Goal: Task Accomplishment & Management: Manage account settings

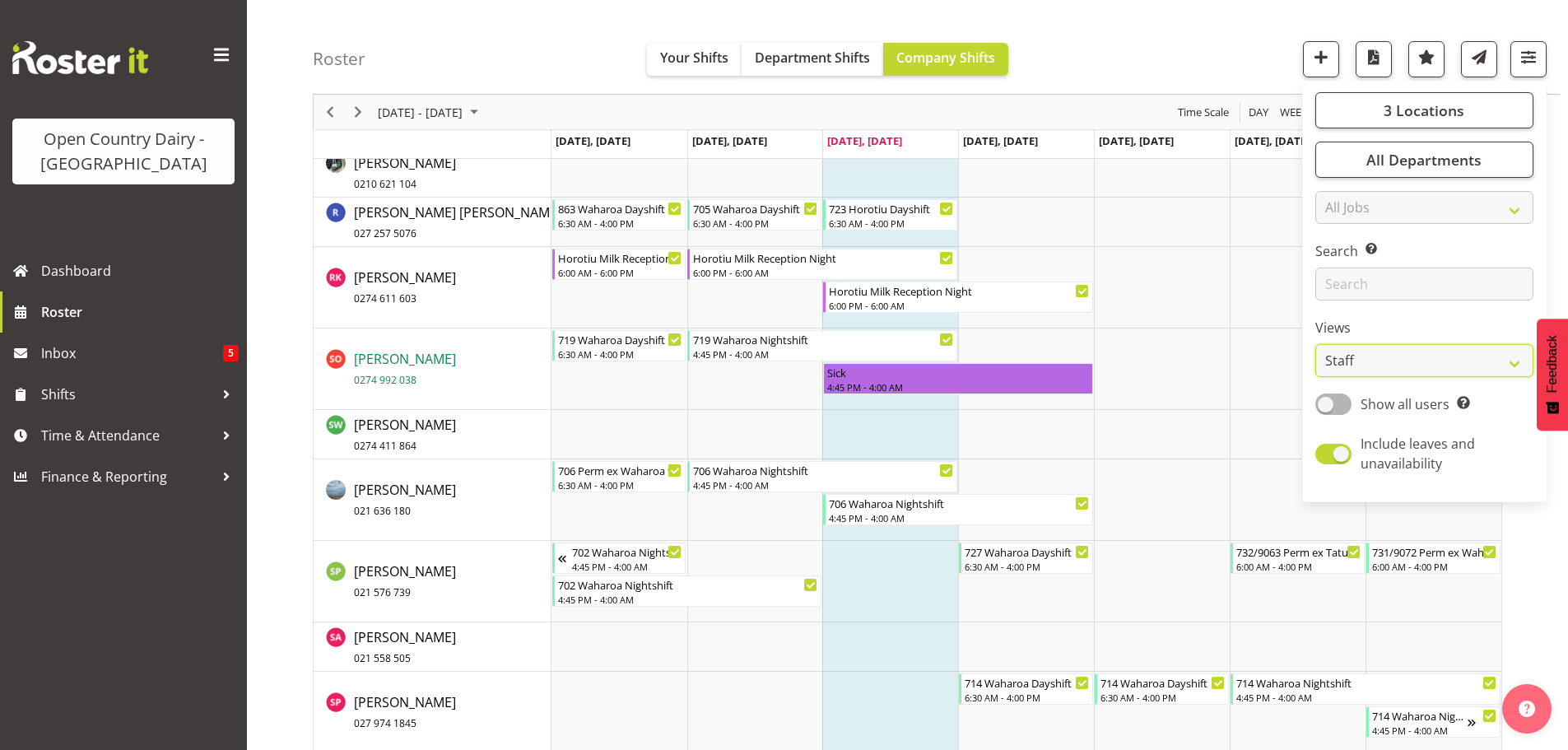
scroll to position [10868, 0]
click at [401, 361] on span "Sami Ovesen 0274 992 038" at bounding box center [405, 370] width 102 height 38
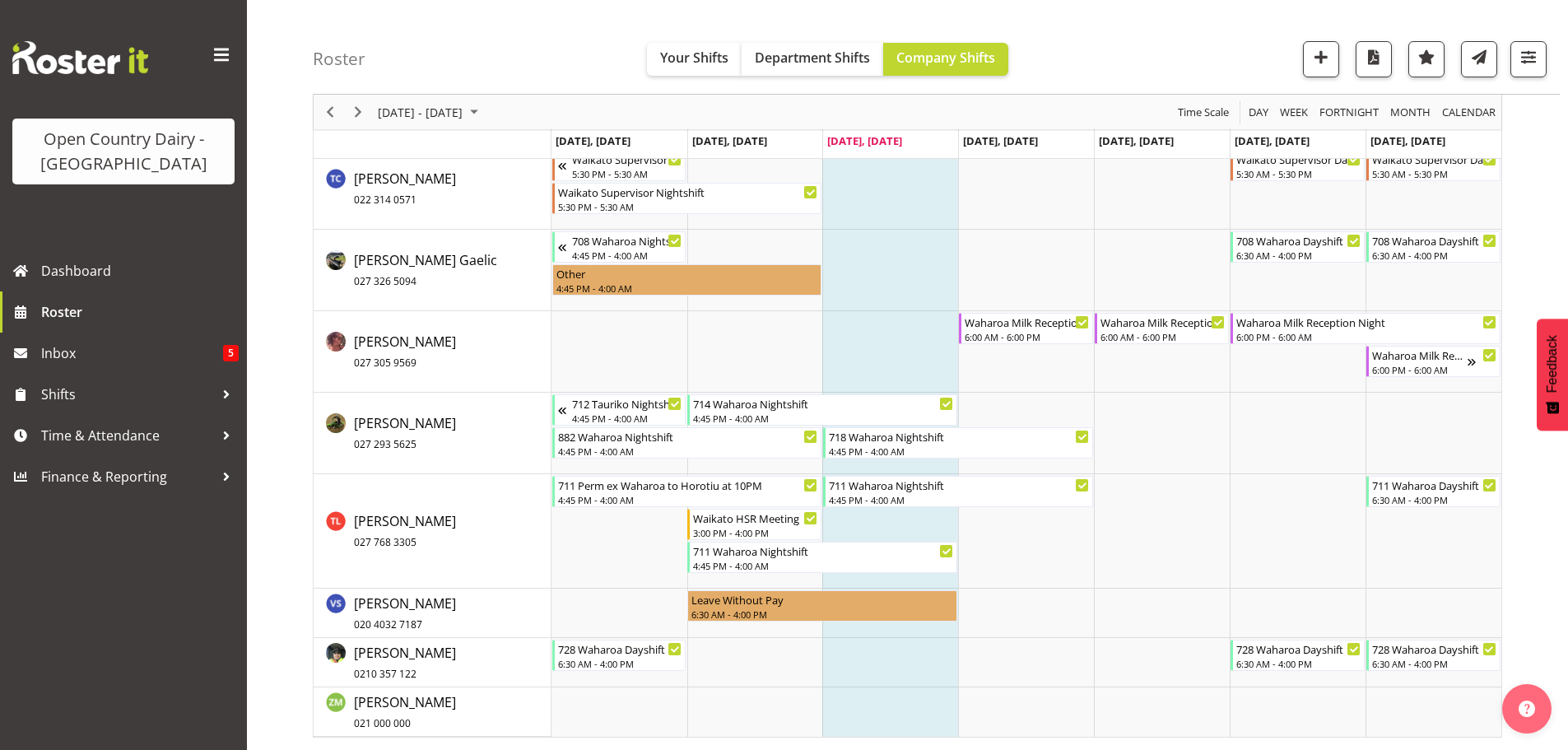
scroll to position [12192, 0]
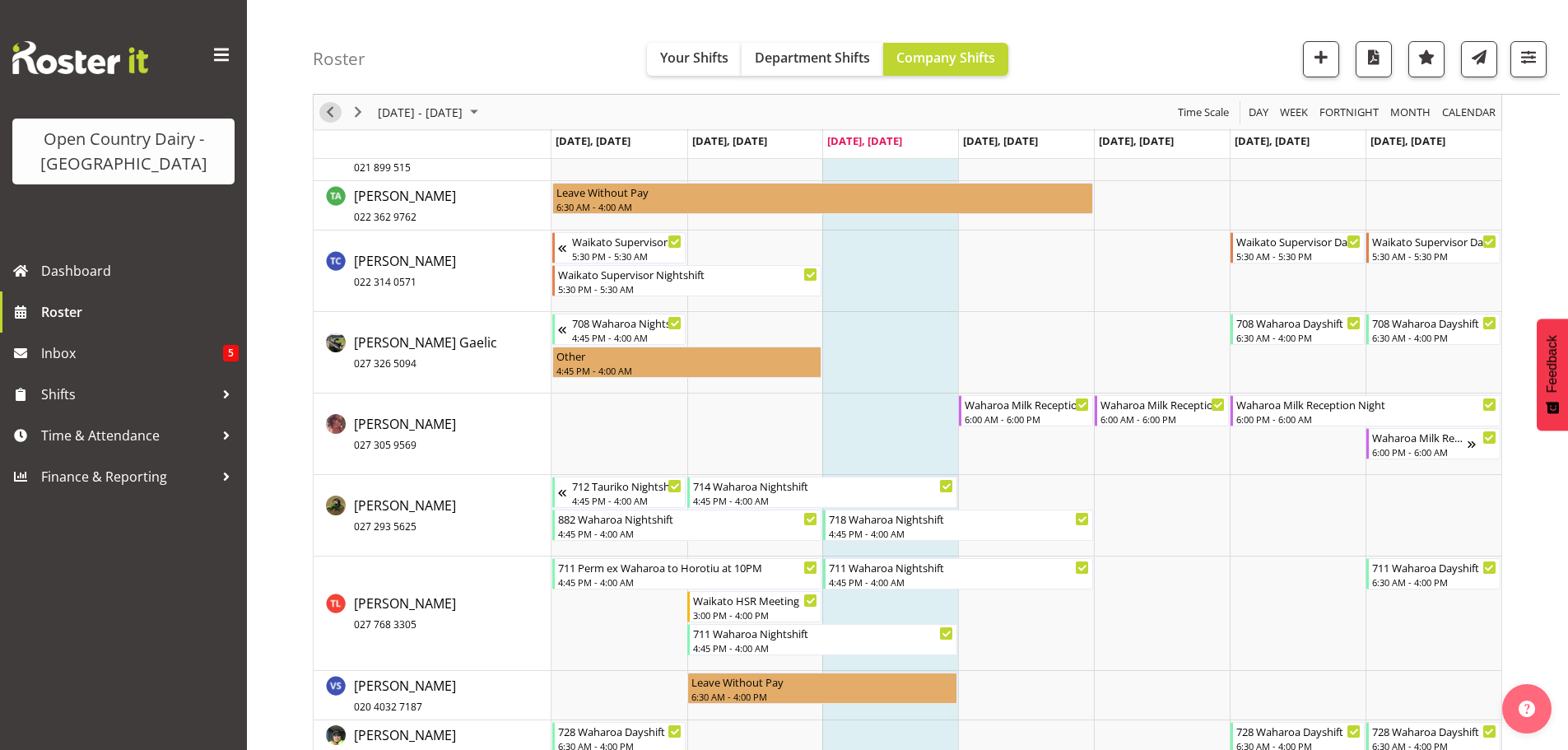
click at [332, 112] on span "Previous" at bounding box center [330, 113] width 20 height 21
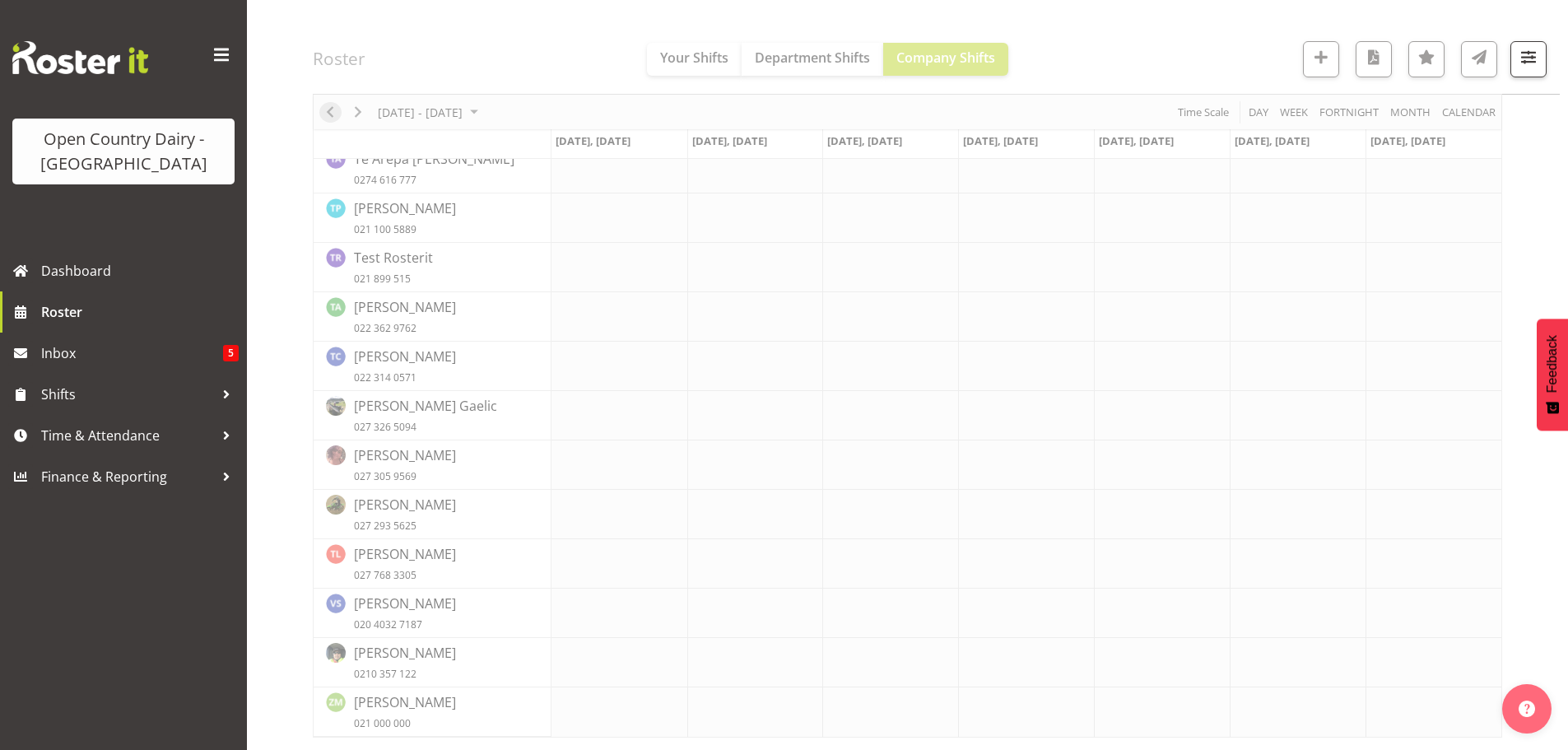
scroll to position [7600, 0]
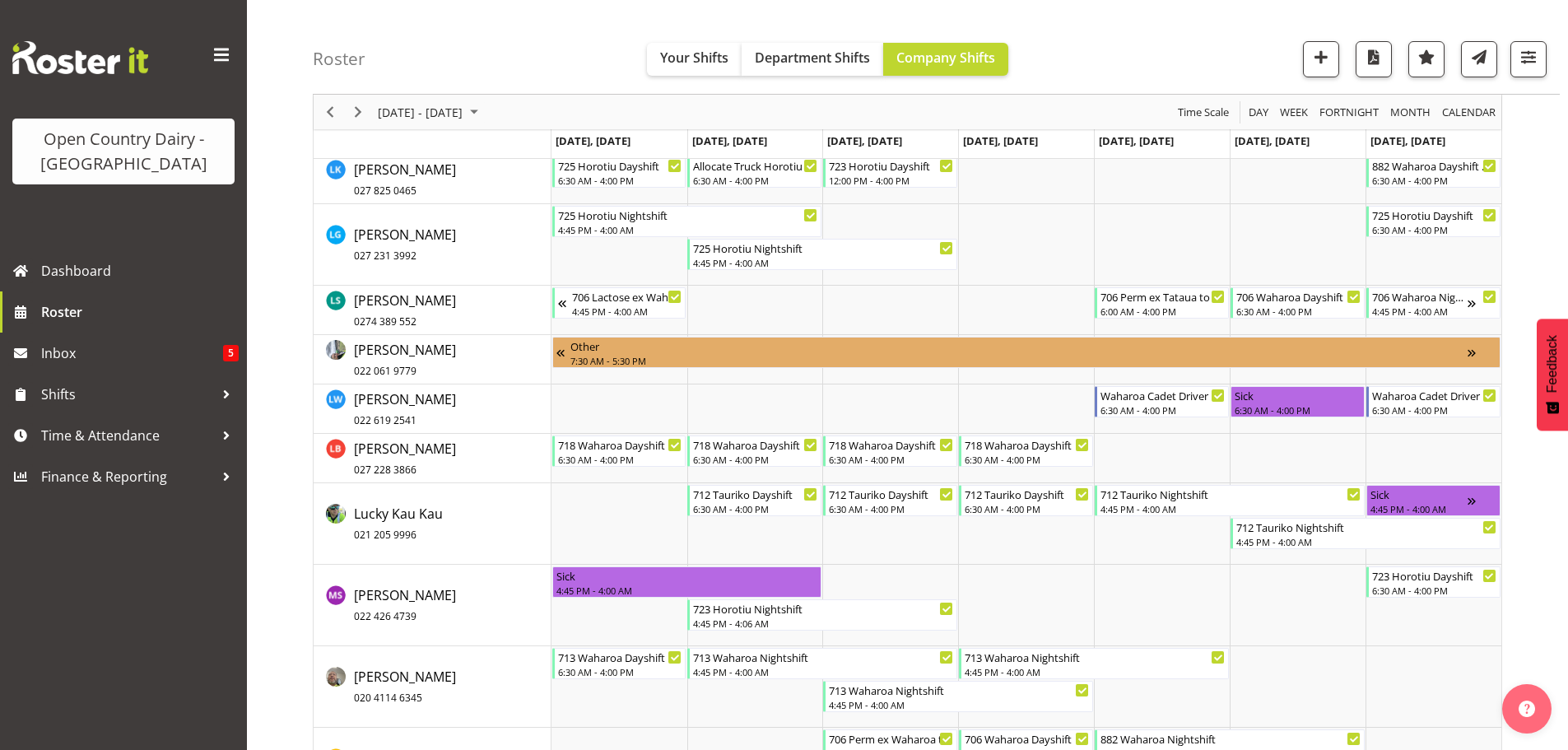
scroll to position [11567, 0]
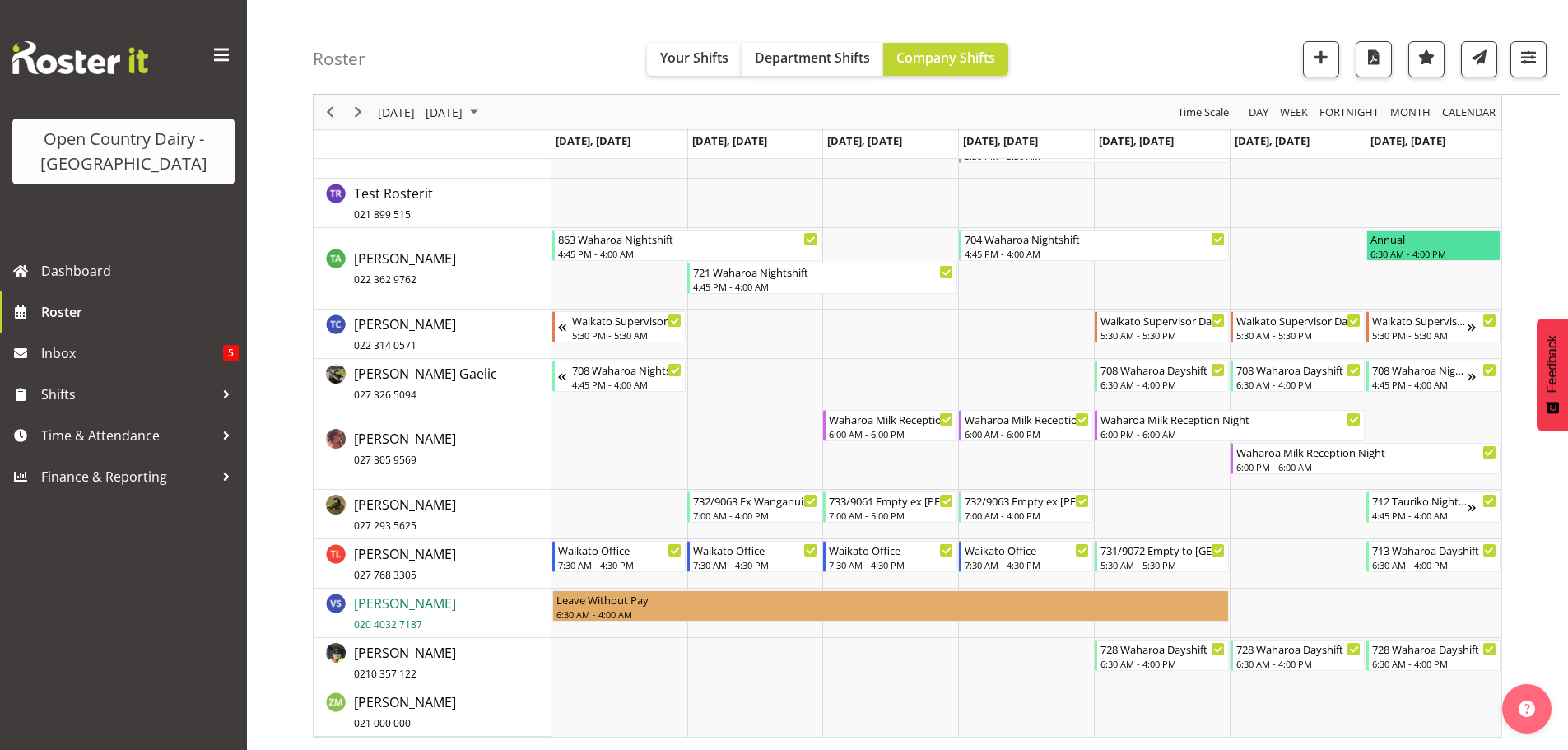
click at [401, 605] on span "Varninder Singh 020 4032 7187" at bounding box center [405, 613] width 102 height 38
click at [413, 265] on span "Thakur Ajit Singh 022 362 9762" at bounding box center [405, 268] width 102 height 38
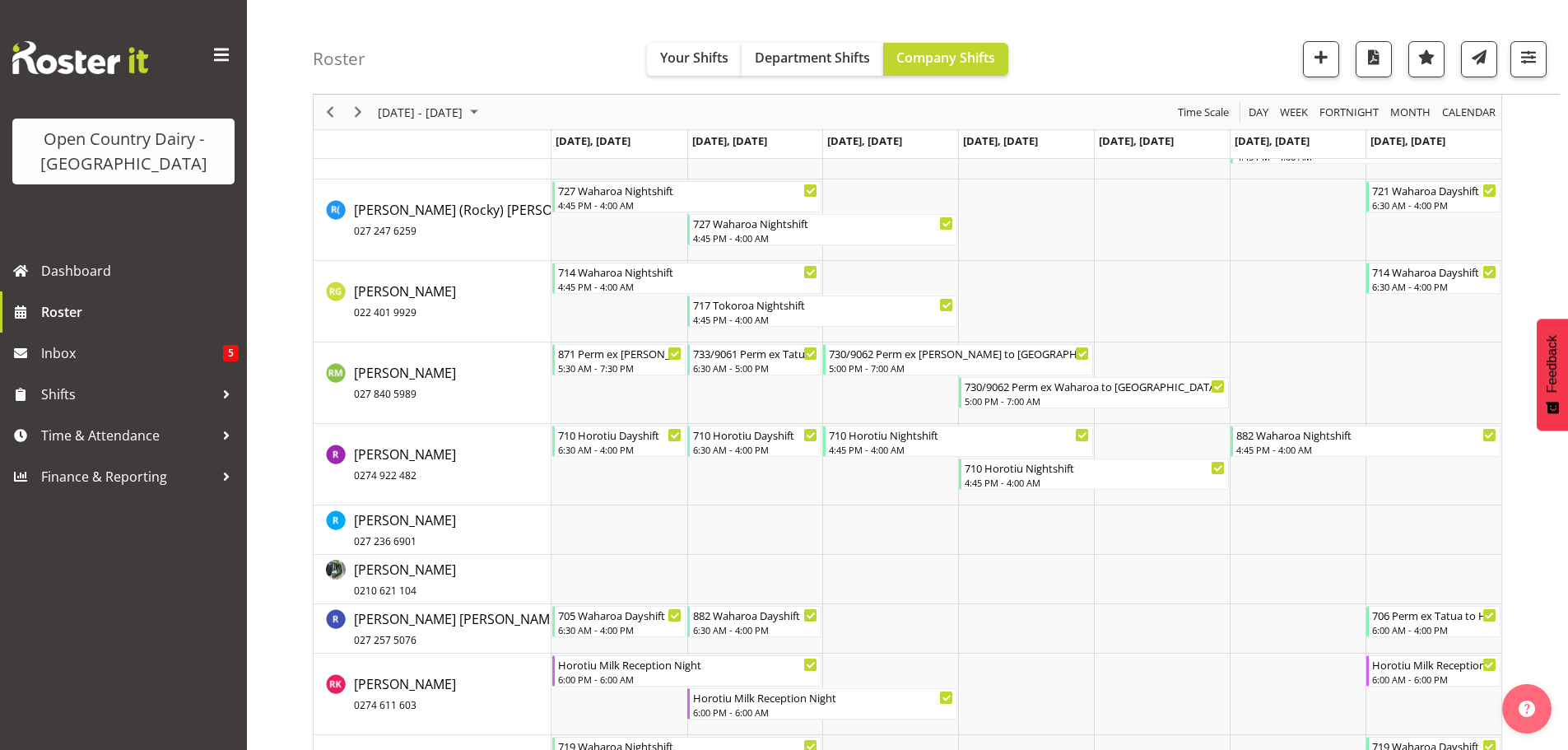
scroll to position [10003, 0]
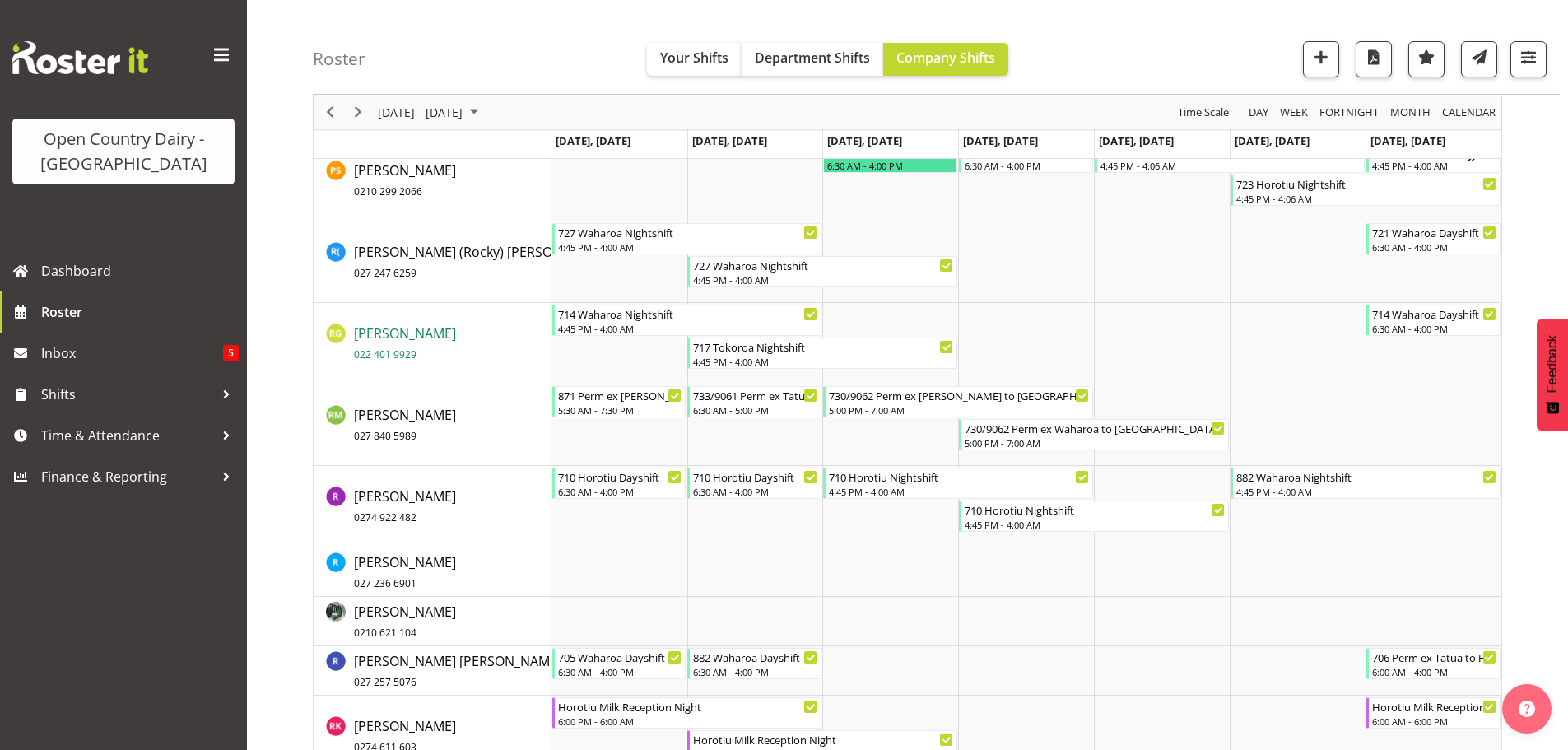
click at [388, 333] on span "Rhys Greener 022 401 9929" at bounding box center [405, 343] width 102 height 38
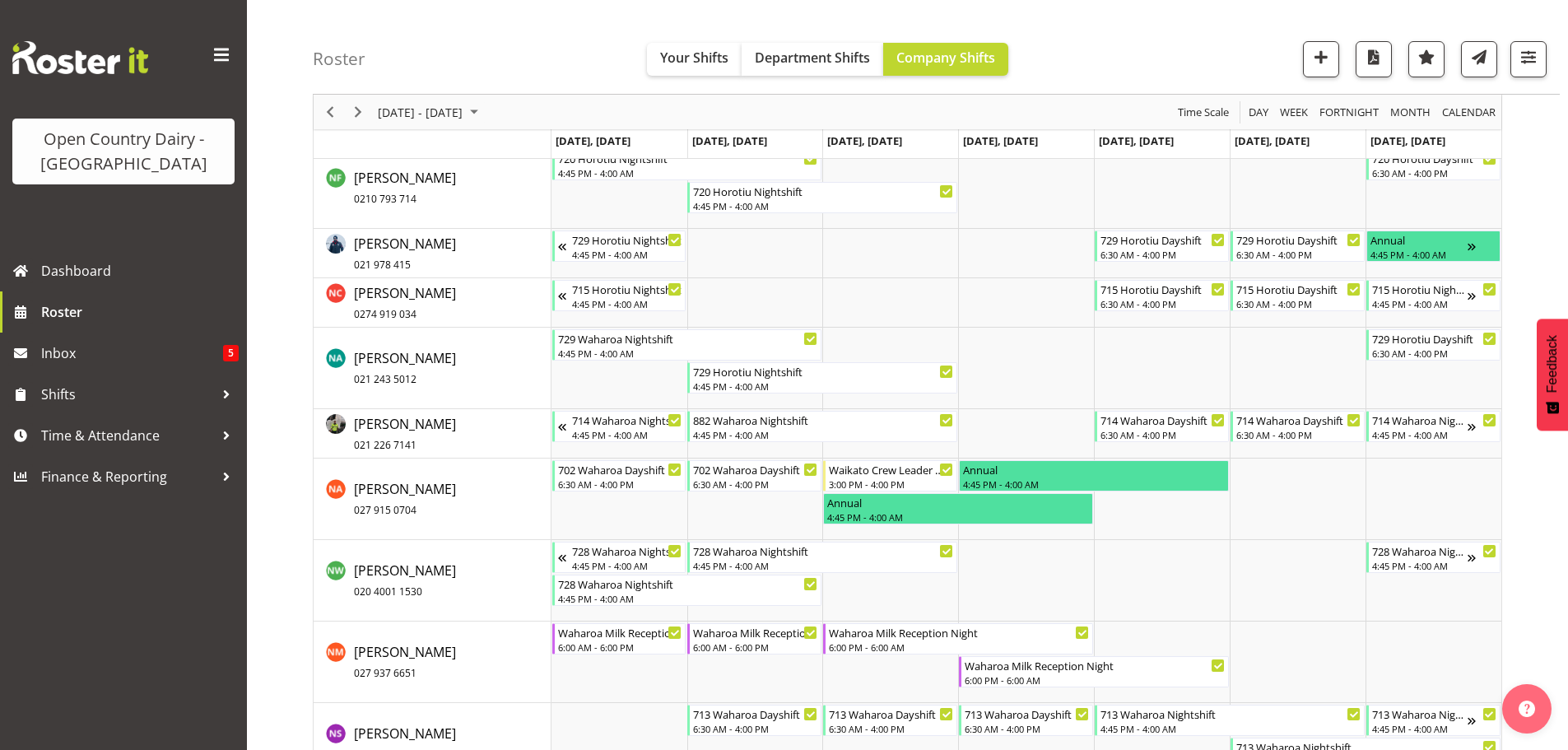
scroll to position [8933, 0]
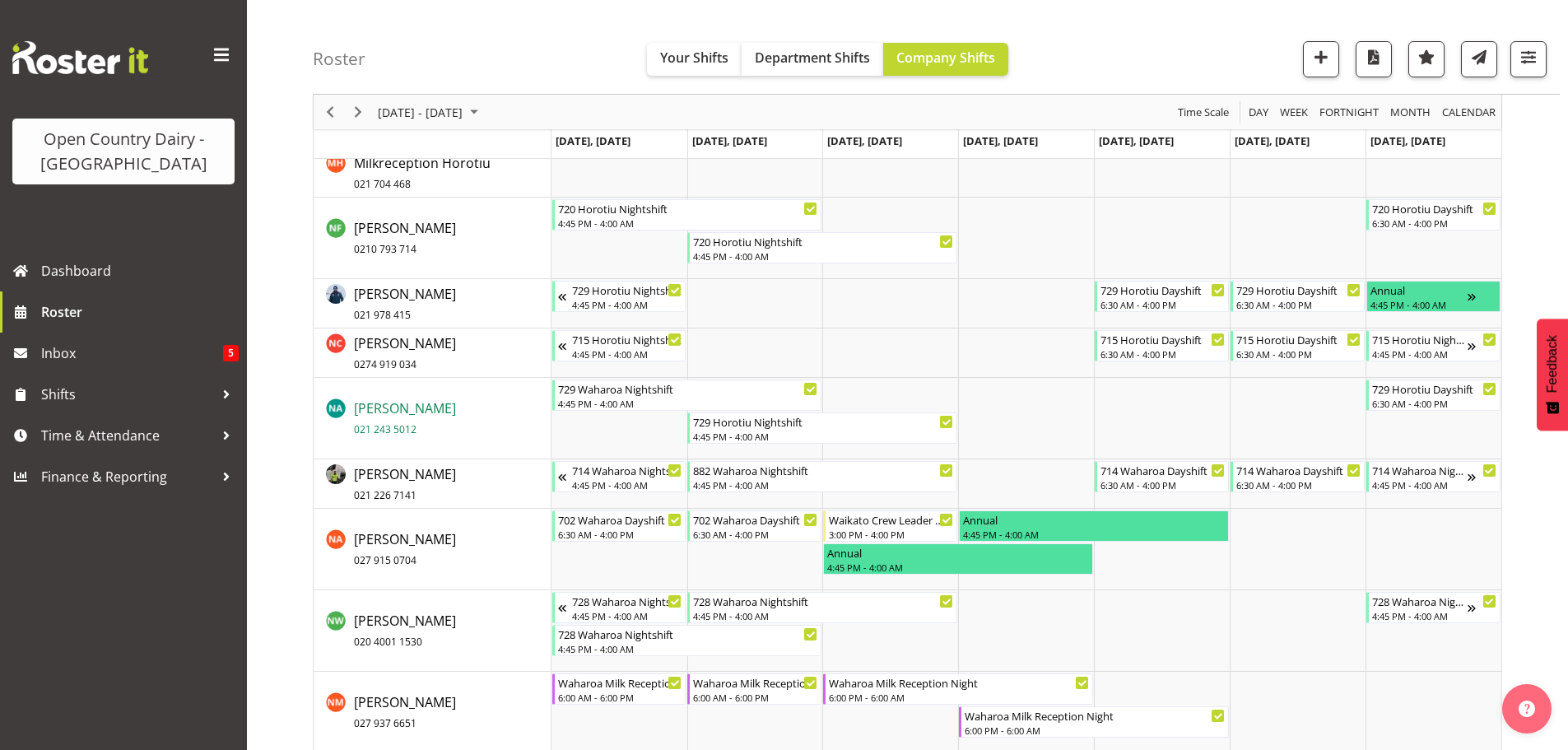
click at [407, 410] on span "Neil Abrahams 021 243 5012" at bounding box center [405, 417] width 102 height 38
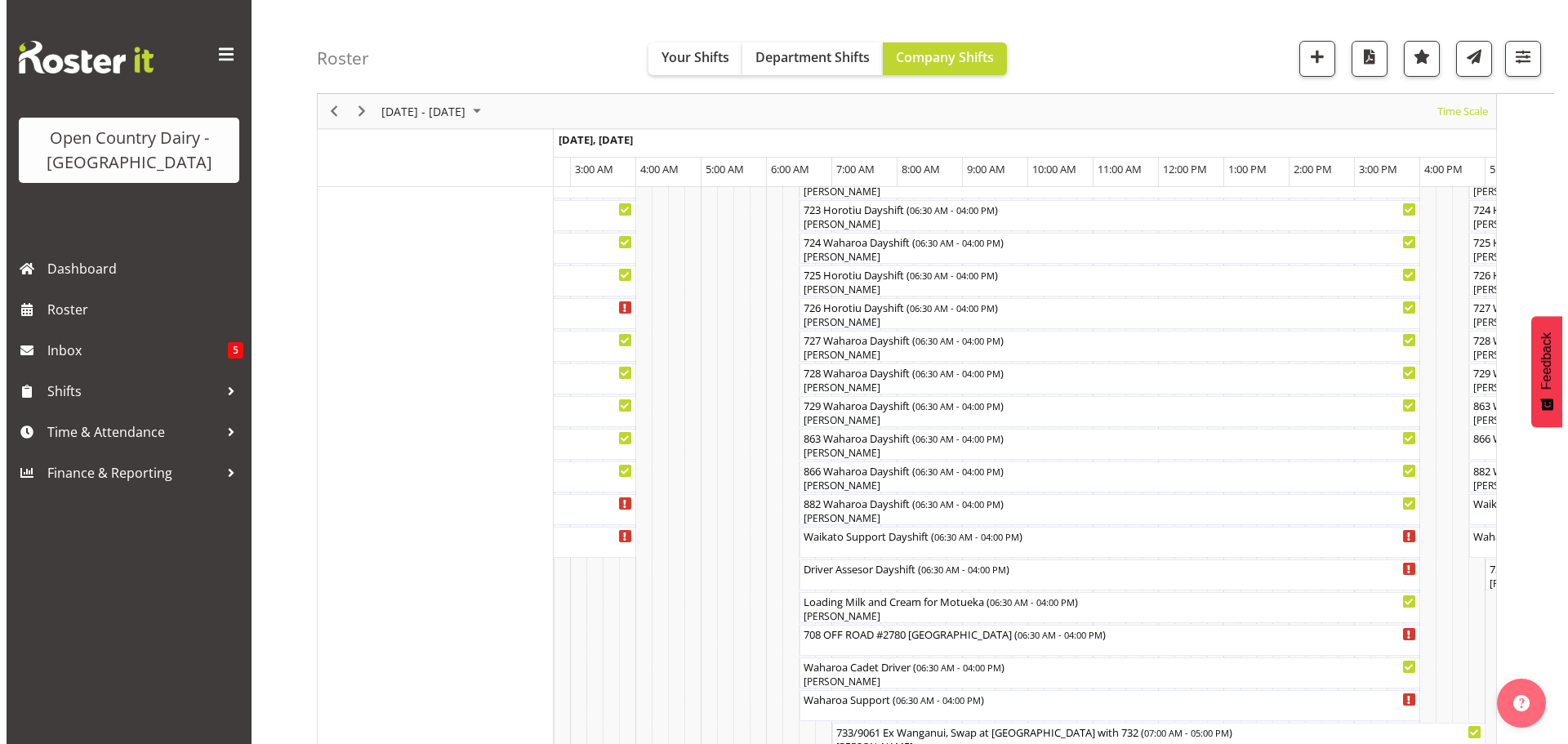
scroll to position [899, 0]
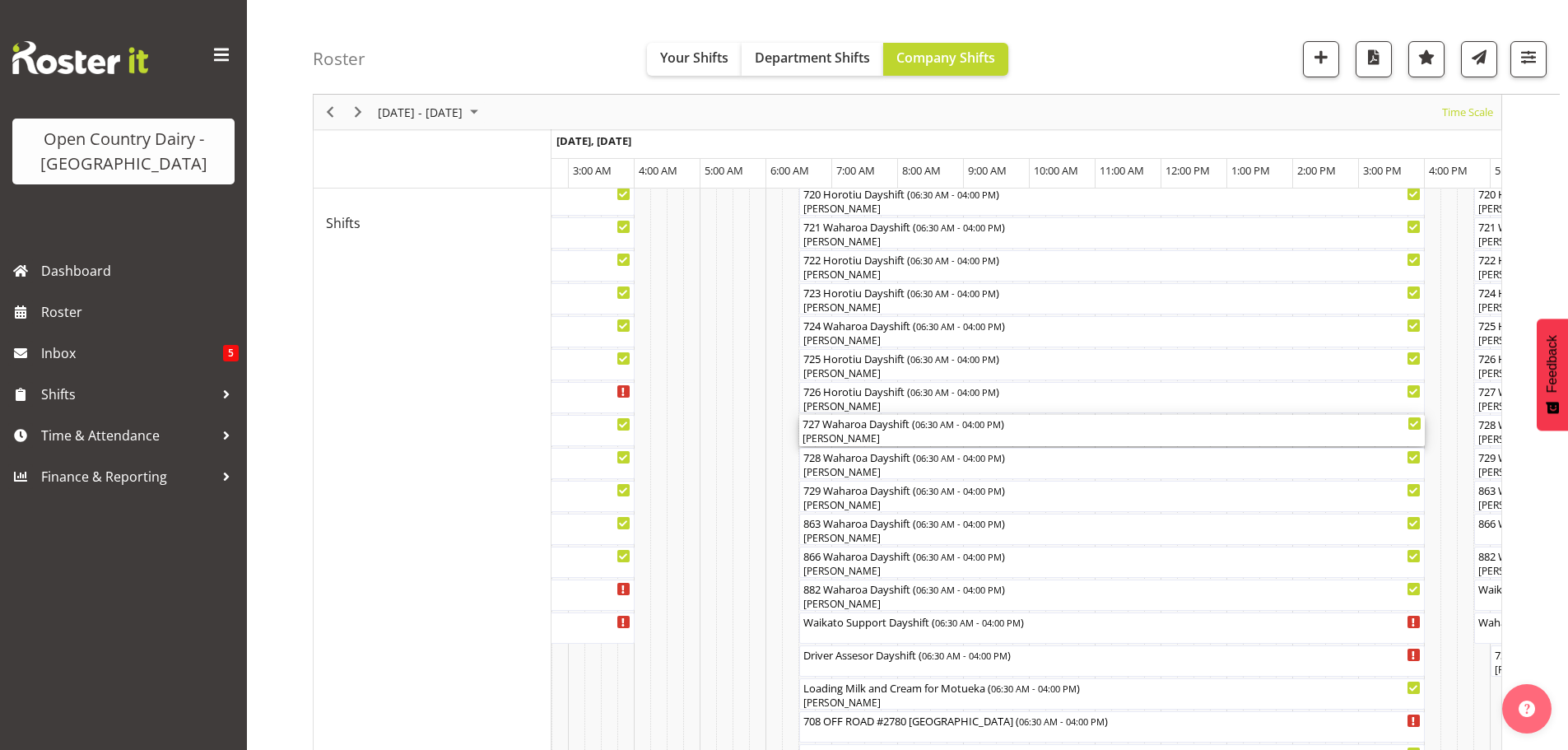
click at [873, 429] on div "727 Waharoa Dayshift ( 06:30 AM - 04:00 PM )" at bounding box center [1111, 423] width 619 height 17
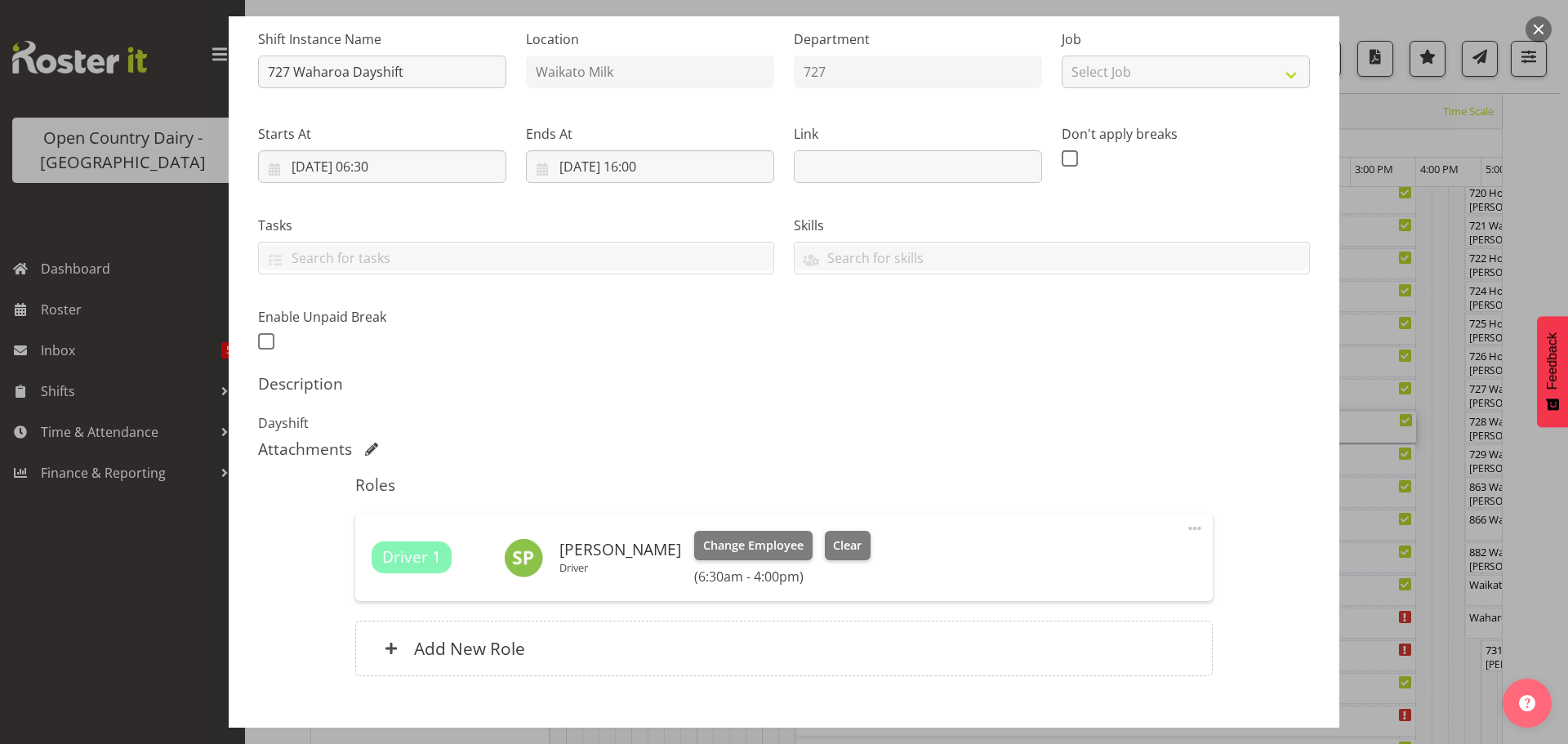
scroll to position [163, 0]
click at [842, 532] on button "Clear" at bounding box center [848, 544] width 47 height 30
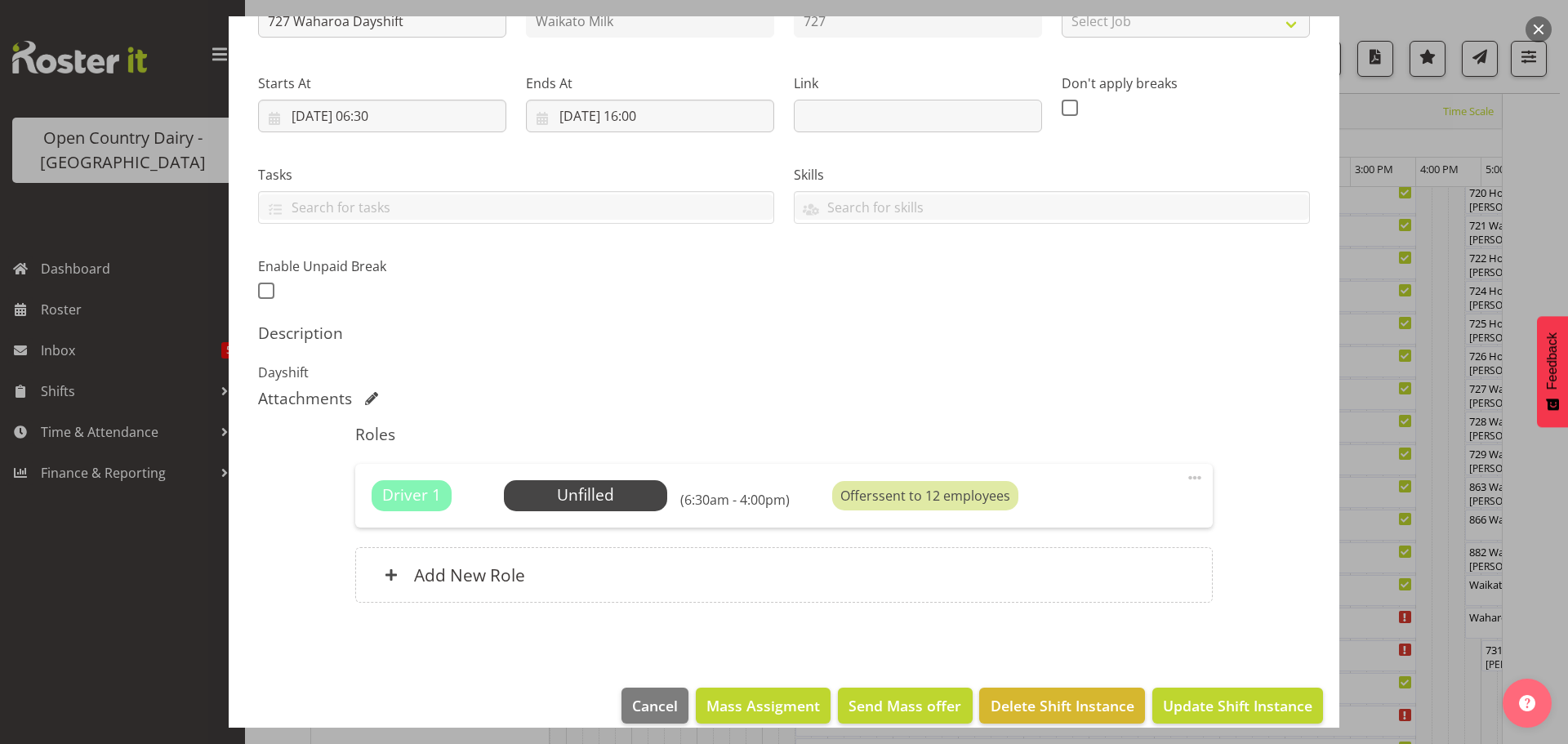
scroll to position [233, 0]
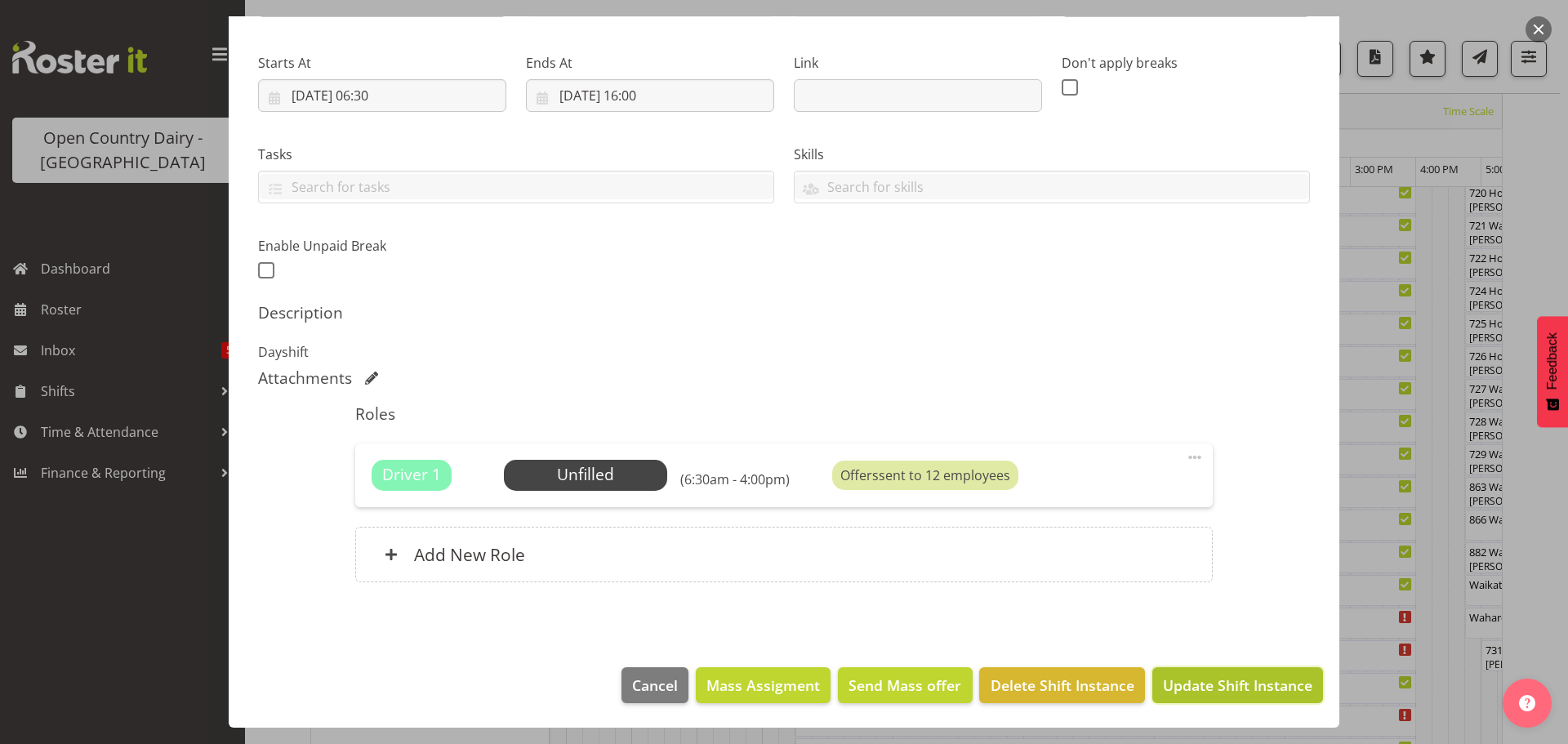
click at [1210, 693] on span "Update Shift Instance" at bounding box center [1238, 685] width 149 height 21
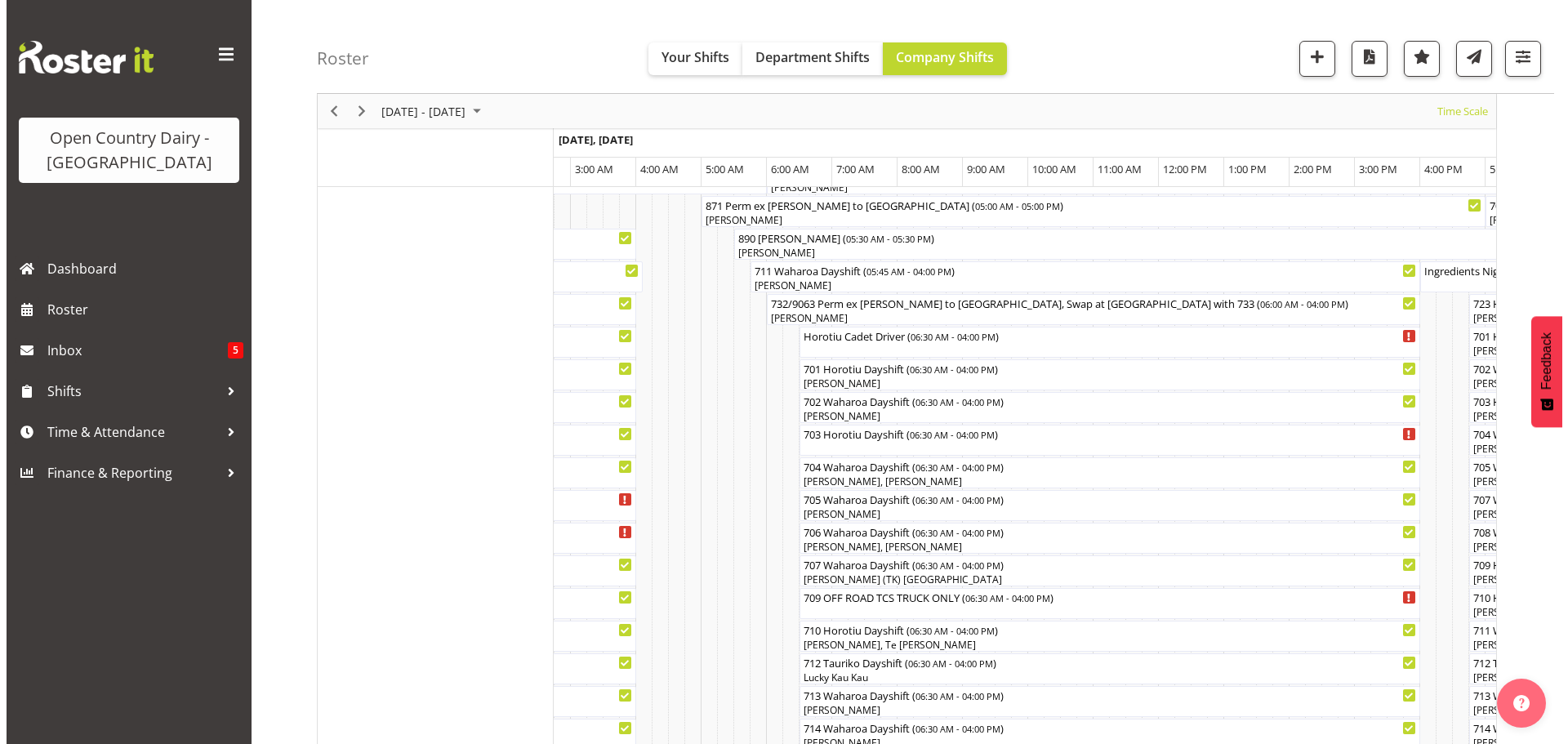
scroll to position [227, 0]
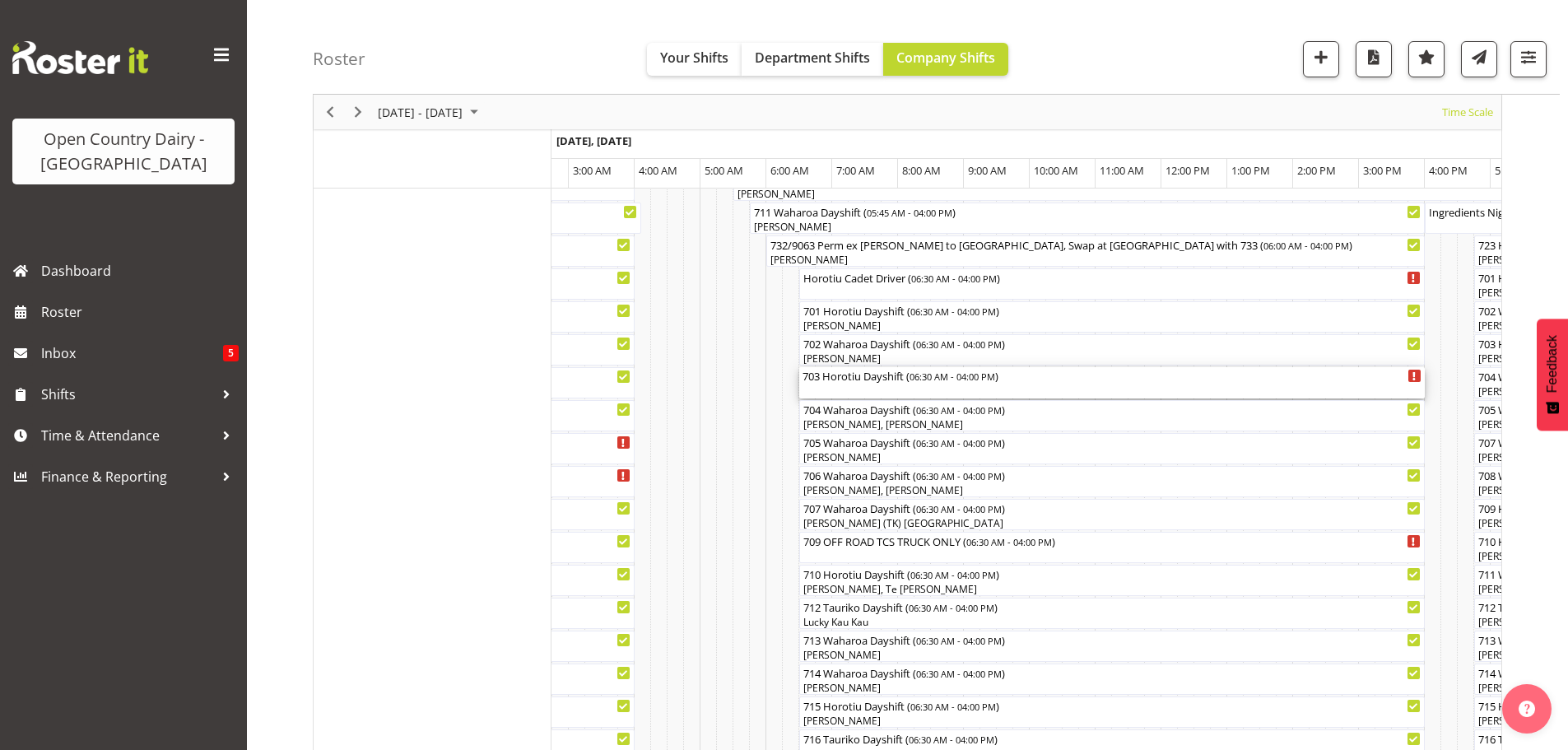
click at [863, 385] on div "703 Horotiu Dayshift ( 06:30 AM - 04:00 PM )" at bounding box center [1111, 383] width 619 height 32
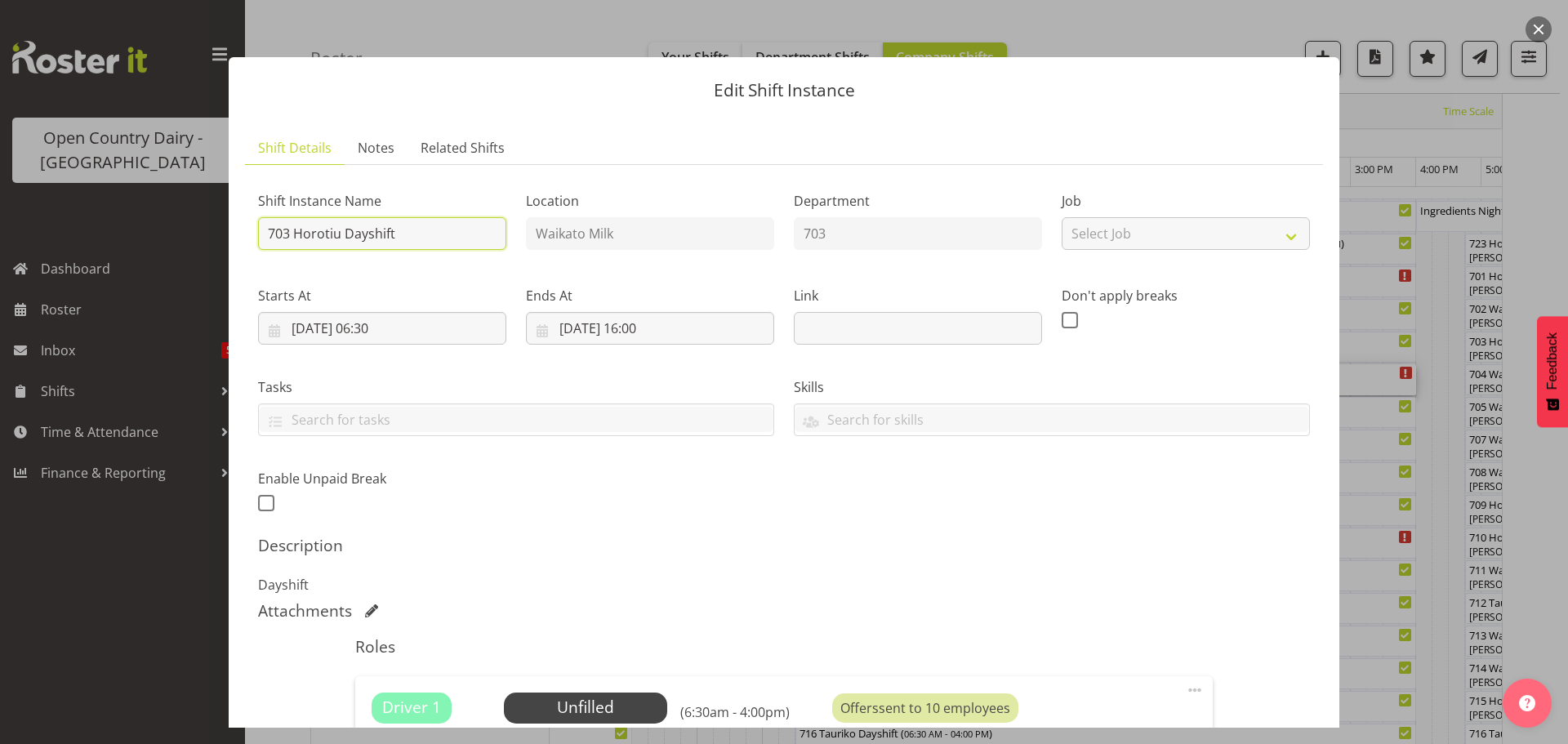
click at [434, 239] on input "703 Horotiu Dayshift" at bounding box center [382, 234] width 248 height 33
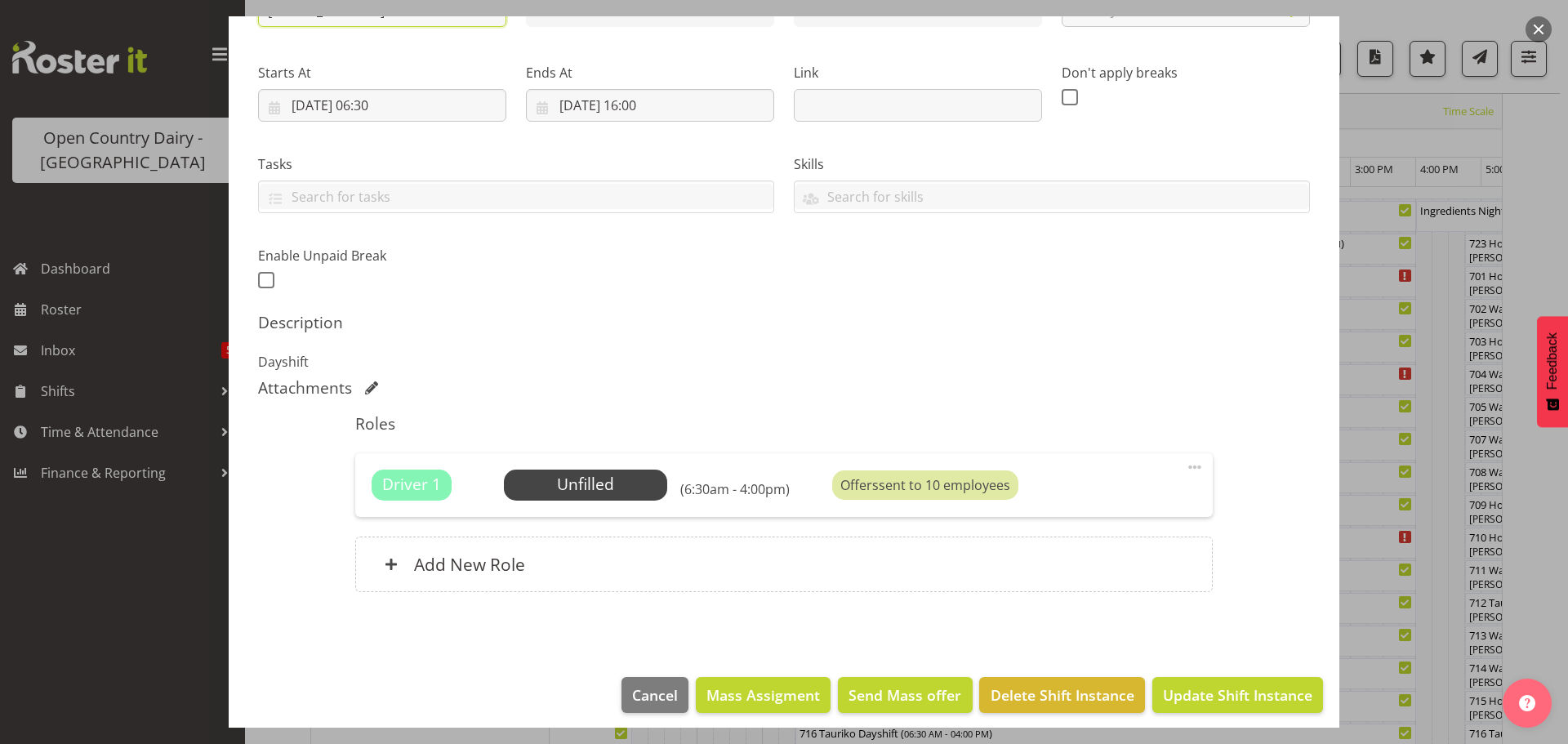
scroll to position [233, 0]
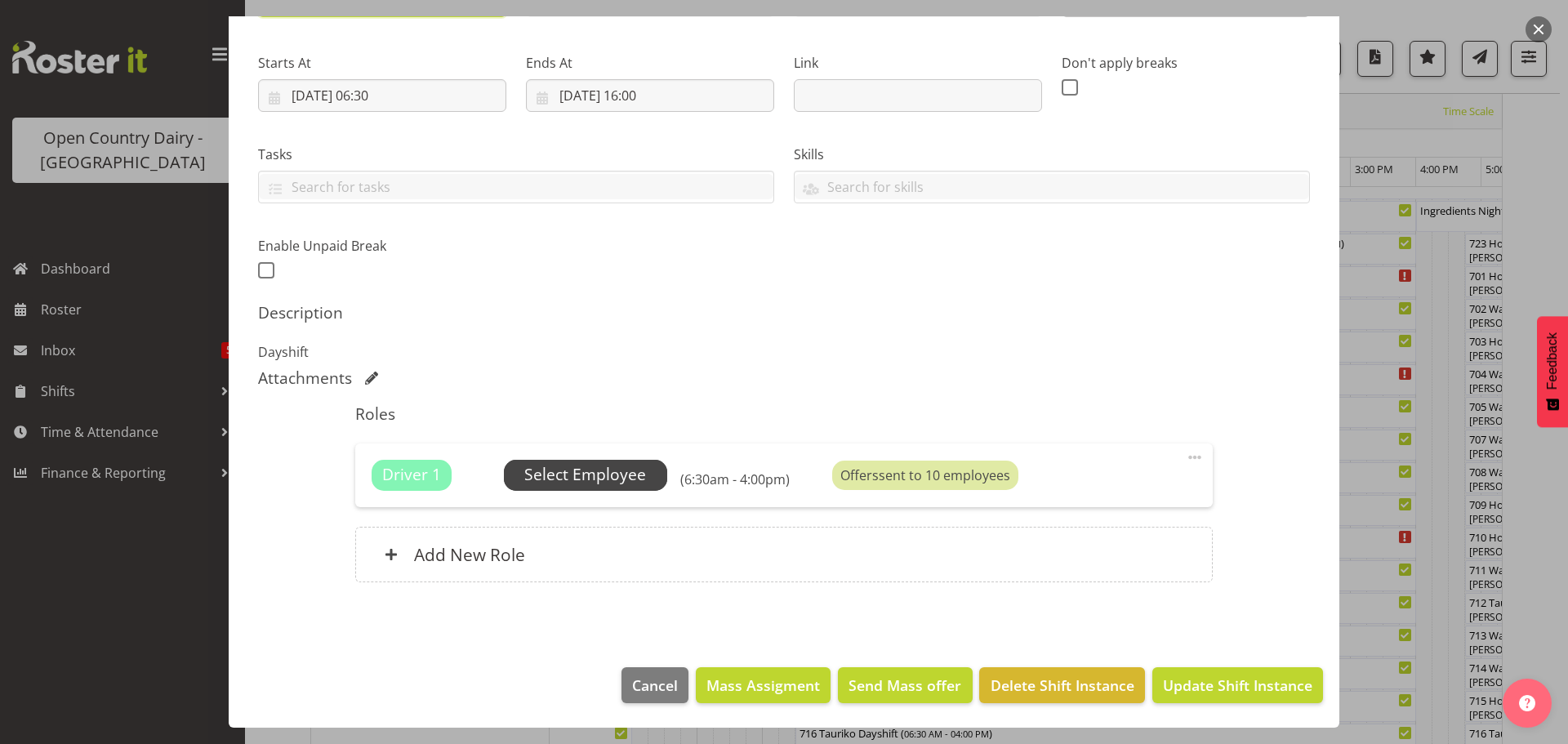
type input "703 Horotiu Dayshift Drive to H2"
click at [580, 475] on span "Select Employee" at bounding box center [585, 474] width 122 height 23
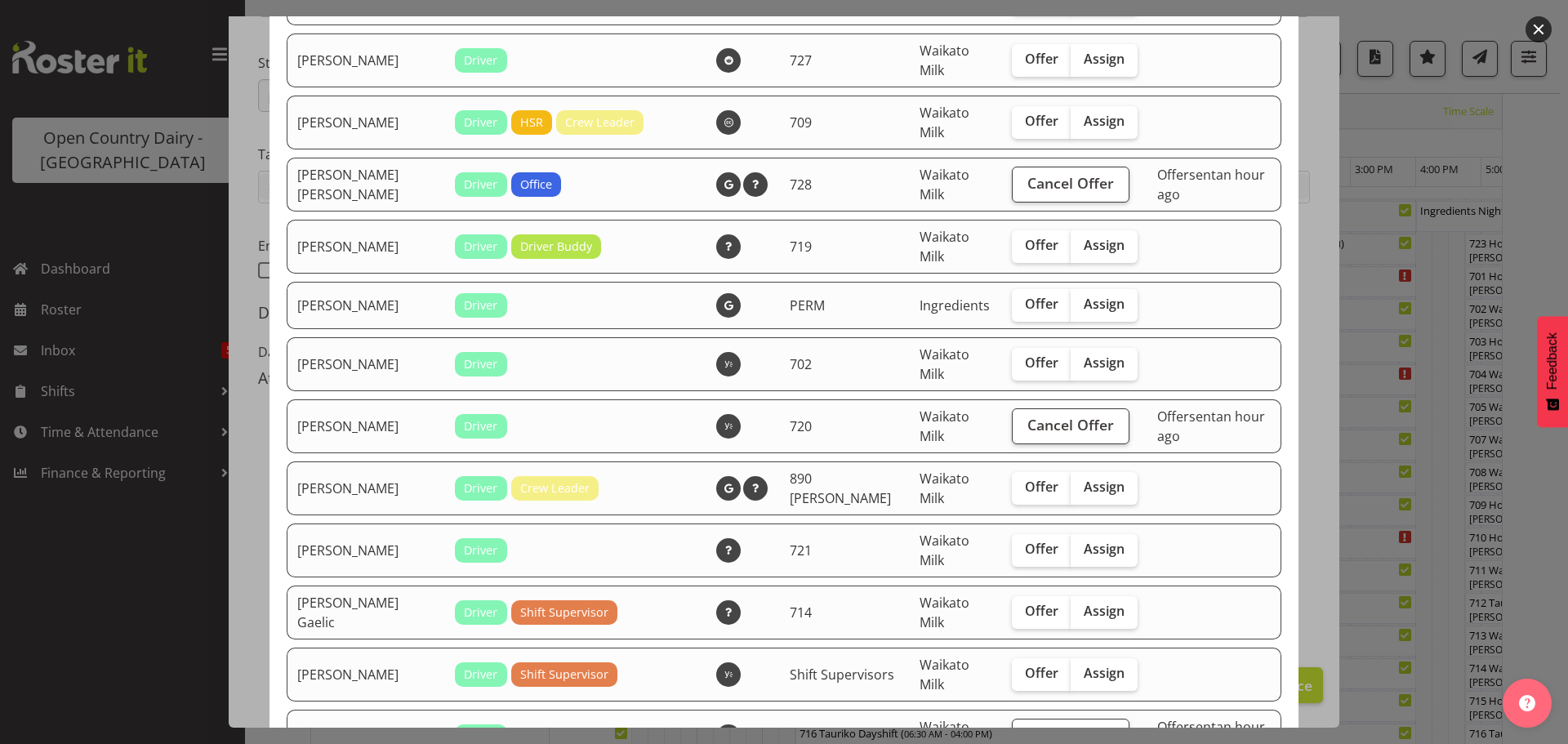
scroll to position [1503, 0]
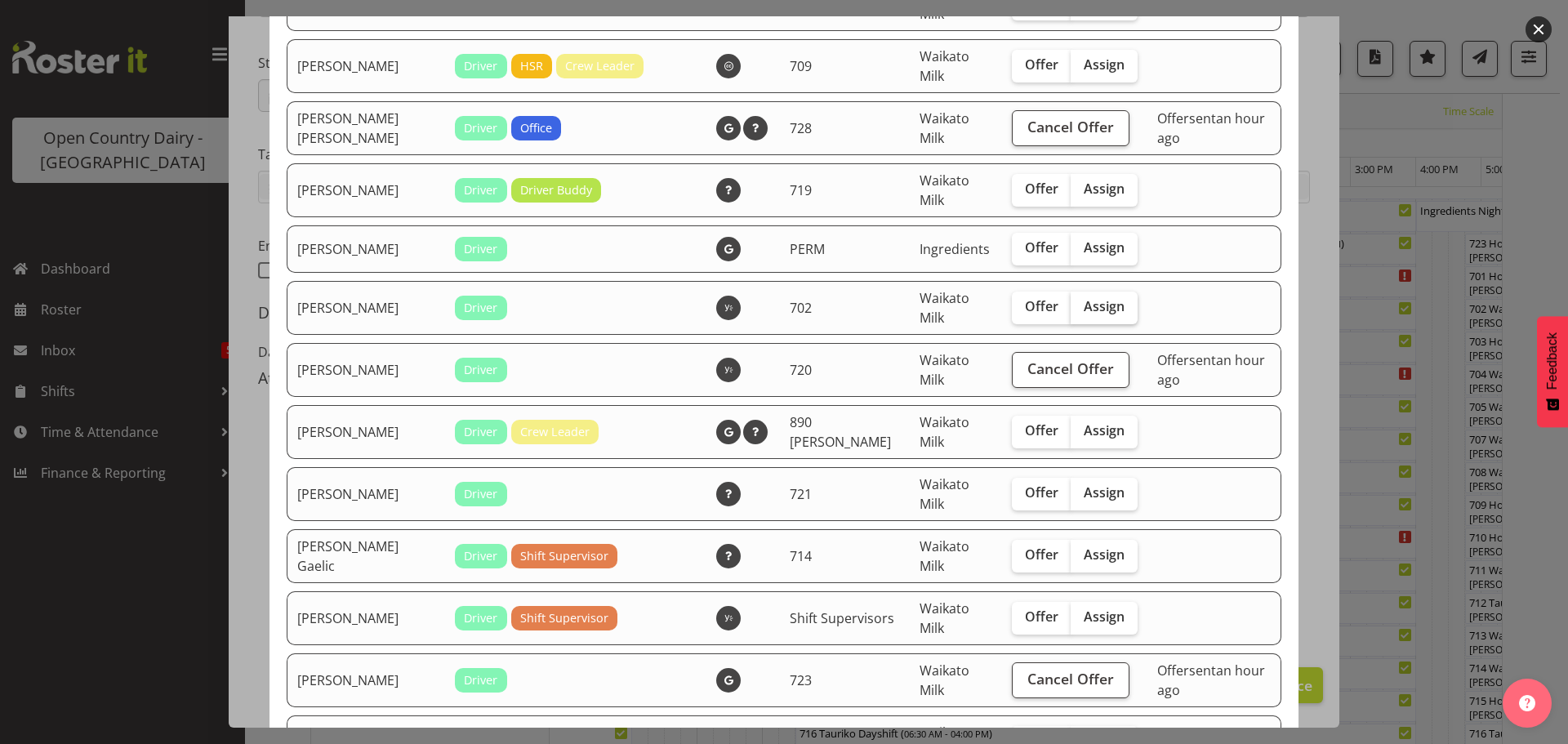
click at [1084, 309] on span "Assign" at bounding box center [1104, 306] width 41 height 16
click at [1071, 309] on input "Assign" at bounding box center [1076, 306] width 10 height 10
checkbox input "true"
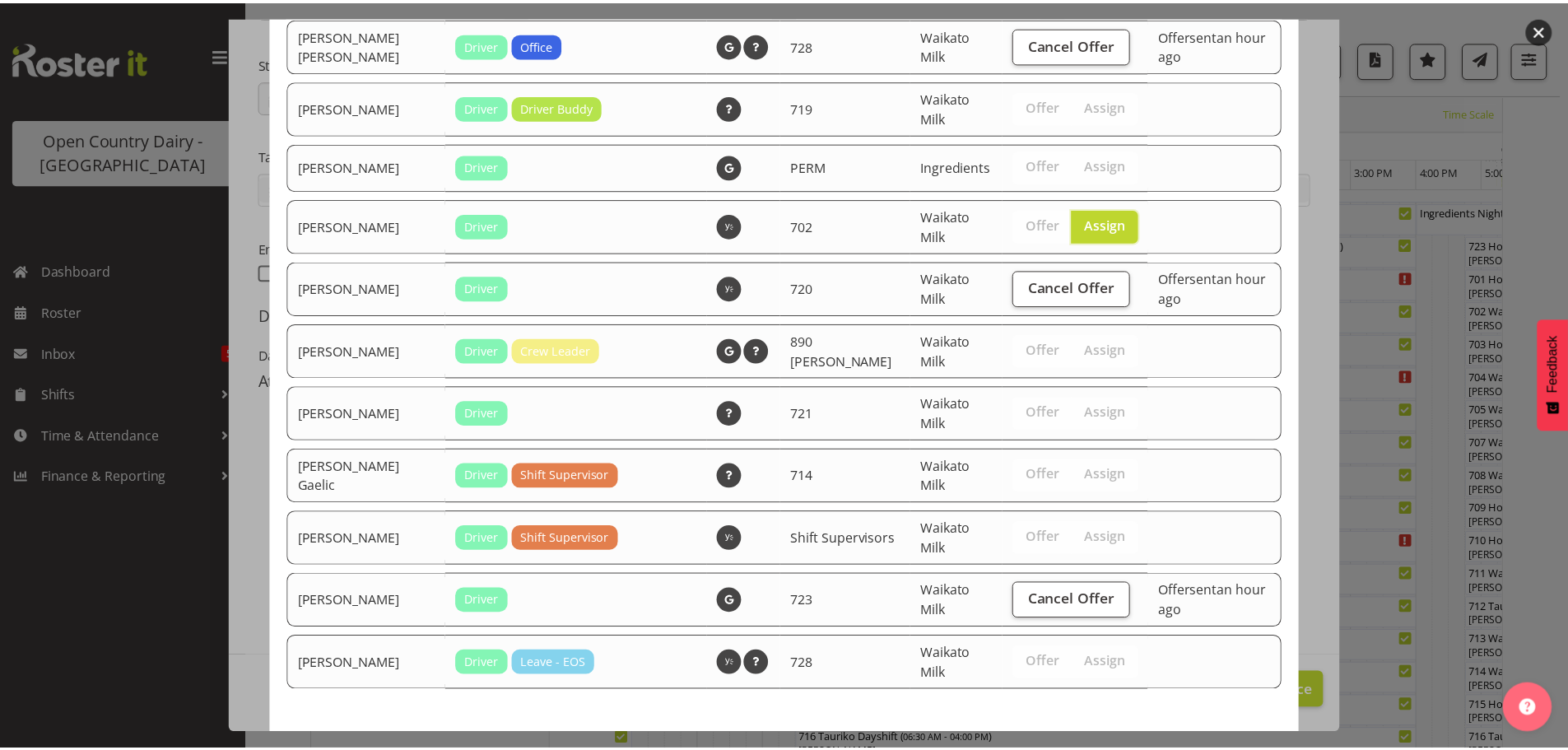
scroll to position [1679, 0]
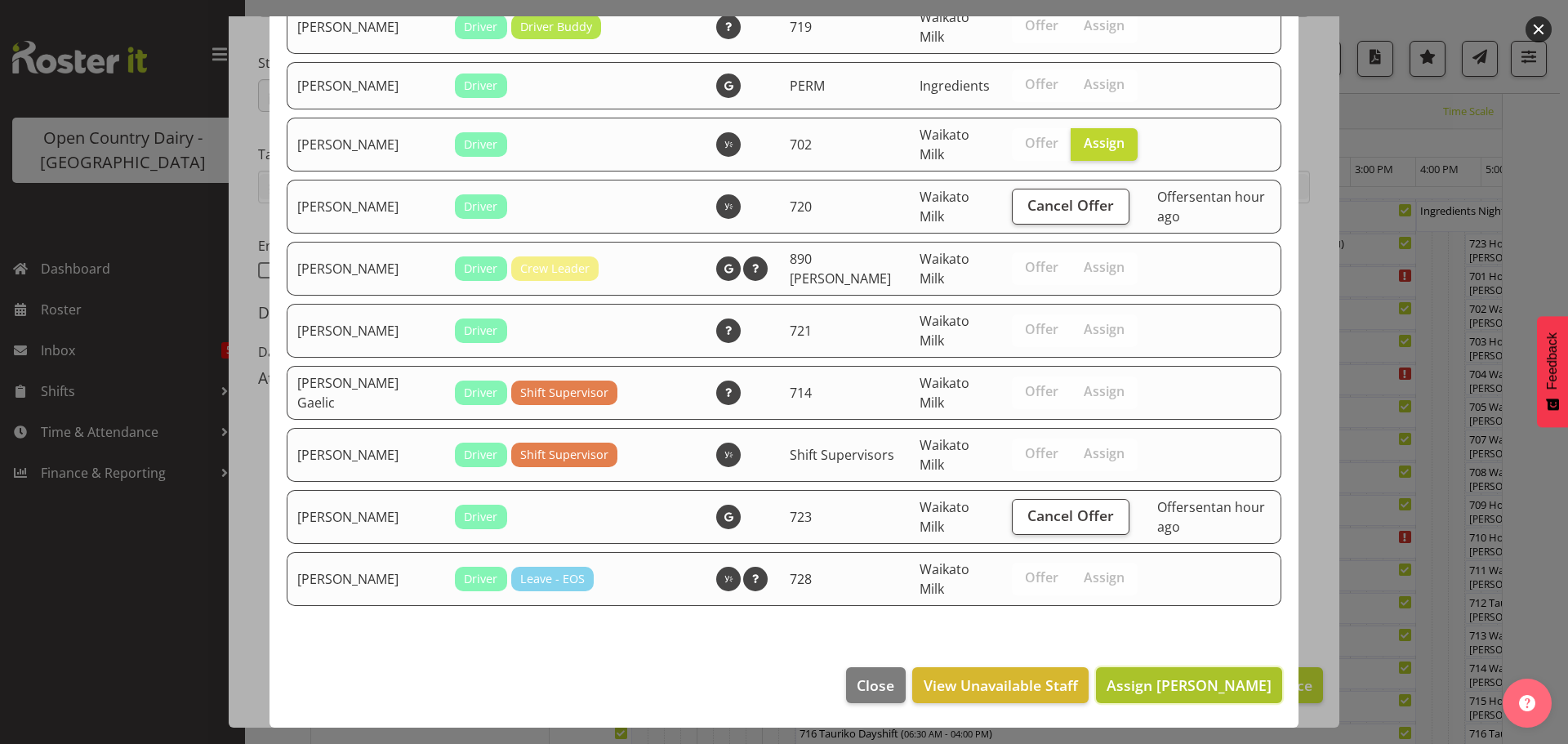
click at [1166, 678] on span "Assign Simon Phillpott" at bounding box center [1189, 685] width 165 height 20
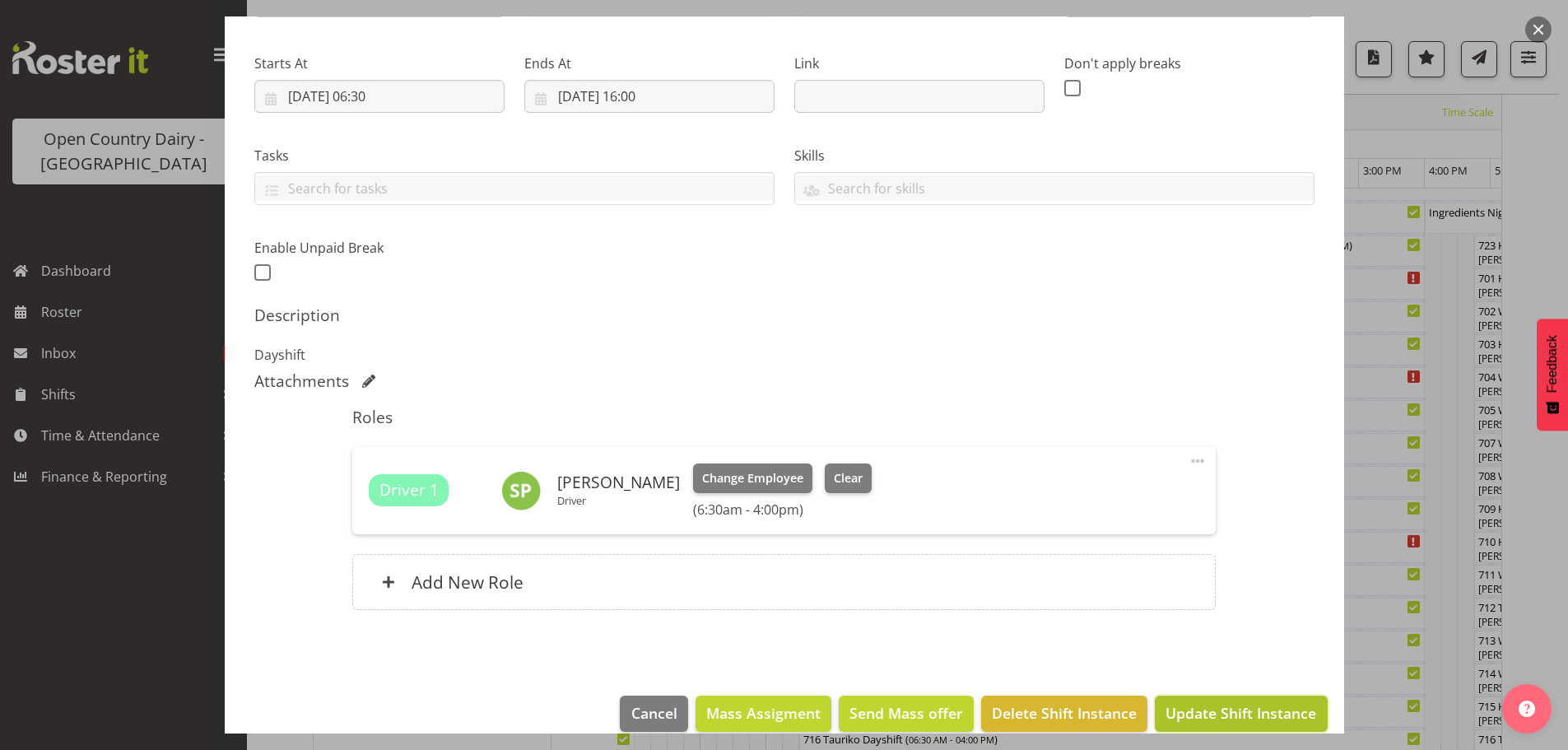
click at [1208, 707] on span "Update Shift Instance" at bounding box center [1241, 712] width 150 height 21
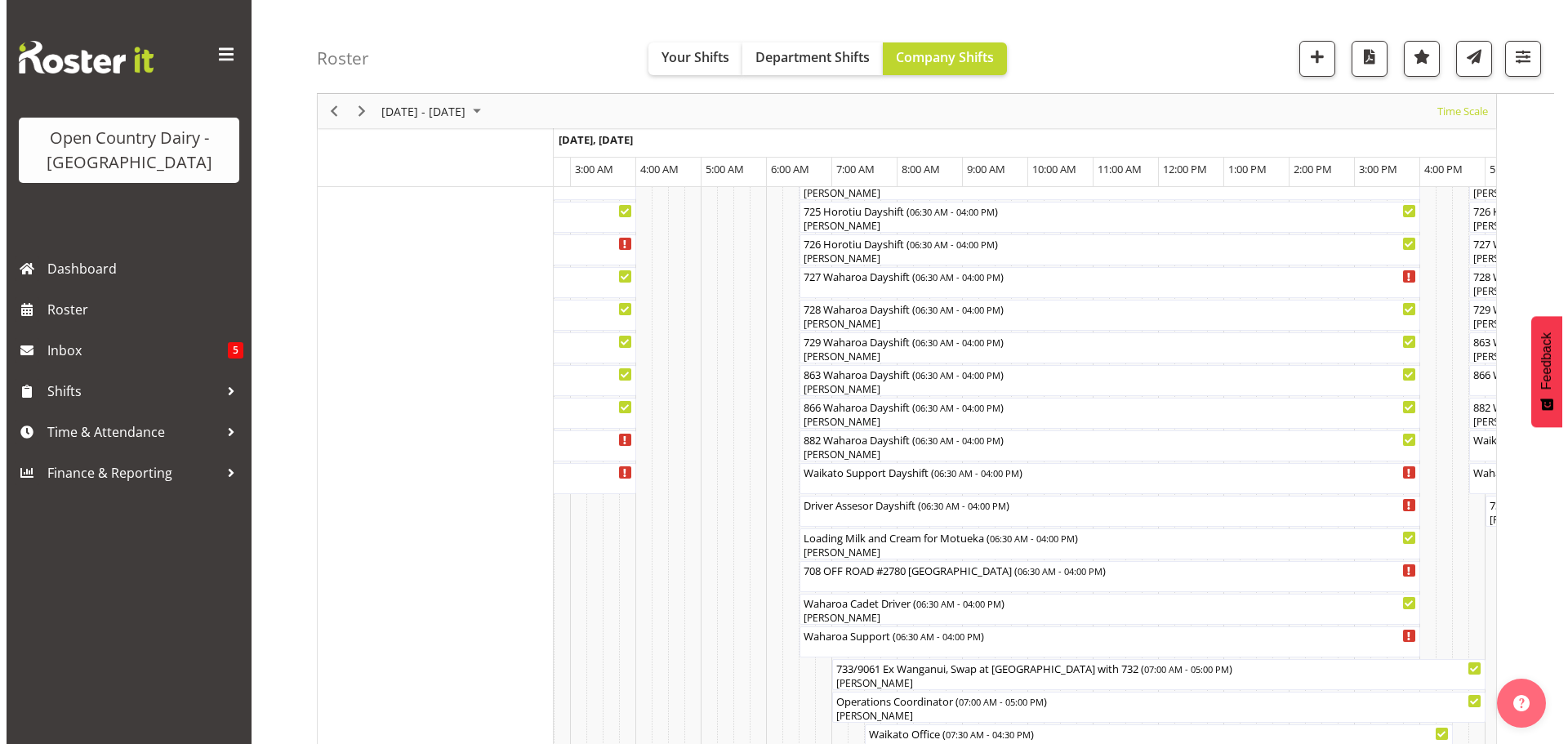
scroll to position [1044, 0]
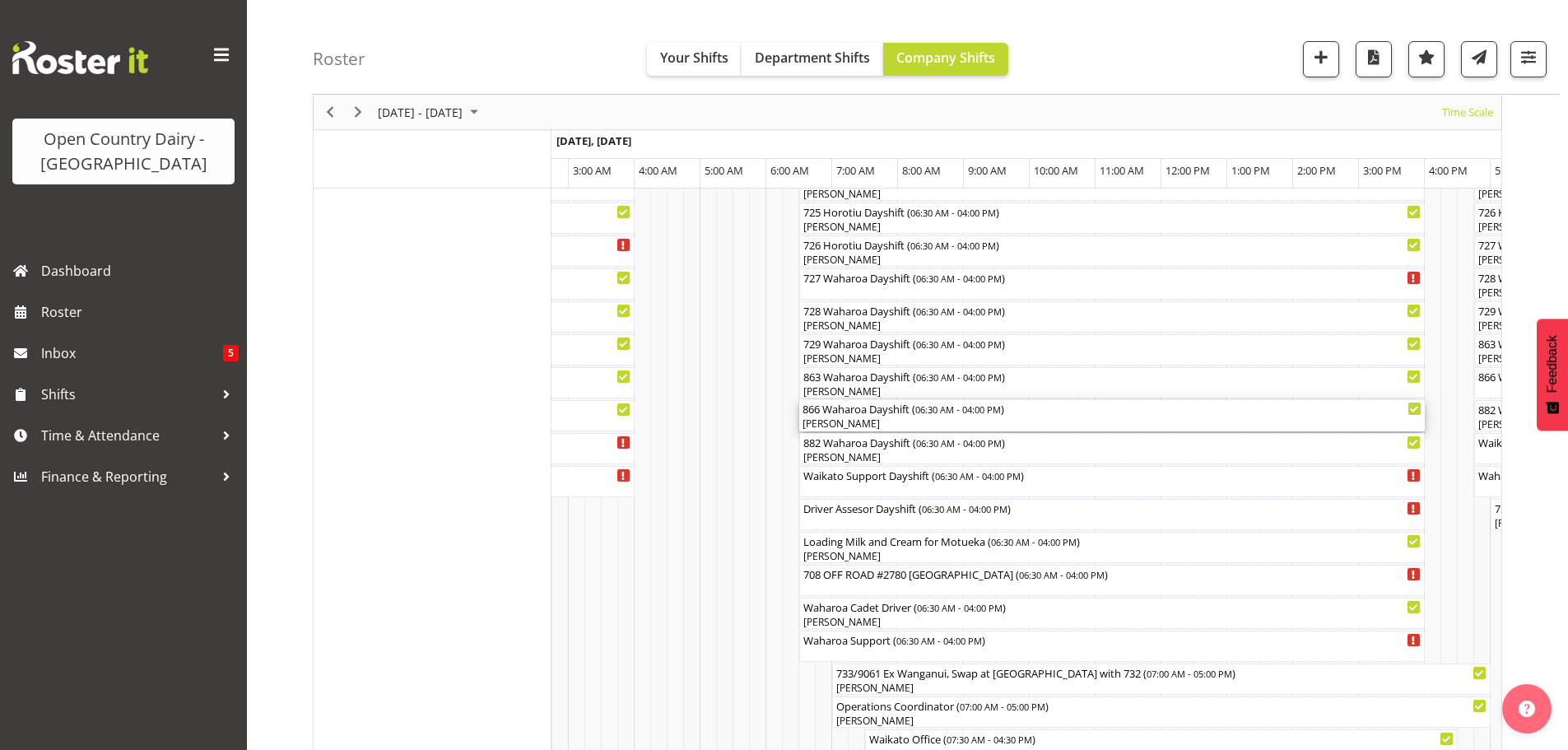
click at [884, 418] on div "[PERSON_NAME]" at bounding box center [1111, 424] width 619 height 15
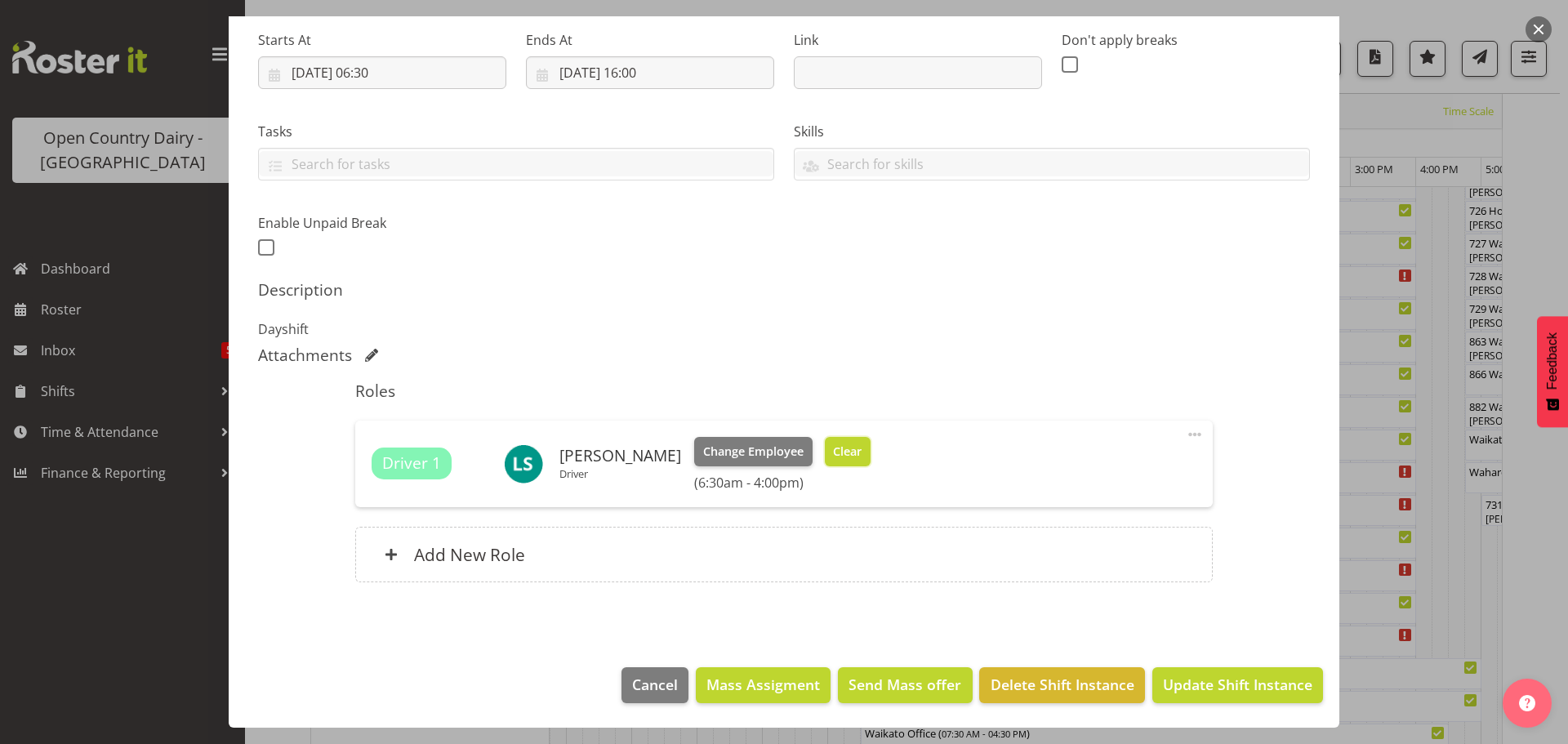
click at [833, 449] on span "Clear" at bounding box center [847, 451] width 29 height 18
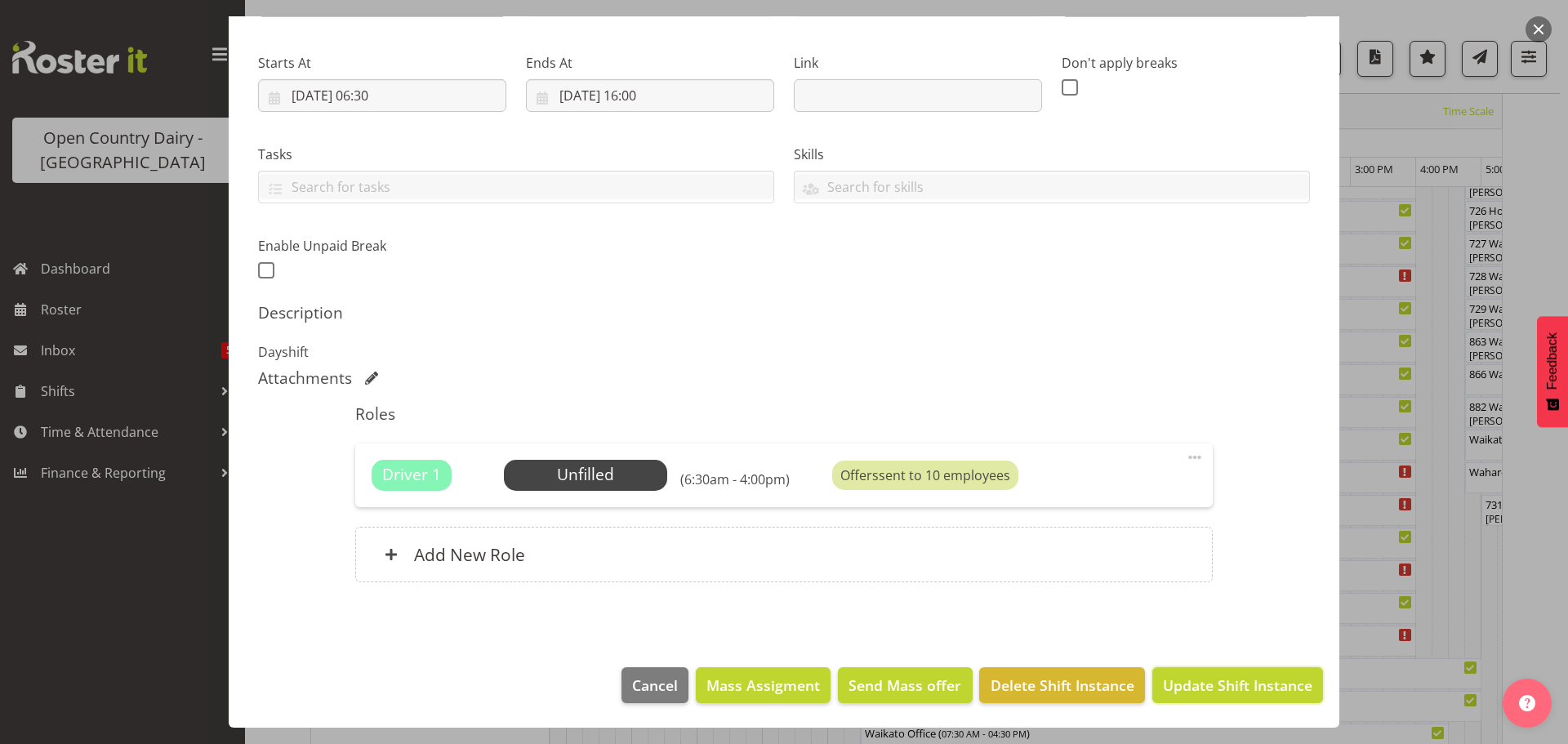
click at [1171, 681] on span "Update Shift Instance" at bounding box center [1238, 685] width 149 height 21
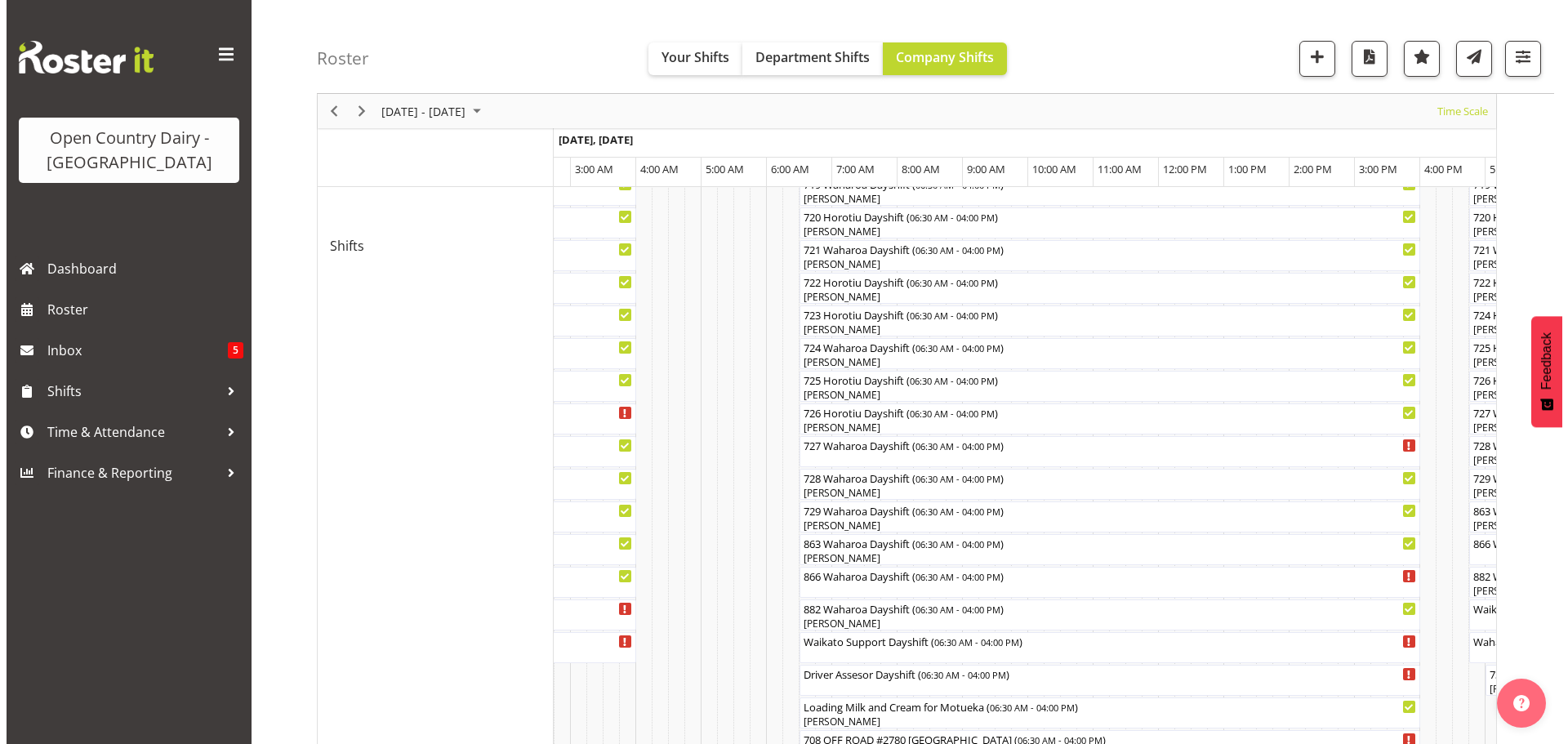
scroll to position [880, 0]
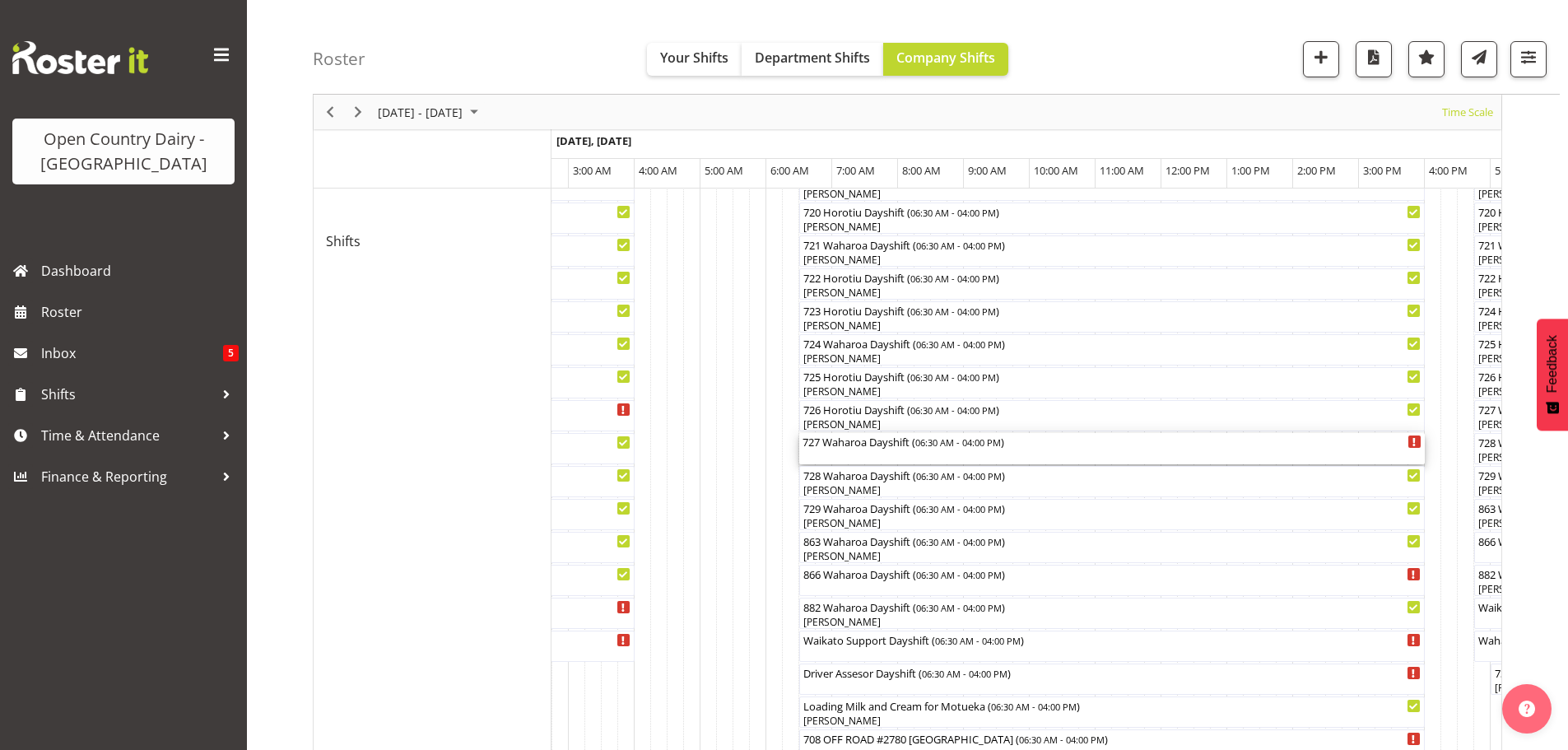
click at [870, 452] on div "727 Waharoa Dayshift ( 06:30 AM - 04:00 PM )" at bounding box center [1111, 449] width 619 height 32
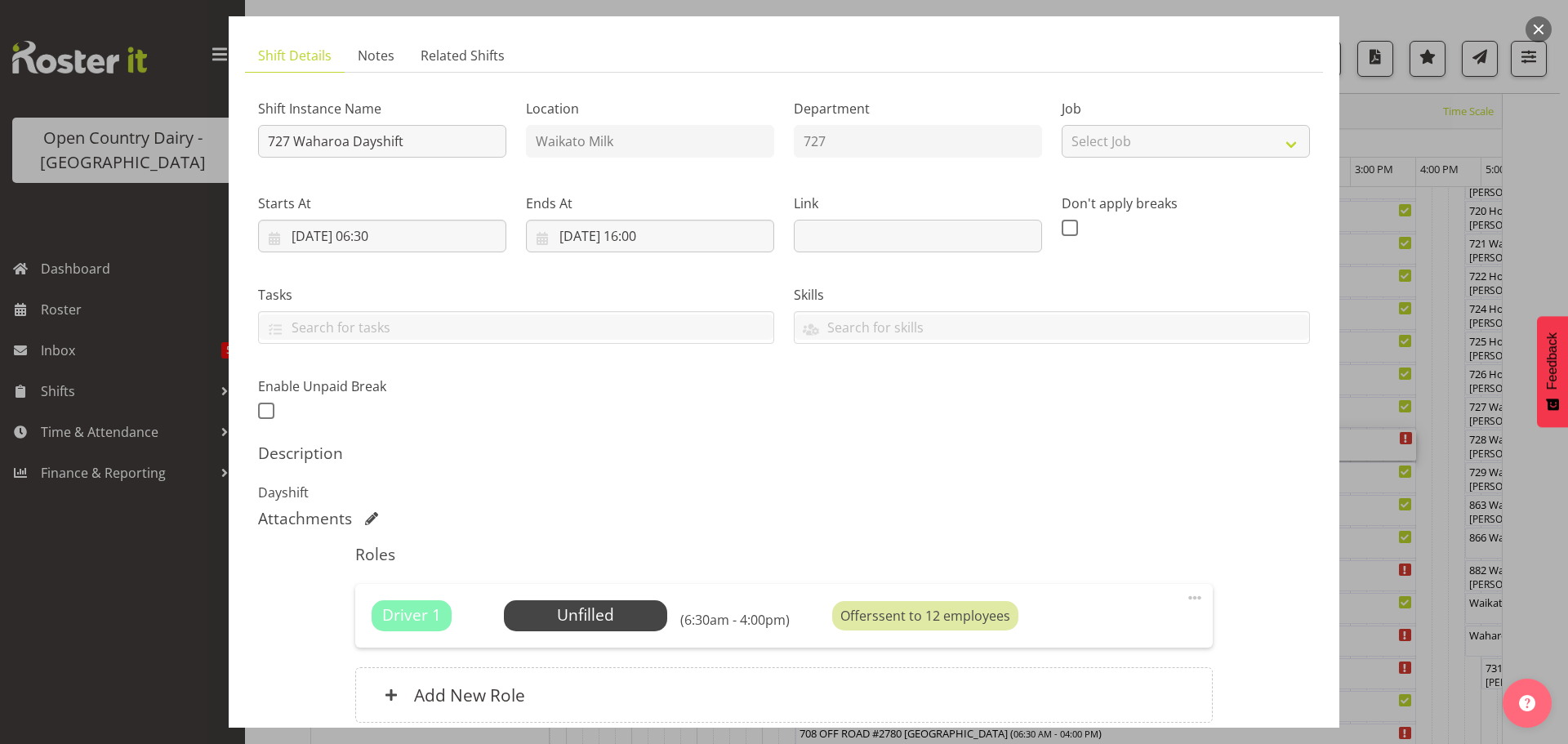
scroll to position [233, 0]
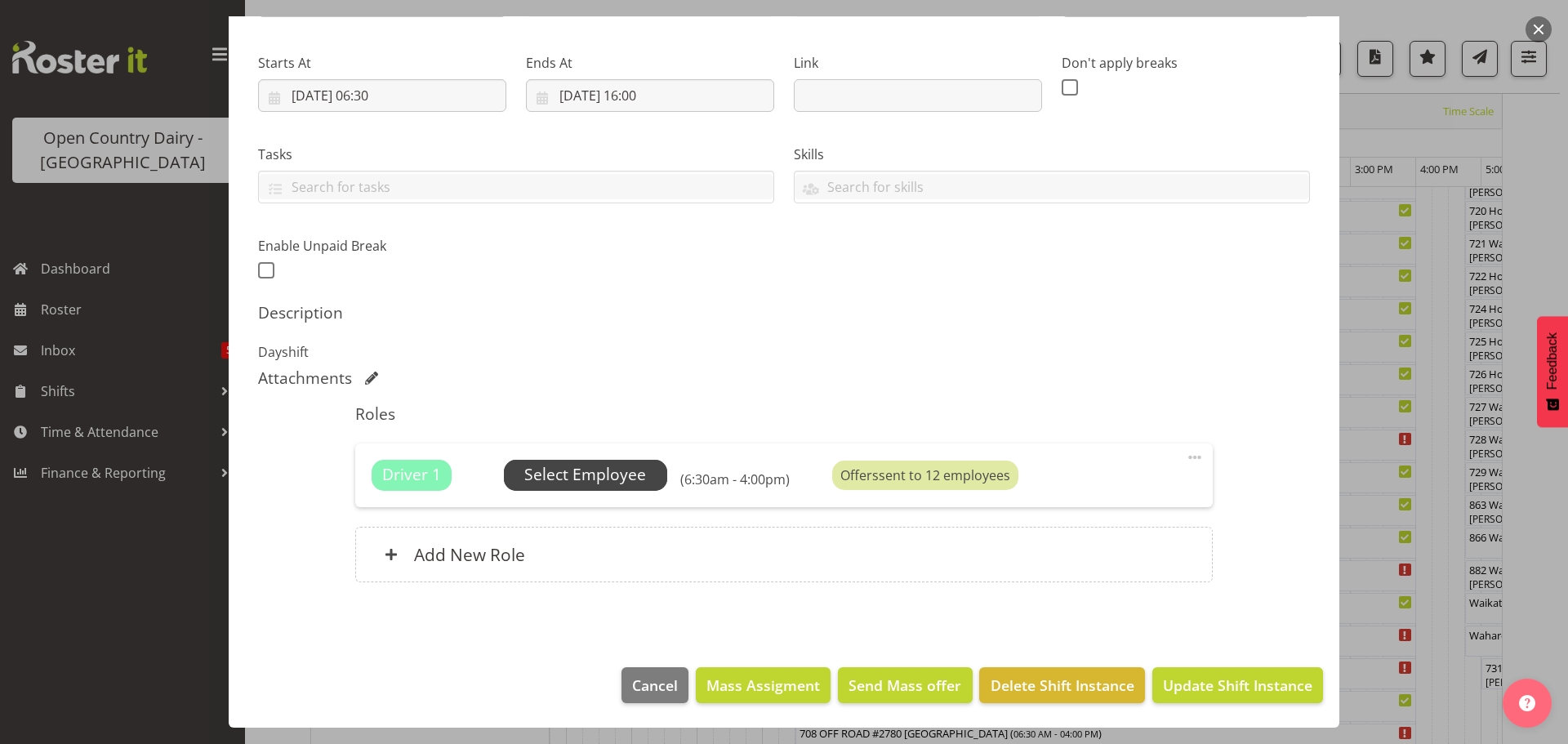
click at [627, 476] on span "Select Employee" at bounding box center [585, 474] width 122 height 23
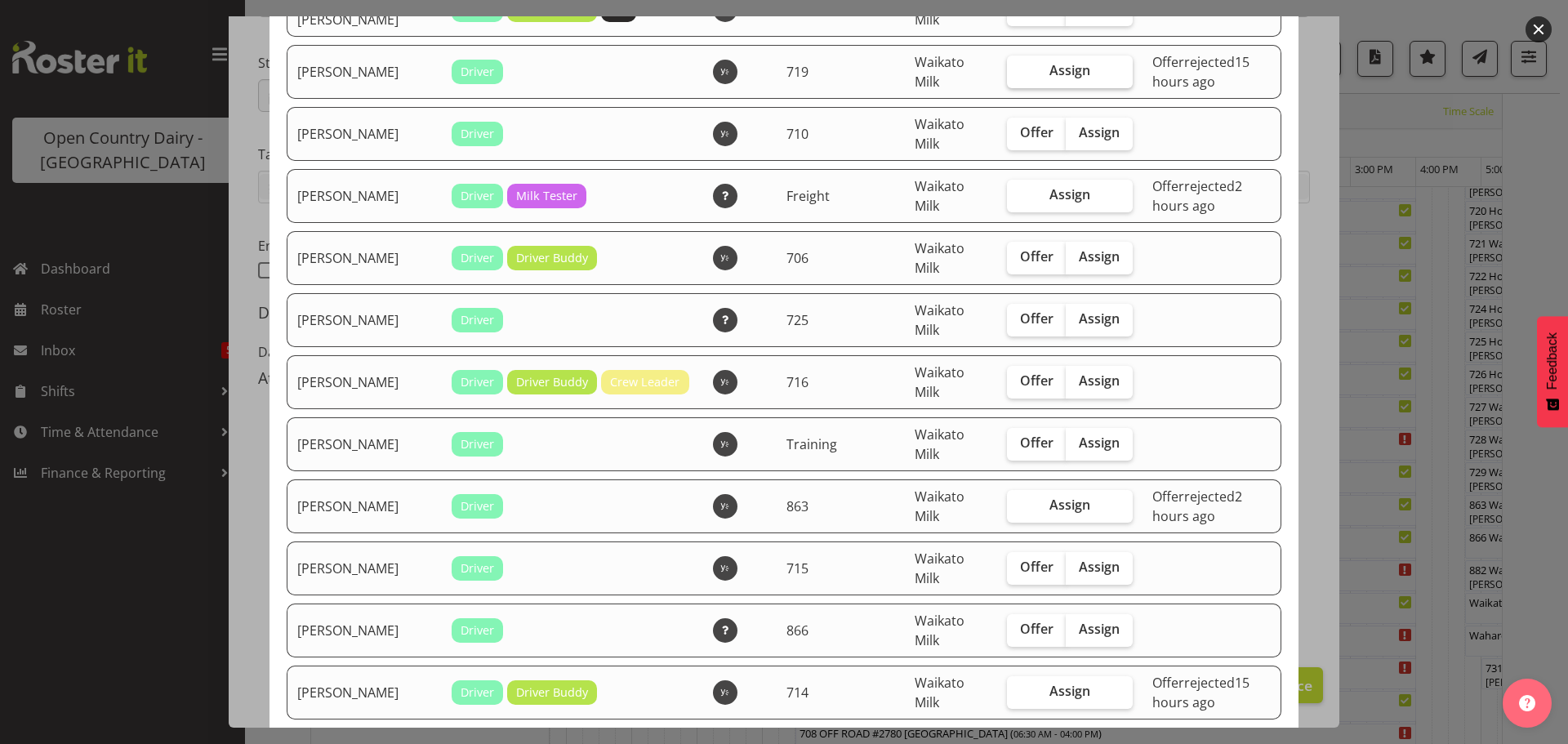
scroll to position [817, 0]
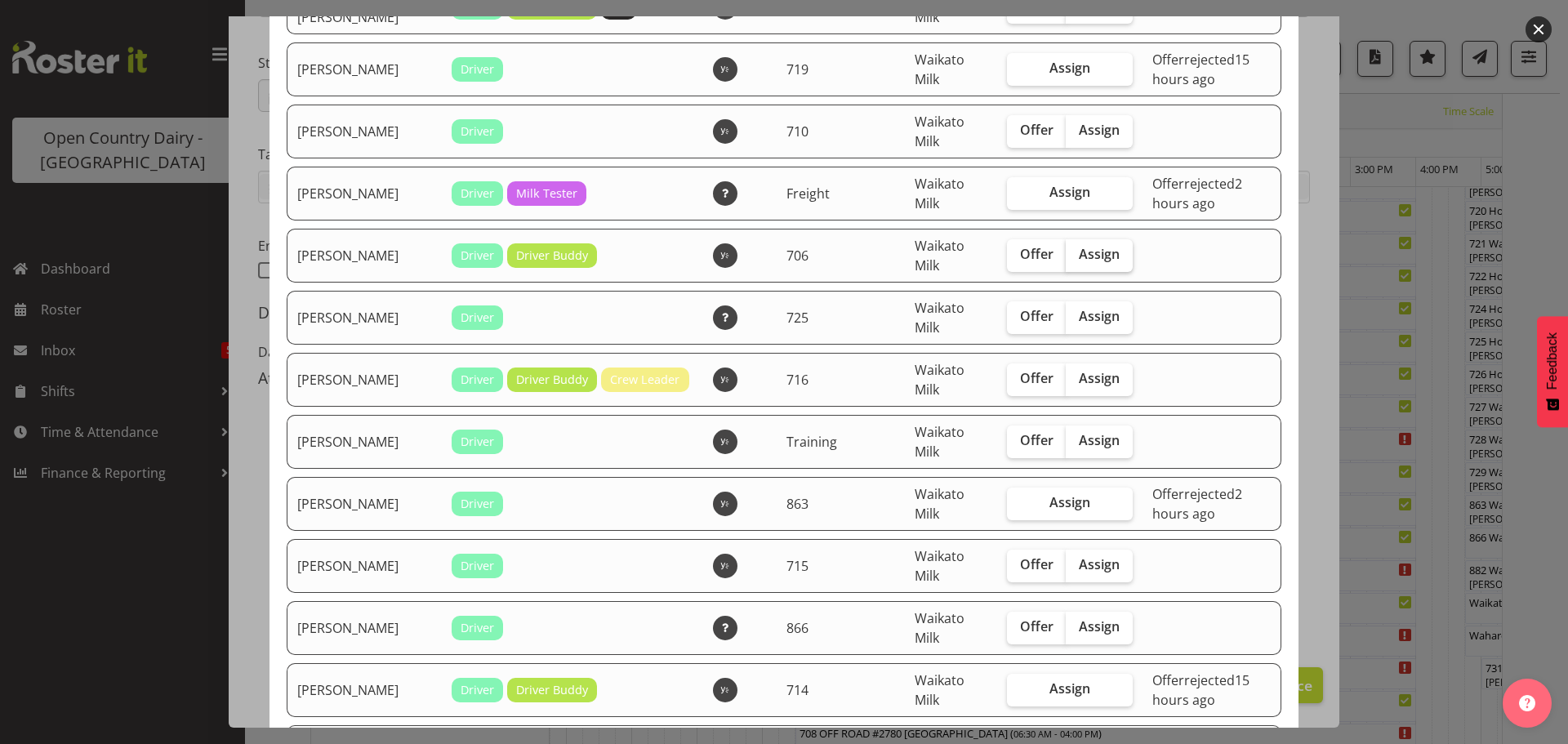
click at [1079, 247] on span "Assign" at bounding box center [1099, 253] width 41 height 16
click at [1077, 249] on input "Assign" at bounding box center [1071, 254] width 10 height 10
checkbox input "true"
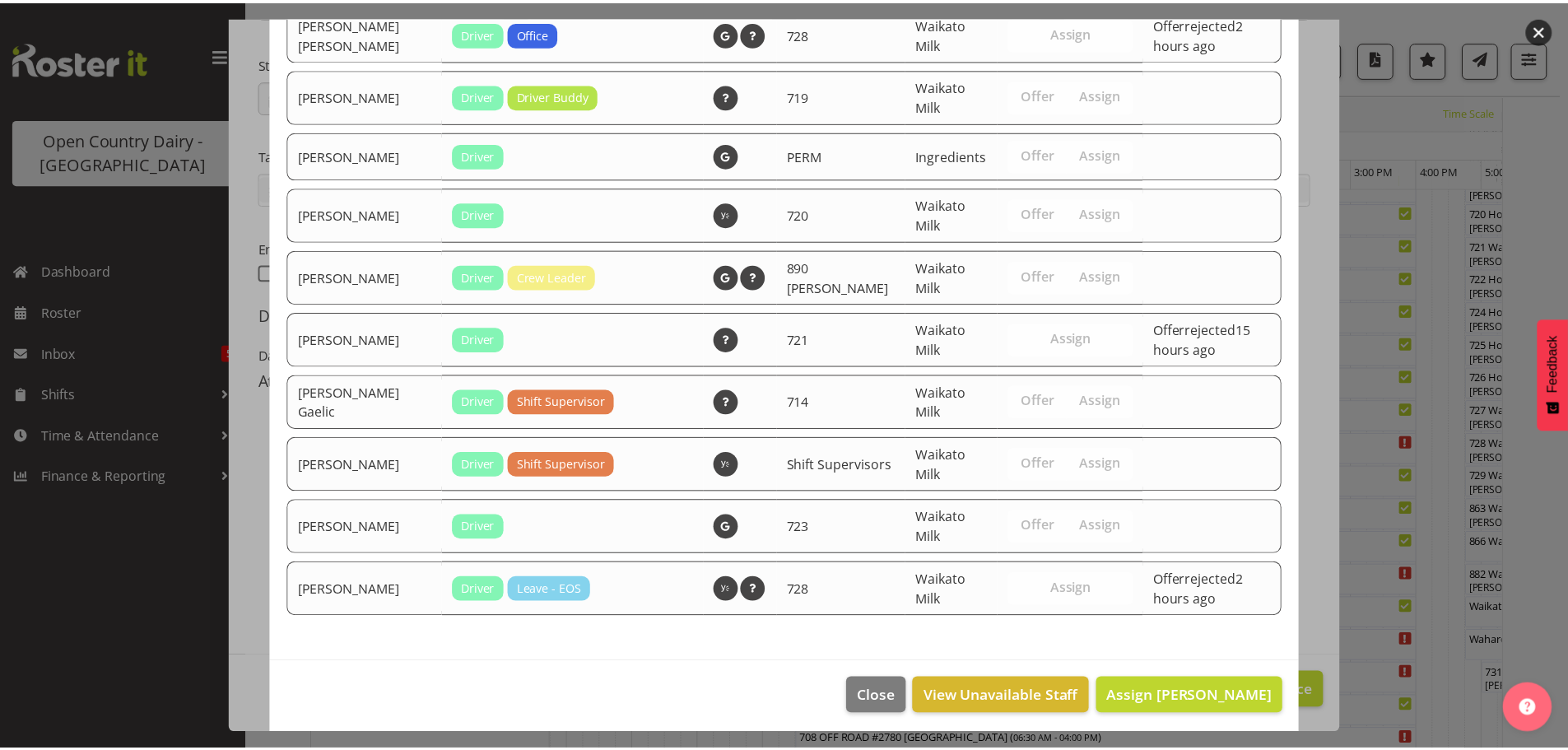
scroll to position [1679, 0]
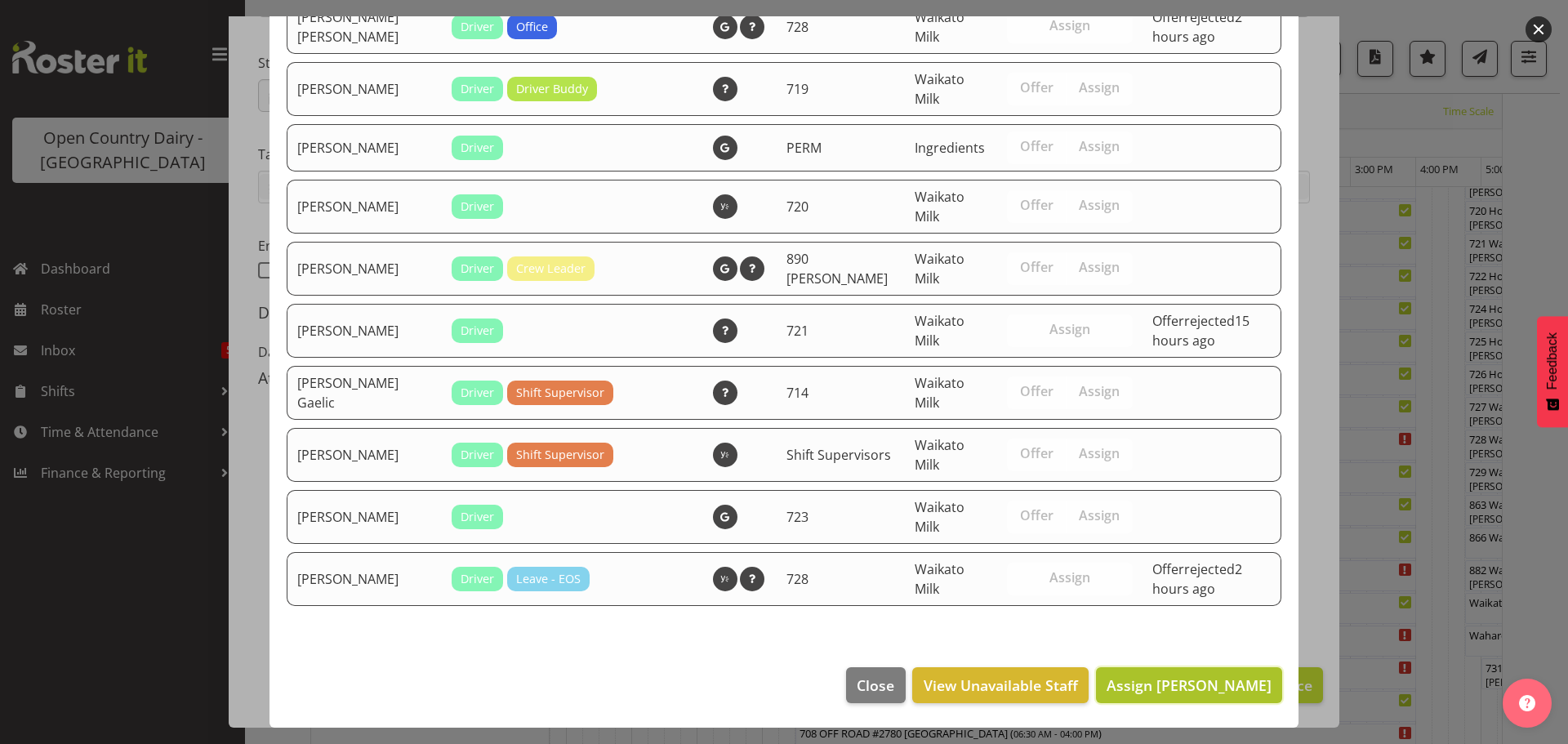
click at [1156, 681] on span "Assign Len Symons" at bounding box center [1189, 685] width 165 height 20
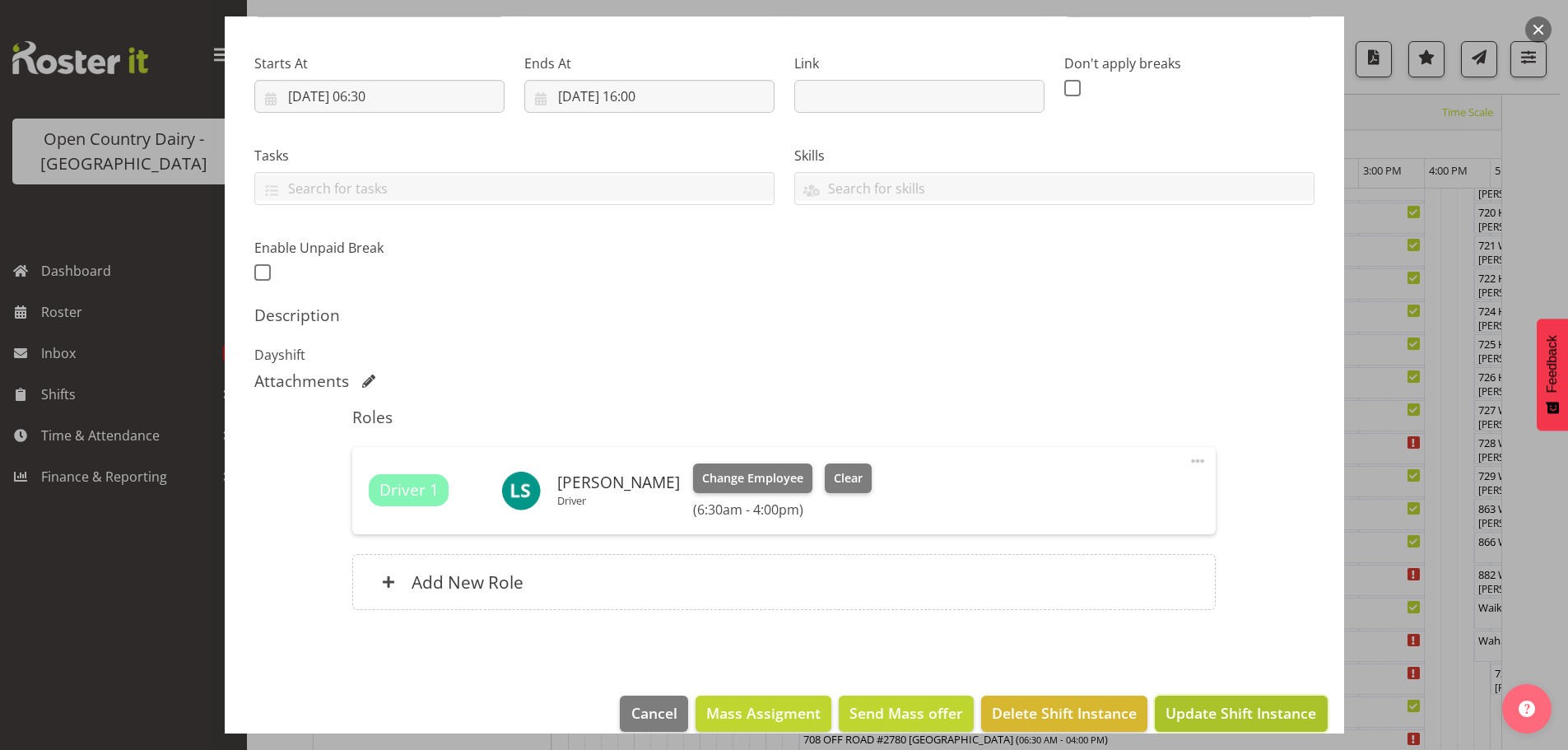
drag, startPoint x: 1219, startPoint y: 707, endPoint x: 770, endPoint y: 631, distance: 455.4
click at [1217, 707] on span "Update Shift Instance" at bounding box center [1241, 712] width 150 height 21
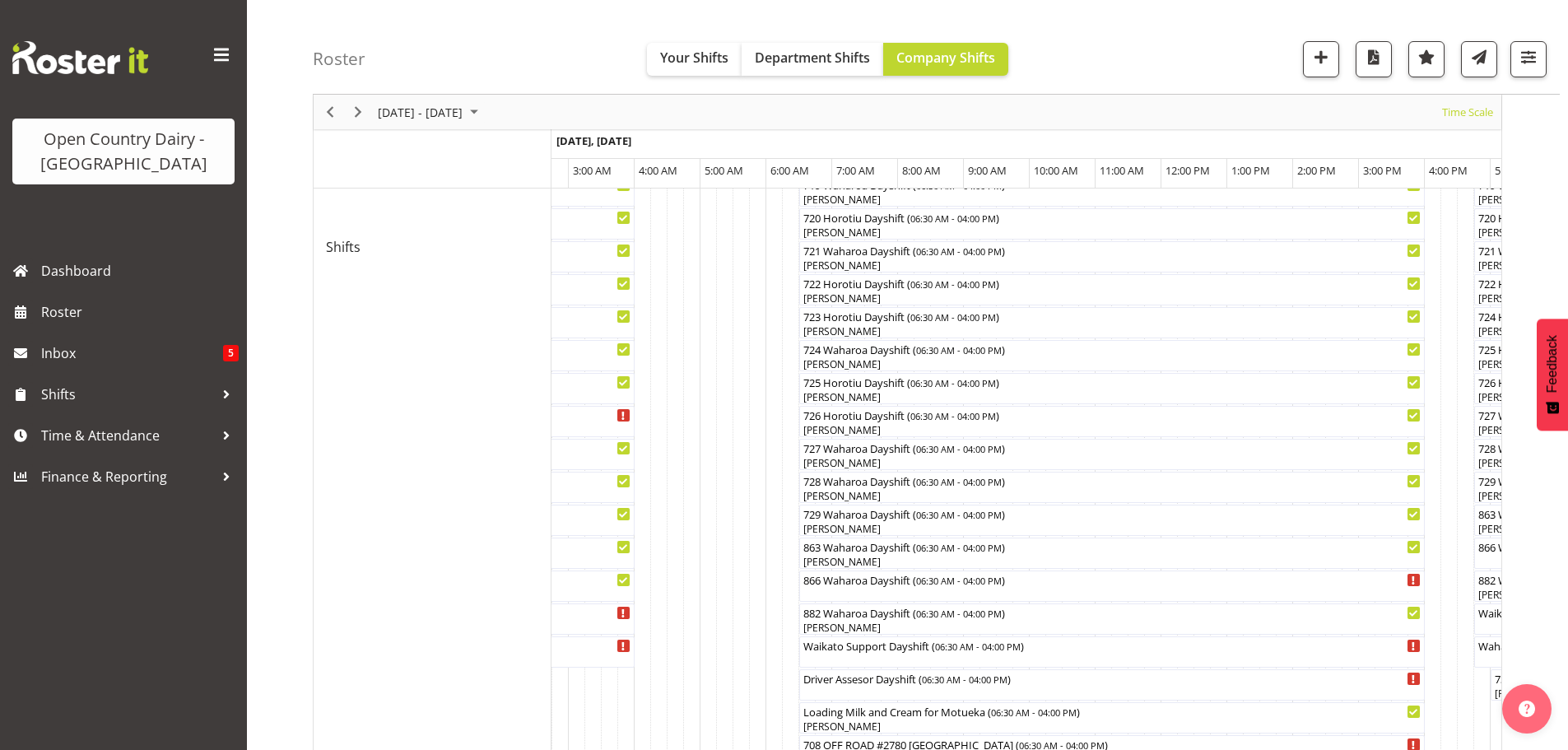
scroll to position [887, 0]
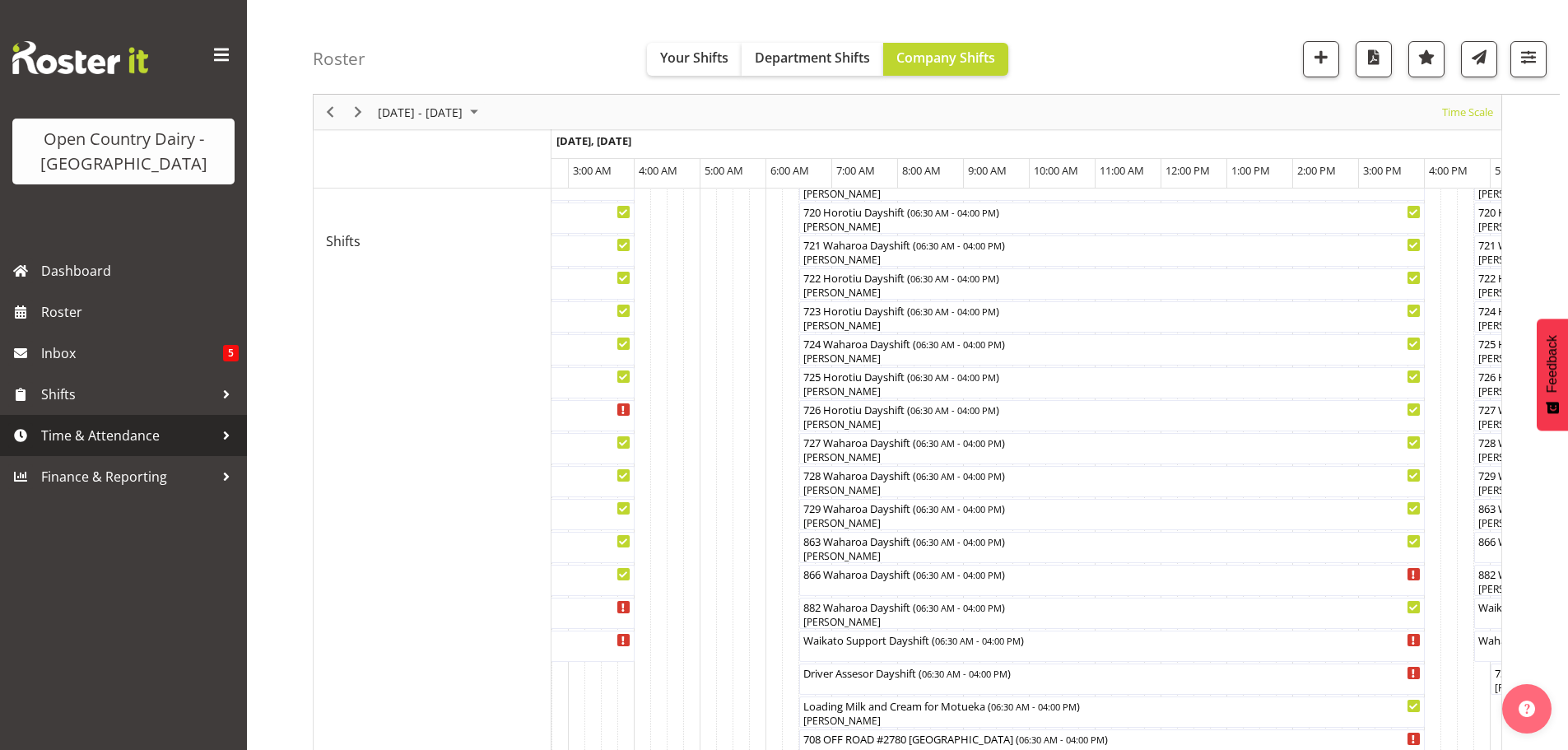
click at [77, 428] on span "Time & Attendance" at bounding box center [128, 436] width 173 height 25
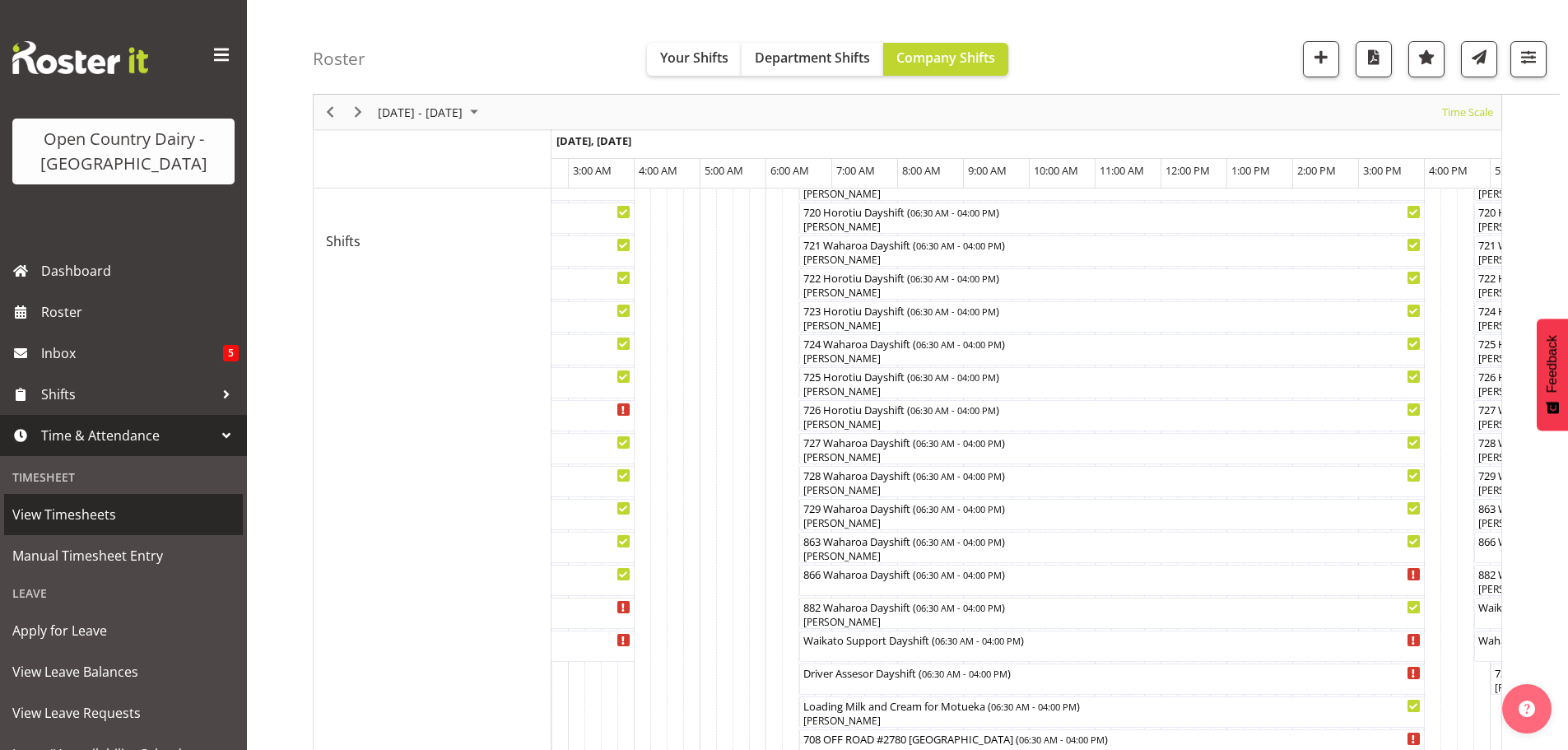
click at [54, 507] on span "View Timesheets" at bounding box center [123, 515] width 222 height 25
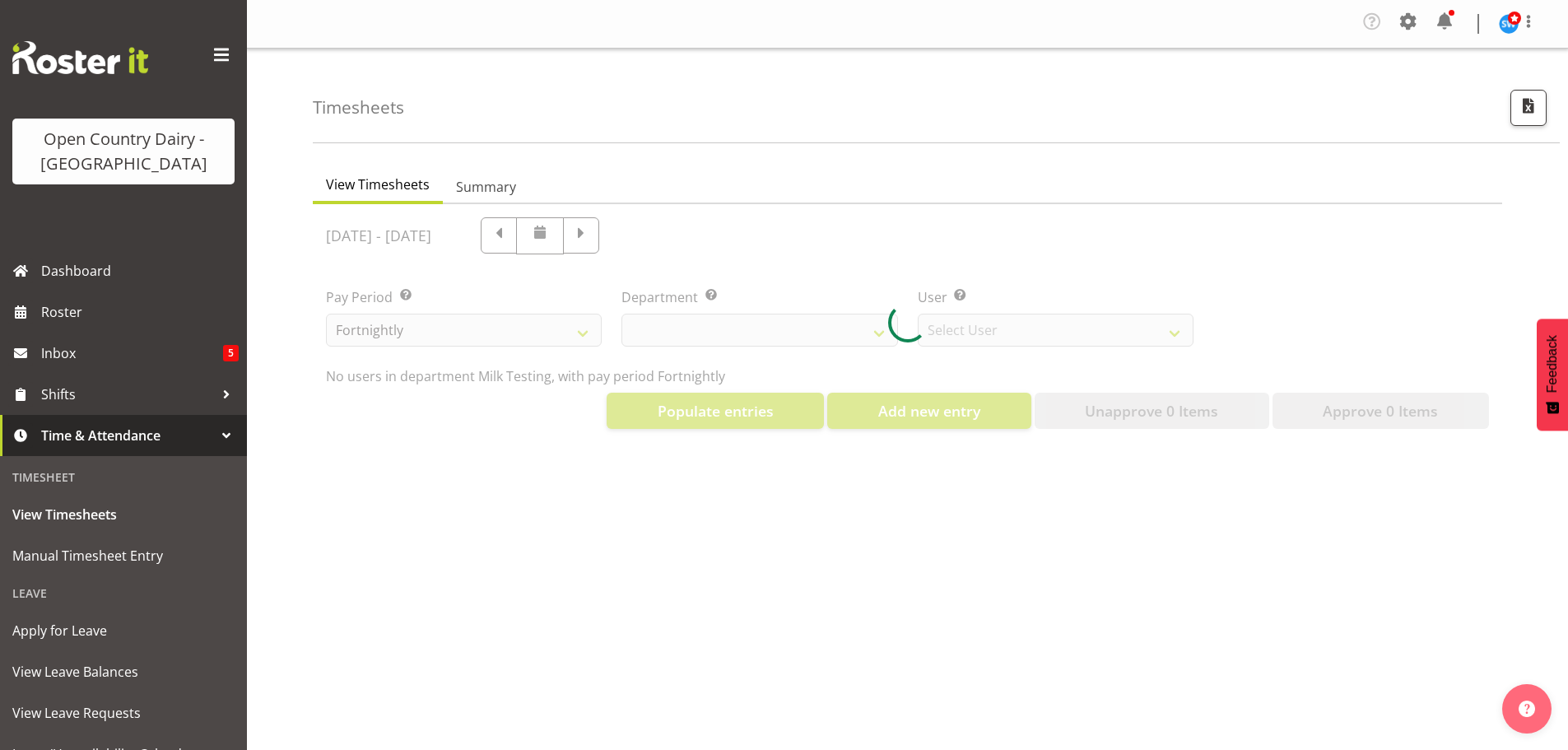
select select "733"
select select "7414"
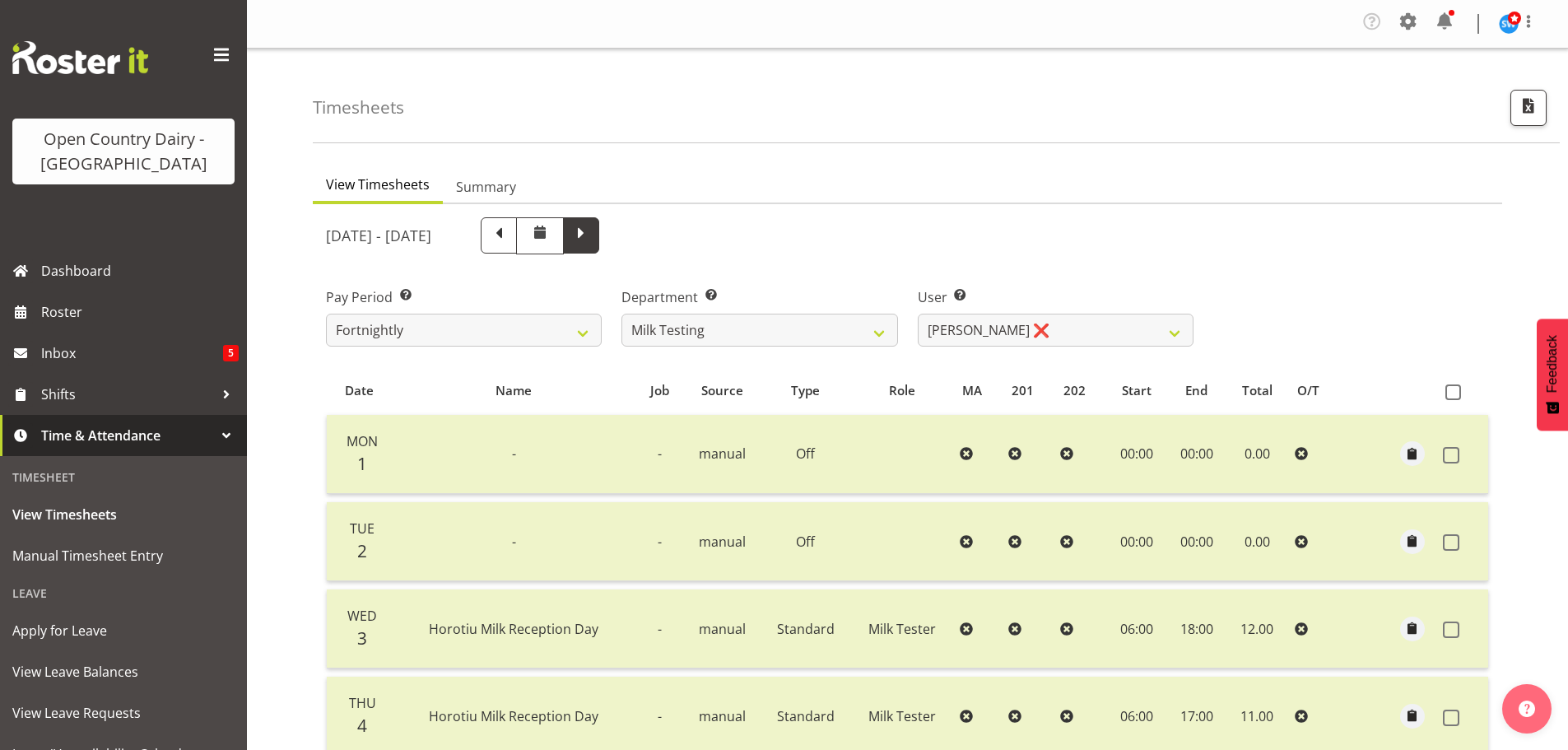
click at [592, 239] on span at bounding box center [581, 234] width 21 height 21
select select
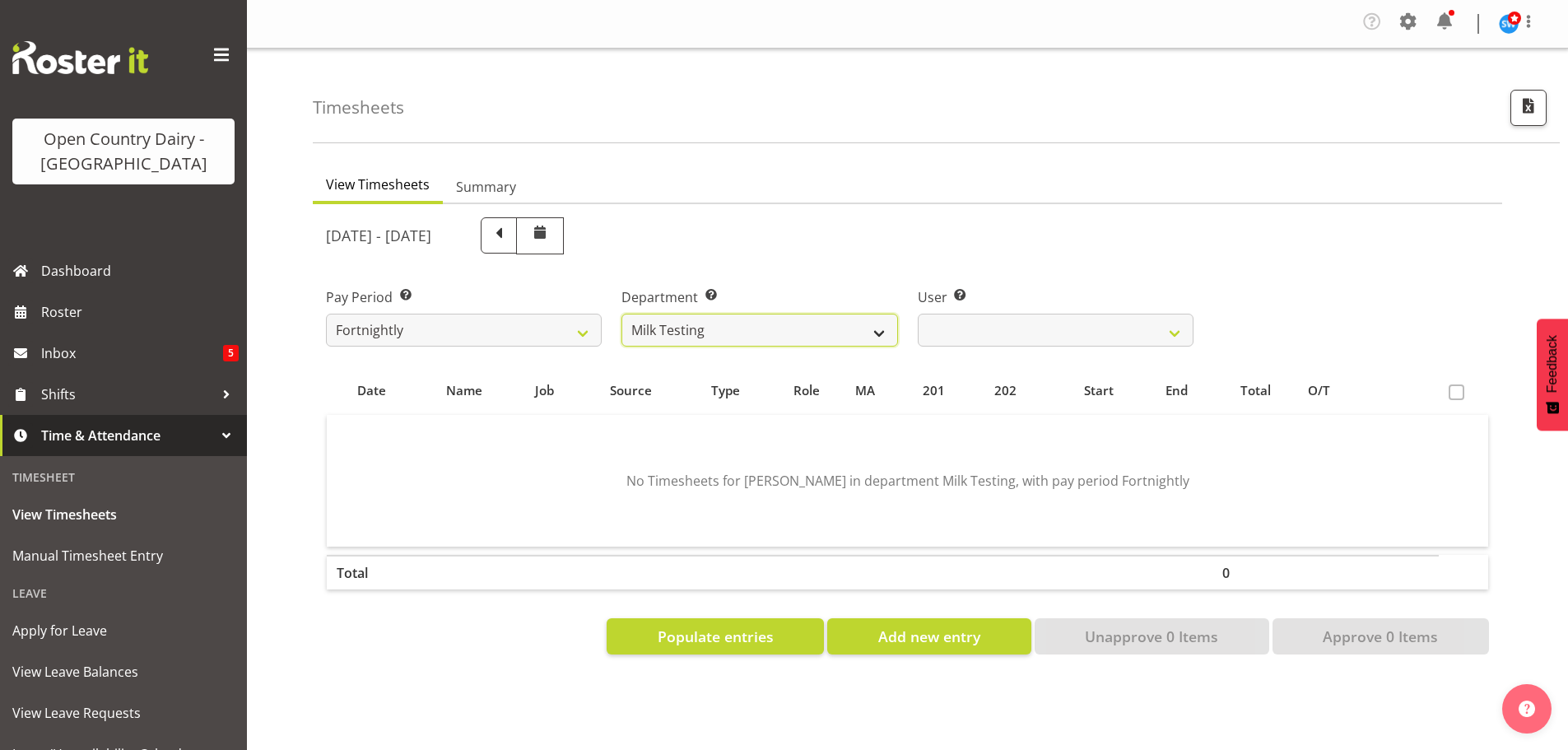
click at [843, 323] on select "701 702 703 704 705 706 707 708 709 710 711 712 713 714 715 716 717 718 719 720" at bounding box center [759, 330] width 276 height 33
select select "874"
click at [621, 313] on select "701 702 703 704 705 706 707 708 709 710 711 712 713 714 715 716 717 718 719 720" at bounding box center [759, 330] width 276 height 33
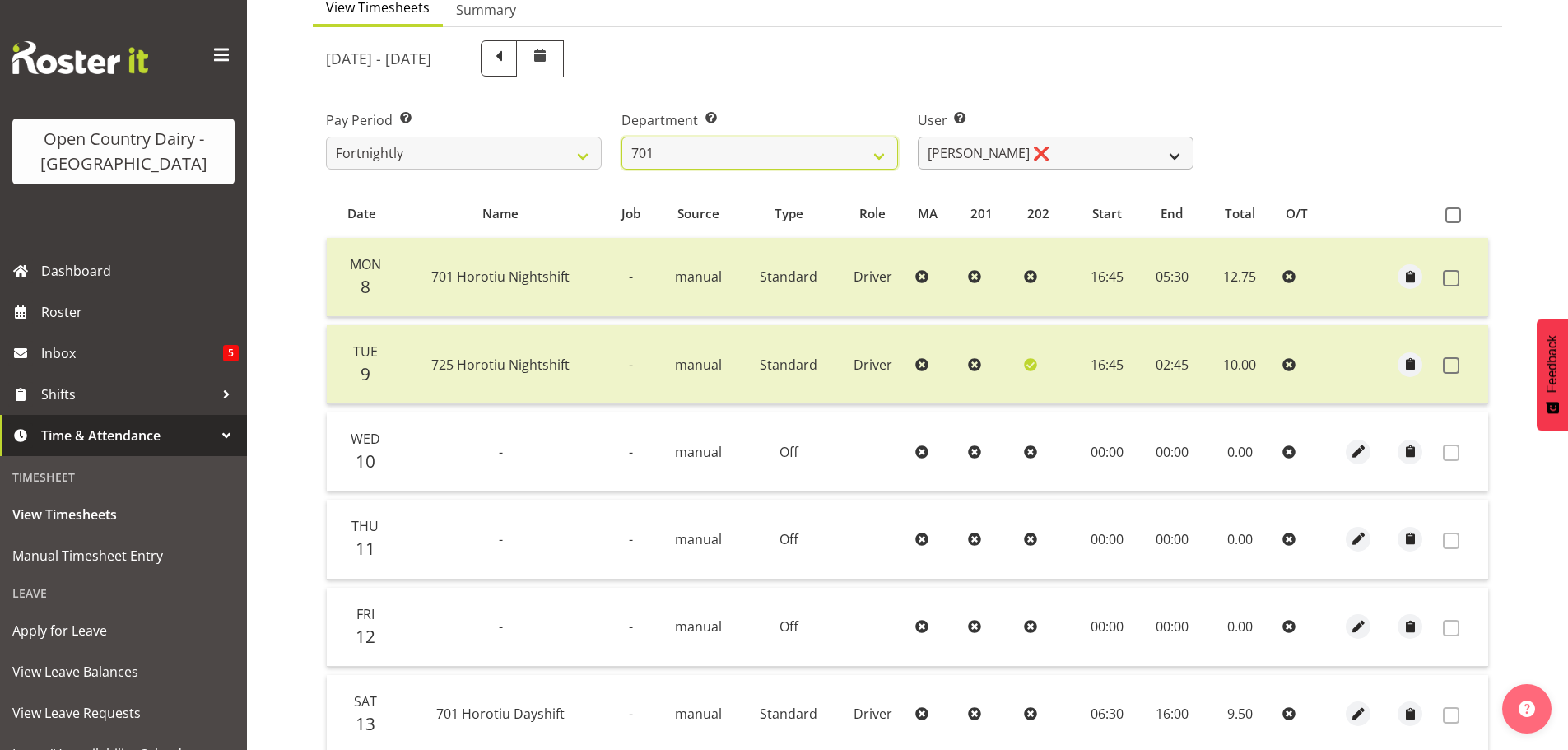
scroll to position [82, 0]
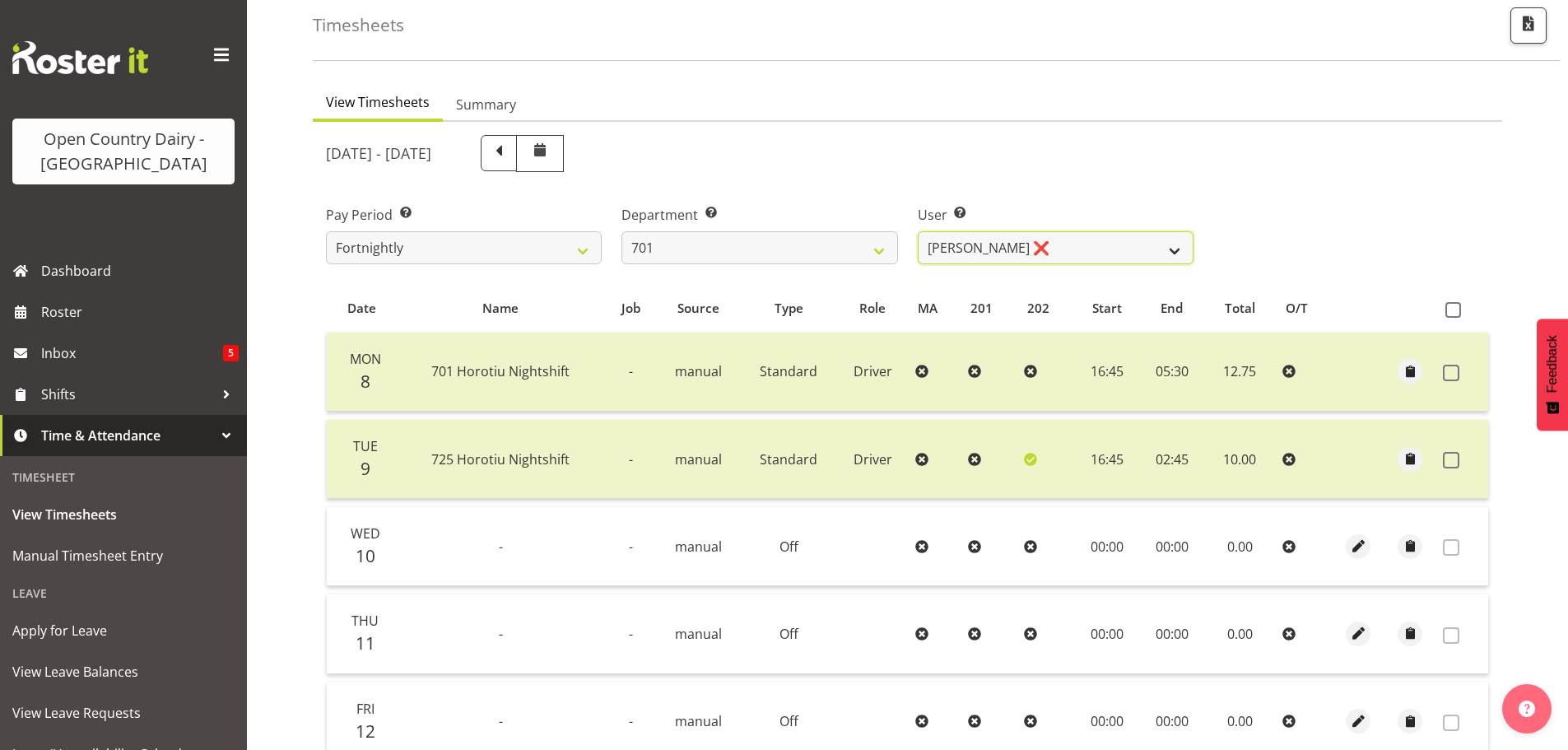
click at [1066, 247] on select "Duncan Shirley ❌ Gagandeep Singh ❌ Johann Van Zyl ❌ John Cottingham ❌" at bounding box center [1055, 248] width 276 height 33
select select "8383"
click at [918, 231] on select "Duncan Shirley ❌ Gagandeep Singh ❌ Johann Van Zyl ❌ John Cottingham ❌" at bounding box center [1055, 248] width 276 height 33
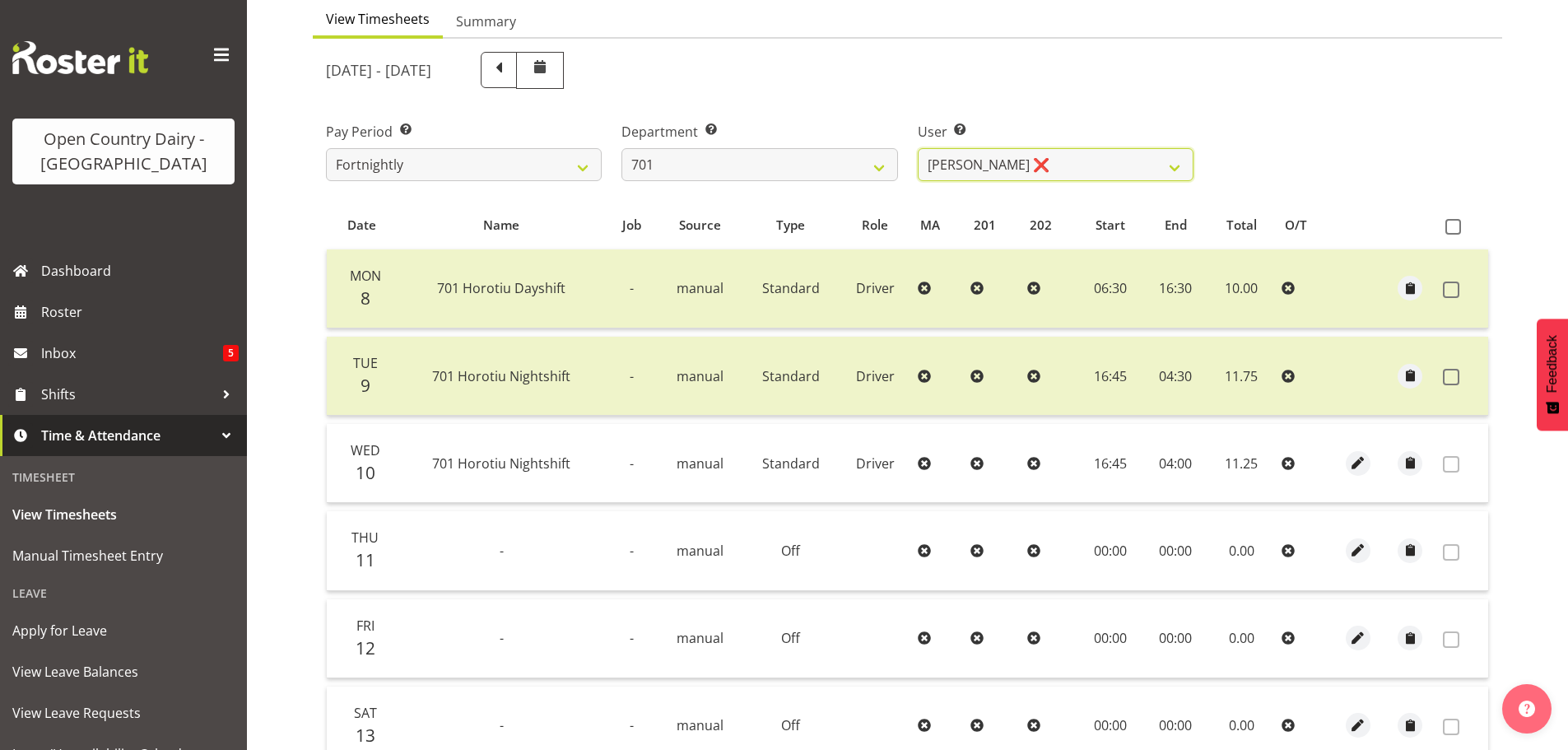
scroll to position [165, 0]
click at [748, 177] on select "701 702 703 704 705 706 707 708 709 710 711 712 713 714 715 716 717 718 719 720" at bounding box center [759, 165] width 276 height 33
select select "720"
click at [621, 149] on select "701 702 703 704 705 706 707 708 709 710 711 712 713 714 715 716 717 718 719 720" at bounding box center [759, 165] width 276 height 33
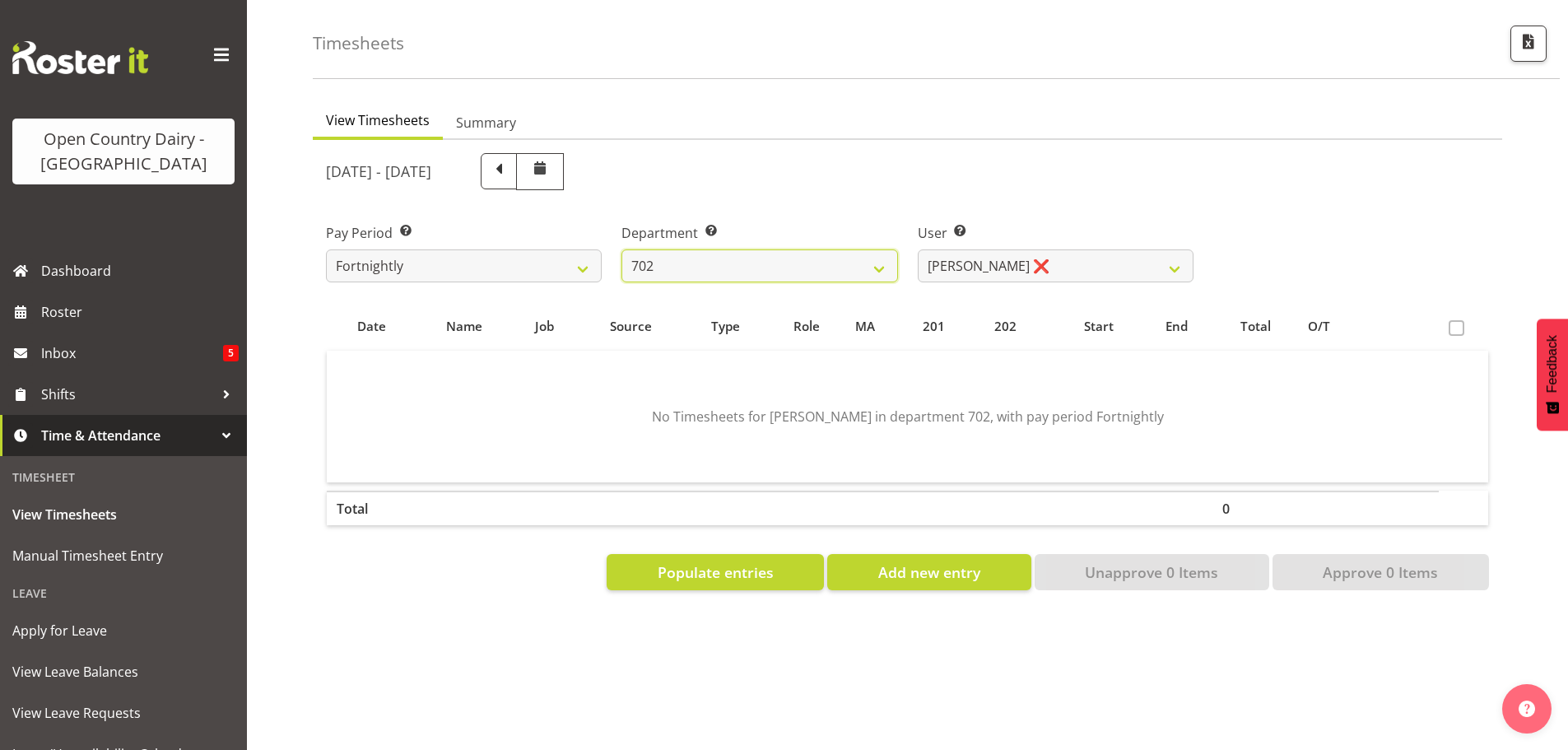
scroll to position [76, 0]
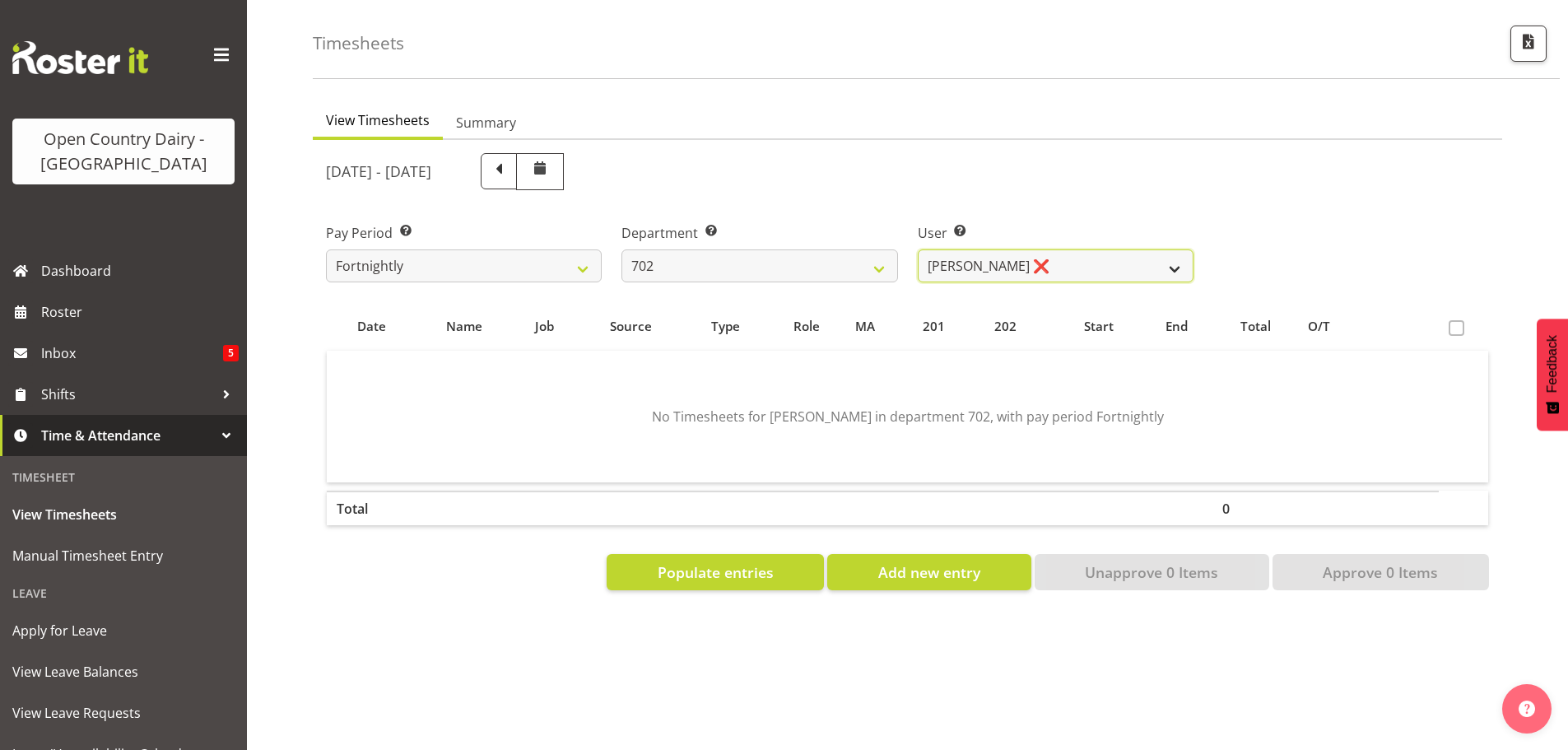
click at [1060, 258] on select "Brian Riddle ❌ Denica Tapiki ❌ Nick Adlington ❌ Simon Phillpott ❌" at bounding box center [1055, 266] width 276 height 33
select select "10345"
click at [918, 249] on select "Brian Riddle ❌ Denica Tapiki ❌ Nick Adlington ❌ Simon Phillpott ❌" at bounding box center [1055, 266] width 276 height 33
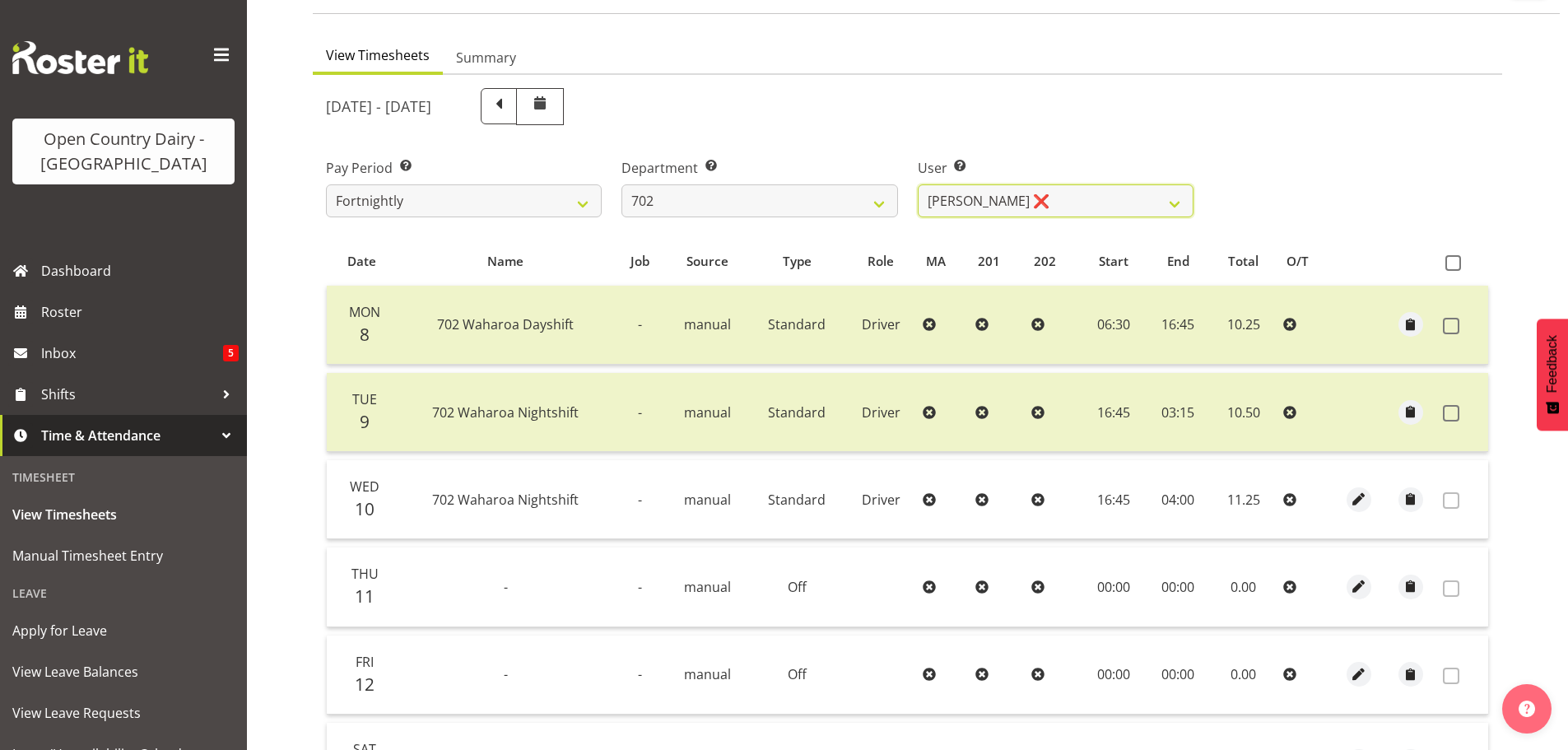
scroll to position [159, 0]
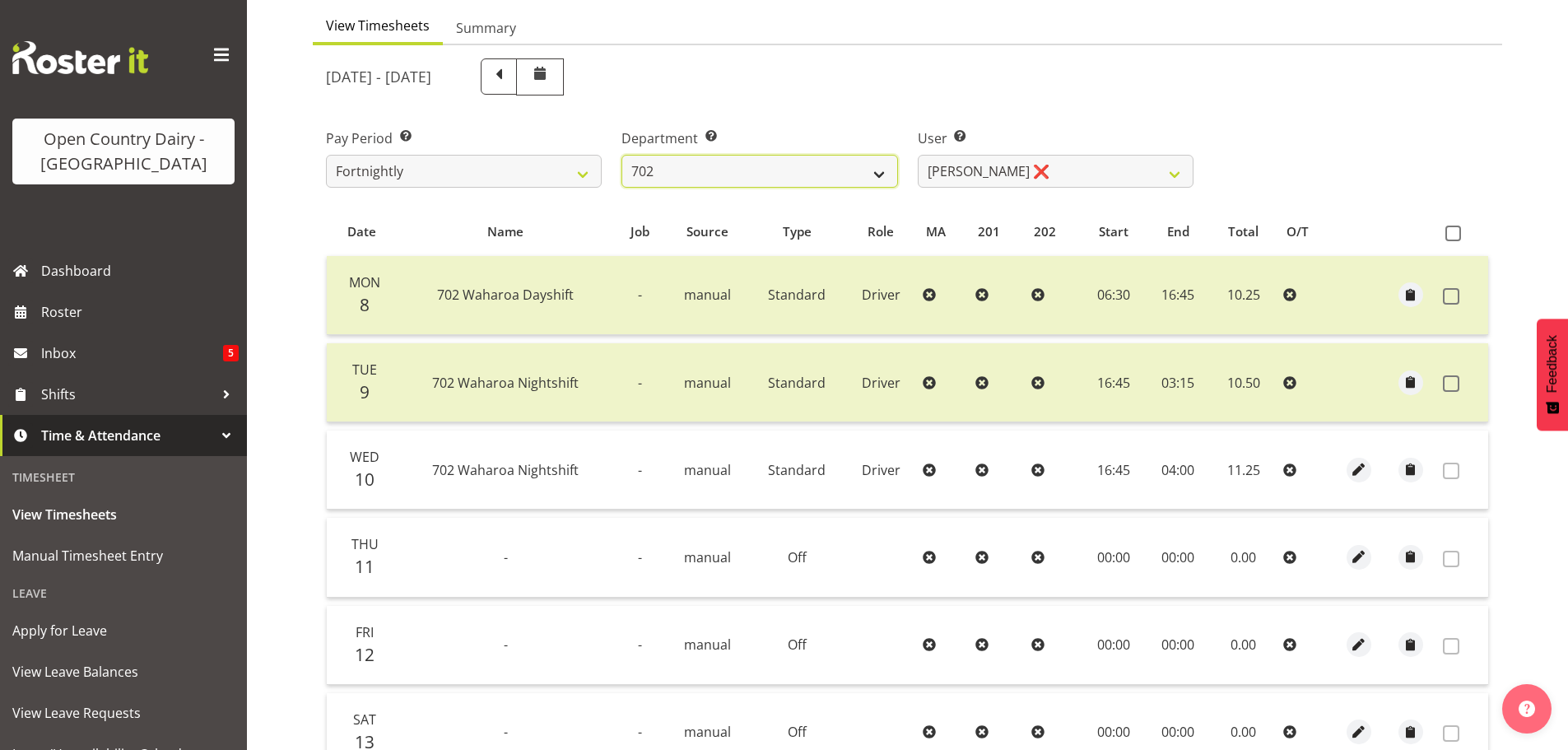
click at [741, 173] on select "701 702 703 704 705 706 707 708 709 710 711 712 713 714 715 716 717 718 719 720" at bounding box center [759, 172] width 276 height 33
select select "710"
click at [621, 155] on select "701 702 703 704 705 706 707 708 709 710 711 712 713 714 715 716 717 718 719 720" at bounding box center [759, 172] width 276 height 33
select select "8168"
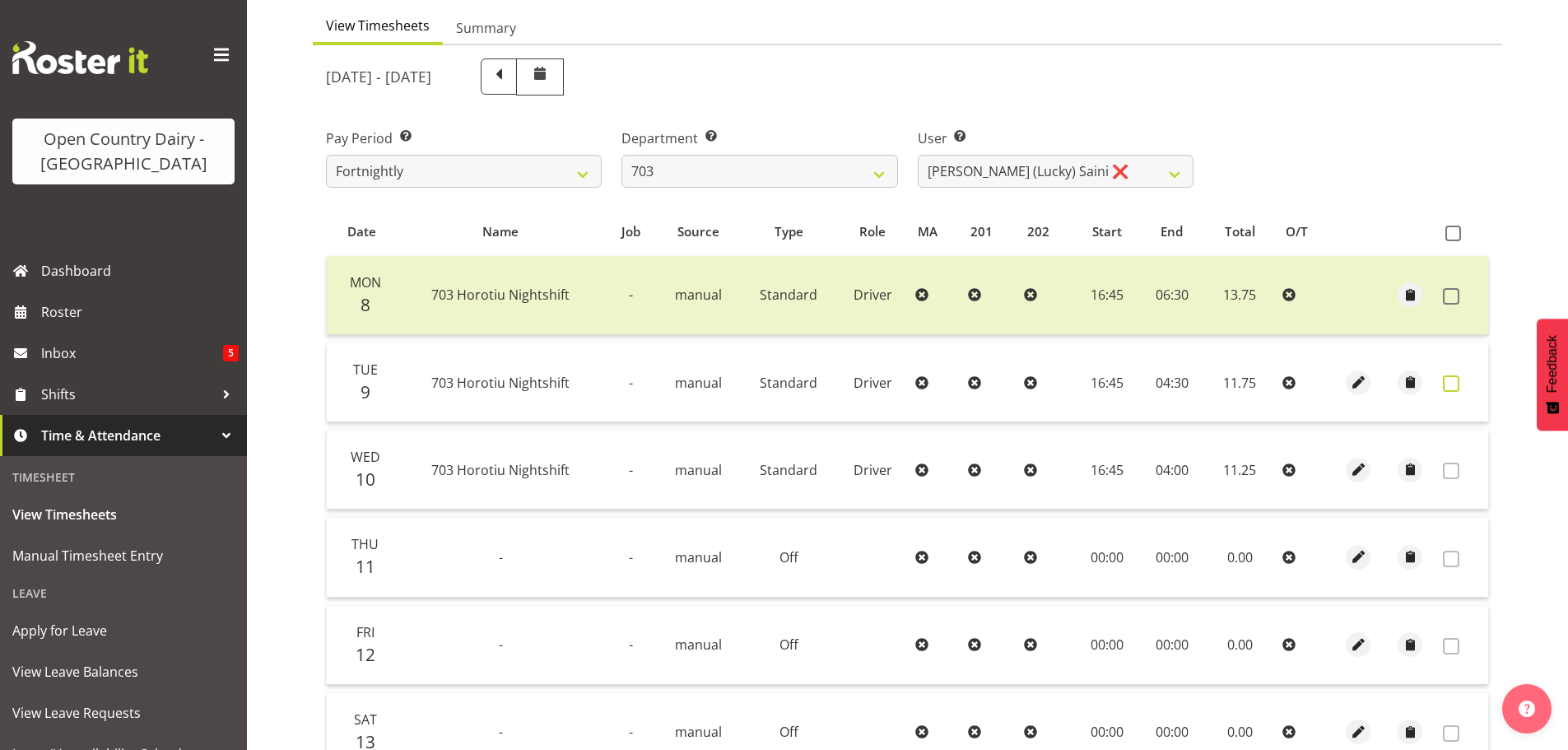
click at [1449, 383] on span at bounding box center [1451, 383] width 17 height 17
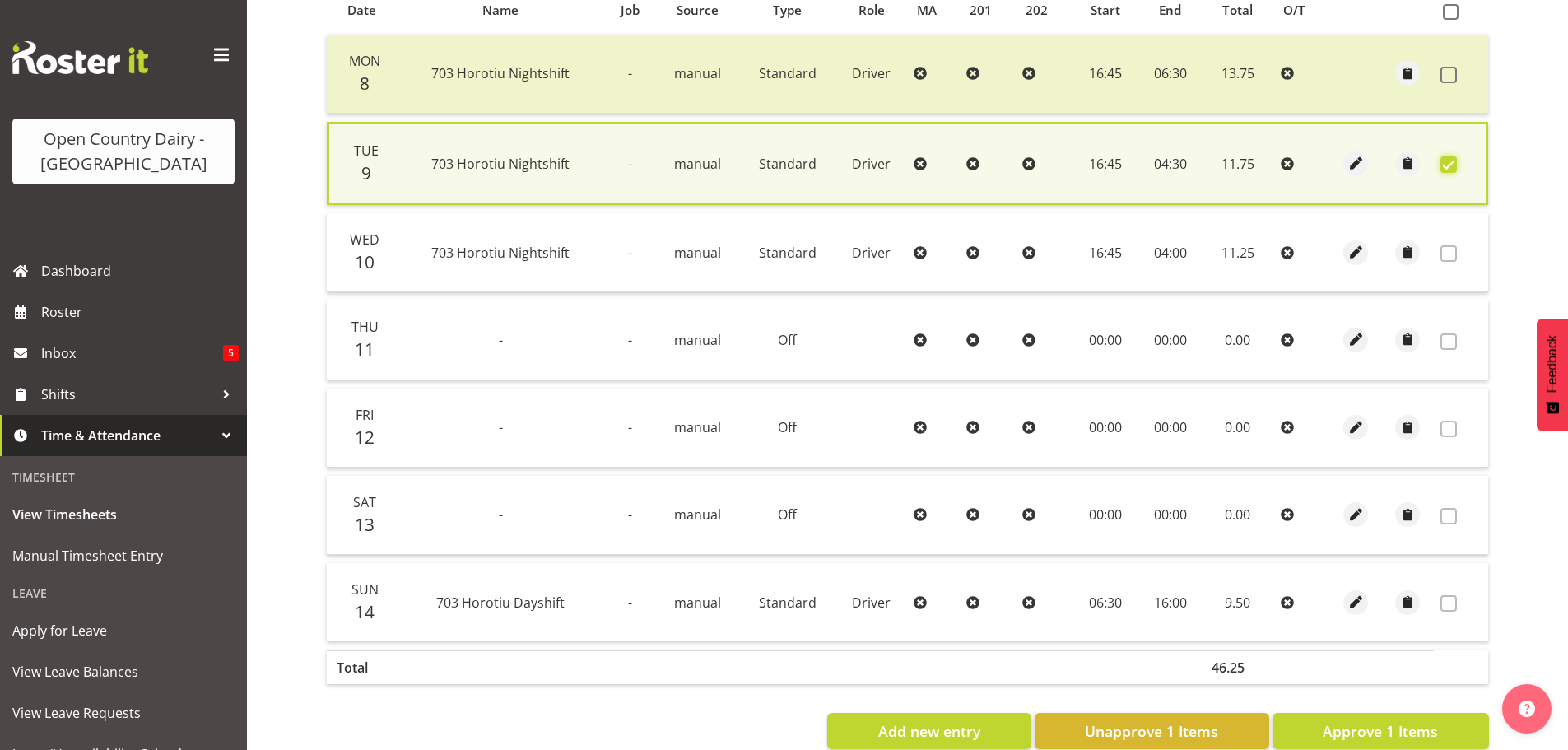
scroll to position [417, 0]
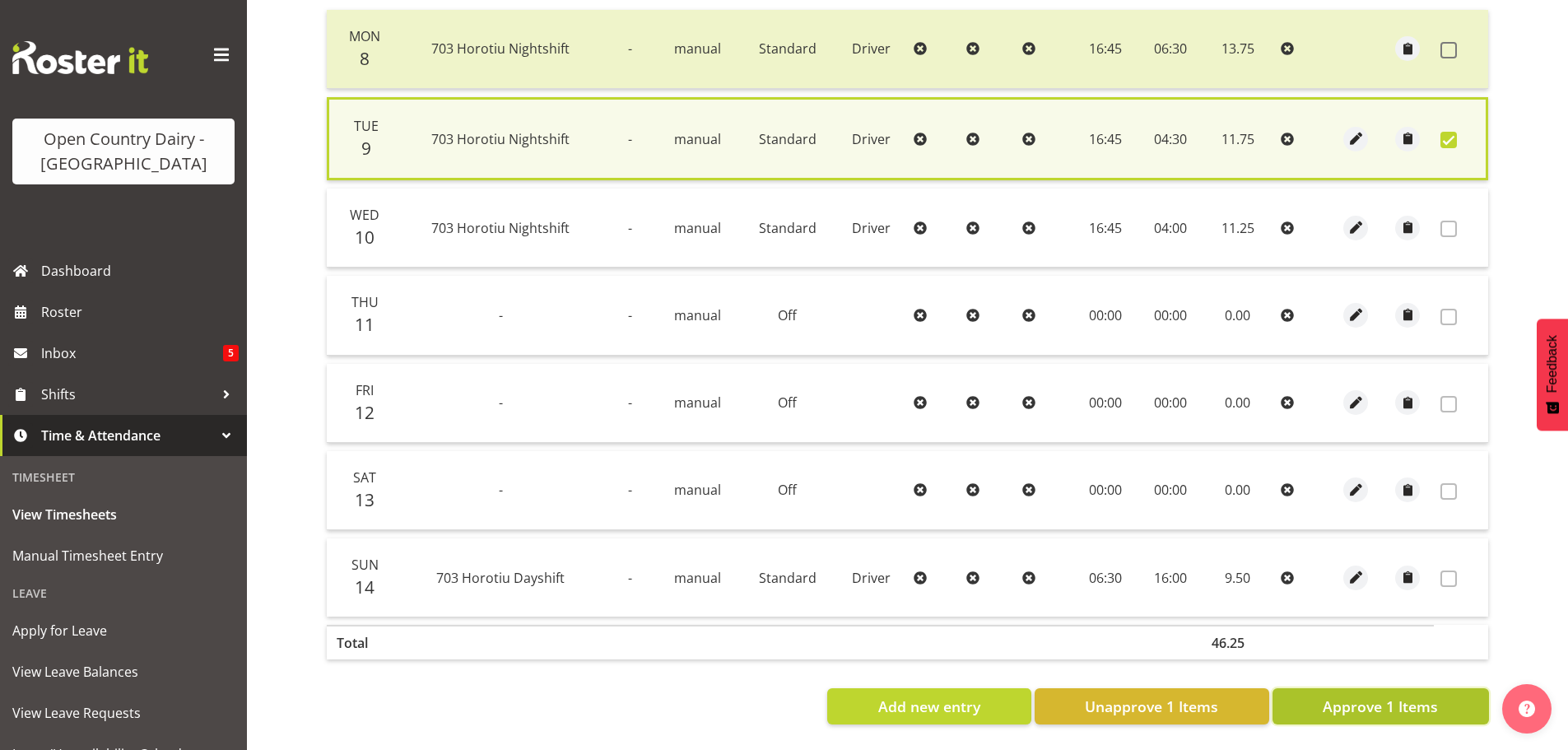
click at [1370, 696] on span "Approve 1 Items" at bounding box center [1381, 706] width 116 height 21
checkbox input "false"
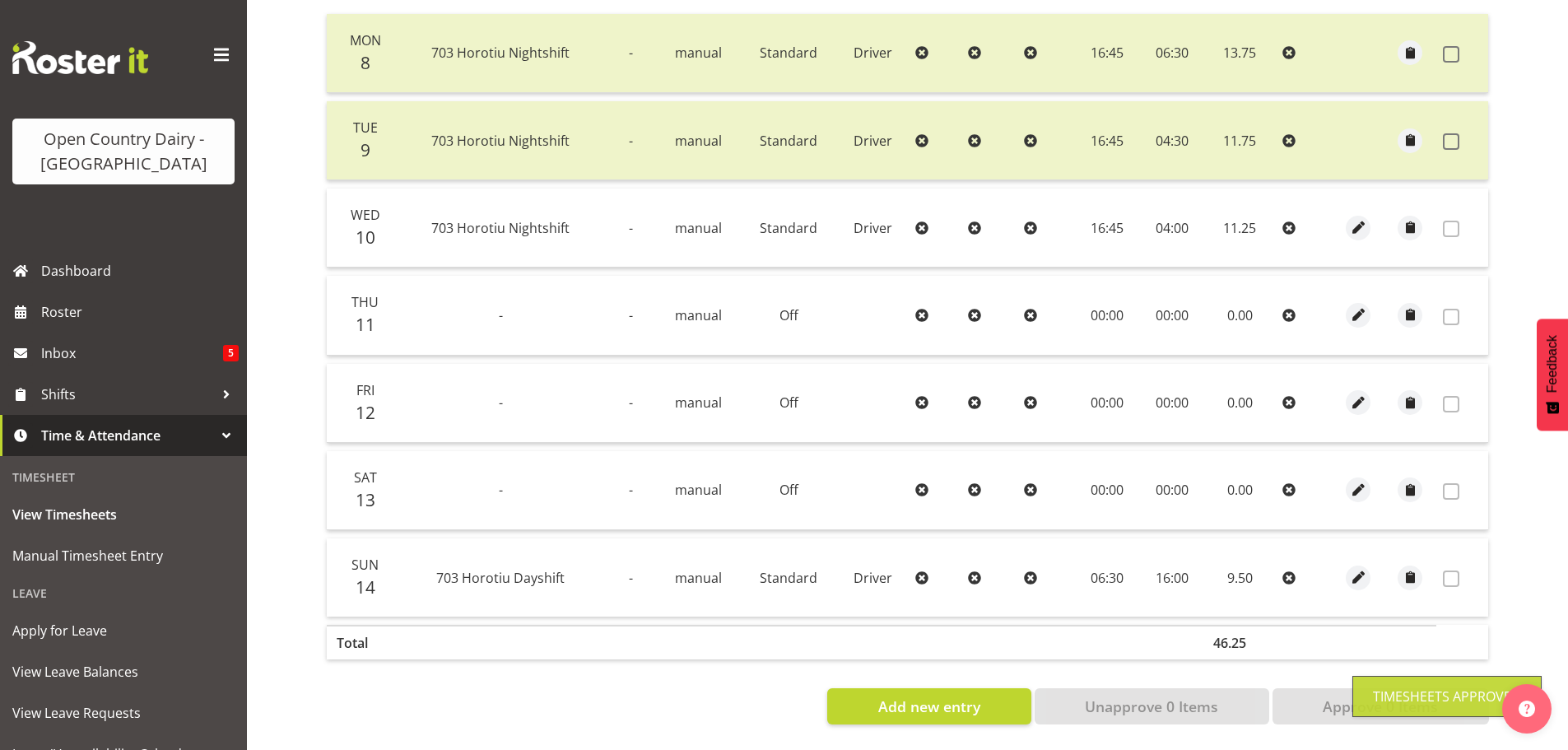
scroll to position [249, 0]
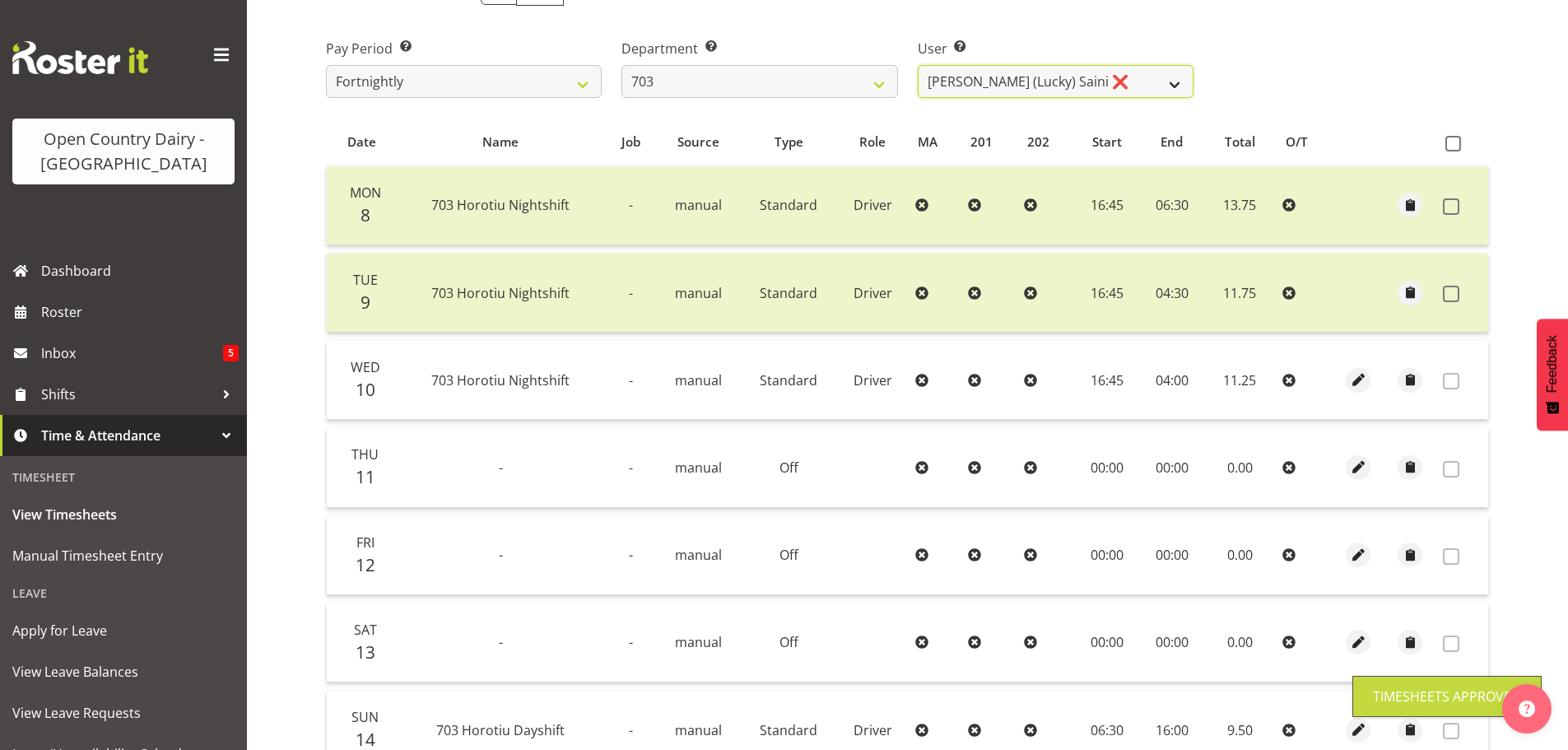
click at [1031, 82] on select "Bhupinder (Lucky) Saini ❌ Mark Fowler ❌ Tama Baker ❌" at bounding box center [1055, 81] width 276 height 33
click at [783, 76] on select "701 702 703 704 705 706 707 708 709 710 711 712 713 714 715 716 717 718 719 720" at bounding box center [759, 81] width 276 height 33
select select "717"
click at [621, 65] on select "701 702 703 704 705 706 707 708 709 710 711 712 713 714 715 716 717 718 719 720" at bounding box center [759, 81] width 276 height 33
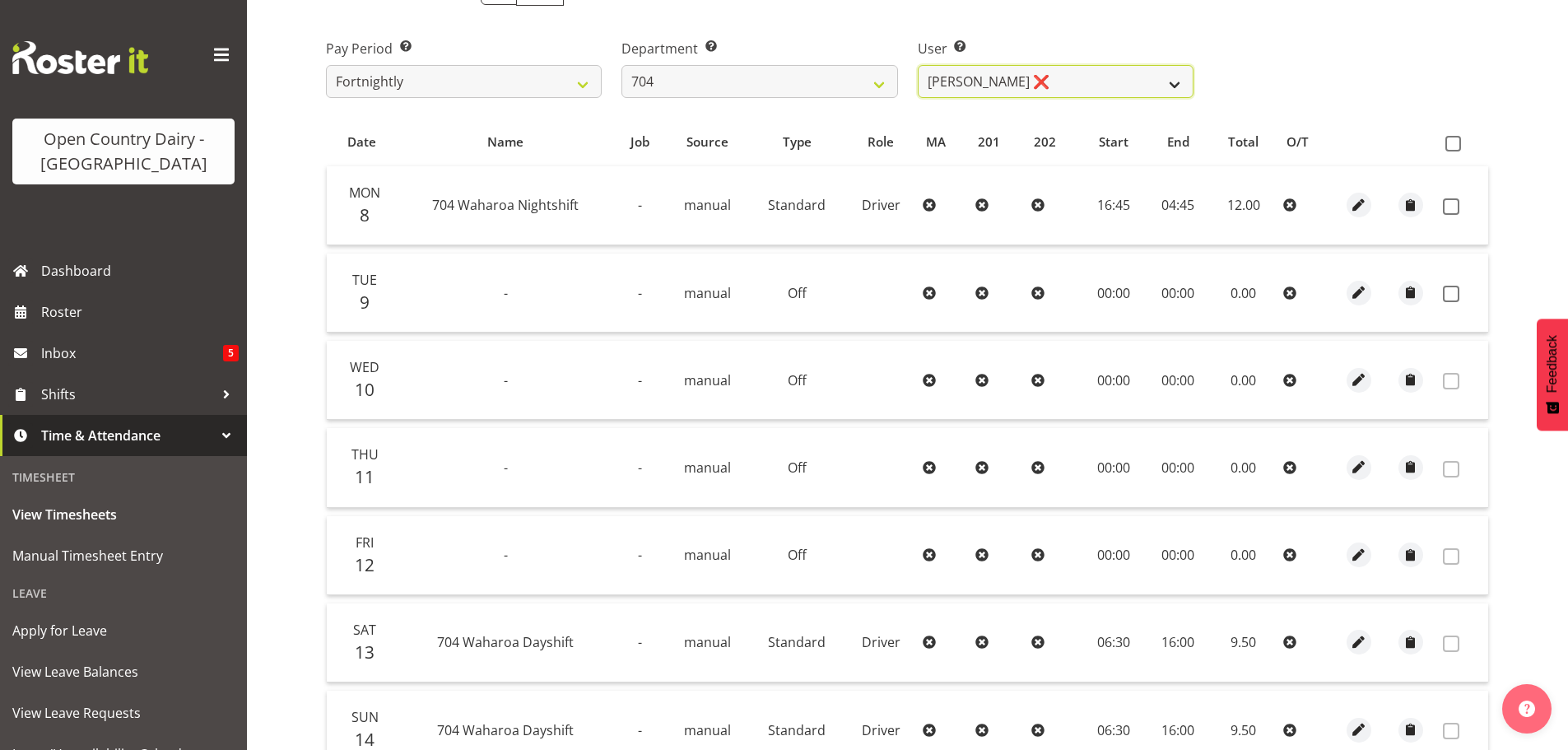
click at [1084, 87] on select "Graham Houghton ❌ Jon Williams ❌ Stephen Rae ❌" at bounding box center [1055, 81] width 276 height 33
select select "11257"
click at [918, 65] on select "Graham Houghton ❌ Jon Williams ❌ Stephen Rae ❌" at bounding box center [1055, 81] width 276 height 33
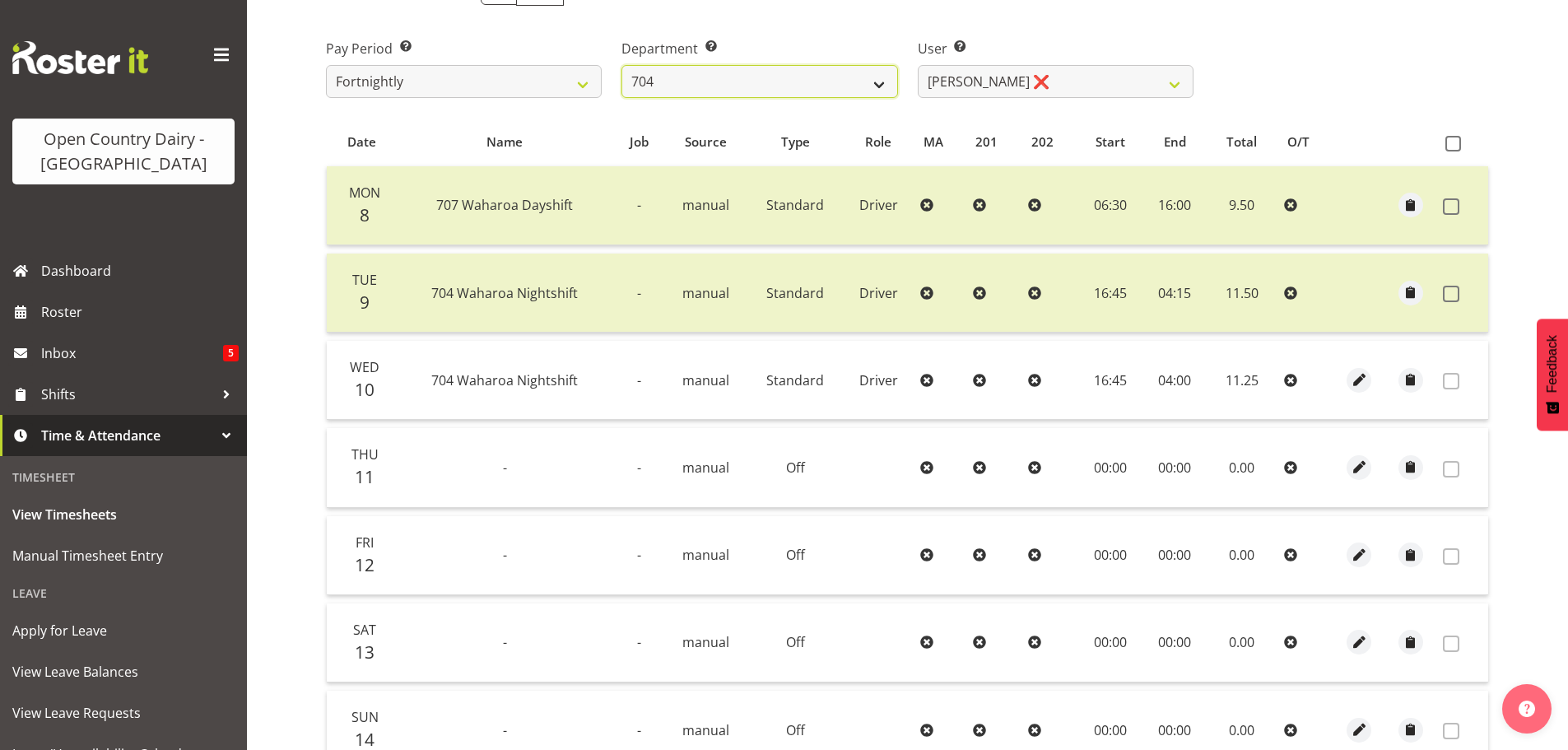
click at [783, 88] on select "701 702 703 704 705 706 707 708 709 710 711 712 713 714 715 716 717 718 719 720" at bounding box center [759, 81] width 276 height 33
select select "714"
click at [621, 65] on select "701 702 703 704 705 706 707 708 709 710 711 712 713 714 715 716 717 718 719 720" at bounding box center [759, 81] width 276 height 33
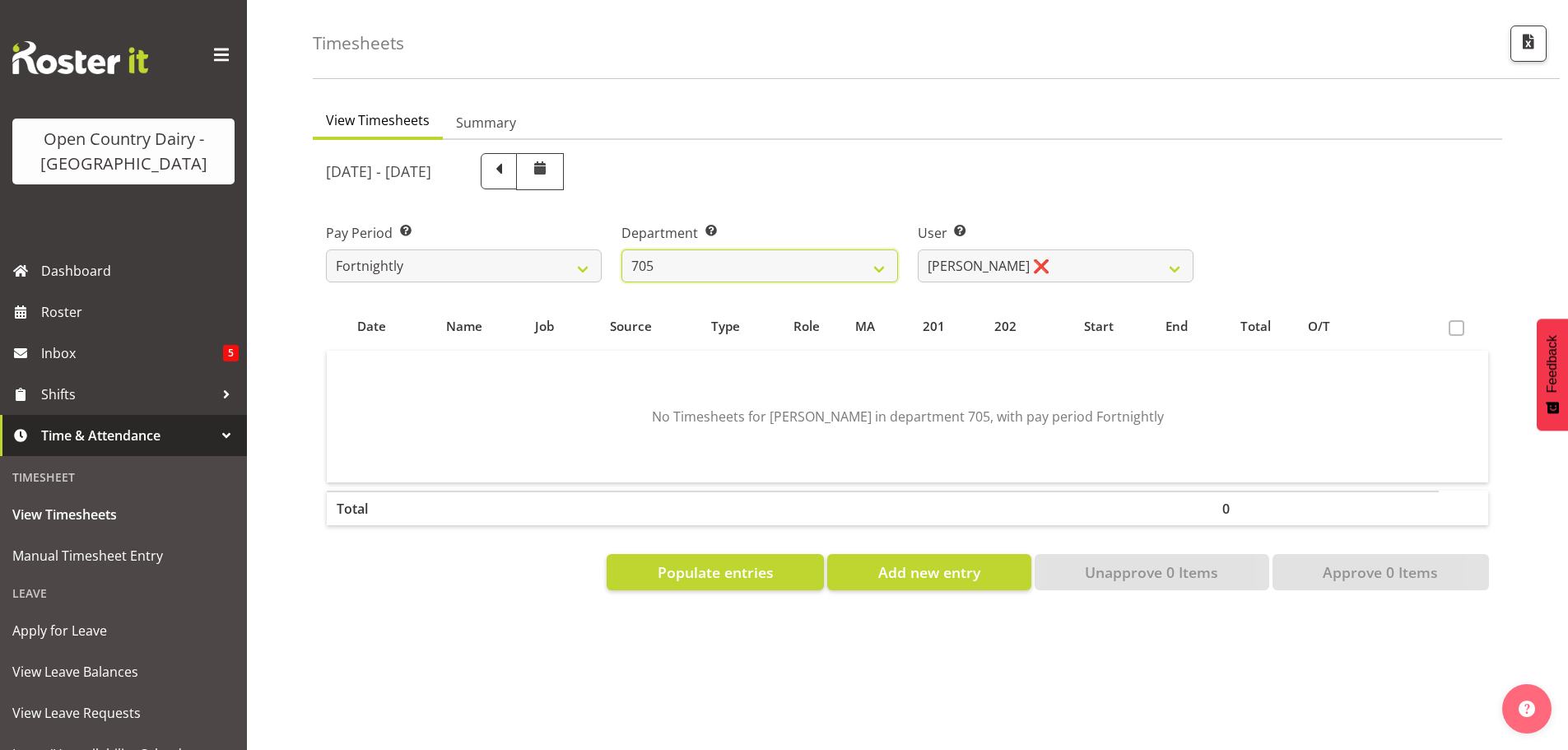
scroll to position [76, 0]
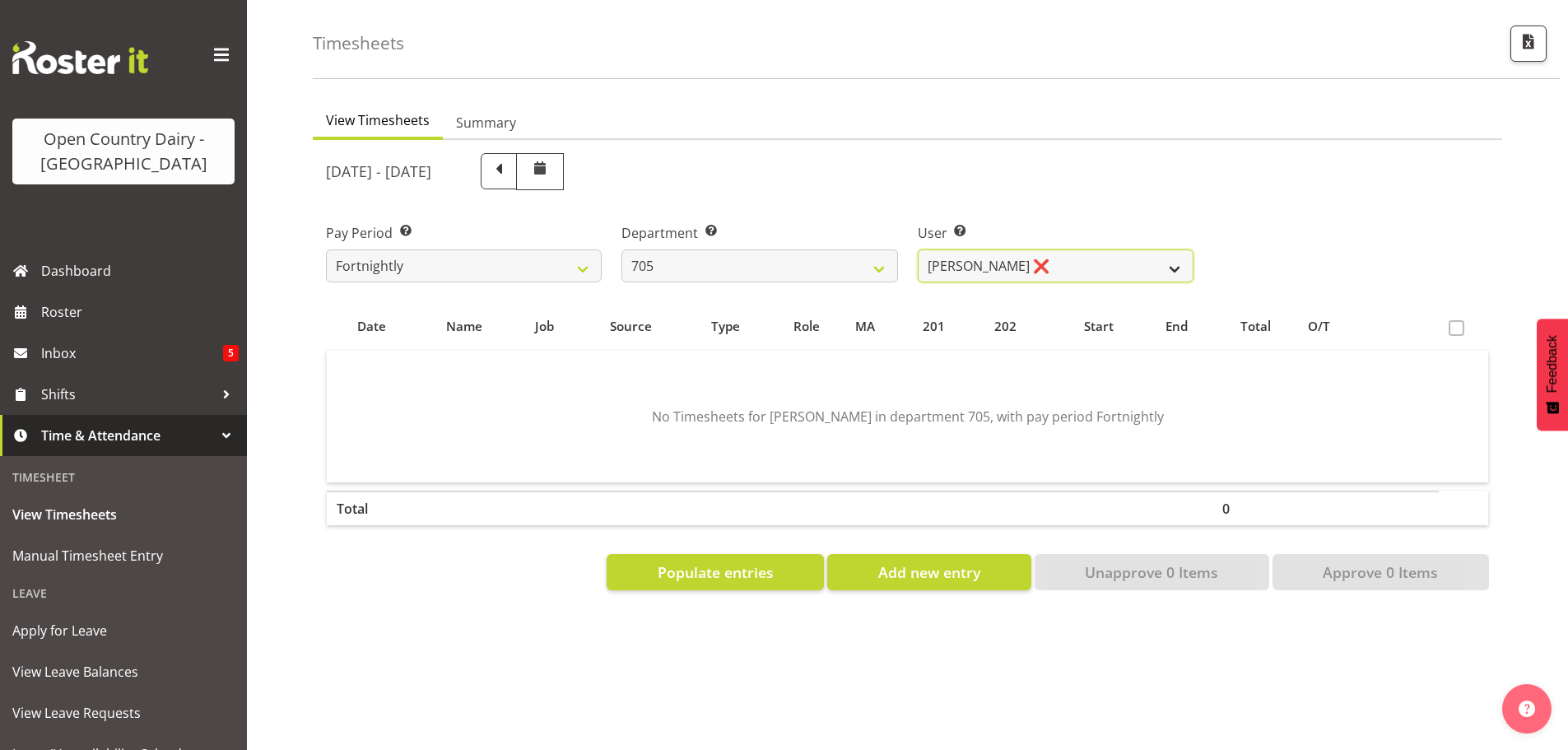
click at [1103, 256] on select "Chris Gibbs ❌ Colin Kelly ❌ Craig Cottam ❌ John May ❌" at bounding box center [1055, 266] width 276 height 33
select select "8282"
click at [918, 249] on select "Chris Gibbs ❌ Colin Kelly ❌ Craig Cottam ❌ John May ❌" at bounding box center [1055, 266] width 276 height 33
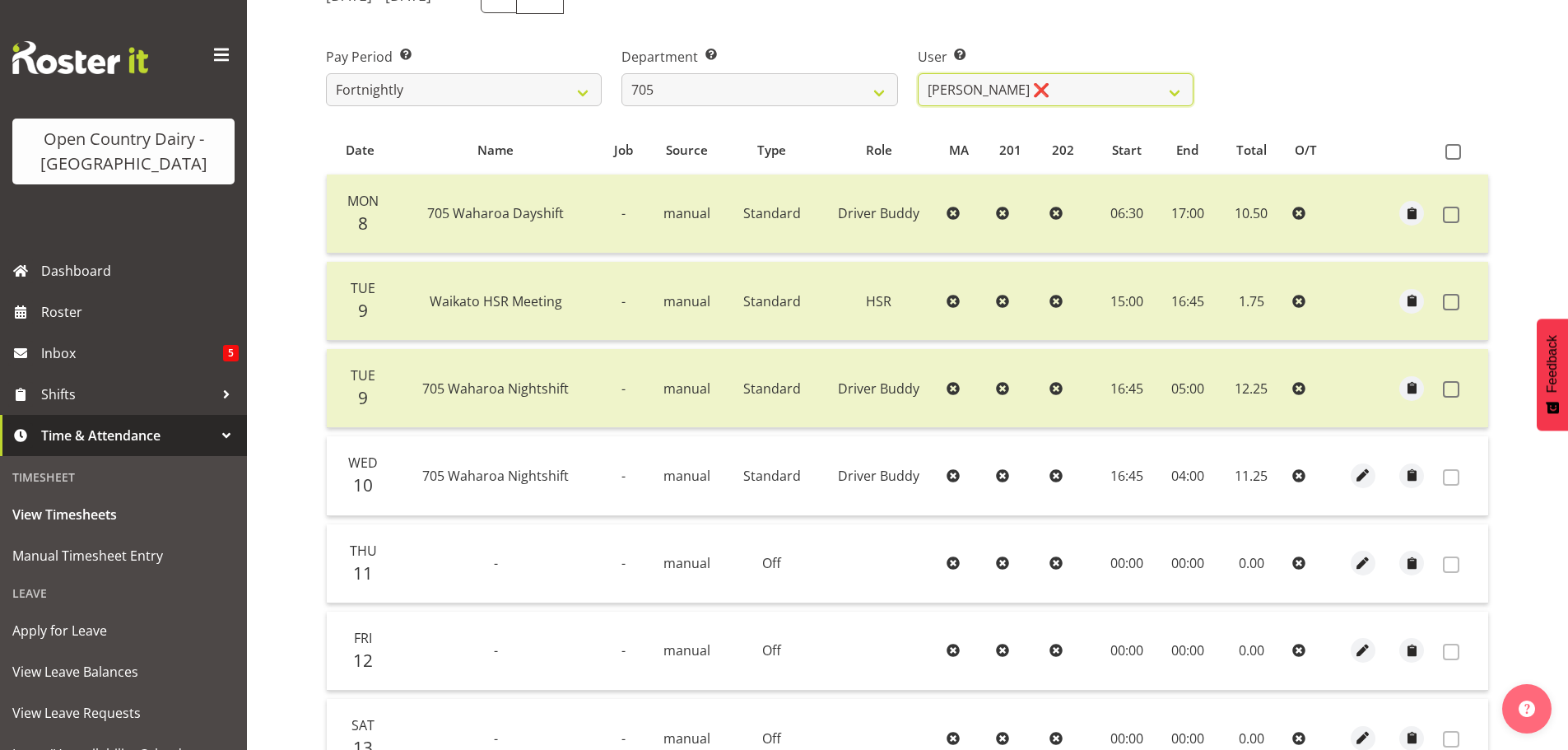
scroll to position [242, 0]
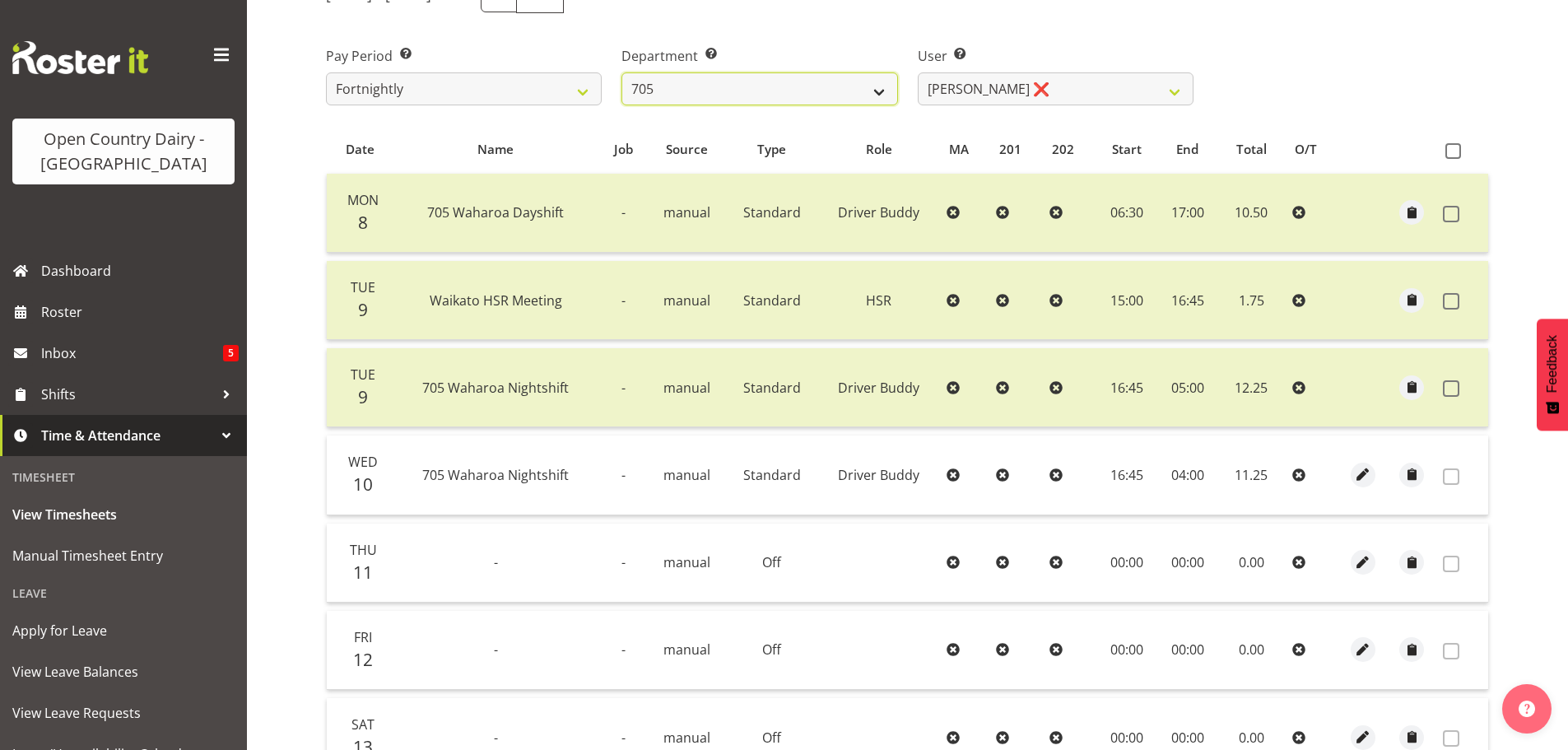
click at [786, 83] on select "701 702 703 704 705 706 707 708 709 710 711 712 713 714 715 716 717 718 719 720" at bounding box center [759, 89] width 276 height 33
select select "721"
click at [621, 73] on select "701 702 703 704 705 706 707 708 709 710 711 712 713 714 715 716 717 718 719 720" at bounding box center [759, 89] width 276 height 33
select select "11239"
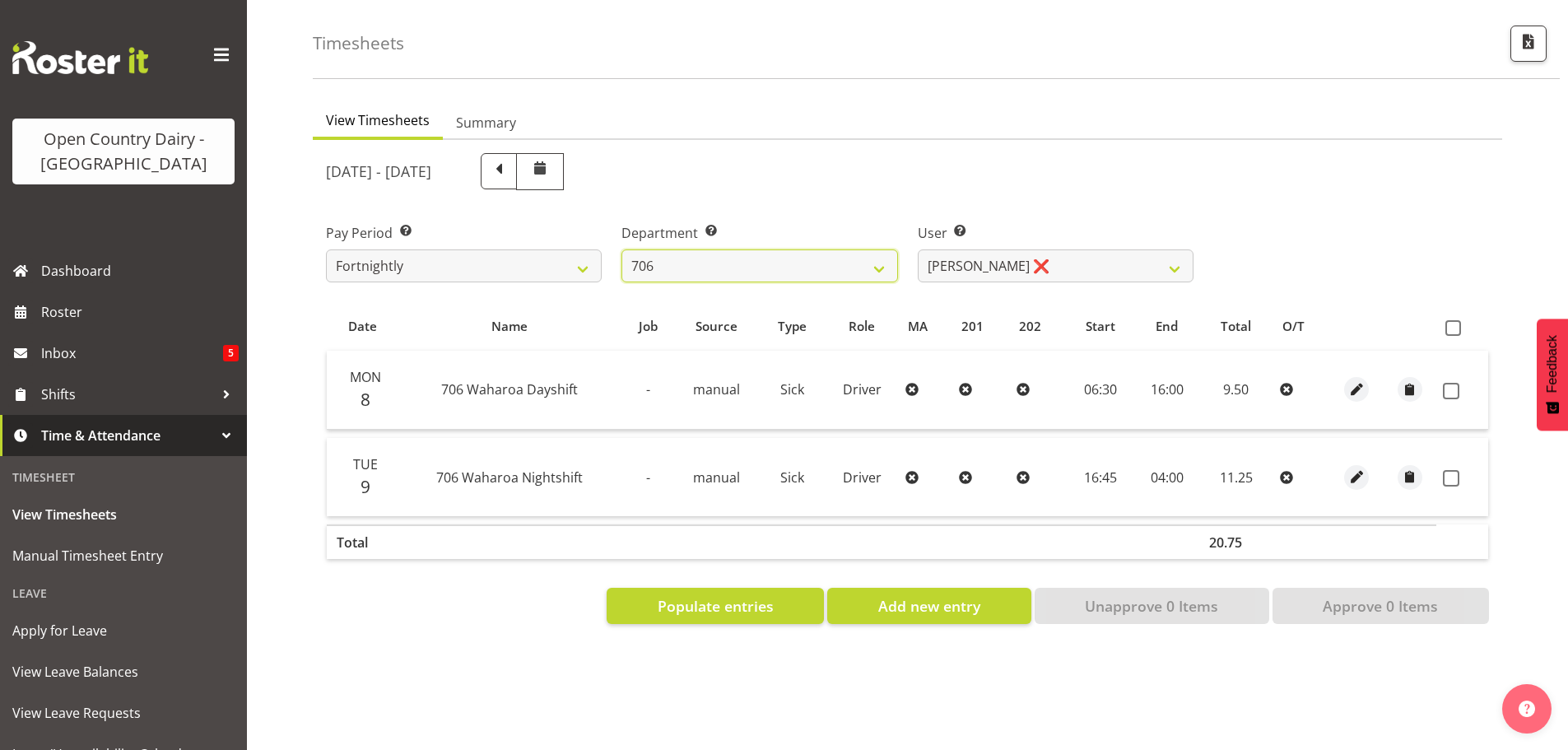
scroll to position [76, 0]
click at [757, 595] on span "Populate entries" at bounding box center [716, 606] width 116 height 21
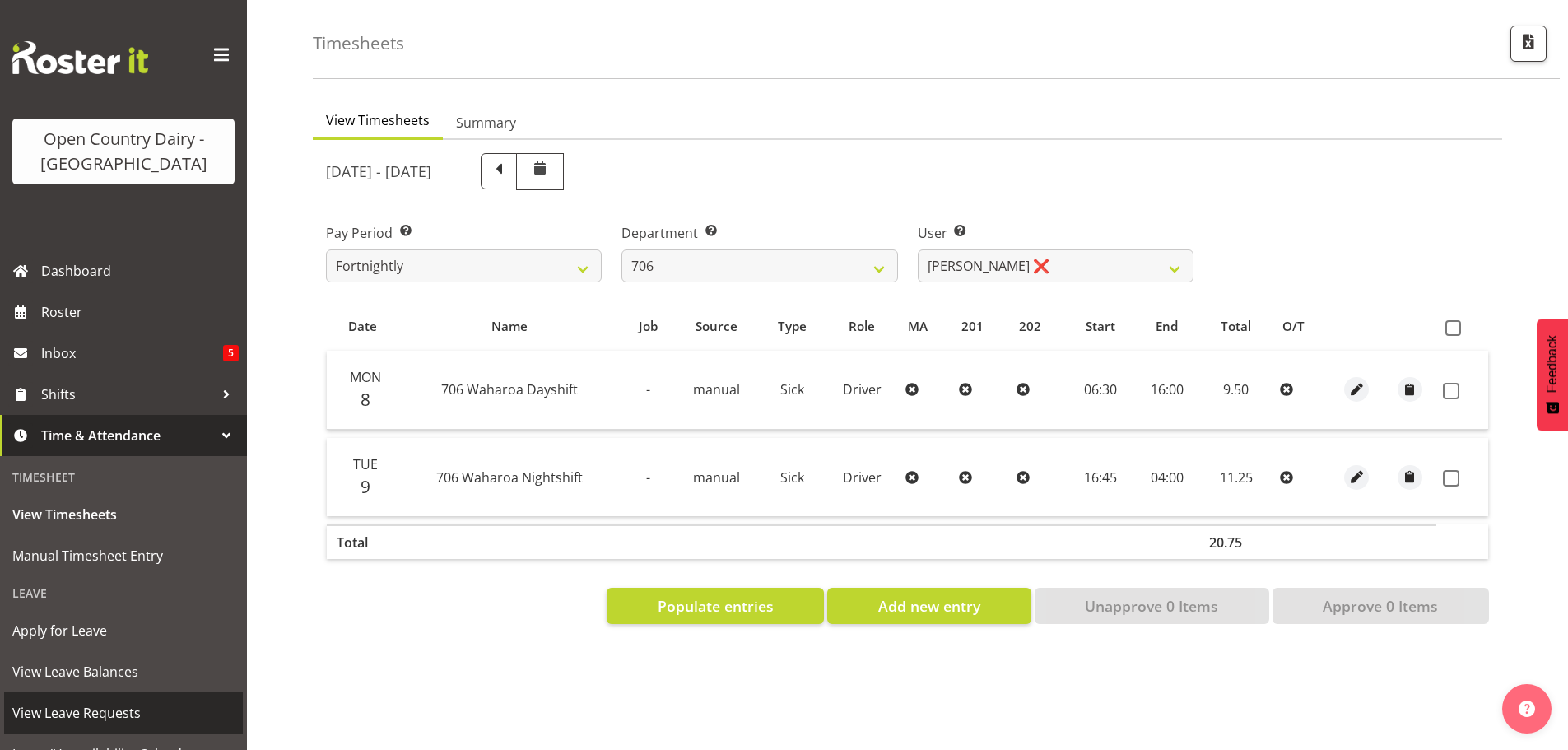
click at [74, 706] on span "View Leave Requests" at bounding box center [123, 713] width 222 height 25
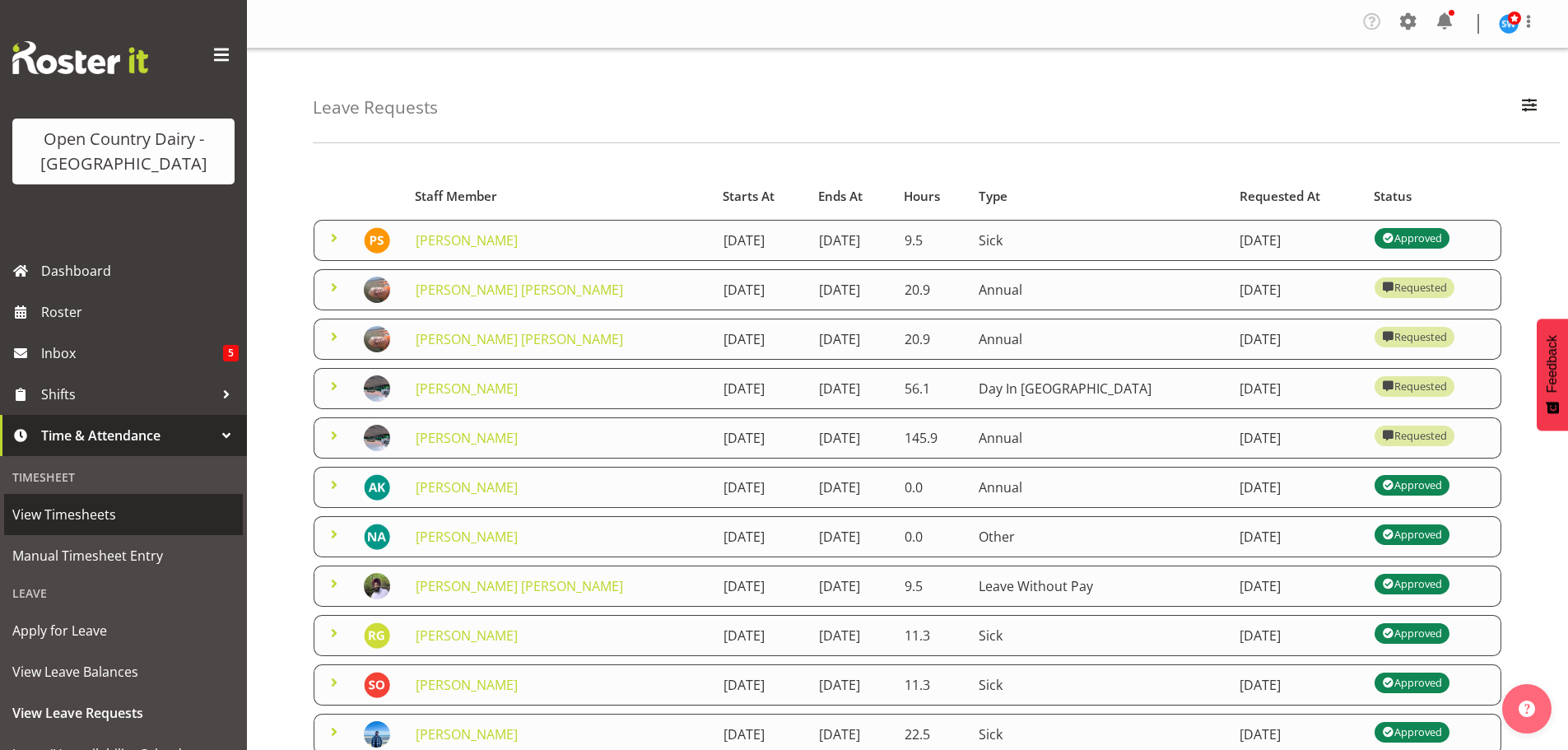
click at [66, 521] on span "View Timesheets" at bounding box center [123, 515] width 222 height 25
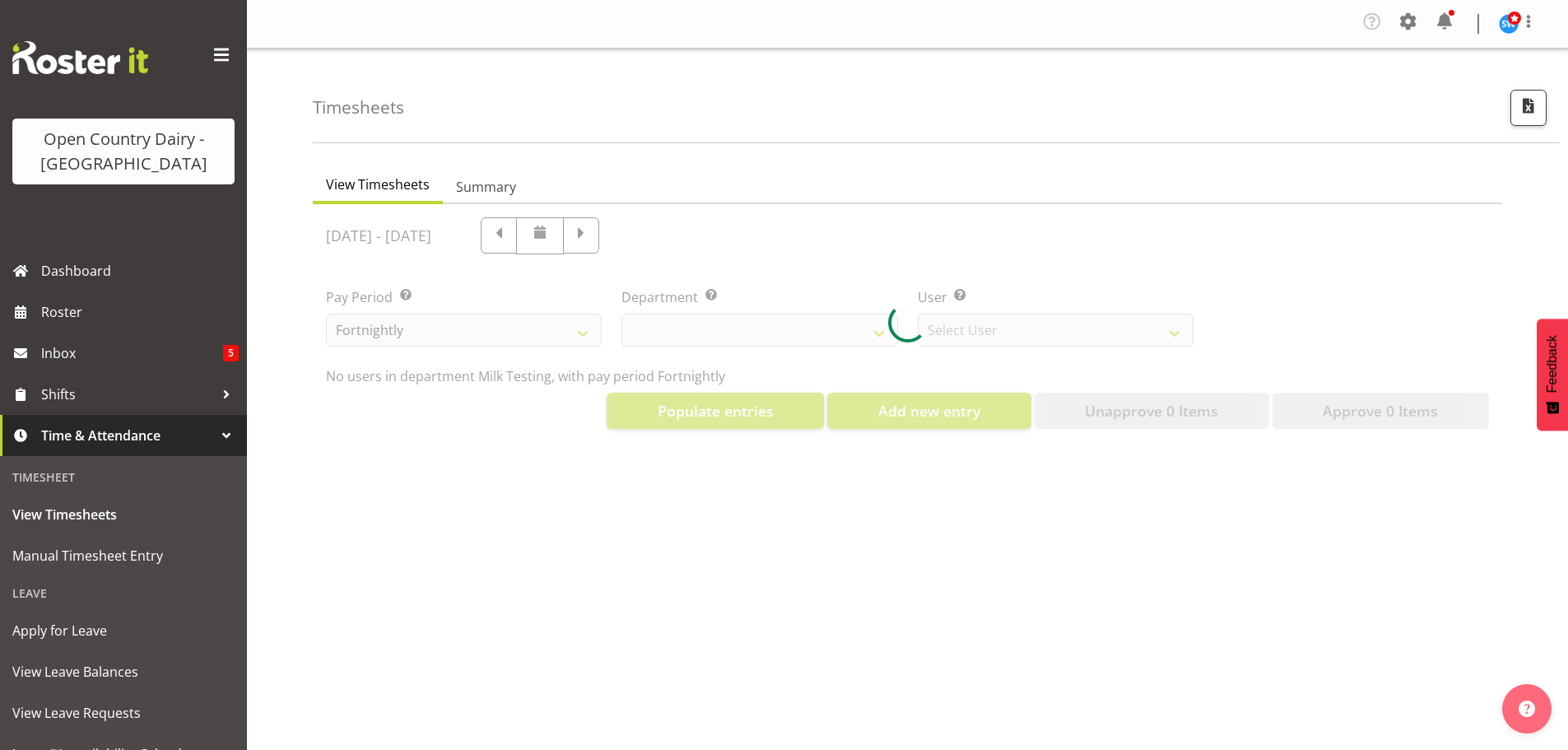
select select "733"
select select "7414"
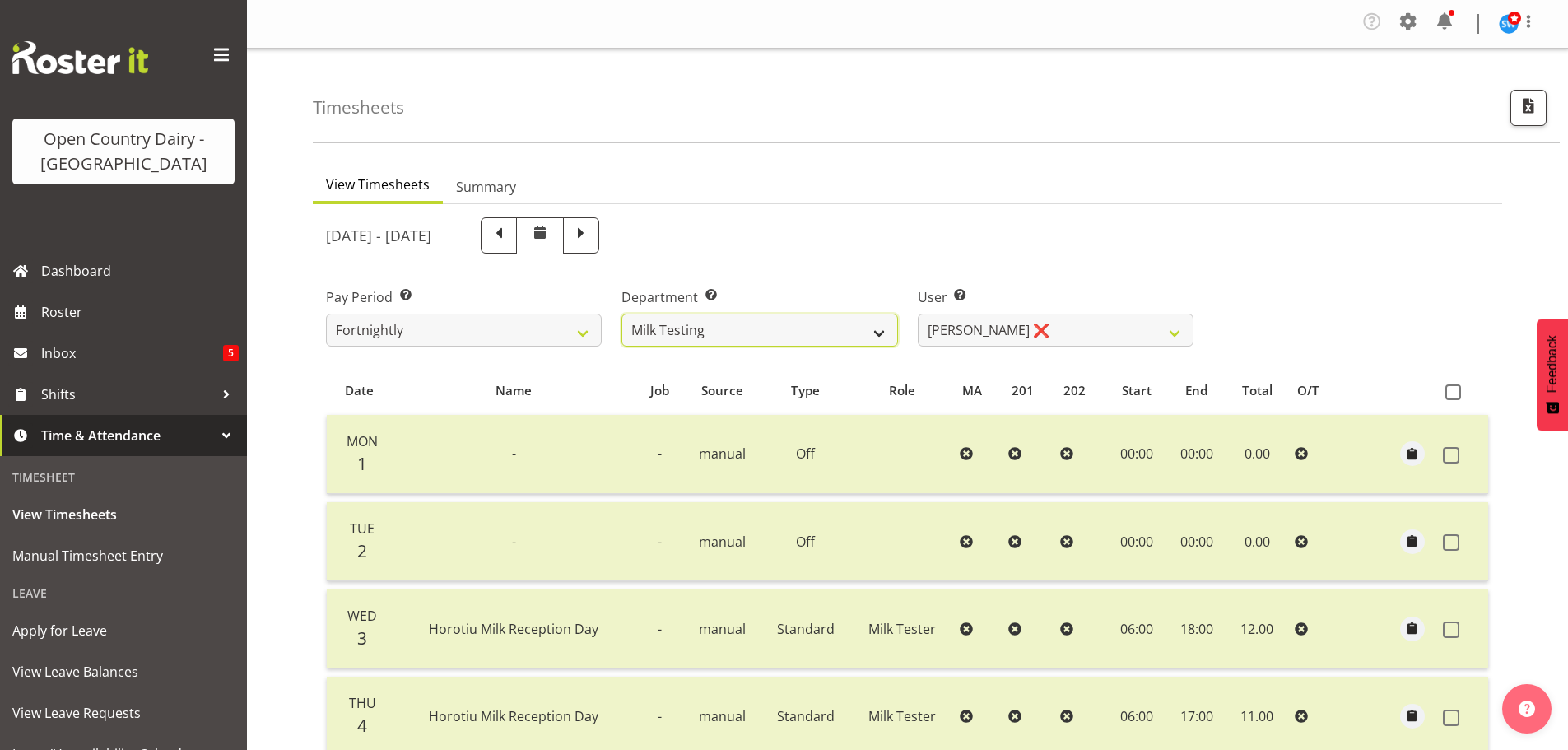
click at [872, 330] on select "701 702 703 704 705 706 707 708 709 710 711 712 713 714 715 716 717 718 719 720" at bounding box center [759, 330] width 276 height 33
select select "721"
click at [621, 313] on select "701 702 703 704 705 706 707 708 709 710 711 712 713 714 715 716 717 718 719 720" at bounding box center [759, 330] width 276 height 33
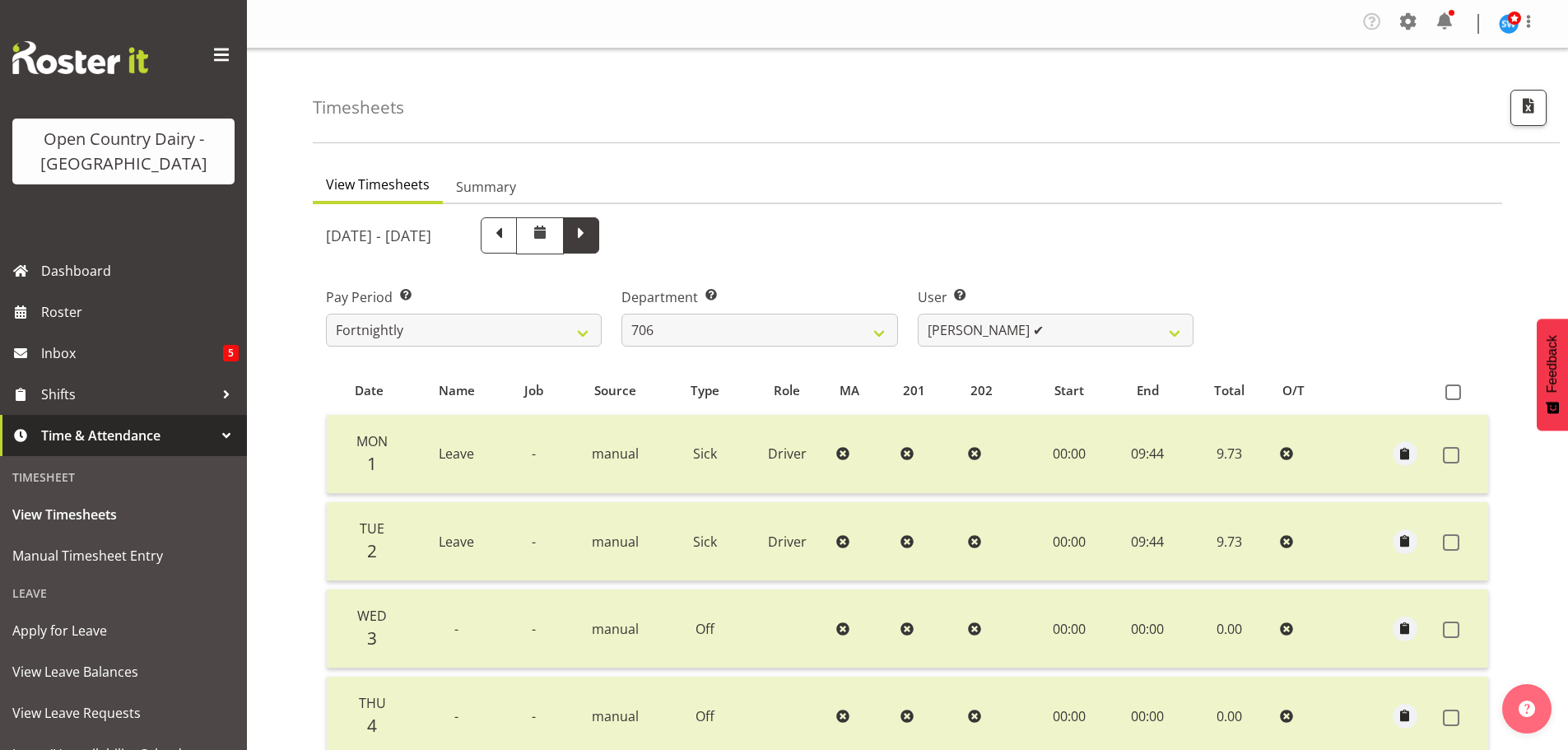
click at [592, 244] on span at bounding box center [581, 234] width 21 height 21
select select
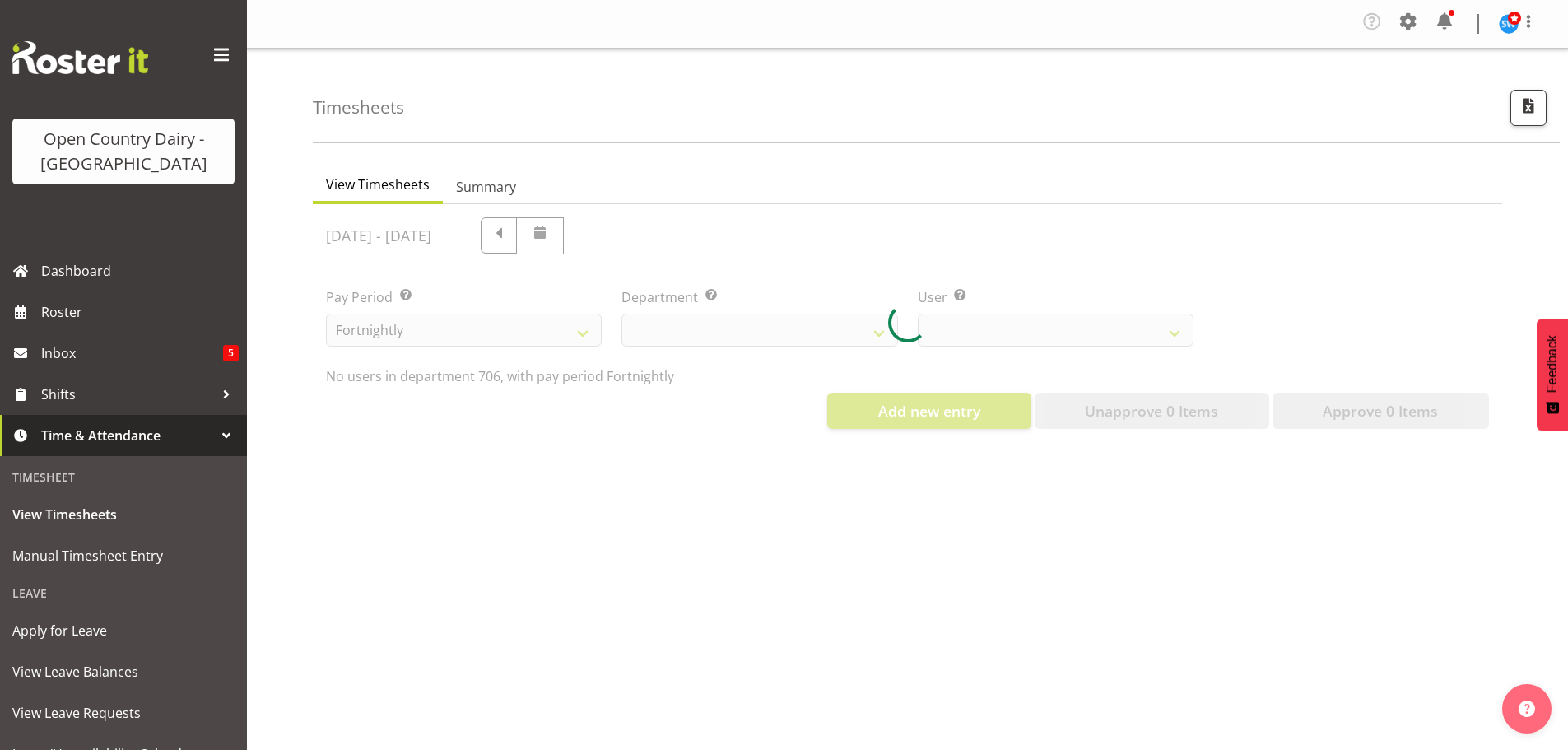
select select "721"
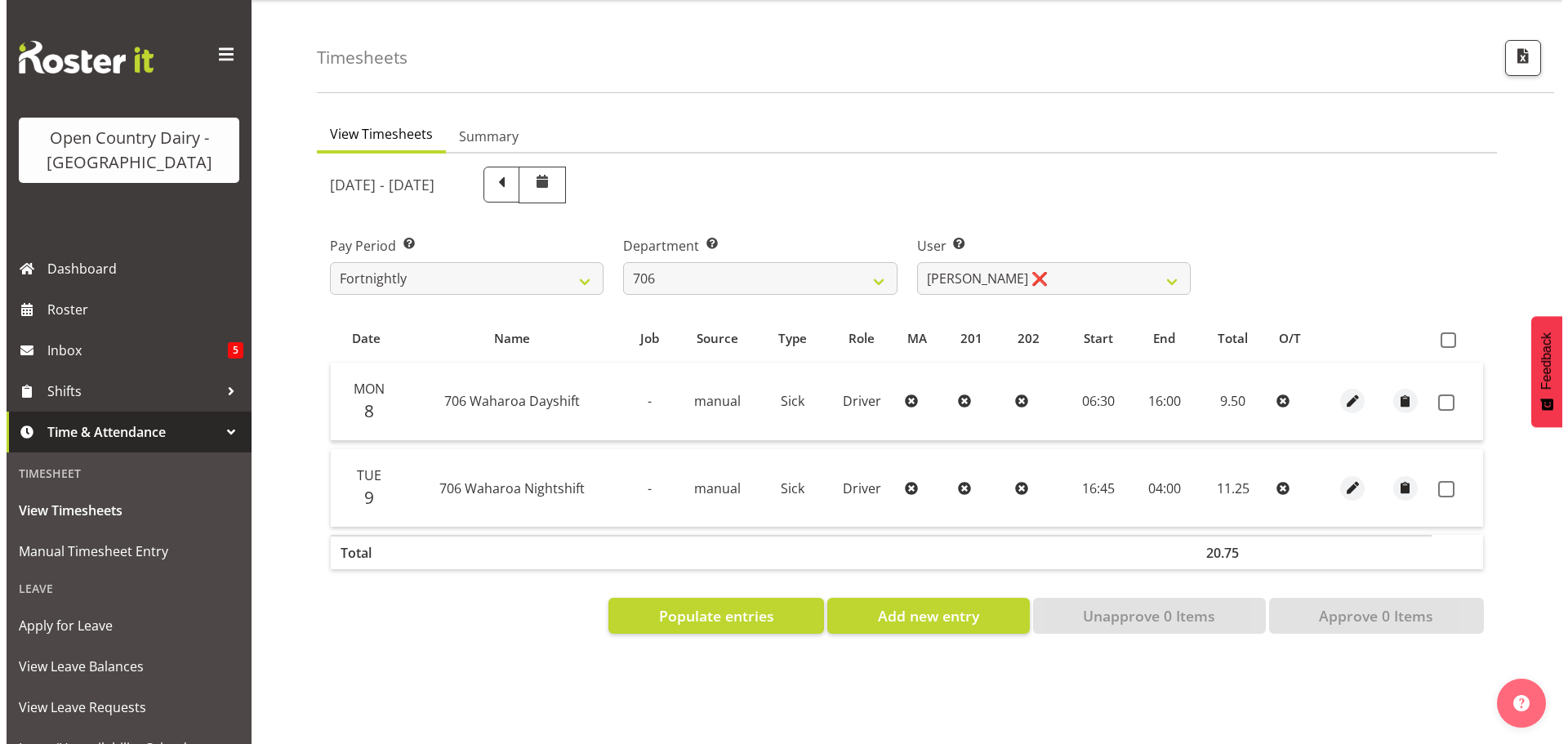
scroll to position [76, 0]
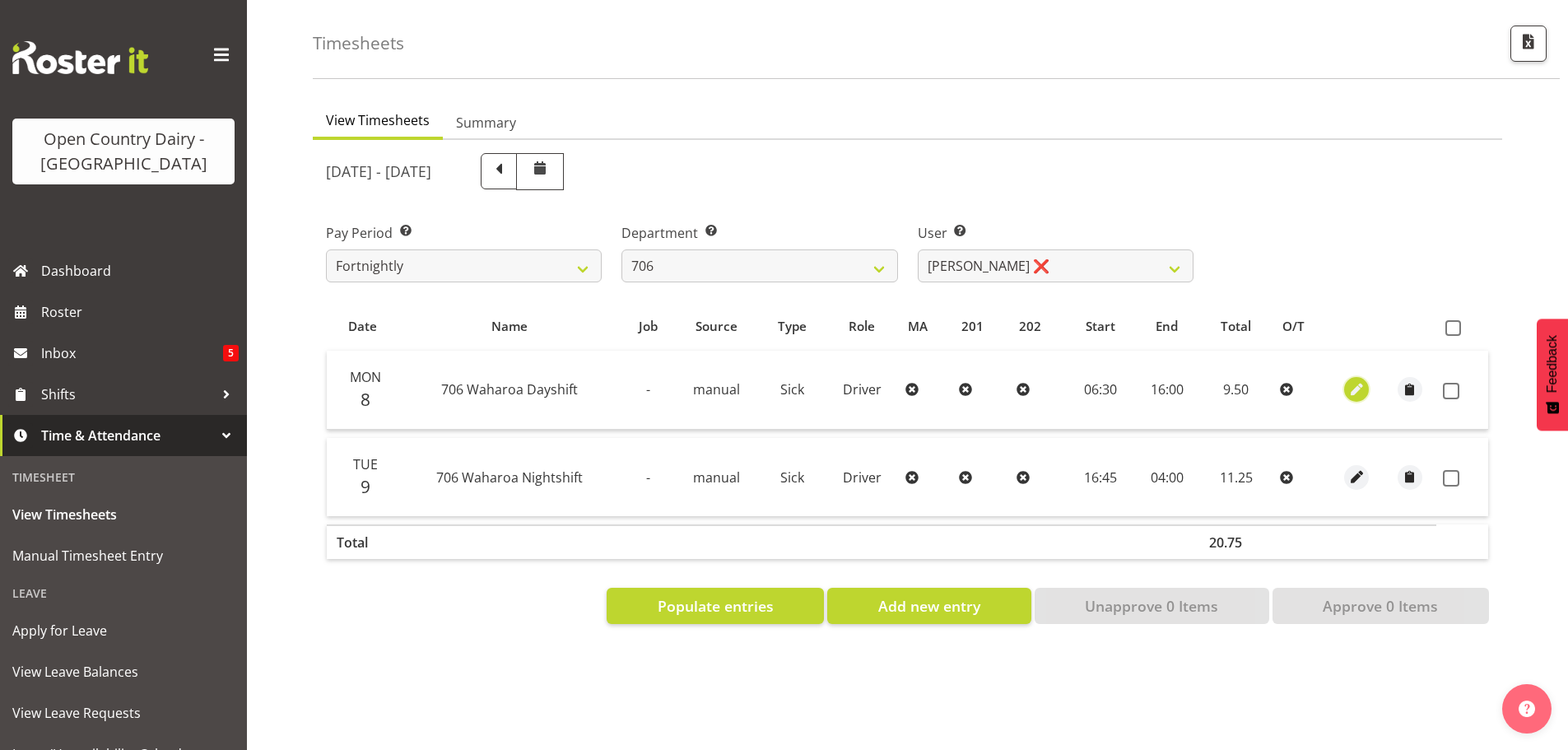
click at [1358, 381] on span "button" at bounding box center [1357, 390] width 19 height 19
select select "Sick"
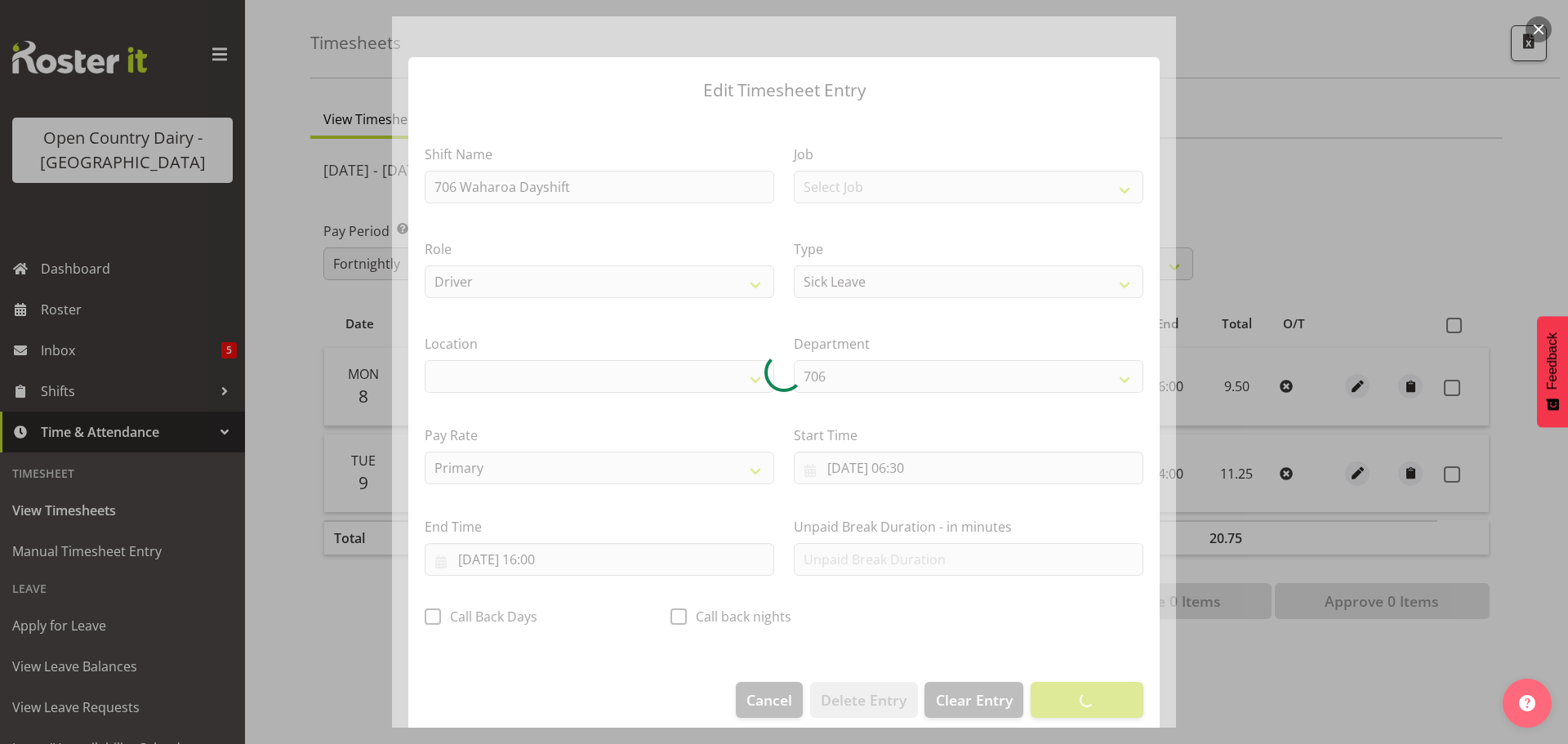
select select "1054"
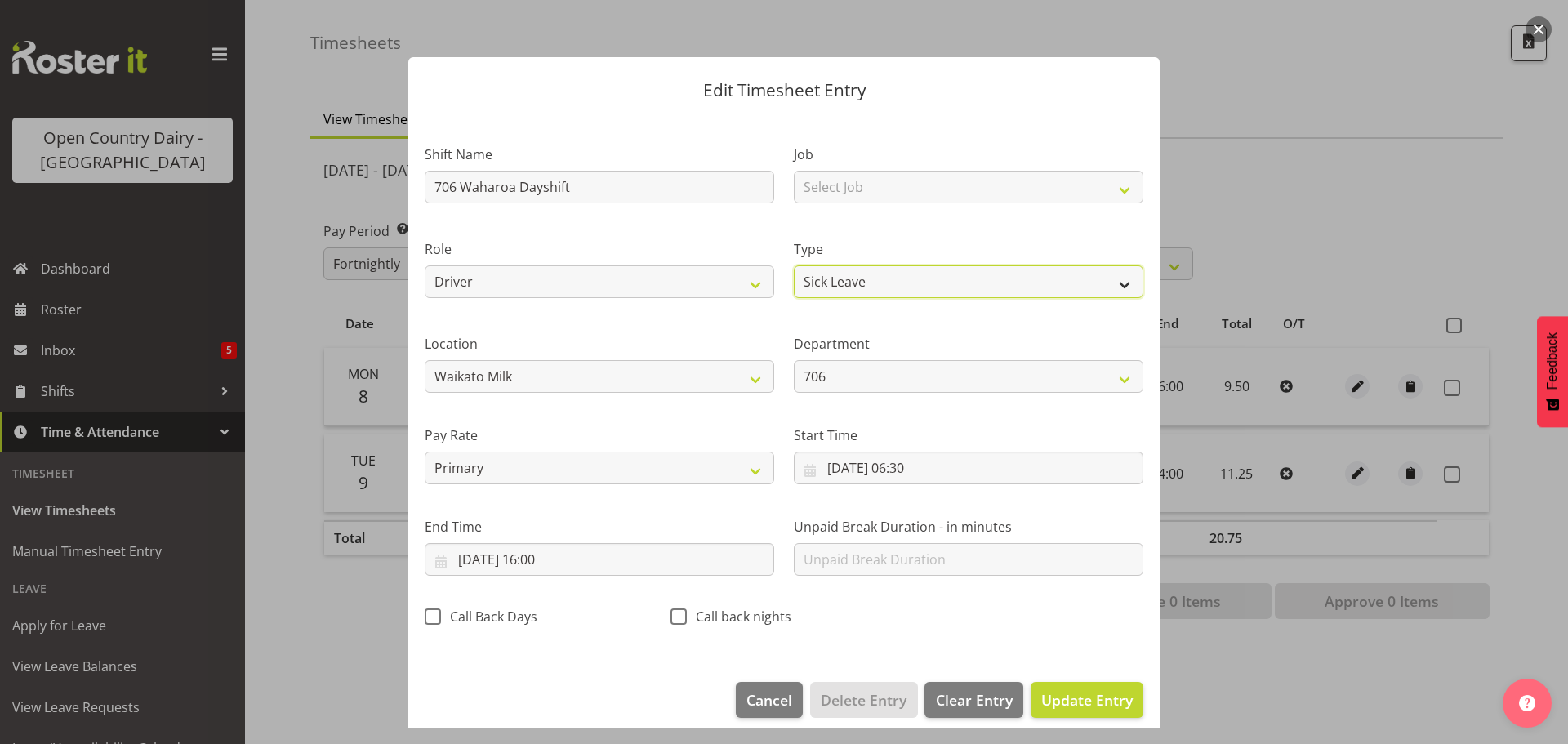
click at [835, 282] on select "Off Standard Public Holiday Public Holiday (Worked) Day In Lieu Annual Leave Si…" at bounding box center [968, 282] width 350 height 33
select select "Standard"
click at [794, 266] on select "Off Standard Public Holiday Public Holiday (Worked) Day In Lieu Annual Leave Si…" at bounding box center [968, 282] width 350 height 33
click at [1082, 696] on span "Update Entry" at bounding box center [1086, 700] width 91 height 20
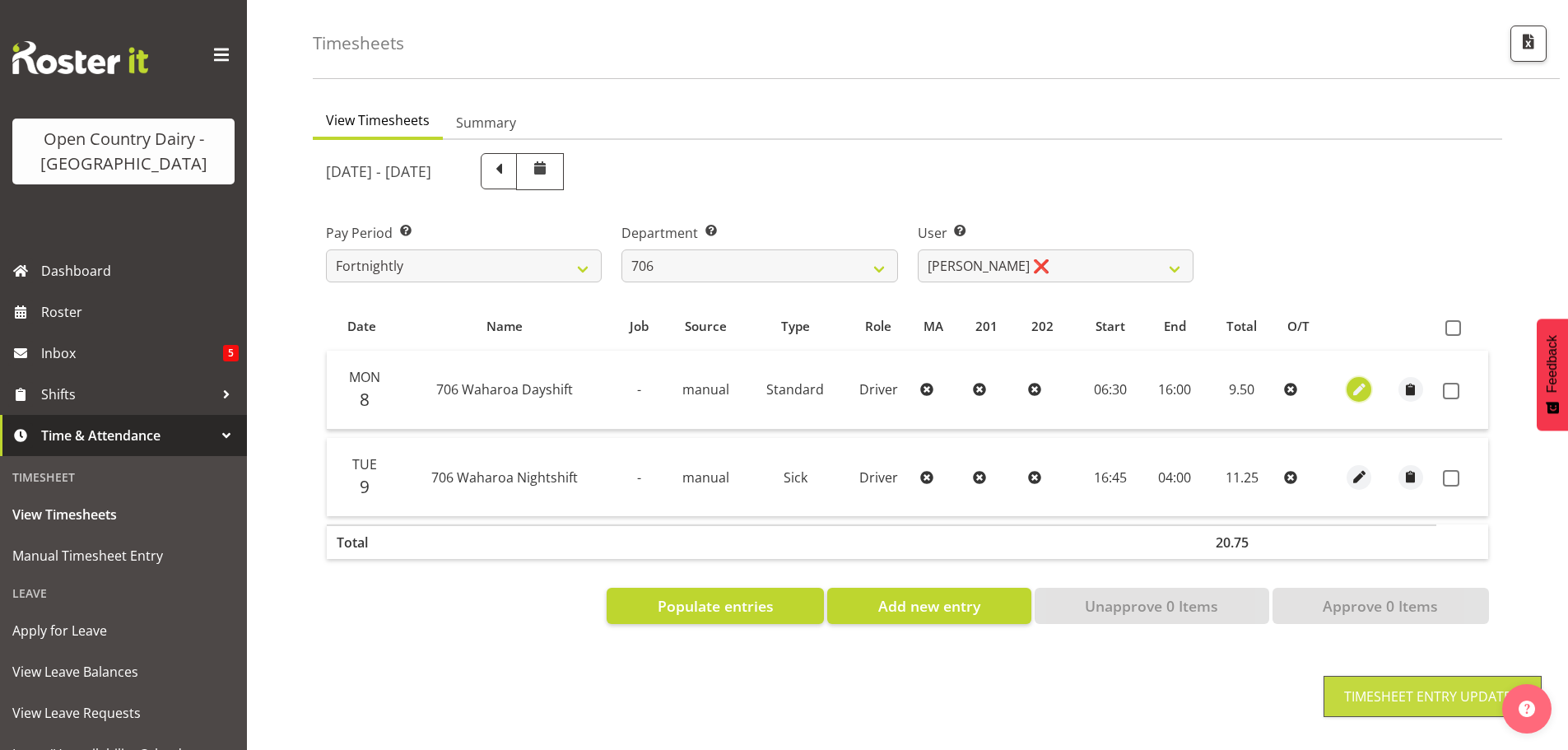
click at [1358, 381] on span "button" at bounding box center [1360, 390] width 19 height 19
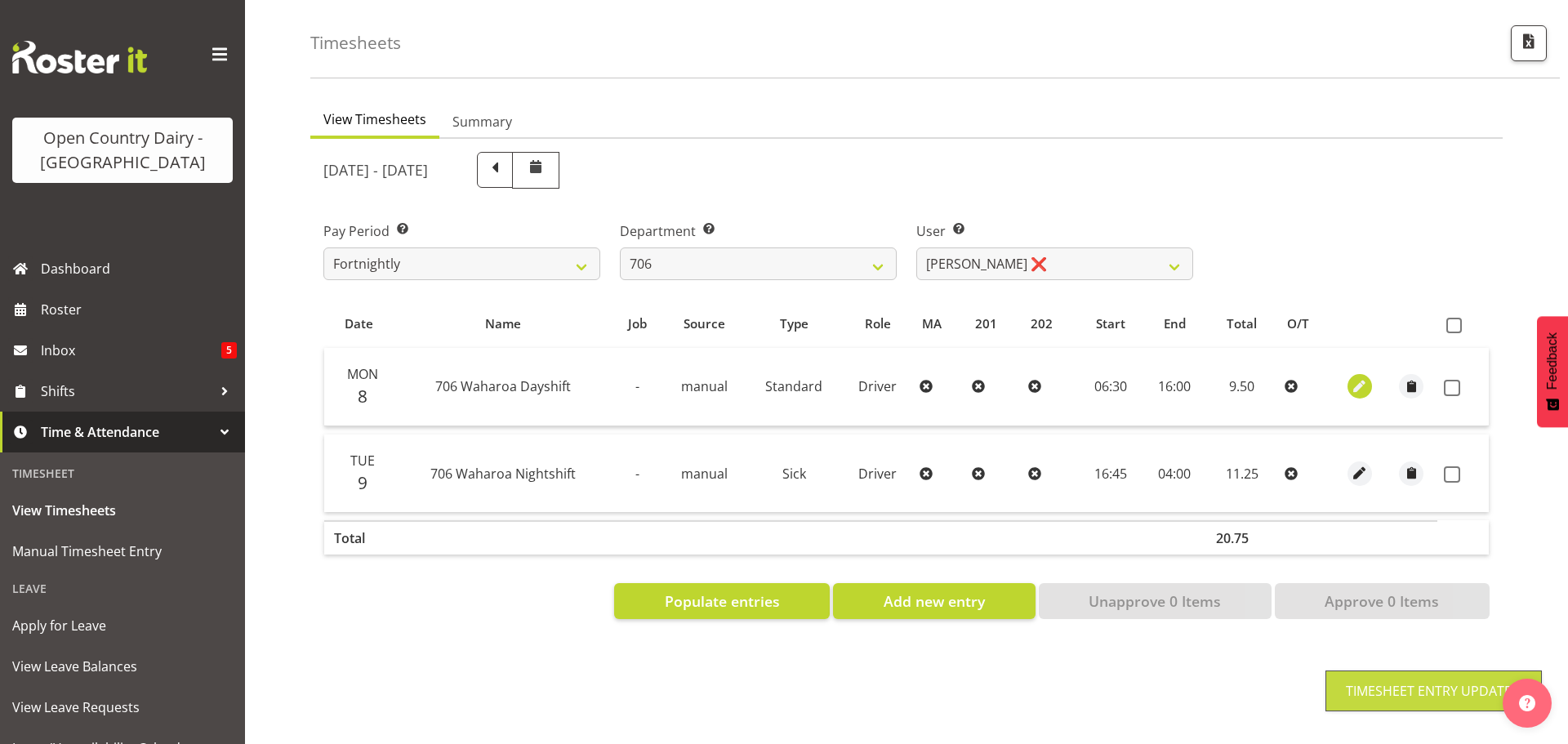
select select "Standard"
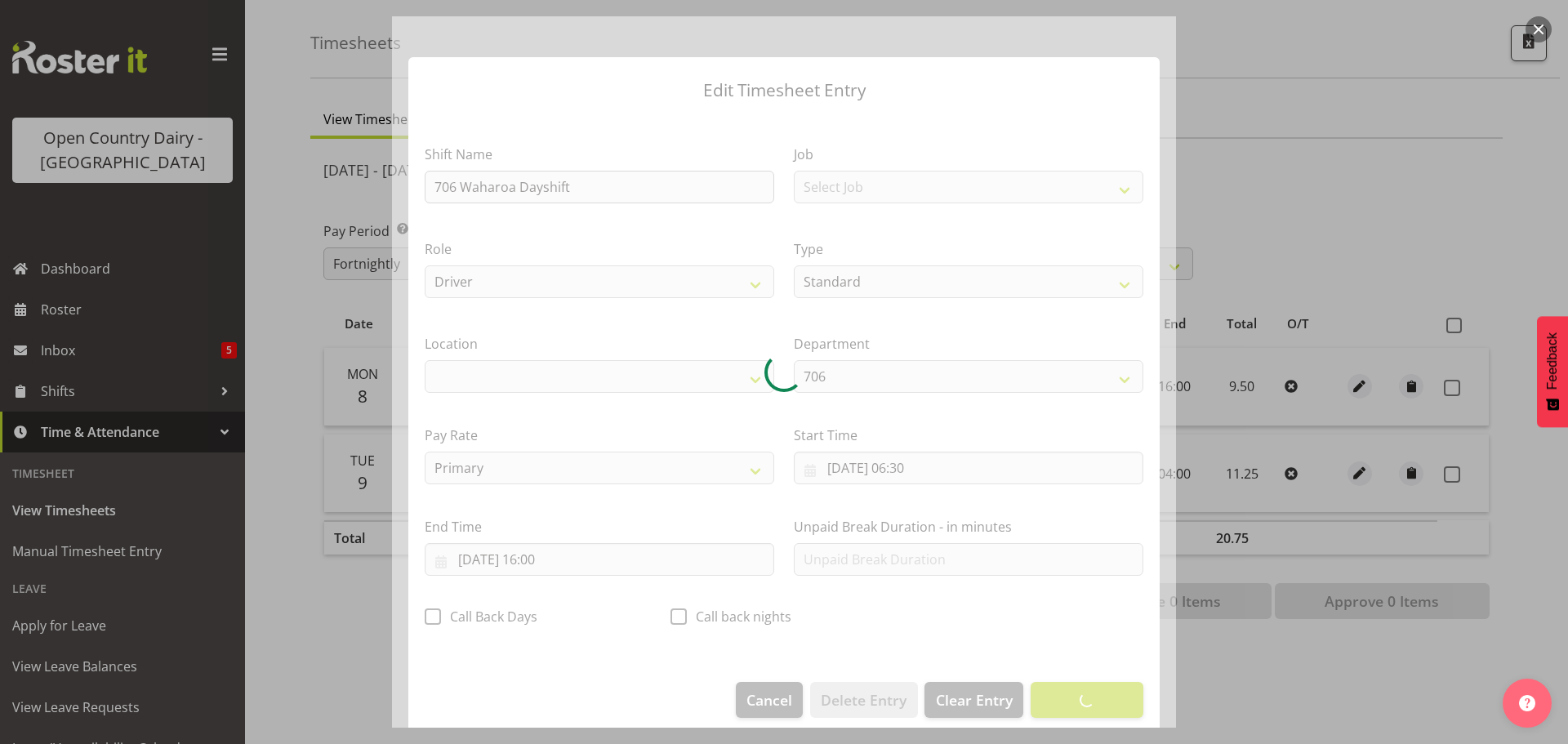
select select "1054"
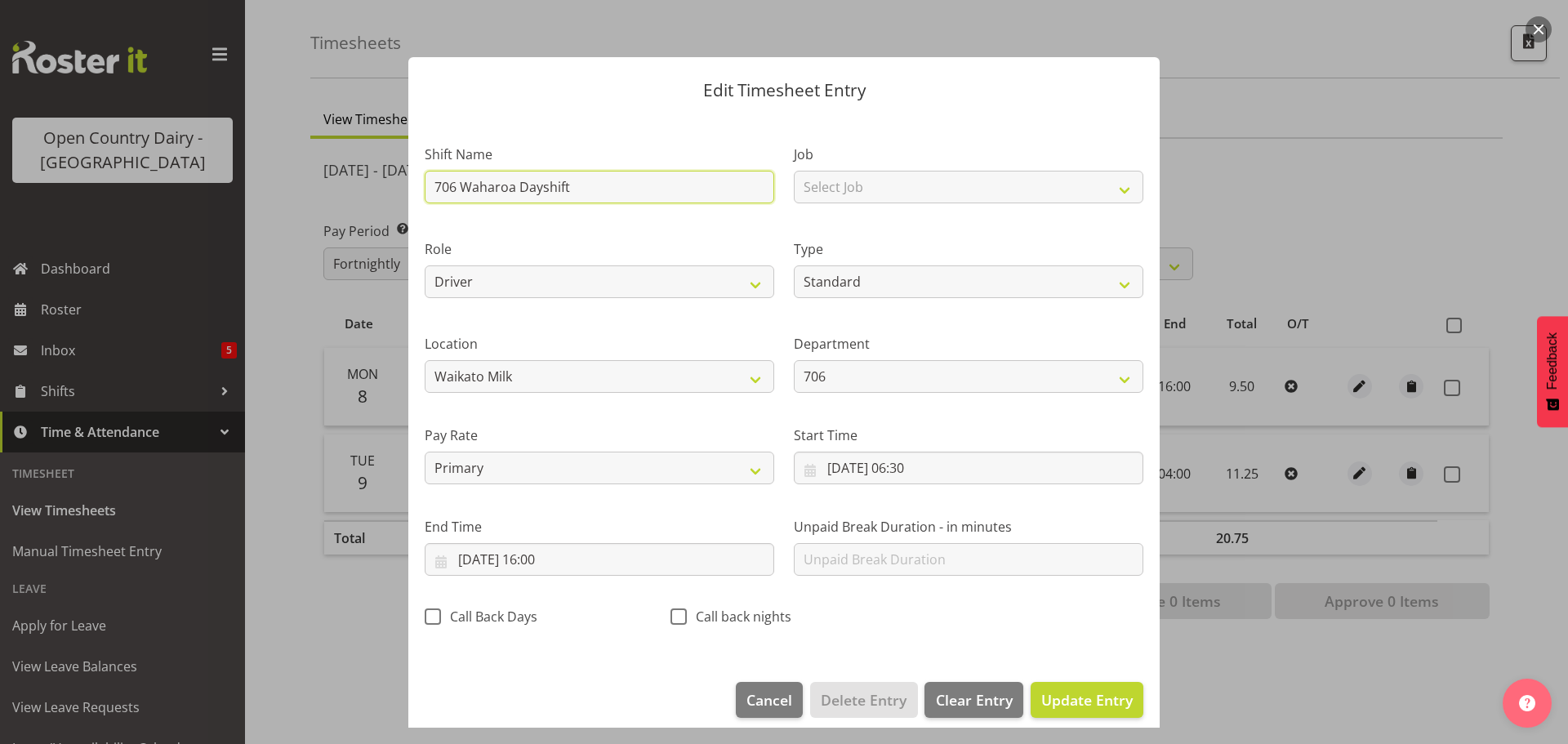
drag, startPoint x: 589, startPoint y: 189, endPoint x: 382, endPoint y: 183, distance: 207.1
click at [382, 183] on div "Edit Timesheet Entry Shift Name 706 Waharoa Dayshift Job Select Job Driver Driv…" at bounding box center [784, 372] width 1568 height 744
type input "Leave"
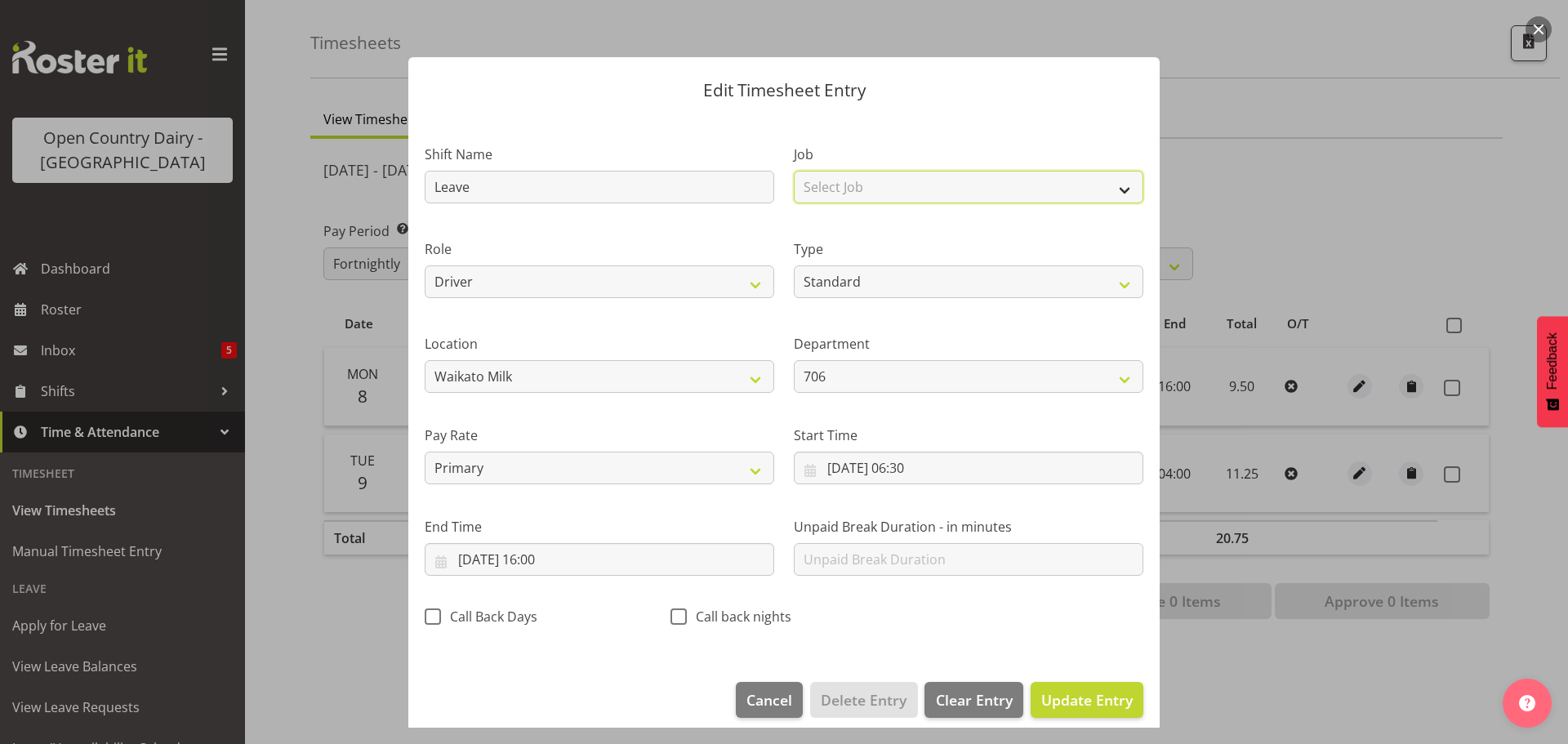
click at [915, 192] on select "Select Job Driver Driver supervisor Support" at bounding box center [968, 188] width 350 height 33
select select "9052"
click at [794, 171] on select "Select Job Driver Driver supervisor Support" at bounding box center [968, 188] width 350 height 33
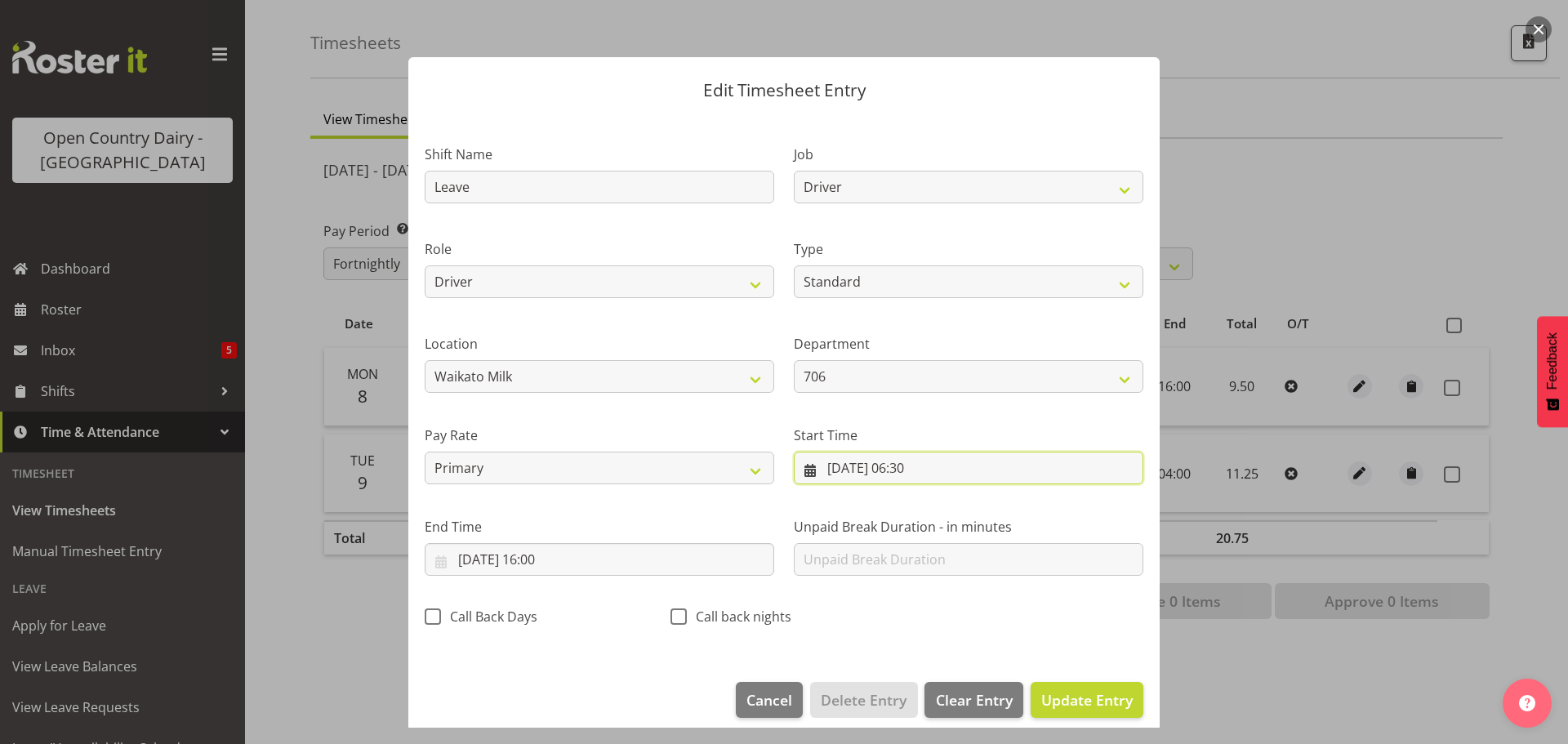
click at [911, 468] on input "08/09/2025, 06:30" at bounding box center [968, 468] width 350 height 33
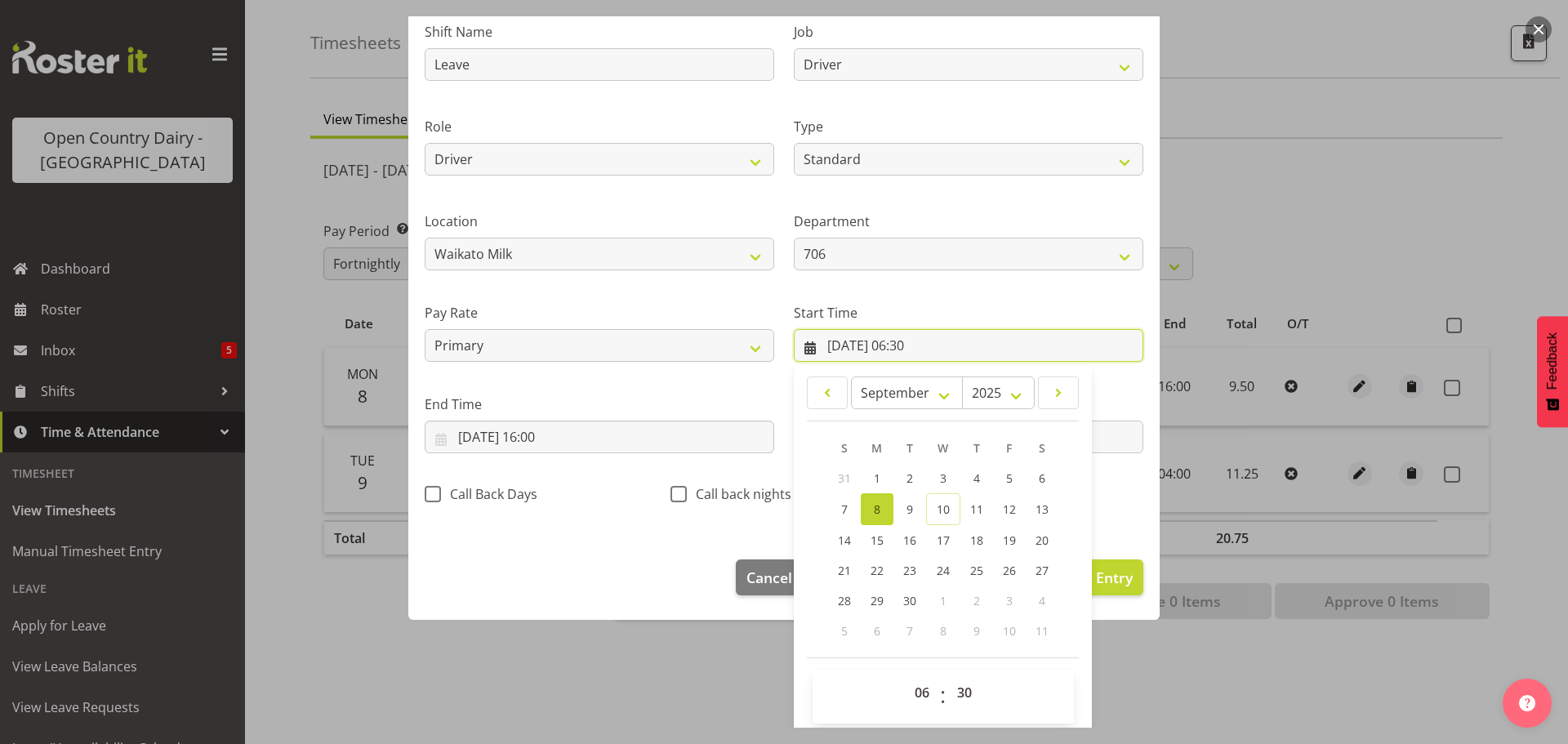
scroll to position [130, 0]
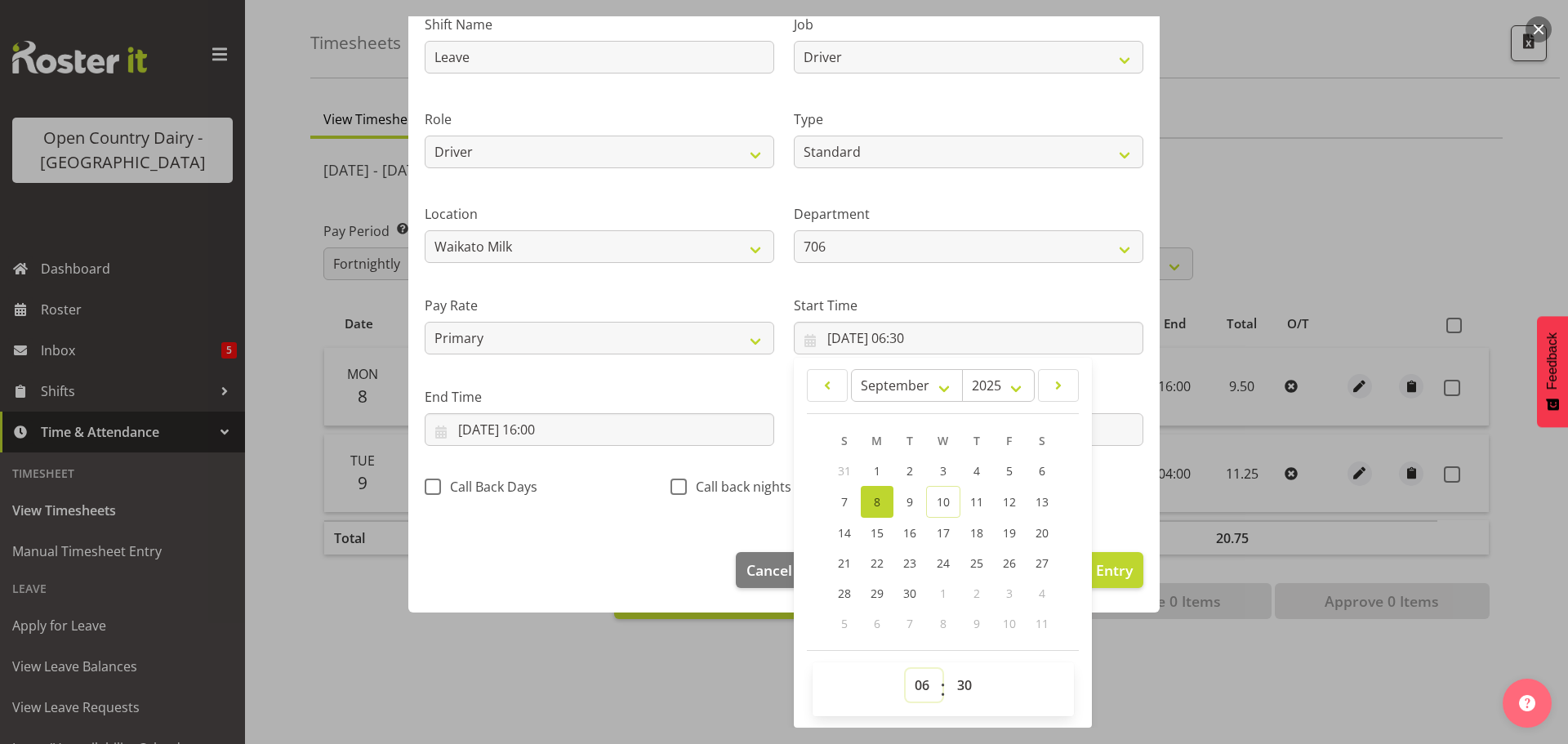
click at [914, 682] on select "00 01 02 03 04 05 06 07 08 09 10 11 12 13 14 15 16 17 18 19 20 21 22 23" at bounding box center [924, 685] width 36 height 33
select select "0"
click at [906, 668] on select "00 01 02 03 04 05 06 07 08 09 10 11 12 13 14 15 16 17 18 19 20 21 22 23" at bounding box center [924, 685] width 36 height 33
type input "08/09/2025, 00:30"
click at [951, 687] on select "00 01 02 03 04 05 06 07 08 09 10 11 12 13 14 15 16 17 18 19 20 21 22 23 24 25 2…" at bounding box center [966, 685] width 36 height 33
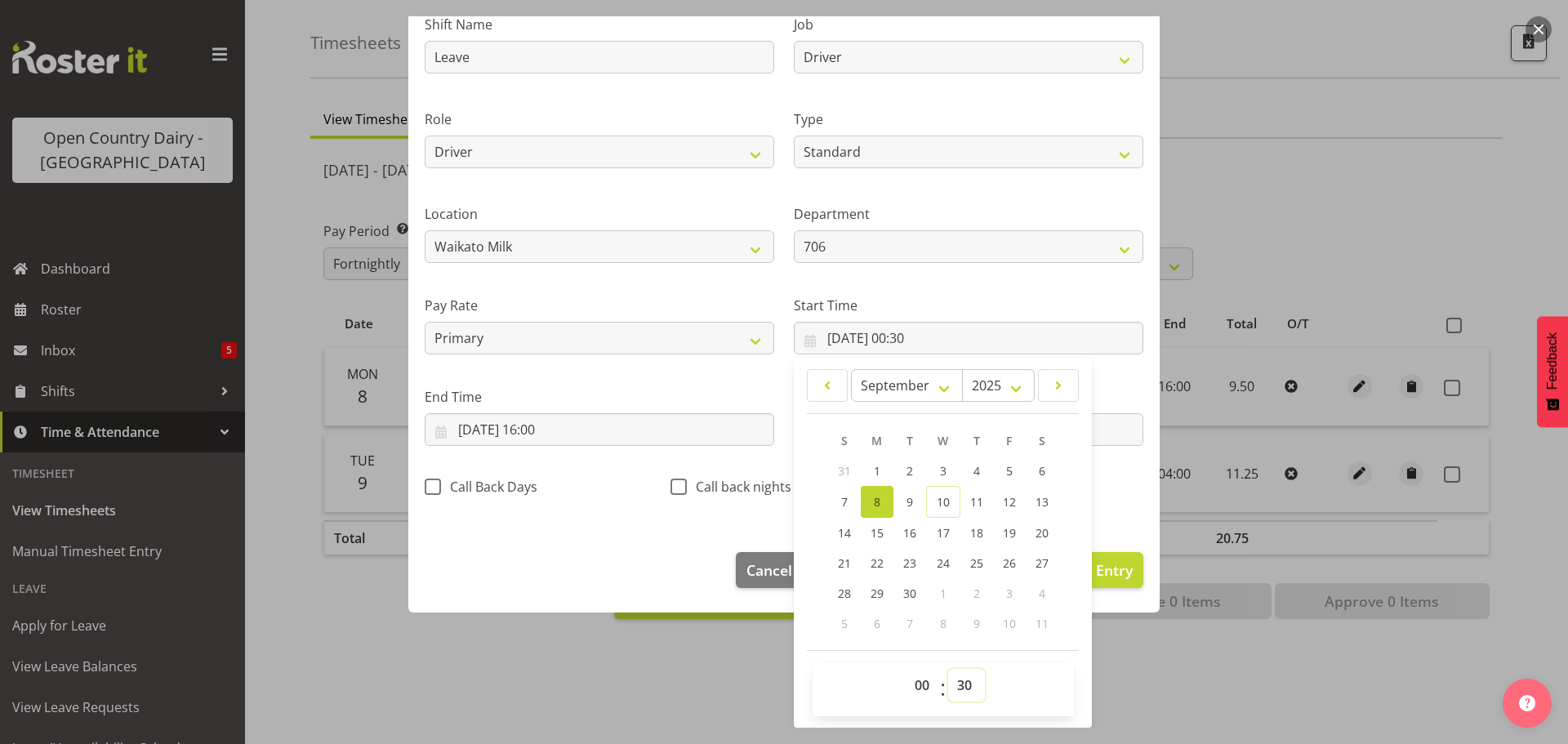
select select "0"
click at [948, 668] on select "00 01 02 03 04 05 06 07 08 09 10 11 12 13 14 15 16 17 18 19 20 21 22 23 24 25 2…" at bounding box center [966, 685] width 36 height 33
type input "08/09/2025, 00:00"
click at [546, 431] on input "08/09/2025, 16:00" at bounding box center [599, 430] width 350 height 33
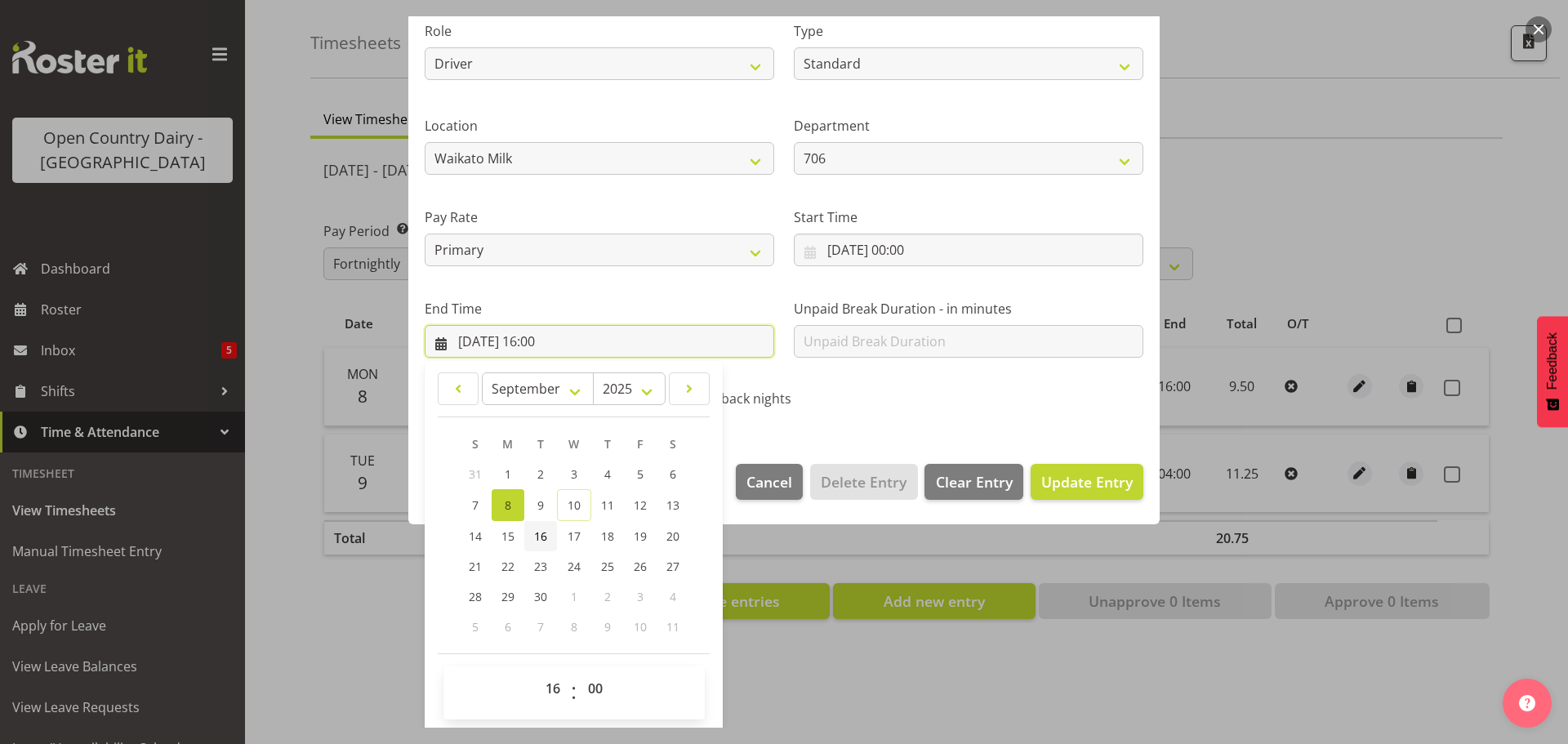
scroll to position [221, 0]
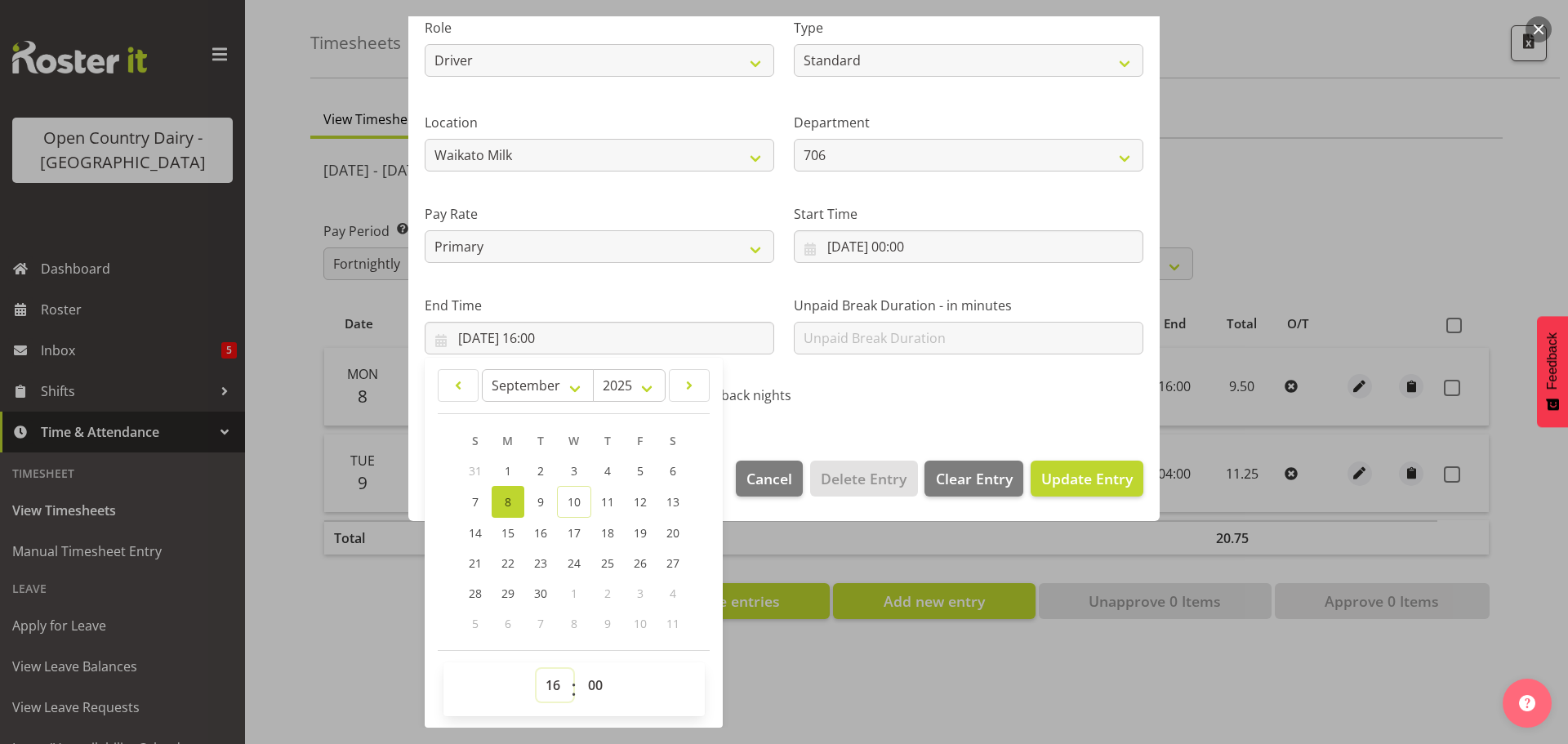
click at [550, 685] on select "00 01 02 03 04 05 06 07 08 09 10 11 12 13 14 15 16 17 18 19 20 21 22 23" at bounding box center [555, 685] width 36 height 33
select select "9"
click at [537, 668] on select "00 01 02 03 04 05 06 07 08 09 10 11 12 13 14 15 16 17 18 19 20 21 22 23" at bounding box center [555, 685] width 36 height 33
type input "08/09/2025, 09:00"
click at [601, 679] on select "00 01 02 03 04 05 06 07 08 09 10 11 12 13 14 15 16 17 18 19 20 21 22 23 24 25 2…" at bounding box center [597, 685] width 36 height 33
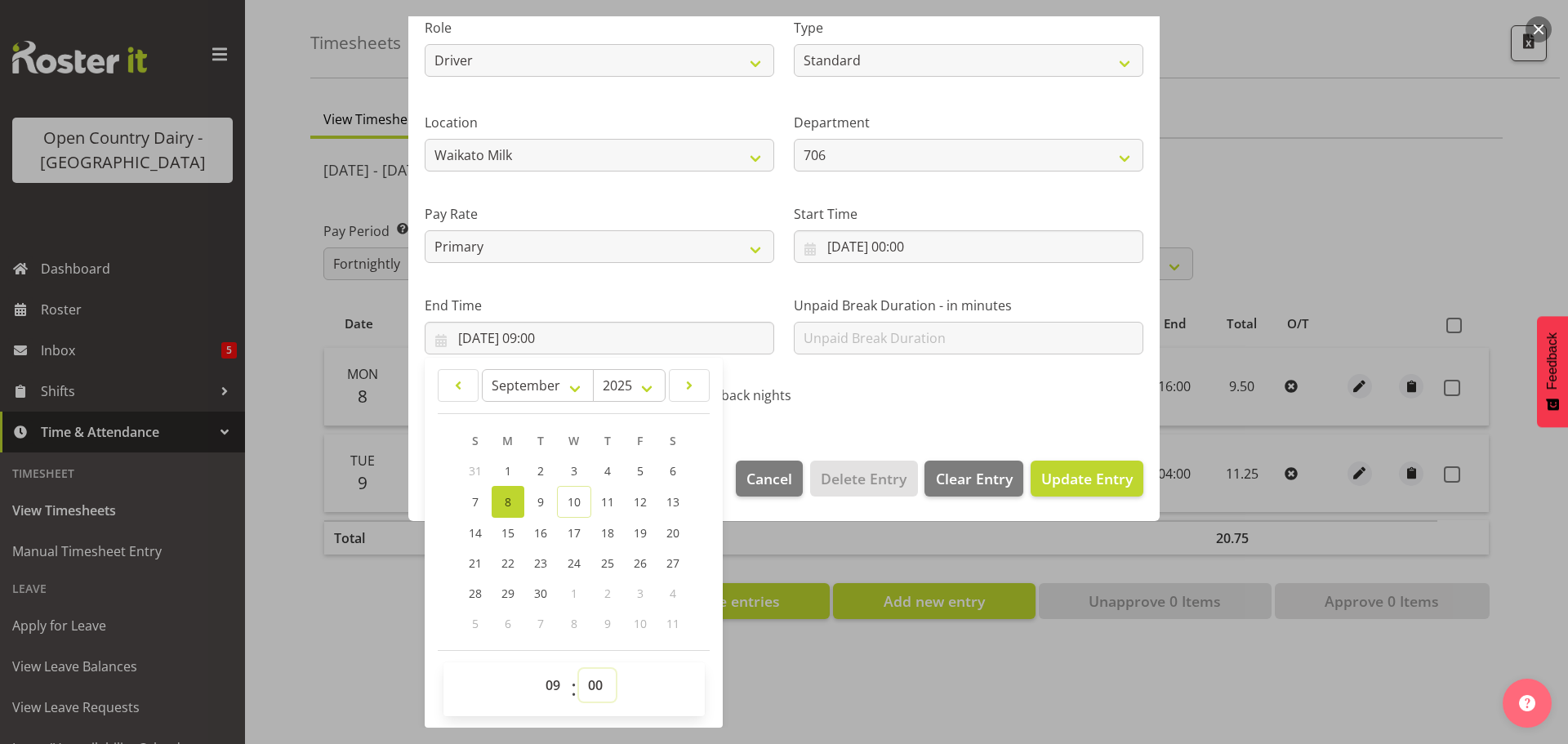
select select "44"
click at [579, 668] on select "00 01 02 03 04 05 06 07 08 09 10 11 12 13 14 15 16 17 18 19 20 21 22 23 24 25 2…" at bounding box center [597, 685] width 36 height 33
type input "08/09/2025, 09:44"
click at [1067, 469] on span "Update Entry" at bounding box center [1086, 478] width 91 height 20
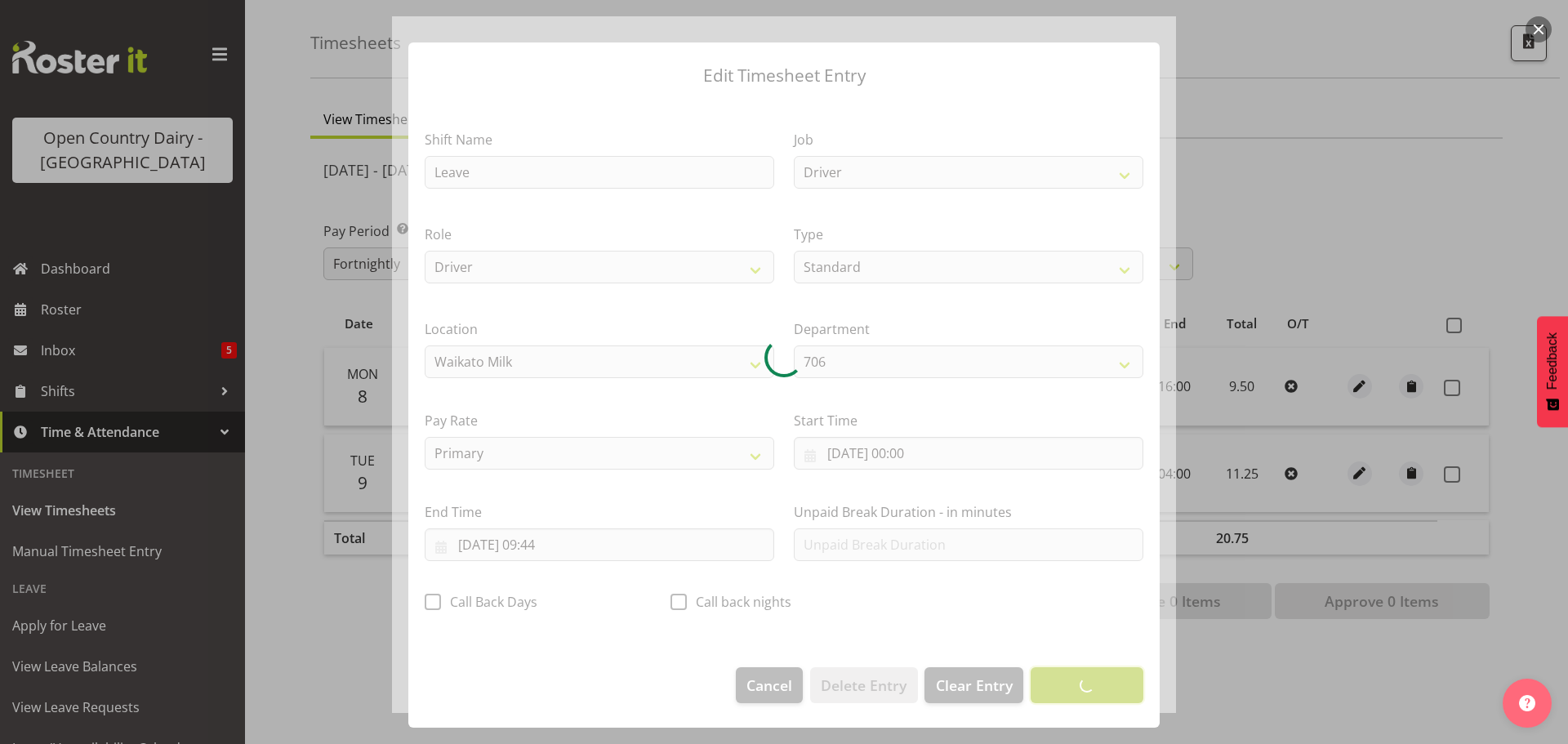
scroll to position [15, 0]
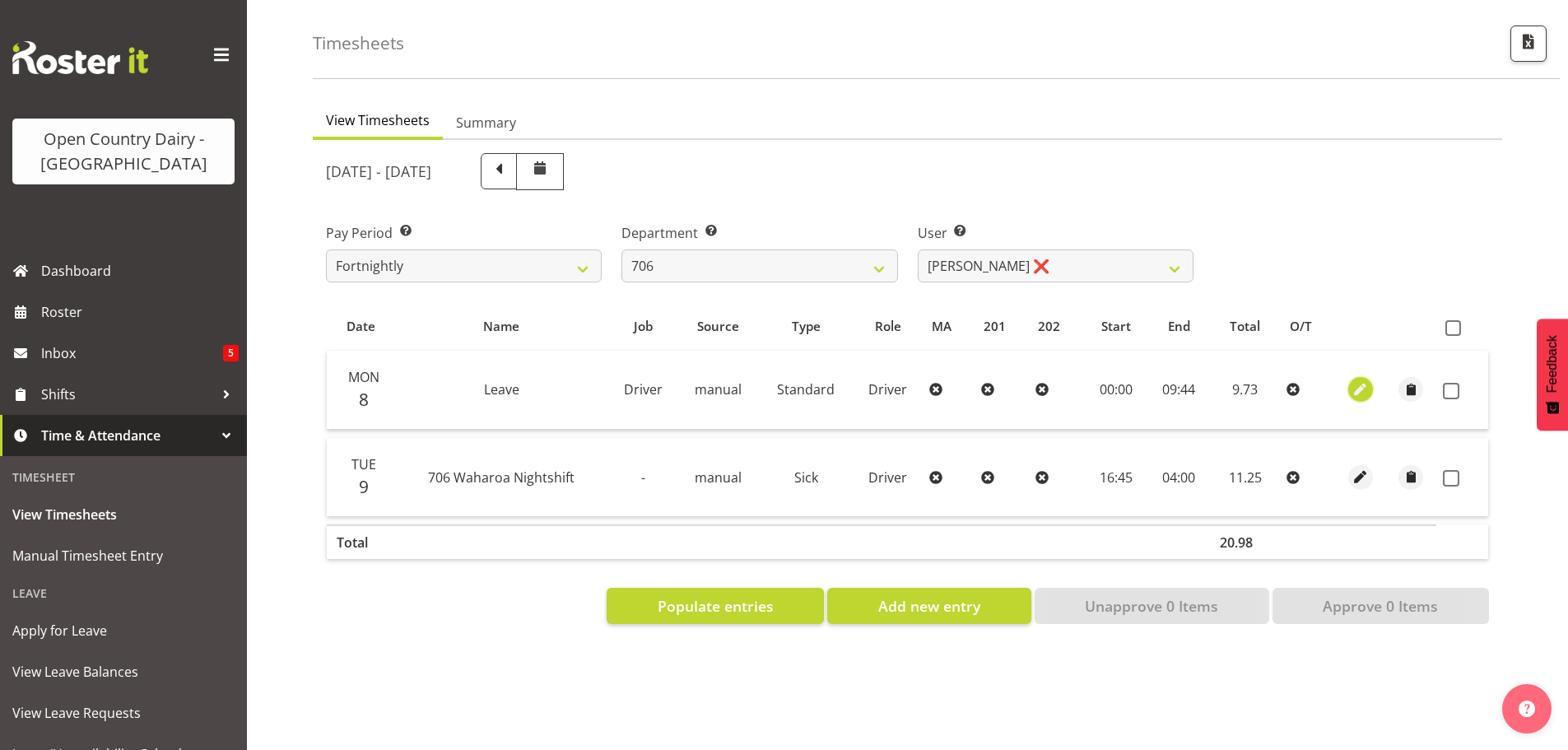
click at [1362, 381] on span "button" at bounding box center [1361, 390] width 19 height 19
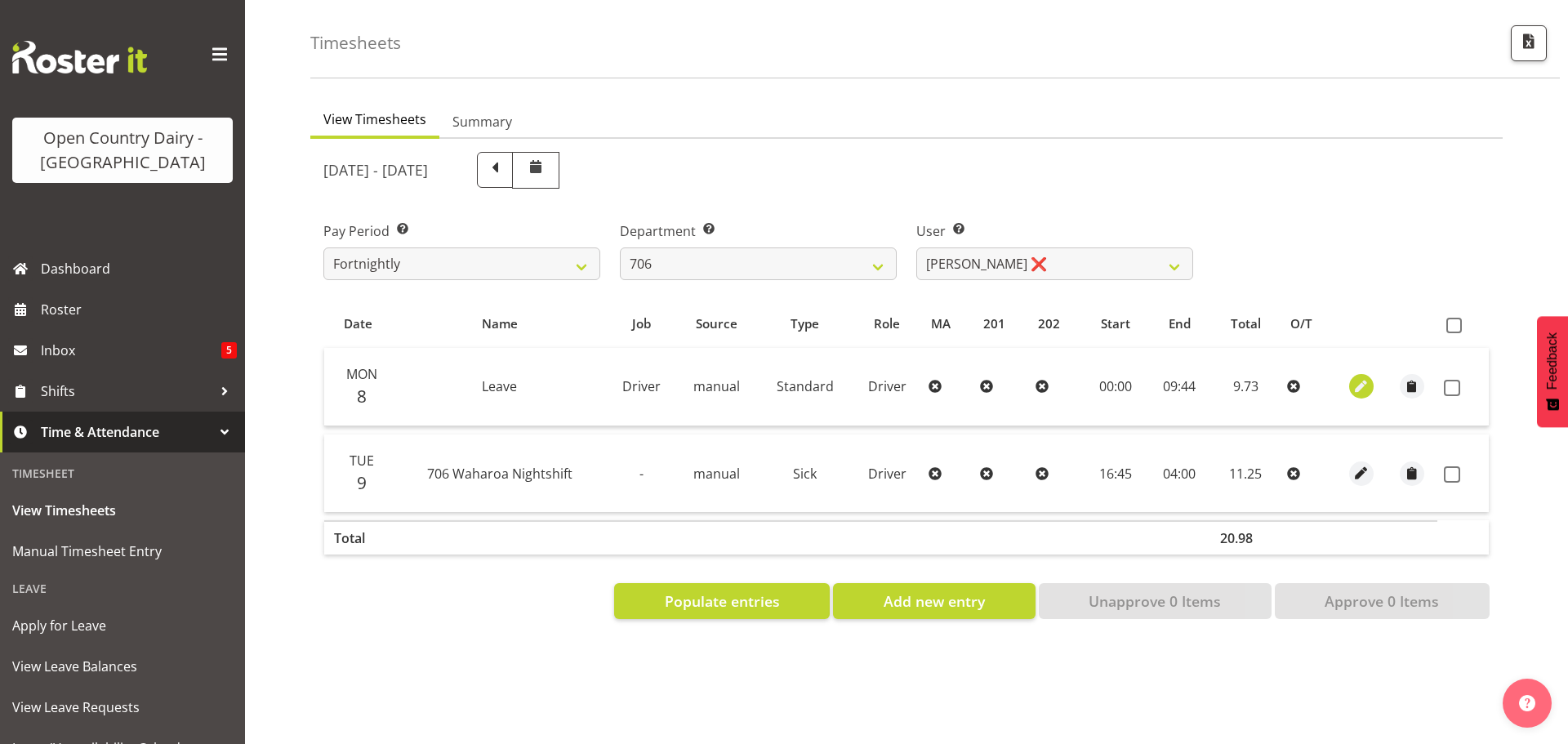
select select "Standard"
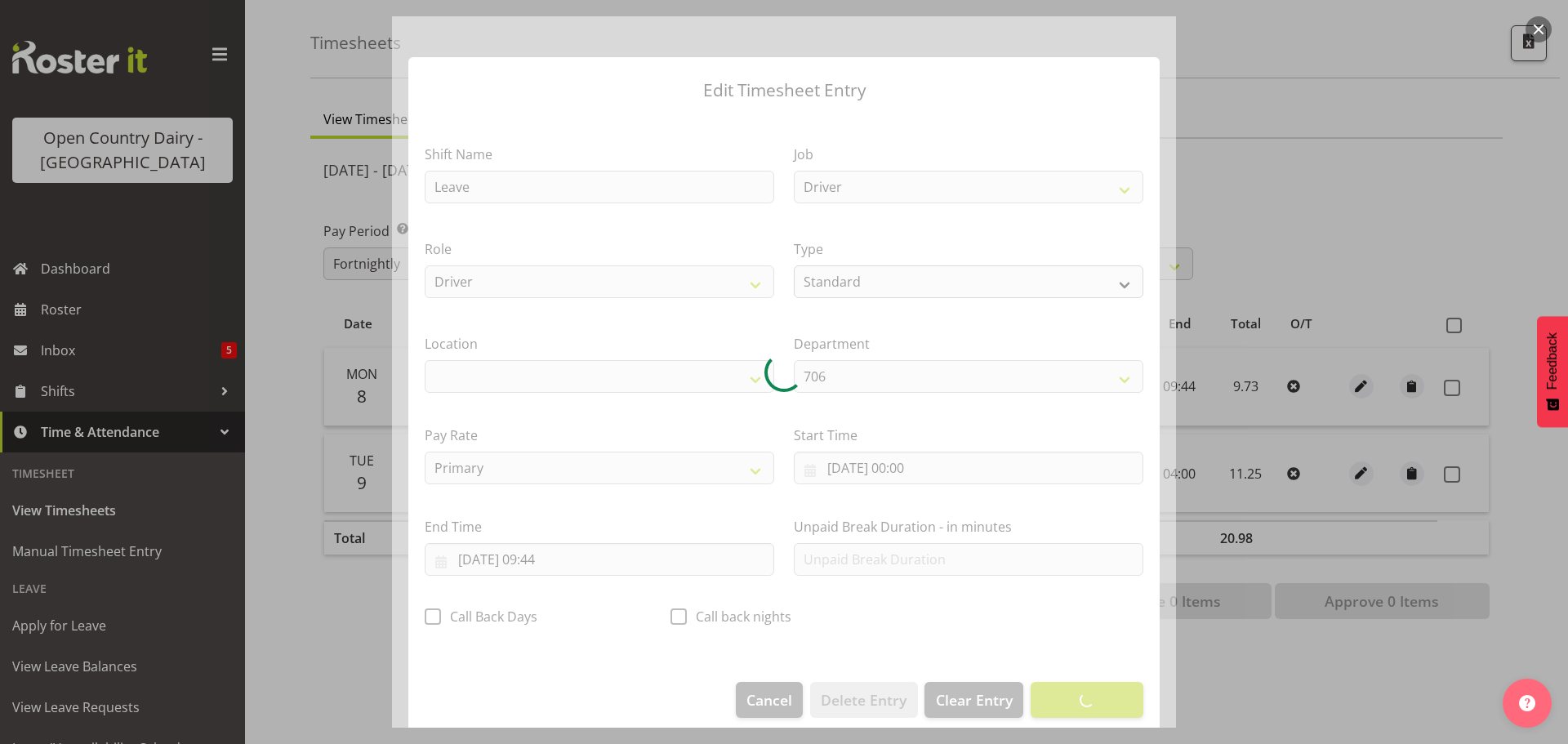
select select "1054"
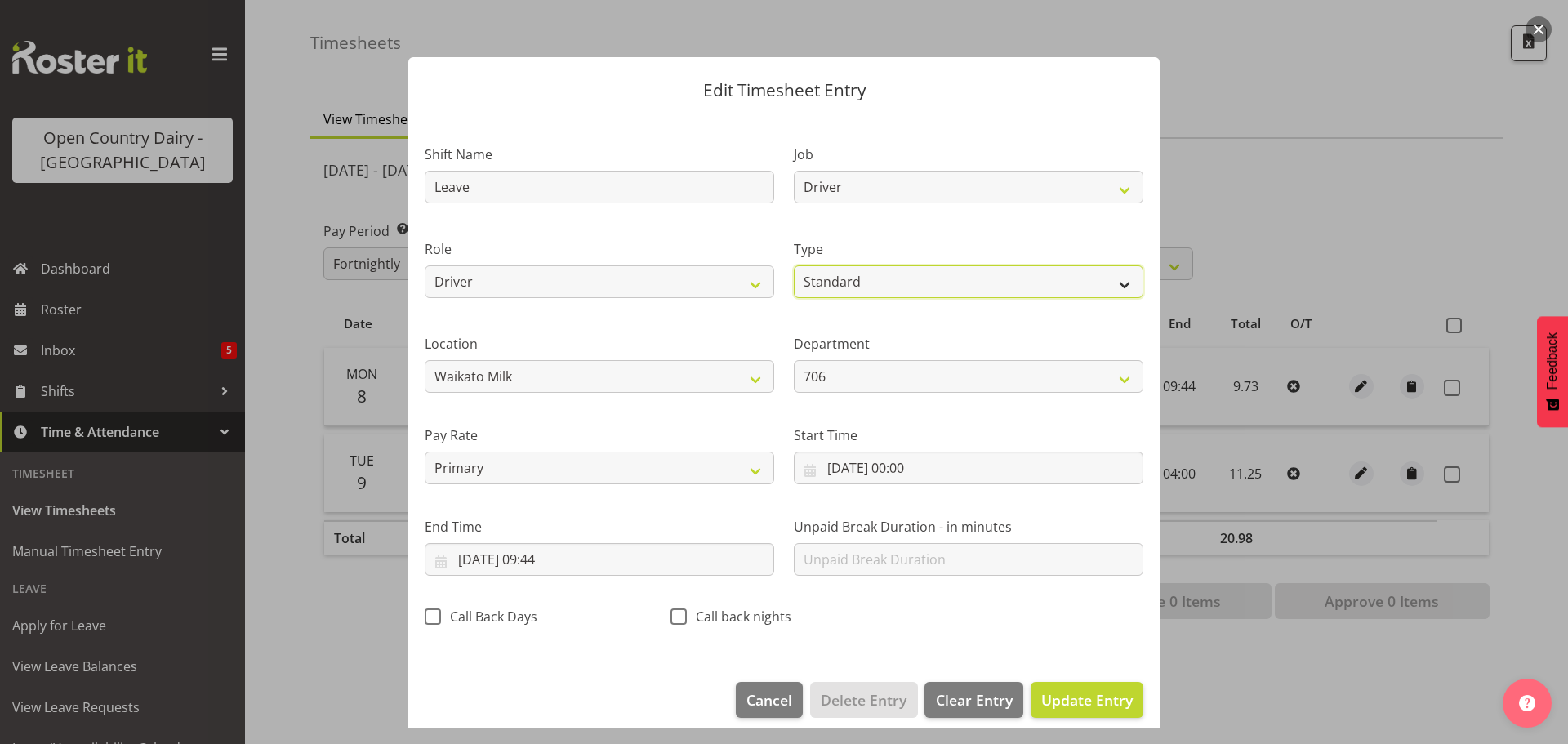
click at [894, 283] on select "Off Standard Public Holiday Public Holiday (Worked) Day In Lieu Annual Leave Si…" at bounding box center [968, 282] width 350 height 33
select select "Sick"
click at [794, 266] on select "Off Standard Public Holiday Public Holiday (Worked) Day In Lieu Annual Leave Si…" at bounding box center [968, 282] width 350 height 33
click at [1057, 707] on span "Update Entry" at bounding box center [1086, 700] width 91 height 20
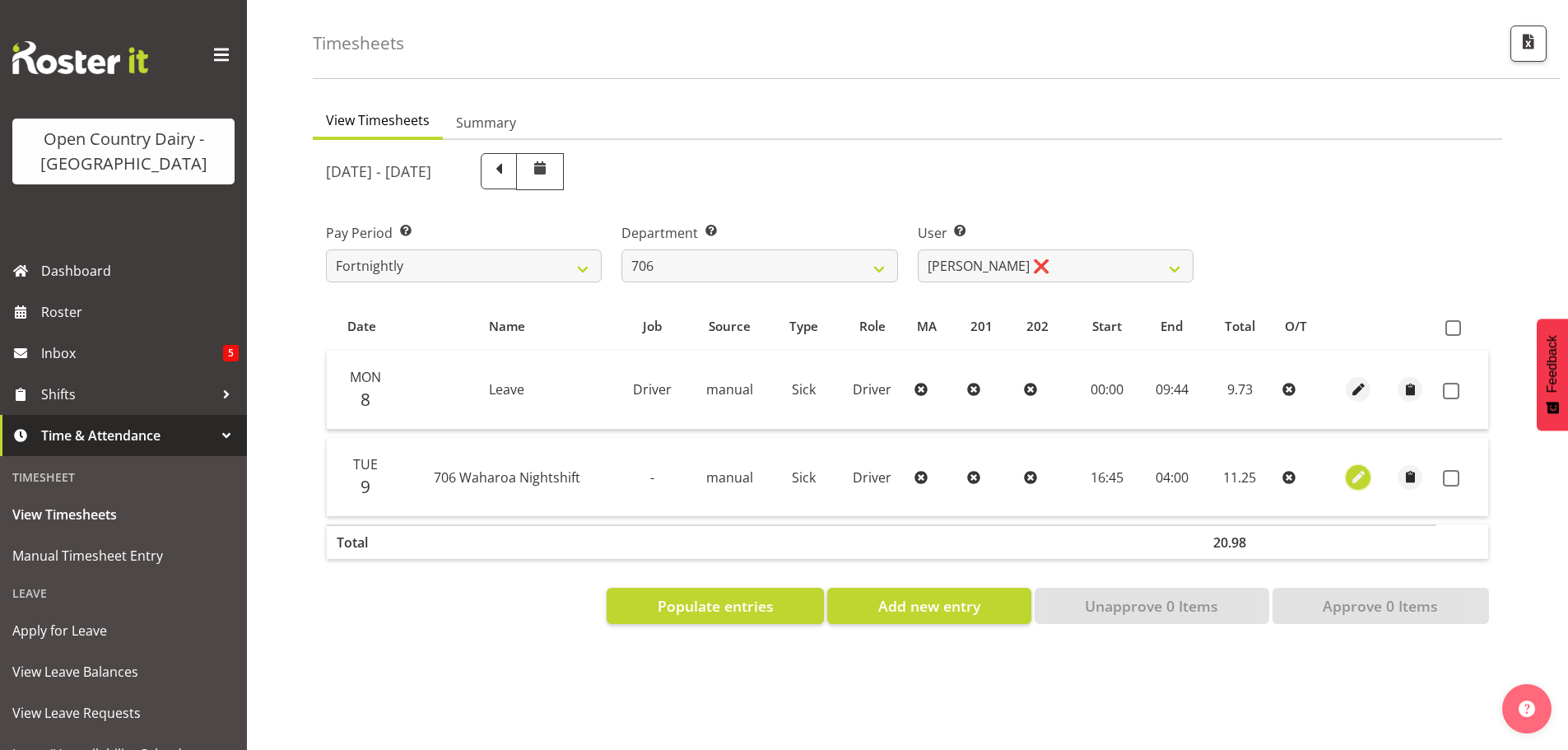
click at [1361, 467] on span "button" at bounding box center [1359, 477] width 19 height 19
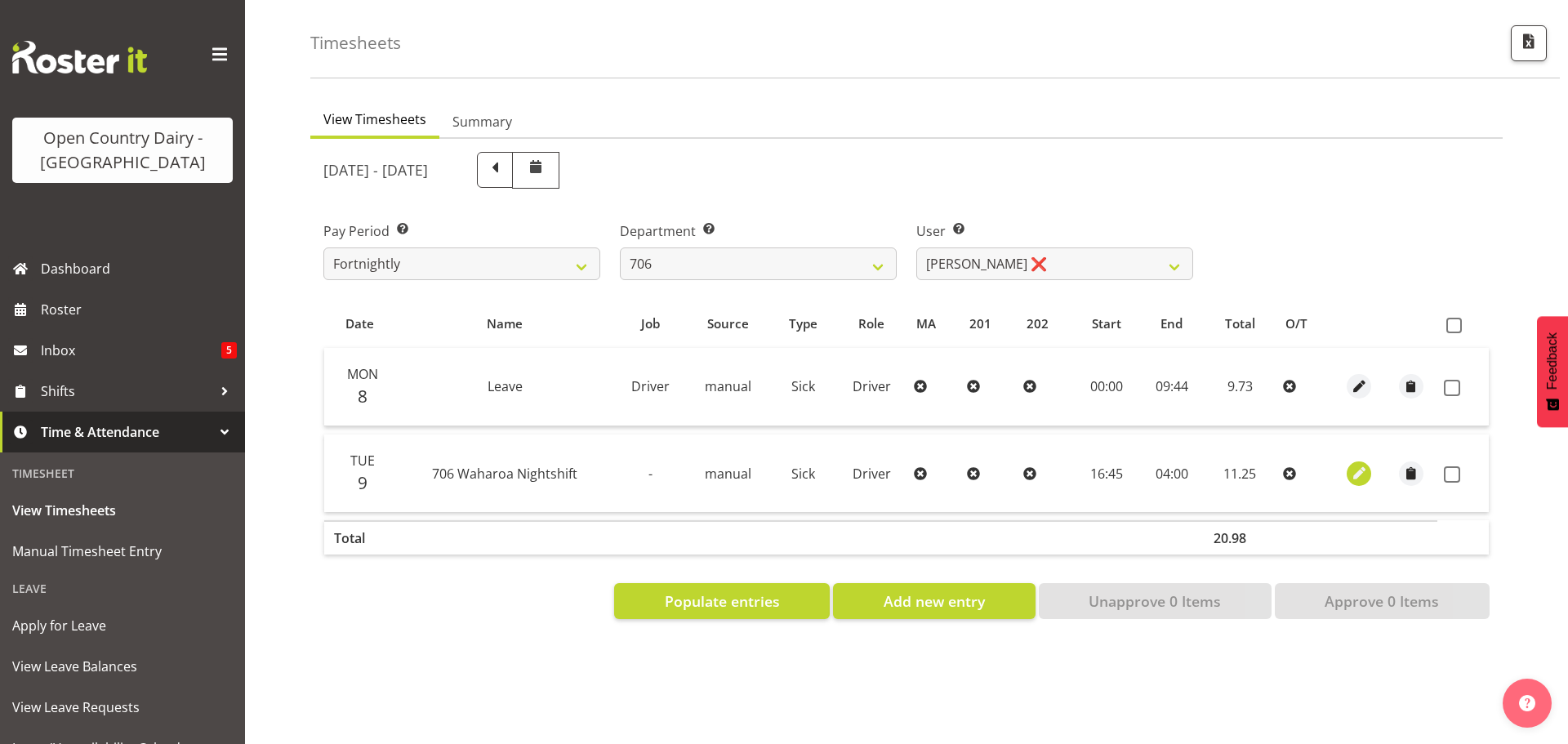
select select "Sick"
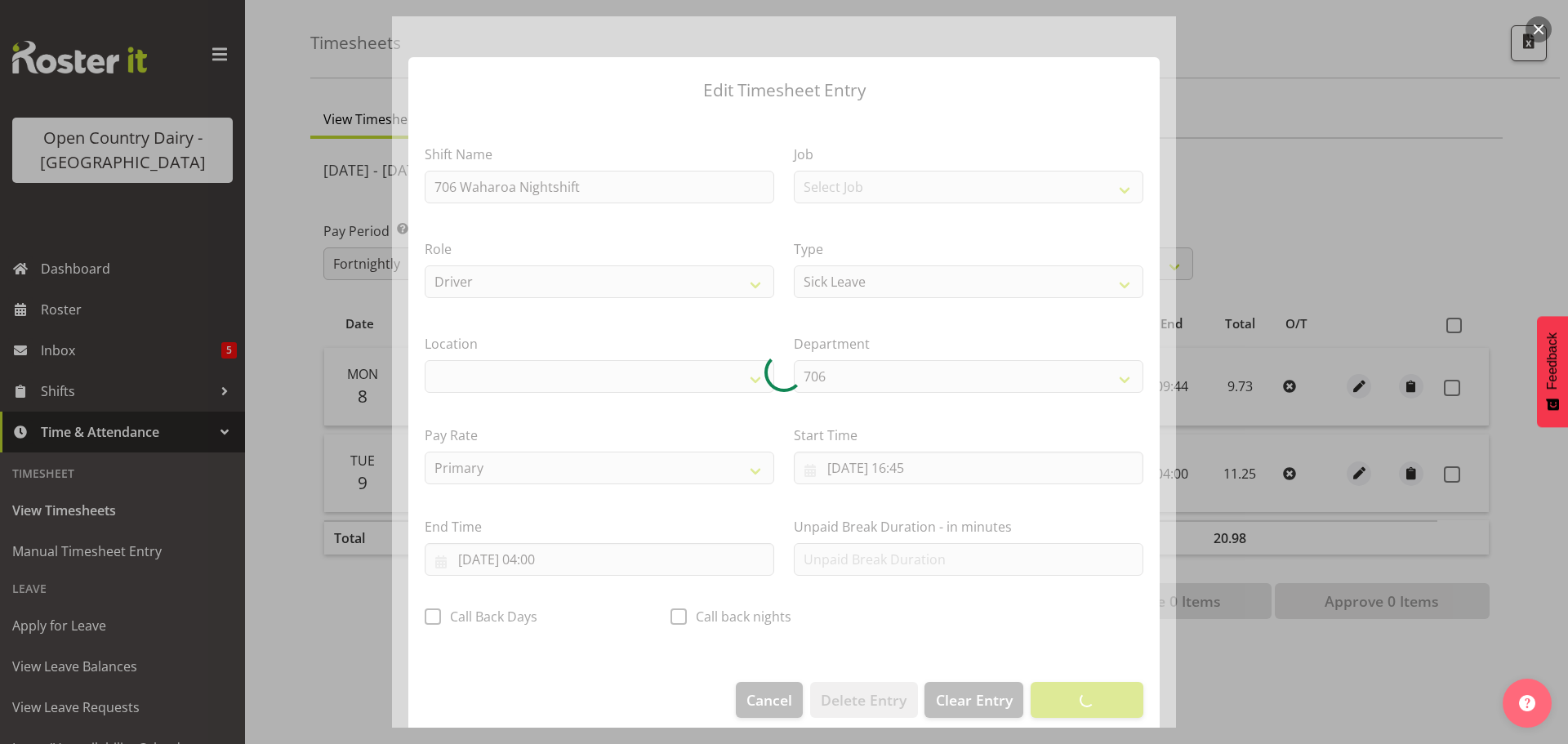
select select "1054"
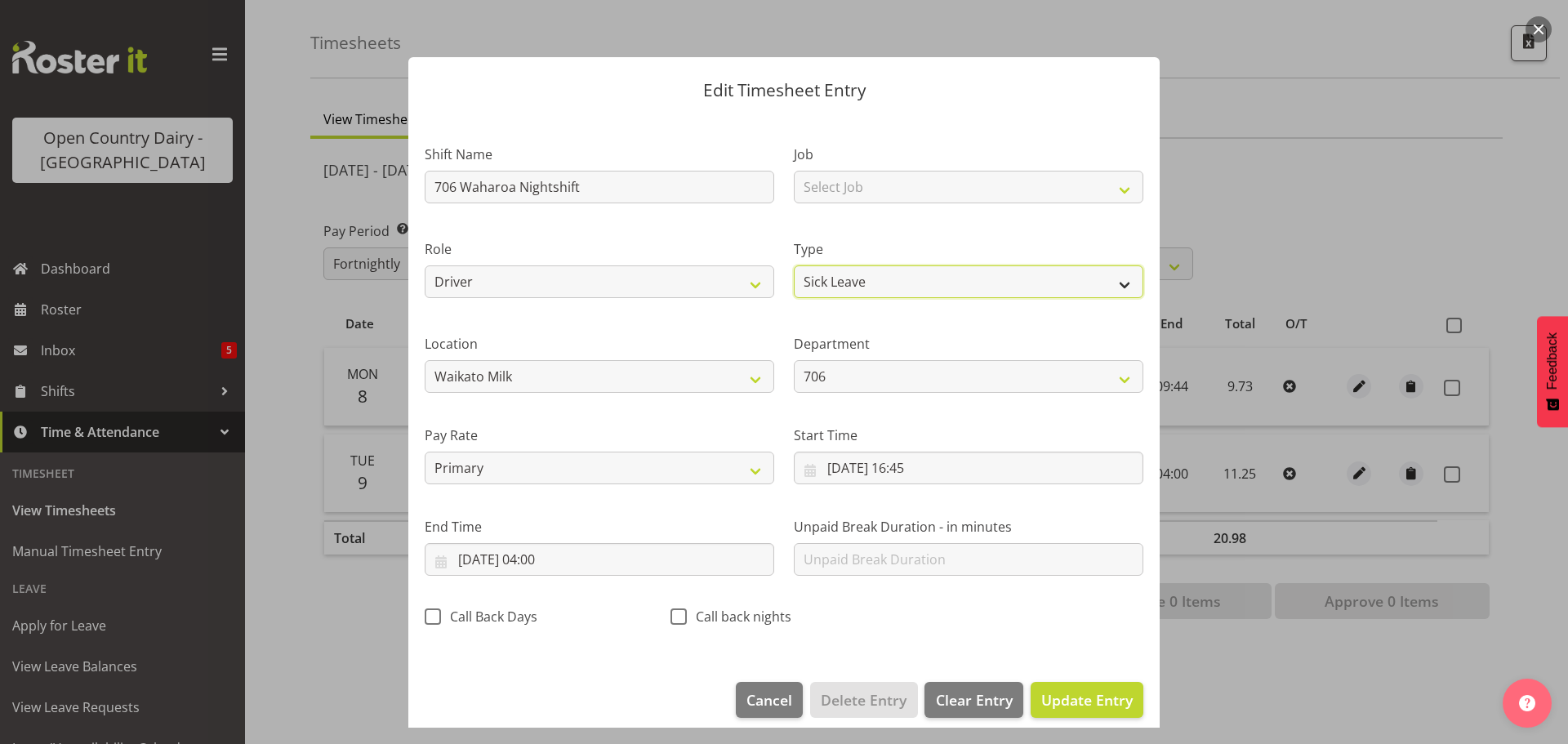
click at [878, 281] on select "Off Standard Public Holiday Public Holiday (Worked) Day In Lieu Annual Leave Si…" at bounding box center [968, 282] width 350 height 33
select select "Standard"
click at [794, 266] on select "Off Standard Public Holiday Public Holiday (Worked) Day In Lieu Annual Leave Si…" at bounding box center [968, 282] width 350 height 33
click at [1073, 690] on span "Update Entry" at bounding box center [1086, 700] width 91 height 20
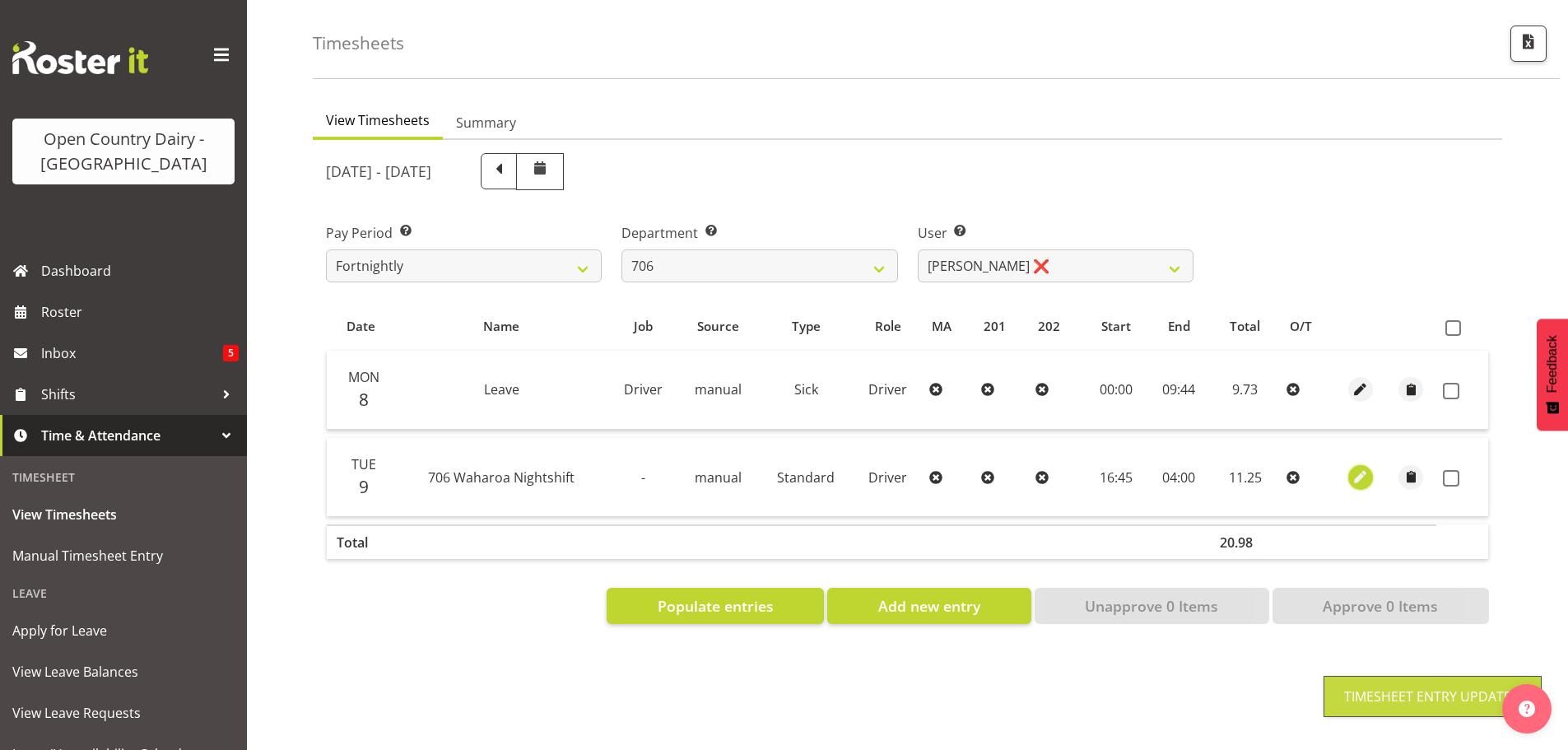
click at [1364, 467] on span "button" at bounding box center [1361, 477] width 19 height 19
select select "Standard"
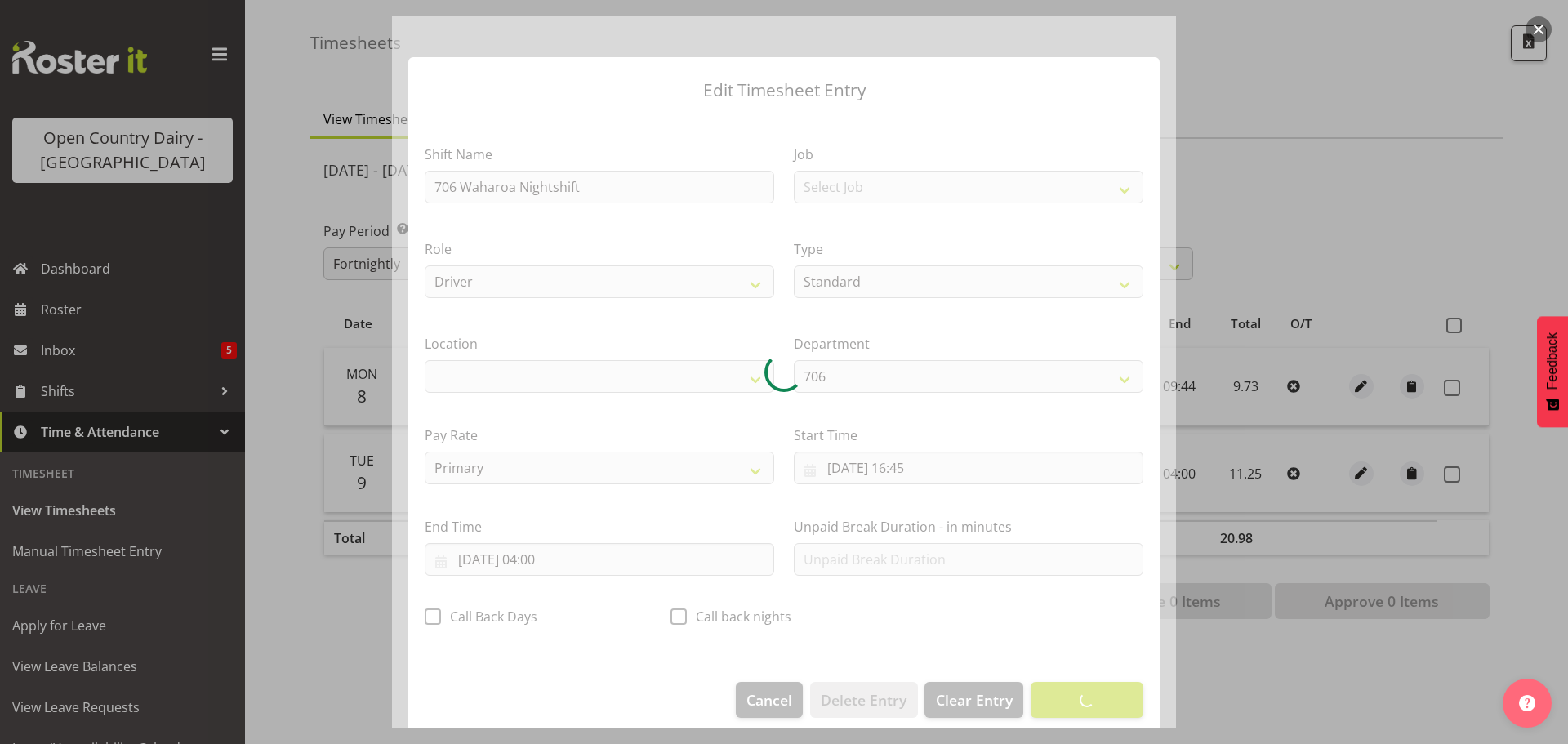
select select "1054"
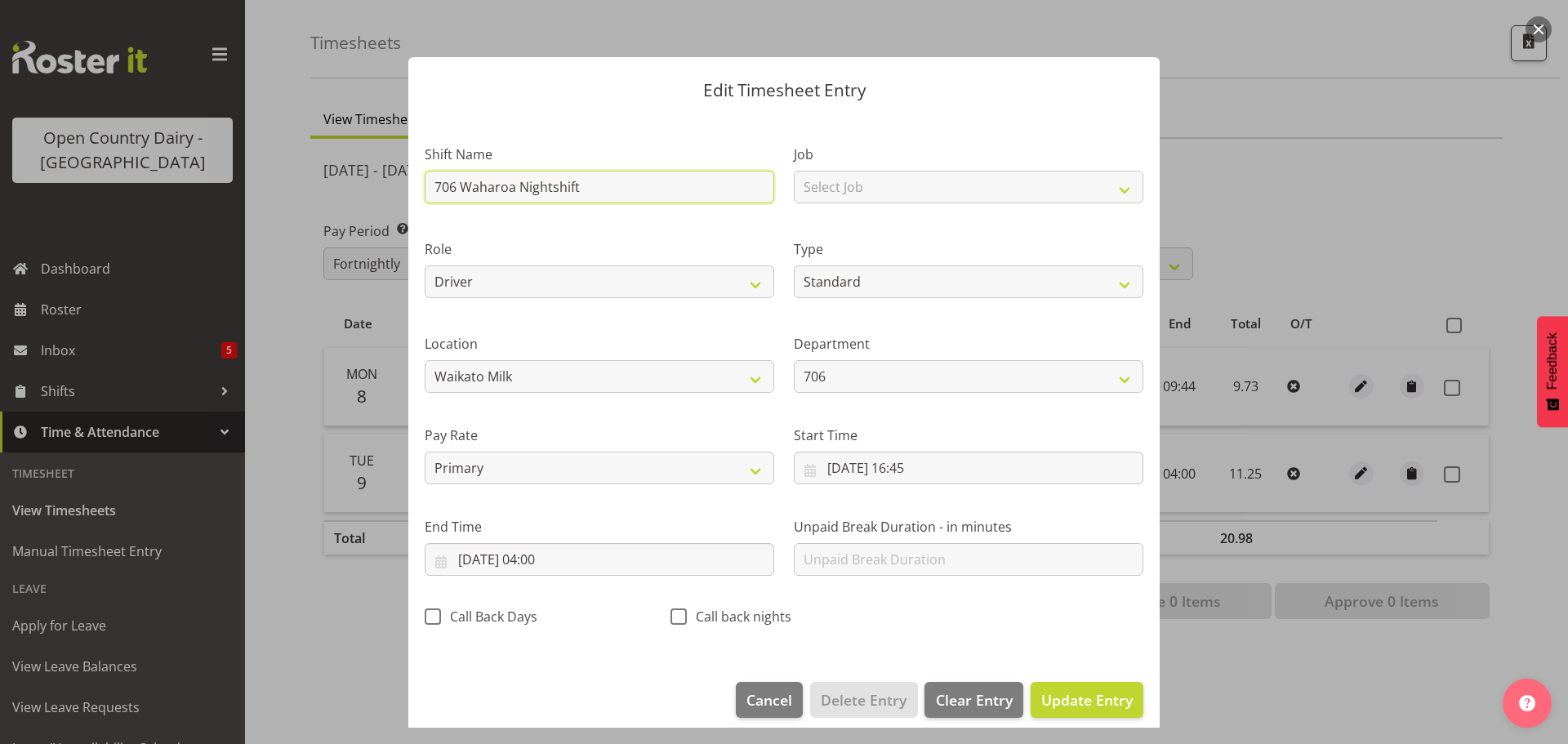
drag, startPoint x: 596, startPoint y: 179, endPoint x: 418, endPoint y: 186, distance: 178.1
click at [421, 190] on div "Shift Name 706 Waharoa Nightshift" at bounding box center [599, 168] width 369 height 95
type input "Leave"
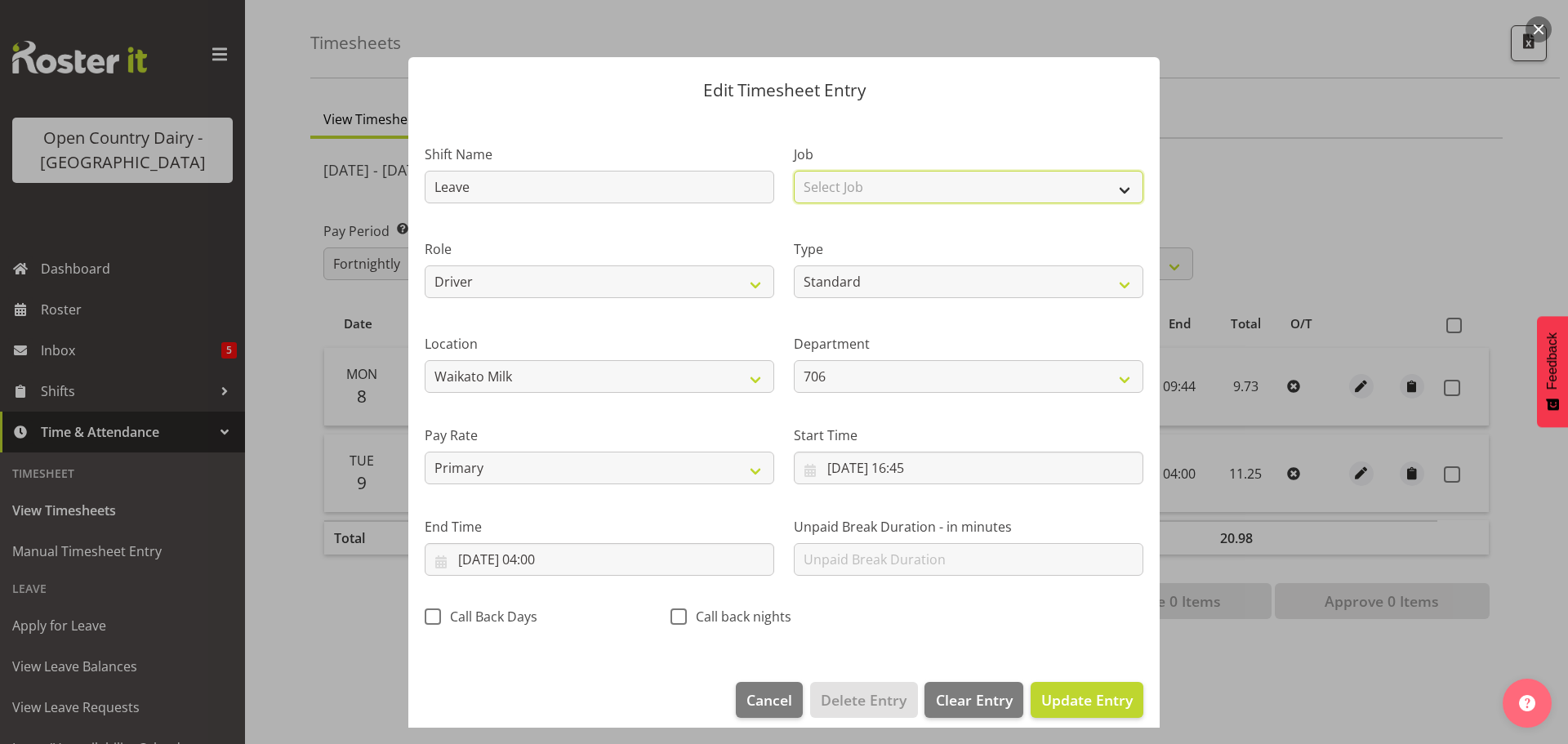
click at [864, 196] on select "Select Job Driver Driver supervisor Support" at bounding box center [968, 188] width 350 height 33
select select "9052"
click at [794, 171] on select "Select Job Driver Driver supervisor Support" at bounding box center [968, 188] width 350 height 33
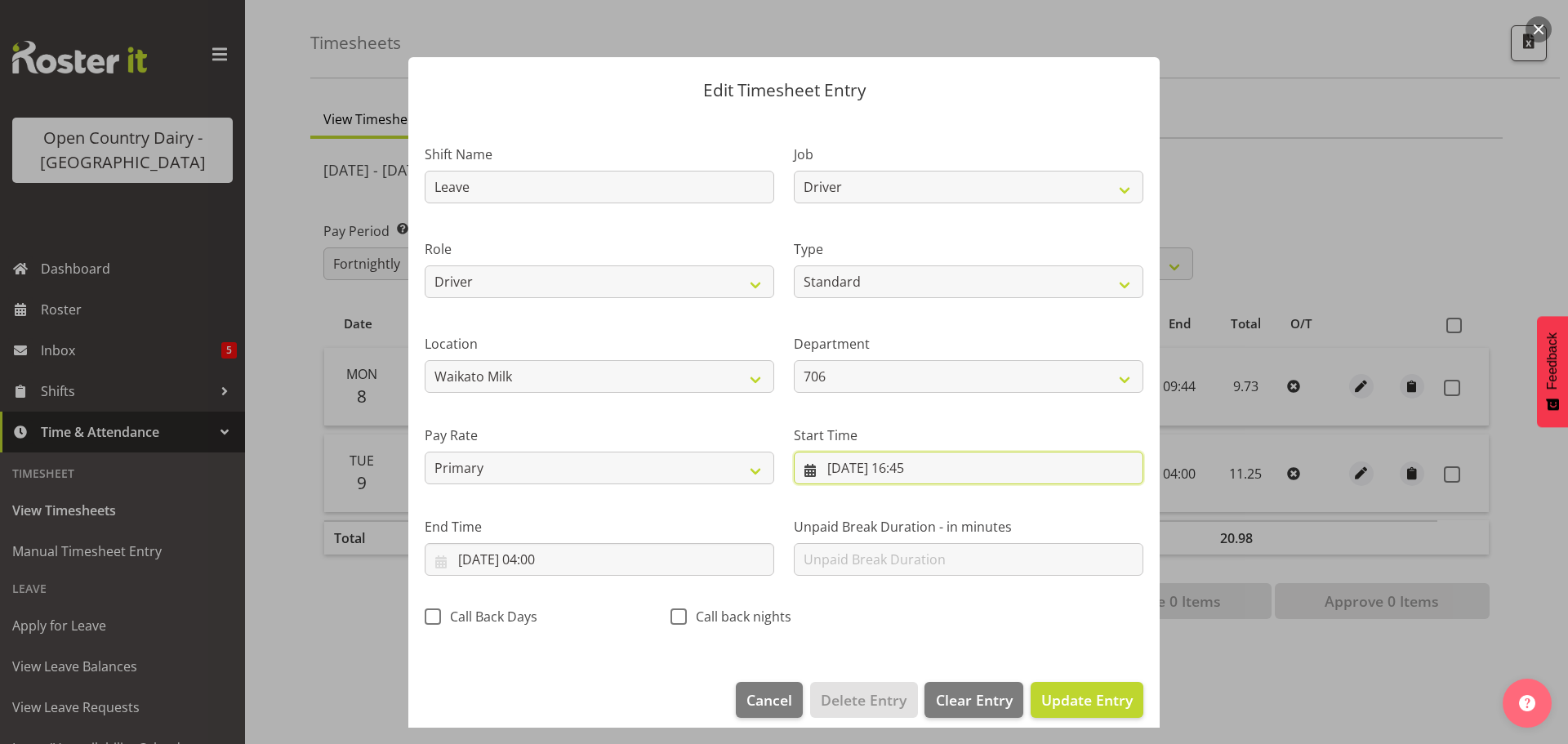
click at [915, 462] on input "09/09/2025, 16:45" at bounding box center [968, 468] width 350 height 33
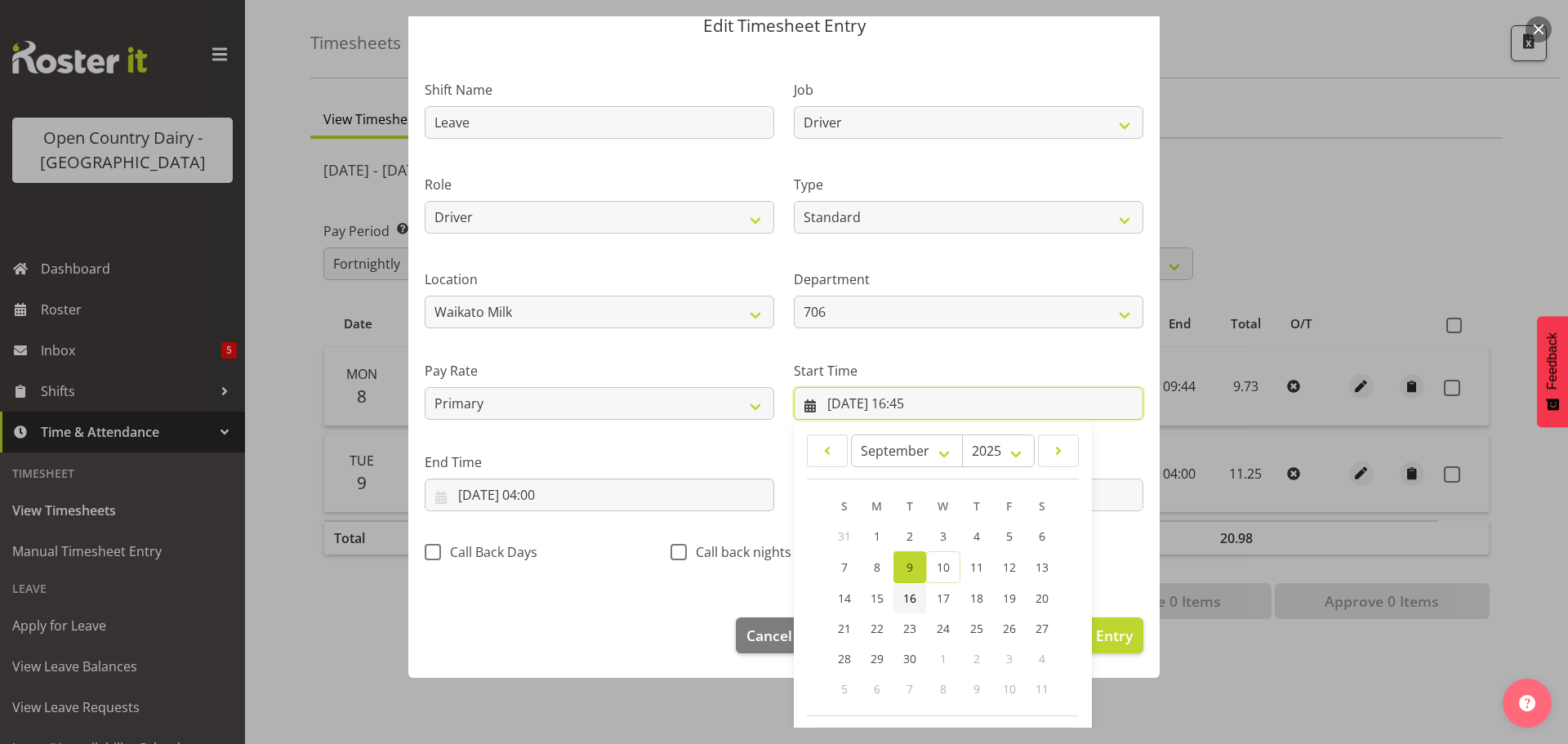
scroll to position [130, 0]
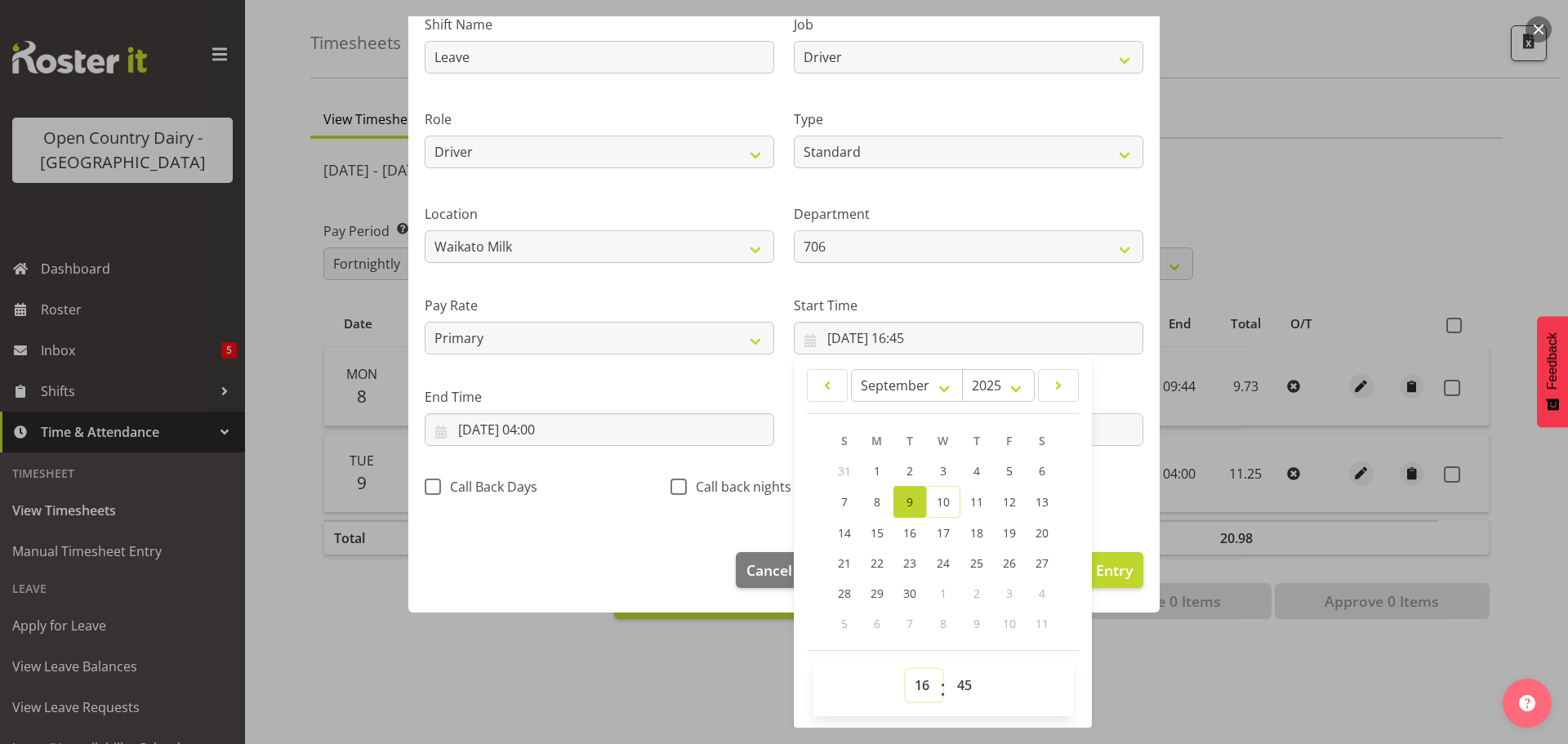
click at [910, 681] on select "00 01 02 03 04 05 06 07 08 09 10 11 12 13 14 15 16 17 18 19 20 21 22 23" at bounding box center [924, 685] width 36 height 33
select select "0"
click at [906, 668] on select "00 01 02 03 04 05 06 07 08 09 10 11 12 13 14 15 16 17 18 19 20 21 22 23" at bounding box center [924, 685] width 36 height 33
type input "09/09/2025, 00:45"
click at [951, 688] on select "00 01 02 03 04 05 06 07 08 09 10 11 12 13 14 15 16 17 18 19 20 21 22 23 24 25 2…" at bounding box center [966, 685] width 36 height 33
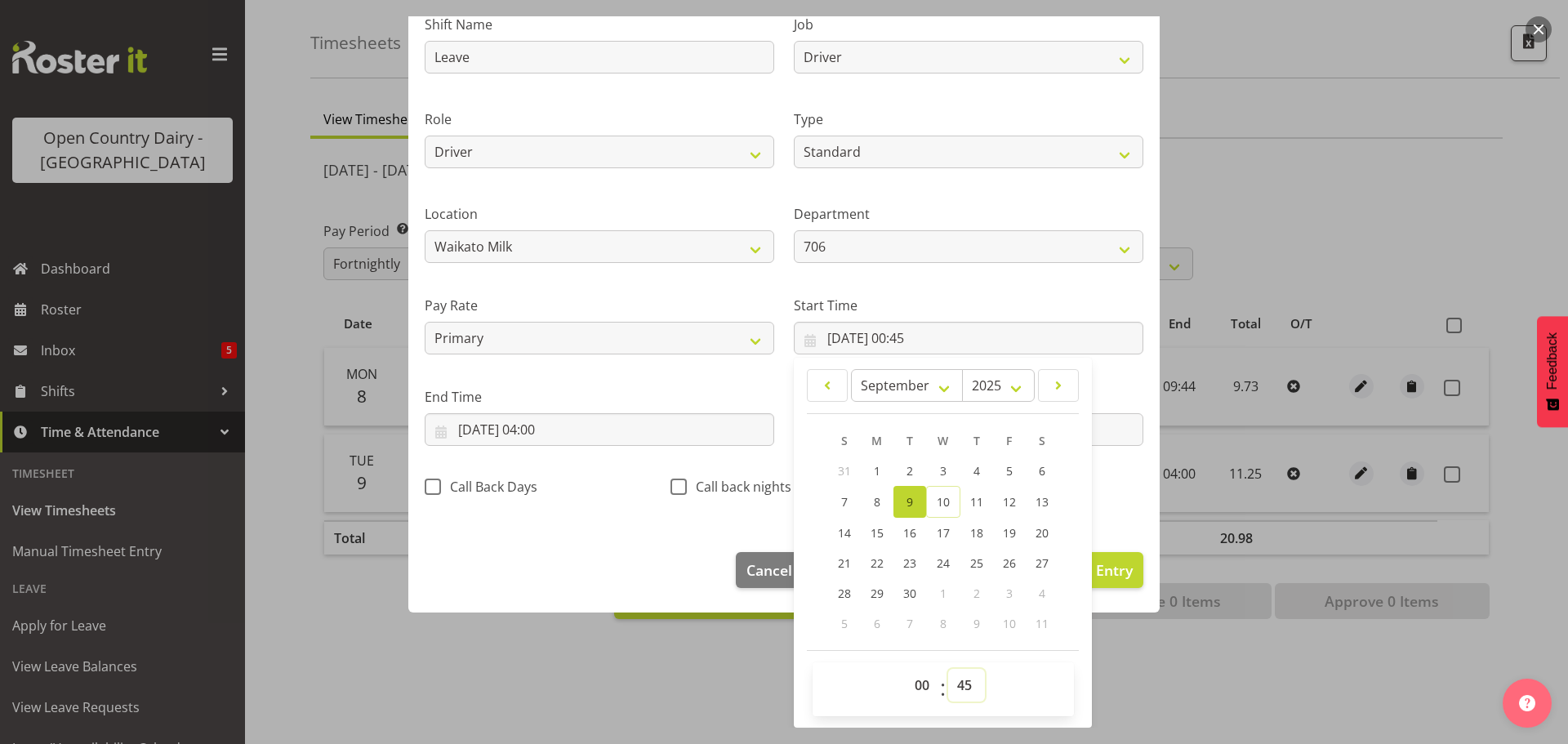
select select "0"
click at [948, 668] on select "00 01 02 03 04 05 06 07 08 09 10 11 12 13 14 15 16 17 18 19 20 21 22 23 24 25 2…" at bounding box center [966, 685] width 36 height 33
type input "09/09/2025, 00:00"
click at [551, 425] on input "10/09/2025, 04:00" at bounding box center [599, 430] width 350 height 33
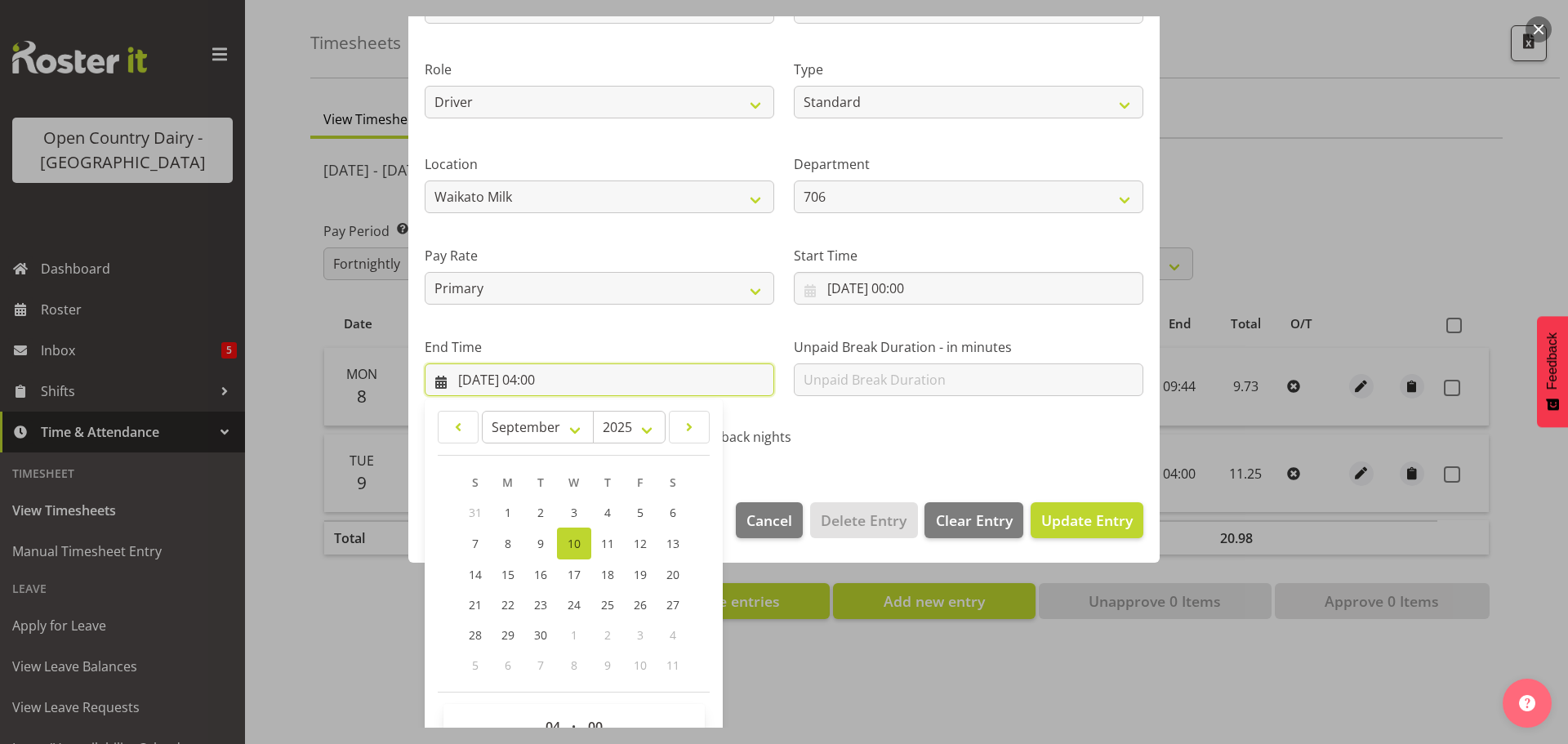
scroll to position [221, 0]
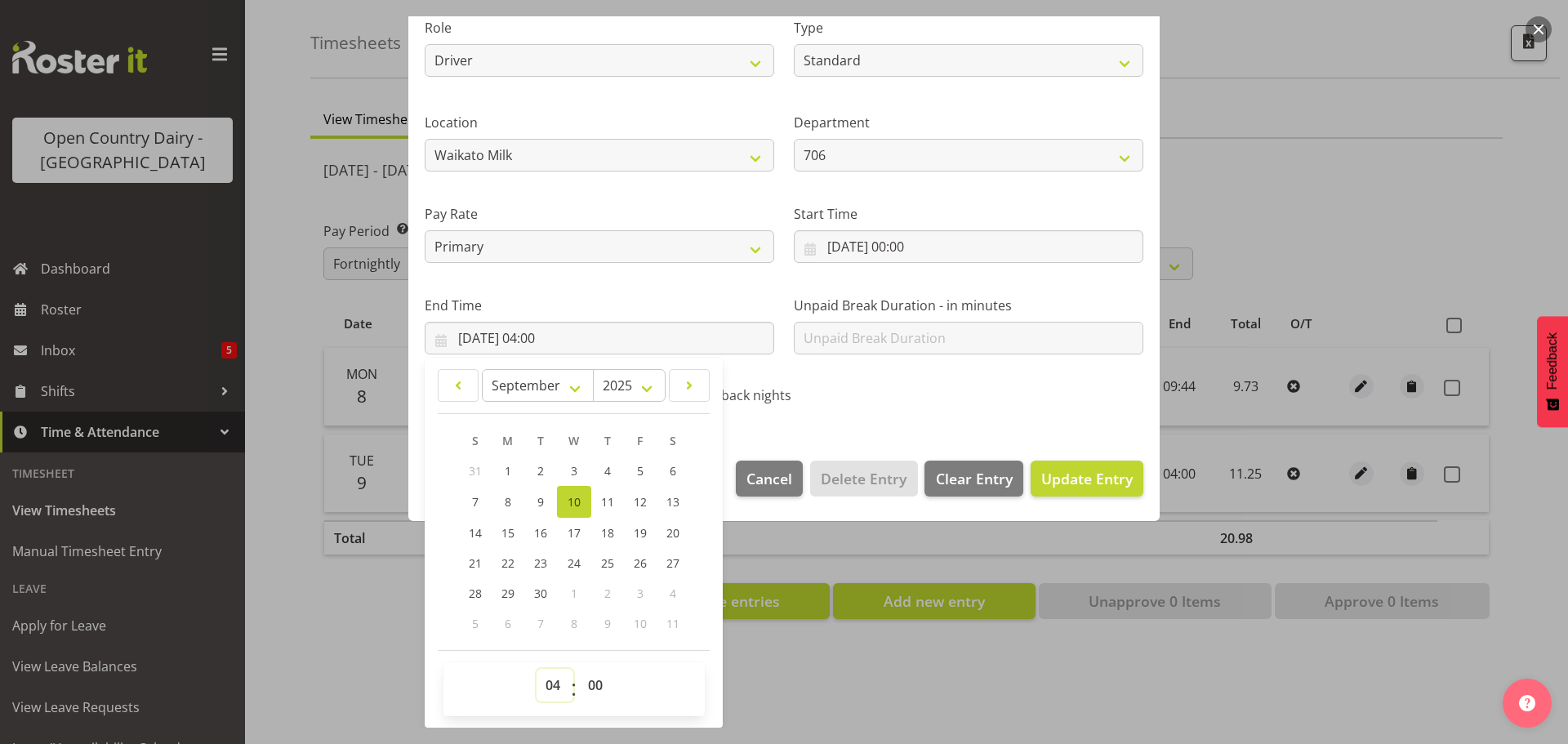
click at [551, 682] on select "00 01 02 03 04 05 06 07 08 09 10 11 12 13 14 15 16 17 18 19 20 21 22 23" at bounding box center [555, 685] width 36 height 33
select select "9"
click at [537, 668] on select "00 01 02 03 04 05 06 07 08 09 10 11 12 13 14 15 16 17 18 19 20 21 22 23" at bounding box center [555, 685] width 36 height 33
type input "10/09/2025, 09:00"
click at [592, 679] on select "00 01 02 03 04 05 06 07 08 09 10 11 12 13 14 15 16 17 18 19 20 21 22 23 24 25 2…" at bounding box center [597, 685] width 36 height 33
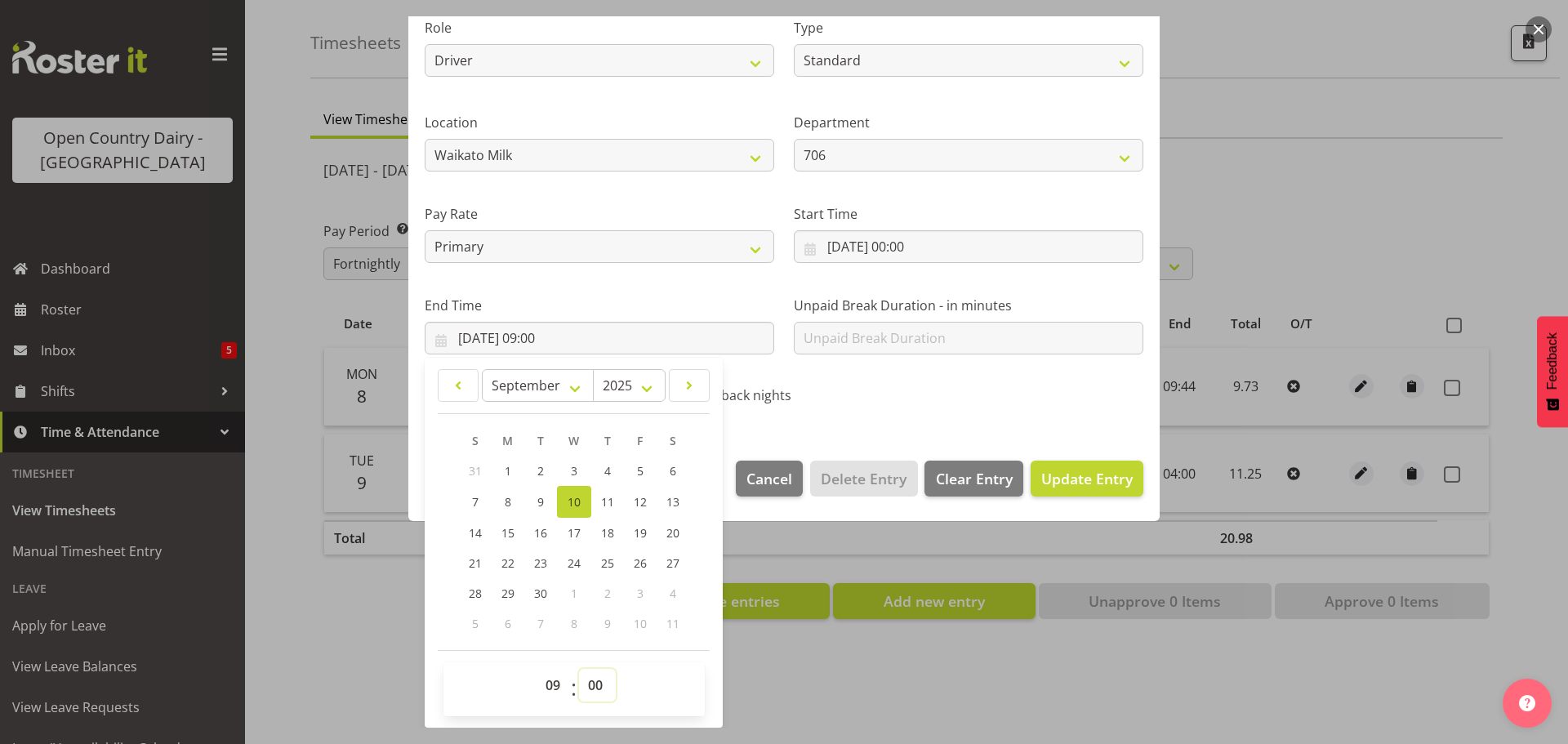
select select "44"
click at [579, 668] on select "00 01 02 03 04 05 06 07 08 09 10 11 12 13 14 15 16 17 18 19 20 21 22 23 24 25 2…" at bounding box center [597, 685] width 36 height 33
type input "10/09/2025, 09:44"
click at [1048, 469] on span "Update Entry" at bounding box center [1086, 478] width 91 height 20
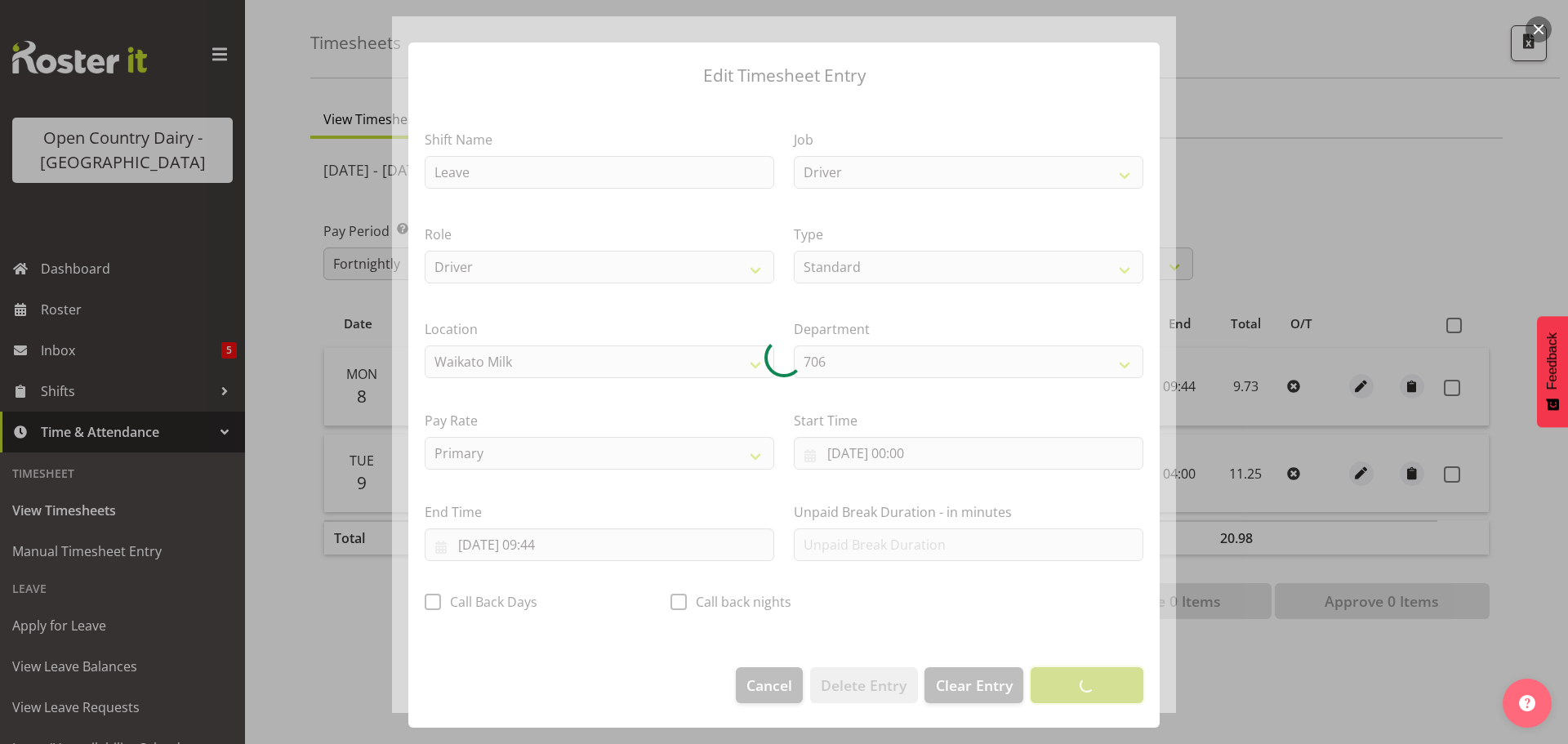
scroll to position [15, 0]
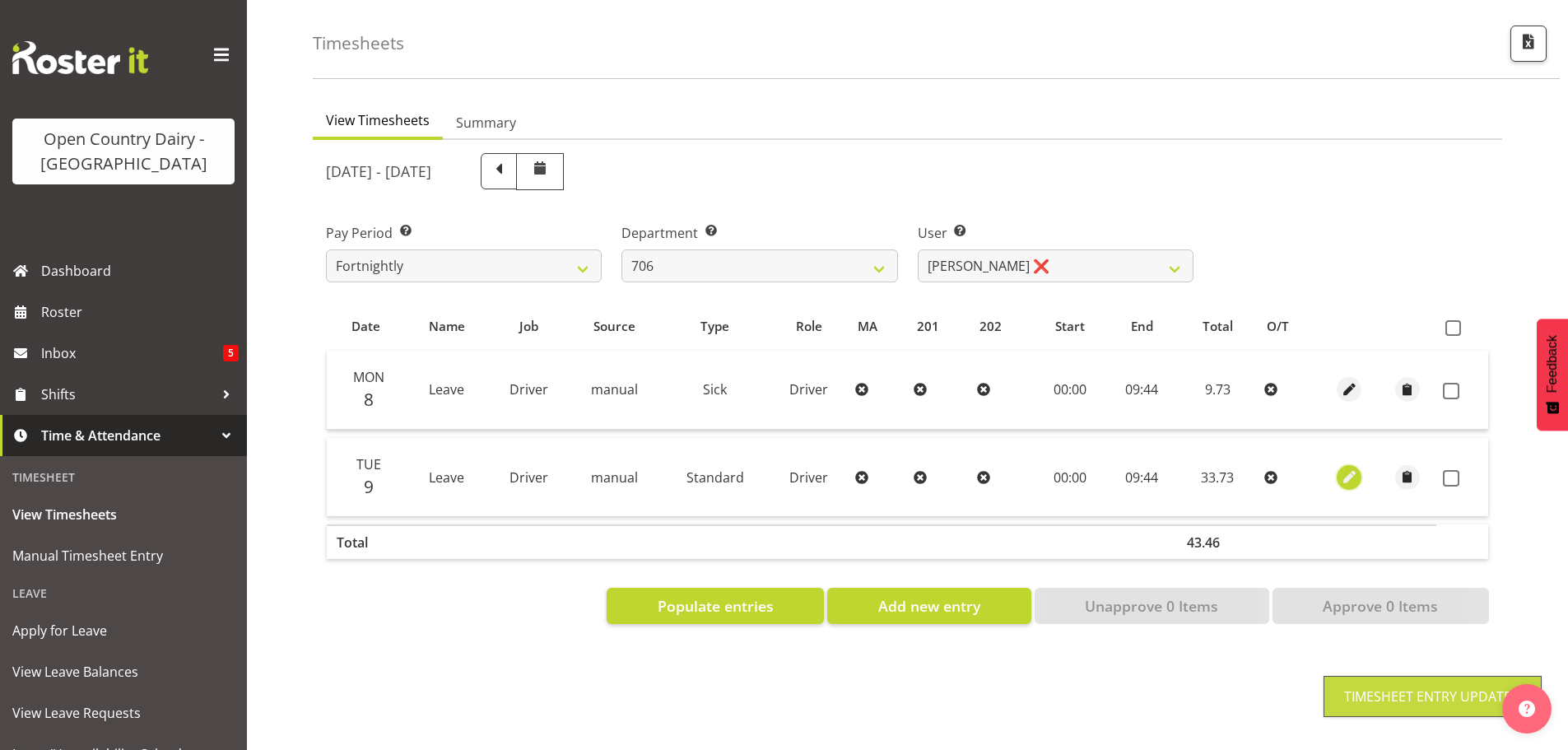
click at [1347, 467] on span "button" at bounding box center [1350, 477] width 19 height 19
select select "Standard"
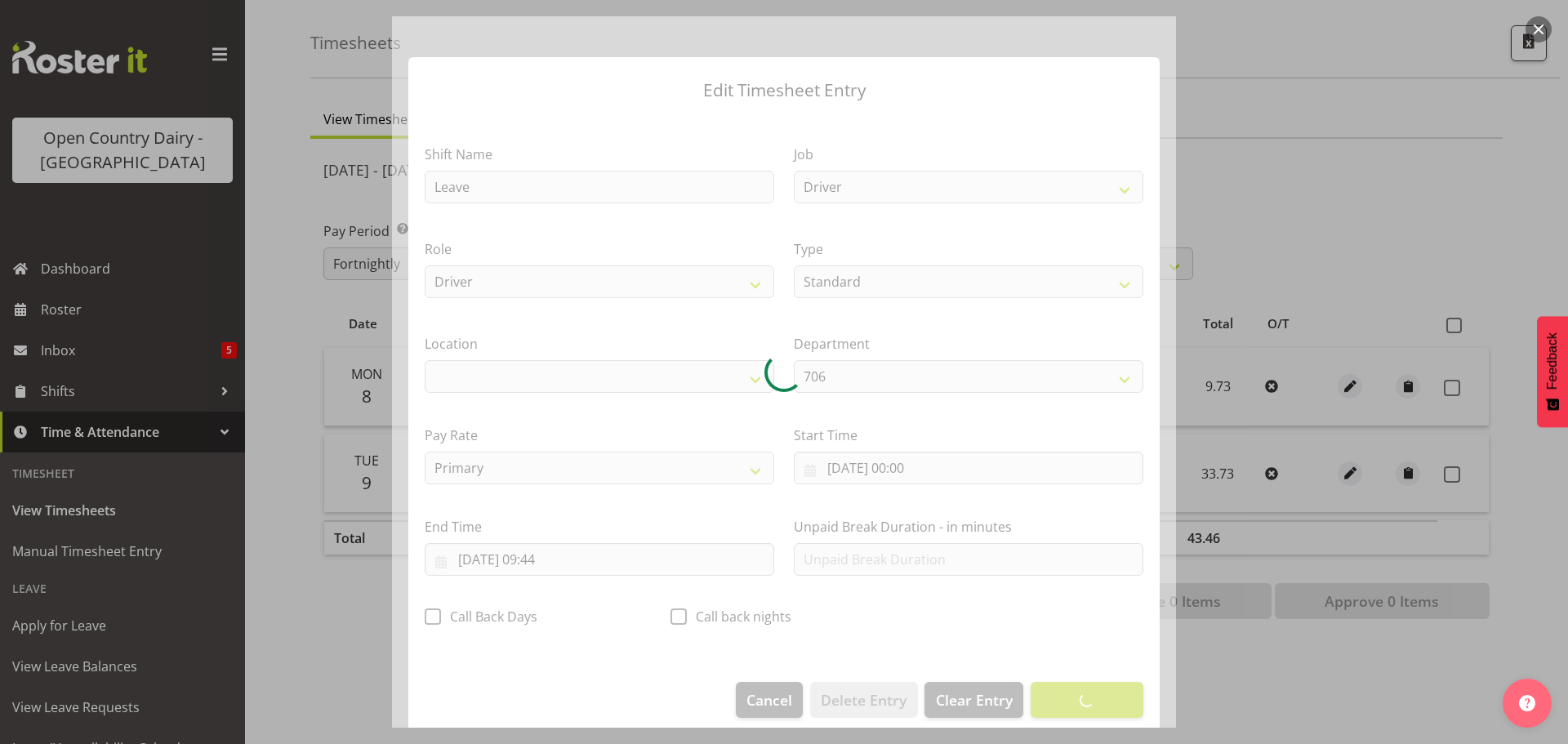
select select "1054"
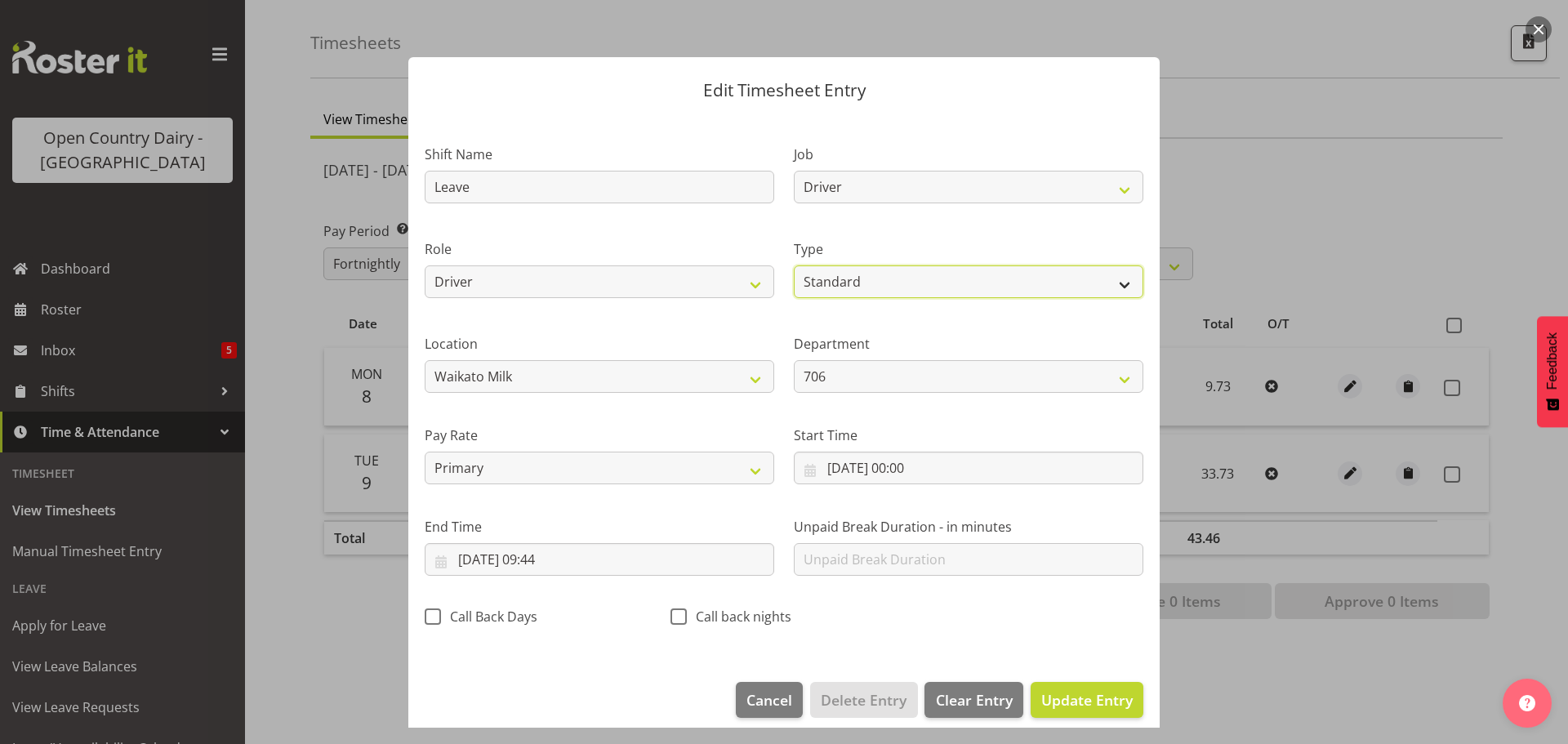
click at [867, 282] on select "Off Standard Public Holiday Public Holiday (Worked) Day In Lieu Annual Leave Si…" at bounding box center [968, 282] width 350 height 33
select select "Sick"
click at [794, 266] on select "Off Standard Public Holiday Public Holiday (Worked) Day In Lieu Annual Leave Si…" at bounding box center [968, 282] width 350 height 33
click at [1057, 703] on span "Update Entry" at bounding box center [1086, 700] width 91 height 20
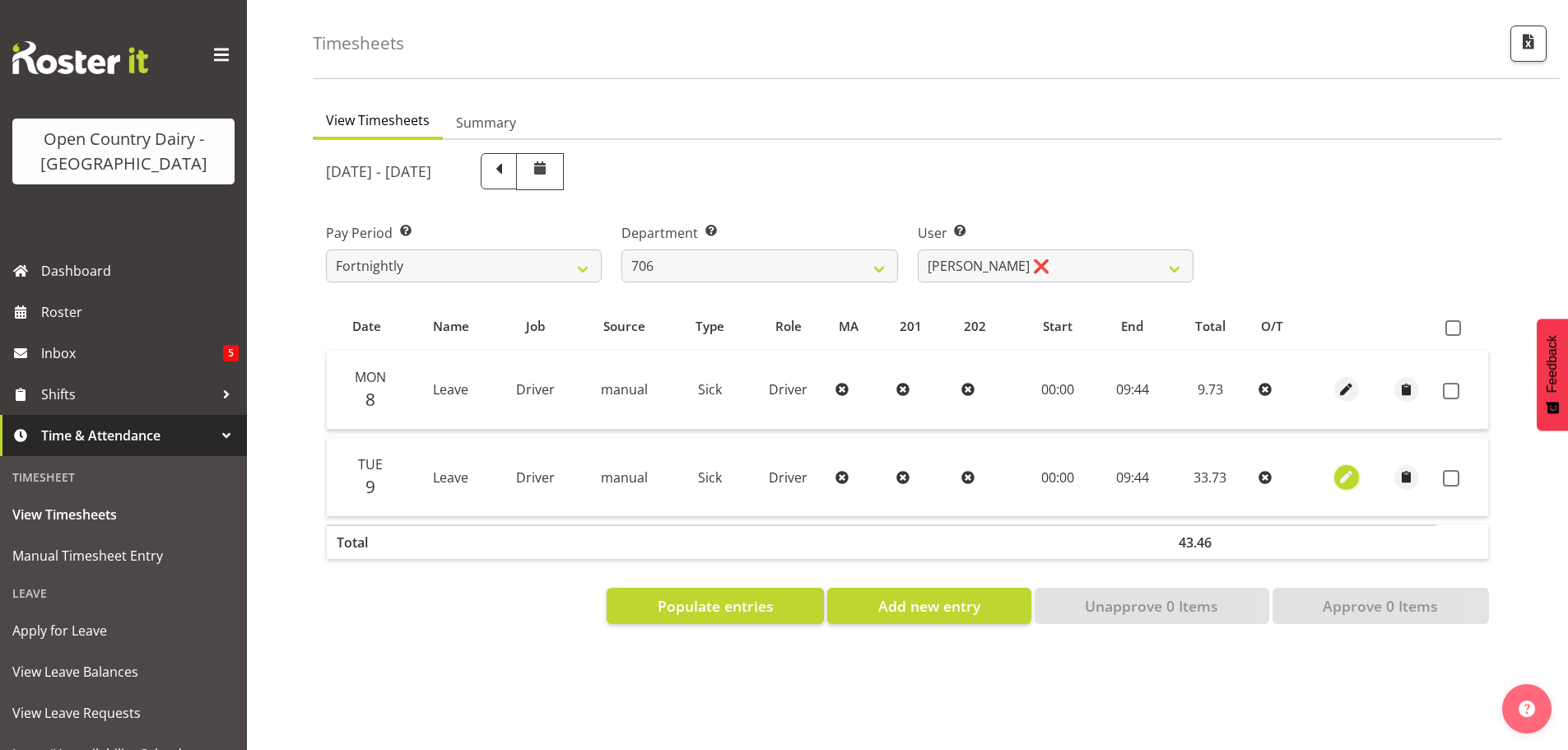
click at [1345, 467] on span "button" at bounding box center [1348, 477] width 19 height 19
select select "Sick"
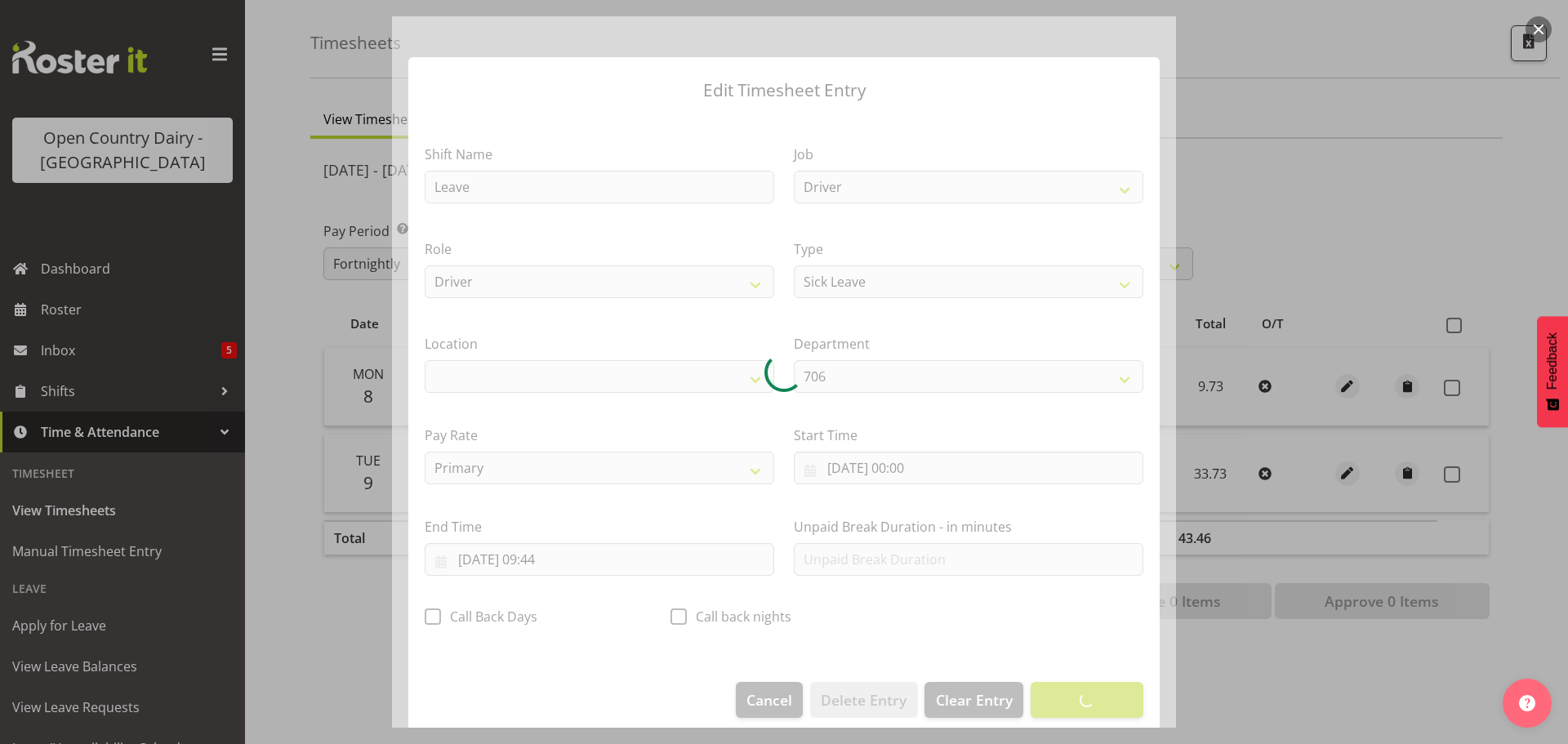
select select "1054"
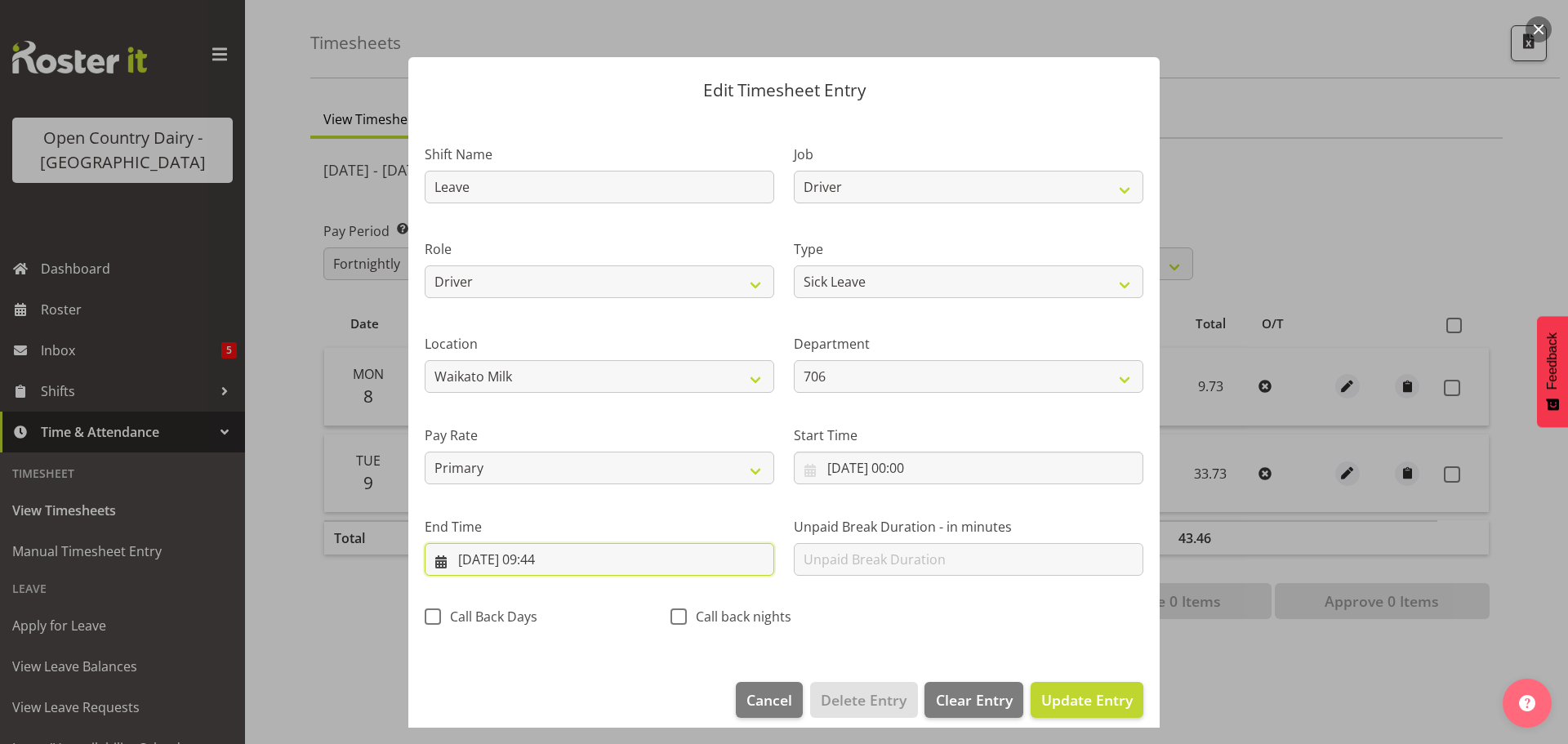
click at [480, 559] on input "10/09/2025, 09:44" at bounding box center [599, 560] width 350 height 33
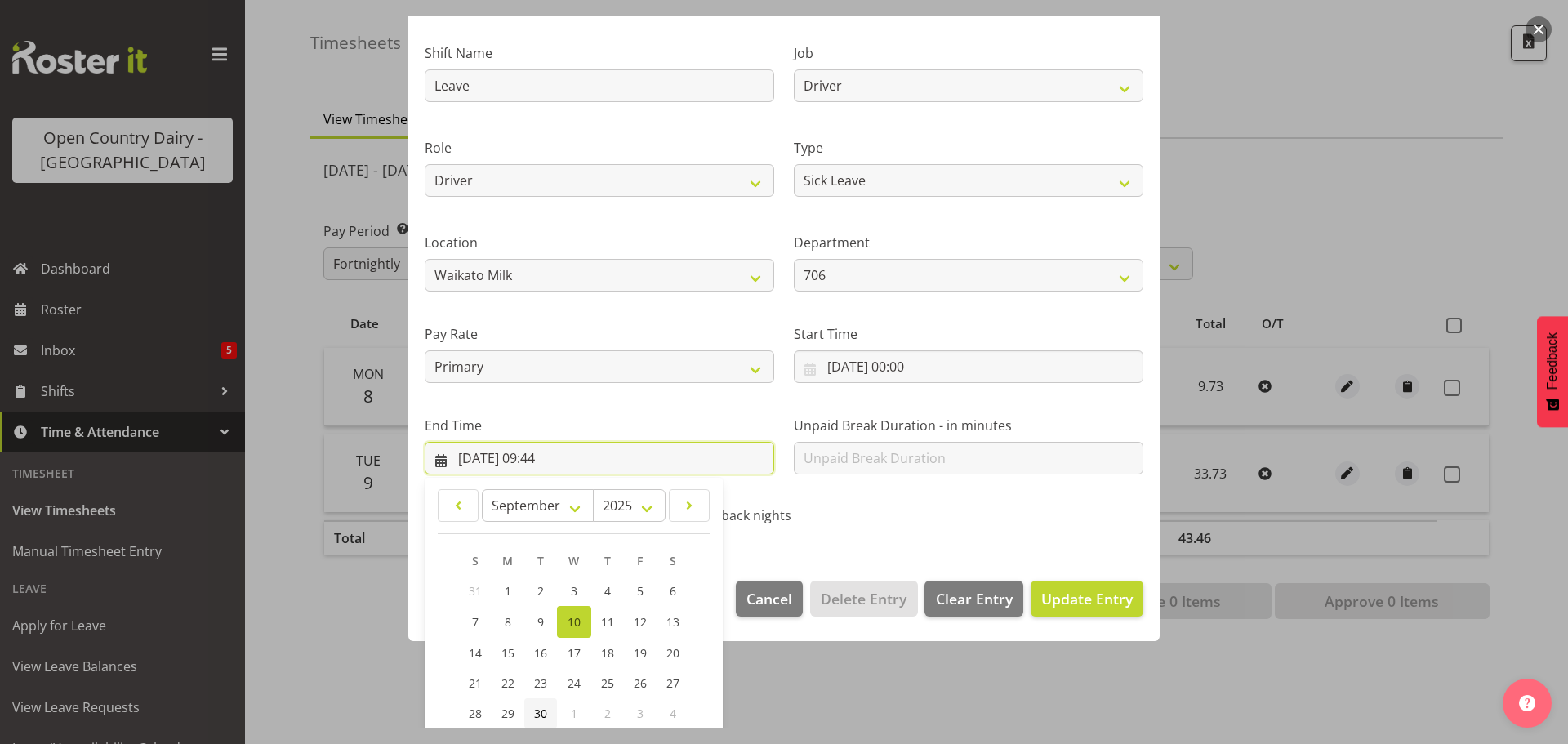
scroll to position [221, 0]
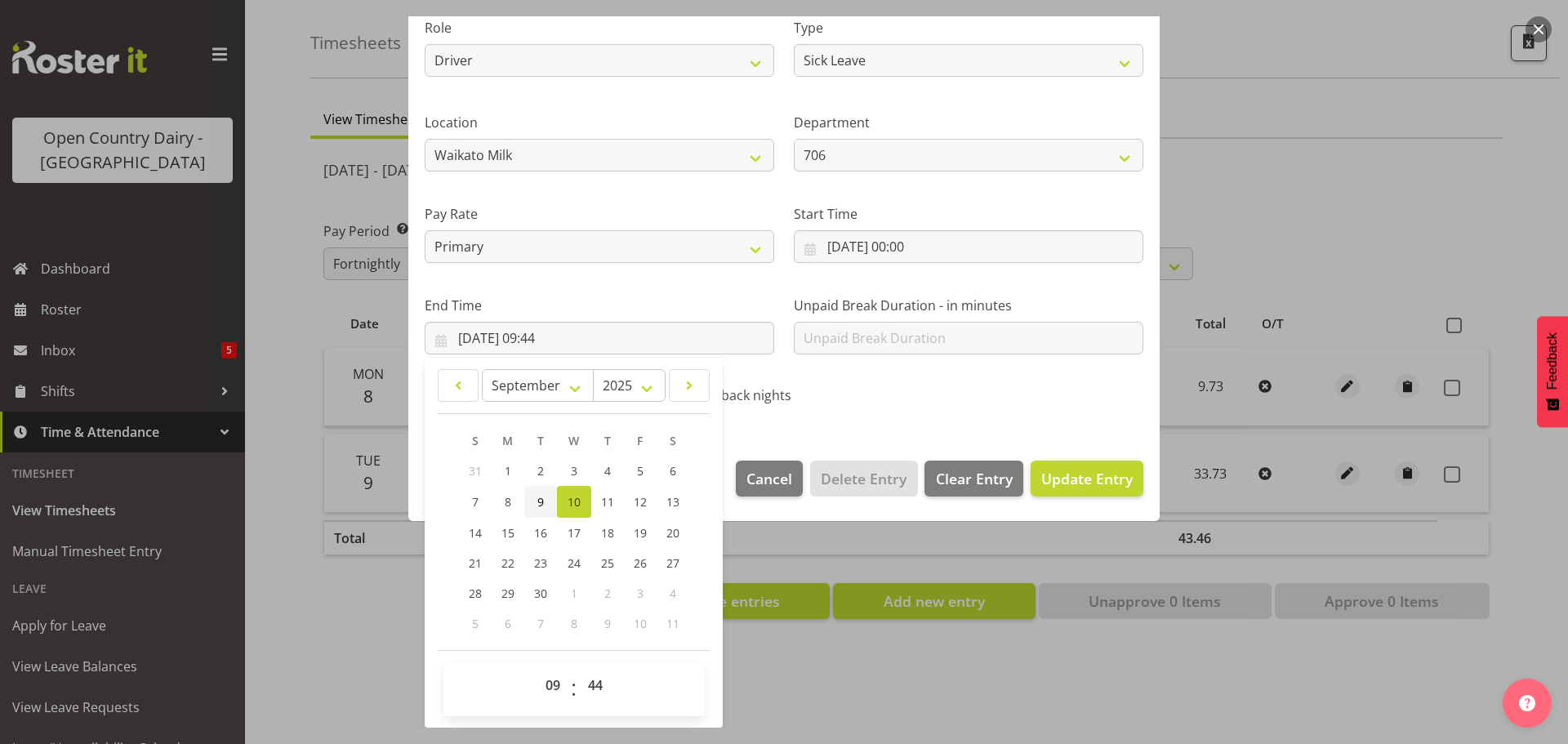
click at [544, 504] on link "9" at bounding box center [541, 502] width 33 height 32
type input "09/09/2025, 09:44"
click at [1073, 469] on span "Update Entry" at bounding box center [1086, 478] width 91 height 20
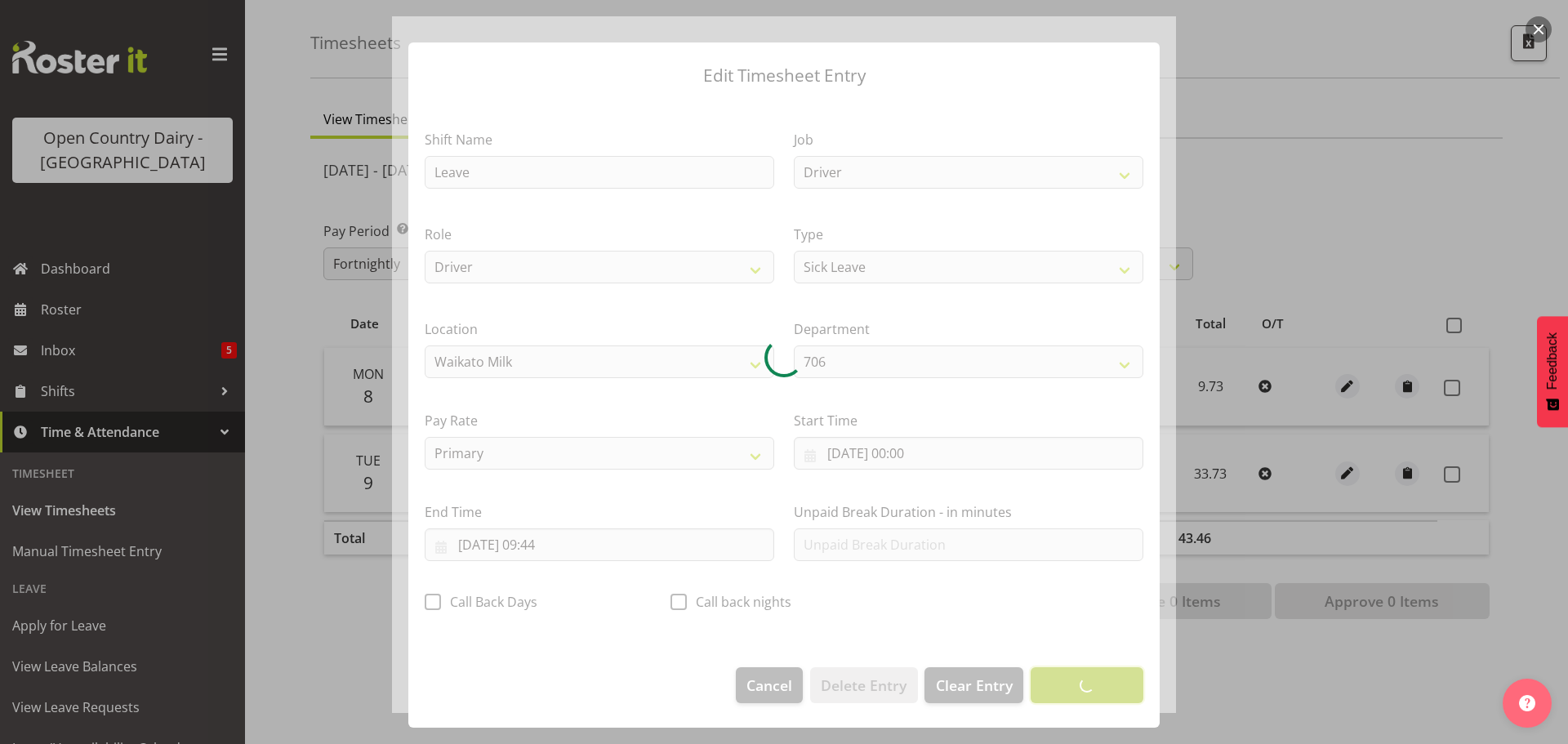
scroll to position [15, 0]
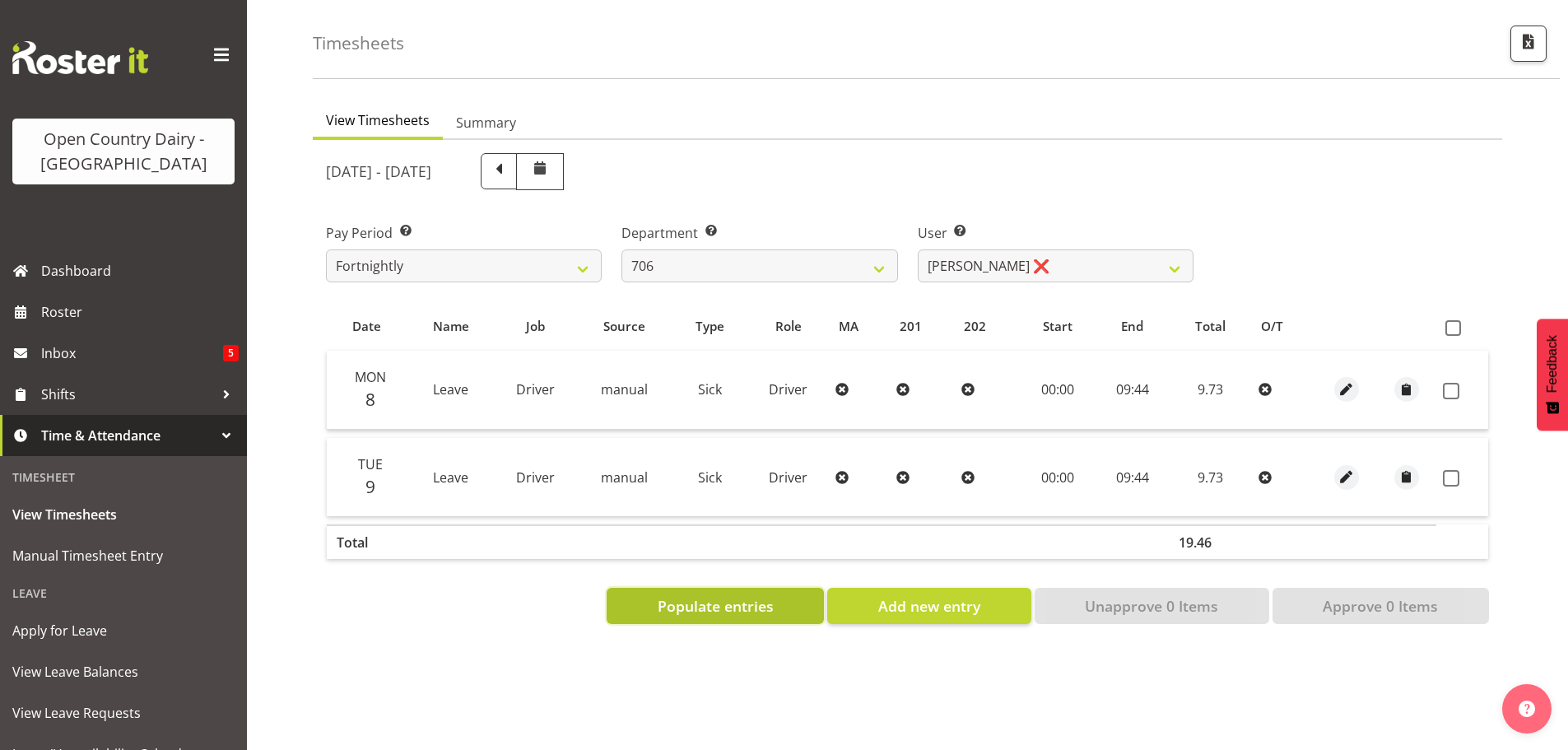
click at [748, 595] on span "Populate entries" at bounding box center [716, 606] width 116 height 21
click at [907, 599] on span "Add new entry" at bounding box center [929, 606] width 102 height 21
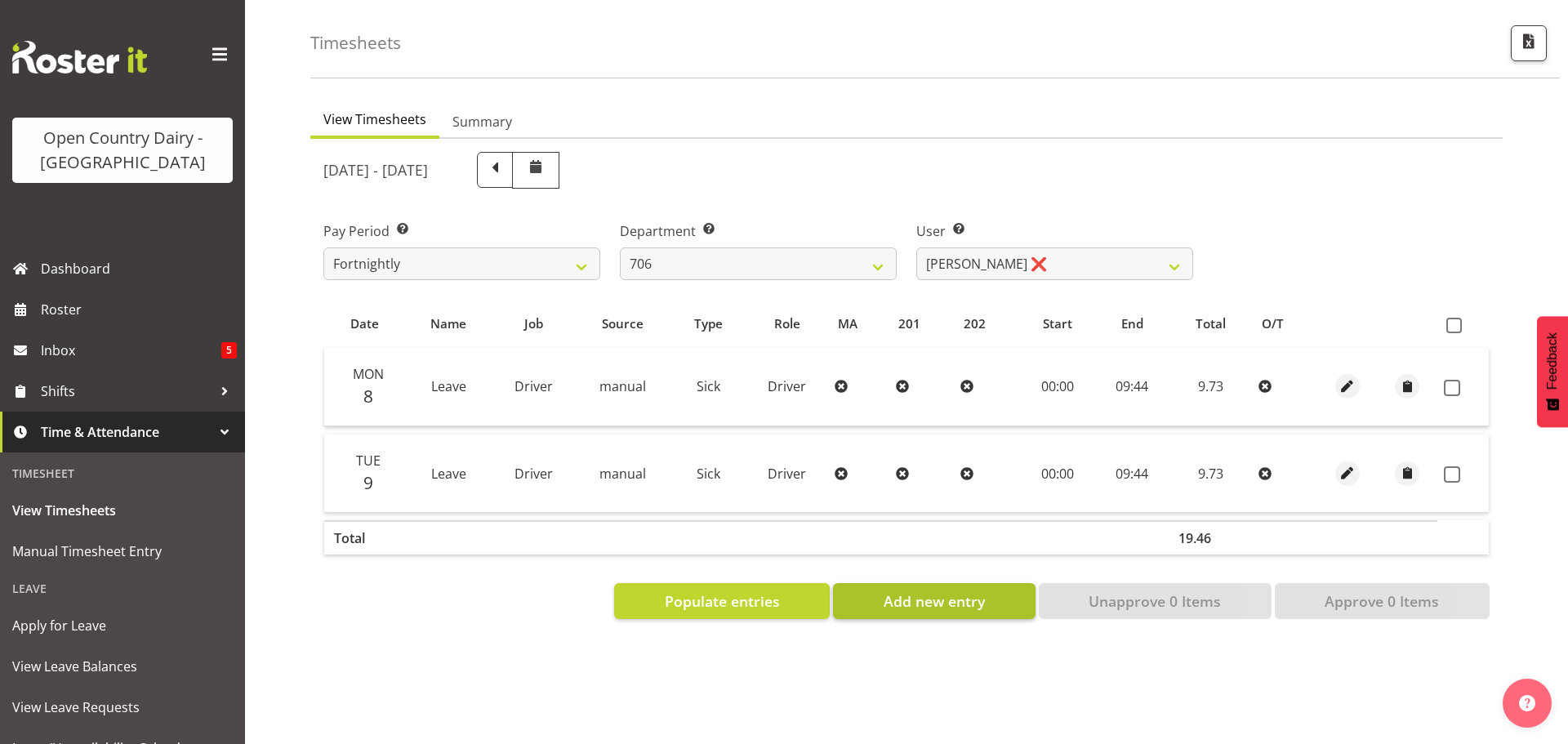
select select
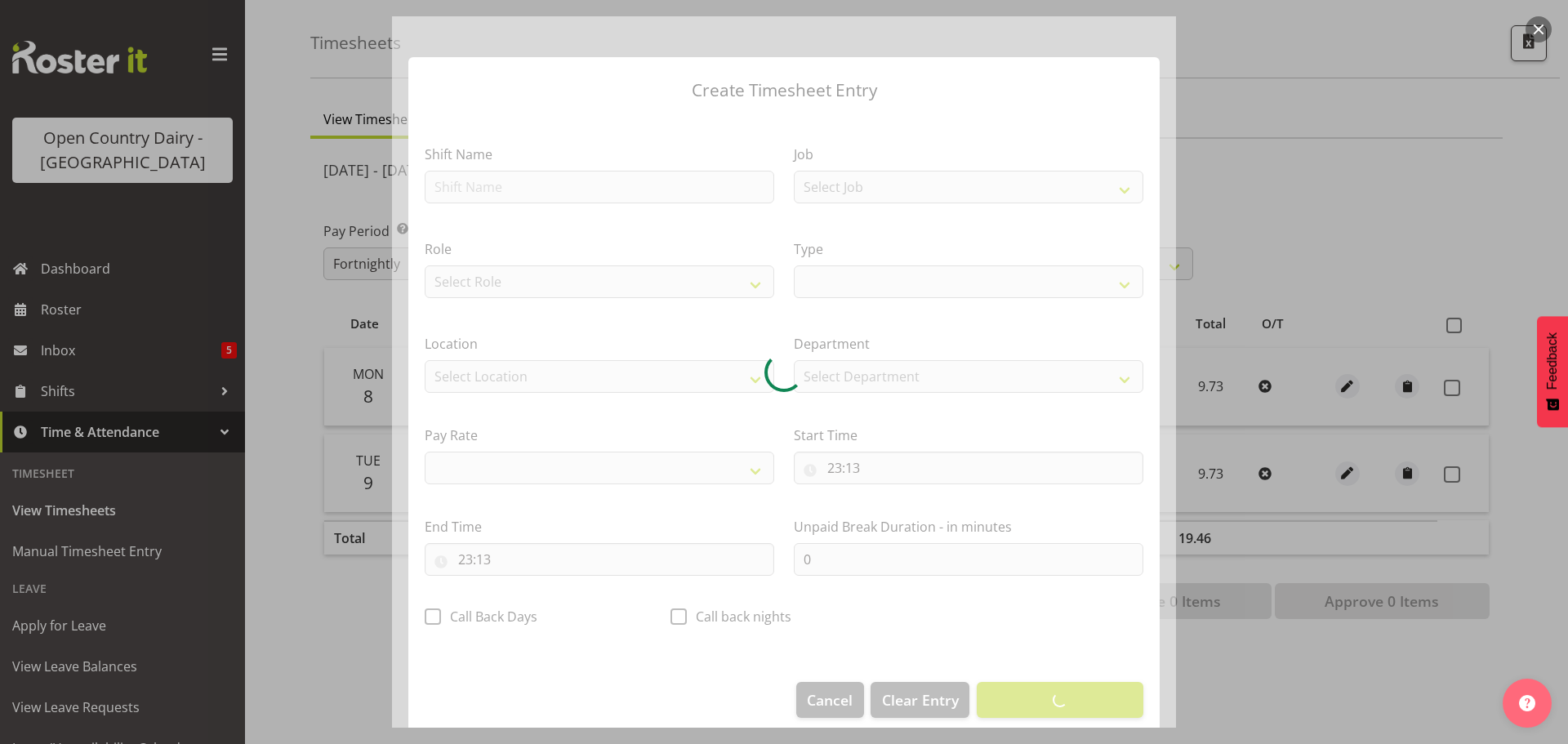
select select
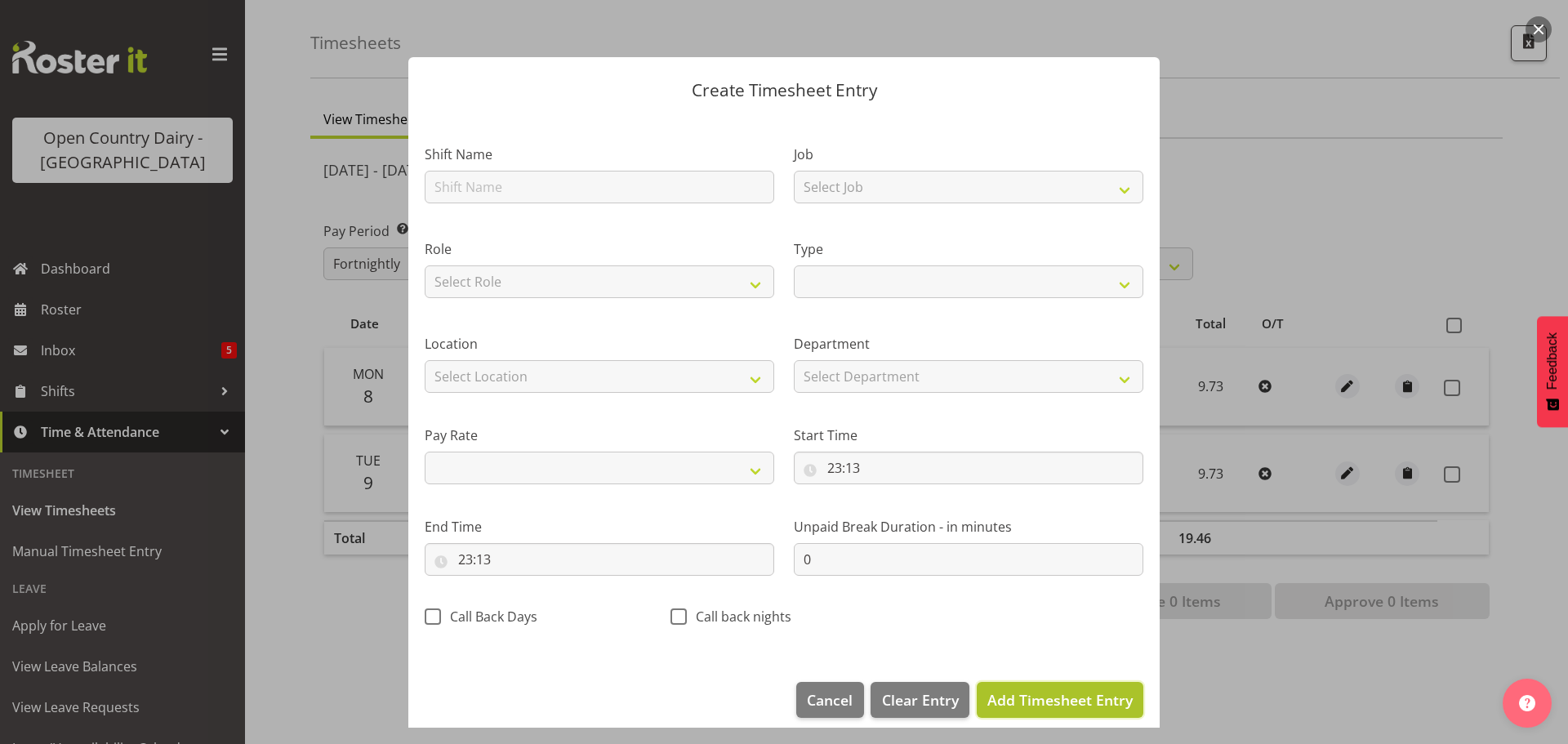
click at [1035, 704] on span "Add Timesheet Entry" at bounding box center [1059, 700] width 145 height 20
select select
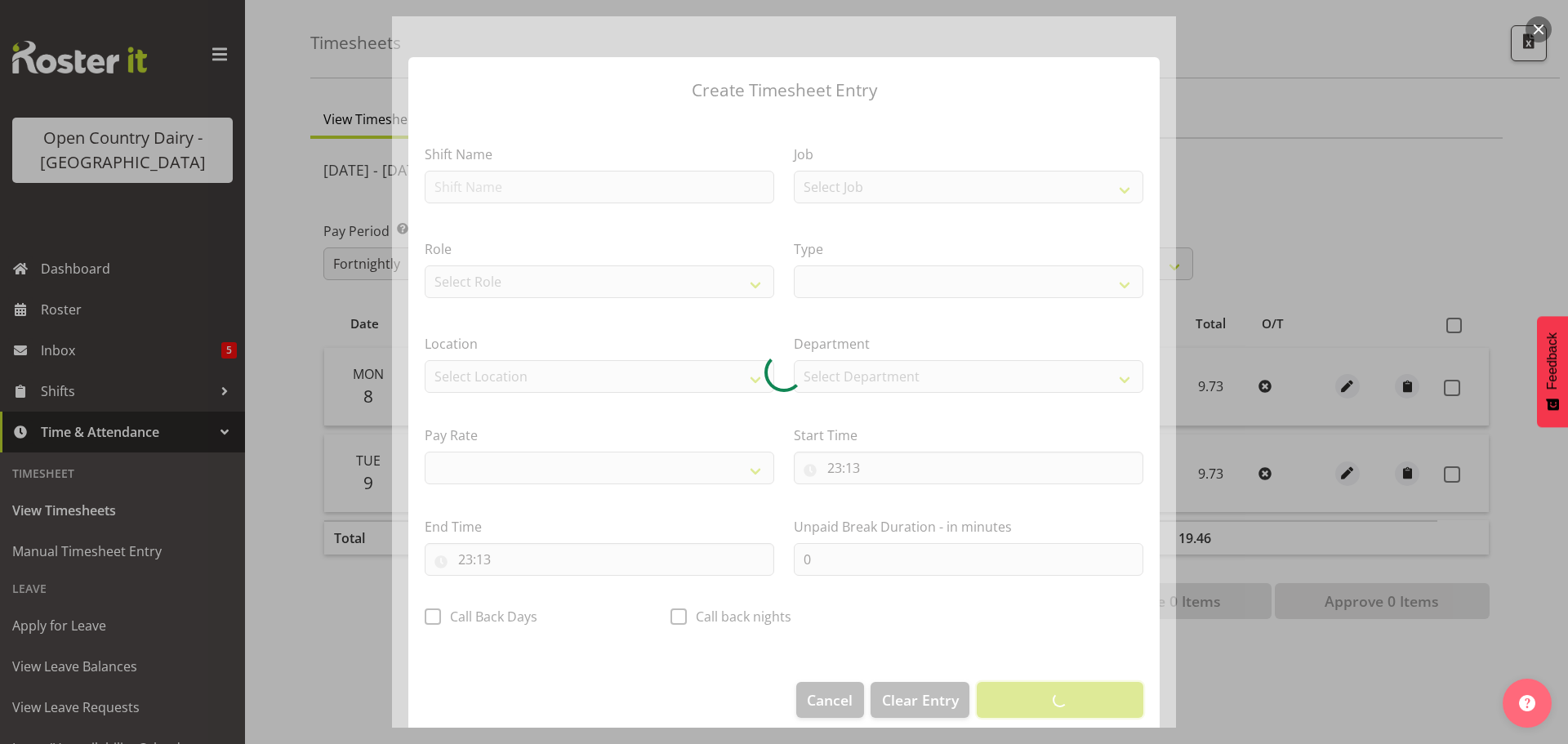
select select
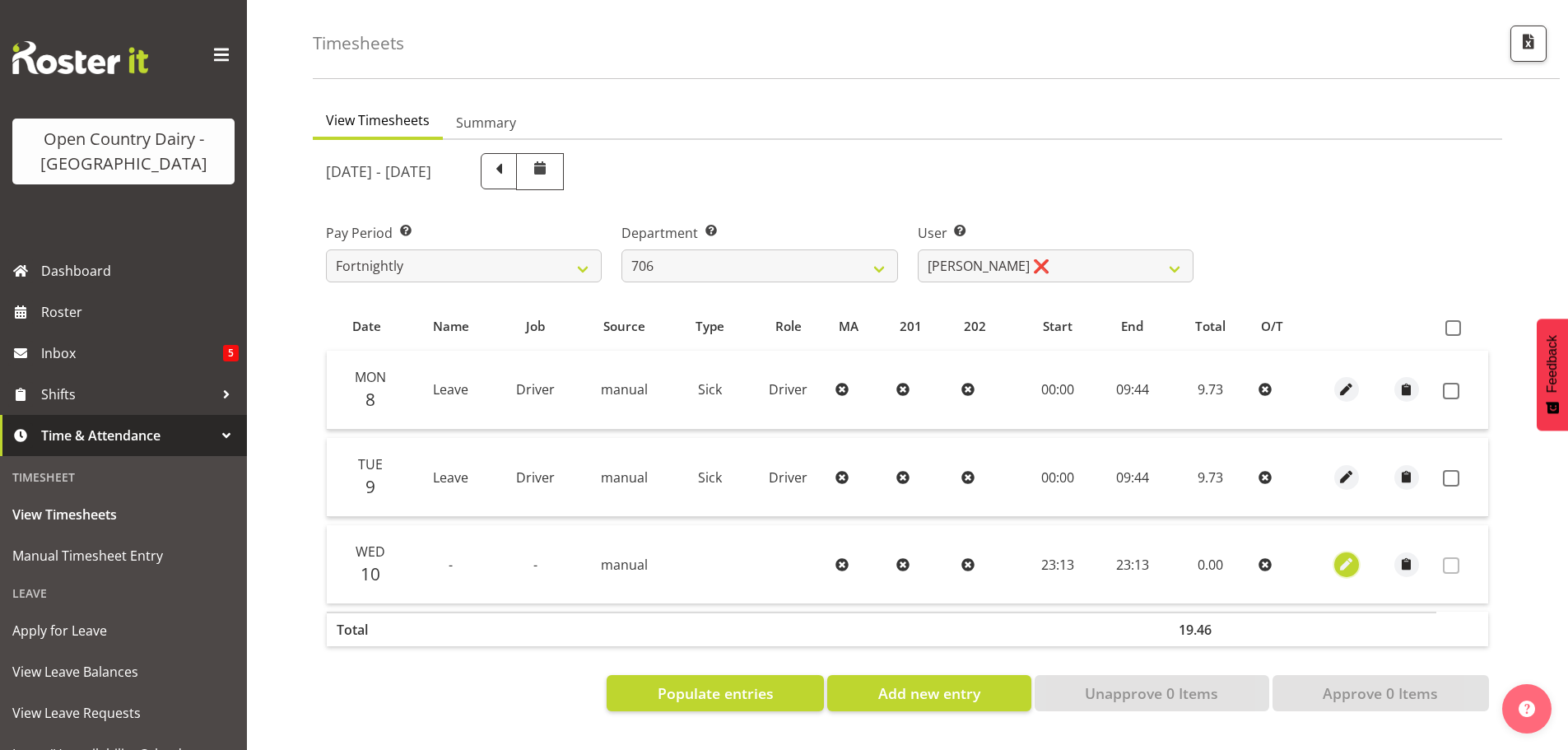
click at [1346, 555] on span "button" at bounding box center [1348, 564] width 19 height 19
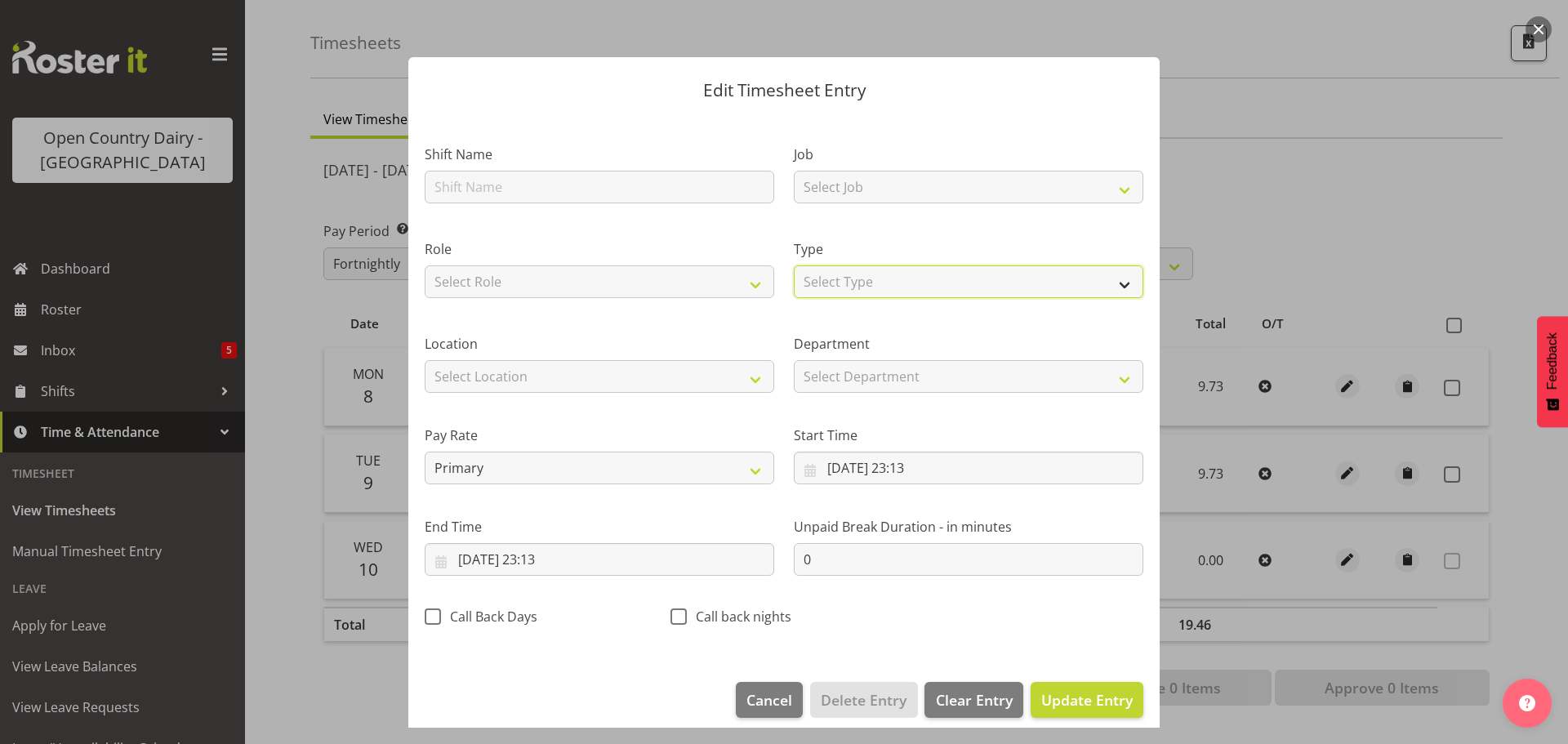
click at [873, 285] on select "Select Type Off Standard Public Holiday Public Holiday (Worked) Day In Lieu Ann…" at bounding box center [968, 282] width 350 height 33
select select "Standard"
click at [794, 266] on select "Select Type Off Standard Public Holiday Public Holiday (Worked) Day In Lieu Ann…" at bounding box center [968, 282] width 350 height 33
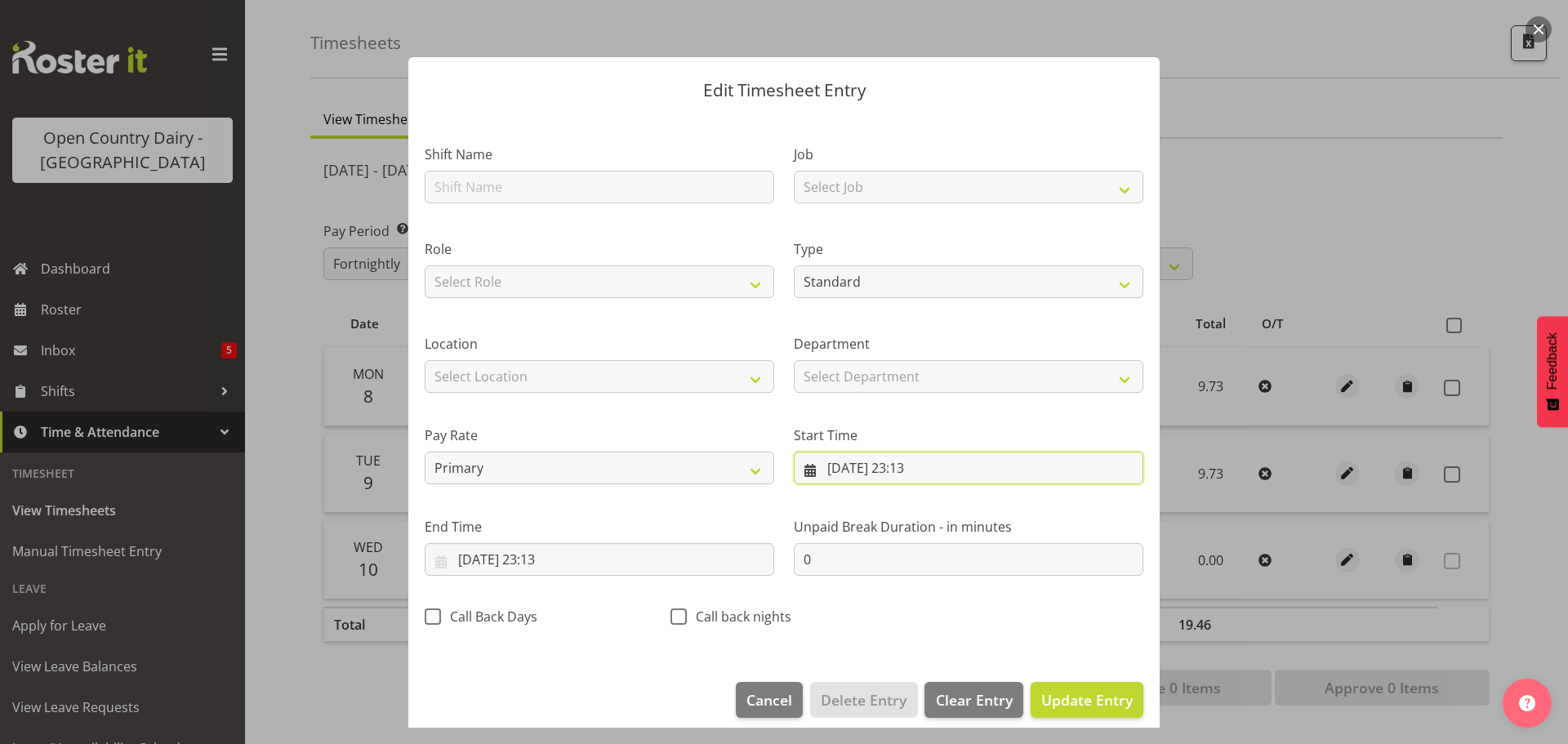
click at [912, 467] on input "10/09/2025, 23:13" at bounding box center [968, 468] width 350 height 33
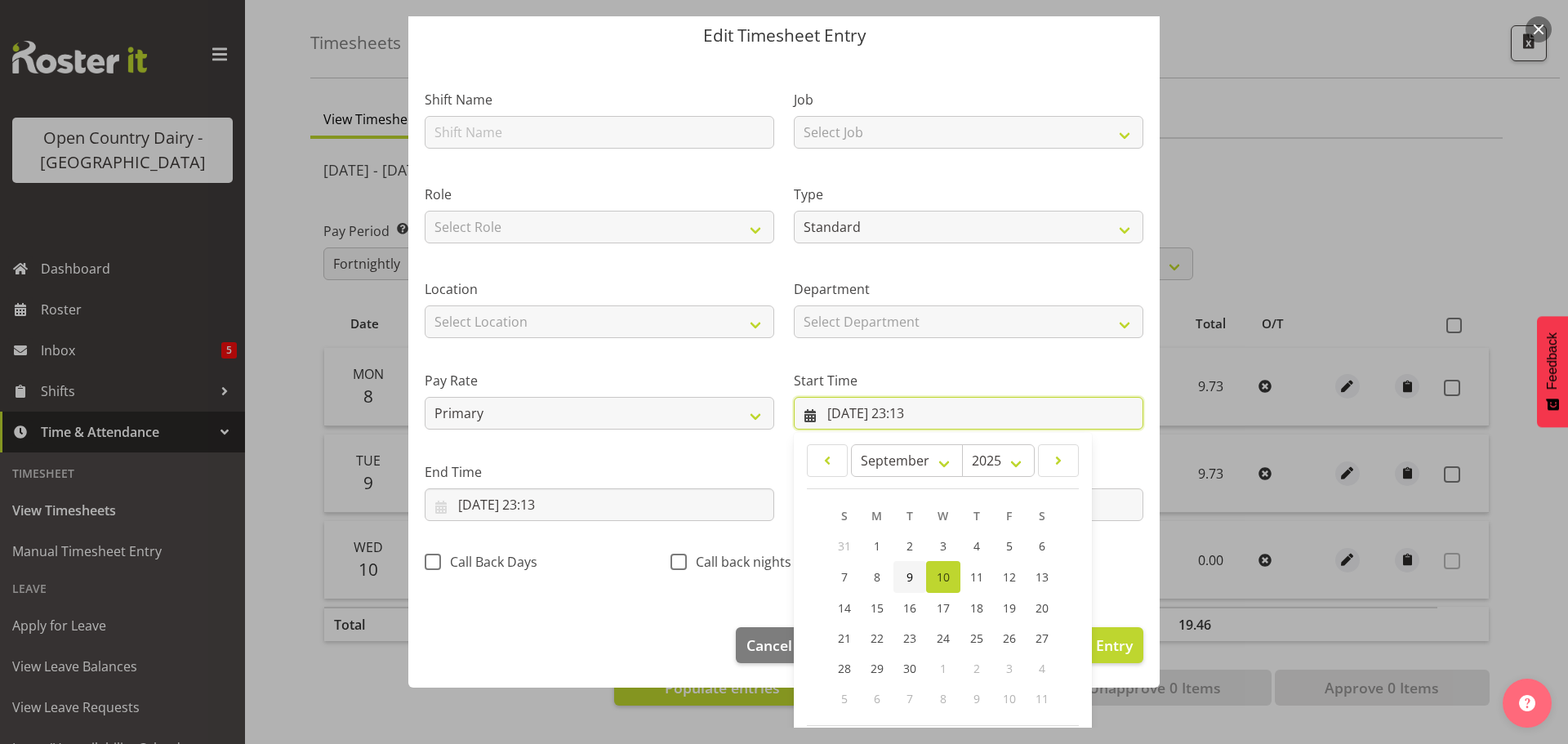
scroll to position [130, 0]
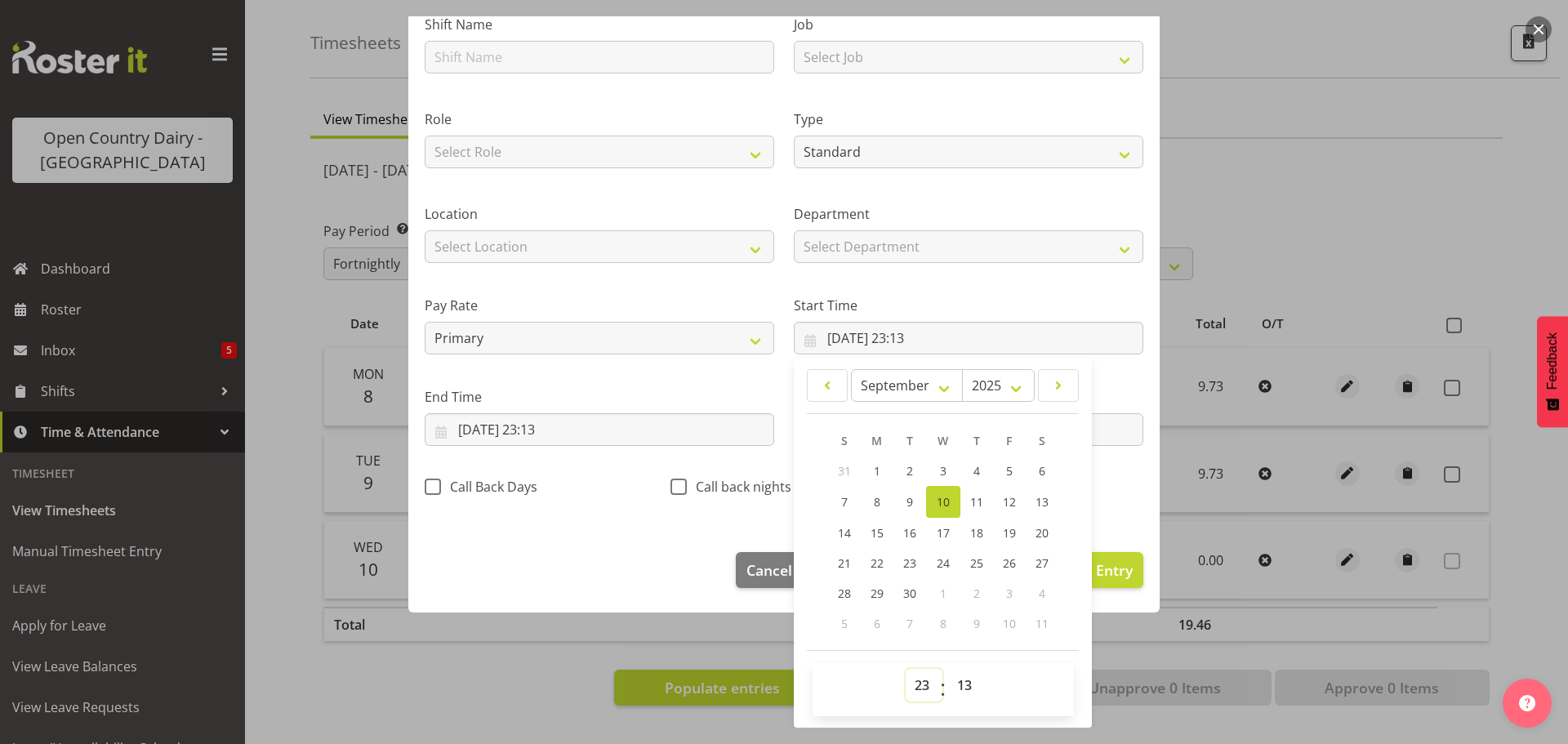
click at [917, 688] on select "00 01 02 03 04 05 06 07 08 09 10 11 12 13 14 15 16 17 18 19 20 21 22 23" at bounding box center [924, 685] width 36 height 33
select select "0"
click at [906, 668] on select "00 01 02 03 04 05 06 07 08 09 10 11 12 13 14 15 16 17 18 19 20 21 22 23" at bounding box center [924, 685] width 36 height 33
type input "10/09/2025, 00:13"
click at [951, 679] on select "00 01 02 03 04 05 06 07 08 09 10 11 12 13 14 15 16 17 18 19 20 21 22 23 24 25 2…" at bounding box center [966, 685] width 36 height 33
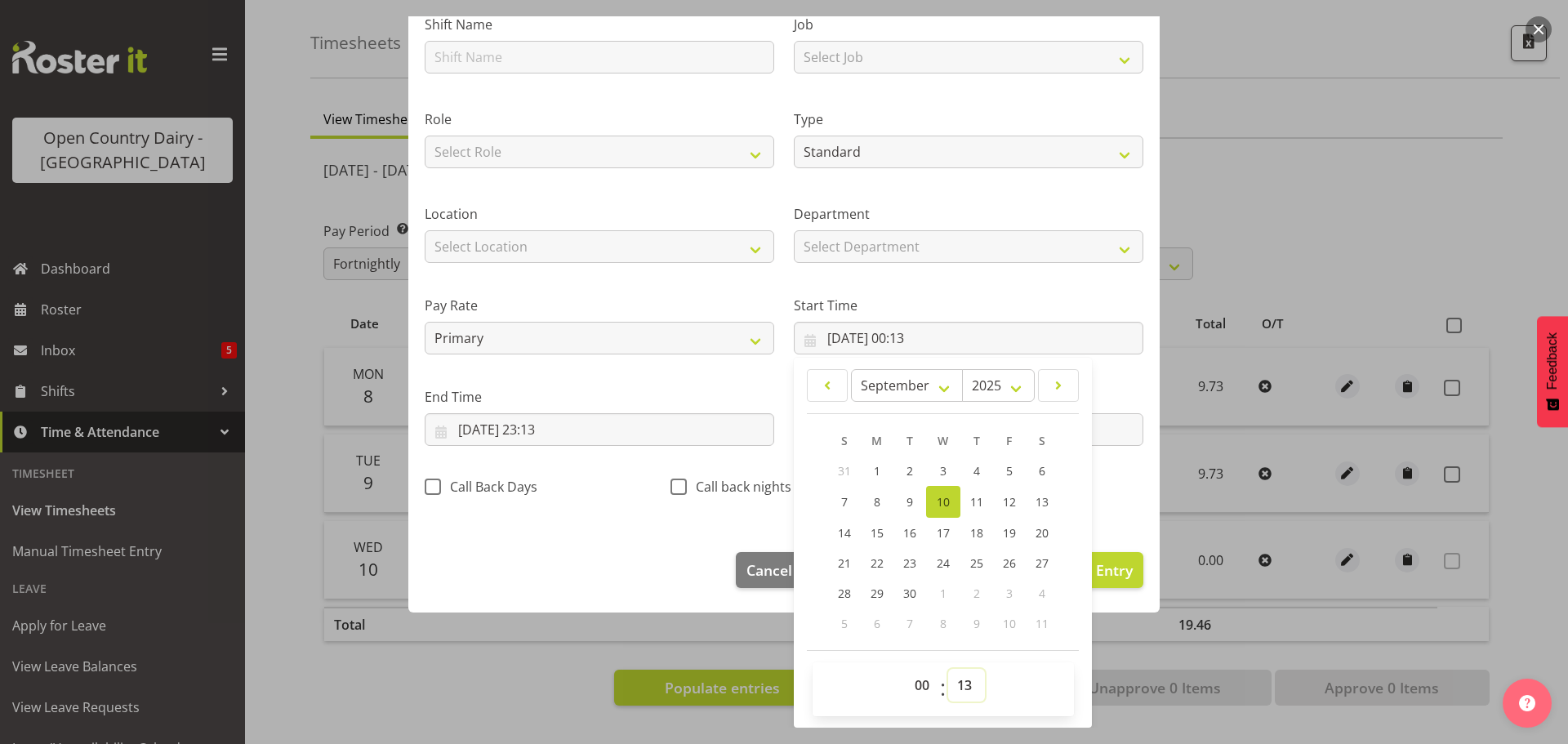
select select "0"
click at [948, 668] on select "00 01 02 03 04 05 06 07 08 09 10 11 12 13 14 15 16 17 18 19 20 21 22 23 24 25 2…" at bounding box center [966, 685] width 36 height 33
type input "10/09/2025, 00:00"
click at [547, 429] on input "10/09/2025, 23:13" at bounding box center [599, 430] width 350 height 33
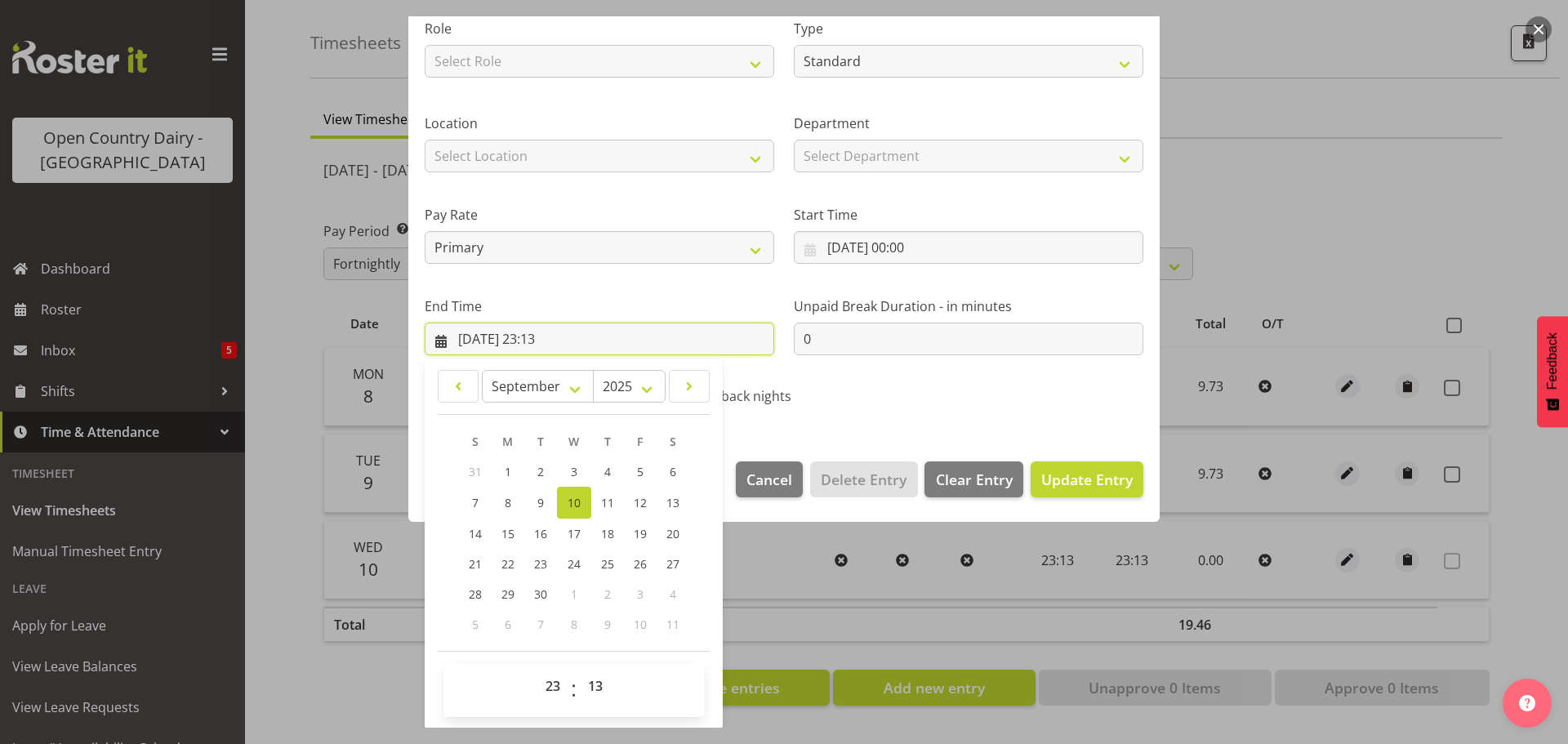
scroll to position [221, 0]
click at [558, 685] on select "00 01 02 03 04 05 06 07 08 09 10 11 12 13 14 15 16 17 18 19 20 21 22 23" at bounding box center [555, 685] width 36 height 33
select select "9"
click at [537, 668] on select "00 01 02 03 04 05 06 07 08 09 10 11 12 13 14 15 16 17 18 19 20 21 22 23" at bounding box center [555, 685] width 36 height 33
type input "10/09/2025, 09:13"
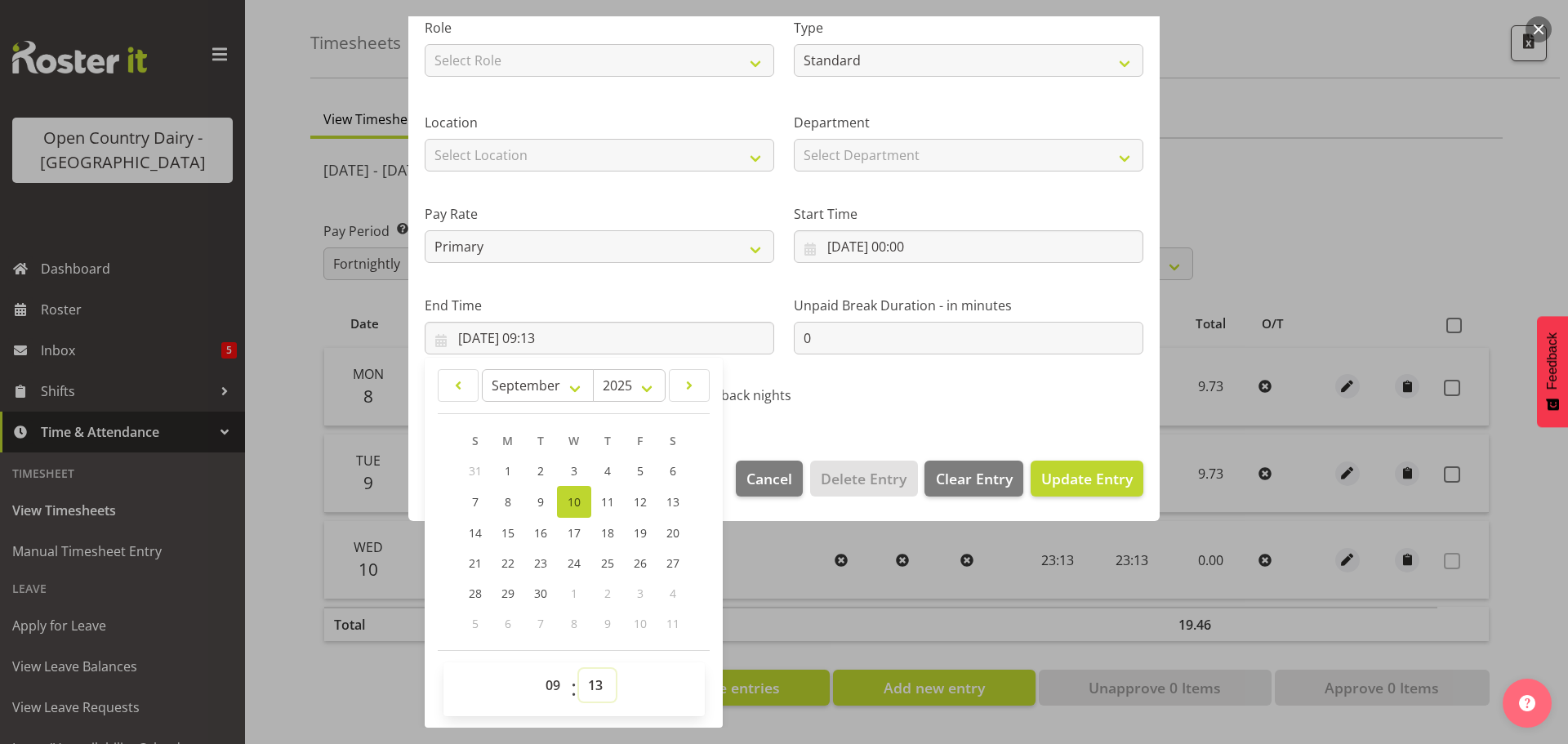
click at [589, 691] on select "00 01 02 03 04 05 06 07 08 09 10 11 12 13 14 15 16 17 18 19 20 21 22 23 24 25 2…" at bounding box center [597, 685] width 36 height 33
select select "44"
click at [579, 668] on select "00 01 02 03 04 05 06 07 08 09 10 11 12 13 14 15 16 17 18 19 20 21 22 23 24 25 2…" at bounding box center [597, 685] width 36 height 33
type input "10/09/2025, 09:44"
click at [1065, 477] on span "Update Entry" at bounding box center [1086, 478] width 91 height 20
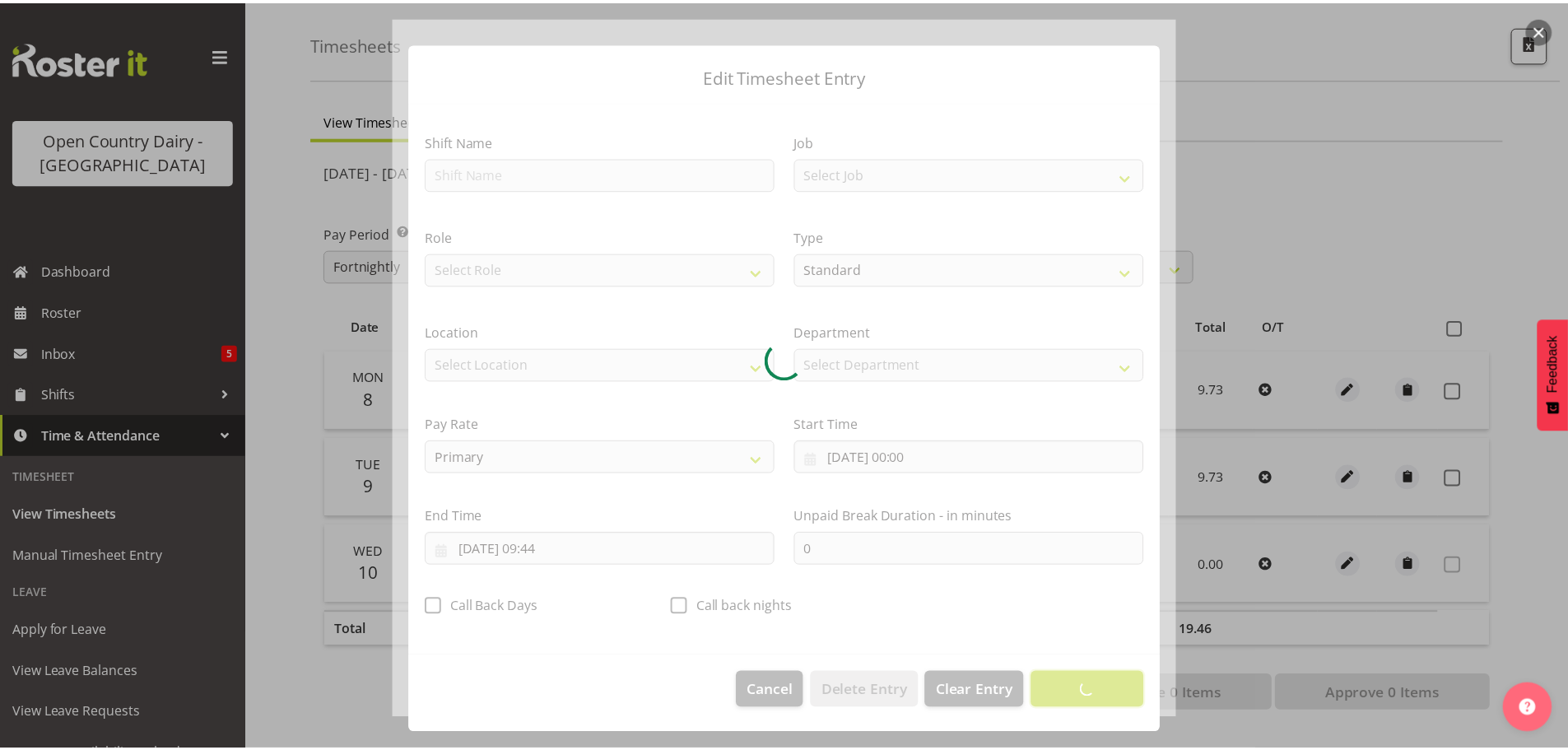
scroll to position [15, 0]
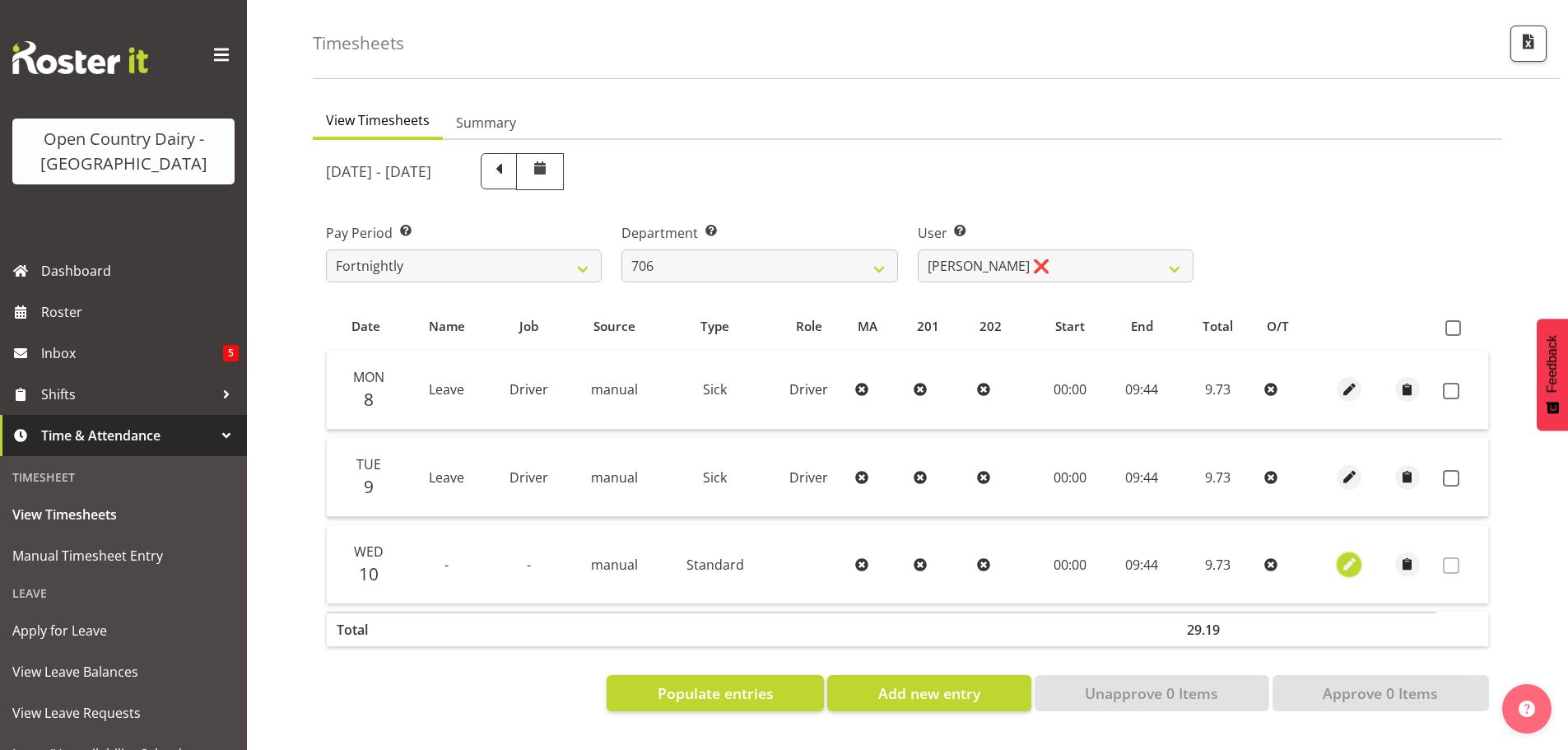
click at [1347, 555] on span "button" at bounding box center [1350, 564] width 19 height 19
select select "Standard"
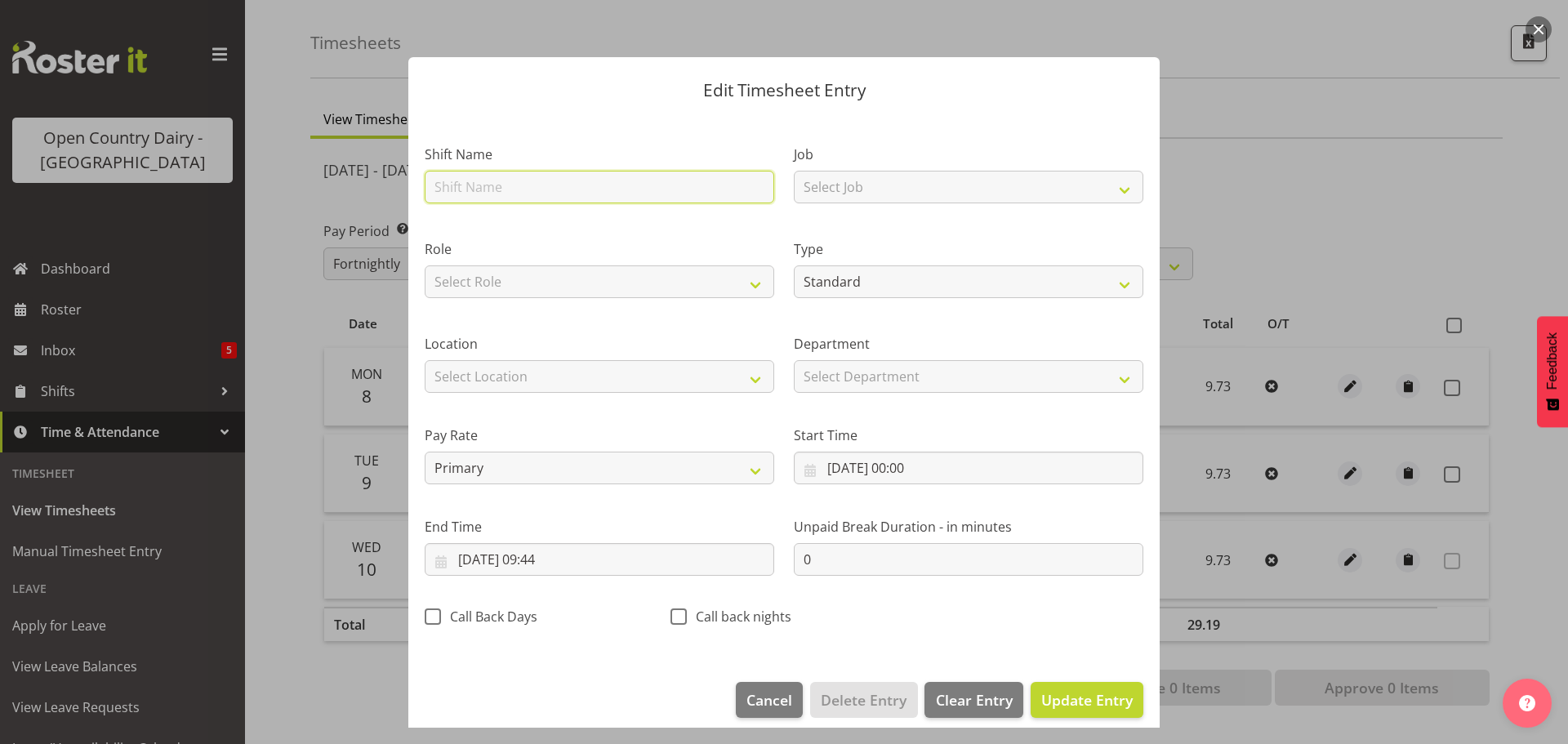
click at [504, 189] on input "text" at bounding box center [599, 188] width 350 height 33
type input "Leave"
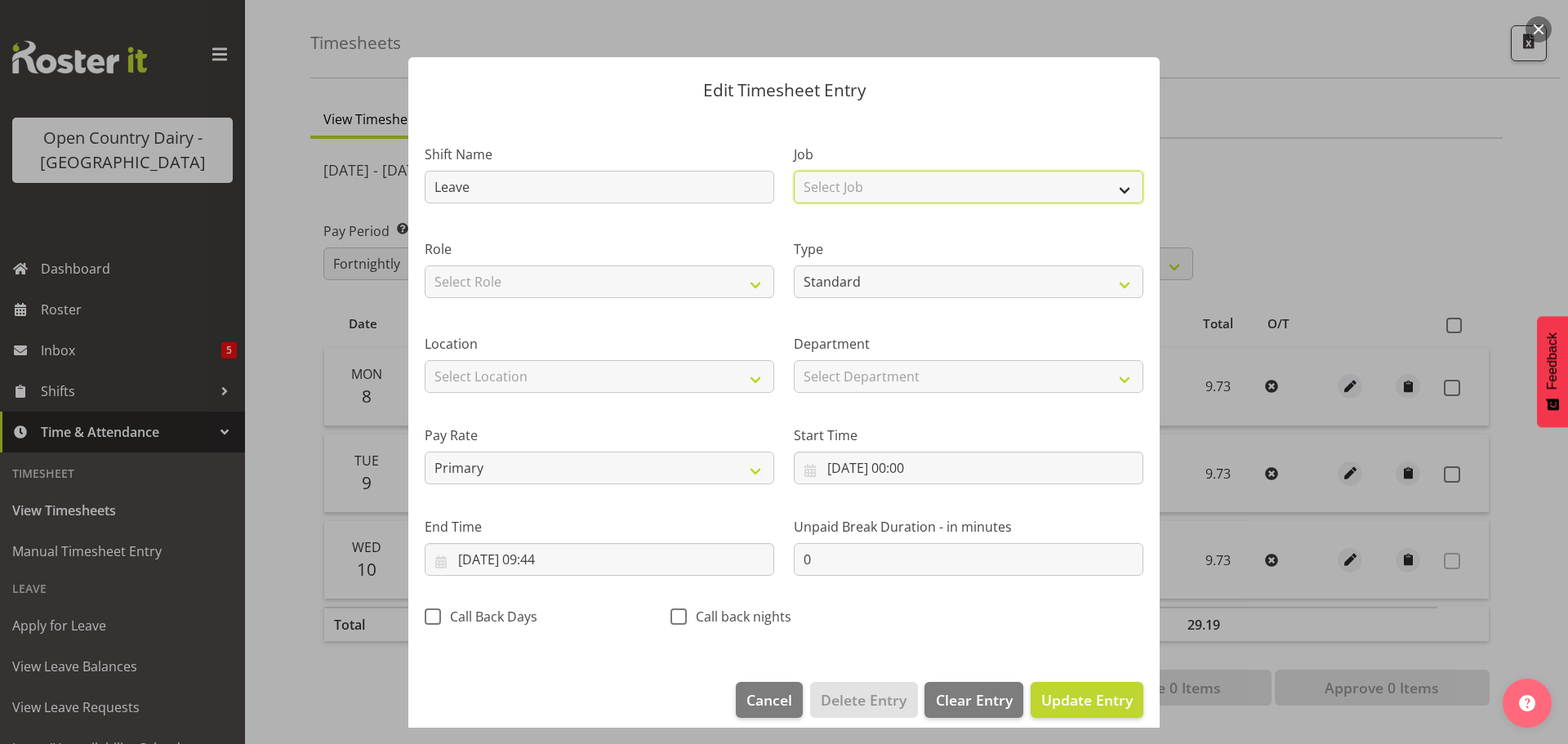
click at [846, 189] on select "Select Job Driver Driver supervisor Support" at bounding box center [968, 188] width 350 height 33
select select "9052"
click at [794, 171] on select "Select Job Driver Driver supervisor Support" at bounding box center [968, 188] width 350 height 33
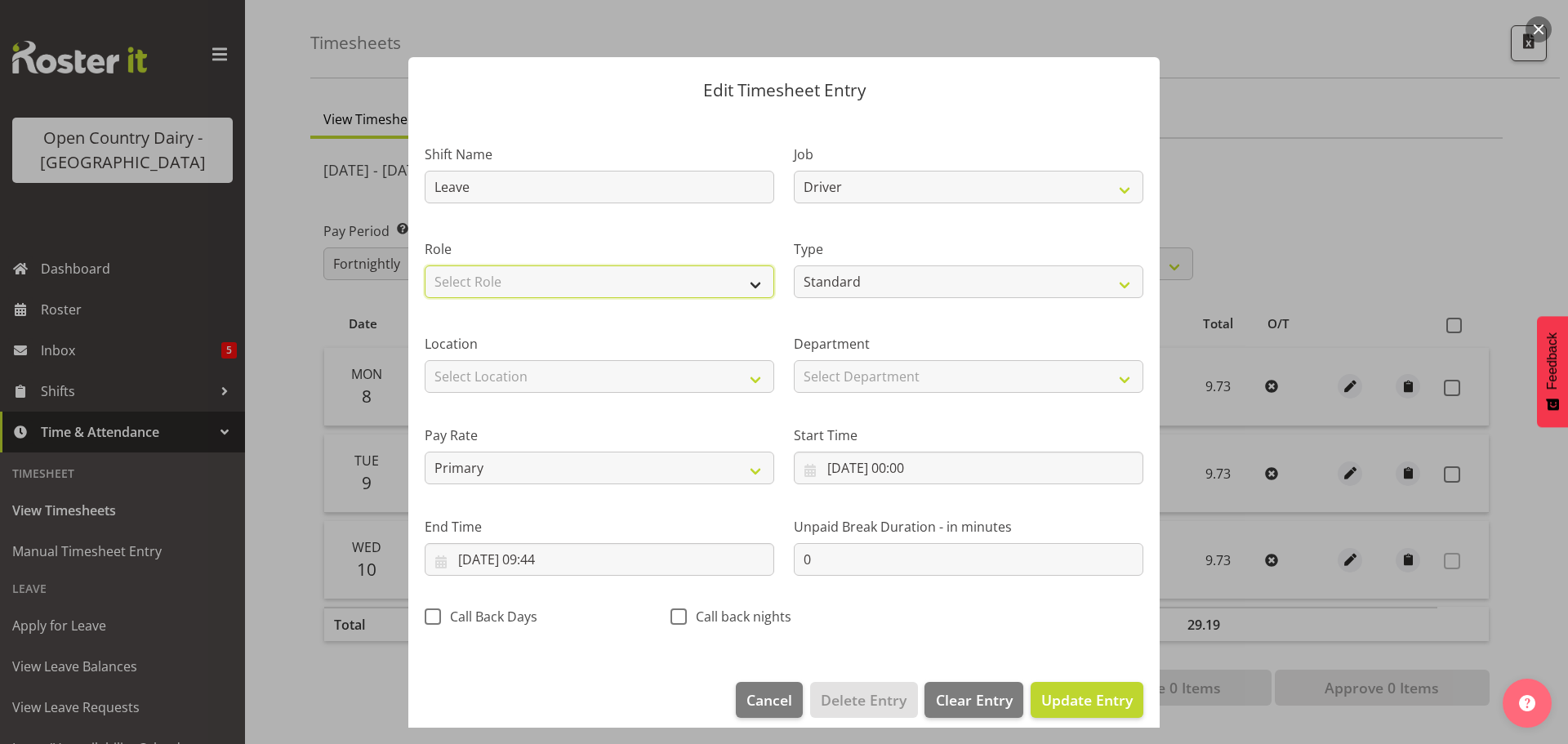
click at [610, 270] on select "Select Role Driver" at bounding box center [599, 282] width 350 height 33
select select "1166"
click at [425, 266] on select "Select Role Driver" at bounding box center [599, 282] width 350 height 33
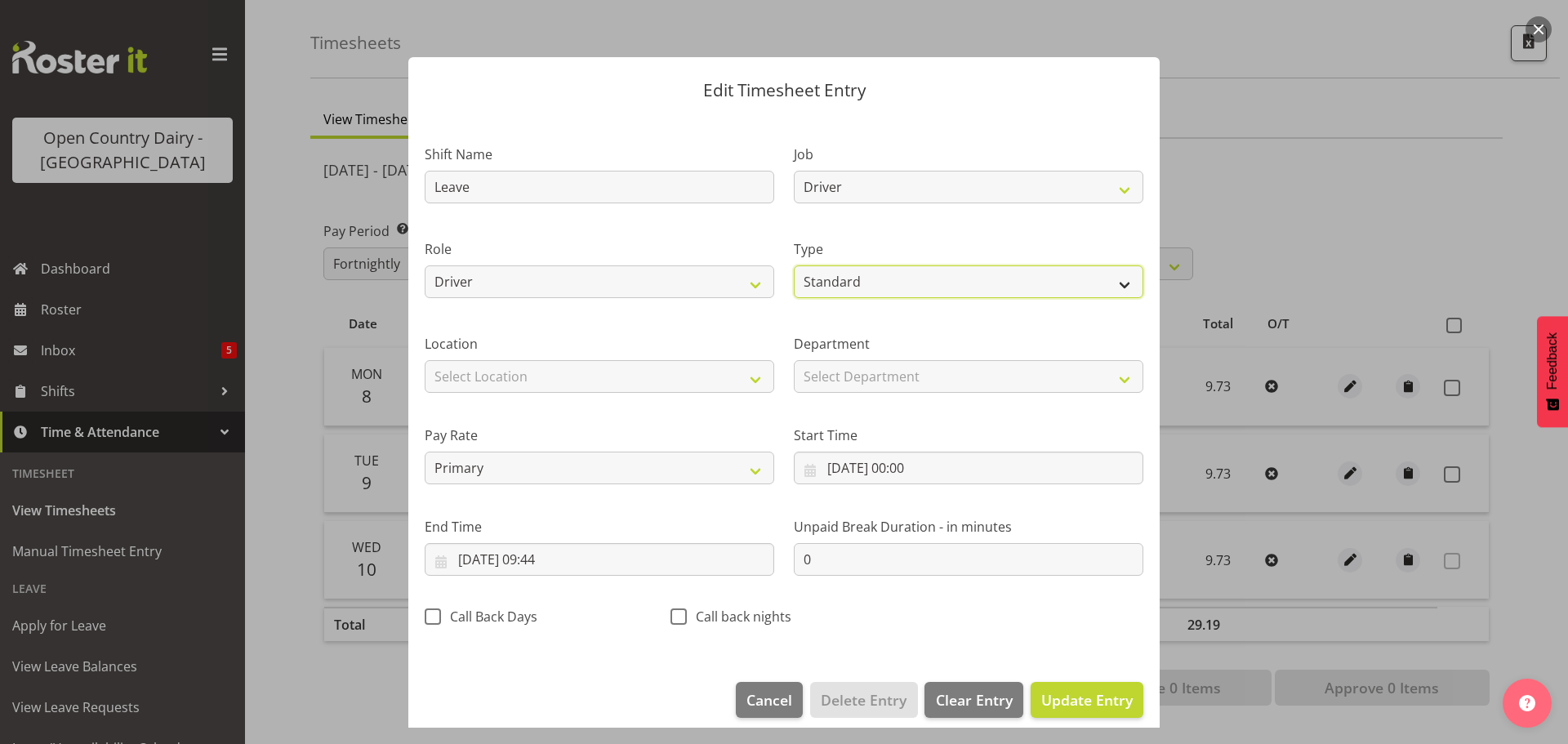
click at [889, 281] on select "Off Standard Public Holiday Public Holiday (Worked) Day In Lieu Annual Leave Si…" at bounding box center [968, 282] width 350 height 33
select select "Sick"
click at [794, 266] on select "Off Standard Public Holiday Public Holiday (Worked) Day In Lieu Annual Leave Si…" at bounding box center [968, 282] width 350 height 33
click at [1077, 705] on span "Update Entry" at bounding box center [1086, 700] width 91 height 20
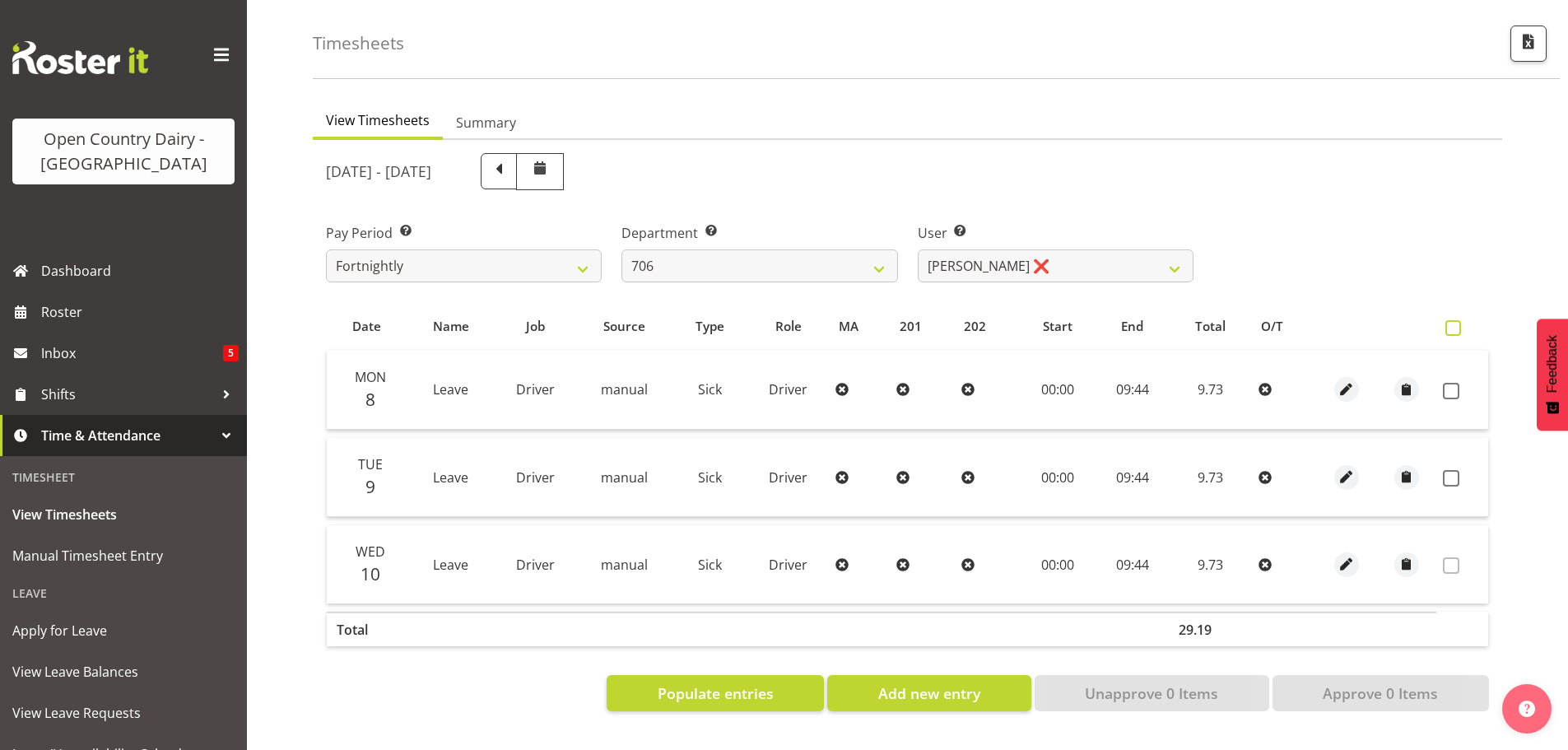
click at [1455, 320] on span at bounding box center [1453, 328] width 16 height 16
click at [1455, 323] on input "checkbox" at bounding box center [1451, 328] width 10 height 11
checkbox input "true"
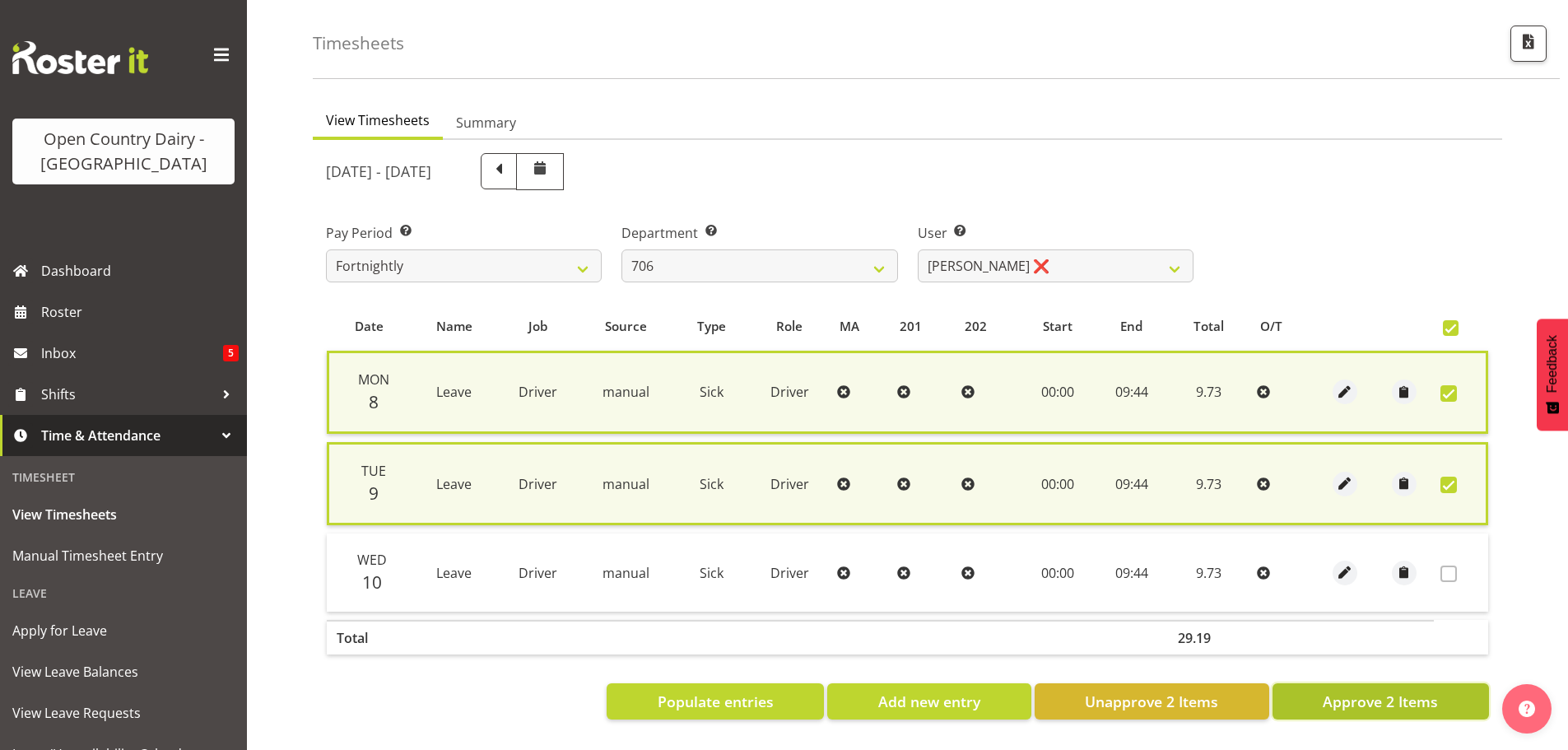
click at [1371, 690] on span "Approve 2 Items" at bounding box center [1381, 701] width 116 height 21
checkbox input "false"
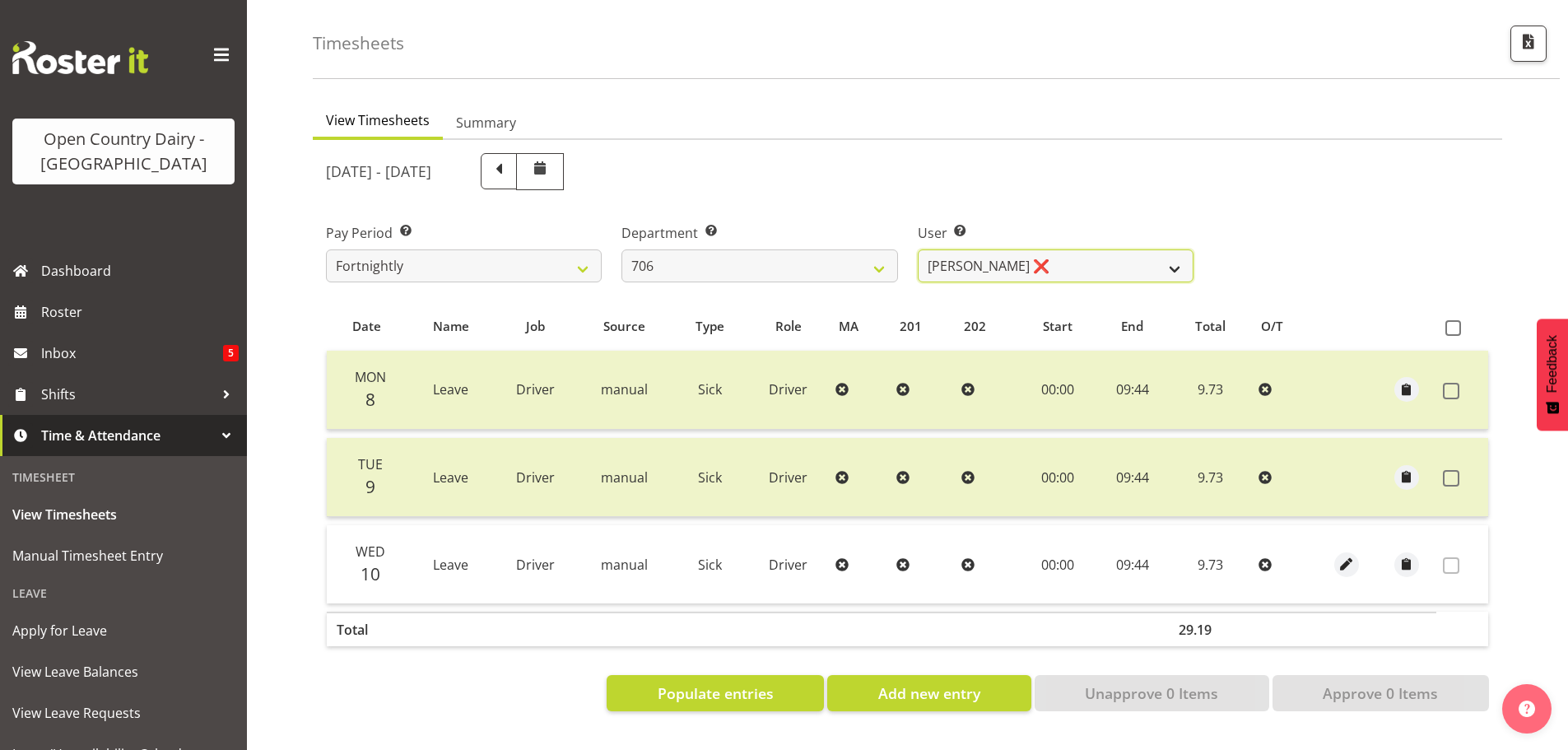
click at [1064, 249] on select "Andrew Kearns ❌ Len Symons ❌ Mark Ansley ❌ Paul Griffin ❌" at bounding box center [1055, 266] width 276 height 33
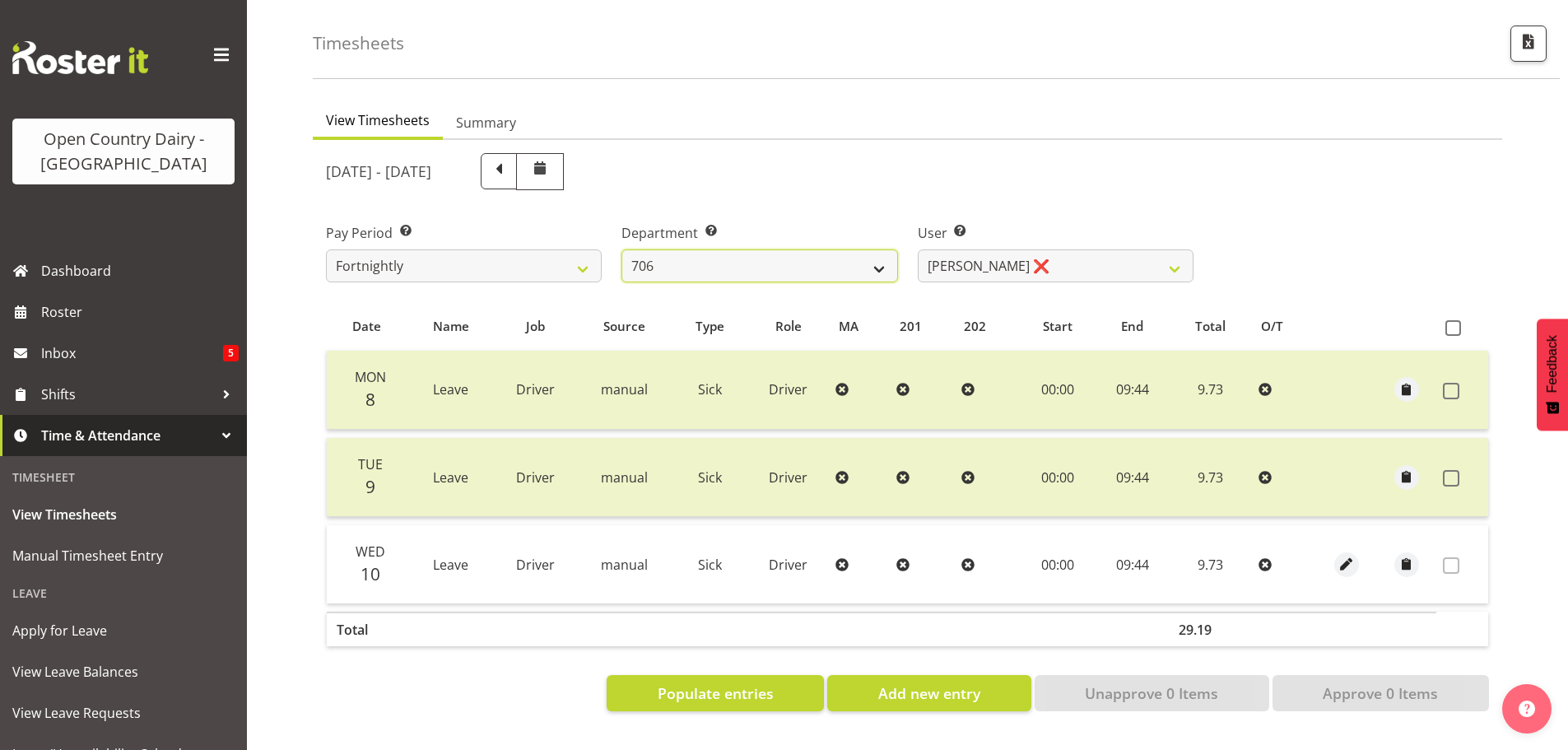
click at [743, 249] on select "701 702 703 704 705 706 707 708 709 710 711 712 713 714 715 716 717 718 719 720" at bounding box center [759, 266] width 276 height 33
select select "811"
click at [621, 249] on select "701 702 703 704 705 706 707 708 709 710 711 712 713 714 715 716 717 718 719 720" at bounding box center [759, 266] width 276 height 33
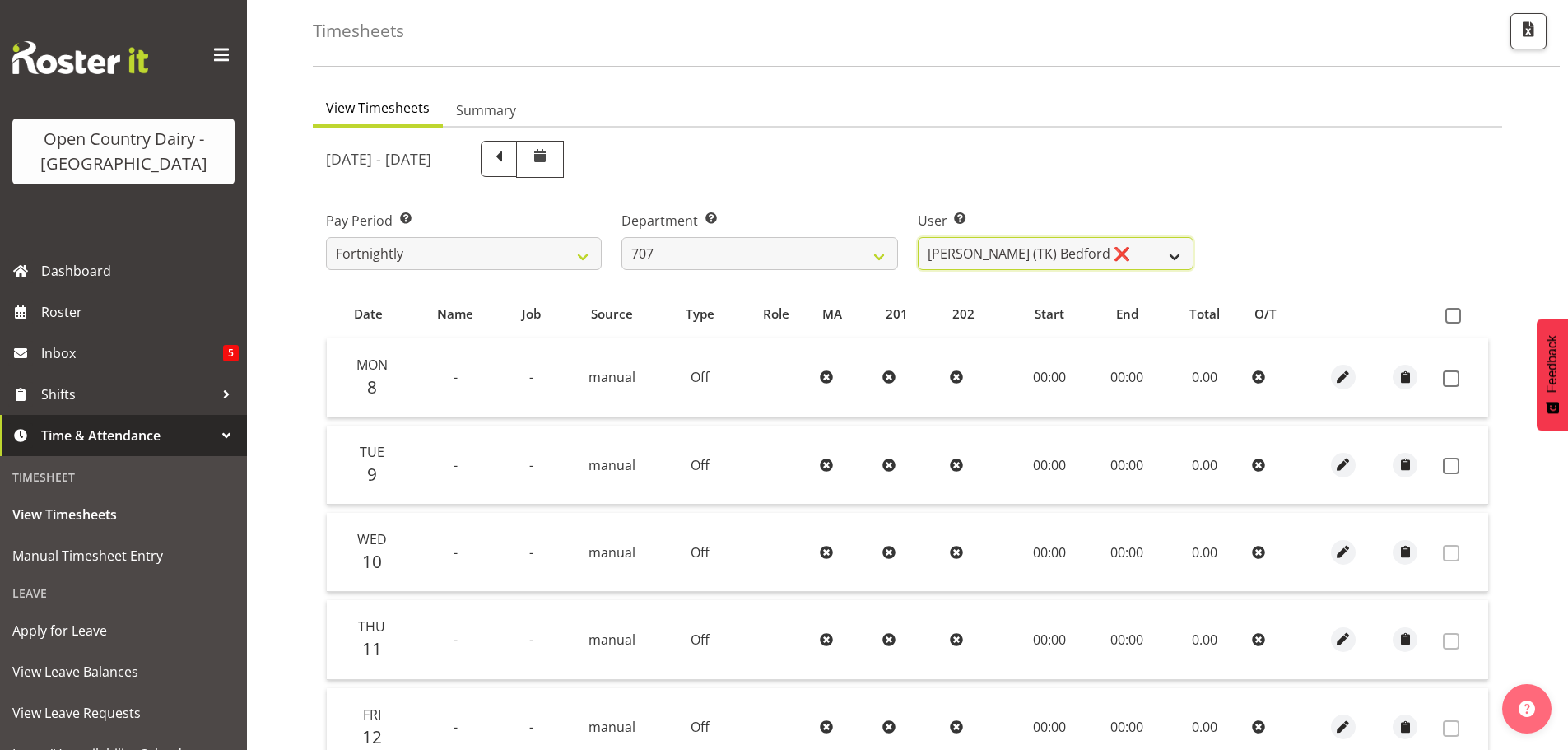
click at [1104, 258] on select "Alan (TK) Bedford ❌ David Foote (Junior) ❌ Mike Madden ❌" at bounding box center [1055, 254] width 276 height 33
select select "11706"
click at [918, 237] on select "Alan (TK) Bedford ❌ David Foote (Junior) ❌ Mike Madden ❌" at bounding box center [1055, 254] width 276 height 33
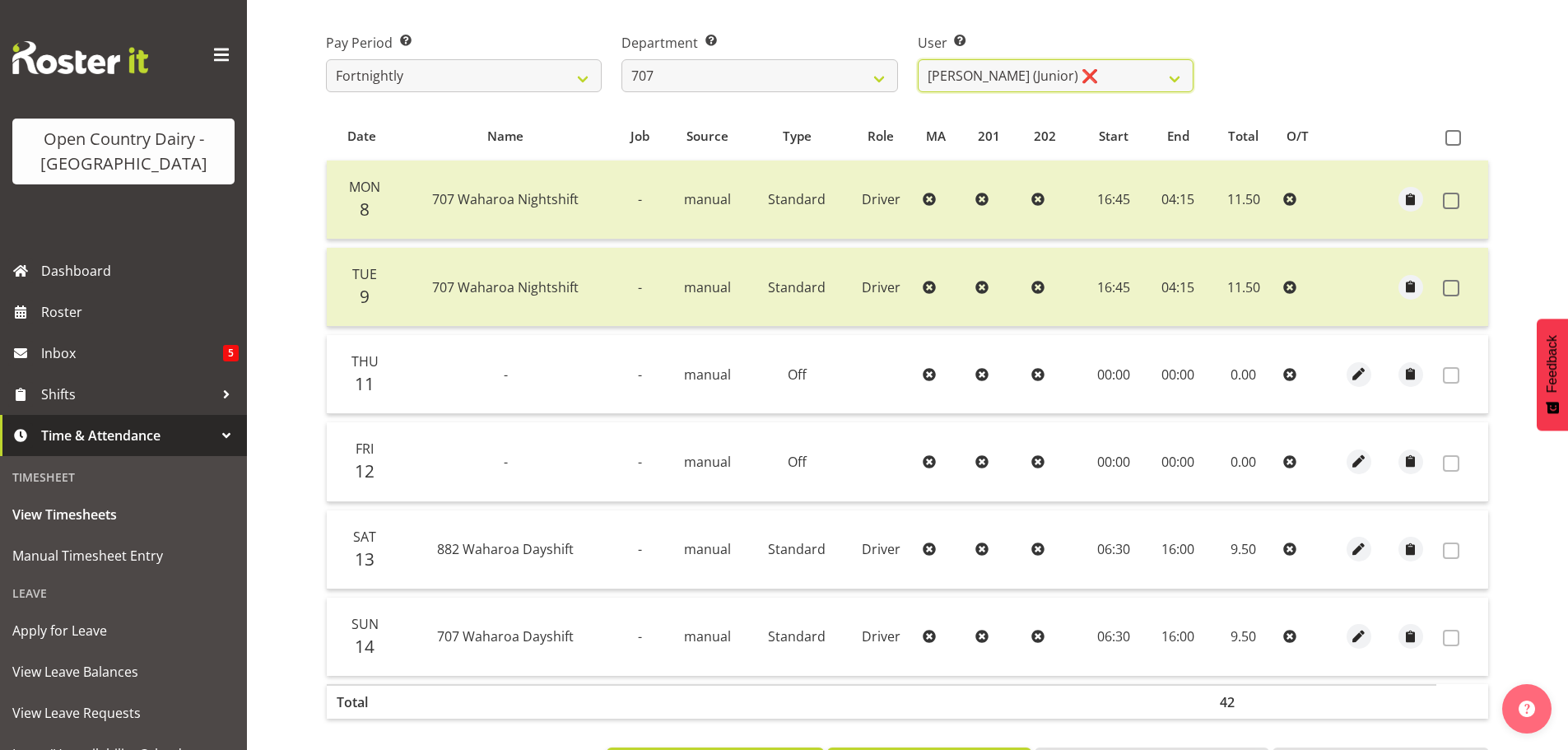
scroll to position [159, 0]
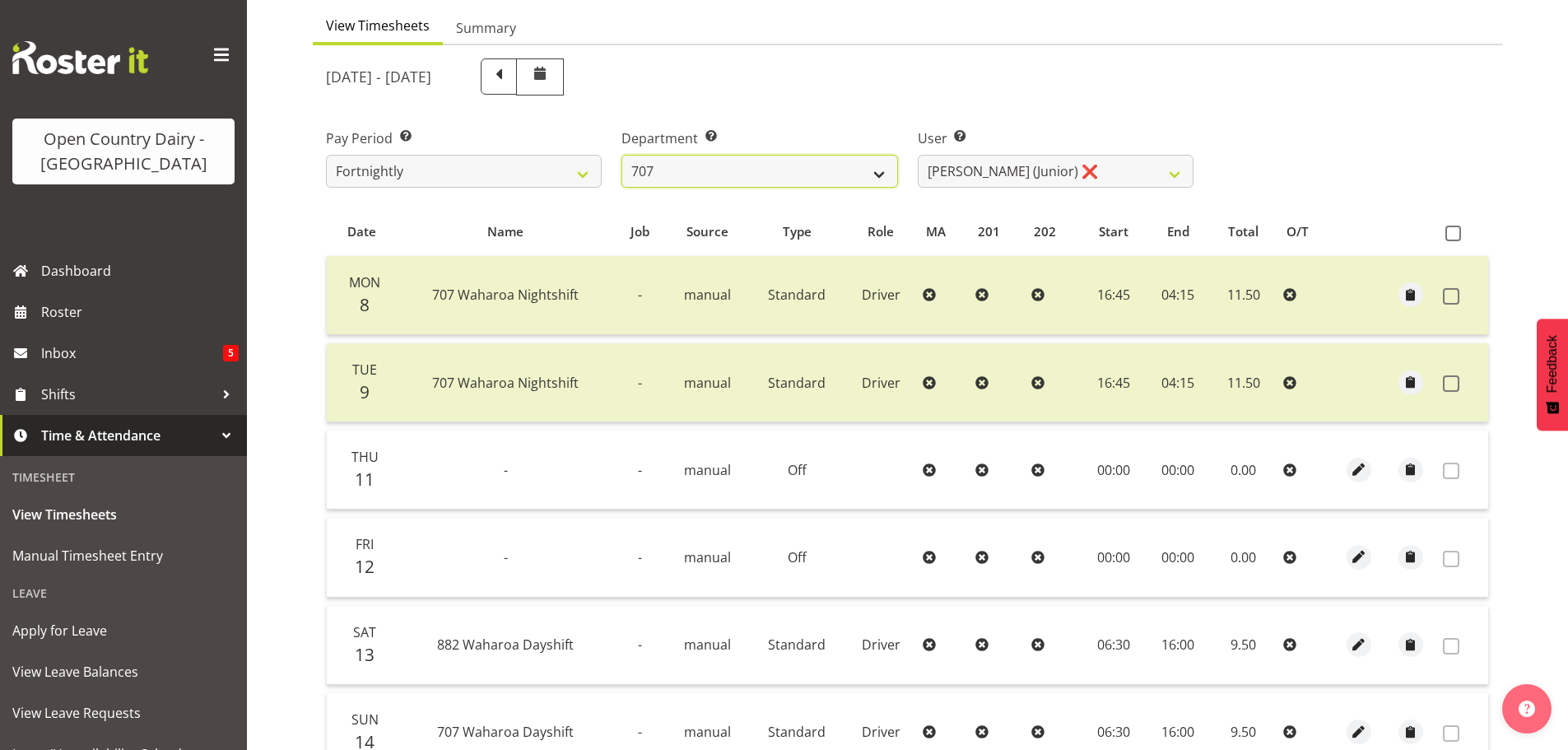
click at [735, 174] on select "701 702 703 704 705 706 707 708 709 710 711 712 713 714 715 716 717 718 719 720" at bounding box center [759, 172] width 276 height 33
select select "762"
click at [621, 155] on select "701 702 703 704 705 706 707 708 709 710 711 712 713 714 715 716 717 718 719 720" at bounding box center [759, 172] width 276 height 33
select select "11587"
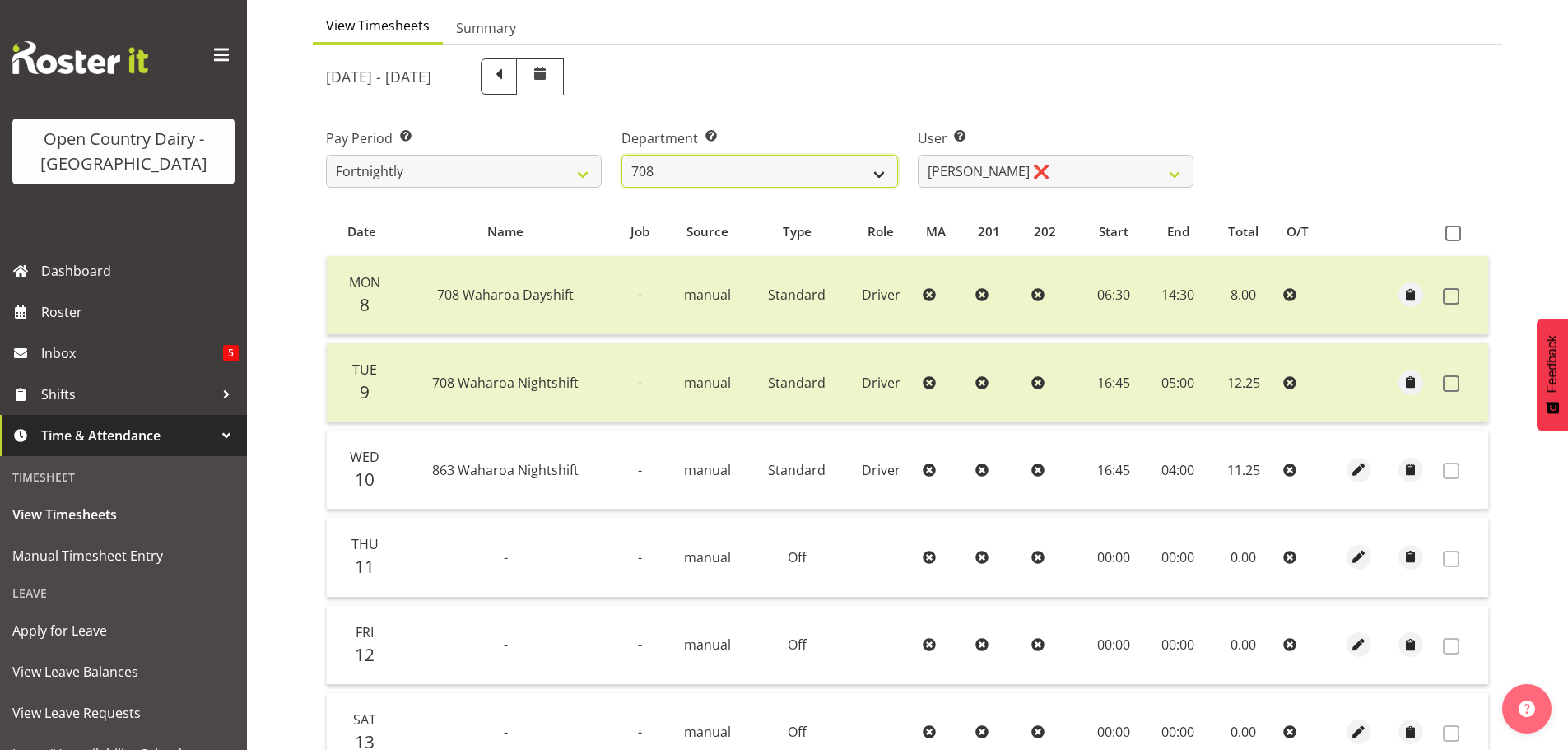
click at [729, 179] on select "701 702 703 704 705 706 707 708 709 710 711 712 713 714 715 716 717 718 719 720" at bounding box center [759, 172] width 276 height 33
select select "735"
click at [621, 155] on select "701 702 703 704 705 706 707 708 709 710 711 712 713 714 715 716 717 718 719 720" at bounding box center [759, 172] width 276 height 33
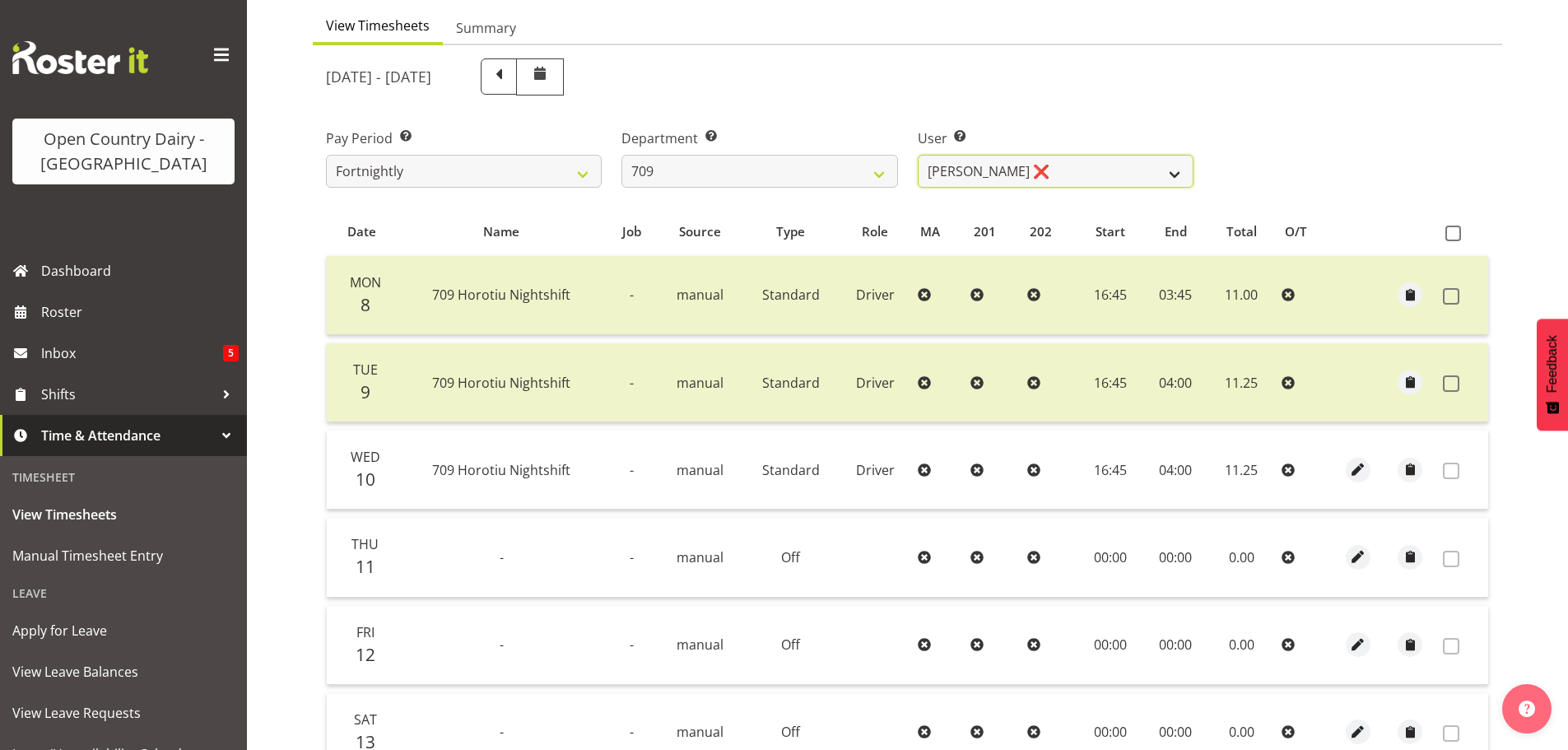
click at [1065, 172] on select "Alex Barclay ❌ Craig Knudsen ❌ Jaswant Singh ❌ Ross Cook ❌" at bounding box center [1055, 172] width 276 height 33
select select "9890"
click at [918, 155] on select "Alex Barclay ❌ Craig Knudsen ❌ Jaswant Singh ❌ Ross Cook ❌" at bounding box center [1055, 172] width 276 height 33
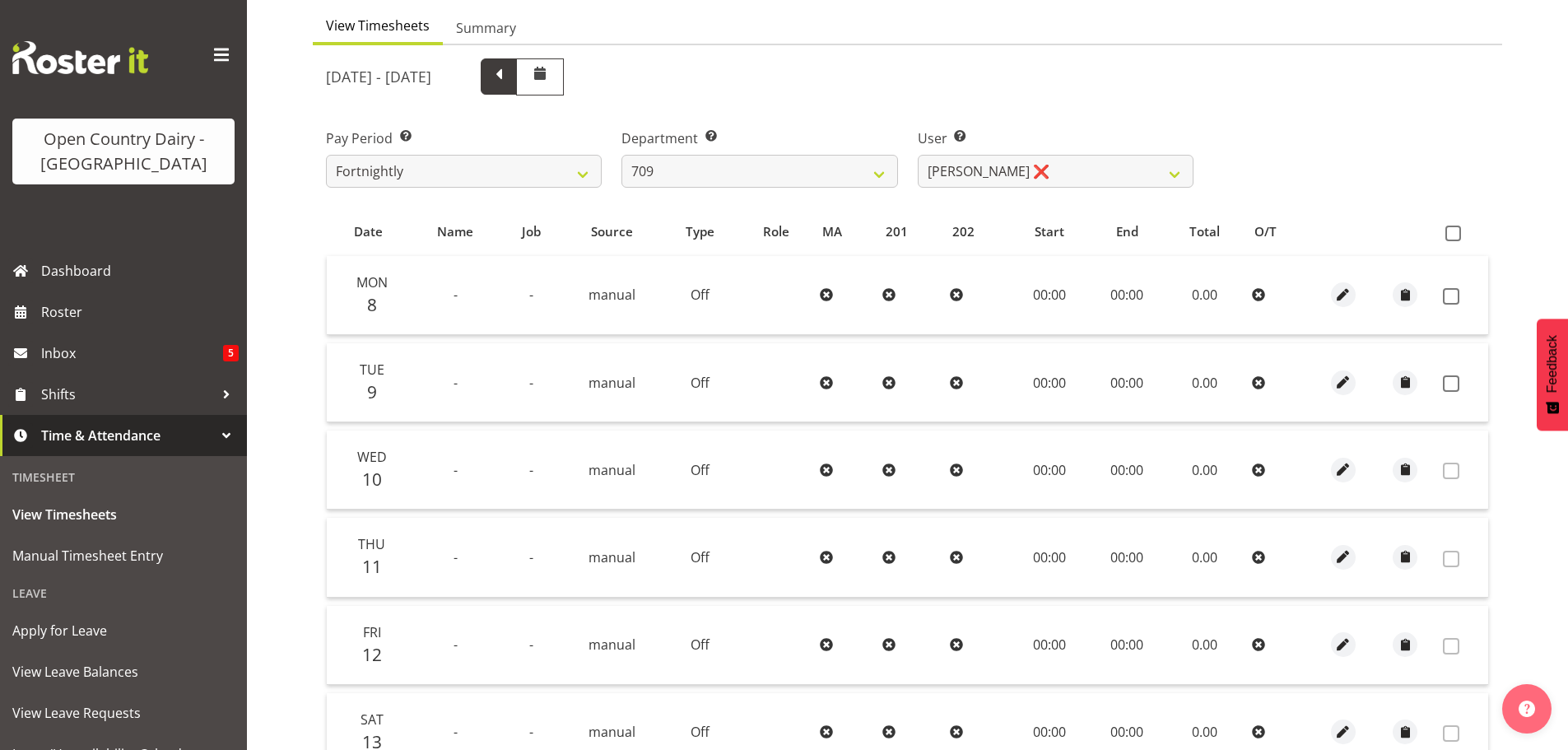
click at [509, 77] on span at bounding box center [499, 74] width 21 height 21
select select
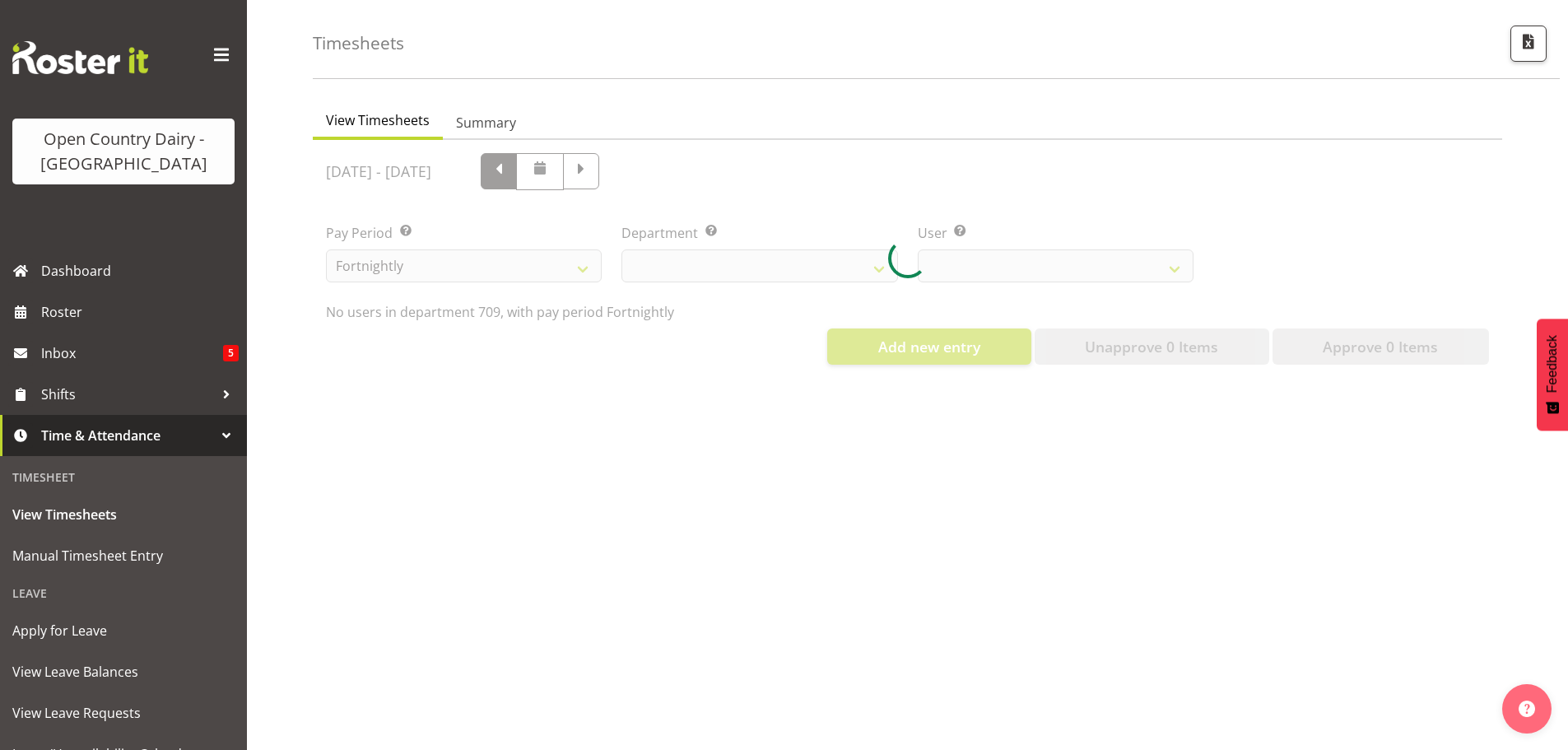
scroll to position [76, 0]
select select "735"
select select "9890"
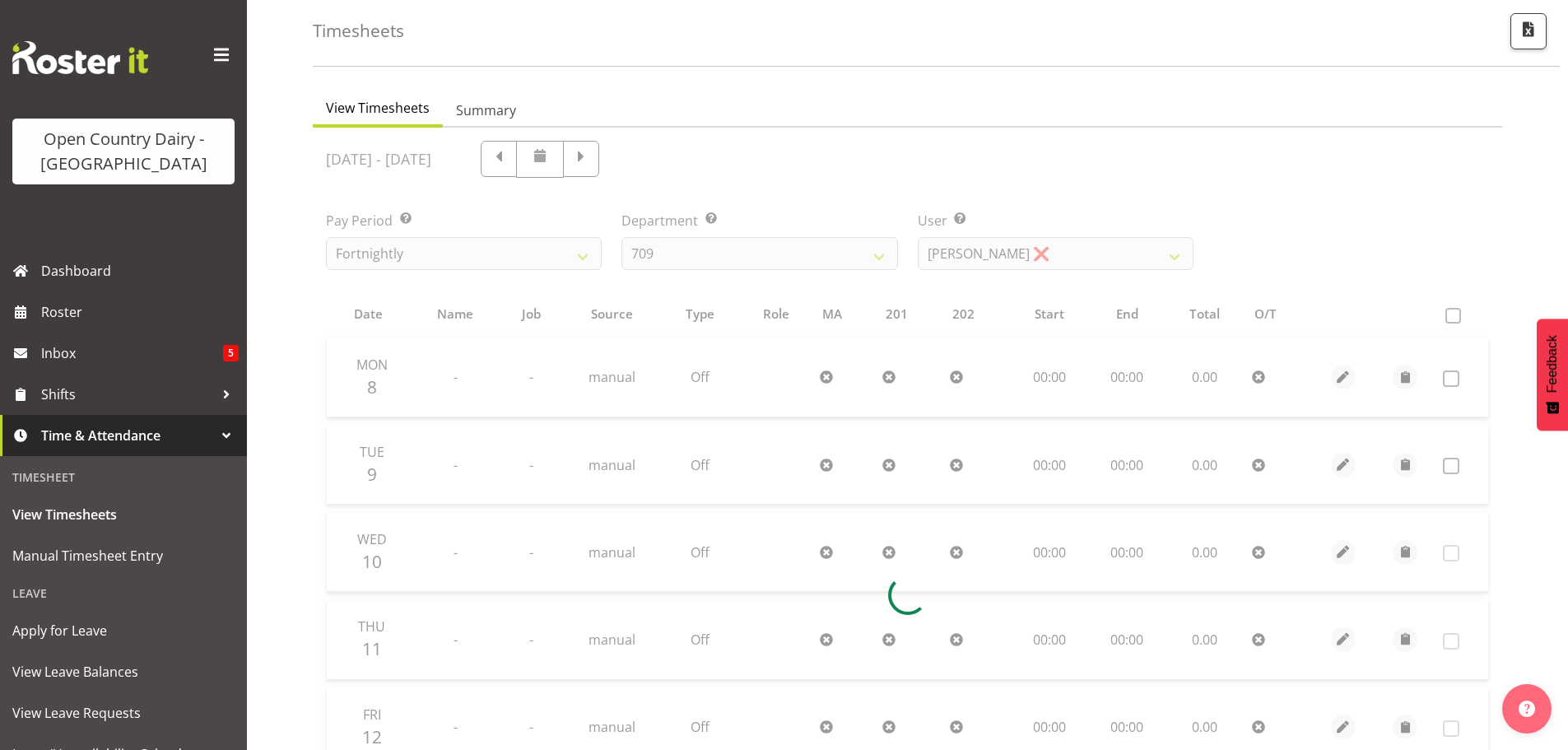
scroll to position [159, 0]
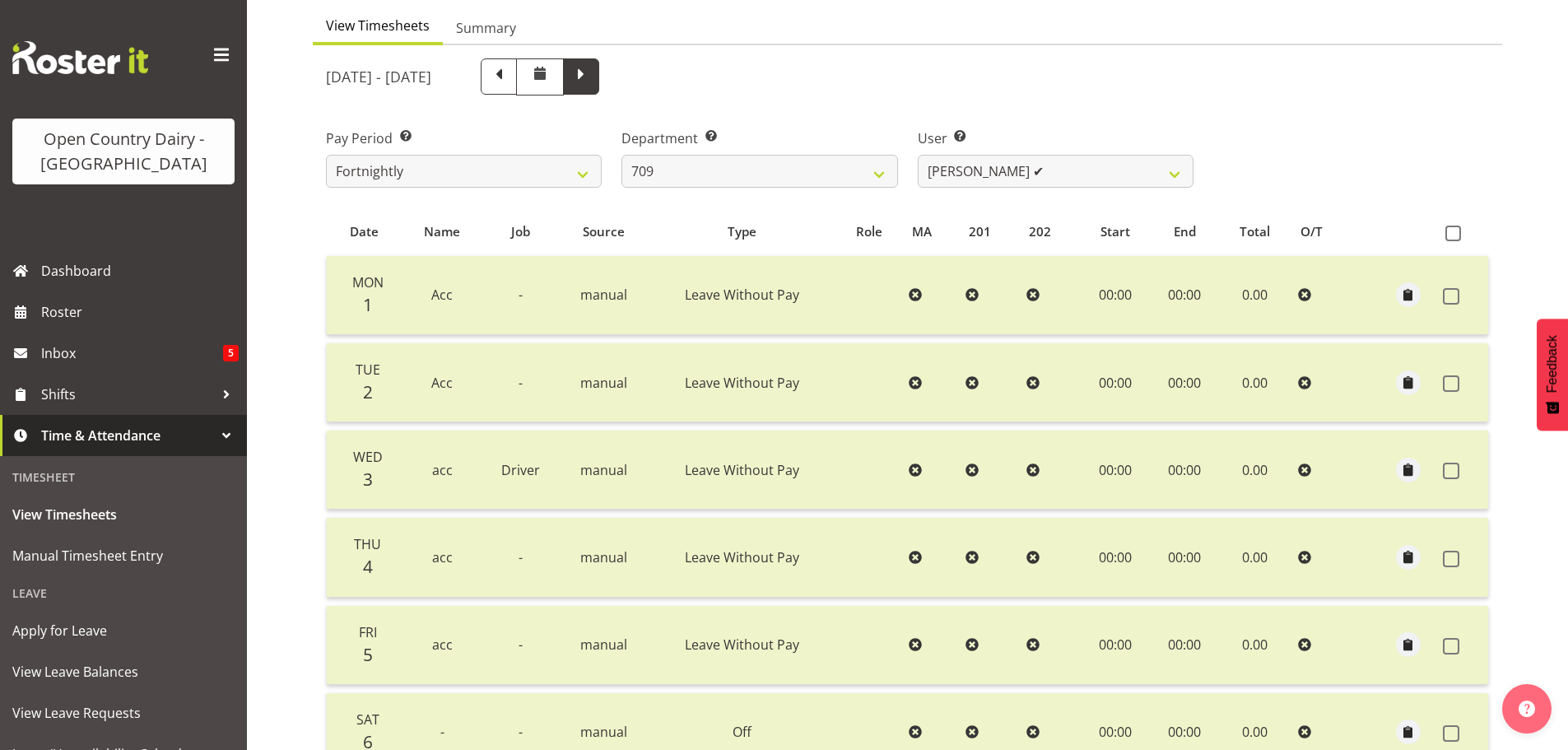
click at [592, 76] on span at bounding box center [581, 74] width 21 height 21
select select
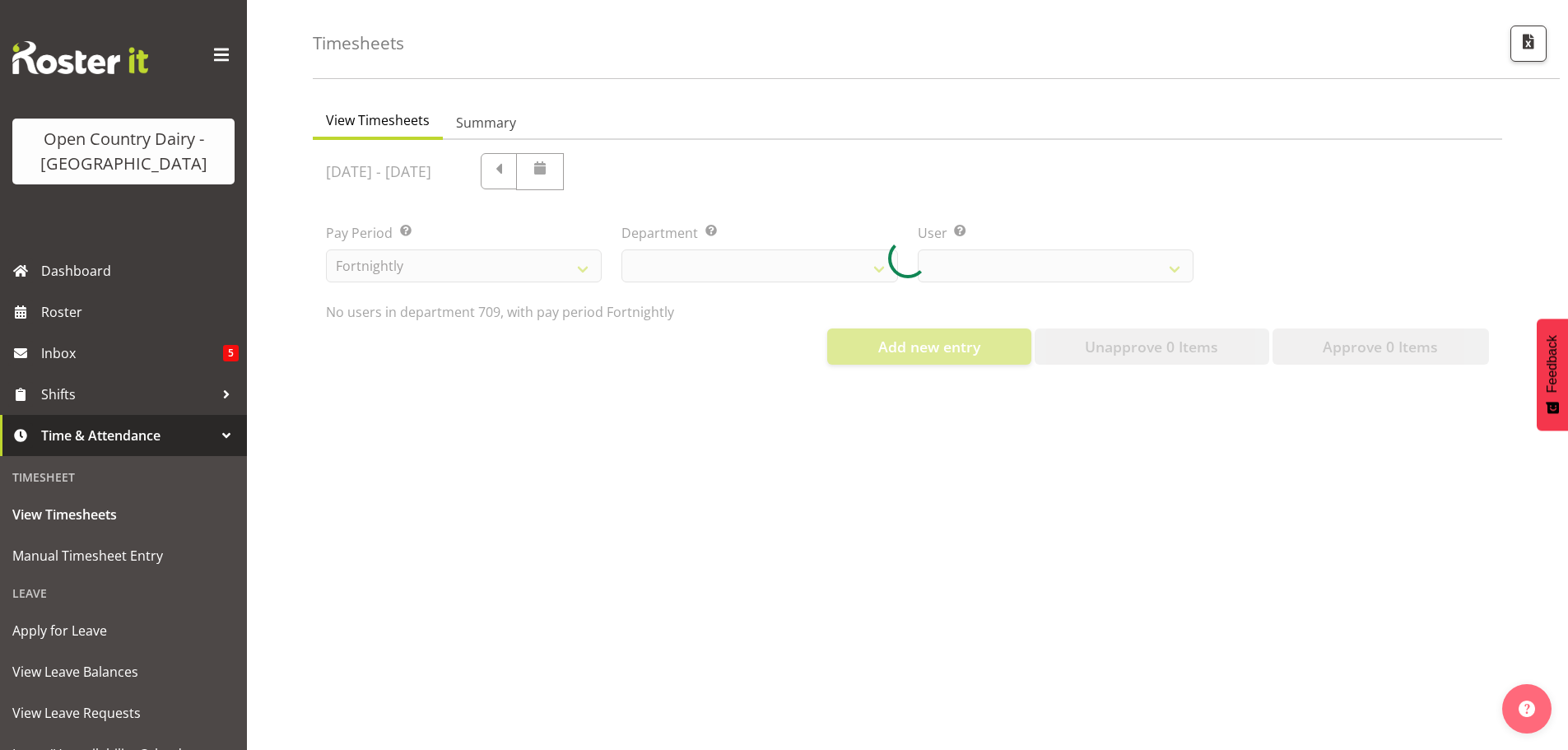
select select "735"
select select "9890"
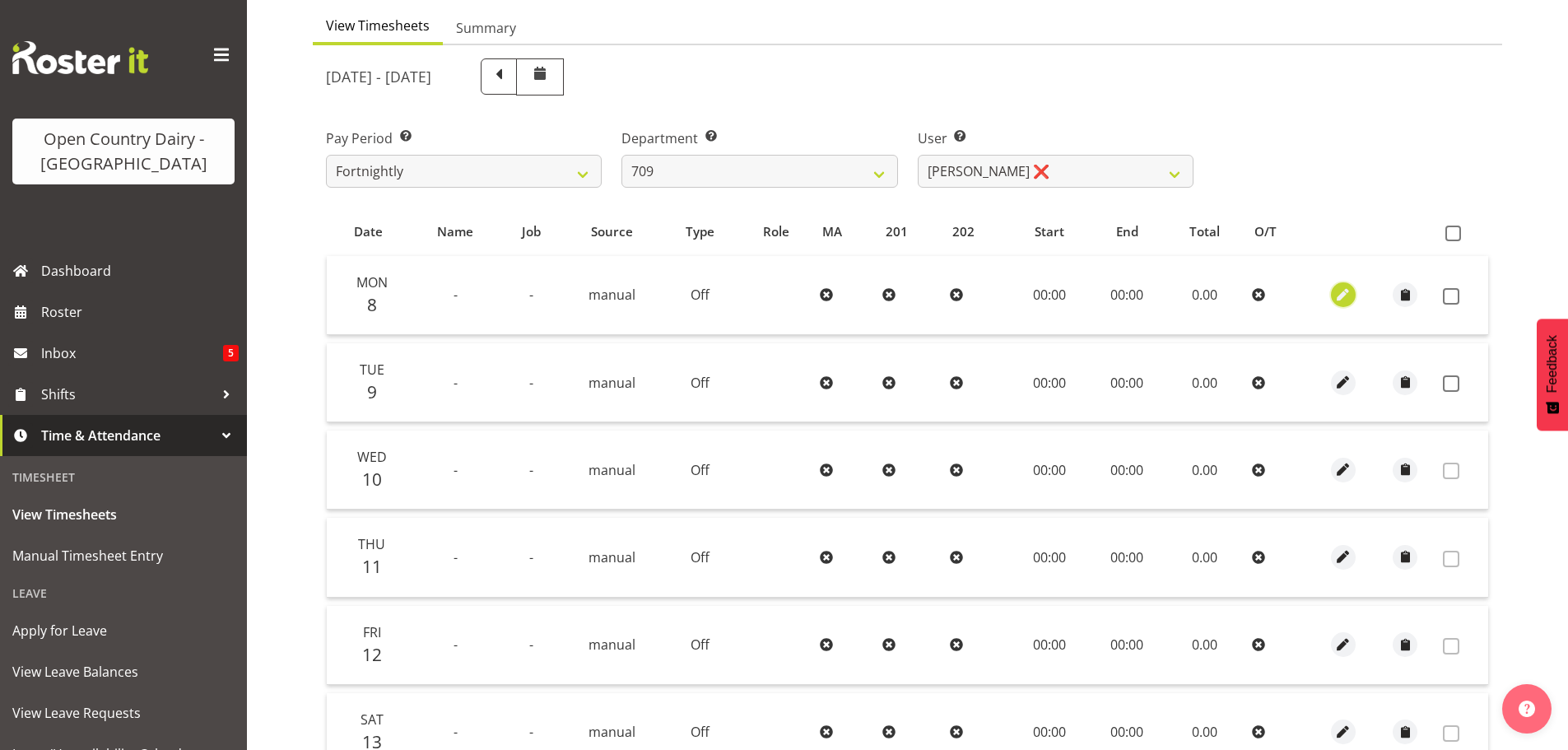
click at [1339, 291] on span "button" at bounding box center [1344, 295] width 19 height 19
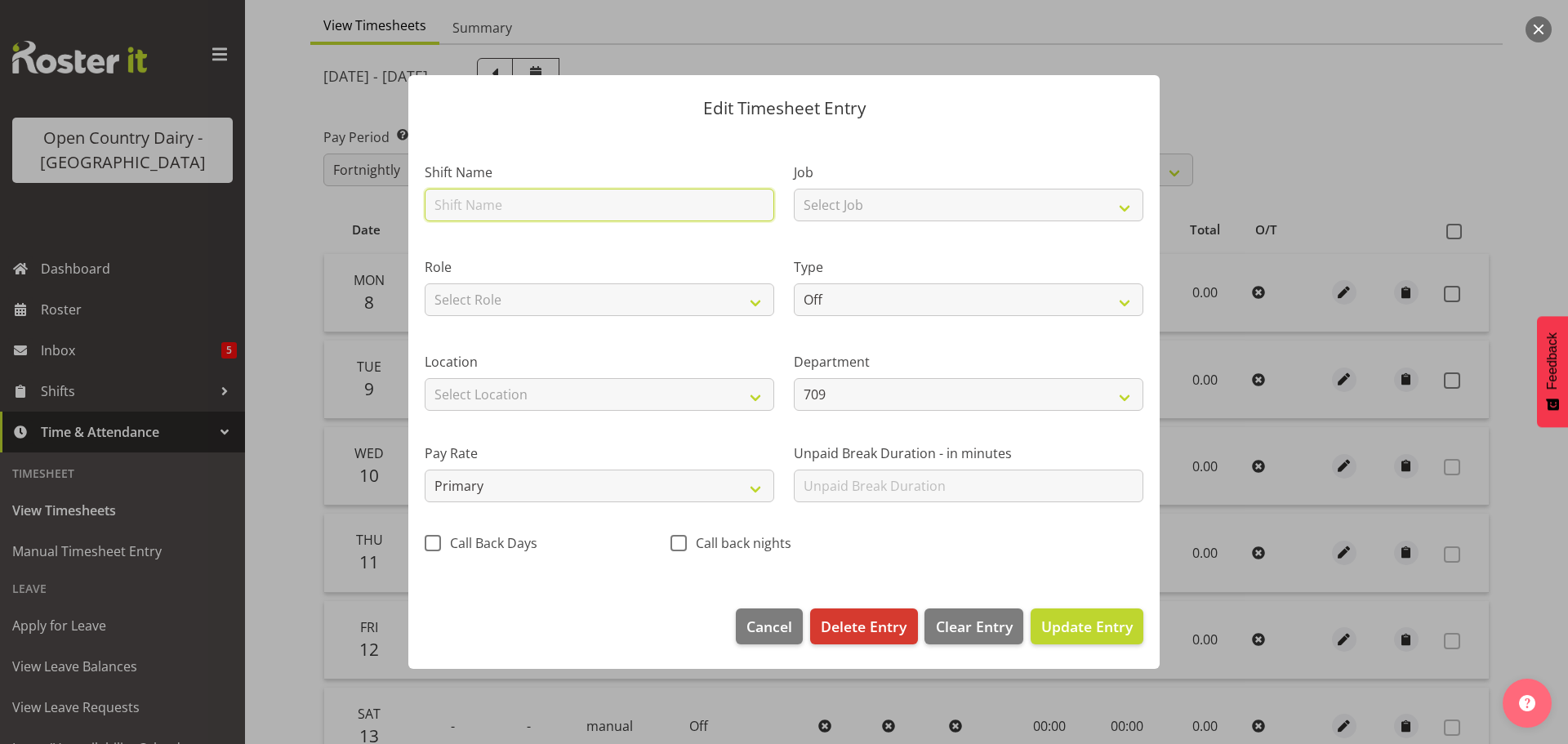
click at [537, 201] on input "text" at bounding box center [599, 205] width 350 height 33
type input "acc"
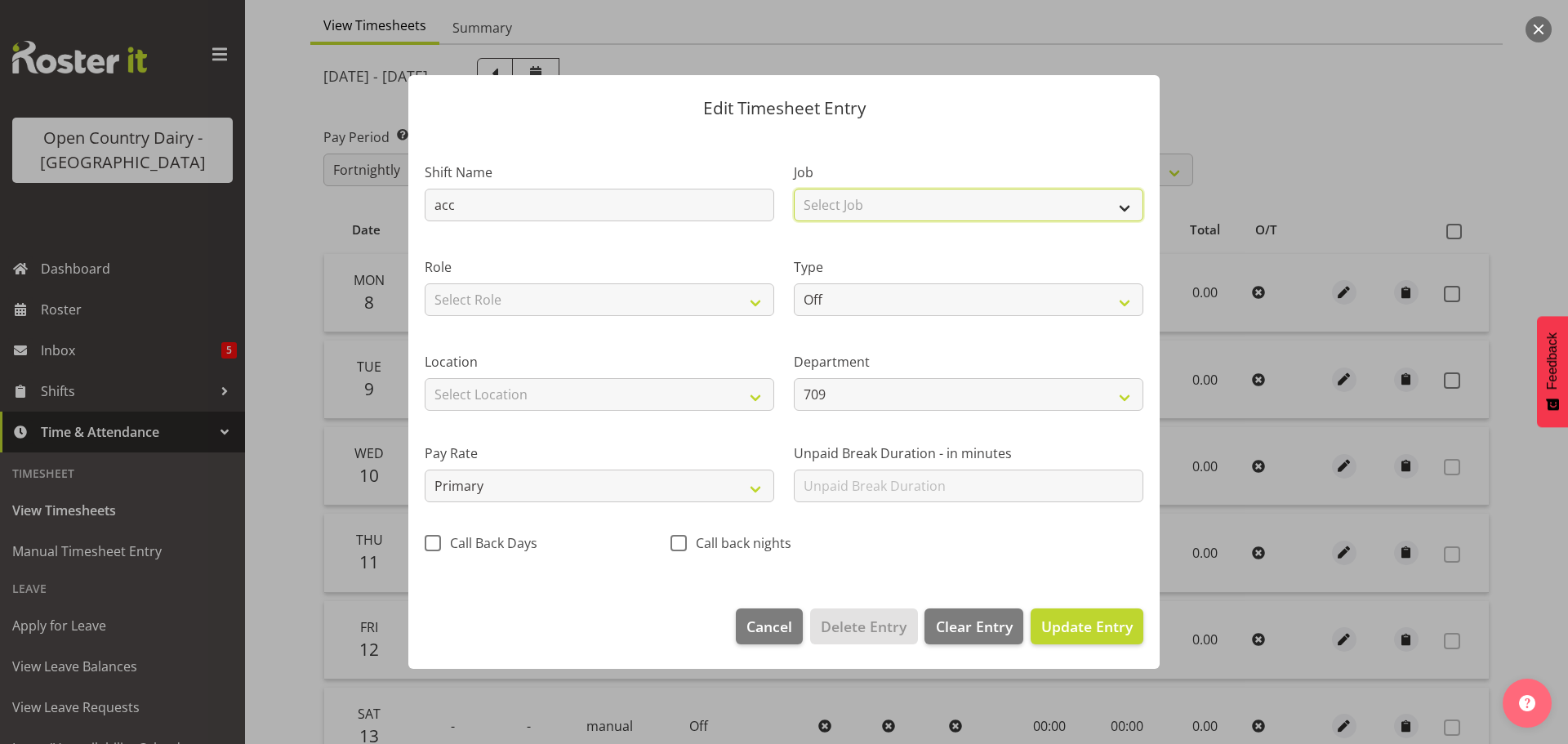
click at [873, 209] on select "Select Job Driver Driver supervisor Support" at bounding box center [968, 205] width 350 height 33
select select "9052"
click at [794, 188] on select "Select Job Driver Driver supervisor Support" at bounding box center [968, 205] width 350 height 33
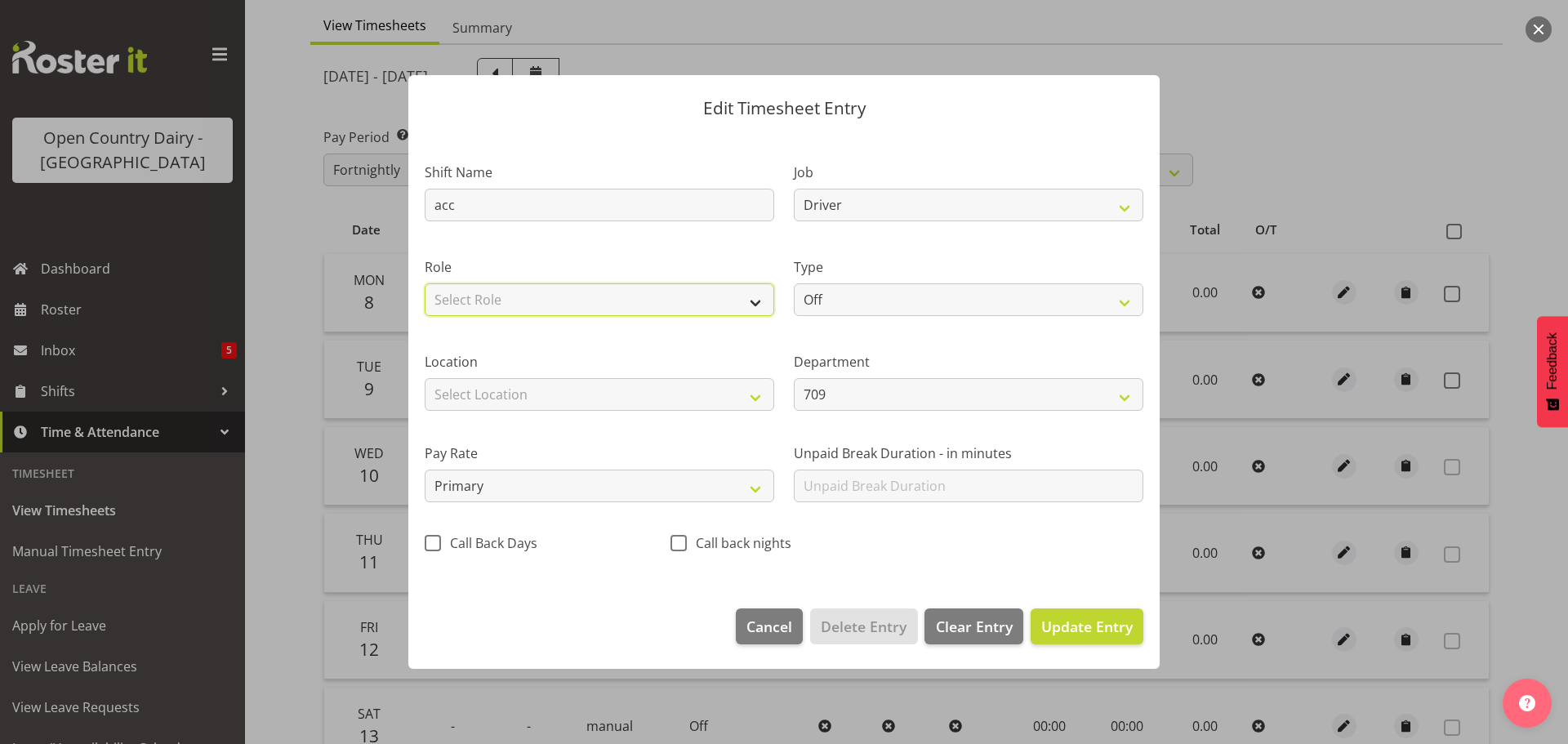
click at [599, 307] on select "Select Role Driver HSR Crew Leader" at bounding box center [599, 300] width 350 height 33
select select "1166"
click at [425, 283] on select "Select Role Driver HSR Crew Leader" at bounding box center [599, 300] width 350 height 33
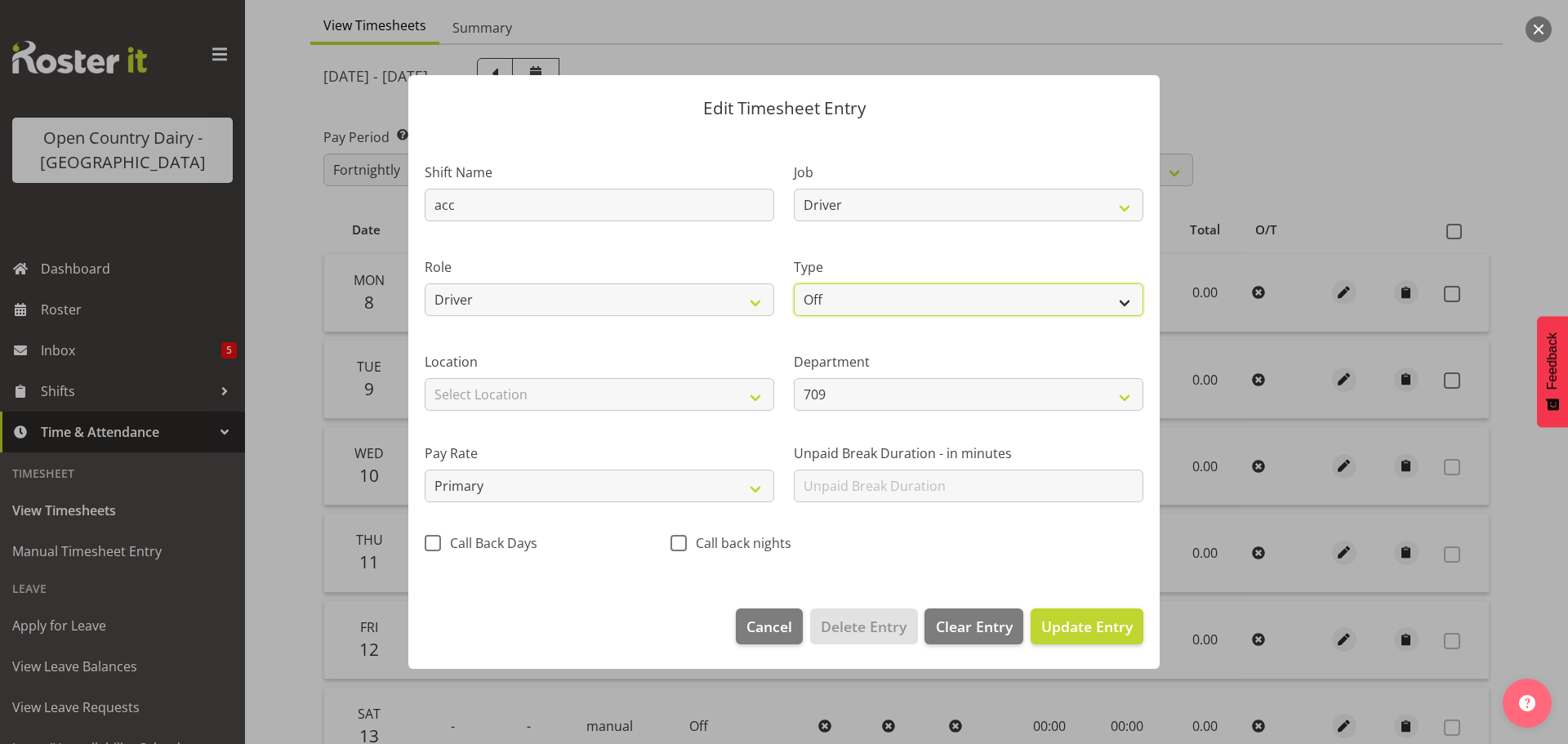
click at [871, 295] on select "Off Standard Public Holiday Public Holiday (Worked) Day In Lieu Annual Leave Si…" at bounding box center [968, 300] width 350 height 33
select select "Leave Without Pay"
click at [794, 283] on select "Off Standard Public Holiday Public Holiday (Worked) Day In Lieu Annual Leave Si…" at bounding box center [968, 300] width 350 height 33
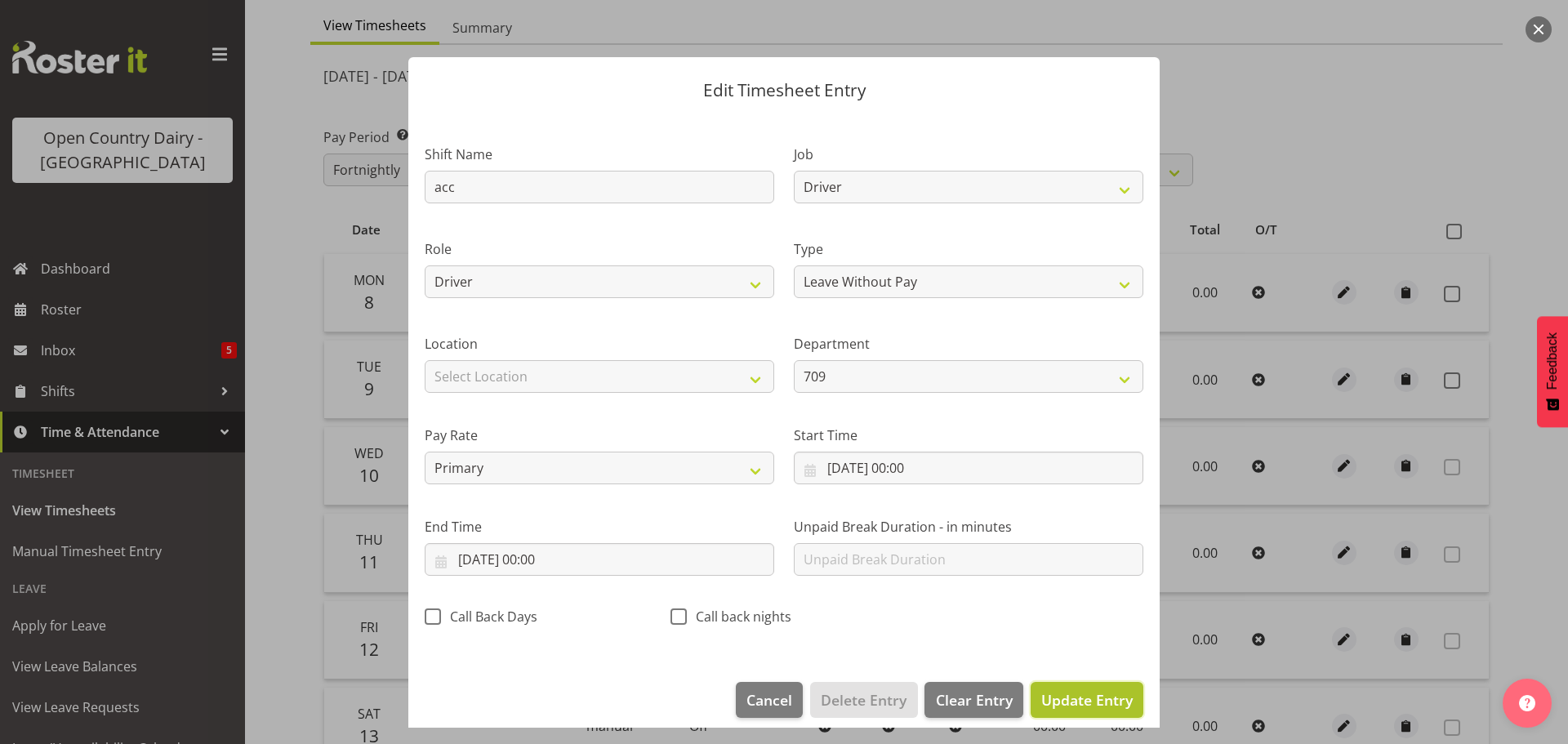
click at [1076, 699] on span "Update Entry" at bounding box center [1086, 700] width 91 height 20
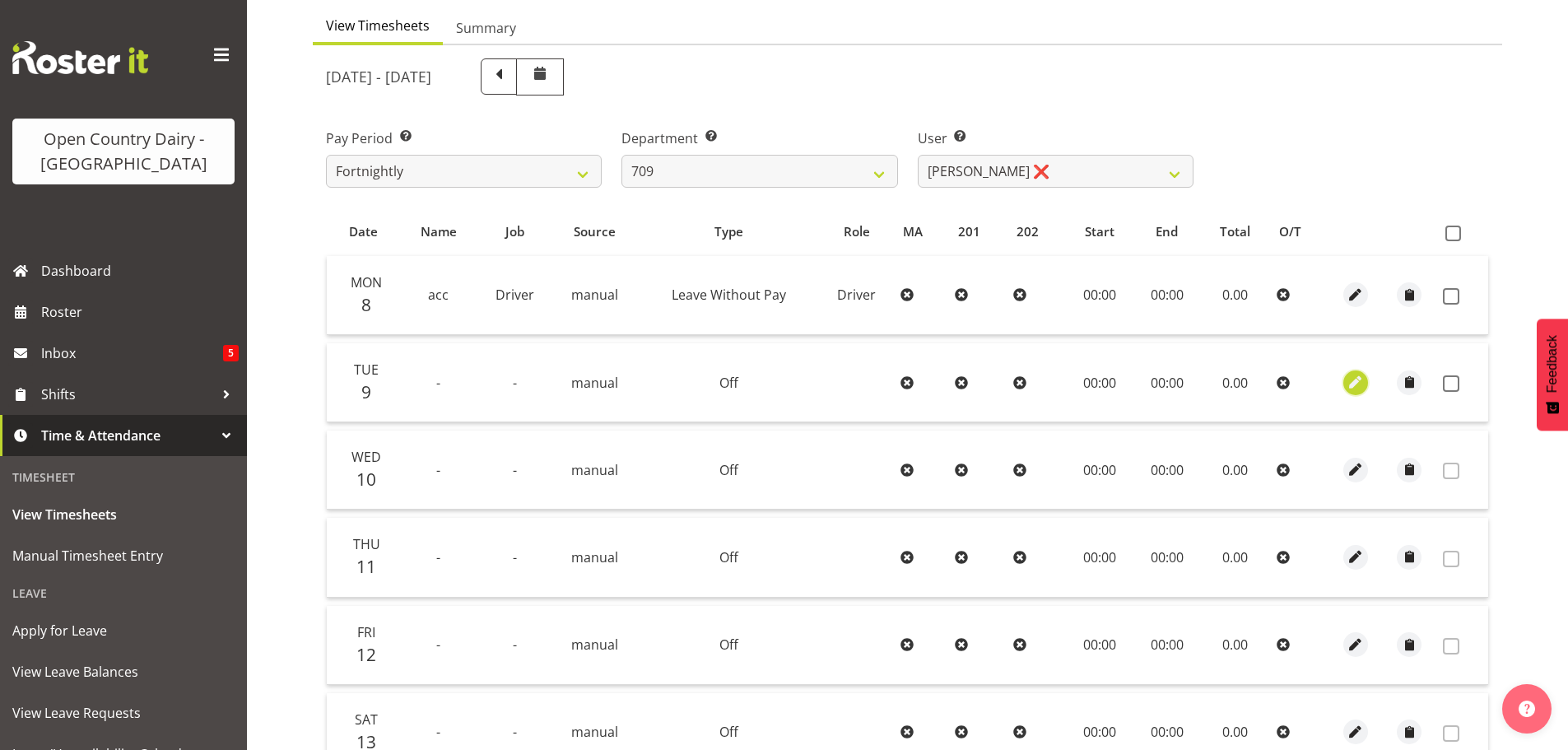
click at [1348, 378] on span "button" at bounding box center [1355, 382] width 19 height 19
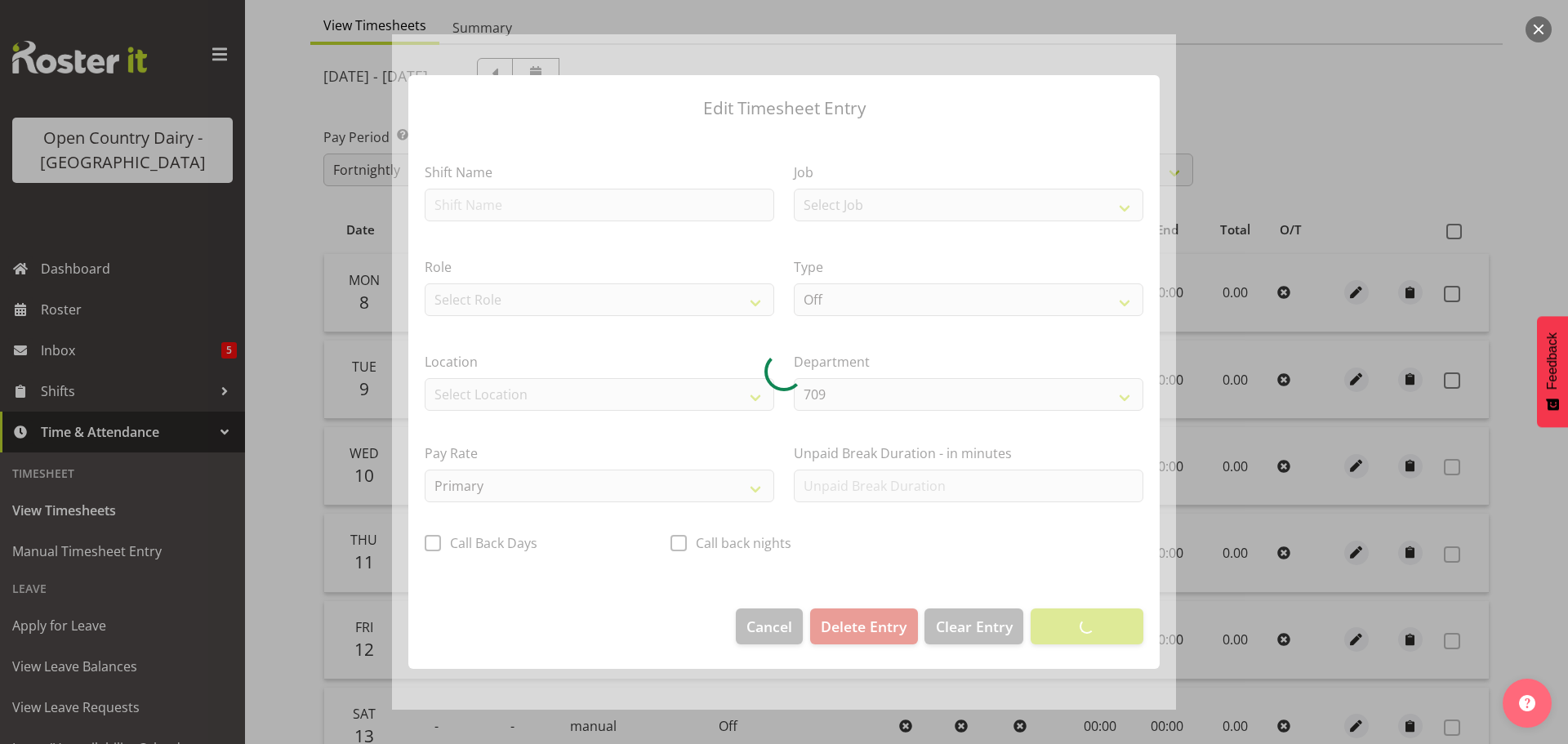
click at [513, 201] on div at bounding box center [784, 372] width 784 height 675
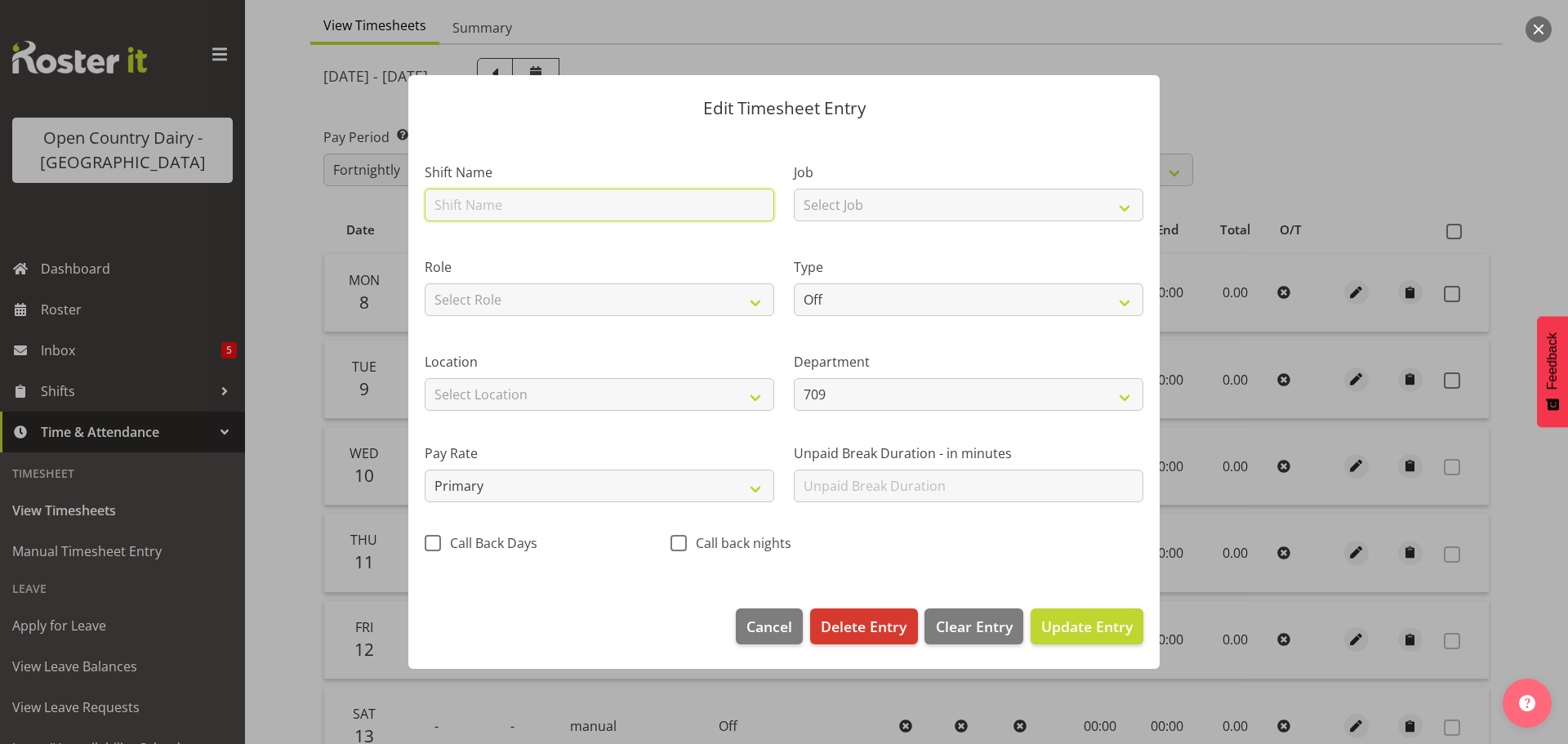
click at [510, 204] on input "text" at bounding box center [599, 205] width 350 height 33
type input "acc"
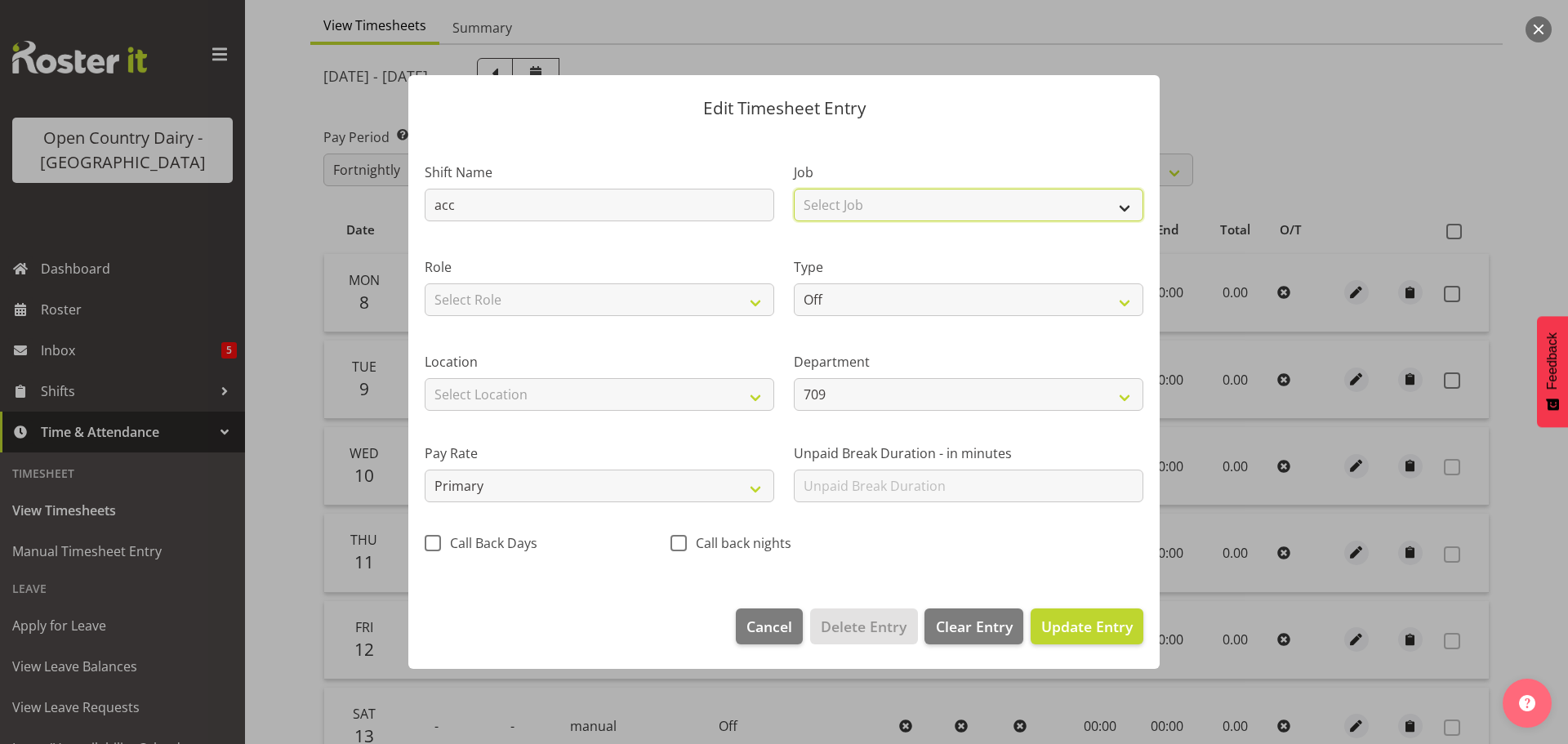
click at [875, 200] on select "Select Job Driver Driver supervisor Support" at bounding box center [968, 205] width 350 height 33
select select "9052"
click at [794, 188] on select "Select Job Driver Driver supervisor Support" at bounding box center [968, 205] width 350 height 33
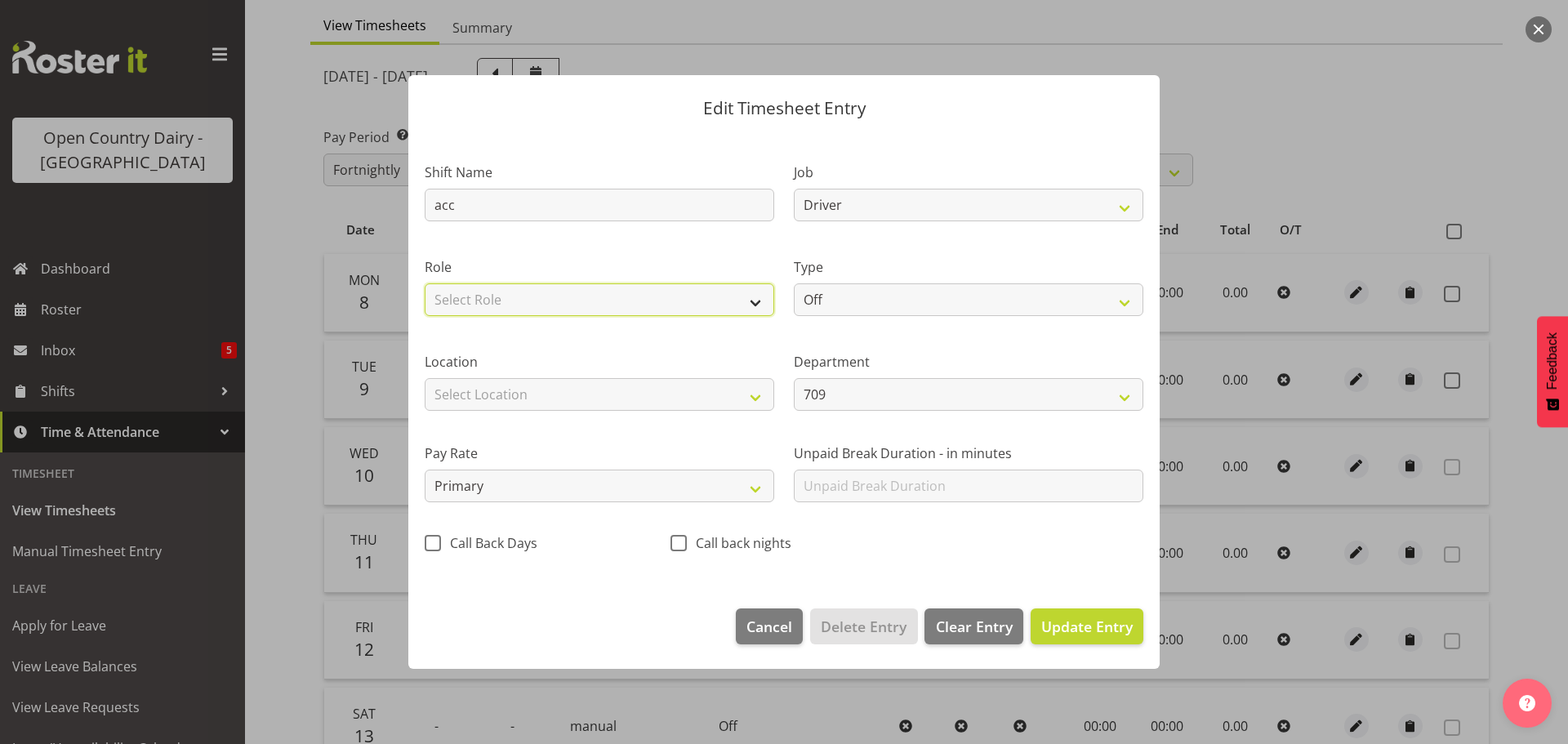
click at [656, 292] on select "Select Role Driver HSR Crew Leader" at bounding box center [599, 300] width 350 height 33
select select "1166"
click at [425, 283] on select "Select Role Driver HSR Crew Leader" at bounding box center [599, 300] width 350 height 33
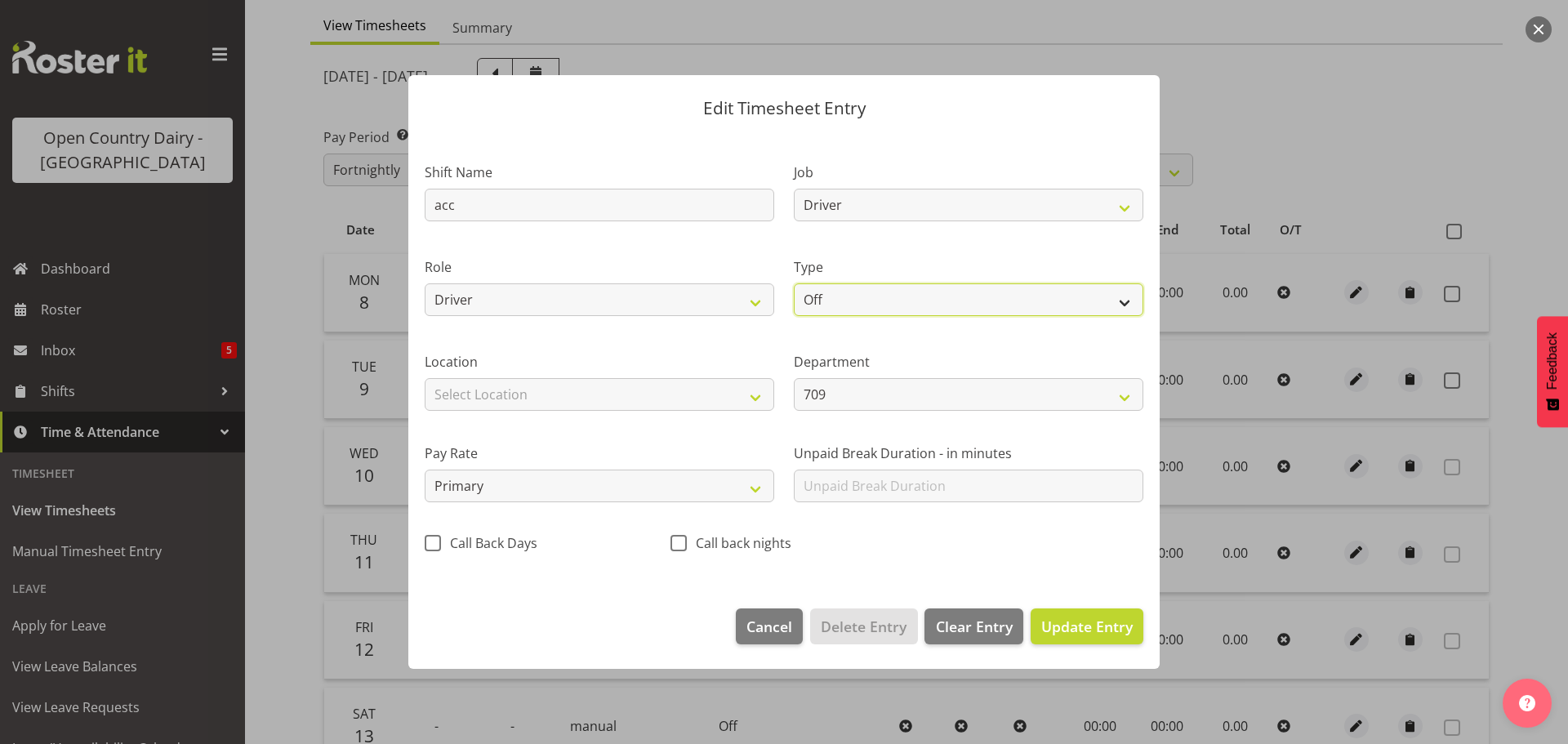
click at [897, 302] on select "Off Standard Public Holiday Public Holiday (Worked) Day In Lieu Annual Leave Si…" at bounding box center [968, 300] width 350 height 33
select select "Leave Without Pay"
click at [794, 283] on select "Off Standard Public Holiday Public Holiday (Worked) Day In Lieu Annual Leave Si…" at bounding box center [968, 300] width 350 height 33
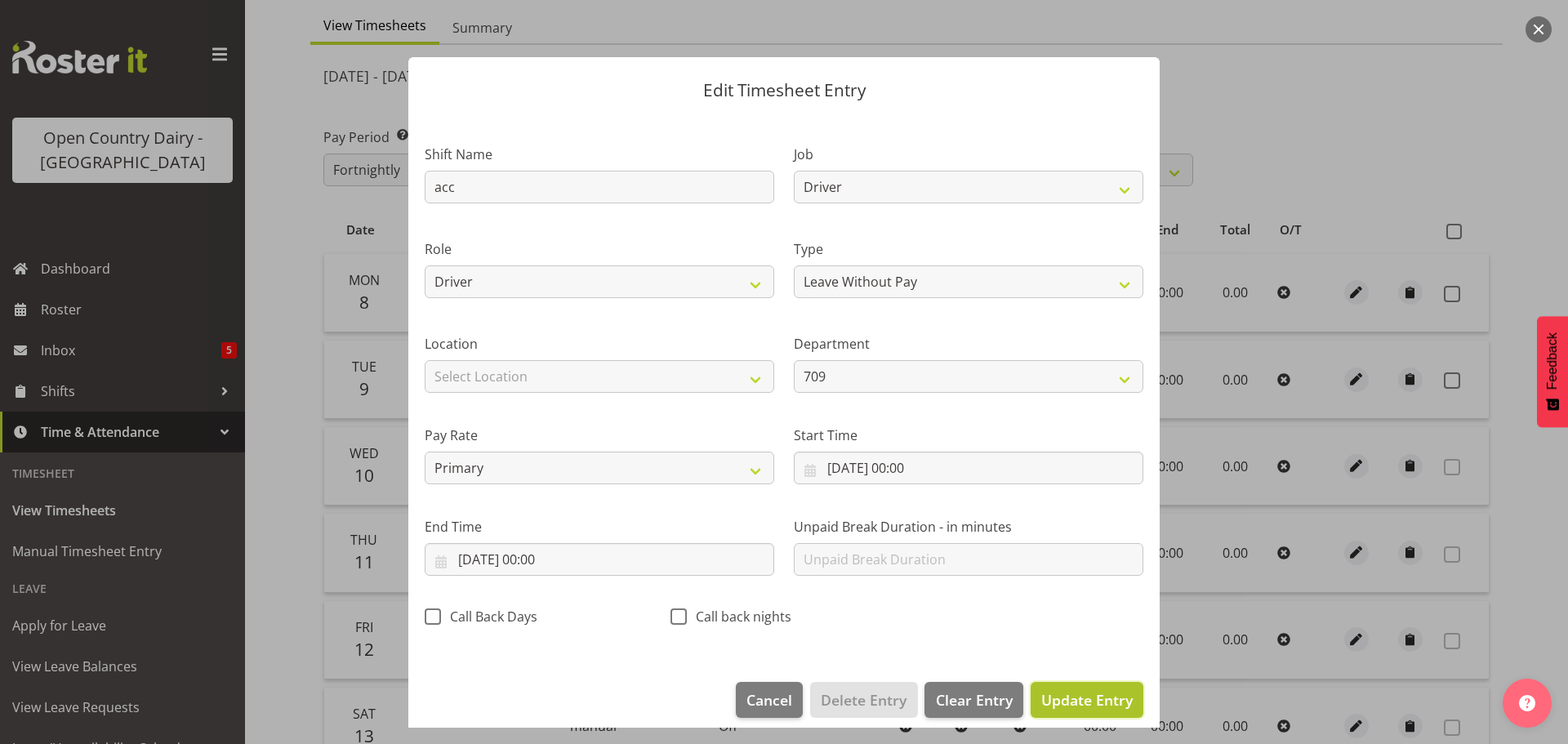
click at [1079, 688] on button "Update Entry" at bounding box center [1087, 700] width 113 height 36
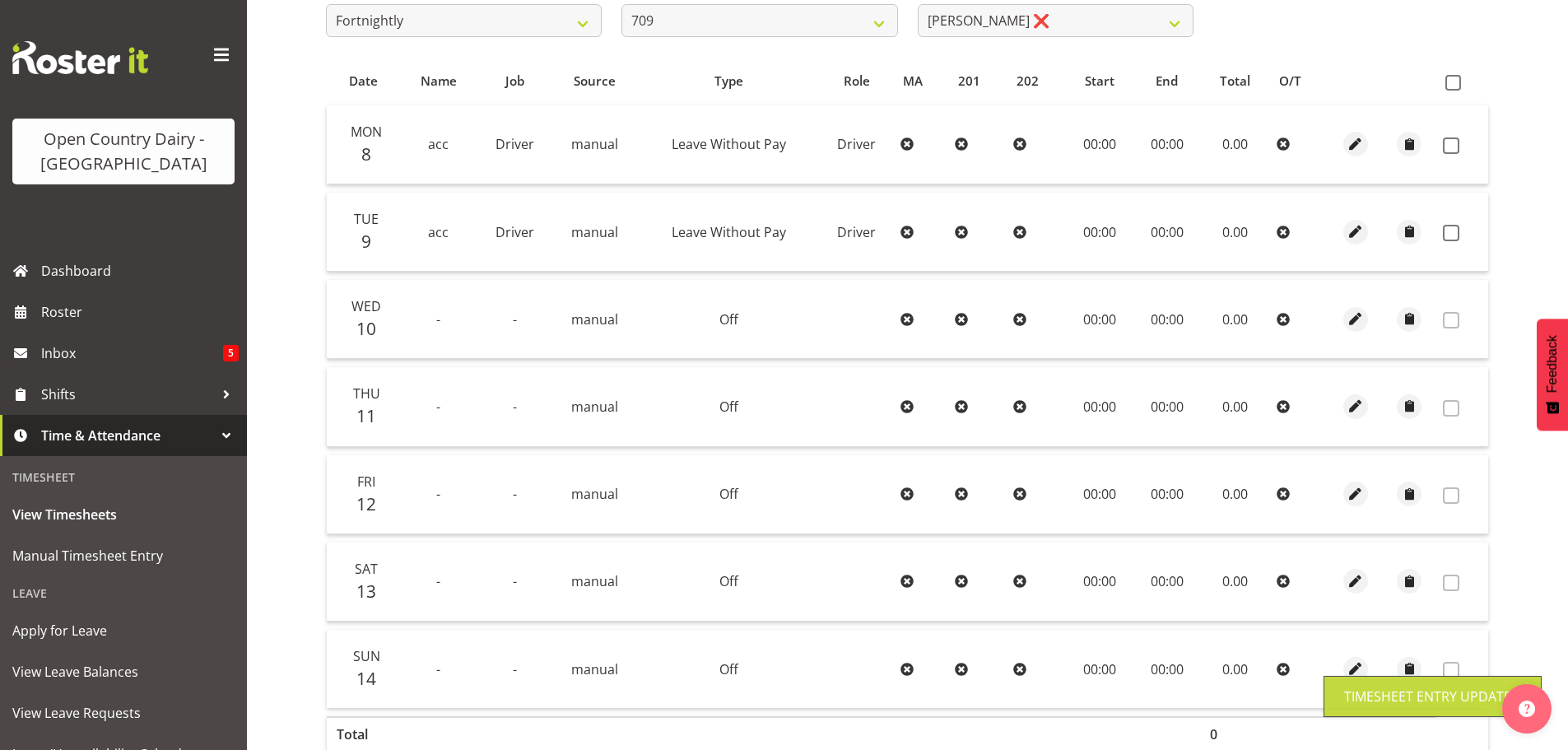
scroll to position [324, 0]
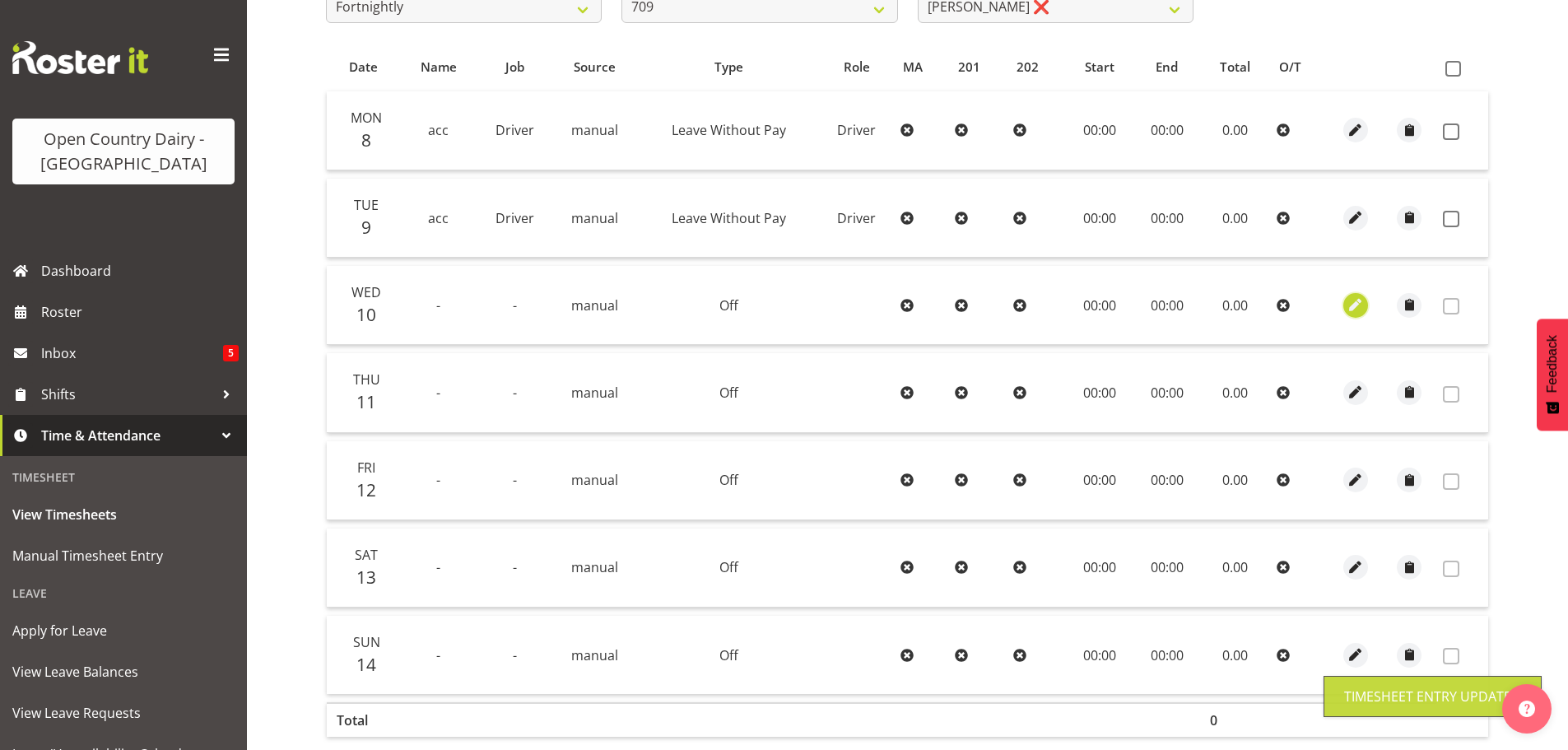
click at [1356, 301] on span "button" at bounding box center [1355, 305] width 19 height 19
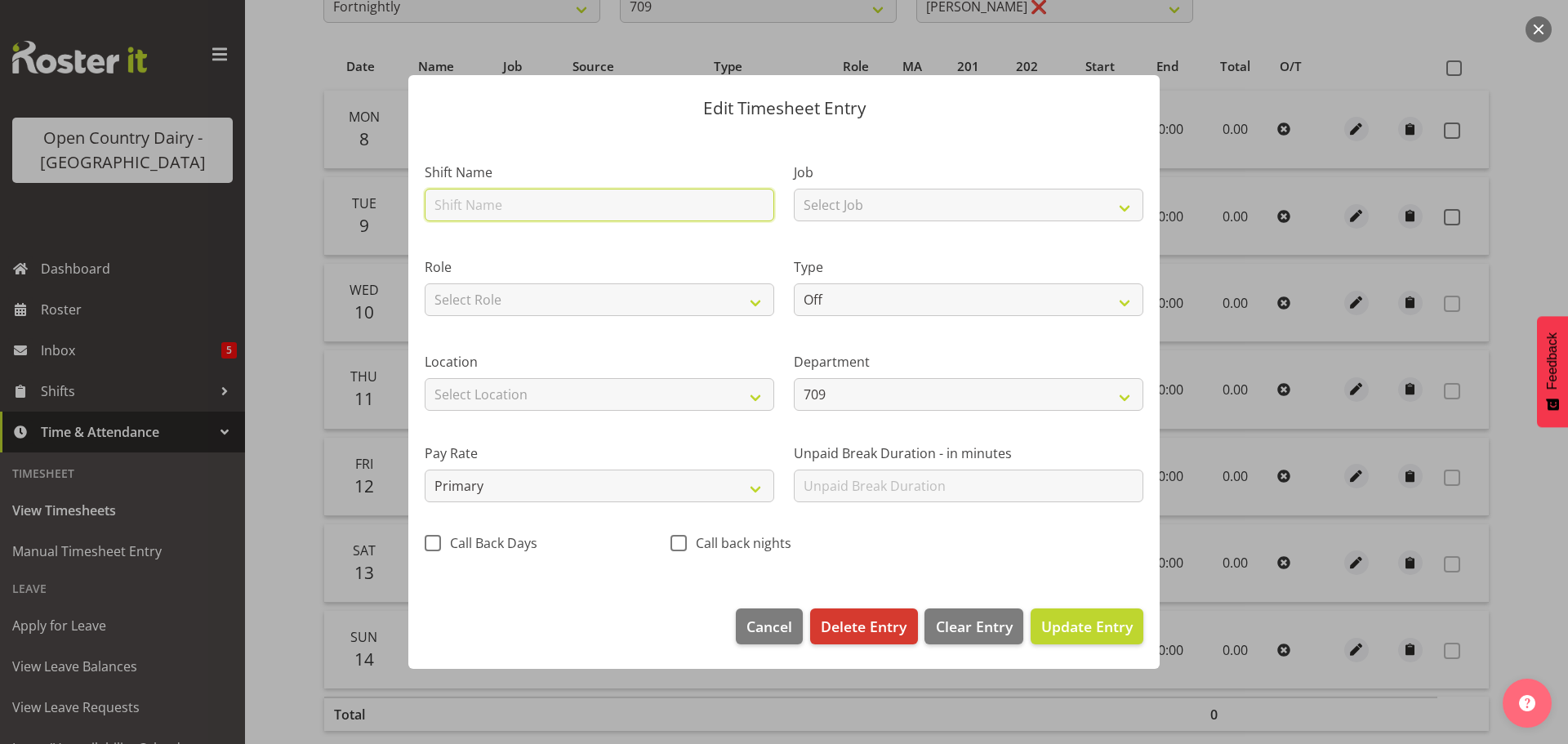
click at [448, 202] on input "text" at bounding box center [599, 205] width 350 height 33
type input "acc"
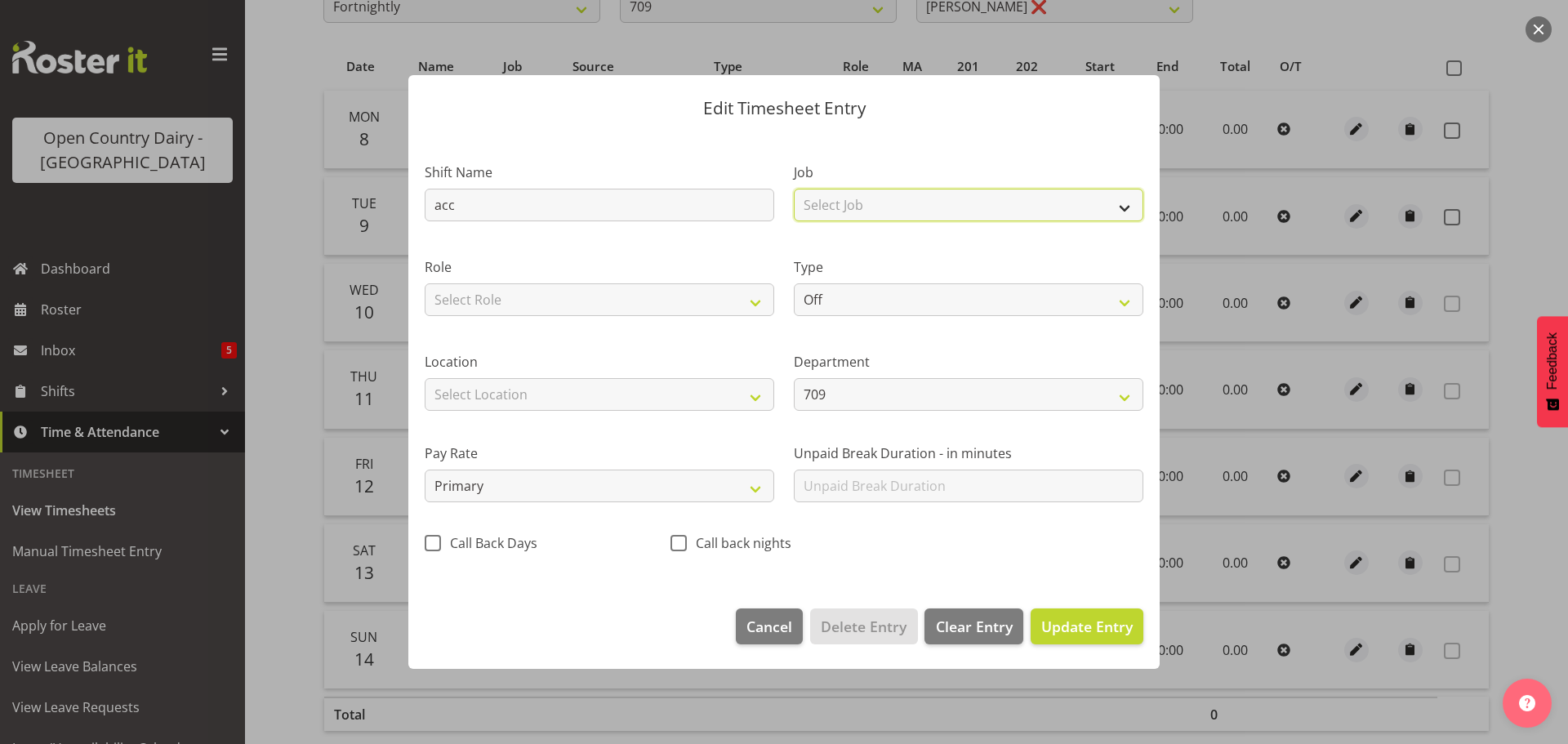
click at [857, 211] on select "Select Job Driver Driver supervisor Support" at bounding box center [968, 205] width 350 height 33
select select "9052"
click at [794, 188] on select "Select Job Driver Driver supervisor Support" at bounding box center [968, 205] width 350 height 33
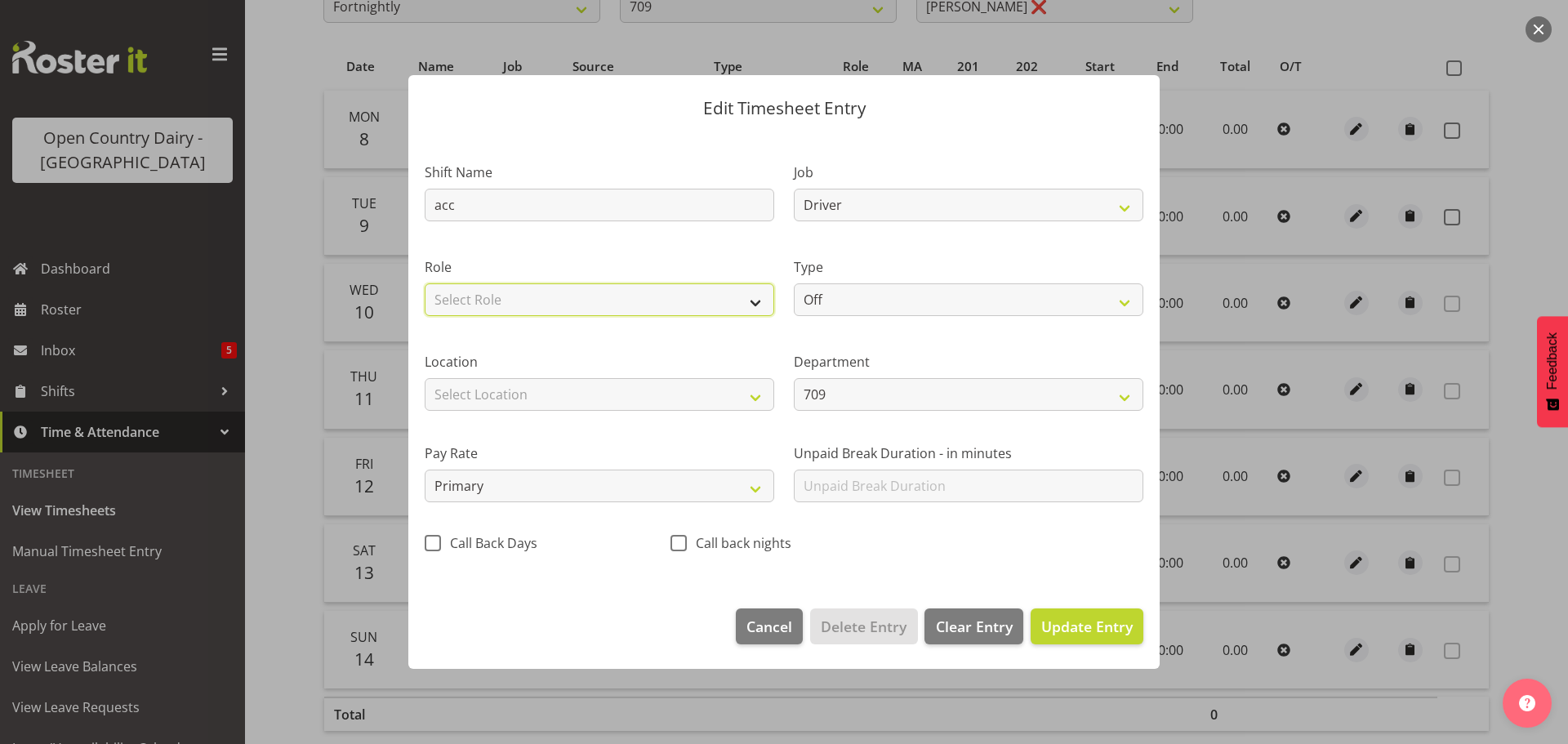
click at [599, 286] on select "Select Role Driver HSR Crew Leader" at bounding box center [599, 300] width 350 height 33
select select "1166"
click at [425, 283] on select "Select Role Driver HSR Crew Leader" at bounding box center [599, 300] width 350 height 33
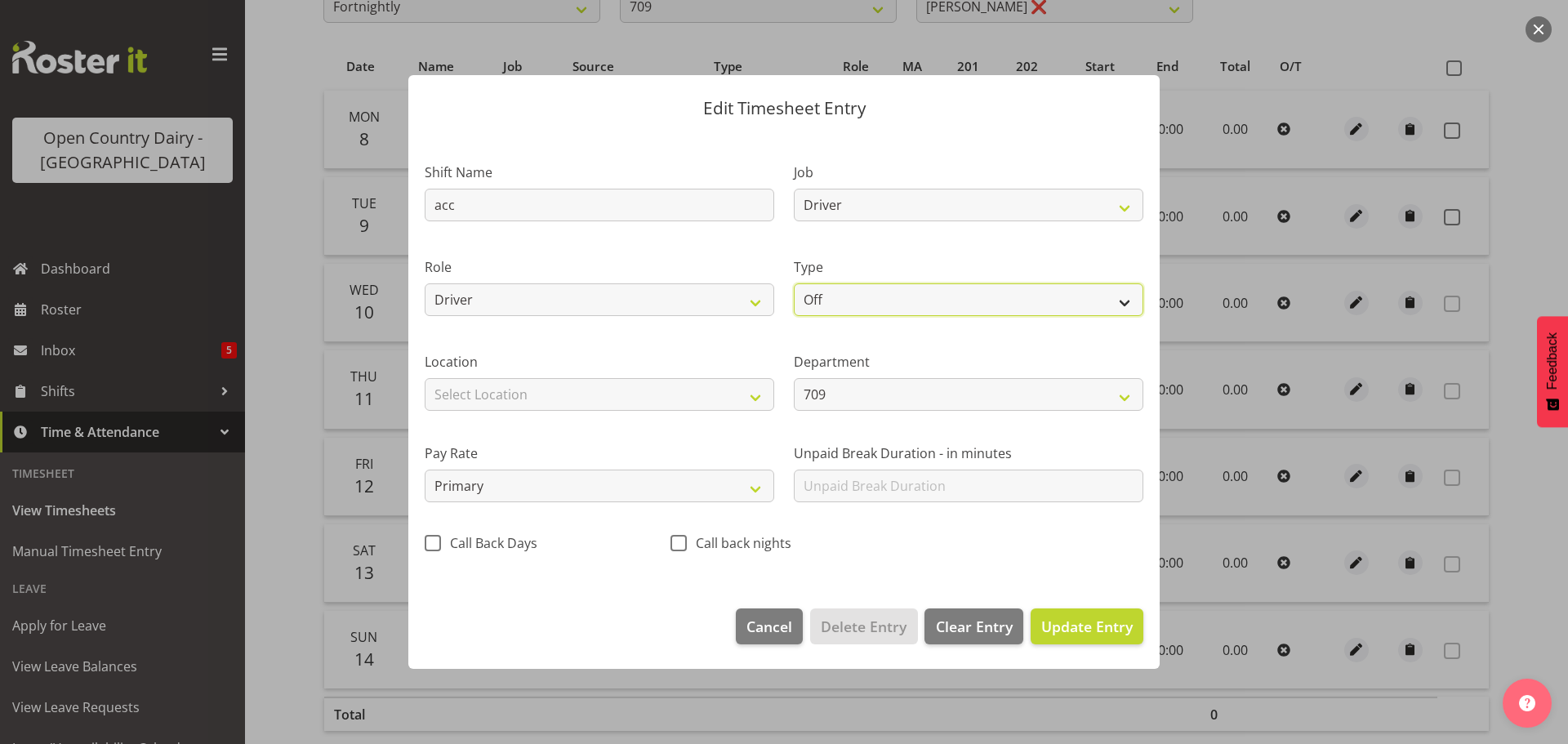
click at [893, 304] on select "Off Standard Public Holiday Public Holiday (Worked) Day In Lieu Annual Leave Si…" at bounding box center [968, 300] width 350 height 33
select select "Leave Without Pay"
click at [794, 283] on select "Off Standard Public Holiday Public Holiday (Worked) Day In Lieu Annual Leave Si…" at bounding box center [968, 300] width 350 height 33
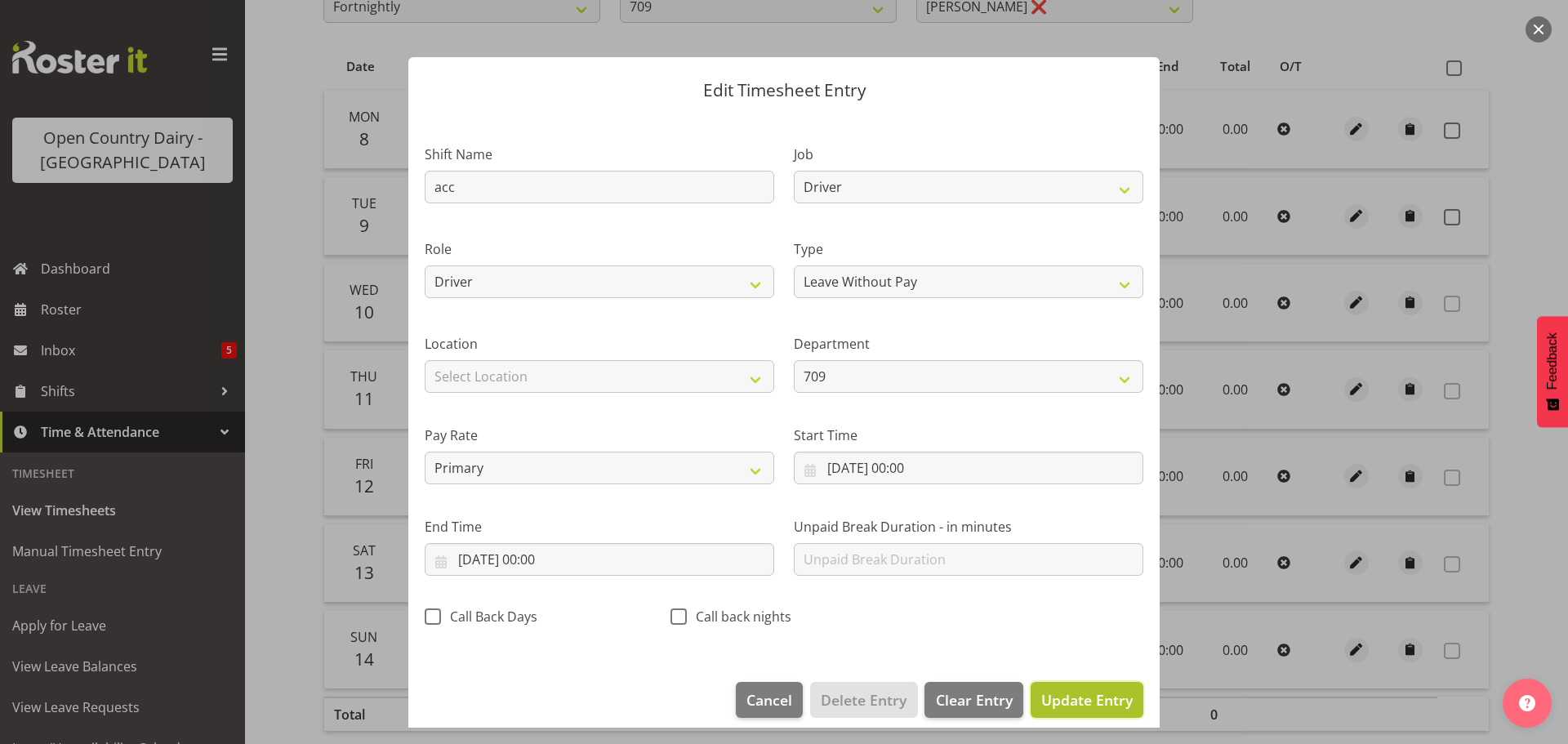
click at [1074, 690] on span "Update Entry" at bounding box center [1086, 700] width 91 height 20
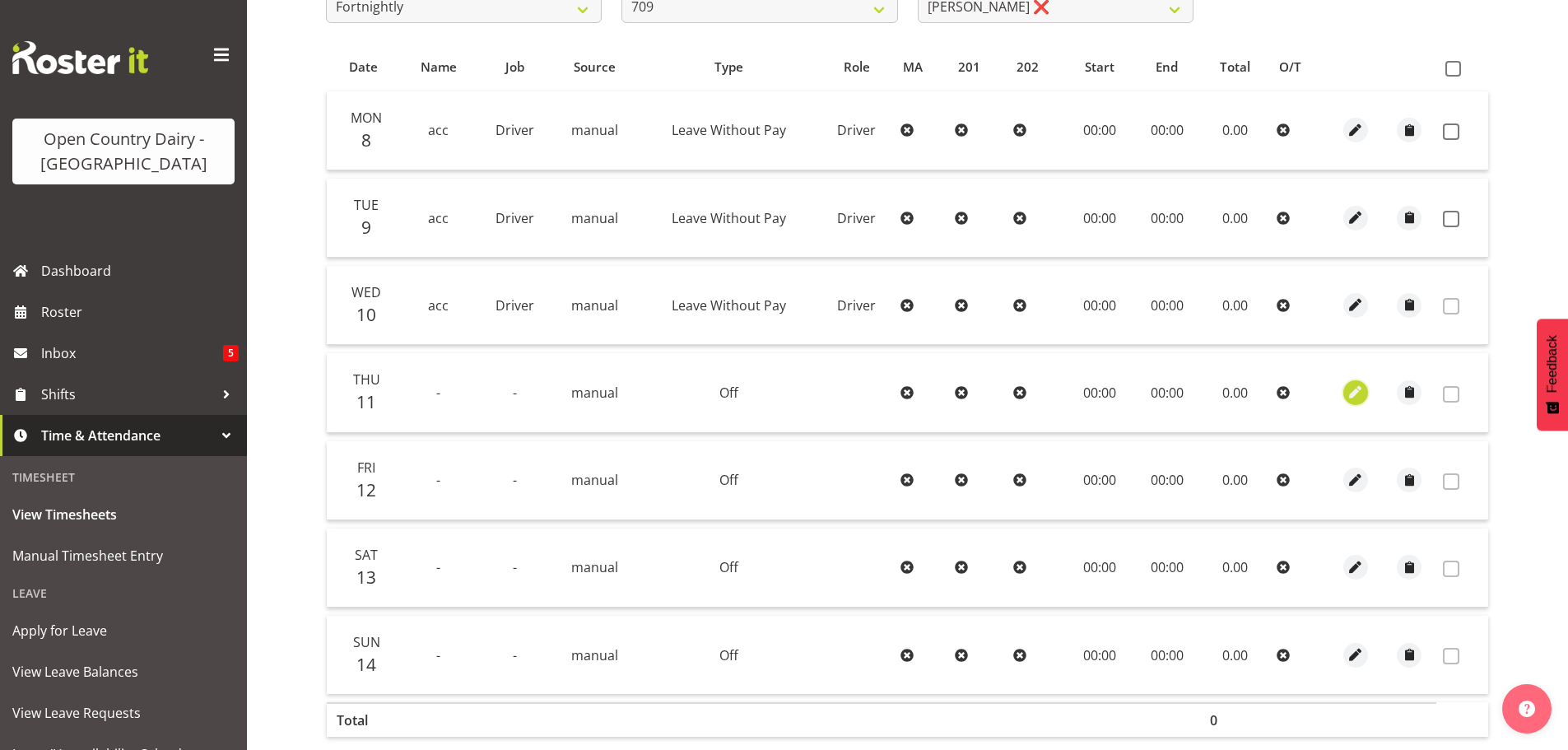
click at [1351, 396] on span "button" at bounding box center [1355, 392] width 19 height 19
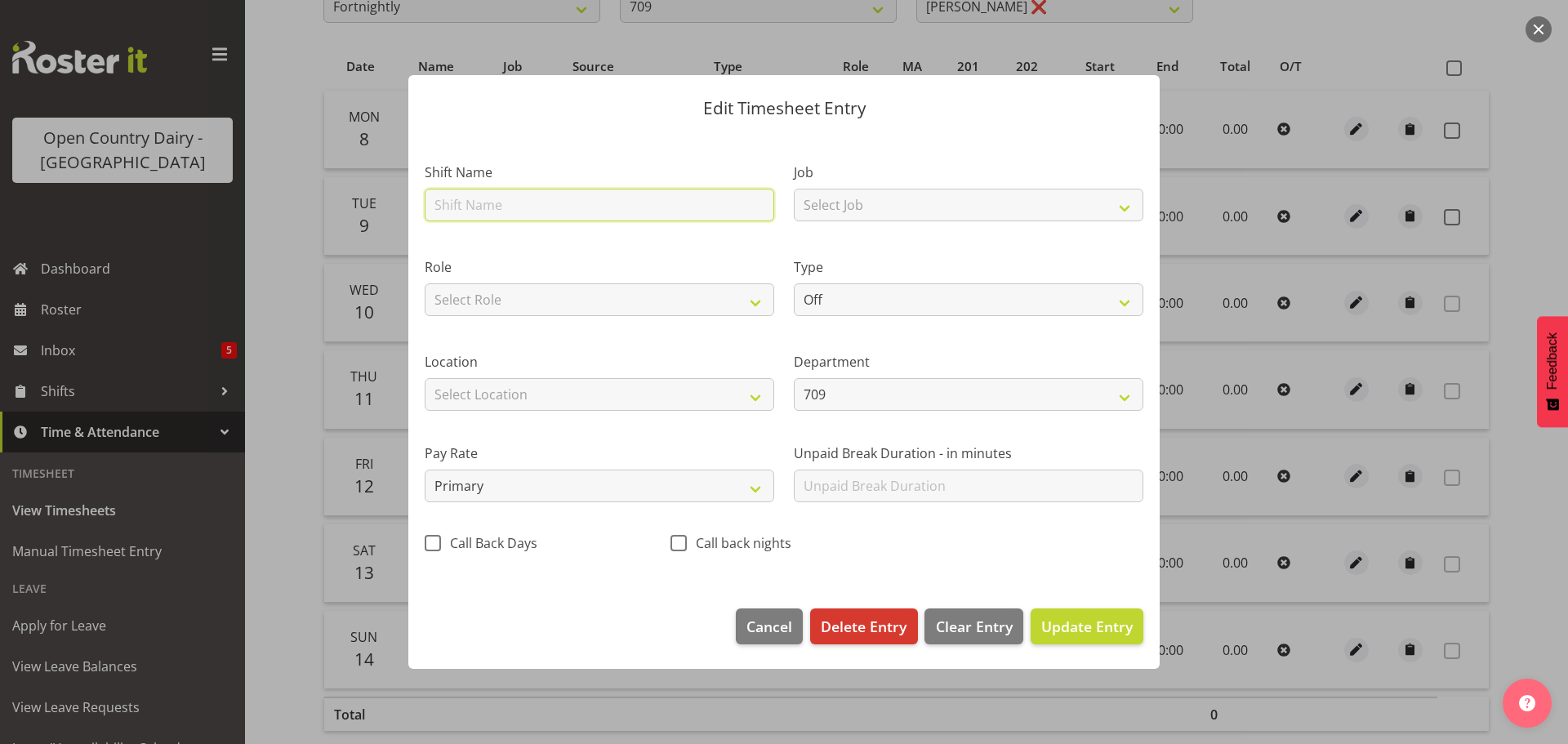
click at [449, 205] on input "text" at bounding box center [599, 205] width 350 height 33
type input "acc"
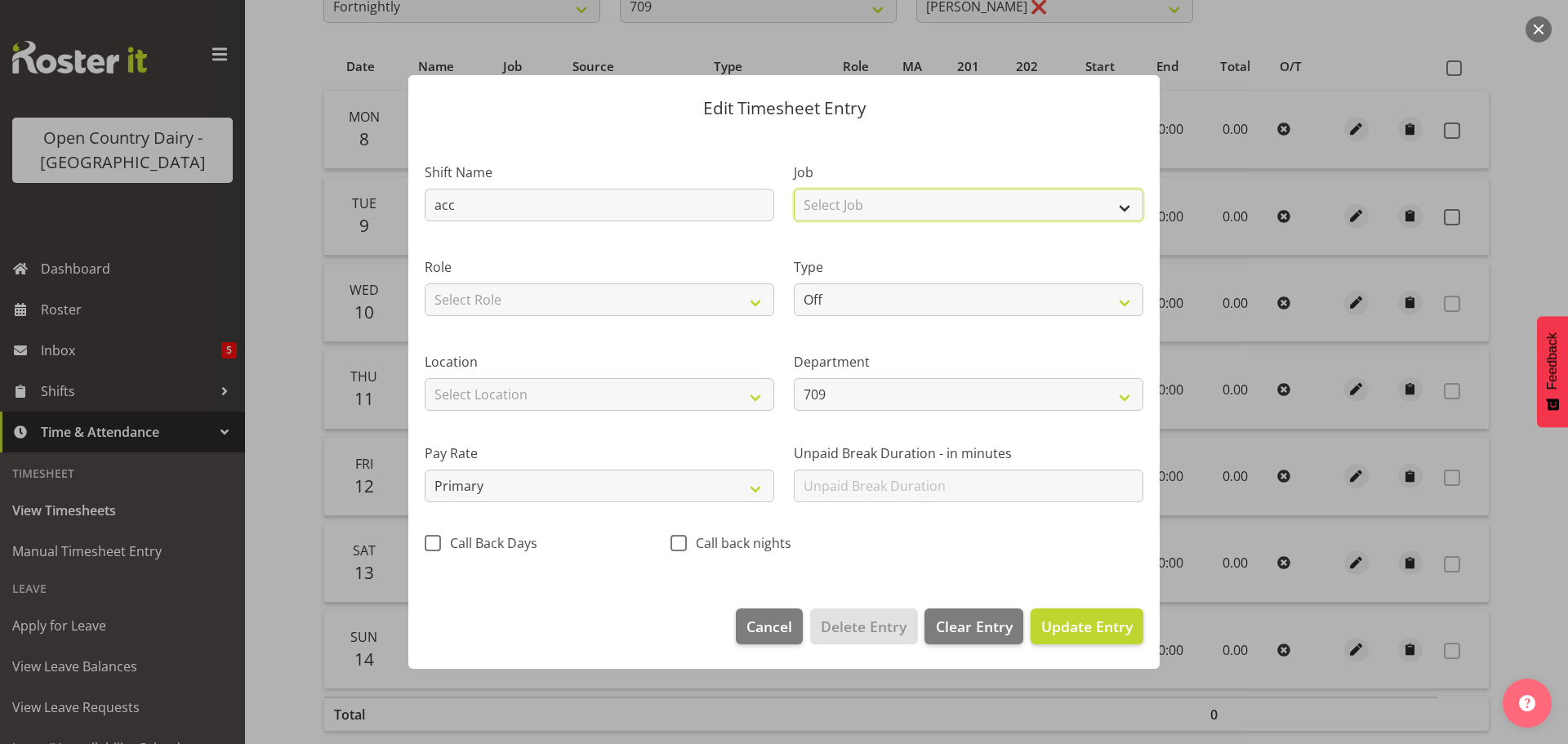
click at [859, 202] on select "Select Job Driver Driver supervisor Support" at bounding box center [968, 205] width 350 height 33
select select "9052"
click at [794, 188] on select "Select Job Driver Driver supervisor Support" at bounding box center [968, 205] width 350 height 33
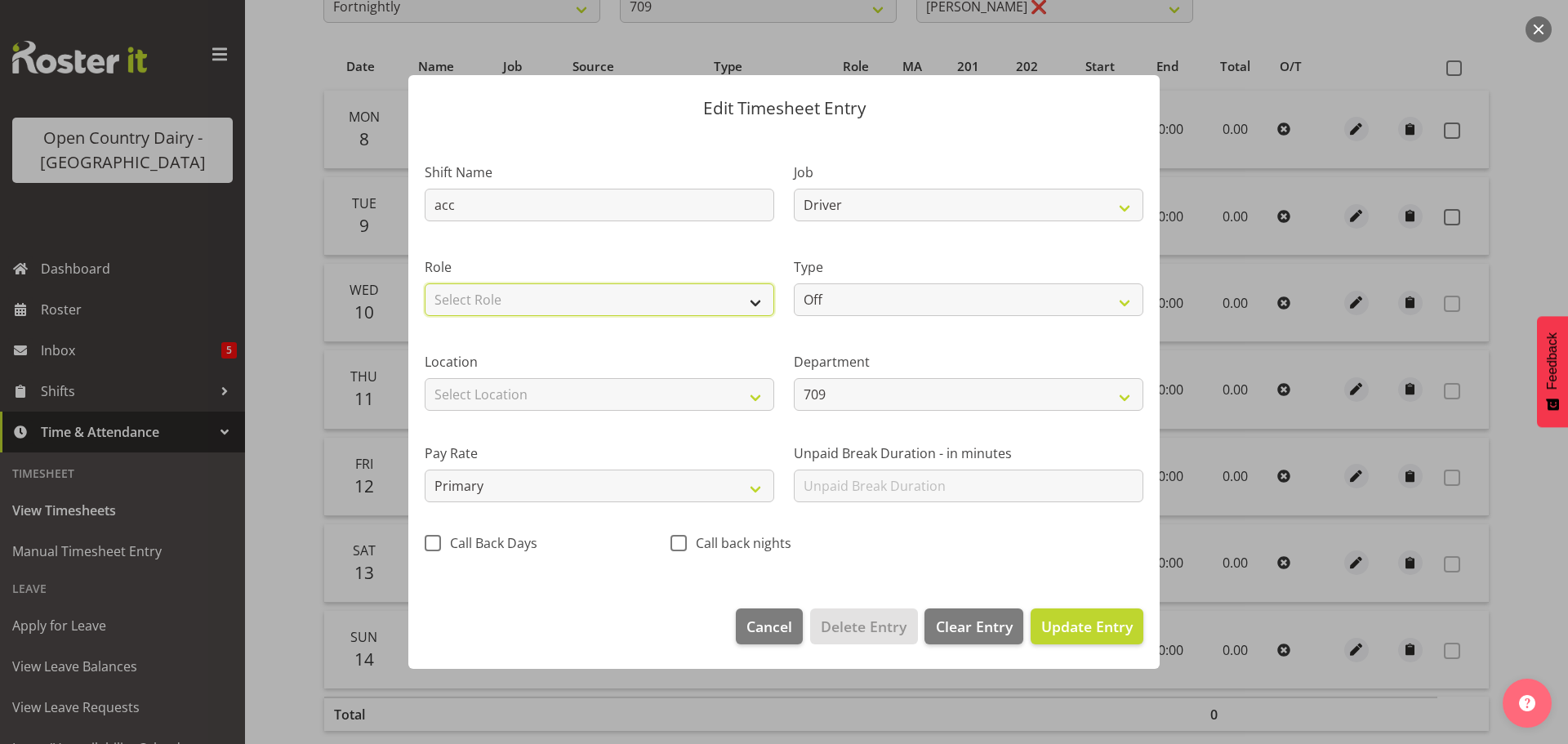
click at [596, 298] on select "Select Role Driver HSR Crew Leader" at bounding box center [599, 300] width 350 height 33
select select "1166"
click at [425, 283] on select "Select Role Driver HSR Crew Leader" at bounding box center [599, 300] width 350 height 33
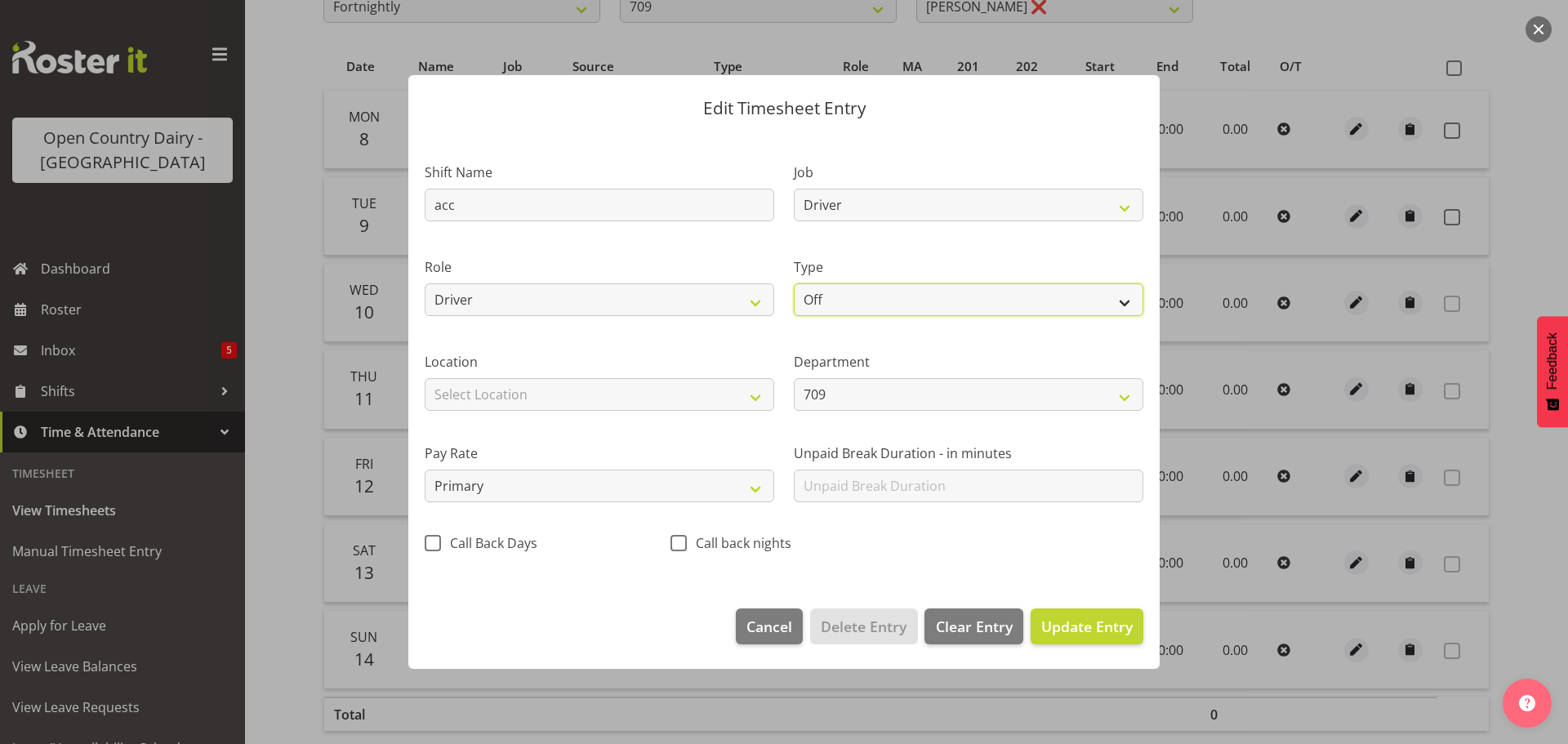
click at [929, 313] on select "Off Standard Public Holiday Public Holiday (Worked) Day In Lieu Annual Leave Si…" at bounding box center [968, 300] width 350 height 33
select select "Leave Without Pay"
click at [794, 283] on select "Off Standard Public Holiday Public Holiday (Worked) Day In Lieu Annual Leave Si…" at bounding box center [968, 300] width 350 height 33
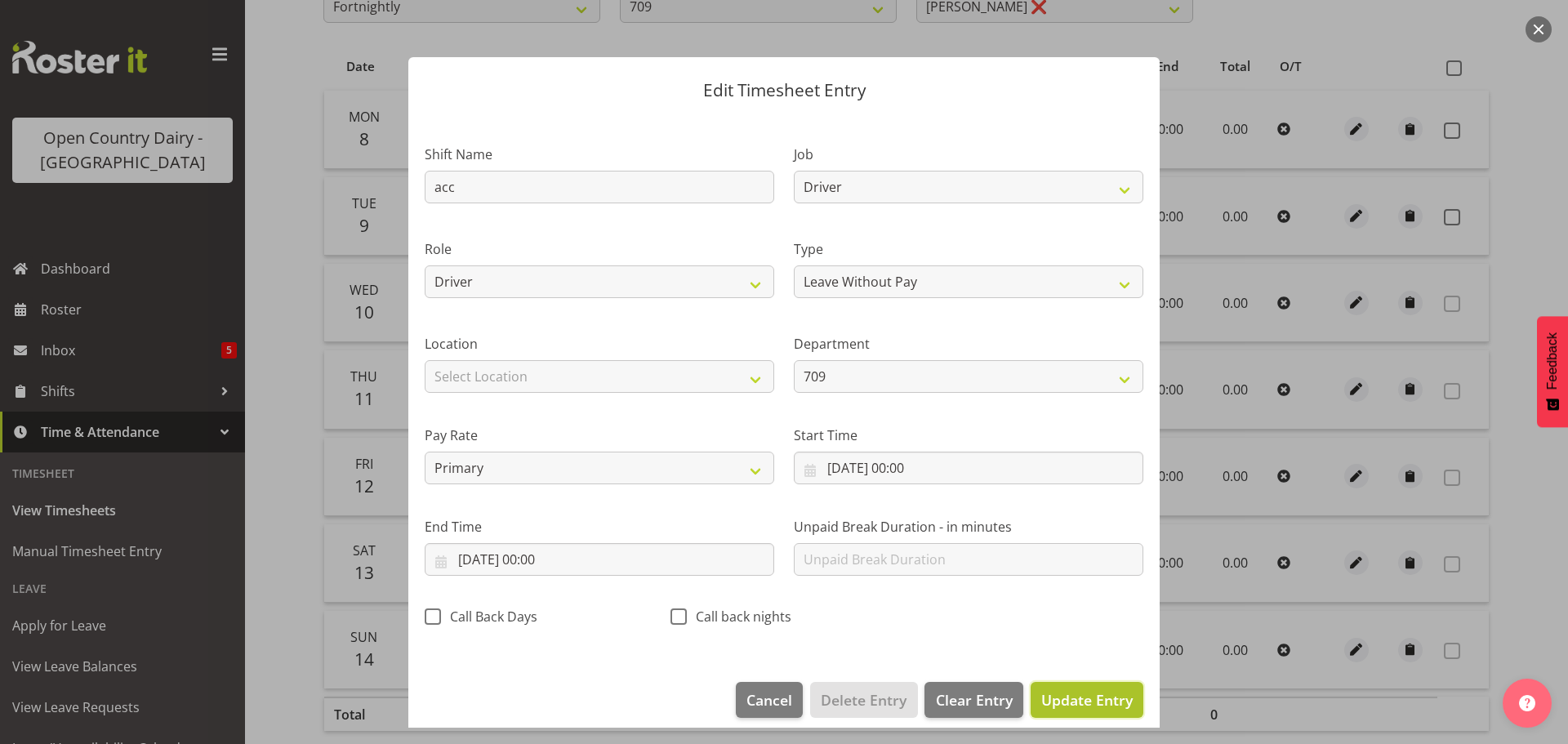
click at [1061, 703] on span "Update Entry" at bounding box center [1086, 700] width 91 height 20
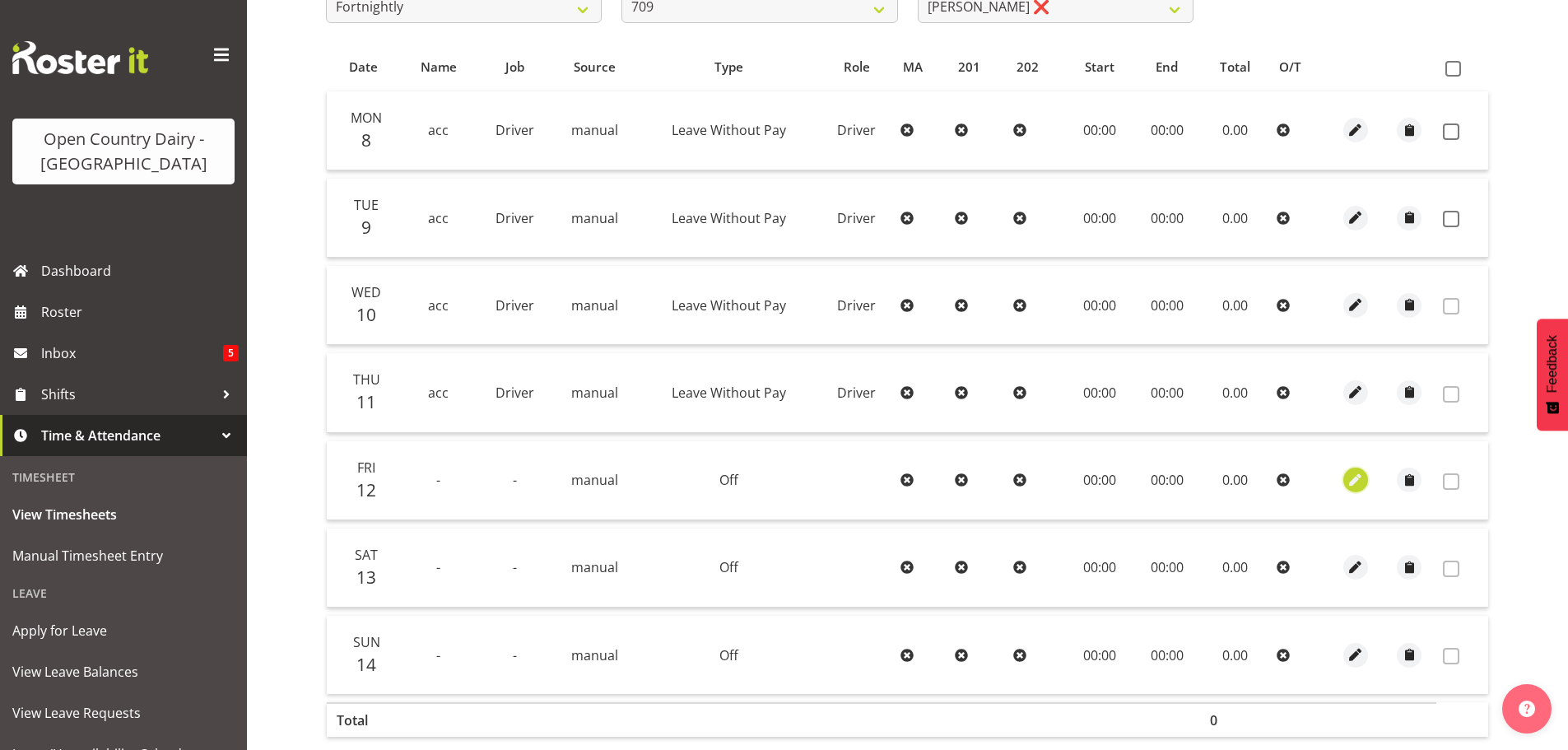
click at [1351, 474] on span "button" at bounding box center [1355, 480] width 19 height 19
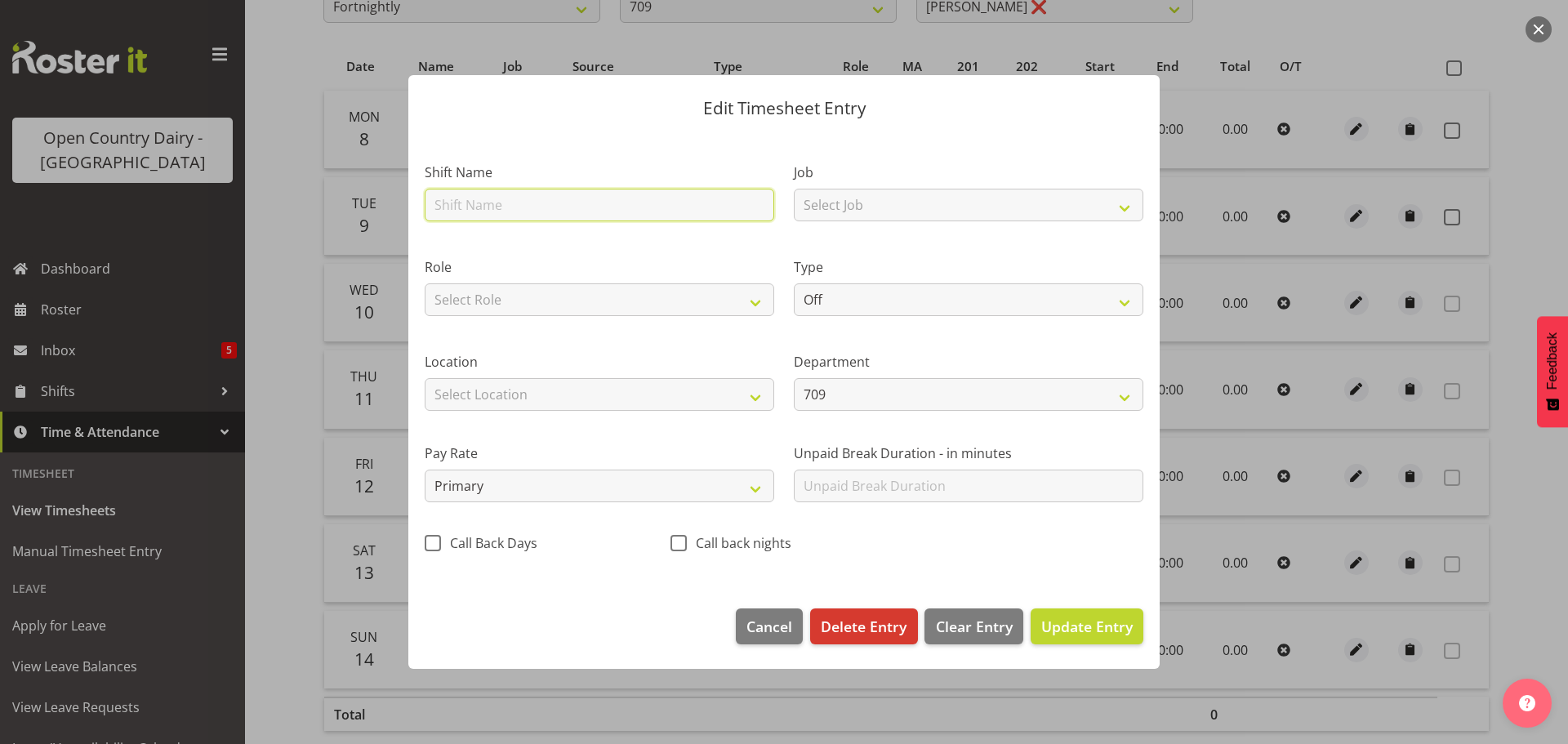
click at [505, 206] on input "text" at bounding box center [599, 205] width 350 height 33
type input "acc"
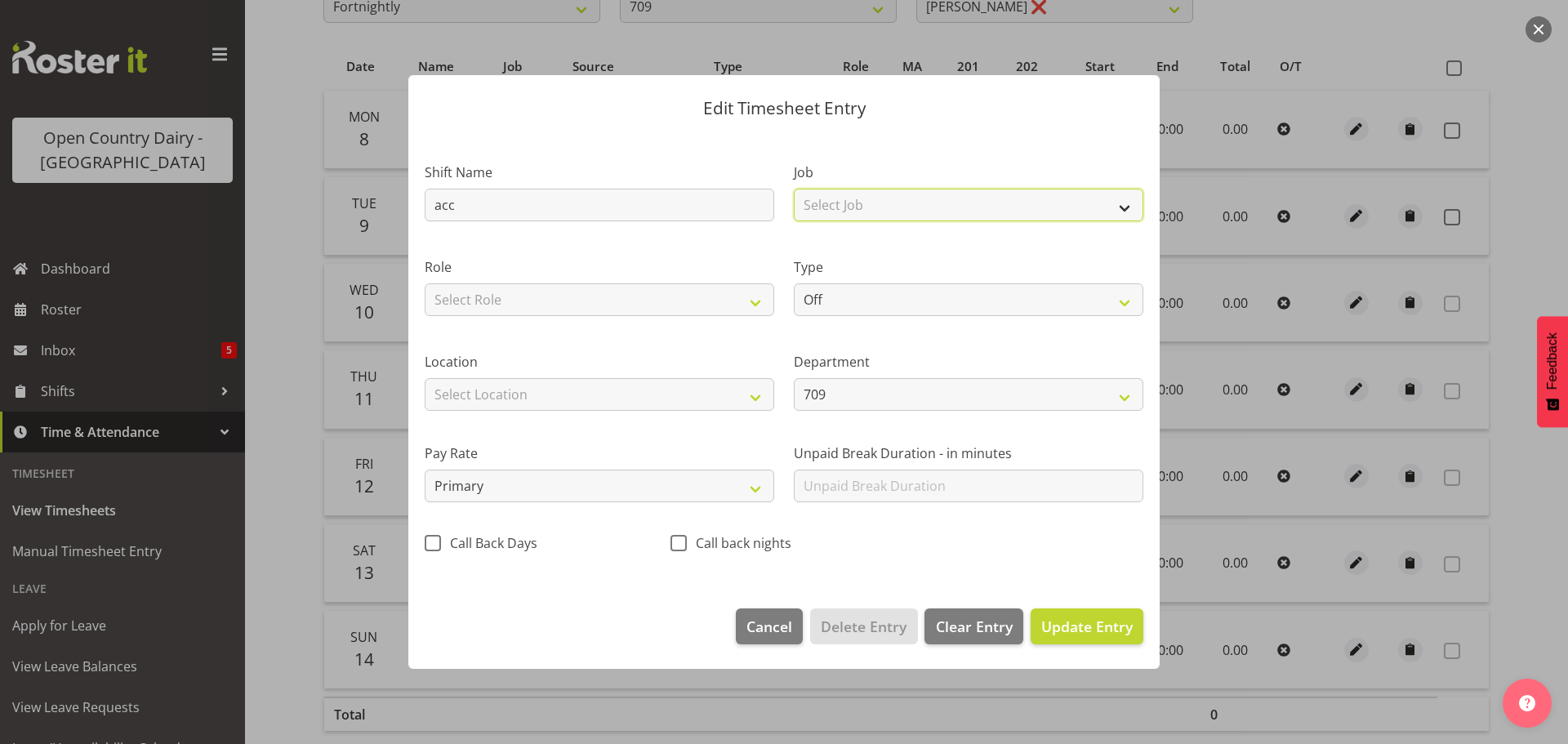
click at [806, 204] on select "Select Job Driver Driver supervisor Support" at bounding box center [968, 205] width 350 height 33
select select "9052"
click at [794, 188] on select "Select Job Driver Driver supervisor Support" at bounding box center [968, 205] width 350 height 33
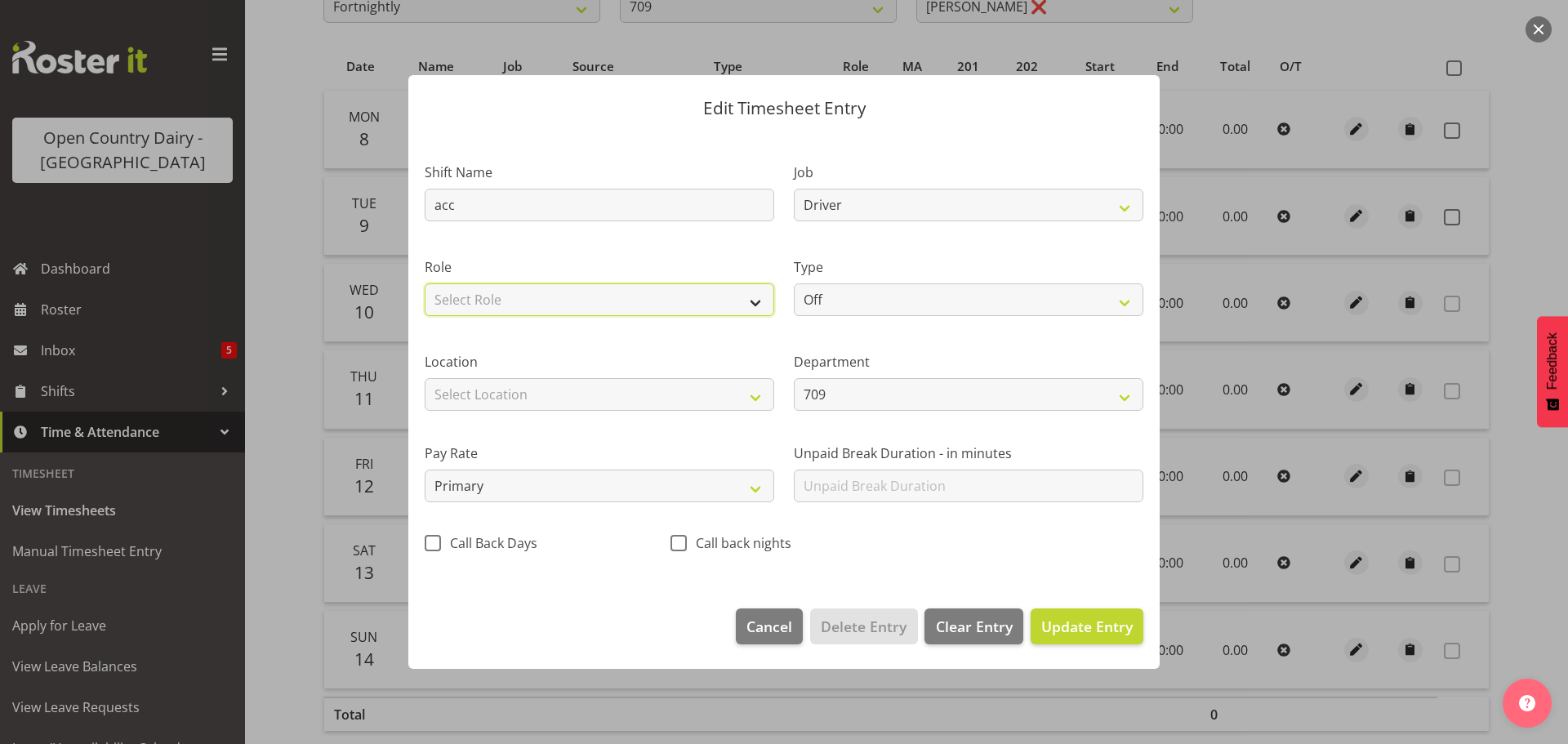
click at [507, 286] on select "Select Role Driver HSR Crew Leader" at bounding box center [599, 300] width 350 height 33
select select "1166"
click at [425, 283] on select "Select Role Driver HSR Crew Leader" at bounding box center [599, 300] width 350 height 33
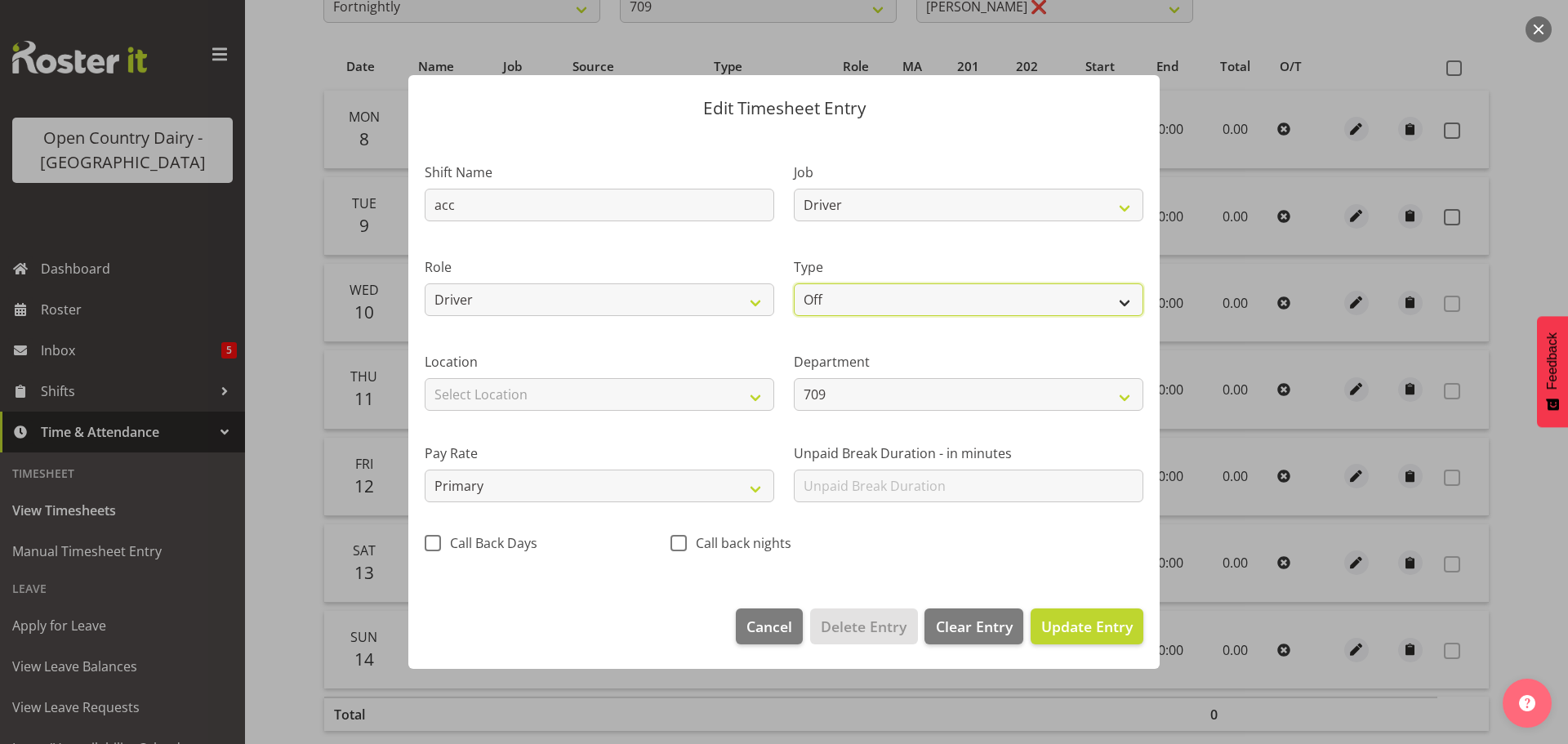
click at [871, 298] on select "Off Standard Public Holiday Public Holiday (Worked) Day In Lieu Annual Leave Si…" at bounding box center [968, 300] width 350 height 33
select select "Leave Without Pay"
click at [794, 283] on select "Off Standard Public Holiday Public Holiday (Worked) Day In Lieu Annual Leave Si…" at bounding box center [968, 300] width 350 height 33
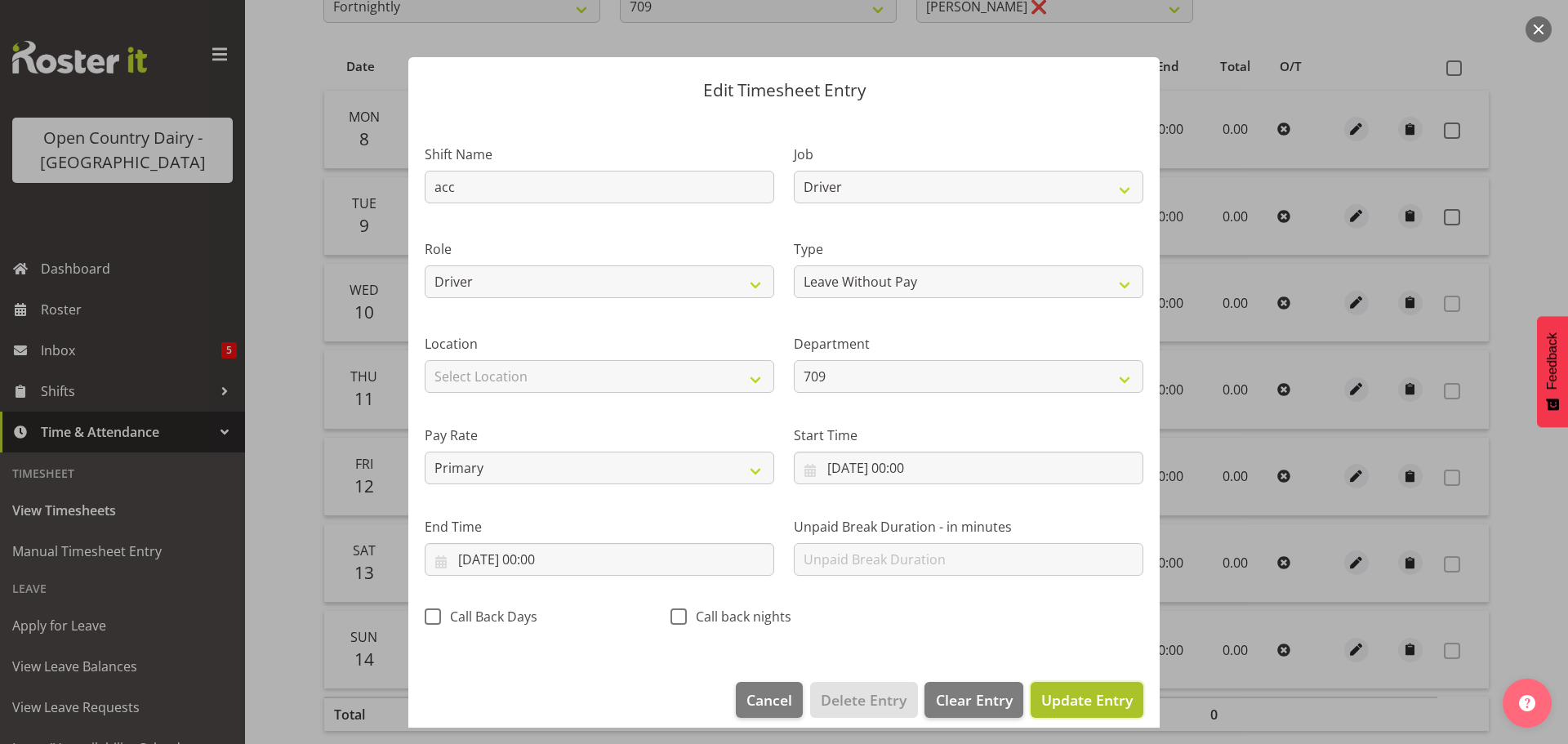
click at [1051, 695] on span "Update Entry" at bounding box center [1086, 700] width 91 height 20
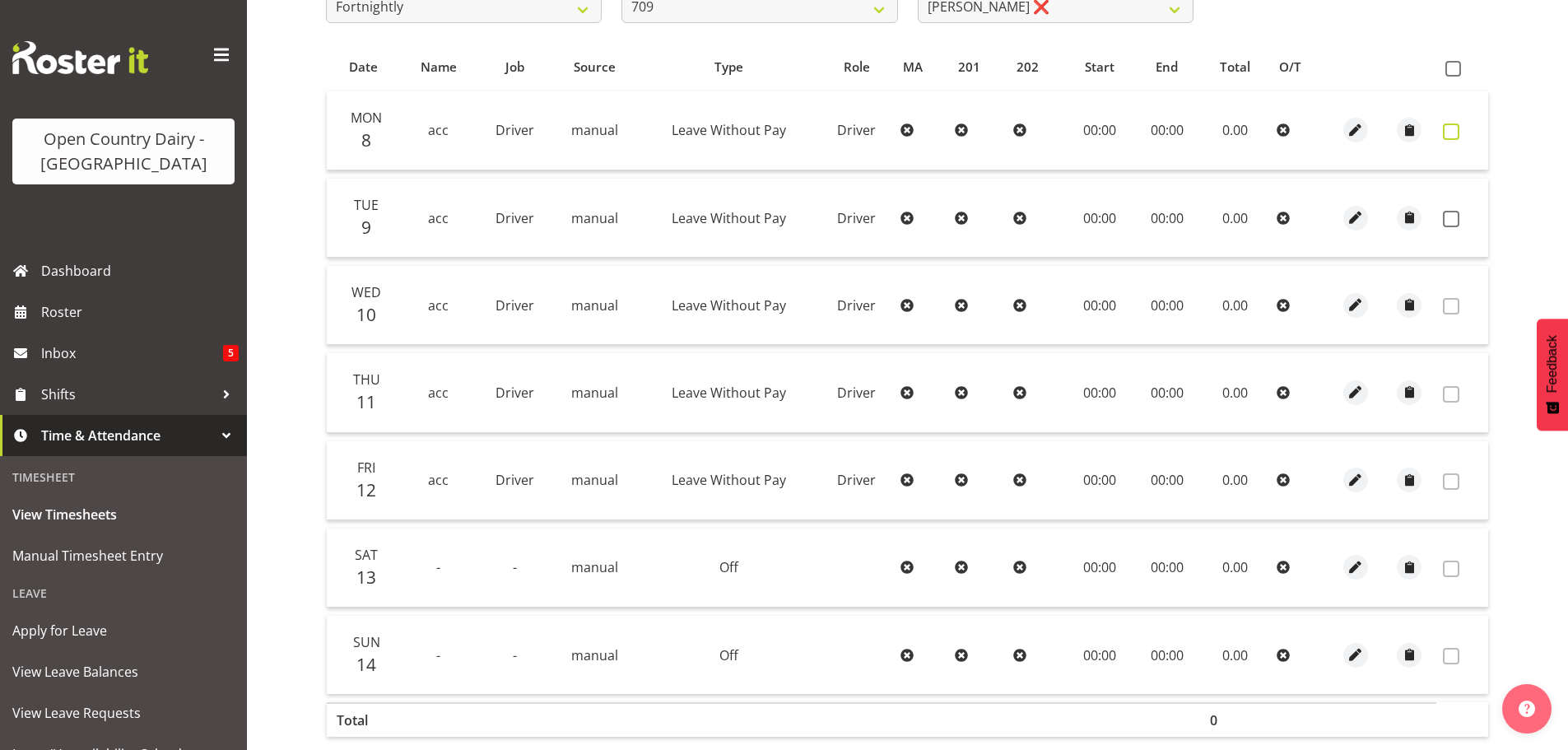
click at [1446, 126] on span at bounding box center [1451, 131] width 17 height 17
checkbox input "true"
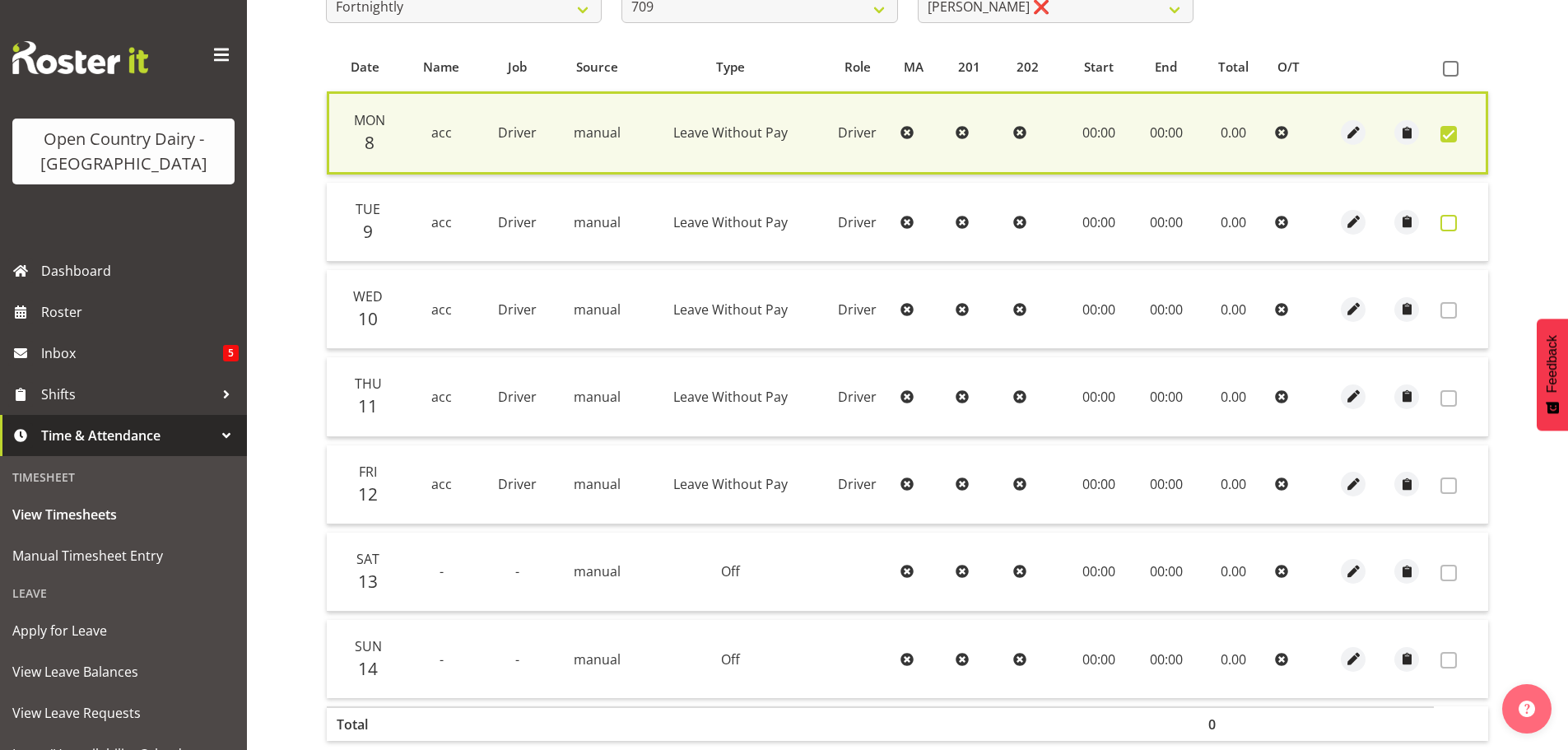
click at [1447, 217] on span at bounding box center [1448, 223] width 17 height 17
checkbox input "true"
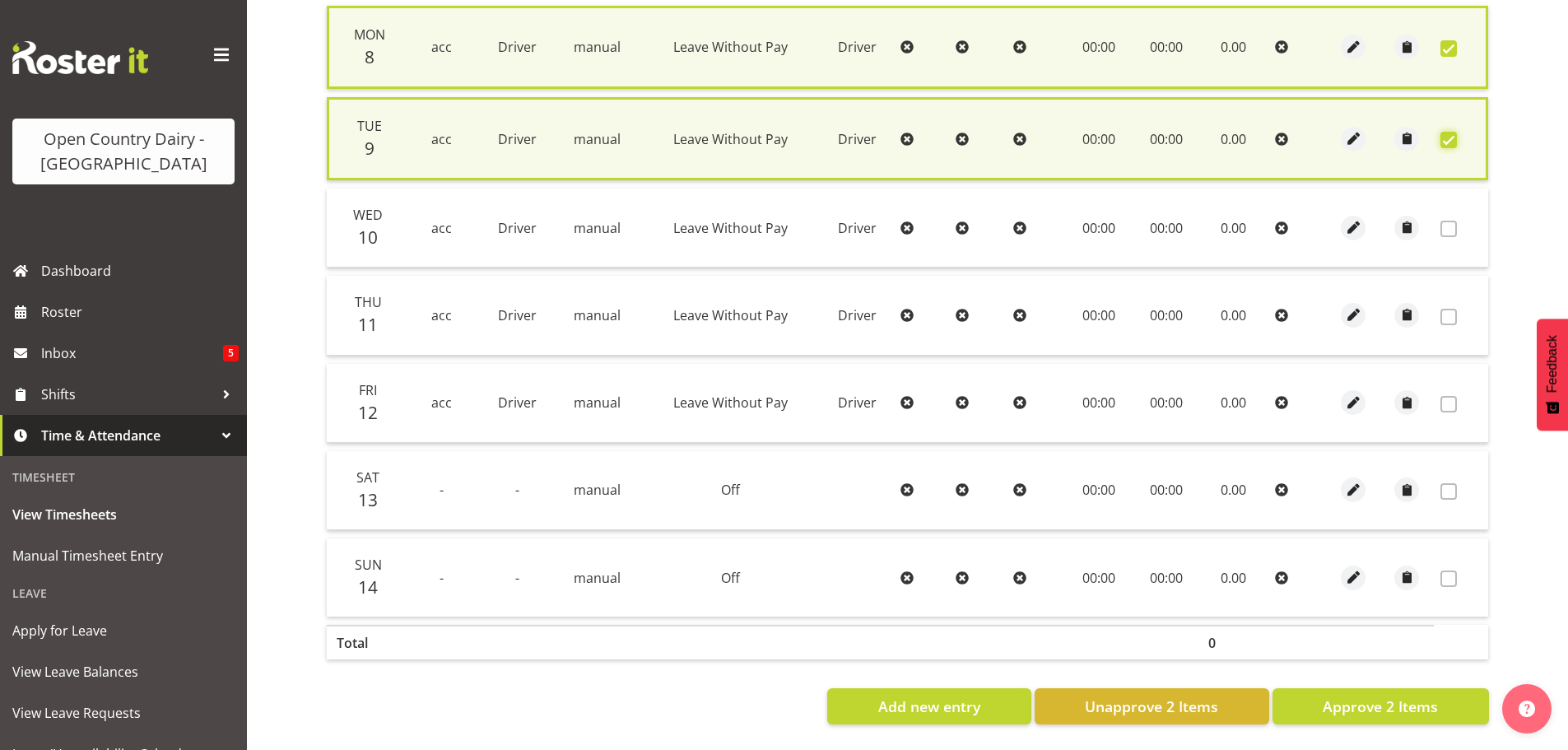
scroll to position [422, 0]
click at [1364, 696] on span "Approve 2 Items" at bounding box center [1381, 706] width 116 height 21
checkbox input "false"
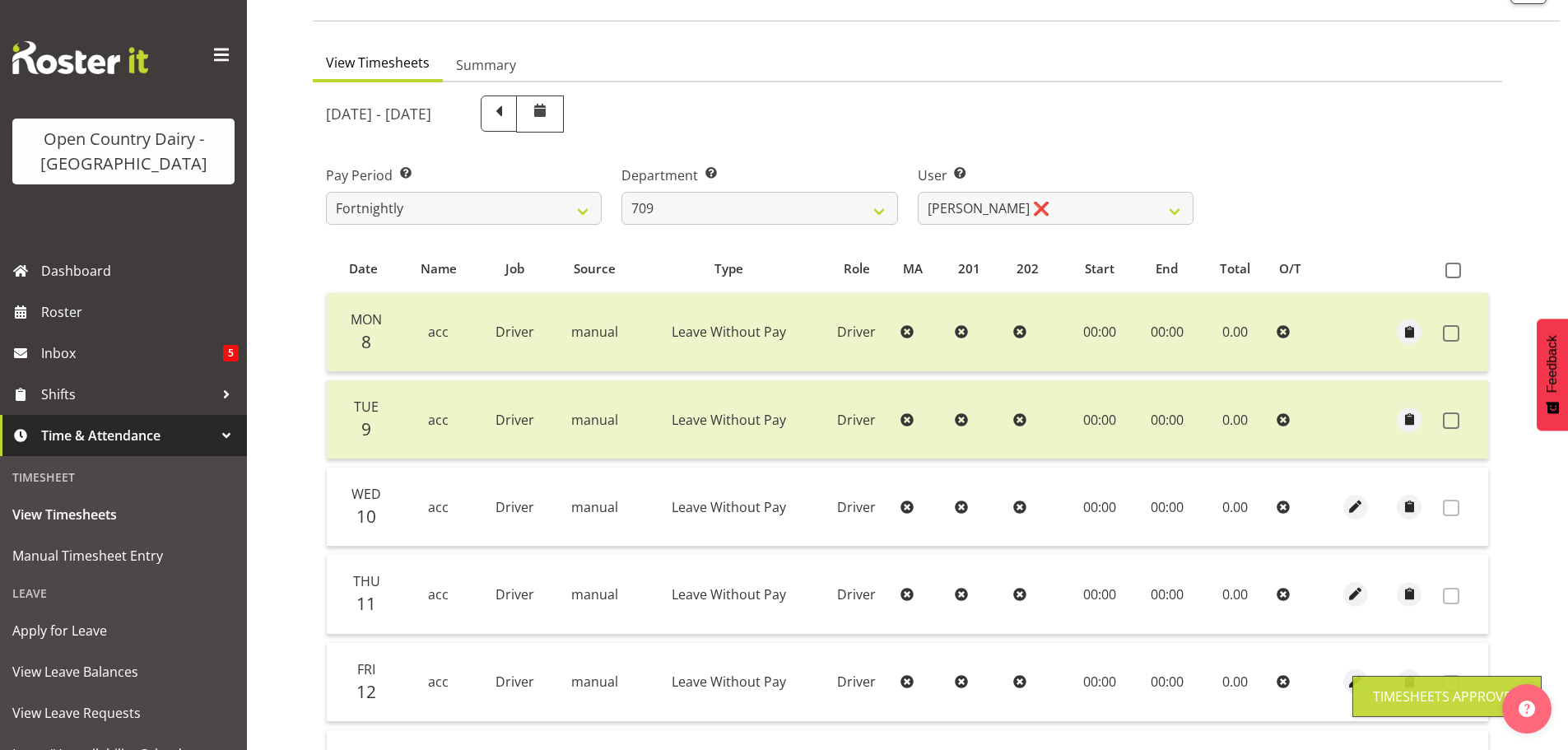
scroll to position [84, 0]
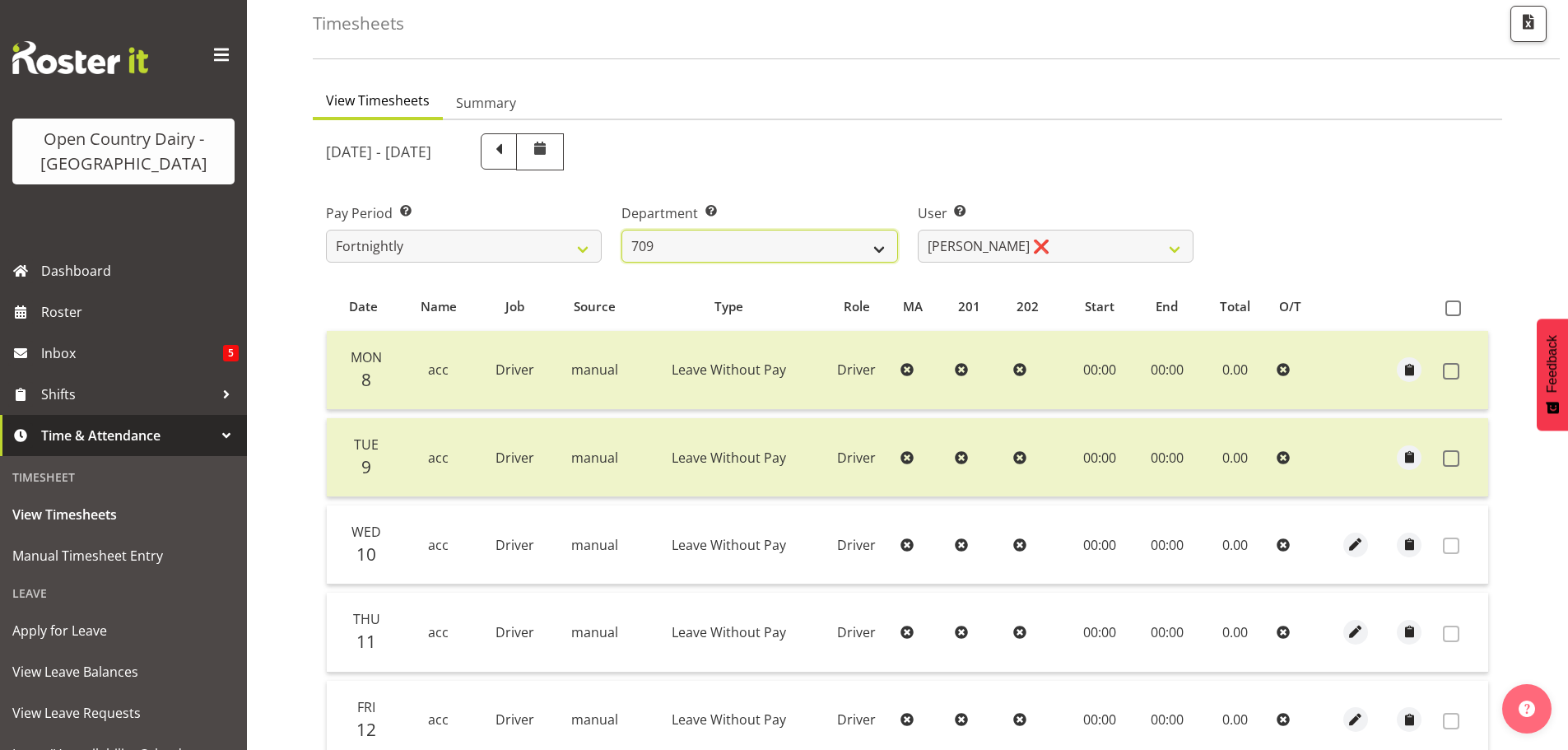
click at [773, 238] on select "701 702 703 704 705 706 707 708 709 710 711 712 713 714 715 716 717 718 719 720" at bounding box center [759, 246] width 276 height 33
select select "875"
click at [621, 229] on select "701 702 703 704 705 706 707 708 709 710 711 712 713 714 715 716 717 718 719 720" at bounding box center [759, 246] width 276 height 33
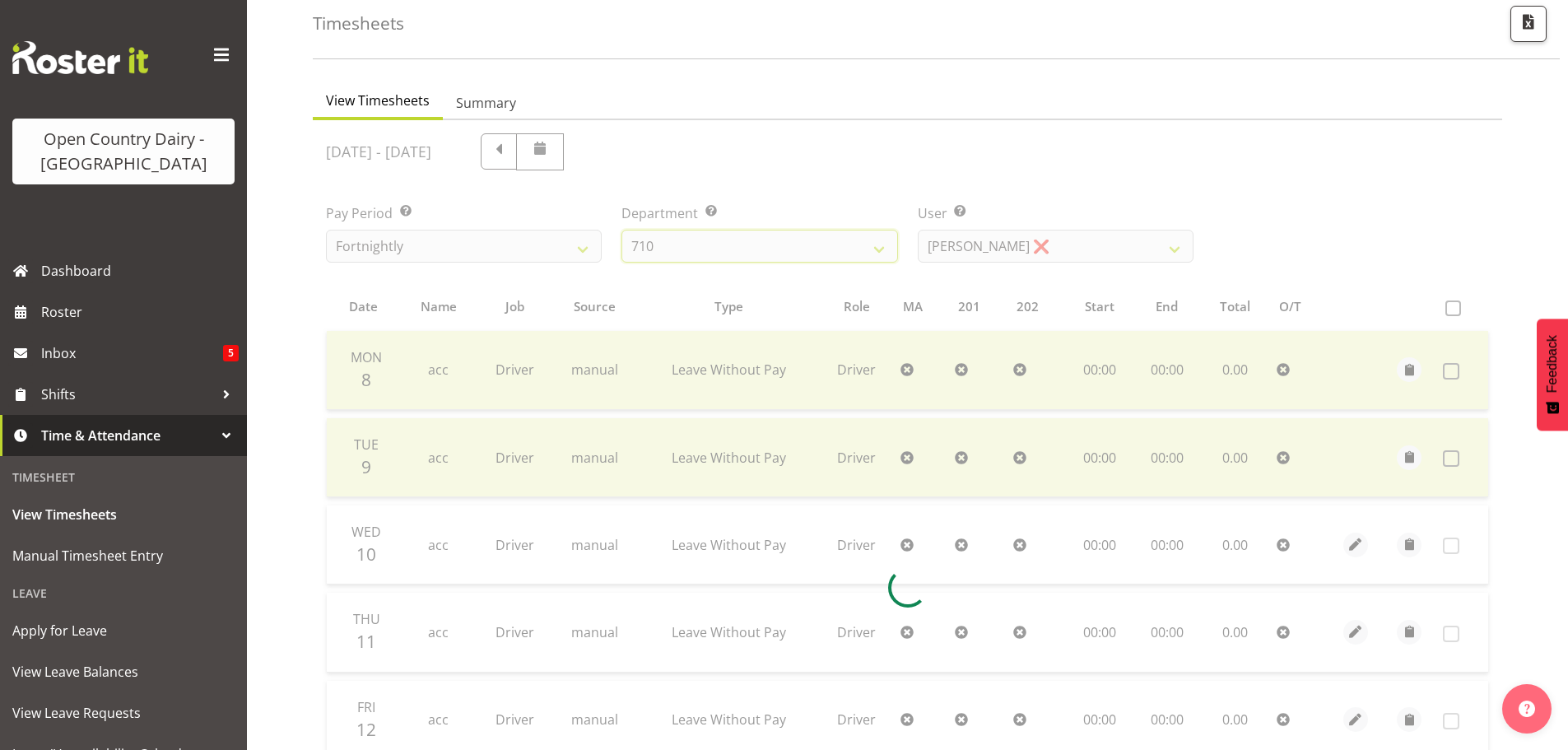
scroll to position [76, 0]
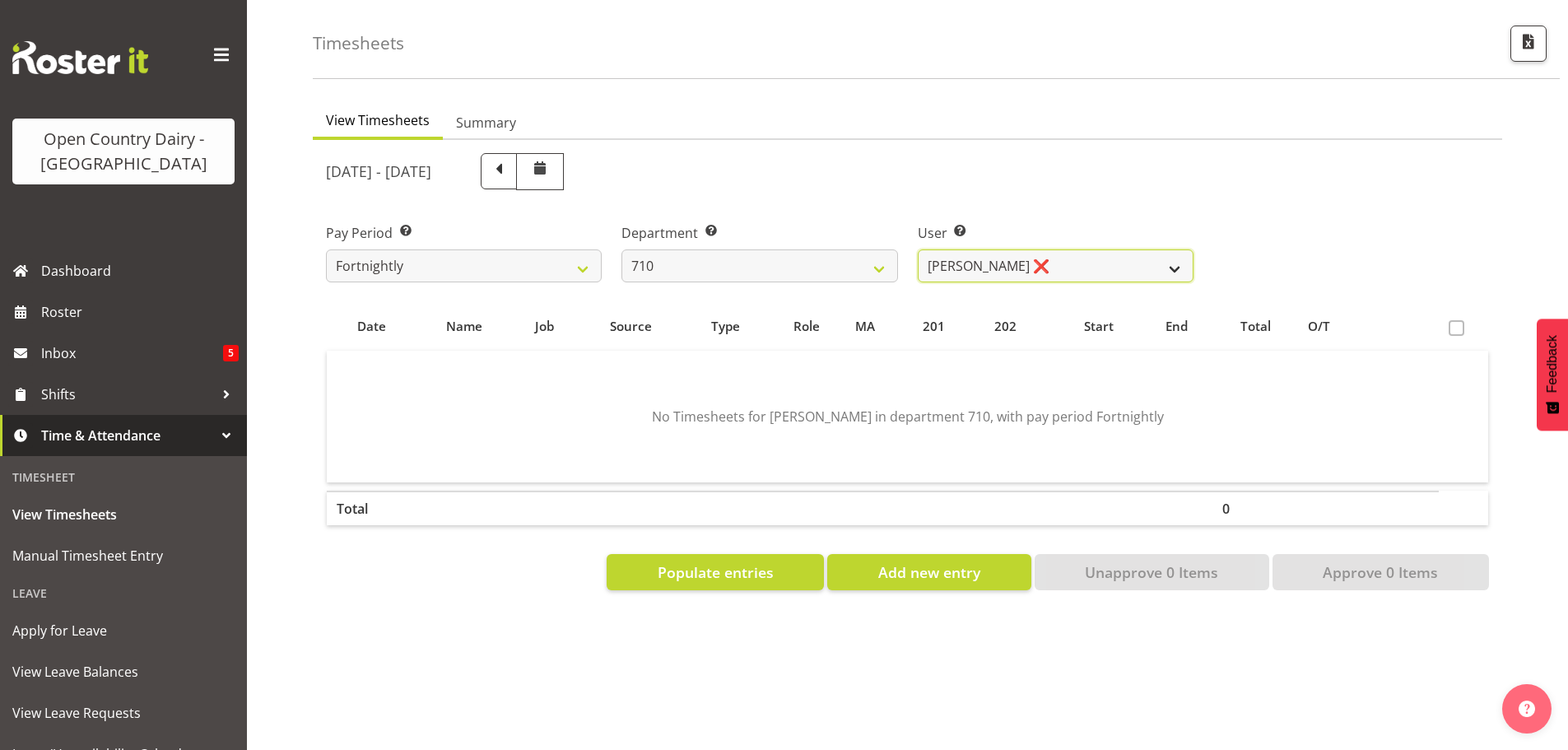
click at [1068, 249] on select "Dean Chapman ❌ George Megchelse ❌ Kris Gambhir ❌ Richie Epere ❌" at bounding box center [1055, 266] width 276 height 33
select select "10161"
click at [918, 249] on select "Dean Chapman ❌ George Megchelse ❌ Kris Gambhir ❌ Richie Epere ❌" at bounding box center [1055, 266] width 276 height 33
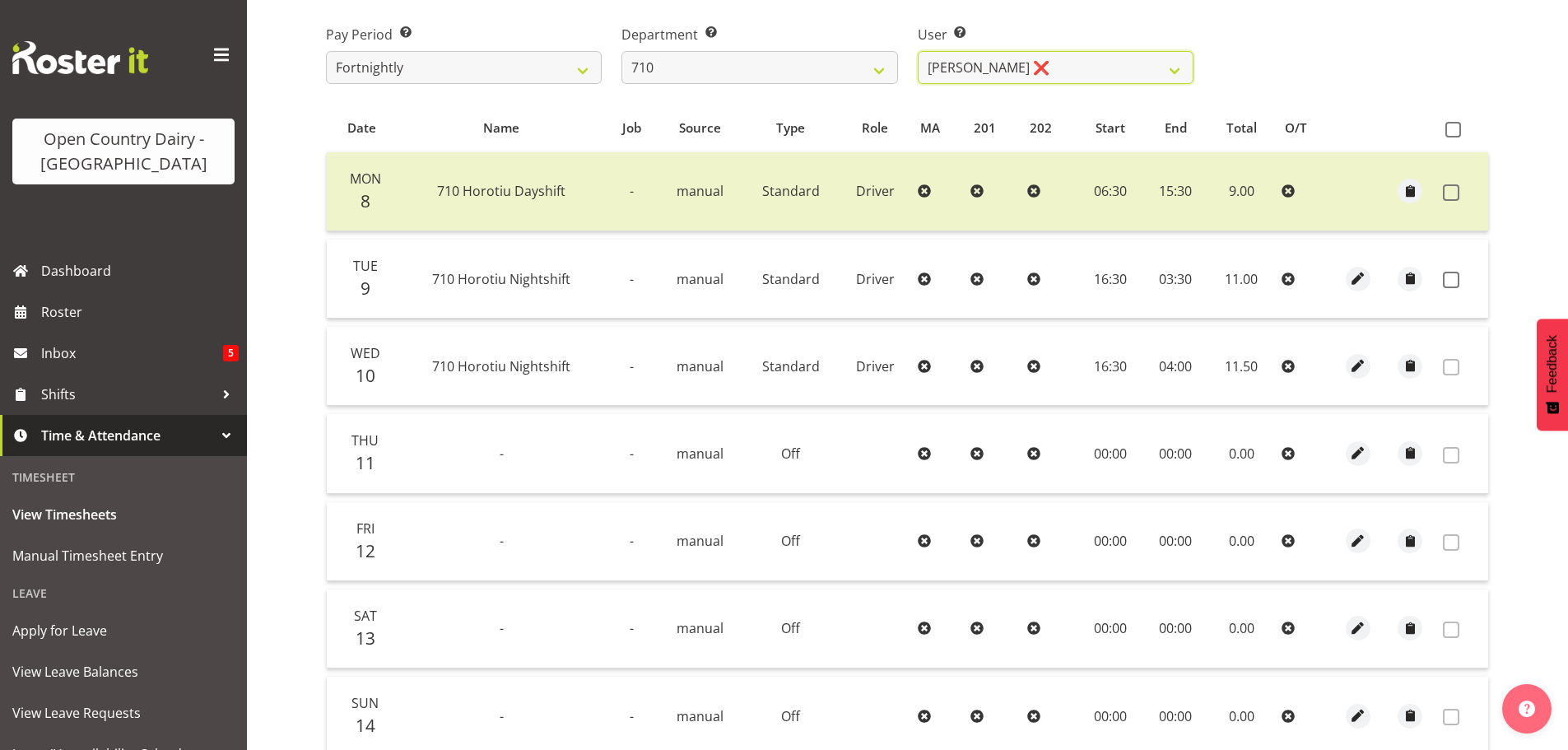
scroll to position [324, 0]
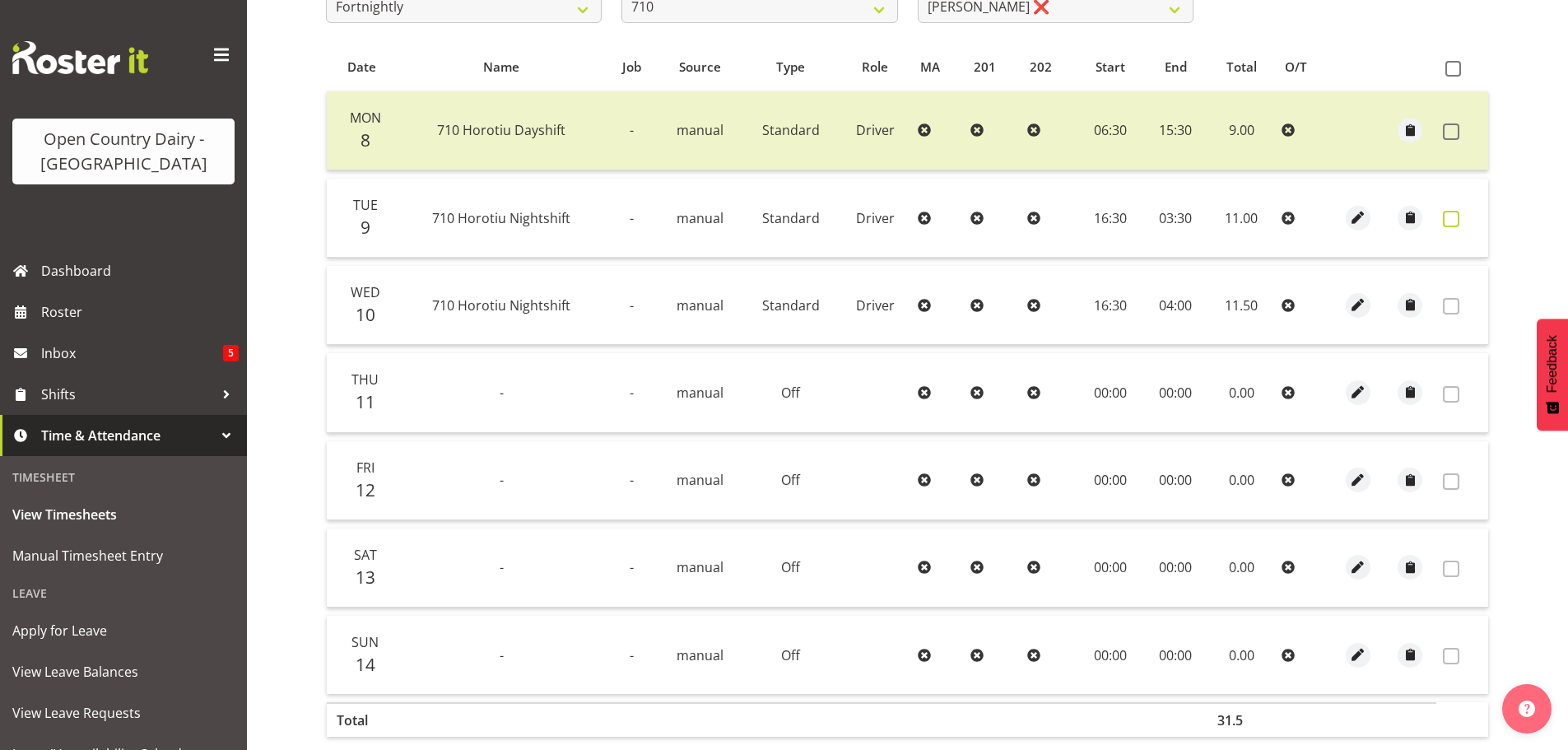
click at [1446, 218] on span at bounding box center [1451, 219] width 17 height 17
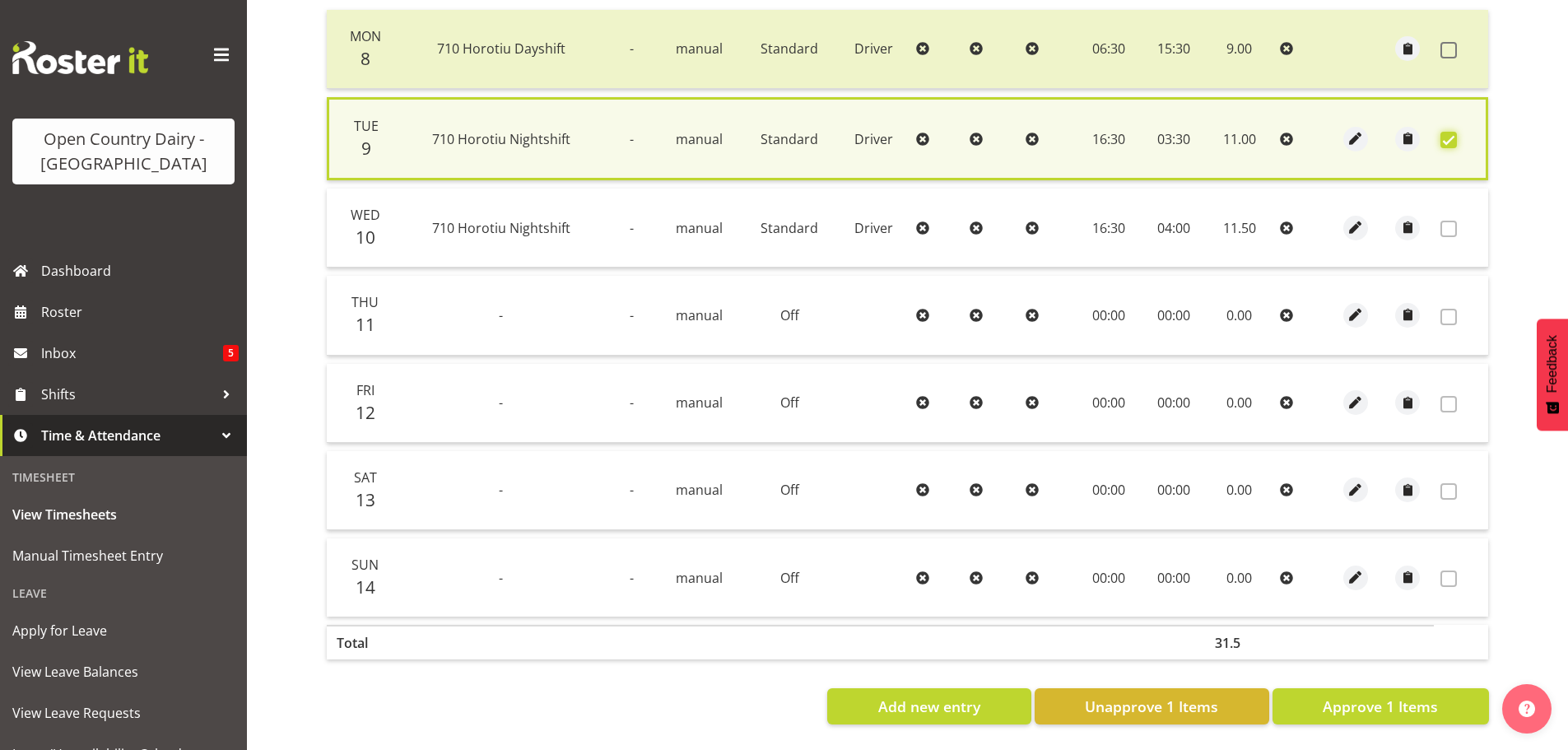
scroll to position [417, 0]
click at [1362, 697] on span "Approve 1 Items" at bounding box center [1381, 706] width 116 height 21
checkbox input "false"
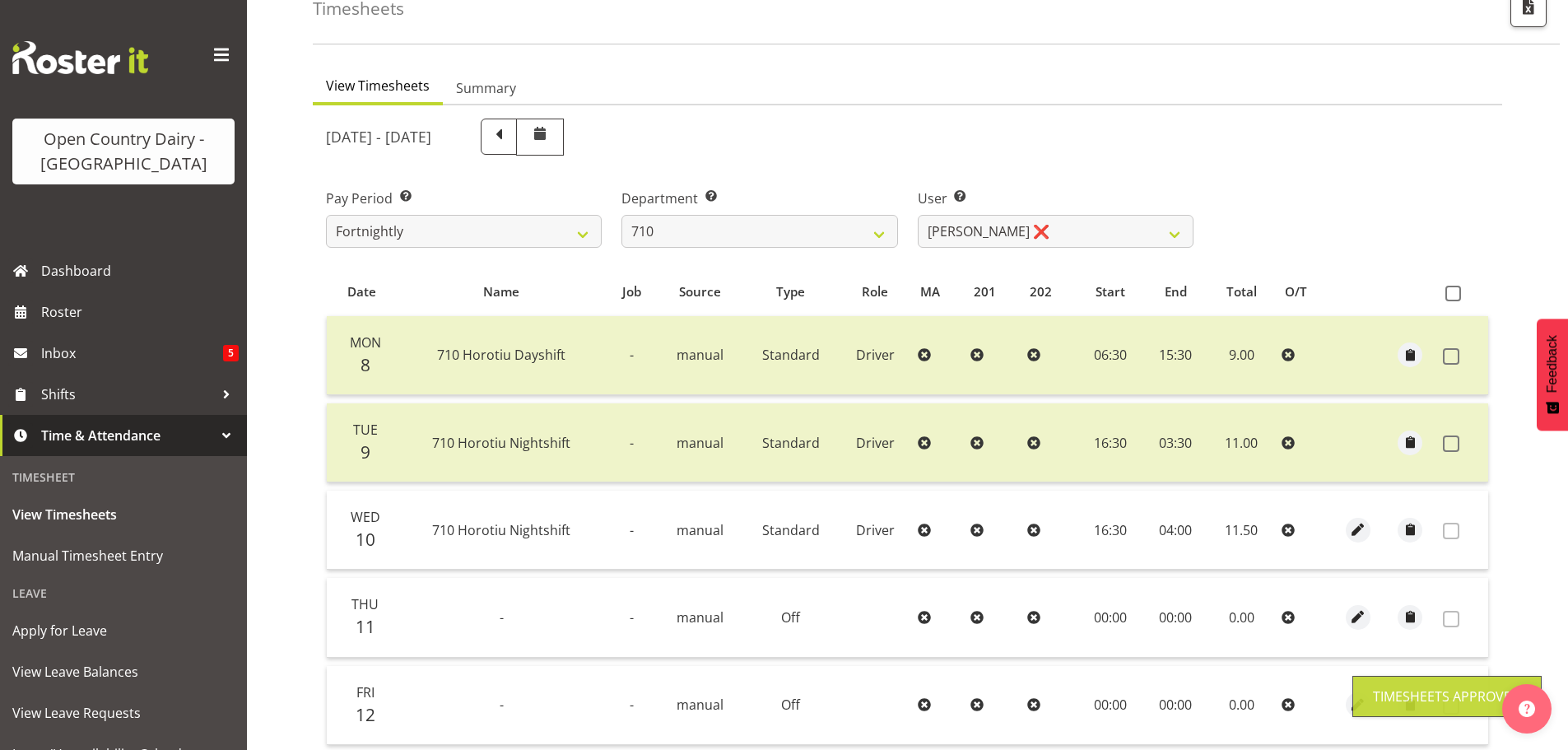
scroll to position [84, 0]
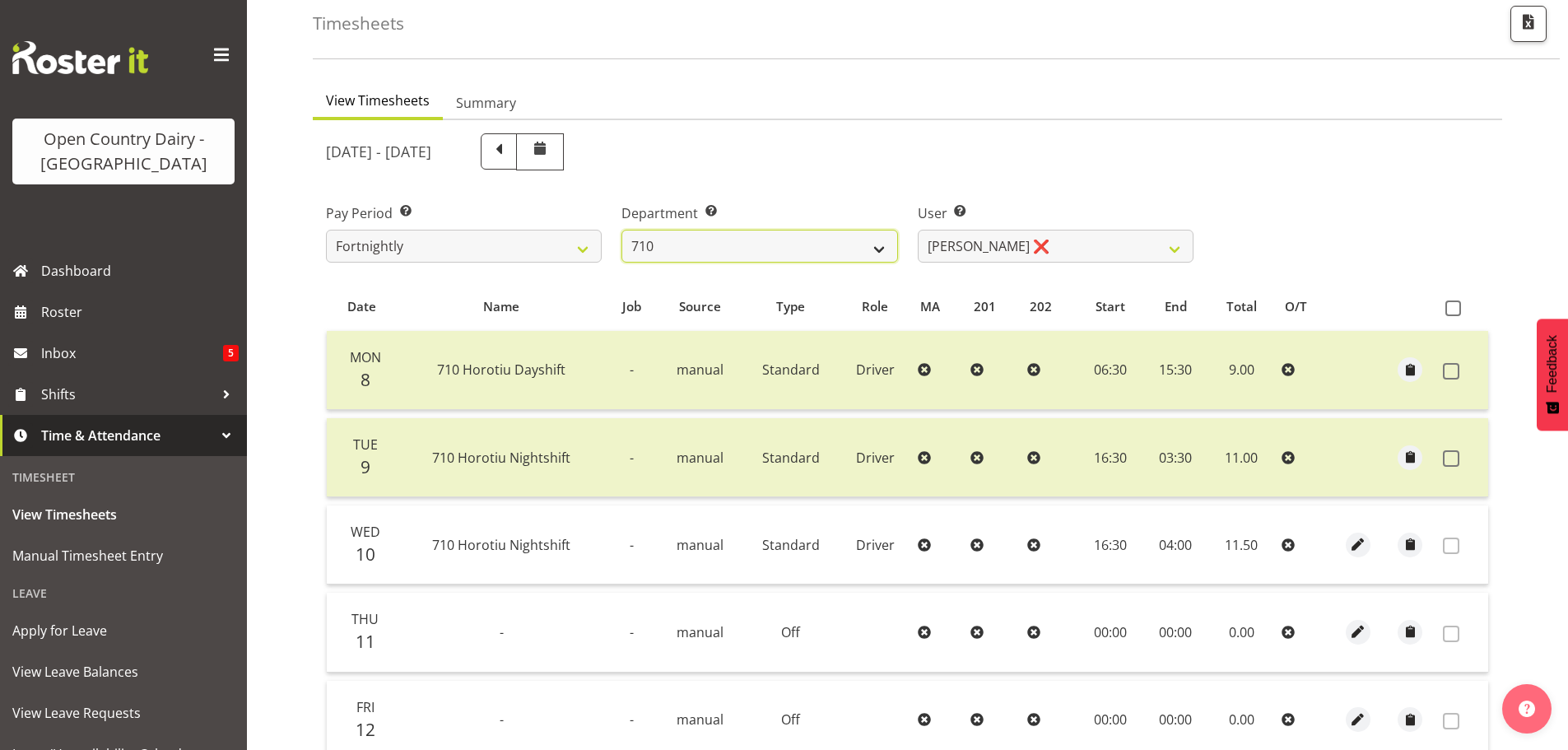
click at [726, 251] on select "701 702 703 704 705 706 707 708 709 710 711 712 713 714 715 716 717 718 719 720" at bounding box center [759, 246] width 276 height 33
select select "832"
click at [621, 229] on select "701 702 703 704 705 706 707 708 709 710 711 712 713 714 715 716 717 718 719 720" at bounding box center [759, 246] width 276 height 33
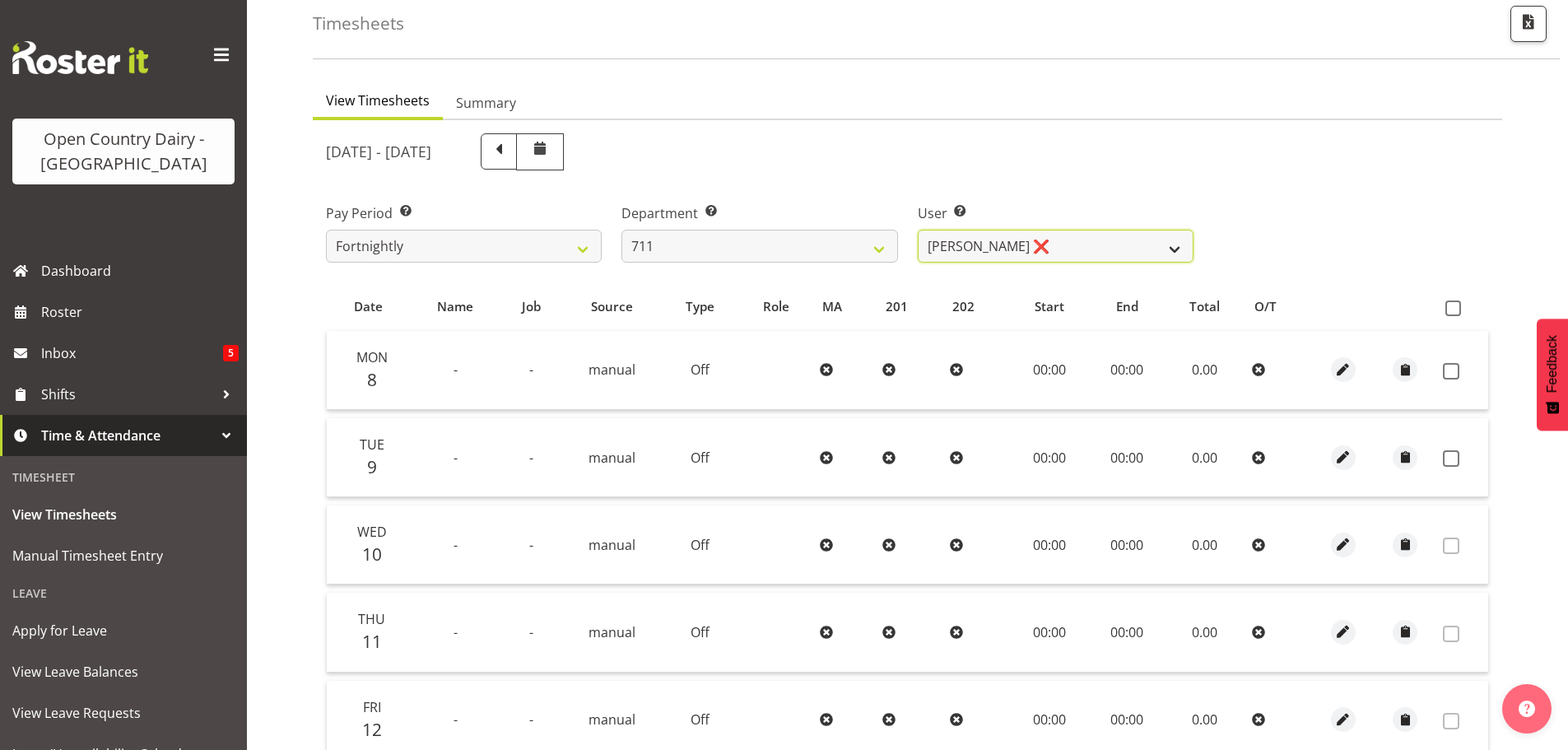
click at [1041, 254] on select "Baz Morgan ❌ Gerard Cavanagh ❌ Tyrone Lawry ❌" at bounding box center [1055, 246] width 276 height 33
click at [918, 229] on select "Baz Morgan ❌ Gerard Cavanagh ❌ Tyrone Lawry ❌" at bounding box center [1055, 246] width 276 height 33
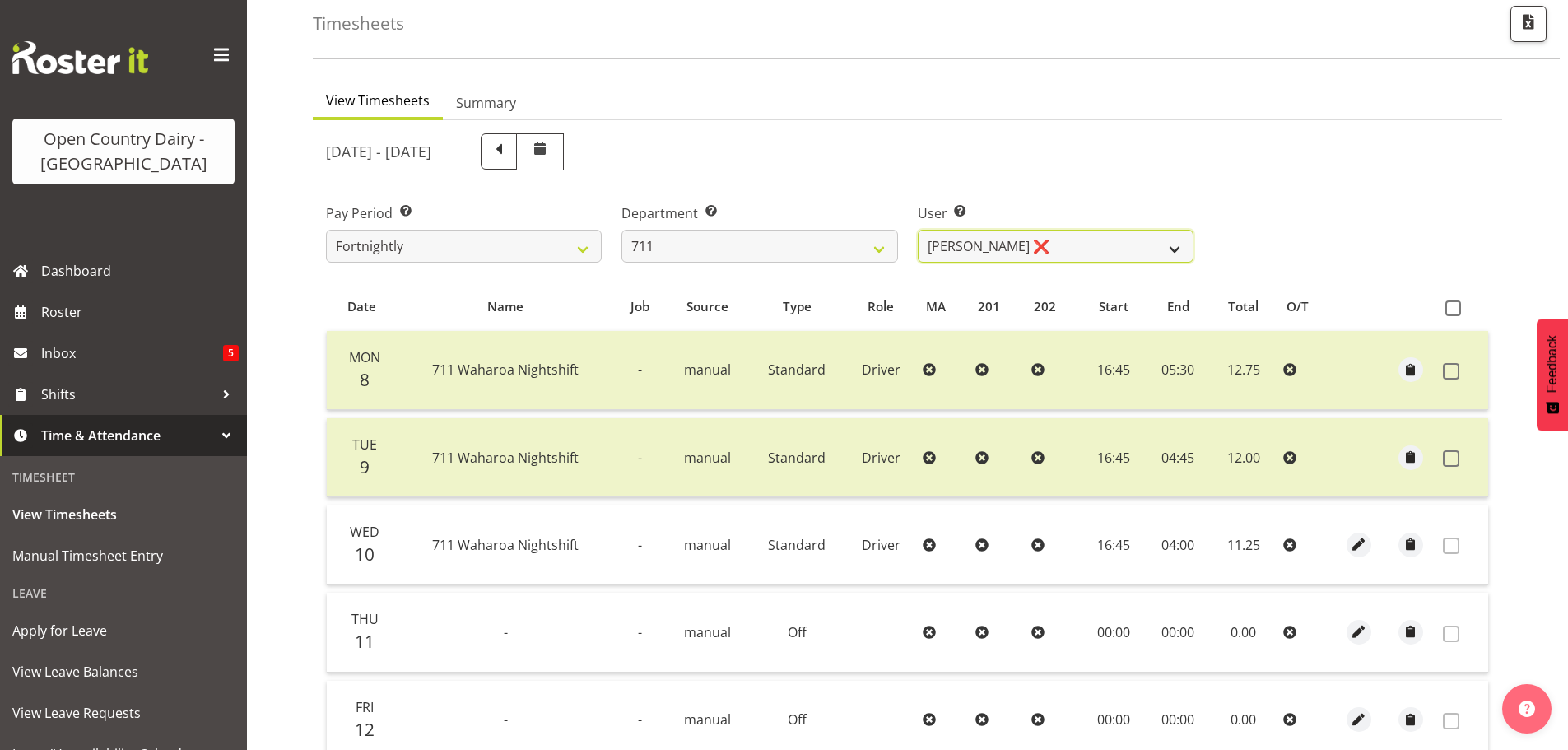
click at [1032, 244] on select "Baz Morgan ❌ Gerard Cavanagh ❌ Tyrone Lawry ❌" at bounding box center [1055, 246] width 276 height 33
select select "8181"
click at [918, 229] on select "Baz Morgan ❌ Gerard Cavanagh ❌ Tyrone Lawry ❌" at bounding box center [1055, 246] width 276 height 33
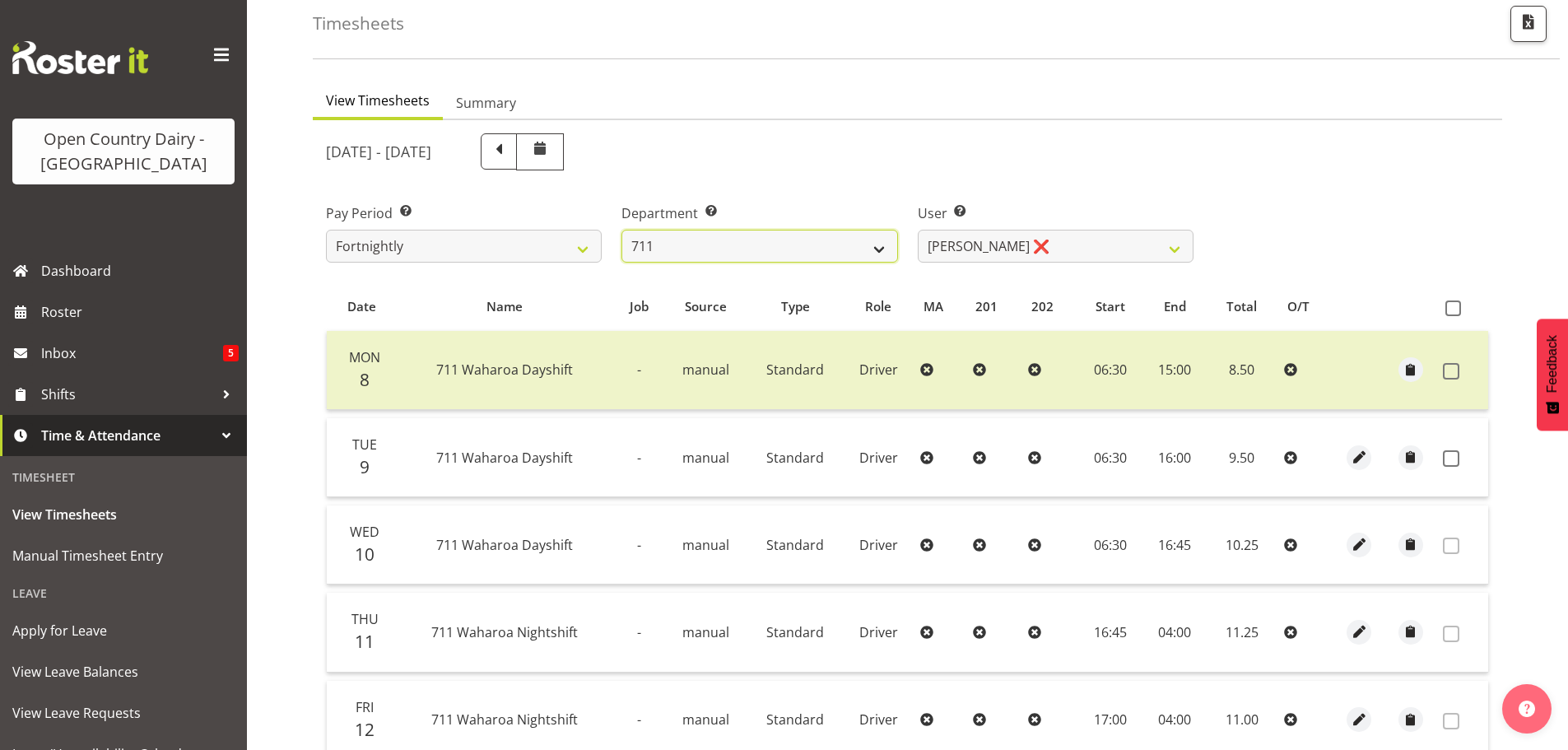
click at [710, 254] on select "701 702 703 704 705 706 707 708 709 710 711 712 713 714 715 716 717 718 719 720" at bounding box center [759, 246] width 276 height 33
select select "822"
click at [621, 229] on select "701 702 703 704 705 706 707 708 709 710 711 712 713 714 715 716 717 718 719 720" at bounding box center [759, 246] width 276 height 33
select select "8162"
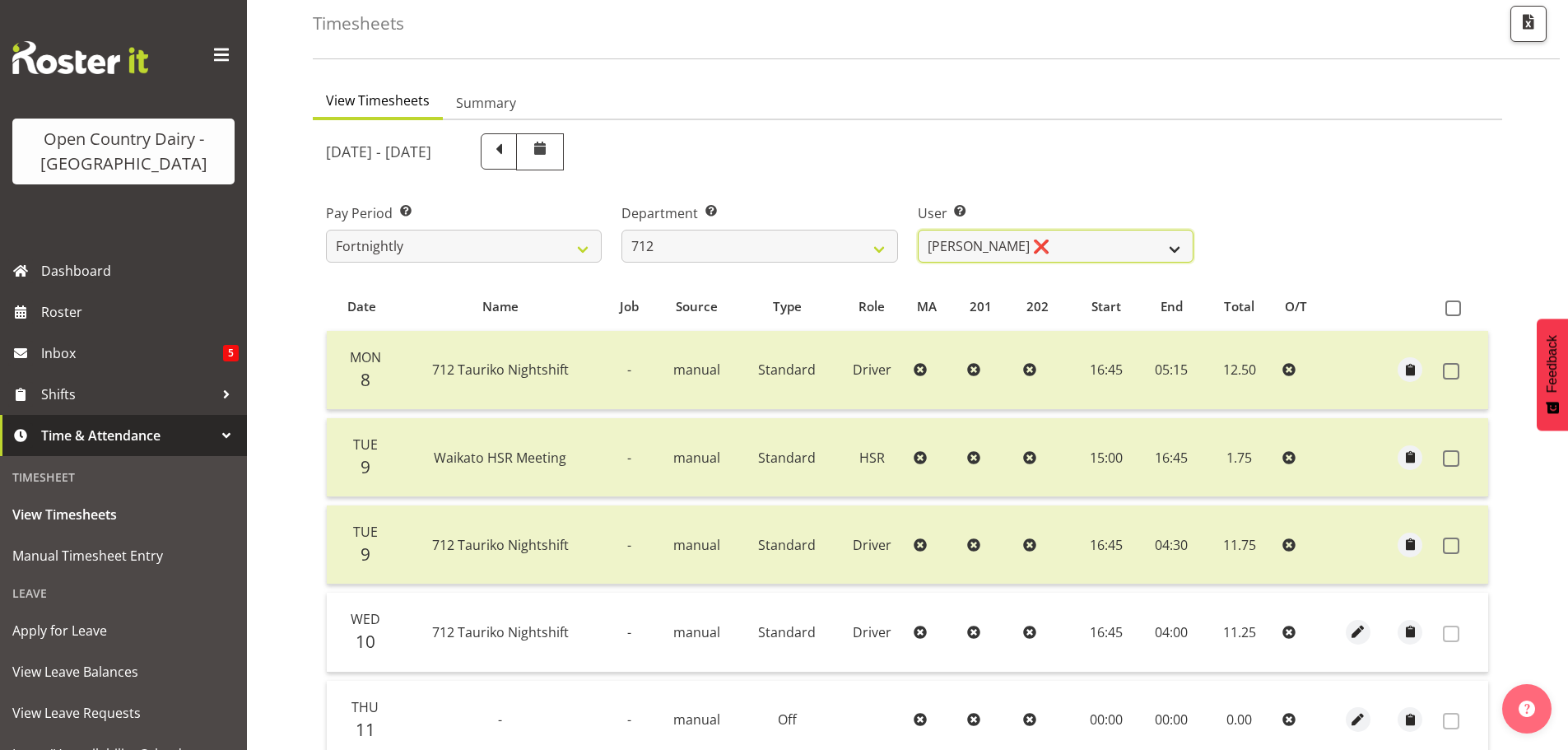
click at [1029, 250] on select "Amrik Singh ❌ Jasdeep Singh ❌ Lucky Kau Kau ❌" at bounding box center [1055, 246] width 276 height 33
click at [918, 229] on select "Amrik Singh ❌ Jasdeep Singh ❌ Lucky Kau Kau ❌" at bounding box center [1055, 246] width 276 height 33
click at [774, 246] on select "701 702 703 704 705 706 707 708 709 710 711 712 713 714 715 716 717 718 719 720" at bounding box center [759, 246] width 276 height 33
click at [621, 229] on select "701 702 703 704 705 706 707 708 709 710 711 712 713 714 715 716 717 718 719 720" at bounding box center [759, 246] width 276 height 33
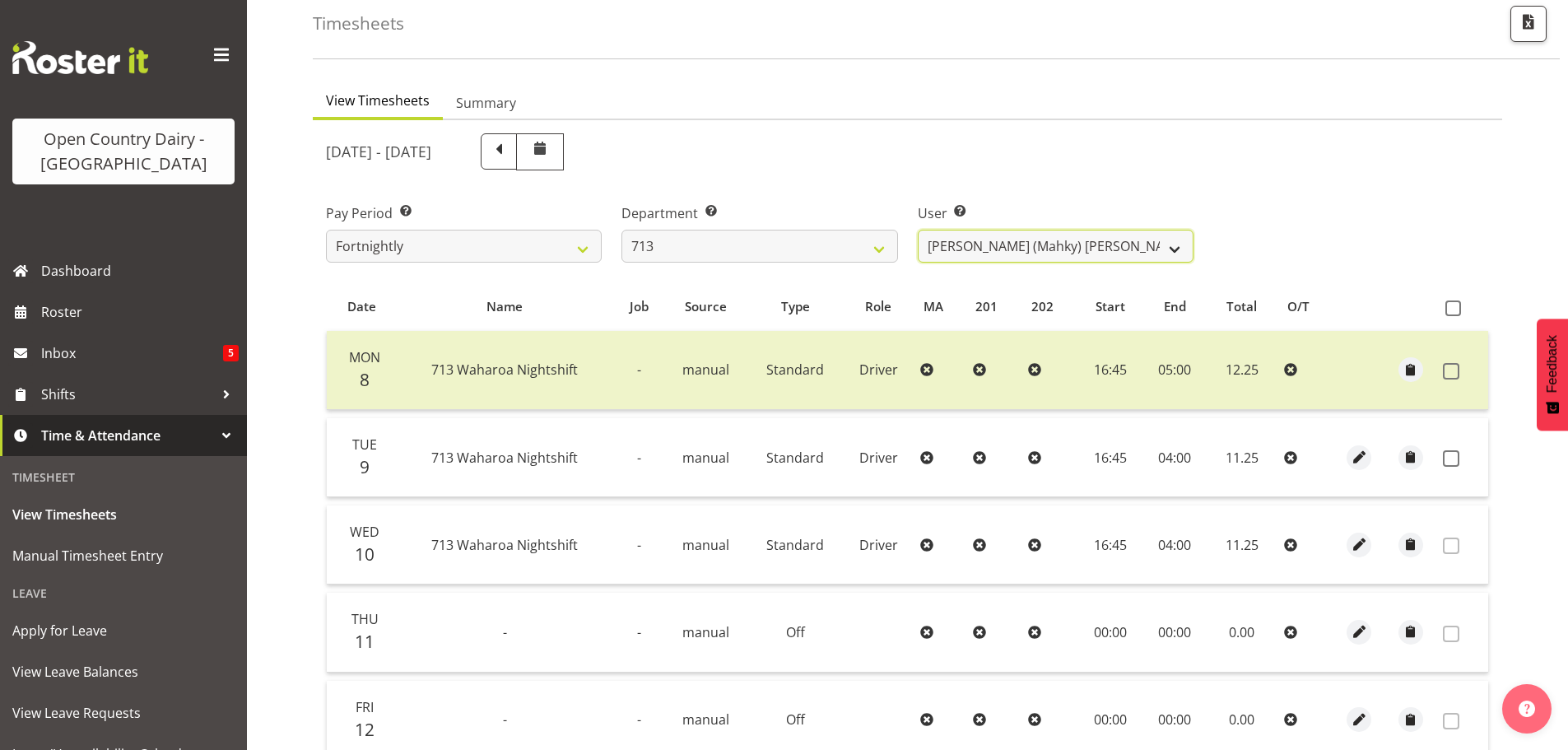
click at [1030, 241] on select "Harmanpreet (Mahky) Dhillon ❌ Marcus Waretini ❌ Norman Sellen ❌" at bounding box center [1055, 246] width 276 height 33
click at [733, 253] on select "701 702 703 704 705 706 707 708 709 710 711 712 713 714 715 716 717 718 719 720" at bounding box center [759, 246] width 276 height 33
select select "805"
click at [621, 229] on select "701 702 703 704 705 706 707 708 709 710 711 712 713 714 715 716 717 718 719 720" at bounding box center [759, 246] width 276 height 33
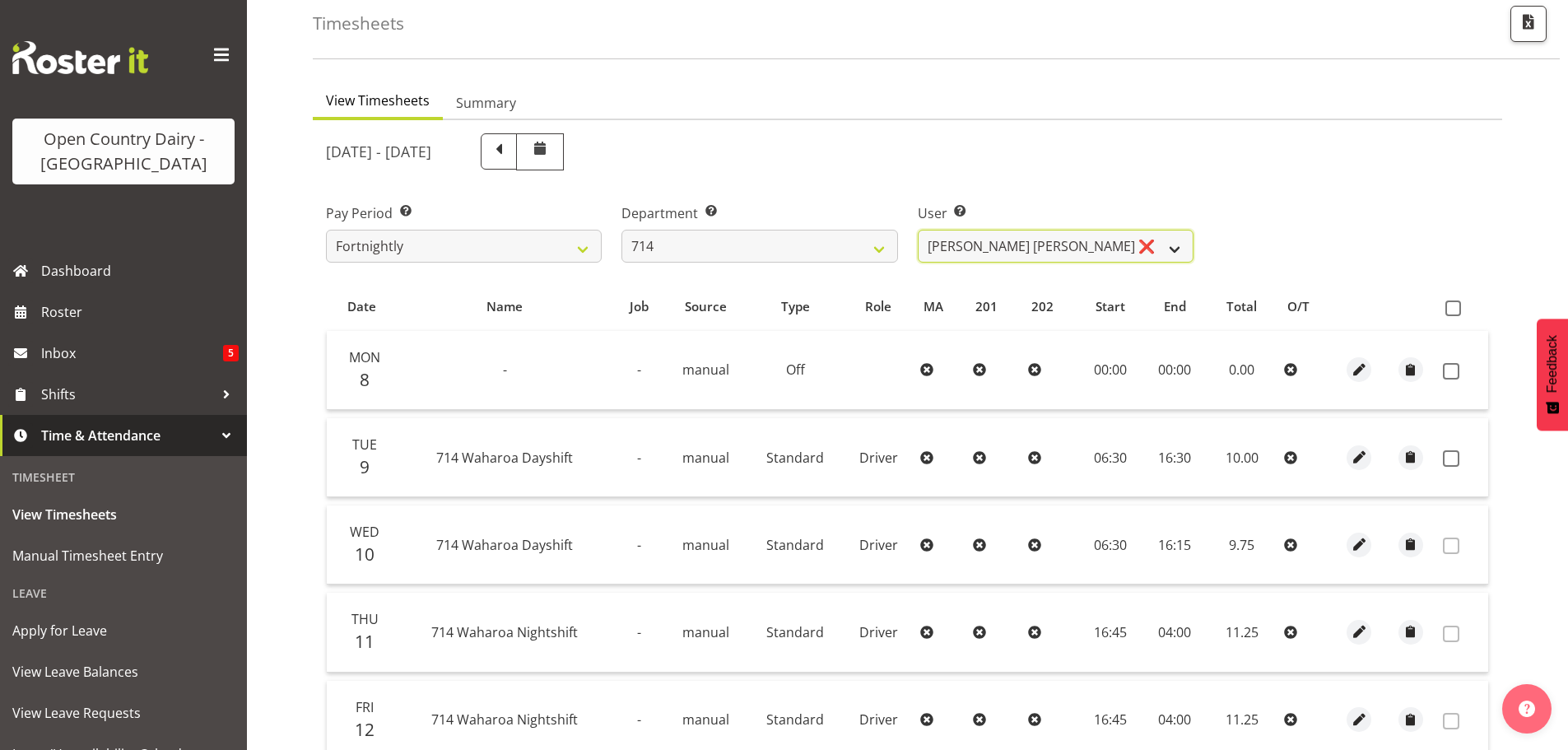
click at [1095, 244] on select "Fraser Stephens ❌ Nev Brewster ❌ Stephen Parsons ❌ Tom Gaelic ❌" at bounding box center [1055, 246] width 276 height 33
select select "10982"
click at [918, 229] on select "Fraser Stephens ❌ Nev Brewster ❌ Stephen Parsons ❌ Tom Gaelic ❌" at bounding box center [1055, 246] width 276 height 33
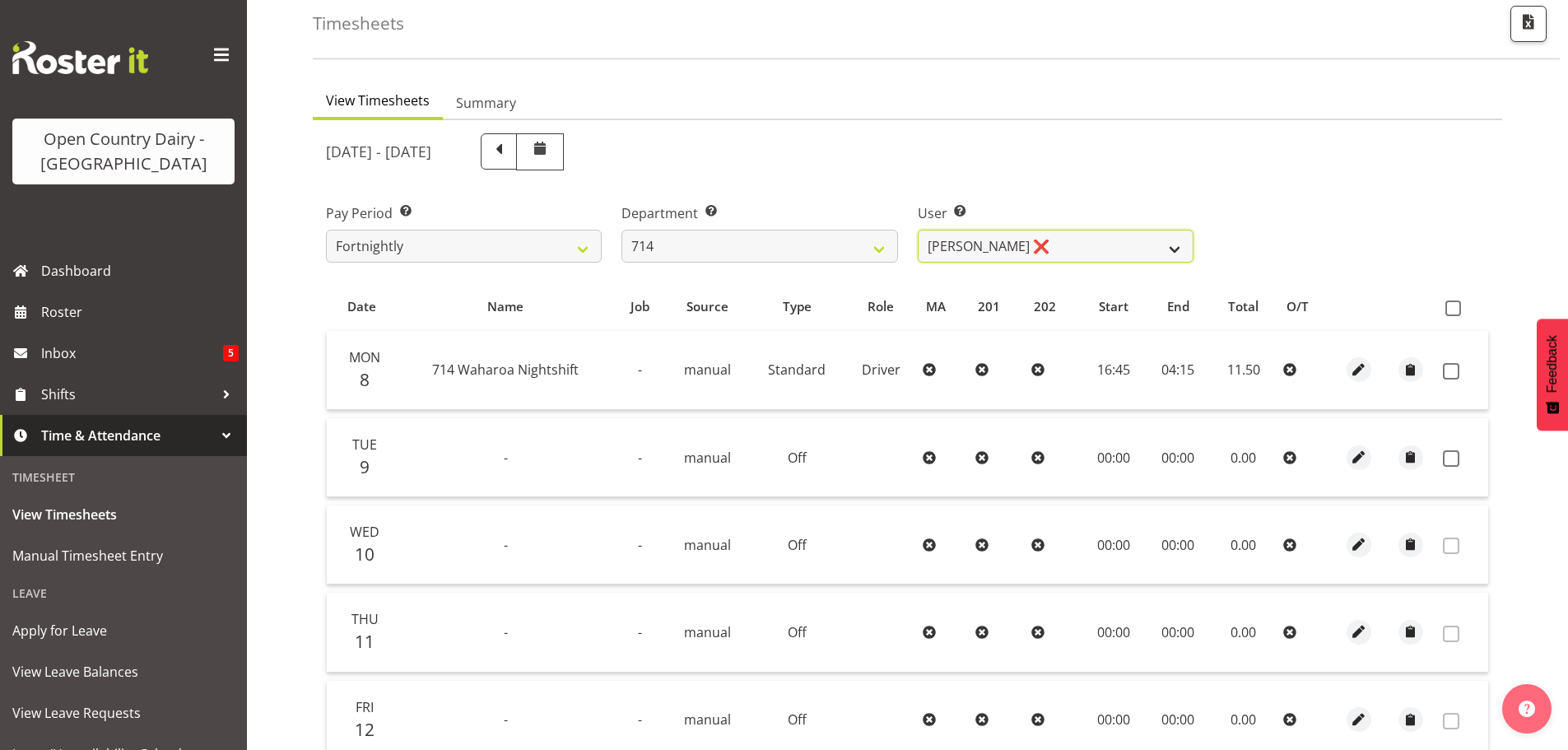
click at [1065, 250] on select "Fraser Stephens ❌ Nev Brewster ❌ Stephen Parsons ❌ Tom Gaelic ❌" at bounding box center [1055, 246] width 276 height 33
click at [737, 248] on select "701 702 703 704 705 706 707 708 709 710 711 712 713 714 715 716 717 718 719 720" at bounding box center [759, 246] width 276 height 33
select select "820"
click at [621, 229] on select "701 702 703 704 705 706 707 708 709 710 711 712 713 714 715 716 717 718 719 720" at bounding box center [759, 246] width 276 height 33
select select "10151"
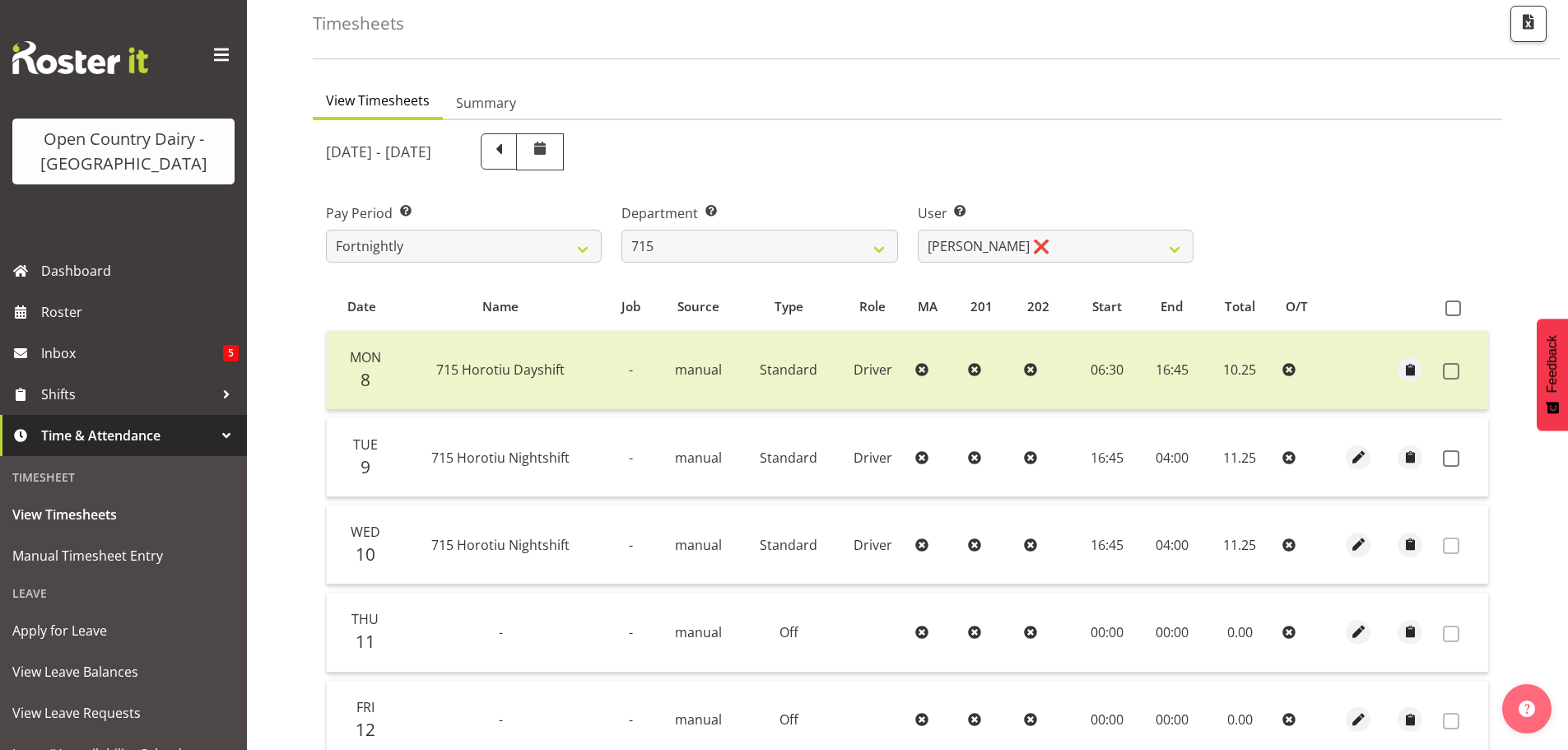
click at [735, 276] on div "[DATE] - [DATE] Pay Period Select which pay period you would like to view. Fort…" at bounding box center [907, 582] width 1163 height 918
click at [723, 243] on select "701 702 703 704 705 706 707 708 709 710 711 712 713 714 715 716 717 718 719 720" at bounding box center [759, 246] width 276 height 33
click at [621, 229] on select "701 702 703 704 705 706 707 708 709 710 711 712 713 714 715 716 717 718 719 720" at bounding box center [759, 246] width 276 height 33
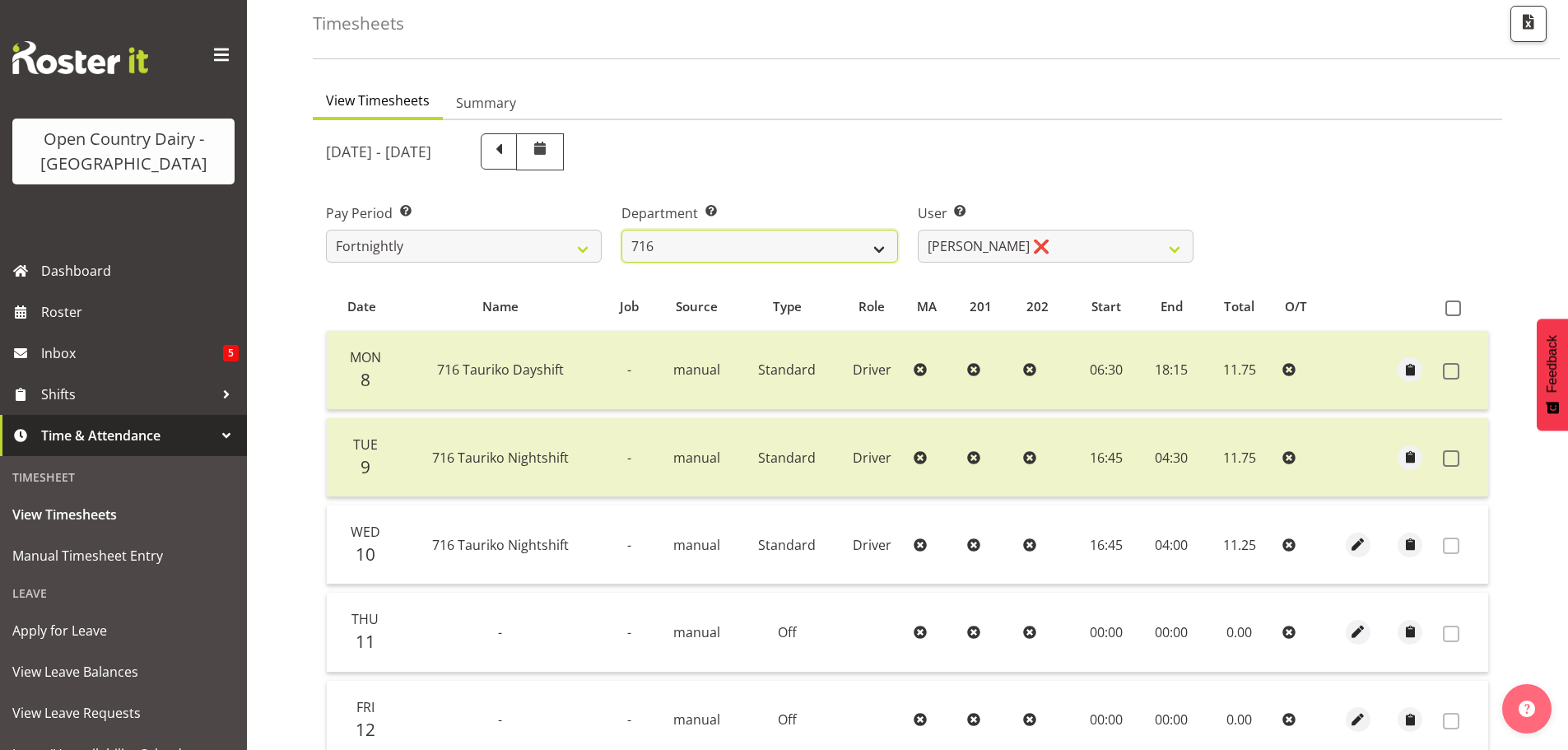
click at [770, 246] on select "701 702 703 704 705 706 707 708 709 710 711 712 713 714 715 716 717 718 719 720" at bounding box center [759, 246] width 276 height 33
select select "758"
click at [621, 229] on select "701 702 703 704 705 706 707 708 709 710 711 712 713 714 715 716 717 718 719 720" at bounding box center [759, 246] width 276 height 33
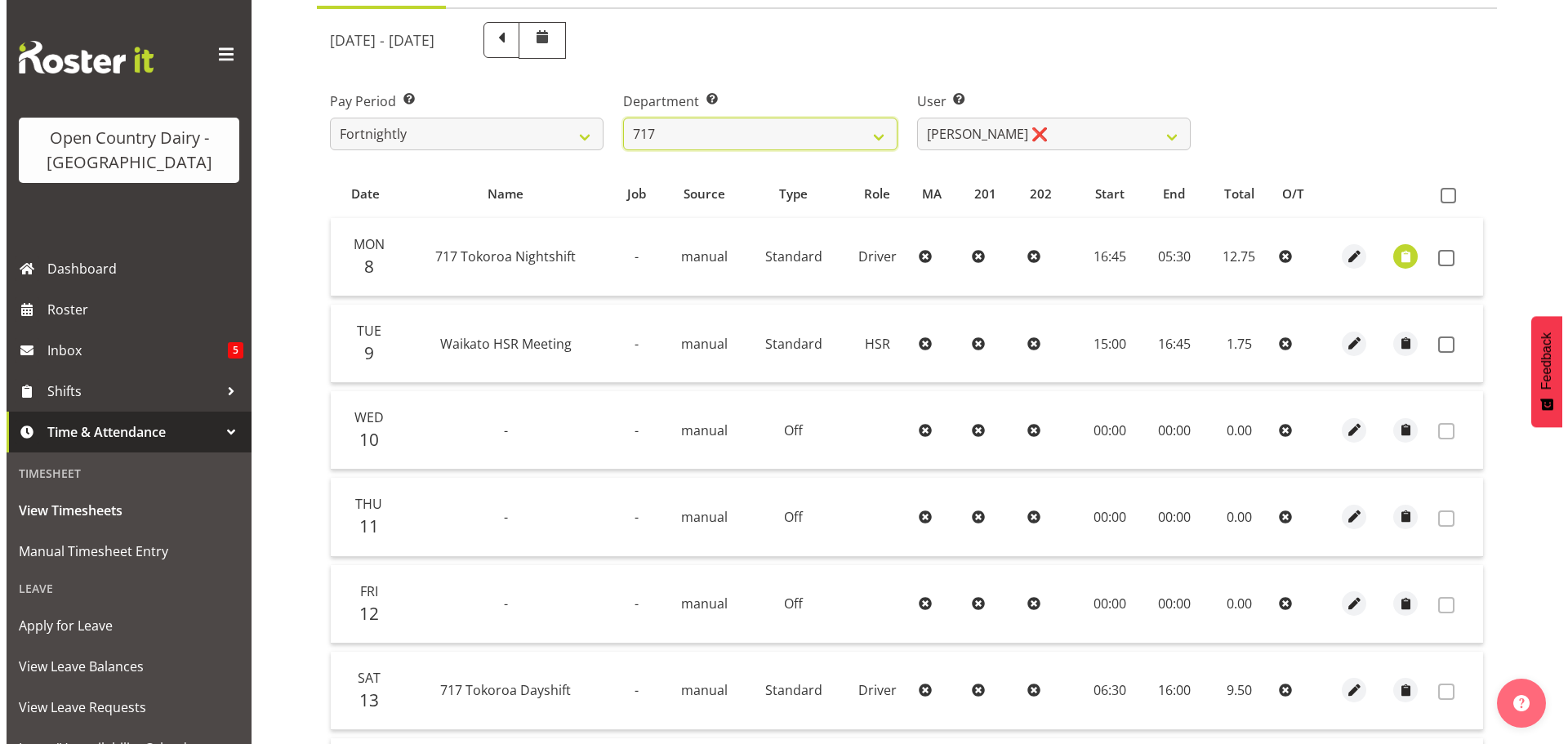
scroll to position [165, 0]
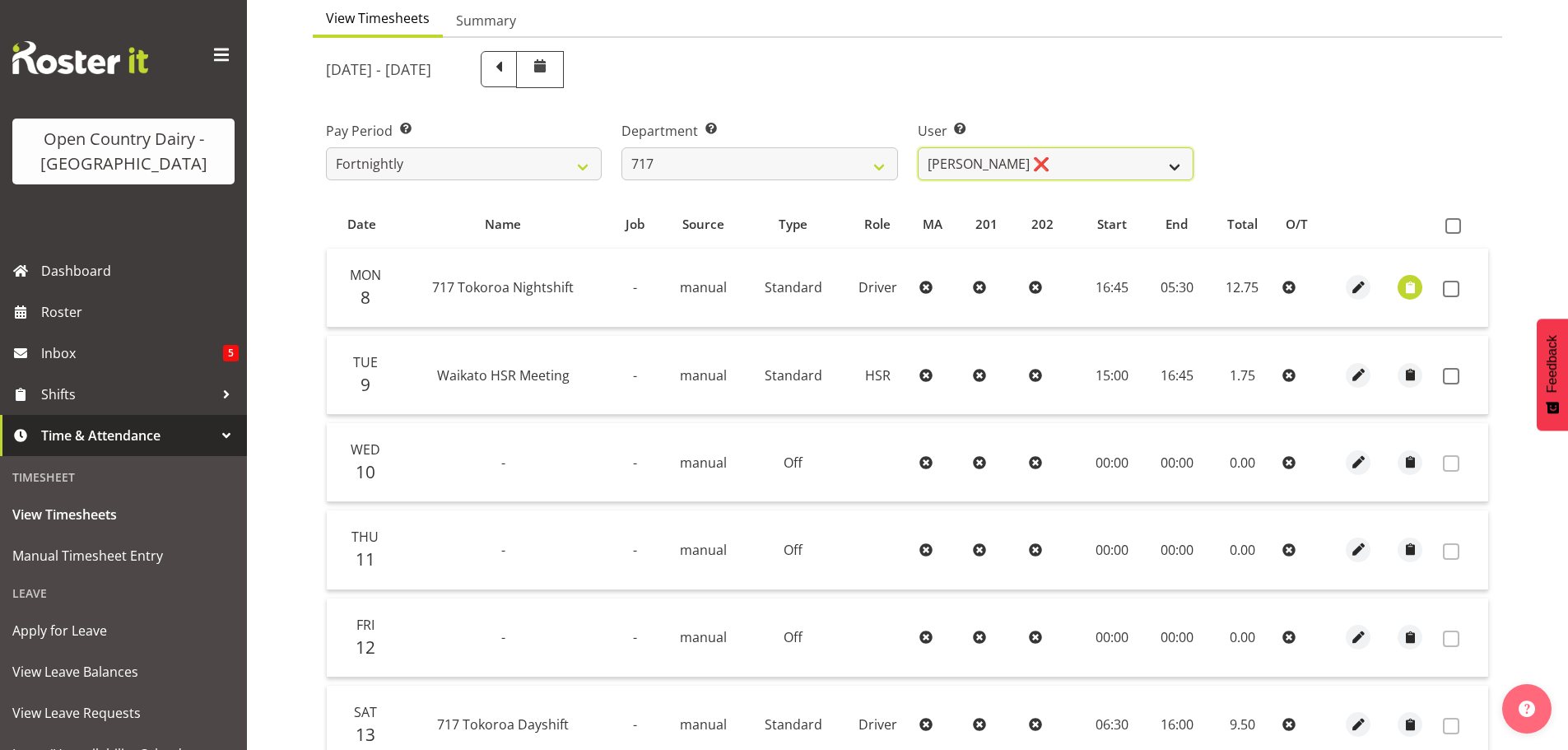
click at [1029, 169] on select "Daryl Wrigley ❌ Dodge Lindsay Laing ❌ Eric Stothers ❌ Jeff Anderson ❌" at bounding box center [1055, 164] width 276 height 33
select select "8726"
click at [918, 147] on select "Daryl Wrigley ❌ Dodge Lindsay Laing ❌ Eric Stothers ❌ Jeff Anderson ❌" at bounding box center [1055, 164] width 276 height 33
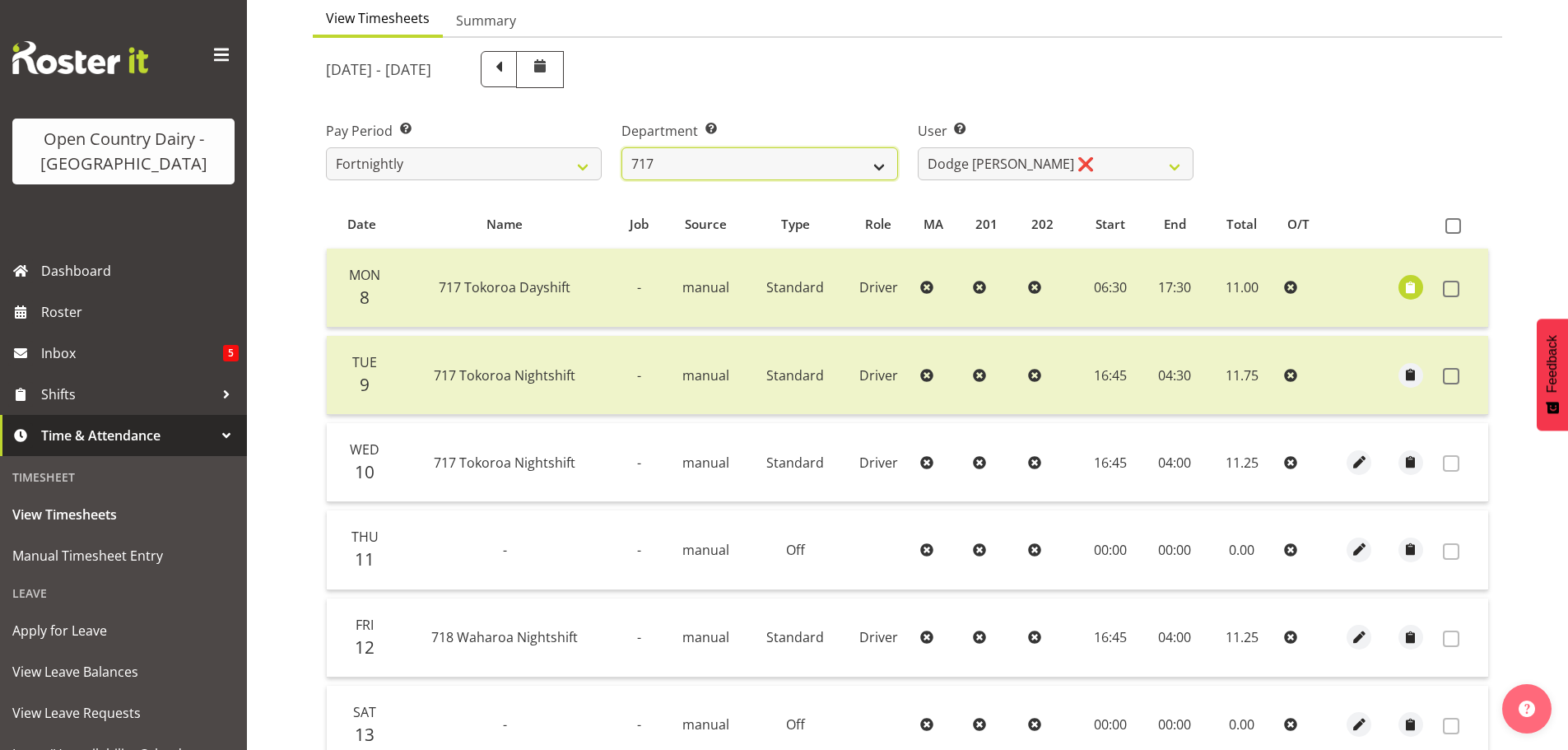
click at [724, 165] on select "701 702 703 704 705 706 707 708 709 710 711 712 713 714 715 716 717 718 719 720" at bounding box center [759, 164] width 276 height 33
select select "757"
click at [621, 147] on select "701 702 703 704 705 706 707 708 709 710 711 712 713 714 715 716 717 718 719 720" at bounding box center [759, 164] width 276 height 33
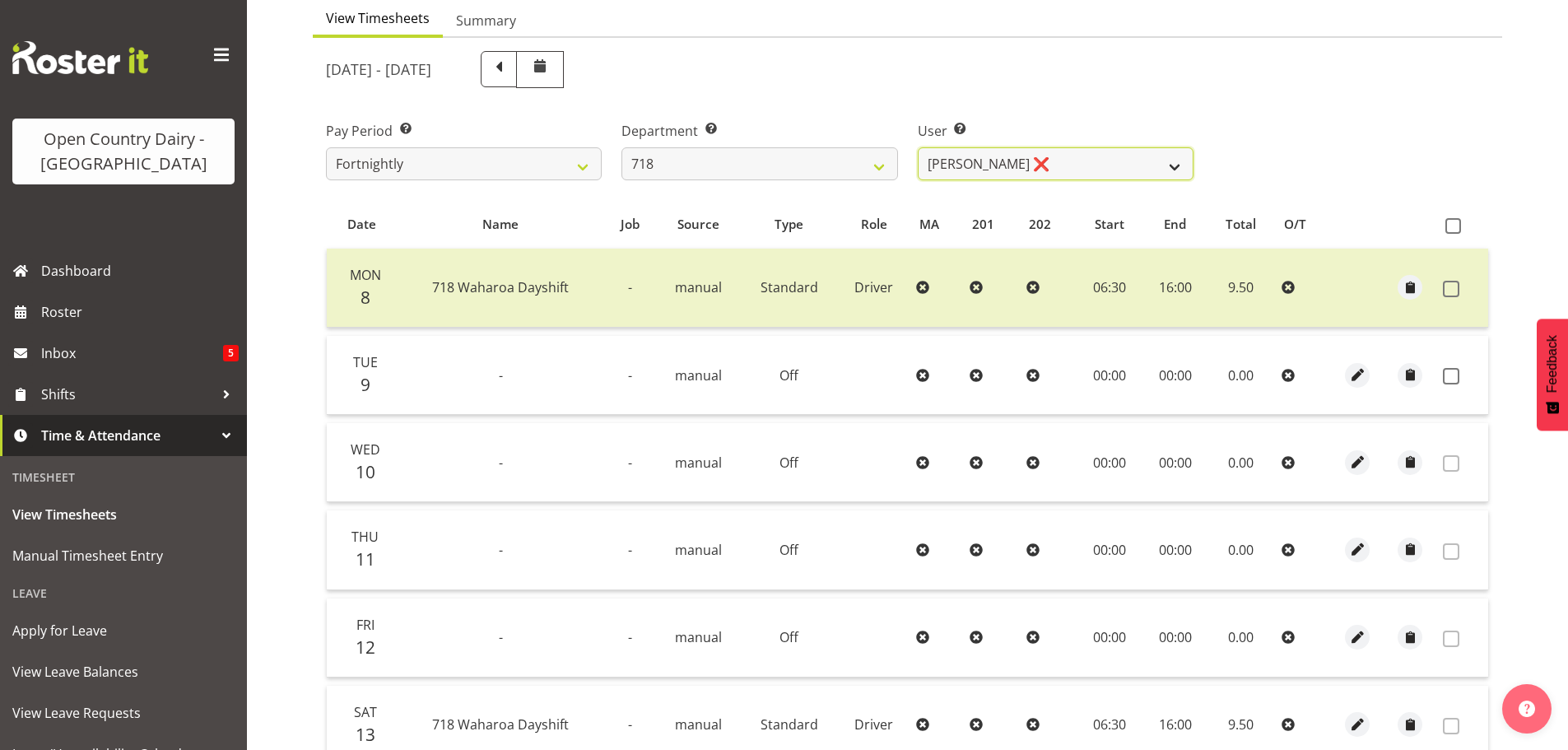
click at [1081, 170] on select "Graeme Raupi ❌ Jimmy Boult ❌ Linsay Bourne ❌ Tony Fielding ❌" at bounding box center [1055, 164] width 276 height 33
select select "8609"
click at [918, 147] on select "Graeme Raupi ❌ Jimmy Boult ❌ Linsay Bourne ❌ Tony Fielding ❌" at bounding box center [1055, 164] width 276 height 33
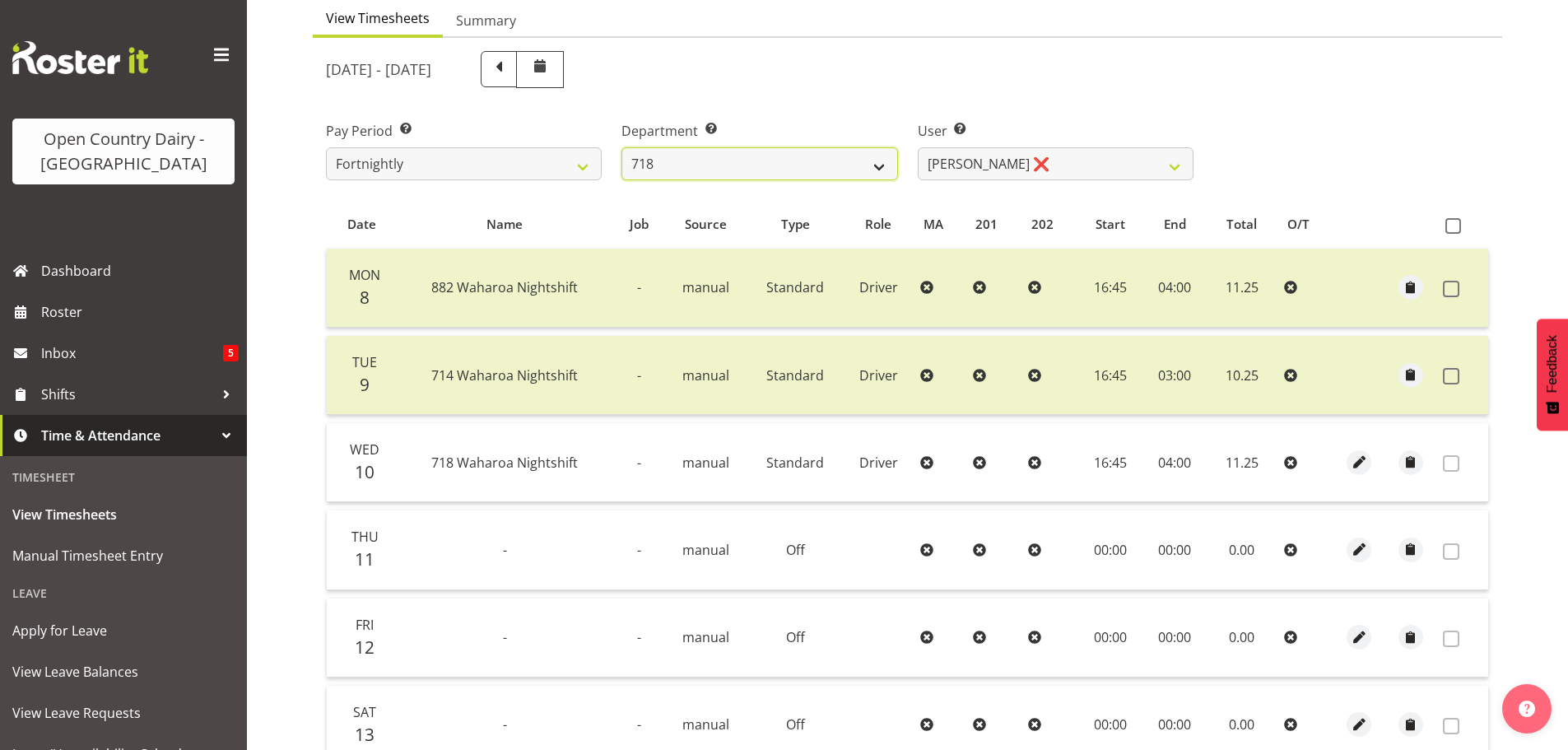
click at [765, 161] on select "701 702 703 704 705 706 707 708 709 710 711 712 713 714 715 716 717 718 719 720" at bounding box center [759, 164] width 276 height 33
select select "823"
click at [621, 147] on select "701 702 703 704 705 706 707 708 709 710 711 712 713 714 715 716 717 718 719 720" at bounding box center [759, 164] width 276 height 33
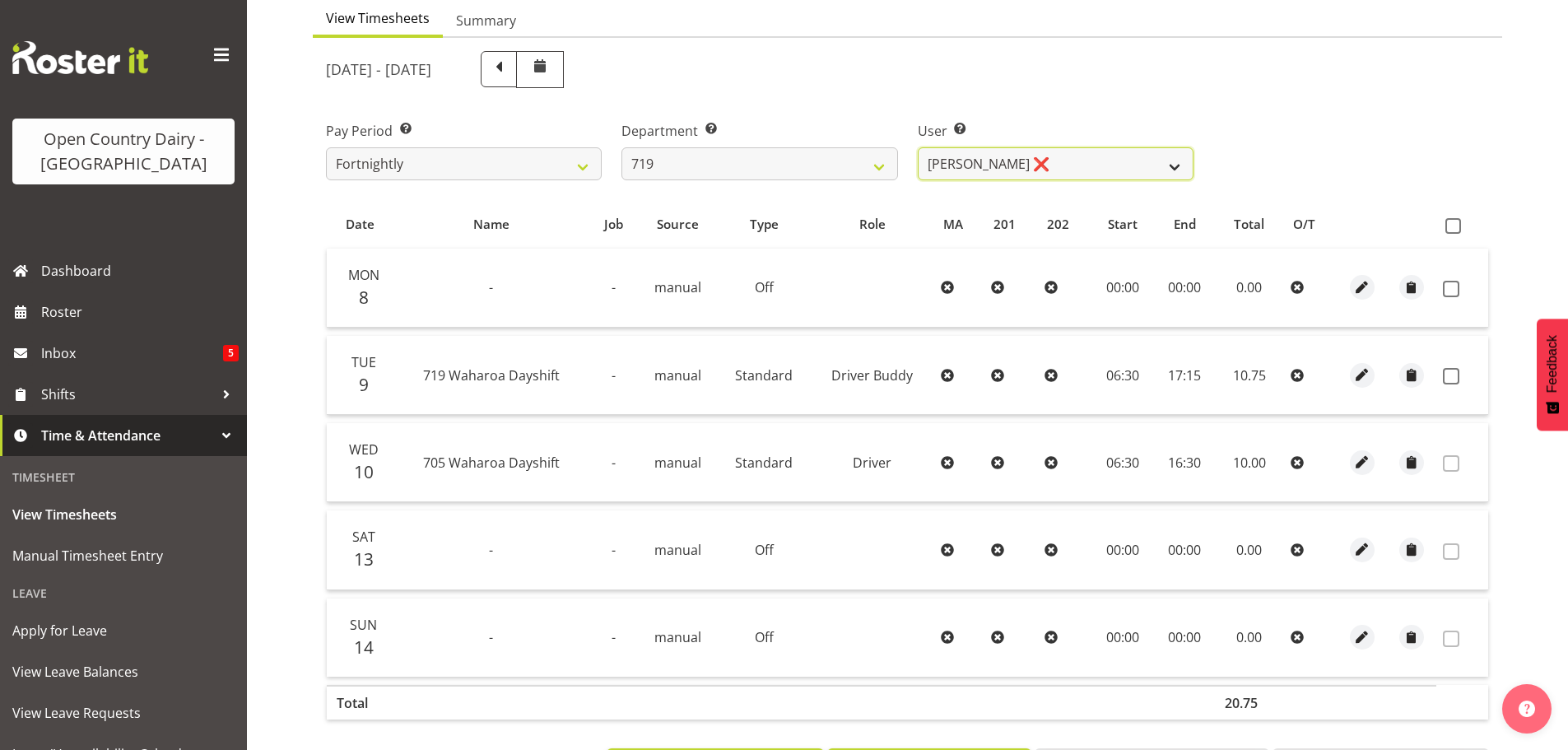
click at [1085, 169] on select "Andrew de Lautour ❌ James Wellington ❌ Sami Ovesen ❌" at bounding box center [1055, 164] width 276 height 33
select select "11013"
click at [918, 147] on select "Andrew de Lautour ❌ James Wellington ❌ Sami Ovesen ❌" at bounding box center [1055, 164] width 276 height 33
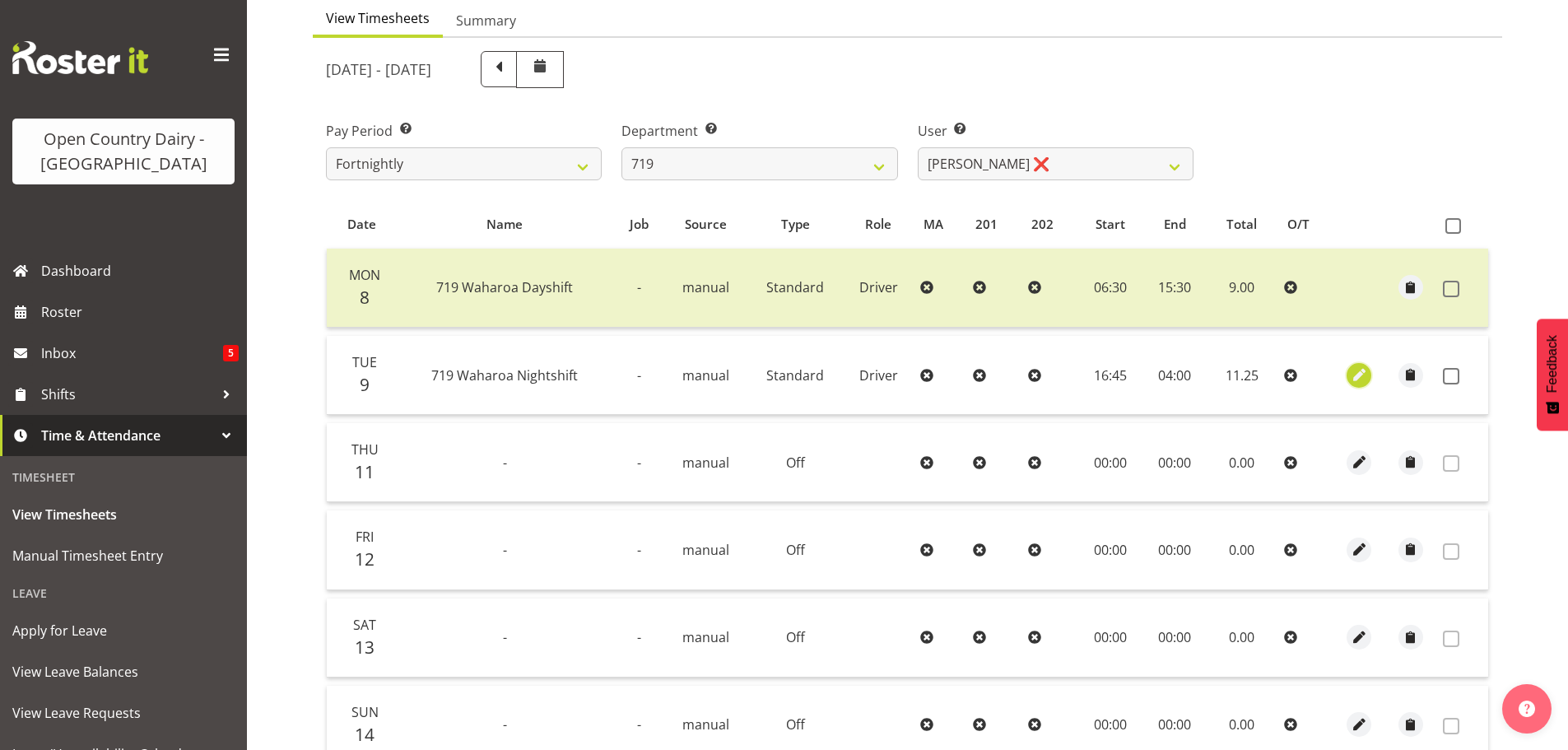
click at [1355, 372] on span "button" at bounding box center [1360, 375] width 19 height 19
select select "Standard"
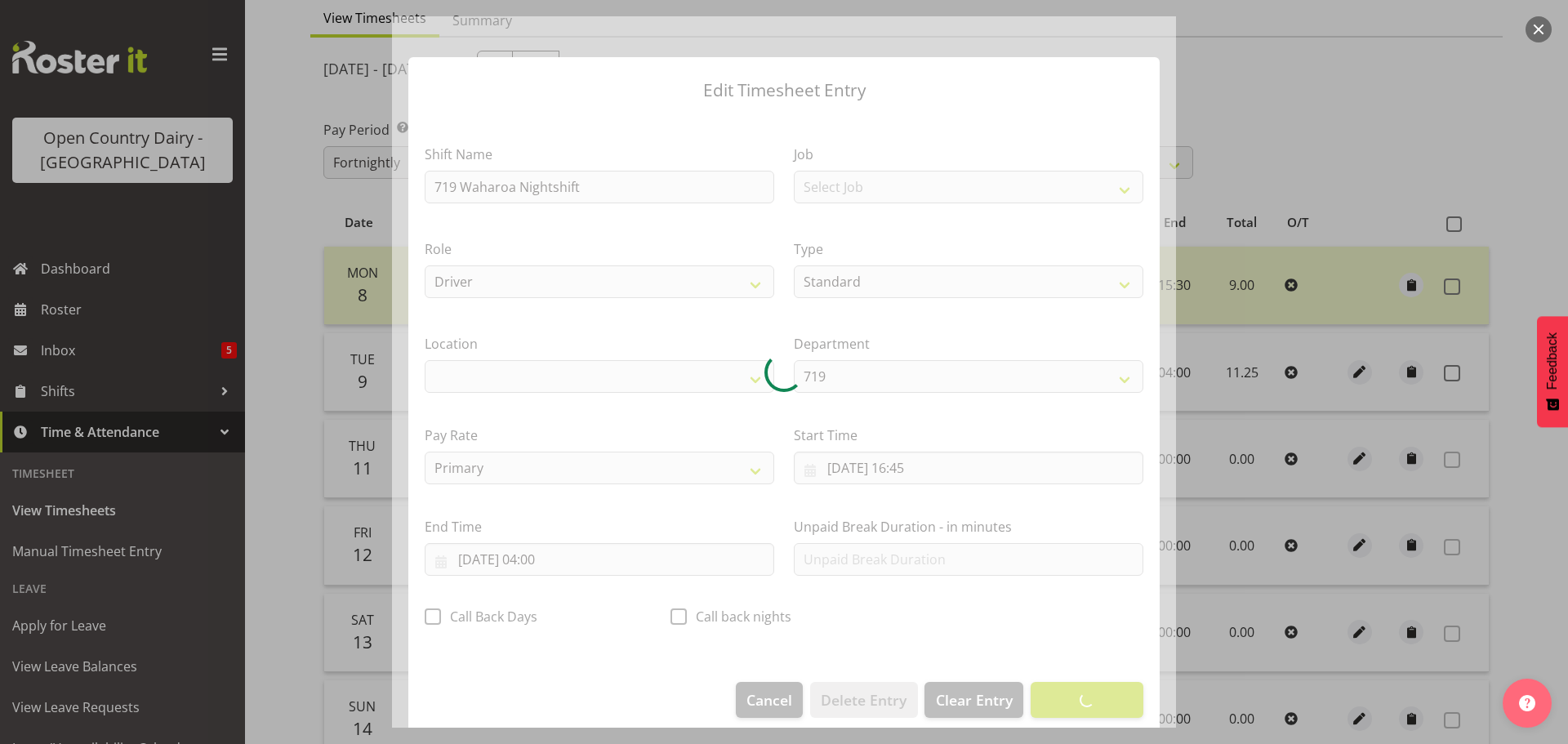
select select "1054"
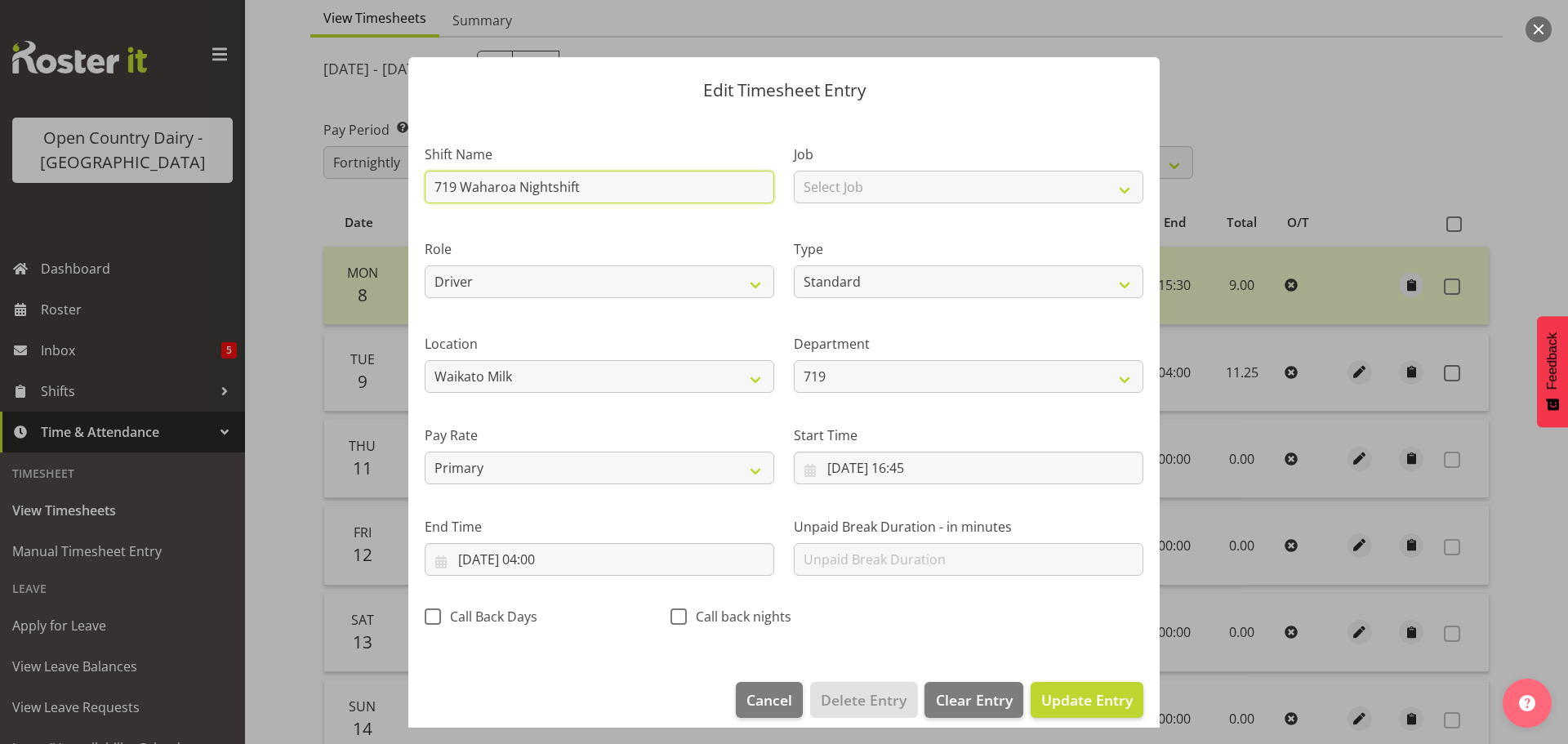
drag, startPoint x: 594, startPoint y: 187, endPoint x: 386, endPoint y: 194, distance: 208.1
click at [386, 194] on div "Edit Timesheet Entry Shift Name 719 Waharoa Nightshift Job Select Job Driver Dr…" at bounding box center [784, 372] width 1568 height 744
type input "Leave"
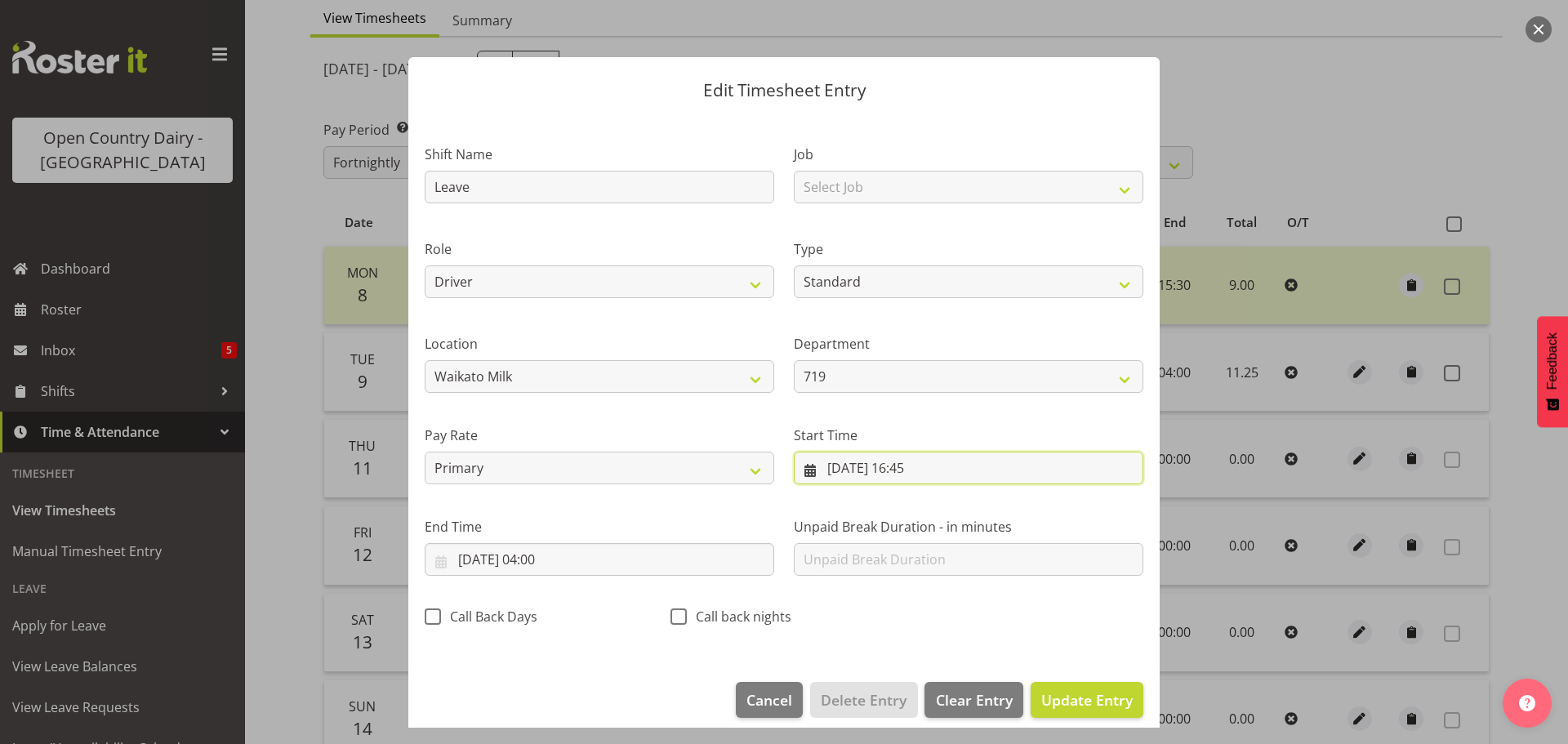
click at [912, 464] on input "09/09/2025, 16:45" at bounding box center [968, 468] width 350 height 33
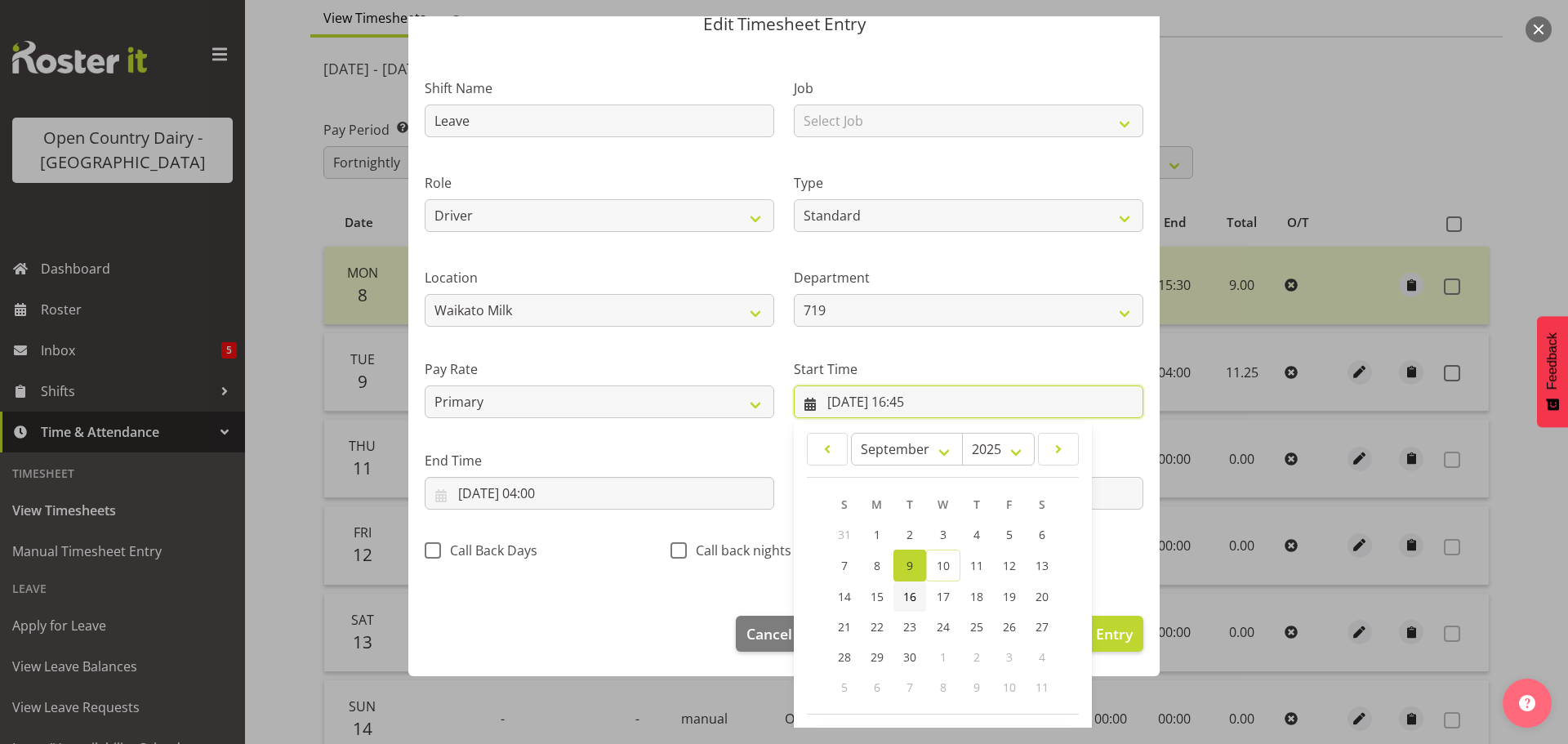
scroll to position [130, 0]
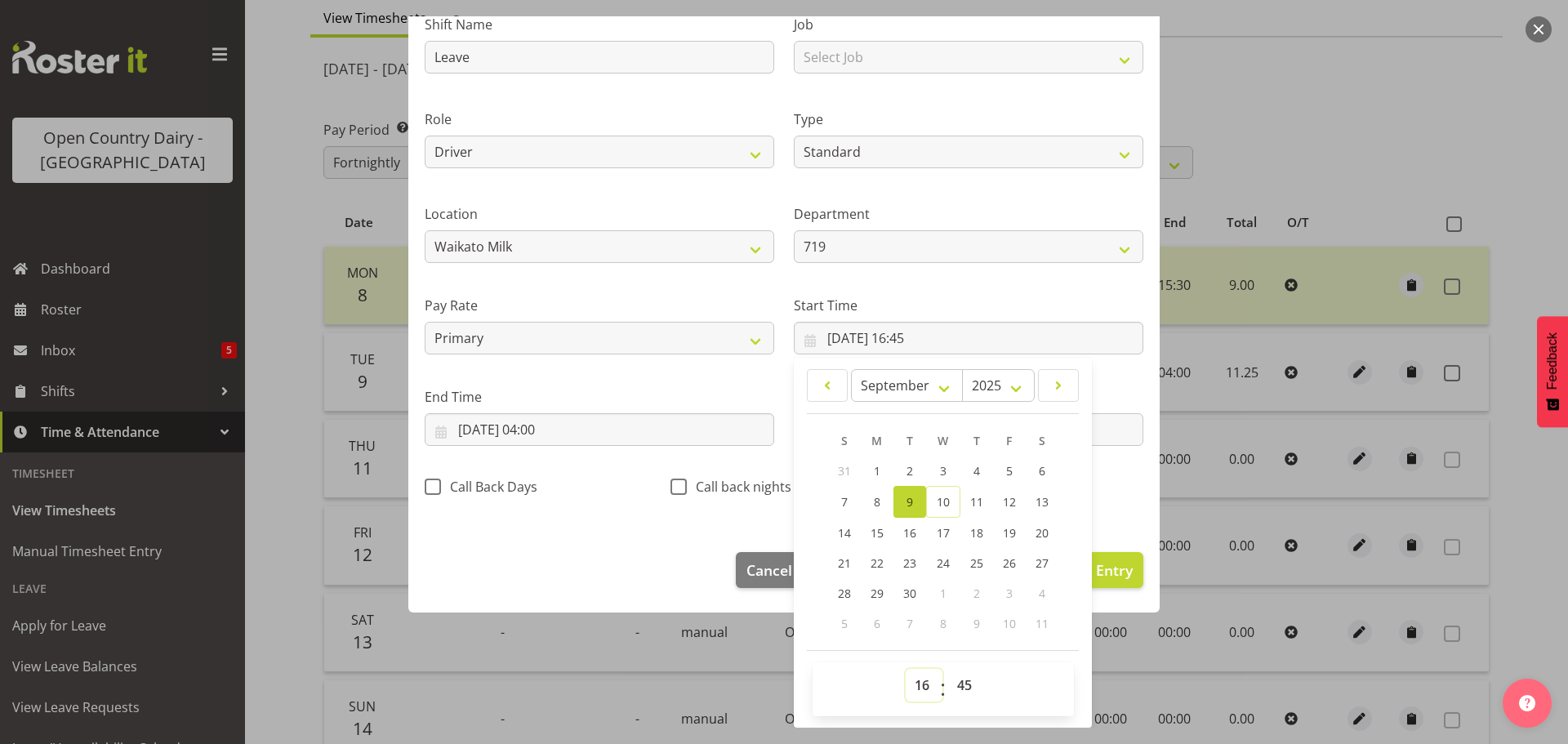
click at [916, 682] on select "00 01 02 03 04 05 06 07 08 09 10 11 12 13 14 15 16 17 18 19 20 21 22 23" at bounding box center [924, 685] width 36 height 33
select select "0"
click at [906, 668] on select "00 01 02 03 04 05 06 07 08 09 10 11 12 13 14 15 16 17 18 19 20 21 22 23" at bounding box center [924, 685] width 36 height 33
type input "09/09/2025, 00:45"
click at [960, 688] on select "00 01 02 03 04 05 06 07 08 09 10 11 12 13 14 15 16 17 18 19 20 21 22 23 24 25 2…" at bounding box center [966, 685] width 36 height 33
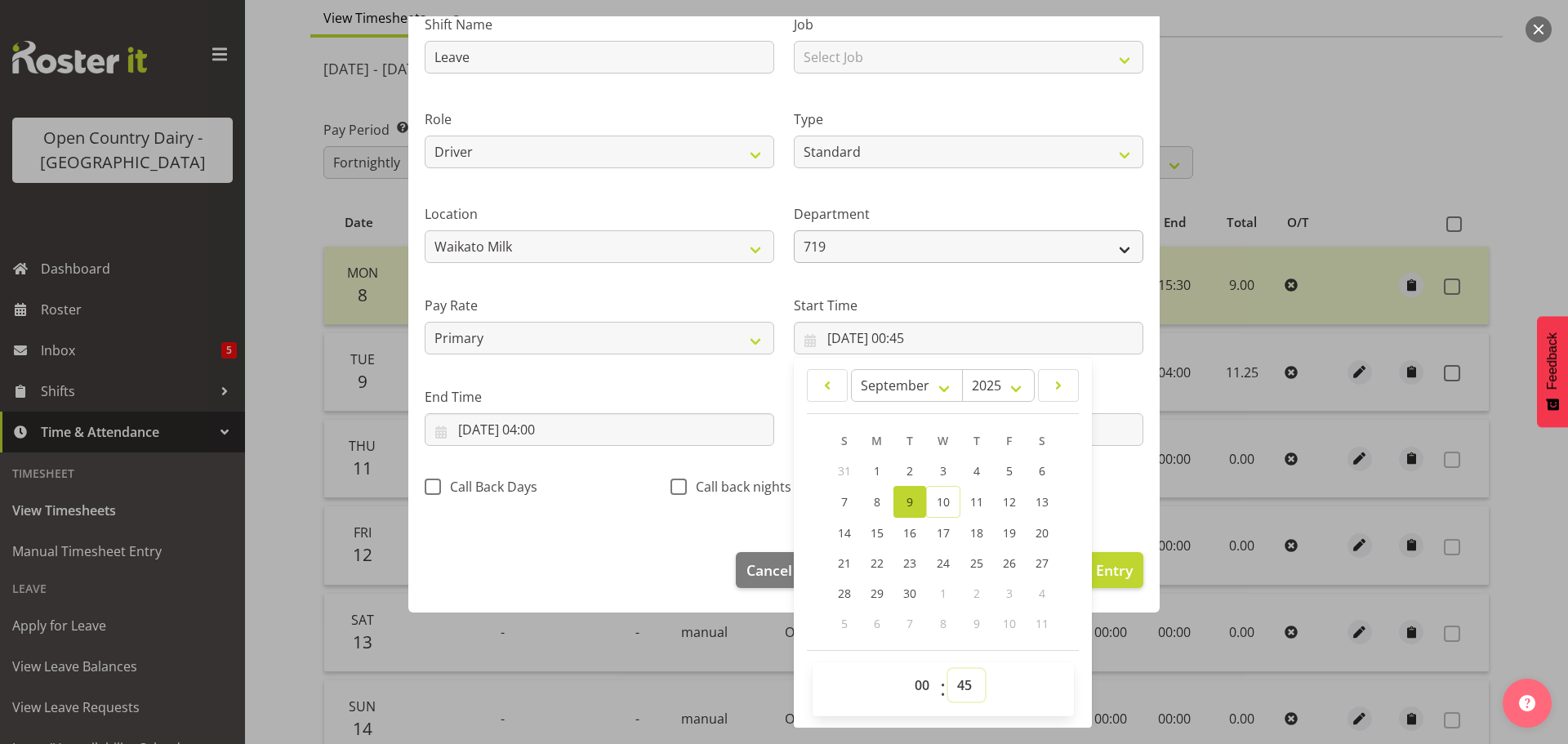
select select "0"
click at [948, 668] on select "00 01 02 03 04 05 06 07 08 09 10 11 12 13 14 15 16 17 18 19 20 21 22 23 24 25 2…" at bounding box center [966, 685] width 36 height 33
type input "09/09/2025, 00:00"
click at [763, 565] on span "Cancel" at bounding box center [769, 570] width 46 height 21
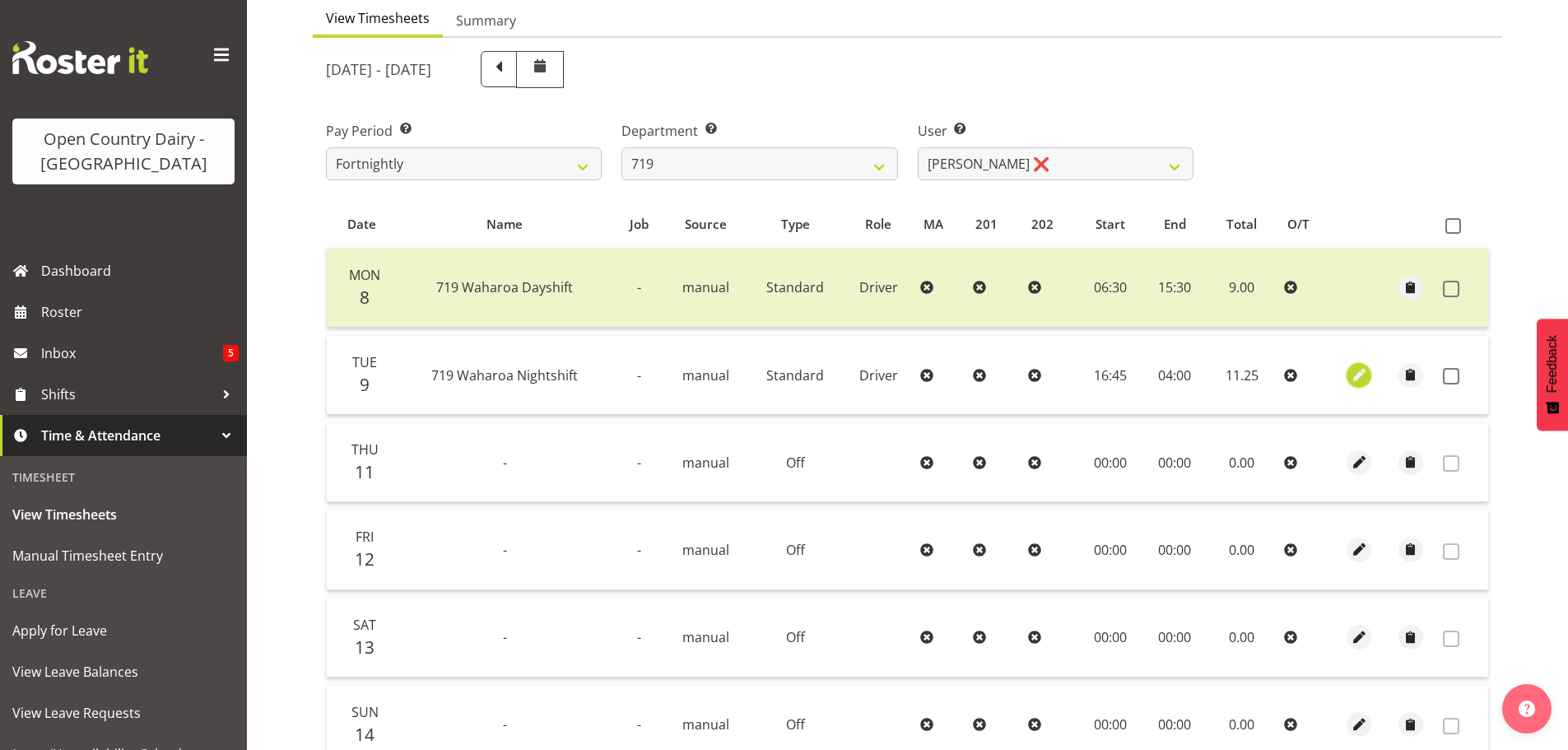
click at [1354, 373] on span "button" at bounding box center [1360, 375] width 19 height 19
select select "Standard"
select select "8"
select select "2025"
select select "4"
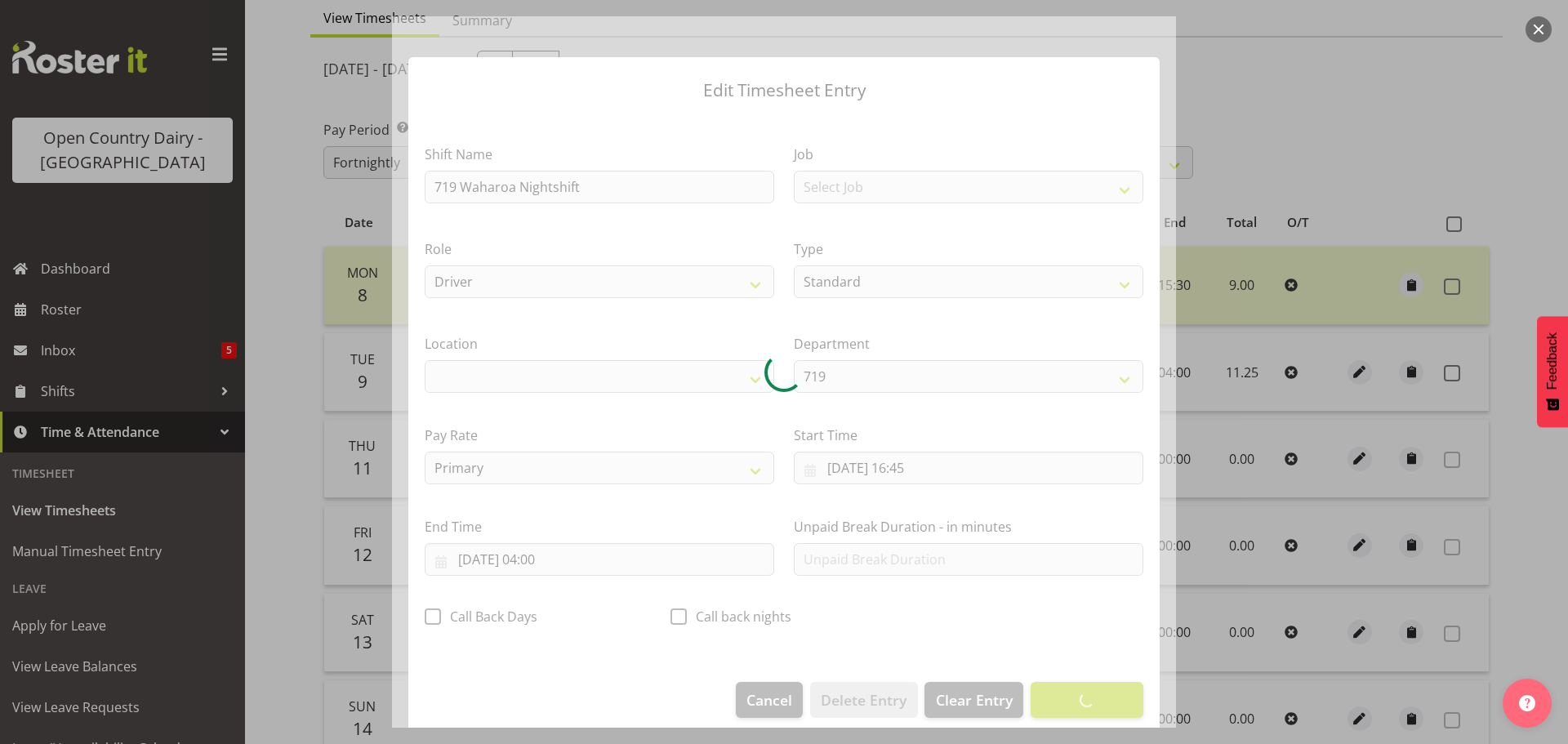
select select "1054"
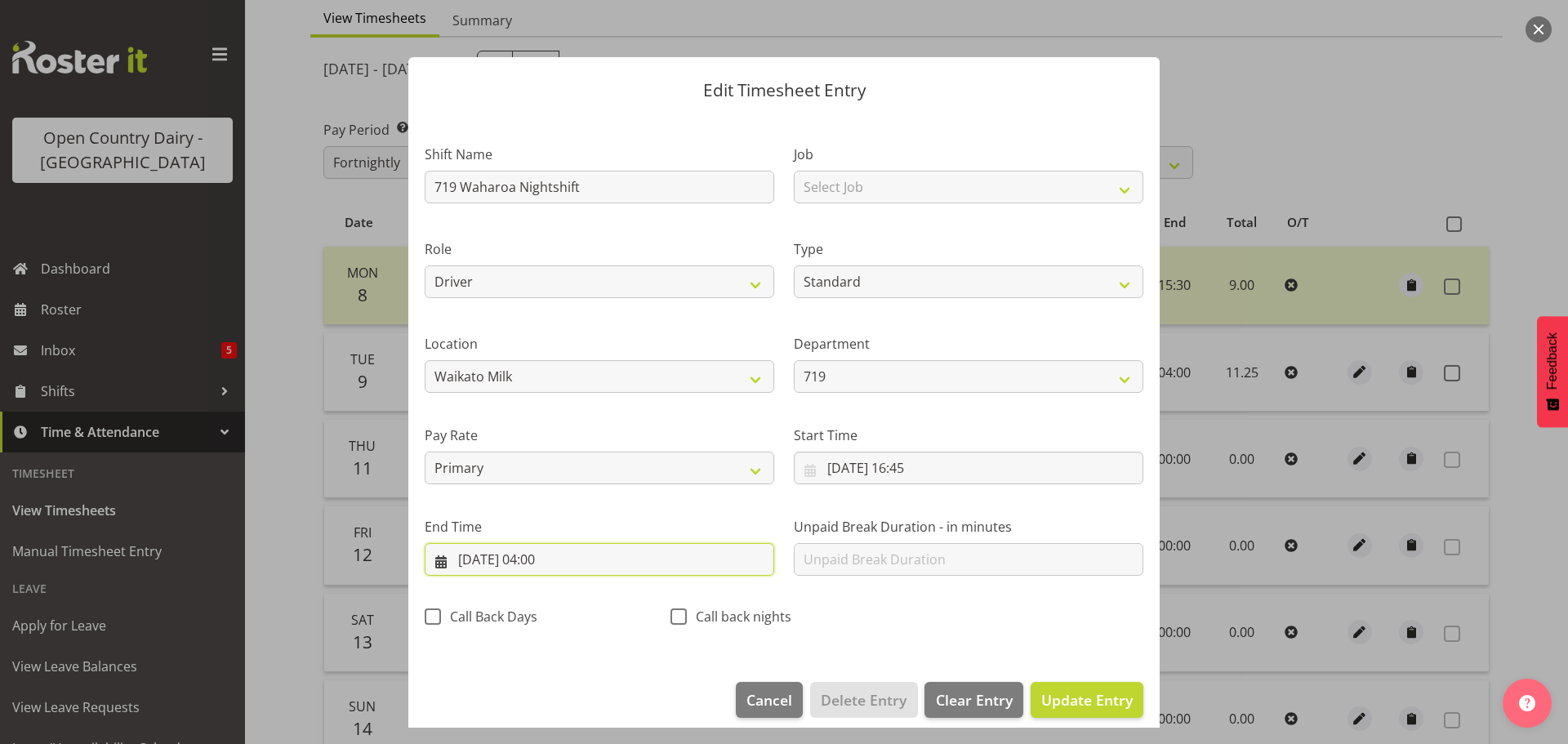
click at [559, 556] on input "10/09/2025, 04:00" at bounding box center [599, 560] width 350 height 33
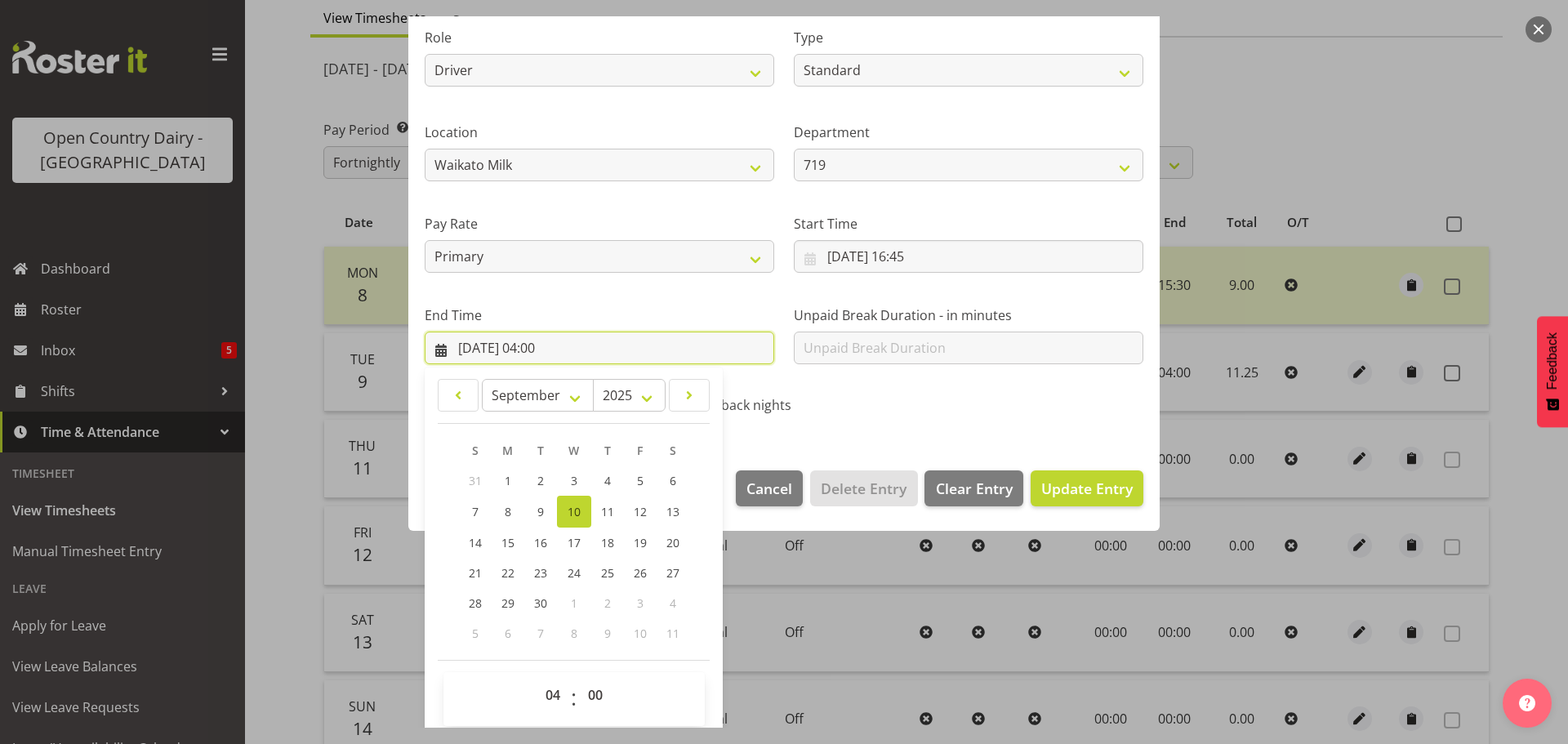
scroll to position [221, 0]
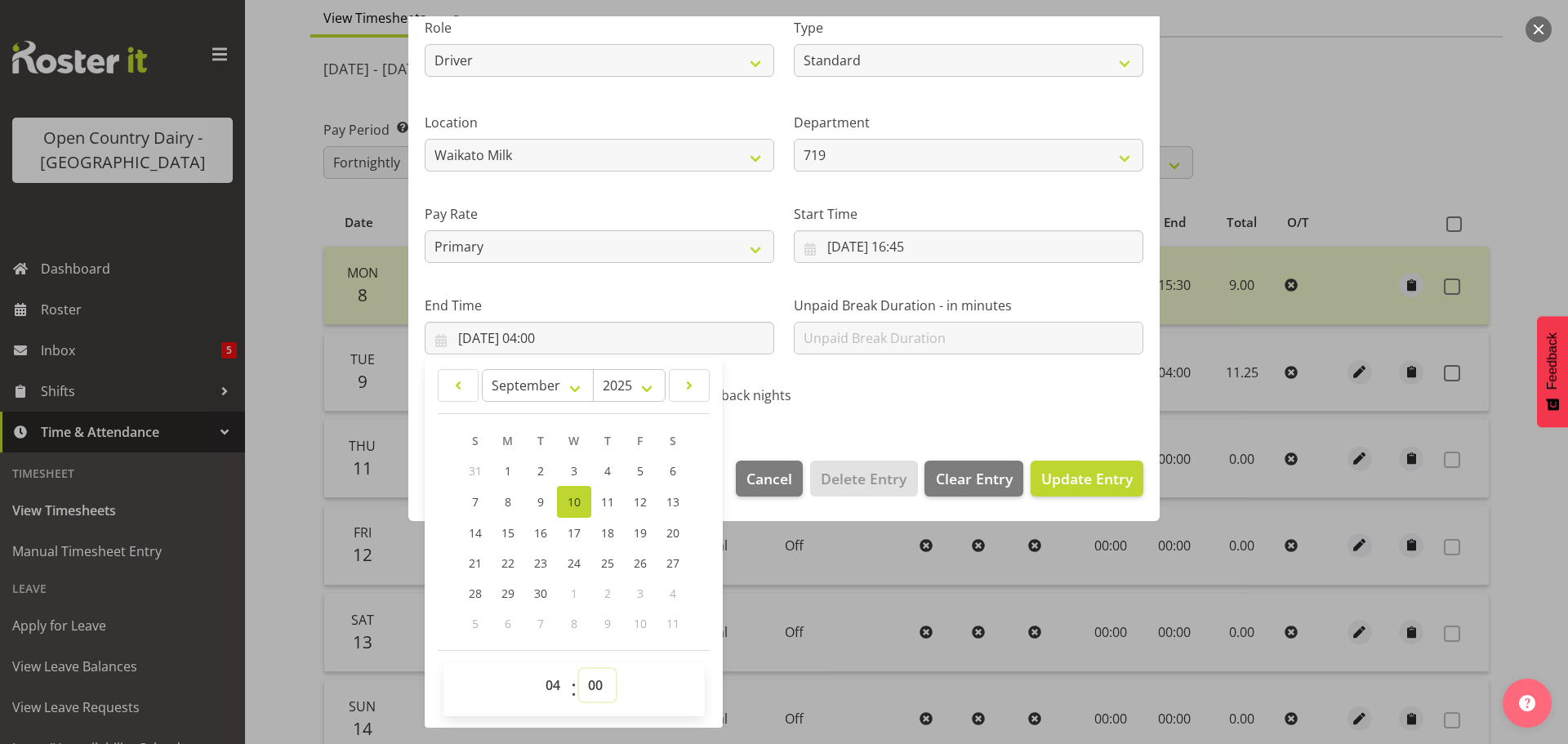
click at [592, 680] on select "00 01 02 03 04 05 06 07 08 09 10 11 12 13 14 15 16 17 18 19 20 21 22 23 24 25 2…" at bounding box center [597, 685] width 36 height 33
click at [597, 685] on select "00 01 02 03 04 05 06 07 08 09 10 11 12 13 14 15 16 17 18 19 20 21 22 23 24 25 2…" at bounding box center [597, 685] width 36 height 33
select select "30"
click at [579, 668] on select "00 01 02 03 04 05 06 07 08 09 10 11 12 13 14 15 16 17 18 19 20 21 22 23 24 25 2…" at bounding box center [597, 685] width 36 height 33
type input "10/09/2025, 04:30"
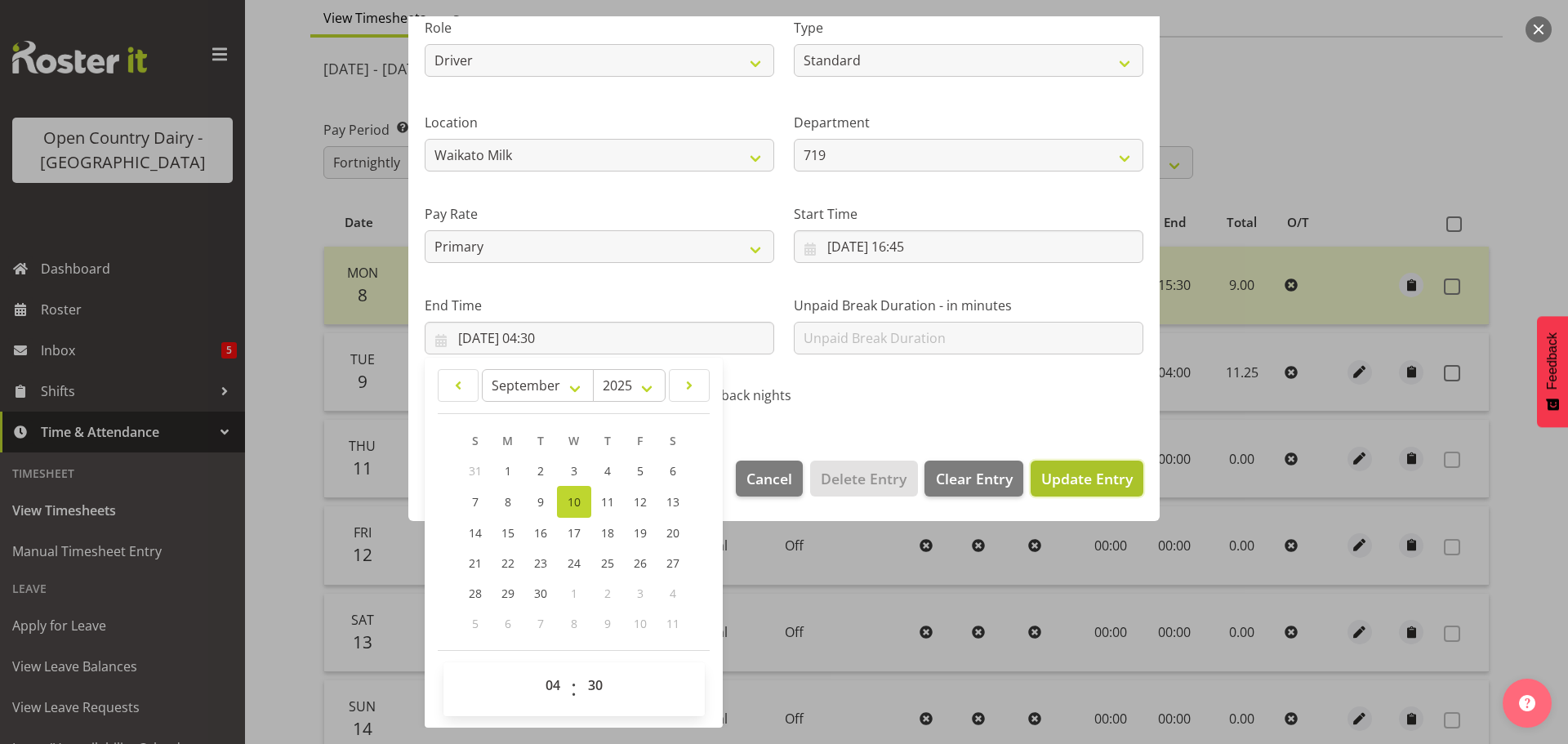
click at [1051, 471] on span "Update Entry" at bounding box center [1086, 478] width 91 height 20
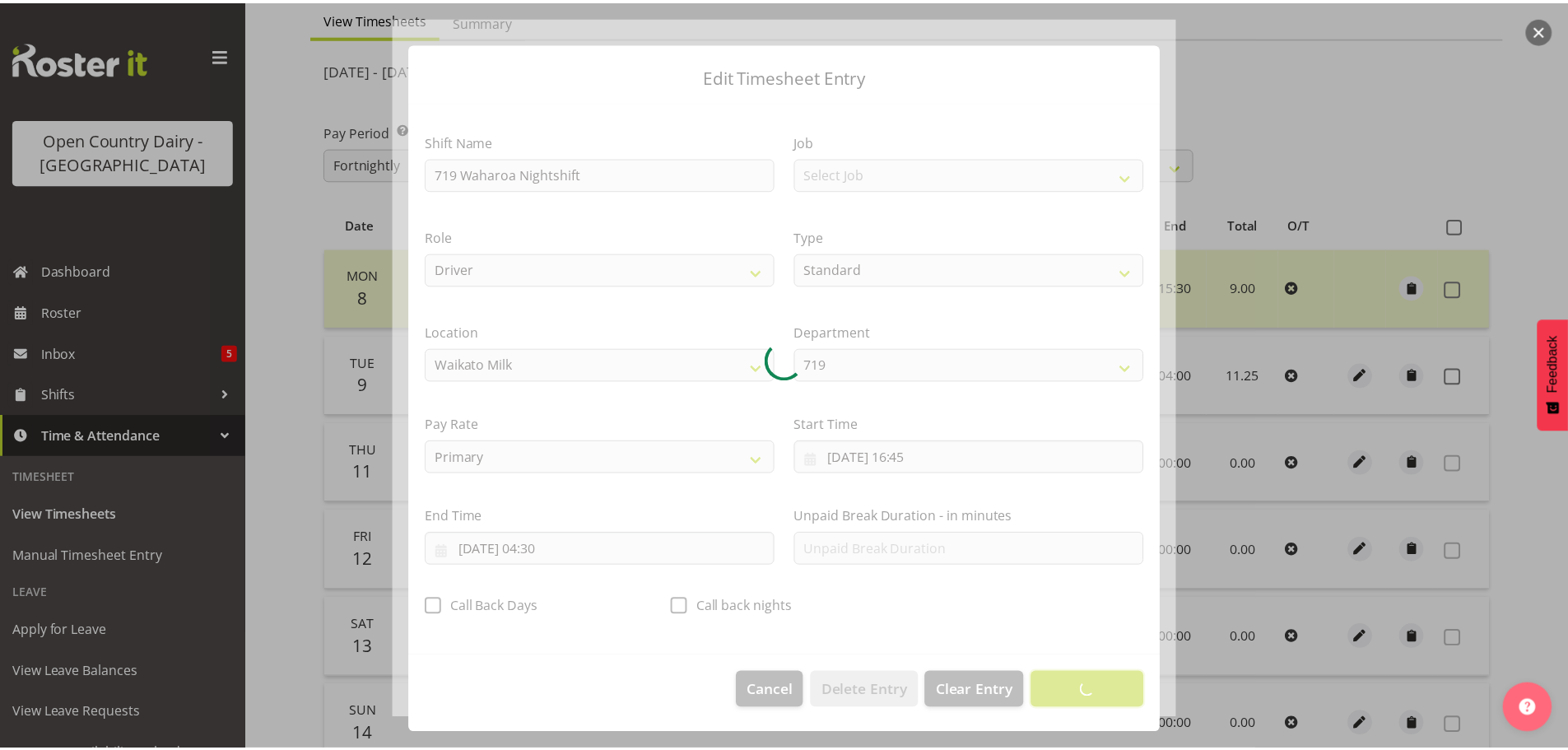
scroll to position [15, 0]
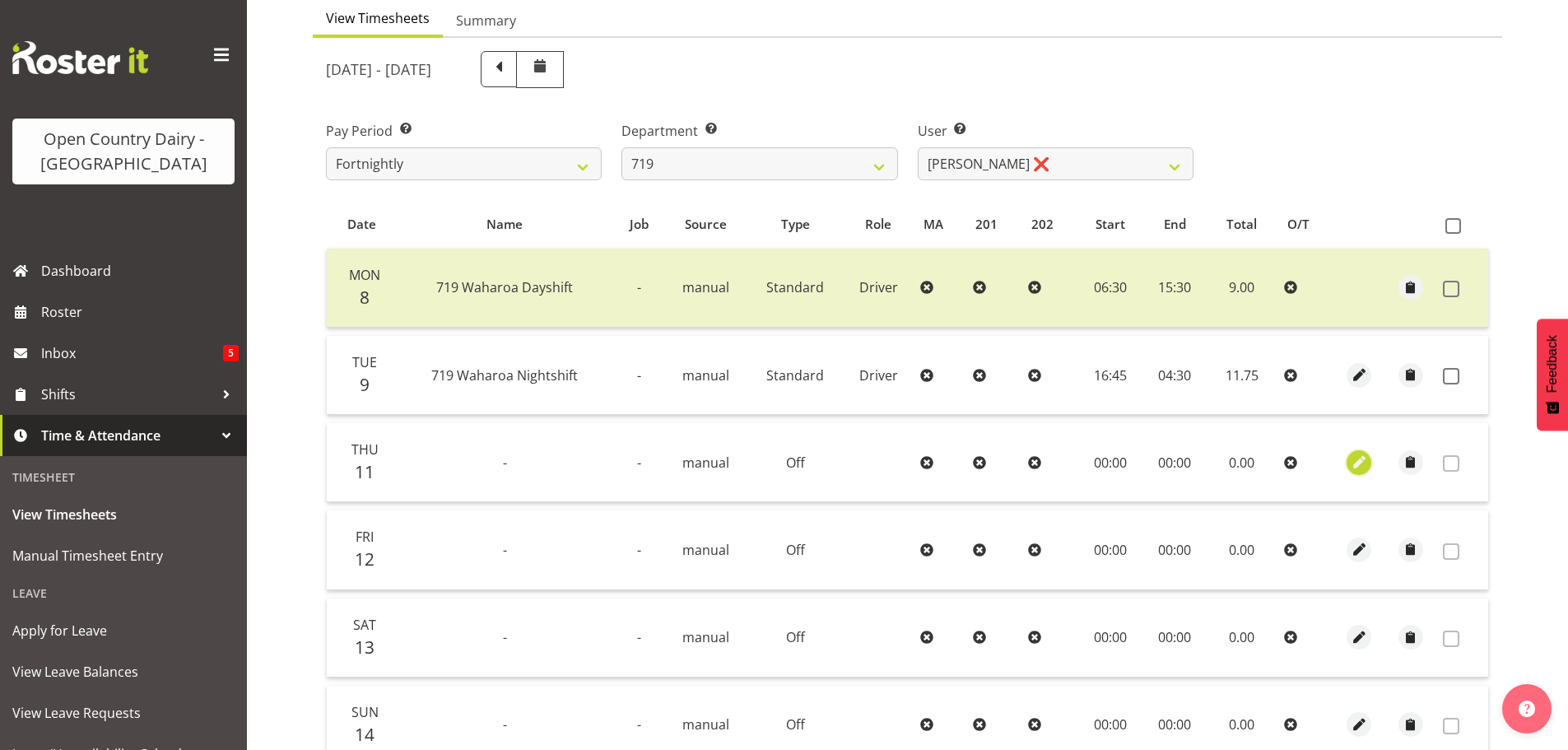
click at [1354, 461] on span "button" at bounding box center [1360, 462] width 19 height 19
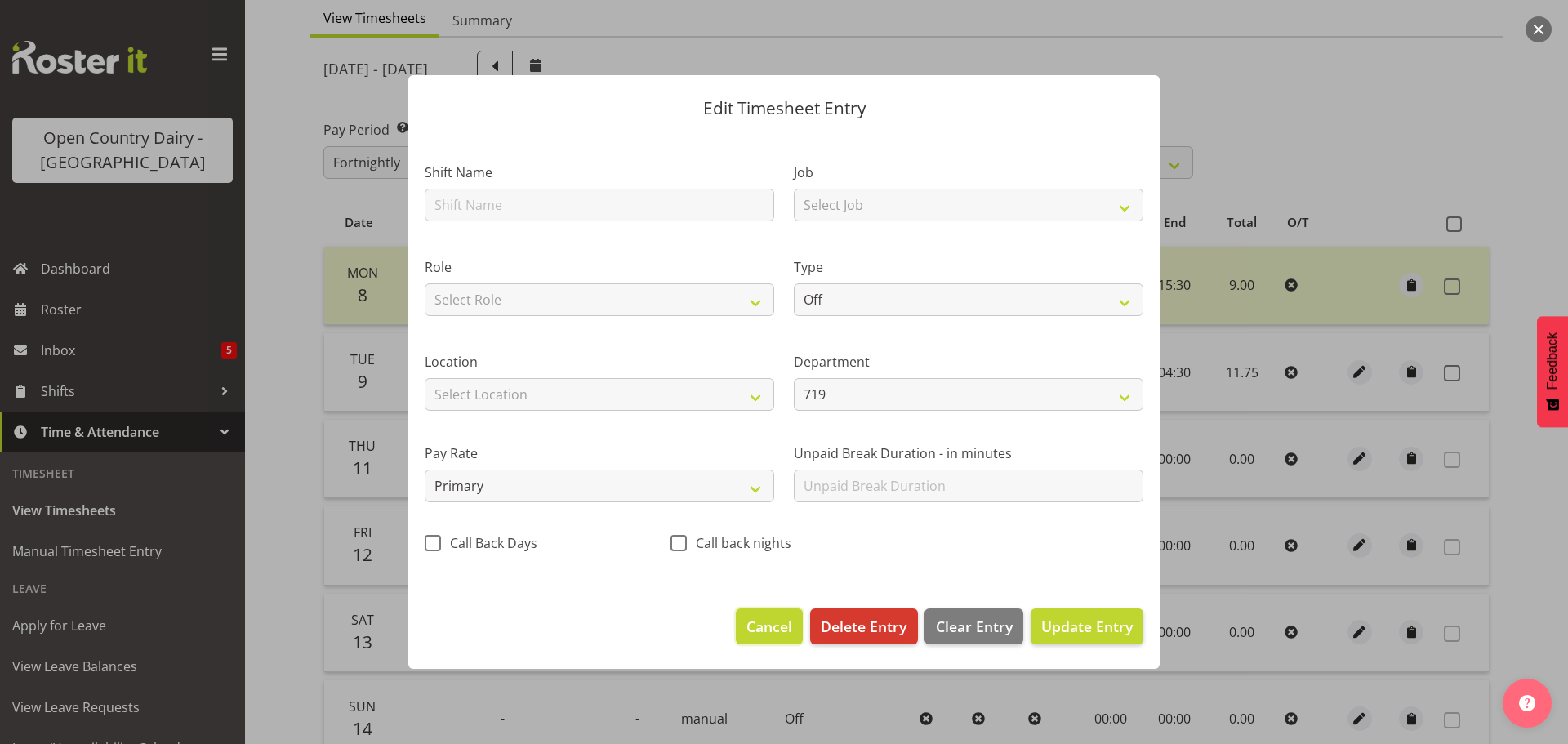
click at [763, 625] on span "Cancel" at bounding box center [769, 626] width 46 height 21
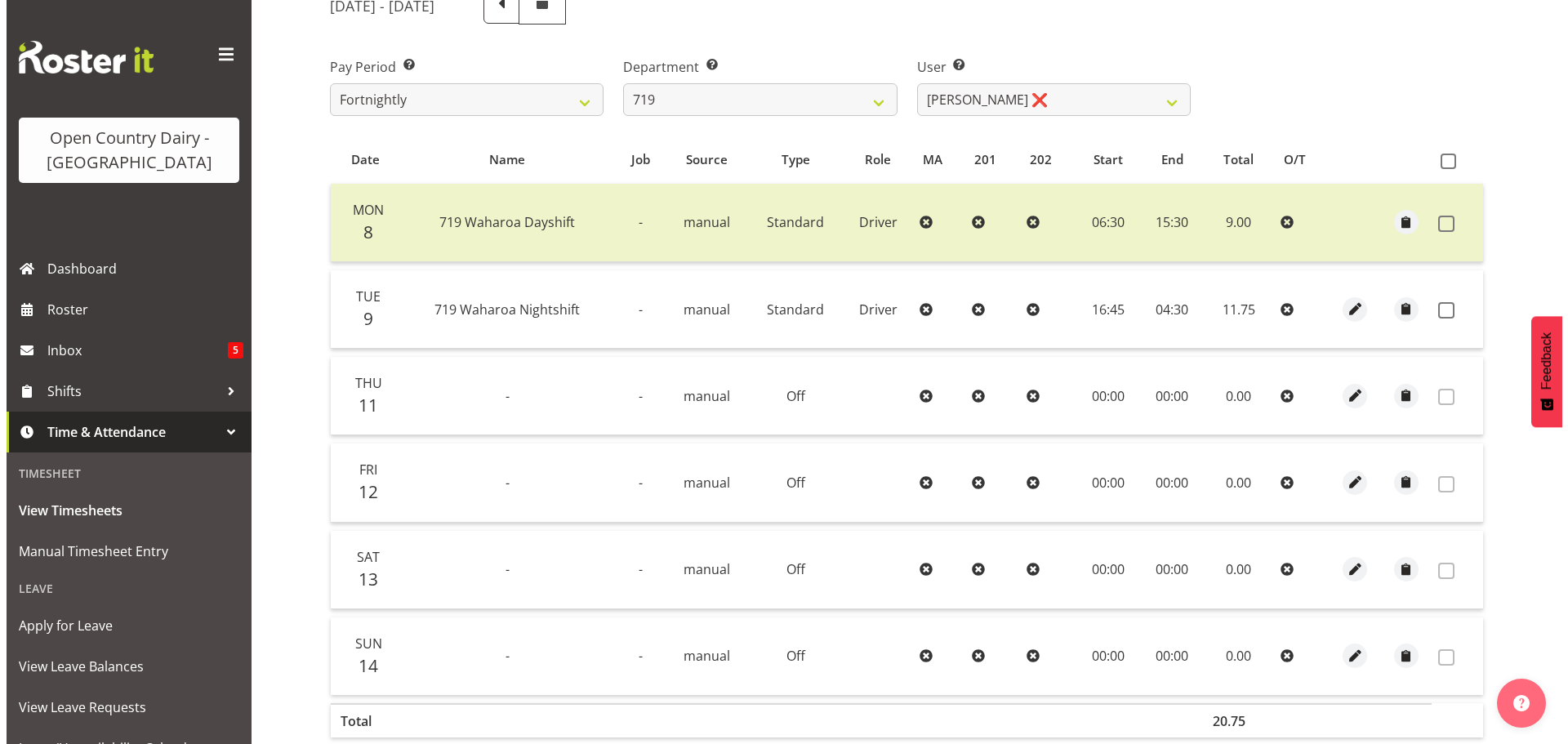
scroll to position [324, 0]
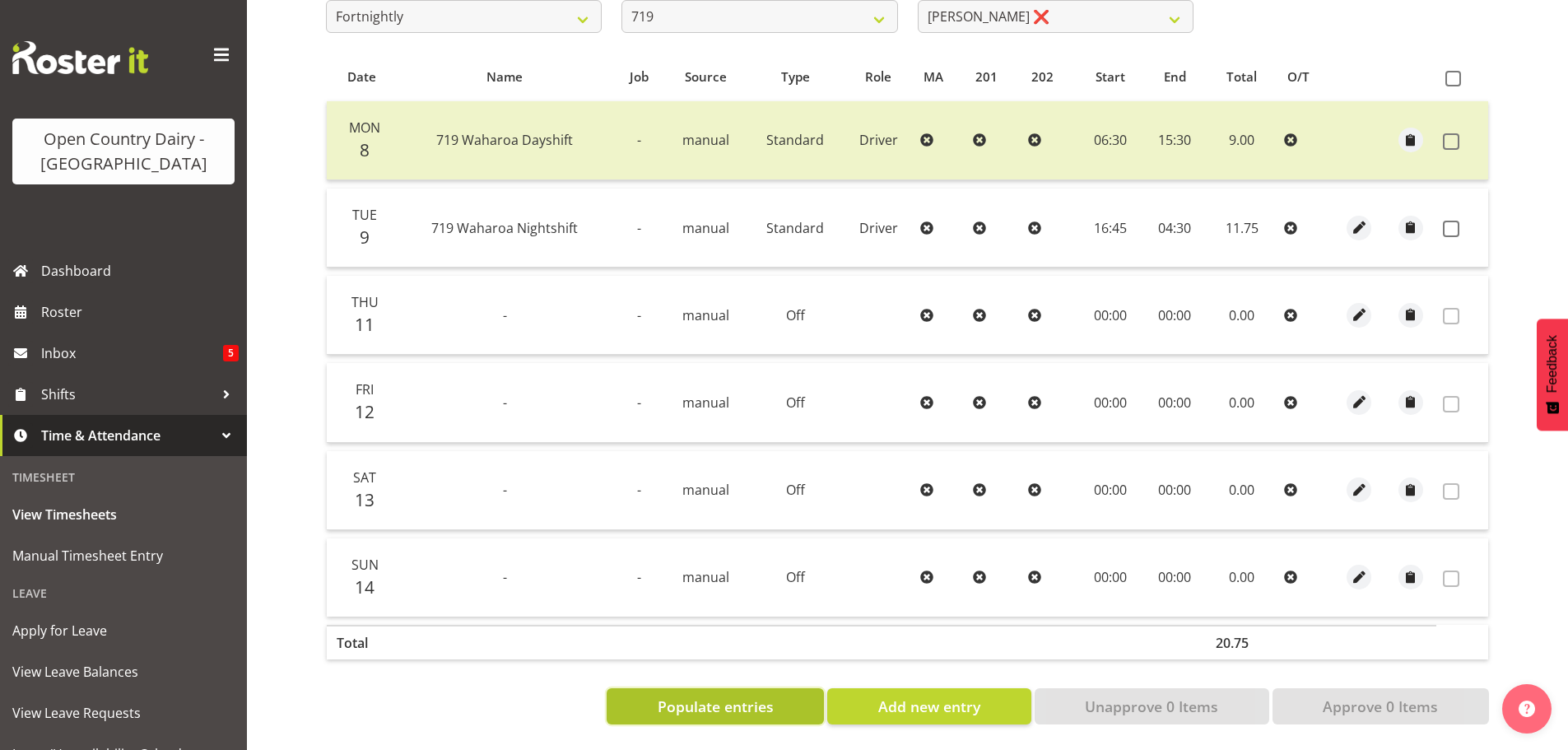
click at [714, 696] on span "Populate entries" at bounding box center [716, 706] width 116 height 21
click at [898, 696] on span "Add new entry" at bounding box center [929, 706] width 102 height 21
select select
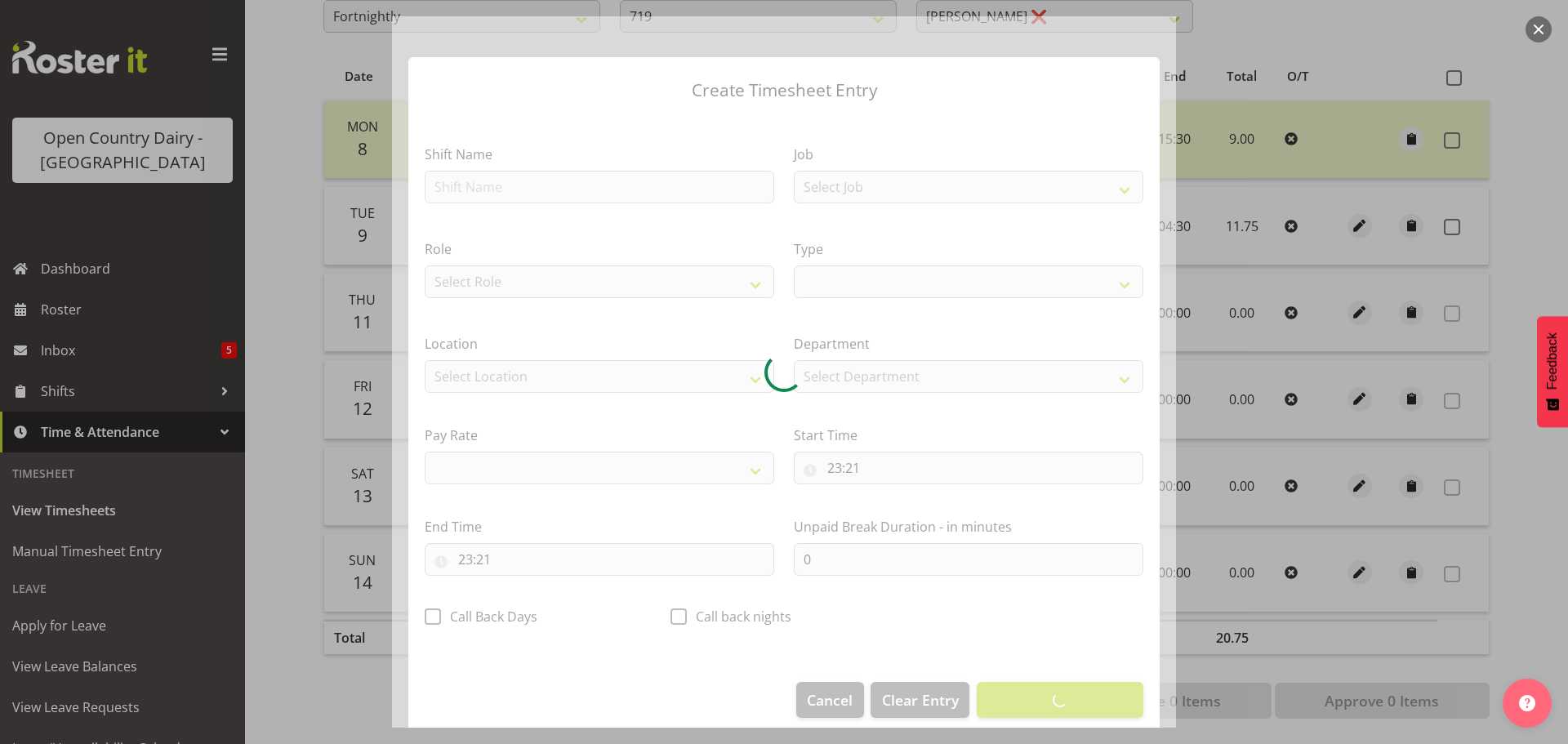
select select
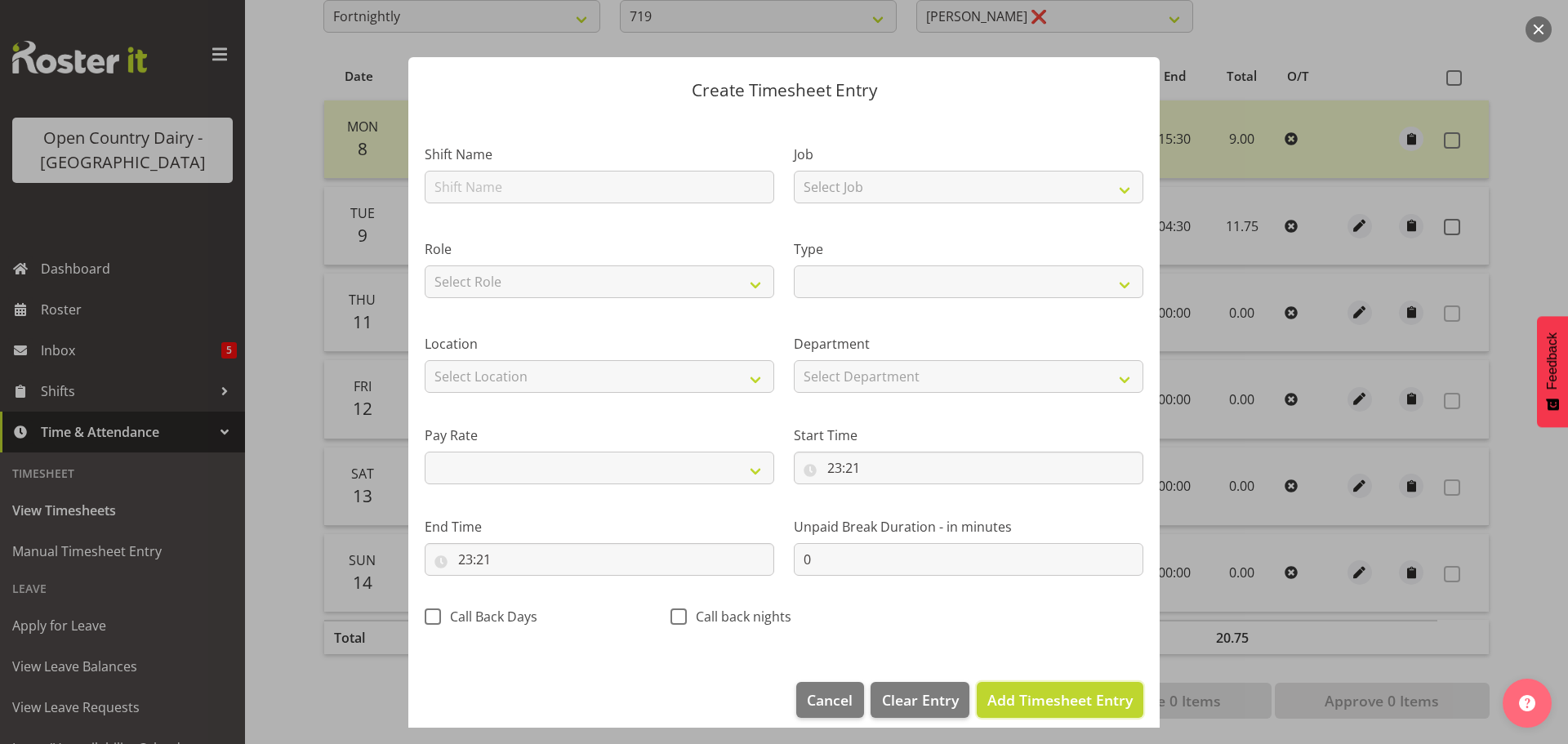
click at [1017, 698] on span "Add Timesheet Entry" at bounding box center [1059, 700] width 145 height 20
select select
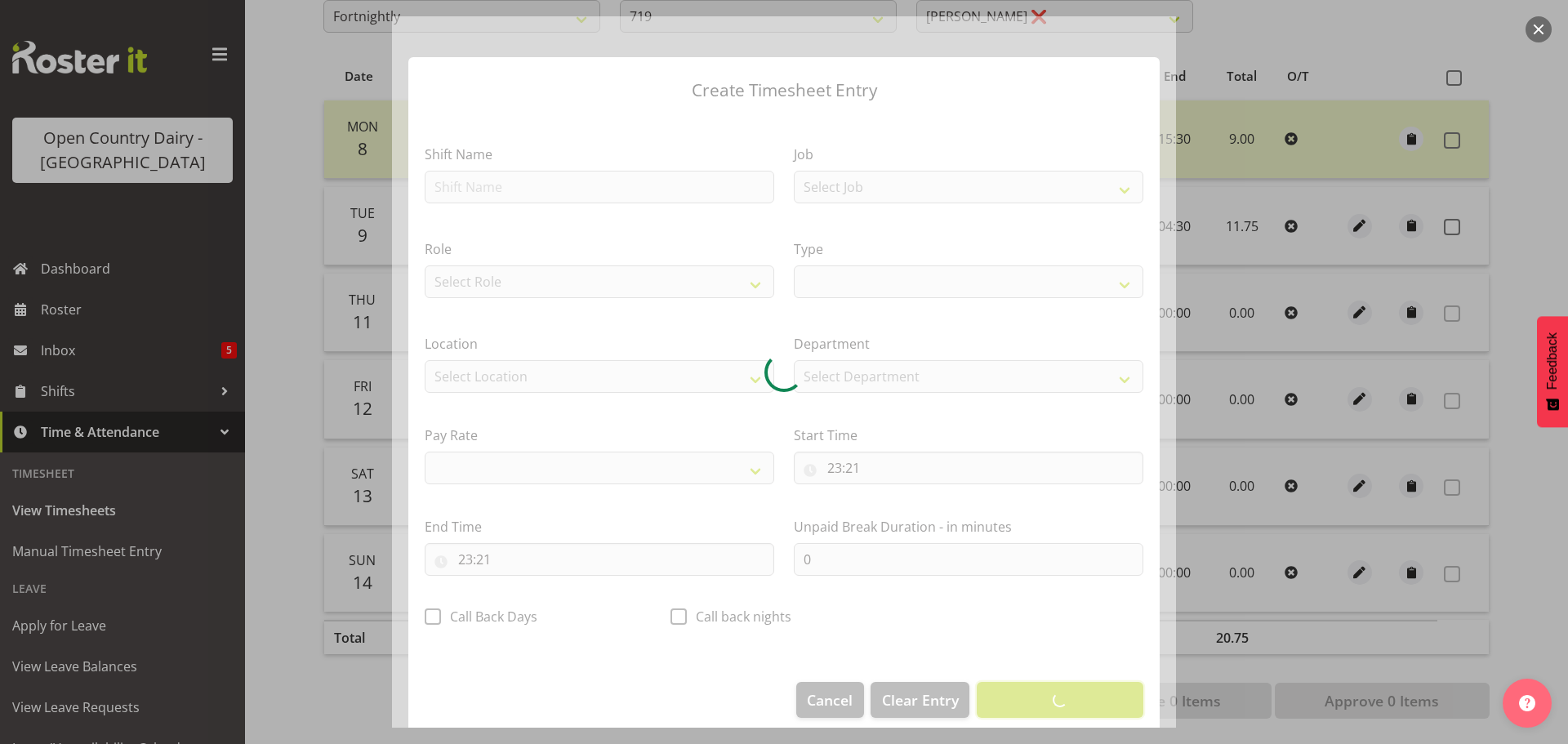
select select
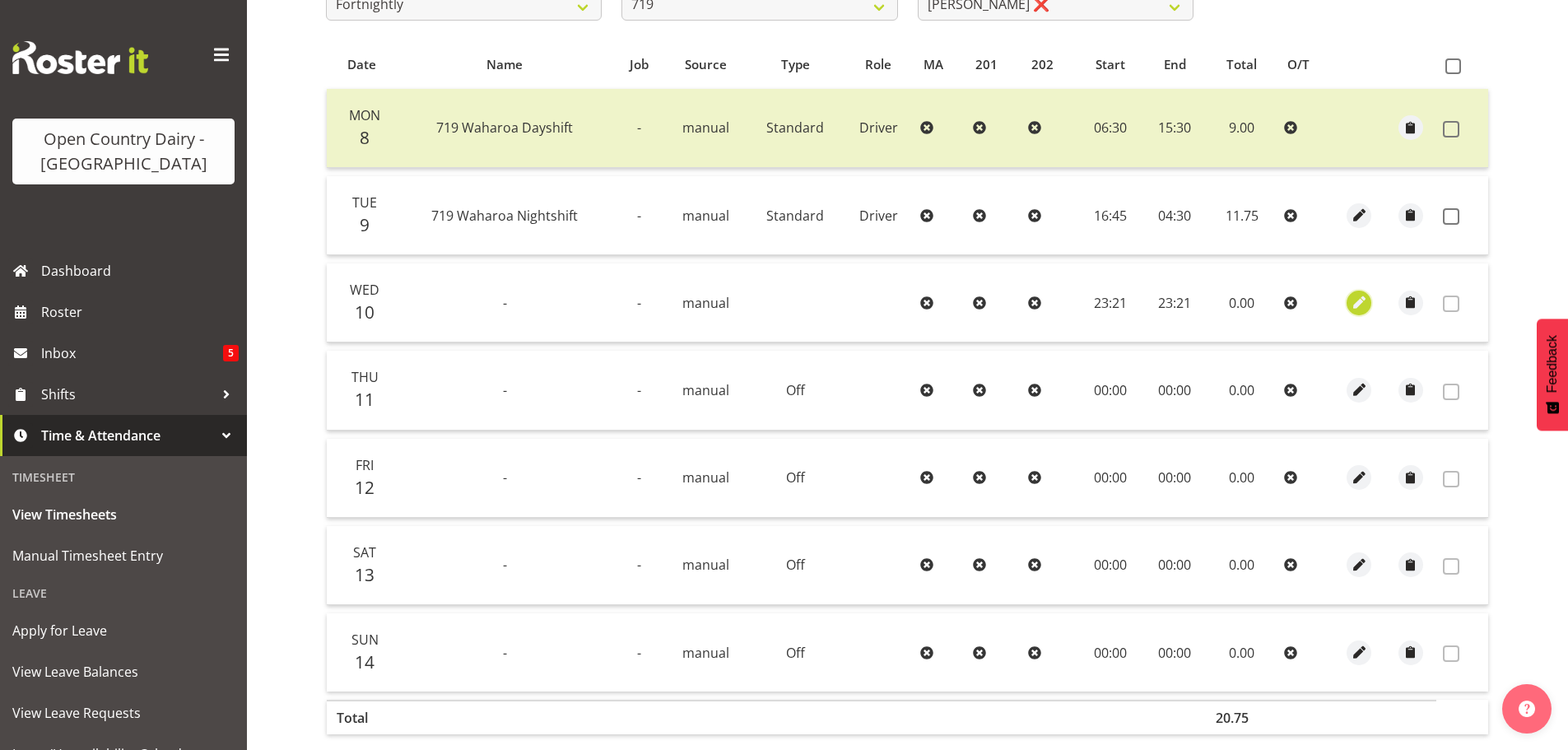
click at [1357, 303] on span "button" at bounding box center [1360, 303] width 19 height 19
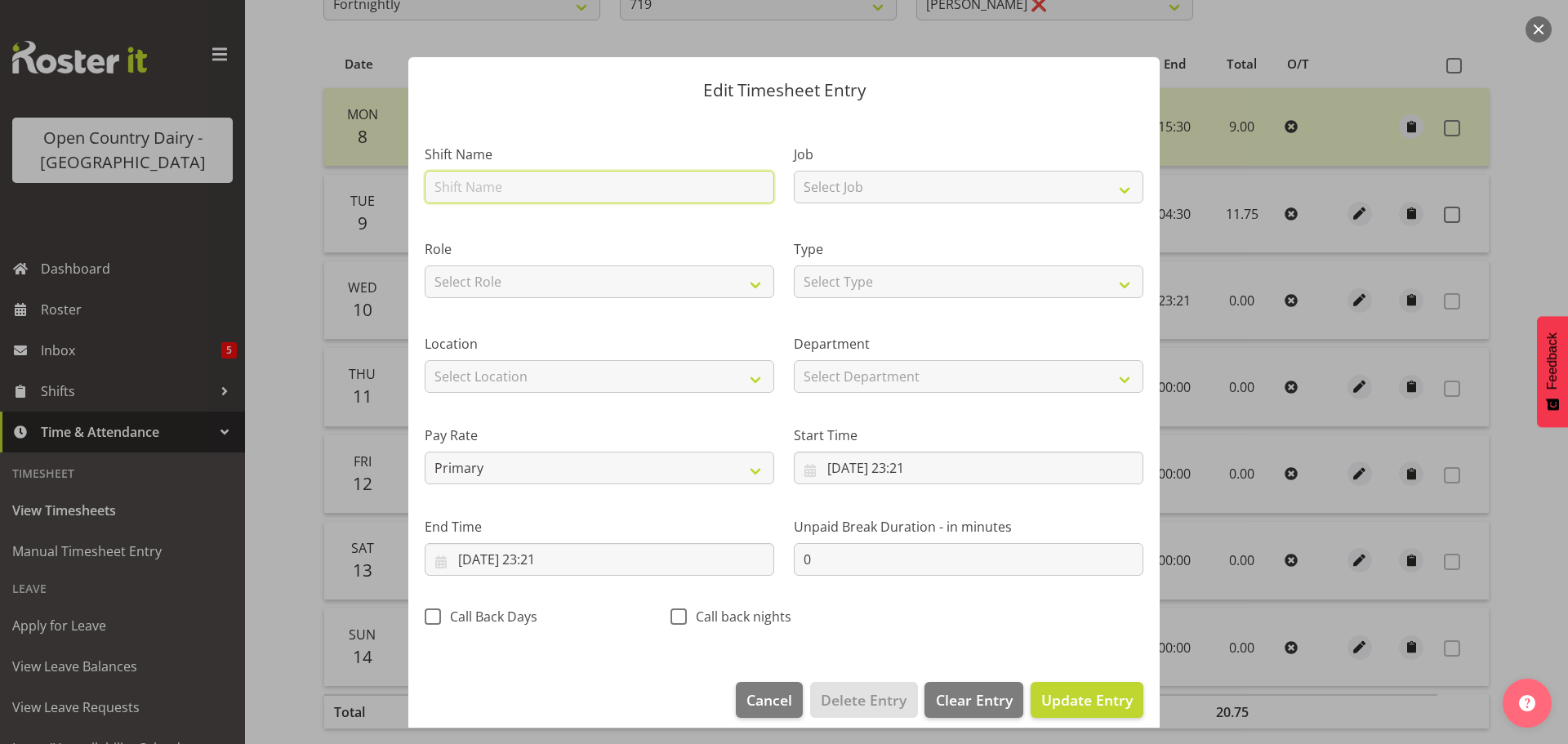
click at [485, 185] on input "text" at bounding box center [599, 188] width 350 height 33
type input "Sick"
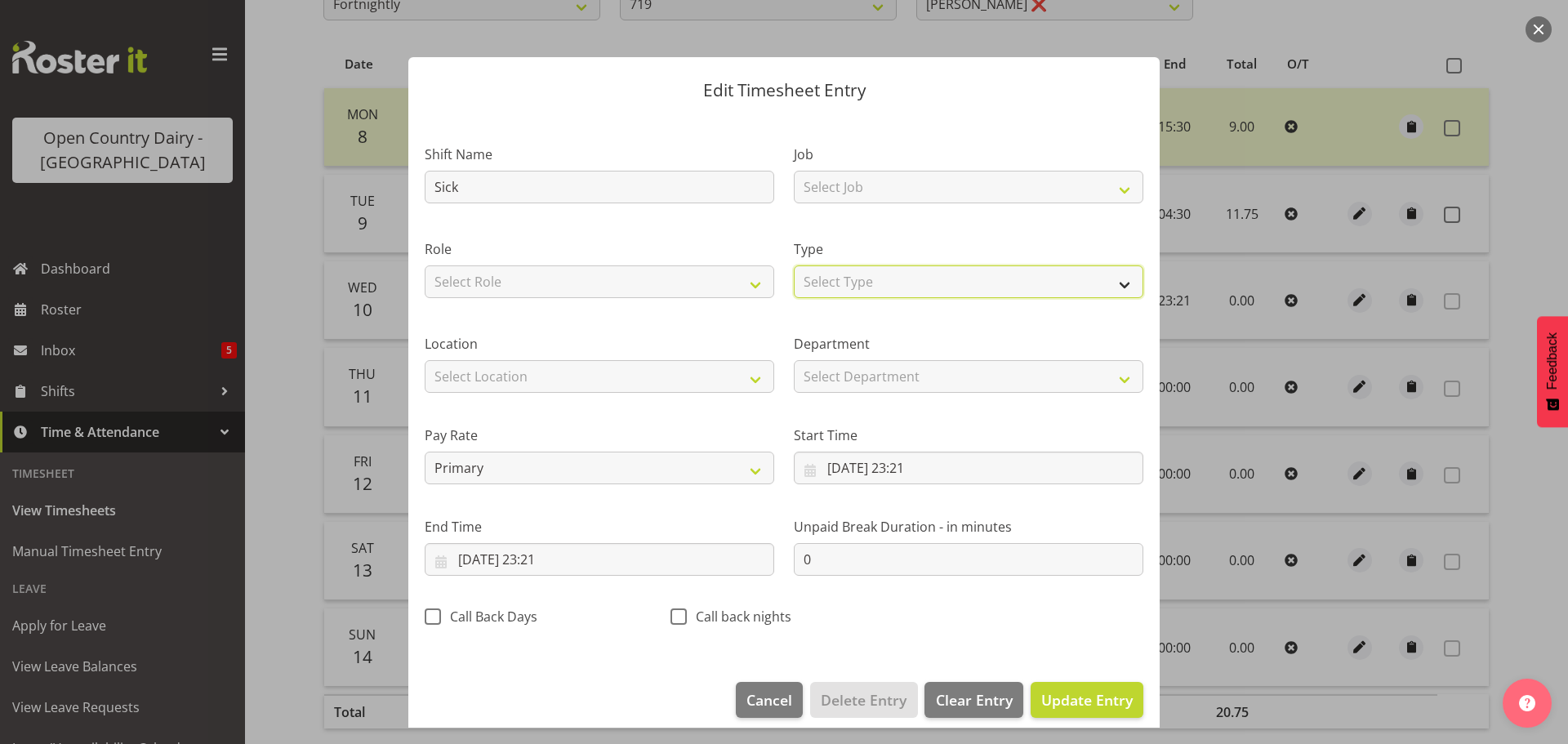
click at [871, 280] on select "Select Type Off Standard Public Holiday Public Holiday (Worked) Day In Lieu Ann…" at bounding box center [968, 282] width 350 height 33
select select "Standard"
click at [794, 266] on select "Select Type Off Standard Public Holiday Public Holiday (Worked) Day In Lieu Ann…" at bounding box center [968, 282] width 350 height 33
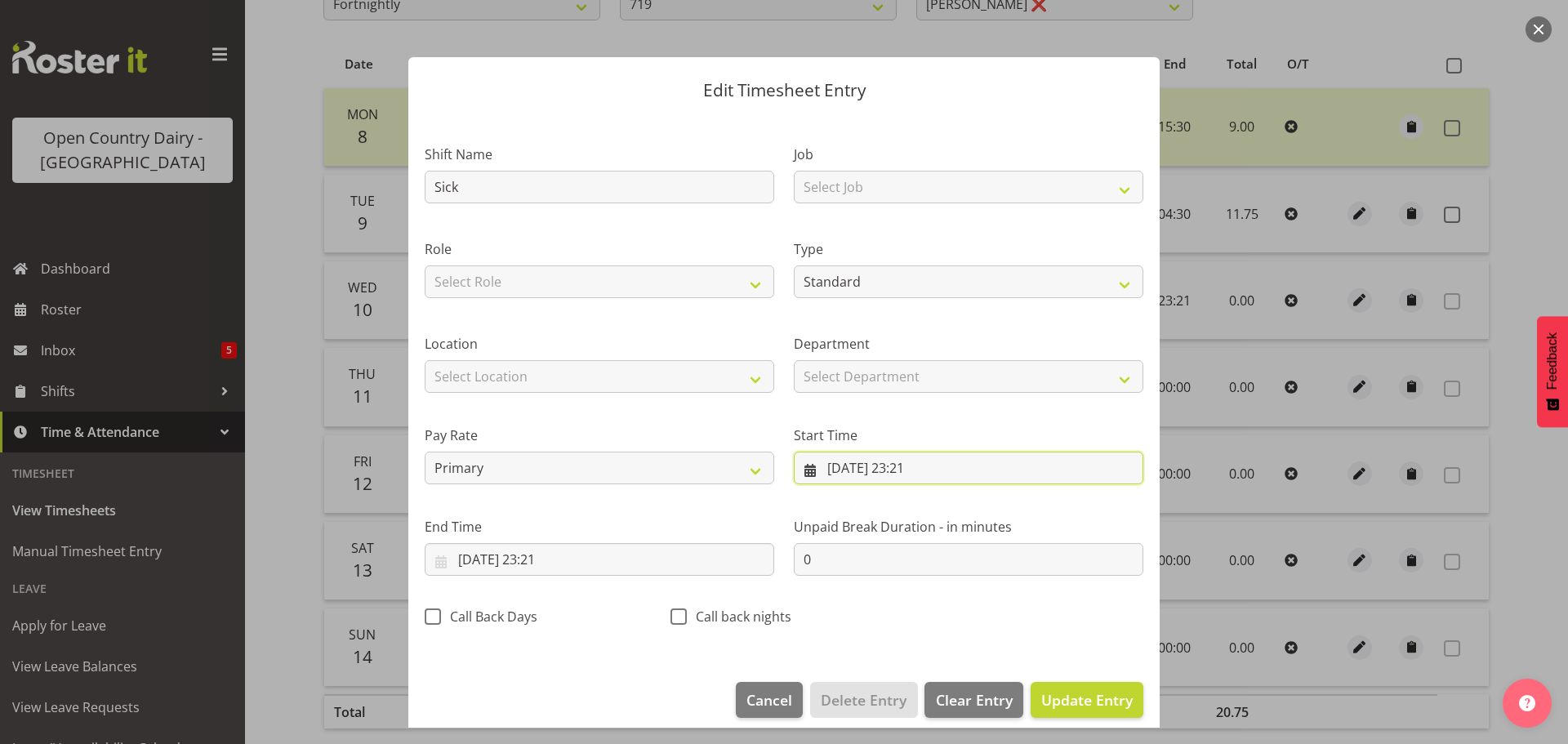
click at [907, 467] on input "10/09/2025, 23:21" at bounding box center [968, 468] width 350 height 33
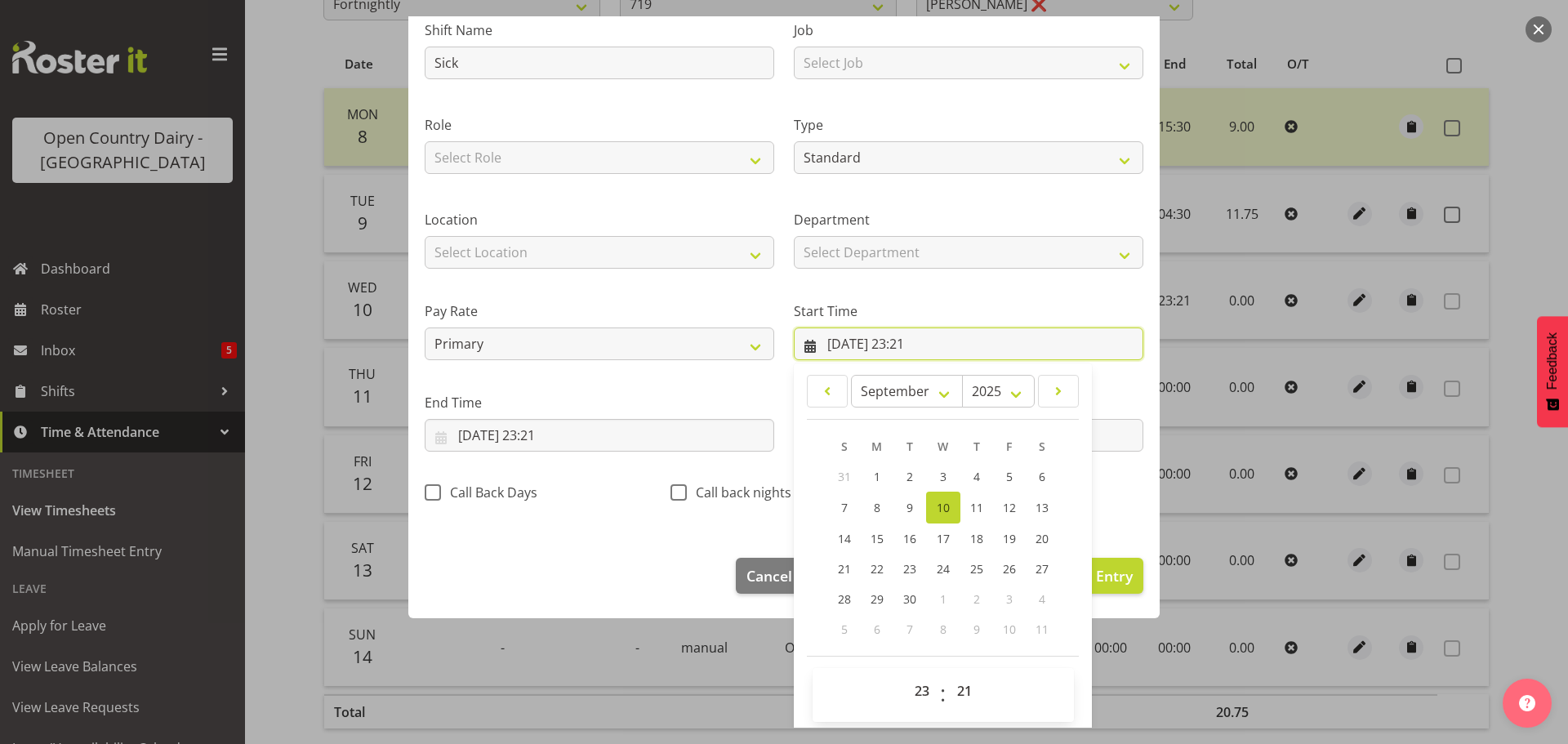
scroll to position [130, 0]
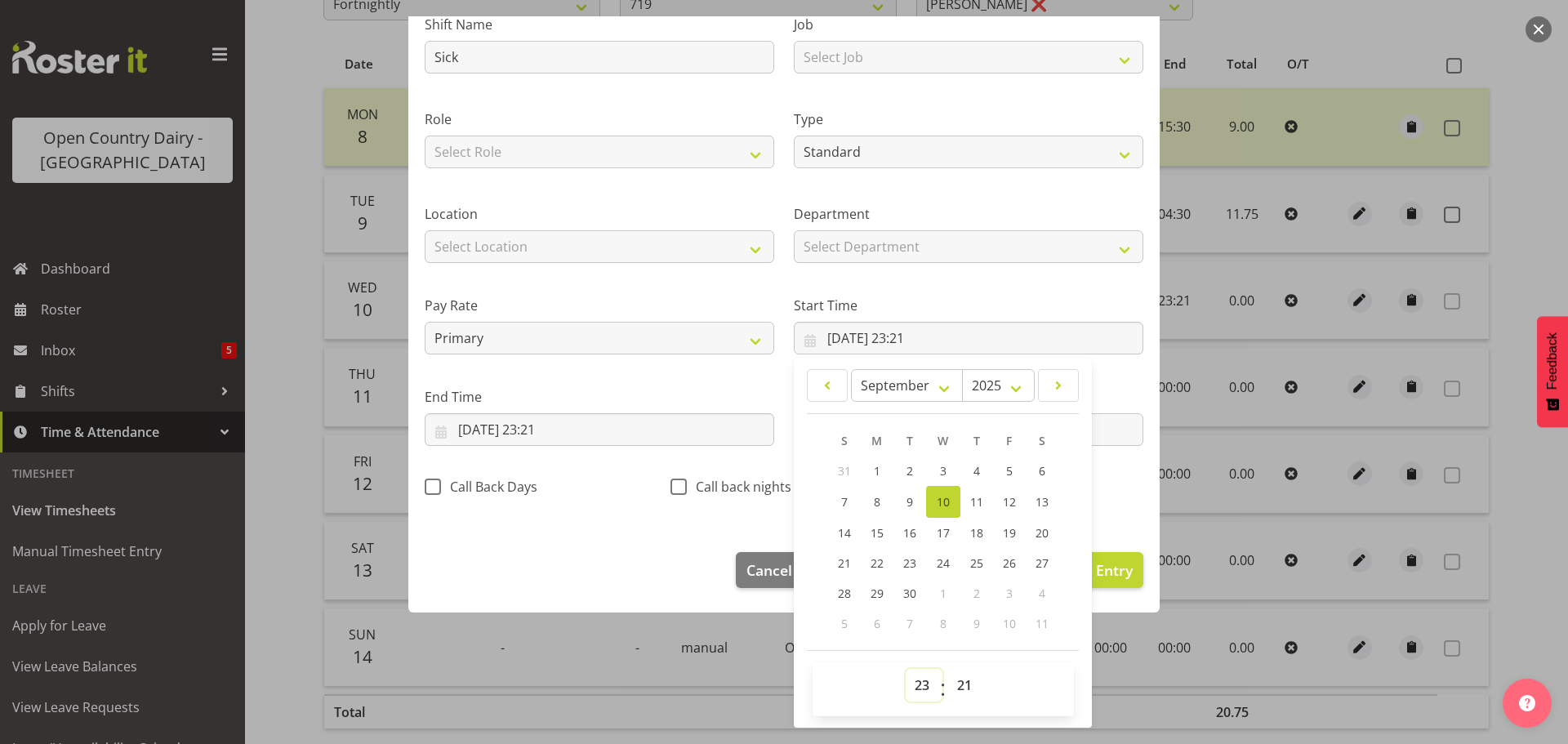
click at [908, 686] on select "00 01 02 03 04 05 06 07 08 09 10 11 12 13 14 15 16 17 18 19 20 21 22 23" at bounding box center [924, 685] width 36 height 33
select select "0"
click at [906, 668] on select "00 01 02 03 04 05 06 07 08 09 10 11 12 13 14 15 16 17 18 19 20 21 22 23" at bounding box center [924, 685] width 36 height 33
type input "10/09/2025, 00:21"
click at [956, 678] on select "00 01 02 03 04 05 06 07 08 09 10 11 12 13 14 15 16 17 18 19 20 21 22 23 24 25 2…" at bounding box center [966, 685] width 36 height 33
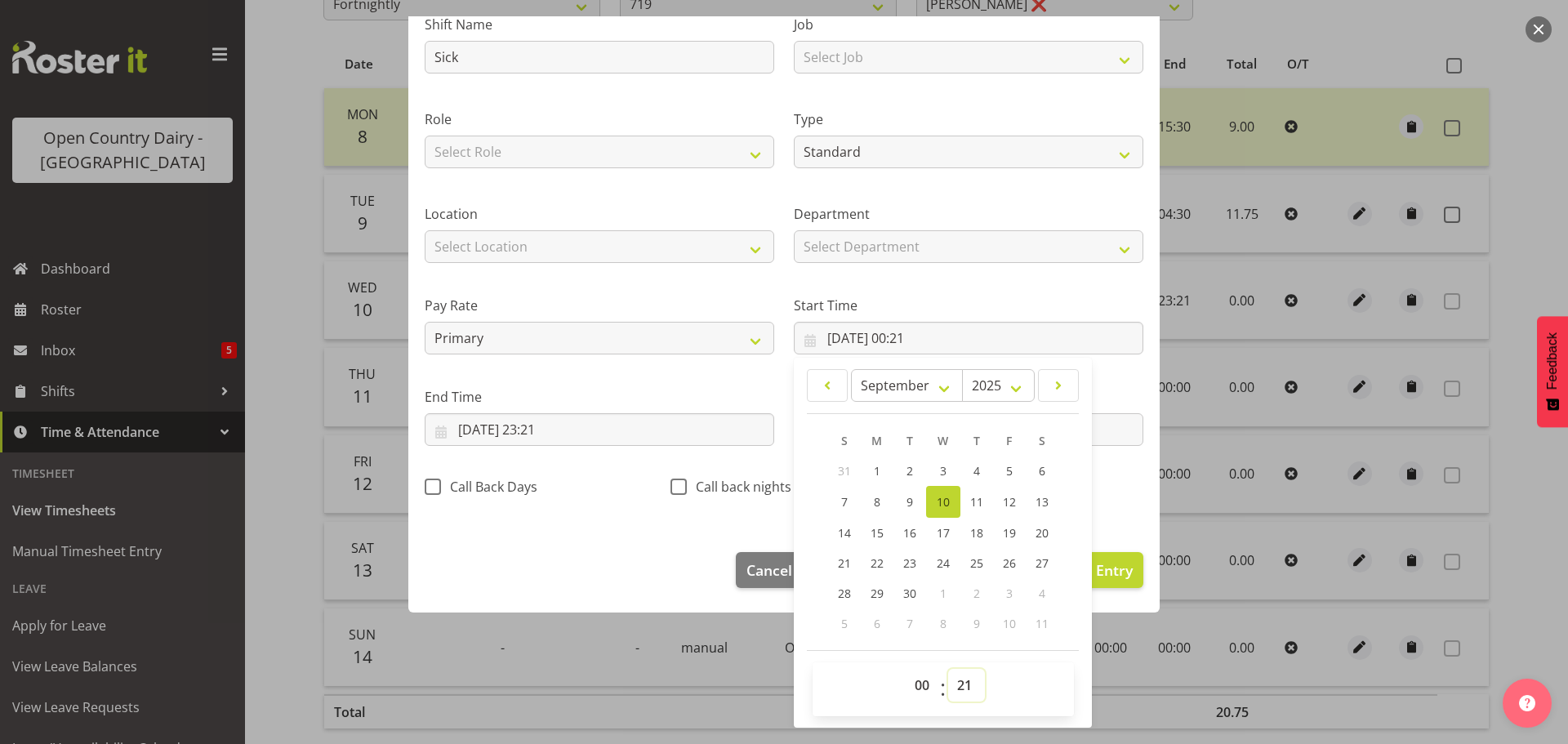
select select "0"
click at [948, 668] on select "00 01 02 03 04 05 06 07 08 09 10 11 12 13 14 15 16 17 18 19 20 21 22 23 24 25 2…" at bounding box center [966, 685] width 36 height 33
type input "10/09/2025, 00:00"
click at [550, 425] on input "10/09/2025, 23:21" at bounding box center [599, 430] width 350 height 33
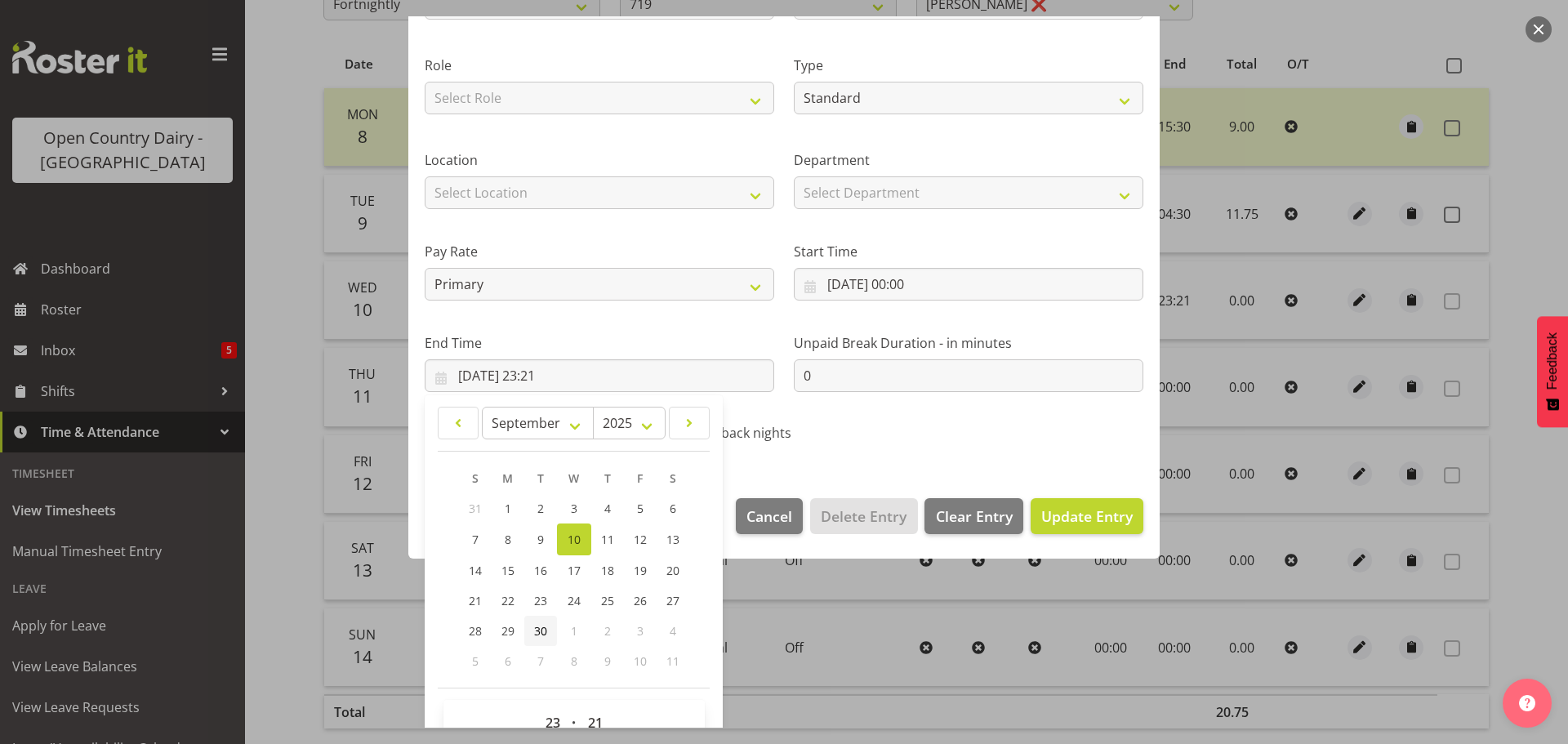
scroll to position [221, 0]
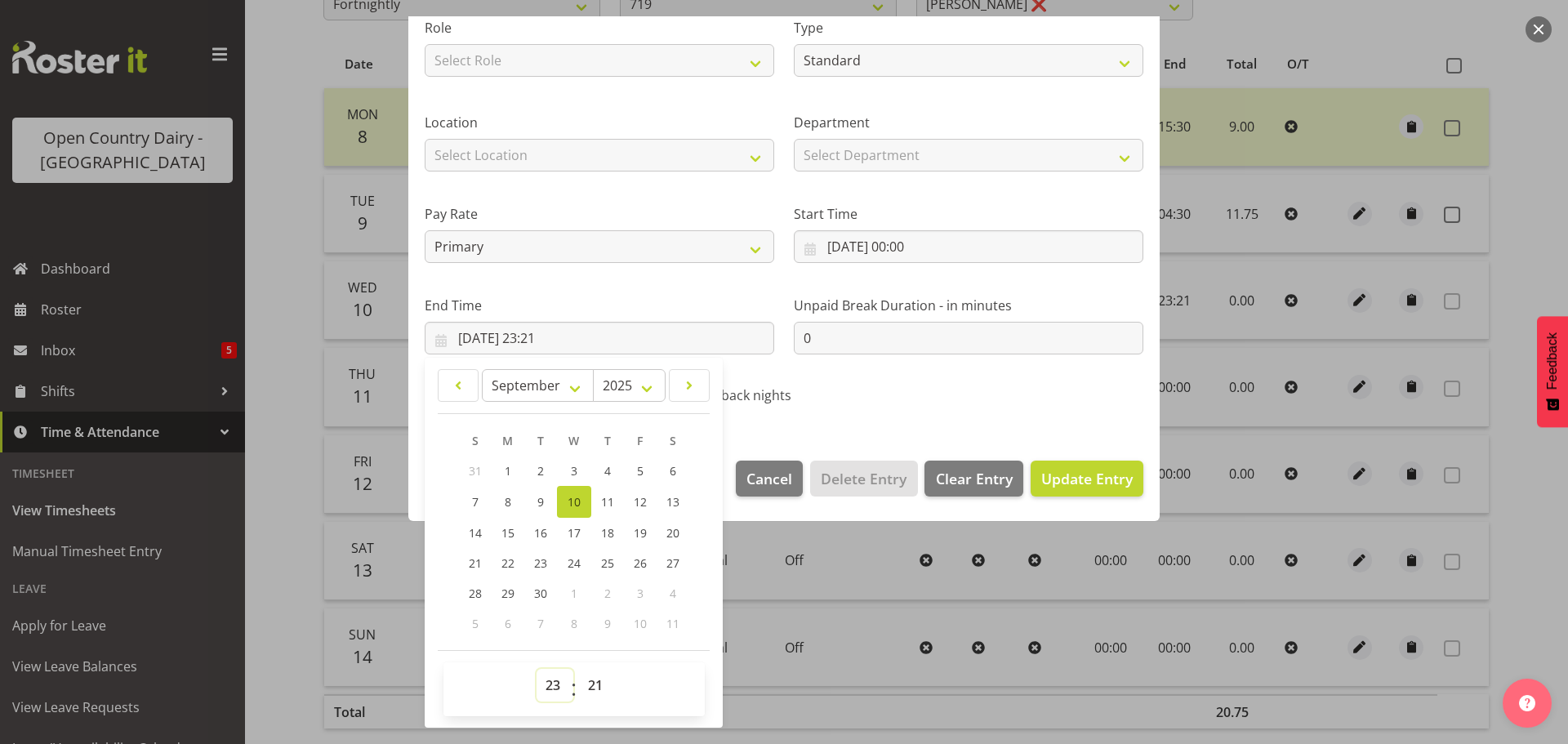
click at [544, 681] on select "00 01 02 03 04 05 06 07 08 09 10 11 12 13 14 15 16 17 18 19 20 21 22 23" at bounding box center [555, 685] width 36 height 33
select select "10"
click at [537, 668] on select "00 01 02 03 04 05 06 07 08 09 10 11 12 13 14 15 16 17 18 19 20 21 22 23" at bounding box center [555, 685] width 36 height 33
type input "10/09/2025, 10:21"
click at [599, 688] on select "00 01 02 03 04 05 06 07 08 09 10 11 12 13 14 15 16 17 18 19 20 21 22 23 24 25 2…" at bounding box center [597, 685] width 36 height 33
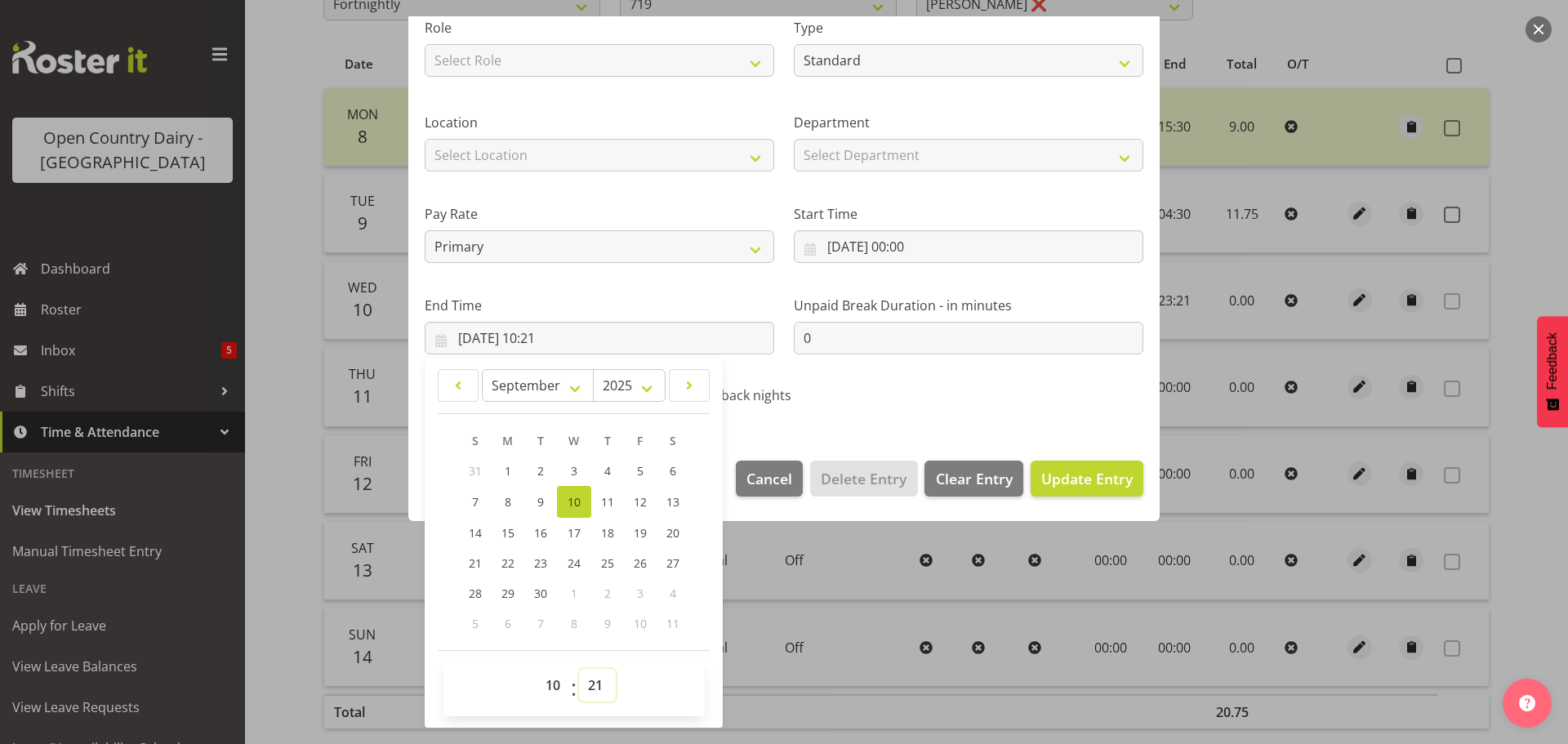
select select "13"
click at [579, 668] on select "00 01 02 03 04 05 06 07 08 09 10 11 12 13 14 15 16 17 18 19 20 21 22 23 24 25 2…" at bounding box center [597, 685] width 36 height 33
type input "10/09/2025, 10:13"
click at [1054, 477] on span "Update Entry" at bounding box center [1086, 478] width 91 height 20
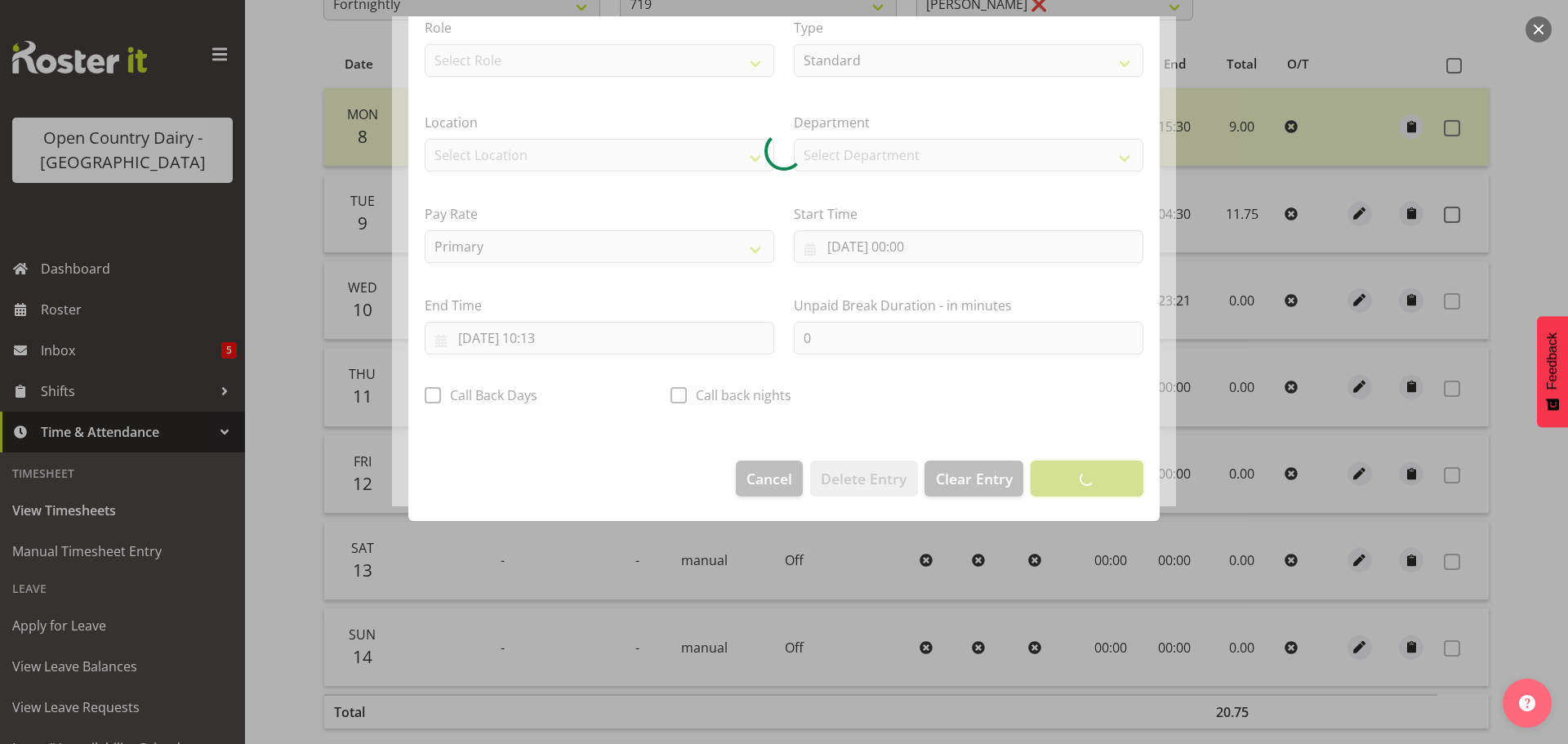
scroll to position [15, 0]
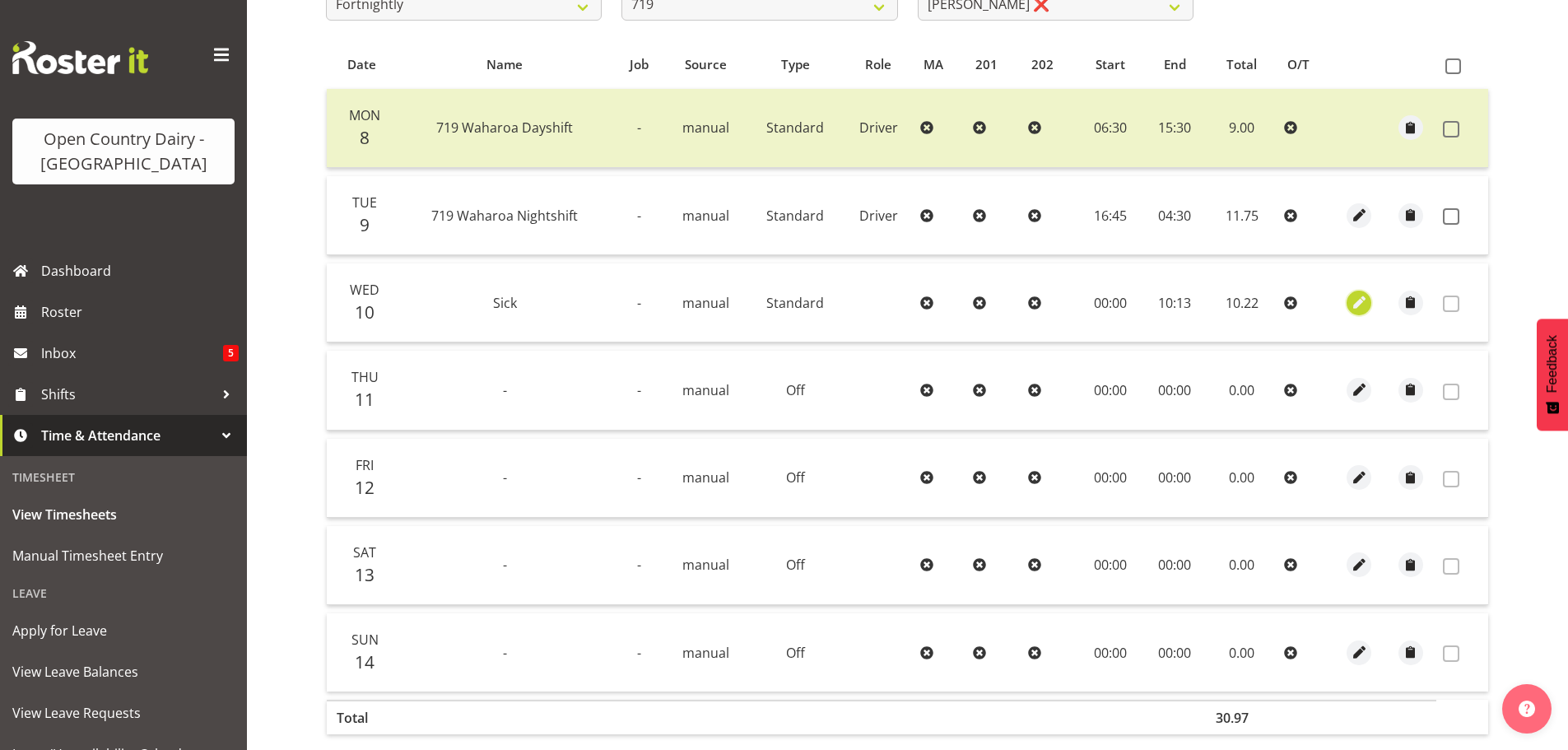
click at [1358, 300] on span "button" at bounding box center [1360, 303] width 19 height 19
select select "Standard"
select select "8"
select select "2025"
select select "10"
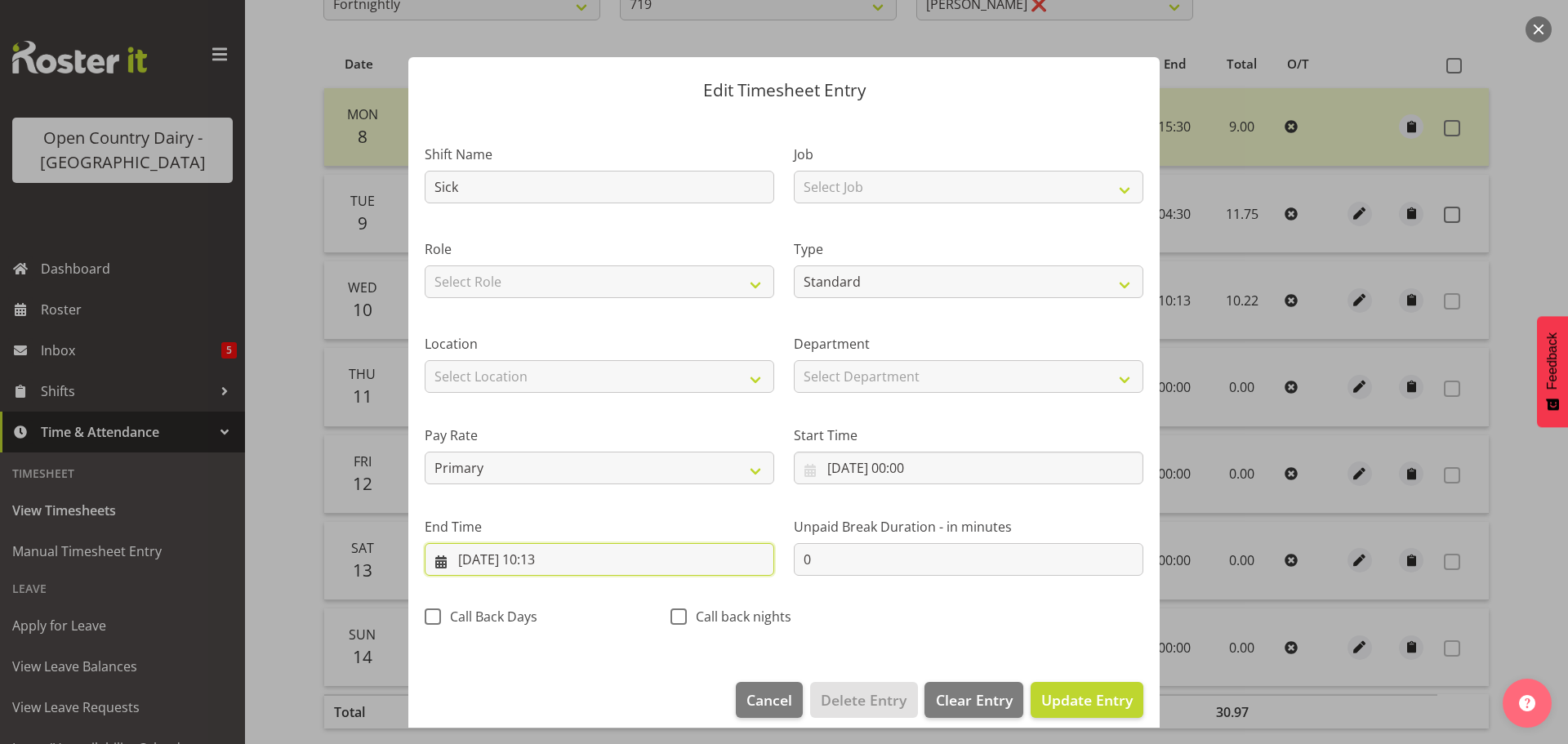
click at [559, 561] on input "10/09/2025, 10:13" at bounding box center [599, 560] width 350 height 33
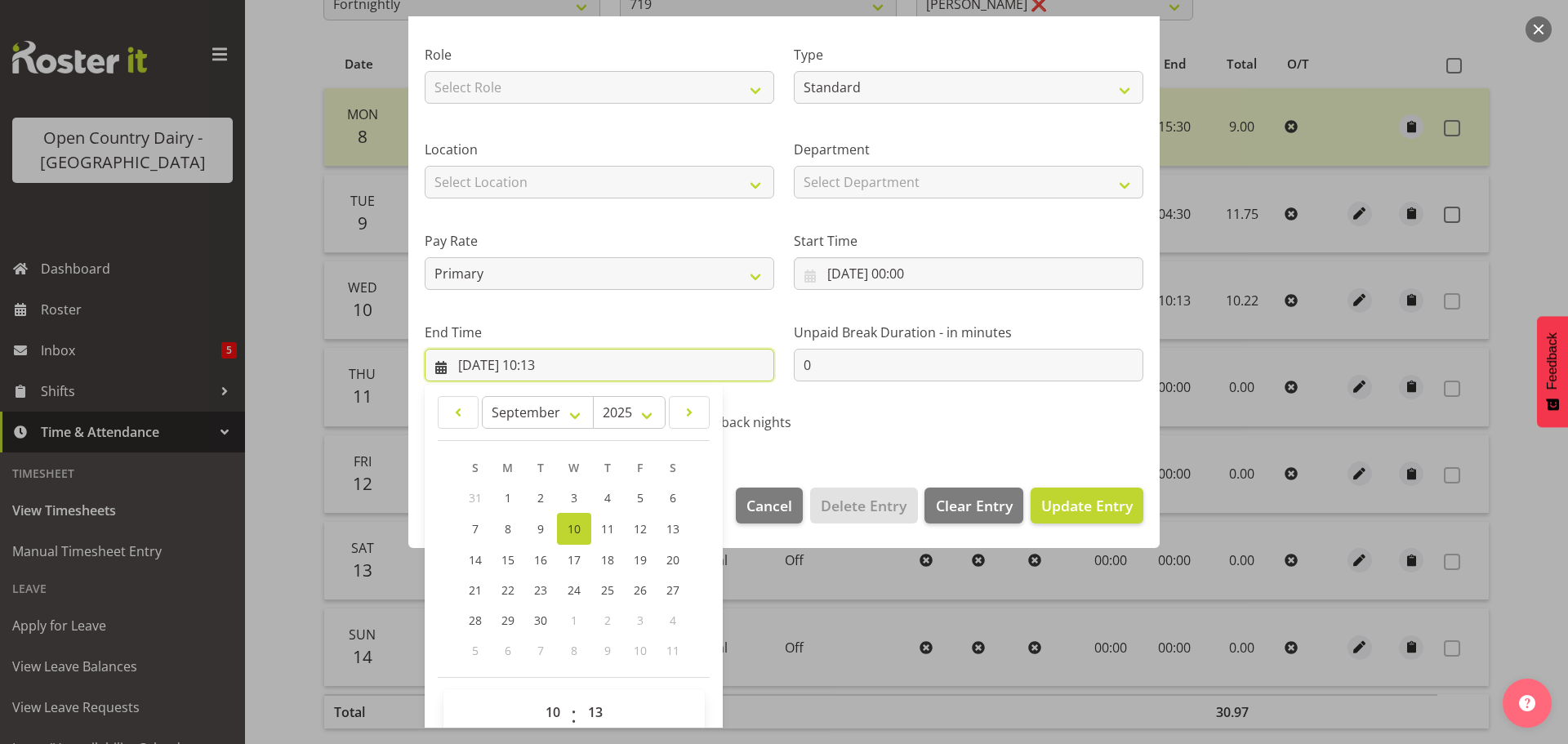
scroll to position [221, 0]
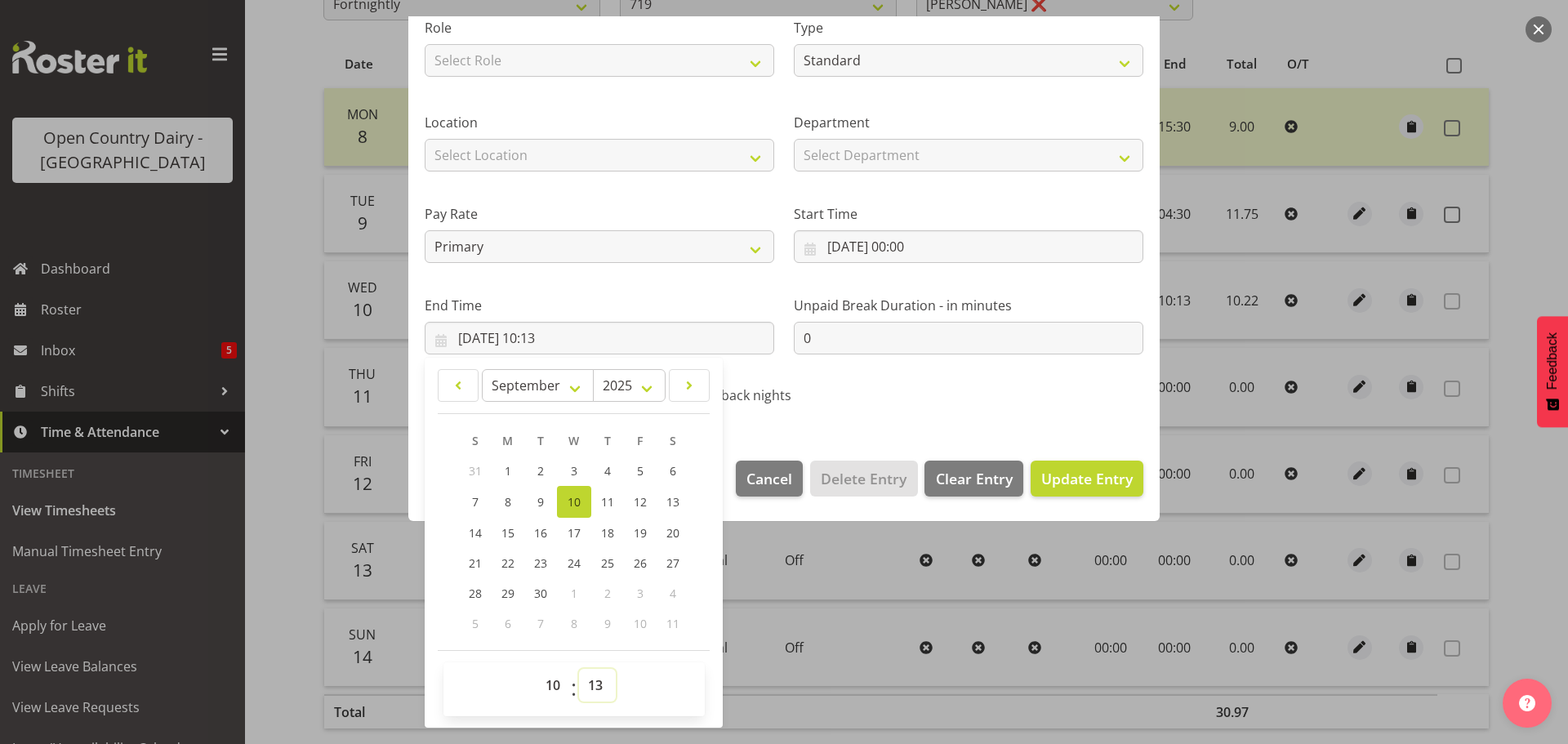
click at [592, 682] on select "00 01 02 03 04 05 06 07 08 09 10 11 12 13 14 15 16 17 18 19 20 21 22 23 24 25 2…" at bounding box center [597, 685] width 36 height 33
select select "12"
click at [579, 668] on select "00 01 02 03 04 05 06 07 08 09 10 11 12 13 14 15 16 17 18 19 20 21 22 23 24 25 2…" at bounding box center [597, 685] width 36 height 33
type input "10/09/2025, 10:12"
click at [1046, 469] on span "Update Entry" at bounding box center [1086, 478] width 91 height 20
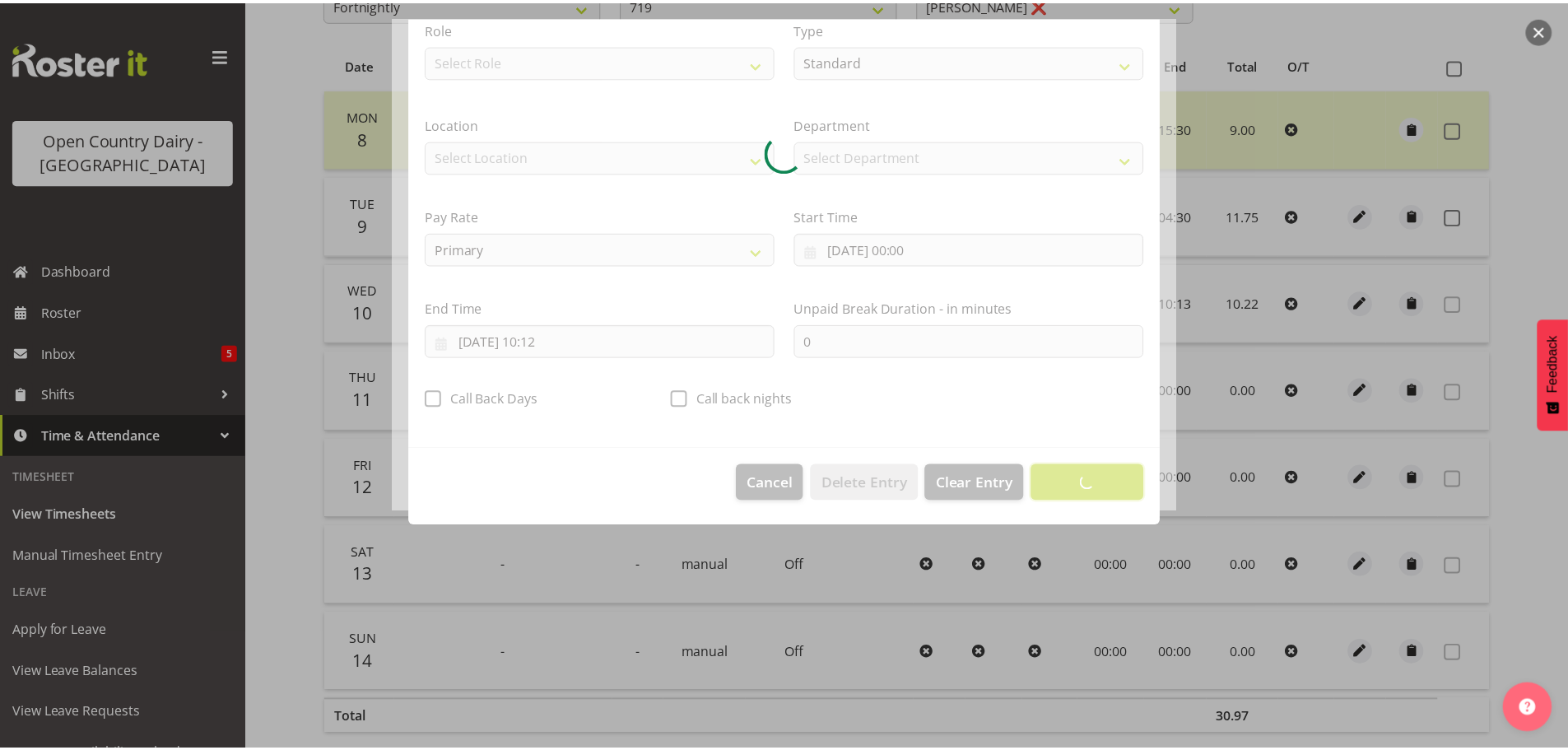
scroll to position [15, 0]
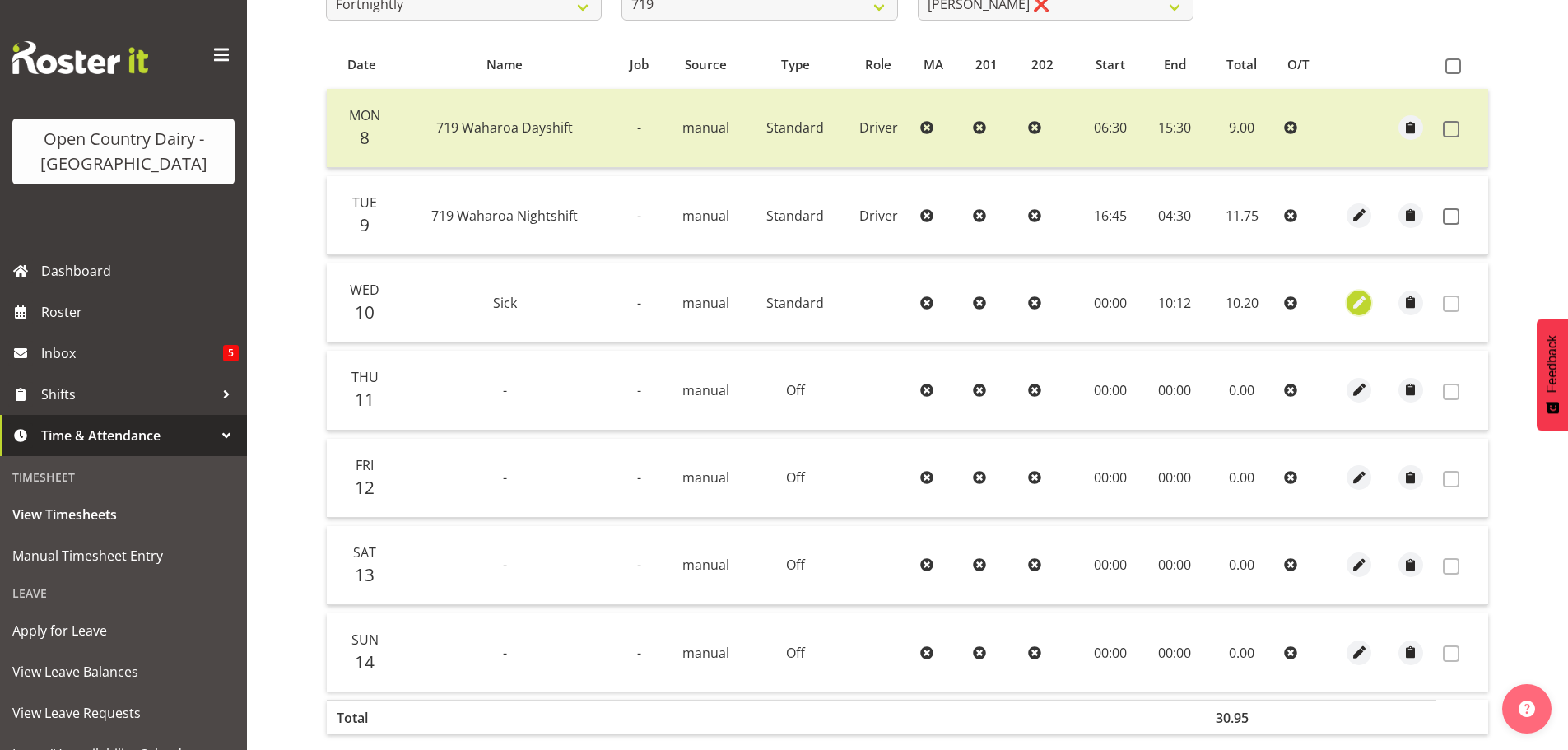
click at [1362, 315] on span "button" at bounding box center [1360, 302] width 19 height 27
select select "Standard"
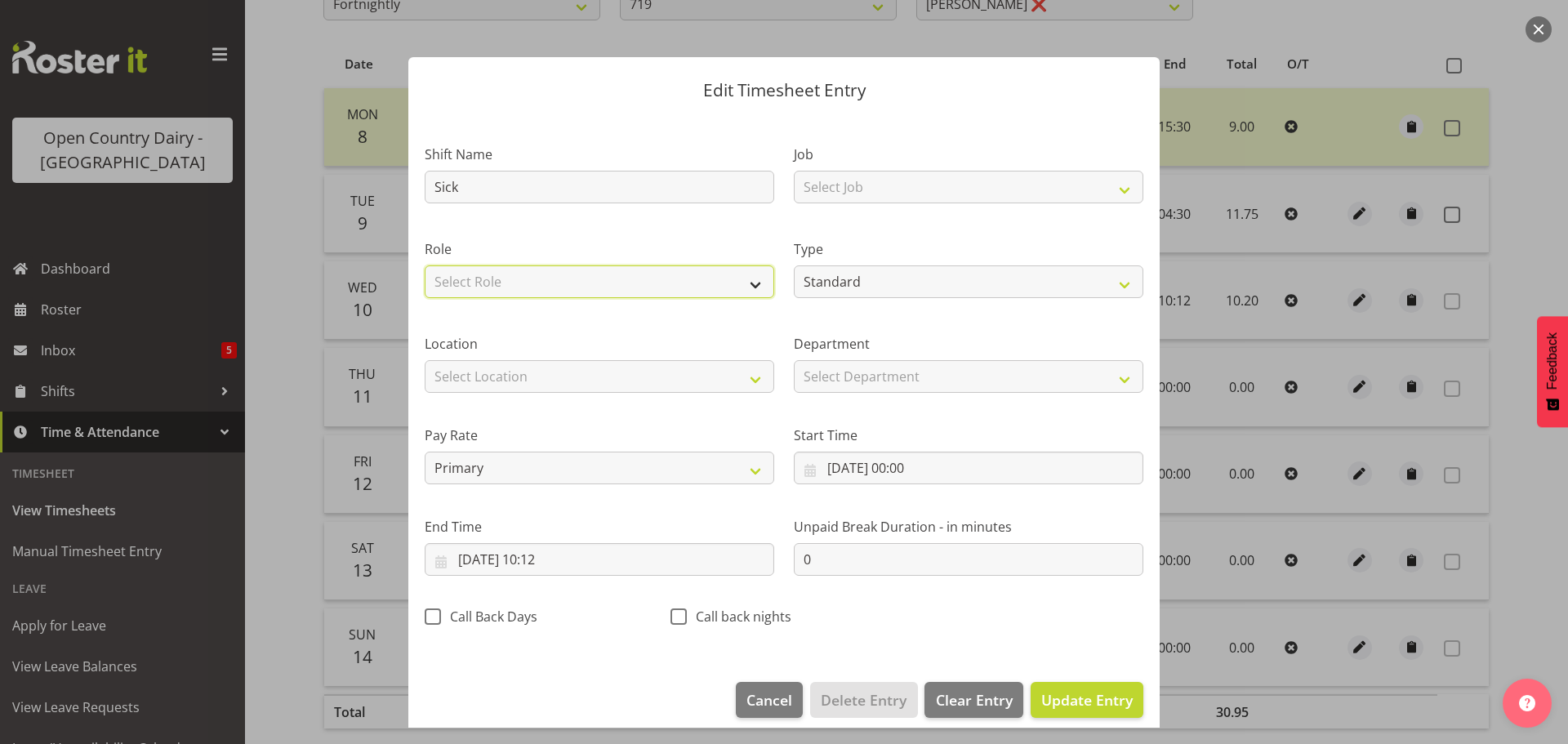
click at [647, 282] on select "Select Role Driver Driver Buddy" at bounding box center [599, 282] width 350 height 33
select select "1166"
click at [425, 266] on select "Select Role Driver Driver Buddy" at bounding box center [599, 282] width 350 height 33
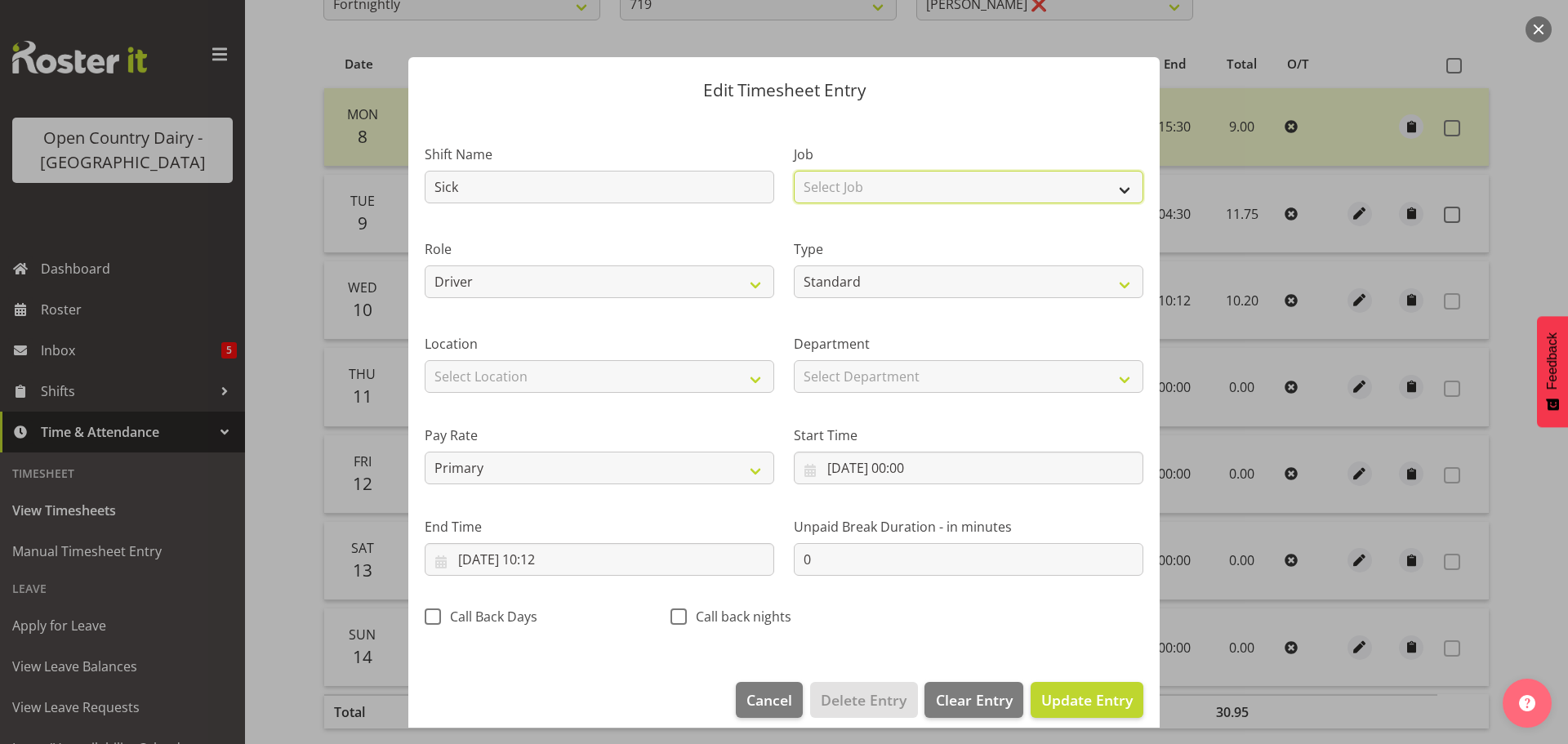
click at [896, 172] on select "Select Job Driver Driver supervisor Support" at bounding box center [968, 188] width 350 height 33
select select "9052"
click at [794, 171] on select "Select Job Driver Driver supervisor Support" at bounding box center [968, 188] width 350 height 33
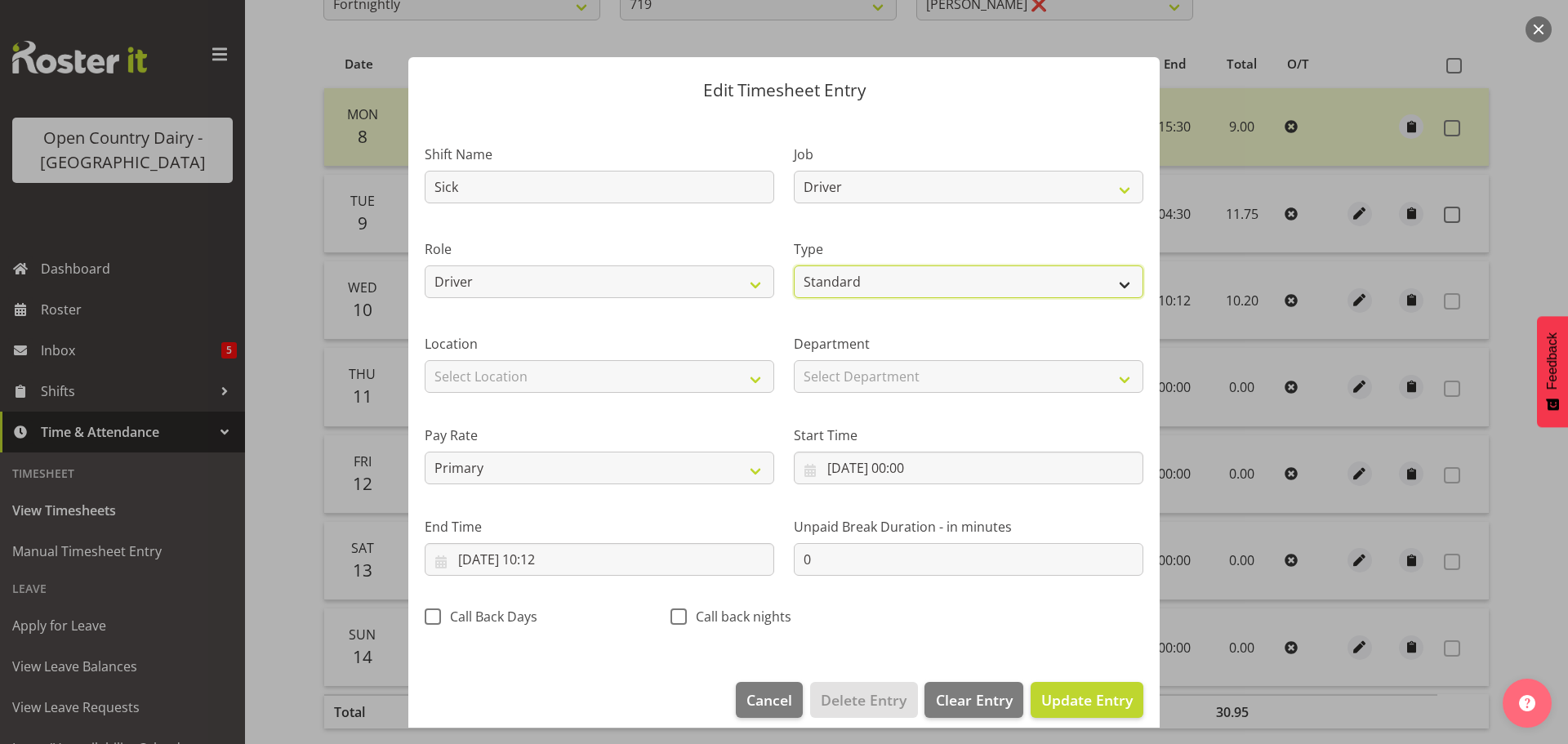
click at [861, 269] on select "Off Standard Public Holiday Public Holiday (Worked) Day In Lieu Annual Leave Si…" at bounding box center [968, 282] width 350 height 33
select select "Sick"
click at [794, 266] on select "Off Standard Public Holiday Public Holiday (Worked) Day In Lieu Annual Leave Si…" at bounding box center [968, 282] width 350 height 33
click at [1050, 697] on span "Update Entry" at bounding box center [1086, 700] width 91 height 20
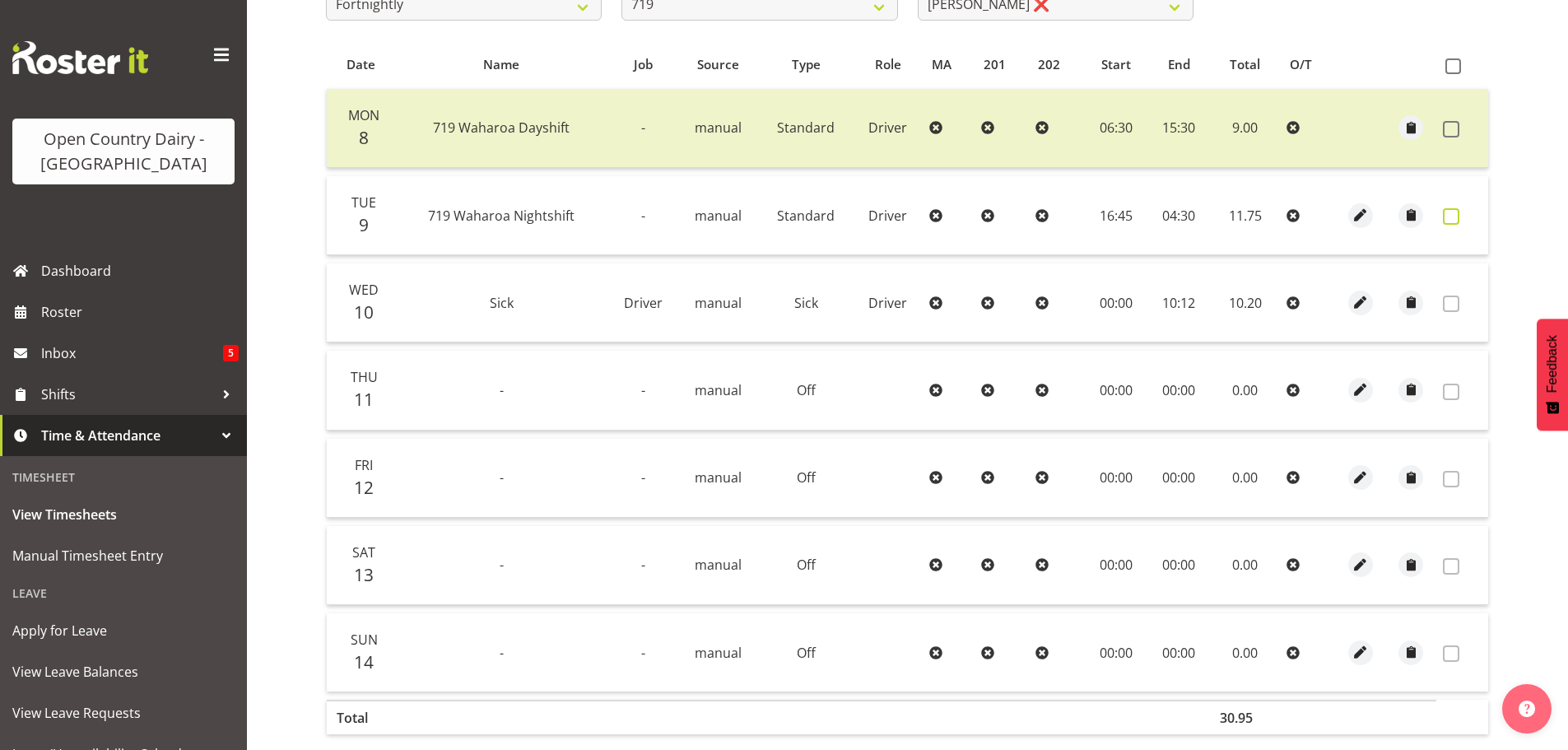
click at [1449, 218] on span at bounding box center [1451, 216] width 17 height 17
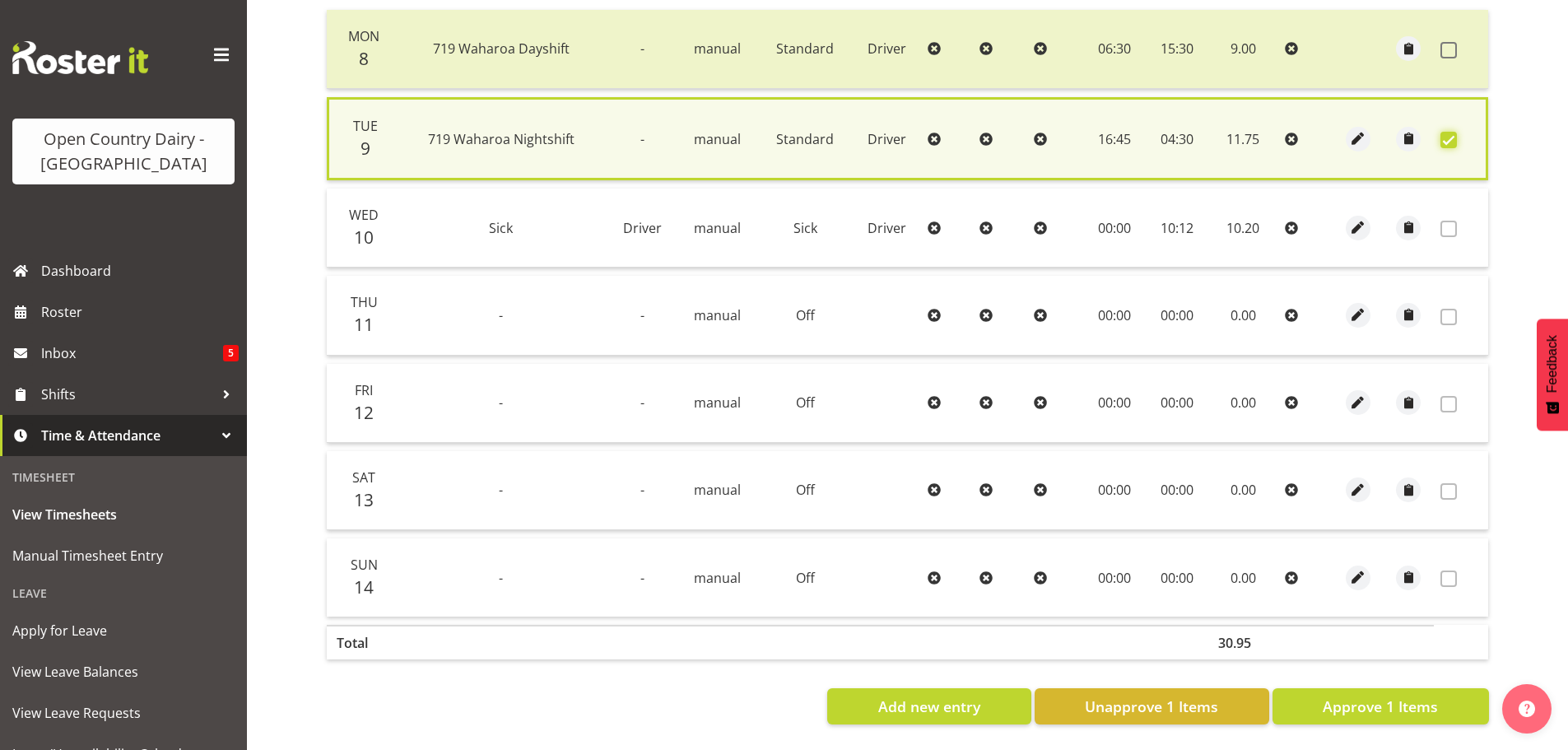
scroll to position [417, 0]
click at [1306, 695] on button "Approve 1 Items" at bounding box center [1380, 705] width 216 height 36
checkbox input "false"
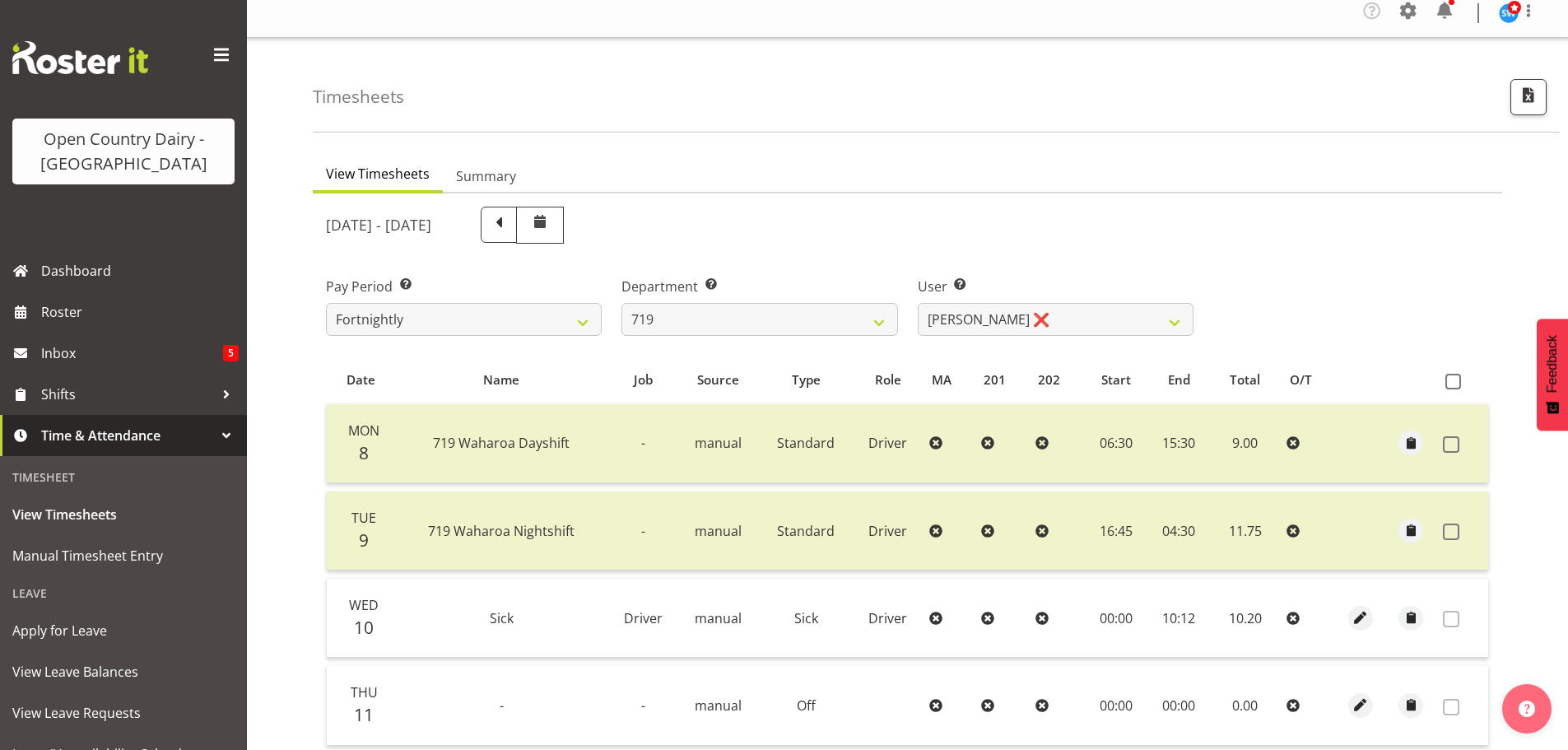
scroll to position [2, 0]
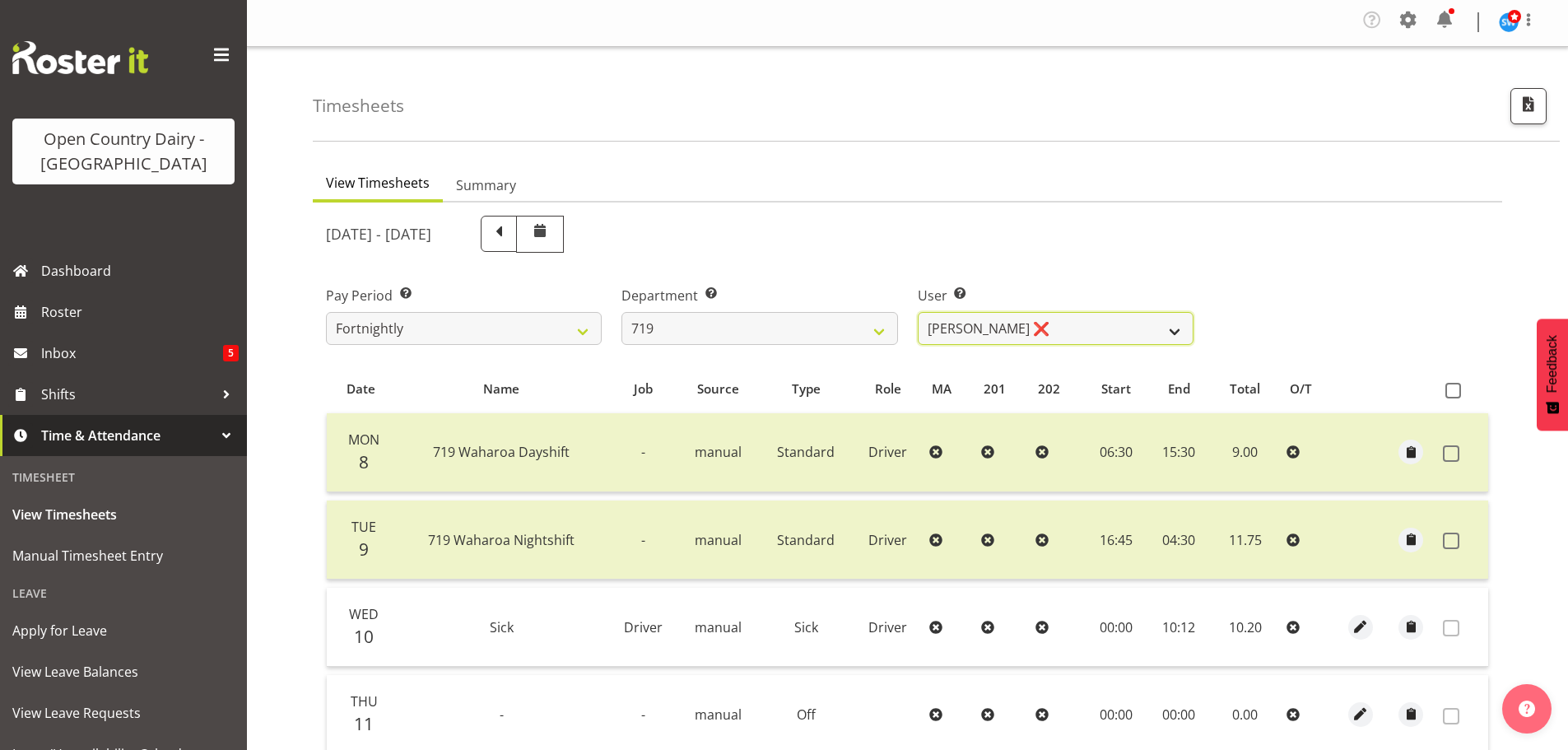
click at [1062, 324] on select "Andrew de Lautour ❌ James Wellington ❌ Sami Ovesen ❌" at bounding box center [1055, 329] width 276 height 33
click at [771, 333] on select "701 702 703 704 705 706 707 708 709 710 711 712 713 714 715 716 717 718 719 720" at bounding box center [759, 329] width 276 height 33
select select "814"
click at [621, 312] on select "701 702 703 704 705 706 707 708 709 710 711 712 713 714 715 716 717 718 719 720" at bounding box center [759, 329] width 276 height 33
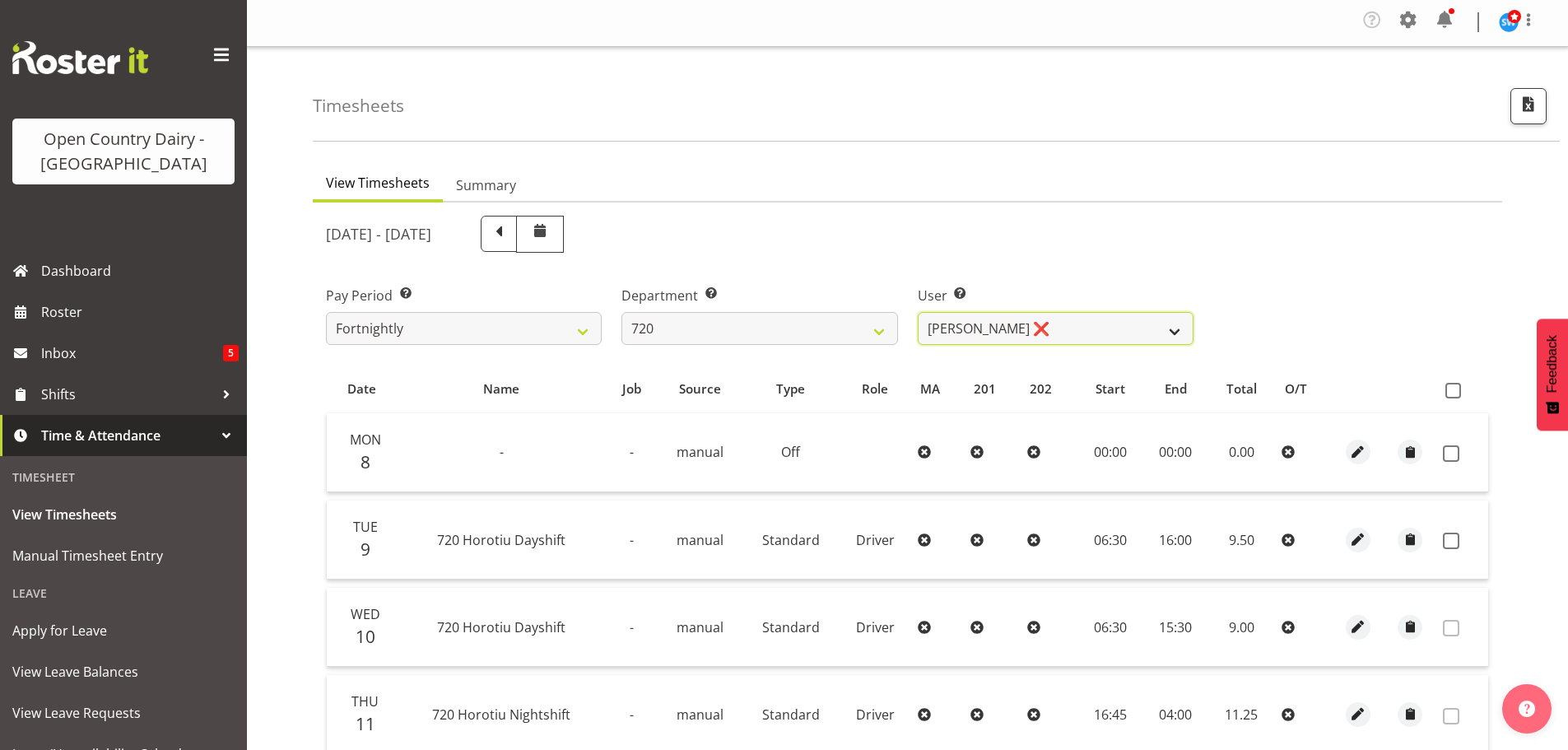
click at [1077, 333] on select "Garry Hooper ❌ Kerry Slater ❌ Nathan Frankhouser ❌ Steve Daly ❌" at bounding box center [1055, 329] width 276 height 33
select select "8200"
click at [918, 312] on select "Garry Hooper ❌ Kerry Slater ❌ Nathan Frankhouser ❌ Steve Daly ❌" at bounding box center [1055, 329] width 276 height 33
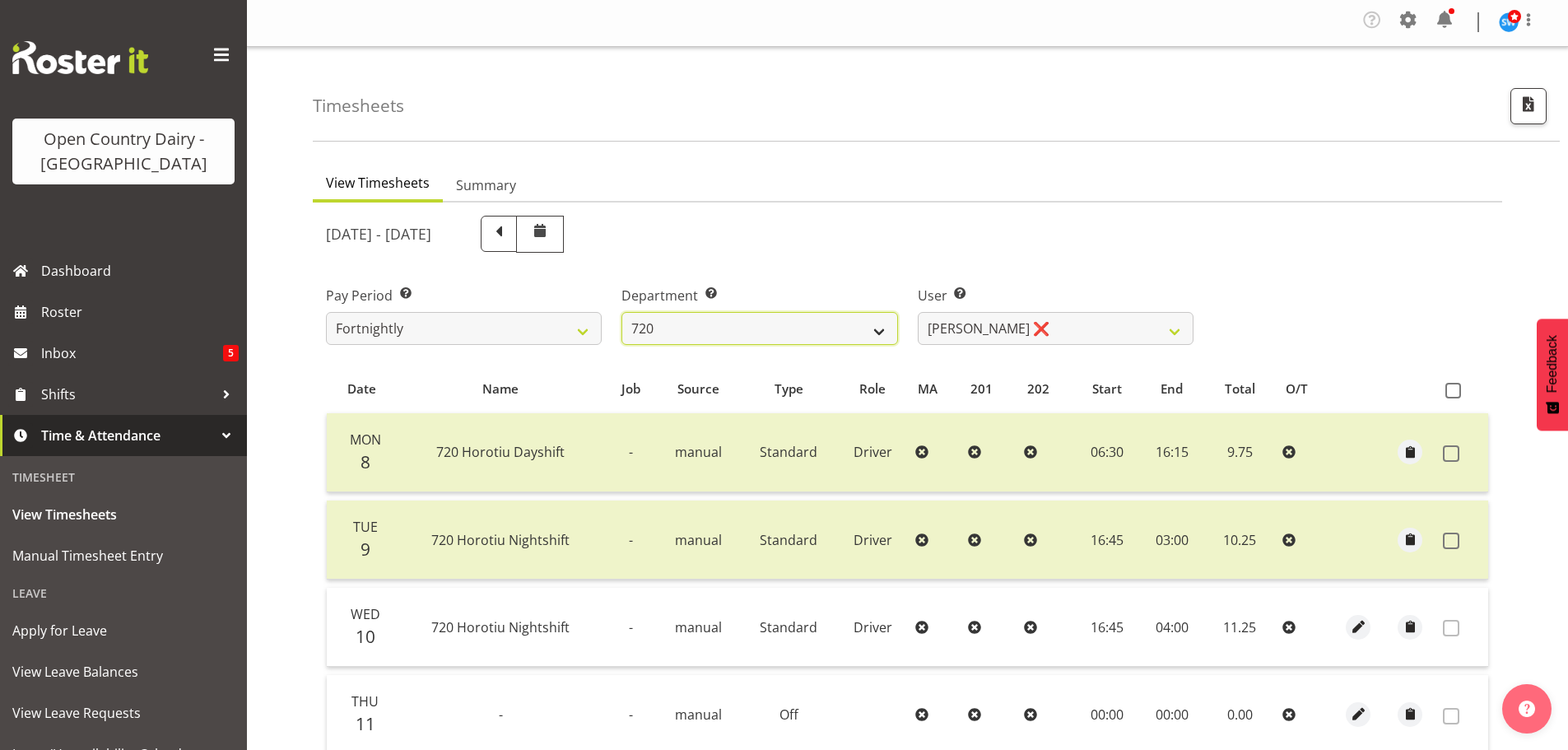
click at [779, 327] on select "701 702 703 704 705 706 707 708 709 710 711 712 713 714 715 716 717 718 719 720" at bounding box center [759, 329] width 276 height 33
select select "759"
click at [621, 312] on select "701 702 703 704 705 706 707 708 709 710 711 712 713 714 715 716 717 718 719 720" at bounding box center [759, 329] width 276 height 33
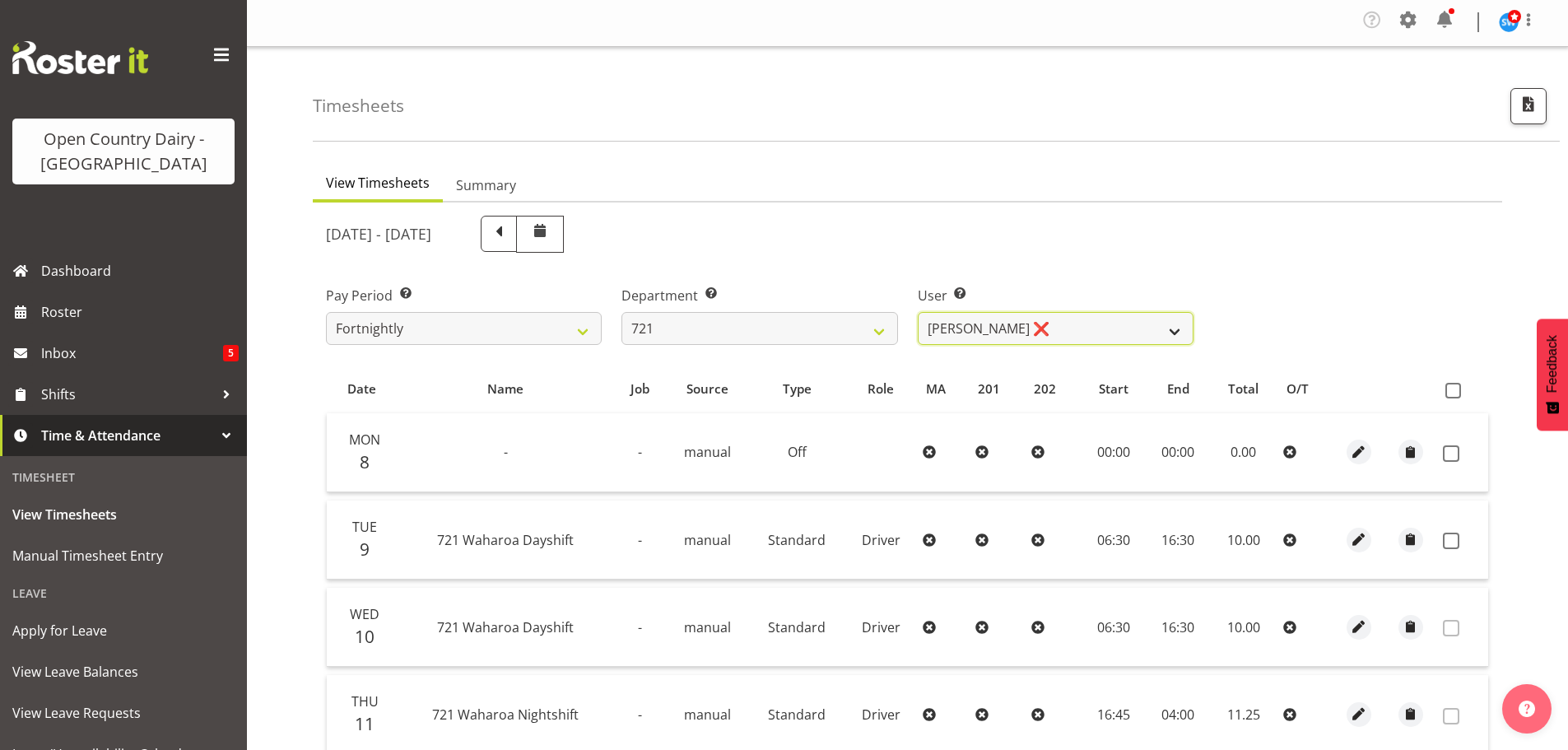
click at [1081, 326] on select "George Taylor ❌ Grant Vercoe ❌ Thakur Ajit Singh ❌" at bounding box center [1055, 329] width 276 height 33
select select "11708"
click at [918, 312] on select "George Taylor ❌ Grant Vercoe ❌ Thakur Ajit Singh ❌" at bounding box center [1055, 329] width 276 height 33
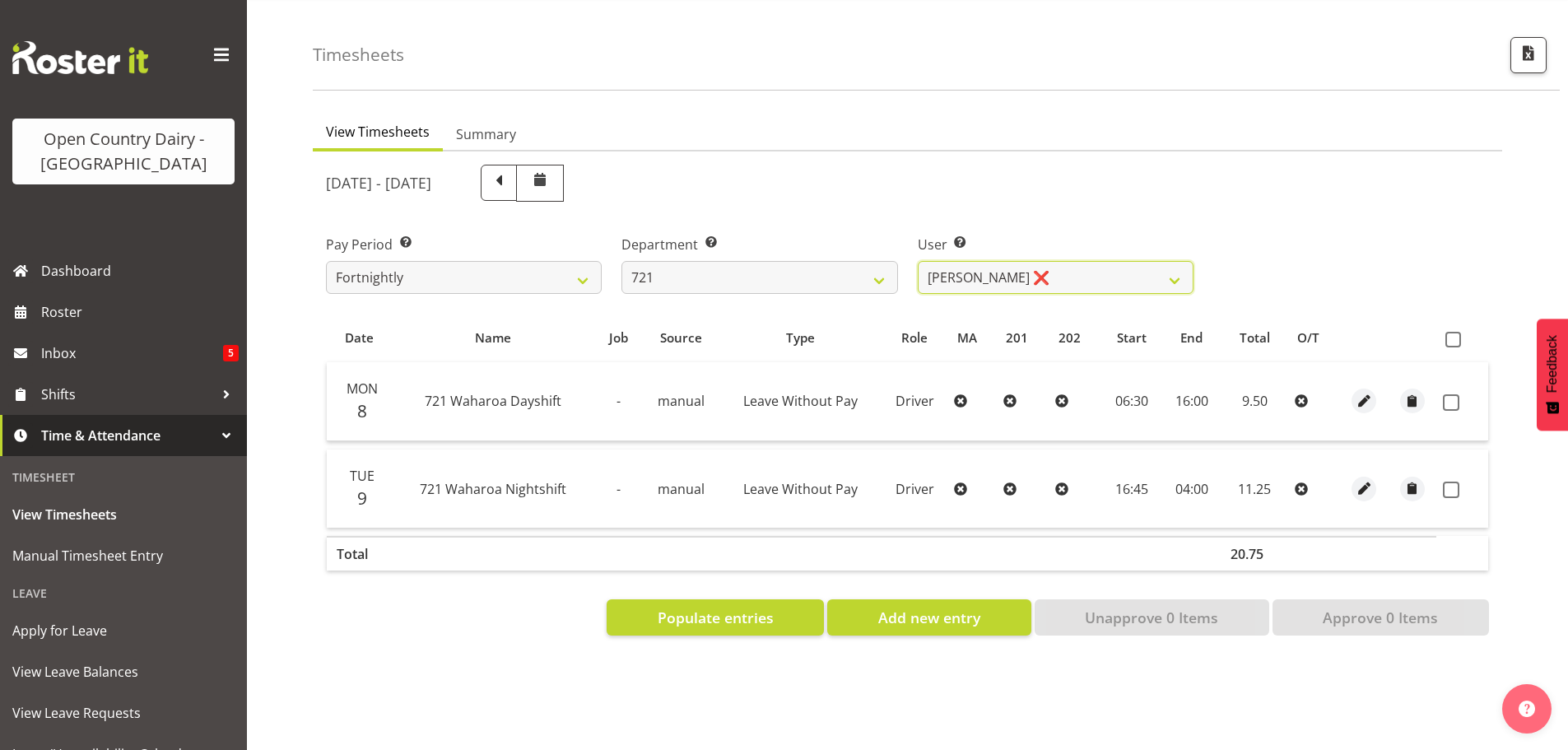
scroll to position [76, 0]
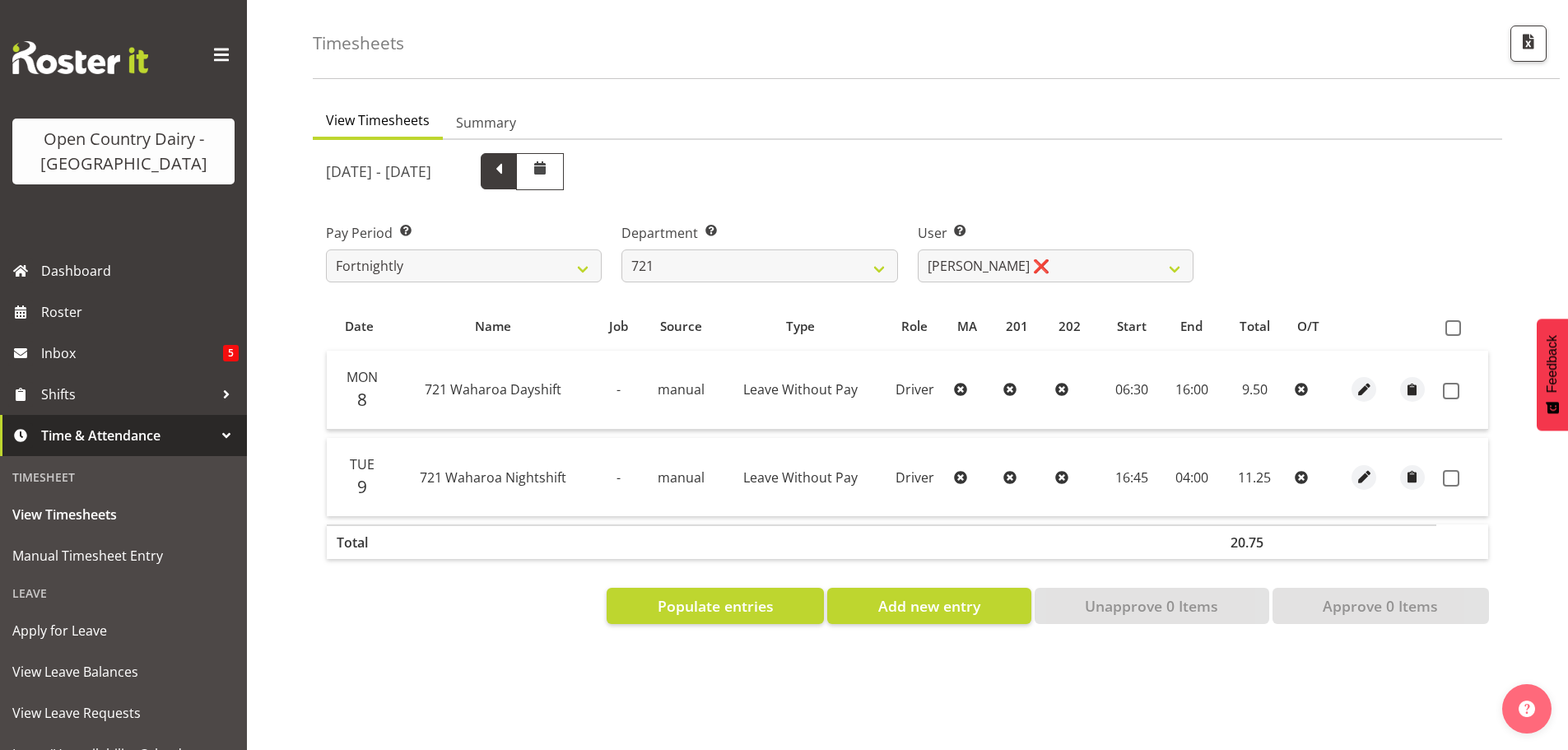
click at [509, 159] on span at bounding box center [499, 170] width 21 height 21
select select
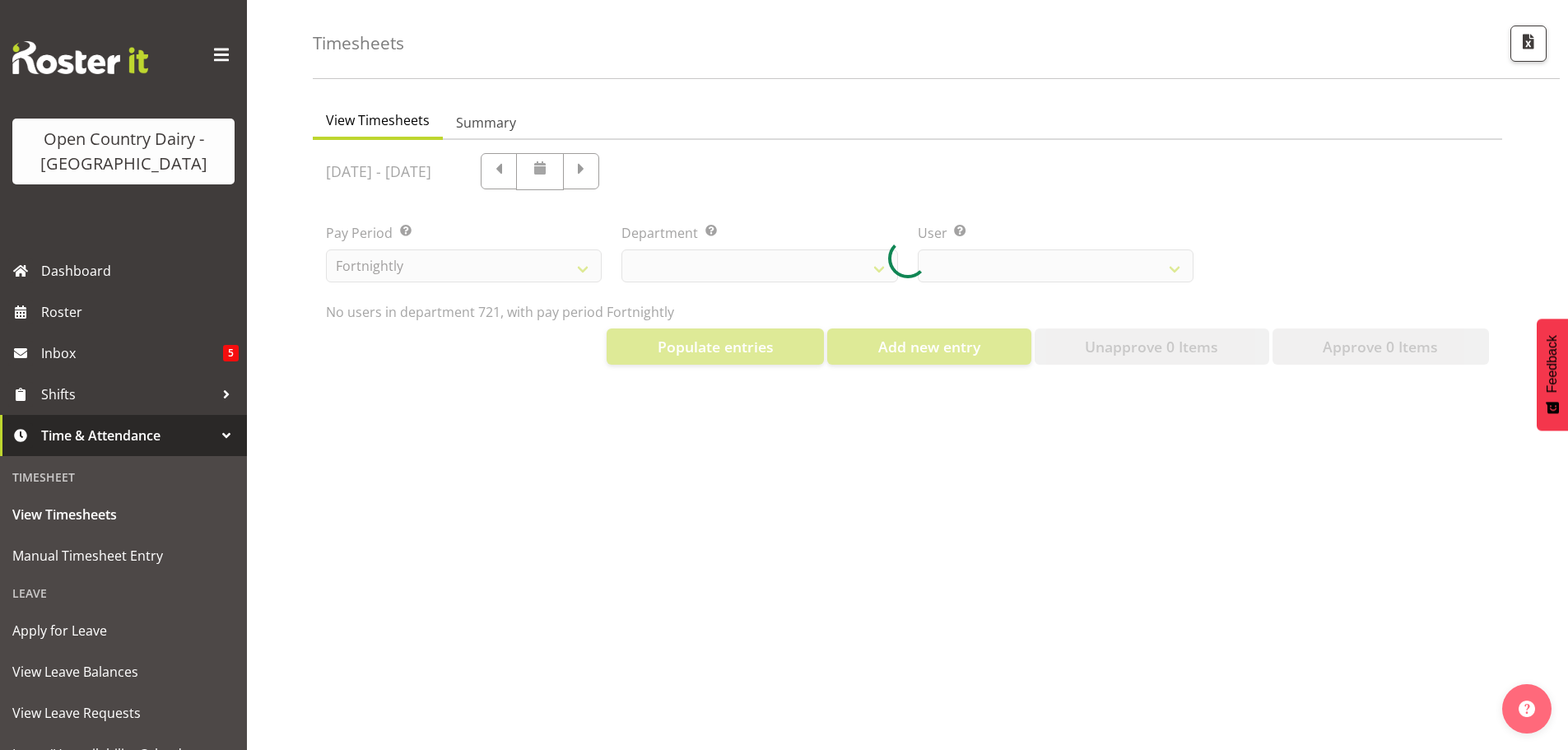
select select "759"
select select "11708"
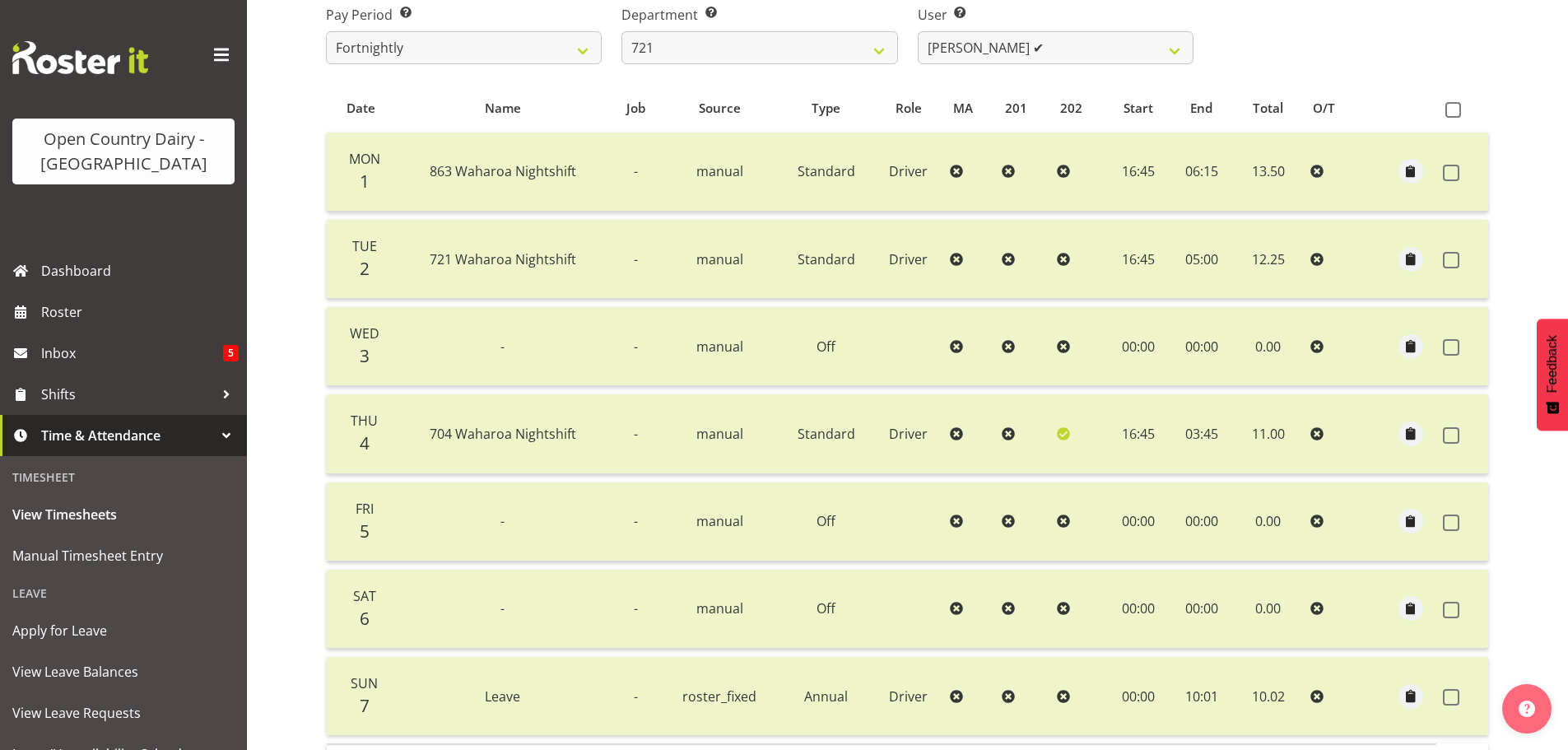
scroll to position [84, 0]
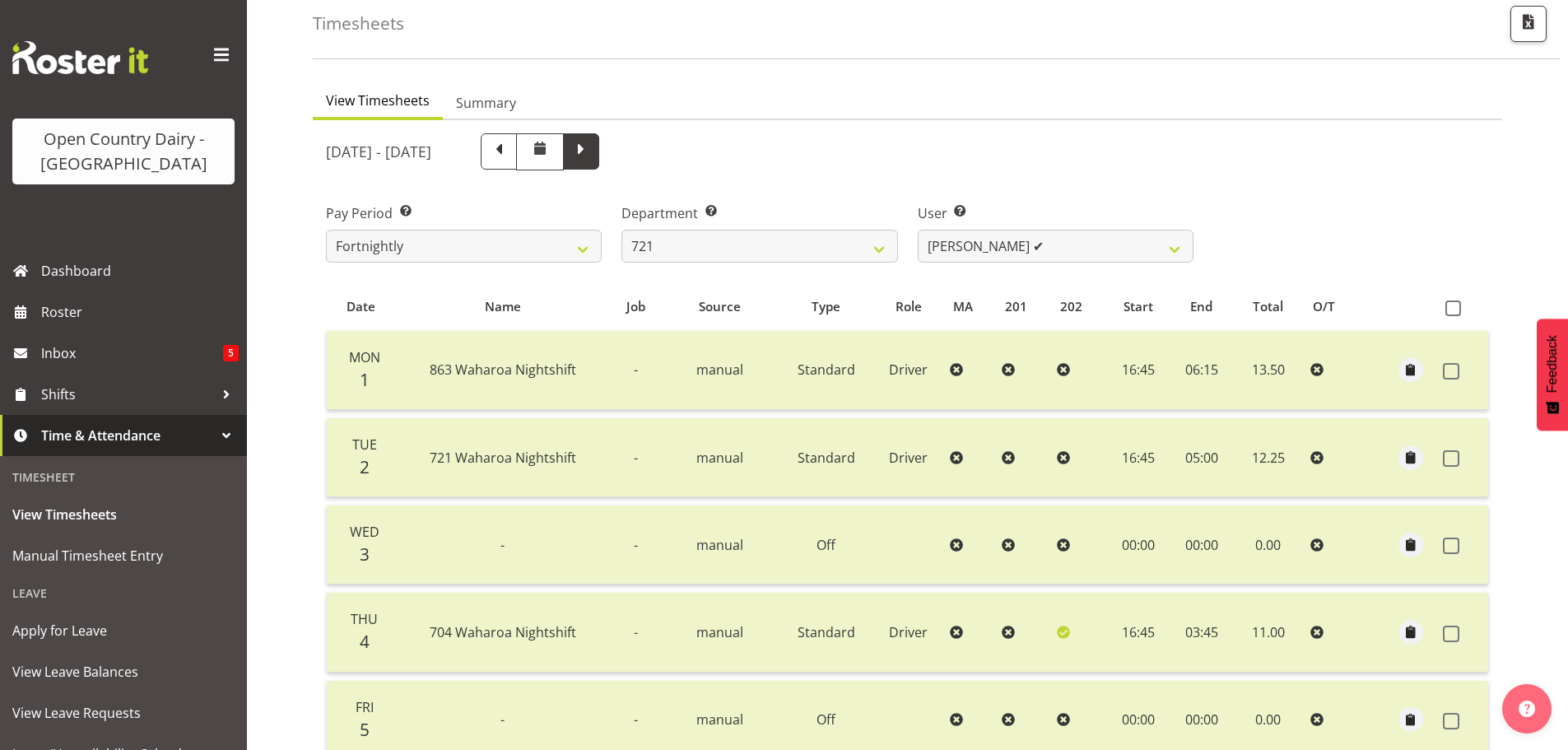
click at [592, 143] on span at bounding box center [581, 150] width 21 height 21
select select
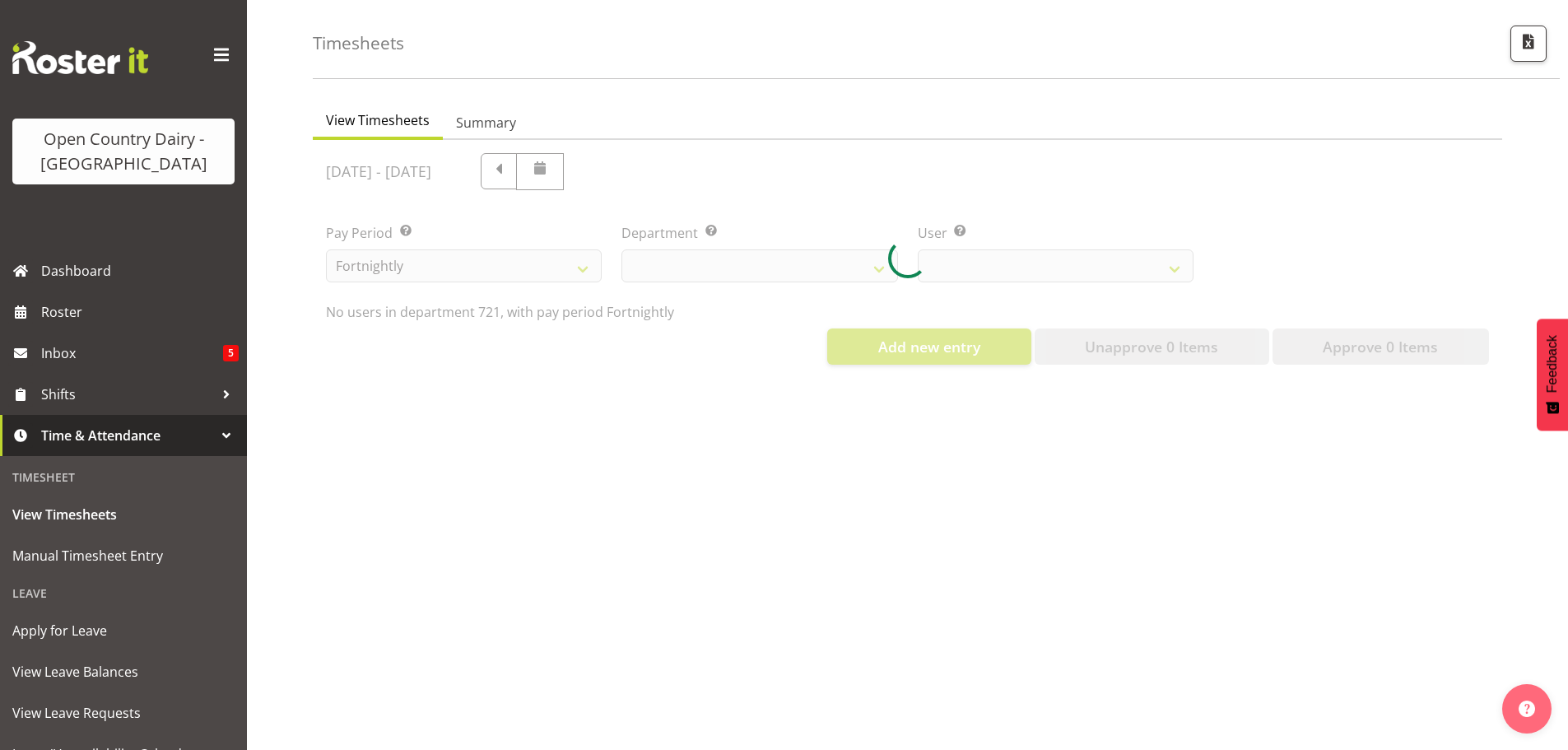
scroll to position [76, 0]
select select "759"
select select "11708"
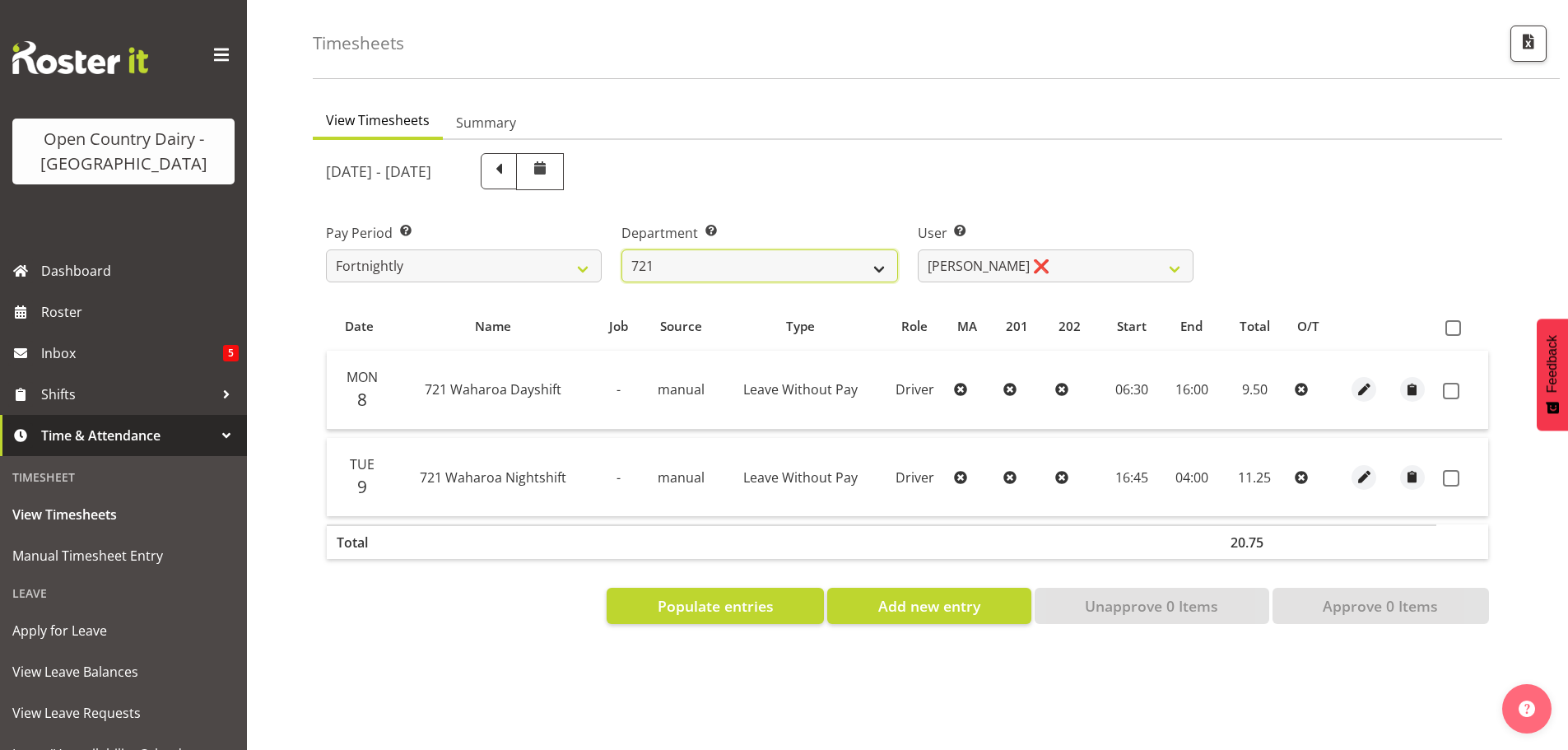
click at [878, 257] on select "701 702 703 704 705 706 707 708 709 710 711 712 713 714 715 716 717 718 719 720" at bounding box center [759, 266] width 276 height 33
select select "898"
click at [621, 249] on select "701 702 703 704 705 706 707 708 709 710 711 712 713 714 715 716 717 718 719 720" at bounding box center [759, 266] width 276 height 33
select select "11237"
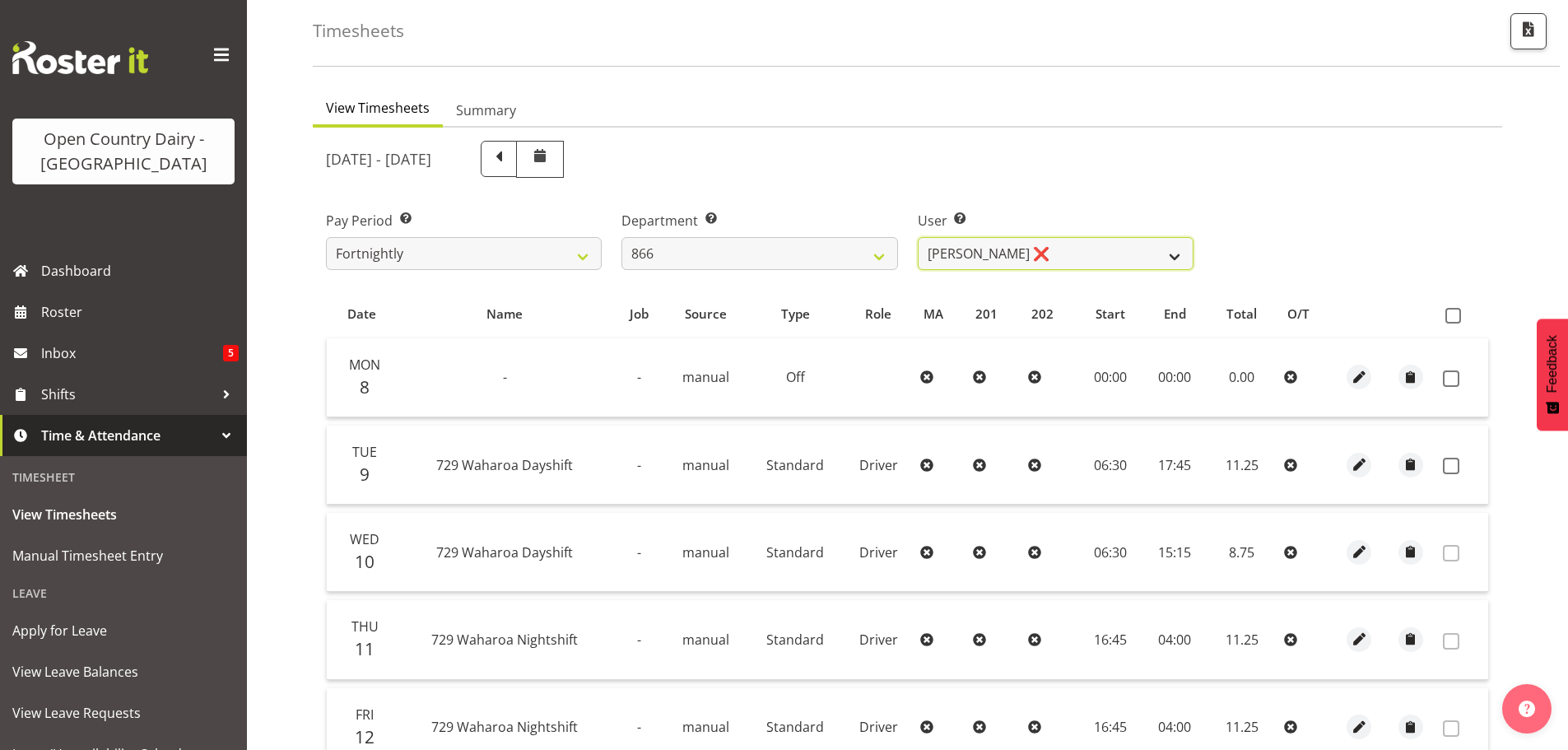
click at [1052, 259] on select "Harshdeep Singh ❌ Jacques Nel ❌ Navreet Jawanda ❌ Neil Abrahams ❌" at bounding box center [1055, 254] width 276 height 33
click at [1053, 259] on select "Harshdeep Singh ❌ Jacques Nel ❌ Navreet Jawanda ❌ Neil Abrahams ❌" at bounding box center [1055, 254] width 276 height 33
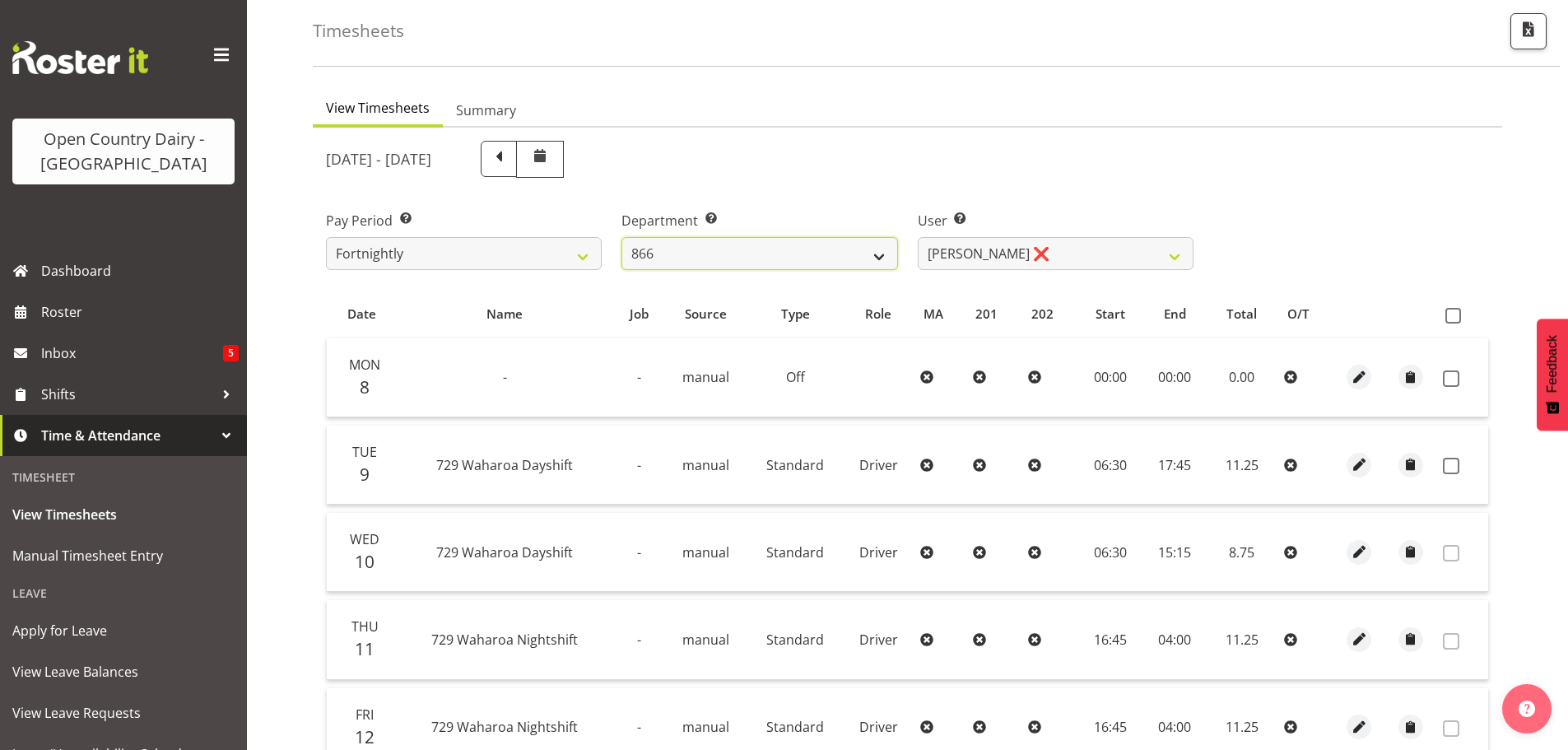
click at [775, 253] on select "701 702 703 704 705 706 707 708 709 710 711 712 713 714 715 716 717 718 719 720" at bounding box center [759, 254] width 276 height 33
click at [621, 237] on select "701 702 703 704 705 706 707 708 709 710 711 712 713 714 715 716 717 718 719 720" at bounding box center [759, 254] width 276 height 33
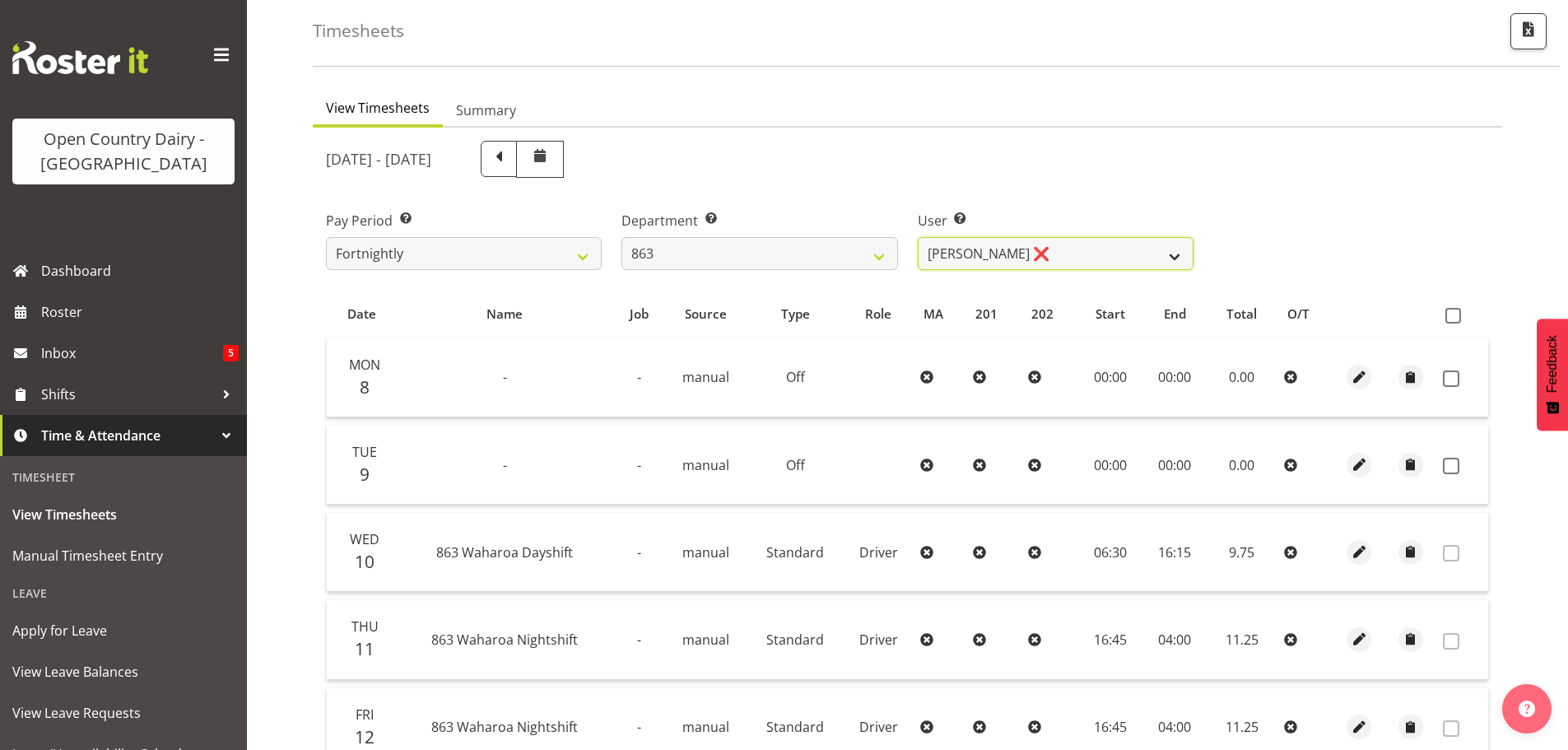
click at [1005, 255] on select "Billy Walters ❌ Glyn Spiller ❌ Mike Paki ❌ Paul Bunyan ❌" at bounding box center [1055, 254] width 276 height 33
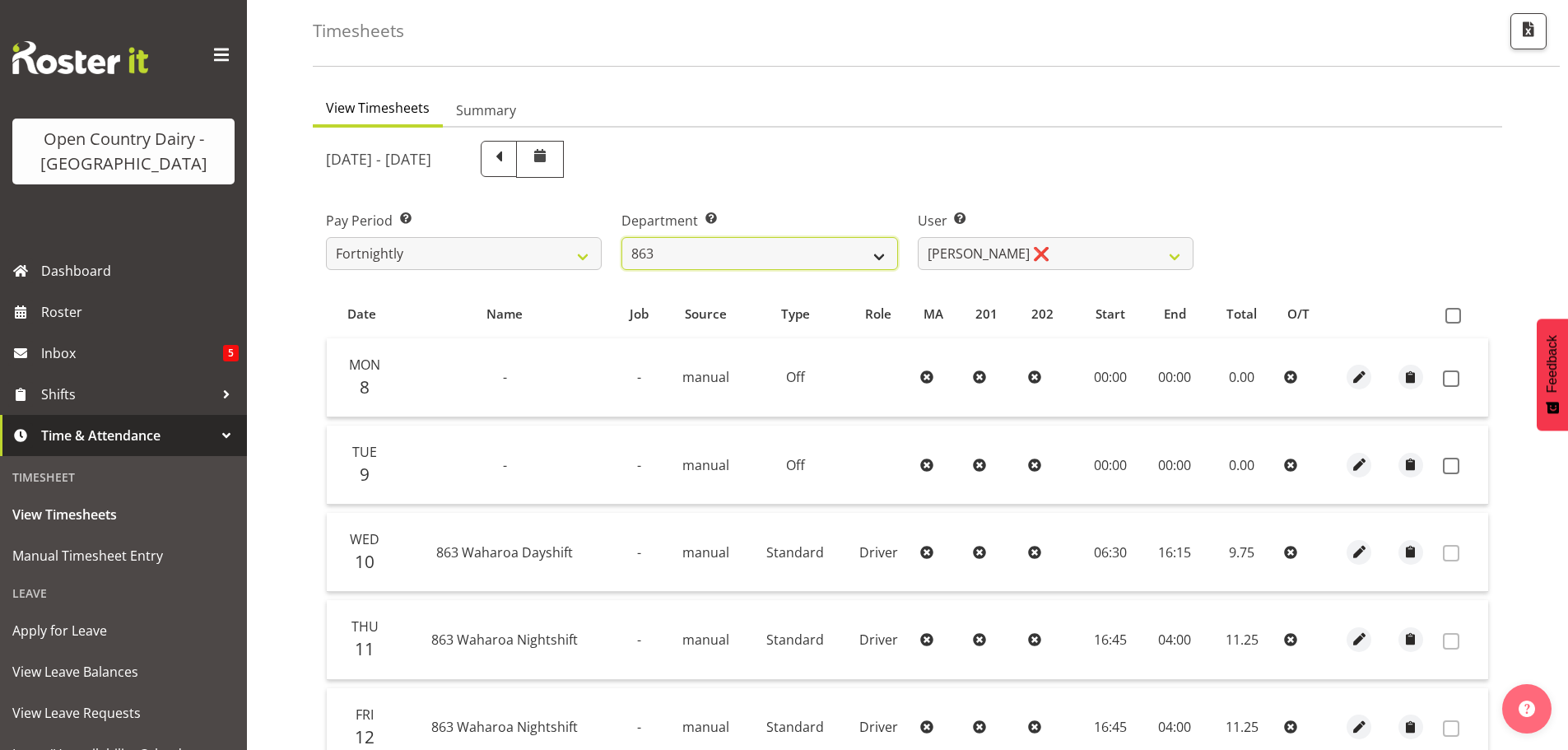
click at [760, 244] on select "701 702 703 704 705 706 707 708 709 710 711 712 713 714 715 716 717 718 719 720" at bounding box center [759, 254] width 276 height 33
click at [621, 237] on select "701 702 703 704 705 706 707 708 709 710 711 712 713 714 715 716 717 718 719 720" at bounding box center [759, 254] width 276 height 33
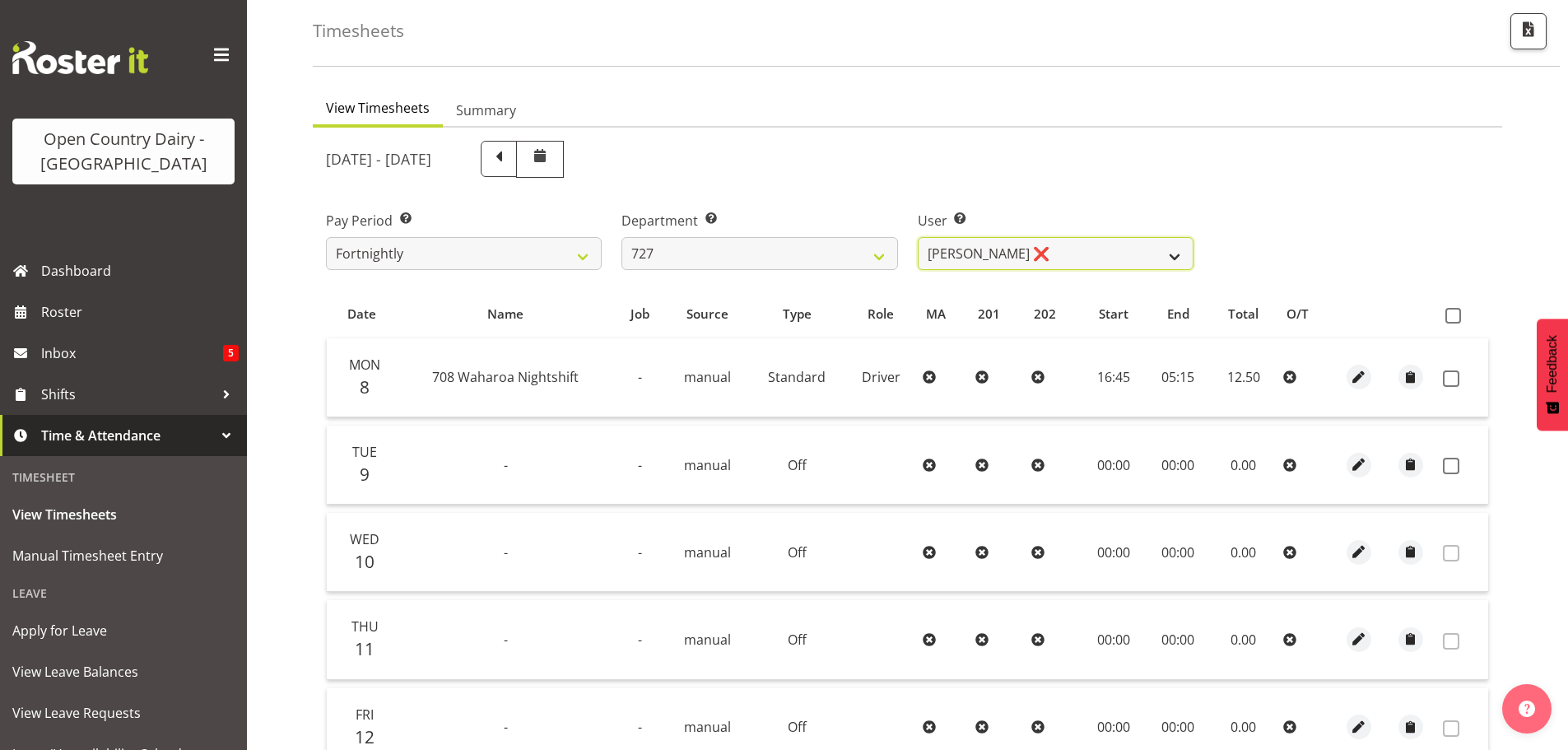
click at [1023, 252] on select "David Pawley ❌ Kase Hussey ❌ Rhys Greener ❌" at bounding box center [1055, 254] width 276 height 33
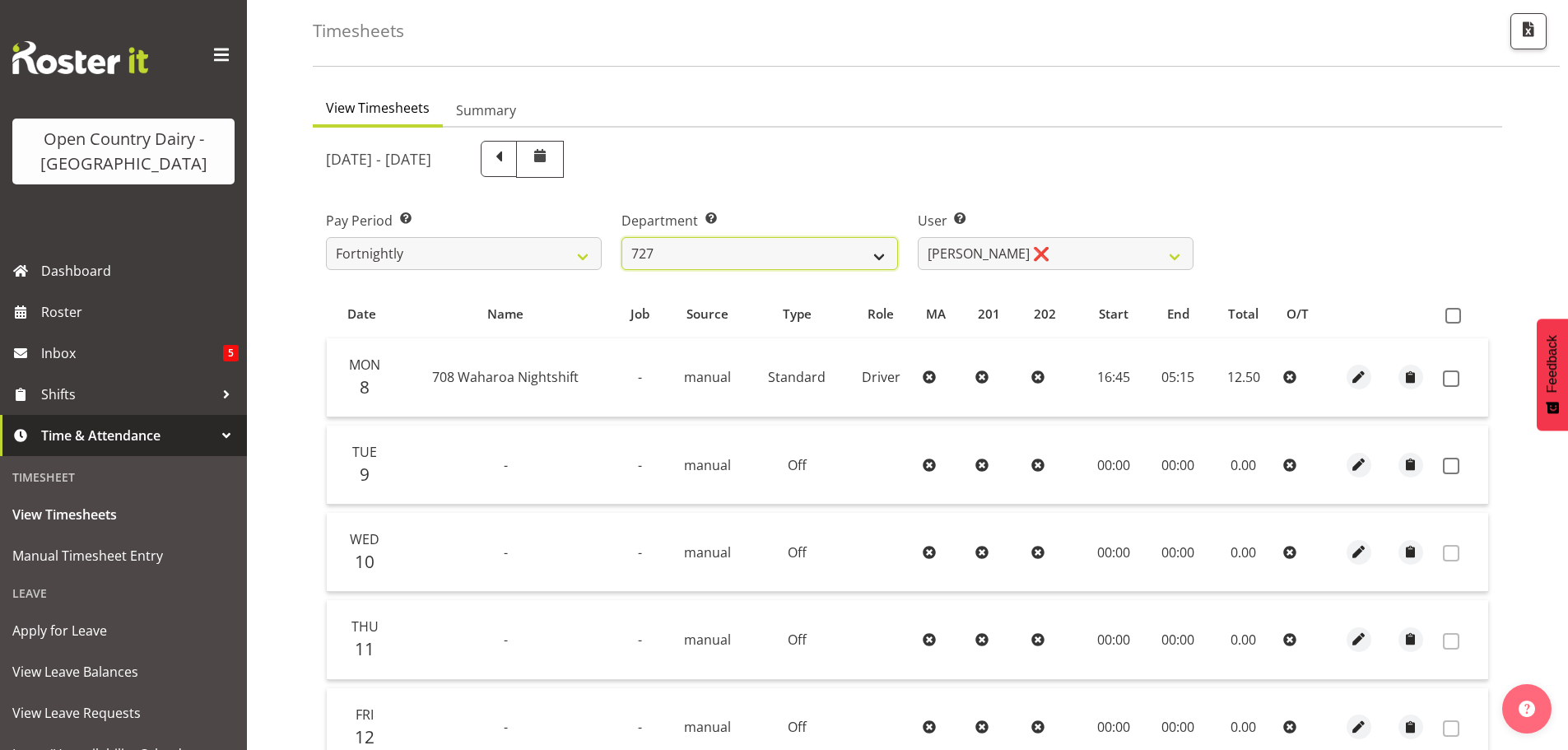
click at [781, 249] on select "701 702 703 704 705 706 707 708 709 710 711 712 713 714 715 716 717 718 719 720" at bounding box center [759, 254] width 276 height 33
click at [621, 237] on select "701 702 703 704 705 706 707 708 709 710 711 712 713 714 715 716 717 718 719 720" at bounding box center [759, 254] width 276 height 33
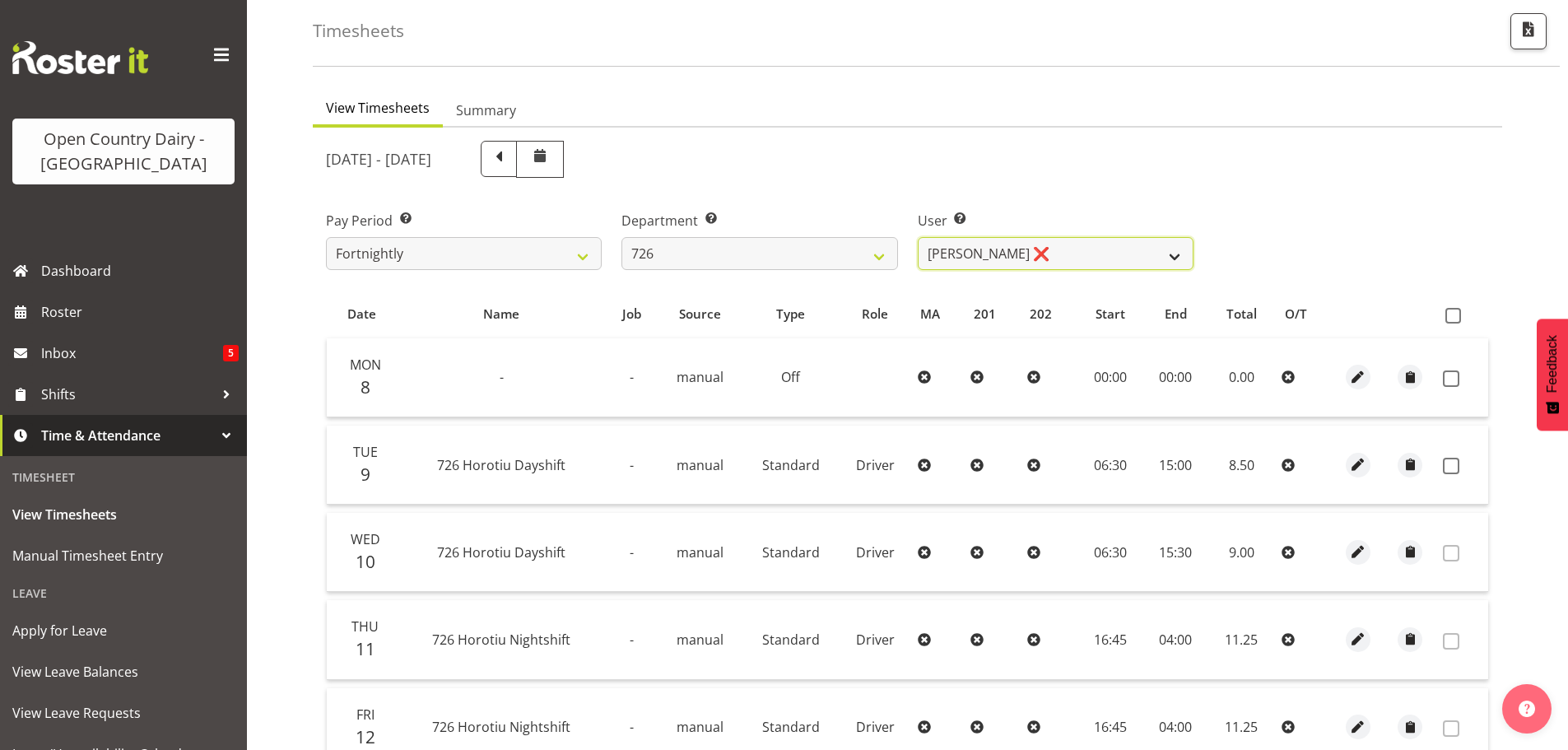
click at [1023, 256] on select "Angela Burrill ❌ Bryan Leathart ❌ Harpreet Singh ❌ Kerry Young ❌" at bounding box center [1055, 254] width 276 height 33
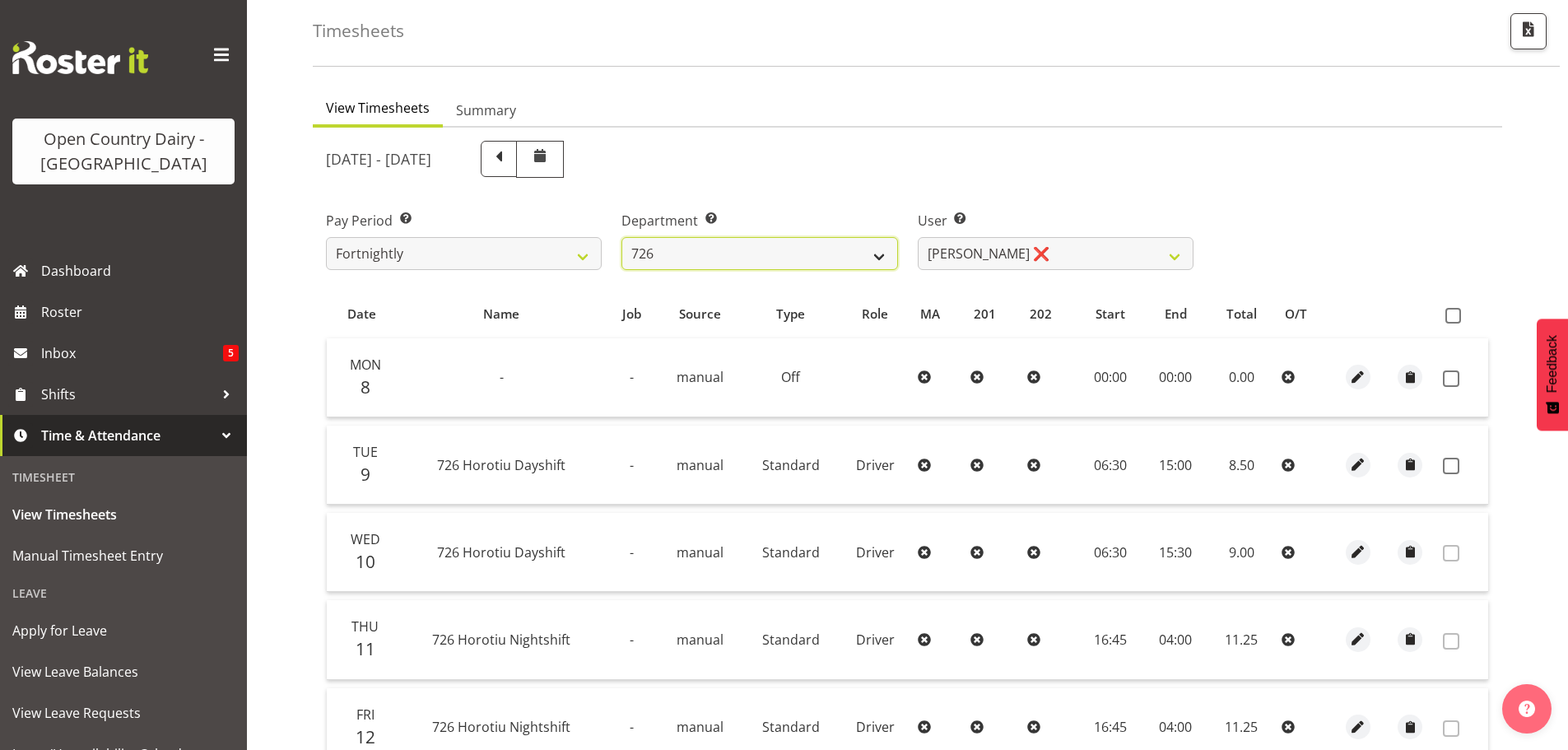
click at [704, 246] on select "701 702 703 704 705 706 707 708 709 710 711 712 713 714 715 716 717 718 719 720" at bounding box center [759, 254] width 276 height 33
click at [621, 237] on select "701 702 703 704 705 706 707 708 709 710 711 712 713 714 715 716 717 718 719 720" at bounding box center [759, 254] width 276 height 33
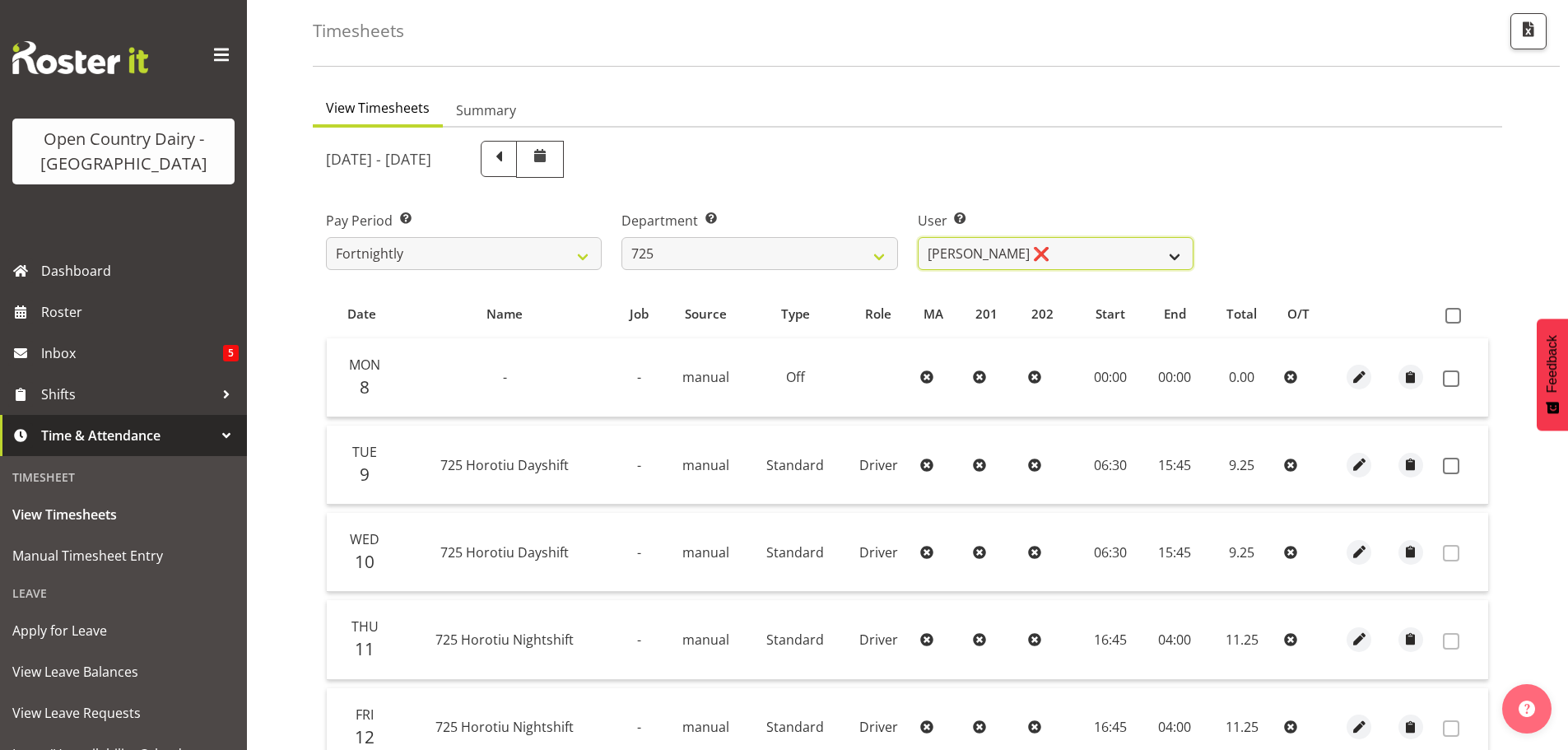
click at [990, 248] on select "Bhupinder Dhaliwal ❌ Gurpreet Singh Kahlon ❌ Hendrik Potgieter ❌ Len Grace ❌" at bounding box center [1055, 254] width 276 height 33
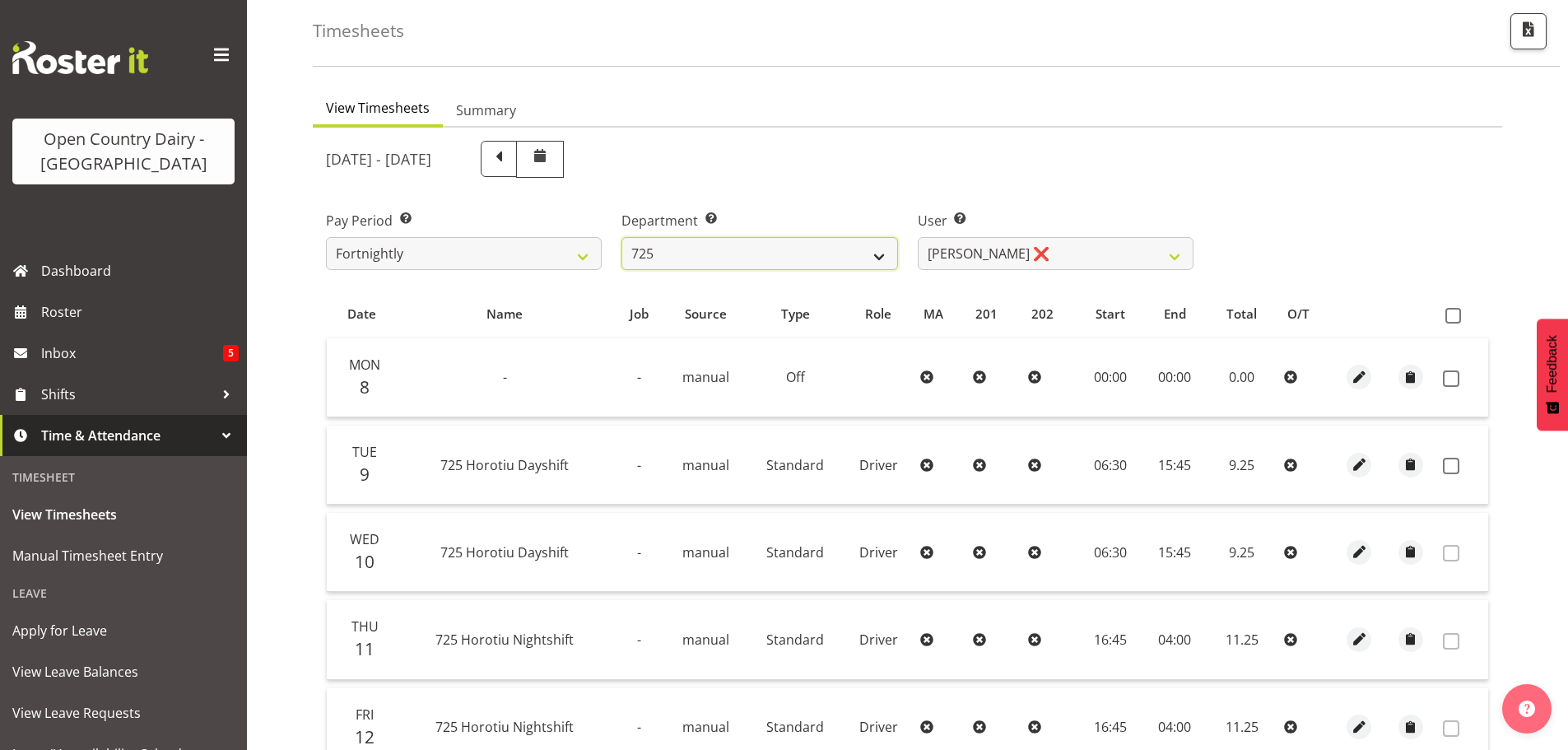
click at [711, 251] on select "701 702 703 704 705 706 707 708 709 710 711 712 713 714 715 716 717 718 719 720" at bounding box center [759, 254] width 276 height 33
select select "819"
click at [621, 237] on select "701 702 703 704 705 706 707 708 709 710 711 712 713 714 715 716 717 718 719 720" at bounding box center [759, 254] width 276 height 33
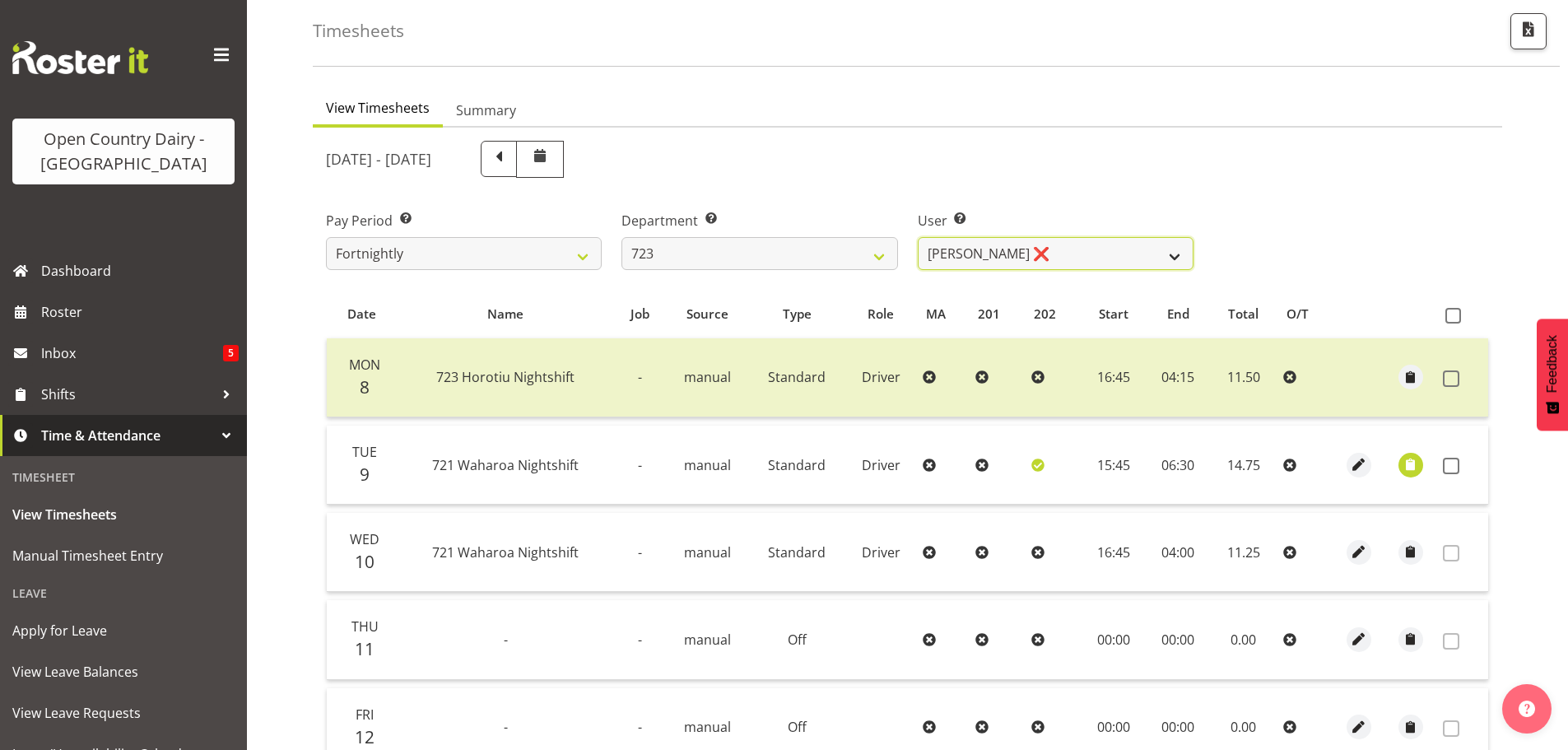
click at [1012, 251] on select "Daljeet Rai ❌ Manjinder Singh ❌ Prabhjot Singh ❌ Varninder Singh ❌" at bounding box center [1055, 254] width 276 height 33
select select "11212"
click at [918, 237] on select "Daljeet Rai ❌ Manjinder Singh ❌ Prabhjot Singh ❌ Varninder Singh ❌" at bounding box center [1055, 254] width 276 height 33
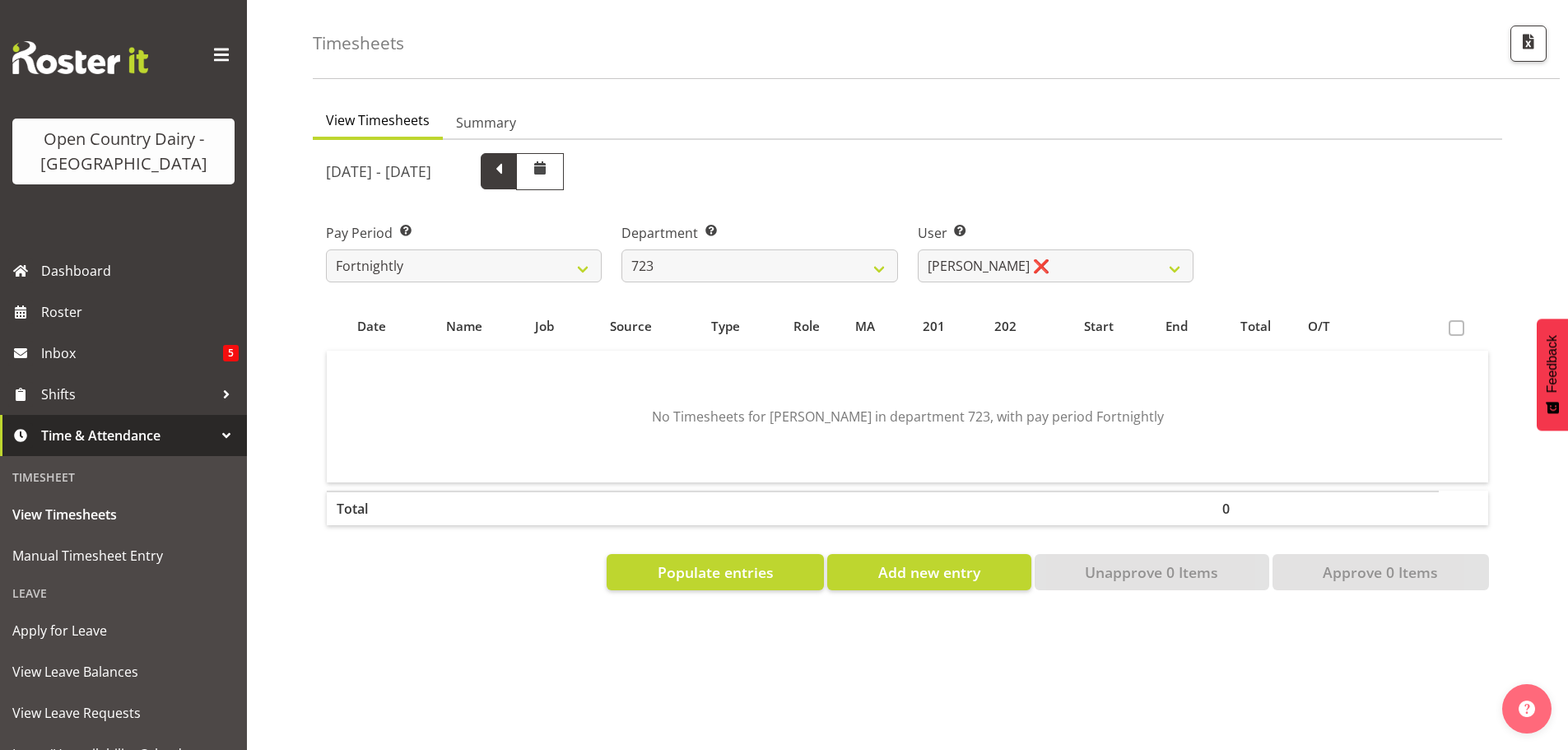
click at [509, 165] on span at bounding box center [499, 170] width 21 height 21
select select
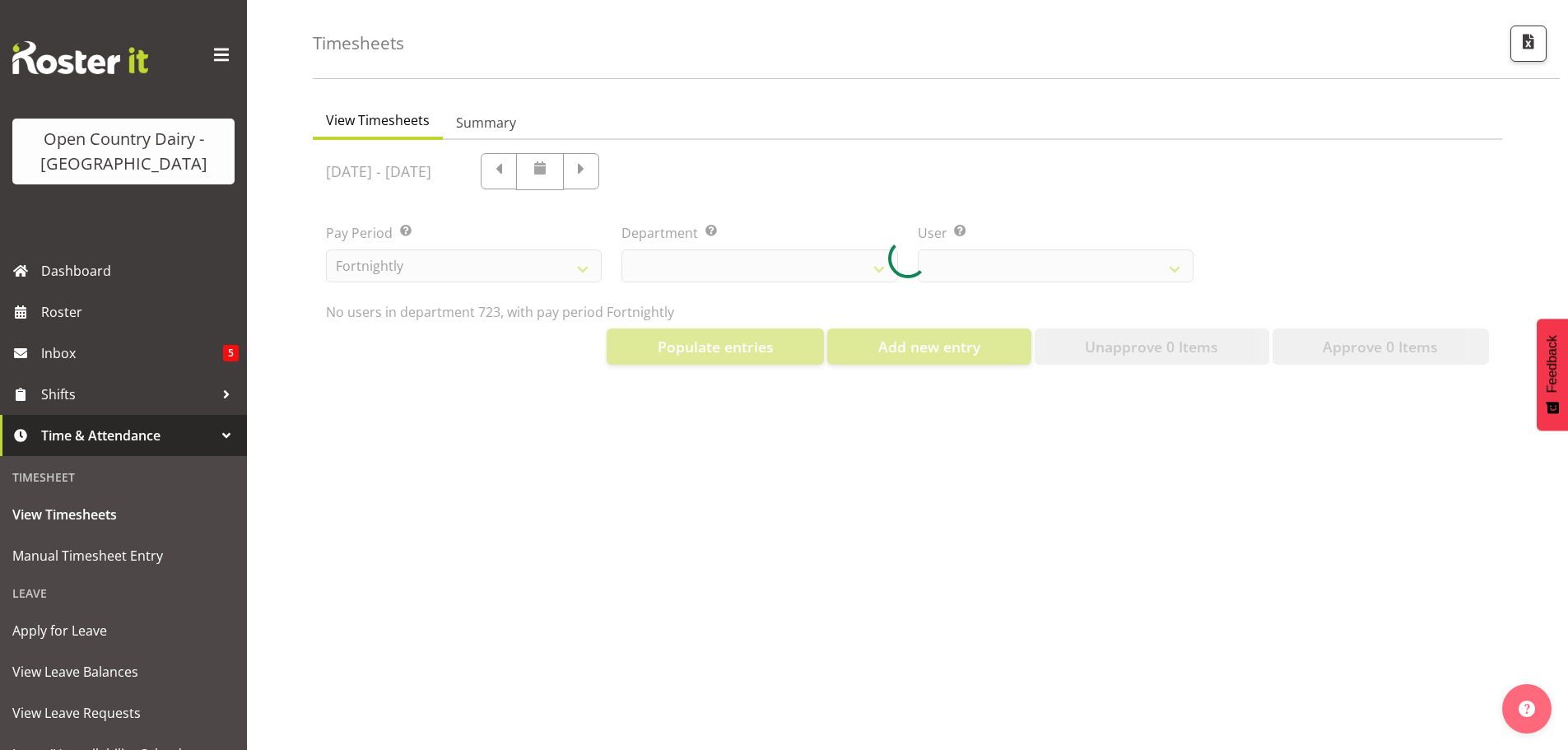
select select "819"
select select "11212"
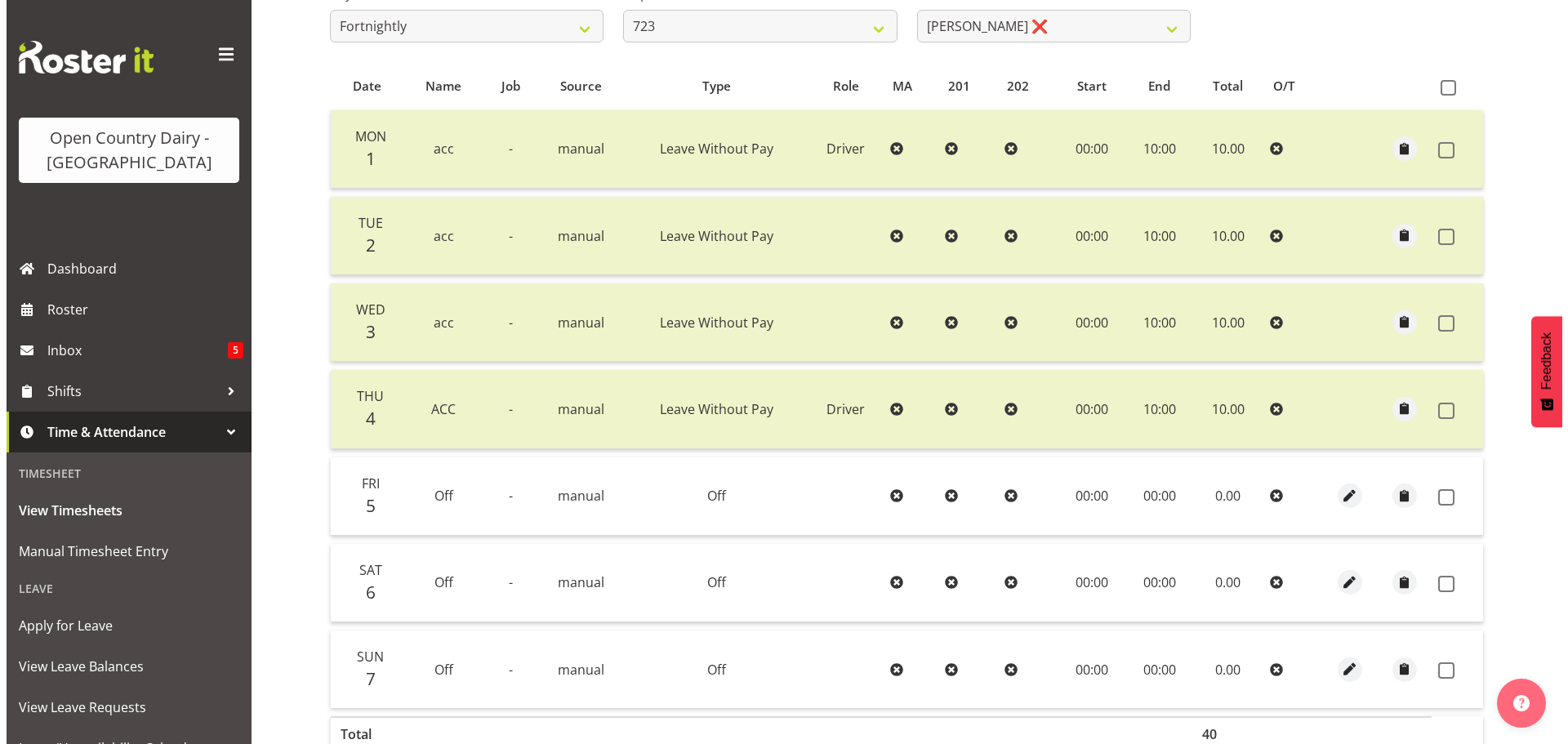
scroll to position [0, 0]
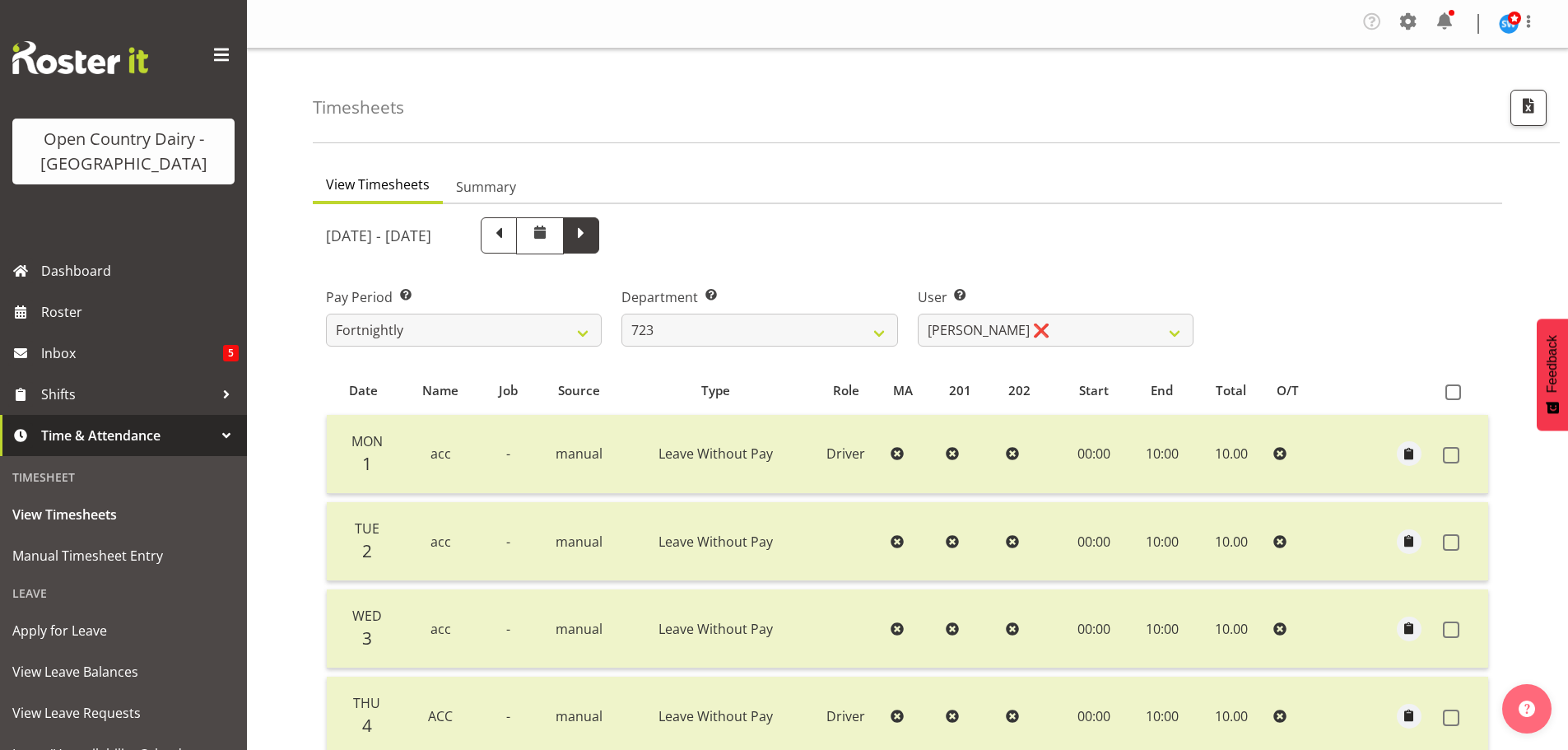
click at [592, 230] on span at bounding box center [581, 234] width 21 height 21
select select
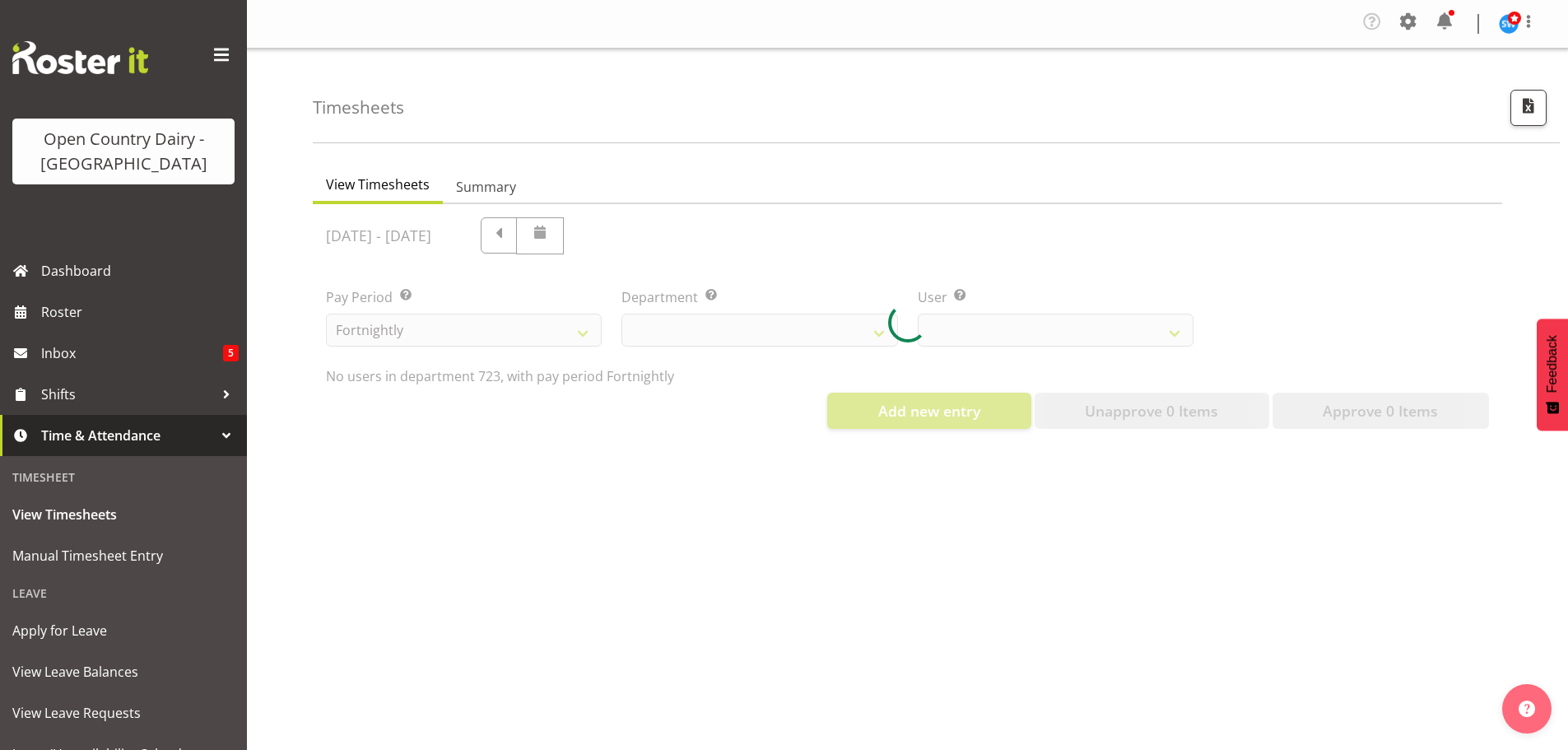
select select "819"
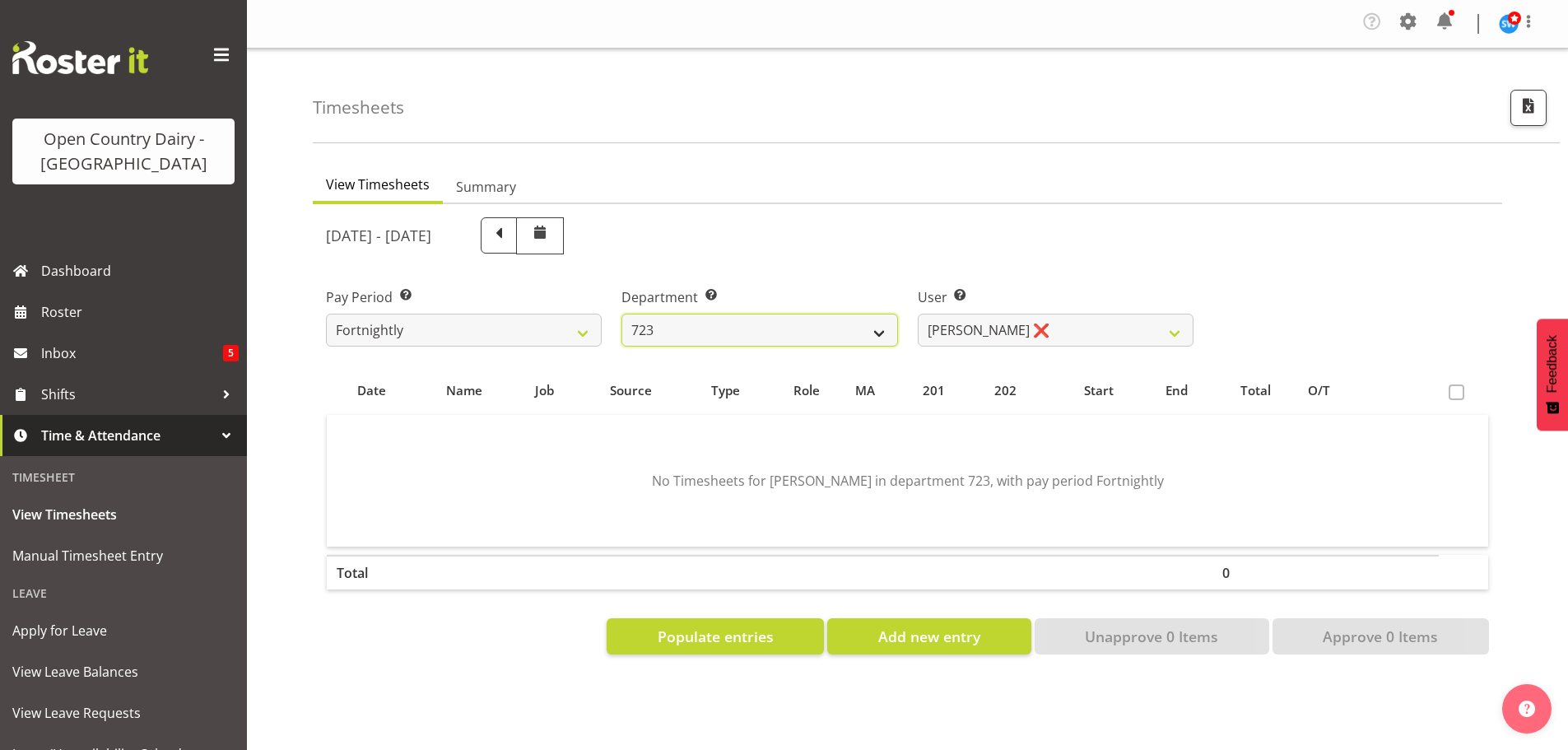
click at [764, 333] on select "701 702 703 704 705 706 707 708 709 710 711 712 713 714 715 716 717 718 719 720" at bounding box center [759, 330] width 276 height 33
click at [621, 313] on select "701 702 703 704 705 706 707 708 709 710 711 712 713 714 715 716 717 718 719 720" at bounding box center [759, 330] width 276 height 33
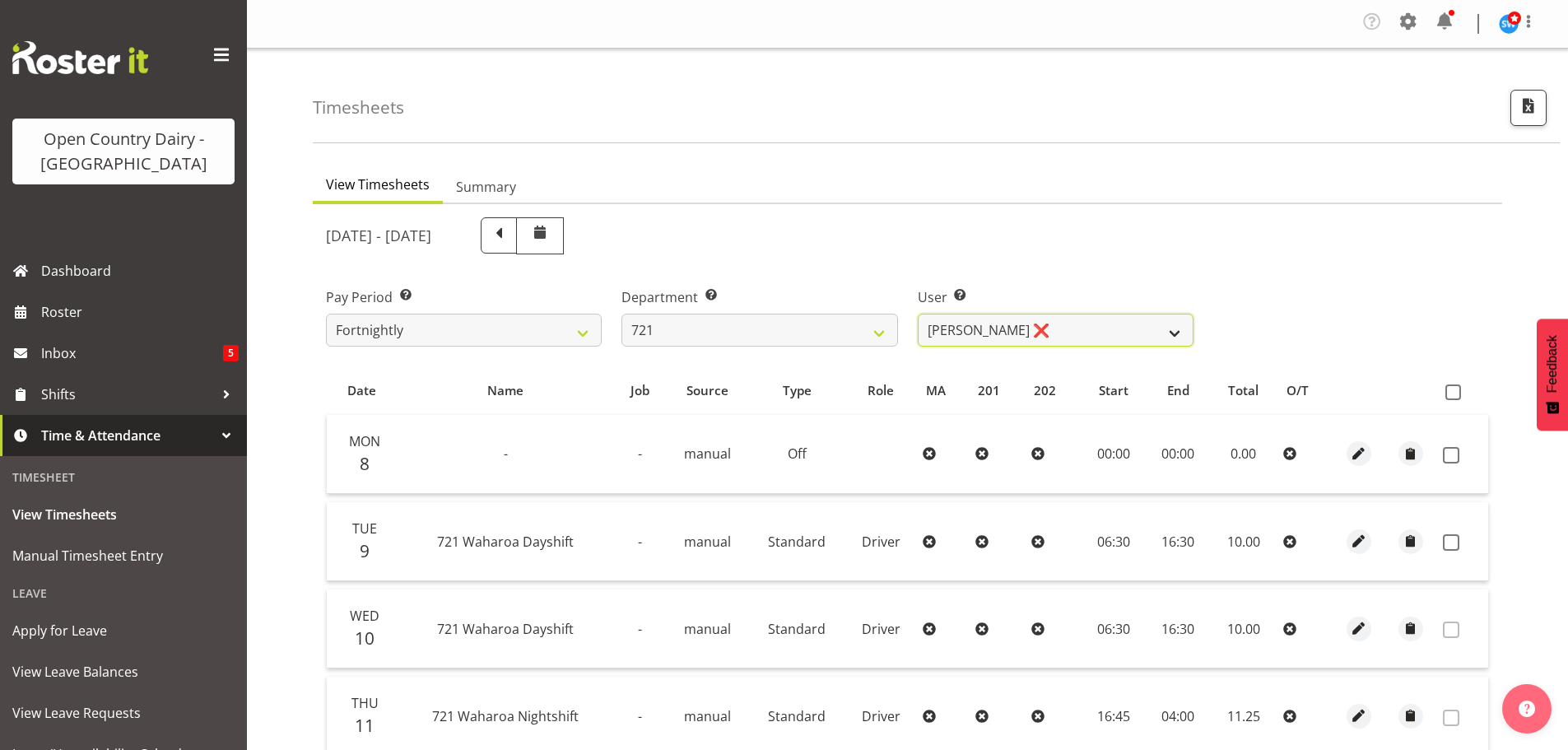
click at [1033, 327] on select "George Taylor ❌ Grant Vercoe ❌ Thakur Ajit Singh ❌" at bounding box center [1055, 330] width 276 height 33
click at [918, 313] on select "George Taylor ❌ Grant Vercoe ❌ Thakur Ajit Singh ❌" at bounding box center [1055, 330] width 276 height 33
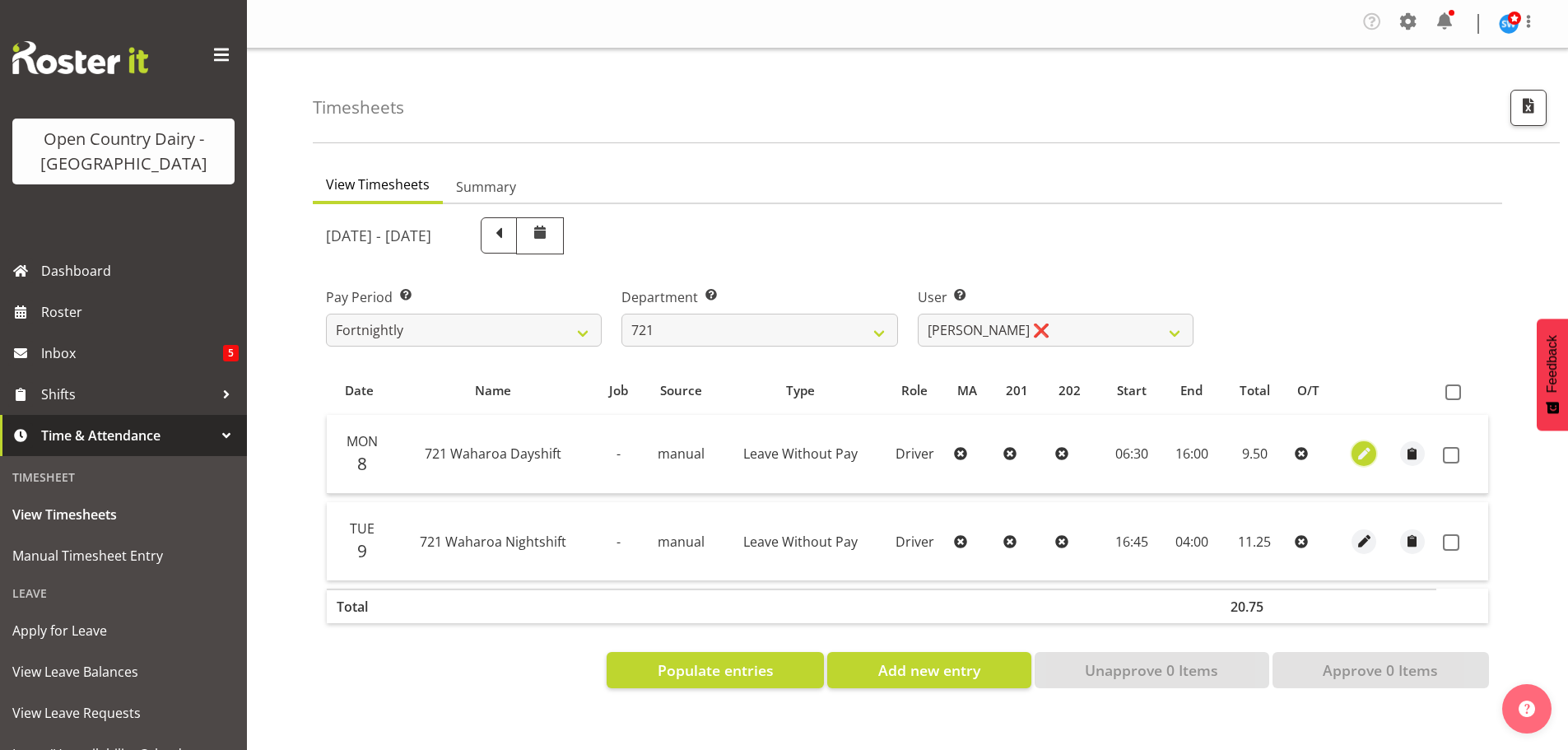
click at [1362, 453] on span "button" at bounding box center [1364, 454] width 19 height 19
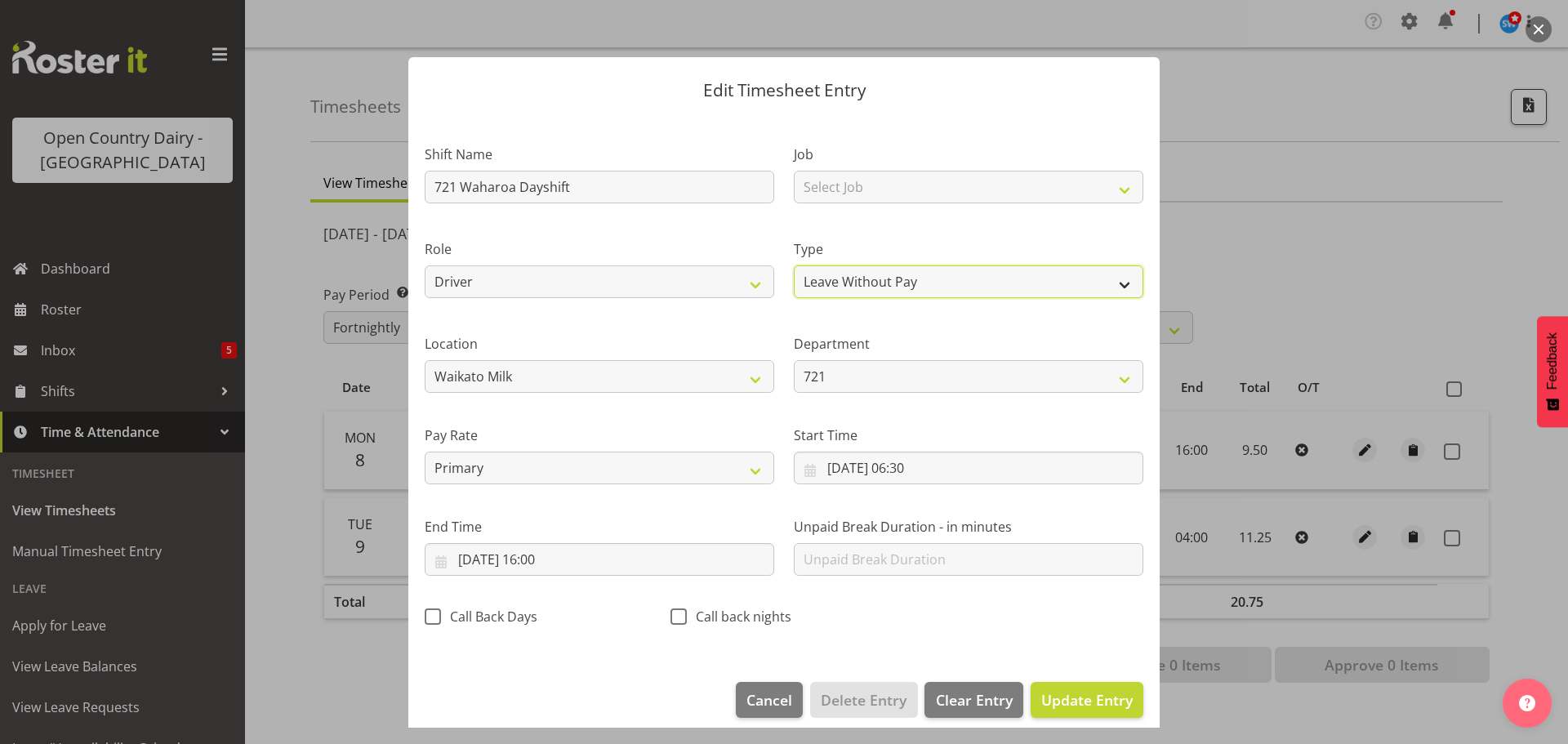
click at [860, 284] on select "Off Standard Public Holiday Public Holiday (Worked) Day In Lieu Annual Leave Si…" at bounding box center [968, 282] width 350 height 33
click at [794, 266] on select "Off Standard Public Holiday Public Holiday (Worked) Day In Lieu Annual Leave Si…" at bounding box center [968, 282] width 350 height 33
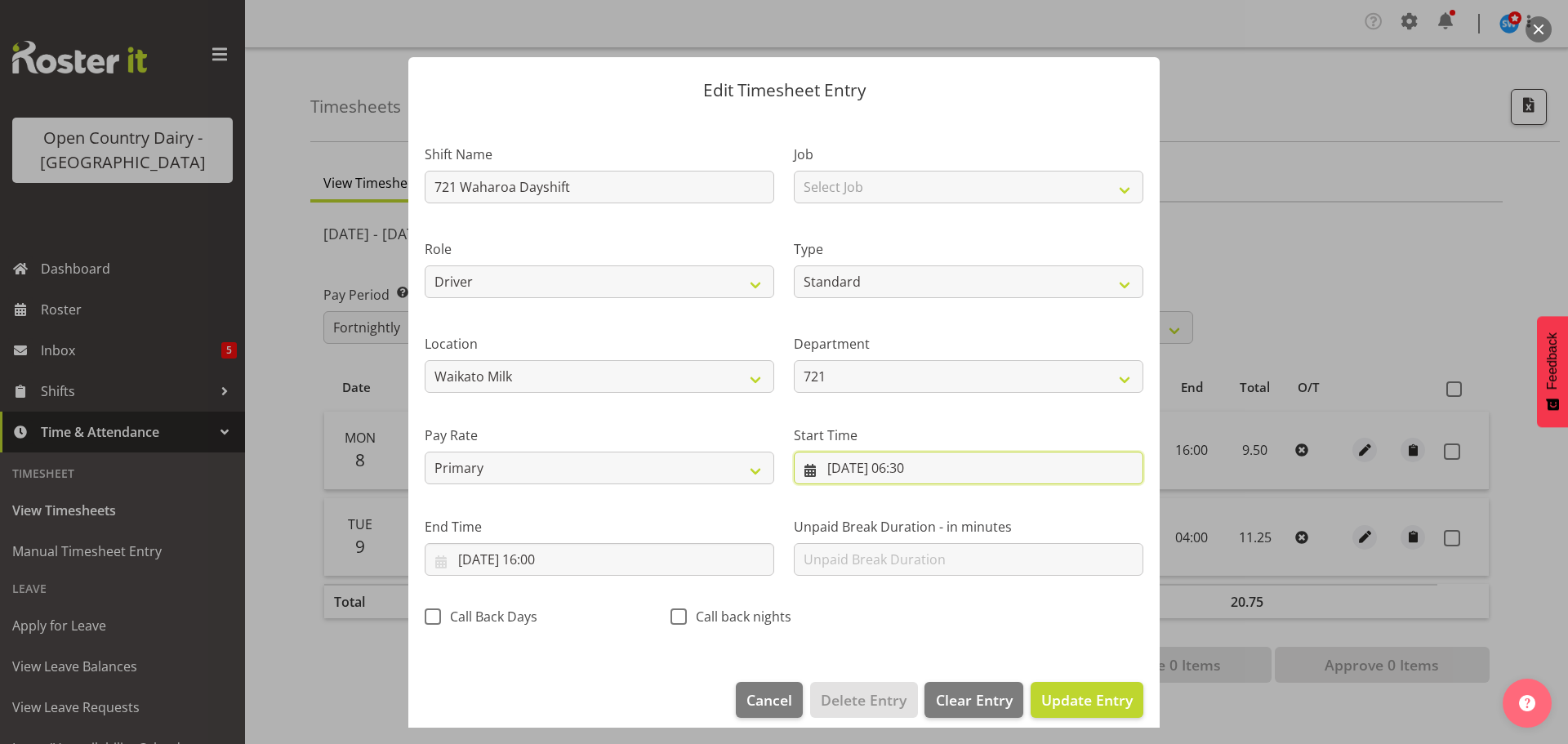
click at [905, 464] on input "08/09/2025, 06:30" at bounding box center [968, 468] width 350 height 33
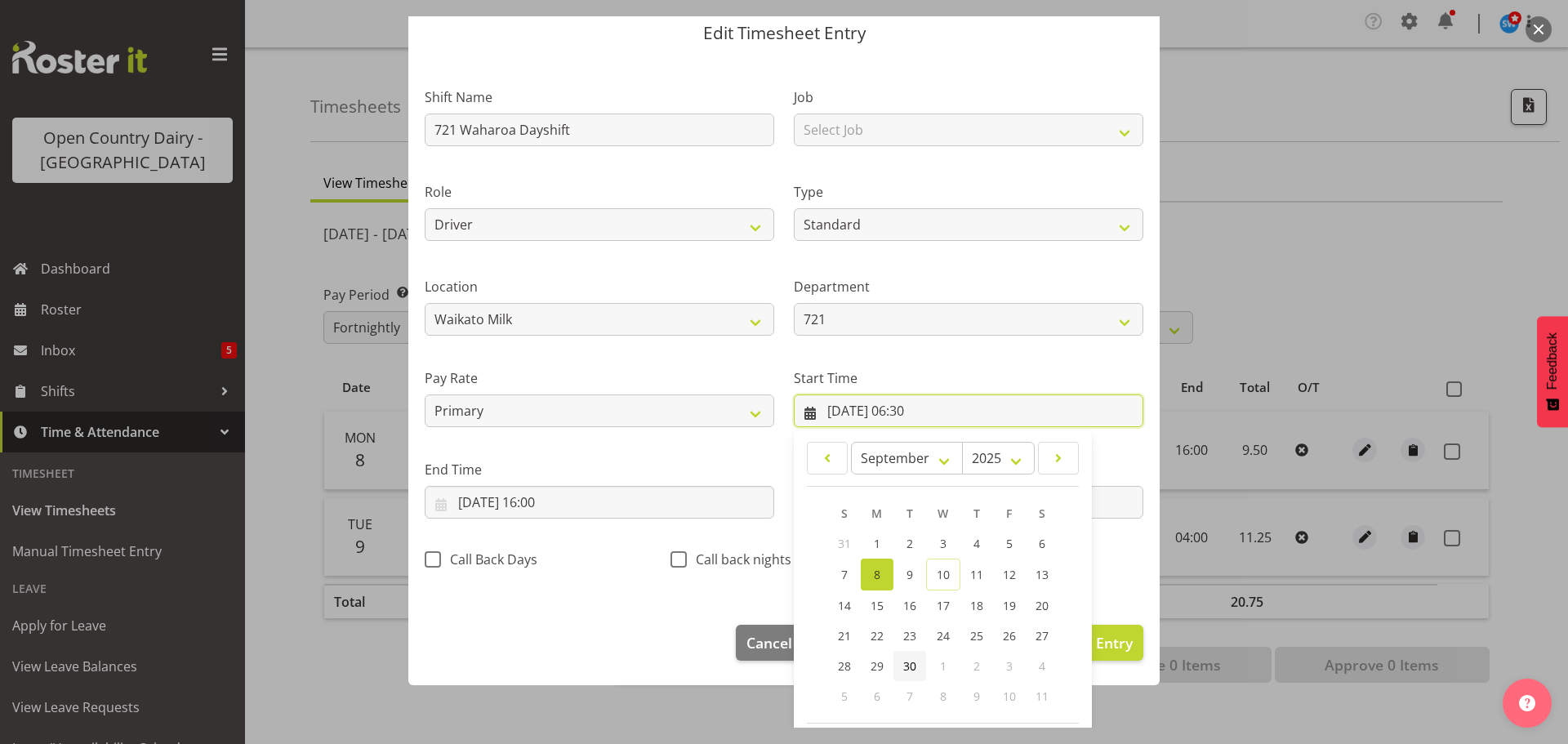
scroll to position [130, 0]
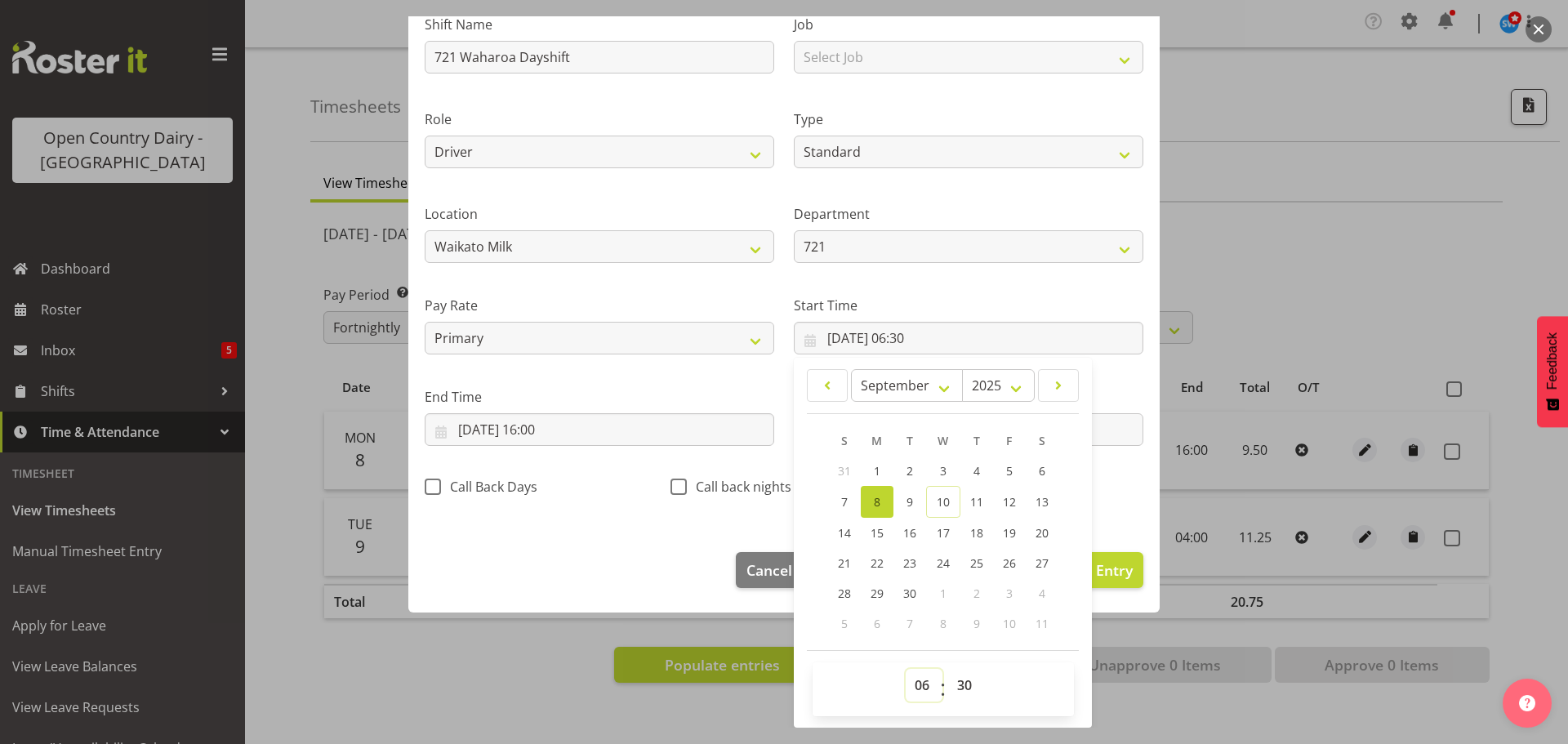
click at [911, 683] on select "00 01 02 03 04 05 06 07 08 09 10 11 12 13 14 15 16 17 18 19 20 21 22 23" at bounding box center [924, 685] width 36 height 33
click at [906, 668] on select "00 01 02 03 04 05 06 07 08 09 10 11 12 13 14 15 16 17 18 19 20 21 22 23" at bounding box center [924, 685] width 36 height 33
click at [958, 681] on select "00 01 02 03 04 05 06 07 08 09 10 11 12 13 14 15 16 17 18 19 20 21 22 23 24 25 2…" at bounding box center [966, 685] width 36 height 33
click at [948, 668] on select "00 01 02 03 04 05 06 07 08 09 10 11 12 13 14 15 16 17 18 19 20 21 22 23 24 25 2…" at bounding box center [966, 685] width 36 height 33
click at [521, 426] on input "08/09/2025, 16:00" at bounding box center [599, 430] width 350 height 33
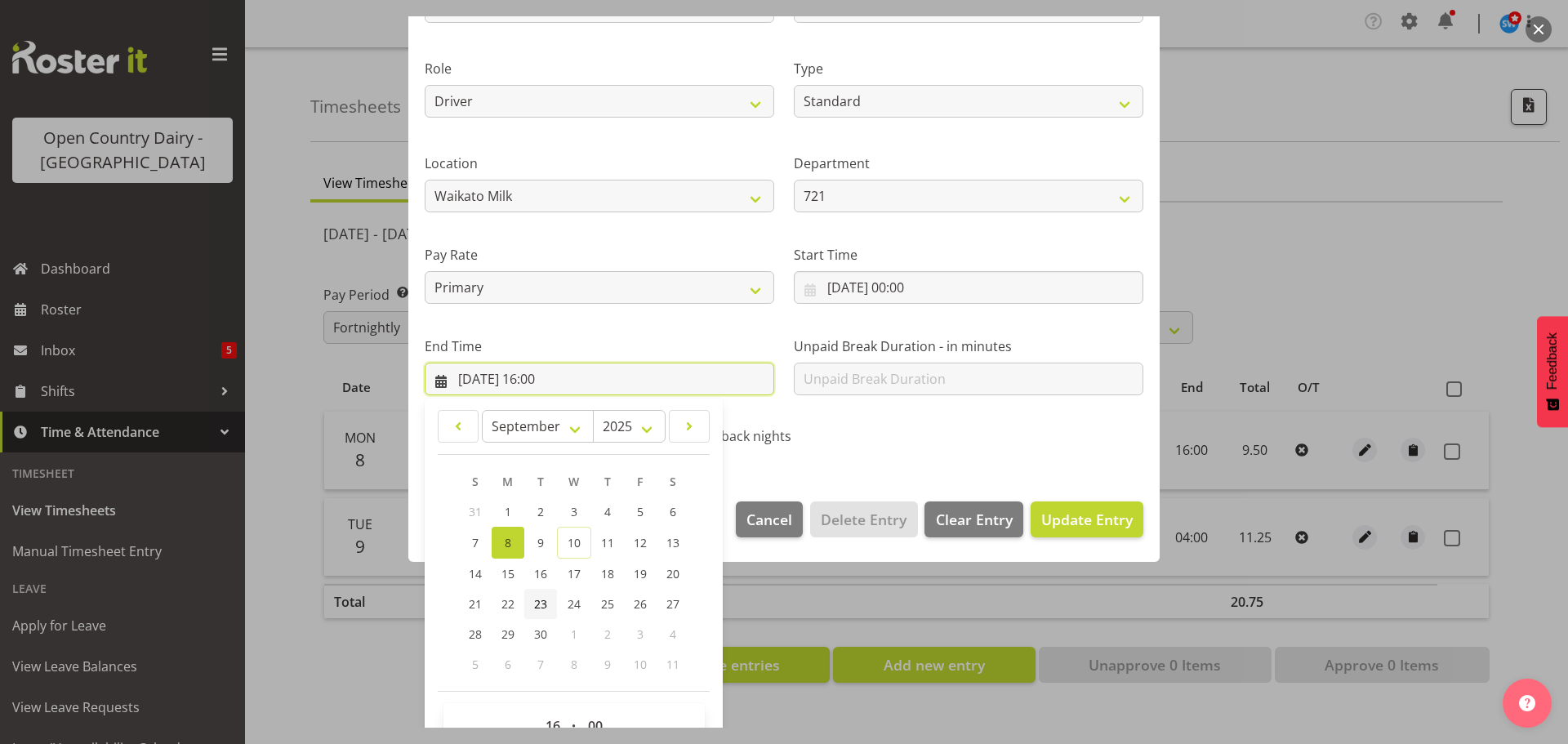
scroll to position [221, 0]
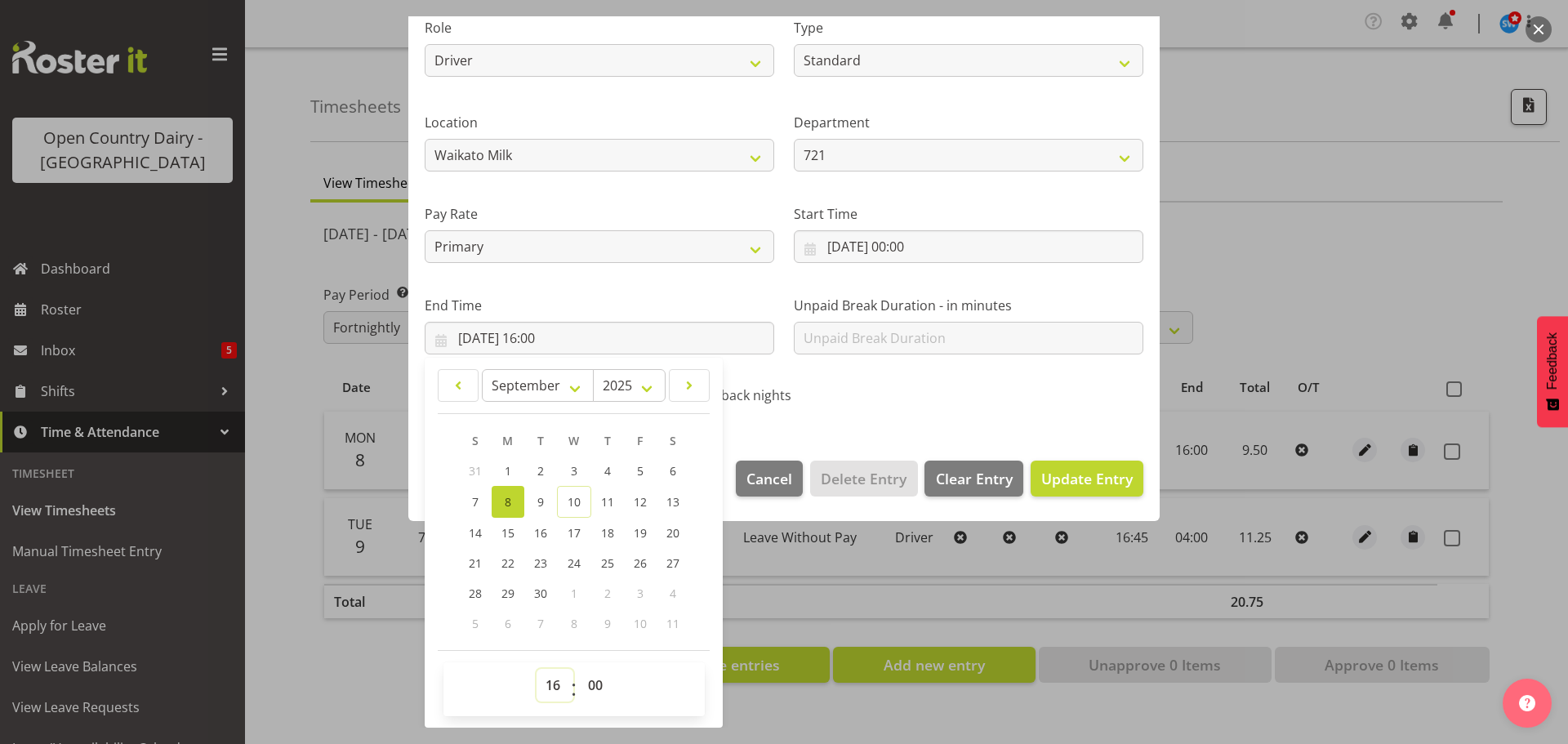
click at [550, 685] on select "00 01 02 03 04 05 06 07 08 09 10 11 12 13 14 15 16 17 18 19 20 21 22 23" at bounding box center [555, 685] width 36 height 33
click at [537, 668] on select "00 01 02 03 04 05 06 07 08 09 10 11 12 13 14 15 16 17 18 19 20 21 22 23" at bounding box center [555, 685] width 36 height 33
click at [591, 680] on select "00 01 02 03 04 05 06 07 08 09 10 11 12 13 14 15 16 17 18 19 20 21 22 23 24 25 2…" at bounding box center [597, 685] width 36 height 33
click at [579, 668] on select "00 01 02 03 04 05 06 07 08 09 10 11 12 13 14 15 16 17 18 19 20 21 22 23 24 25 2…" at bounding box center [597, 685] width 36 height 33
click at [1076, 481] on span "Update Entry" at bounding box center [1086, 478] width 91 height 20
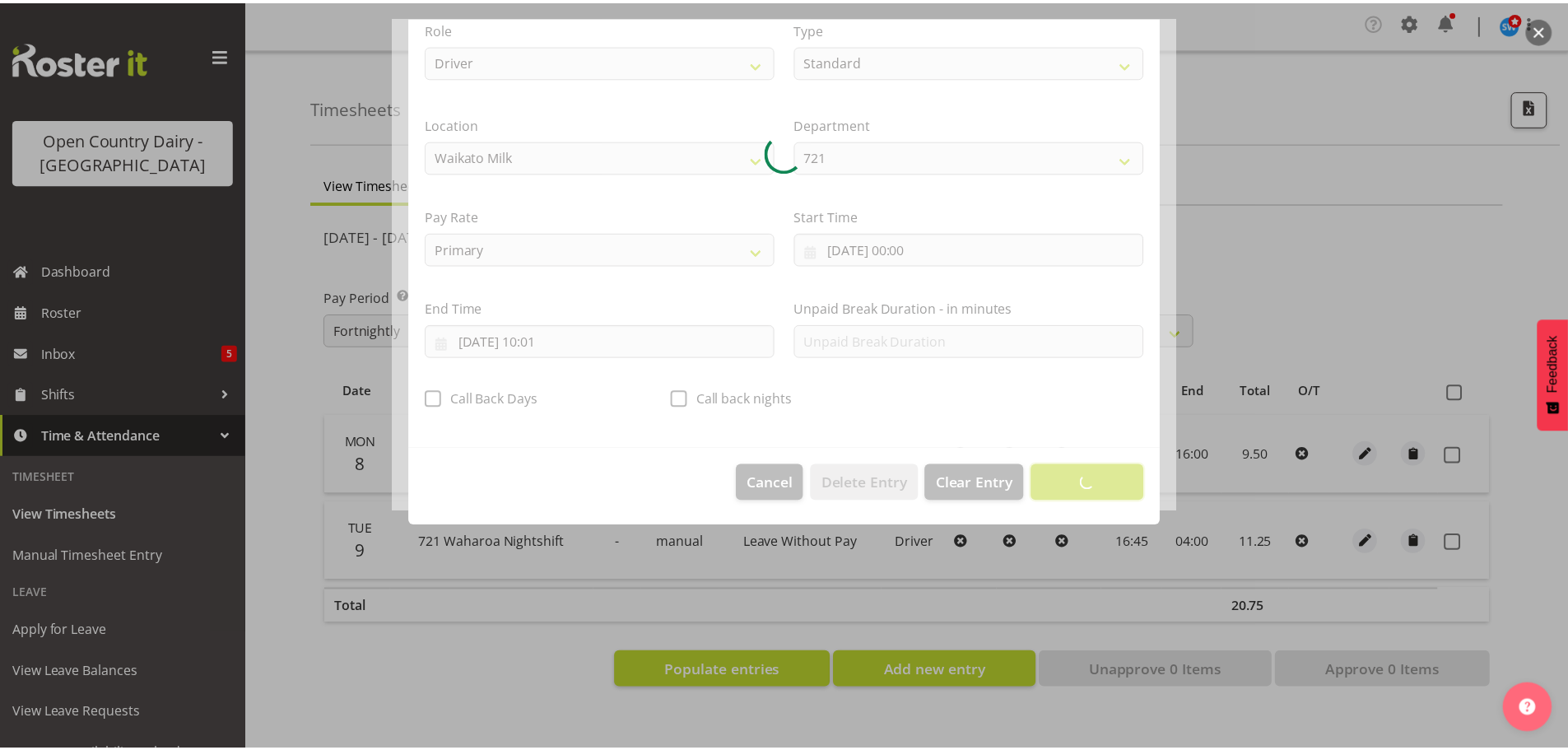
scroll to position [15, 0]
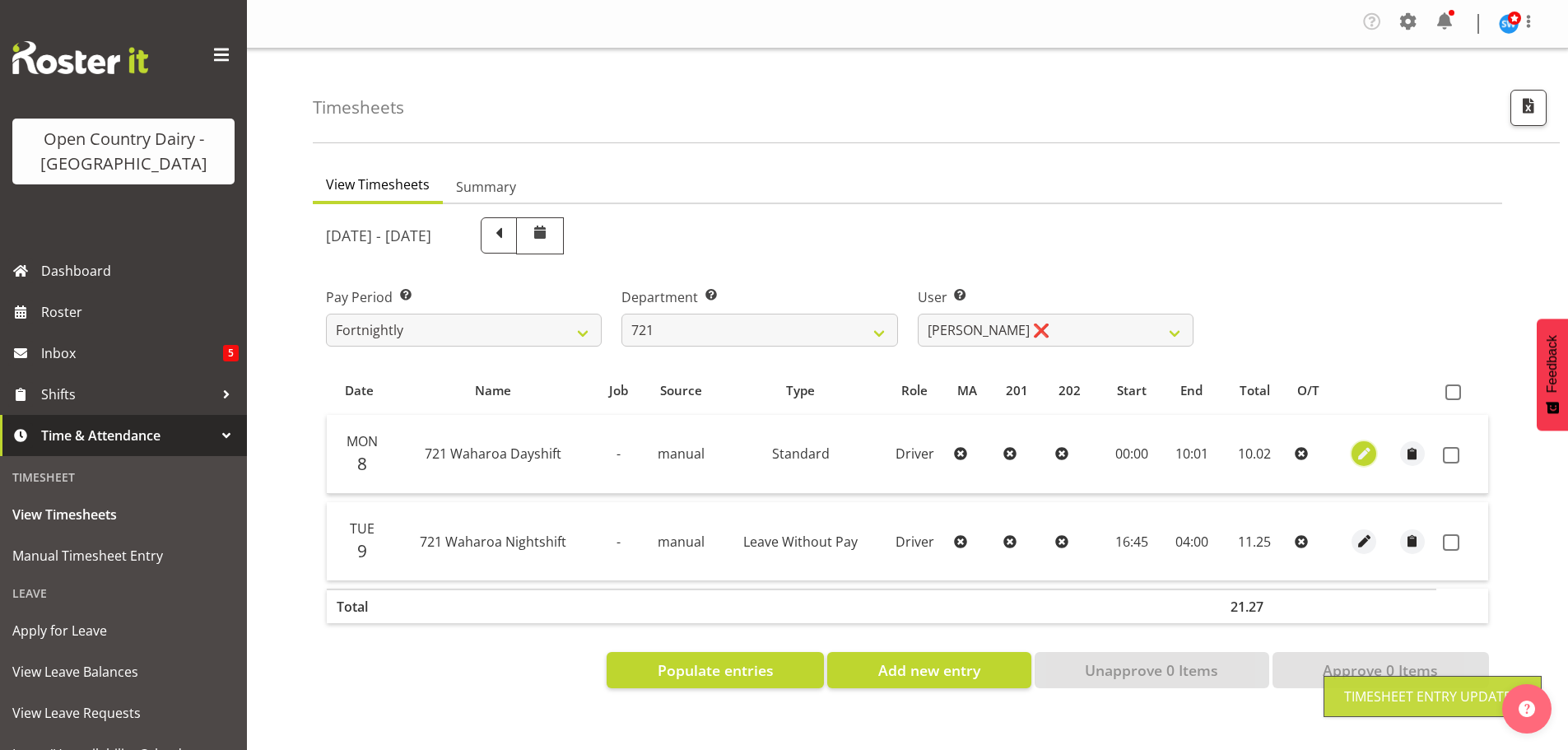
click at [1367, 454] on span "button" at bounding box center [1364, 454] width 19 height 19
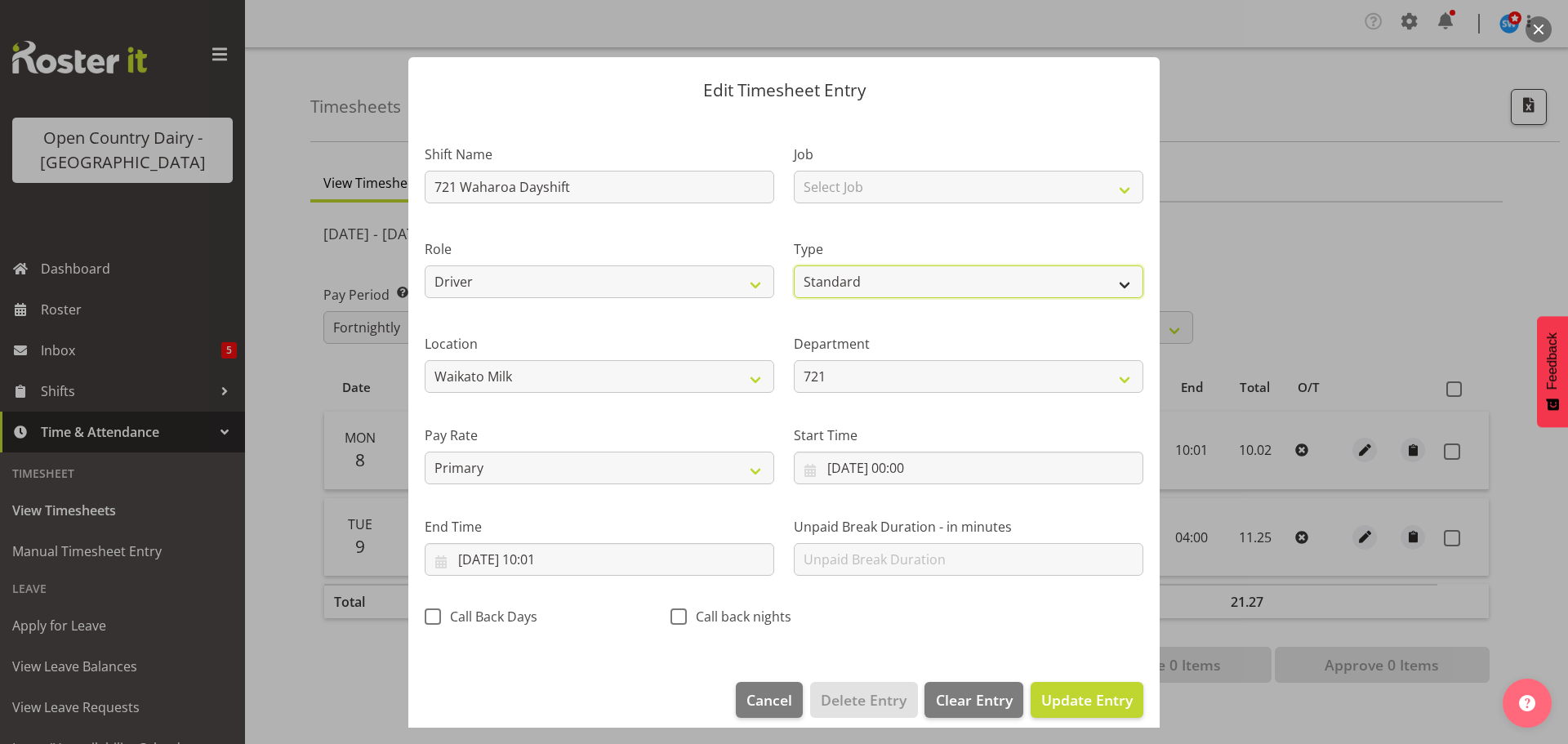
click at [866, 276] on select "Off Standard Public Holiday Public Holiday (Worked) Day In Lieu Annual Leave Si…" at bounding box center [968, 282] width 350 height 33
click at [794, 266] on select "Off Standard Public Holiday Public Holiday (Worked) Day In Lieu Annual Leave Si…" at bounding box center [968, 282] width 350 height 33
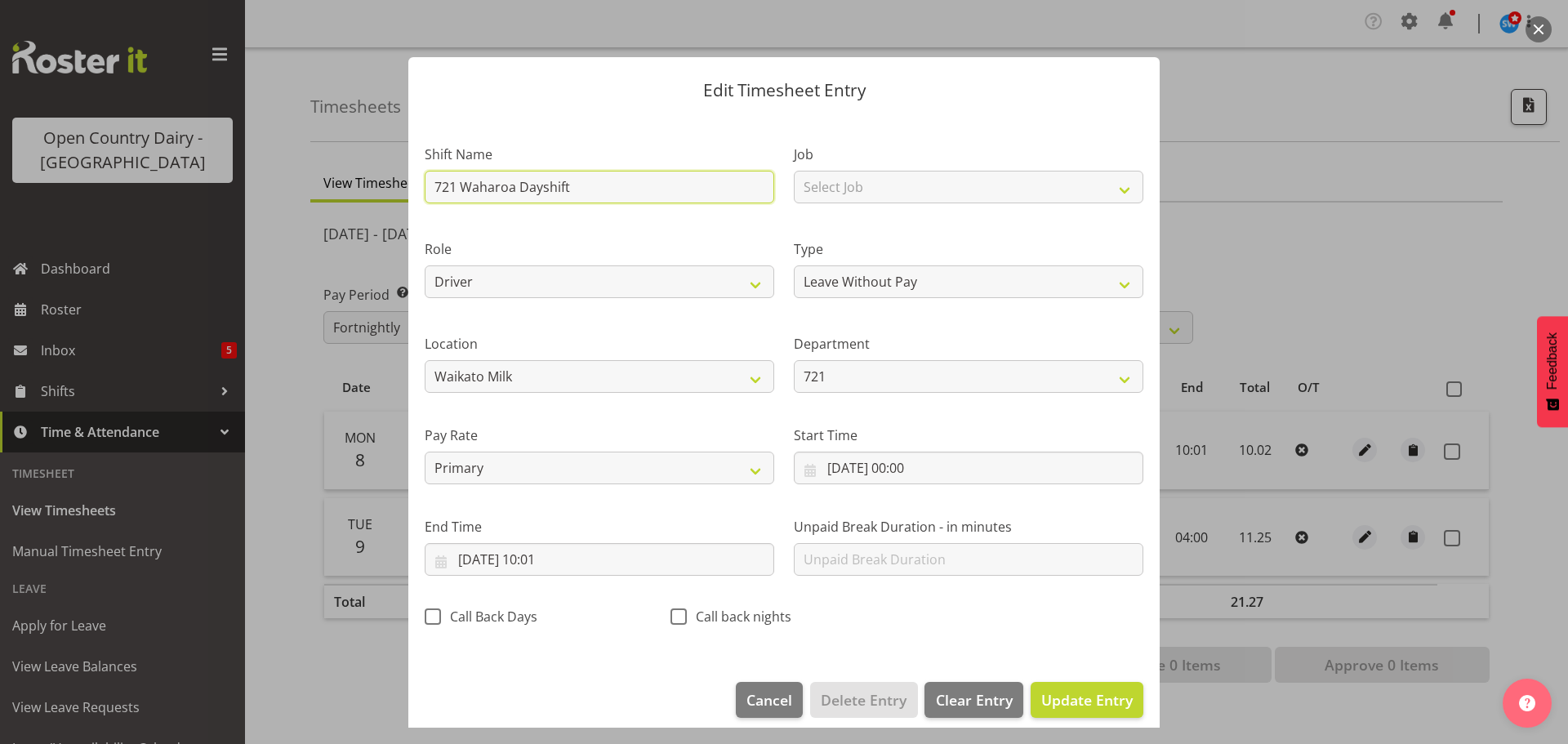
drag, startPoint x: 592, startPoint y: 184, endPoint x: 366, endPoint y: 178, distance: 226.1
click at [369, 180] on div "Edit Timesheet Entry Shift Name 721 Waharoa Dayshift Job Select Job Driver Driv…" at bounding box center [784, 372] width 1568 height 744
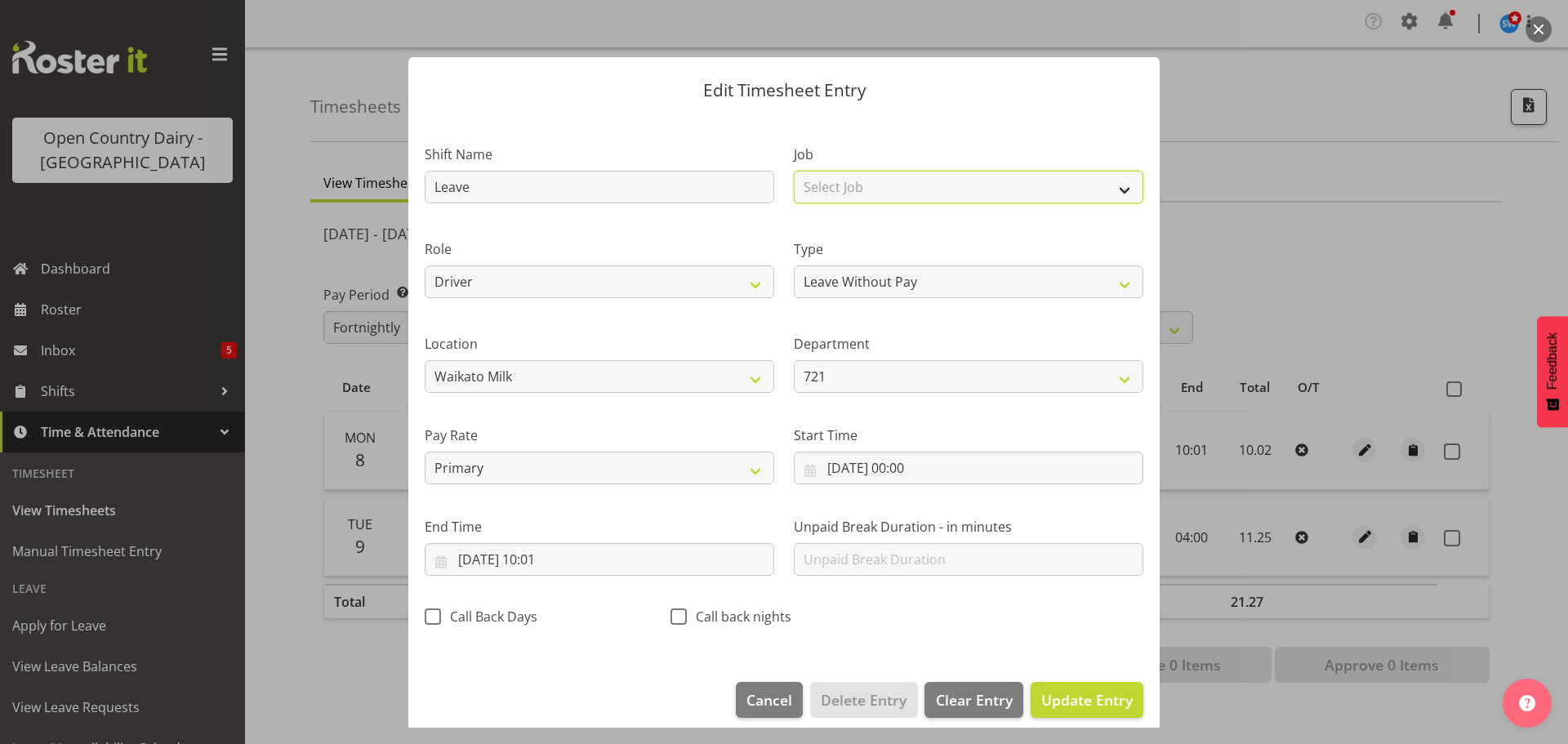
click at [846, 185] on select "Select Job Driver Driver supervisor Support" at bounding box center [968, 188] width 350 height 33
click at [794, 171] on select "Select Job Driver Driver supervisor Support" at bounding box center [968, 188] width 350 height 33
click at [1071, 694] on span "Update Entry" at bounding box center [1086, 700] width 91 height 20
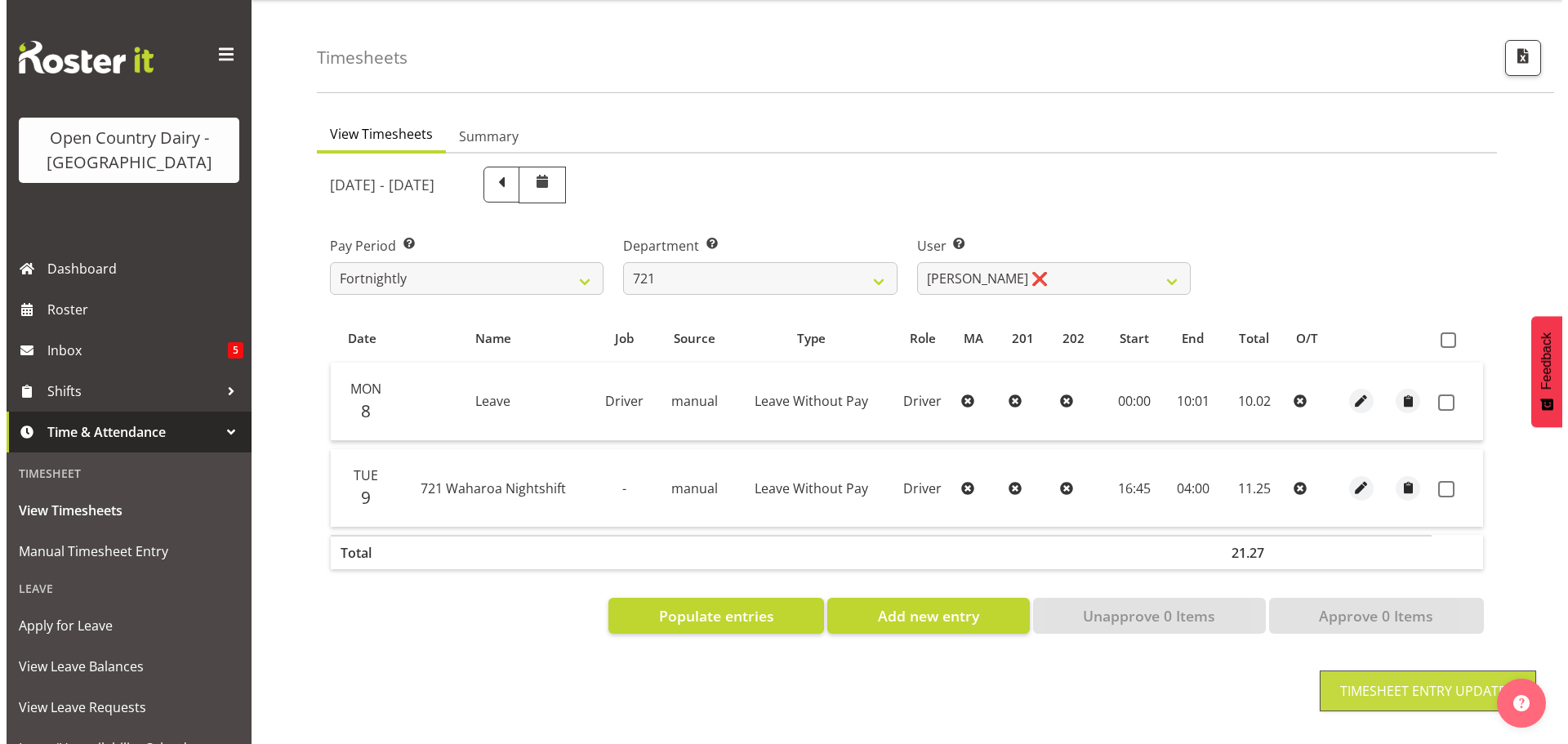
scroll to position [76, 0]
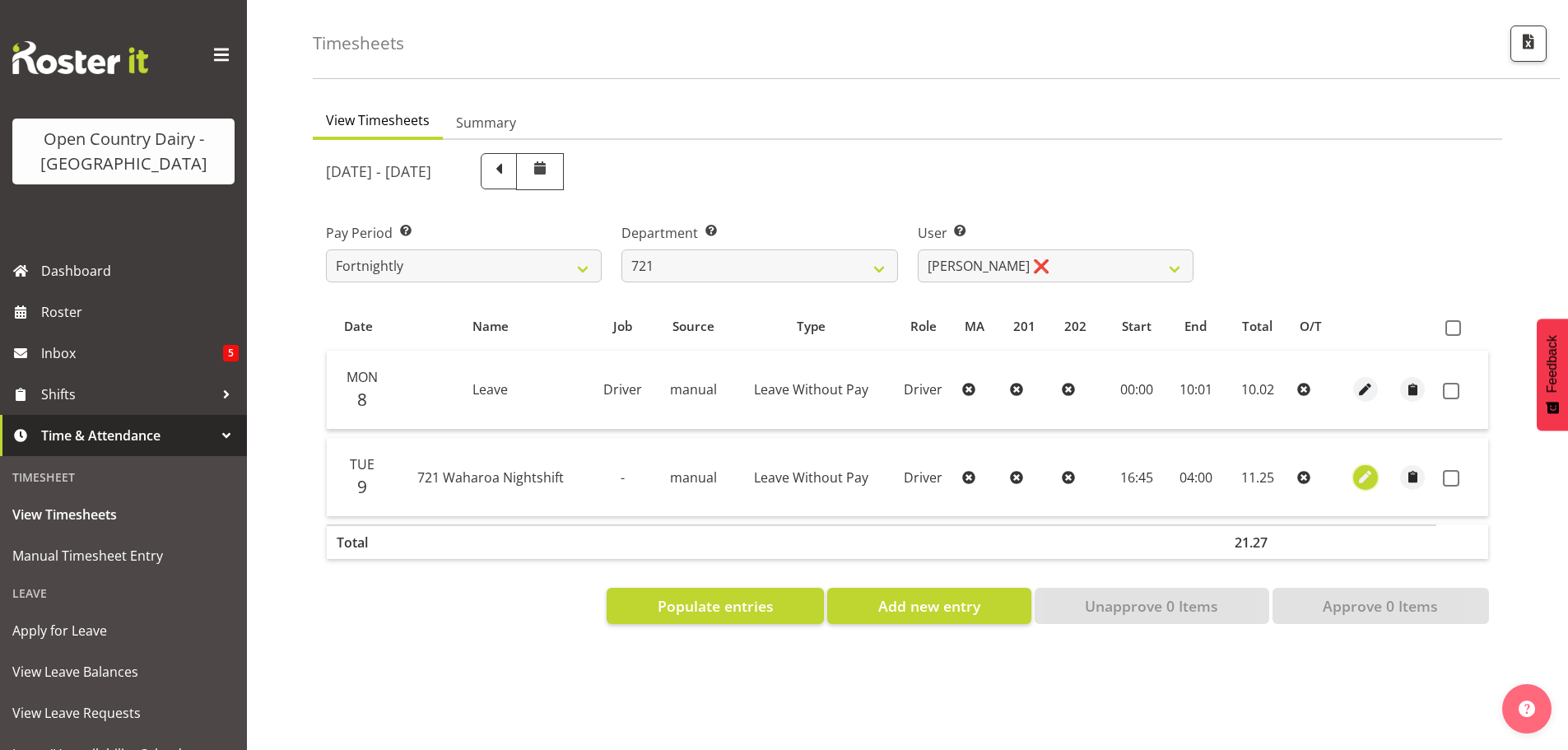
click at [1364, 467] on span "button" at bounding box center [1365, 477] width 19 height 19
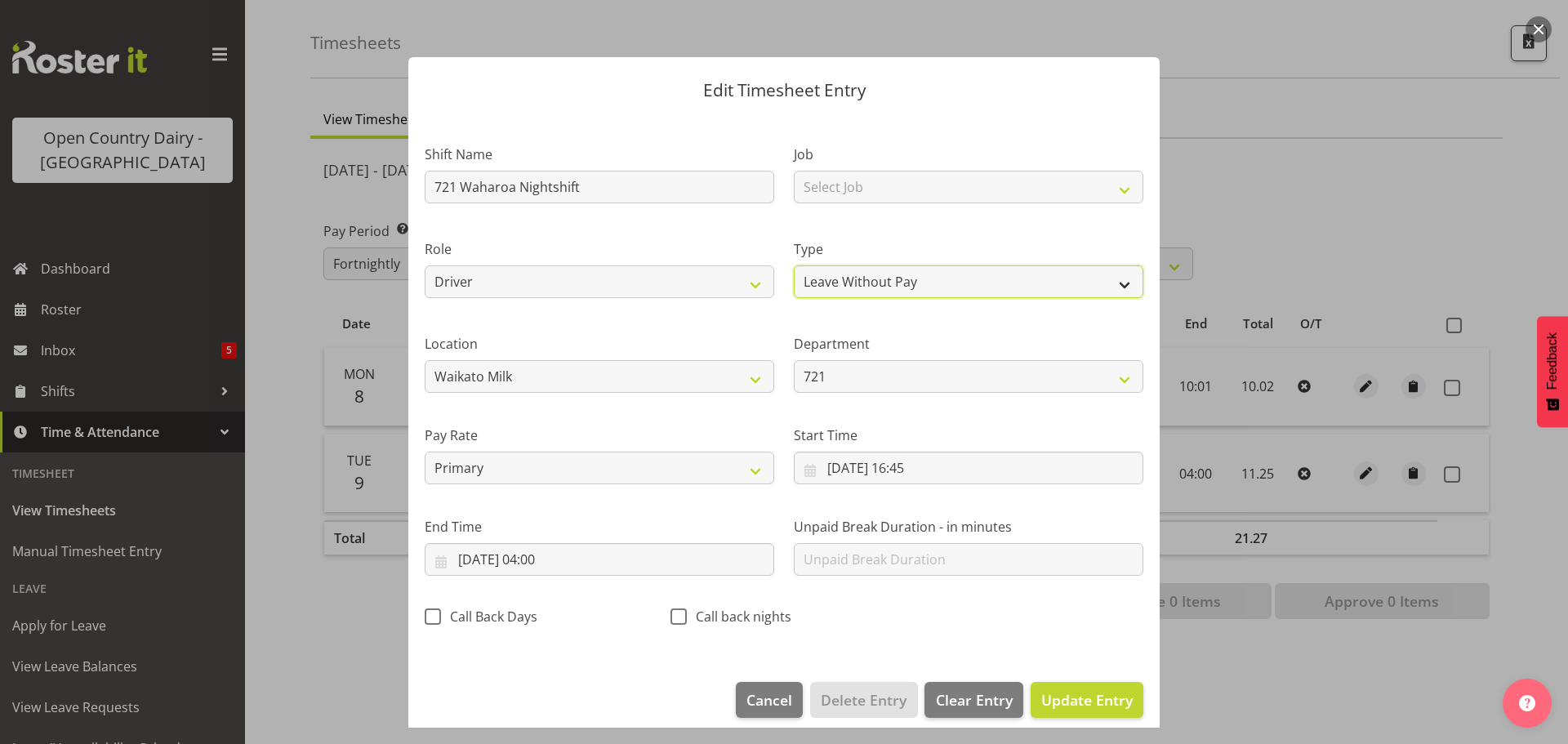
click at [890, 277] on select "Off Standard Public Holiday Public Holiday (Worked) Day In Lieu Annual Leave Si…" at bounding box center [968, 282] width 350 height 33
click at [794, 266] on select "Off Standard Public Holiday Public Holiday (Worked) Day In Lieu Annual Leave Si…" at bounding box center [968, 282] width 350 height 33
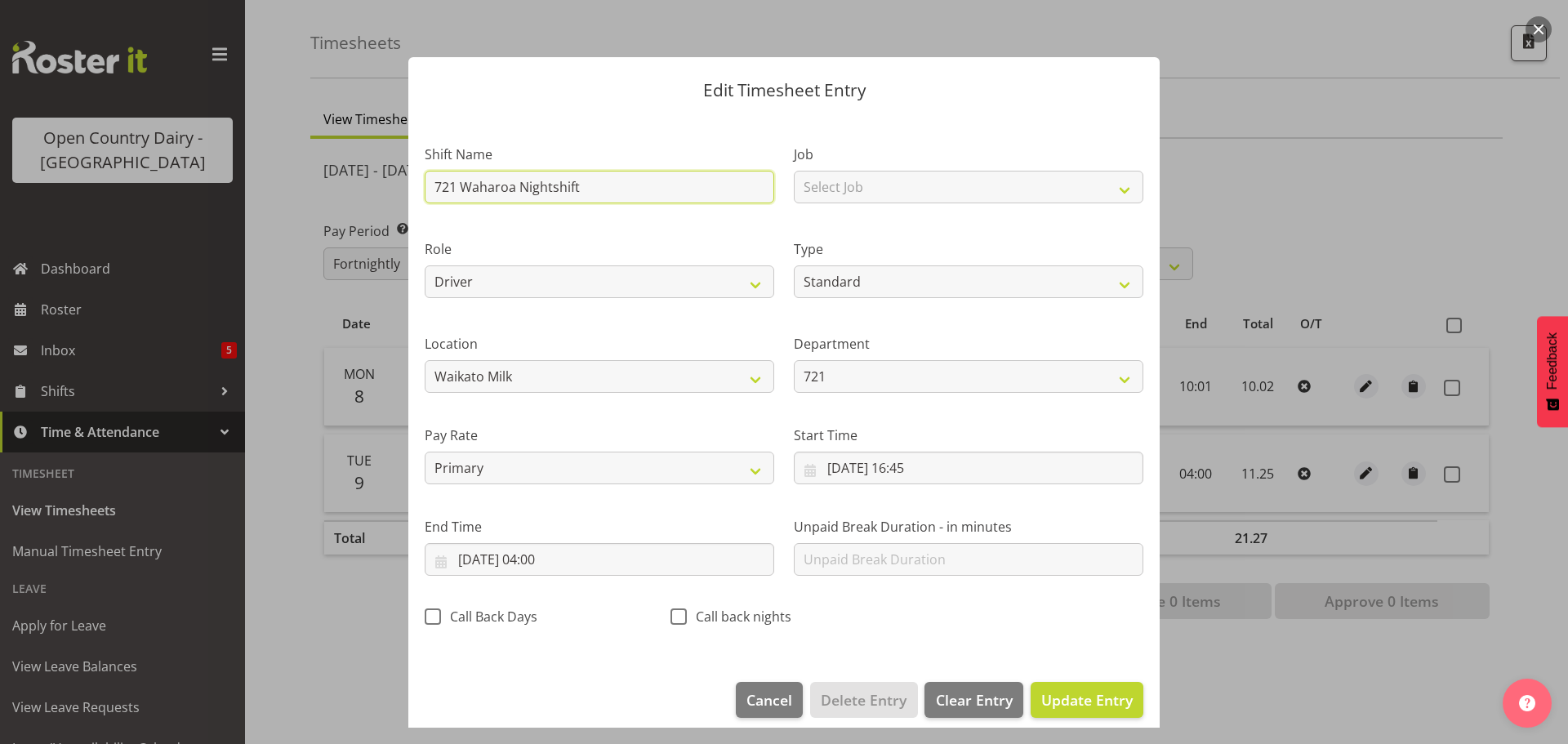
drag, startPoint x: 584, startPoint y: 188, endPoint x: 376, endPoint y: 185, distance: 208.0
click at [376, 185] on div "Edit Timesheet Entry Shift Name 721 Waharoa Nightshift Job Select Job Driver Dr…" at bounding box center [784, 372] width 1568 height 744
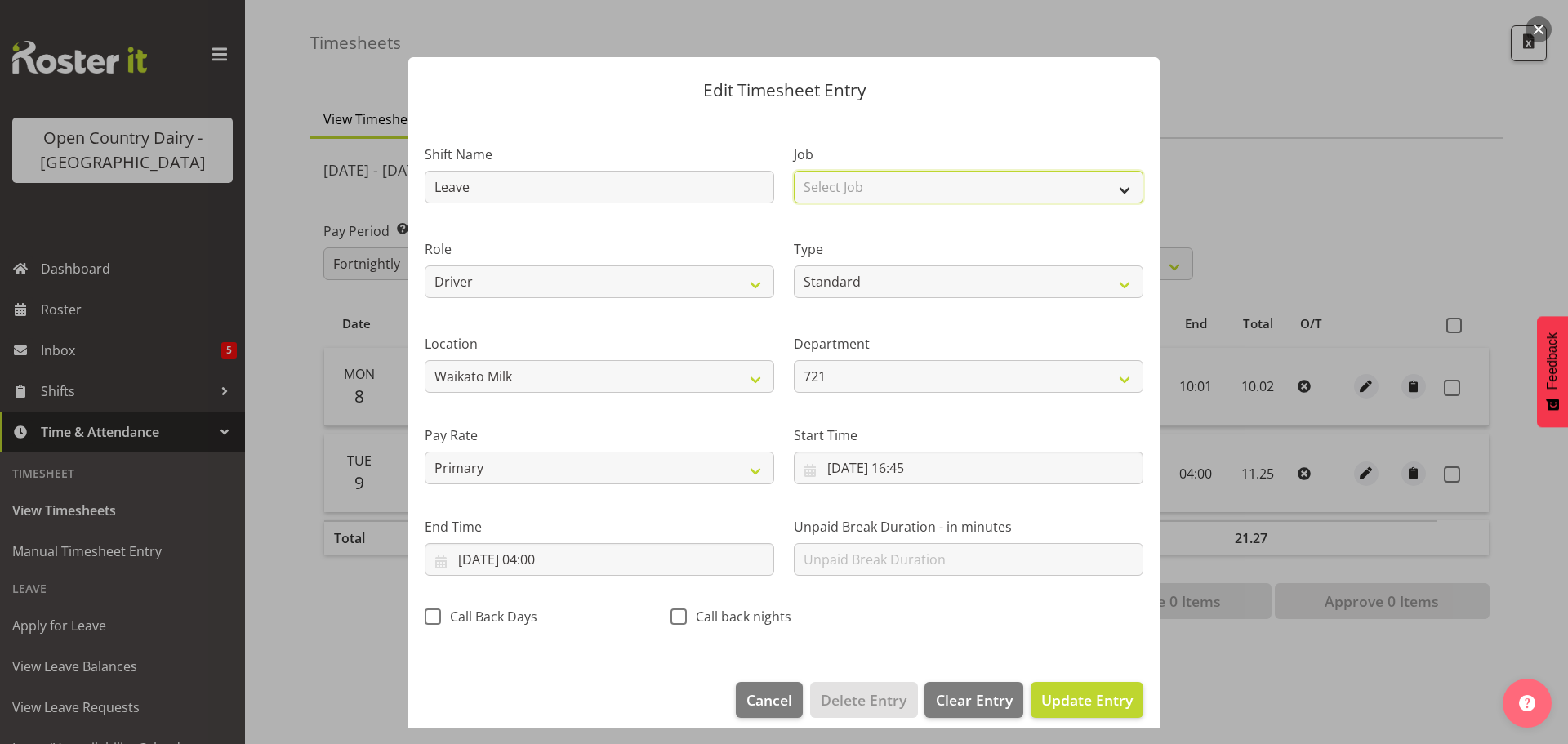
click at [879, 186] on select "Select Job Driver Driver supervisor Support" at bounding box center [968, 188] width 350 height 33
click at [794, 171] on select "Select Job Driver Driver supervisor Support" at bounding box center [968, 188] width 350 height 33
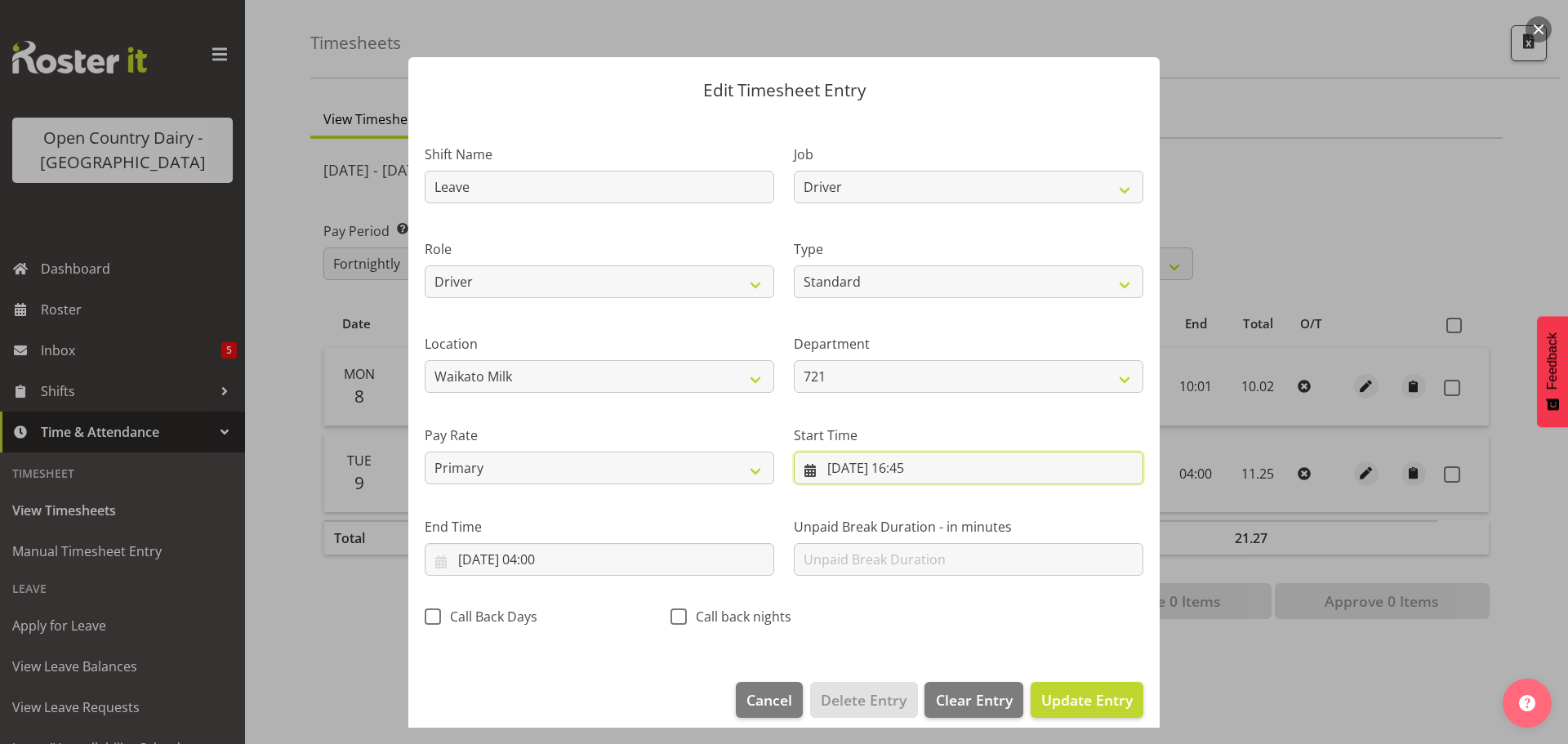
click at [920, 467] on input "09/09/2025, 16:45" at bounding box center [968, 468] width 350 height 33
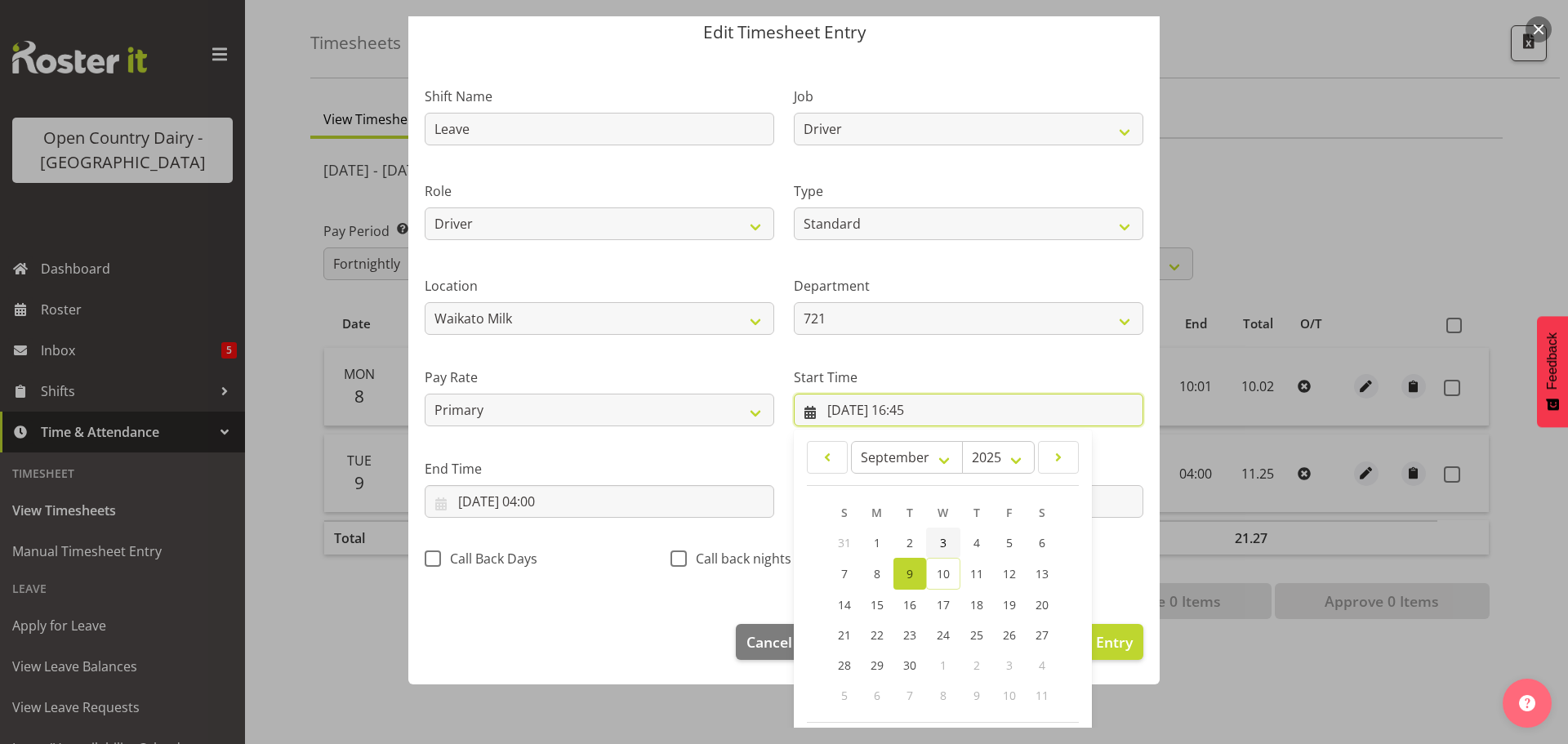
scroll to position [130, 0]
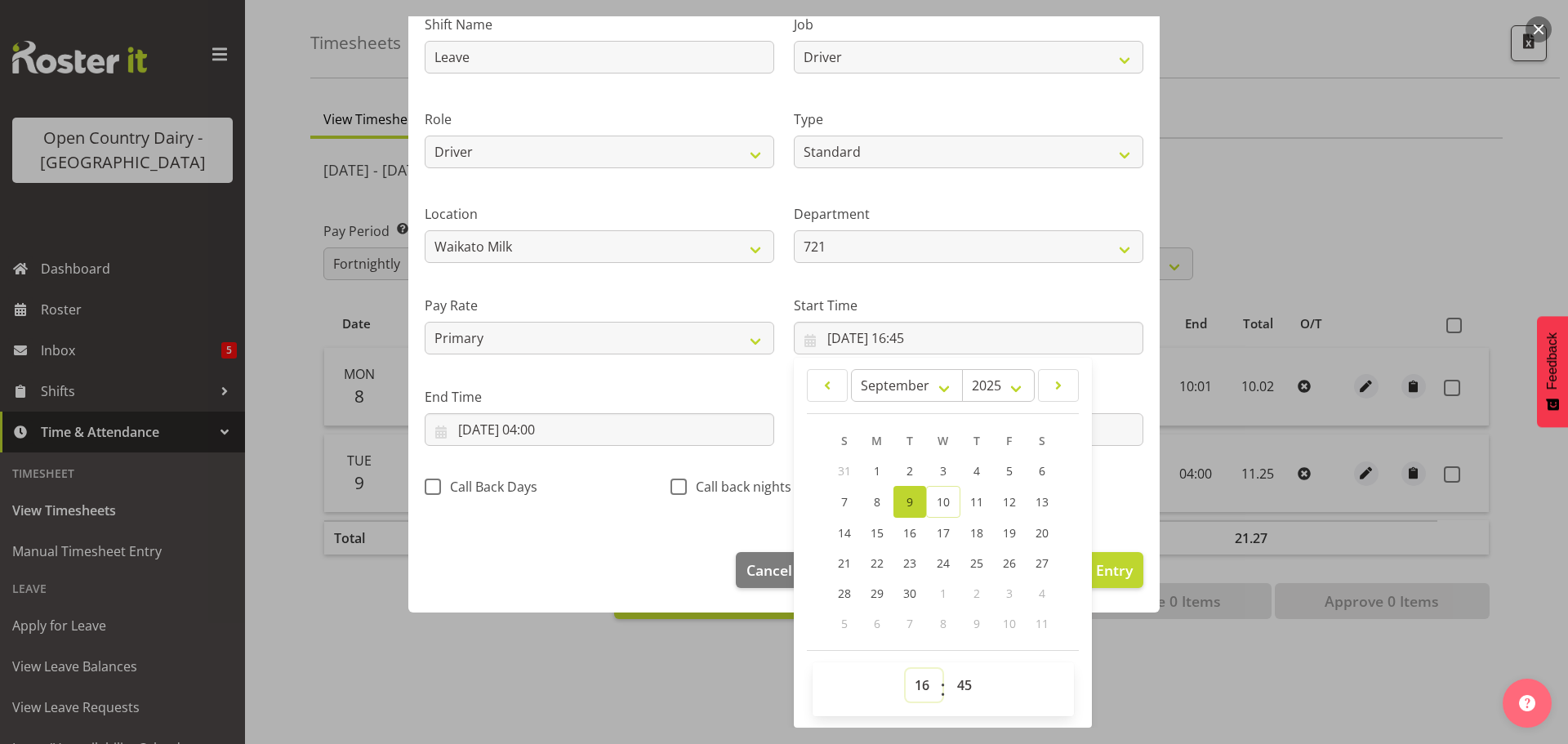
click at [915, 689] on select "00 01 02 03 04 05 06 07 08 09 10 11 12 13 14 15 16 17 18 19 20 21 22 23" at bounding box center [924, 685] width 36 height 33
click at [906, 668] on select "00 01 02 03 04 05 06 07 08 09 10 11 12 13 14 15 16 17 18 19 20 21 22 23" at bounding box center [924, 685] width 36 height 33
click at [954, 684] on select "00 01 02 03 04 05 06 07 08 09 10 11 12 13 14 15 16 17 18 19 20 21 22 23 24 25 2…" at bounding box center [966, 685] width 36 height 33
click at [948, 668] on select "00 01 02 03 04 05 06 07 08 09 10 11 12 13 14 15 16 17 18 19 20 21 22 23 24 25 2…" at bounding box center [966, 685] width 36 height 33
click at [476, 430] on input "10/09/2025, 04:00" at bounding box center [599, 430] width 350 height 33
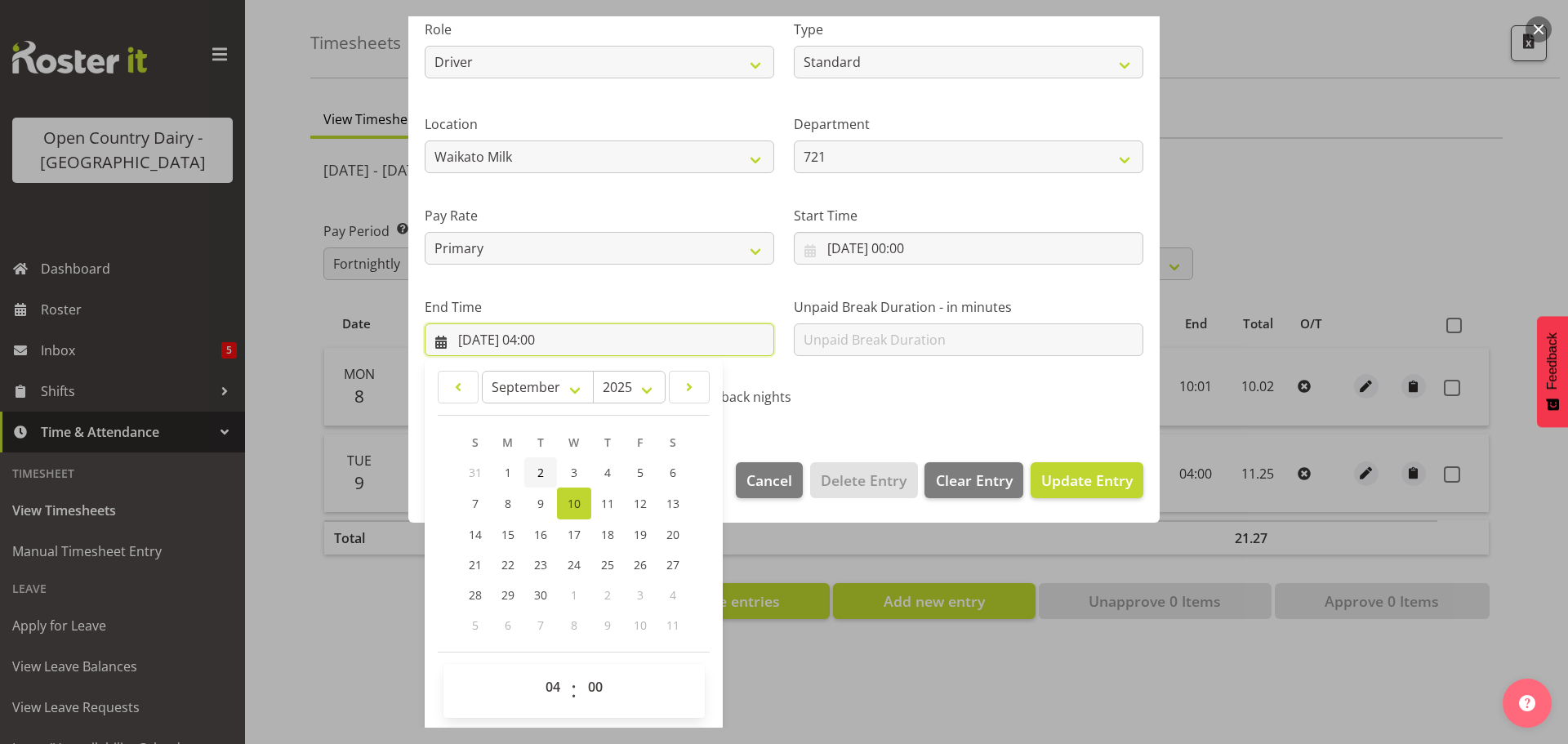
scroll to position [221, 0]
click at [531, 494] on link "9" at bounding box center [541, 502] width 33 height 32
click at [547, 681] on select "00 01 02 03 04 05 06 07 08 09 10 11 12 13 14 15 16 17 18 19 20 21 22 23" at bounding box center [555, 685] width 36 height 33
click at [537, 668] on select "00 01 02 03 04 05 06 07 08 09 10 11 12 13 14 15 16 17 18 19 20 21 22 23" at bounding box center [555, 685] width 36 height 33
click at [597, 688] on select "00 01 02 03 04 05 06 07 08 09 10 11 12 13 14 15 16 17 18 19 20 21 22 23 24 25 2…" at bounding box center [597, 685] width 36 height 33
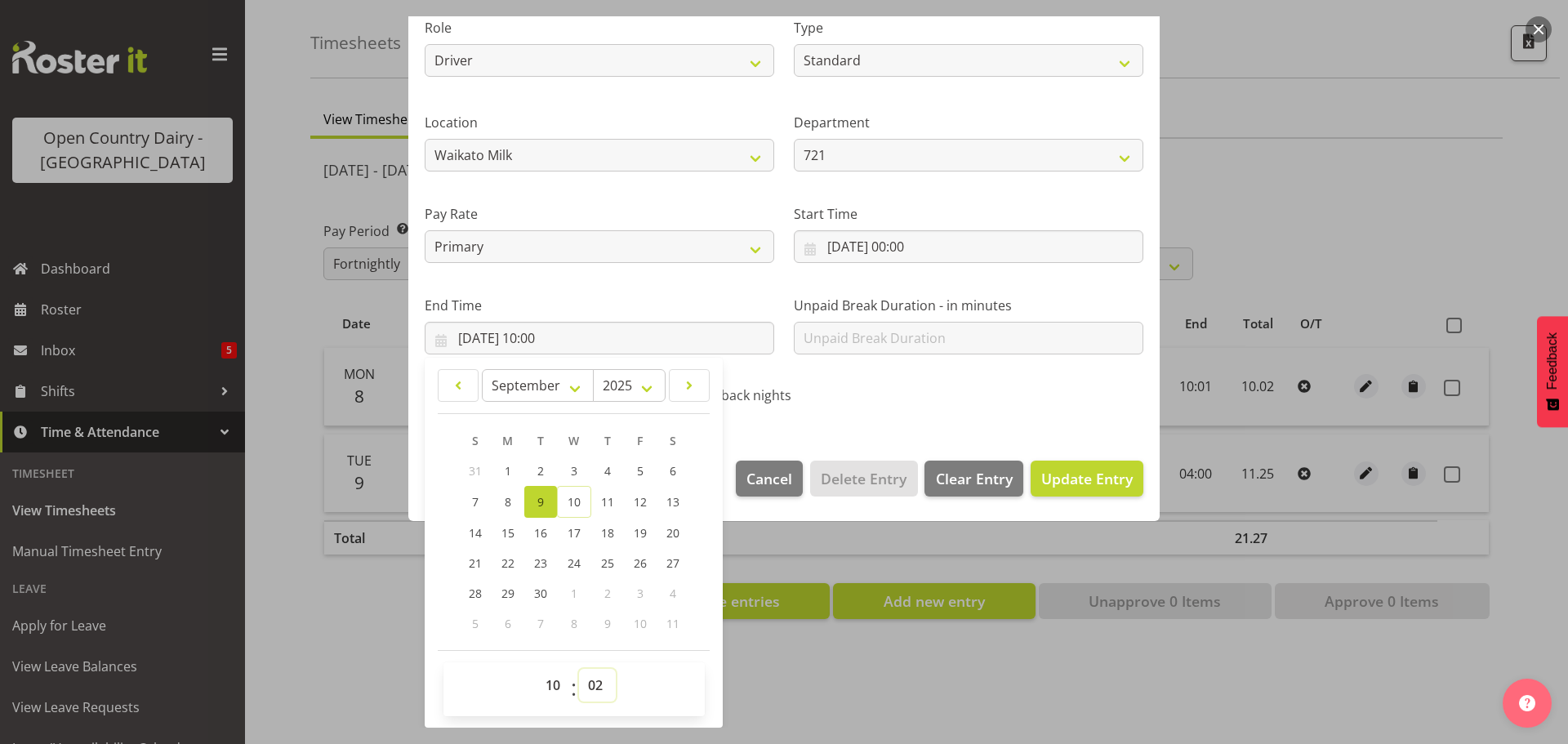
click at [579, 668] on select "00 01 02 03 04 05 06 07 08 09 10 11 12 13 14 15 16 17 18 19 20 21 22 23 24 25 2…" at bounding box center [597, 685] width 36 height 33
click at [1047, 480] on span "Update Entry" at bounding box center [1086, 478] width 91 height 20
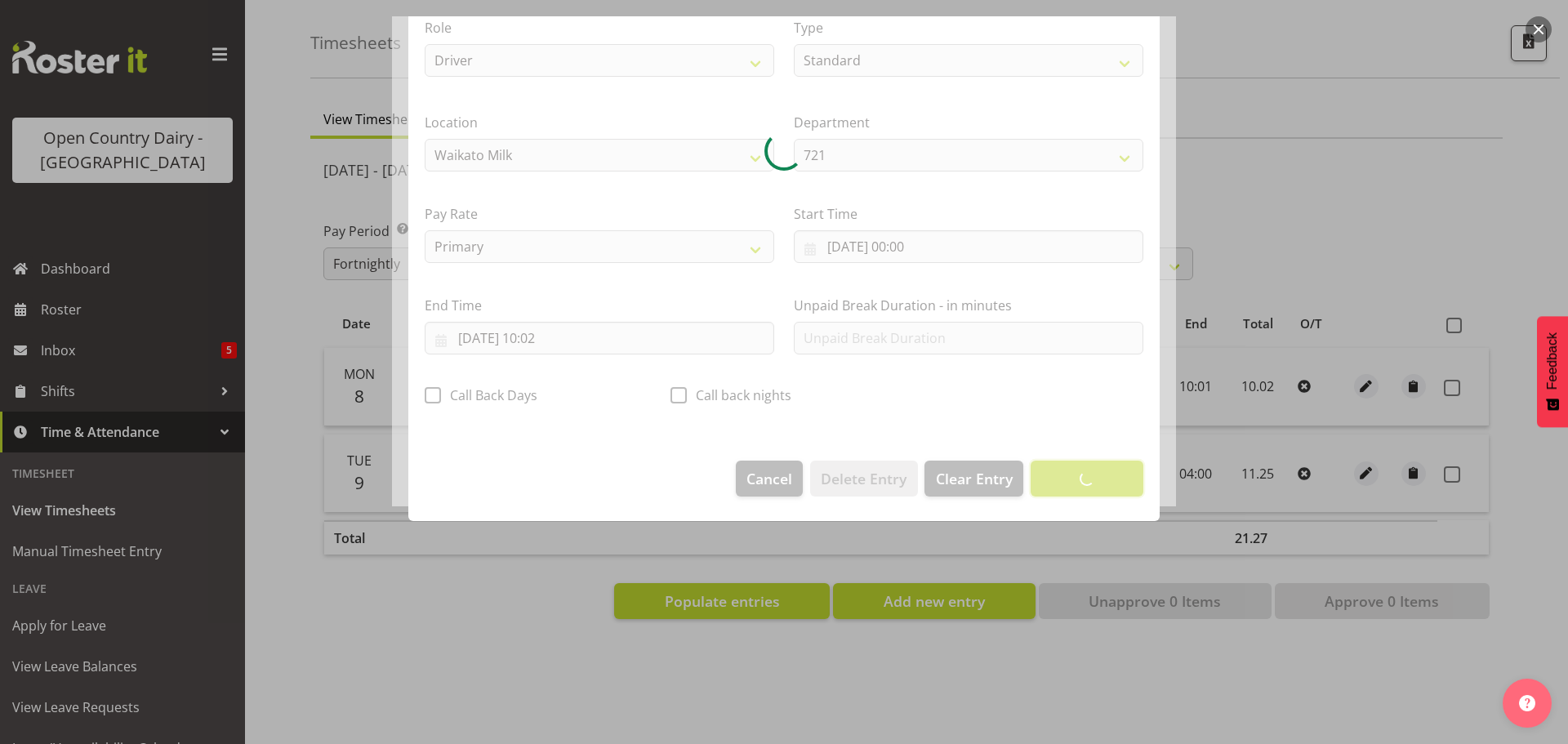
scroll to position [15, 0]
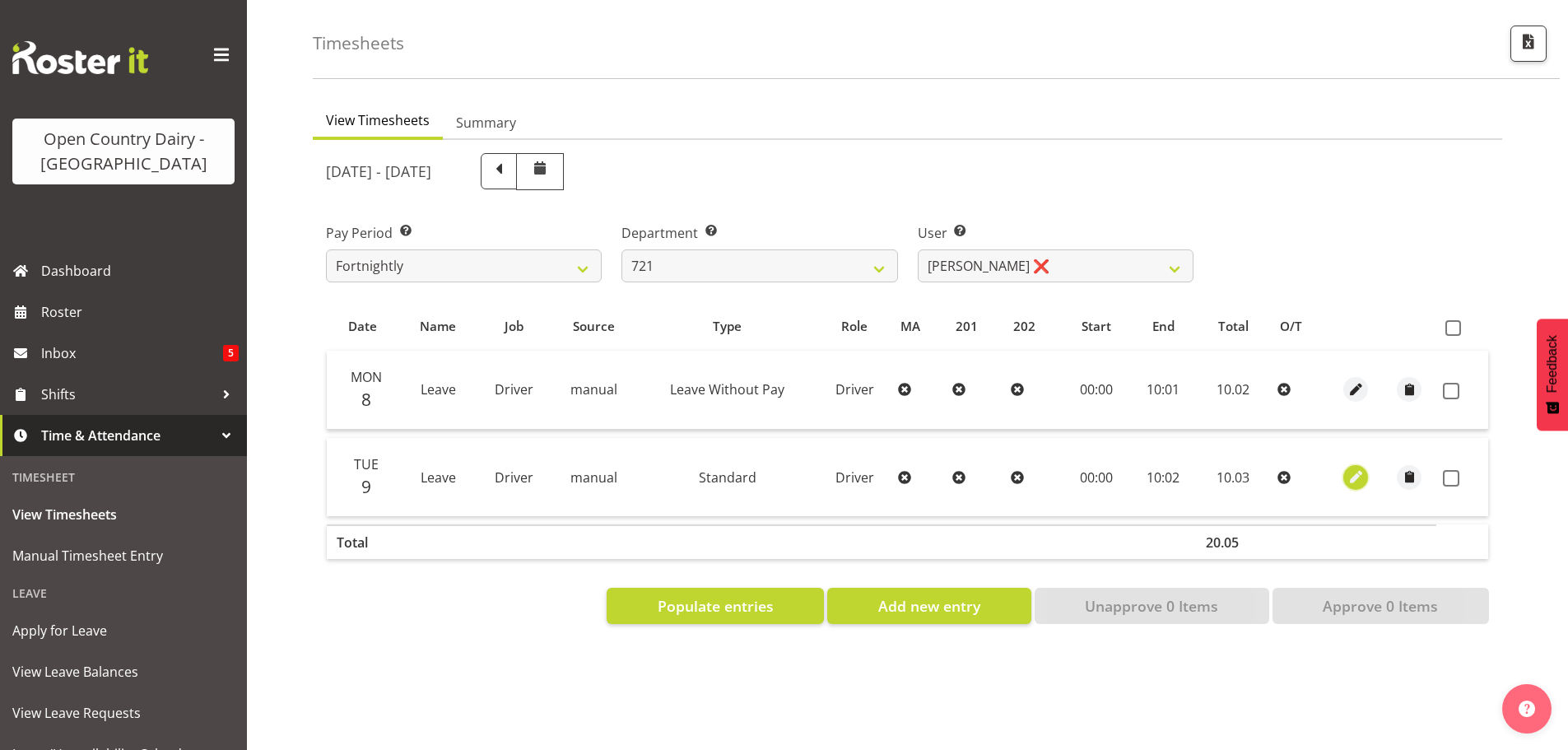
click at [1354, 467] on span "button" at bounding box center [1356, 477] width 19 height 19
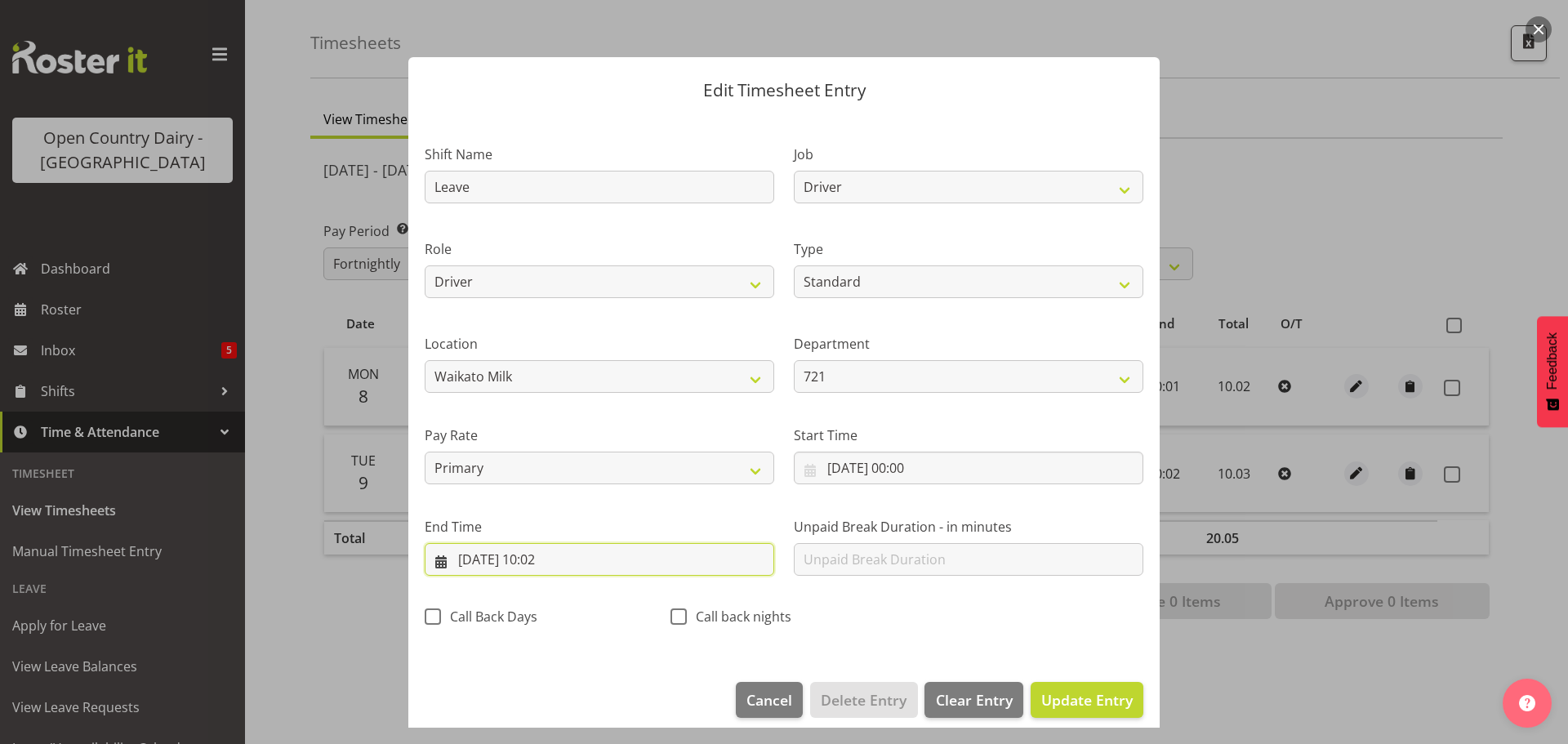
click at [563, 556] on input "09/09/2025, 10:02" at bounding box center [599, 560] width 350 height 33
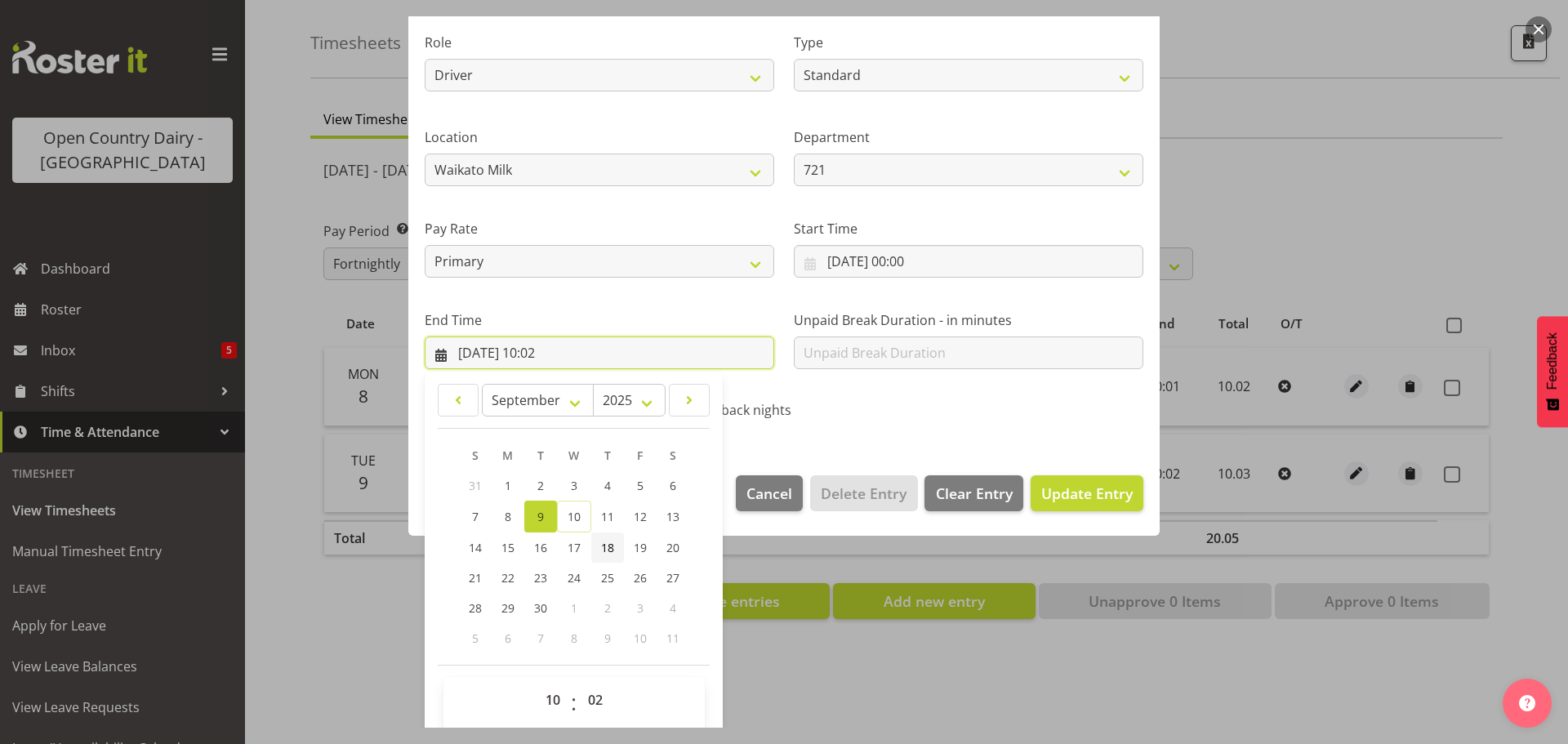
scroll to position [221, 0]
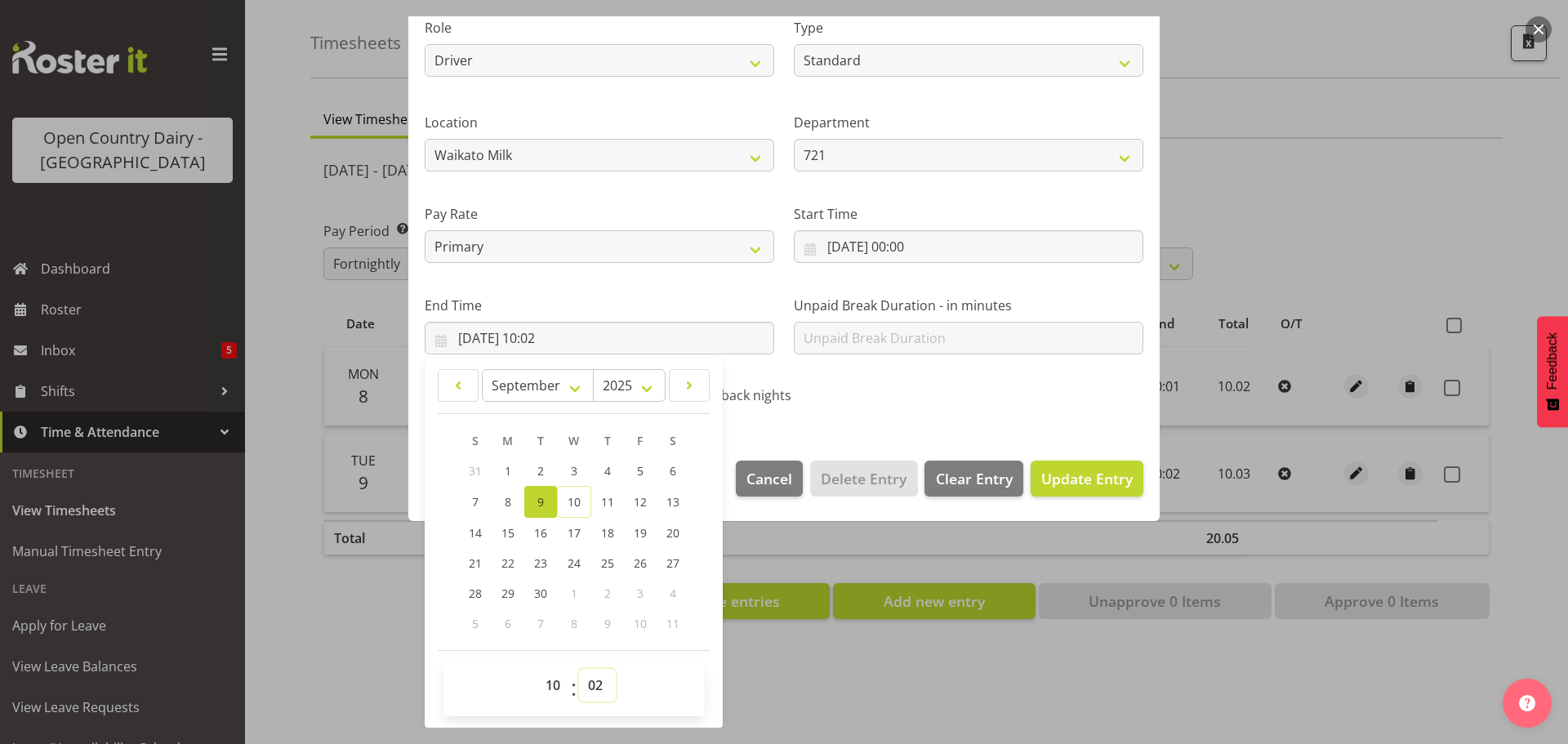
click at [596, 688] on select "00 01 02 03 04 05 06 07 08 09 10 11 12 13 14 15 16 17 18 19 20 21 22 23 24 25 2…" at bounding box center [597, 685] width 36 height 33
click at [579, 668] on select "00 01 02 03 04 05 06 07 08 09 10 11 12 13 14 15 16 17 18 19 20 21 22 23 24 25 2…" at bounding box center [597, 685] width 36 height 33
click at [861, 63] on select "Off Standard Public Holiday Public Holiday (Worked) Day In Lieu Annual Leave Si…" at bounding box center [968, 61] width 350 height 33
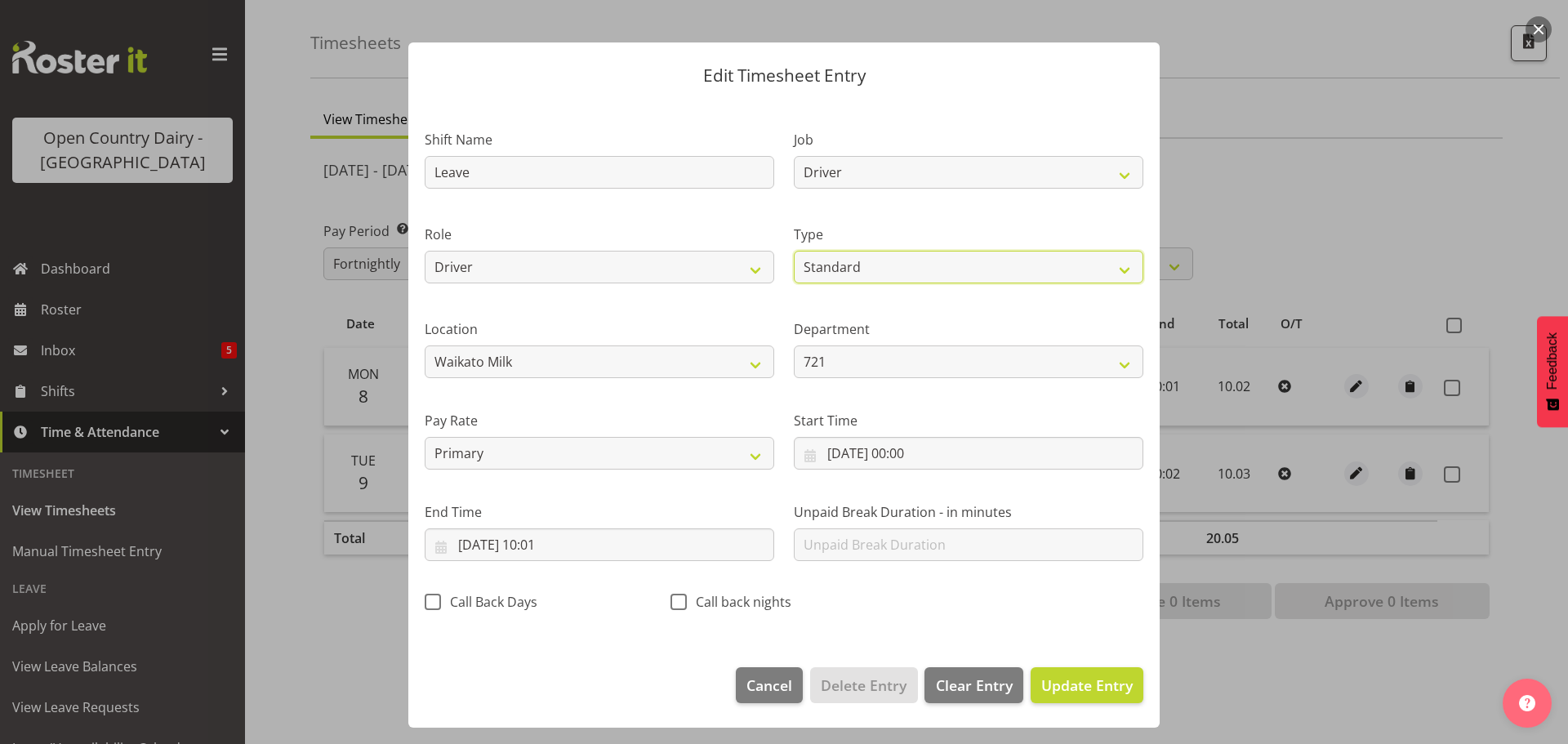
scroll to position [15, 0]
click at [794, 251] on select "Off Standard Public Holiday Public Holiday (Worked) Day In Lieu Annual Leave Si…" at bounding box center [968, 267] width 350 height 33
click at [1088, 689] on span "Update Entry" at bounding box center [1086, 685] width 91 height 20
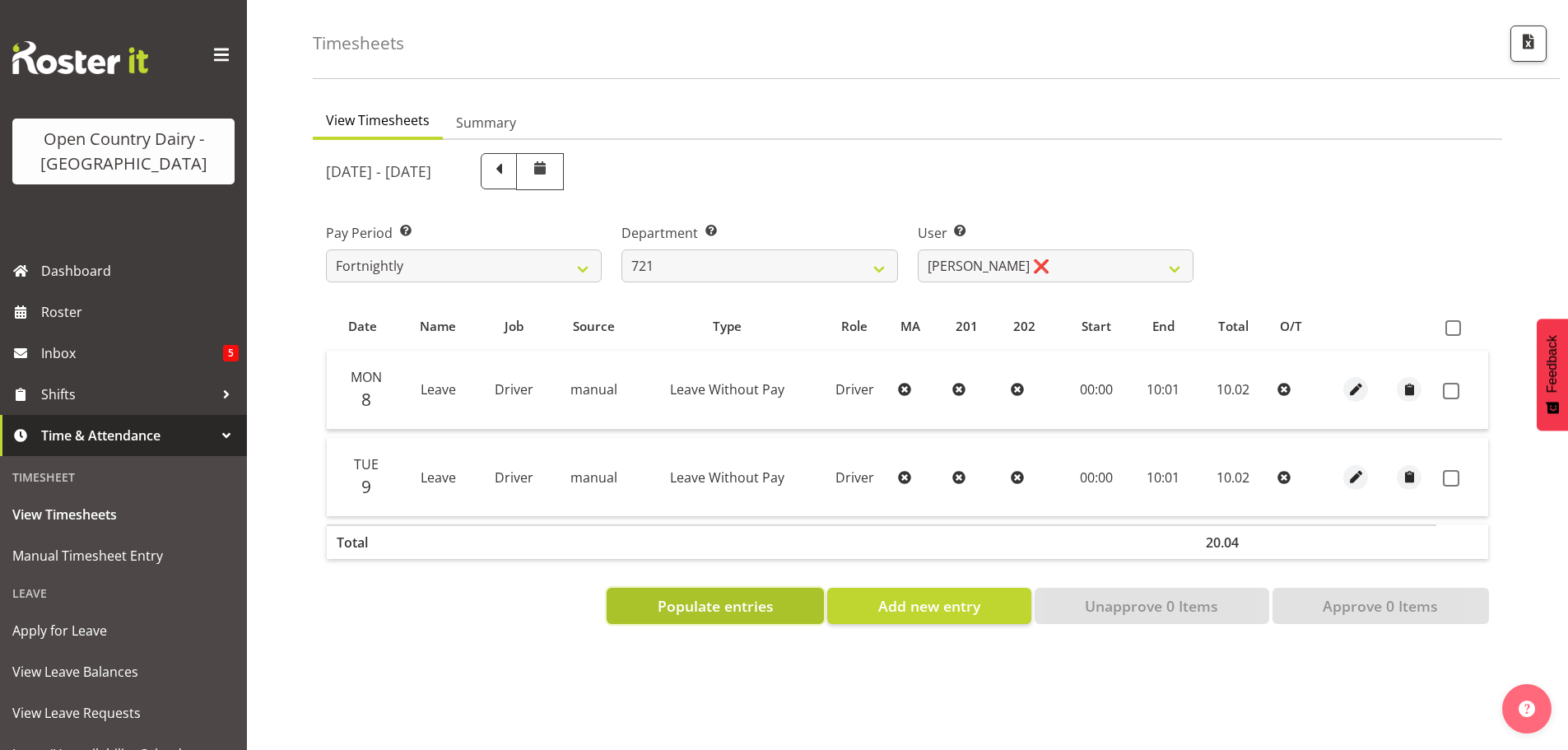
click at [752, 595] on span "Populate entries" at bounding box center [716, 606] width 116 height 21
click at [906, 597] on span "Add new entry" at bounding box center [929, 606] width 102 height 21
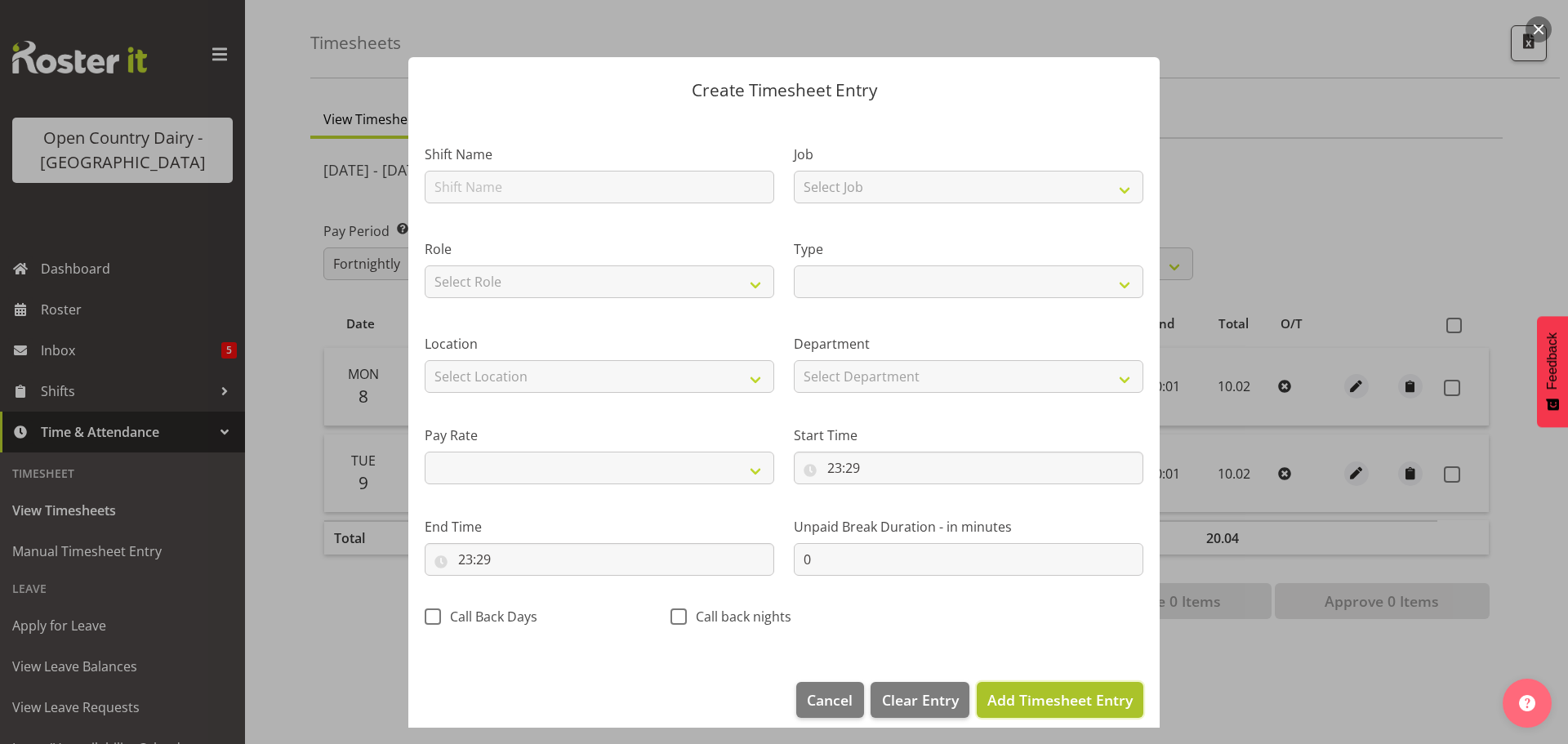
click at [1006, 701] on span "Add Timesheet Entry" at bounding box center [1059, 700] width 145 height 20
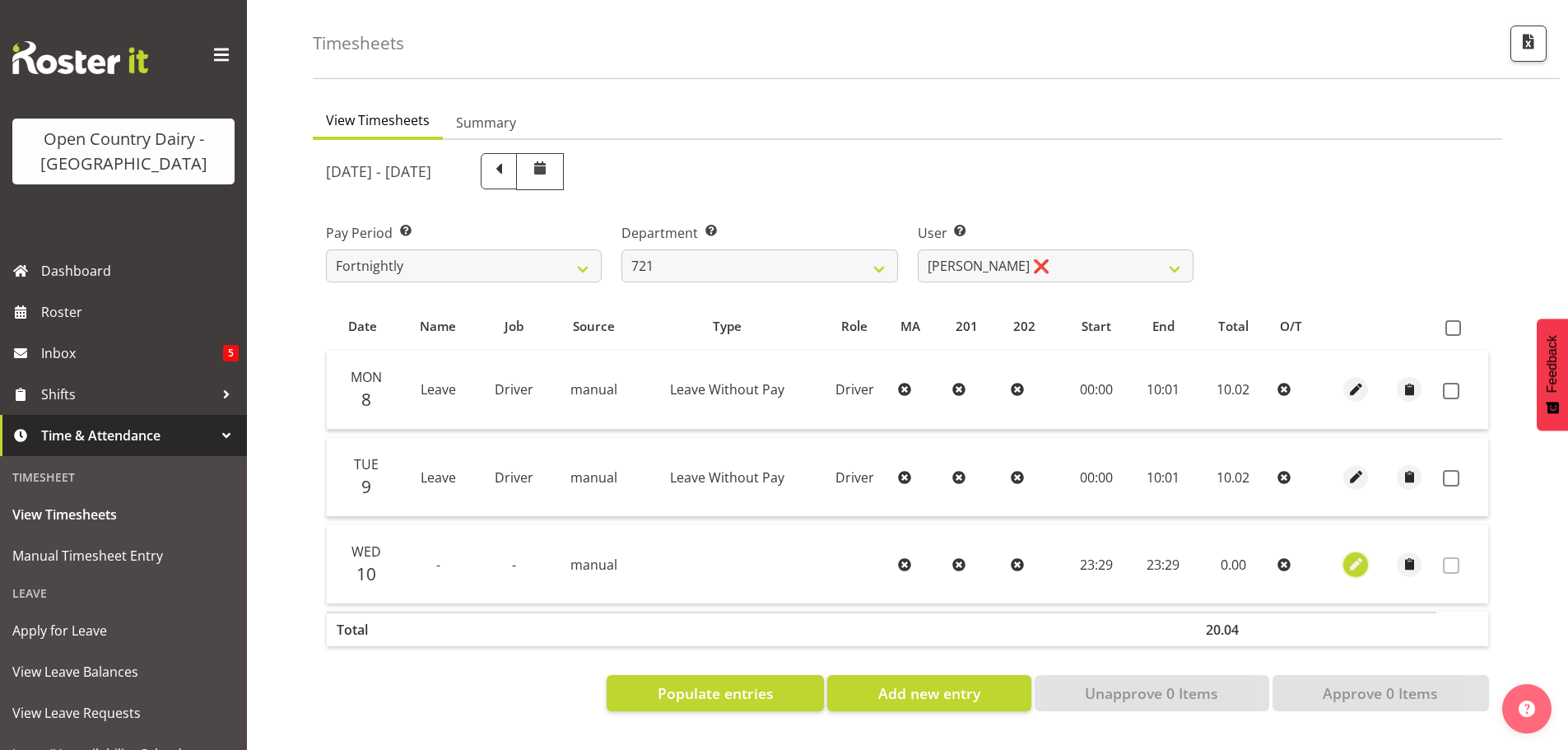
click at [1349, 555] on span "button" at bounding box center [1356, 564] width 19 height 19
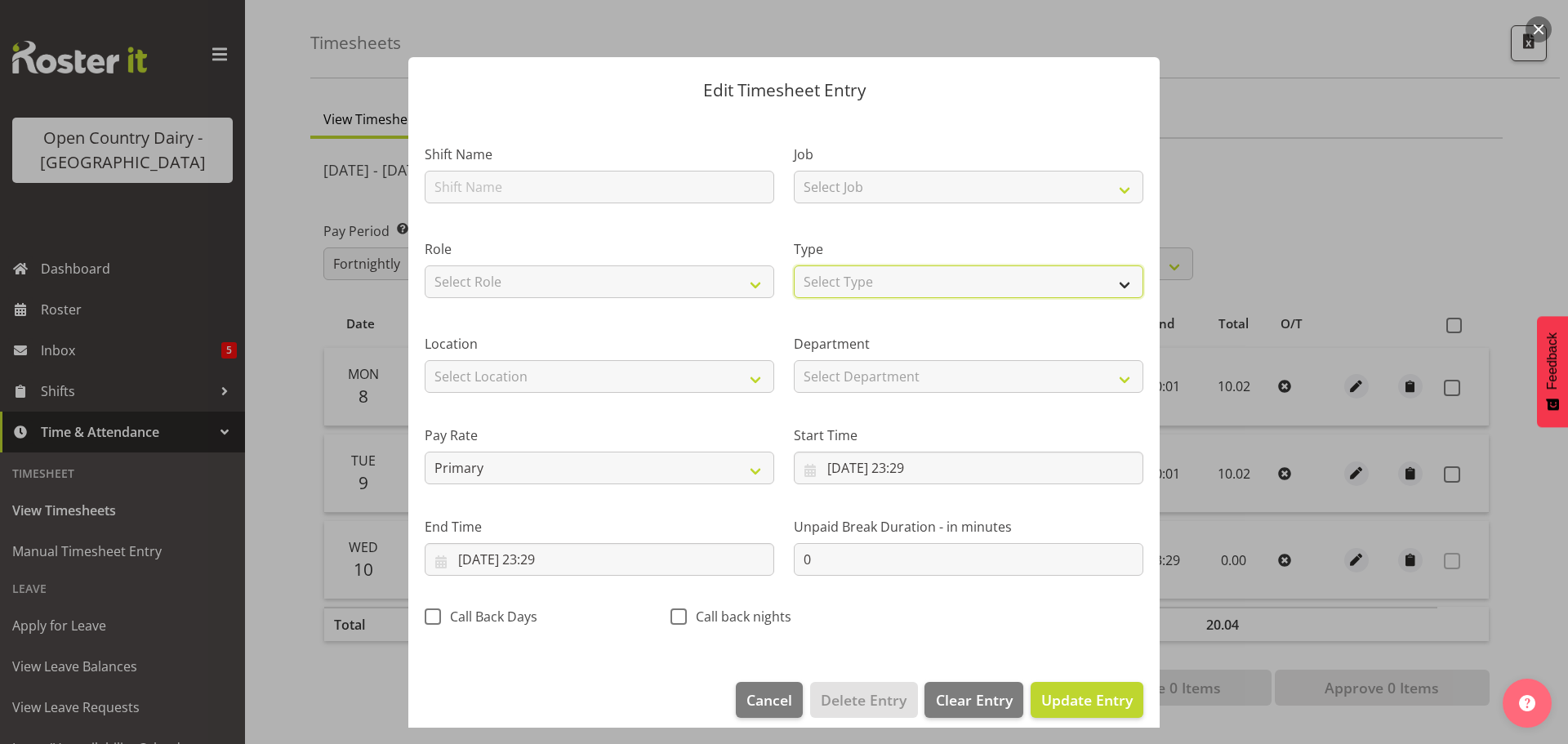
click at [889, 279] on select "Select Type Off Standard Public Holiday Public Holiday (Worked) Day In Lieu Ann…" at bounding box center [968, 282] width 350 height 33
click at [794, 266] on select "Select Type Off Standard Public Holiday Public Holiday (Worked) Day In Lieu Ann…" at bounding box center [968, 282] width 350 height 33
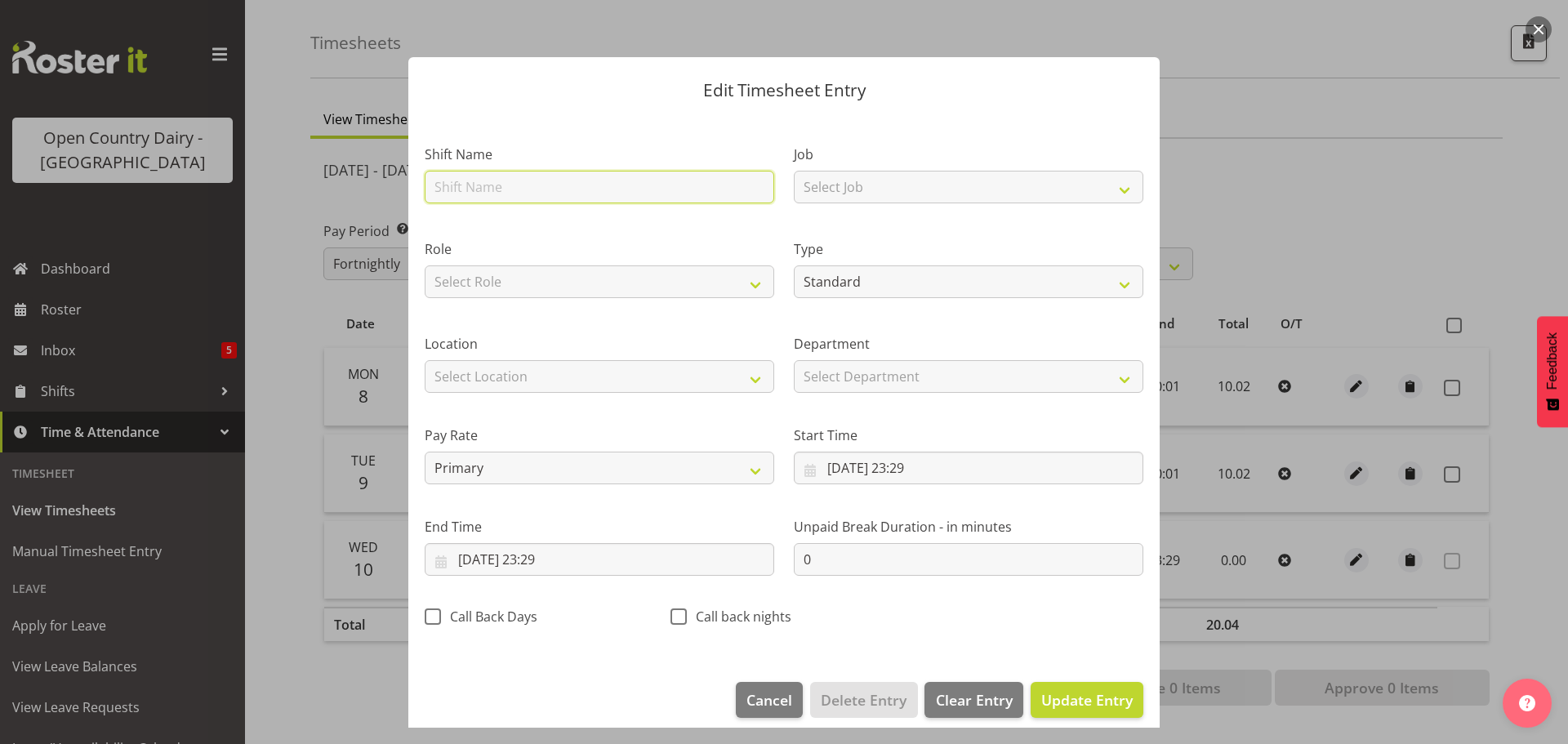
click at [543, 192] on input "text" at bounding box center [599, 188] width 350 height 33
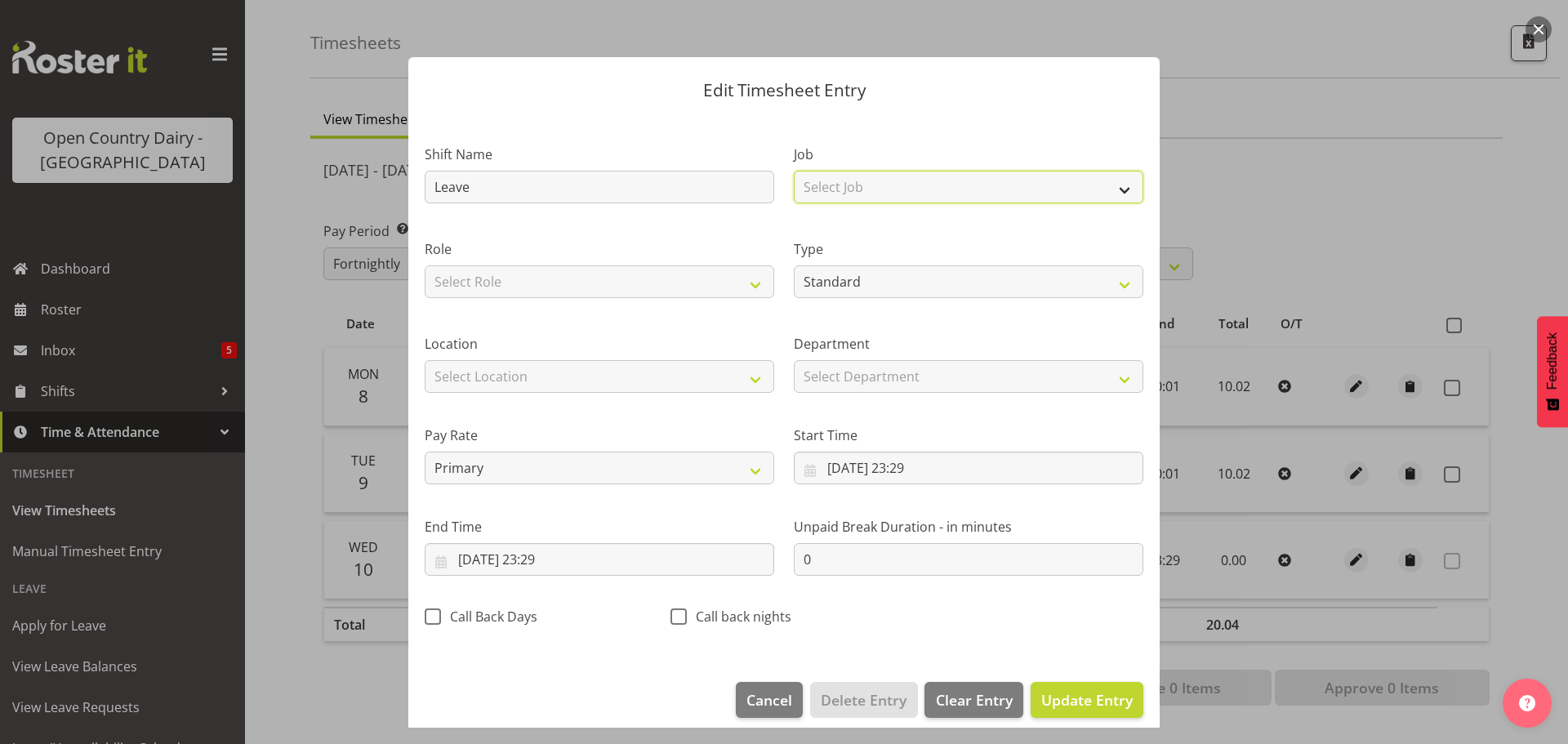
click at [819, 182] on select "Select Job Driver Driver supervisor Support" at bounding box center [968, 188] width 350 height 33
click at [794, 171] on select "Select Job Driver Driver supervisor Support" at bounding box center [968, 188] width 350 height 33
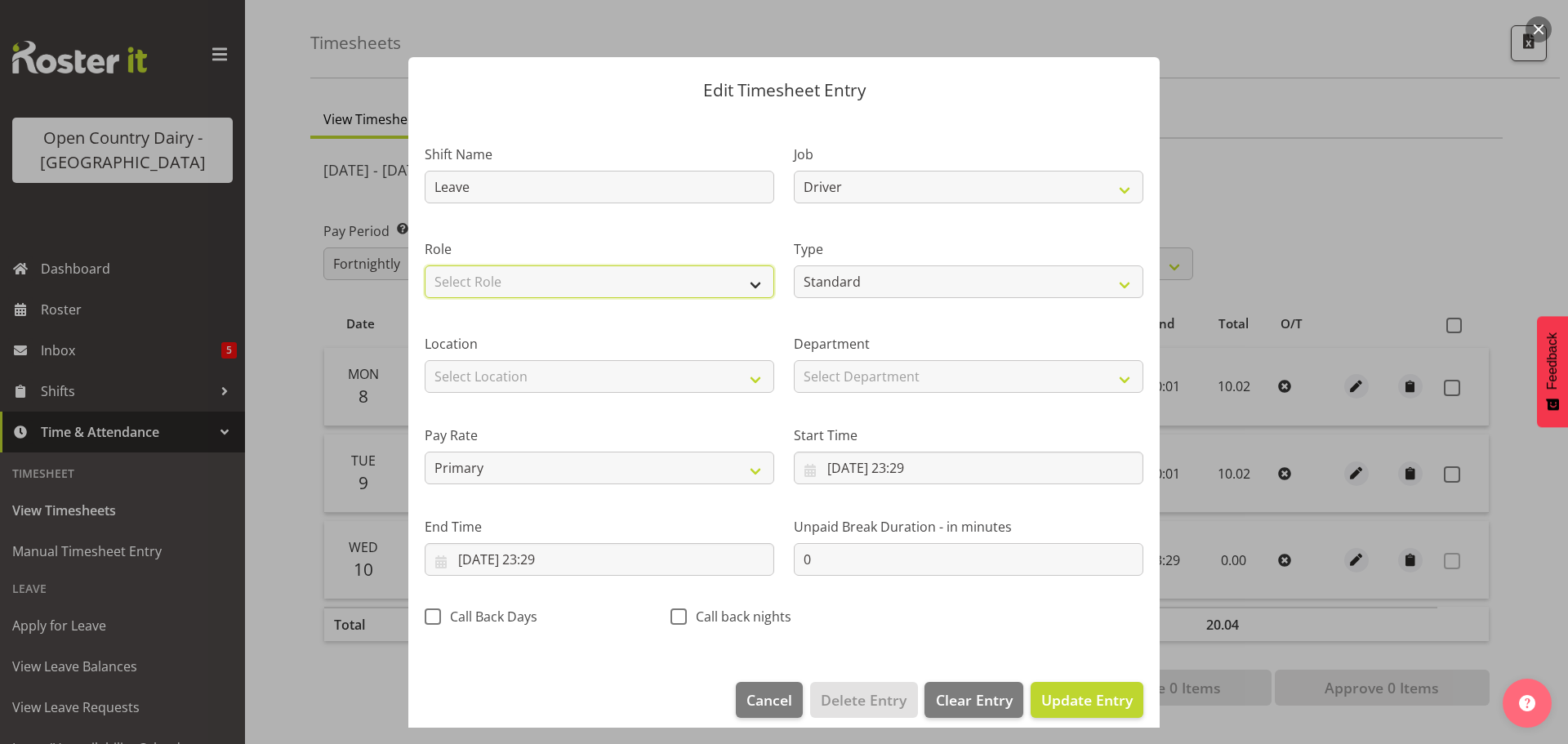
click at [576, 270] on select "Select Role Driver" at bounding box center [599, 282] width 350 height 33
click at [425, 266] on select "Select Role Driver" at bounding box center [599, 282] width 350 height 33
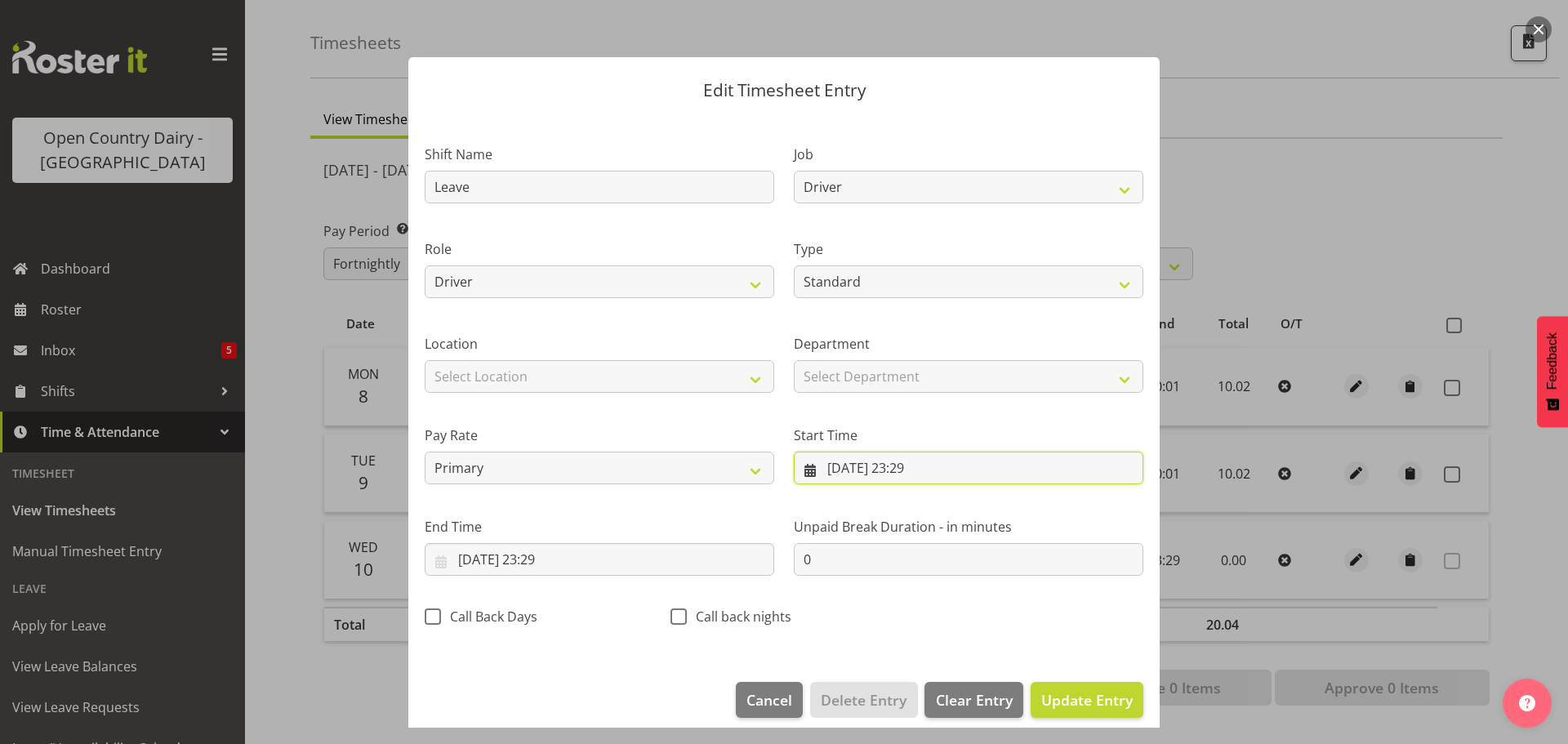
click at [905, 470] on input "10/09/2025, 23:29" at bounding box center [968, 468] width 350 height 33
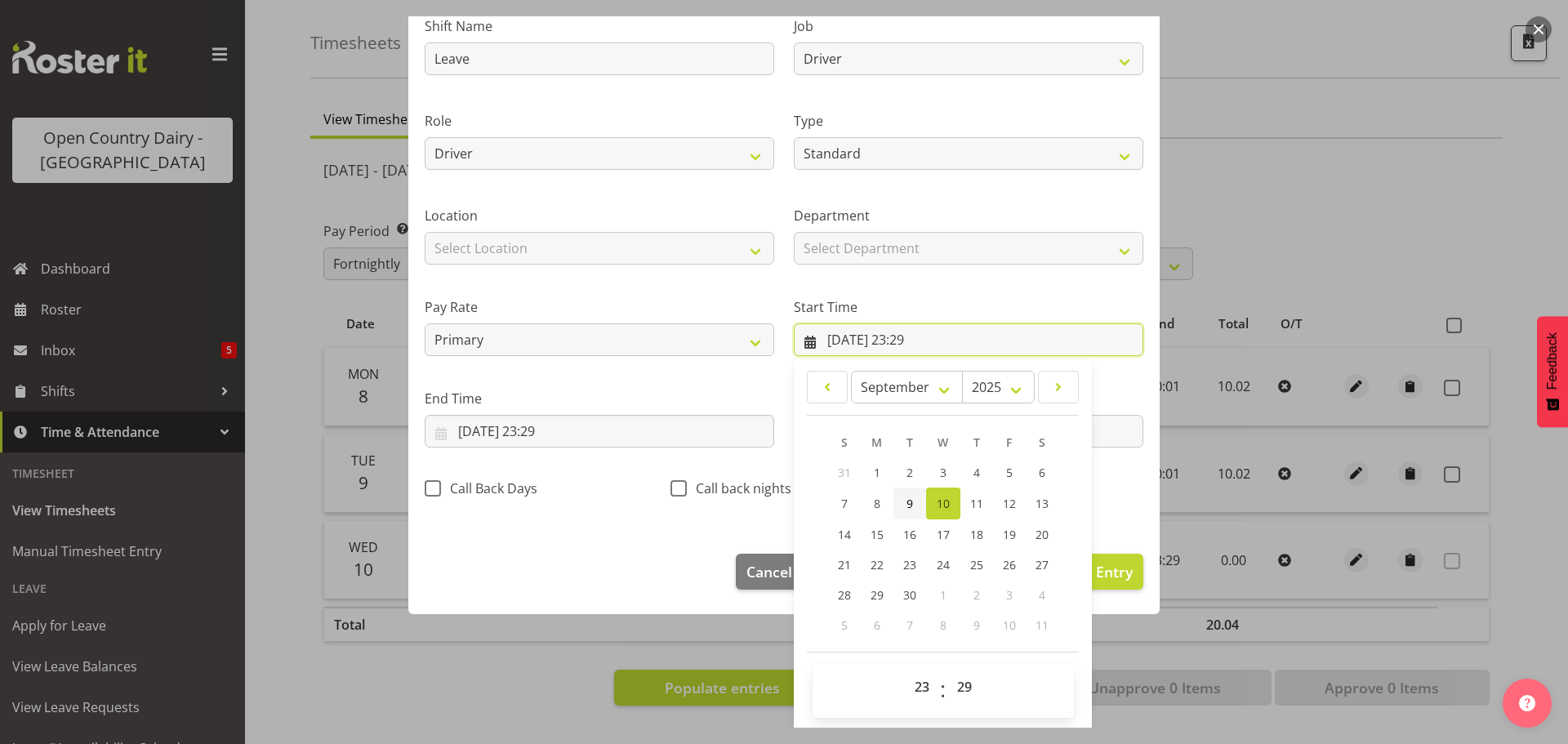
scroll to position [130, 0]
click at [912, 678] on select "00 01 02 03 04 05 06 07 08 09 10 11 12 13 14 15 16 17 18 19 20 21 22 23" at bounding box center [924, 685] width 36 height 33
click at [906, 668] on select "00 01 02 03 04 05 06 07 08 09 10 11 12 13 14 15 16 17 18 19 20 21 22 23" at bounding box center [924, 685] width 36 height 33
click at [958, 677] on select "00 01 02 03 04 05 06 07 08 09 10 11 12 13 14 15 16 17 18 19 20 21 22 23 24 25 2…" at bounding box center [966, 685] width 36 height 33
click at [948, 668] on select "00 01 02 03 04 05 06 07 08 09 10 11 12 13 14 15 16 17 18 19 20 21 22 23 24 25 2…" at bounding box center [966, 685] width 36 height 33
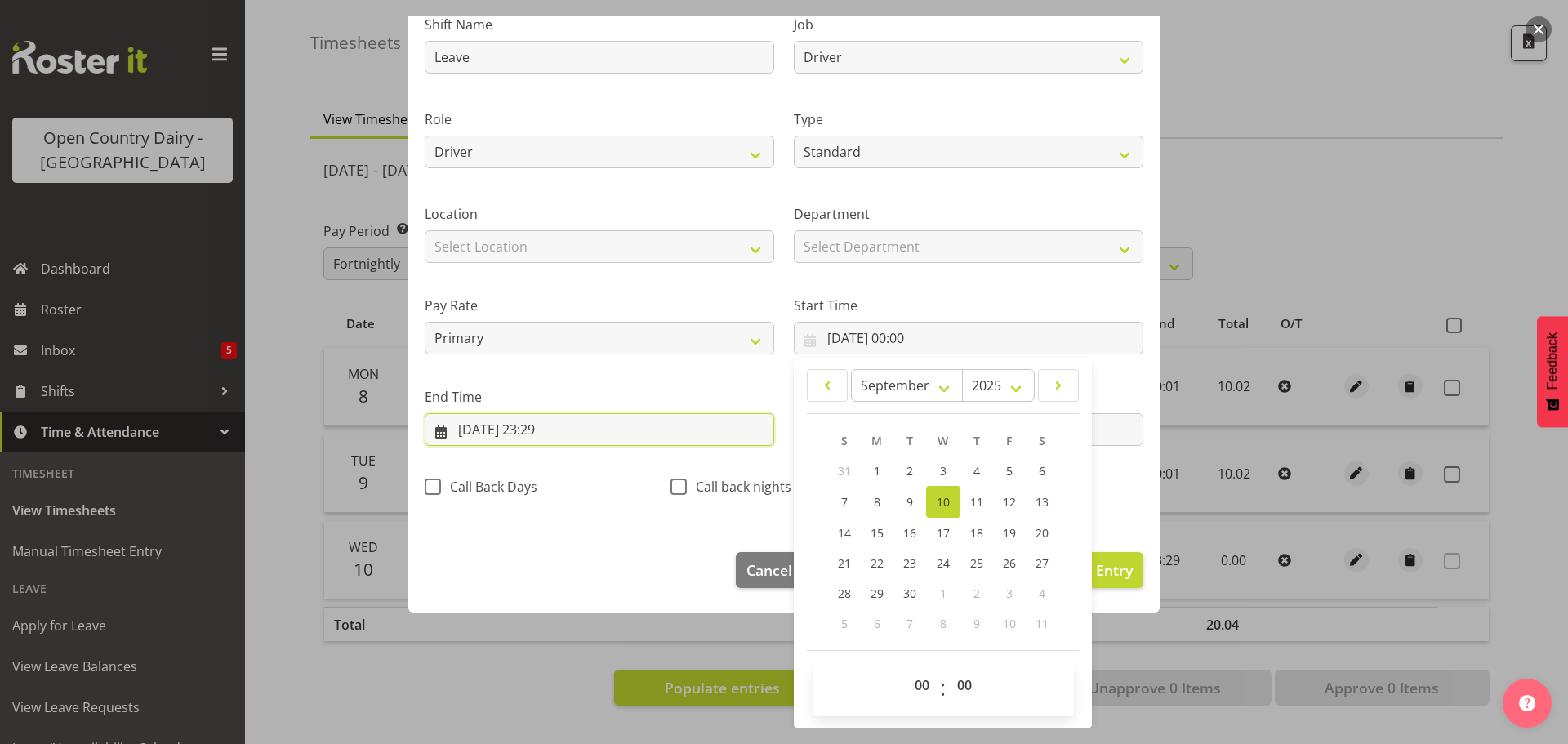
click at [554, 422] on input "10/09/2025, 23:29" at bounding box center [599, 430] width 350 height 33
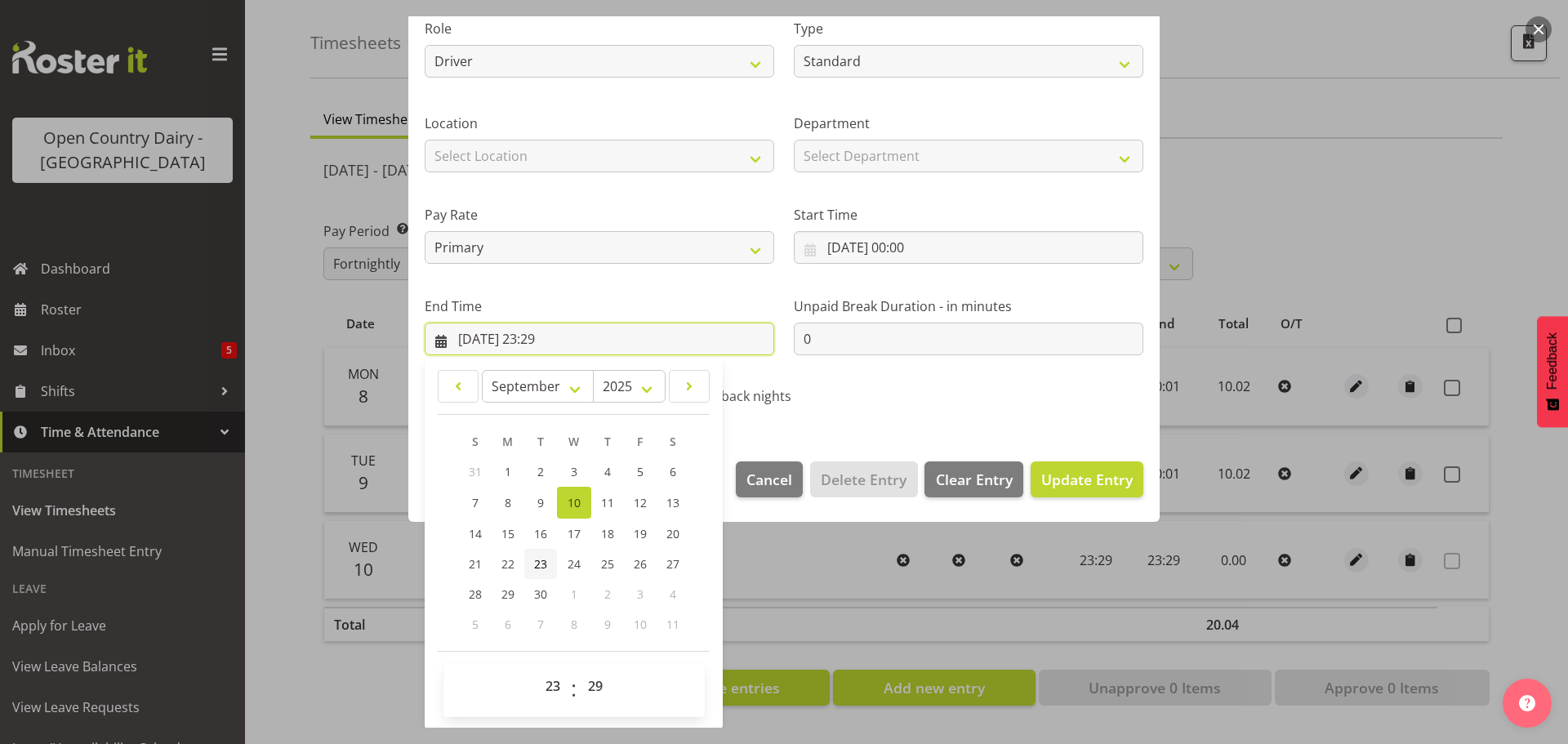
scroll to position [221, 0]
click at [553, 684] on select "00 01 02 03 04 05 06 07 08 09 10 11 12 13 14 15 16 17 18 19 20 21 22 23" at bounding box center [555, 685] width 36 height 33
click at [537, 668] on select "00 01 02 03 04 05 06 07 08 09 10 11 12 13 14 15 16 17 18 19 20 21 22 23" at bounding box center [555, 685] width 36 height 33
click at [602, 685] on select "00 01 02 03 04 05 06 07 08 09 10 11 12 13 14 15 16 17 18 19 20 21 22 23 24 25 2…" at bounding box center [597, 685] width 36 height 33
click at [579, 668] on select "00 01 02 03 04 05 06 07 08 09 10 11 12 13 14 15 16 17 18 19 20 21 22 23 24 25 2…" at bounding box center [597, 685] width 36 height 33
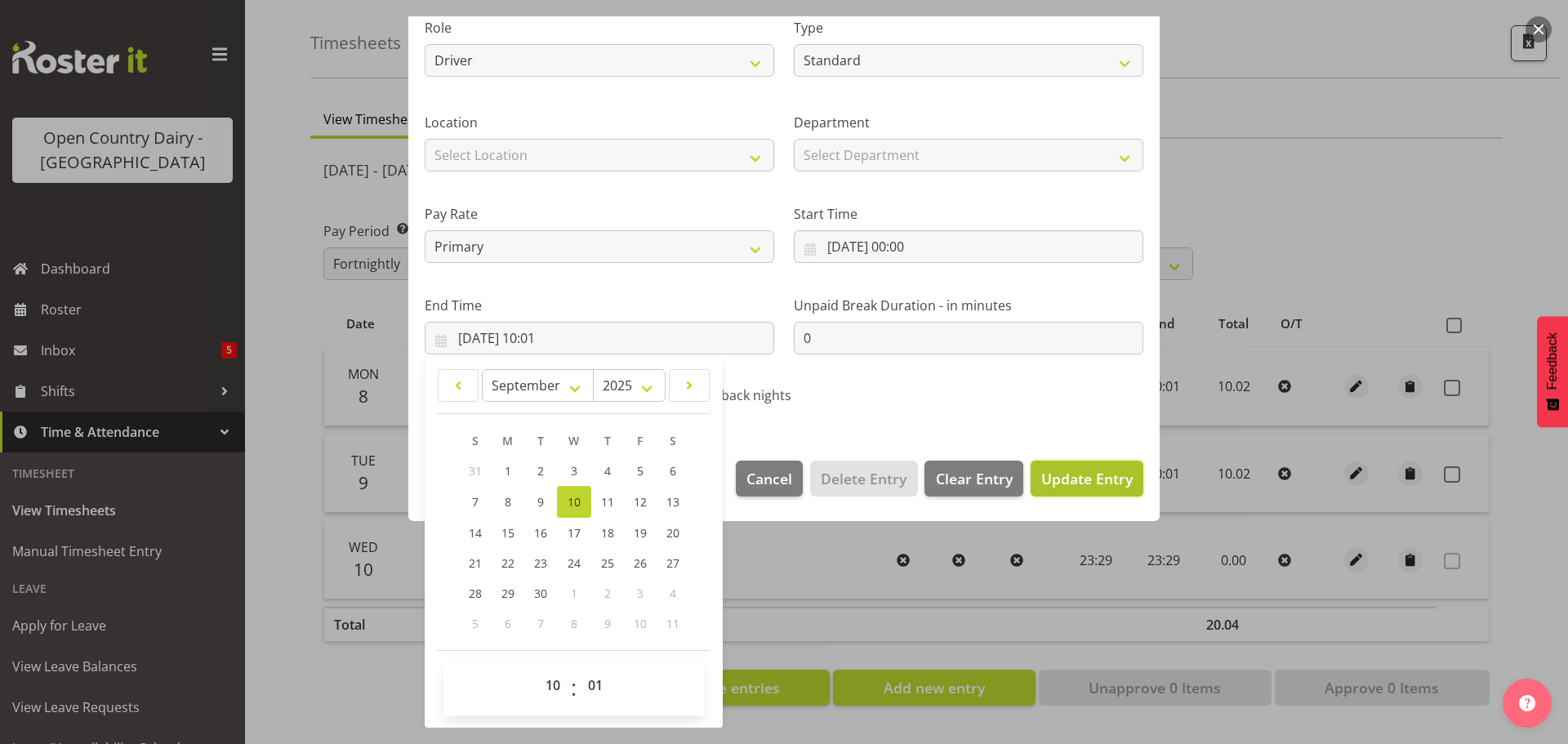
click at [1063, 464] on button "Update Entry" at bounding box center [1087, 478] width 113 height 36
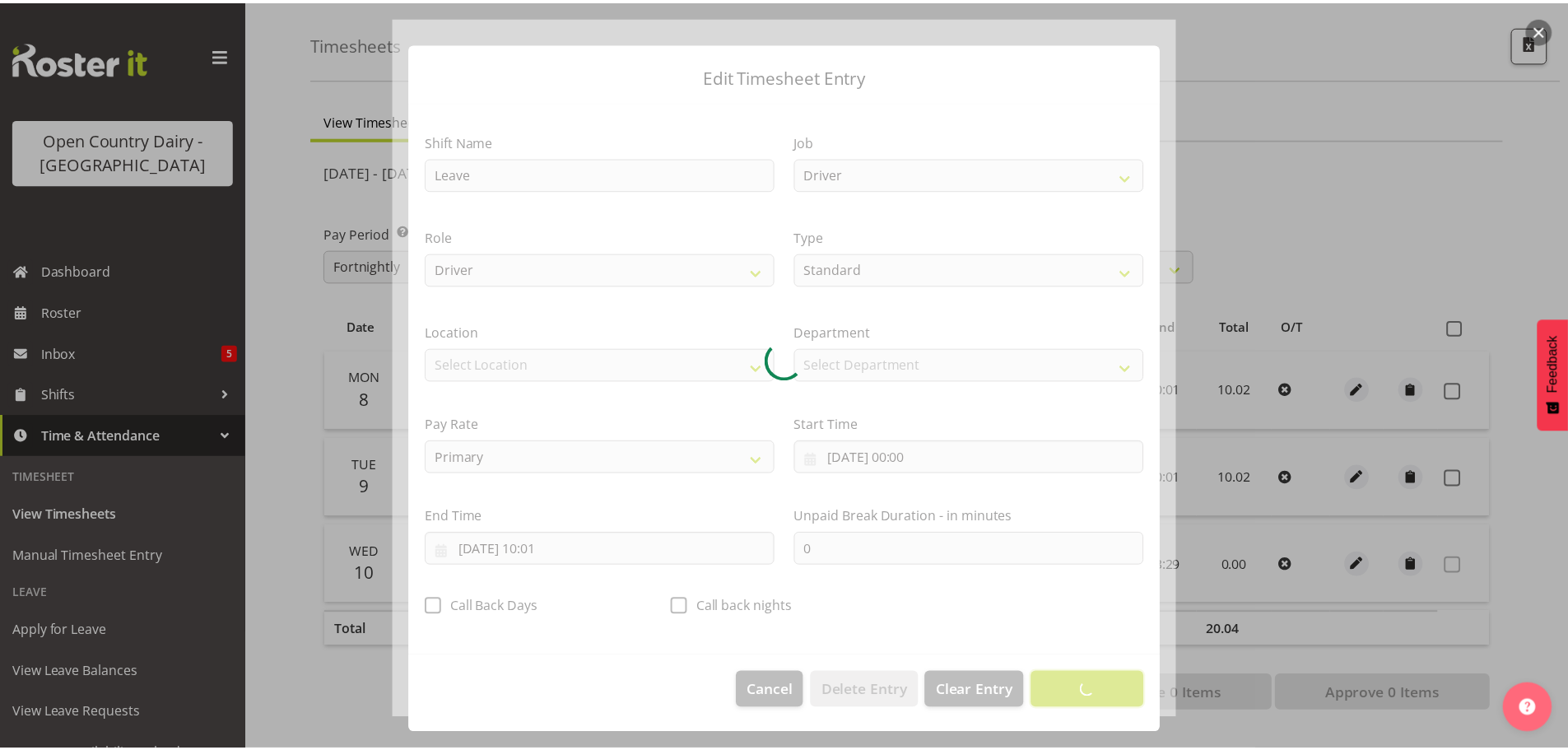
scroll to position [15, 0]
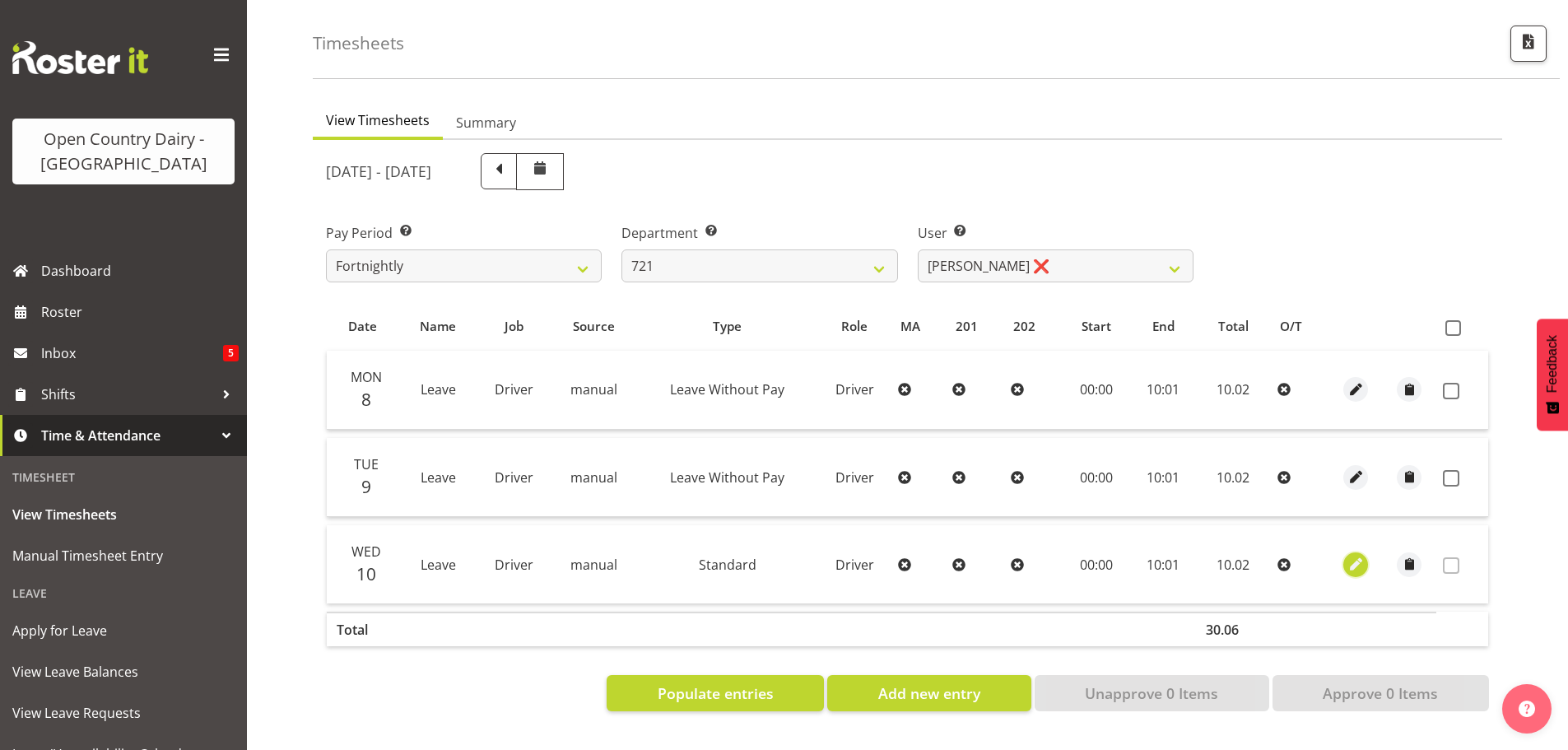
click at [1357, 555] on span "button" at bounding box center [1356, 564] width 19 height 19
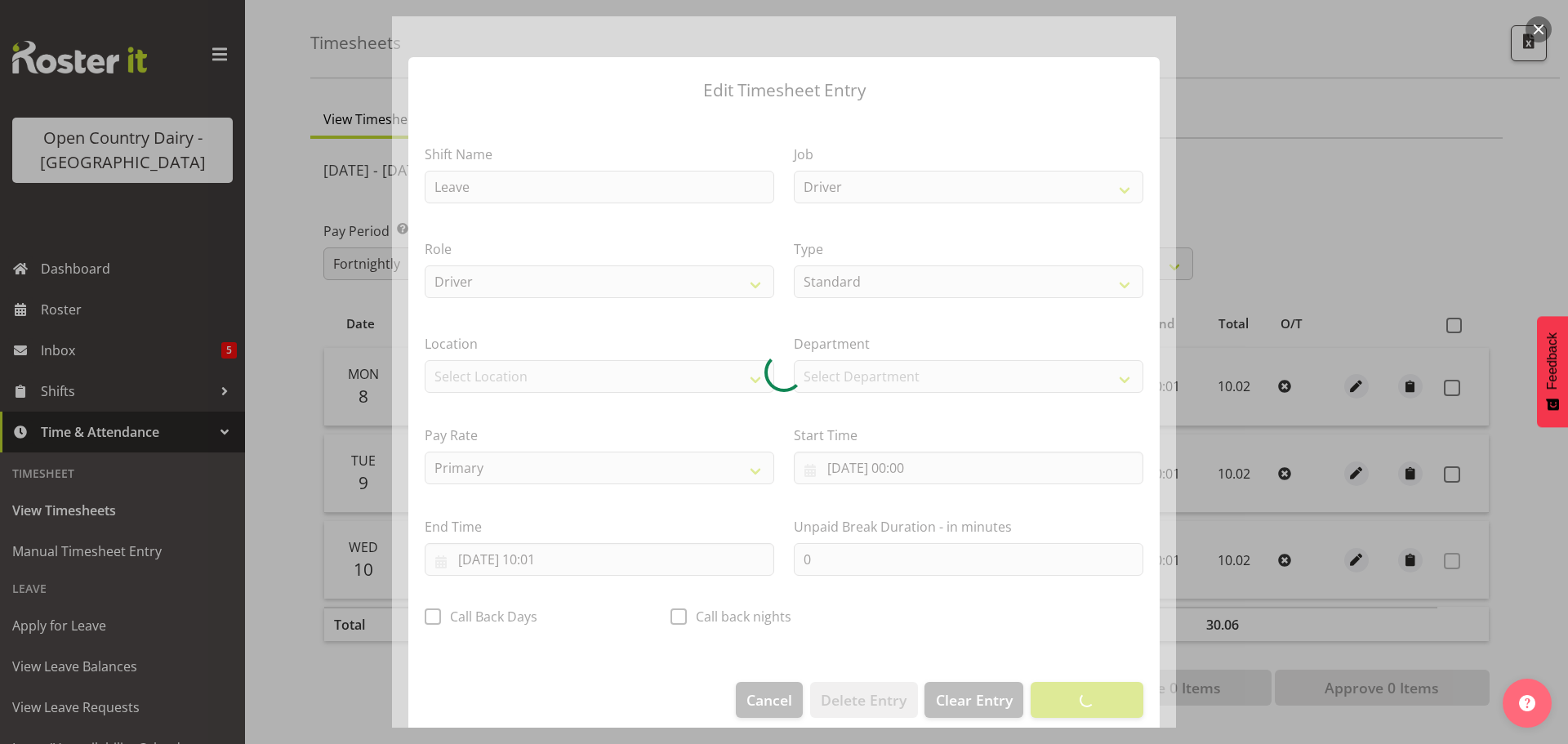
click at [883, 286] on div at bounding box center [784, 372] width 784 height 711
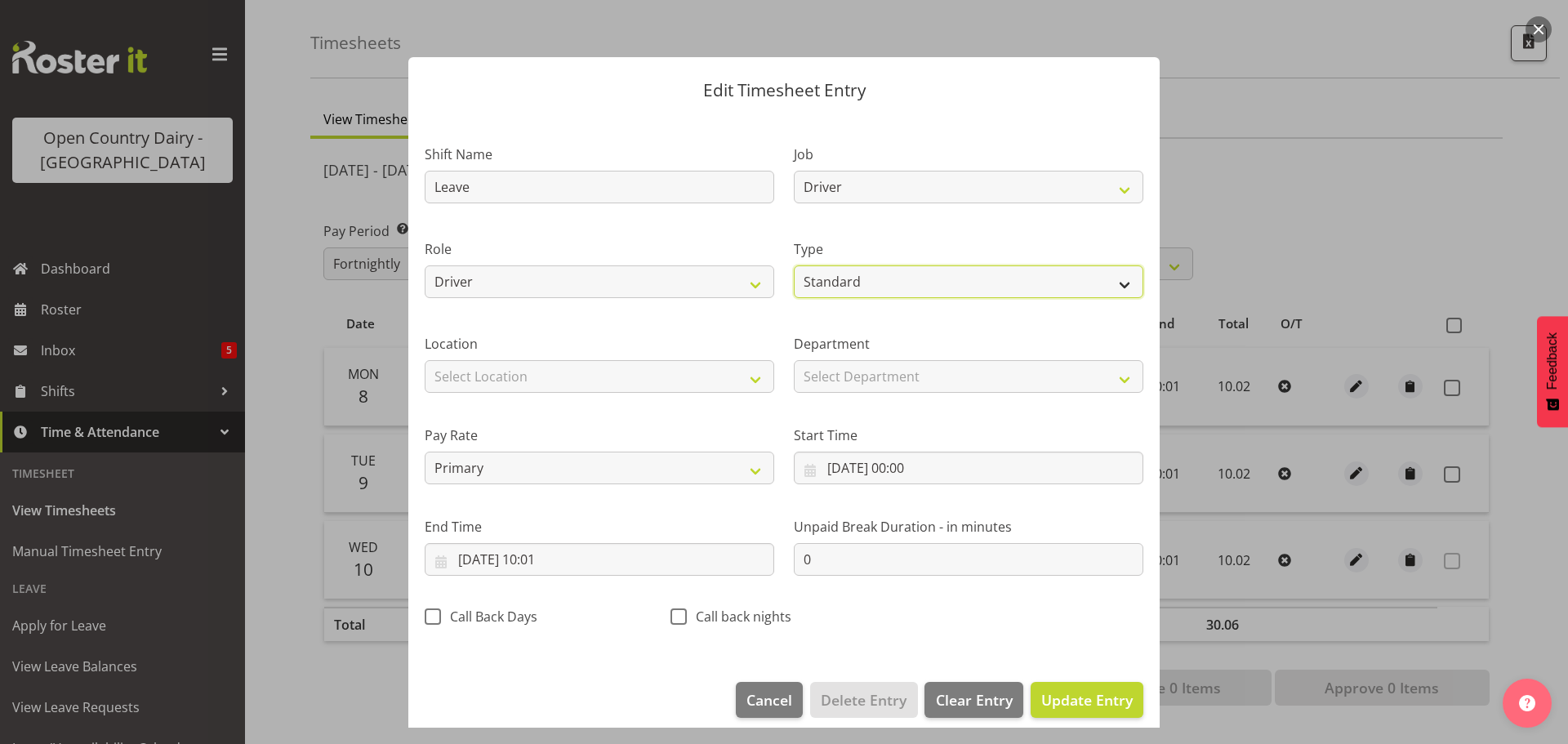
click at [880, 273] on select "Off Standard Public Holiday Public Holiday (Worked) Day In Lieu Annual Leave Si…" at bounding box center [968, 282] width 350 height 33
click at [794, 266] on select "Off Standard Public Holiday Public Holiday (Worked) Day In Lieu Annual Leave Si…" at bounding box center [968, 282] width 350 height 33
click at [1050, 701] on span "Update Entry" at bounding box center [1086, 700] width 91 height 20
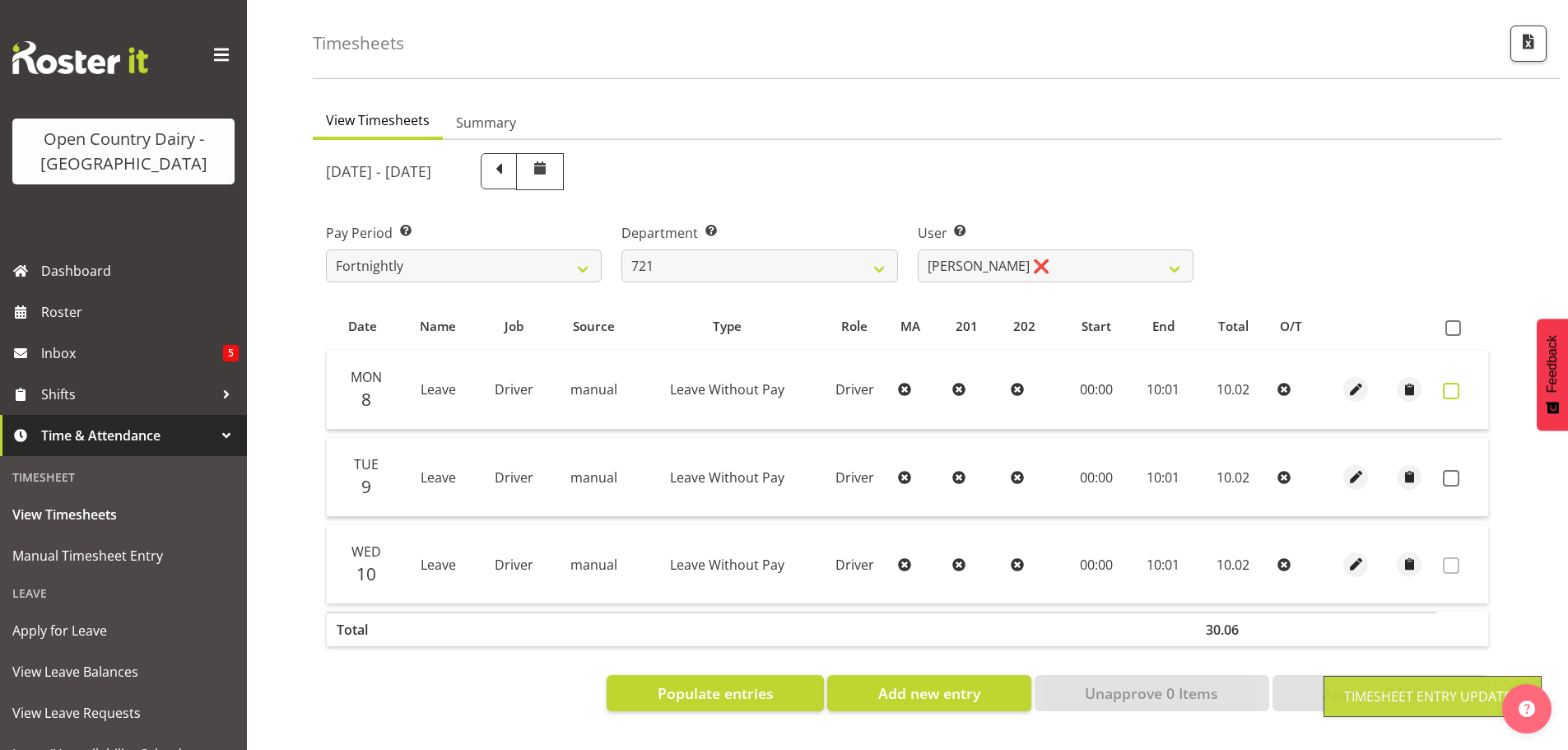
click at [1455, 382] on span at bounding box center [1451, 390] width 17 height 17
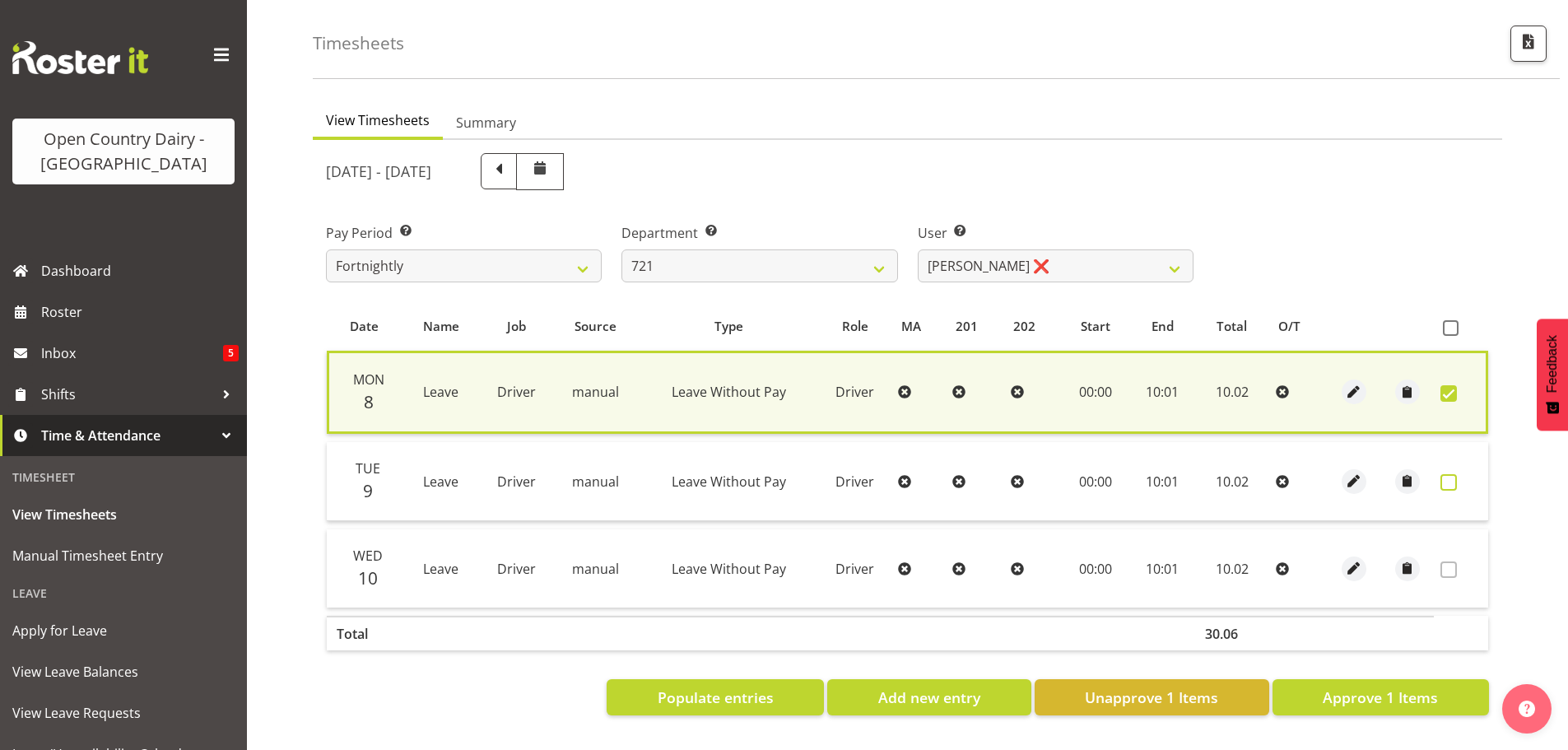
click at [1441, 474] on span at bounding box center [1448, 482] width 17 height 17
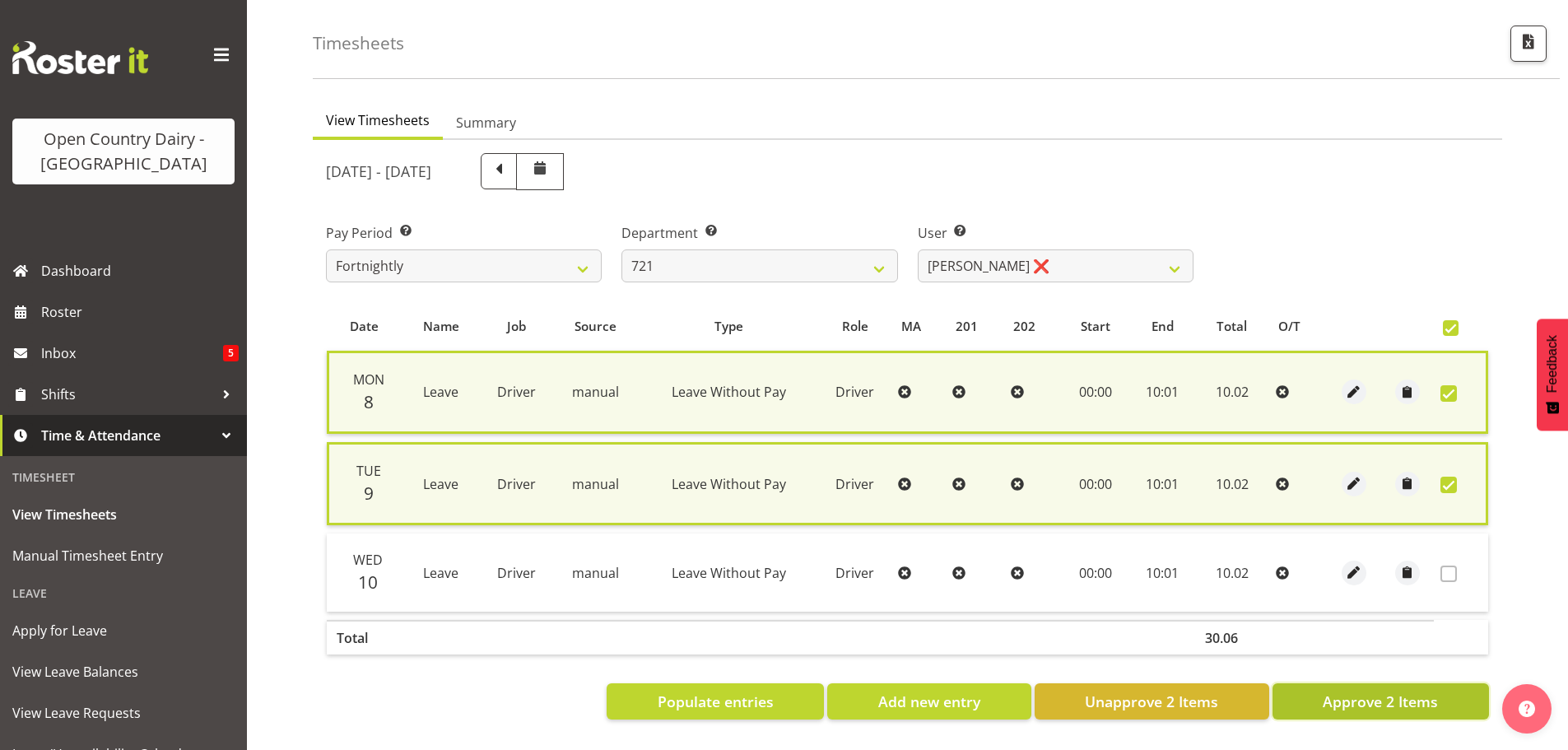
click at [1385, 690] on span "Approve 2 Items" at bounding box center [1381, 701] width 116 height 21
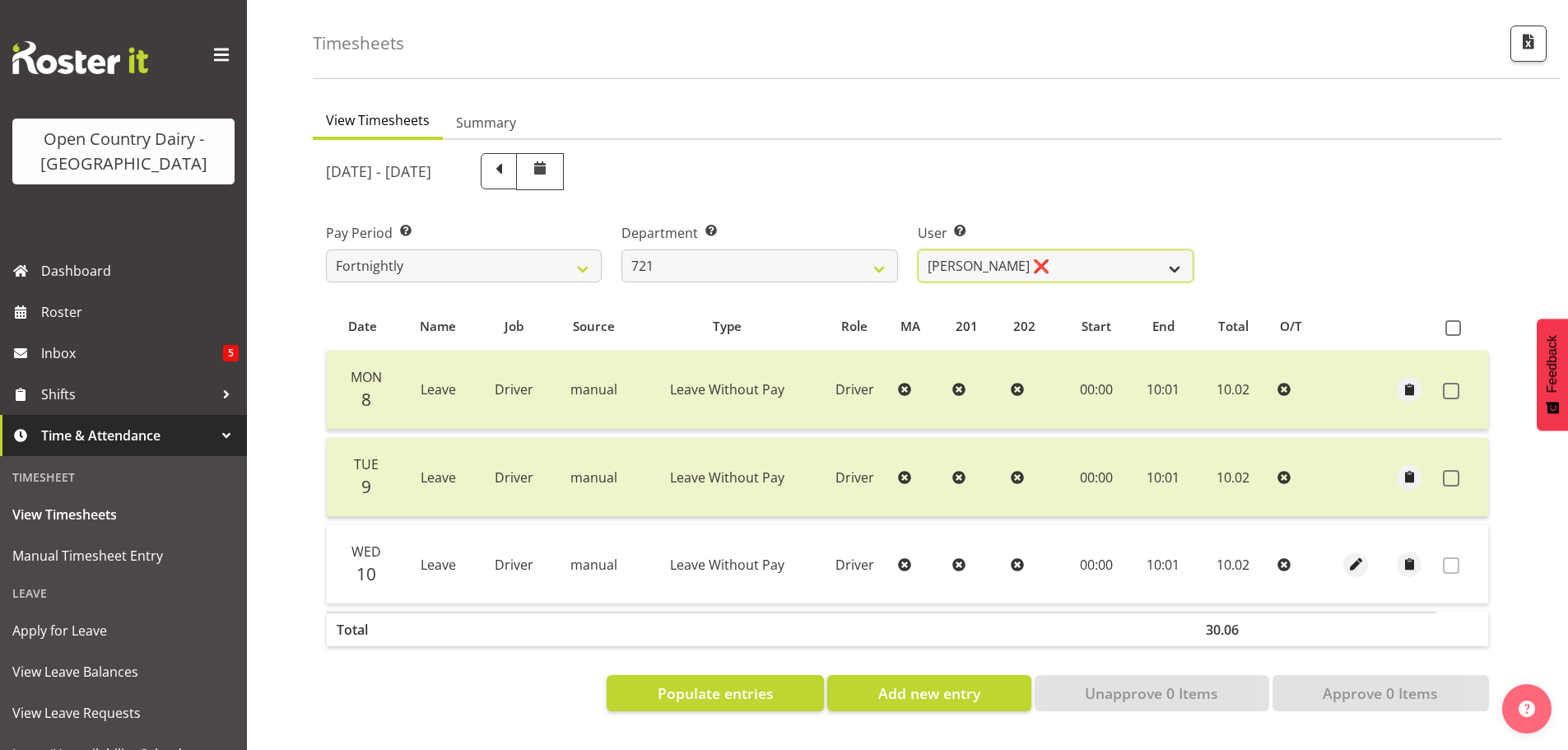
click at [995, 256] on select "George Taylor ❌ Grant Vercoe ❌ Thakur Ajit Singh ❌" at bounding box center [1055, 266] width 276 height 33
click at [997, 255] on select "George Taylor ❌ Grant Vercoe ❌ Thakur Ajit Singh ❌" at bounding box center [1055, 266] width 276 height 33
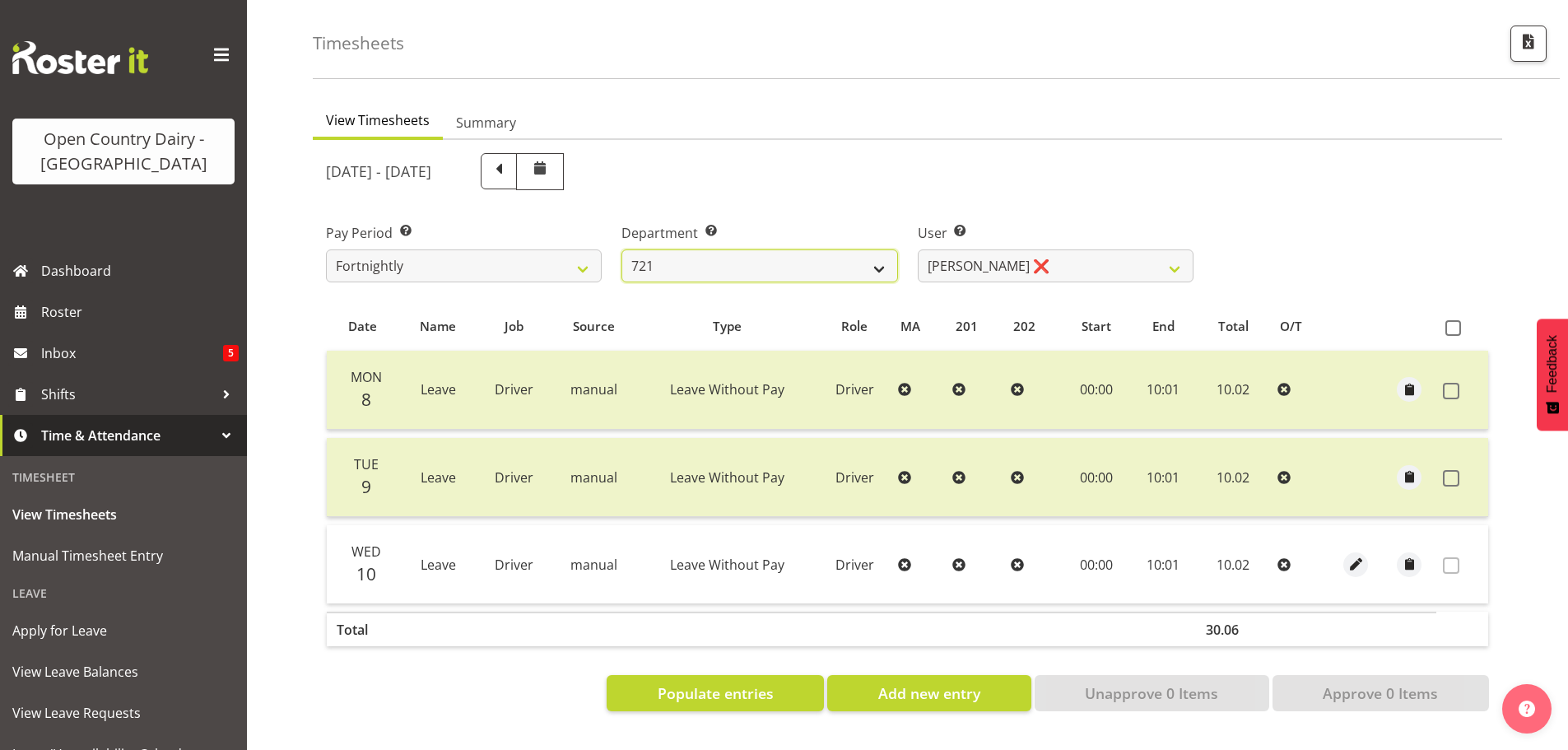
click at [689, 254] on select "701 702 703 704 705 706 707 708 709 710 711 712 713 714 715 716 717 718 719 720" at bounding box center [759, 266] width 276 height 33
click at [621, 249] on select "701 702 703 704 705 706 707 708 709 710 711 712 713 714 715 716 717 718 719 720" at bounding box center [759, 266] width 276 height 33
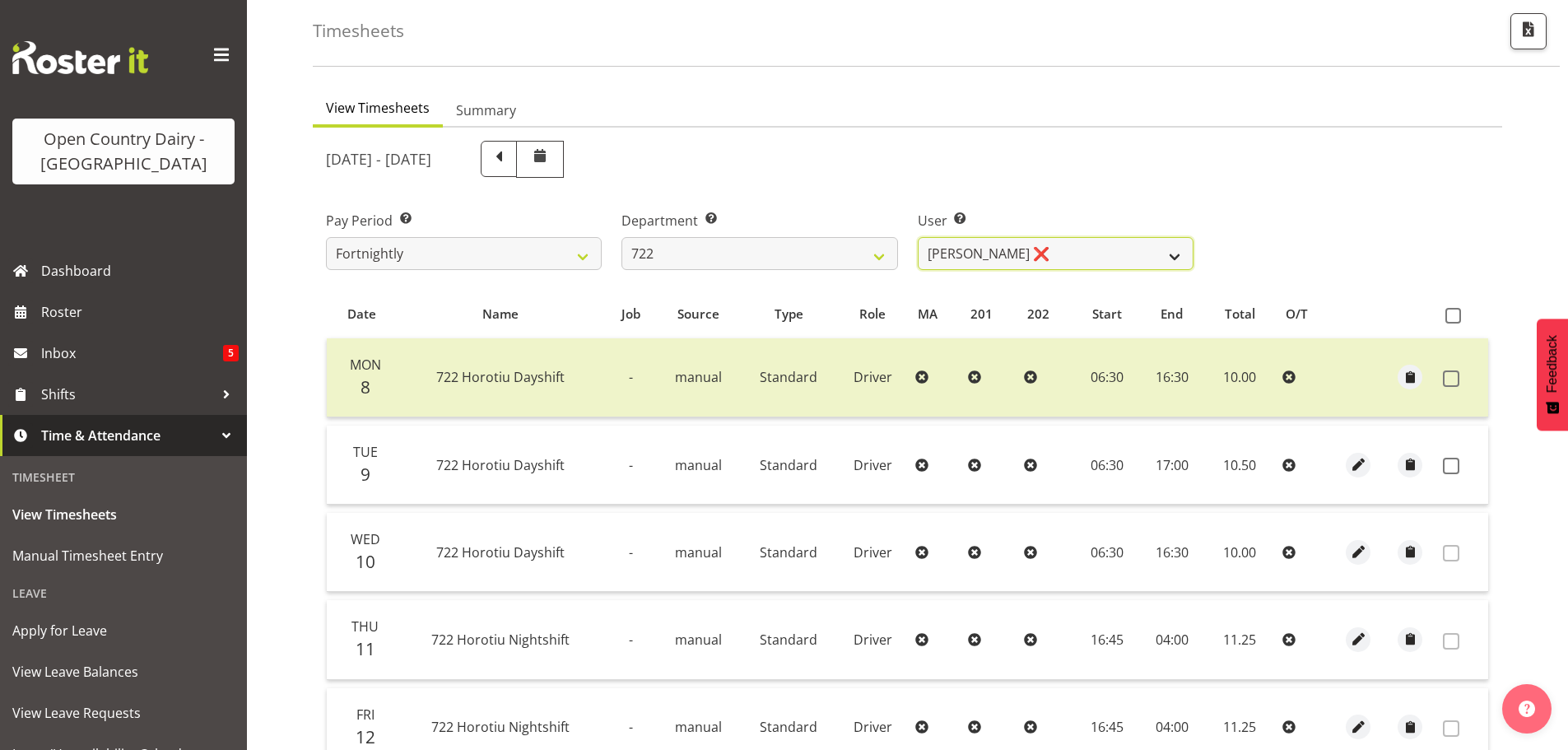
click at [1044, 261] on select "Andy Webb ❌ Darren Hatcher ❌ Gurpreet Singh ❌" at bounding box center [1055, 254] width 276 height 33
click at [918, 237] on select "Andy Webb ❌ Darren Hatcher ❌ Gurpreet Singh ❌" at bounding box center [1055, 254] width 276 height 33
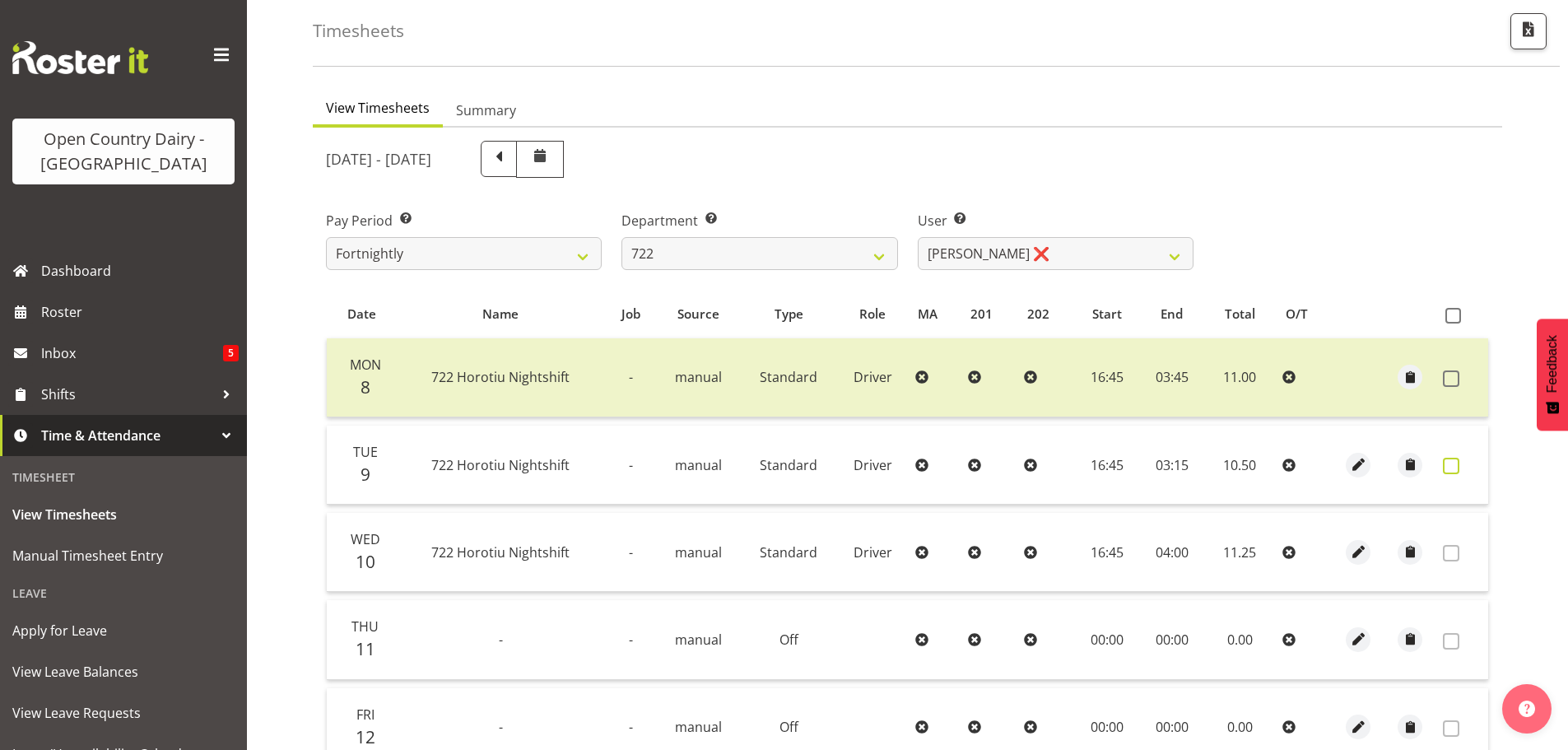
click at [1446, 466] on span at bounding box center [1451, 466] width 17 height 17
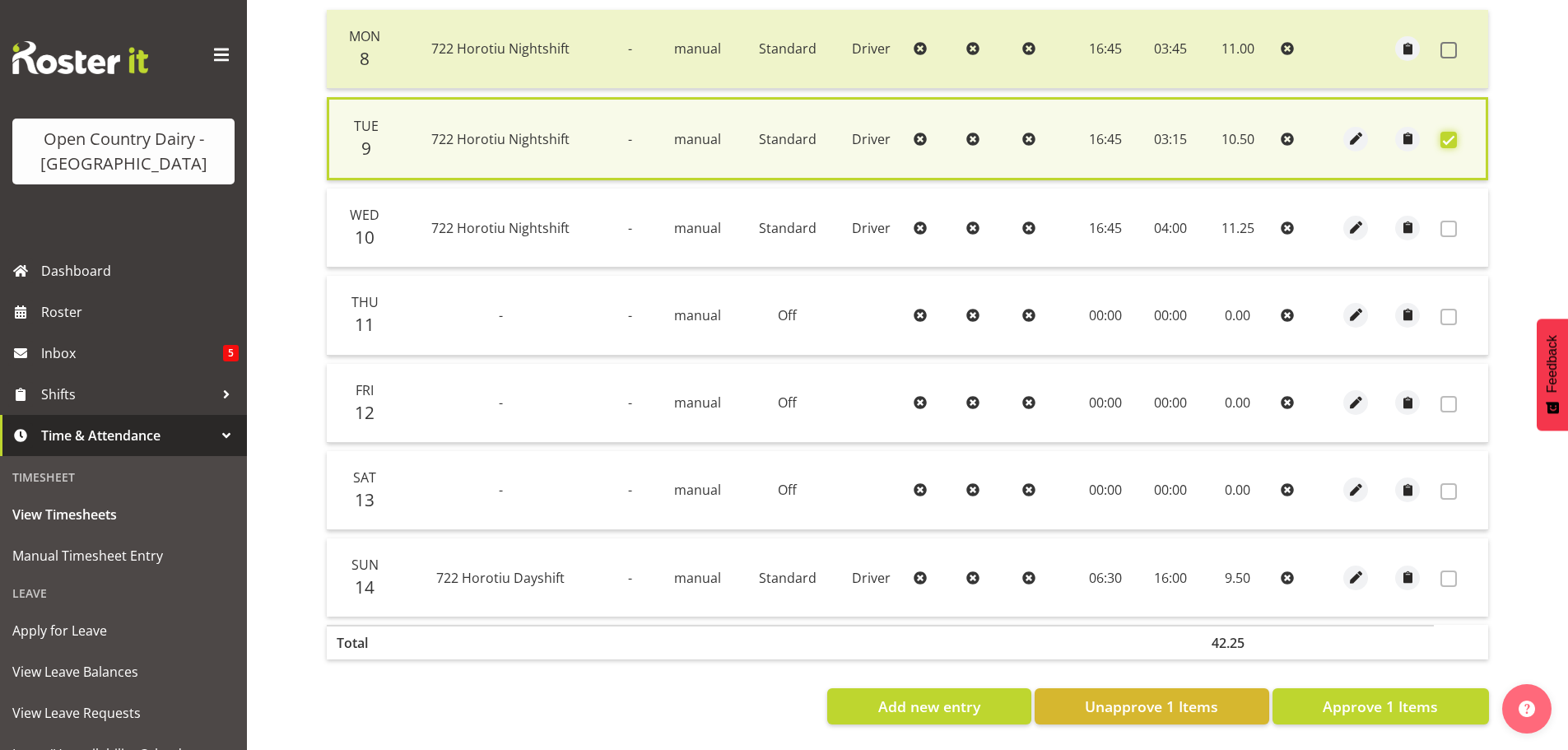
scroll to position [417, 0]
click at [1378, 696] on span "Approve 1 Items" at bounding box center [1381, 706] width 116 height 21
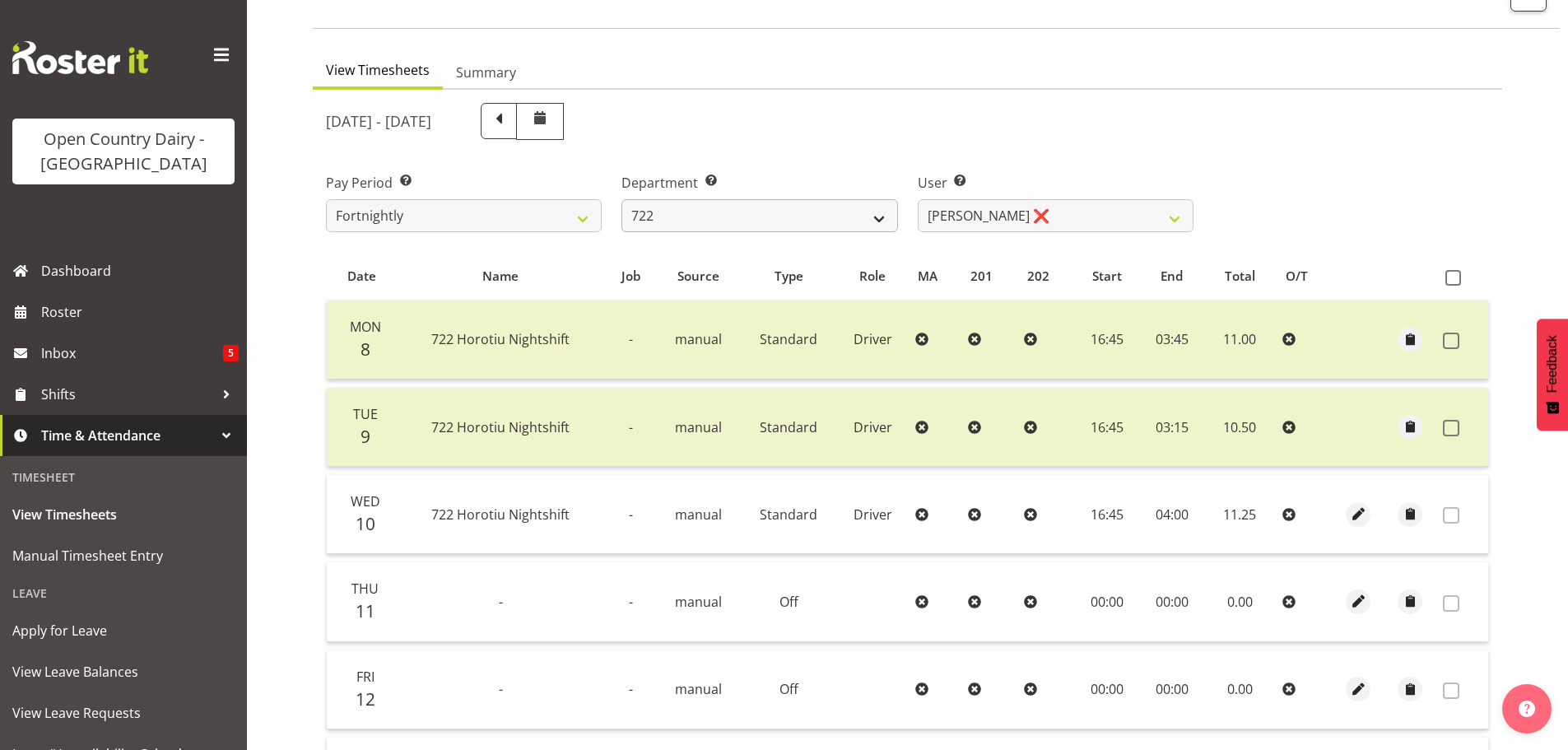
scroll to position [84, 0]
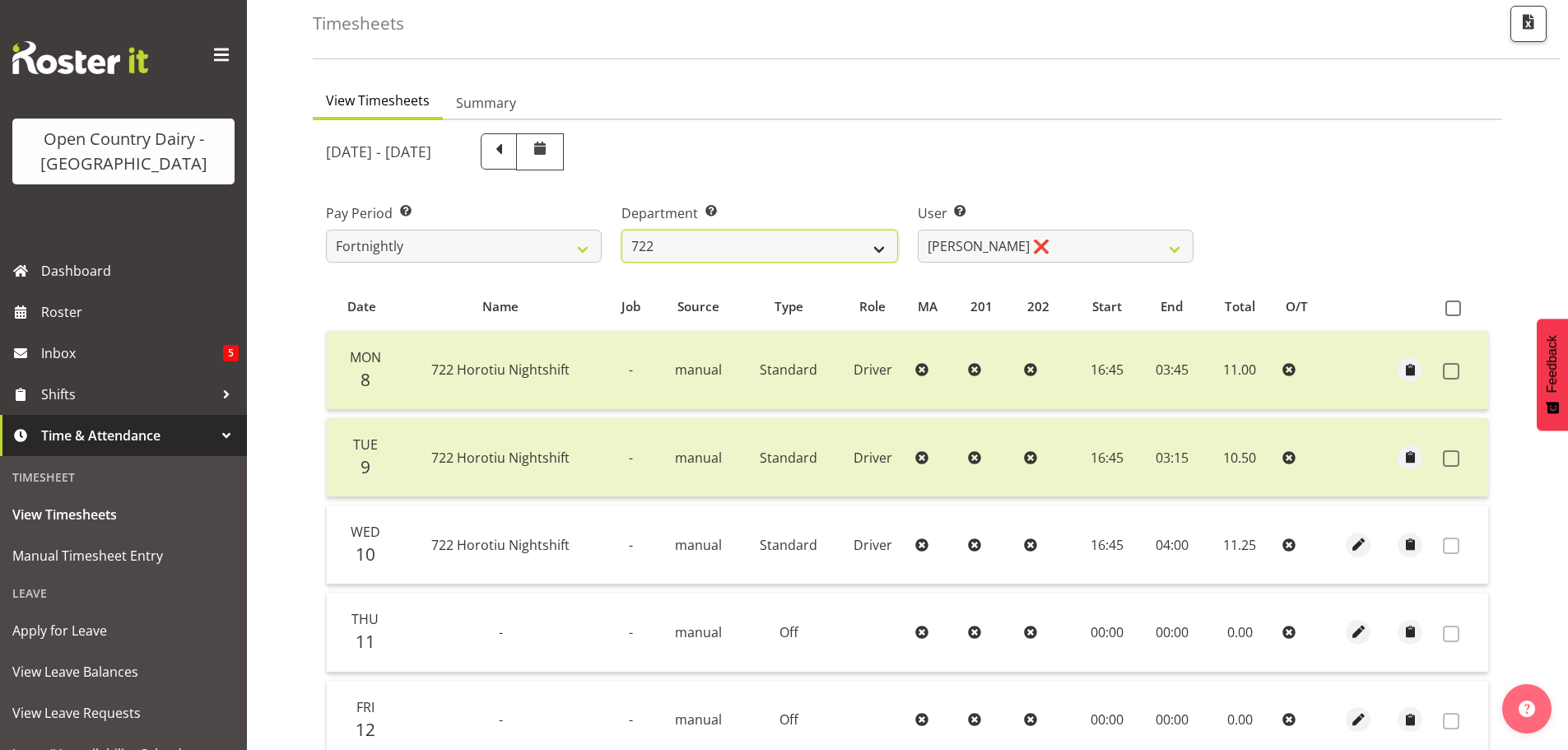
click at [686, 241] on select "701 702 703 704 705 706 707 708 709 710 711 712 713 714 715 716 717 718 719 720" at bounding box center [759, 246] width 276 height 33
click at [621, 229] on select "701 702 703 704 705 706 707 708 709 710 711 712 713 714 715 716 717 718 719 720" at bounding box center [759, 246] width 276 height 33
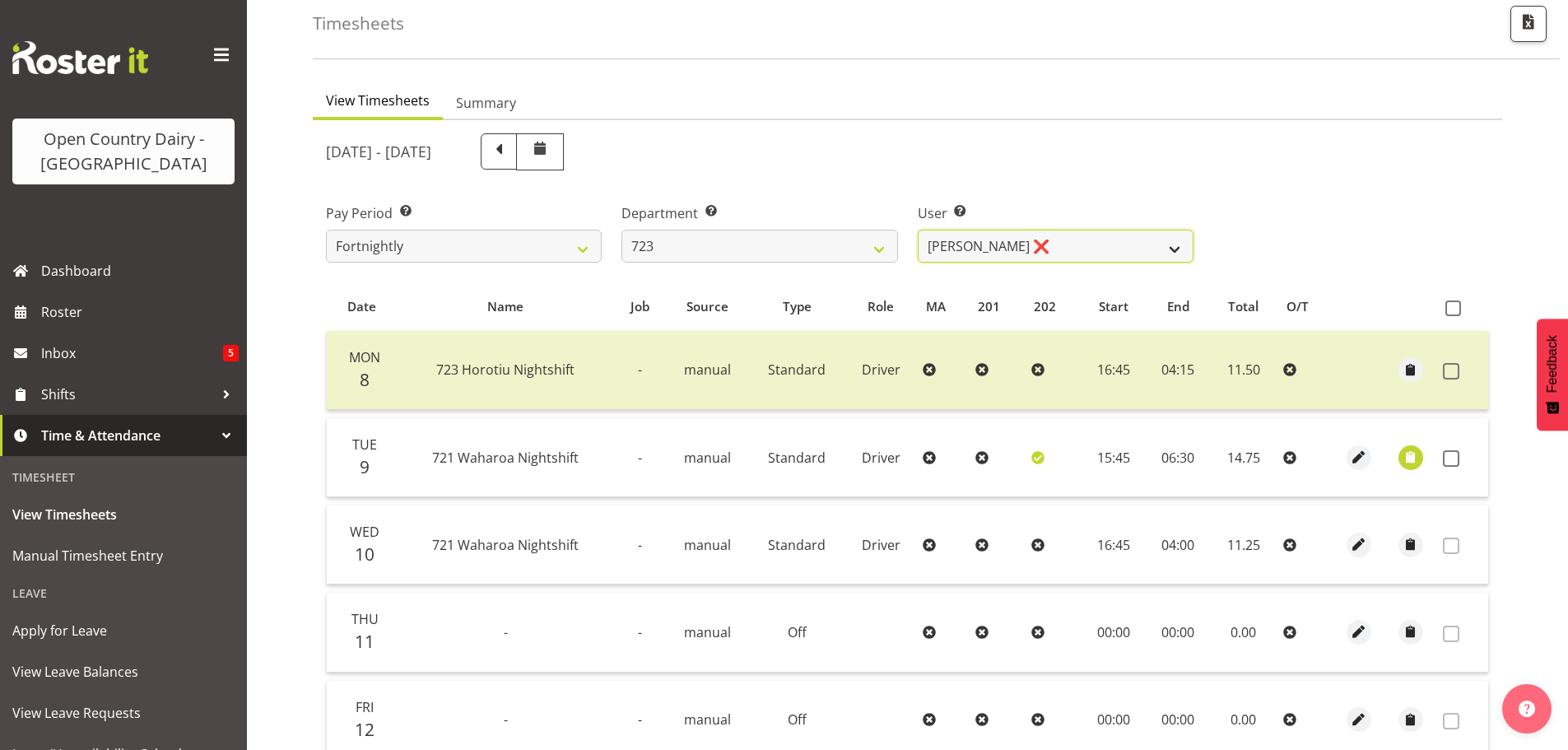
click at [1062, 247] on select "Daljeet Rai ❌ Manjinder Singh ❌ Prabhjot Singh ❌ Varninder Singh ❌" at bounding box center [1055, 246] width 276 height 33
click at [918, 229] on select "Daljeet Rai ❌ Manjinder Singh ❌ Prabhjot Singh ❌ Varninder Singh ❌" at bounding box center [1055, 246] width 276 height 33
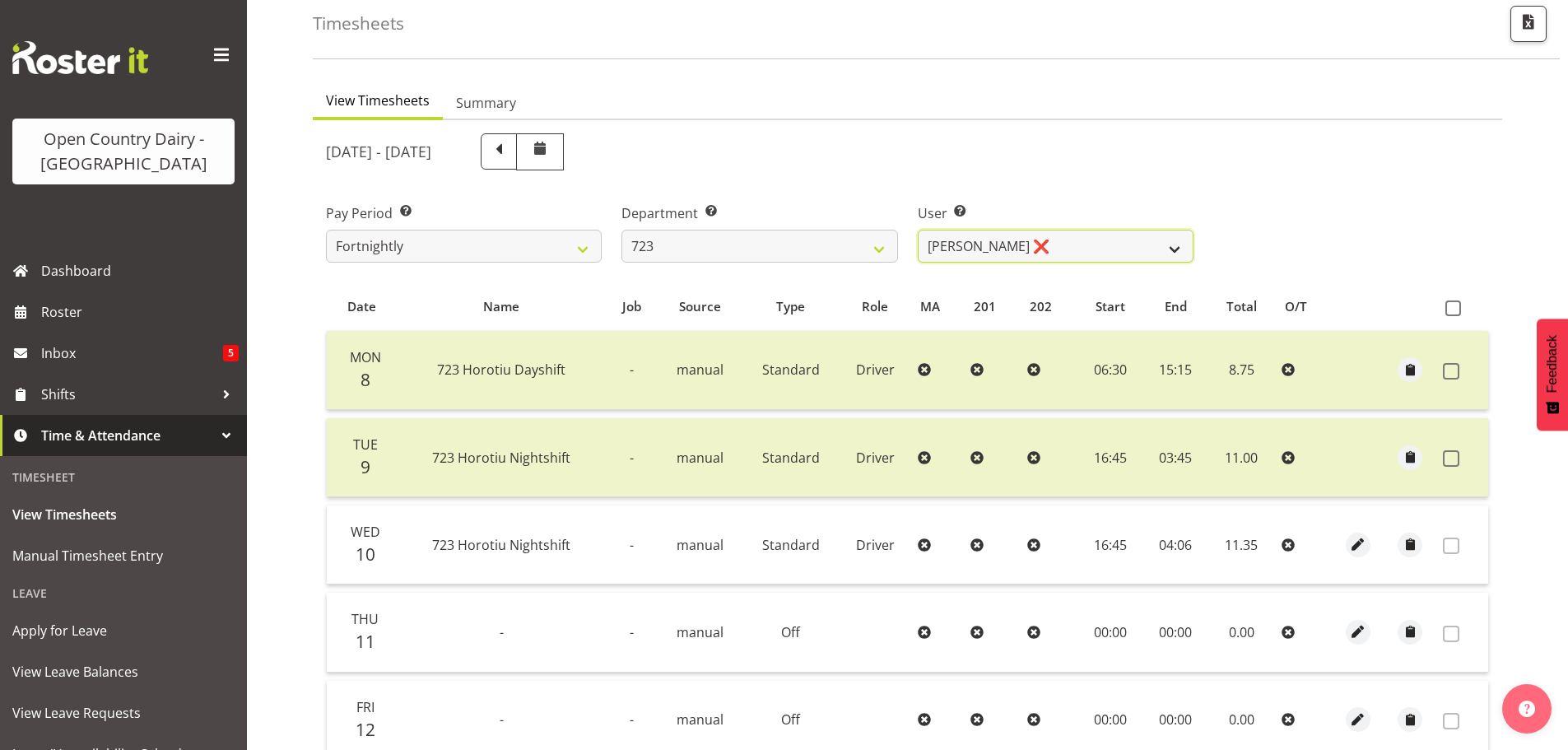
click at [1098, 241] on select "Daljeet Rai ❌ Manjinder Singh ❌ Prabhjot Singh ❌ Varninder Singh ❌" at bounding box center [1055, 246] width 276 height 33
click at [757, 243] on select "701 702 703 704 705 706 707 708 709 710 711 712 713 714 715 716 717 718 719 720" at bounding box center [759, 246] width 276 height 33
click at [621, 229] on select "701 702 703 704 705 706 707 708 709 710 711 712 713 714 715 716 717 718 719 720" at bounding box center [759, 246] width 276 height 33
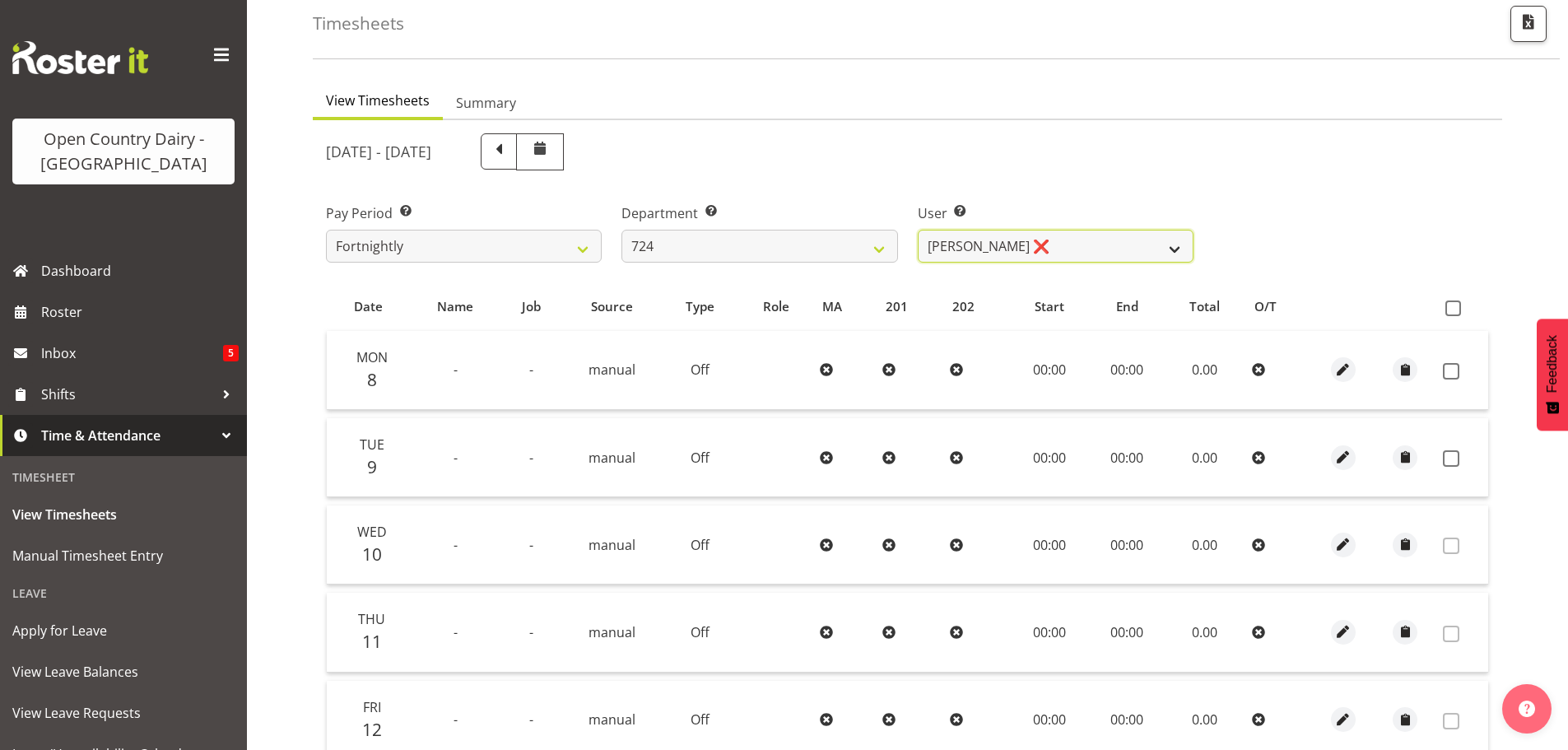
click at [1065, 249] on select "Brent Adams ❌ Jaspreet Singh ❌ John Walters ❌" at bounding box center [1055, 246] width 276 height 33
click at [918, 229] on select "Brent Adams ❌ Jaspreet Singh ❌ John Walters ❌" at bounding box center [1055, 246] width 276 height 33
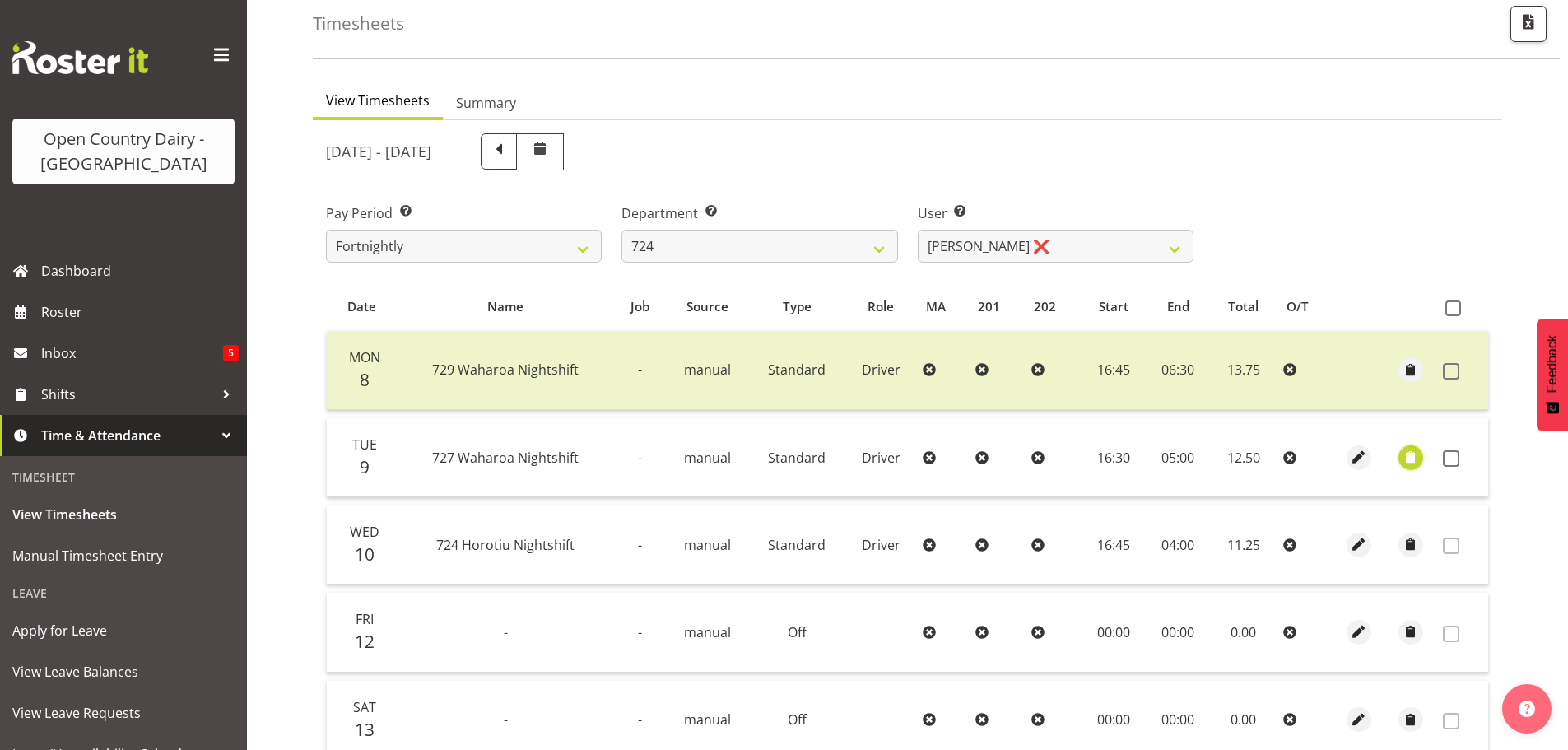
click at [1408, 456] on span "button" at bounding box center [1410, 458] width 19 height 19
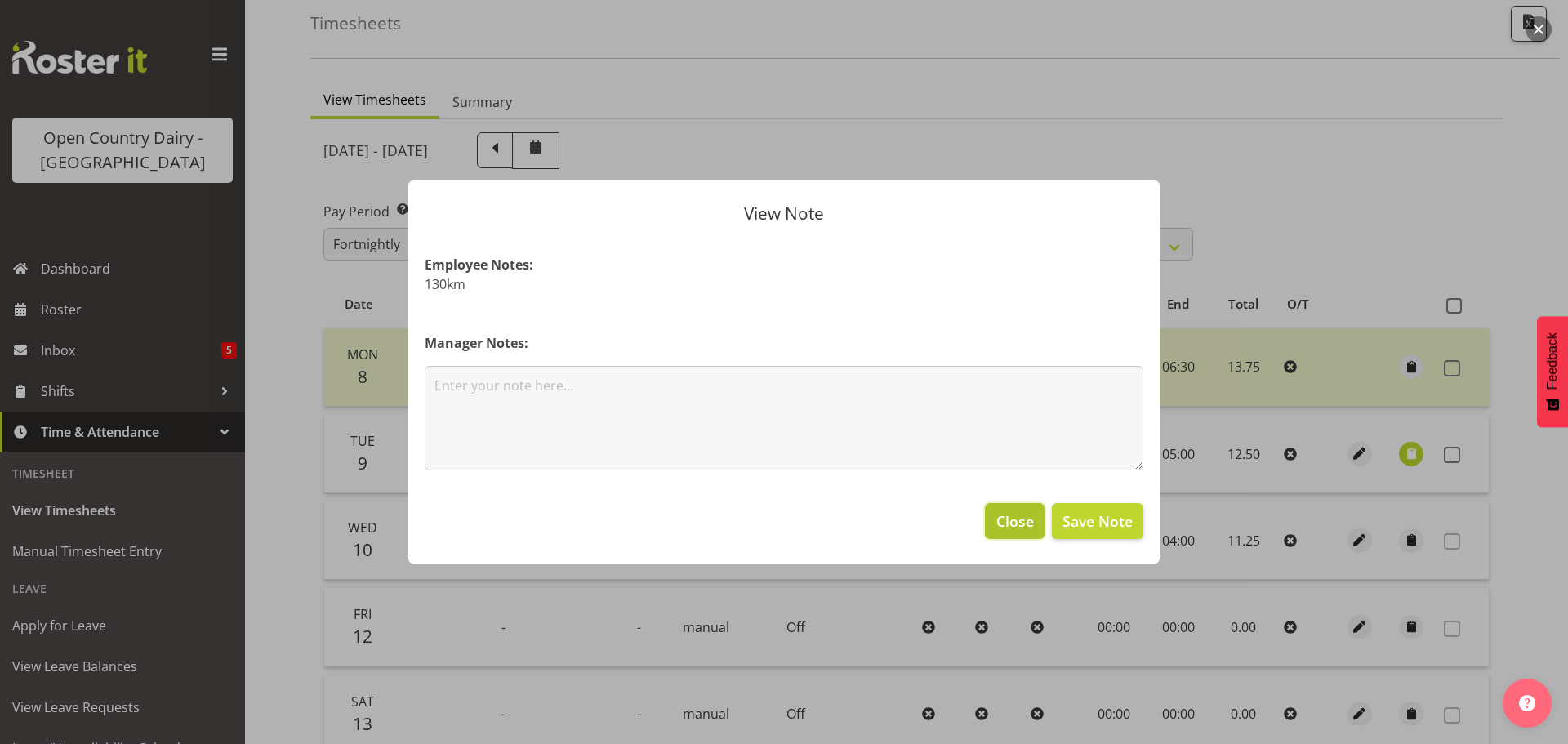
click at [1015, 518] on span "Close" at bounding box center [1015, 521] width 37 height 21
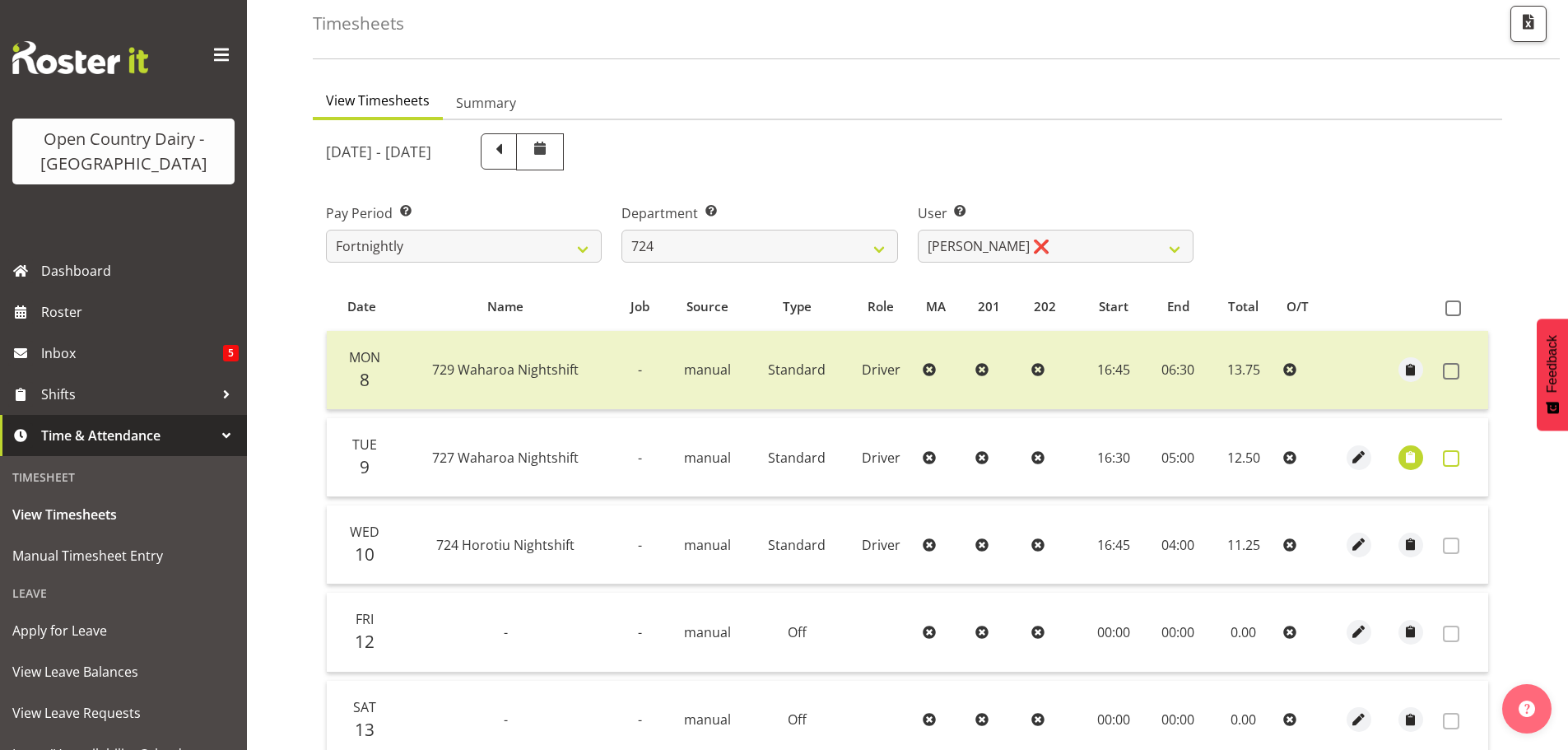
click at [1447, 453] on span at bounding box center [1451, 459] width 17 height 17
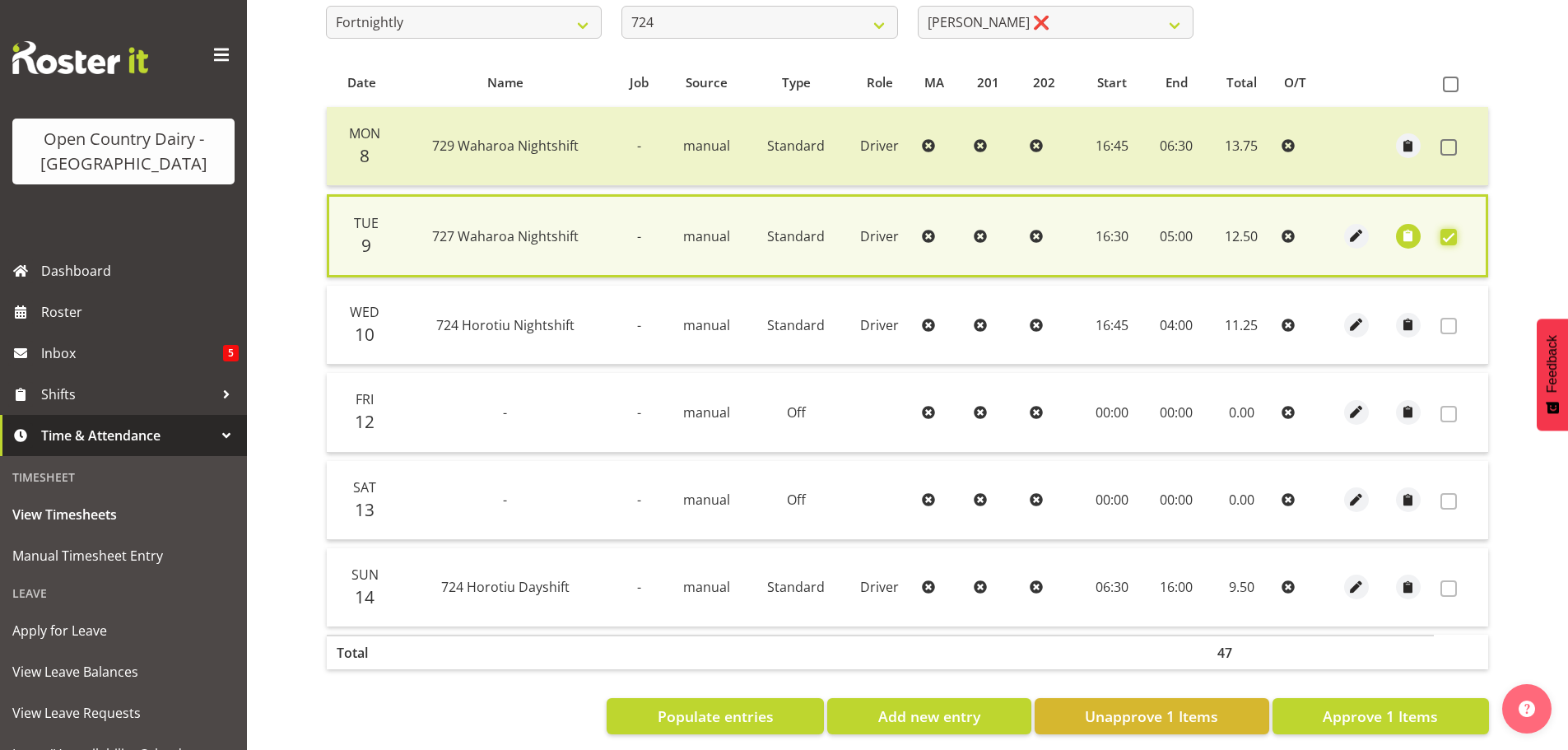
scroll to position [330, 0]
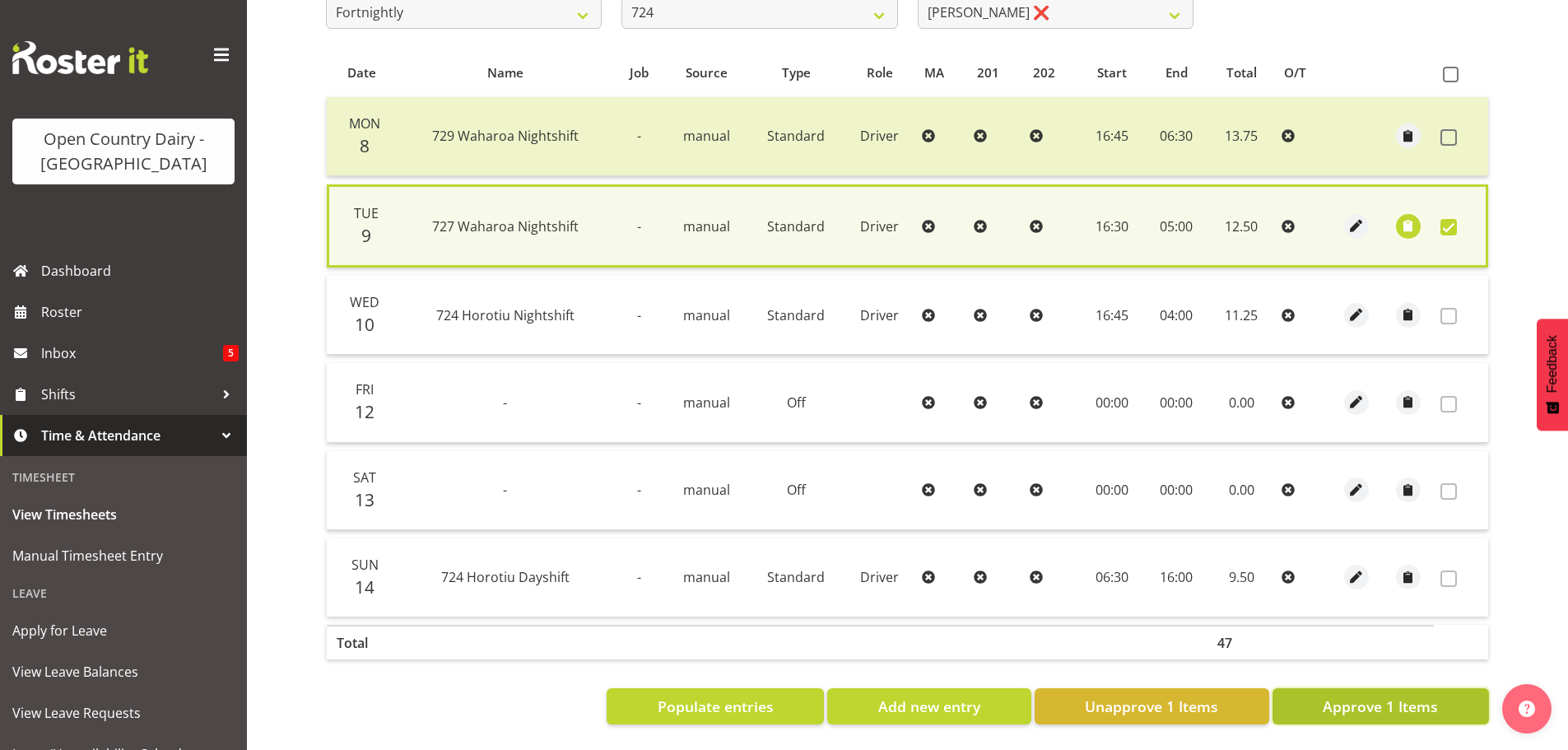
click at [1388, 696] on span "Approve 1 Items" at bounding box center [1381, 706] width 116 height 21
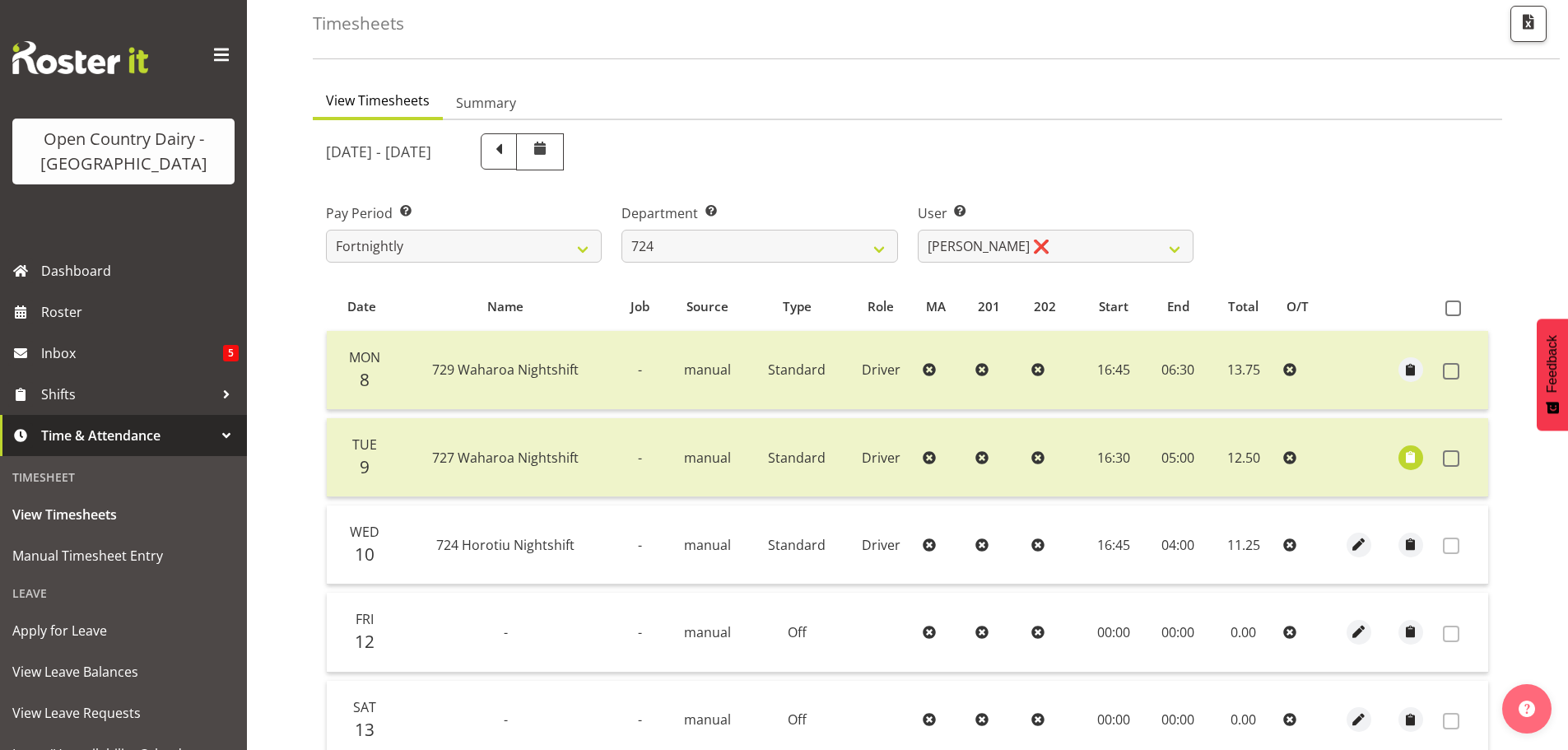
scroll to position [0, 0]
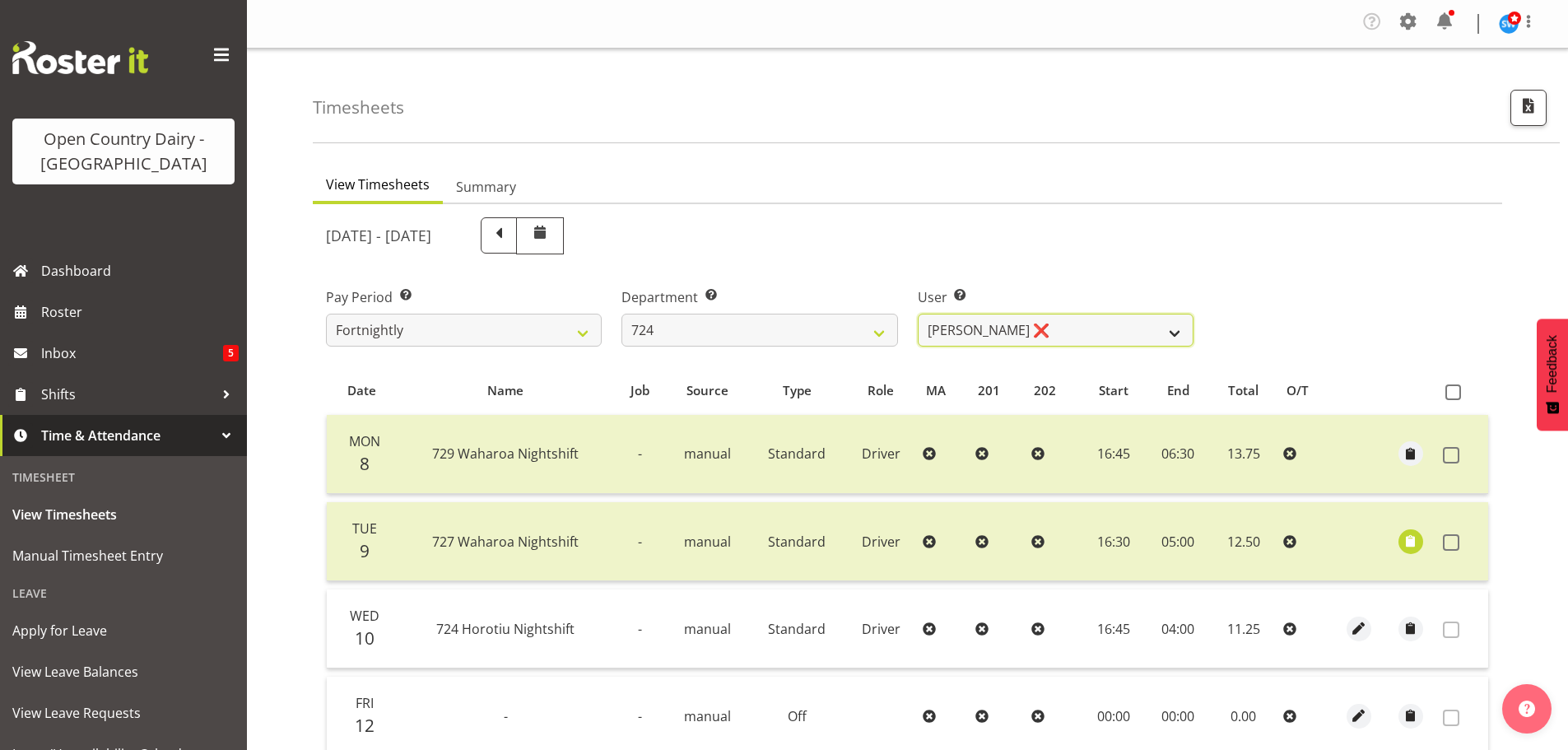
click at [1012, 326] on select "Brent Adams ❌ Jaspreet Singh ❌ John Walters ❌" at bounding box center [1055, 330] width 276 height 33
click at [754, 341] on select "701 702 703 704 705 706 707 708 709 710 711 712 713 714 715 716 717 718 719 720" at bounding box center [759, 330] width 276 height 33
click at [621, 313] on select "701 702 703 704 705 706 707 708 709 710 711 712 713 714 715 716 717 718 719 720" at bounding box center [759, 330] width 276 height 33
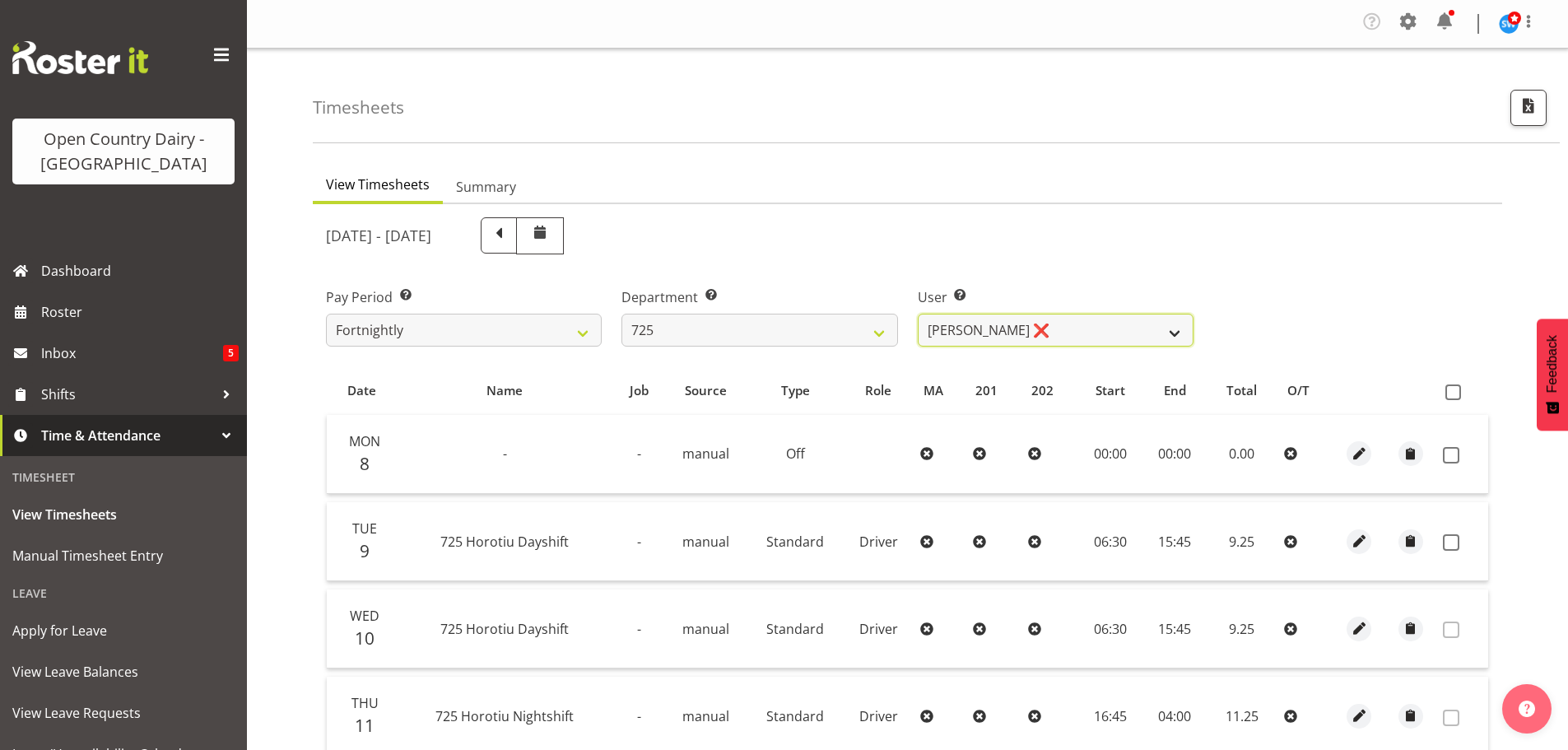
click at [1105, 334] on select "Bhupinder Dhaliwal ❌ Gurpreet Singh Kahlon ❌ Hendrik Potgieter ❌ Len Grace ❌" at bounding box center [1055, 330] width 276 height 33
click at [918, 313] on select "Bhupinder Dhaliwal ❌ Gurpreet Singh Kahlon ❌ Hendrik Potgieter ❌ Len Grace ❌" at bounding box center [1055, 330] width 276 height 33
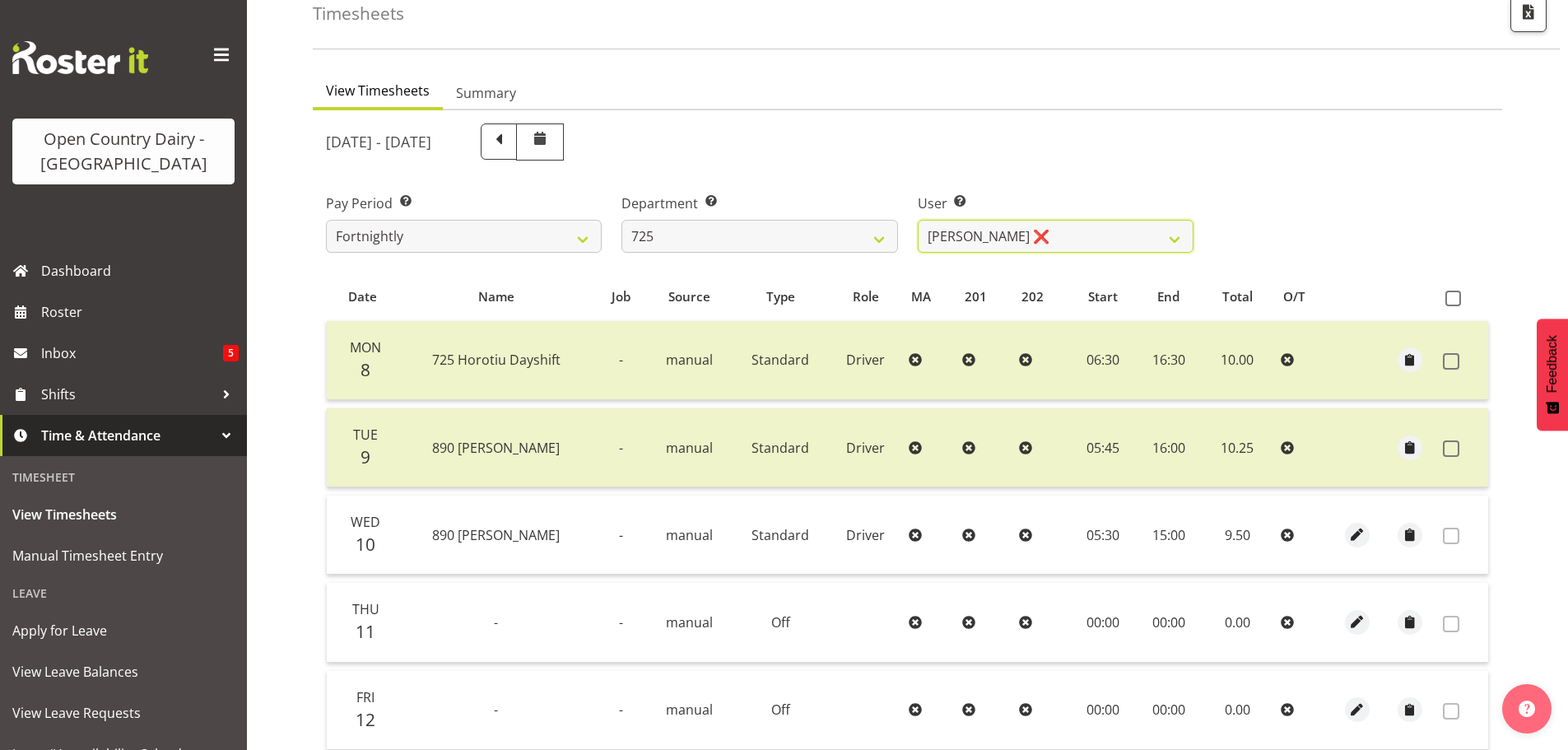
scroll to position [82, 0]
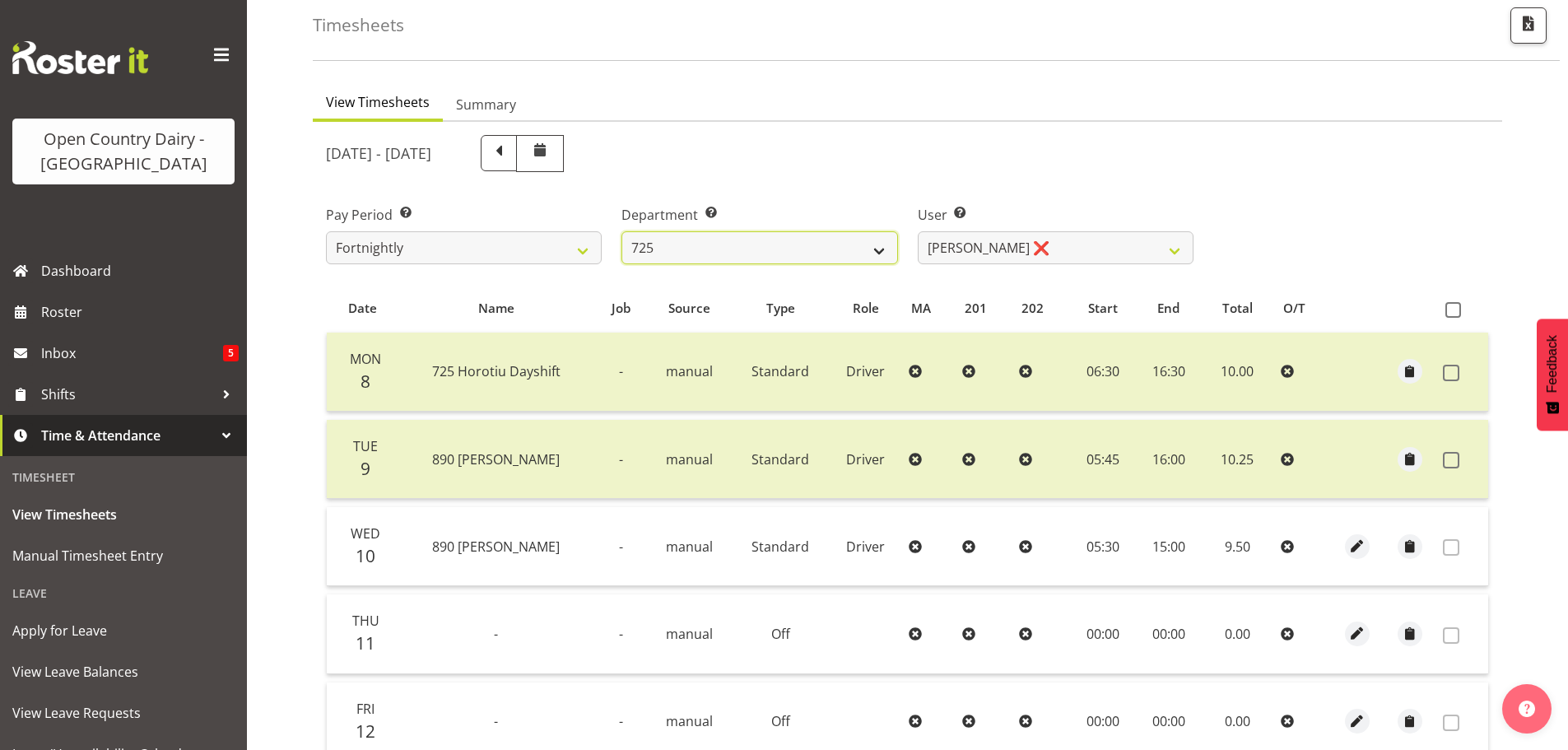
click at [739, 241] on select "701 702 703 704 705 706 707 708 709 710 711 712 713 714 715 716 717 718 719 720" at bounding box center [759, 248] width 276 height 33
click at [621, 231] on select "701 702 703 704 705 706 707 708 709 710 711 712 713 714 715 716 717 718 719 720" at bounding box center [759, 248] width 276 height 33
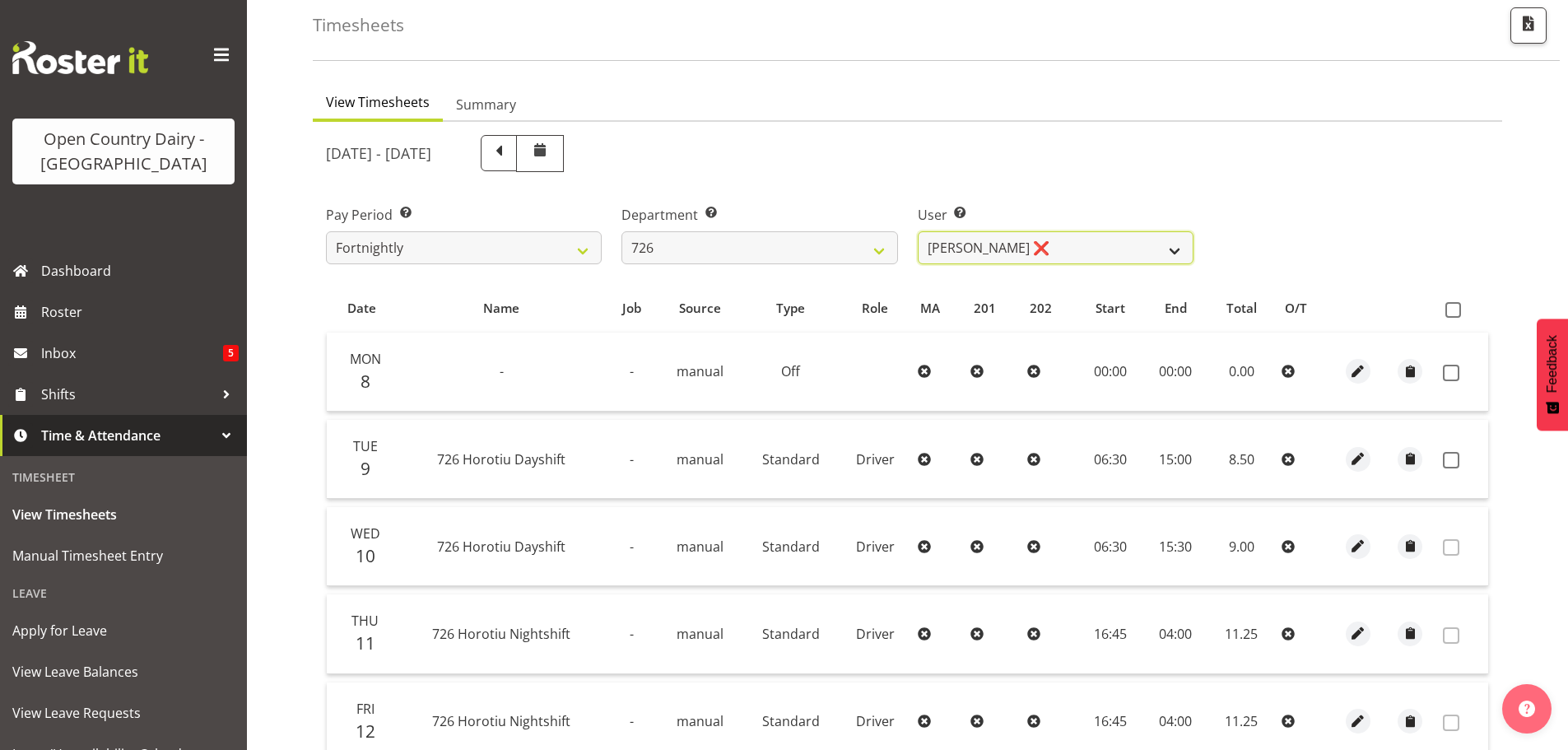
click at [1064, 248] on select "Angela Burrill ❌ Bryan Leathart ❌ Harpreet Singh ❌ Kerry Young ❌" at bounding box center [1055, 248] width 276 height 33
click at [918, 231] on select "Angela Burrill ❌ Bryan Leathart ❌ Harpreet Singh ❌ Kerry Young ❌" at bounding box center [1055, 248] width 276 height 33
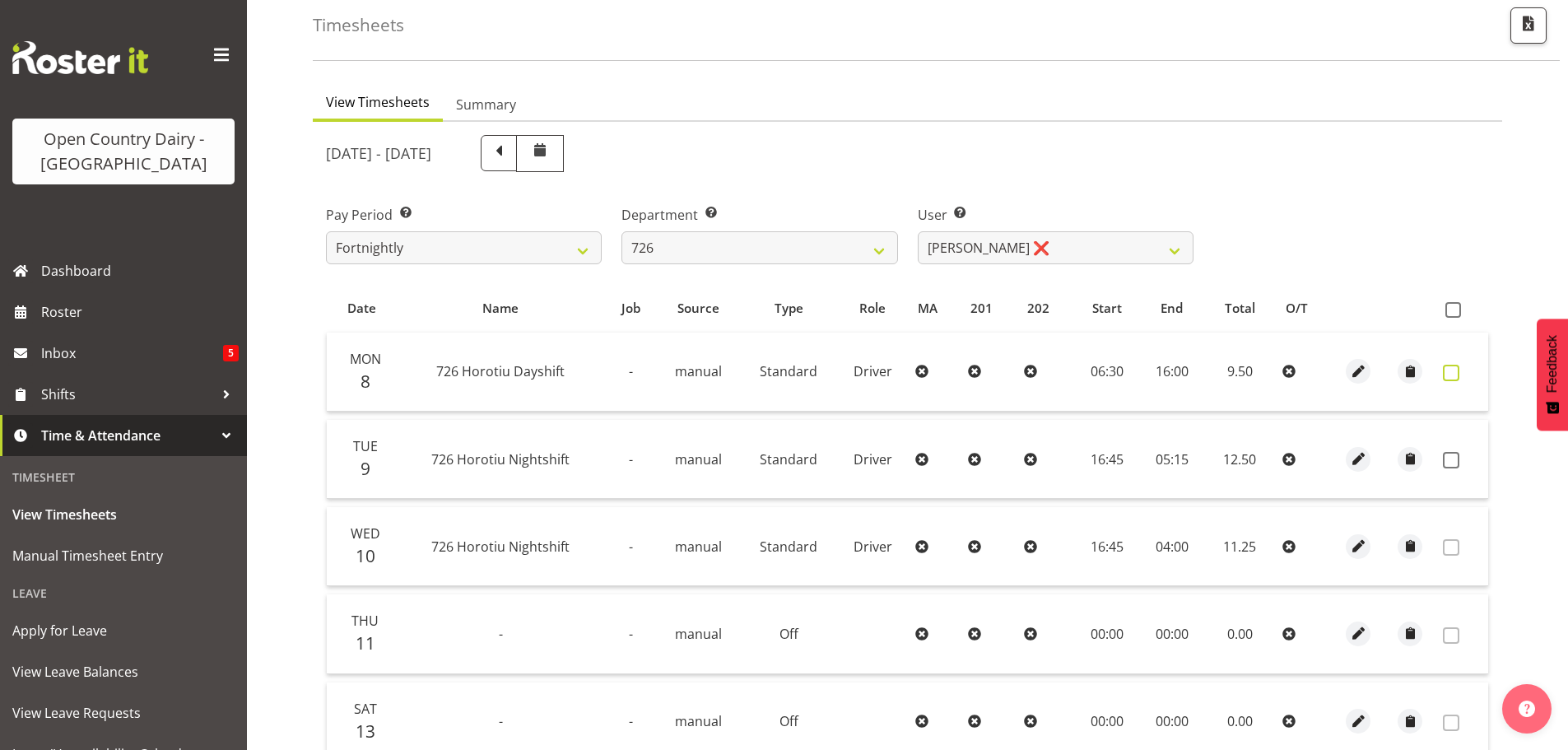
click at [1450, 373] on span at bounding box center [1451, 373] width 17 height 17
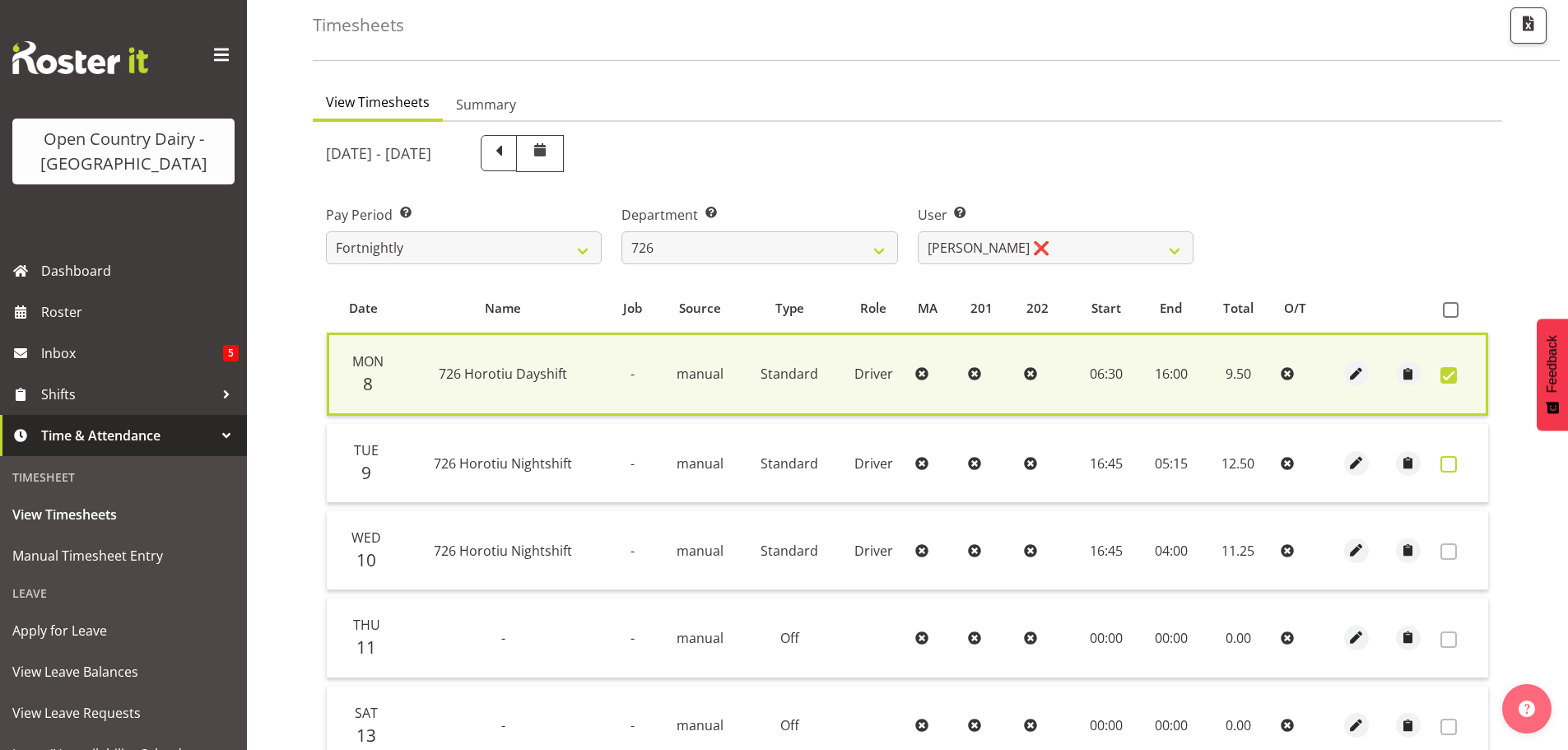
click at [1446, 460] on span at bounding box center [1448, 464] width 17 height 17
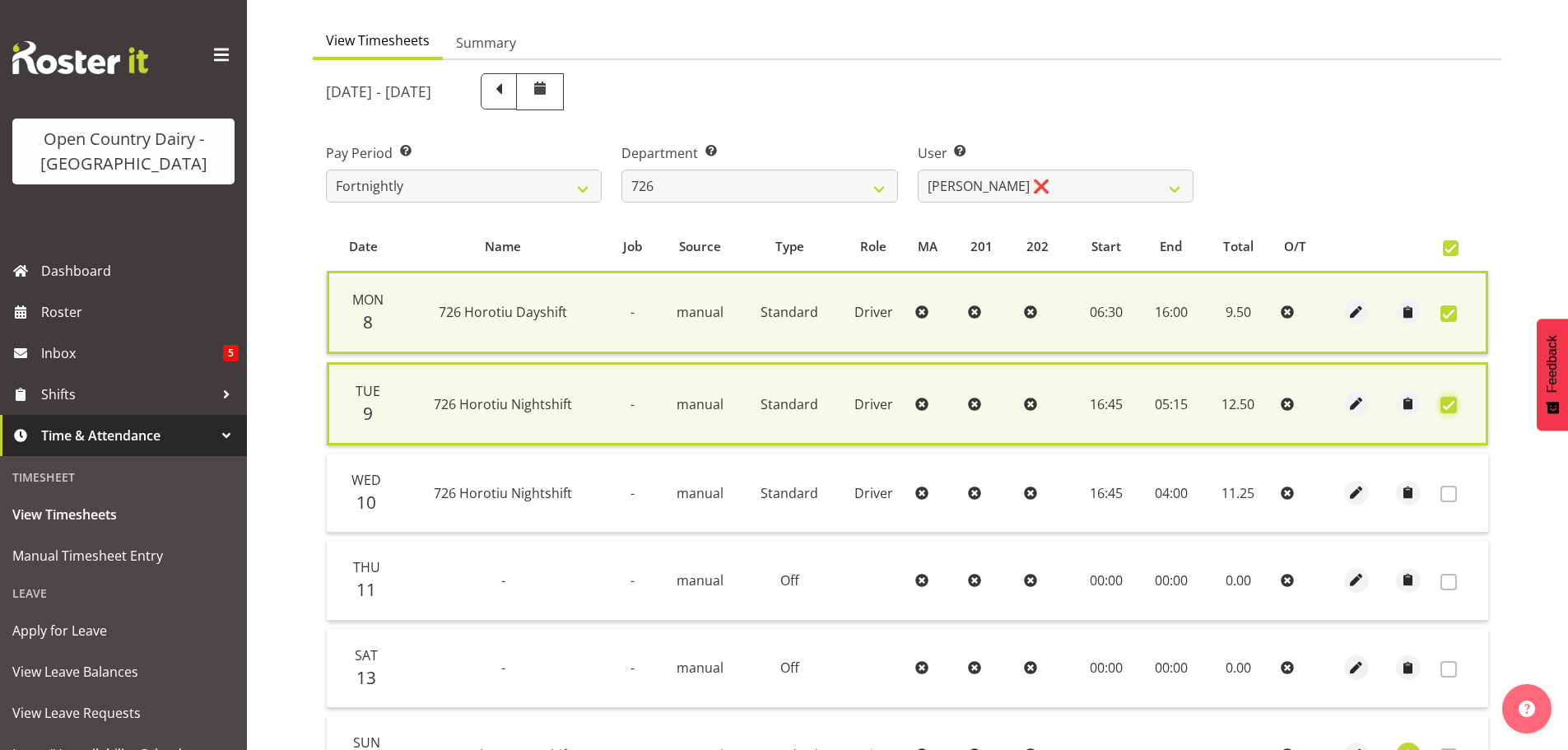
scroll to position [334, 0]
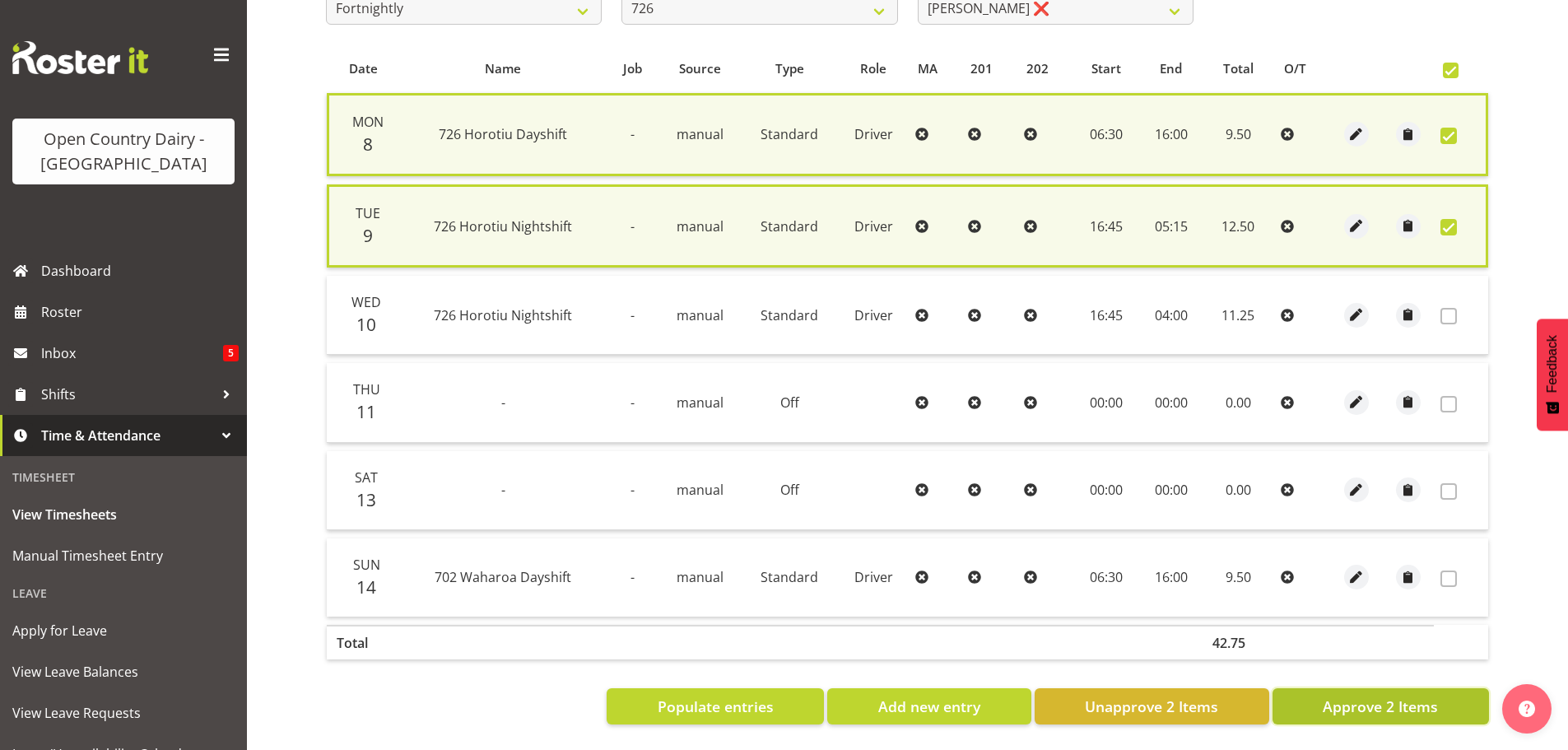
click at [1383, 696] on span "Approve 2 Items" at bounding box center [1381, 706] width 116 height 21
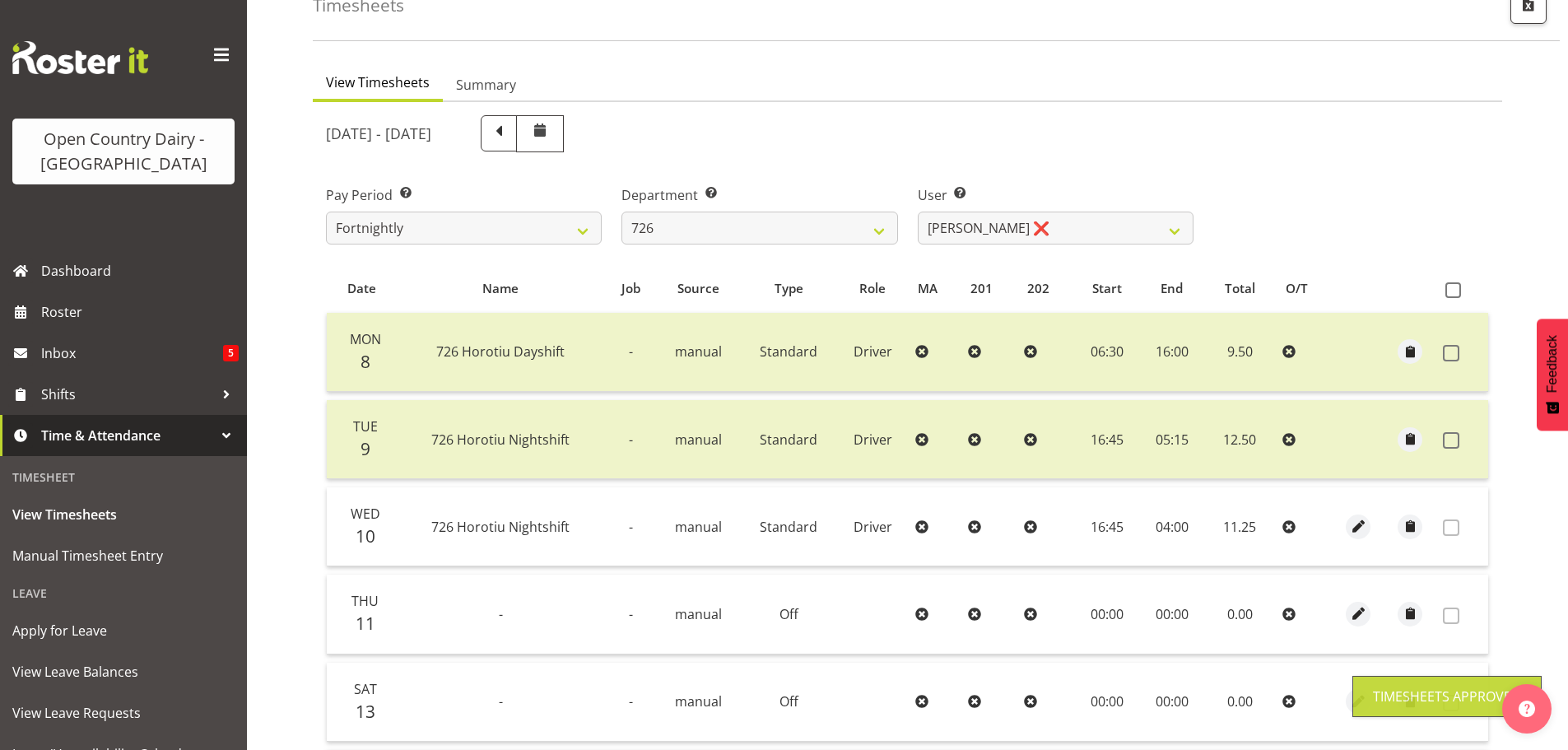
scroll to position [79, 0]
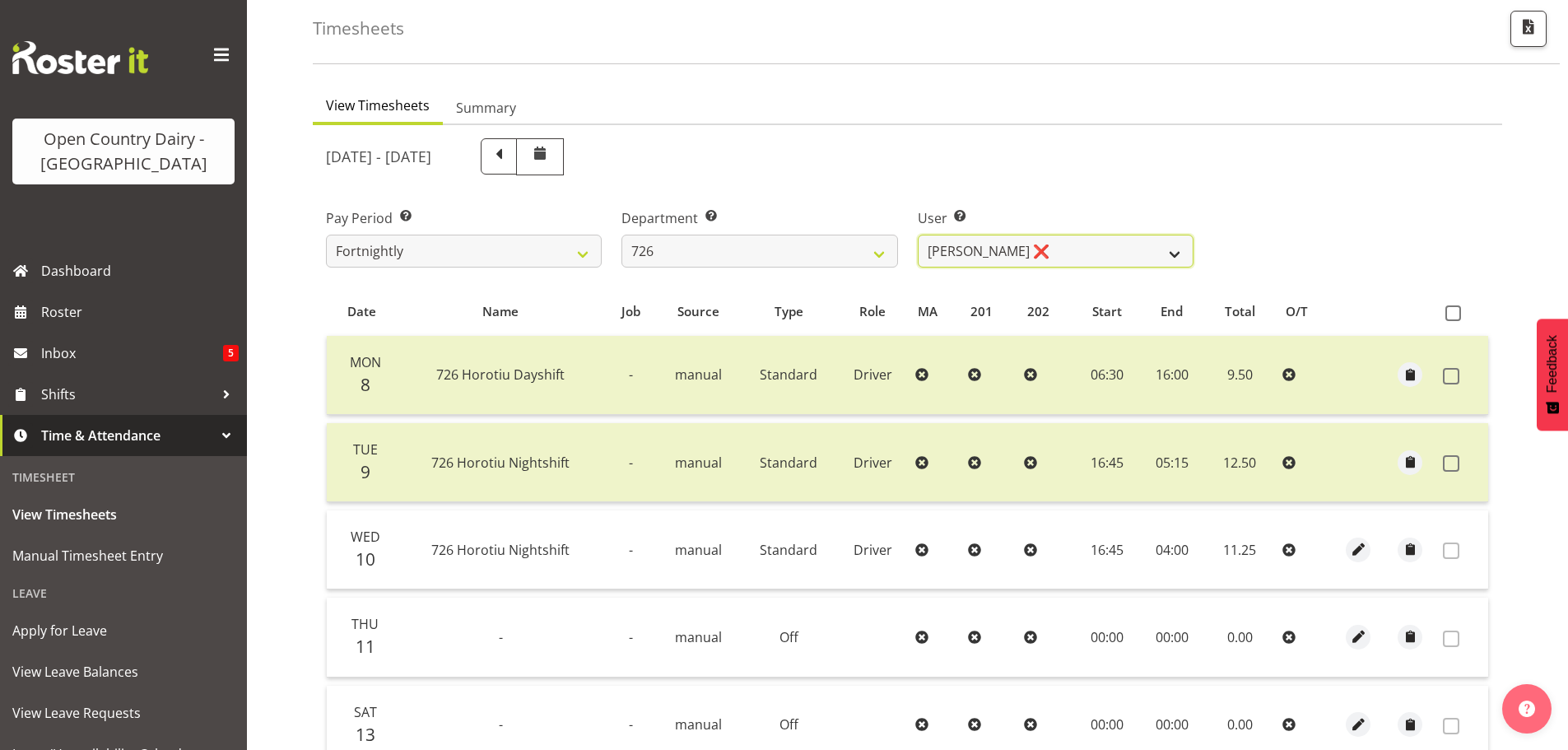
click at [1023, 249] on select "Angela Burrill ❌ Bryan Leathart ❌ Harpreet Singh ❌ Kerry Young ❌" at bounding box center [1055, 251] width 276 height 33
click at [918, 235] on select "Angela Burrill ❌ Bryan Leathart ❌ Harpreet Singh ❌ Kerry Young ❌" at bounding box center [1055, 251] width 276 height 33
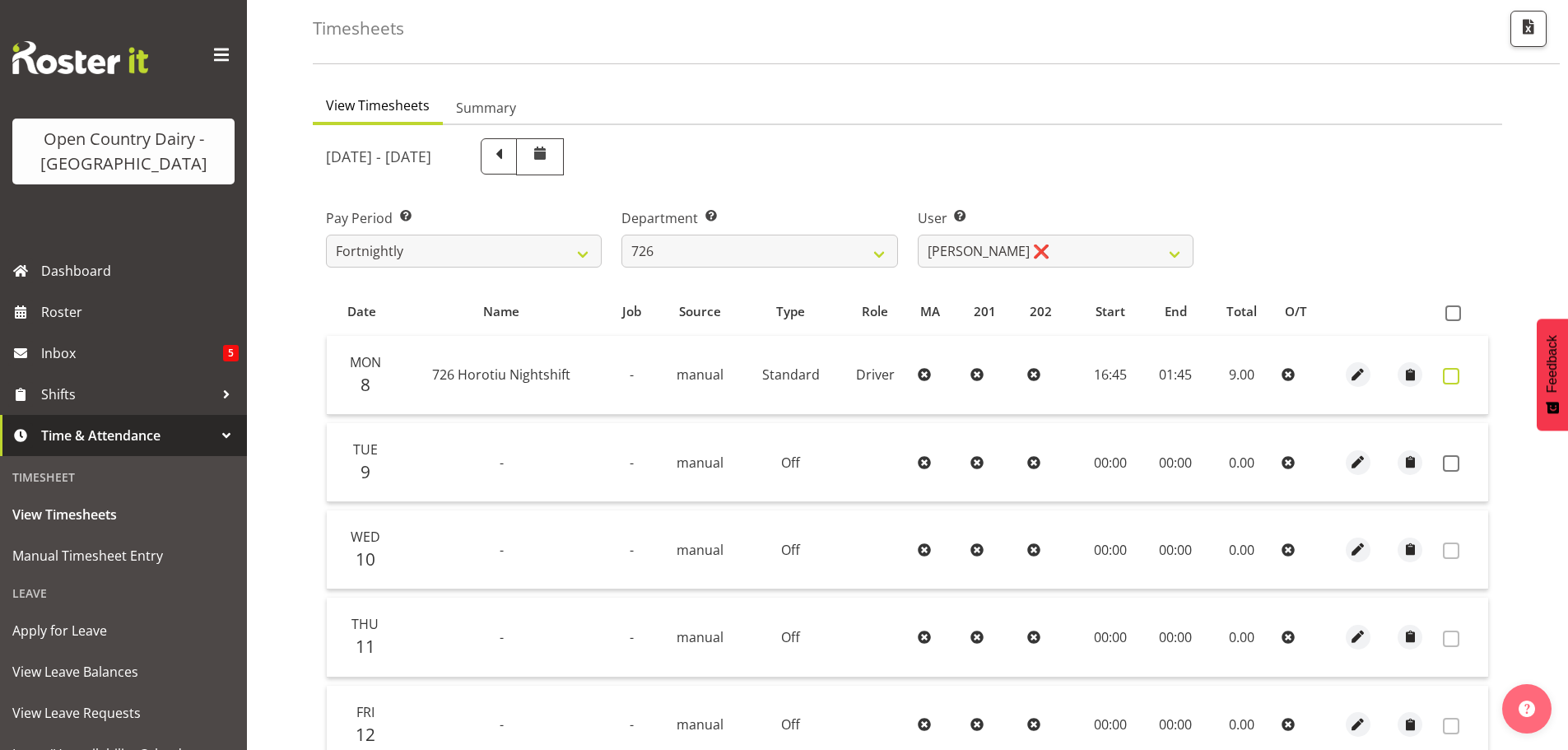
click at [1449, 376] on span at bounding box center [1451, 376] width 17 height 17
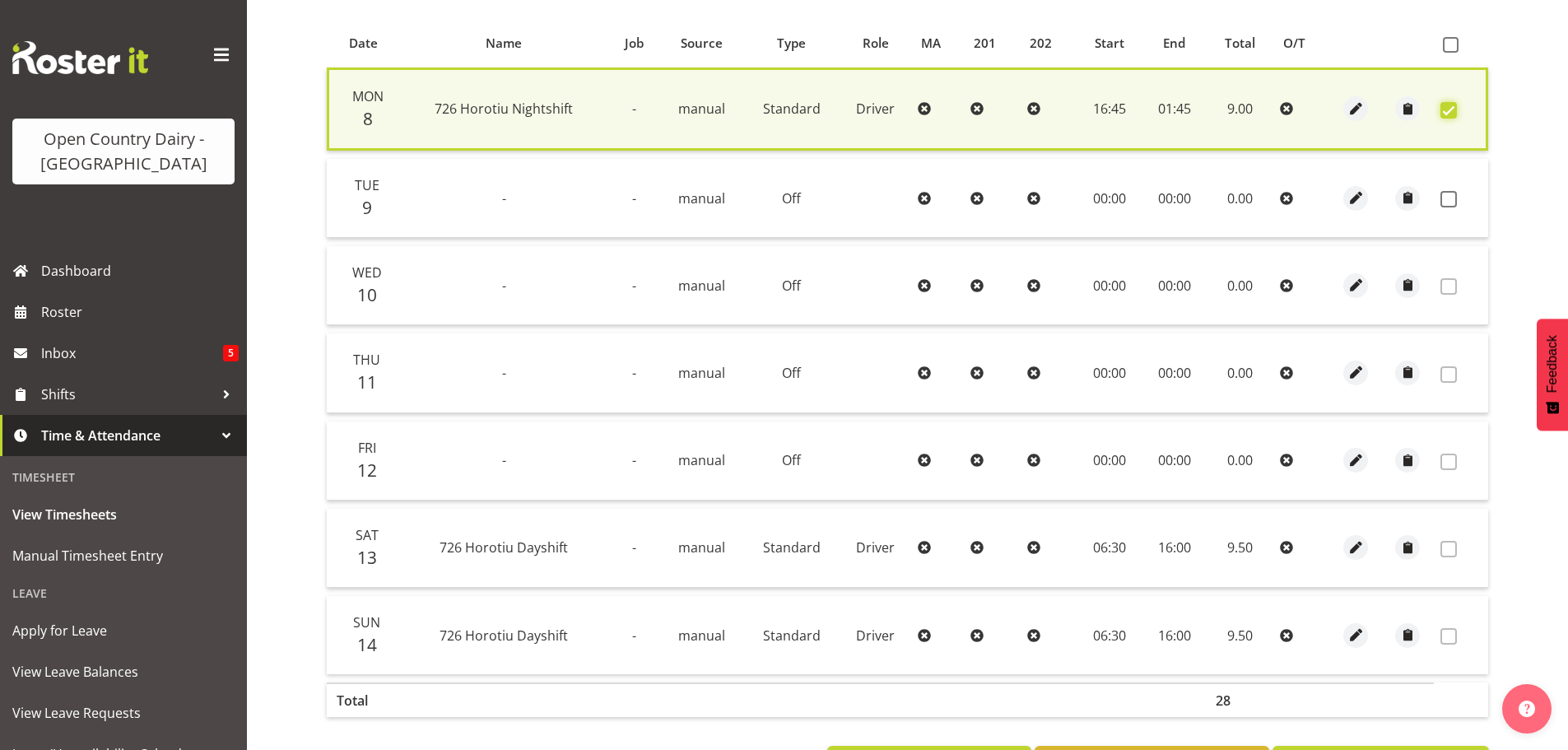
scroll to position [417, 0]
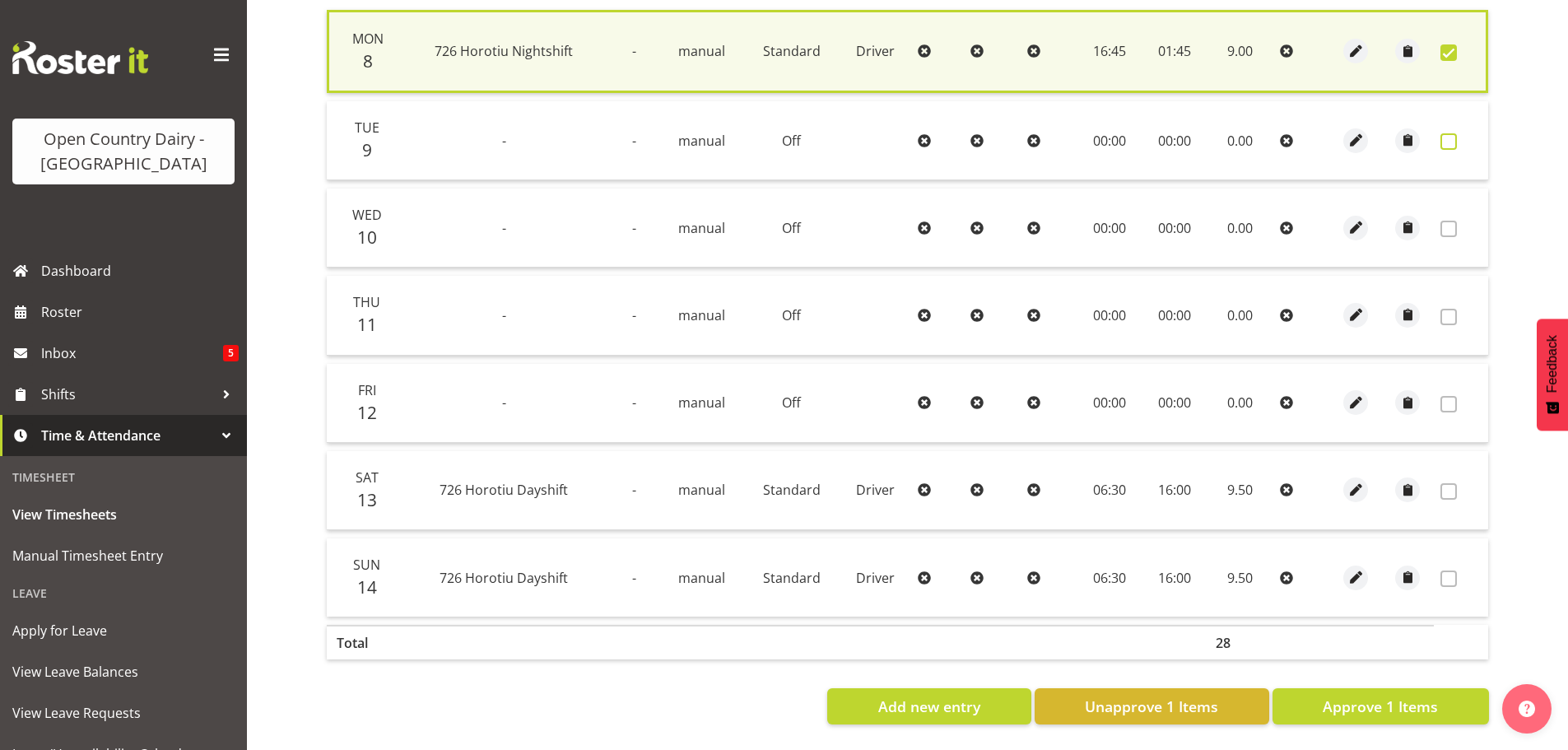
click at [1443, 133] on span at bounding box center [1448, 141] width 17 height 17
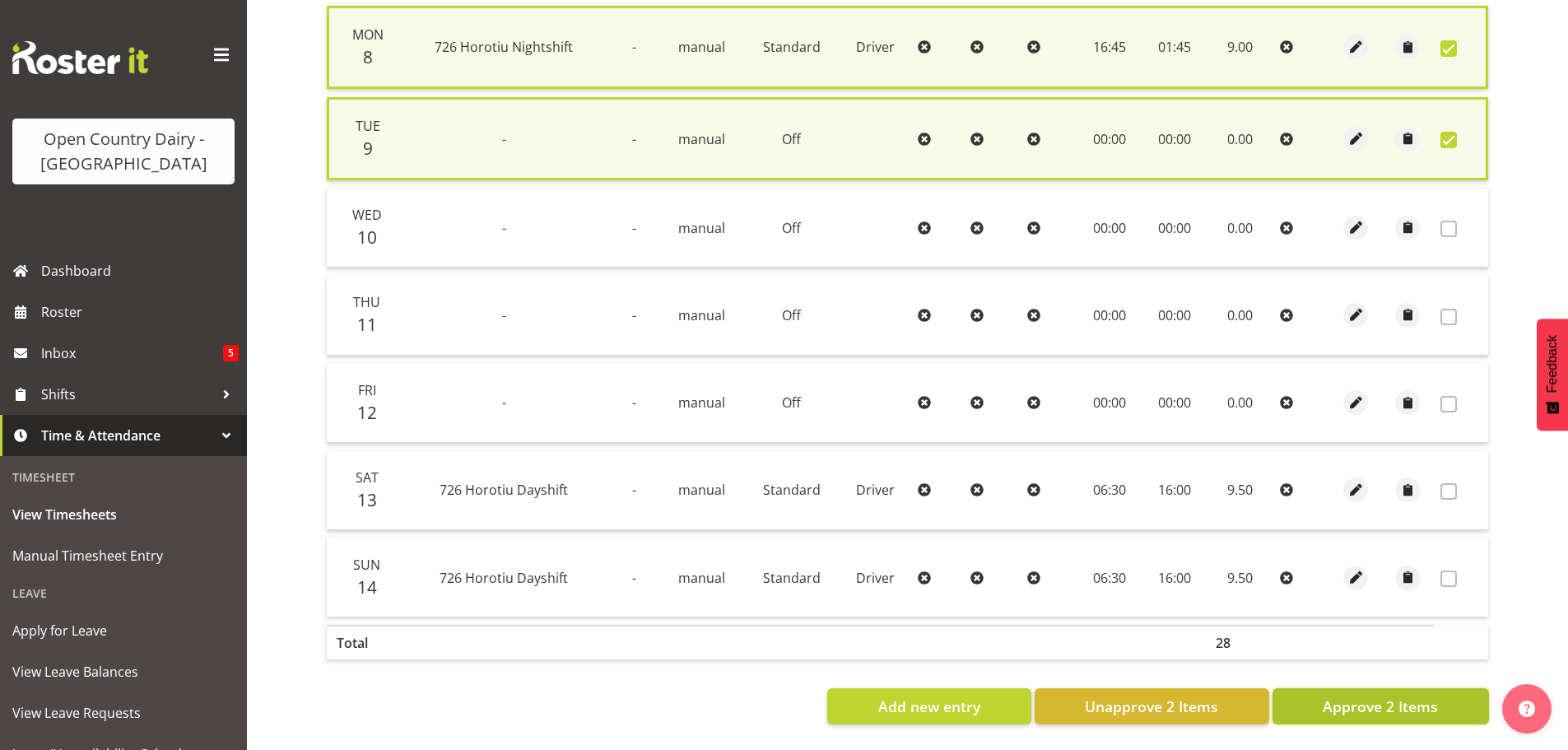
click at [1362, 696] on span "Approve 2 Items" at bounding box center [1381, 706] width 116 height 21
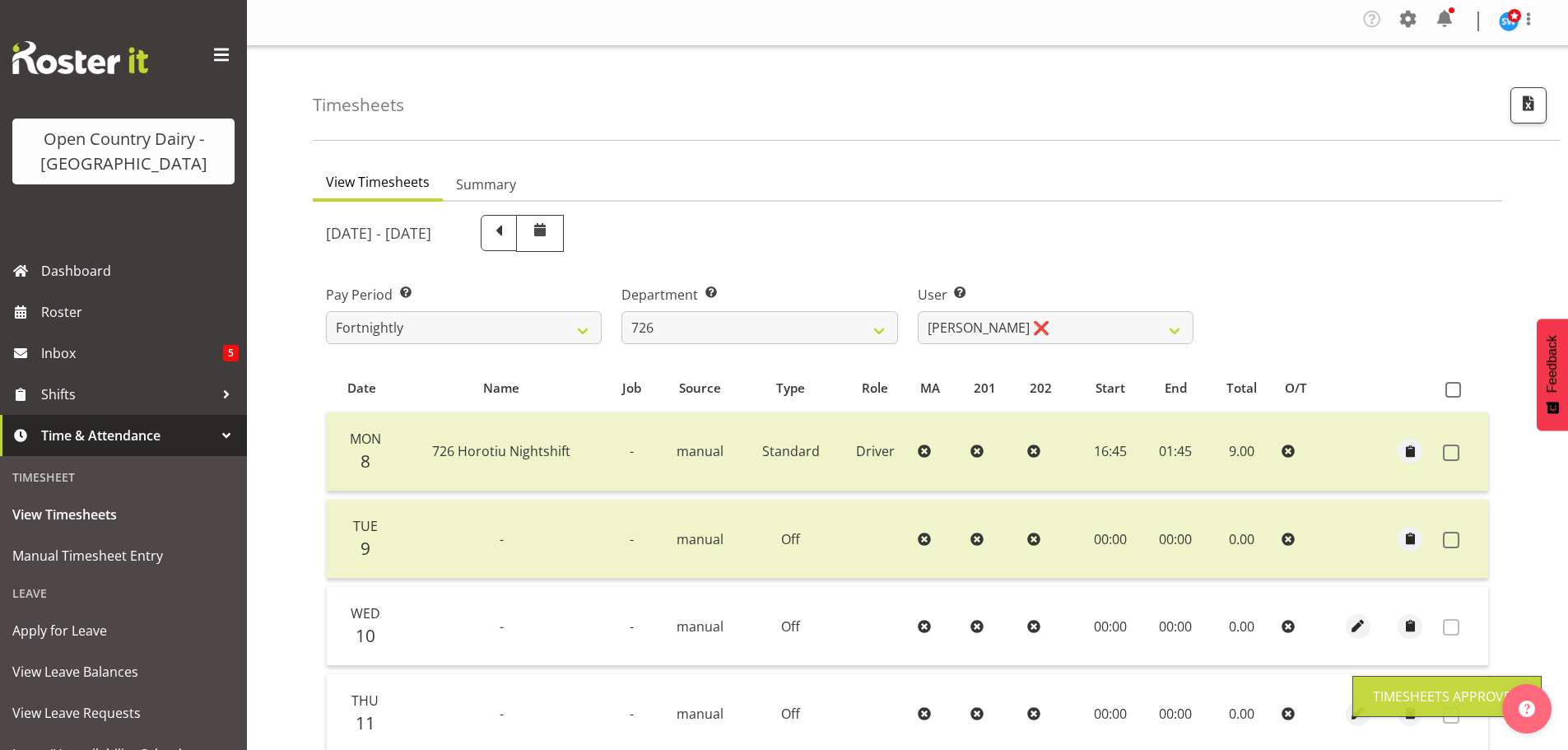
scroll to position [2, 0]
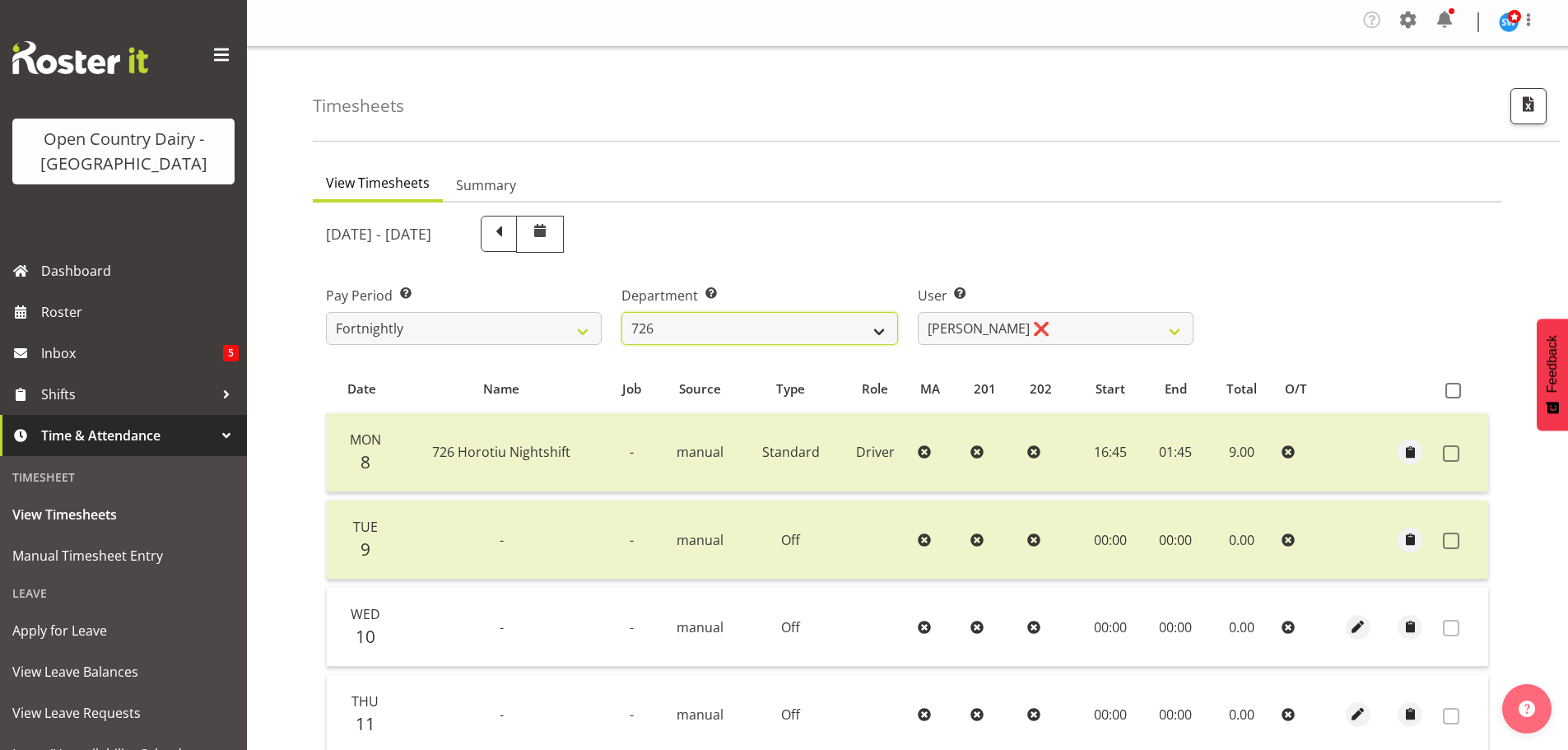
click at [705, 327] on select "701 702 703 704 705 706 707 708 709 710 711 712 713 714 715 716 717 718 719 720" at bounding box center [759, 329] width 276 height 33
click at [621, 312] on select "701 702 703 704 705 706 707 708 709 710 711 712 713 714 715 716 717 718 719 720" at bounding box center [759, 329] width 276 height 33
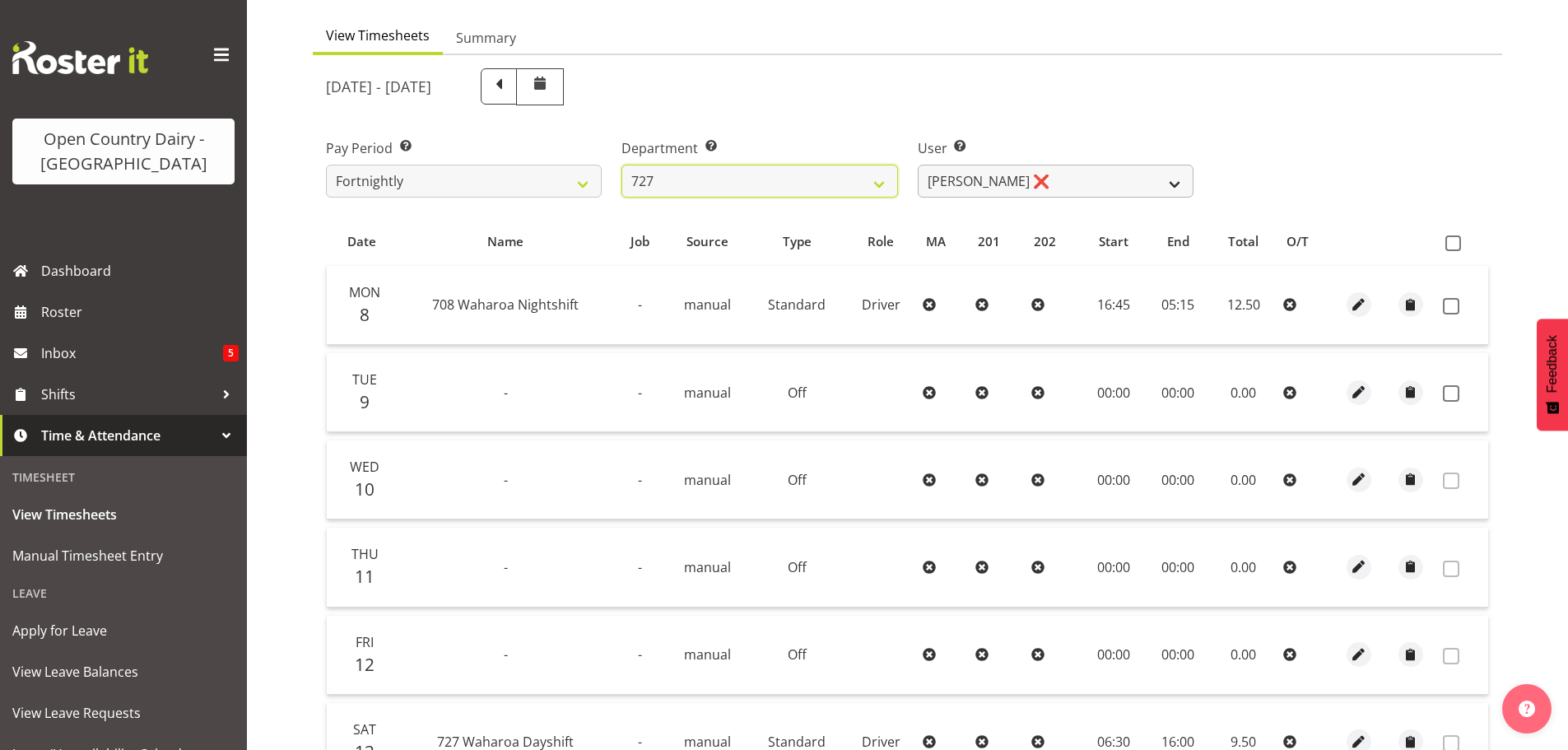
scroll to position [166, 0]
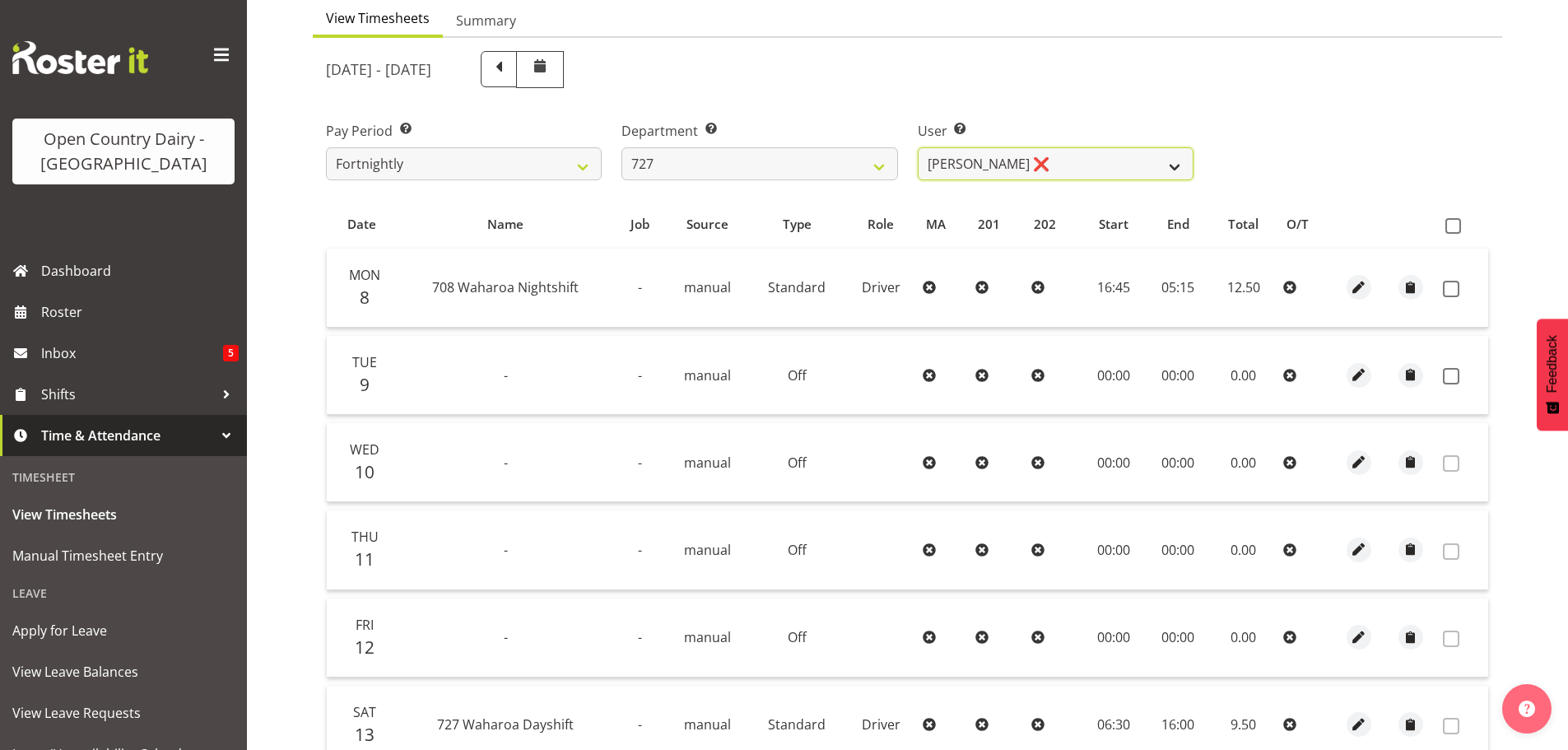
click at [1024, 171] on select "David Pawley ❌ Kase Hussey ❌ Rhys Greener ❌" at bounding box center [1055, 164] width 276 height 33
click at [918, 147] on select "David Pawley ❌ Kase Hussey ❌ Rhys Greener ❌" at bounding box center [1055, 164] width 276 height 33
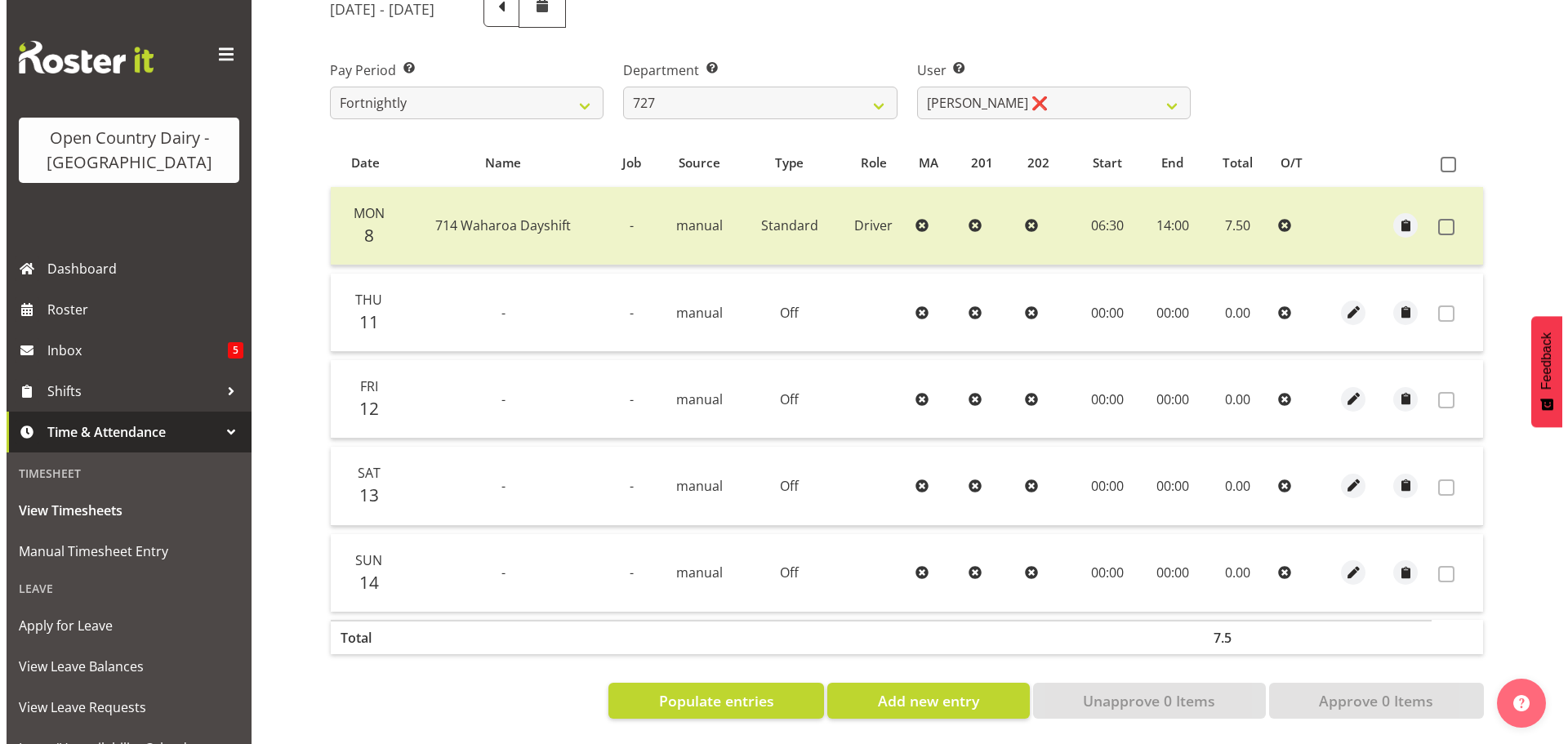
scroll to position [237, 0]
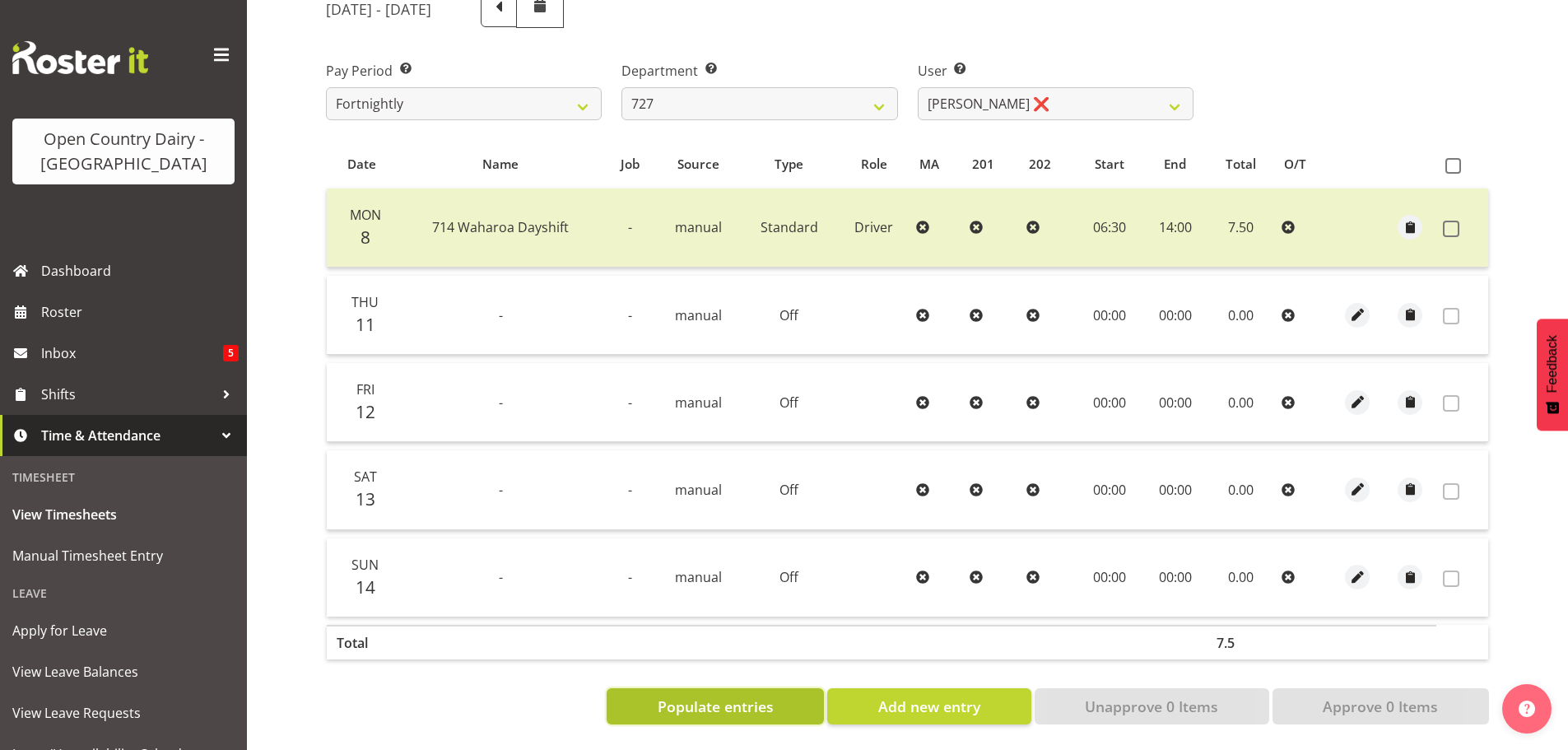
click at [715, 696] on span "Populate entries" at bounding box center [716, 706] width 116 height 21
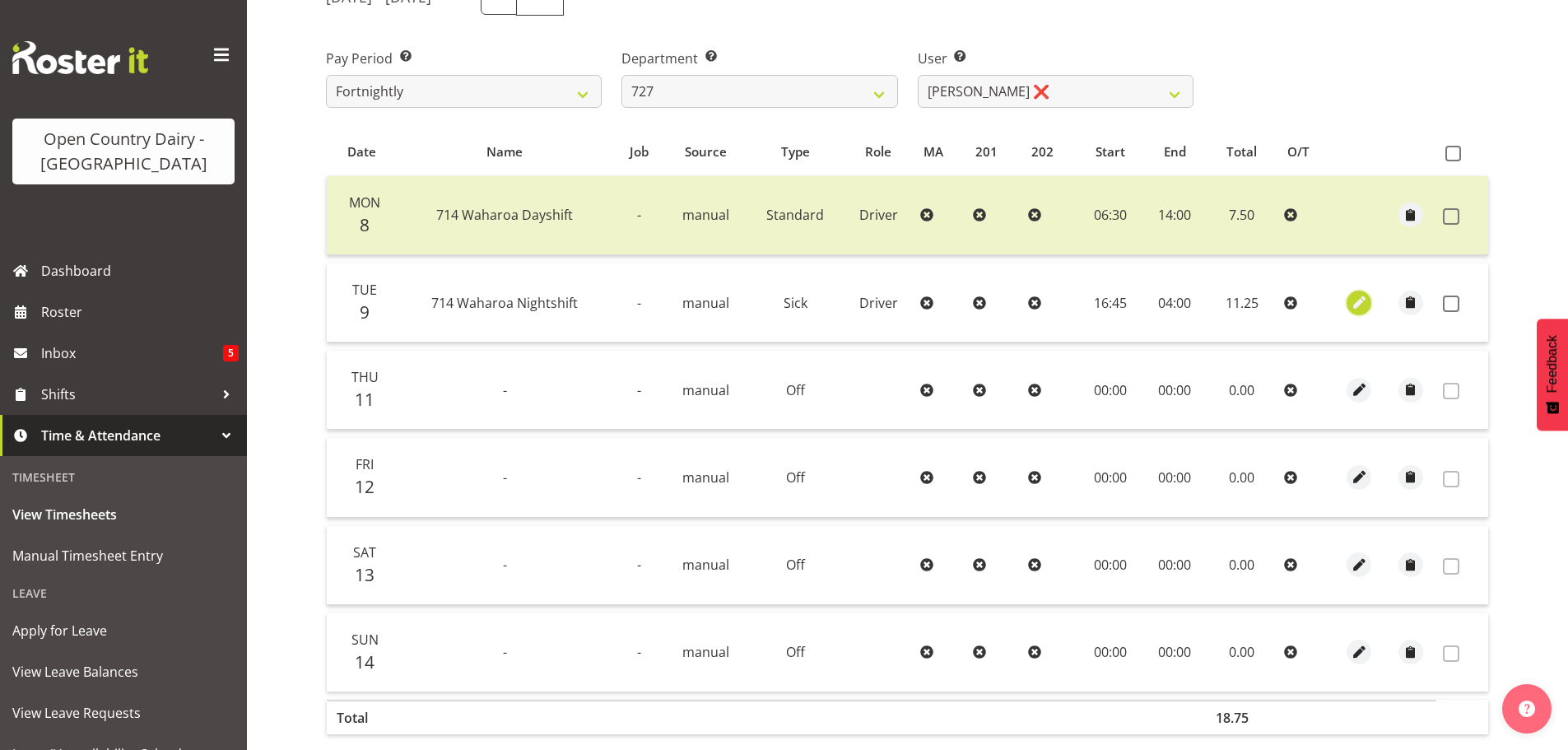
click at [1350, 298] on span "button" at bounding box center [1360, 303] width 19 height 19
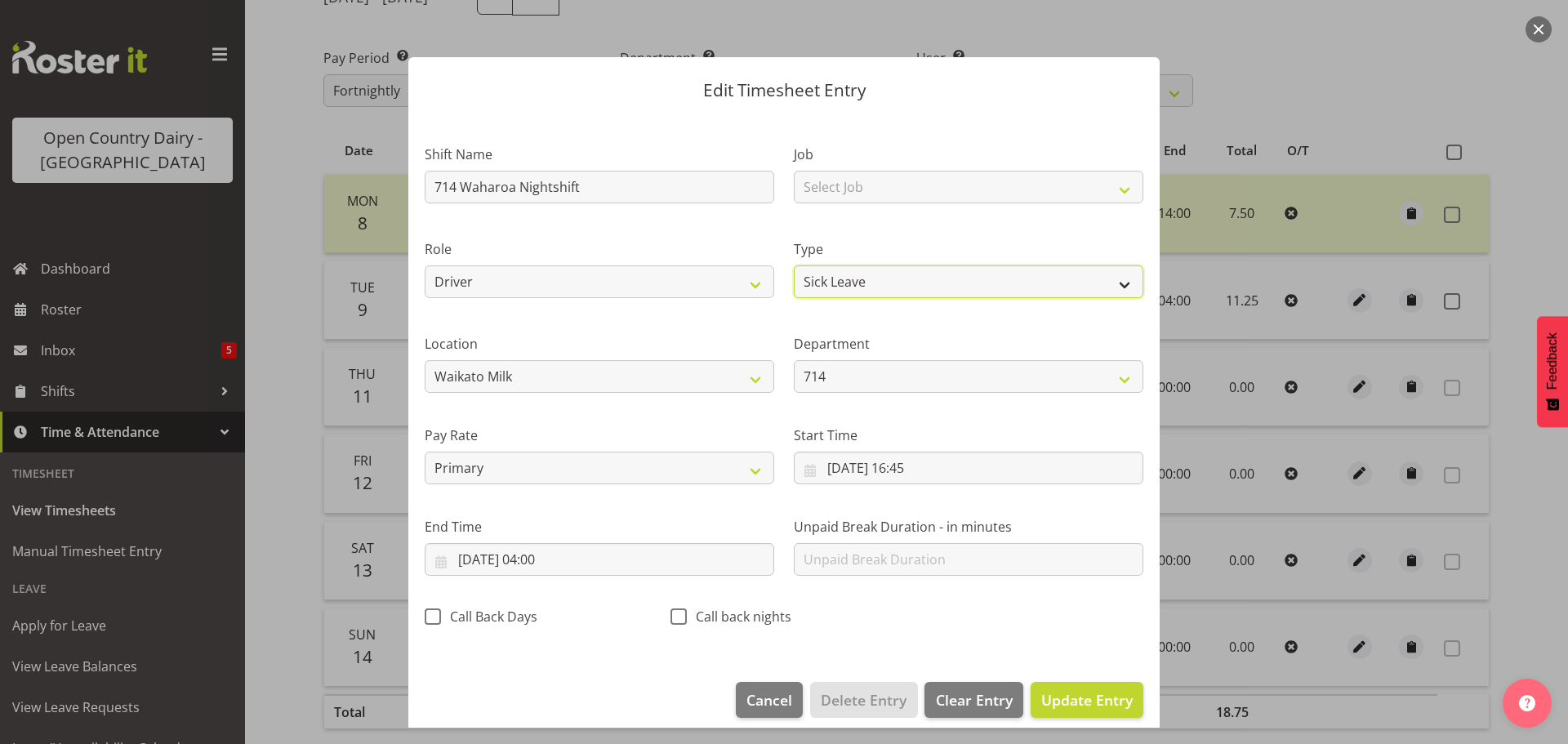
click at [846, 280] on select "Off Standard Public Holiday Public Holiday (Worked) Day In Lieu Annual Leave Si…" at bounding box center [968, 282] width 350 height 33
click at [794, 266] on select "Off Standard Public Holiday Public Holiday (Worked) Day In Lieu Annual Leave Si…" at bounding box center [968, 282] width 350 height 33
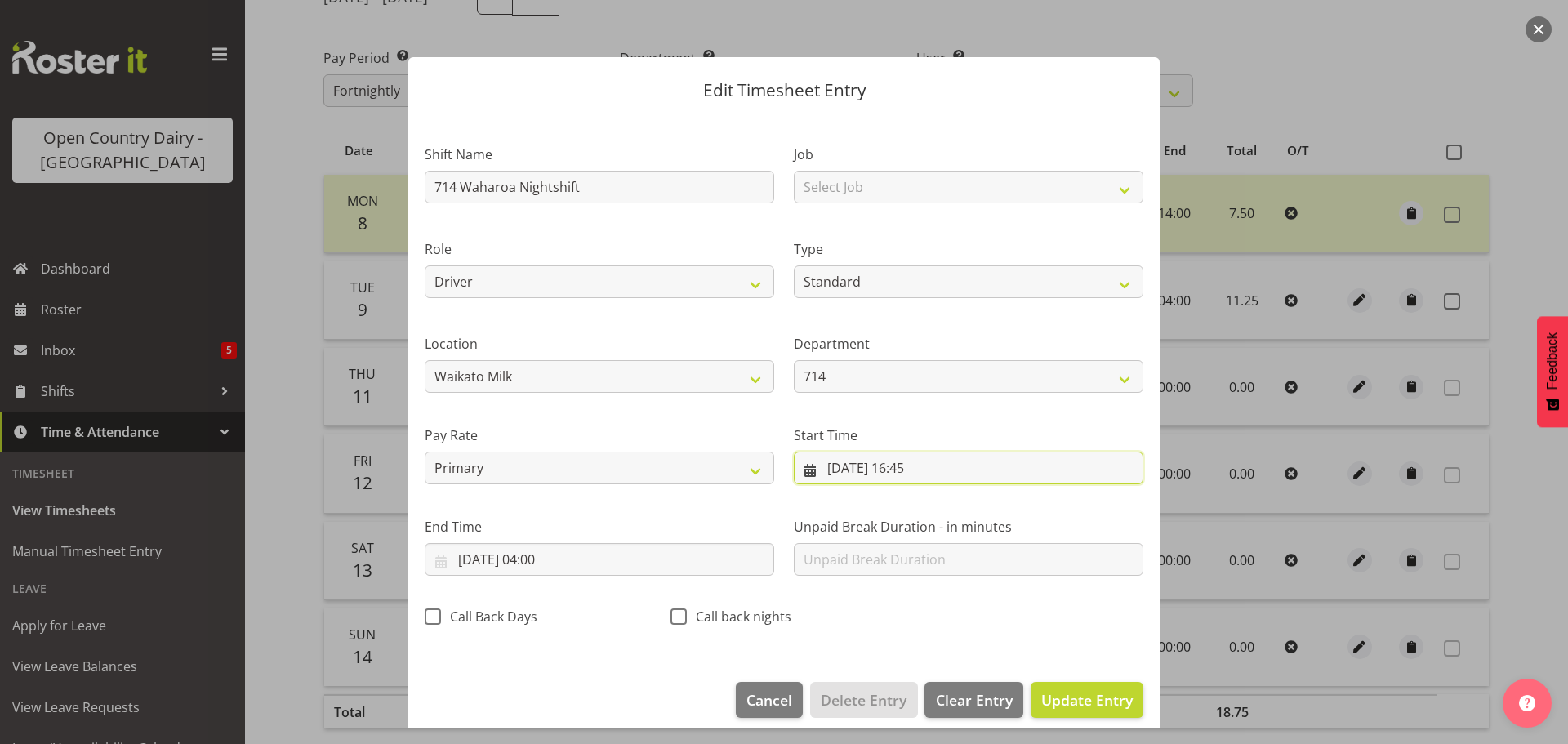
click at [915, 464] on input "09/09/2025, 16:45" at bounding box center [968, 468] width 350 height 33
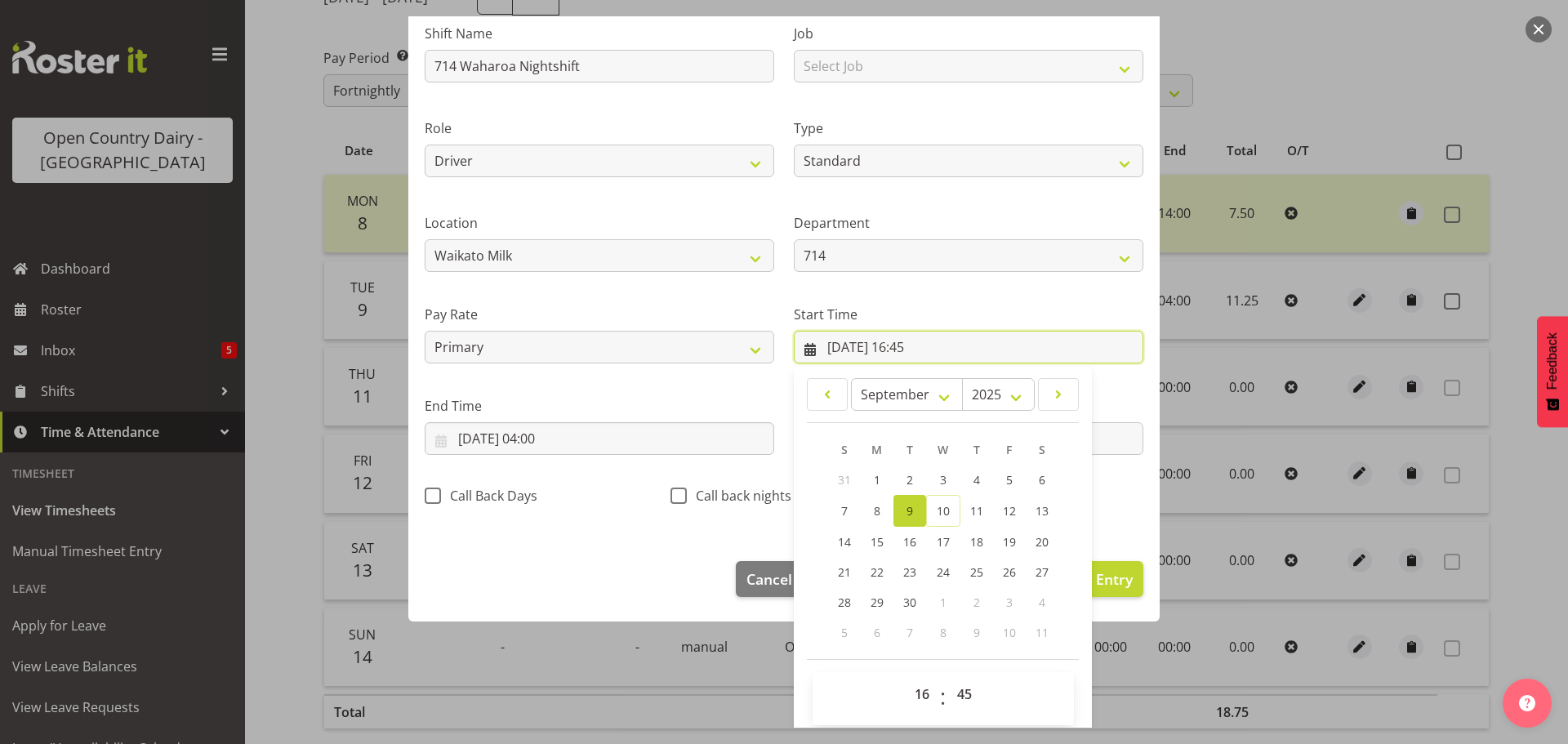
scroll to position [130, 0]
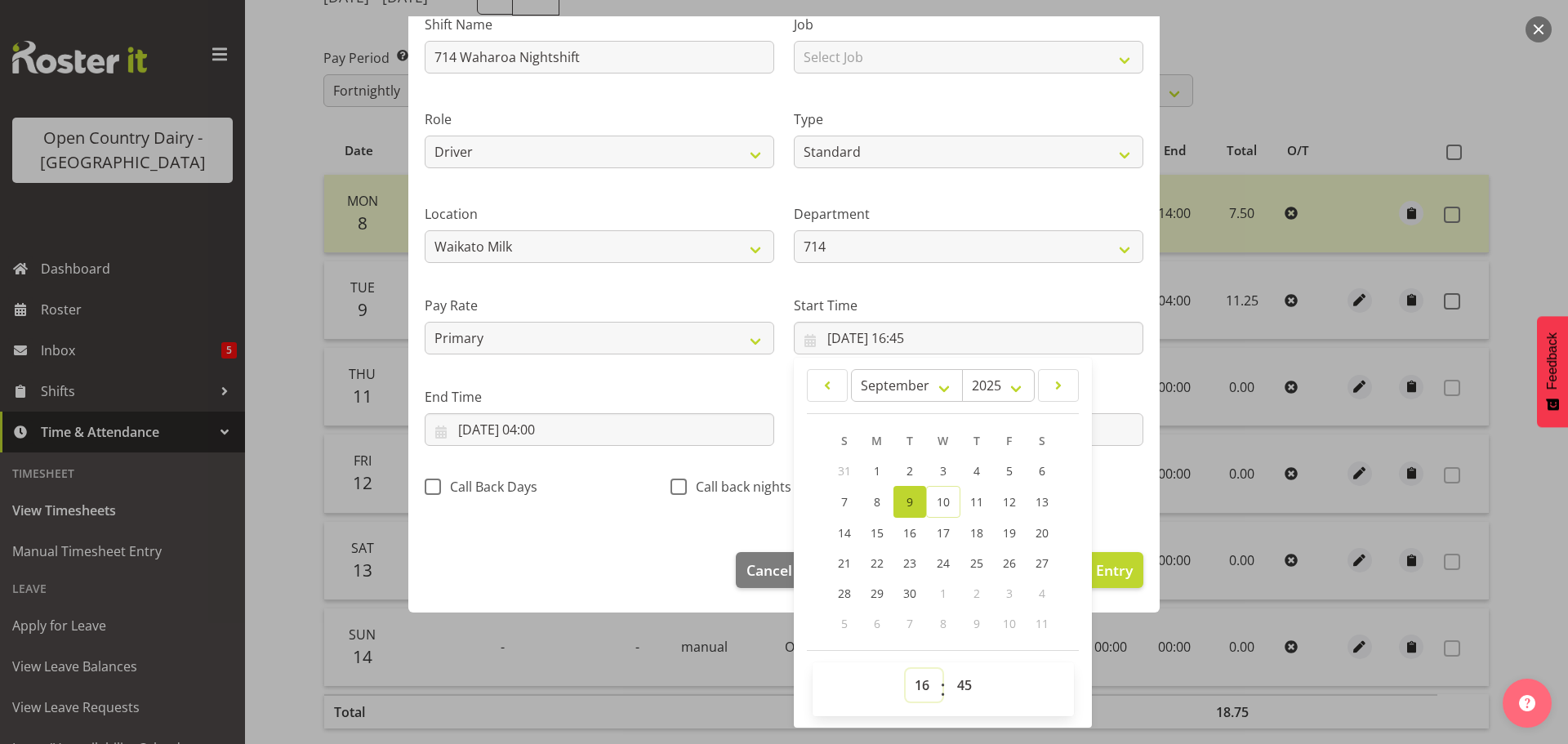
click at [917, 686] on select "00 01 02 03 04 05 06 07 08 09 10 11 12 13 14 15 16 17 18 19 20 21 22 23" at bounding box center [924, 685] width 36 height 33
click at [906, 668] on select "00 01 02 03 04 05 06 07 08 09 10 11 12 13 14 15 16 17 18 19 20 21 22 23" at bounding box center [924, 685] width 36 height 33
click at [963, 681] on select "00 01 02 03 04 05 06 07 08 09 10 11 12 13 14 15 16 17 18 19 20 21 22 23 24 25 2…" at bounding box center [966, 685] width 36 height 33
click at [948, 668] on select "00 01 02 03 04 05 06 07 08 09 10 11 12 13 14 15 16 17 18 19 20 21 22 23 24 25 2…" at bounding box center [966, 685] width 36 height 33
click at [472, 430] on input "10/09/2025, 04:00" at bounding box center [599, 430] width 350 height 33
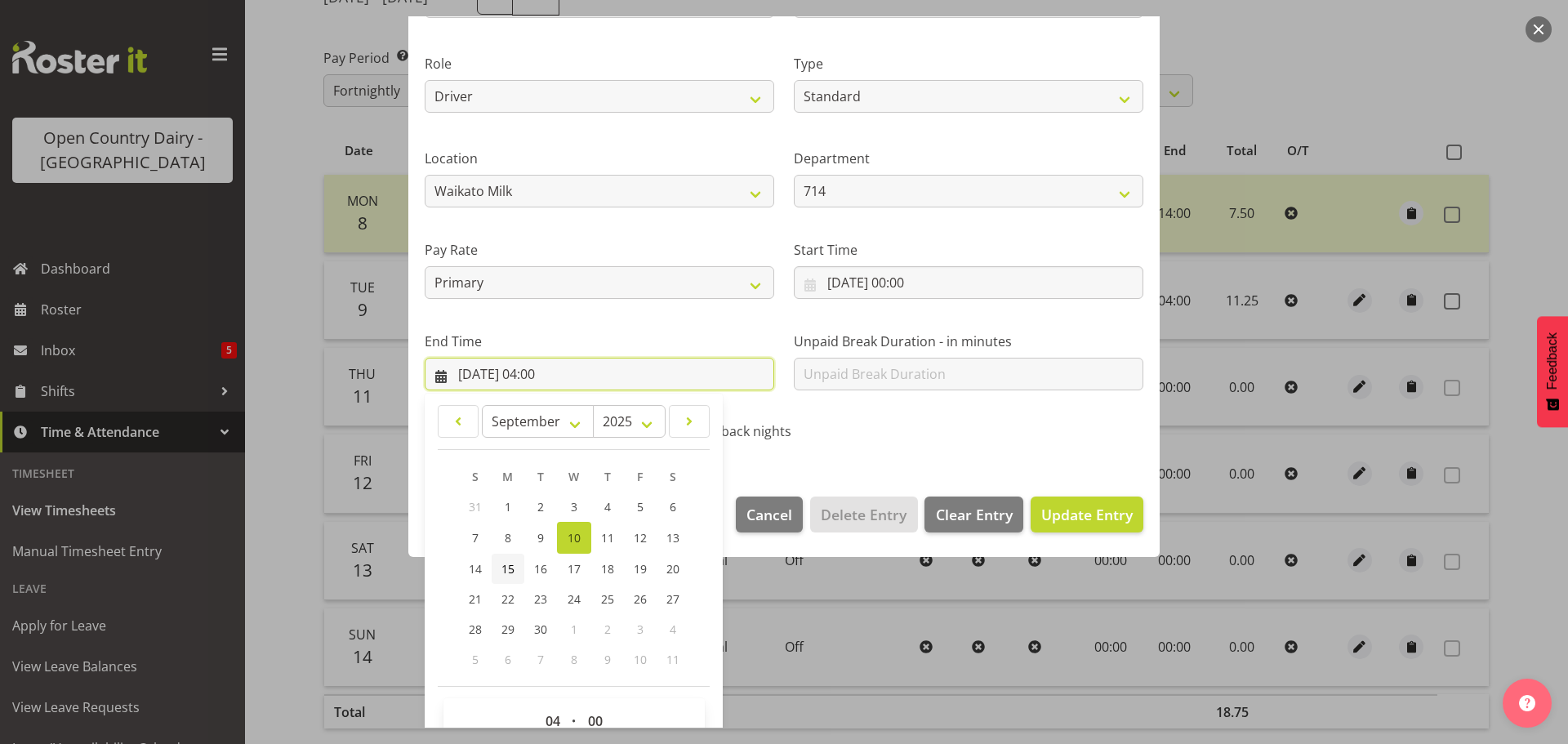
scroll to position [221, 0]
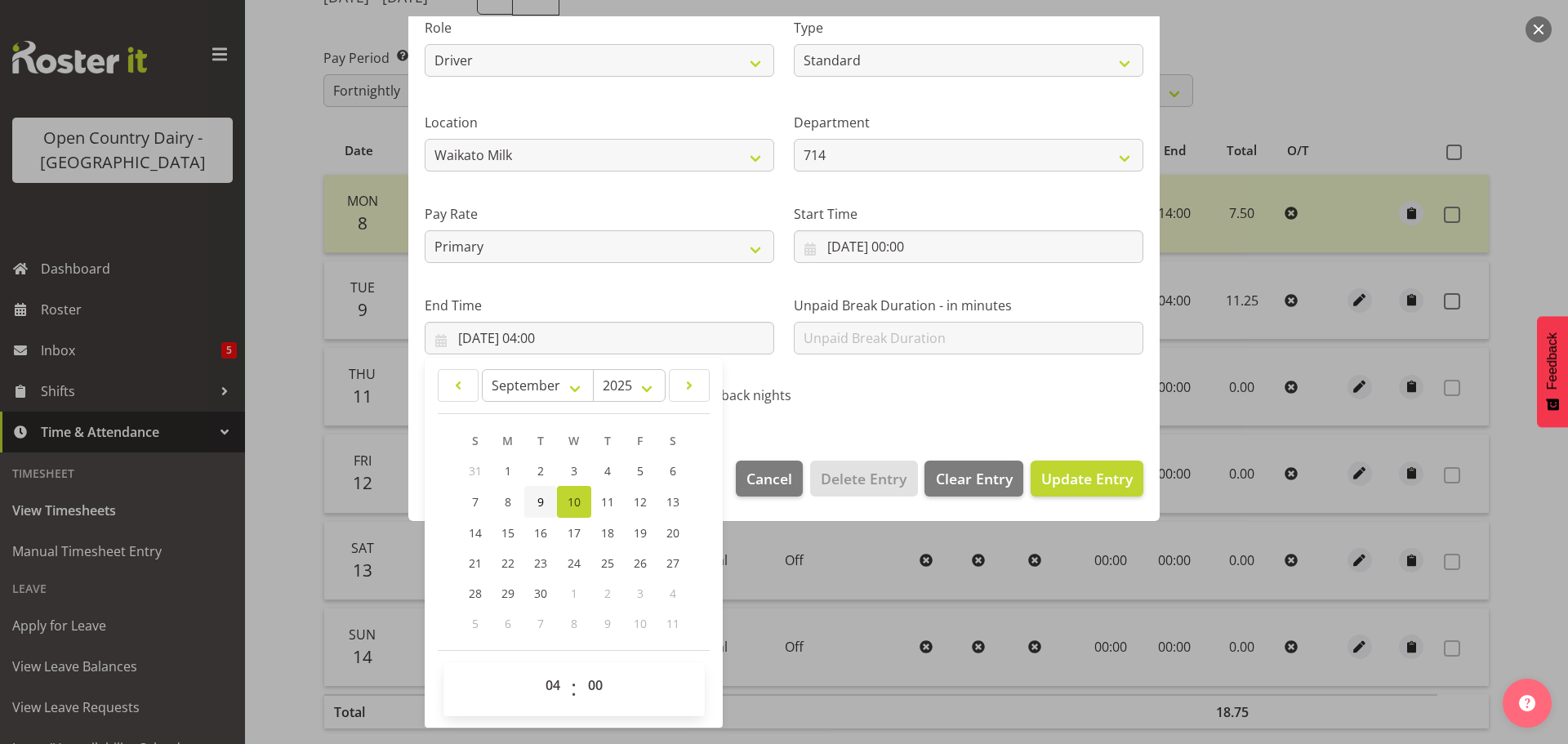
click at [536, 491] on link "9" at bounding box center [541, 502] width 33 height 32
click at [549, 688] on select "00 01 02 03 04 05 06 07 08 09 10 11 12 13 14 15 16 17 18 19 20 21 22 23" at bounding box center [555, 685] width 36 height 33
click at [537, 668] on select "00 01 02 03 04 05 06 07 08 09 10 11 12 13 14 15 16 17 18 19 20 21 22 23" at bounding box center [555, 685] width 36 height 33
click at [590, 680] on select "00 01 02 03 04 05 06 07 08 09 10 11 12 13 14 15 16 17 18 19 20 21 22 23 24 25 2…" at bounding box center [597, 685] width 36 height 33
click at [579, 668] on select "00 01 02 03 04 05 06 07 08 09 10 11 12 13 14 15 16 17 18 19 20 21 22 23 24 25 2…" at bounding box center [597, 685] width 36 height 33
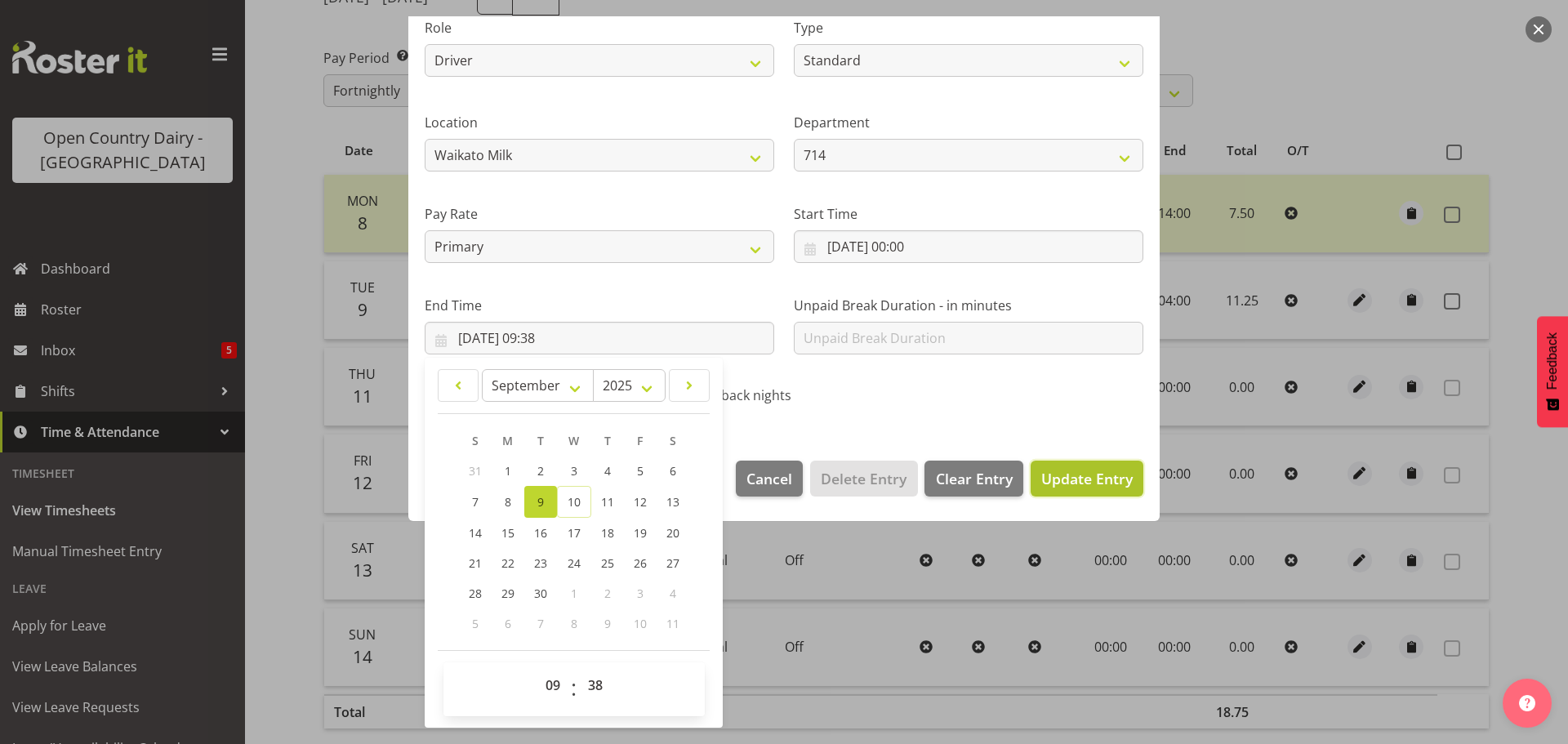
click at [1066, 472] on span "Update Entry" at bounding box center [1086, 478] width 91 height 20
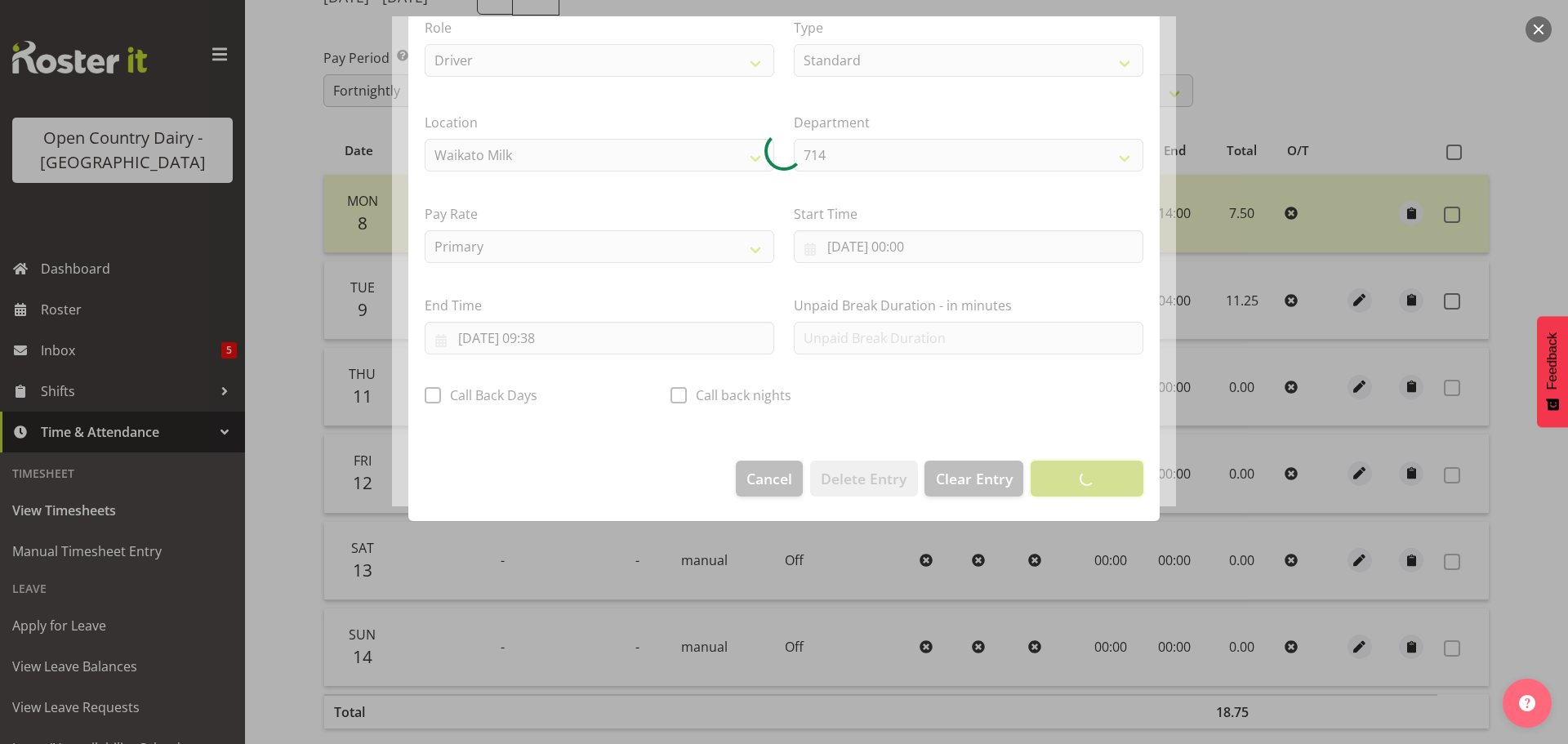
scroll to position [15, 0]
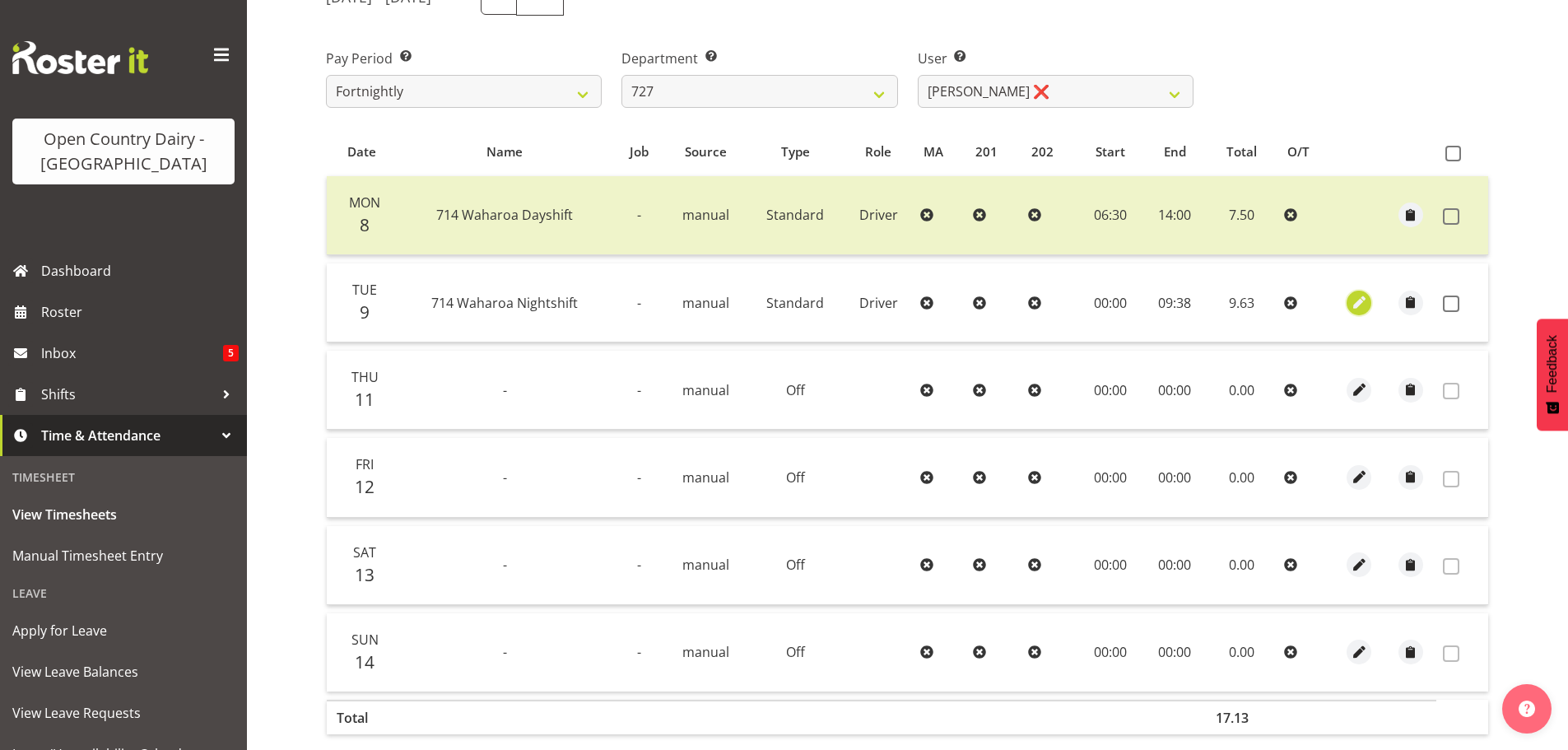
click at [1356, 302] on span "button" at bounding box center [1360, 303] width 19 height 19
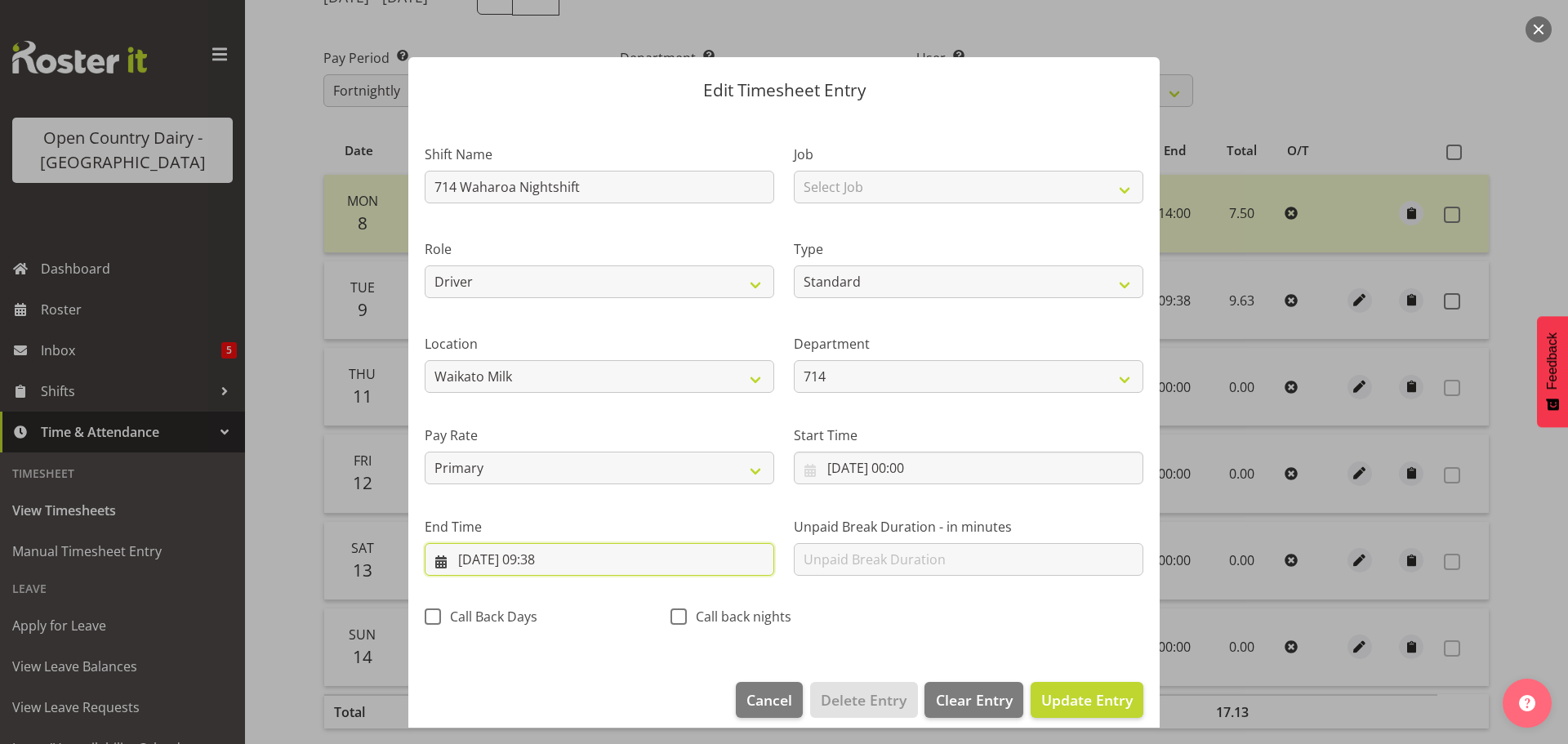
click at [566, 554] on input "09/09/2025, 09:38" at bounding box center [599, 560] width 350 height 33
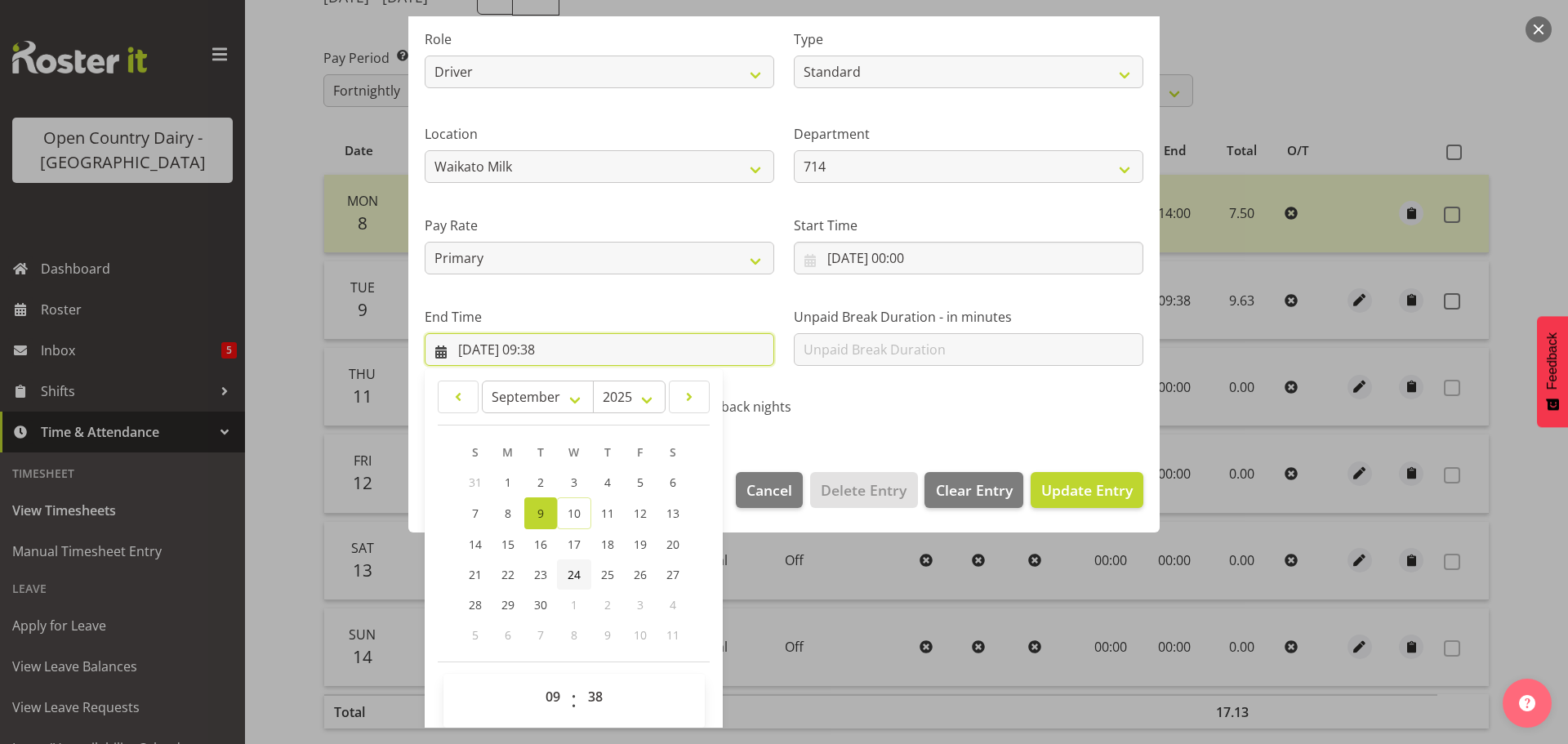
scroll to position [221, 0]
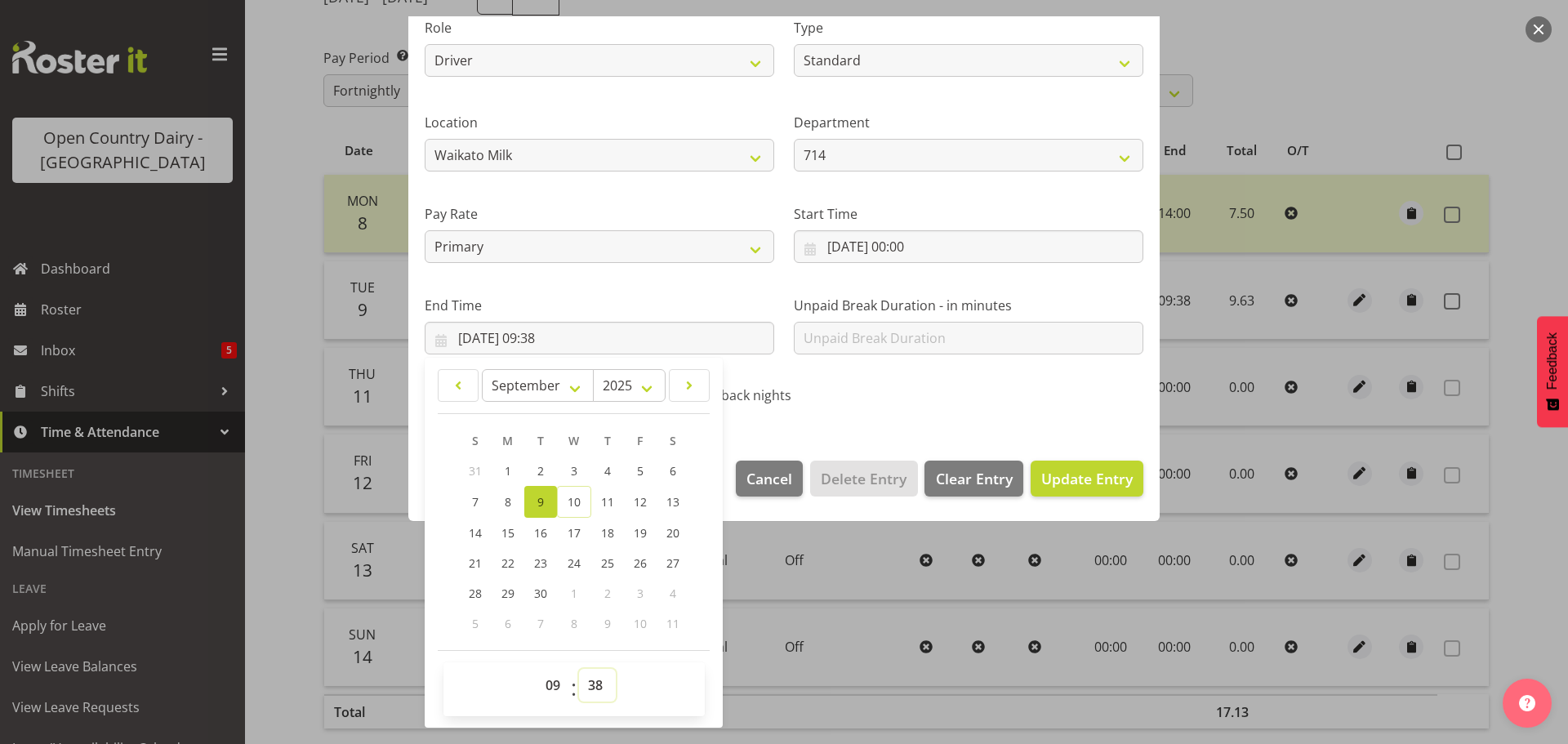
click at [594, 681] on select "00 01 02 03 04 05 06 07 08 09 10 11 12 13 14 15 16 17 18 19 20 21 22 23 24 25 2…" at bounding box center [597, 685] width 36 height 33
click at [579, 668] on select "00 01 02 03 04 05 06 07 08 09 10 11 12 13 14 15 16 17 18 19 20 21 22 23 24 25 2…" at bounding box center [597, 685] width 36 height 33
click at [1044, 464] on button "Update Entry" at bounding box center [1087, 478] width 113 height 36
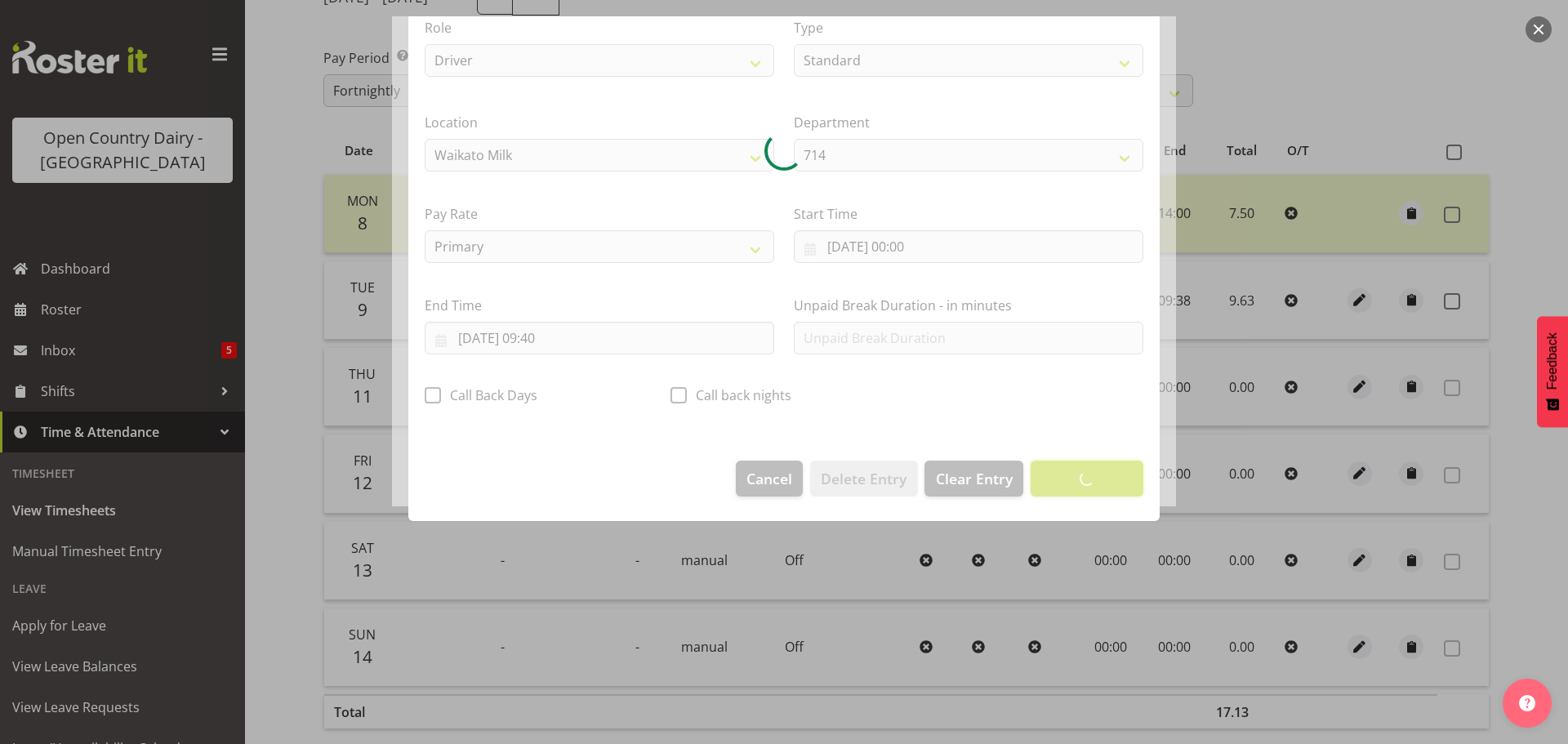
scroll to position [15, 0]
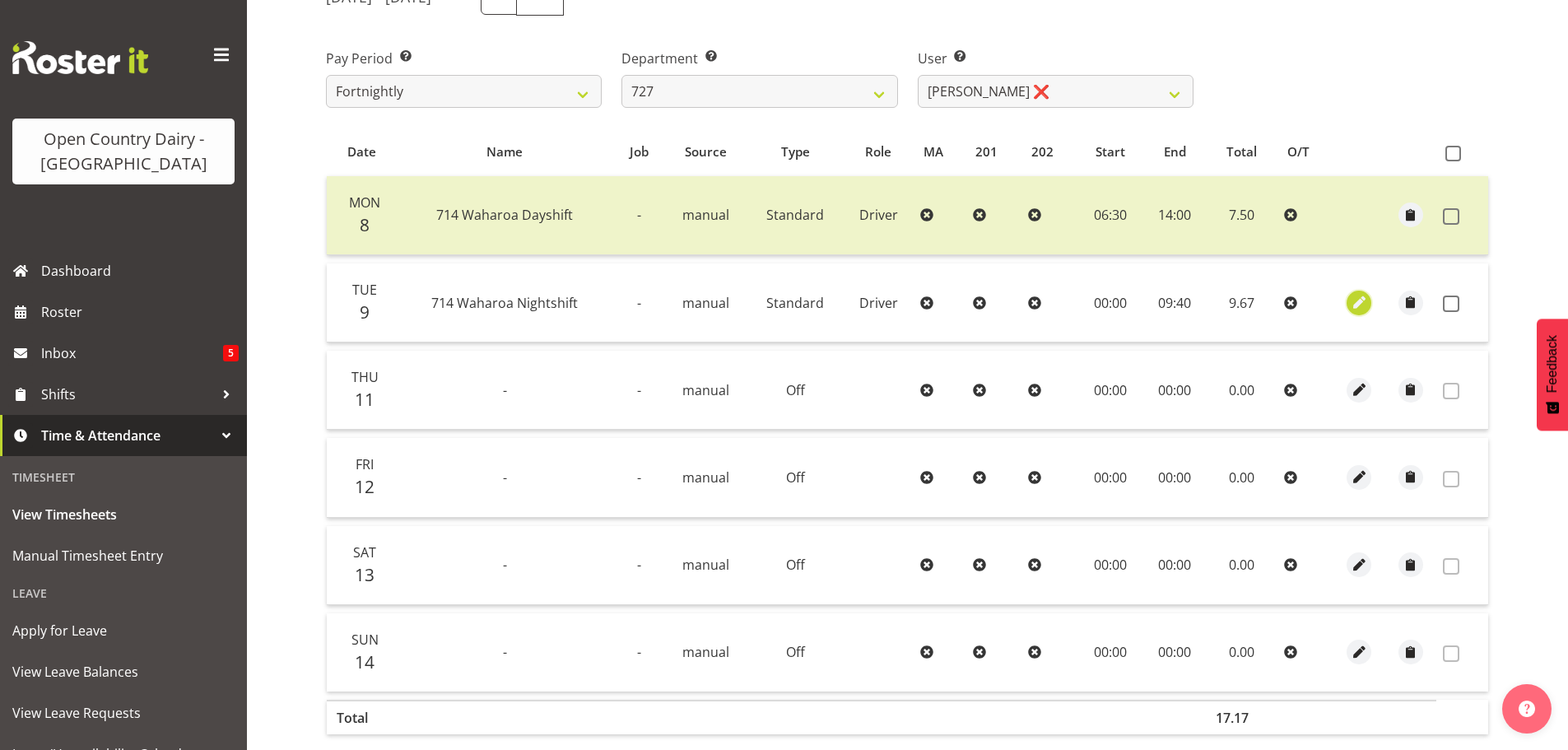
click at [1354, 305] on span "button" at bounding box center [1360, 303] width 19 height 19
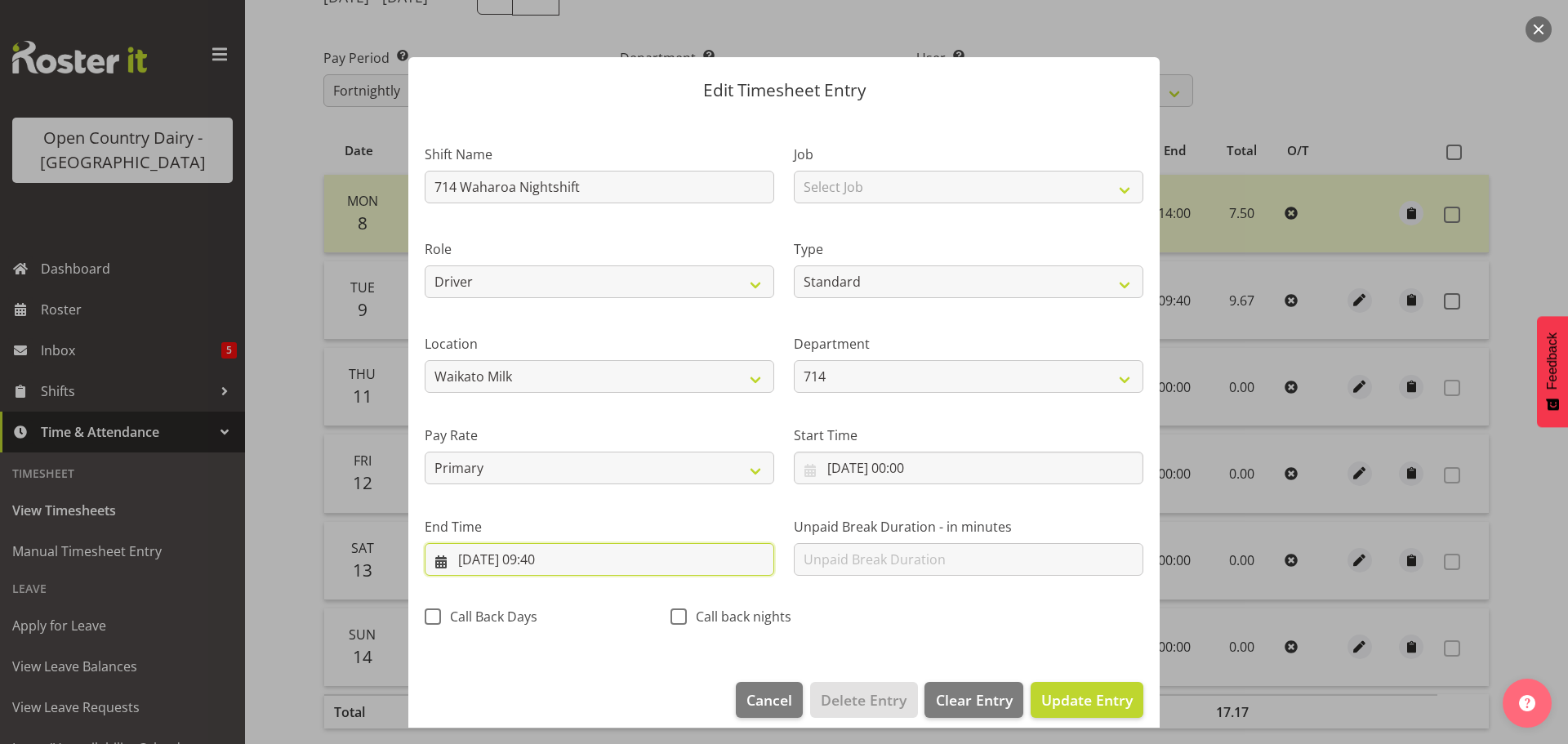
click at [563, 557] on input "09/09/2025, 09:40" at bounding box center [599, 560] width 350 height 33
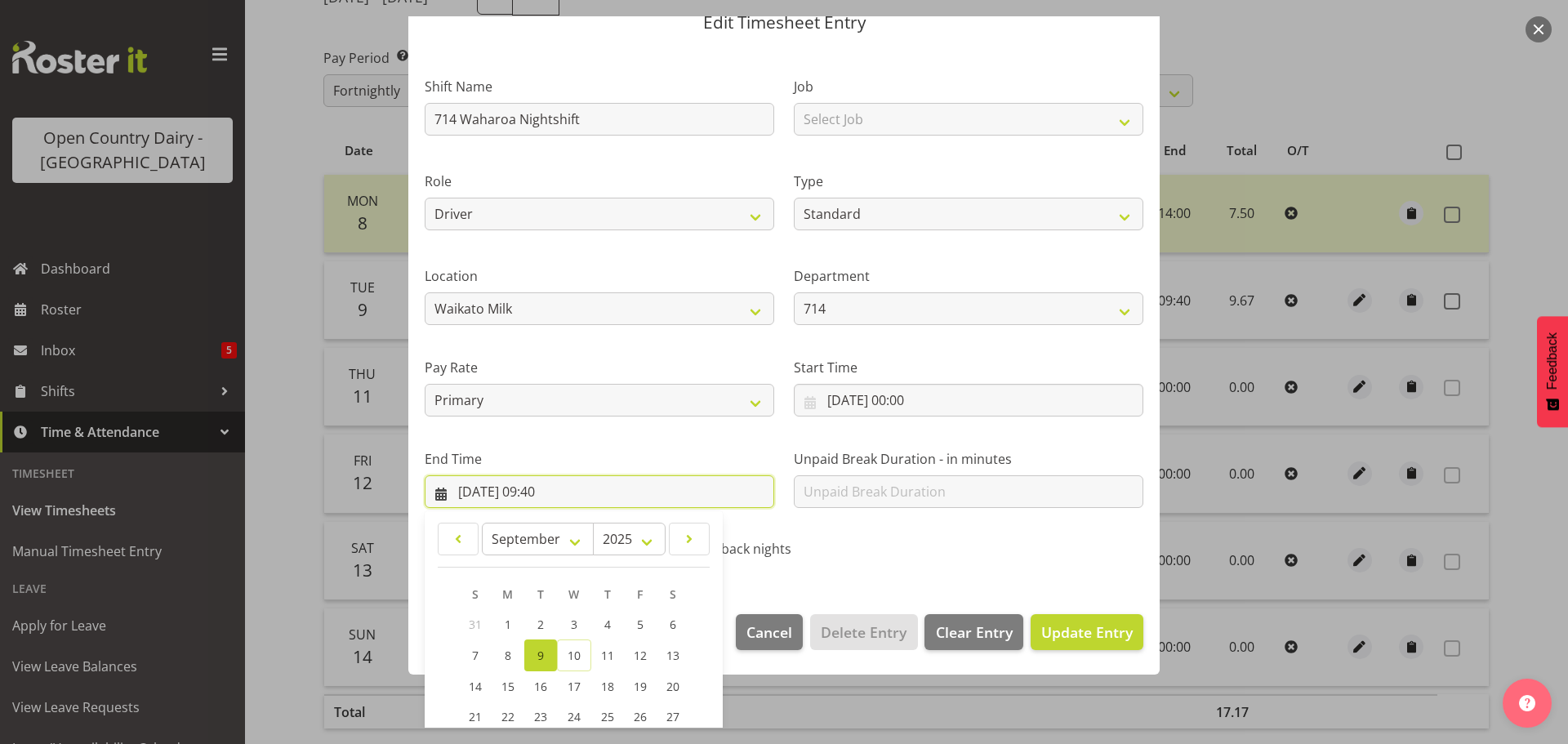
scroll to position [221, 0]
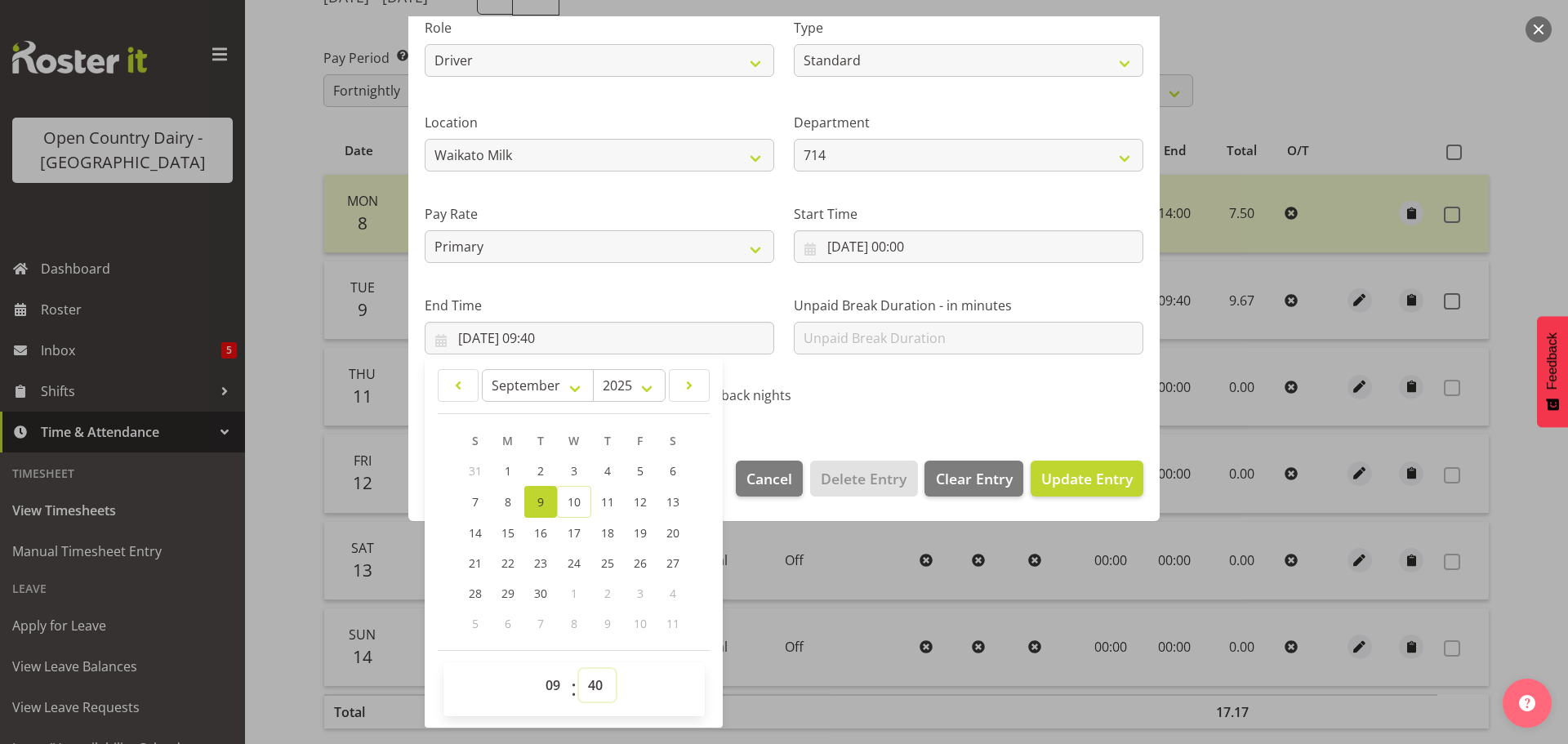
click at [589, 678] on select "00 01 02 03 04 05 06 07 08 09 10 11 12 13 14 15 16 17 18 19 20 21 22 23 24 25 2…" at bounding box center [597, 685] width 36 height 33
click at [579, 668] on select "00 01 02 03 04 05 06 07 08 09 10 11 12 13 14 15 16 17 18 19 20 21 22 23 24 25 2…" at bounding box center [597, 685] width 36 height 33
click at [1044, 474] on span "Update Entry" at bounding box center [1086, 478] width 91 height 20
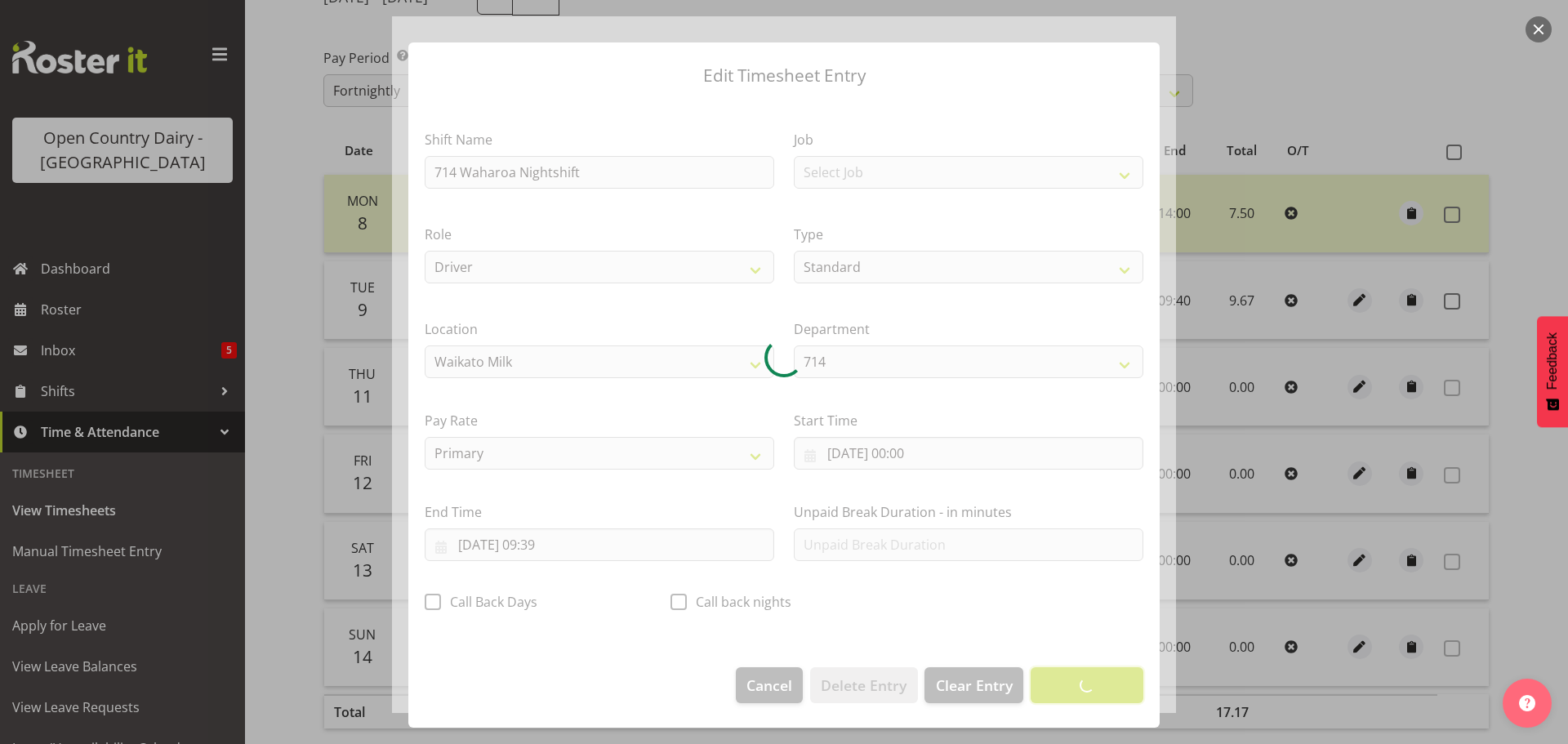
scroll to position [15, 0]
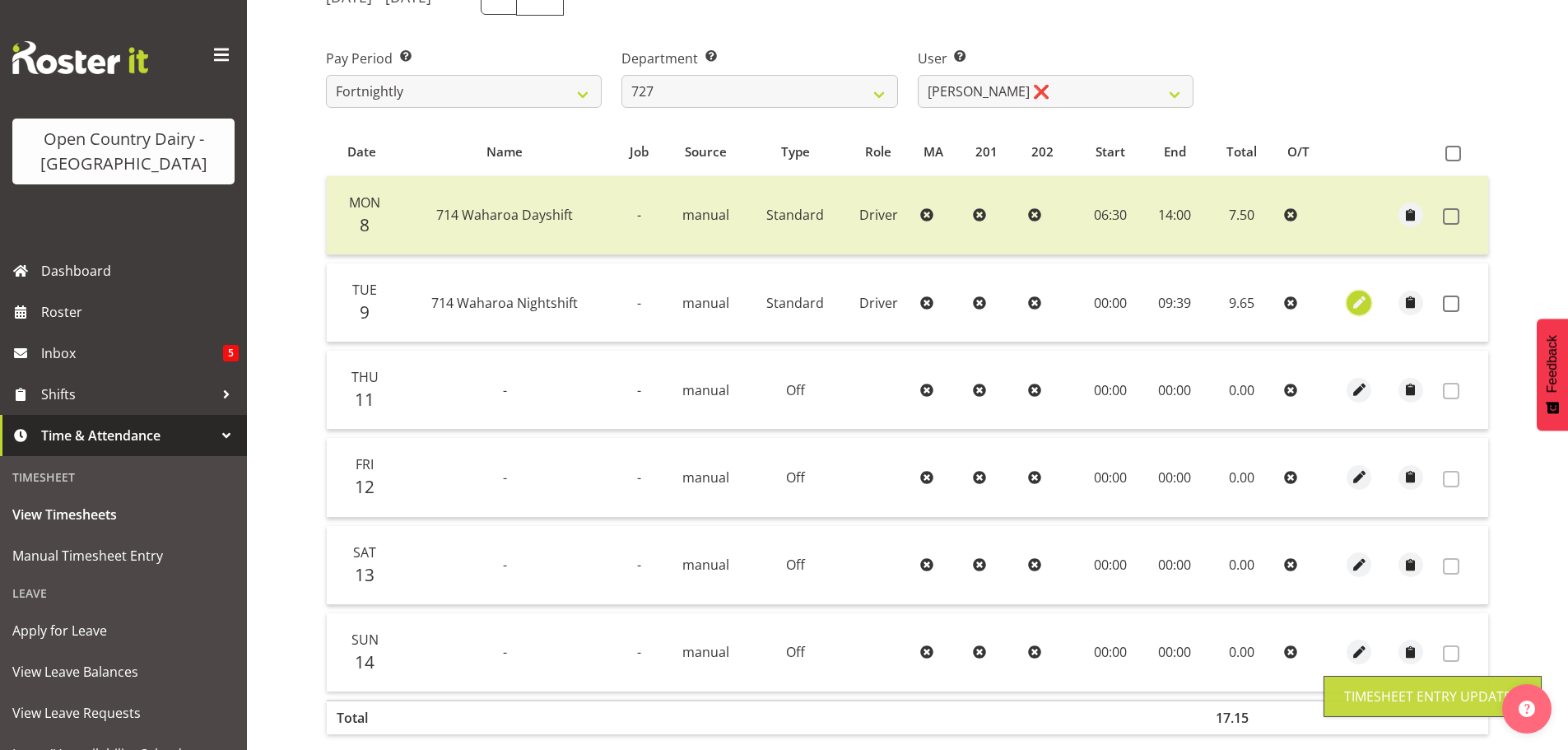
click at [1362, 301] on span "button" at bounding box center [1360, 303] width 19 height 19
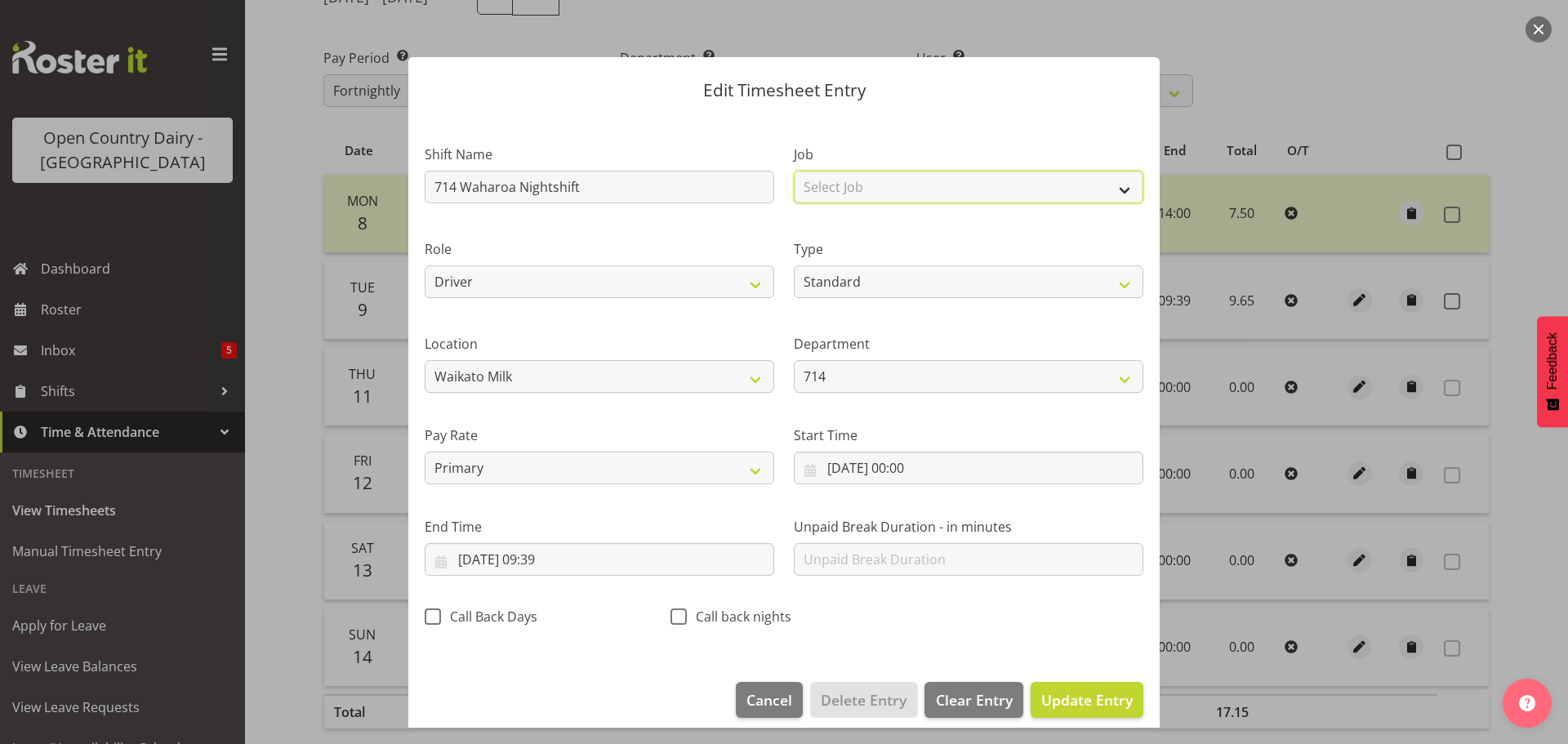
click at [861, 188] on select "Select Job Driver Driver supervisor Support" at bounding box center [968, 188] width 350 height 33
click at [794, 171] on select "Select Job Driver Driver supervisor Support" at bounding box center [968, 188] width 350 height 33
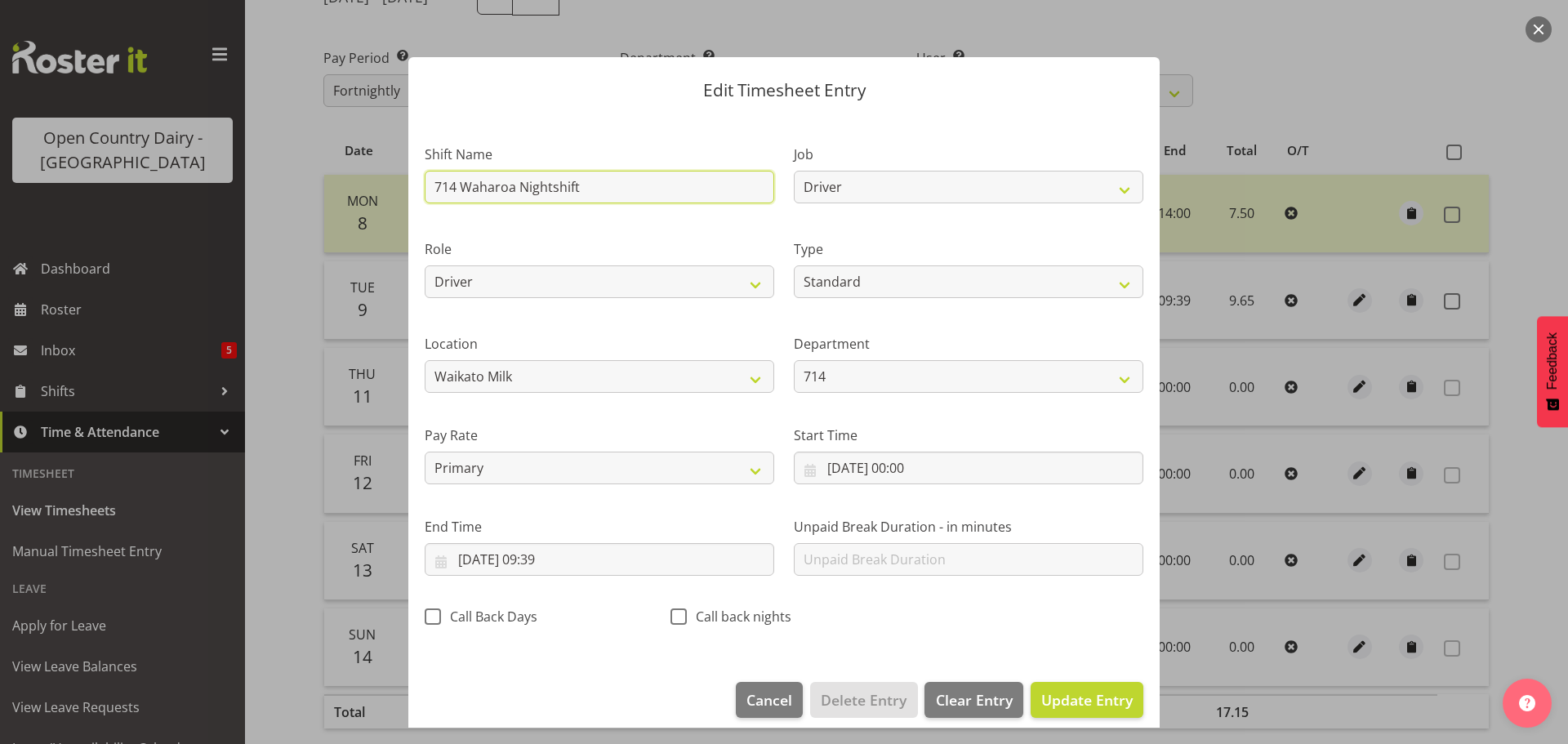
drag, startPoint x: 603, startPoint y: 186, endPoint x: 391, endPoint y: 186, distance: 212.0
click at [391, 186] on div "Edit Timesheet Entry Shift Name 714 Waharoa Nightshift Job Driver Driver superv…" at bounding box center [784, 372] width 1568 height 744
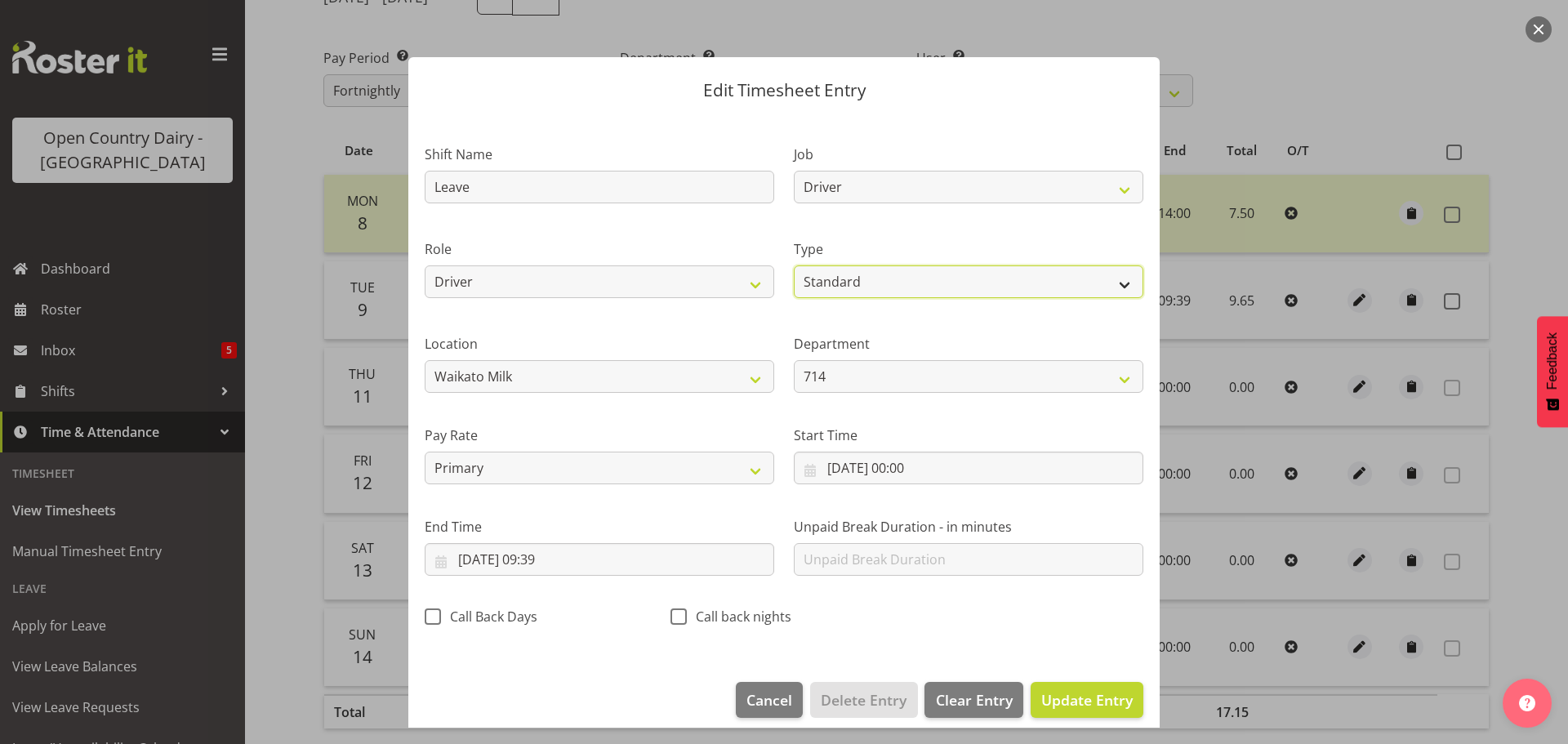
click at [873, 280] on select "Off Standard Public Holiday Public Holiday (Worked) Day In Lieu Annual Leave Si…" at bounding box center [968, 282] width 350 height 33
click at [794, 266] on select "Off Standard Public Holiday Public Holiday (Worked) Day In Lieu Annual Leave Si…" at bounding box center [968, 282] width 350 height 33
click at [1041, 696] on span "Update Entry" at bounding box center [1086, 700] width 91 height 20
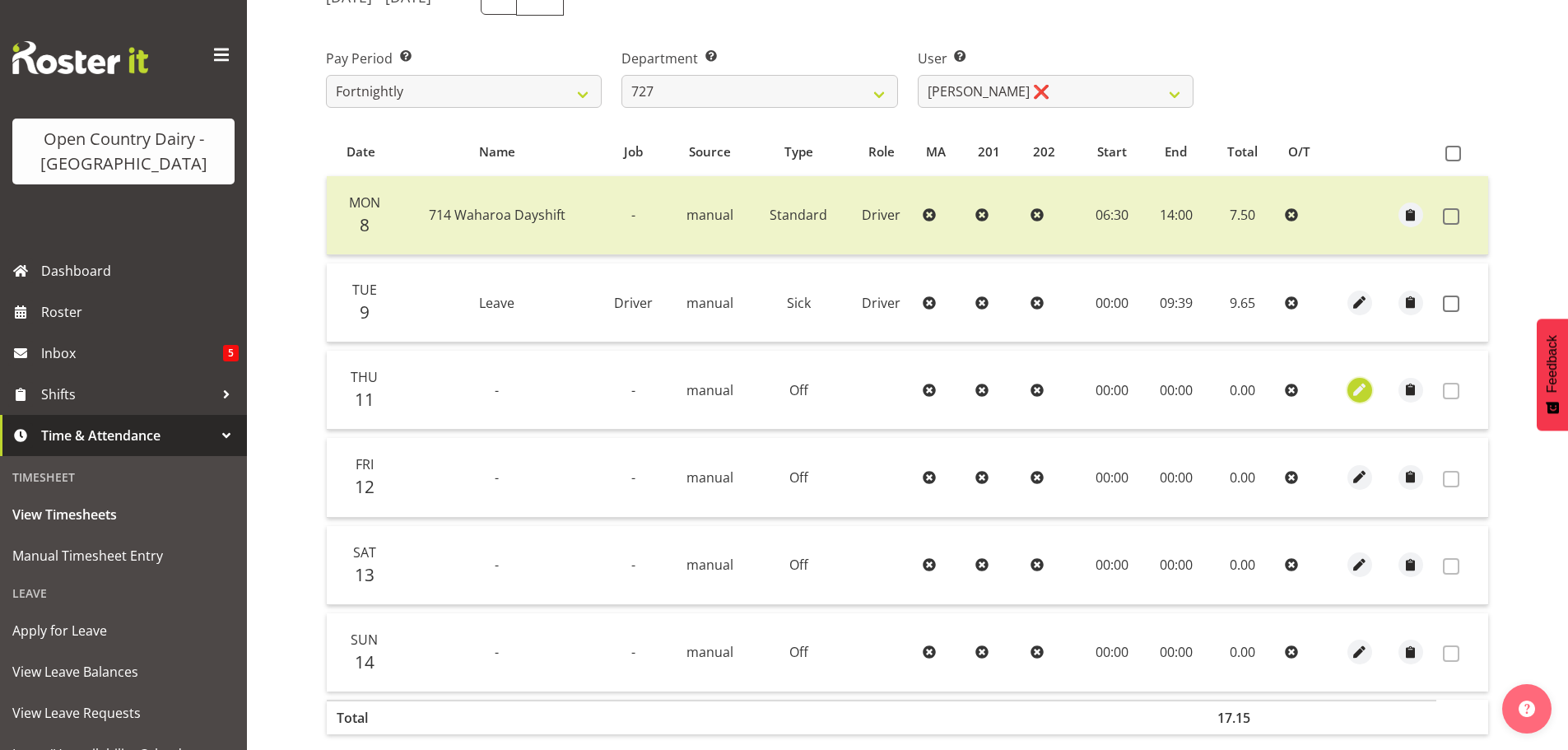
click at [1362, 383] on span "button" at bounding box center [1360, 390] width 19 height 19
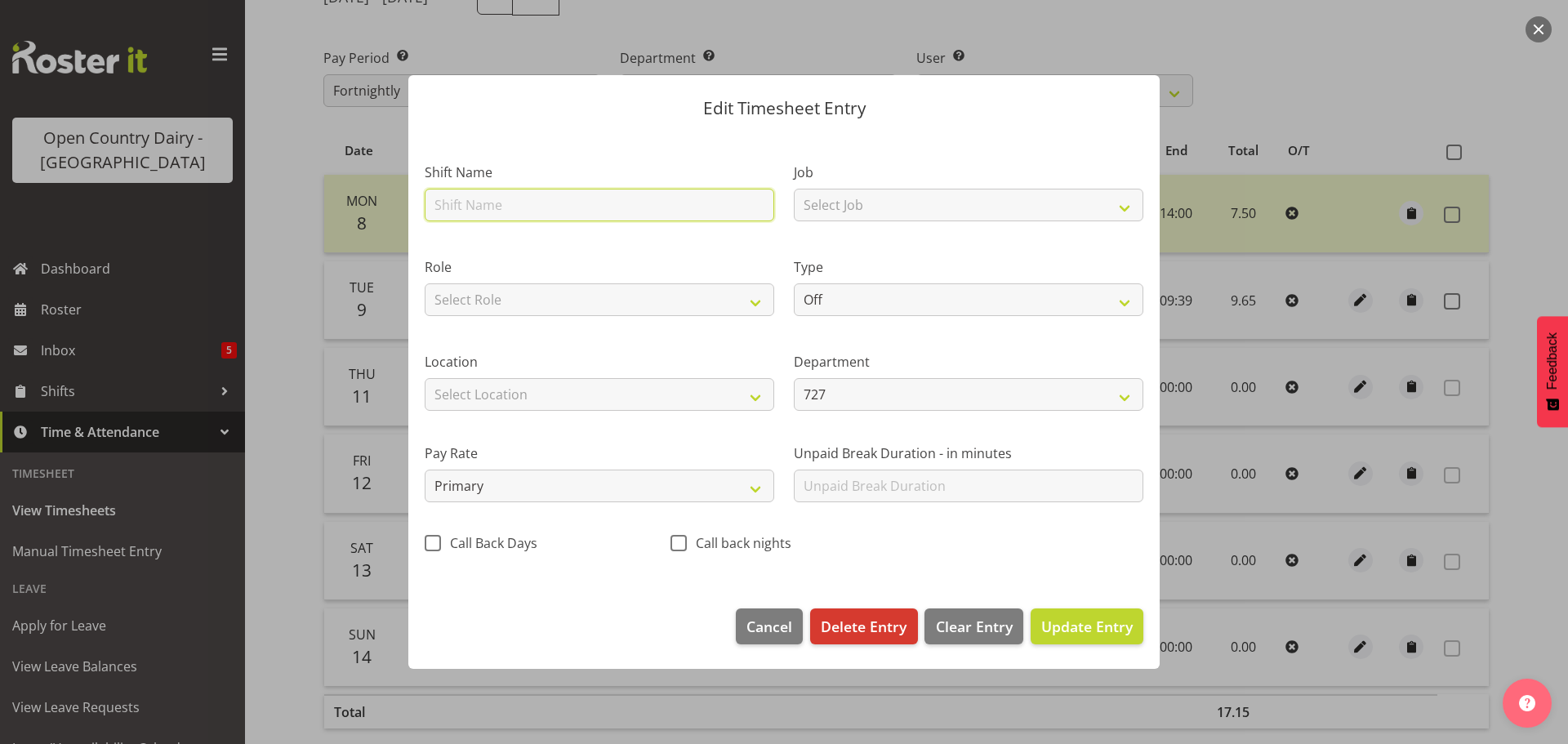
click at [510, 207] on input "text" at bounding box center [599, 205] width 350 height 33
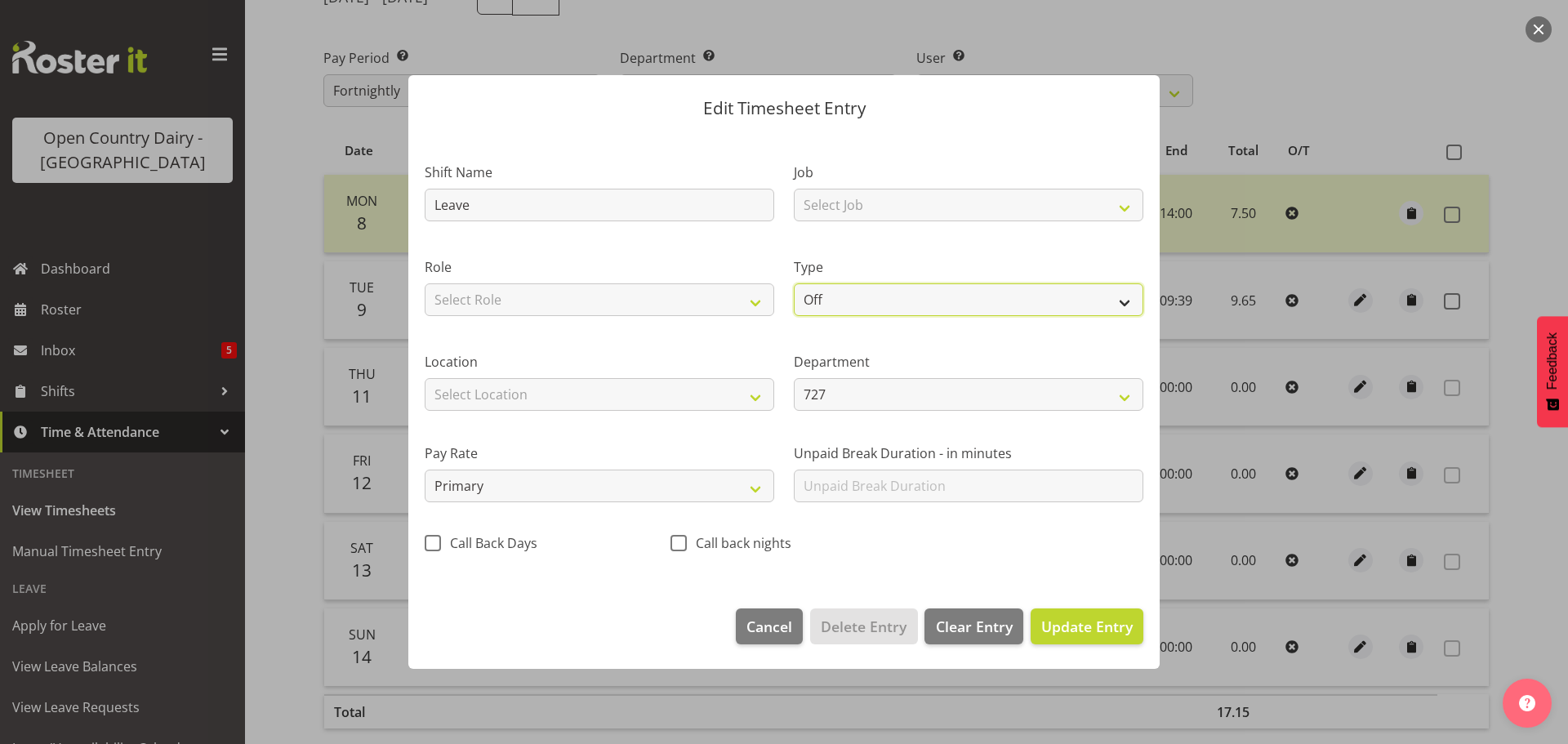
click at [876, 294] on select "Off Standard Public Holiday Public Holiday (Worked) Day In Lieu Annual Leave Si…" at bounding box center [968, 300] width 350 height 33
click at [794, 283] on select "Off Standard Public Holiday Public Holiday (Worked) Day In Lieu Annual Leave Si…" at bounding box center [968, 300] width 350 height 33
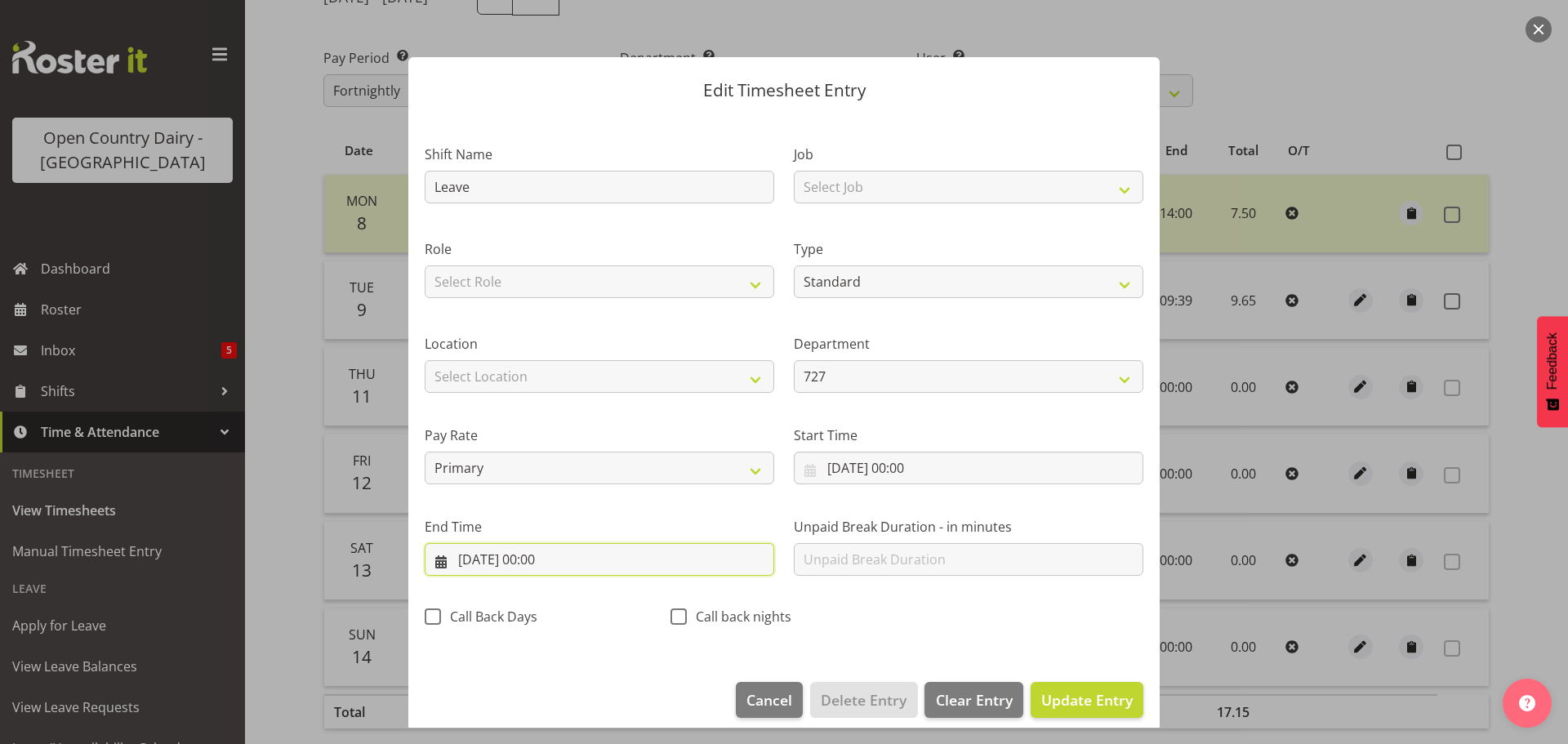
click at [543, 558] on input "11/09/2025, 00:00" at bounding box center [599, 560] width 350 height 33
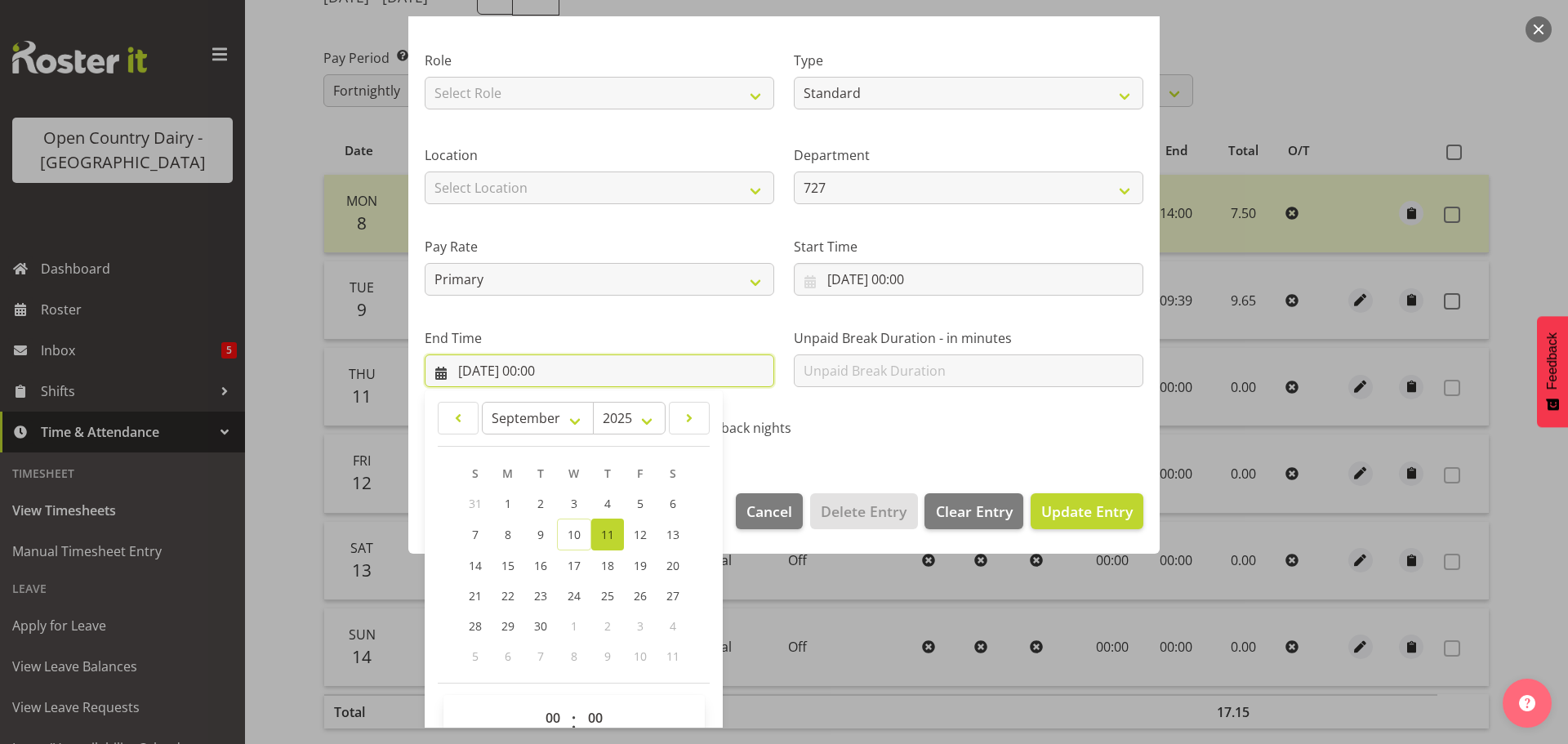
scroll to position [221, 0]
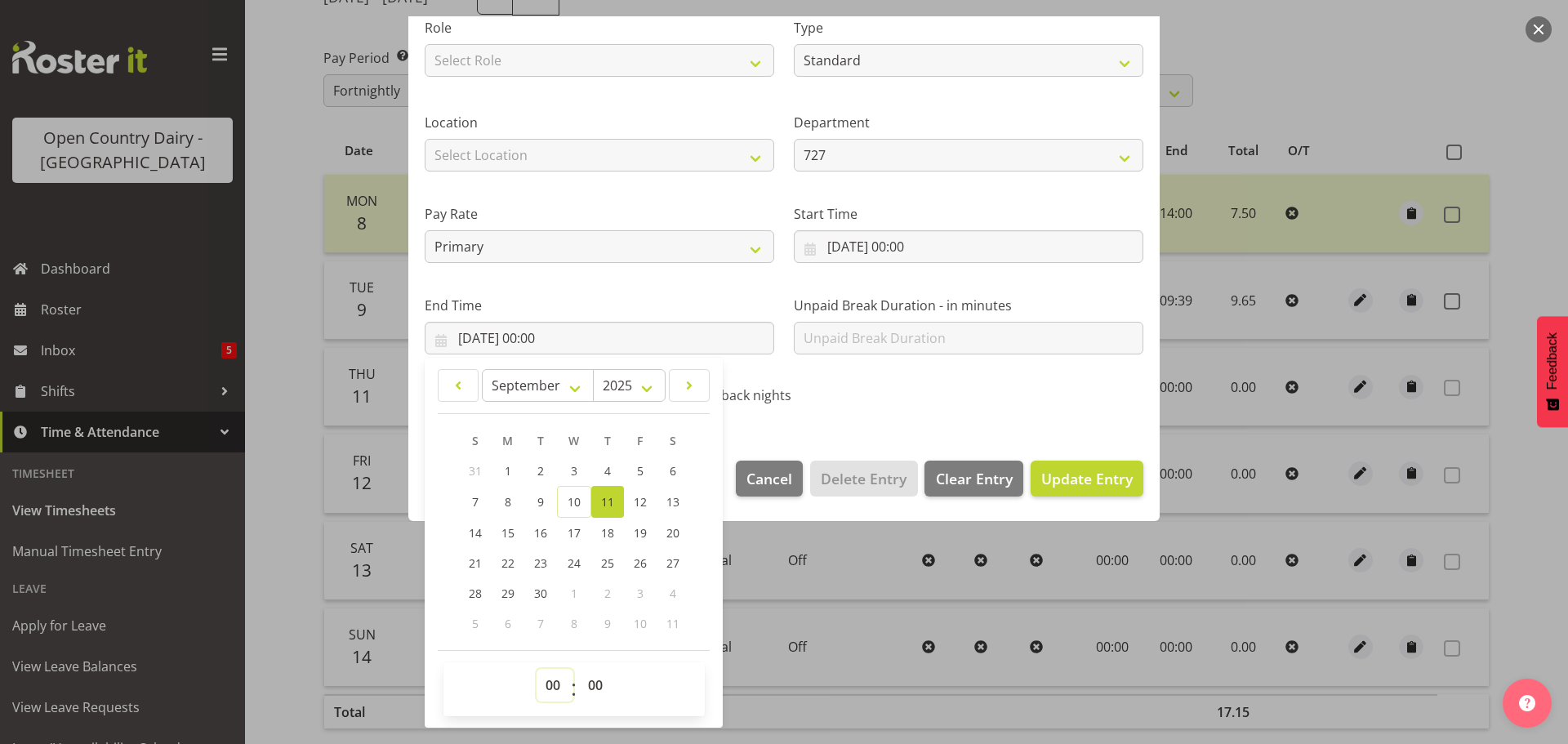
click at [557, 687] on select "00 01 02 03 04 05 06 07 08 09 10 11 12 13 14 15 16 17 18 19 20 21 22 23" at bounding box center [555, 685] width 36 height 33
click at [537, 668] on select "00 01 02 03 04 05 06 07 08 09 10 11 12 13 14 15 16 17 18 19 20 21 22 23" at bounding box center [555, 685] width 36 height 33
click at [600, 681] on select "00 01 02 03 04 05 06 07 08 09 10 11 12 13 14 15 16 17 18 19 20 21 22 23 24 25 2…" at bounding box center [597, 685] width 36 height 33
click at [579, 668] on select "00 01 02 03 04 05 06 07 08 09 10 11 12 13 14 15 16 17 18 19 20 21 22 23 24 25 2…" at bounding box center [597, 685] width 36 height 33
click at [1087, 480] on span "Update Entry" at bounding box center [1086, 478] width 91 height 20
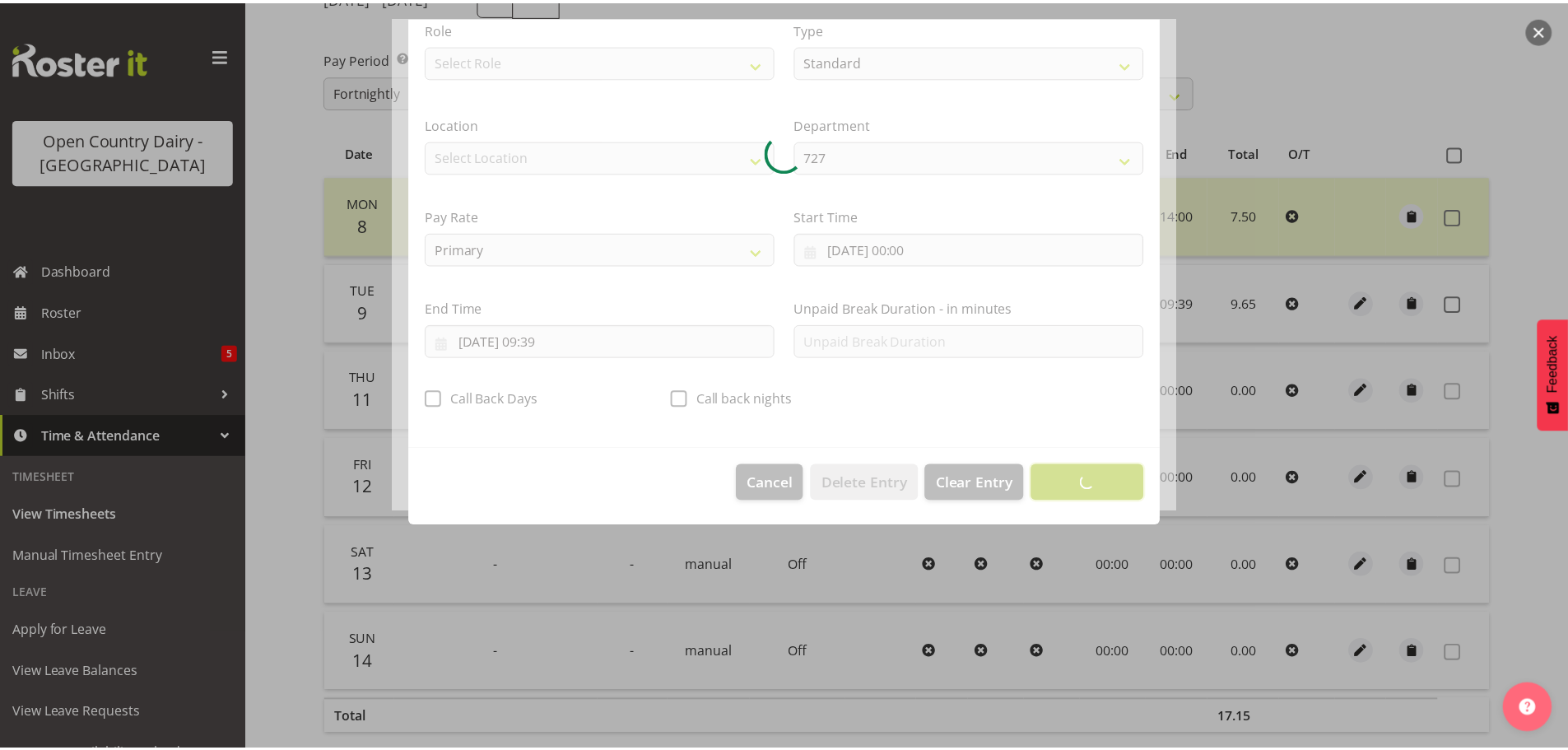
scroll to position [15, 0]
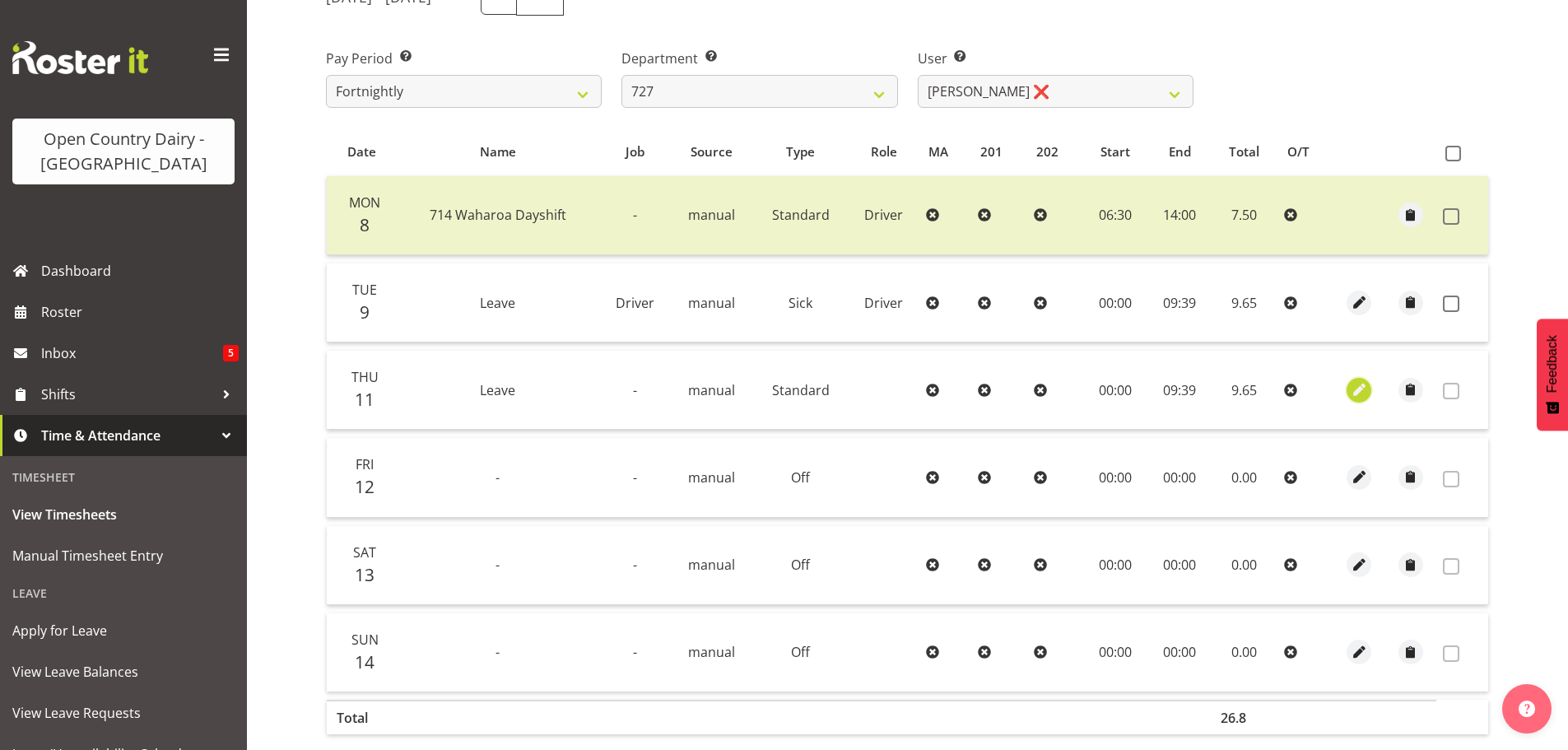
click at [1361, 387] on span "button" at bounding box center [1360, 390] width 19 height 19
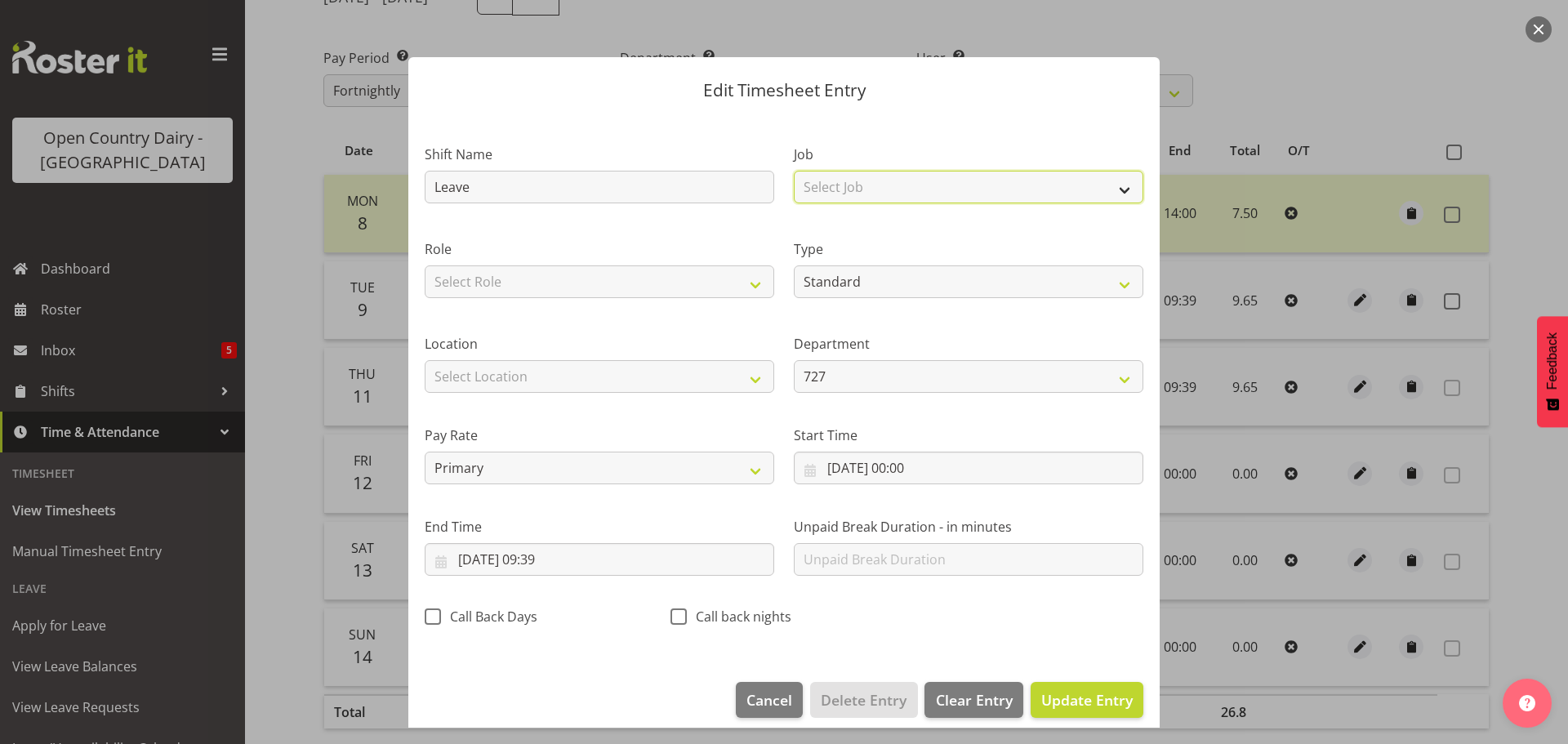
click at [854, 191] on select "Select Job Driver Driver supervisor Support" at bounding box center [968, 188] width 350 height 33
click at [794, 171] on select "Select Job Driver Driver supervisor Support" at bounding box center [968, 188] width 350 height 33
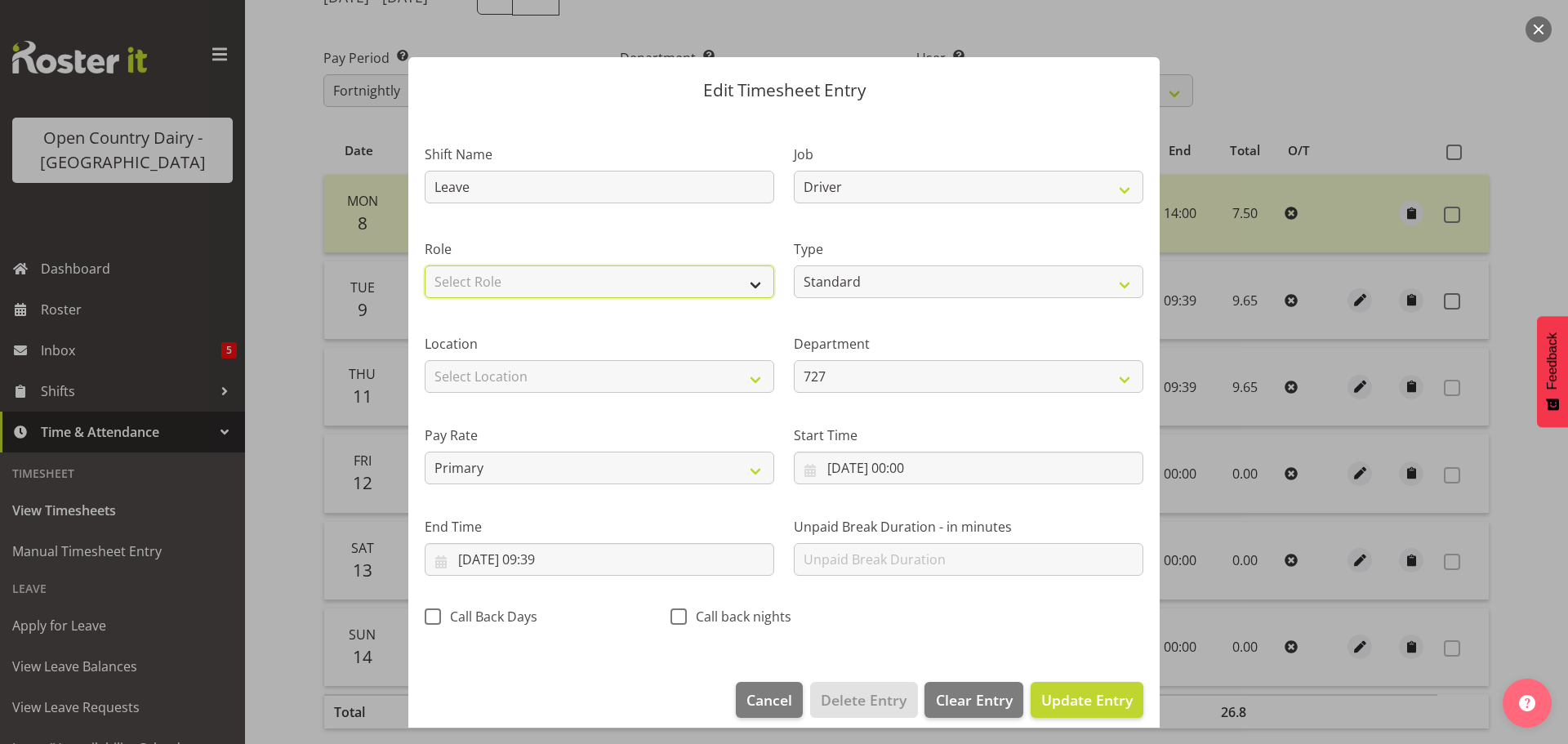
click at [551, 282] on select "Select Role Driver" at bounding box center [599, 282] width 350 height 33
click at [425, 266] on select "Select Role Driver" at bounding box center [599, 282] width 350 height 33
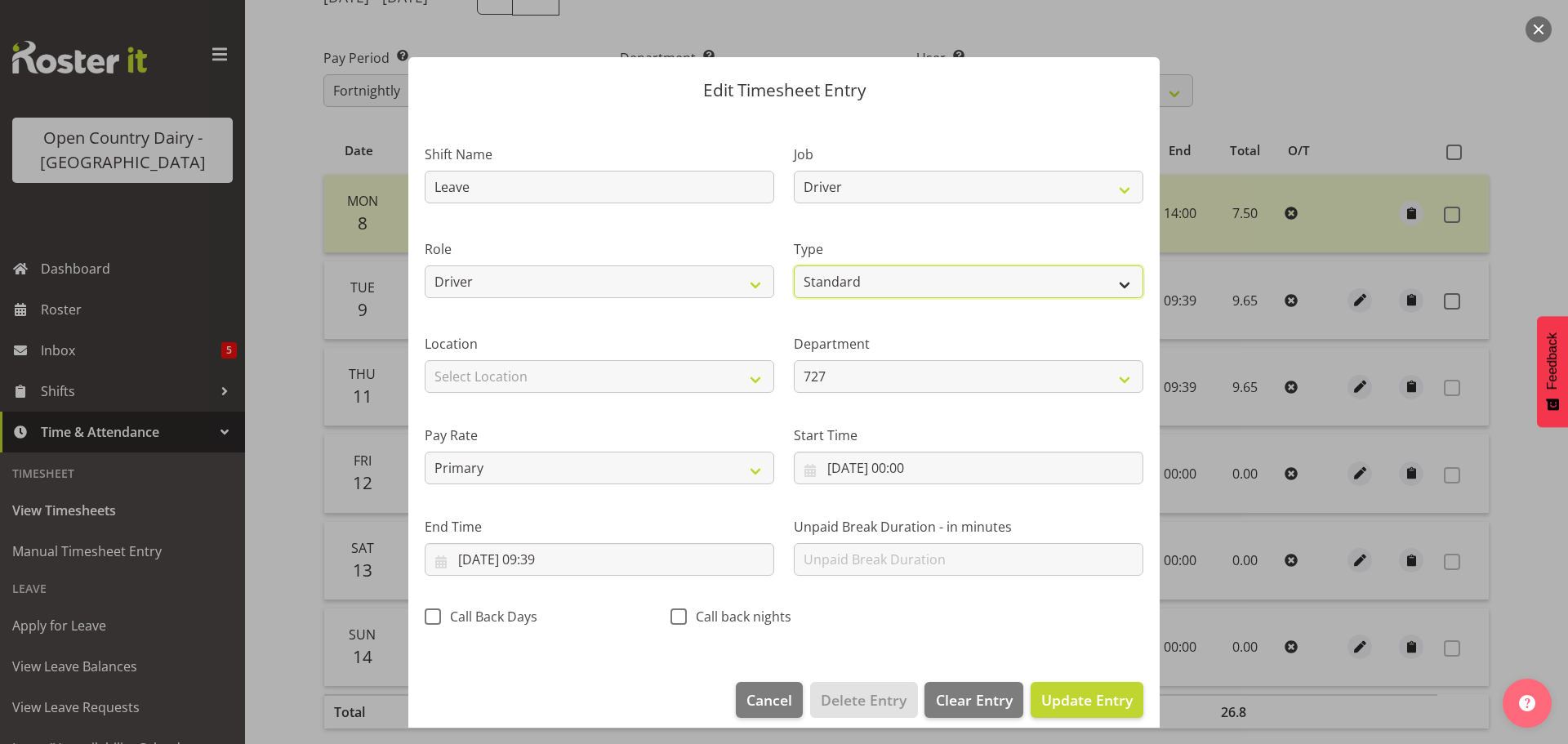
click at [887, 284] on select "Off Standard Public Holiday Public Holiday (Worked) Day In Lieu Annual Leave Si…" at bounding box center [968, 282] width 350 height 33
click at [794, 266] on select "Off Standard Public Holiday Public Holiday (Worked) Day In Lieu Annual Leave Si…" at bounding box center [968, 282] width 350 height 33
click at [1050, 690] on span "Update Entry" at bounding box center [1086, 700] width 91 height 20
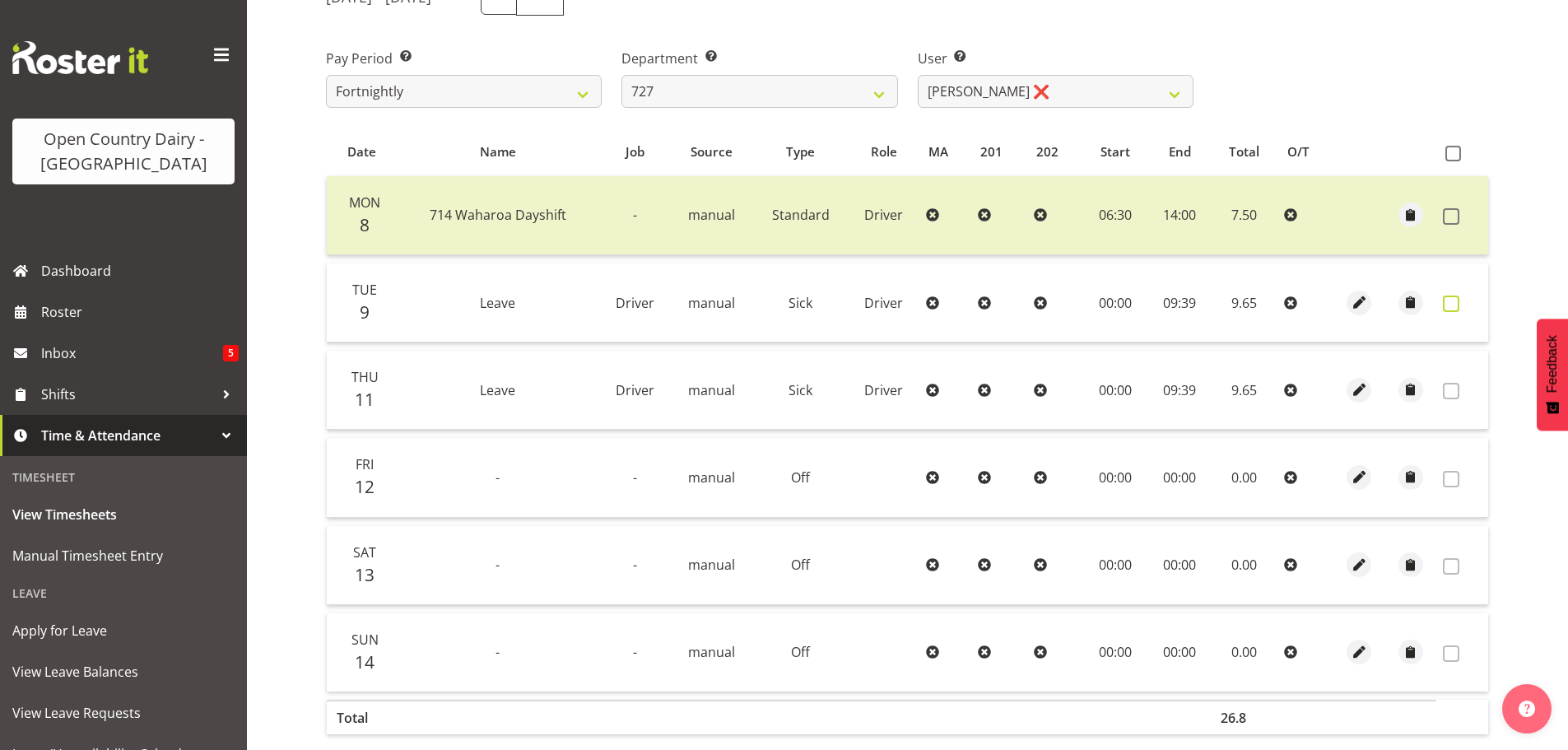
click at [1452, 296] on span at bounding box center [1451, 304] width 17 height 17
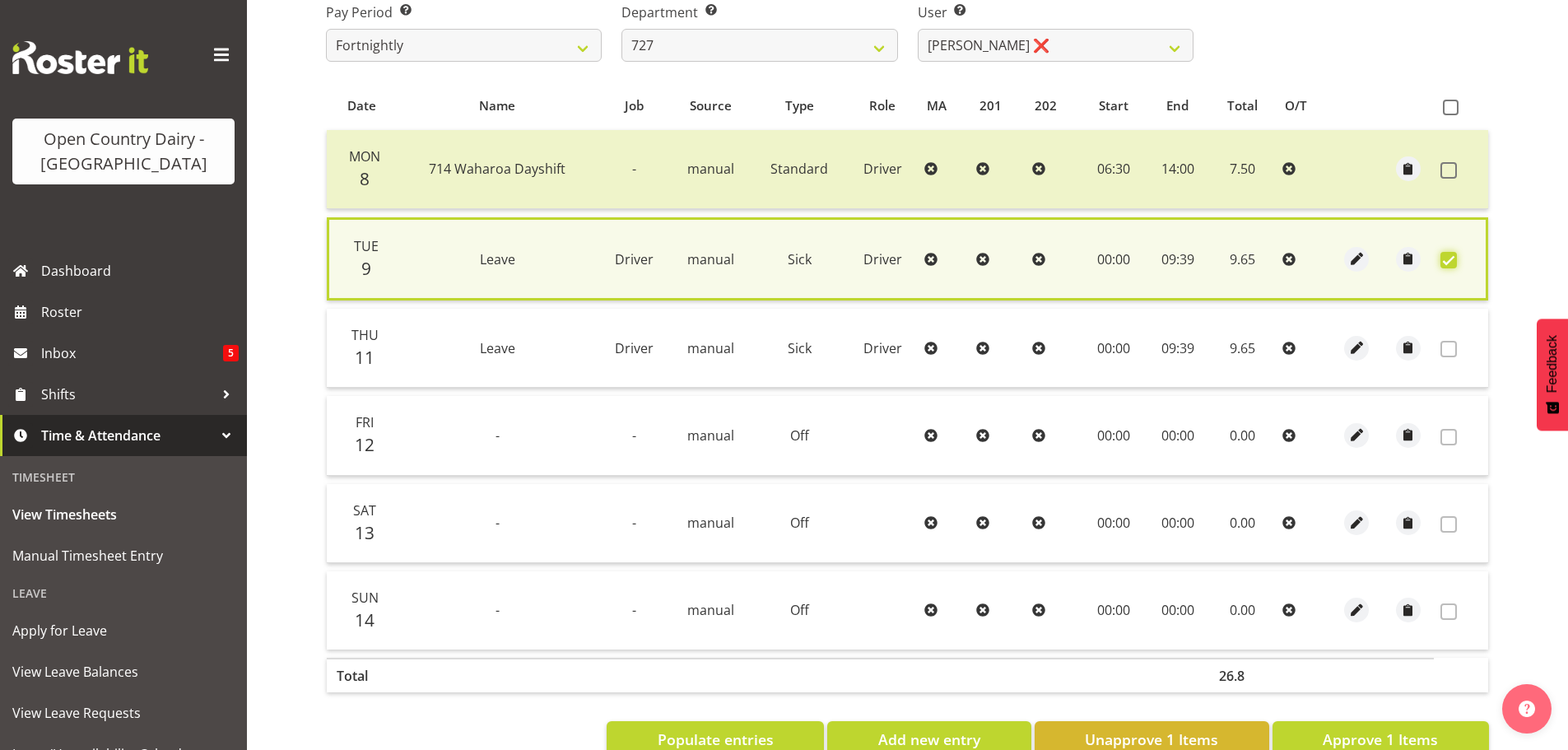
scroll to position [330, 0]
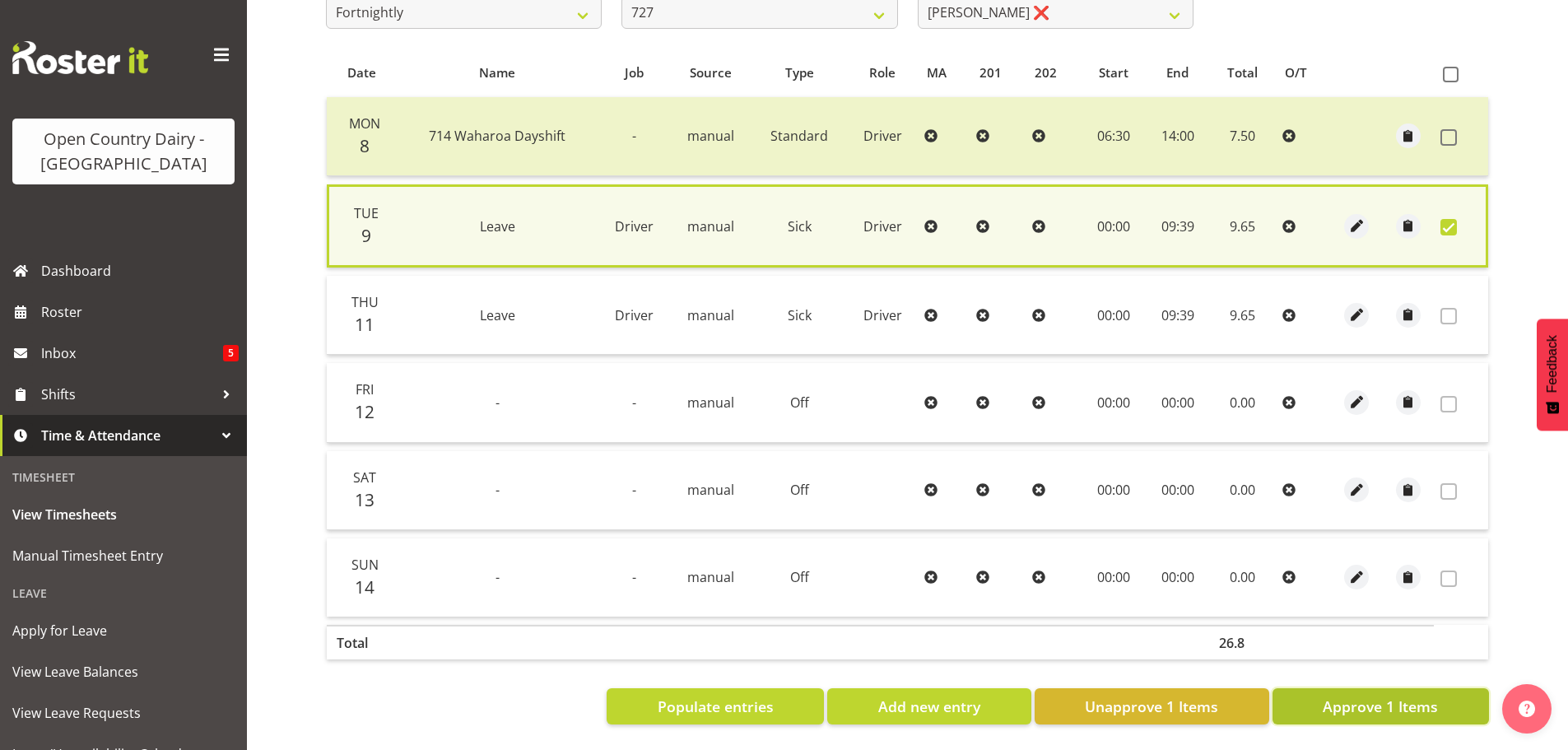
click at [1354, 697] on span "Approve 1 Items" at bounding box center [1381, 706] width 116 height 21
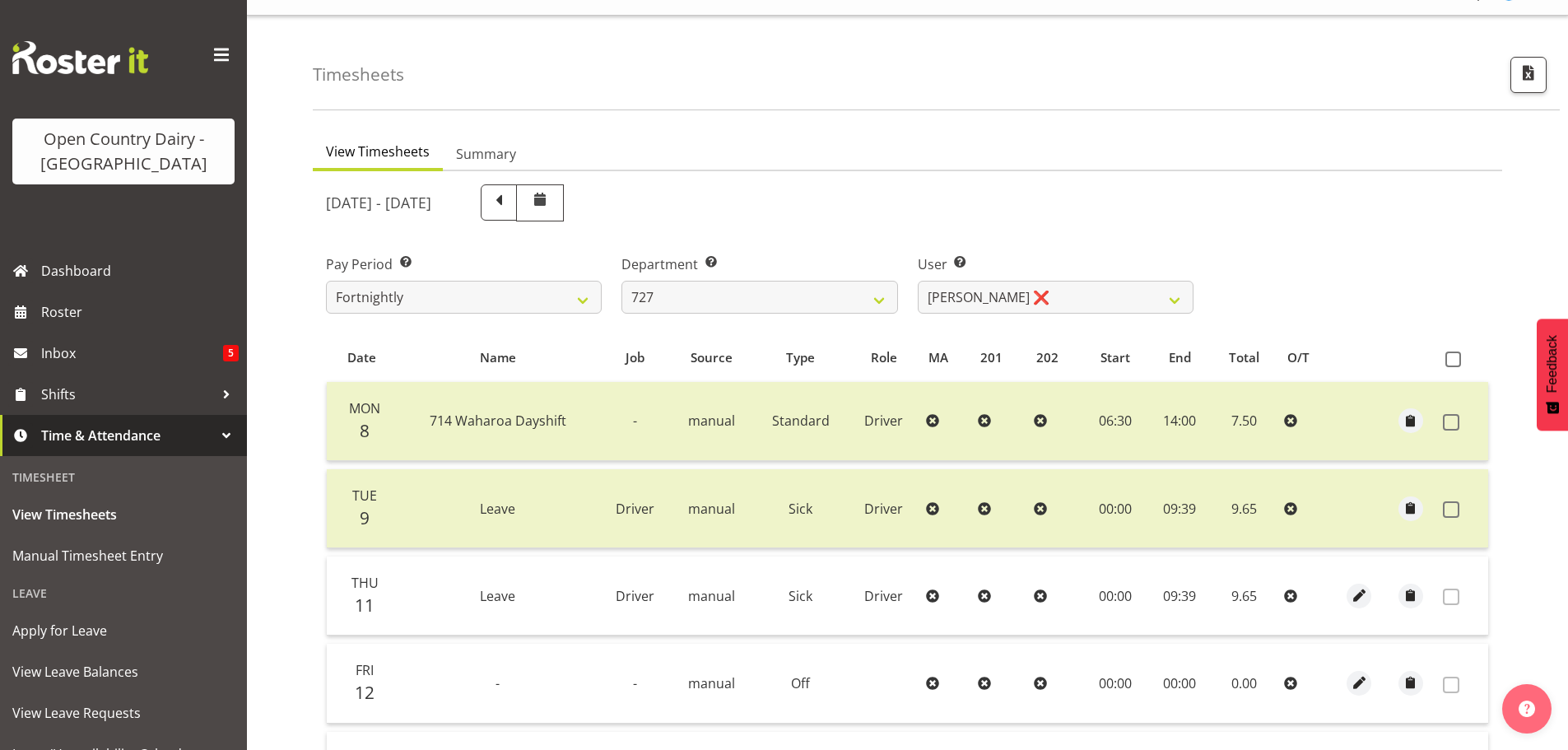
scroll to position [0, 0]
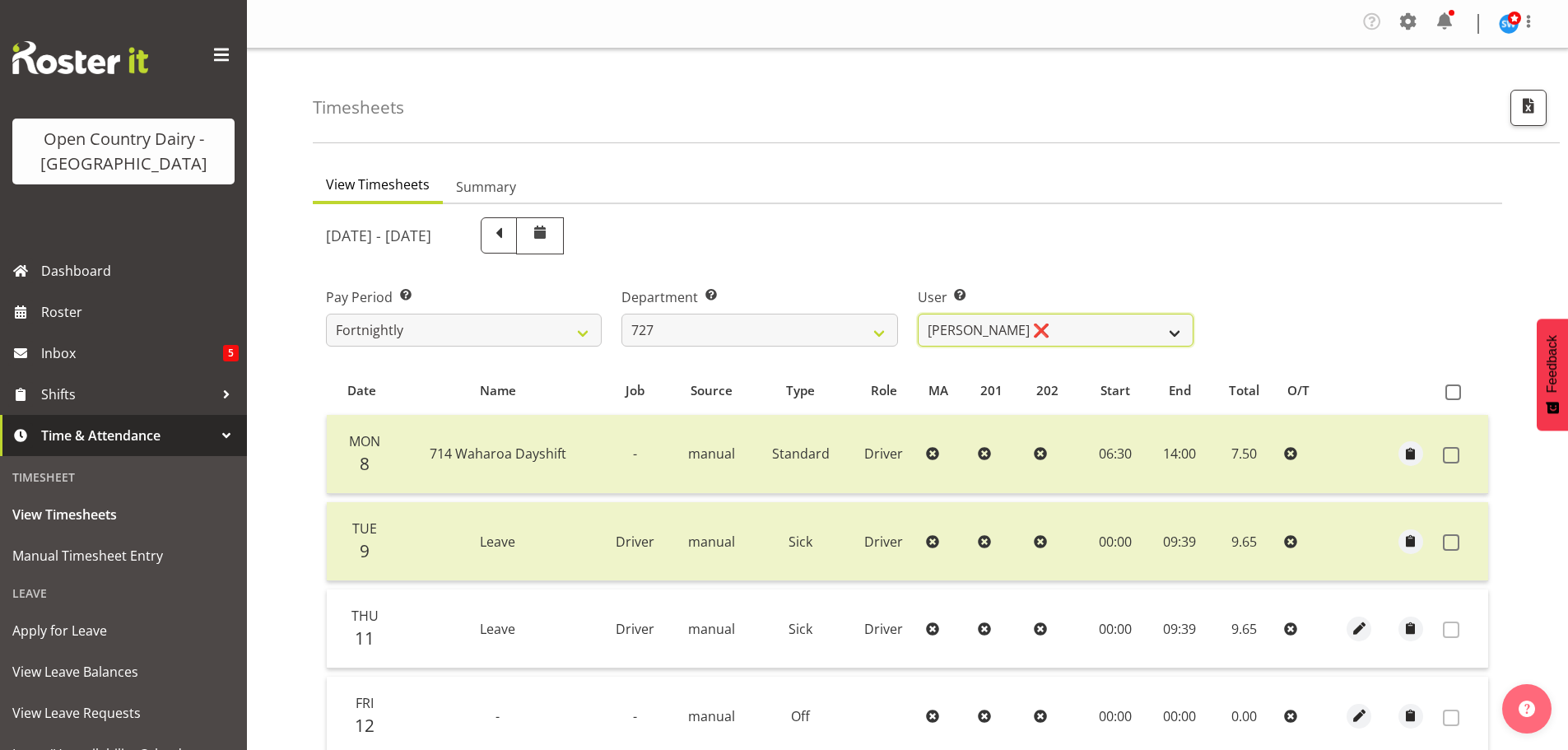
click at [1003, 326] on select "David Pawley ❌ Kase Hussey ❌ Rhys Greener ❌" at bounding box center [1055, 330] width 276 height 33
click at [718, 324] on select "701 702 703 704 705 706 707 708 709 710 711 712 713 714 715 716 717 718 719 720" at bounding box center [759, 330] width 276 height 33
click at [621, 313] on select "701 702 703 704 705 706 707 708 709 710 711 712 713 714 715 716 717 718 719 720" at bounding box center [759, 330] width 276 height 33
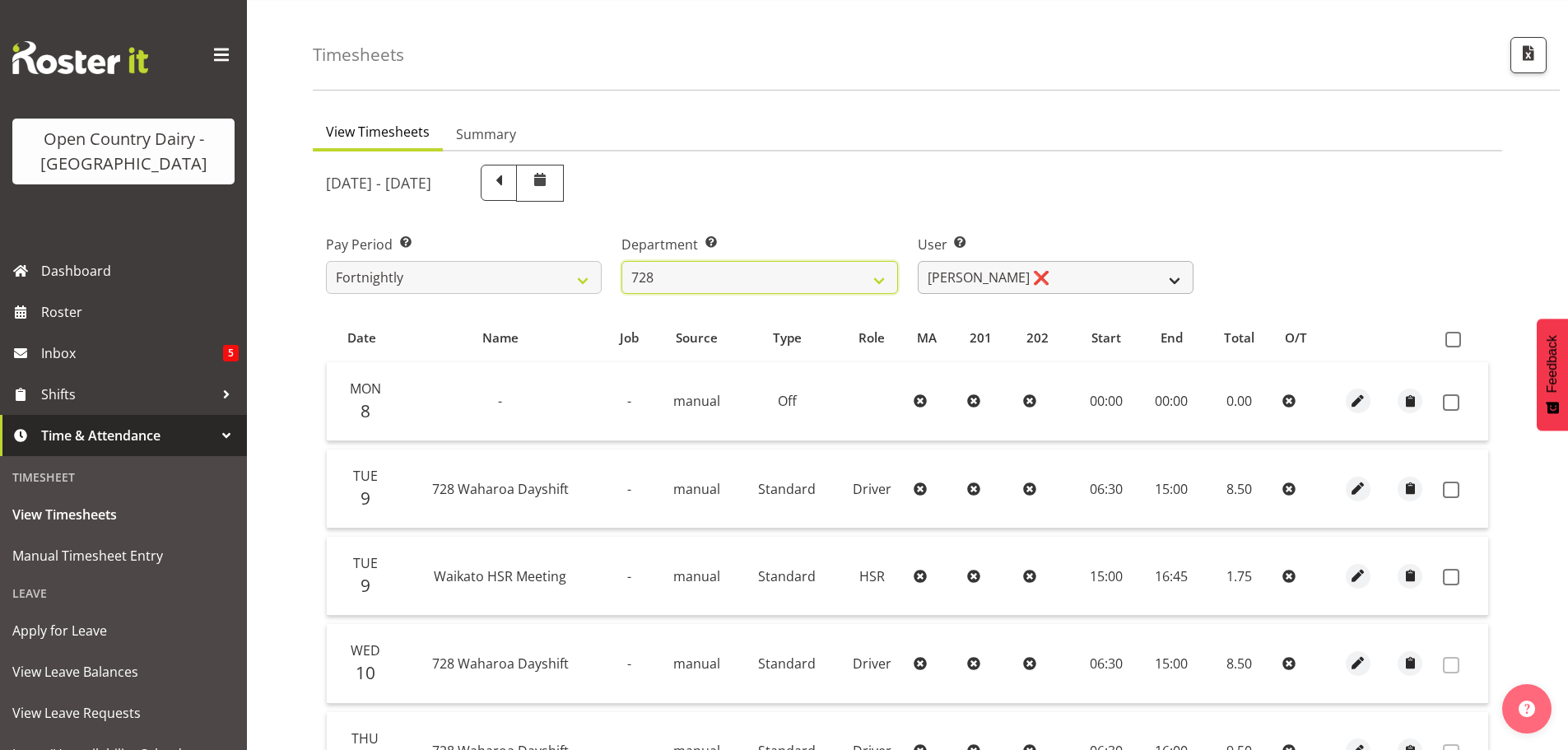
scroll to position [82, 0]
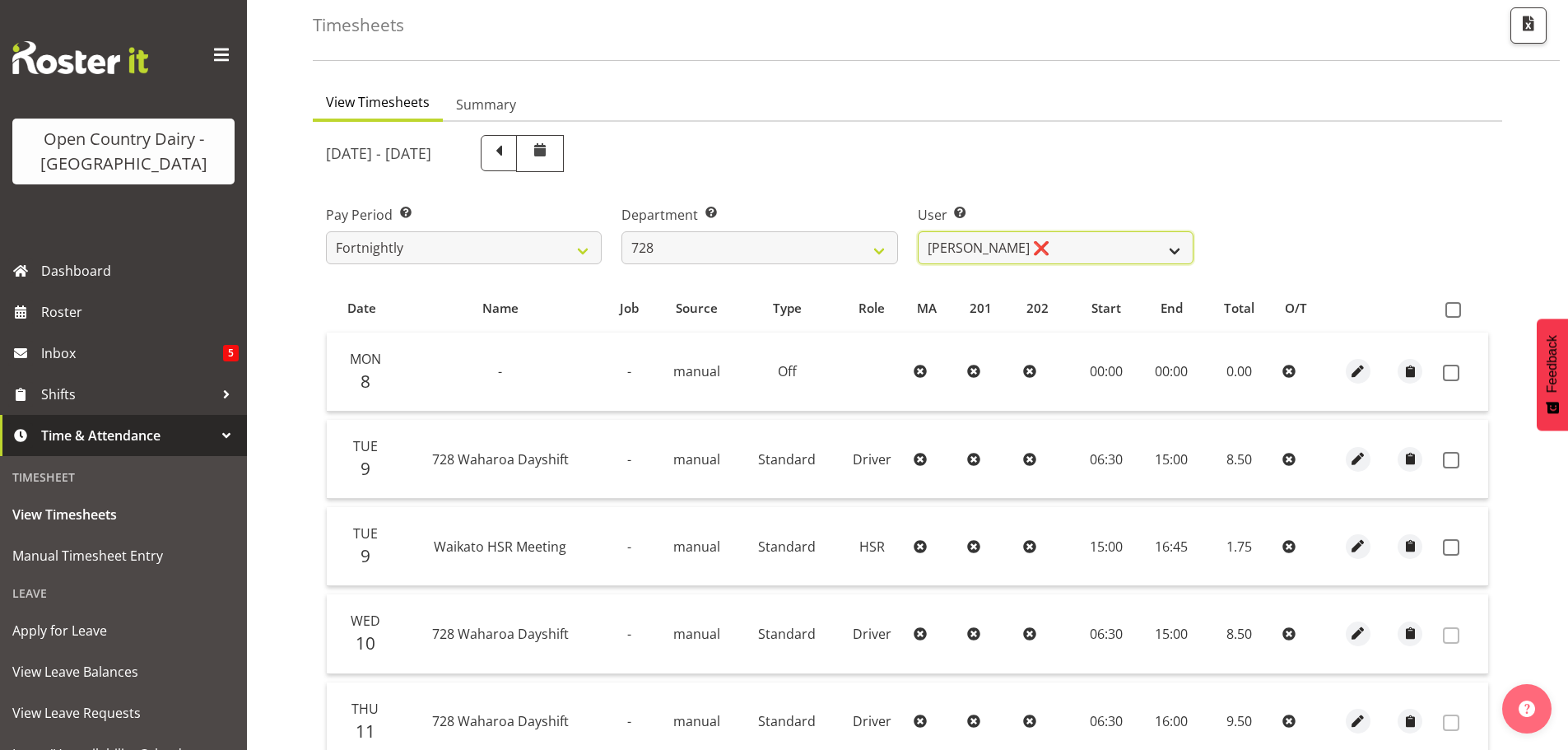
click at [1057, 243] on select "Callum Leslie ❌ Nick Warren ❌ Ross Robert Hamilton ❌ Stuart Cherrington ❌ Wally…" at bounding box center [1055, 248] width 276 height 33
click at [918, 231] on select "Callum Leslie ❌ Nick Warren ❌ Ross Robert Hamilton ❌ Stuart Cherrington ❌ Wally…" at bounding box center [1055, 248] width 276 height 33
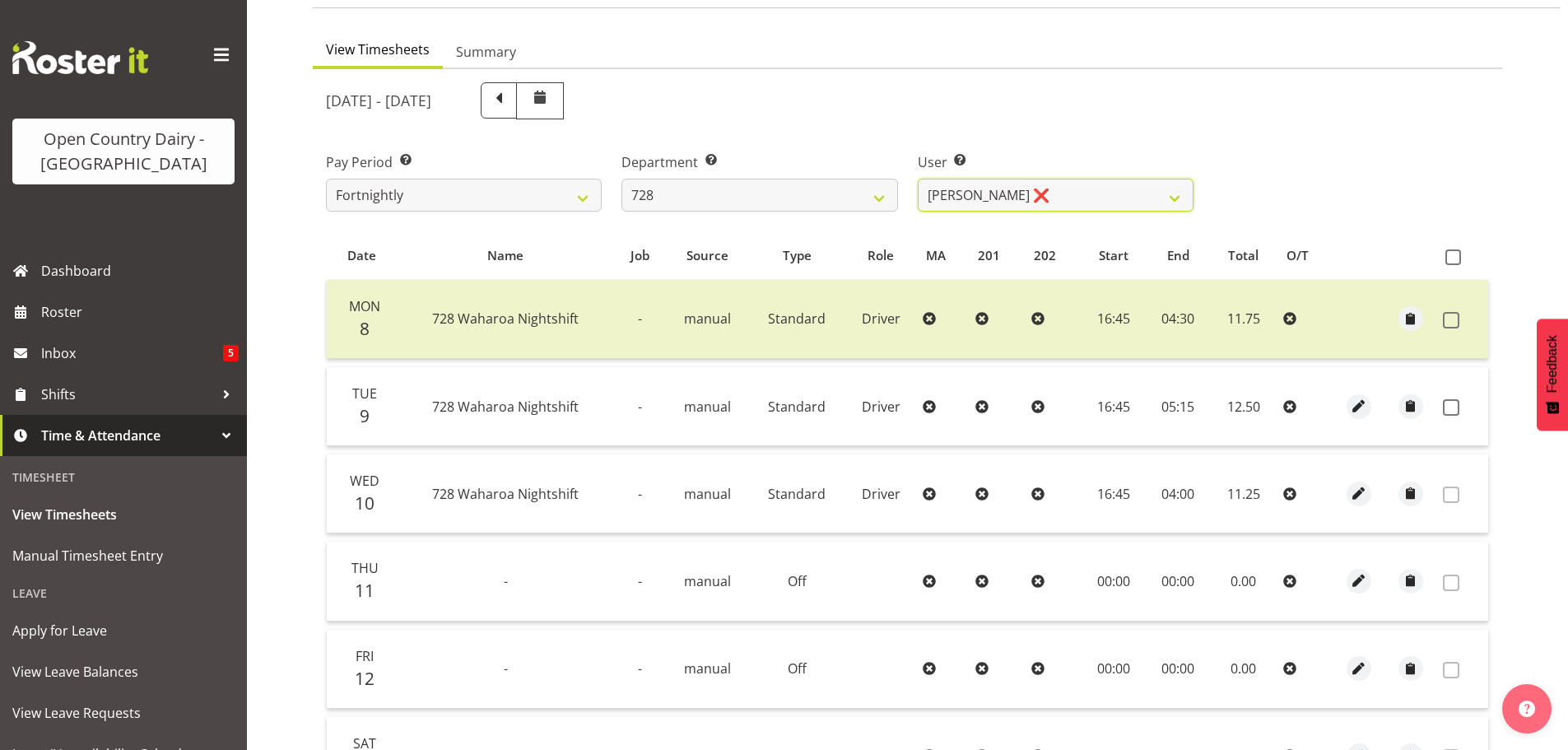
scroll to position [165, 0]
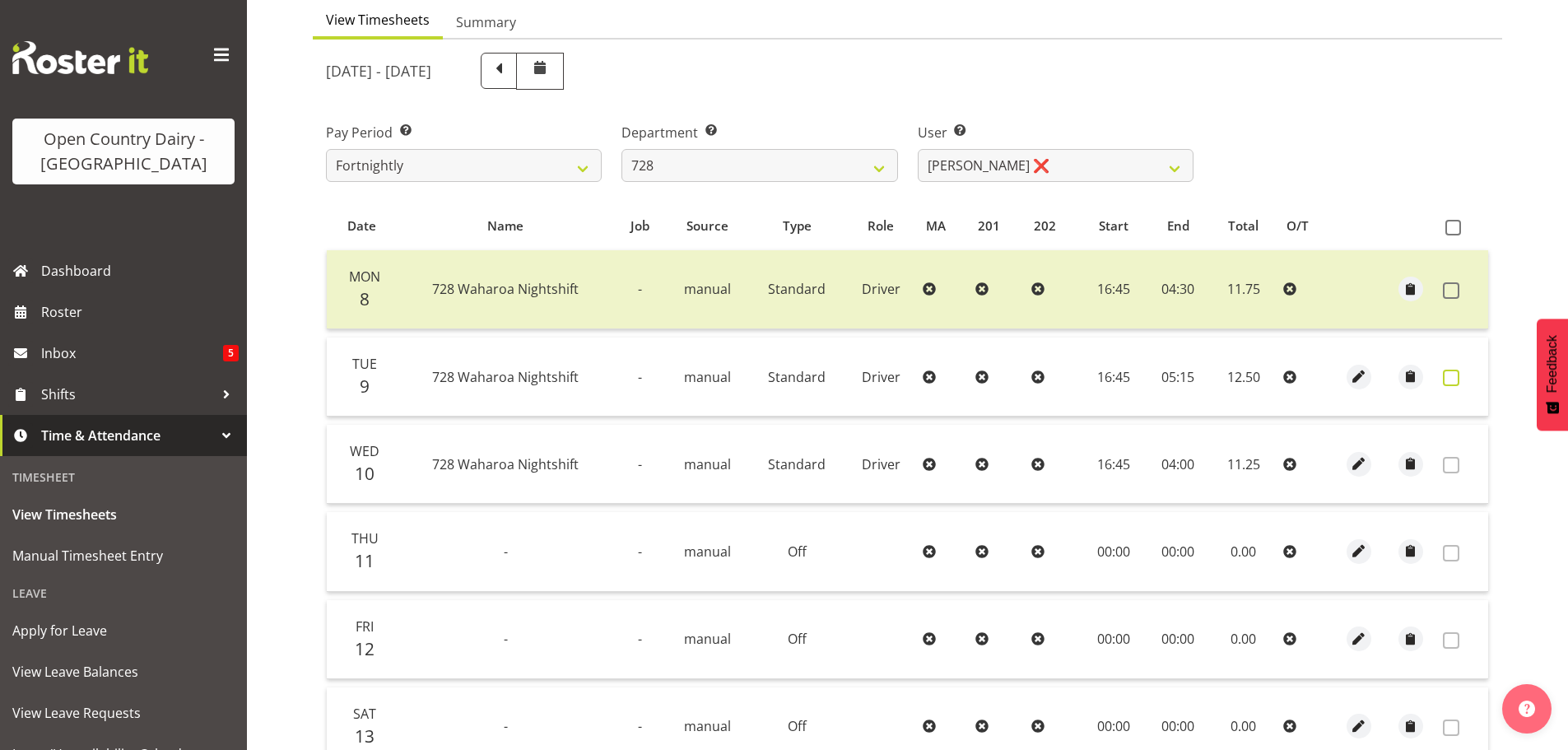
click at [1451, 376] on span at bounding box center [1451, 377] width 17 height 17
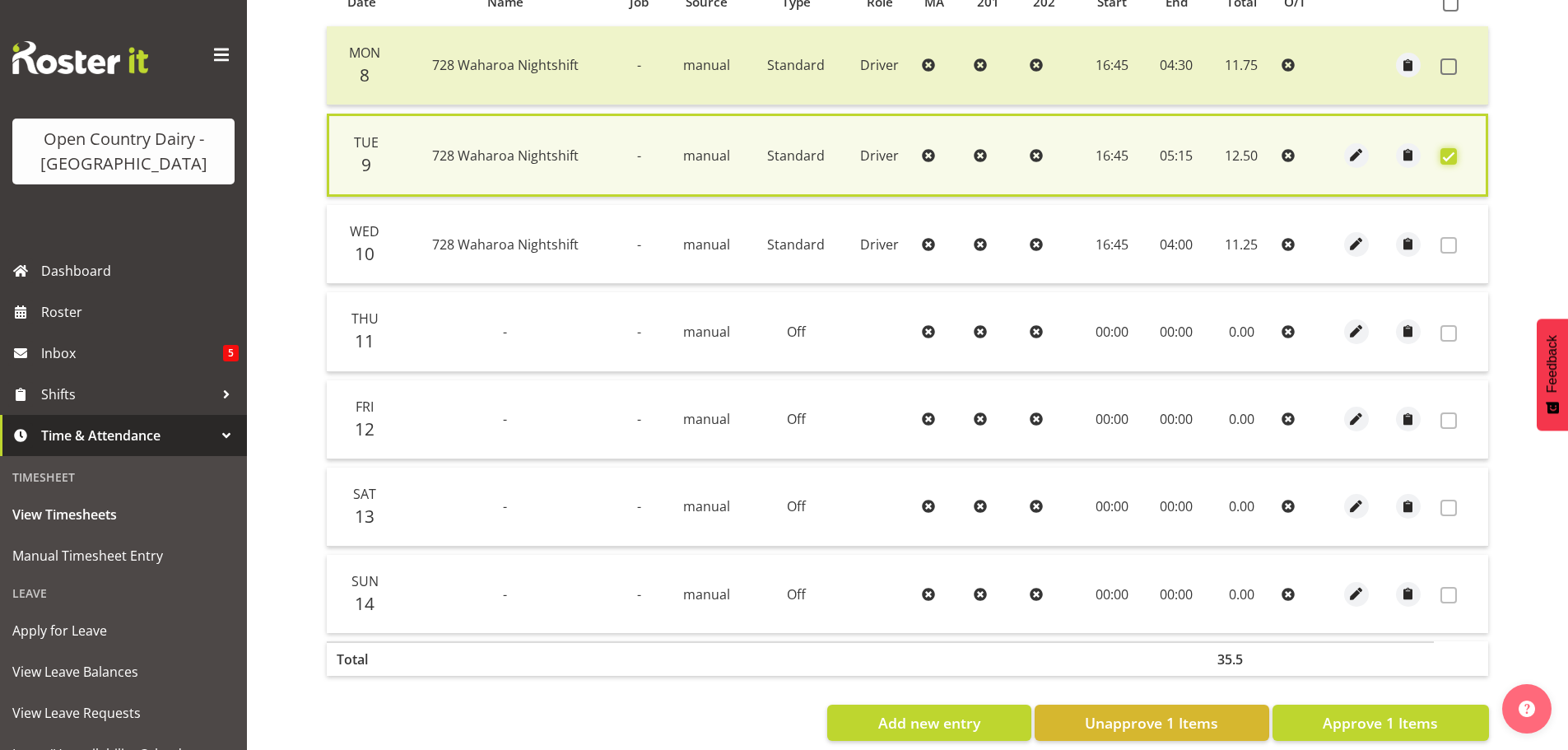
scroll to position [417, 0]
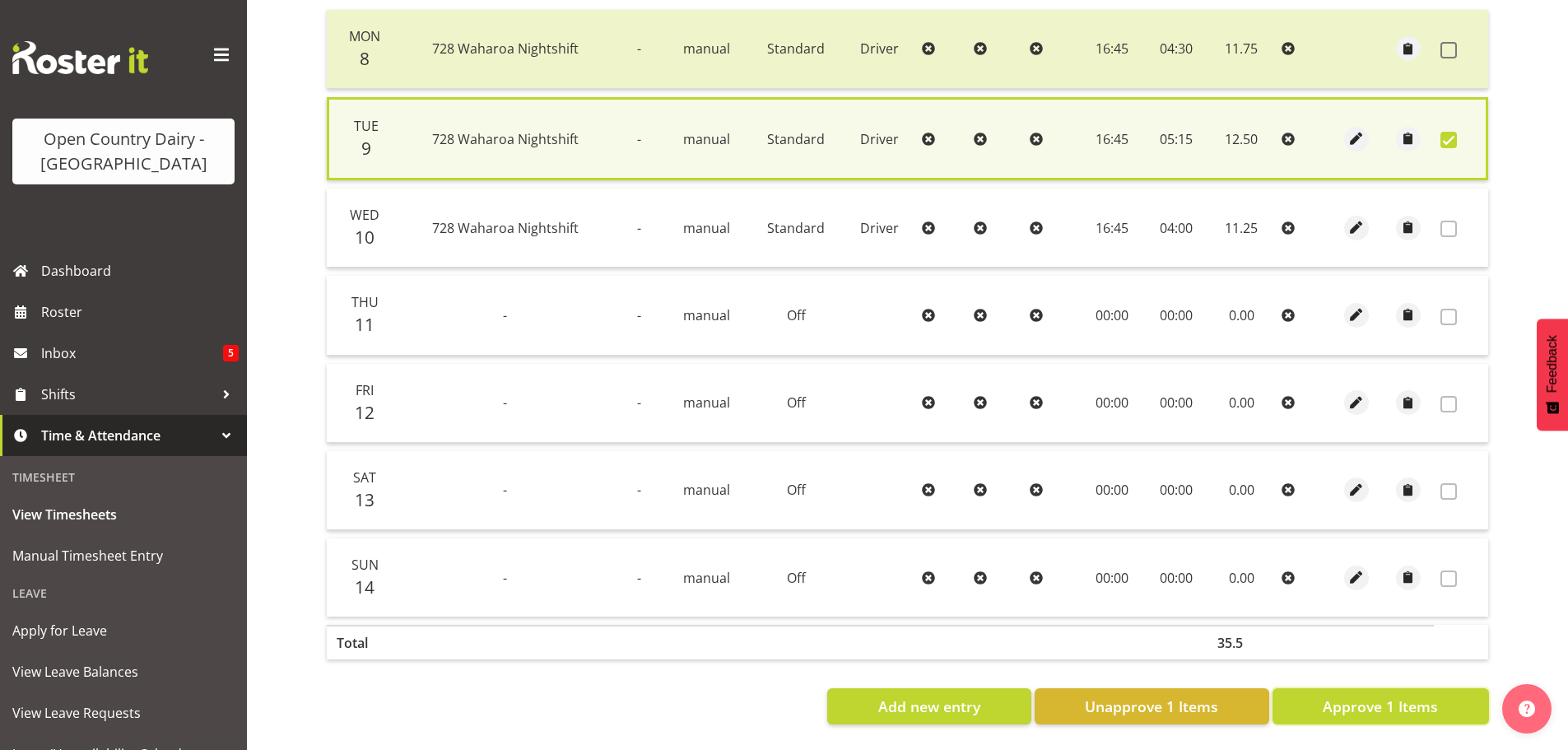
click at [1394, 696] on span "Approve 1 Items" at bounding box center [1381, 706] width 116 height 21
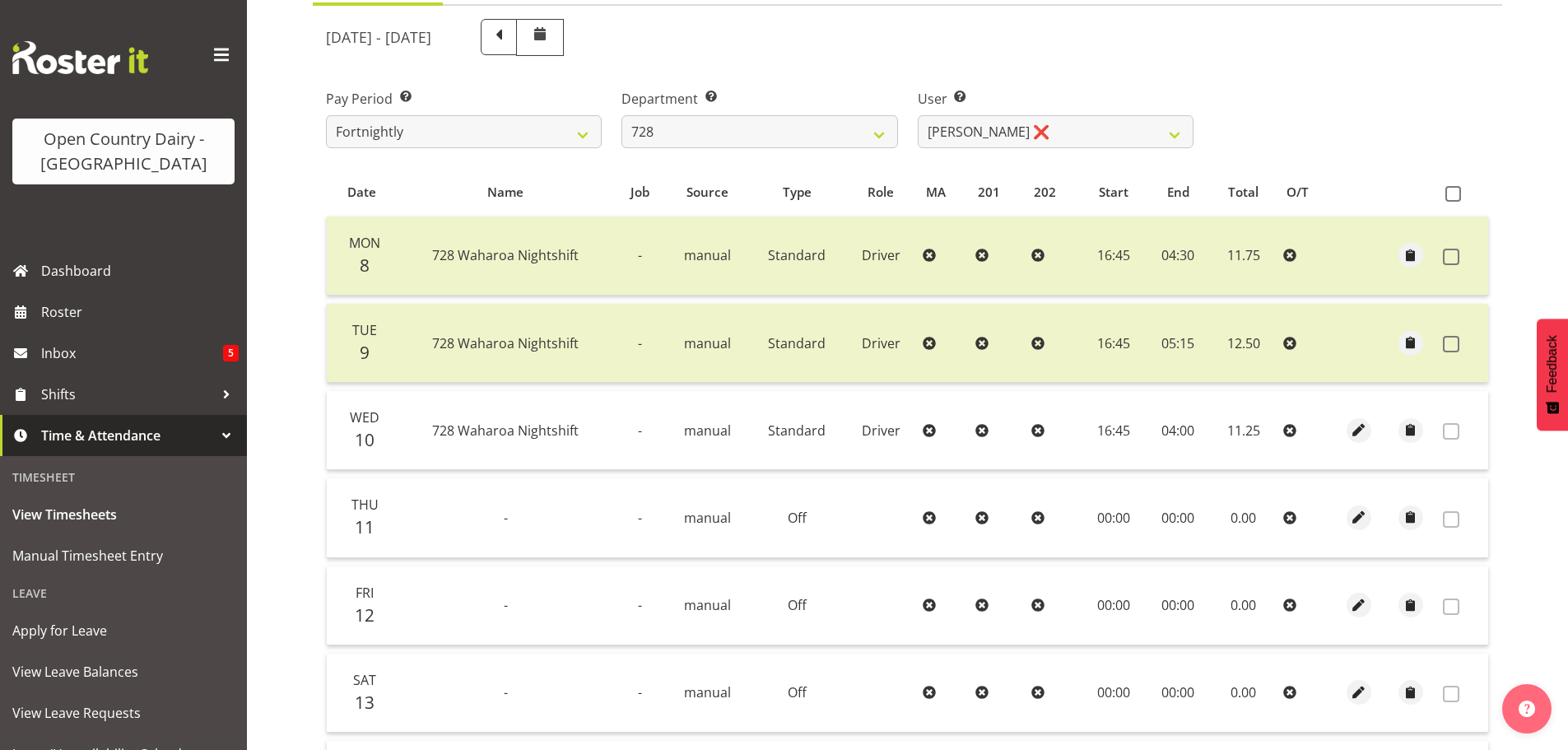
scroll to position [166, 0]
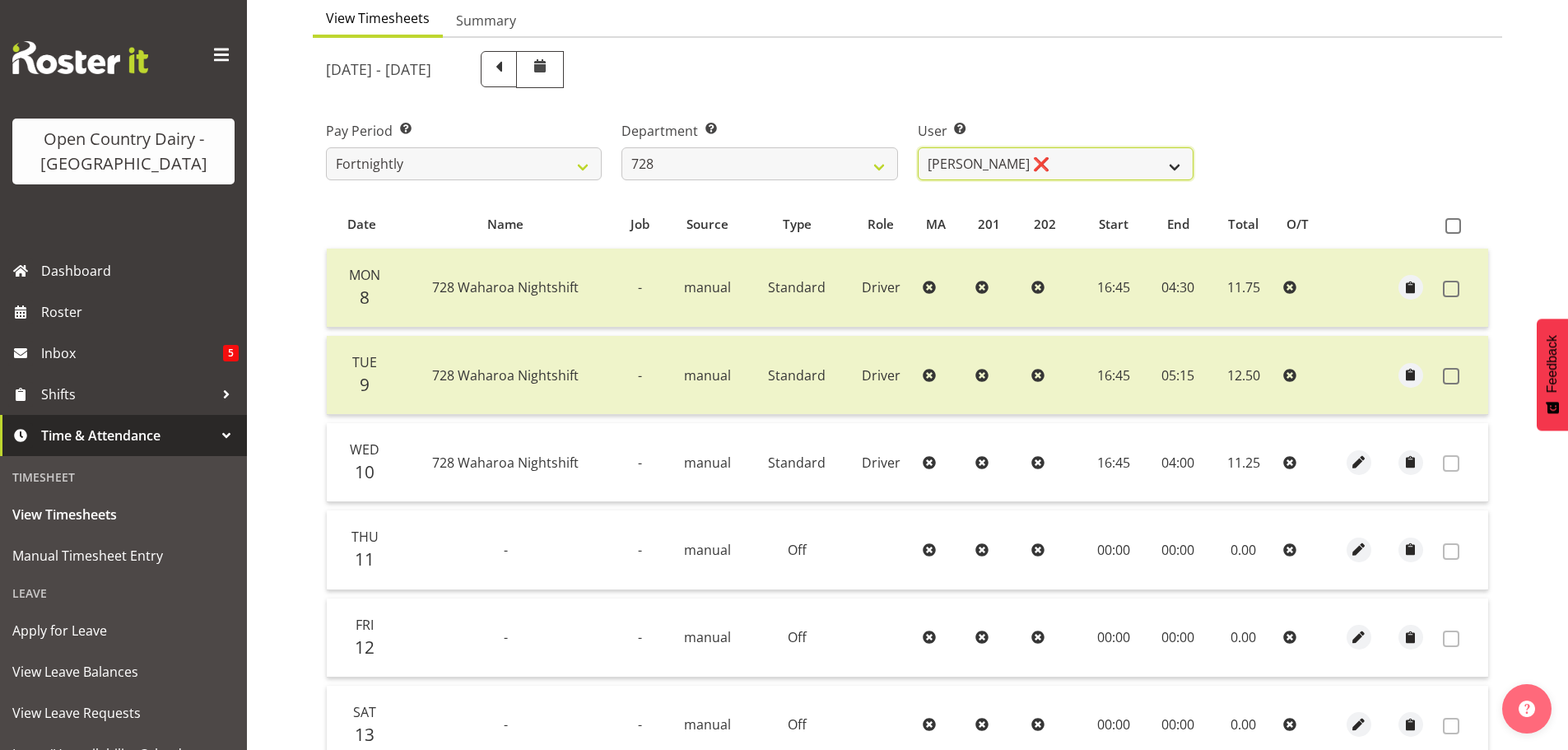
click at [1058, 167] on select "Callum Leslie ❌ Nick Warren ❌ Ross Robert Hamilton ❌ Stuart Cherrington ❌ Wally…" at bounding box center [1055, 164] width 276 height 33
click at [918, 147] on select "Callum Leslie ❌ Nick Warren ❌ Ross Robert Hamilton ❌ Stuart Cherrington ❌ Wally…" at bounding box center [1055, 164] width 276 height 33
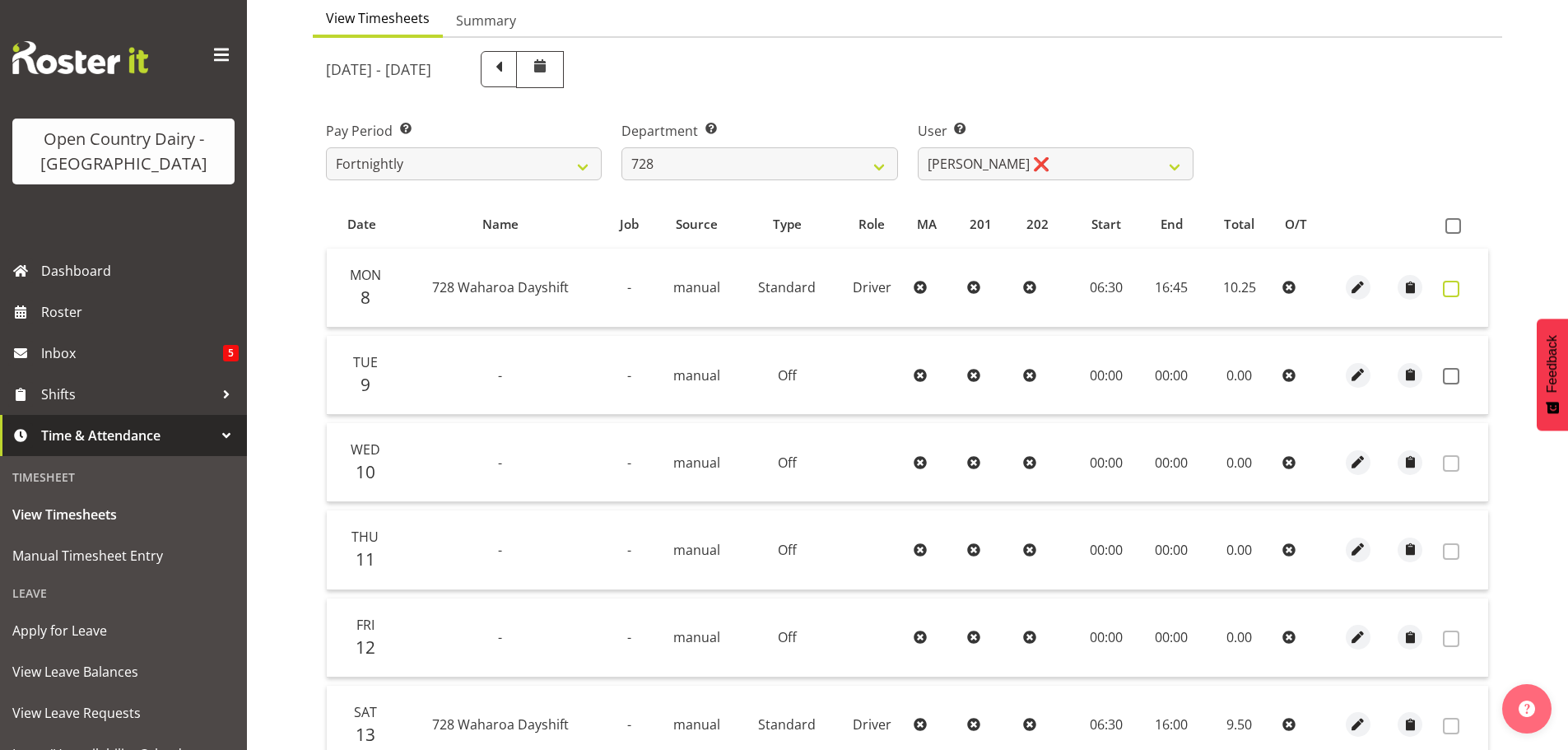
click at [1452, 286] on span at bounding box center [1451, 289] width 17 height 17
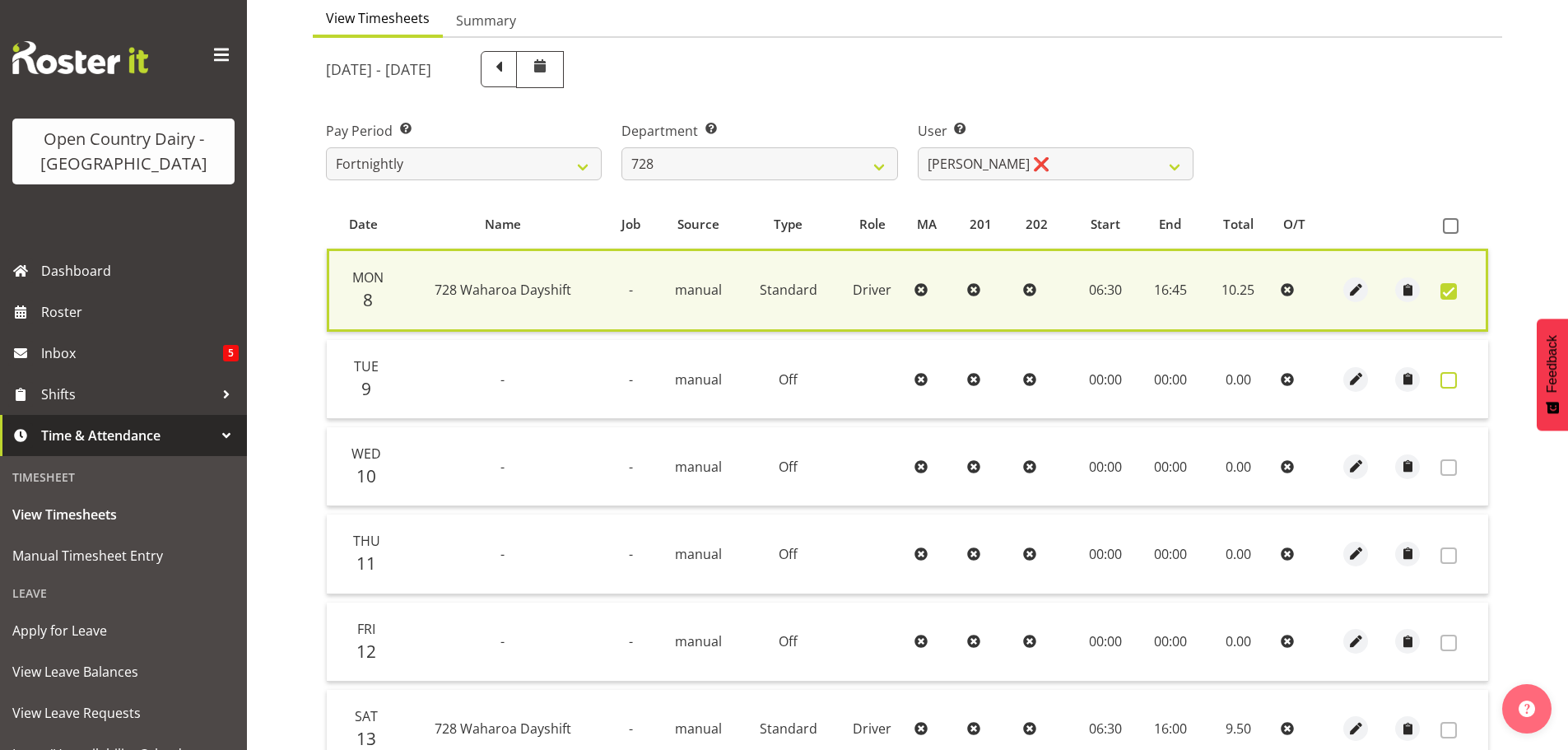
click at [1450, 377] on span at bounding box center [1448, 380] width 17 height 17
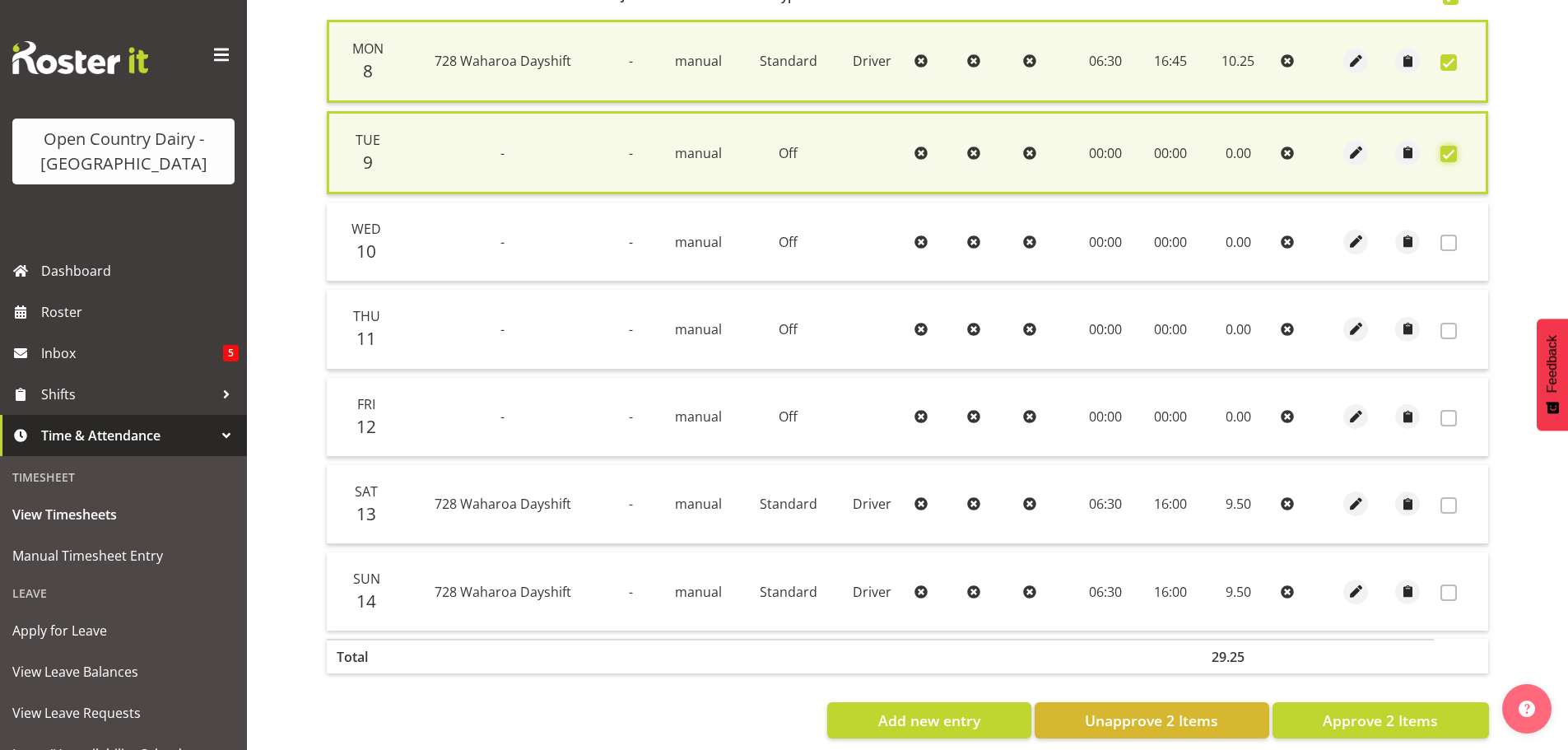
scroll to position [422, 0]
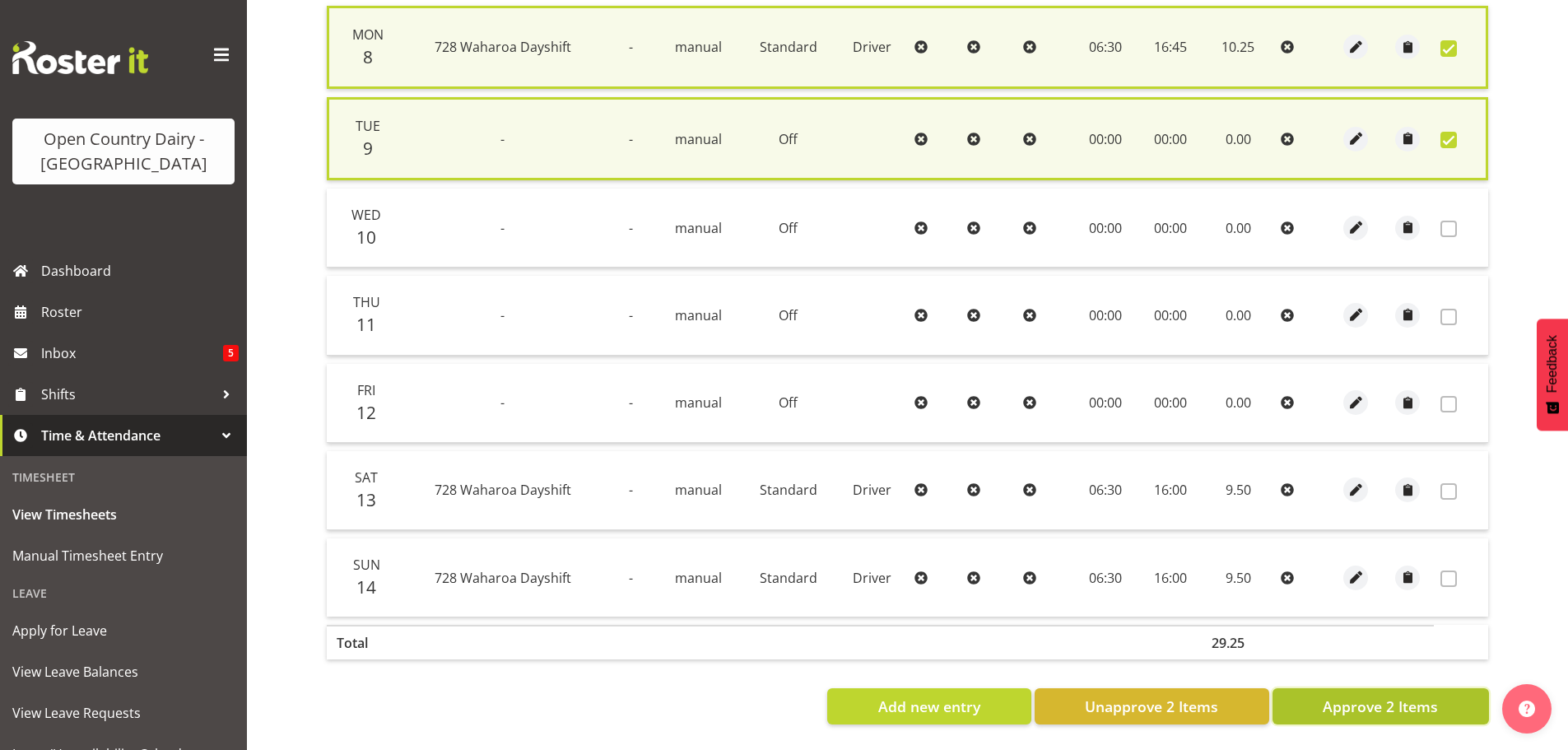
click at [1354, 698] on span "Approve 2 Items" at bounding box center [1381, 706] width 116 height 21
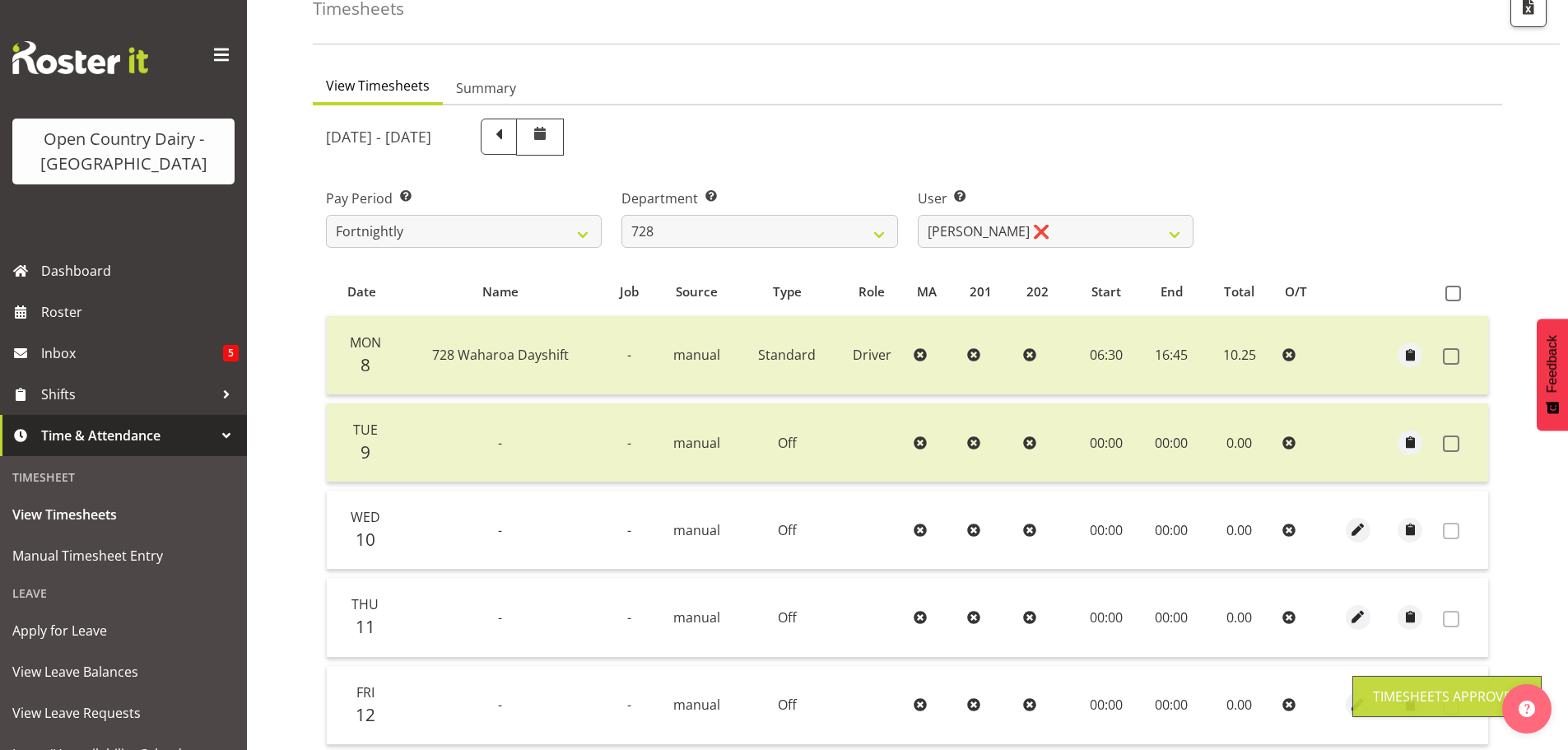
scroll to position [84, 0]
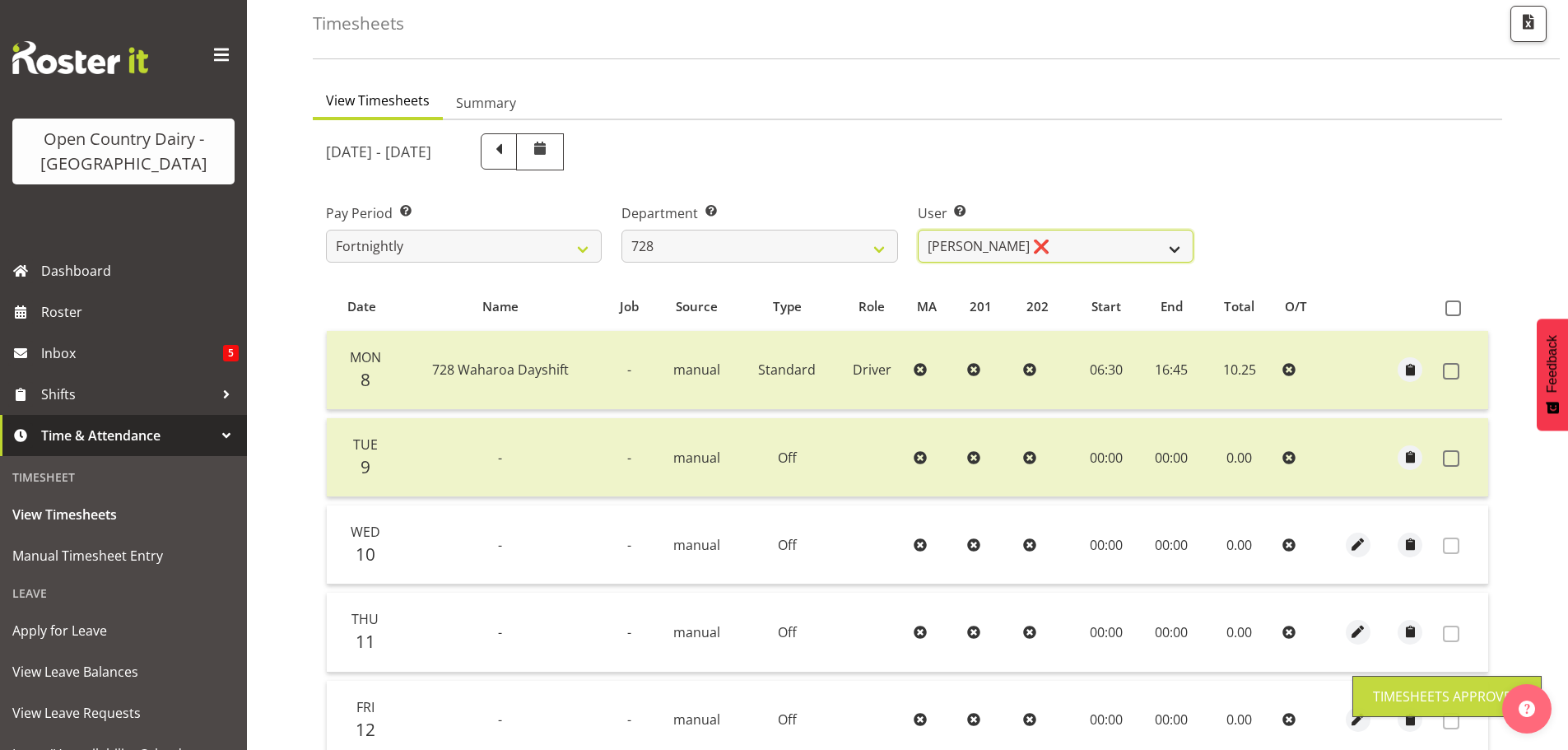
click at [1032, 239] on select "Callum Leslie ❌ Nick Warren ❌ Ross Robert Hamilton ❌ Stuart Cherrington ❌ Wally…" at bounding box center [1055, 246] width 276 height 33
click at [1032, 245] on select "Callum Leslie ❌ Nick Warren ❌ Ross Robert Hamilton ❌ Stuart Cherrington ❌ Wally…" at bounding box center [1055, 246] width 276 height 33
click at [918, 229] on select "Callum Leslie ❌ Nick Warren ❌ Ross Robert Hamilton ❌ Stuart Cherrington ❌ Wally…" at bounding box center [1055, 246] width 276 height 33
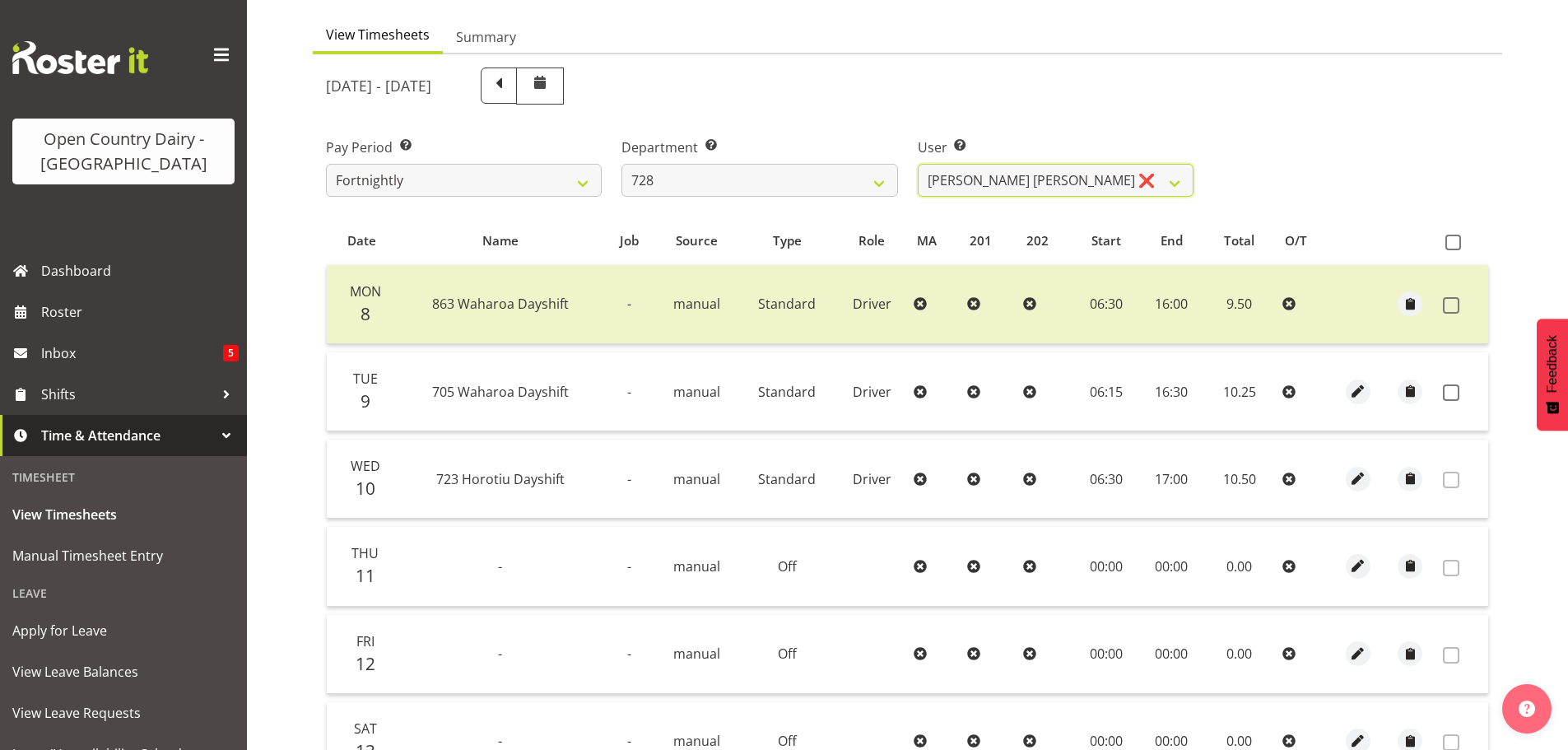
scroll to position [0, 0]
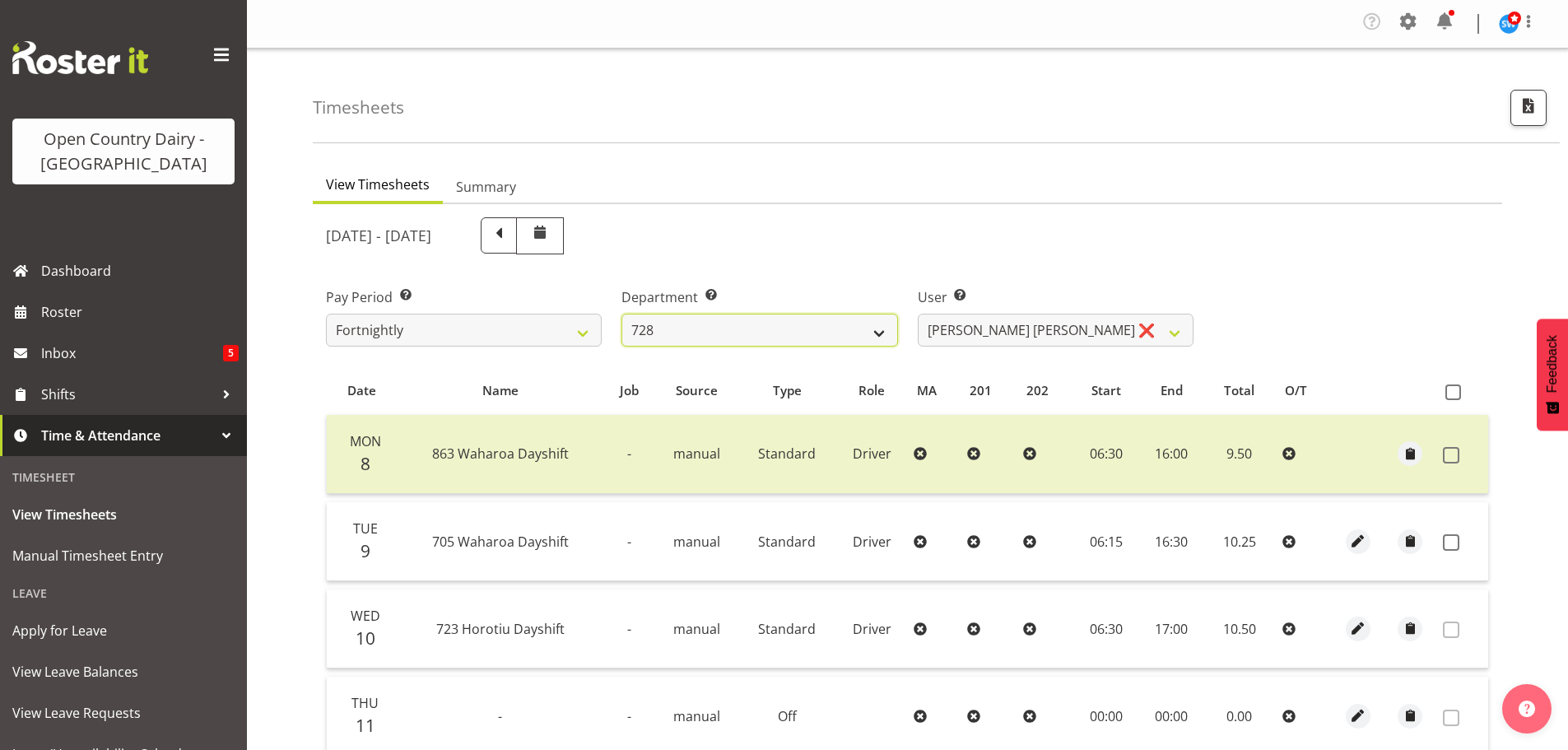
click at [771, 319] on select "701 702 703 704 705 706 707 708 709 710 711 712 713 714 715 716 717 718 719 720" at bounding box center [759, 330] width 276 height 33
click at [621, 313] on select "701 702 703 704 705 706 707 708 709 710 711 712 713 714 715 716 717 718 719 720" at bounding box center [759, 330] width 276 height 33
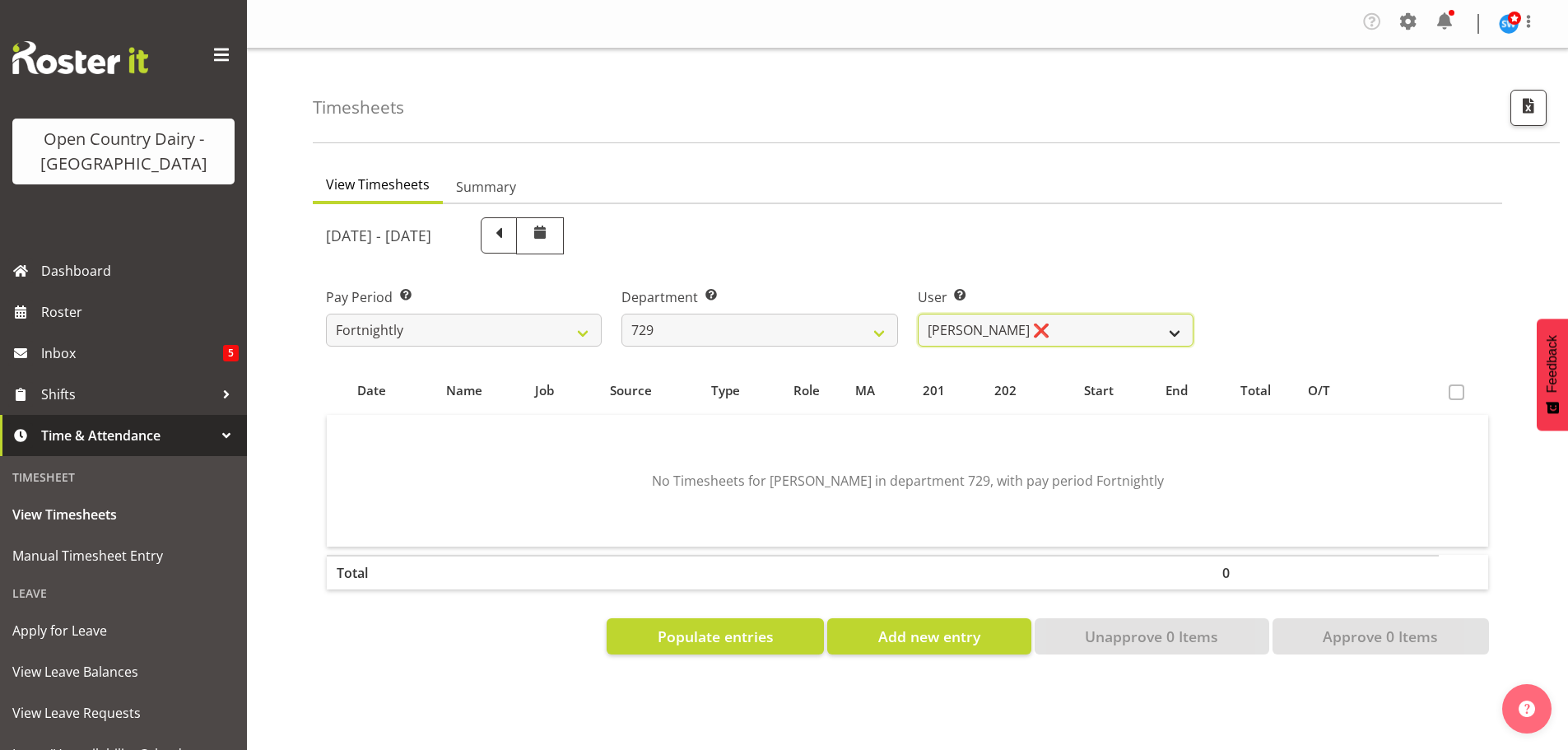
click at [1054, 326] on select "Craig Schlager-Reay ❌ Dave Trepels ❌ Jimi Jack ❌ Shannan Wood ❌" at bounding box center [1055, 330] width 276 height 33
click at [918, 313] on select "Craig Schlager-Reay ❌ Dave Trepels ❌ Jimi Jack ❌ Shannan Wood ❌" at bounding box center [1055, 330] width 276 height 33
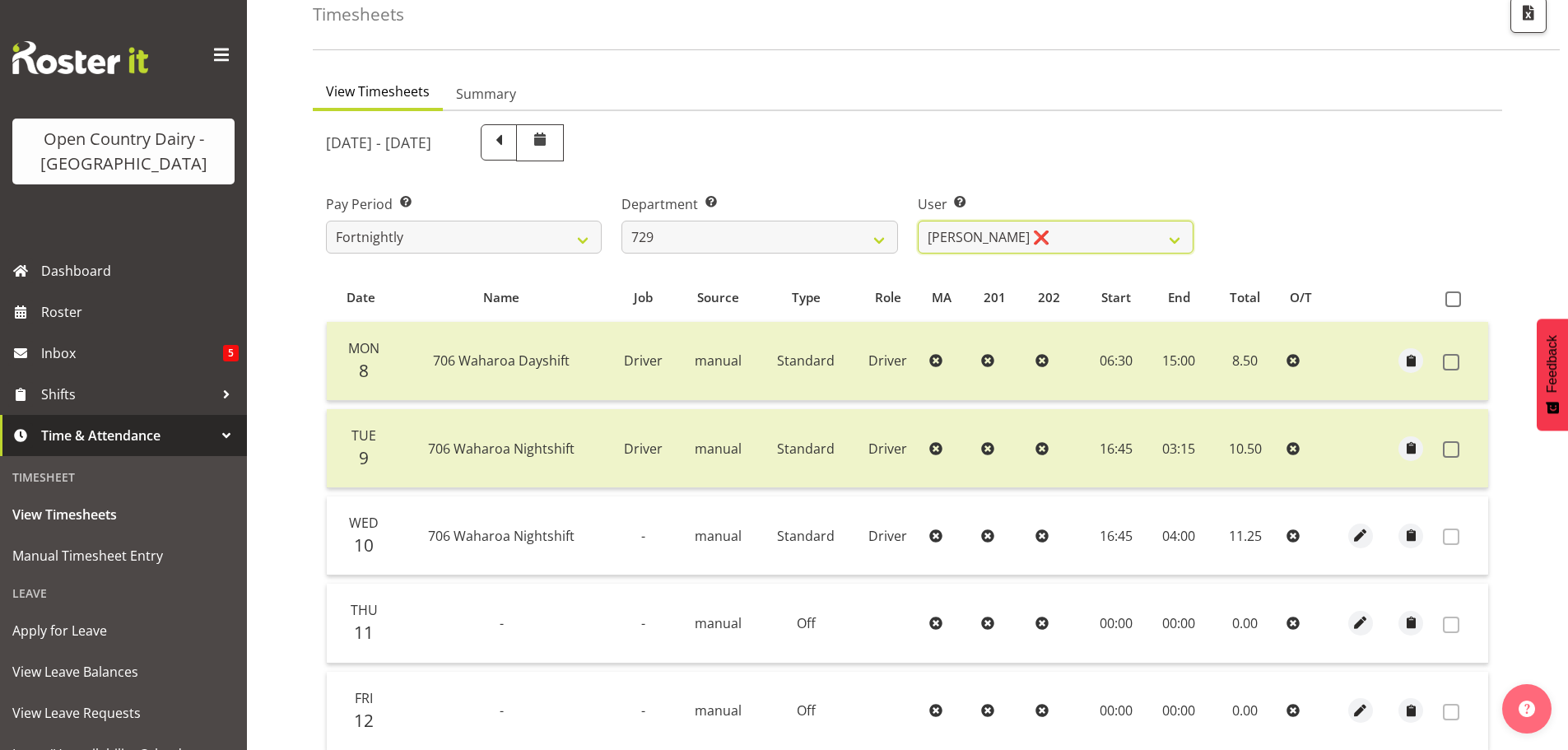
scroll to position [82, 0]
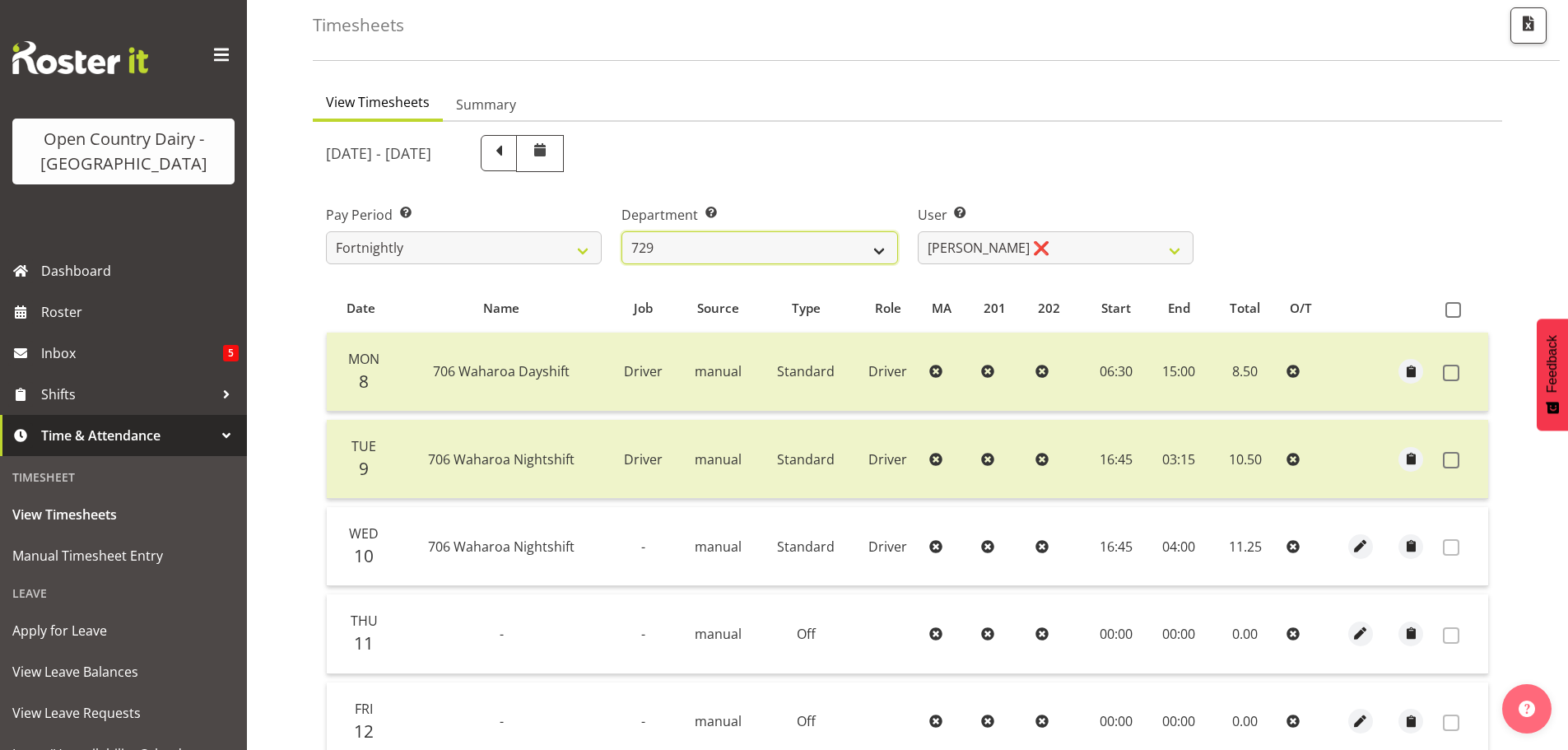
click at [776, 246] on select "701 702 703 704 705 706 707 708 709 710 711 712 713 714 715 716 717 718 719 720" at bounding box center [759, 248] width 276 height 33
click at [621, 231] on select "701 702 703 704 705 706 707 708 709 710 711 712 713 714 715 716 717 718 719 720" at bounding box center [759, 248] width 276 height 33
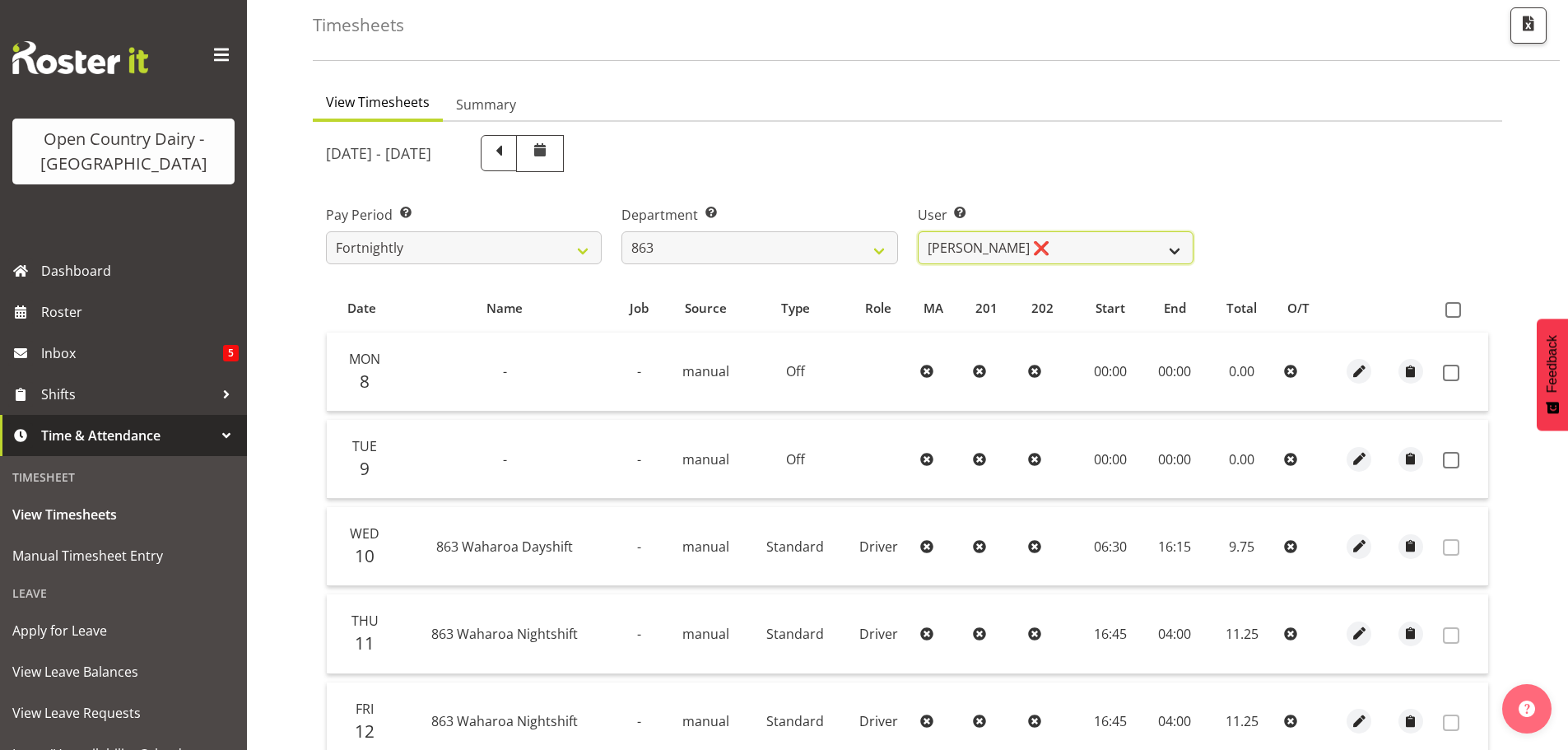
click at [1073, 238] on select "Billy Walters ❌ Glyn Spiller ❌ Mike Paki ❌ Paul Bunyan ❌" at bounding box center [1055, 248] width 276 height 33
click at [918, 231] on select "Billy Walters ❌ Glyn Spiller ❌ Mike Paki ❌ Paul Bunyan ❌" at bounding box center [1055, 248] width 276 height 33
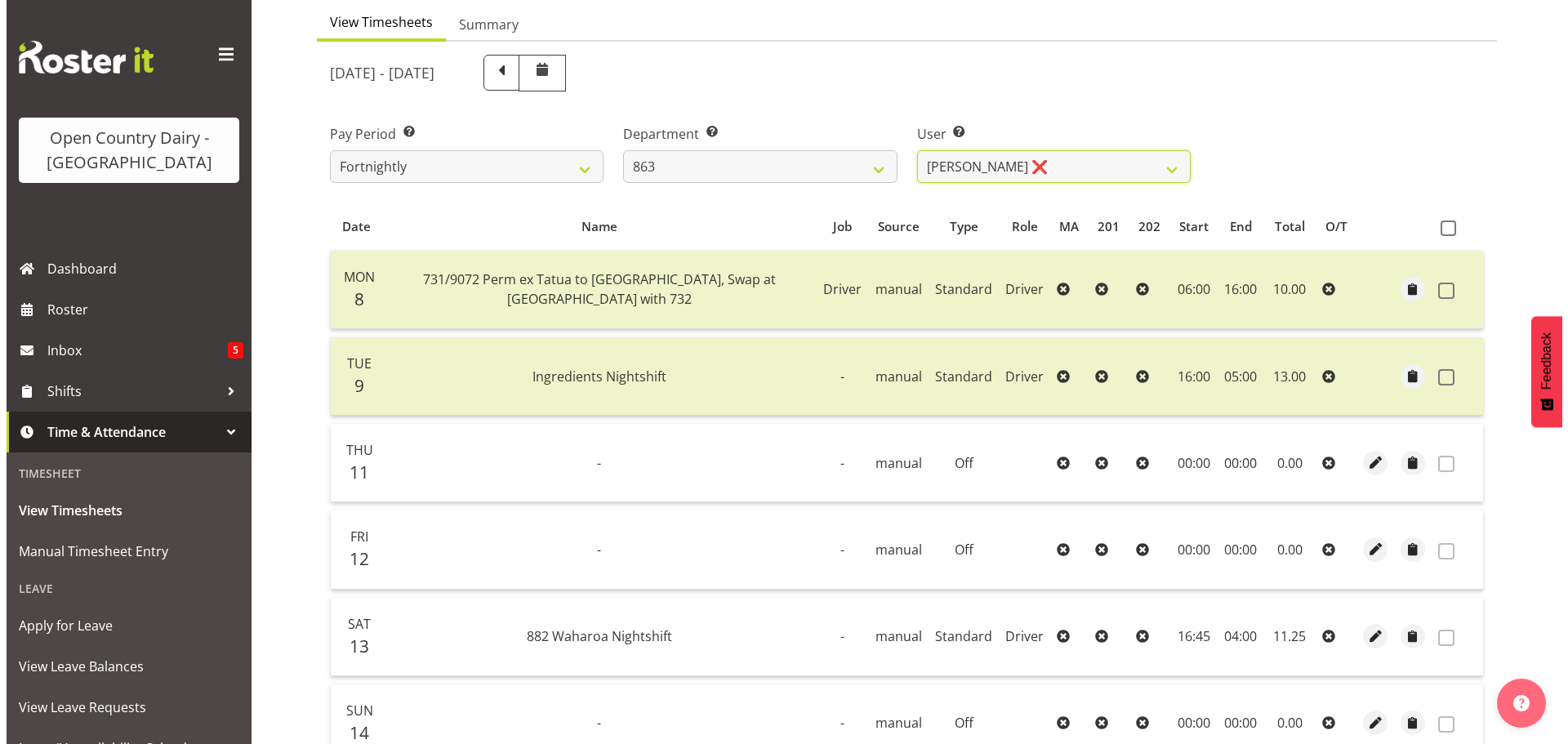
scroll to position [324, 0]
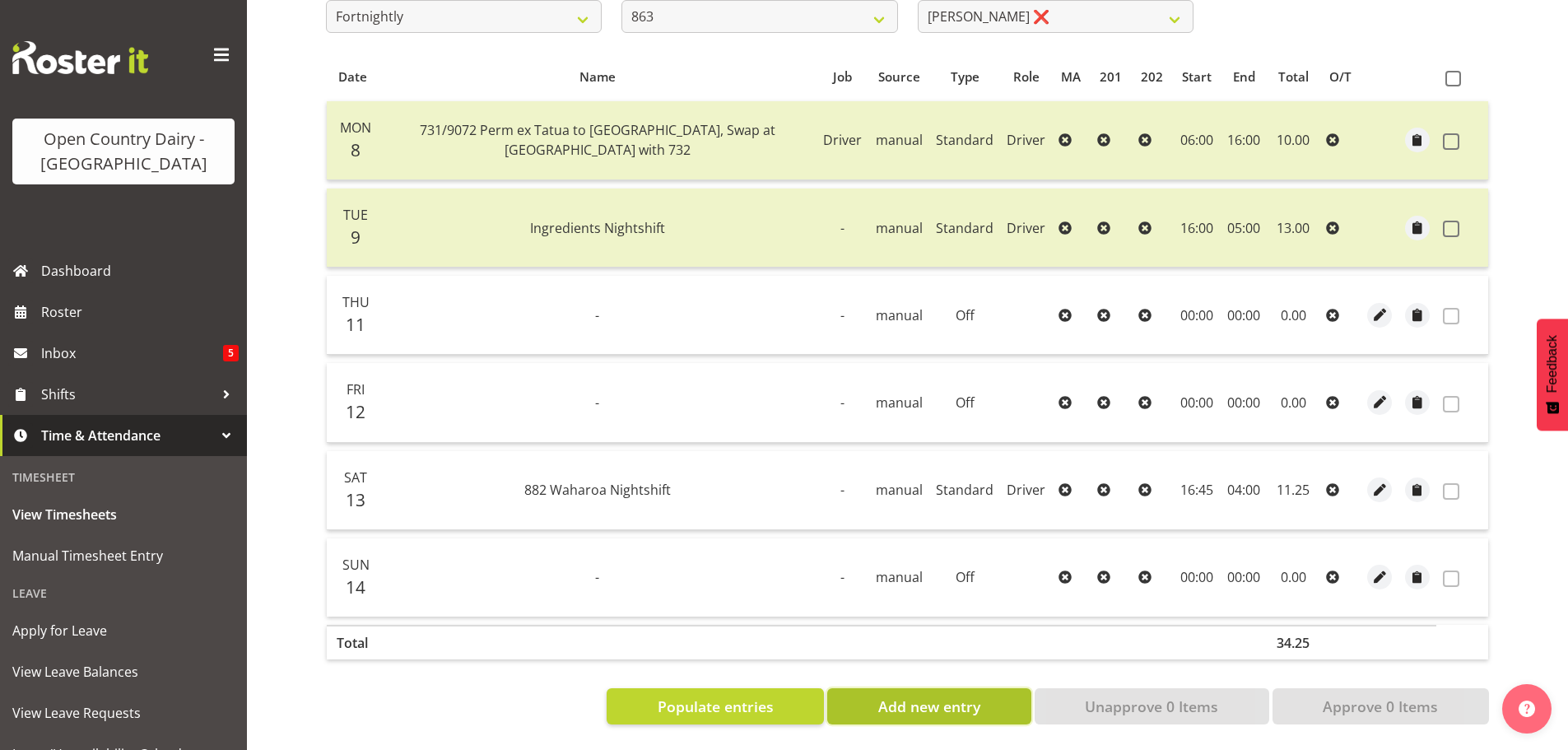
click at [901, 696] on span "Add new entry" at bounding box center [929, 706] width 102 height 21
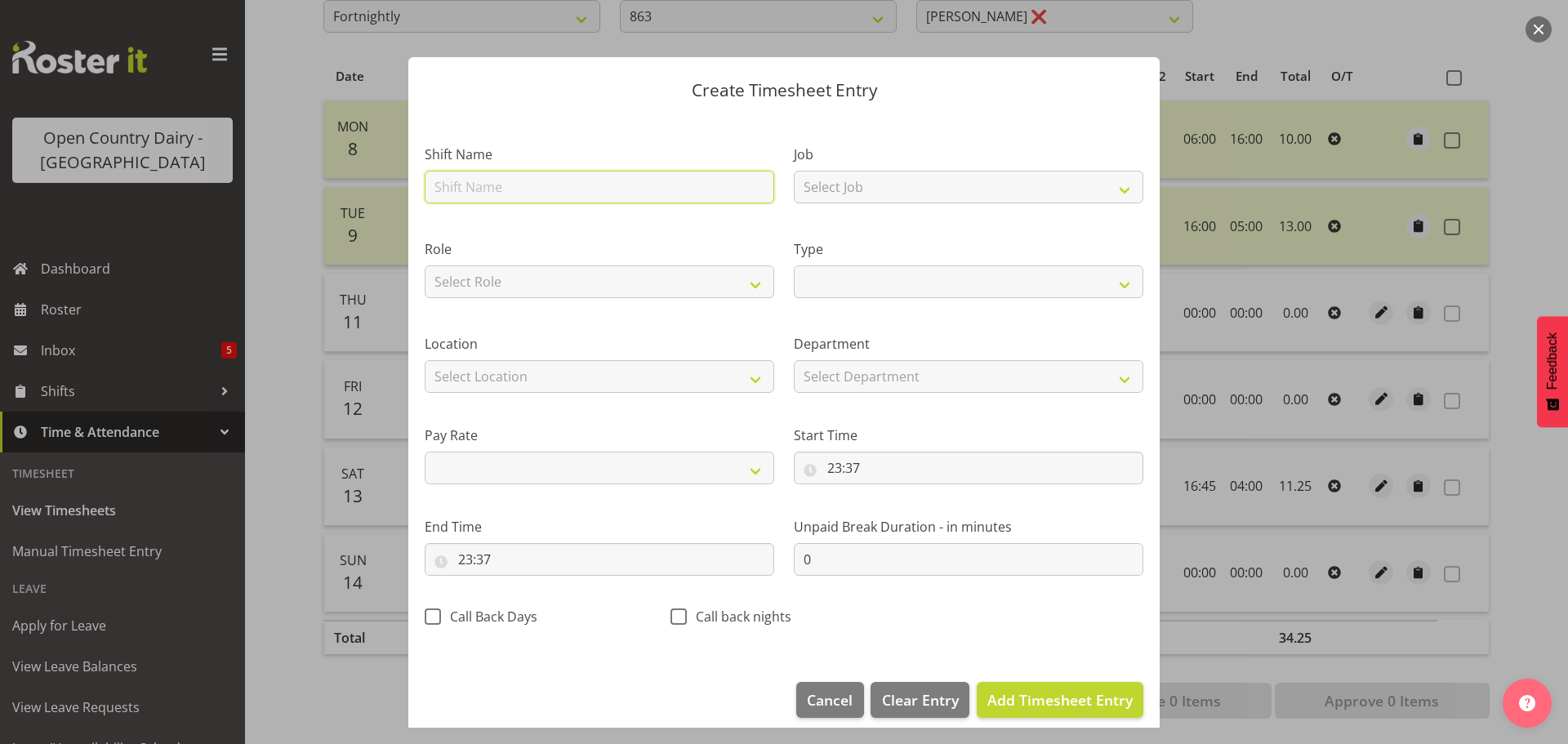
click at [502, 186] on input "text" at bounding box center [599, 188] width 350 height 33
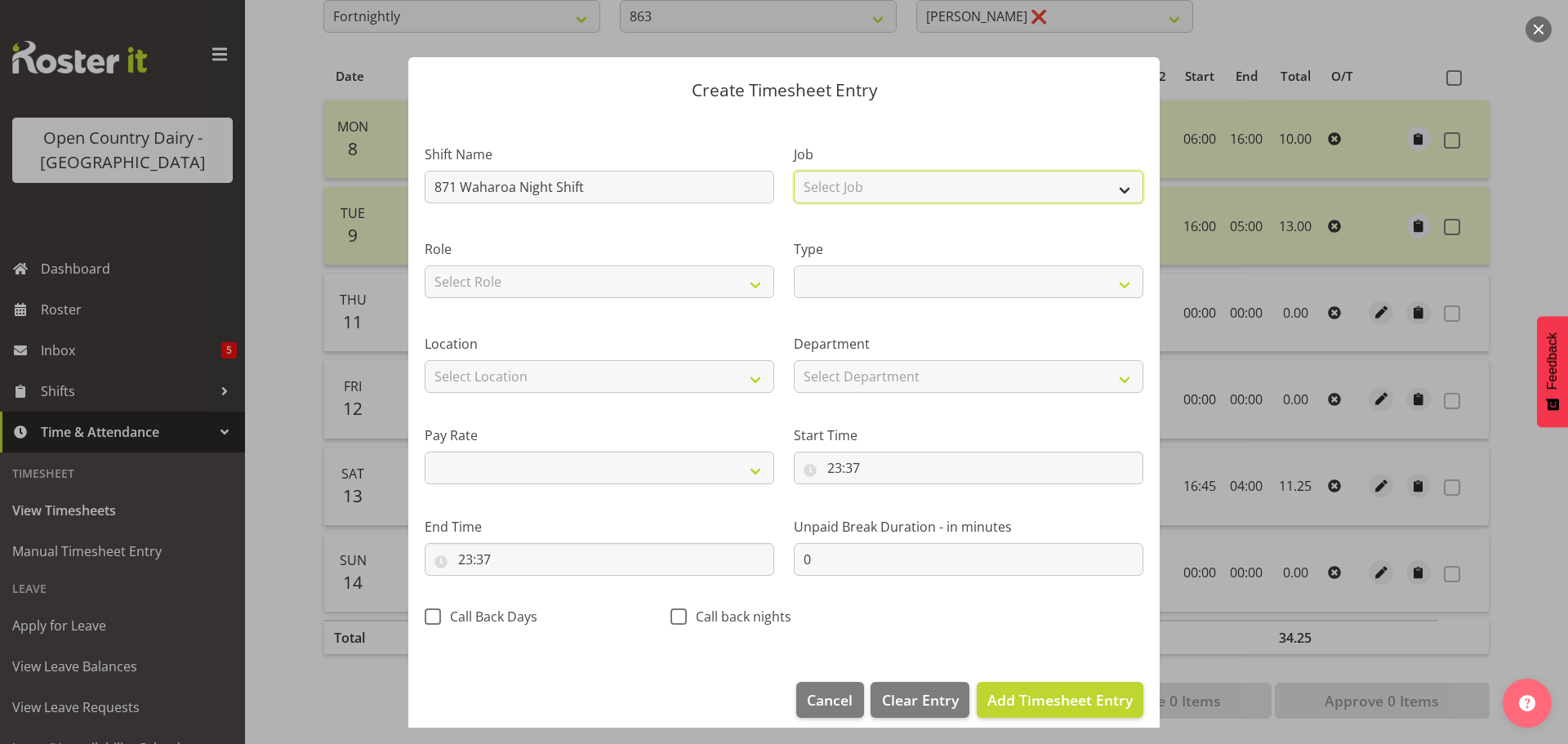
click at [929, 181] on select "Select Job Driver Driver supervisor Support" at bounding box center [968, 188] width 350 height 33
click at [794, 171] on select "Select Job Driver Driver supervisor Support" at bounding box center [968, 188] width 350 height 33
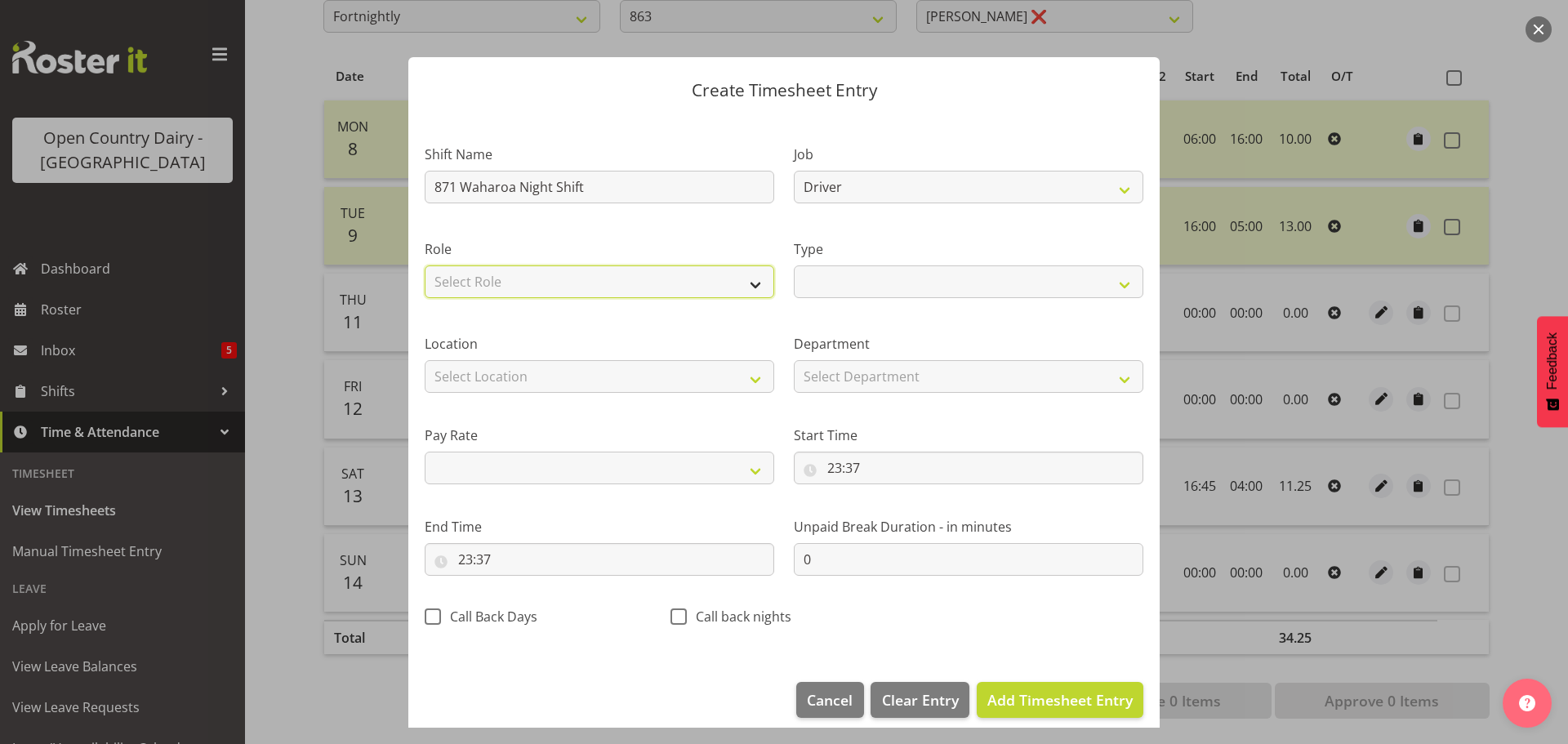
click at [579, 273] on select "Select Role Driver" at bounding box center [599, 282] width 350 height 33
click at [425, 266] on select "Select Role Driver" at bounding box center [599, 282] width 350 height 33
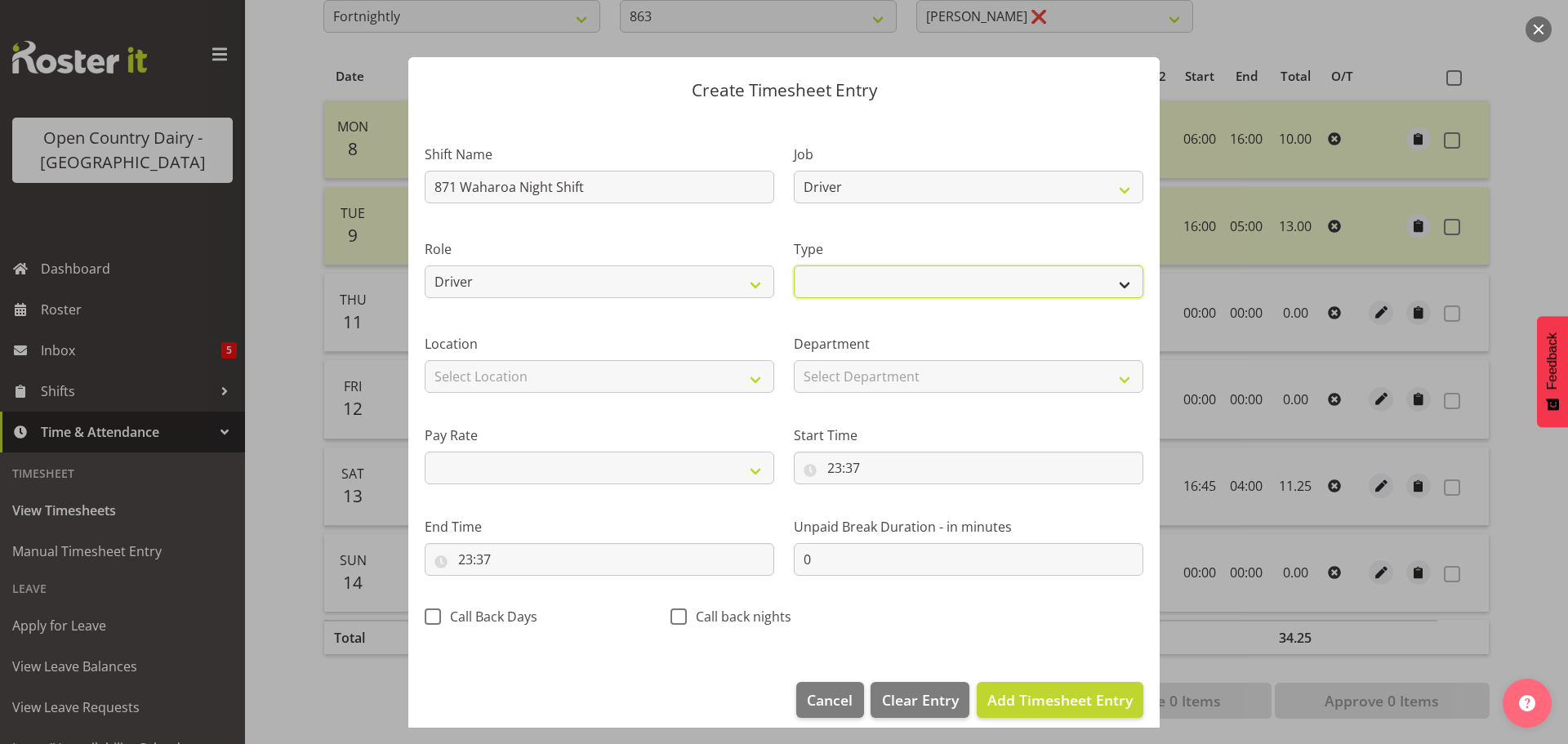
click at [921, 273] on select "Off Standard Public Holiday Public Holiday (Worked) Day In Lieu Annual Leave Si…" at bounding box center [968, 282] width 350 height 33
click at [794, 266] on select "Off Standard Public Holiday Public Holiday (Worked) Day In Lieu Annual Leave Si…" at bounding box center [968, 282] width 350 height 33
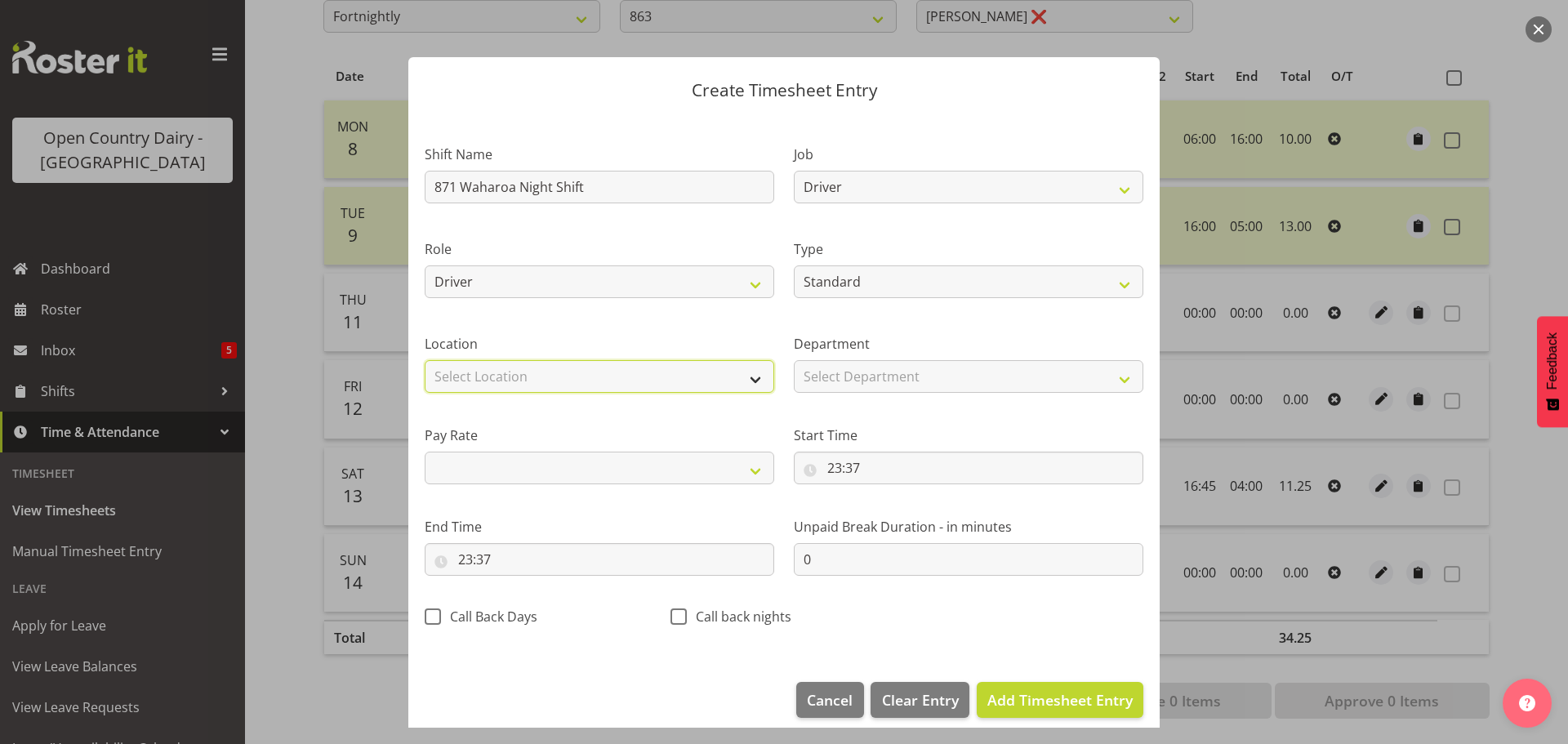
click at [623, 379] on select "Select Location Containers Horotiu Ingredients Waharoa Office Waikato Milk Whan…" at bounding box center [599, 377] width 350 height 33
click at [425, 360] on select "Select Location Containers Horotiu Ingredients Waharoa Office Waikato Milk Whan…" at bounding box center [599, 377] width 350 height 33
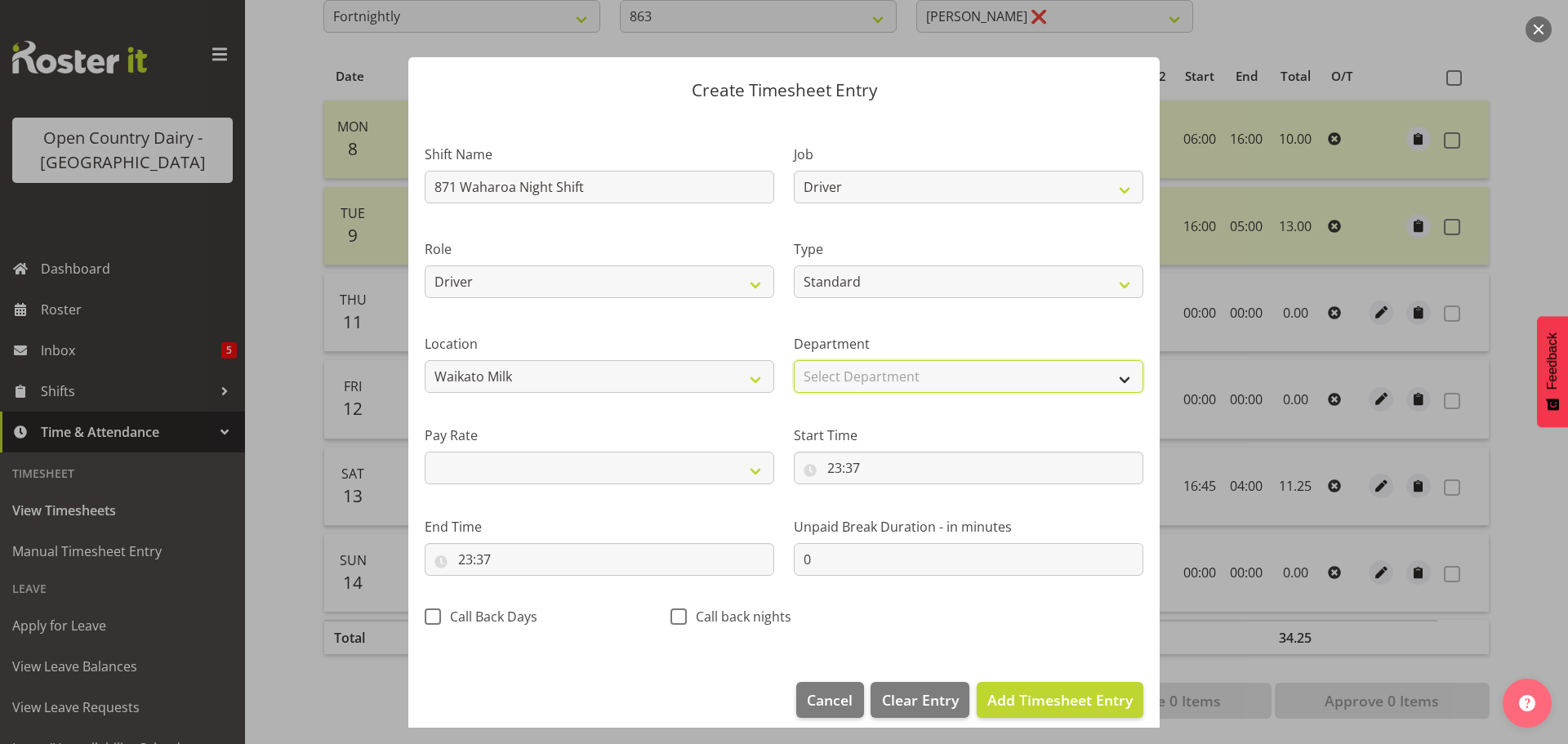
click at [915, 365] on select "Select Department 863 703 705 713 704 702 706 729 709 716 722 718 717 721 724 7…" at bounding box center [968, 377] width 350 height 33
click at [794, 360] on select "Select Department 863 703 705 713 704 702 706 729 709 716 722 718 717 721 724 7…" at bounding box center [968, 377] width 350 height 33
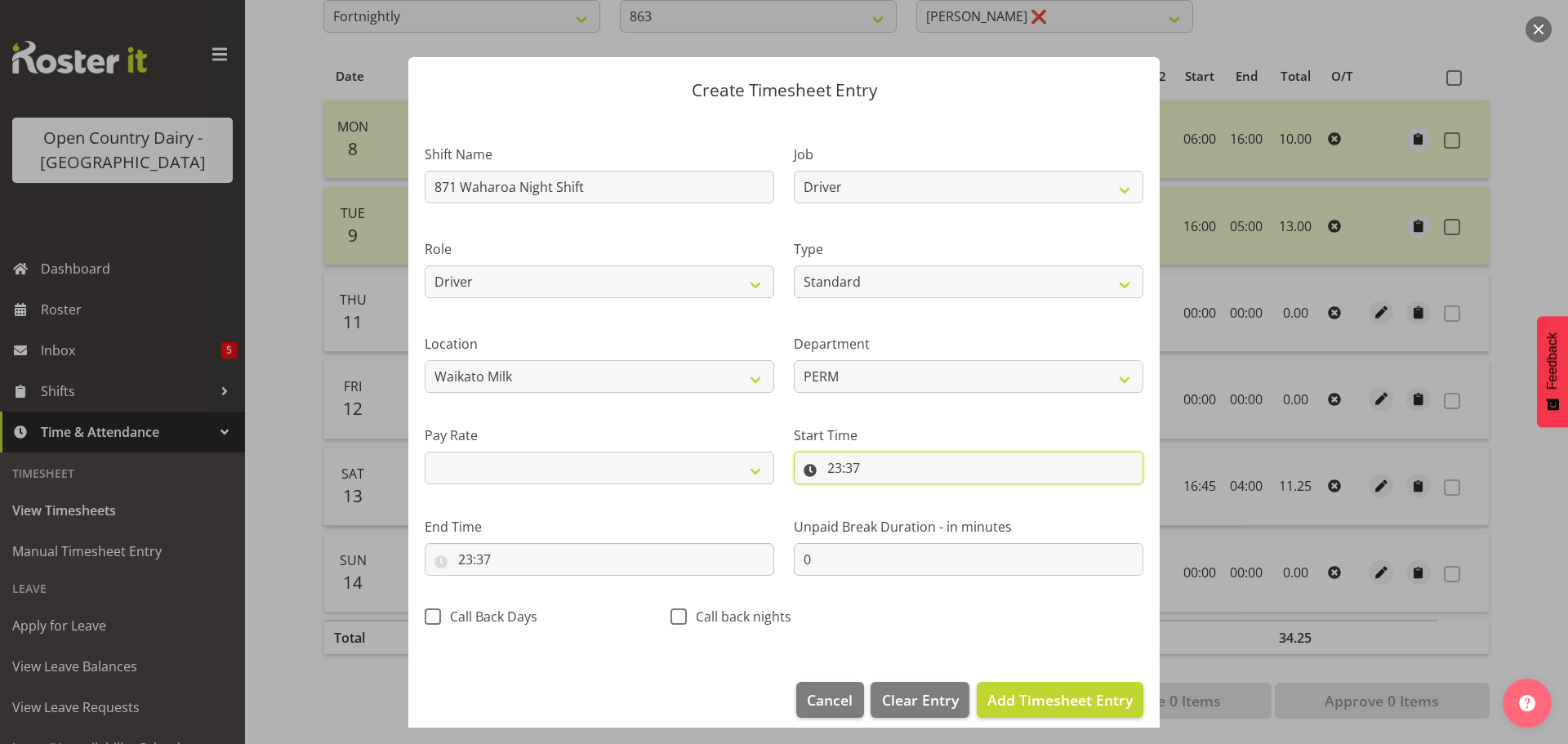
click at [837, 467] on input "23:37" at bounding box center [968, 468] width 350 height 33
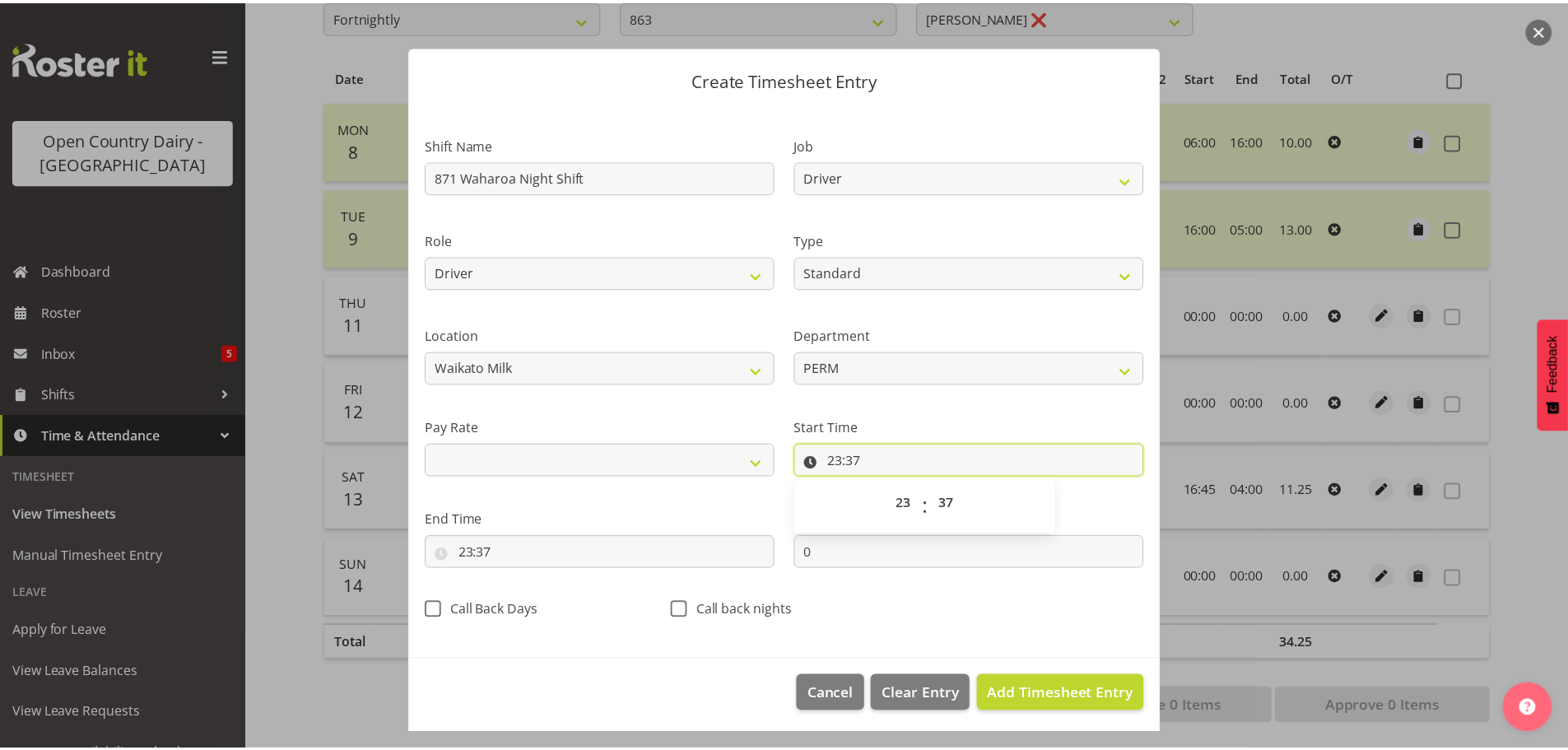
scroll to position [15, 0]
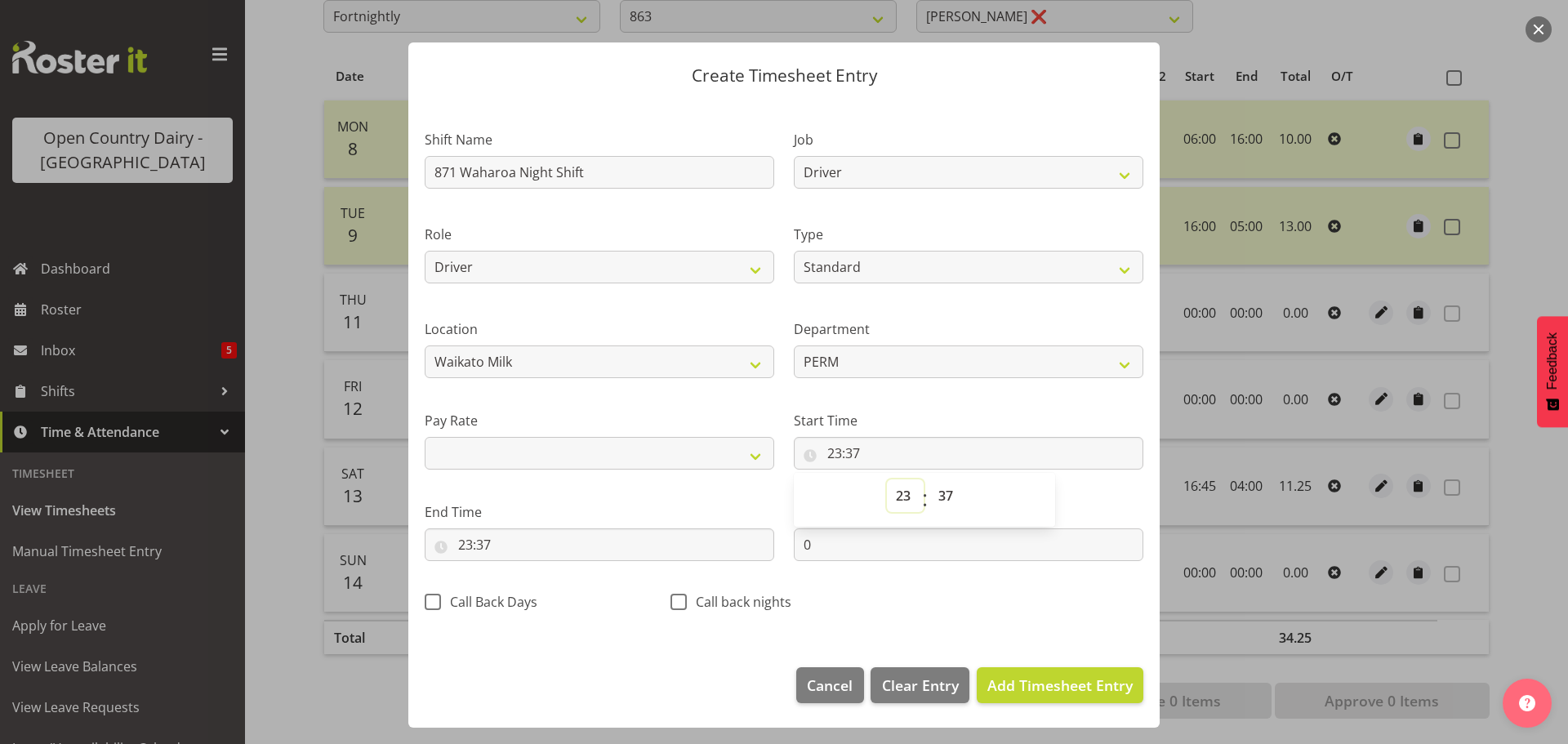
click at [893, 492] on select "00 01 02 03 04 05 06 07 08 09 10 11 12 13 14 15 16 17 18 19 20 21 22 23" at bounding box center [906, 496] width 36 height 33
click at [887, 479] on select "00 01 02 03 04 05 06 07 08 09 10 11 12 13 14 15 16 17 18 19 20 21 22 23" at bounding box center [906, 496] width 36 height 33
click at [932, 496] on select "00 01 02 03 04 05 06 07 08 09 10 11 12 13 14 15 16 17 18 19 20 21 22 23 24 25 2…" at bounding box center [948, 496] width 36 height 33
click at [930, 479] on select "00 01 02 03 04 05 06 07 08 09 10 11 12 13 14 15 16 17 18 19 20 21 22 23 24 25 2…" at bounding box center [948, 496] width 36 height 33
click at [478, 542] on input "23:37" at bounding box center [599, 545] width 350 height 33
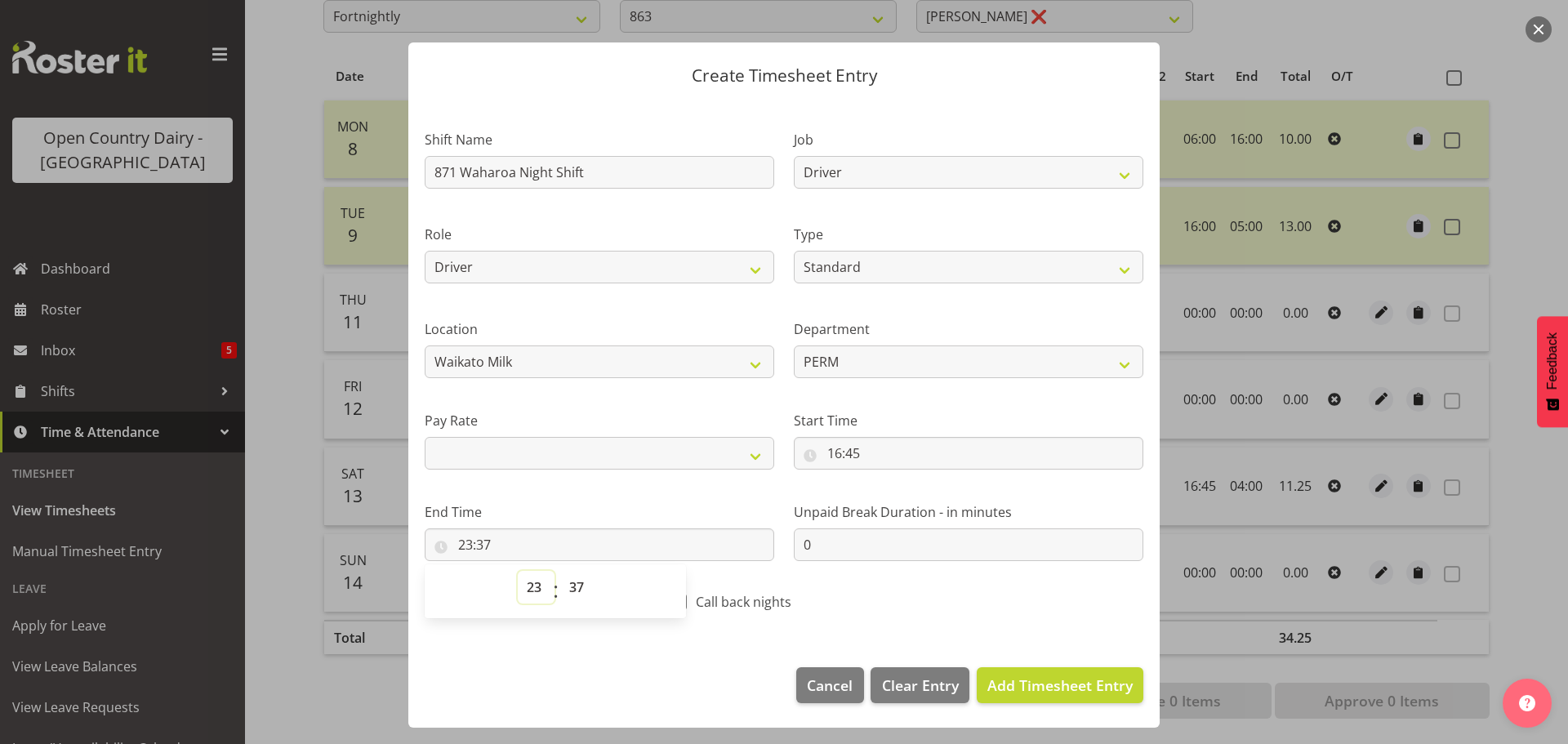
click at [530, 588] on select "00 01 02 03 04 05 06 07 08 09 10 11 12 13 14 15 16 17 18 19 20 21 22 23" at bounding box center [536, 588] width 36 height 33
click at [517, 571] on select "00 01 02 03 04 05 06 07 08 09 10 11 12 13 14 15 16 17 18 19 20 21 22 23" at bounding box center [536, 588] width 36 height 33
click at [570, 588] on select "00 01 02 03 04 05 06 07 08 09 10 11 12 13 14 15 16 17 18 19 20 21 22 23 24 25 2…" at bounding box center [578, 588] width 36 height 33
click at [560, 571] on select "00 01 02 03 04 05 06 07 08 09 10 11 12 13 14 15 16 17 18 19 20 21 22 23 24 25 2…" at bounding box center [578, 588] width 36 height 33
click at [1069, 692] on span "Add Timesheet Entry" at bounding box center [1059, 685] width 145 height 20
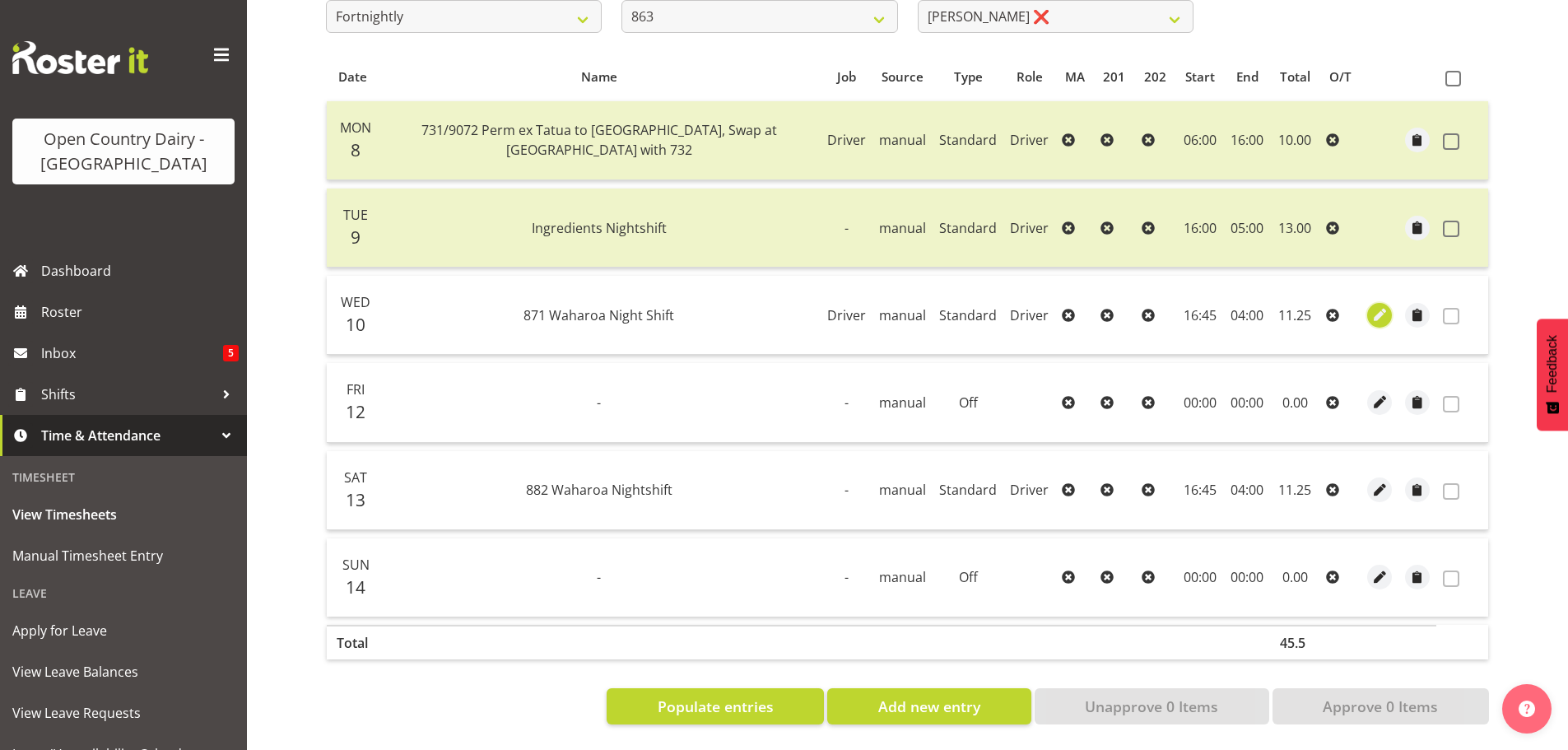
click at [1381, 305] on span "button" at bounding box center [1380, 315] width 19 height 19
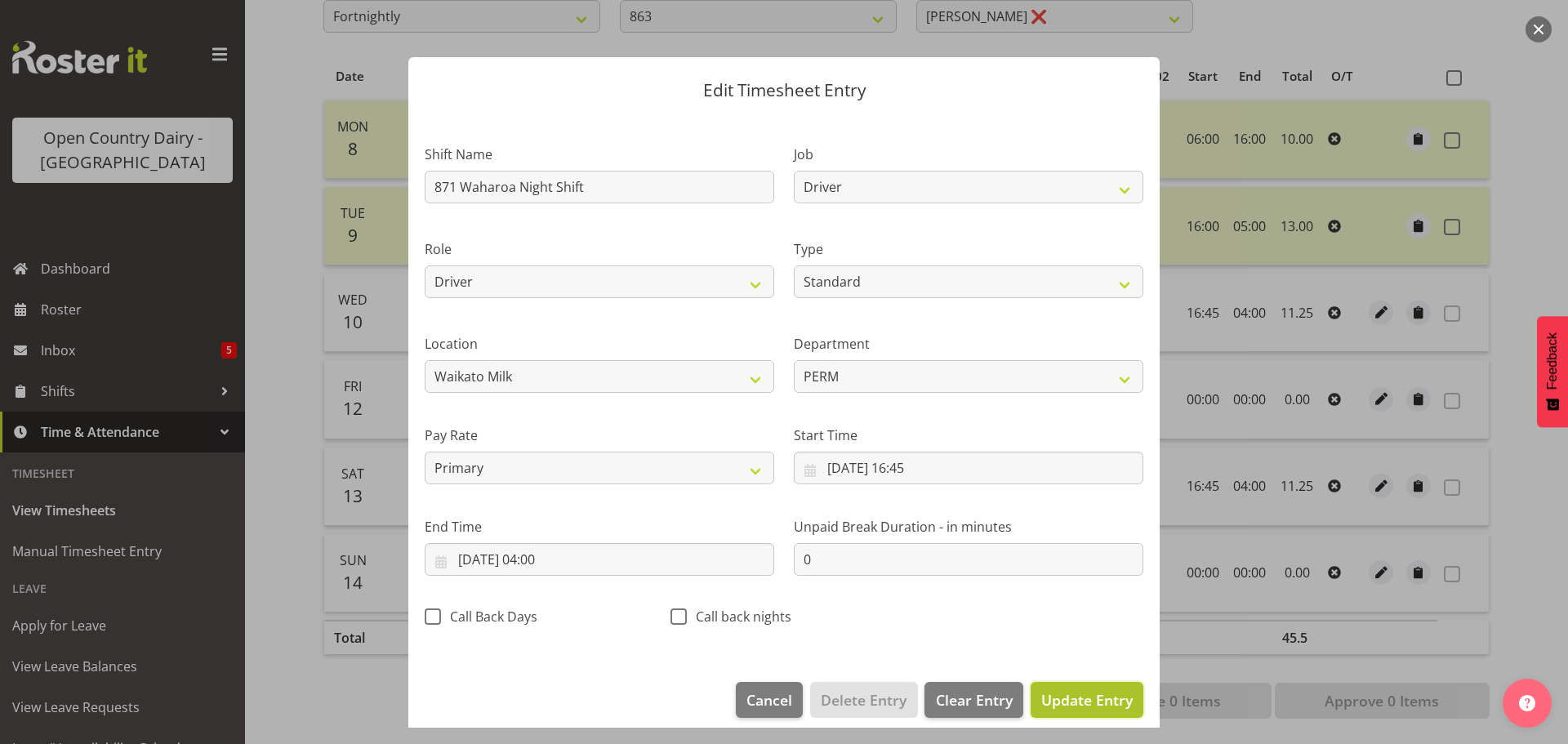
click at [1063, 697] on span "Update Entry" at bounding box center [1086, 700] width 91 height 20
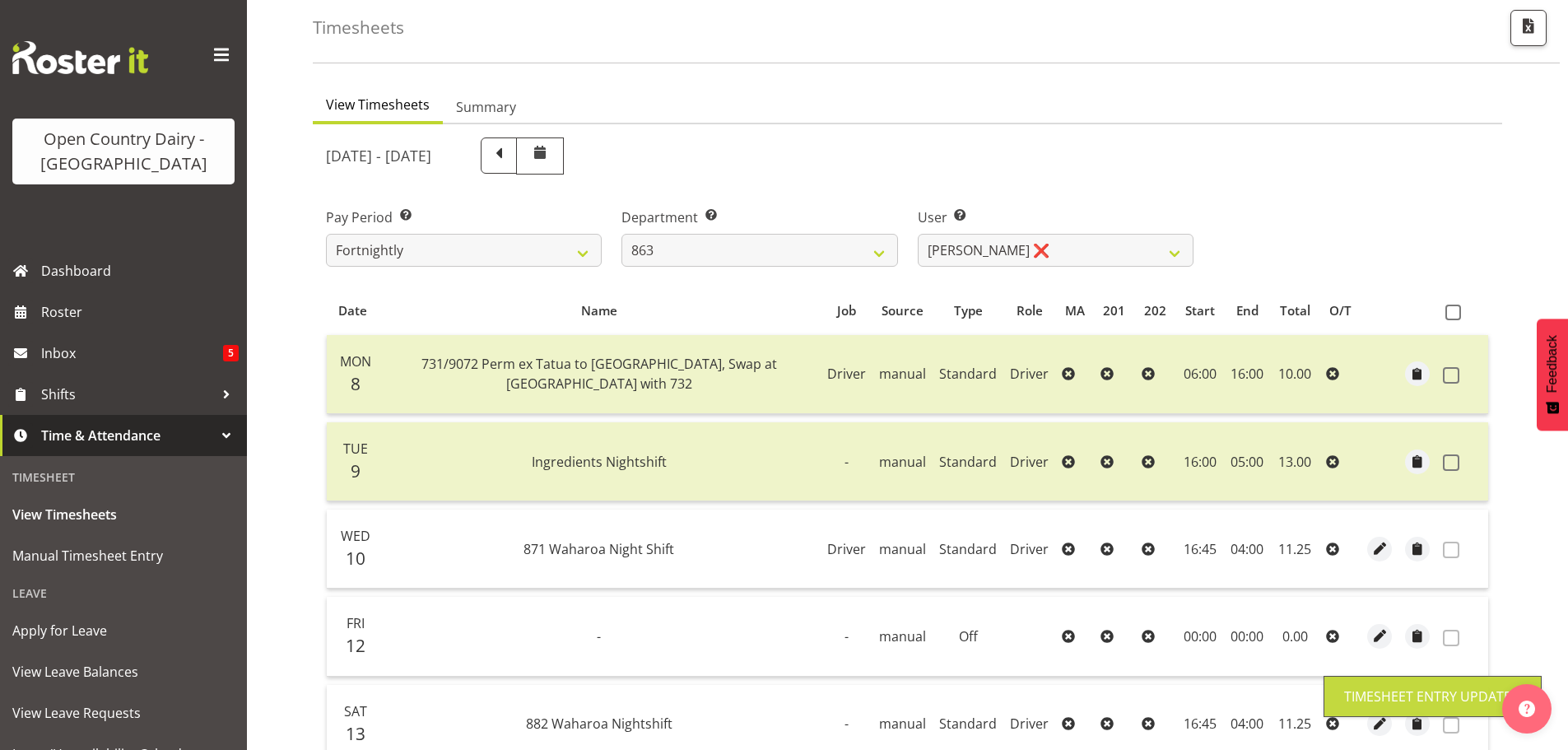
scroll to position [0, 0]
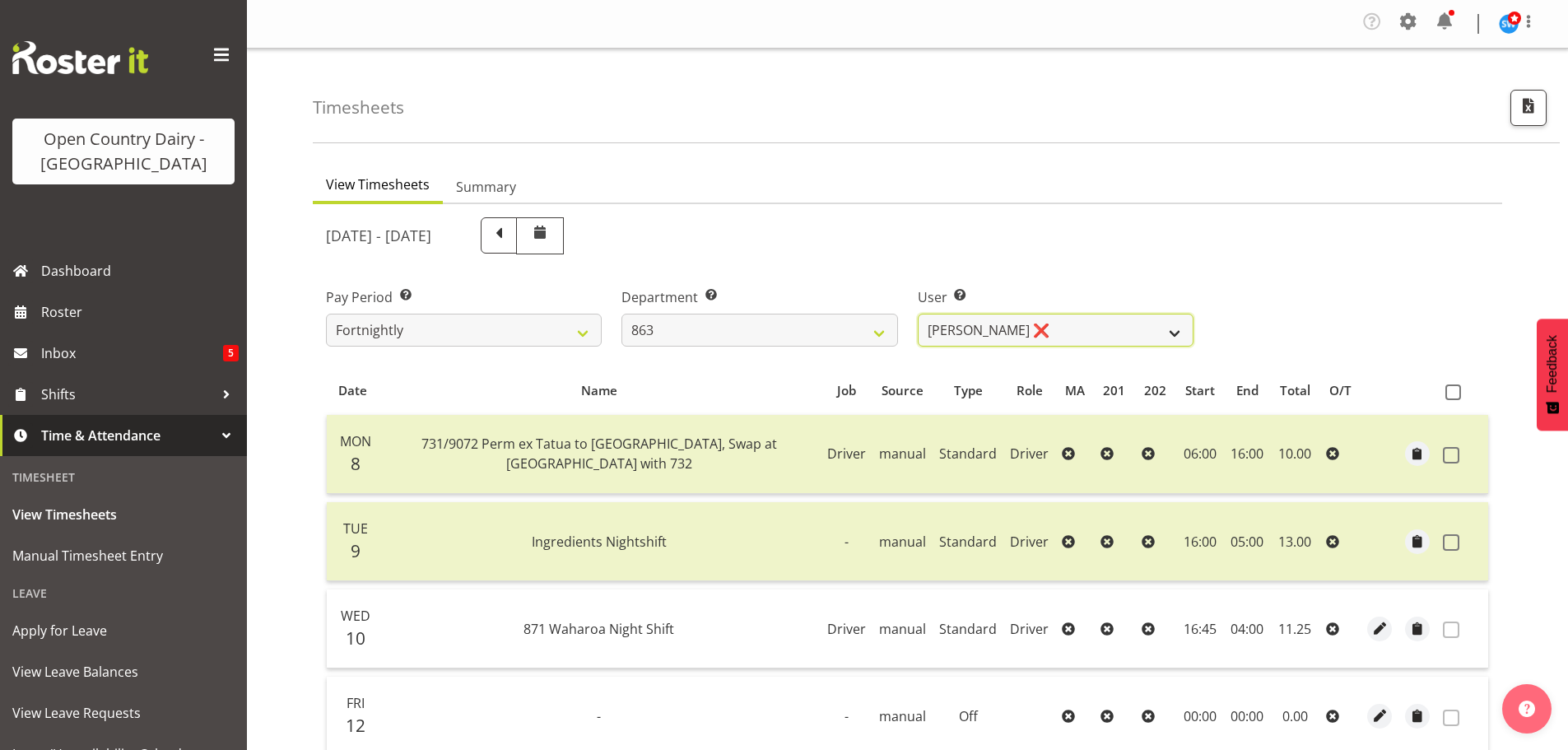
click at [1019, 327] on select "Billy Walters ❌ Glyn Spiller ❌ Mike Paki ❌ Paul Bunyan ❌" at bounding box center [1055, 330] width 276 height 33
click at [754, 340] on select "701 702 703 704 705 706 707 708 709 710 711 712 713 714 715 716 717 718 719 720" at bounding box center [759, 330] width 276 height 33
click at [621, 313] on select "701 702 703 704 705 706 707 708 709 710 711 712 713 714 715 716 717 718 719 720" at bounding box center [759, 330] width 276 height 33
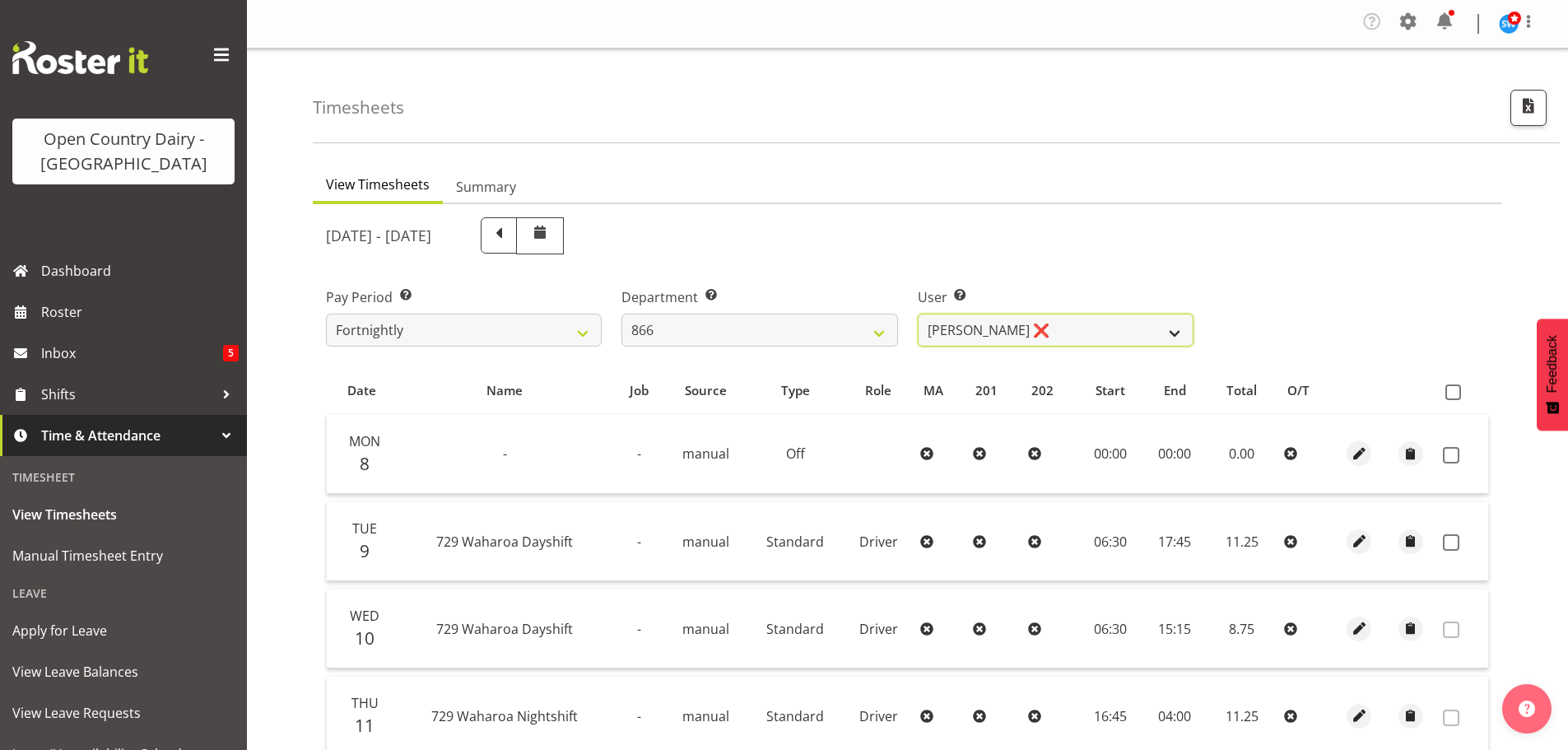
click at [1076, 339] on select "Harshdeep Singh ❌ Jacques Nel ❌ Navreet Jawanda ❌ Neil Abrahams ❌" at bounding box center [1055, 330] width 276 height 33
click at [918, 313] on select "Harshdeep Singh ❌ Jacques Nel ❌ Navreet Jawanda ❌ Neil Abrahams ❌" at bounding box center [1055, 330] width 276 height 33
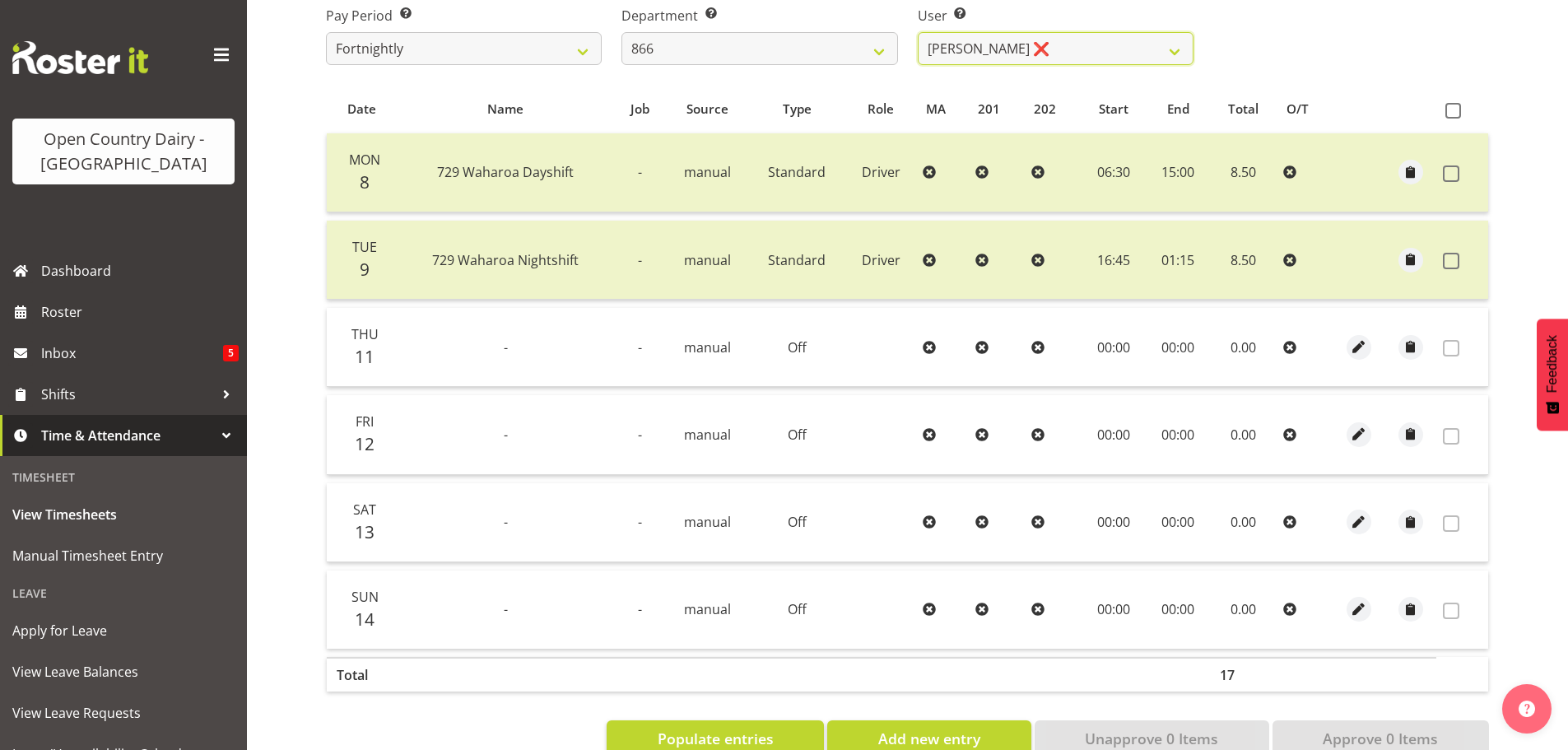
scroll to position [326, 0]
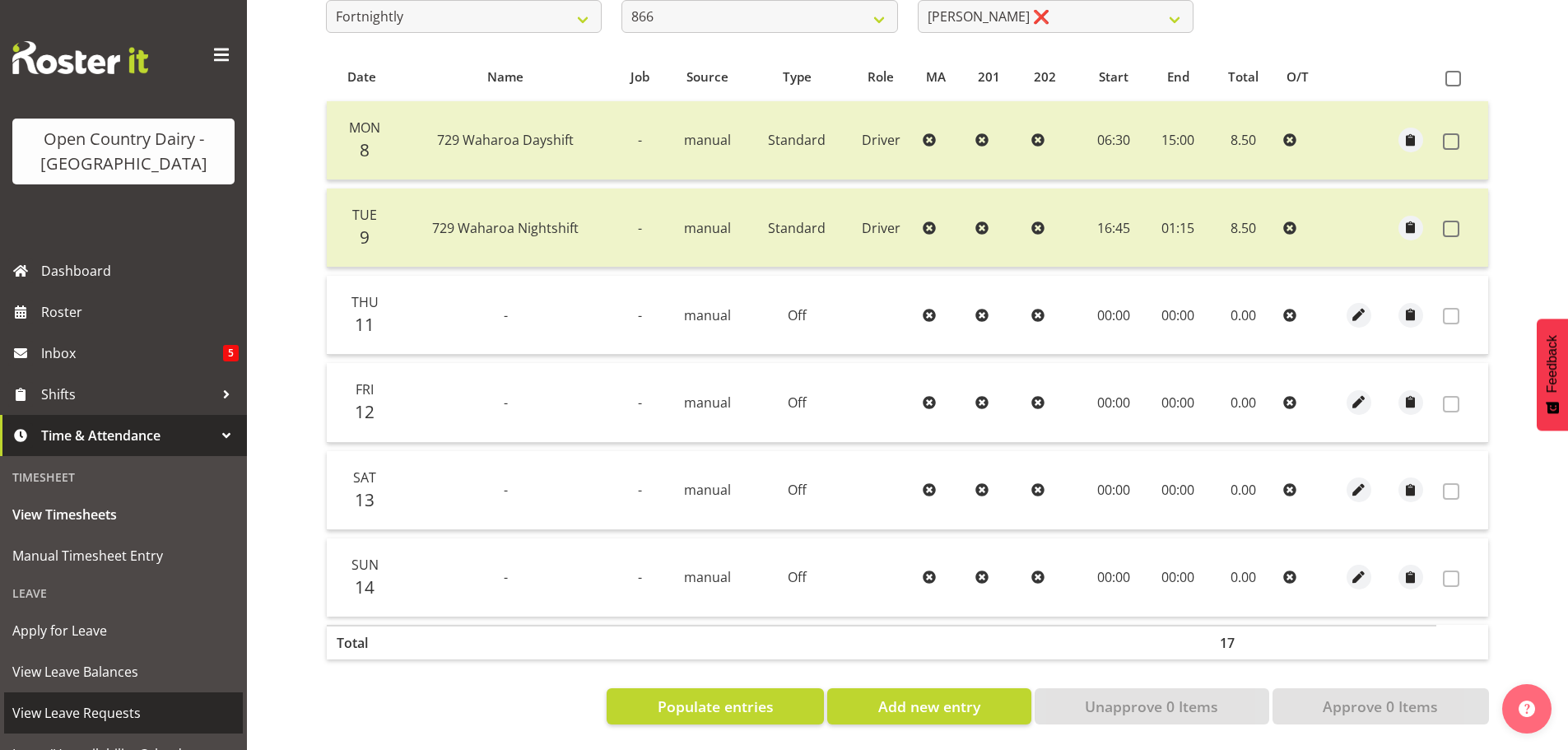
click at [72, 711] on span "View Leave Requests" at bounding box center [123, 713] width 222 height 25
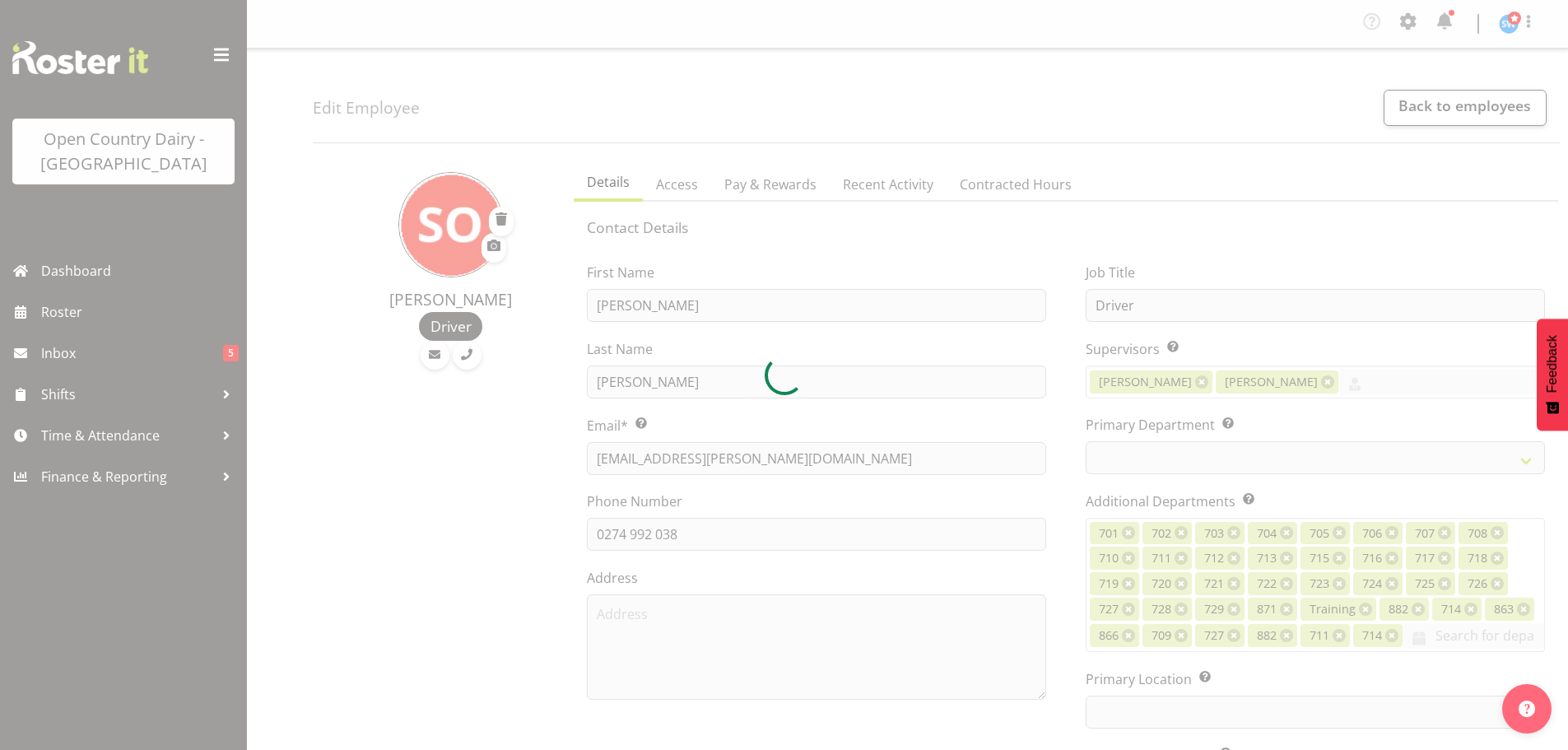
select select "TimelineWeek"
select select
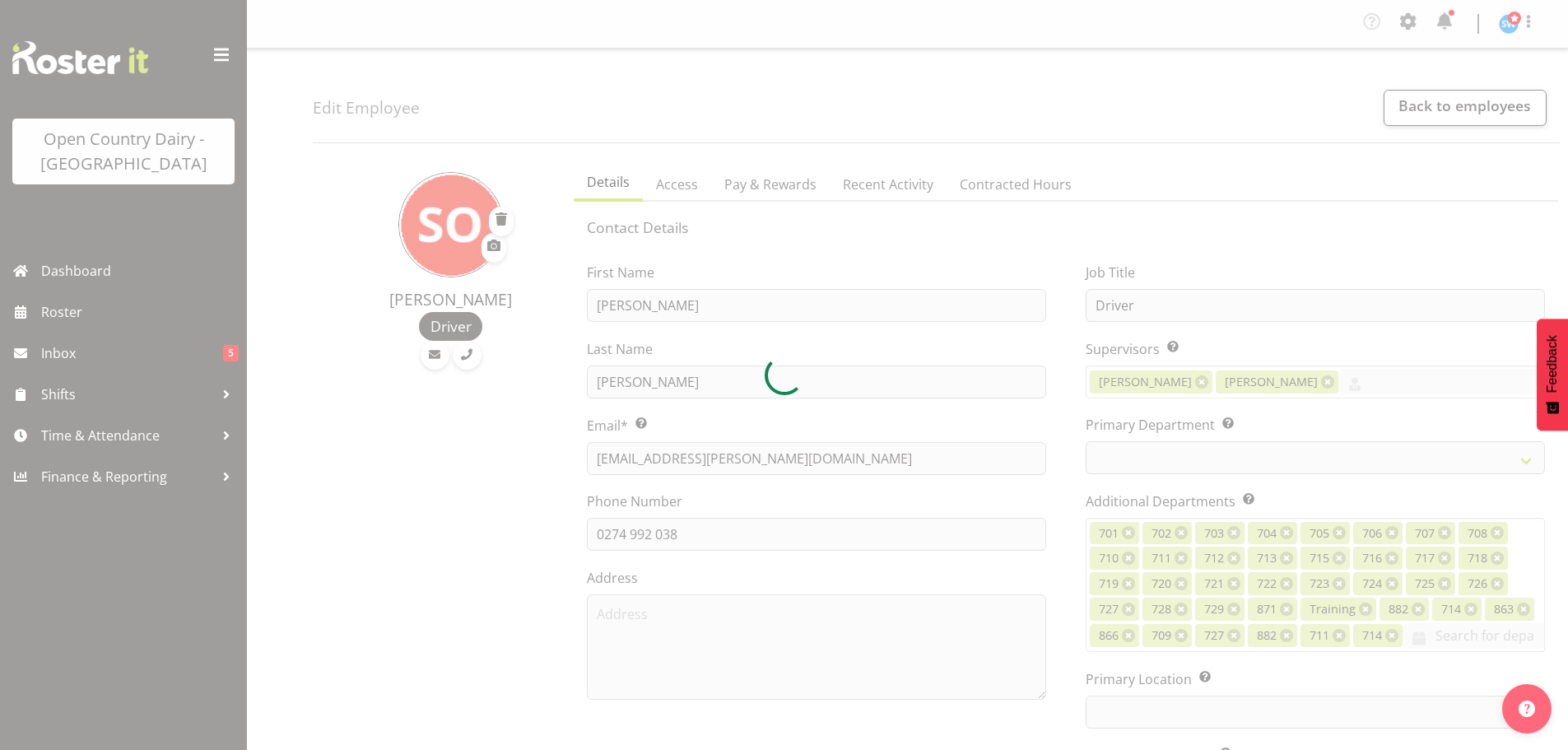
select select
select select "1054"
select select "823"
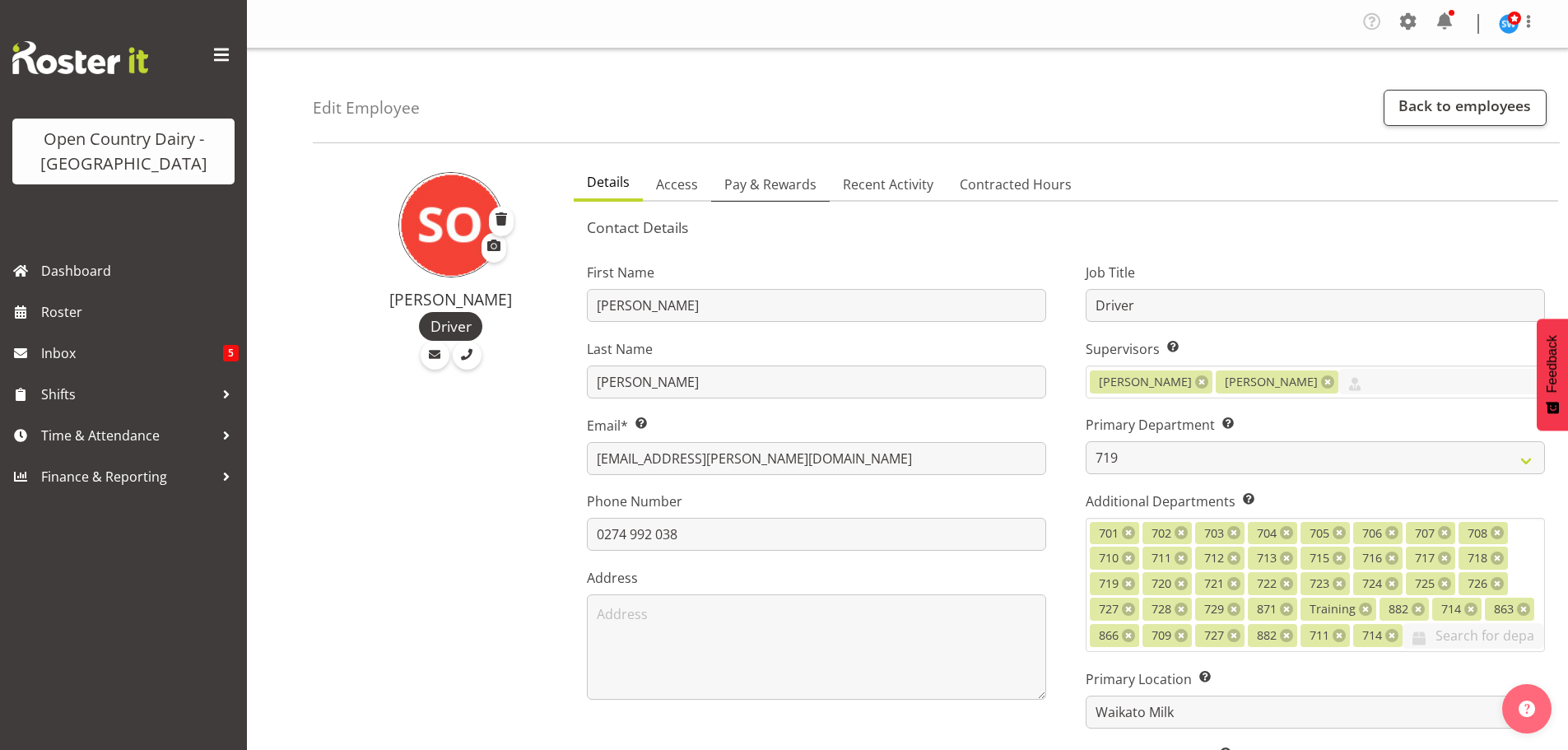
click at [769, 184] on span "Pay & Rewards" at bounding box center [770, 184] width 92 height 20
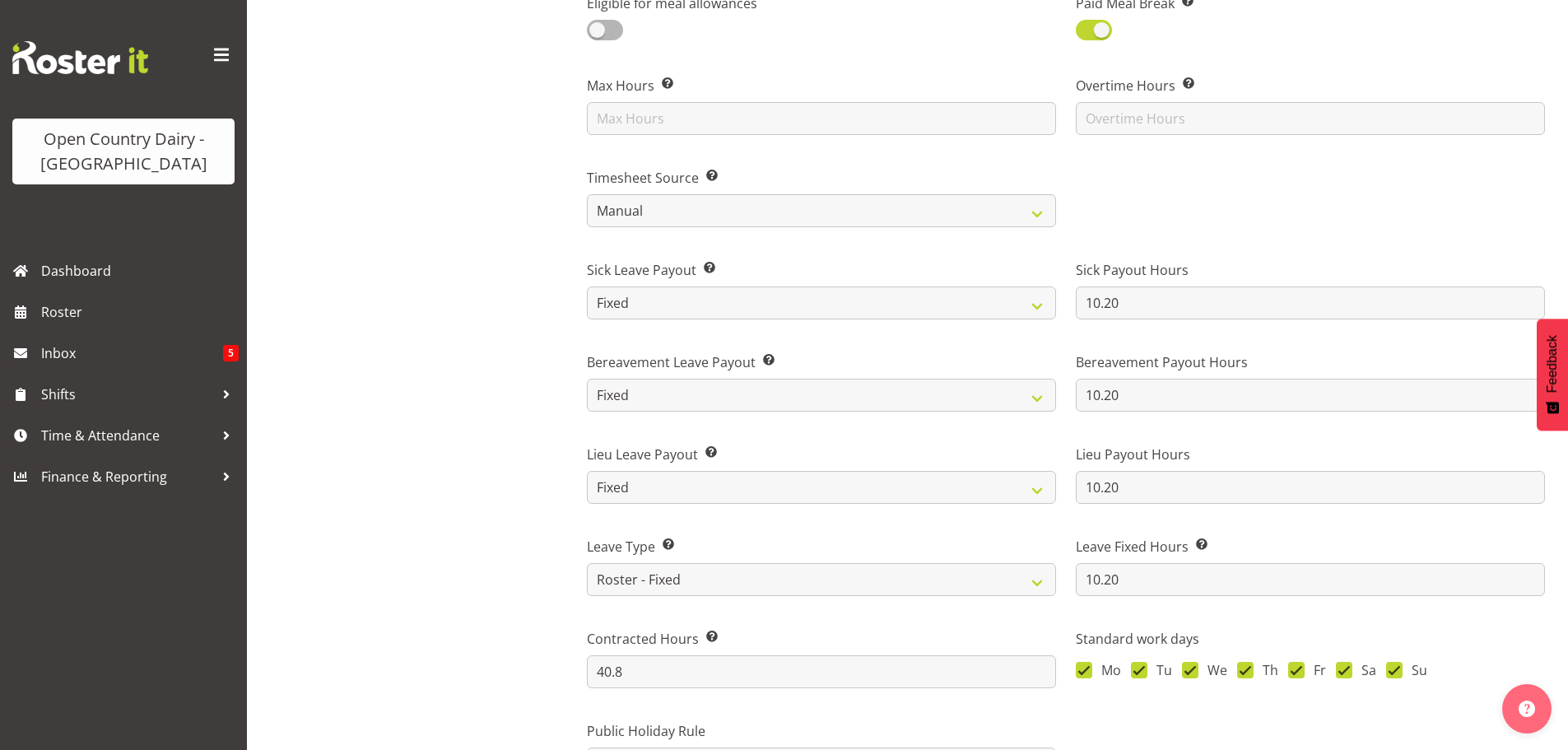
scroll to position [906, 0]
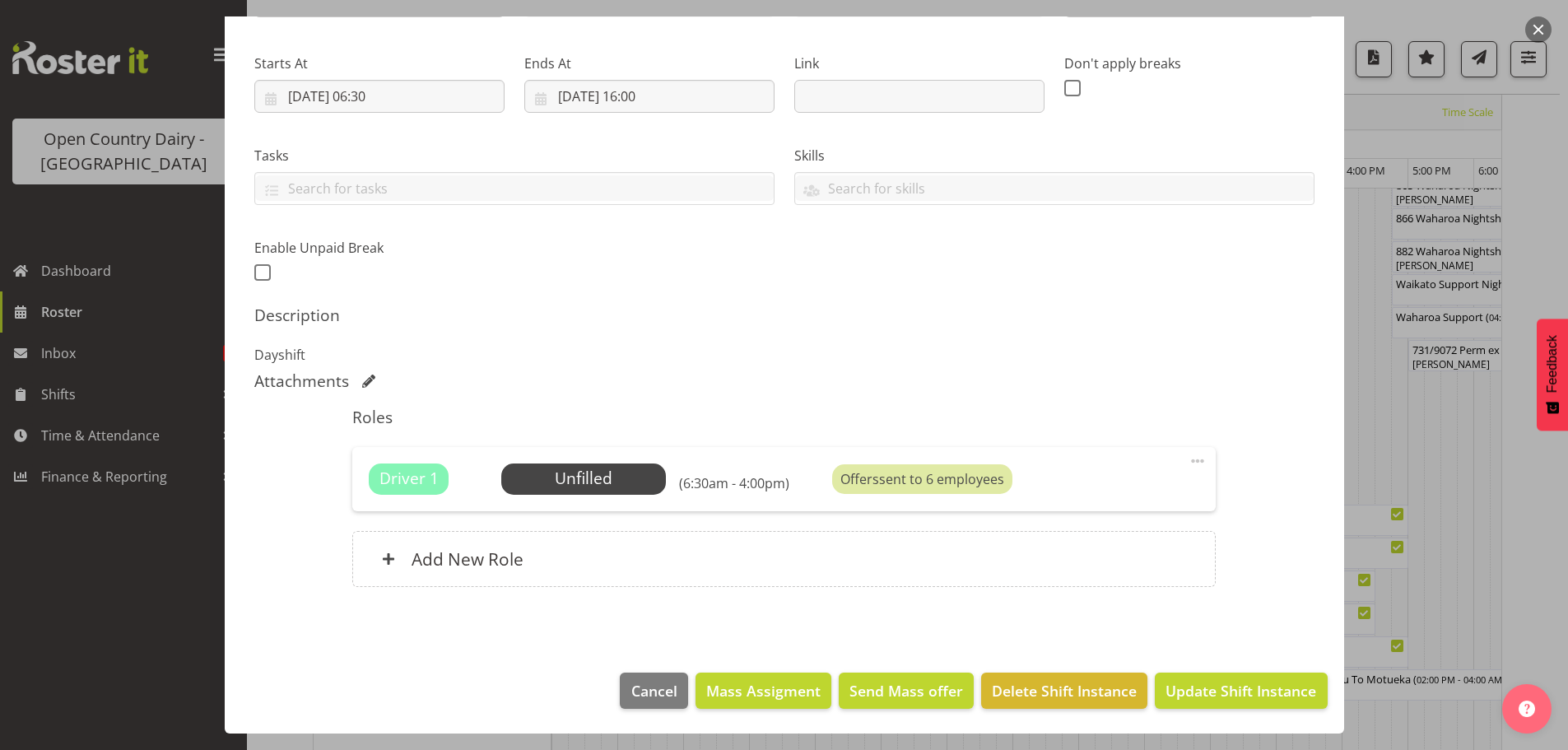
scroll to position [1216, 0]
click at [634, 687] on span "Cancel" at bounding box center [654, 690] width 46 height 21
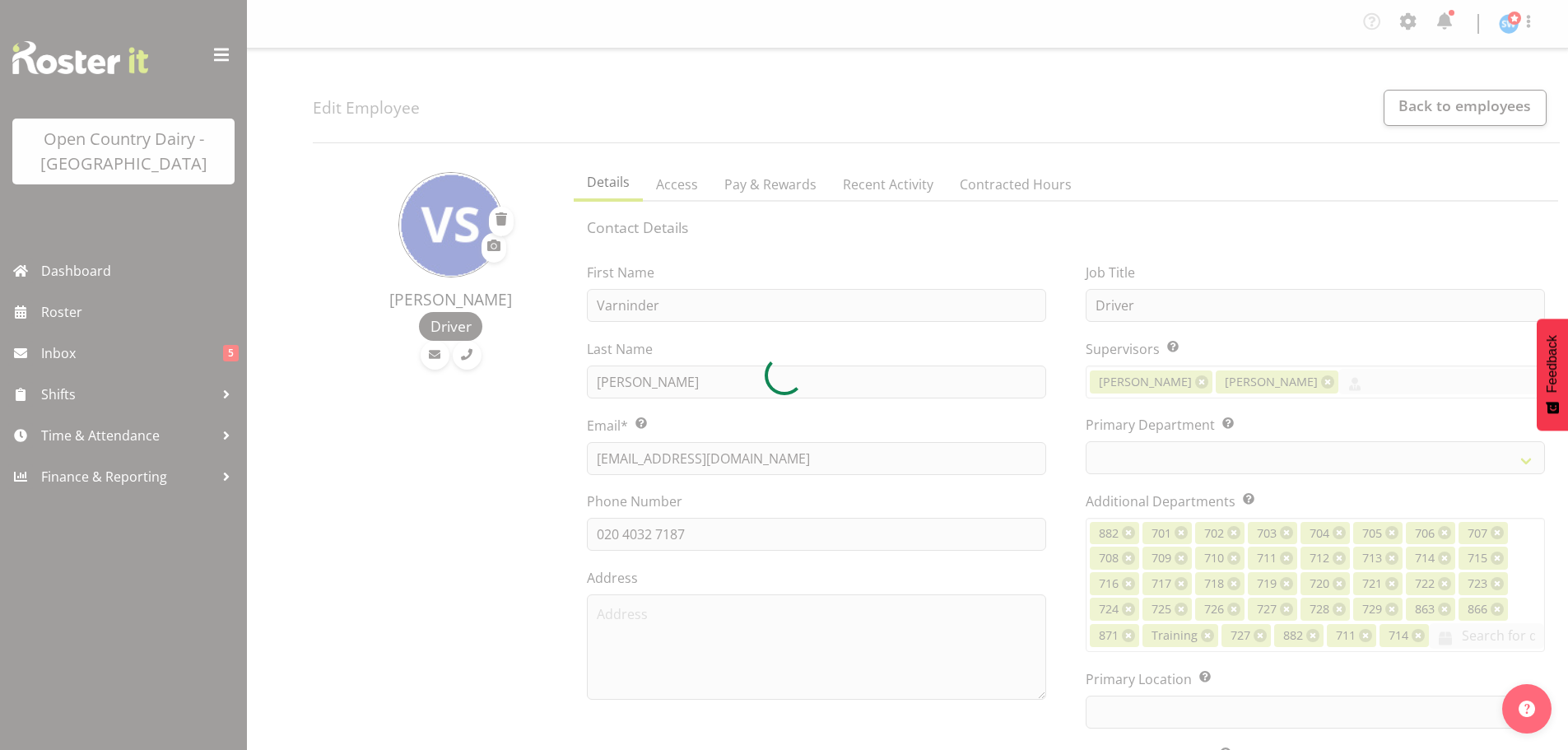
select select "TimelineWeek"
select select
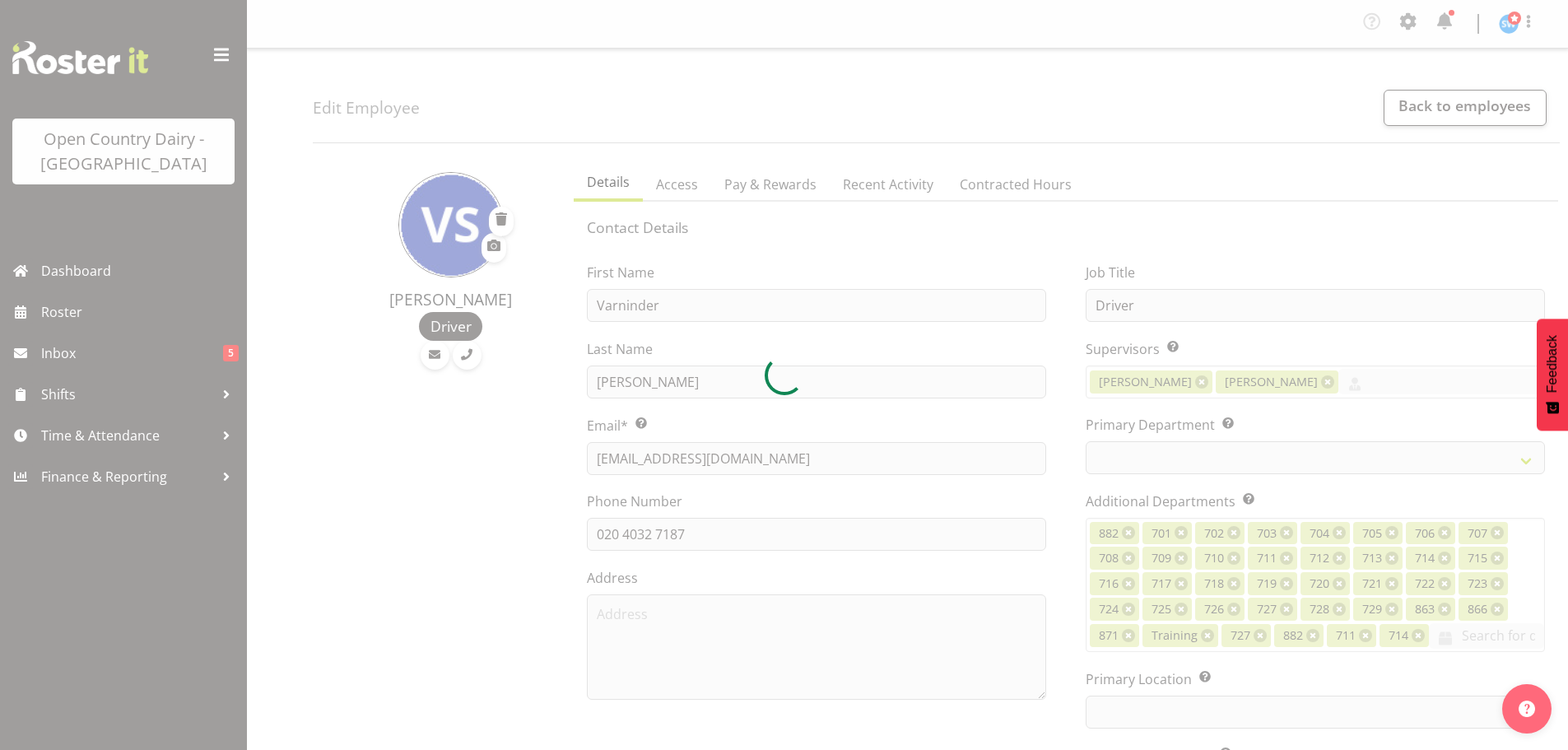
select select
select select "1054"
select select "819"
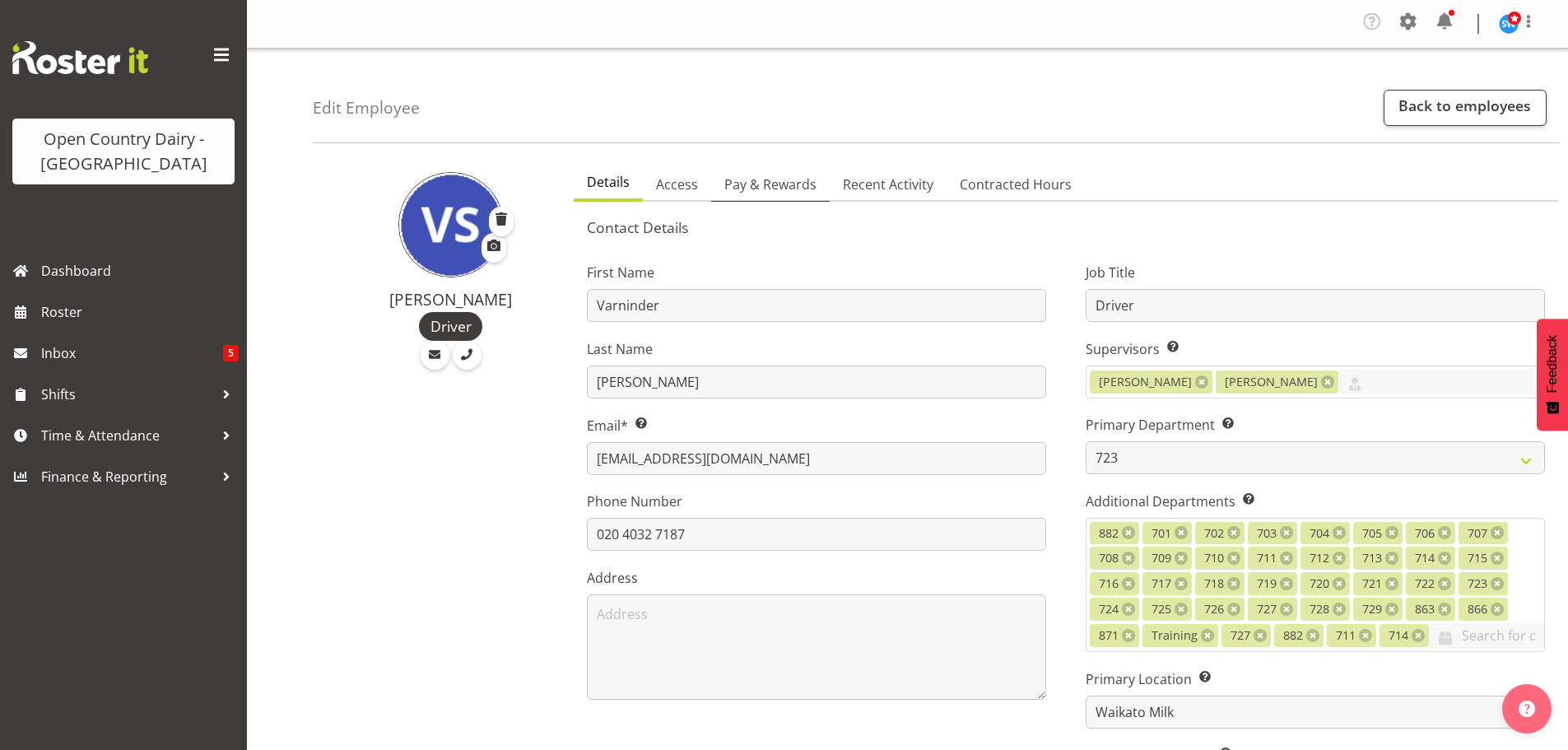
click at [753, 180] on span "Pay & Rewards" at bounding box center [770, 184] width 92 height 20
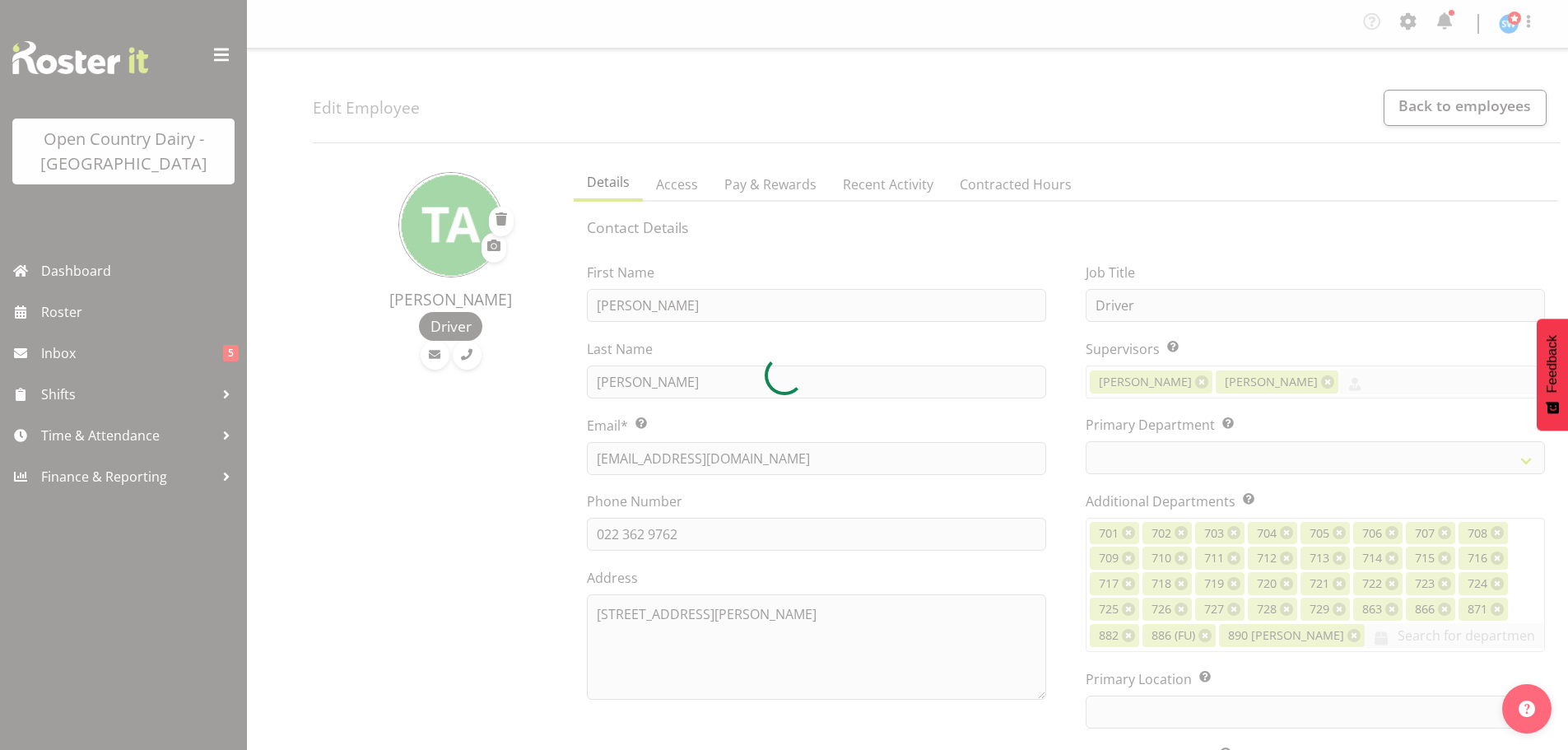
select select "TimelineWeek"
select select
select select "1054"
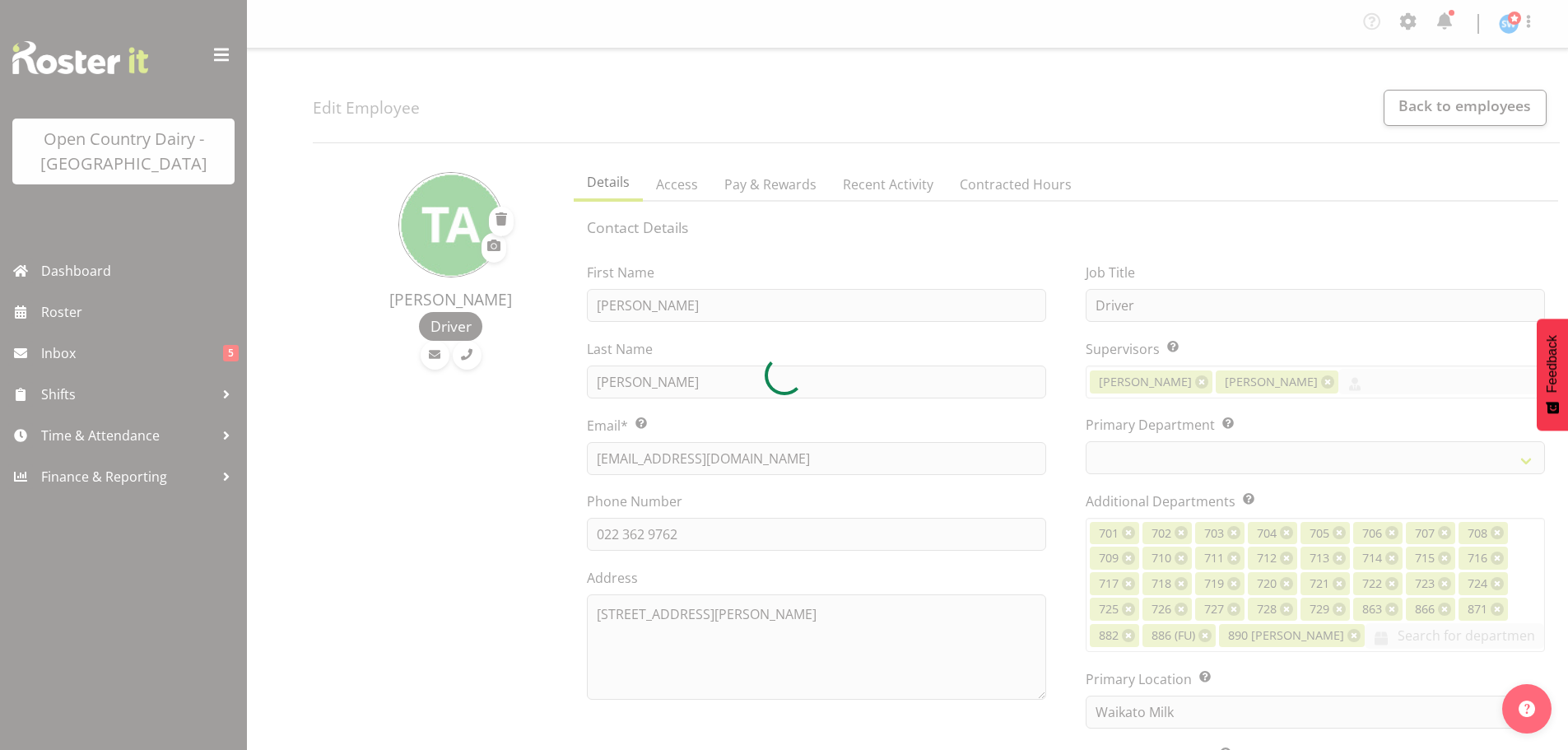
select select "759"
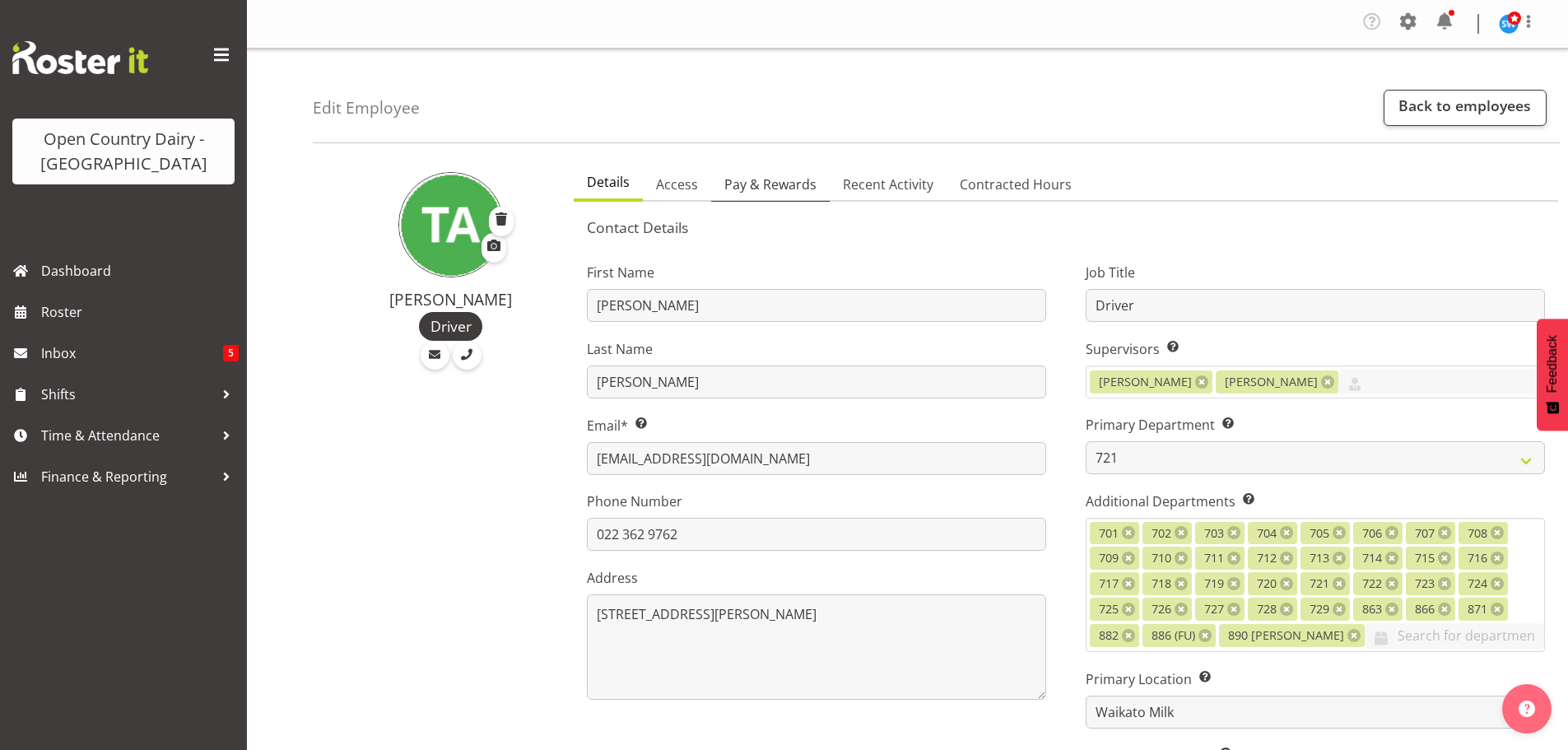
click at [742, 174] on span "Pay & Rewards" at bounding box center [770, 184] width 92 height 20
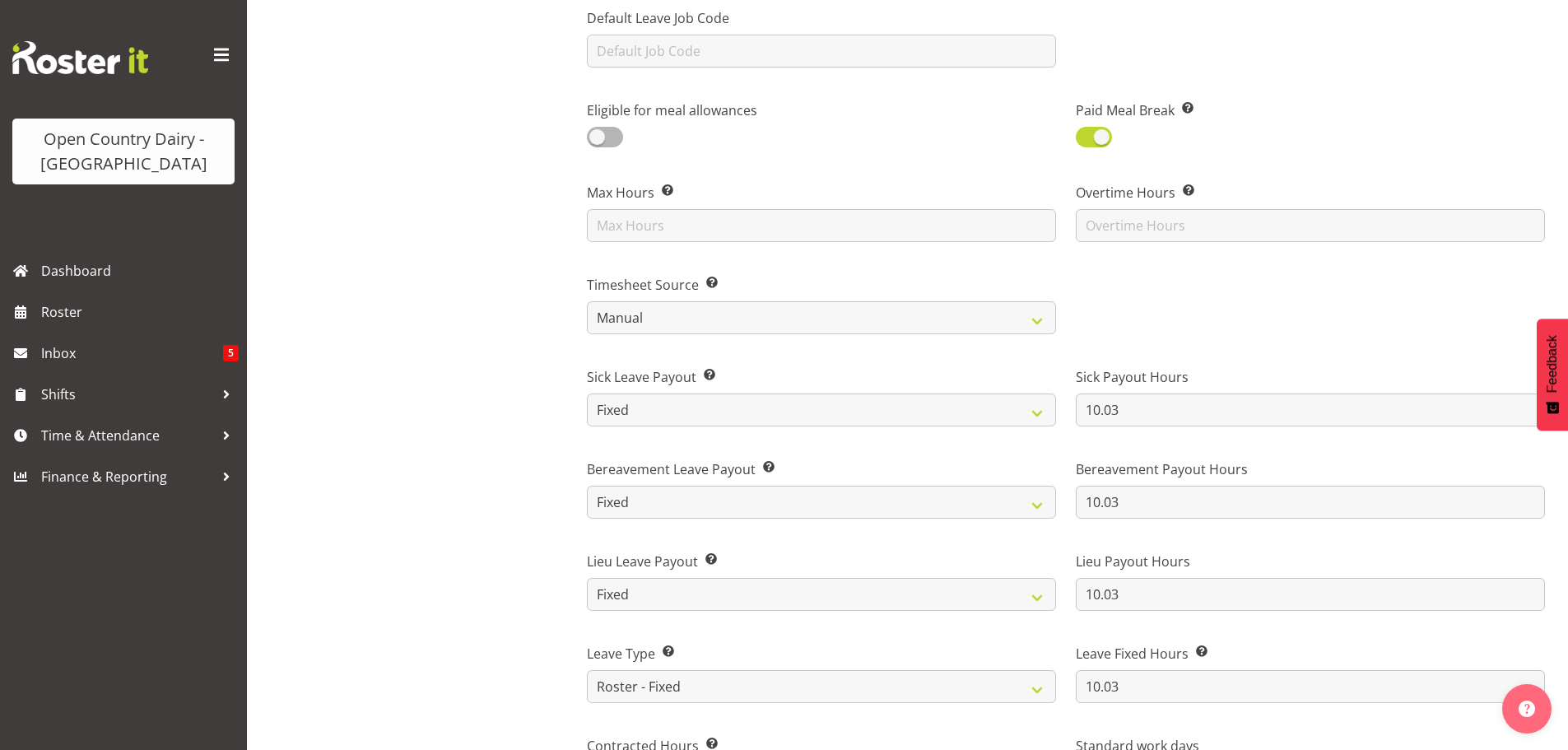
scroll to position [906, 0]
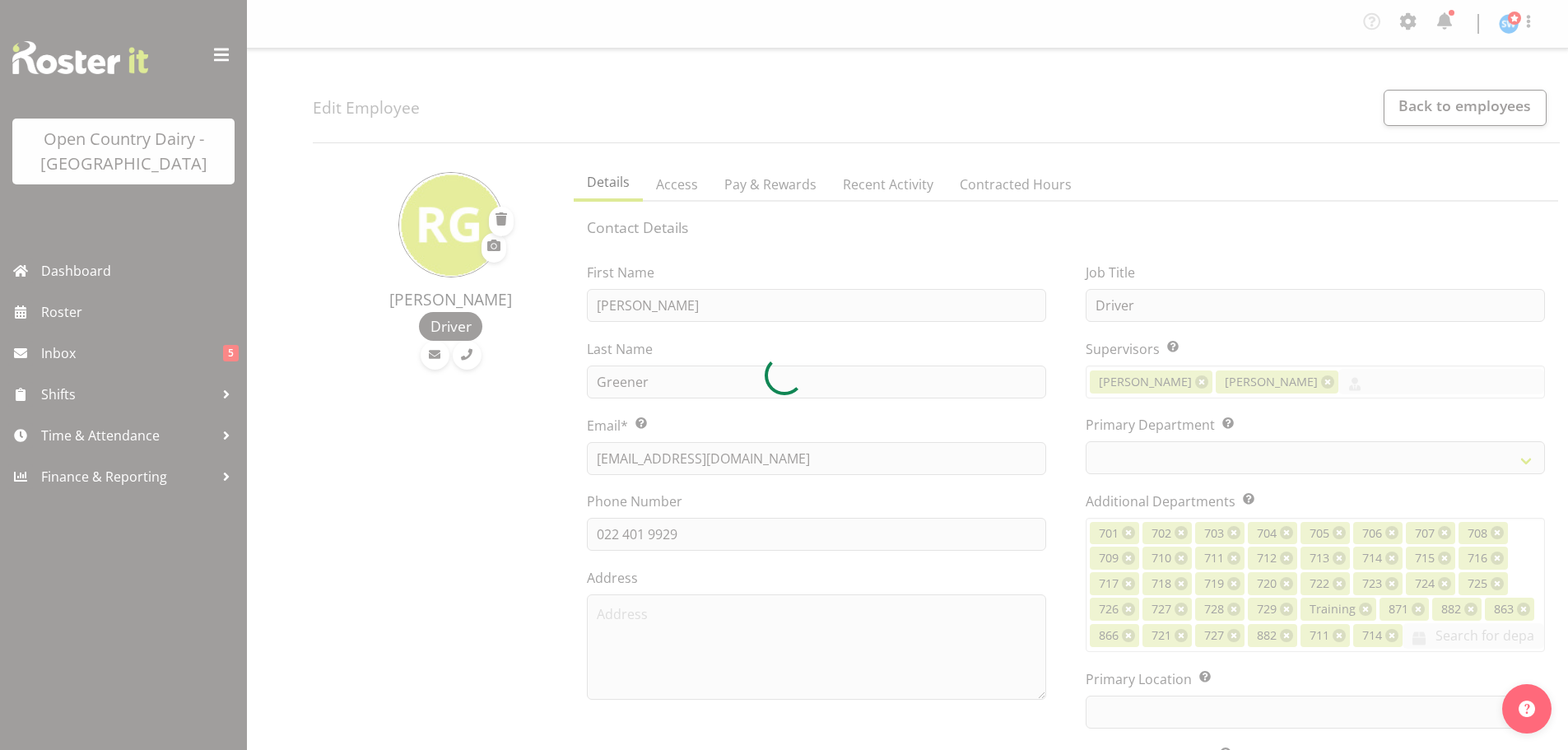
select select "TimelineWeek"
select select
select select "1054"
select select "761"
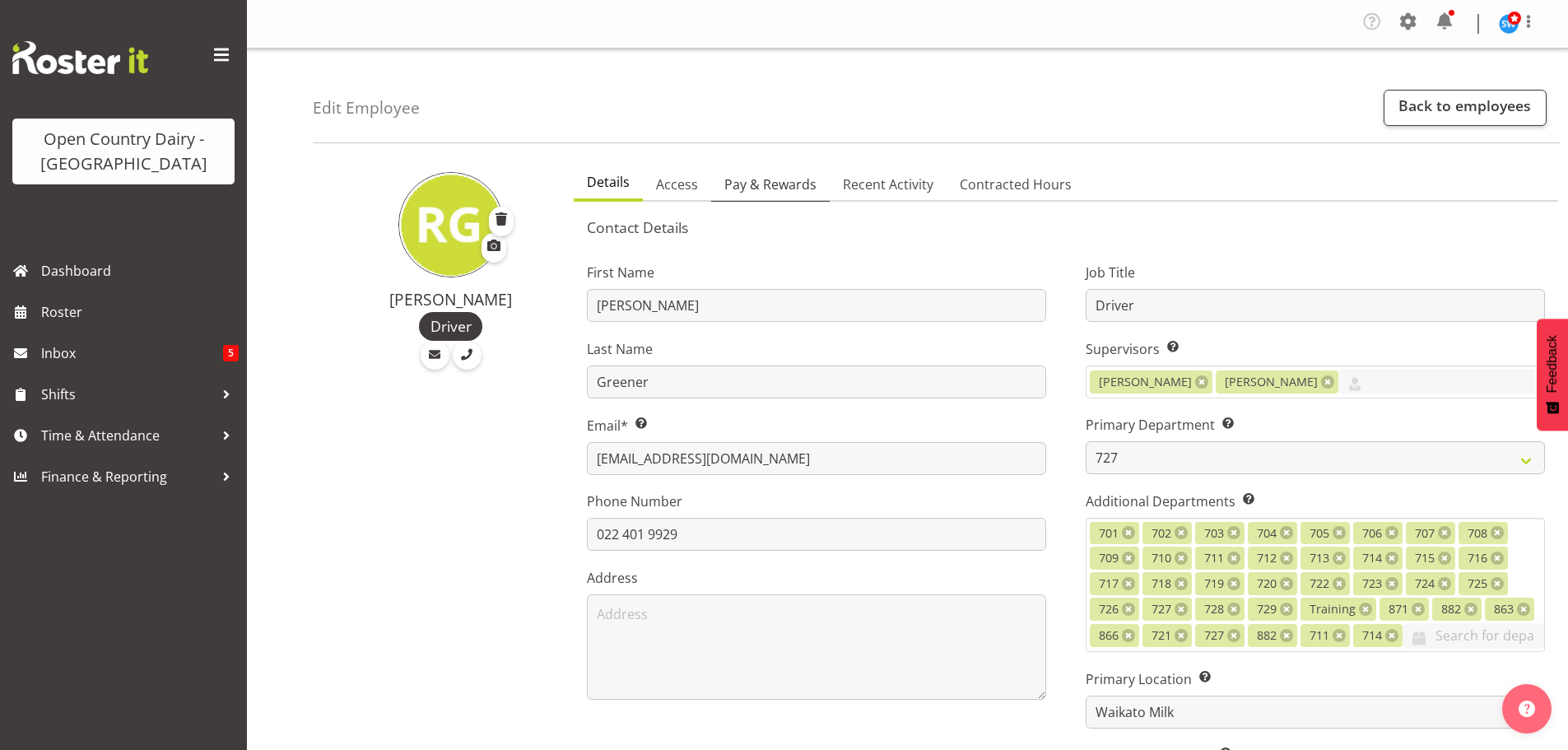
click at [764, 186] on span "Pay & Rewards" at bounding box center [770, 184] width 92 height 20
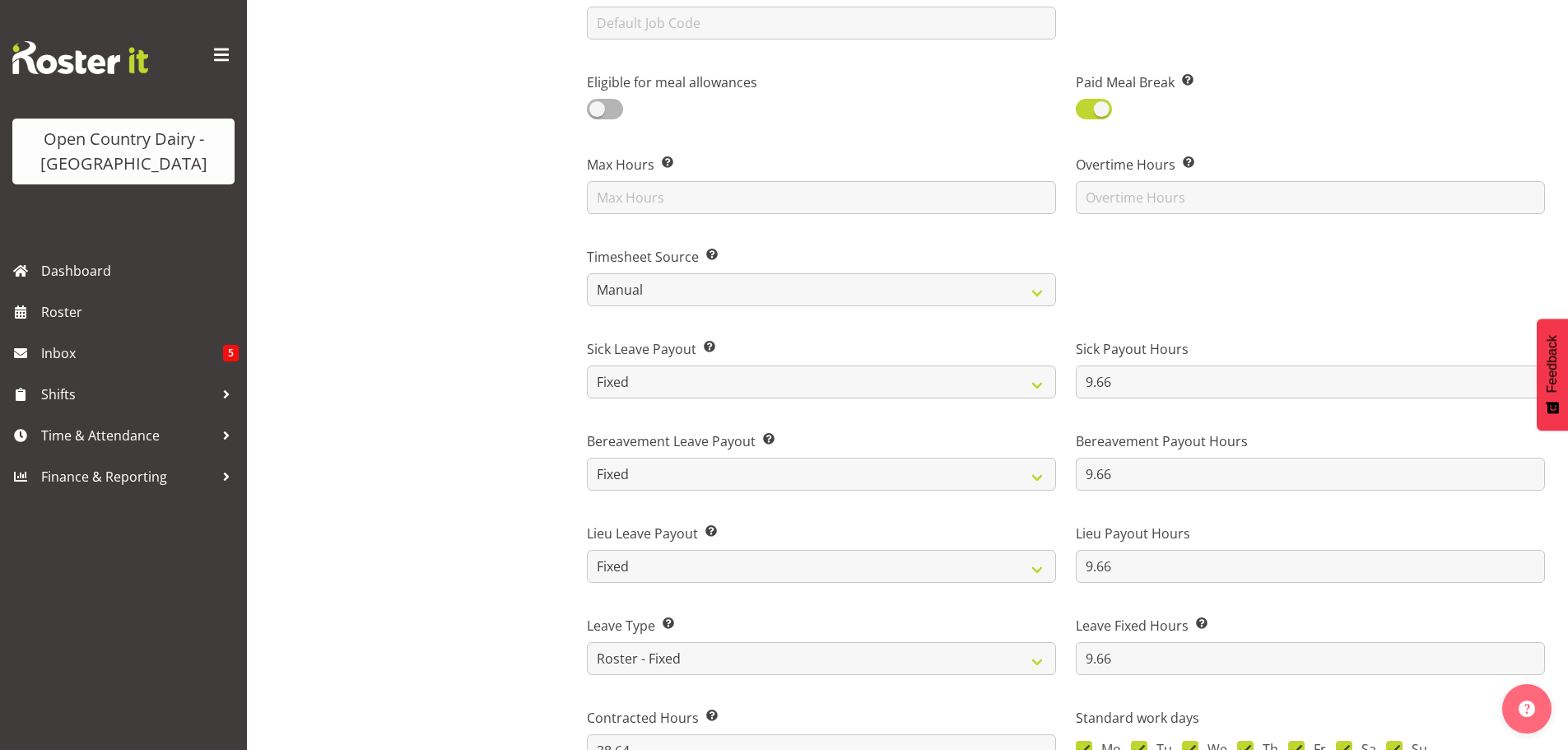
scroll to position [824, 0]
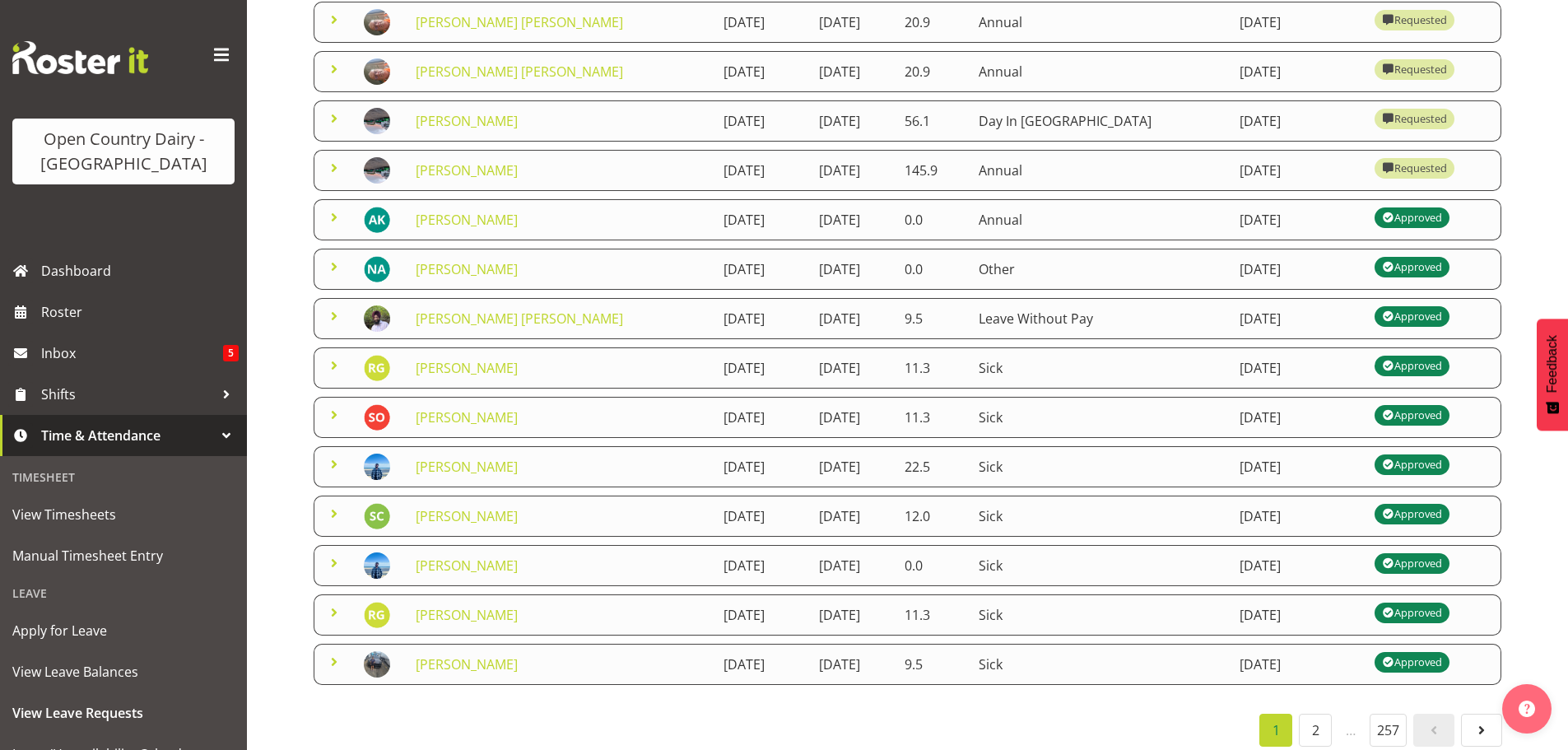
scroll to position [309, 0]
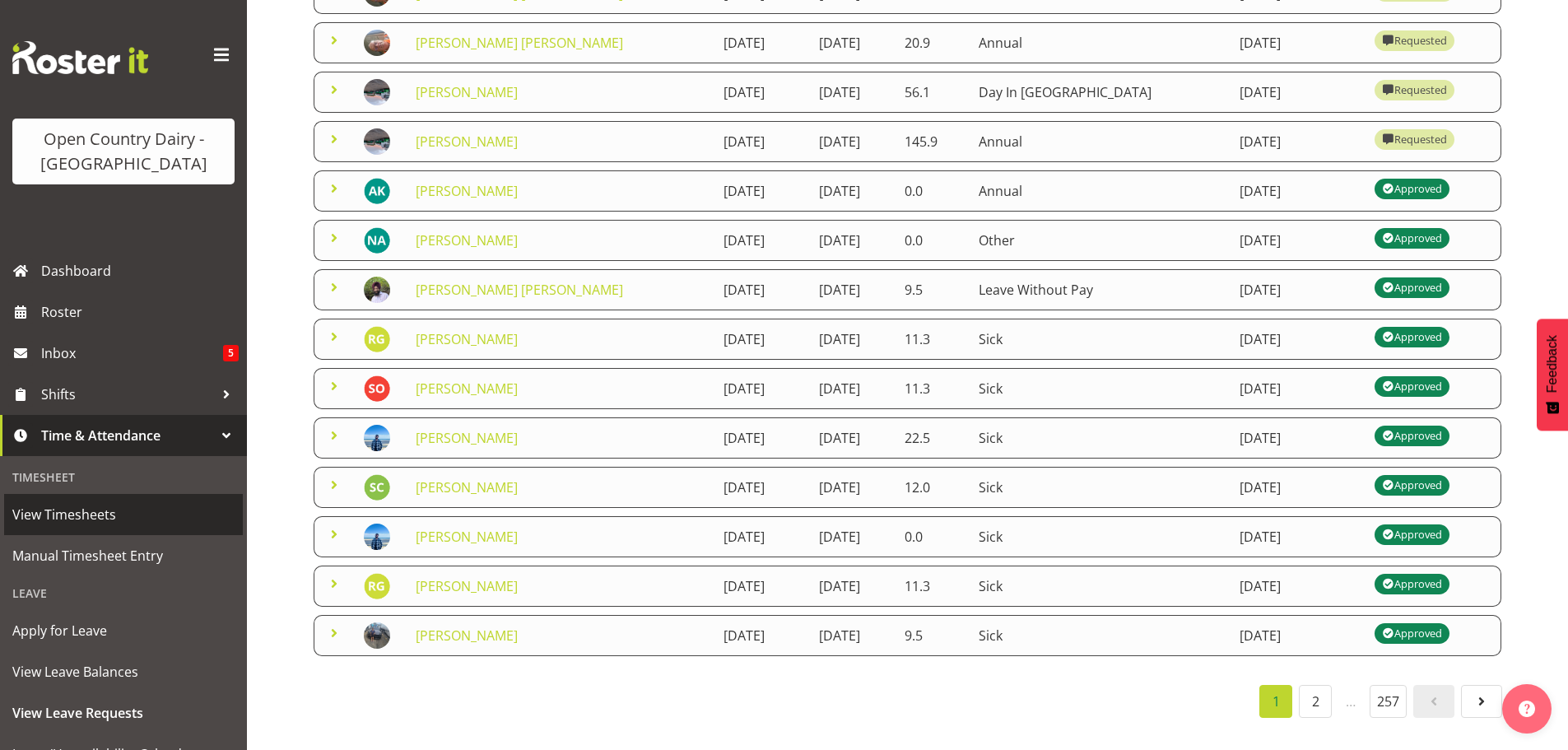
click at [37, 513] on span "View Timesheets" at bounding box center [123, 515] width 222 height 25
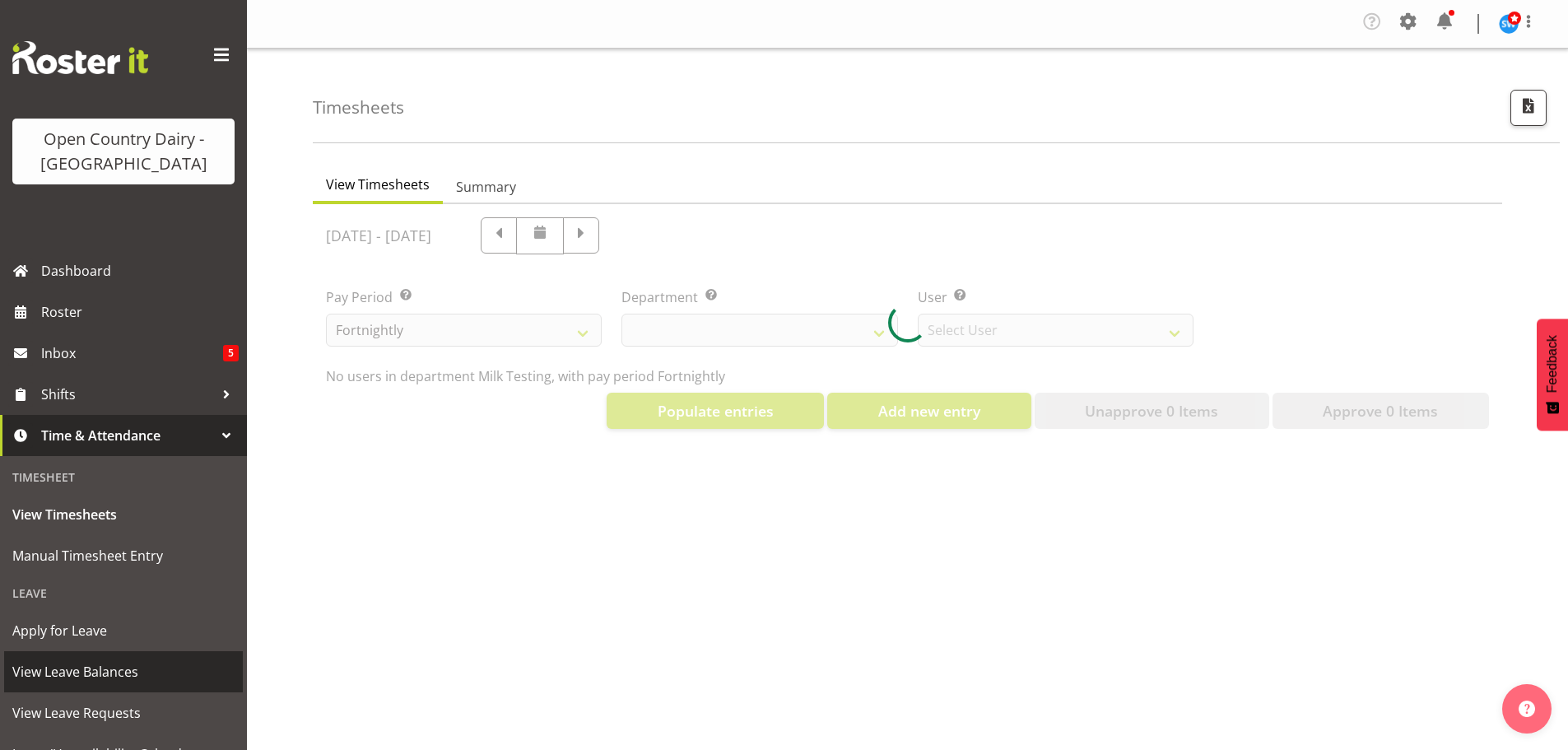
click at [65, 676] on span "View Leave Balances" at bounding box center [123, 672] width 222 height 25
select select "733"
select select "7414"
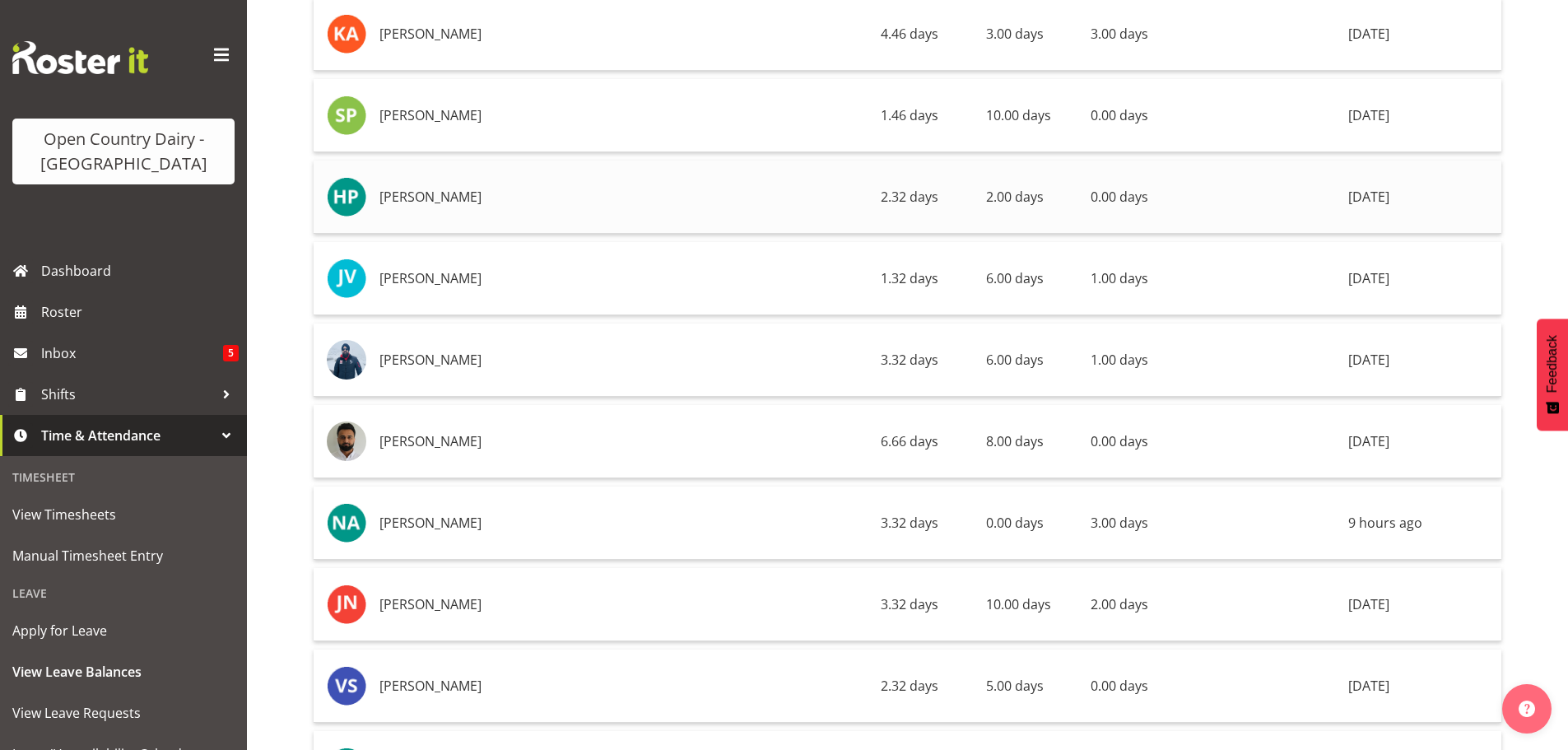
scroll to position [10868, 0]
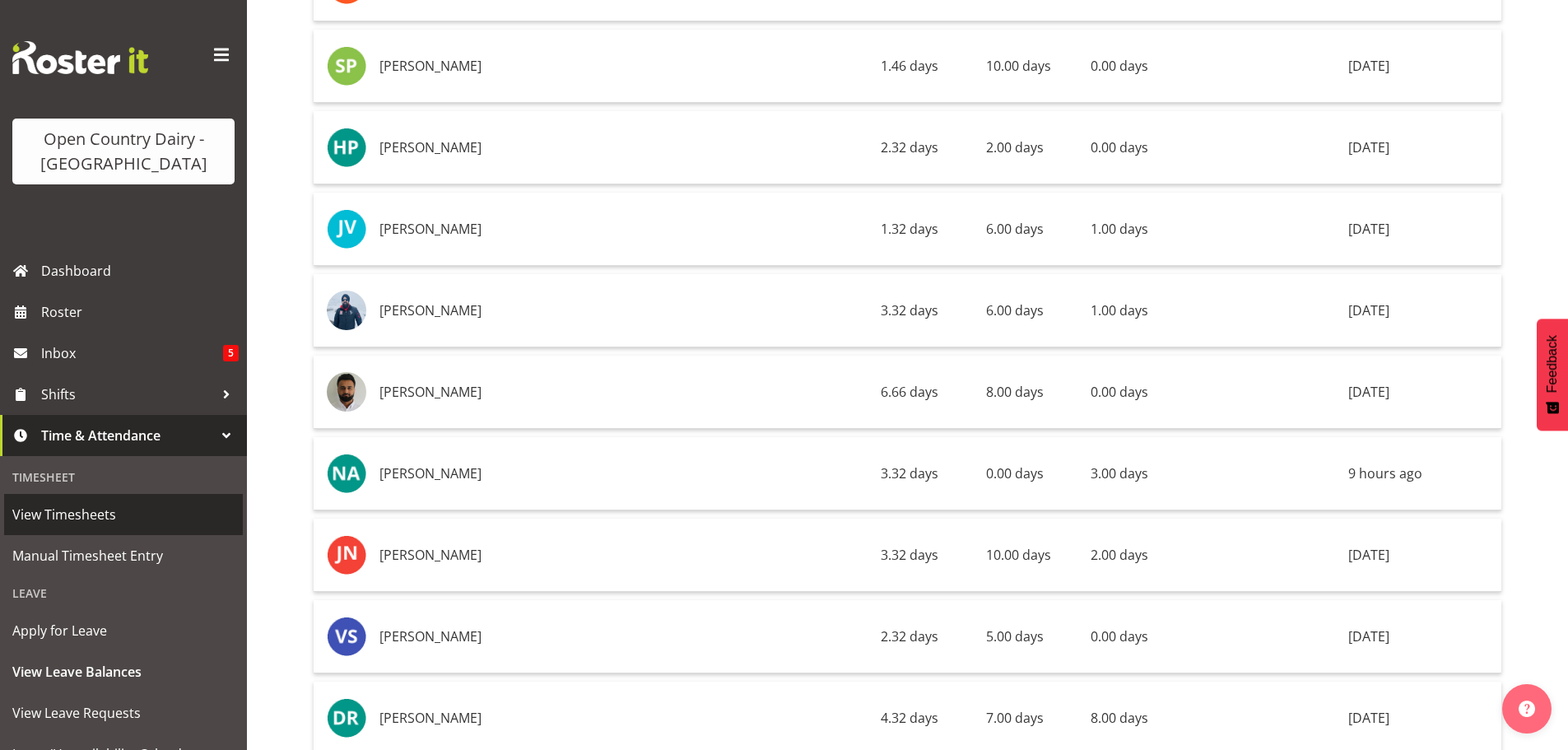
click at [72, 516] on span "View Timesheets" at bounding box center [123, 515] width 222 height 25
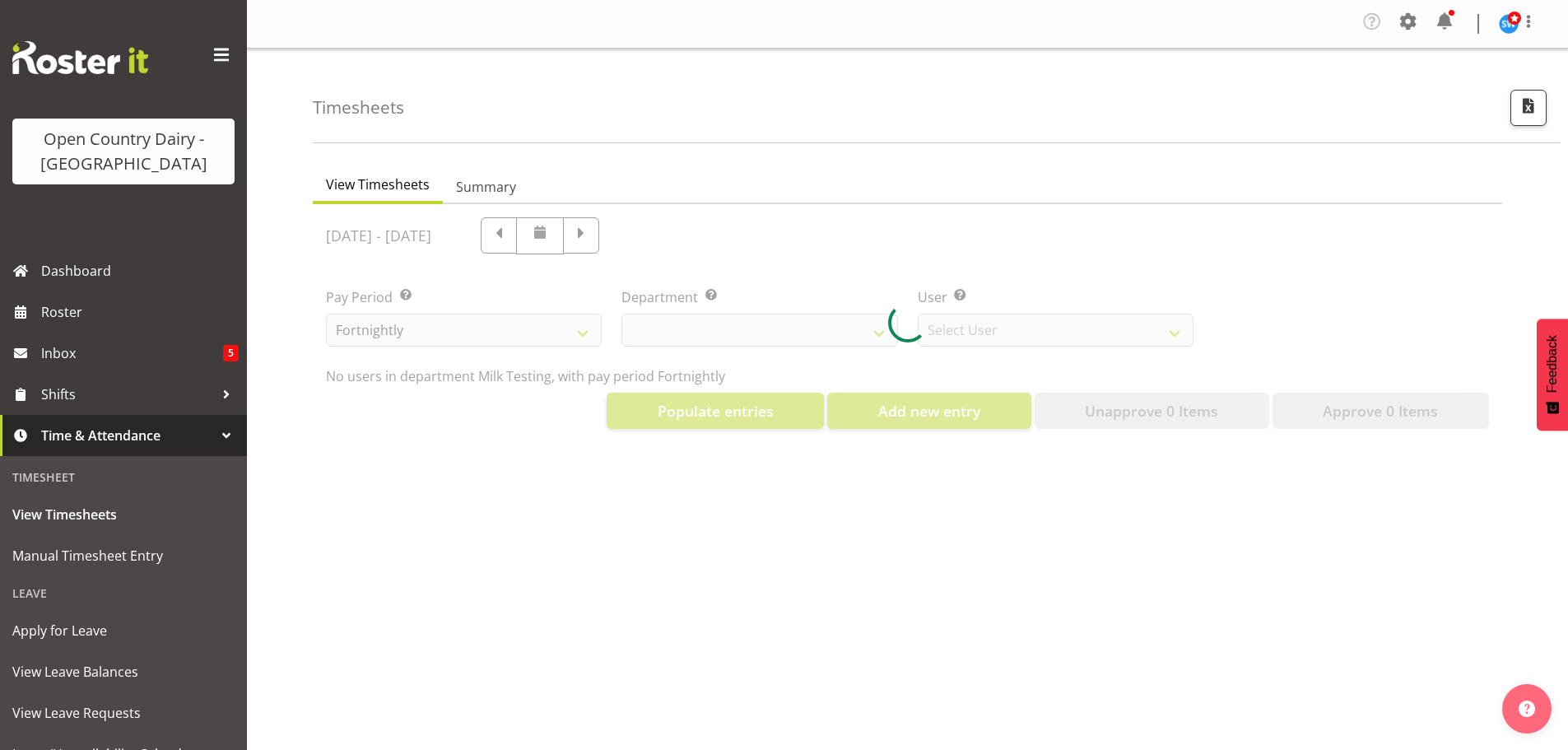
select select "733"
select select "7414"
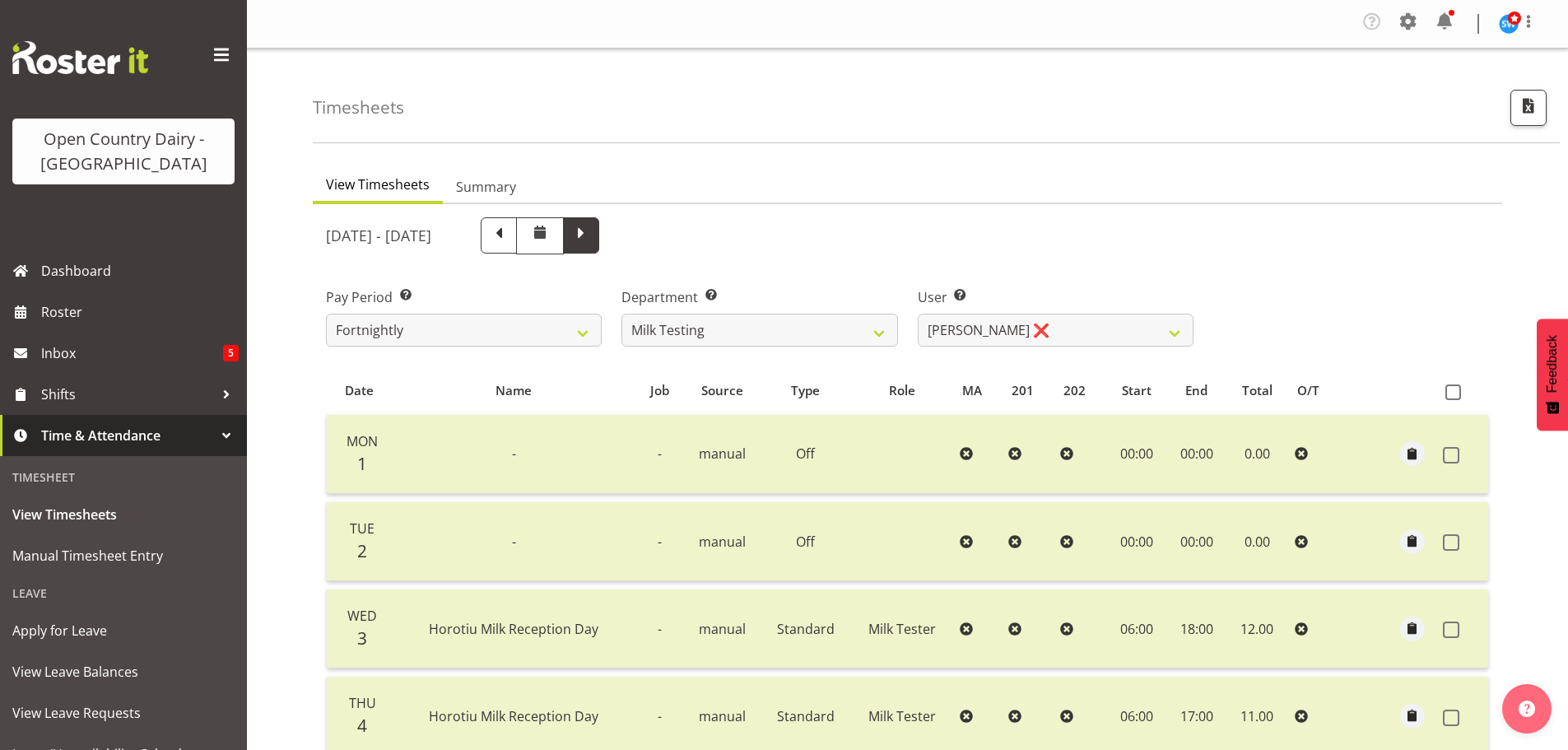
click at [592, 234] on span at bounding box center [581, 234] width 21 height 21
select select
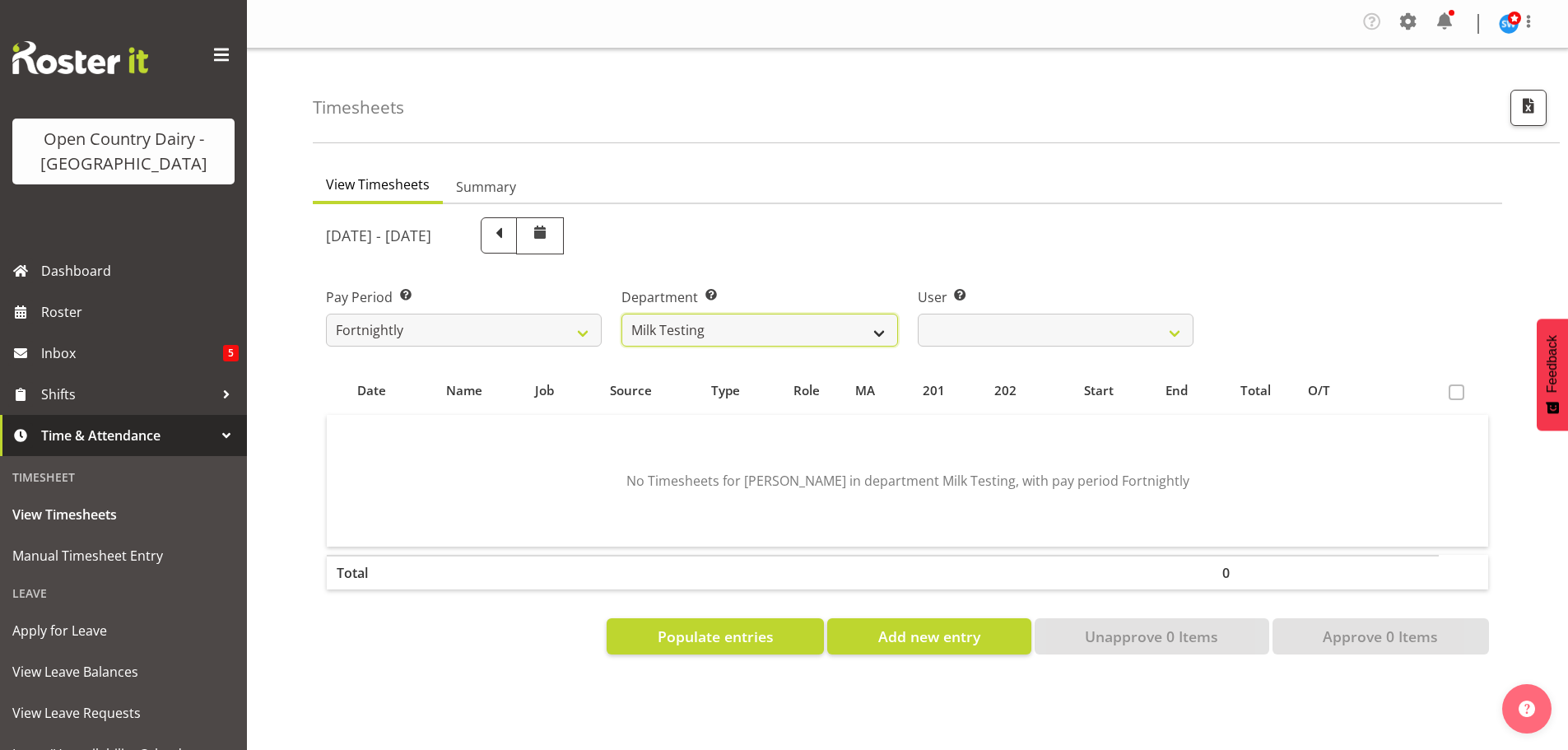
click at [748, 334] on select "701 702 703 704 705 706 707 708 709 710 711 712 713 714 715 716 717 718 719 720" at bounding box center [759, 330] width 276 height 33
select select "898"
click at [621, 313] on select "701 702 703 704 705 706 707 708 709 710 711 712 713 714 715 716 717 718 719 720" at bounding box center [759, 330] width 276 height 33
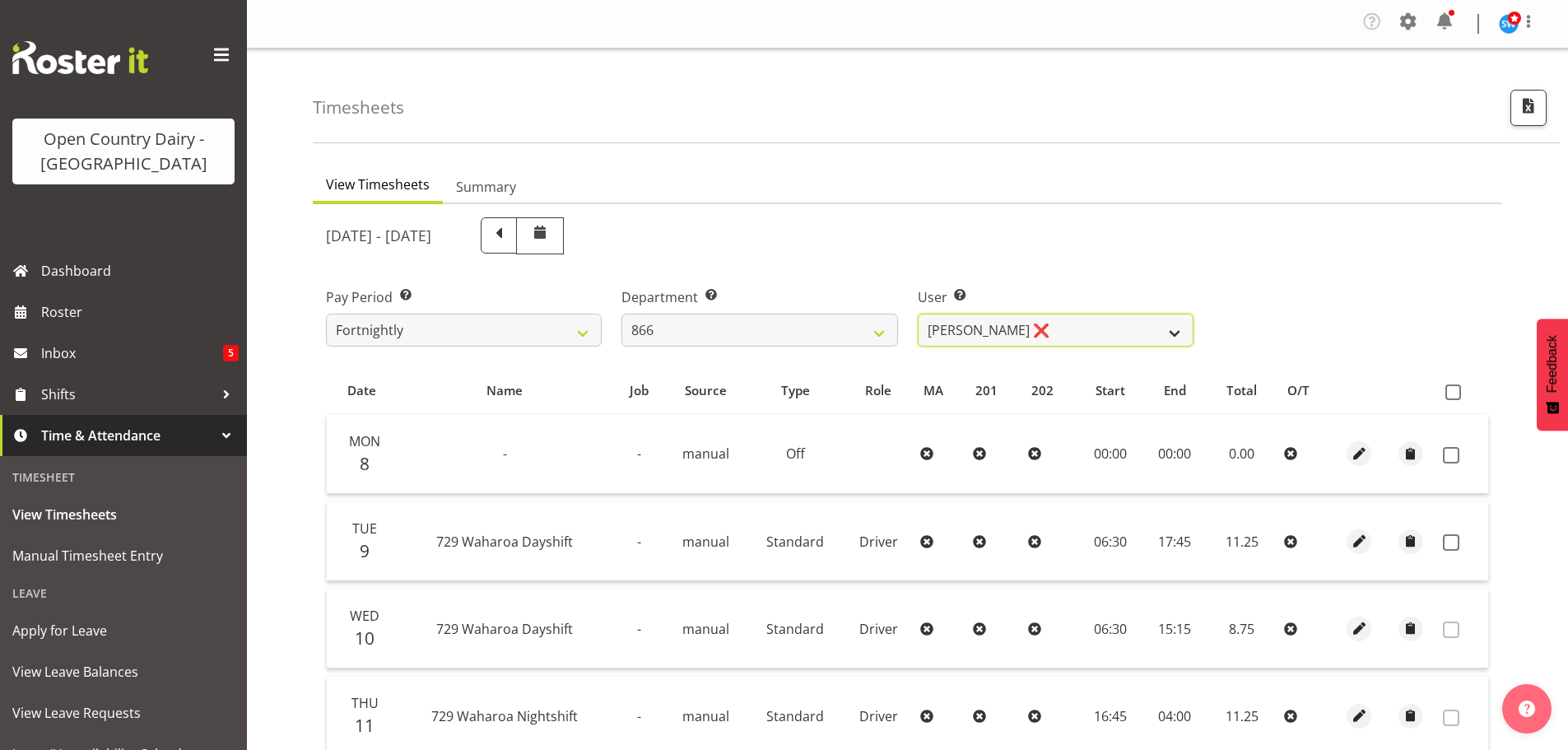
click at [1048, 323] on select "[PERSON_NAME] ❌ [PERSON_NAME] ❌ [PERSON_NAME] ❌ [PERSON_NAME] ❌" at bounding box center [1055, 330] width 276 height 33
select select "11210"
click at [918, 313] on select "[PERSON_NAME] ❌ [PERSON_NAME] ❌ [PERSON_NAME] ❌ [PERSON_NAME] ❌" at bounding box center [1055, 330] width 276 height 33
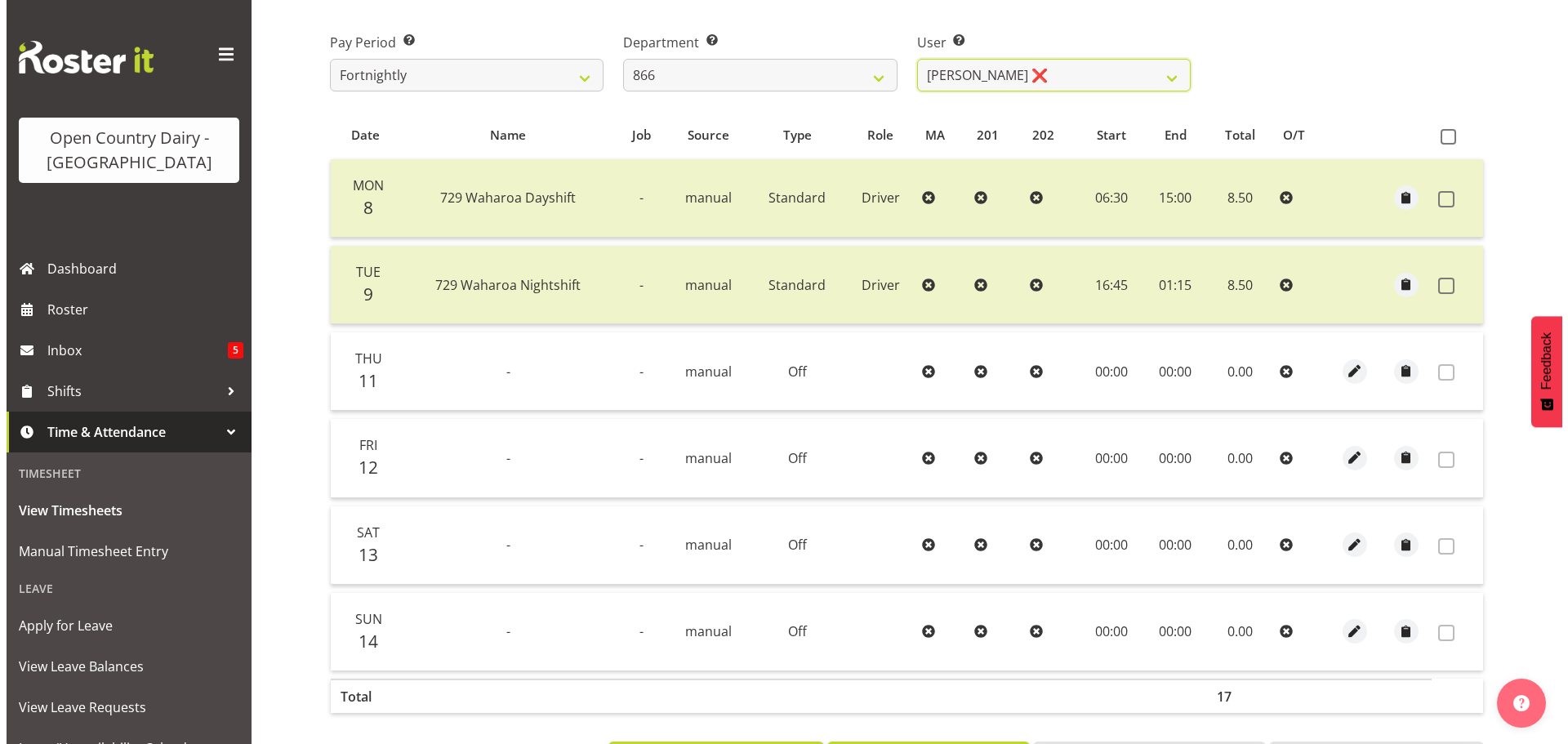
scroll to position [324, 0]
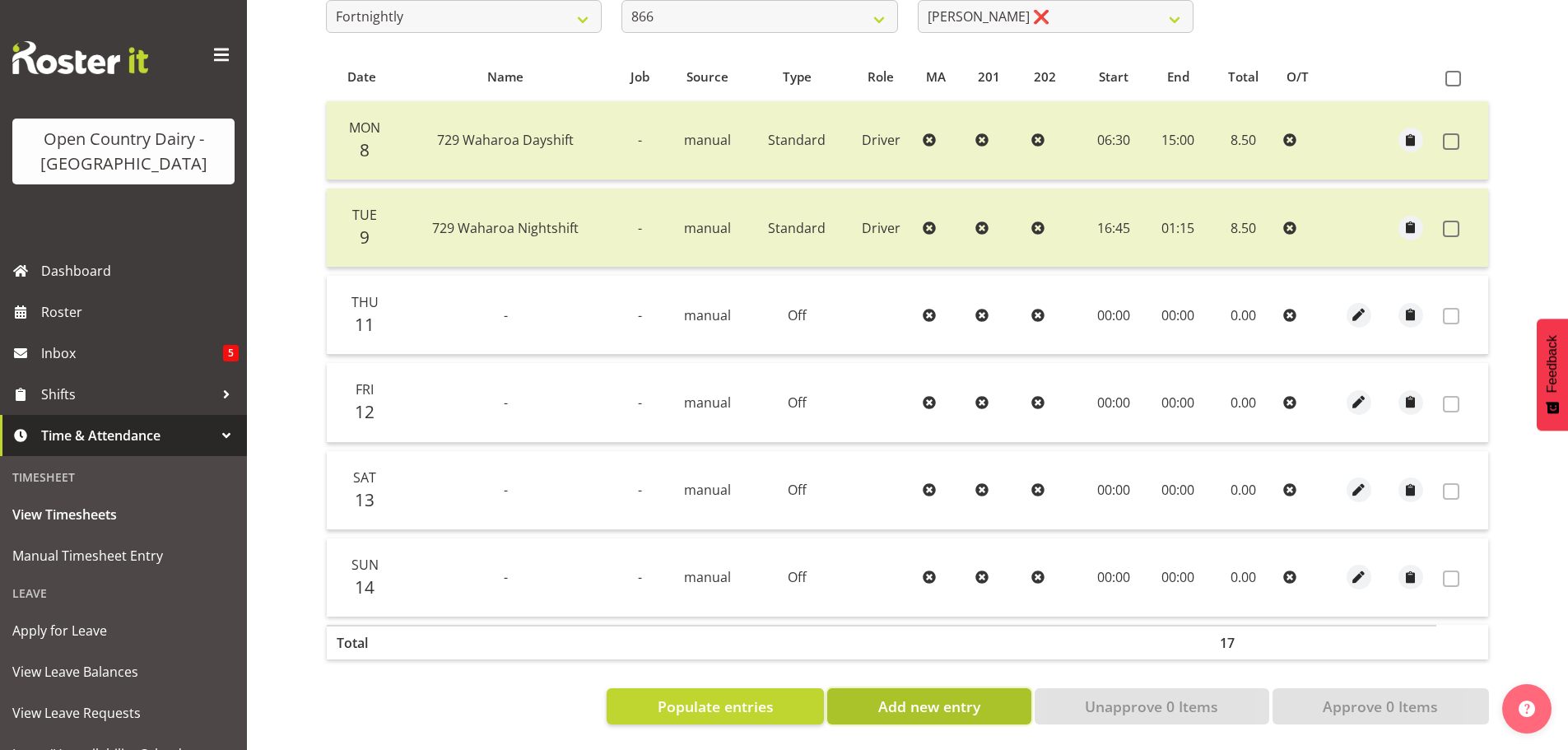
click at [901, 696] on span "Add new entry" at bounding box center [929, 706] width 102 height 21
select select
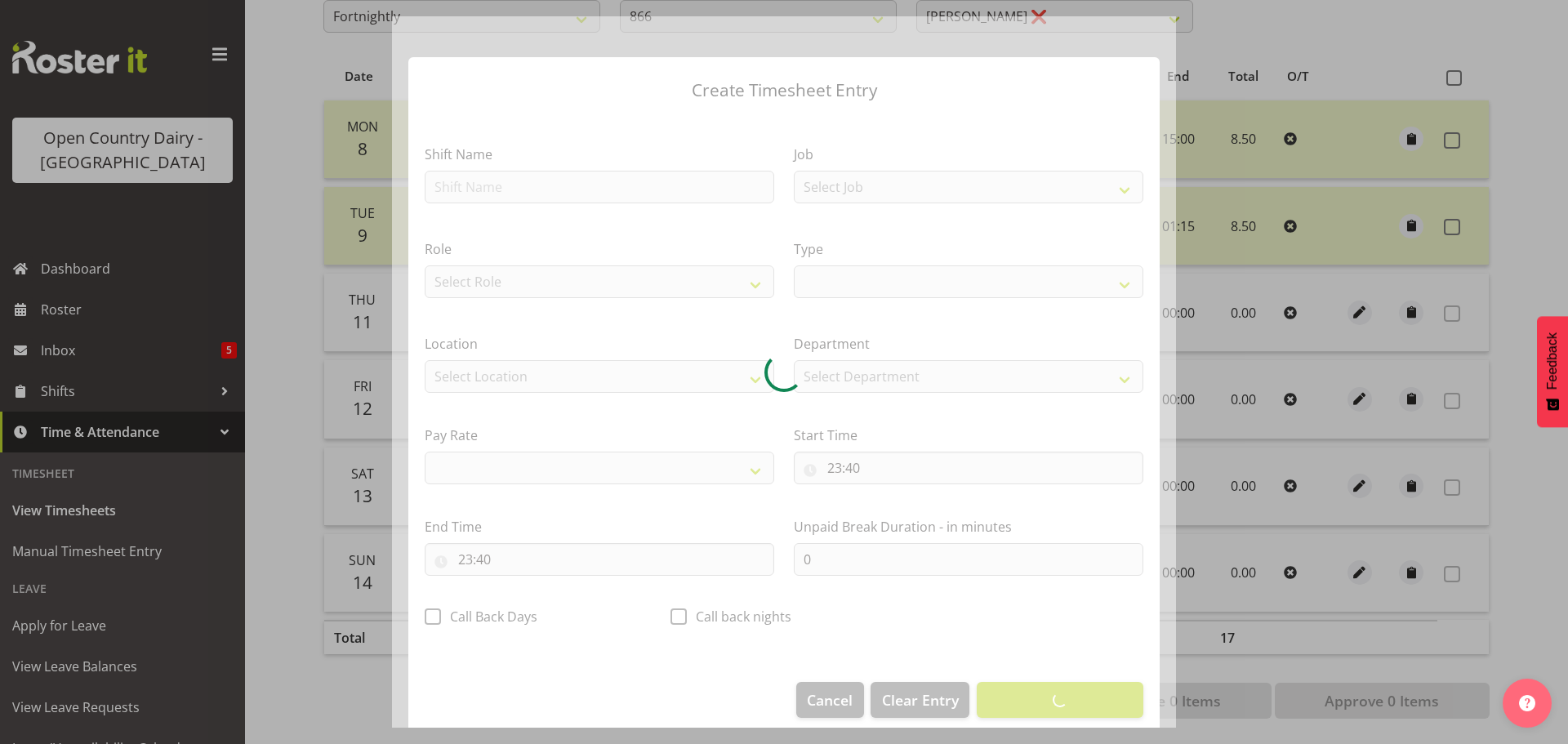
select select
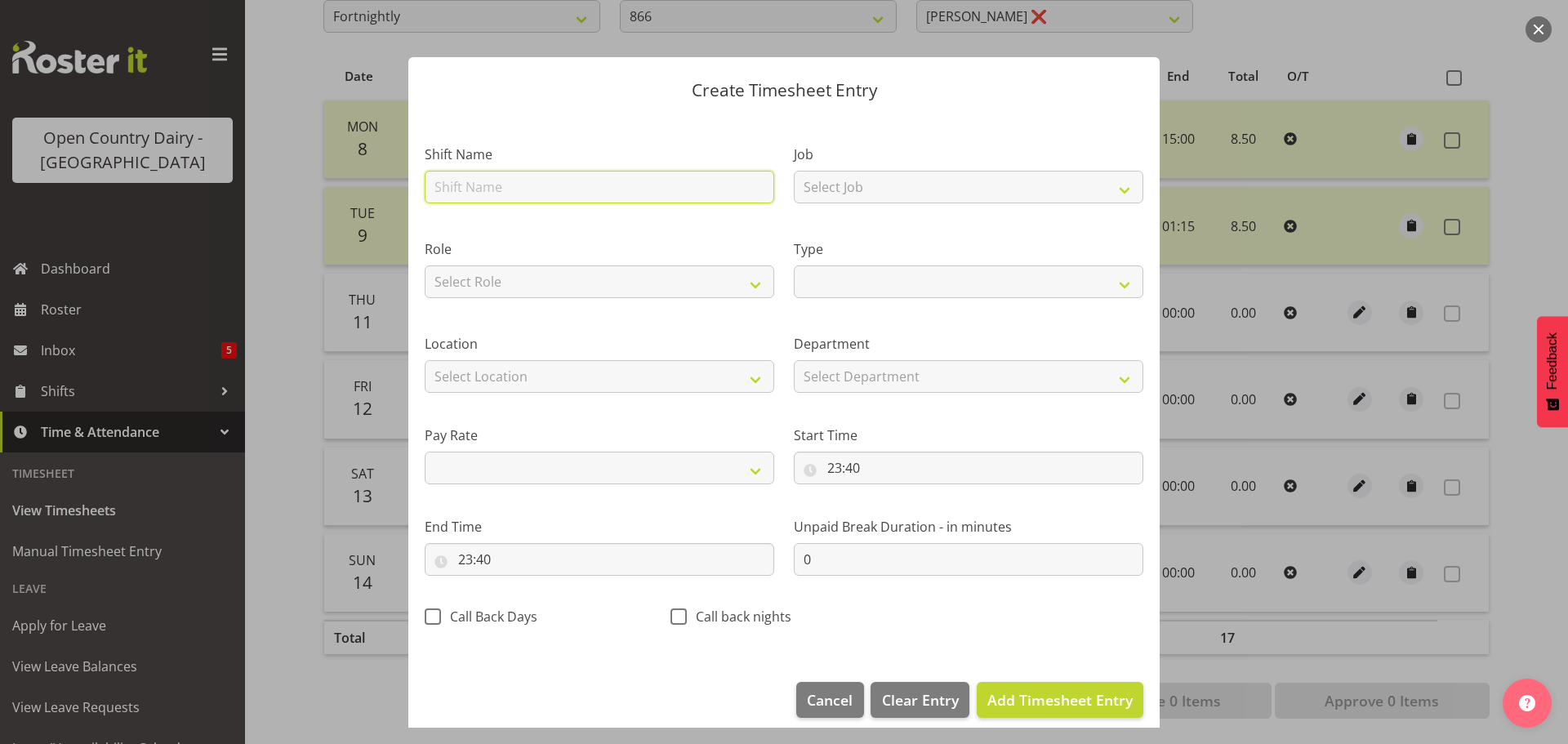
click at [517, 188] on input "text" at bounding box center [599, 188] width 350 height 33
type input "Leave"
select select
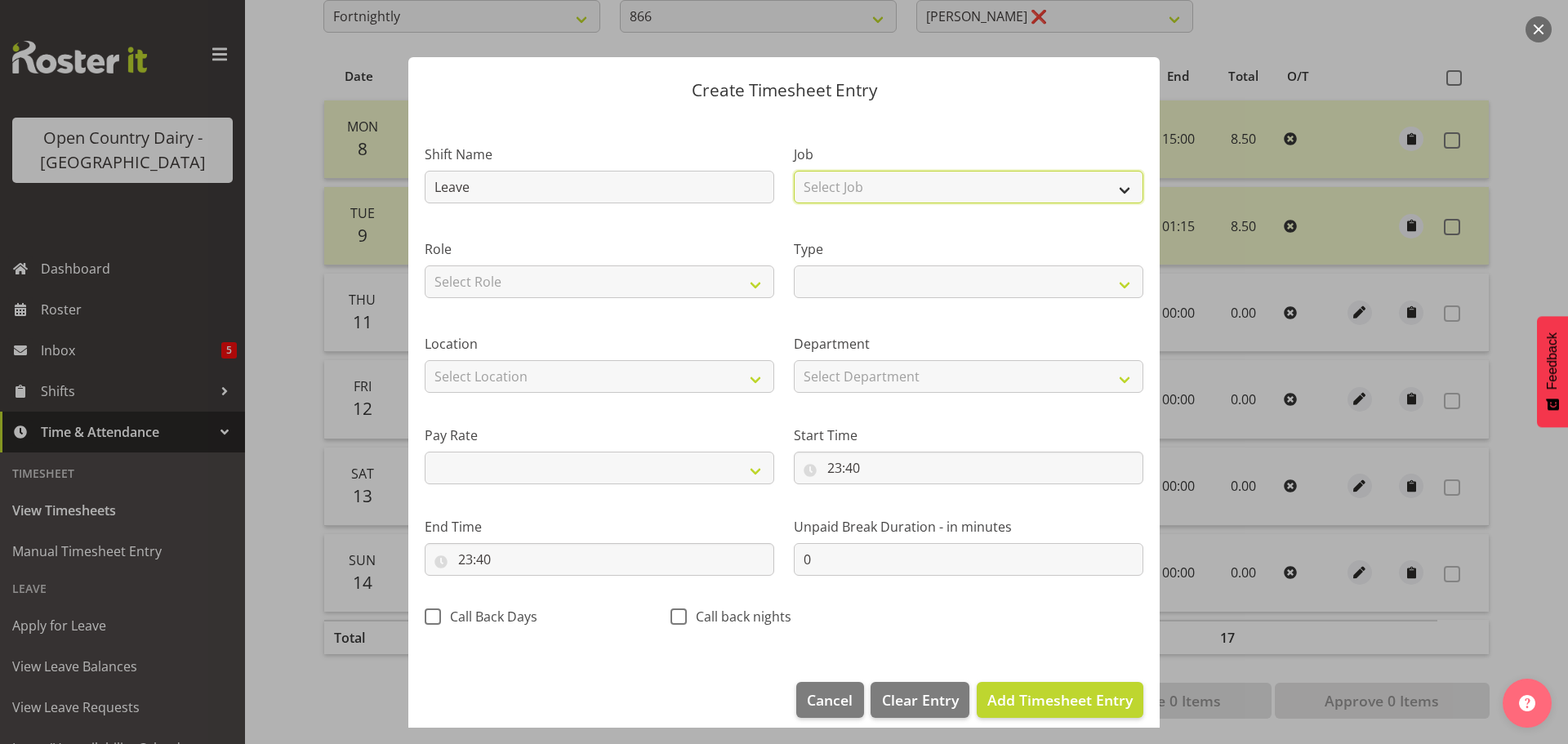
click at [840, 184] on select "Select Job Driver Driver supervisor Support" at bounding box center [968, 188] width 350 height 33
select select "9052"
click at [794, 171] on select "Select Job Driver Driver supervisor Support" at bounding box center [968, 188] width 350 height 33
select select
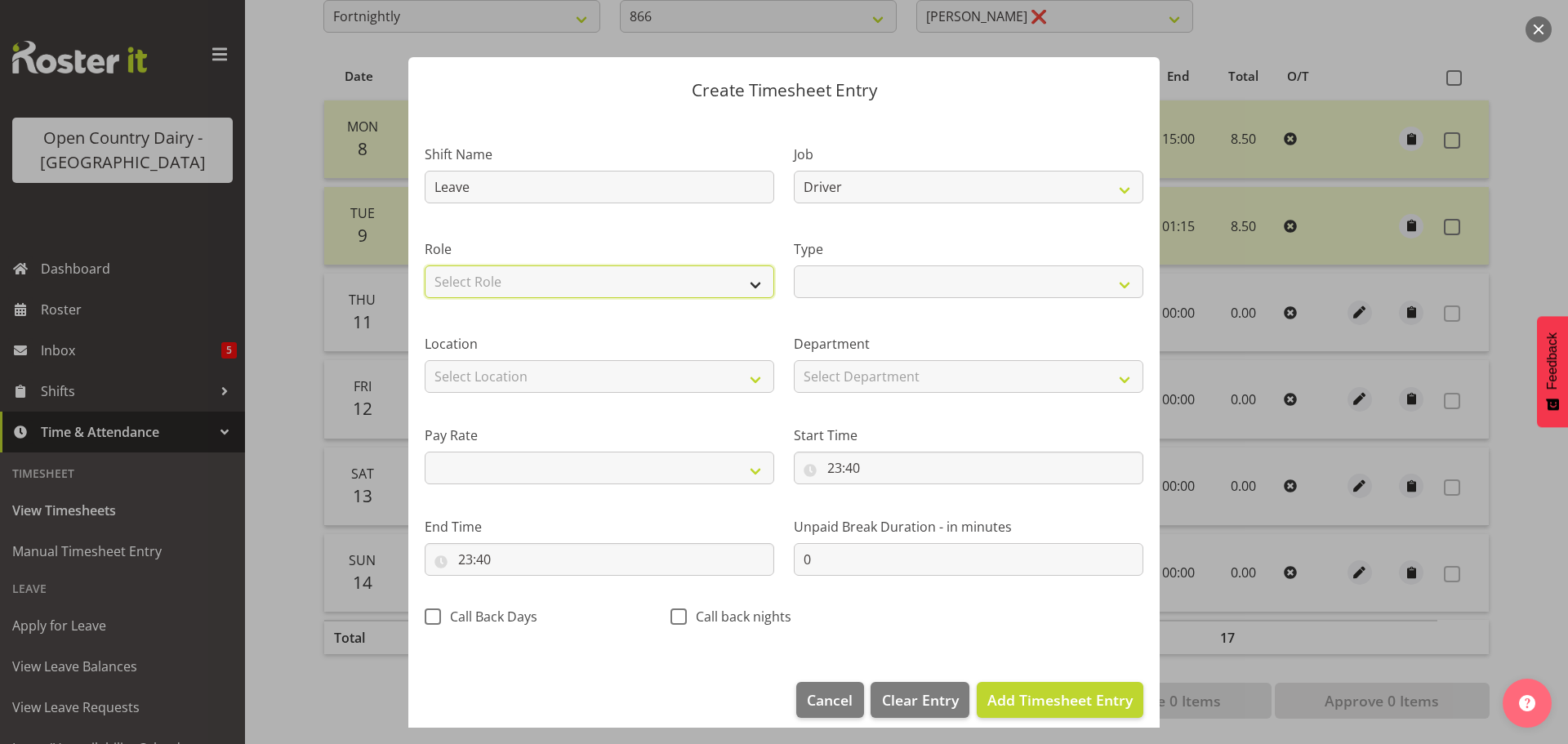
click at [596, 278] on select "Select Role Driver" at bounding box center [599, 282] width 350 height 33
select select "1166"
click at [425, 266] on select "Select Role Driver" at bounding box center [599, 282] width 350 height 33
select select
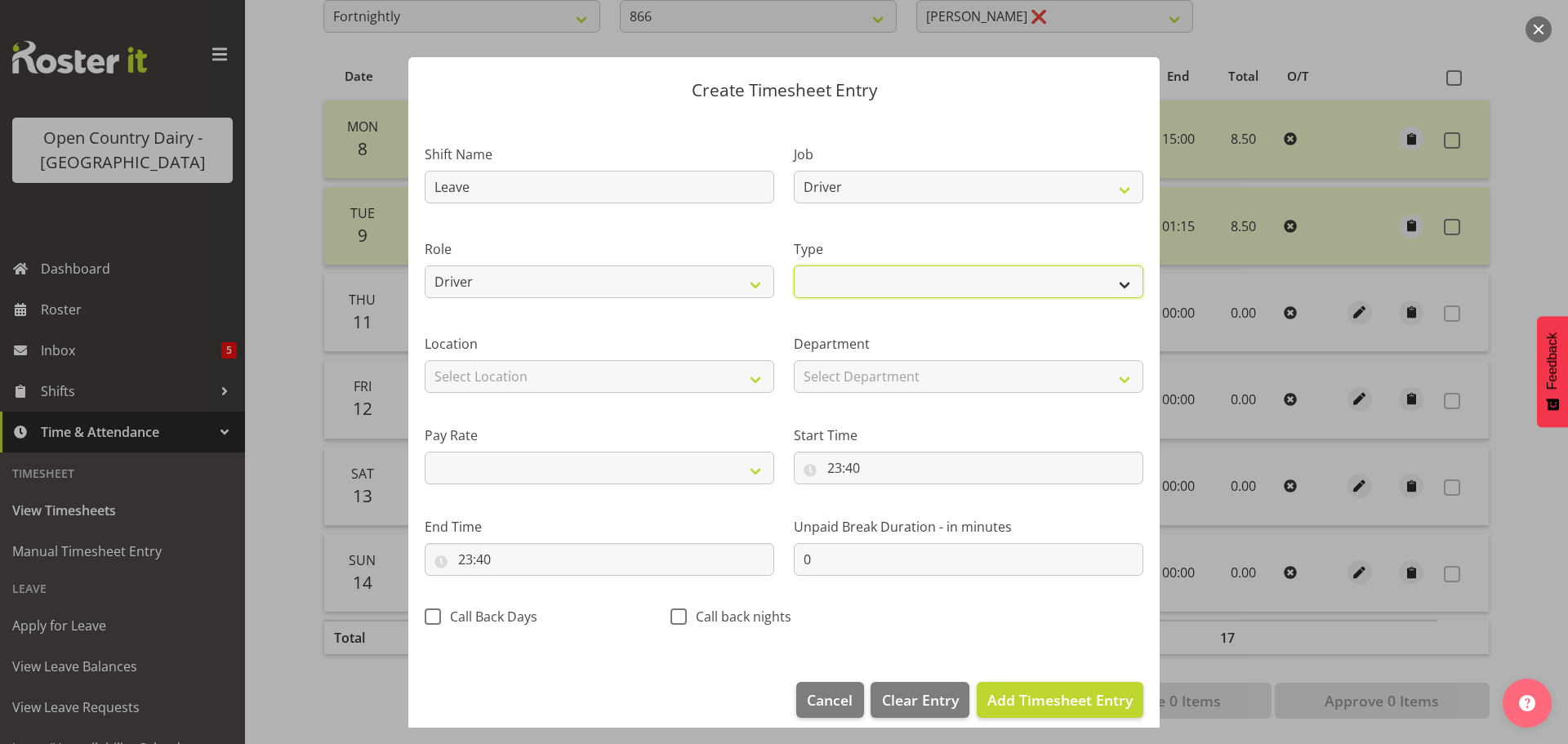
click at [877, 277] on select "Off Standard Public Holiday Public Holiday (Worked) Day In Lieu Annual Leave Si…" at bounding box center [968, 282] width 350 height 33
select select "Standard"
click at [794, 266] on select "Off Standard Public Holiday Public Holiday (Worked) Day In Lieu Annual Leave Si…" at bounding box center [968, 282] width 350 height 33
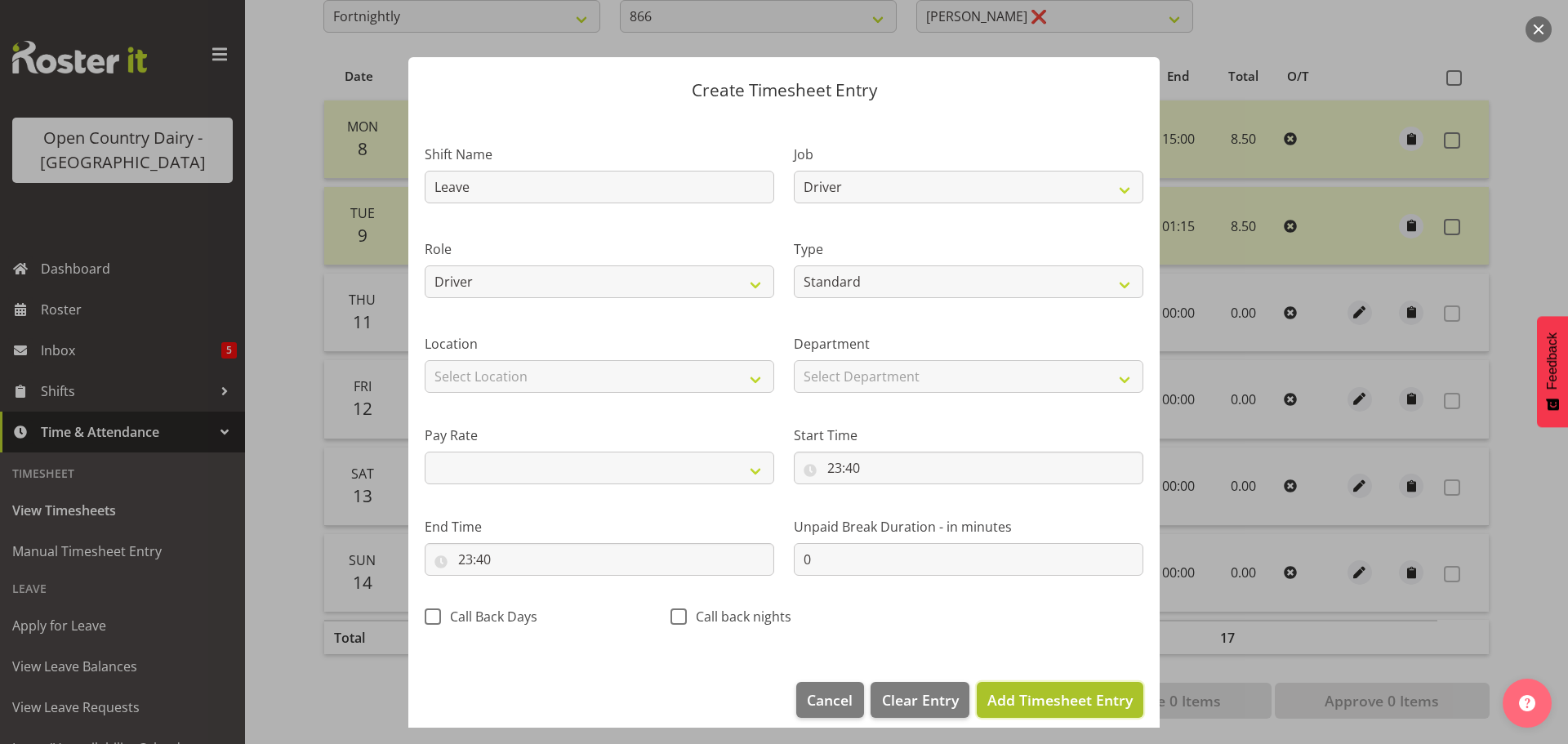
click at [1011, 691] on span "Add Timesheet Entry" at bounding box center [1059, 700] width 145 height 20
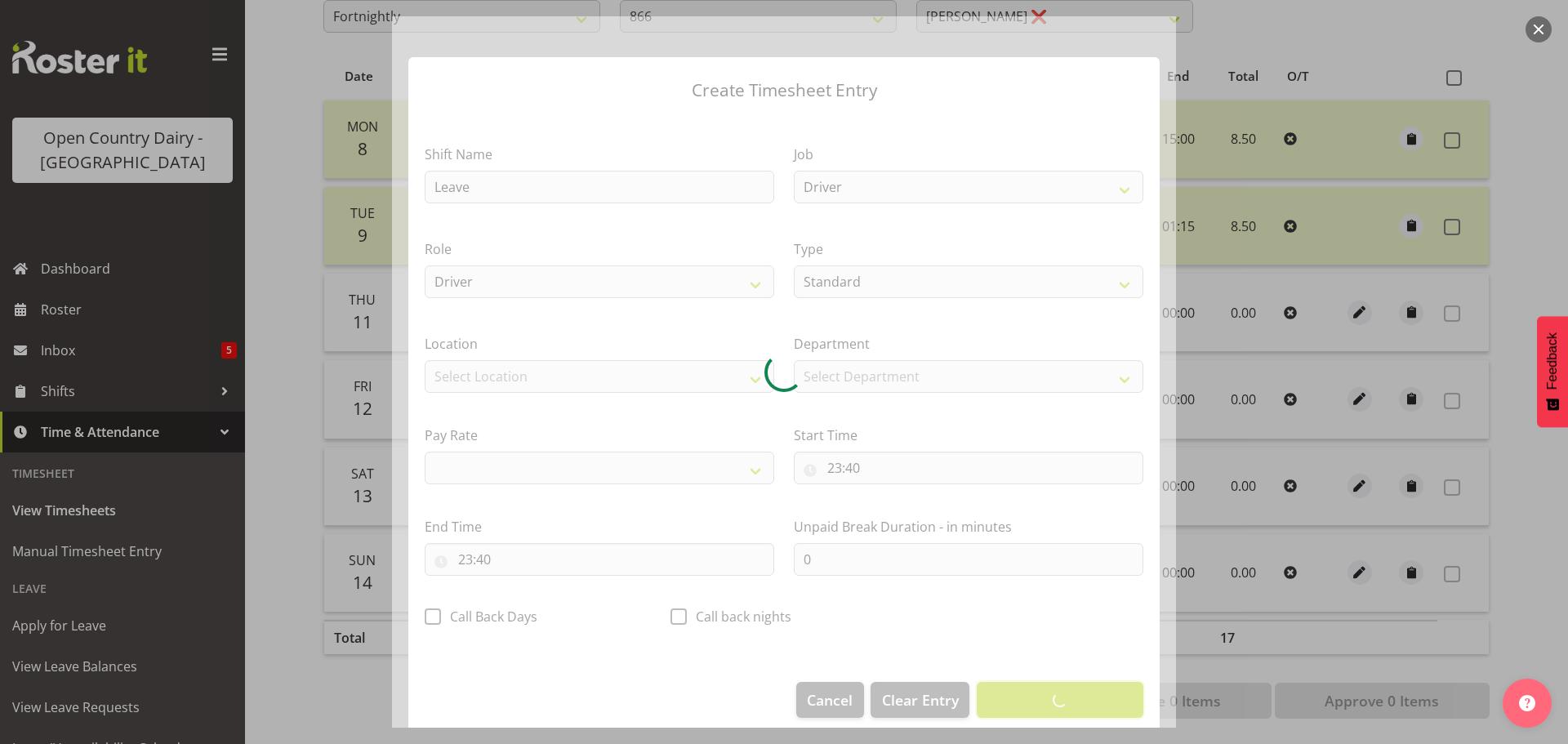
select select
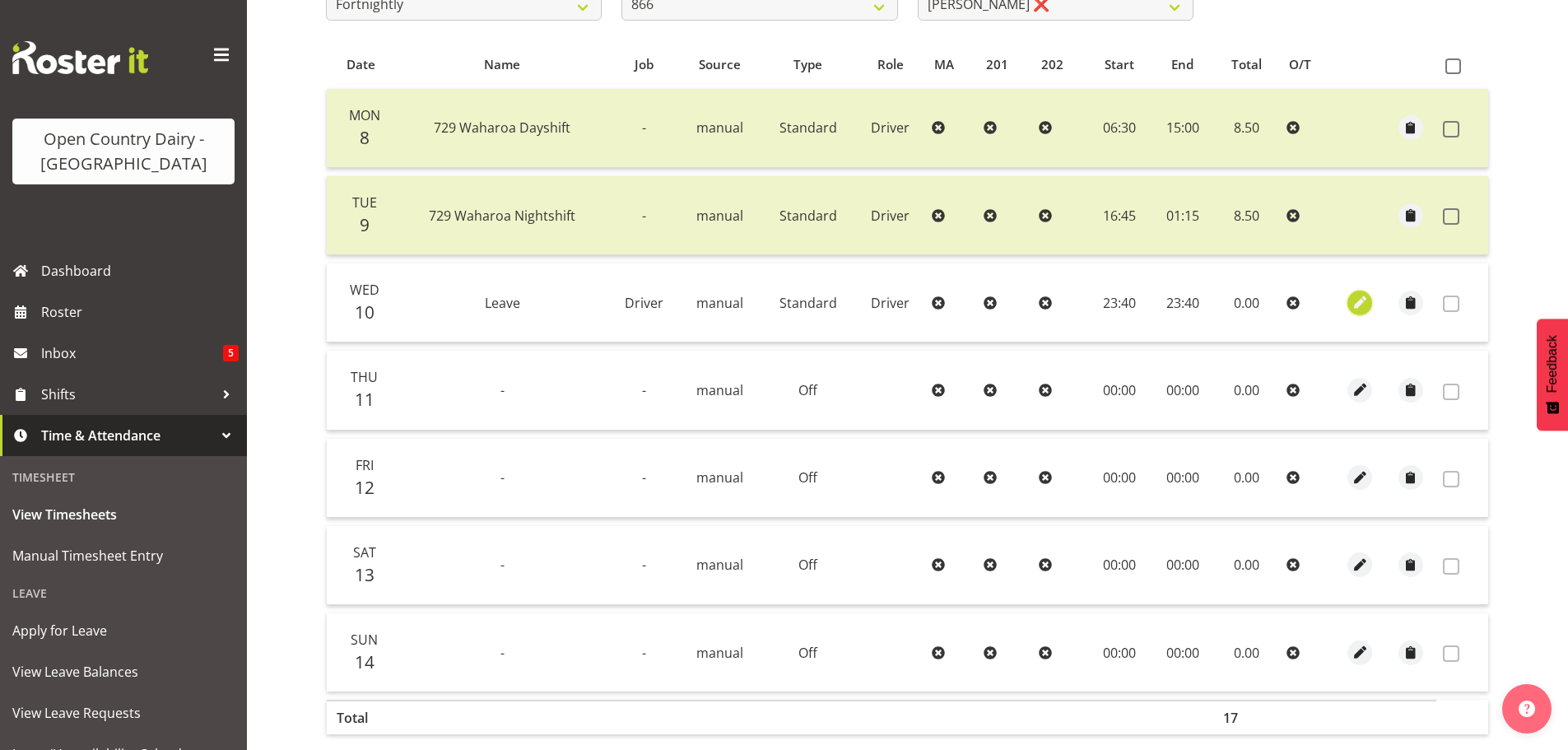
click at [1360, 299] on span "button" at bounding box center [1361, 303] width 19 height 19
select select "Standard"
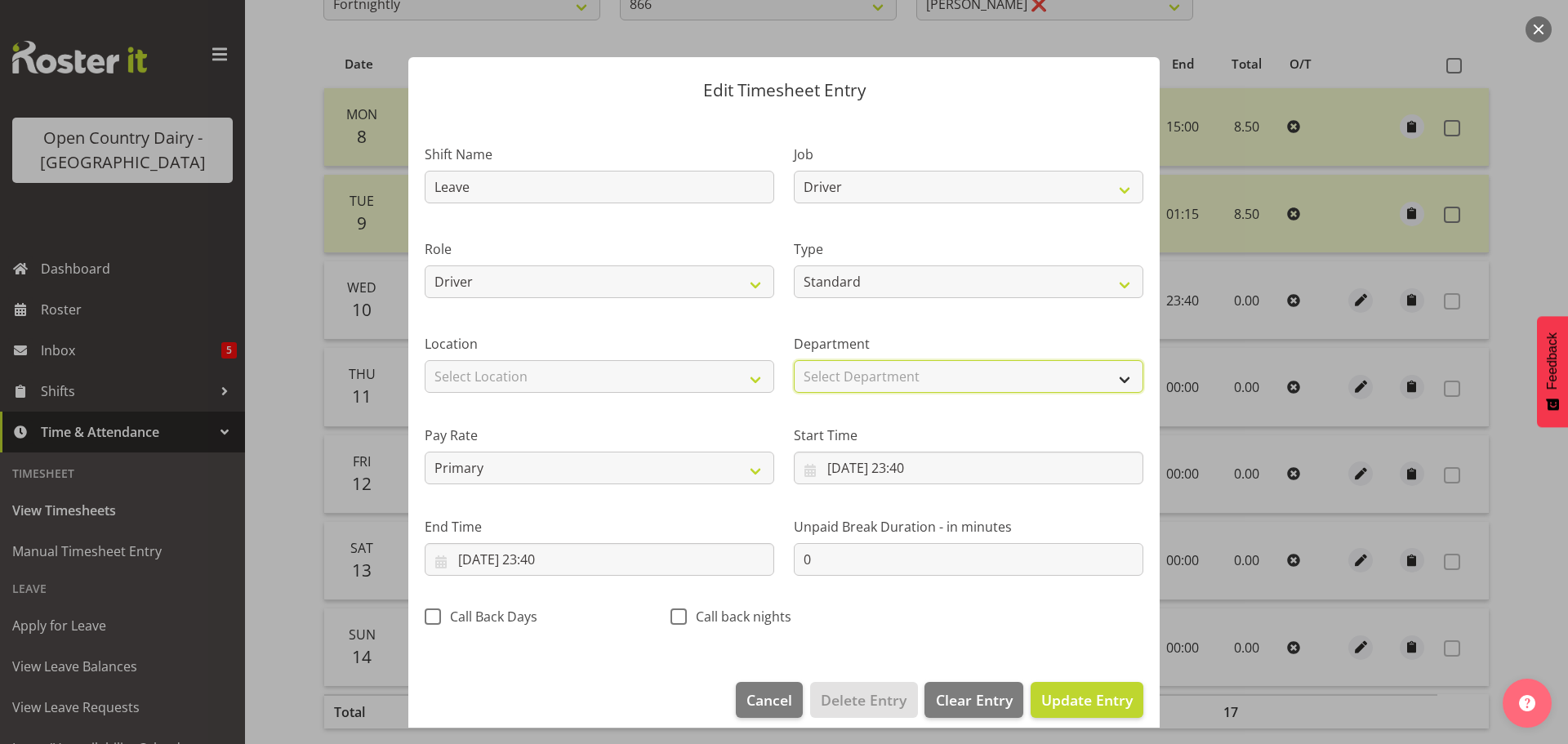
click at [872, 377] on select "Select Department 866 703 705 713 704 702 706 729 709 716 722 718 717 721 724 7…" at bounding box center [968, 377] width 350 height 33
click at [794, 360] on select "Select Department 866 703 705 713 704 702 706 729 709 716 722 718 717 721 724 7…" at bounding box center [968, 377] width 350 height 33
select select "898"
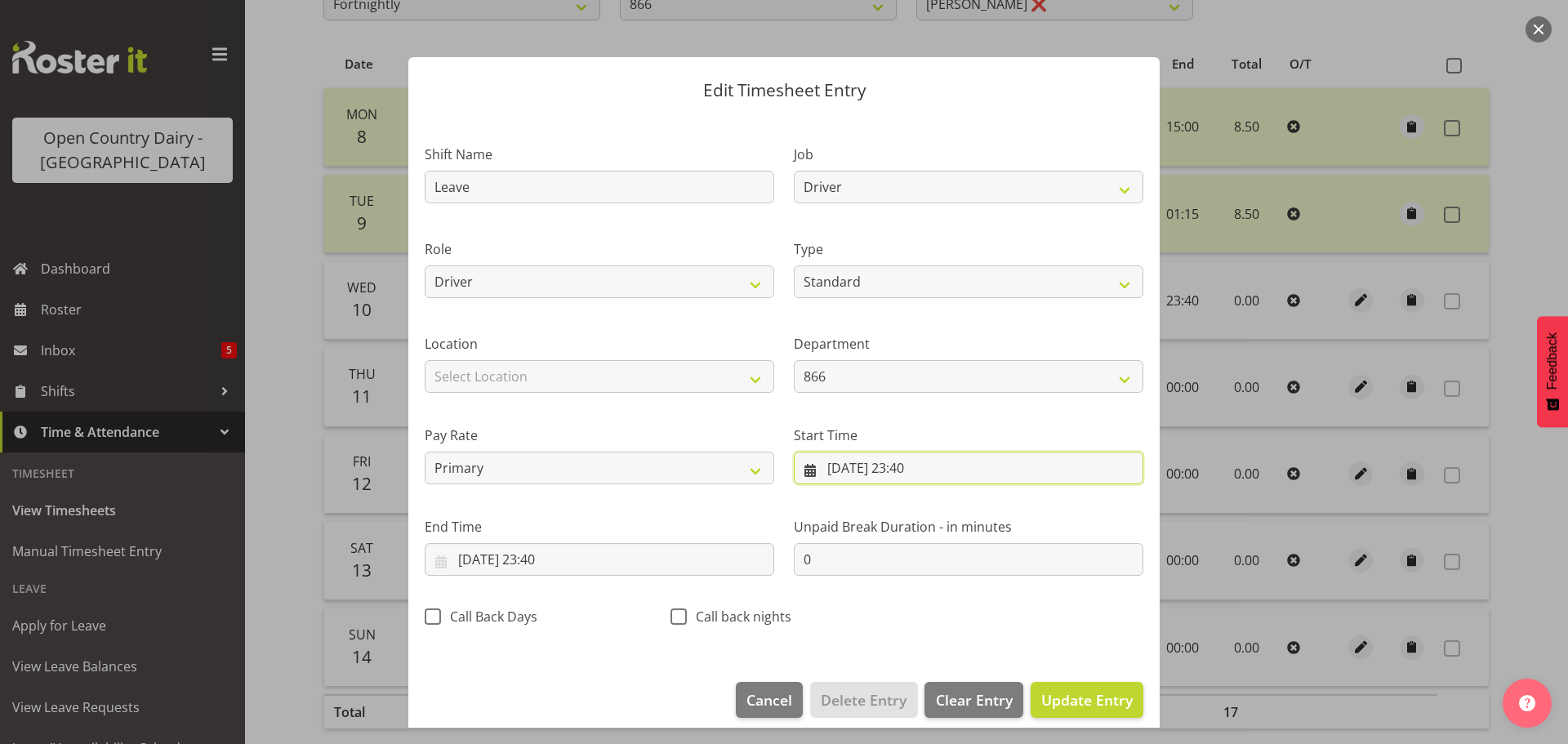
click at [907, 464] on input "[DATE] 23:40" at bounding box center [968, 468] width 350 height 33
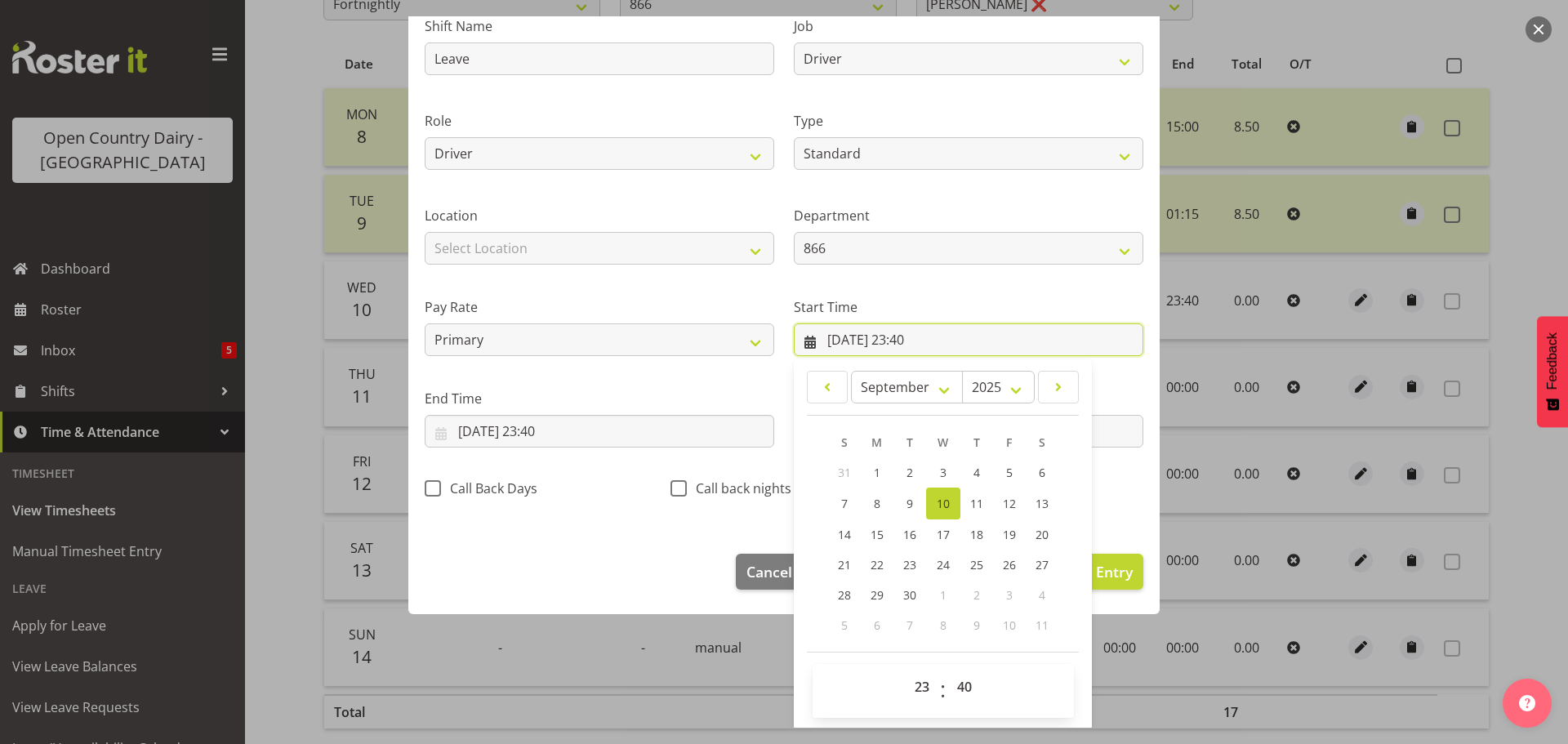
scroll to position [130, 0]
click at [919, 687] on select "00 01 02 03 04 05 06 07 08 09 10 11 12 13 14 15 16 17 18 19 20 21 22 23" at bounding box center [924, 685] width 36 height 33
select select "0"
click at [906, 668] on select "00 01 02 03 04 05 06 07 08 09 10 11 12 13 14 15 16 17 18 19 20 21 22 23" at bounding box center [924, 685] width 36 height 33
type input "[DATE] 00:40"
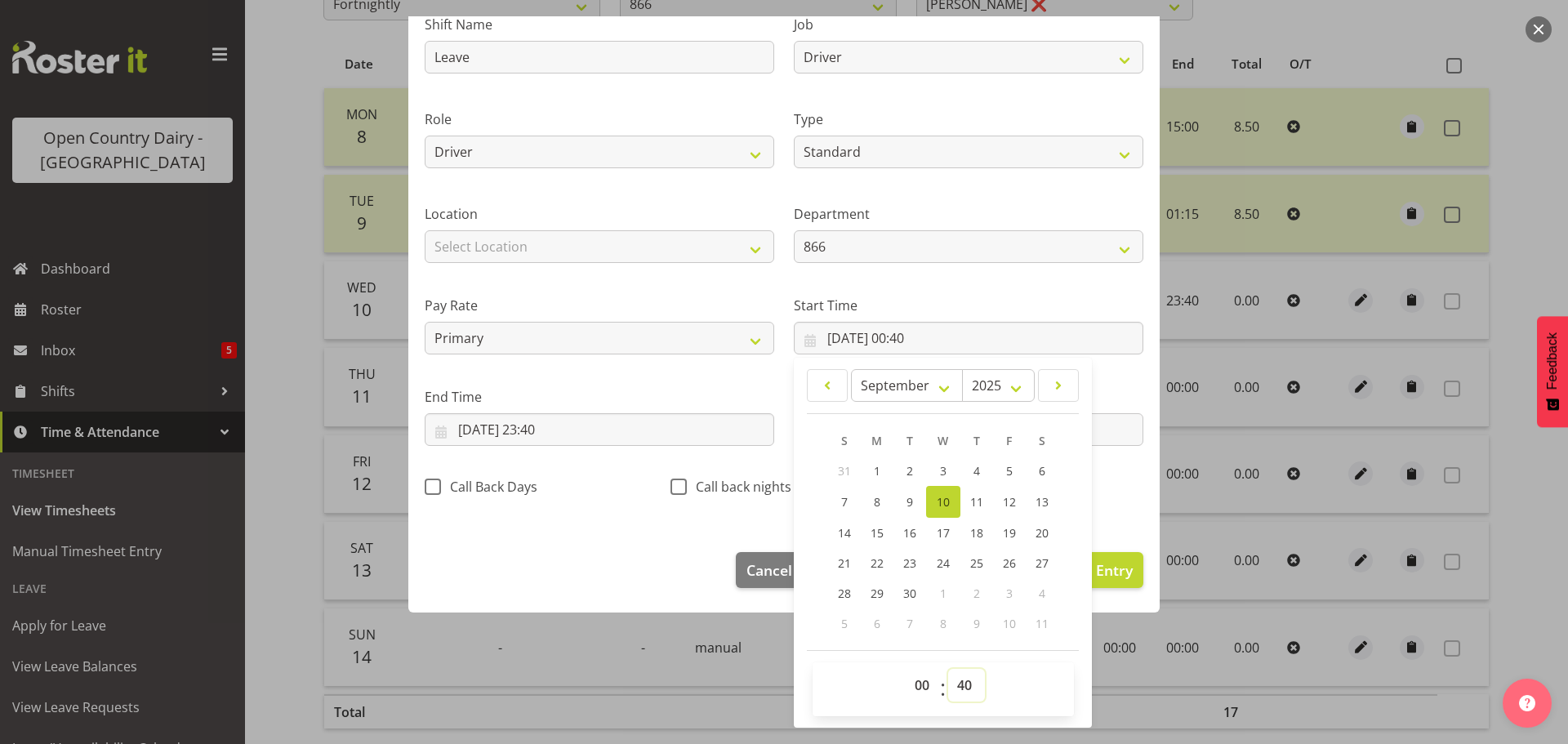
click at [958, 681] on select "00 01 02 03 04 05 06 07 08 09 10 11 12 13 14 15 16 17 18 19 20 21 22 23 24 25 2…" at bounding box center [966, 685] width 36 height 33
select select "0"
click at [948, 668] on select "00 01 02 03 04 05 06 07 08 09 10 11 12 13 14 15 16 17 18 19 20 21 22 23 24 25 2…" at bounding box center [966, 685] width 36 height 33
type input "[DATE] 00:00"
click at [513, 425] on input "[DATE] 23:40" at bounding box center [599, 430] width 350 height 33
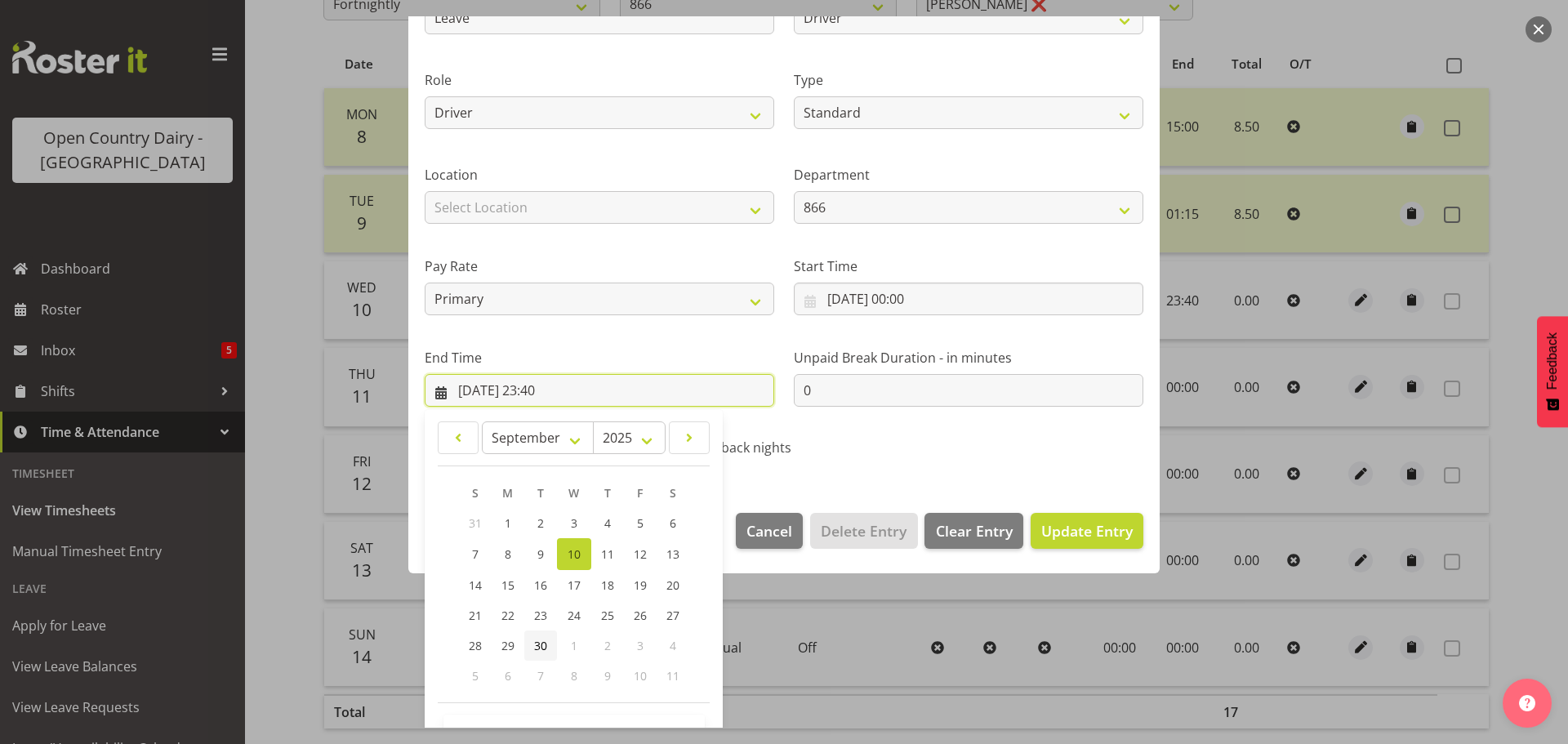
scroll to position [221, 0]
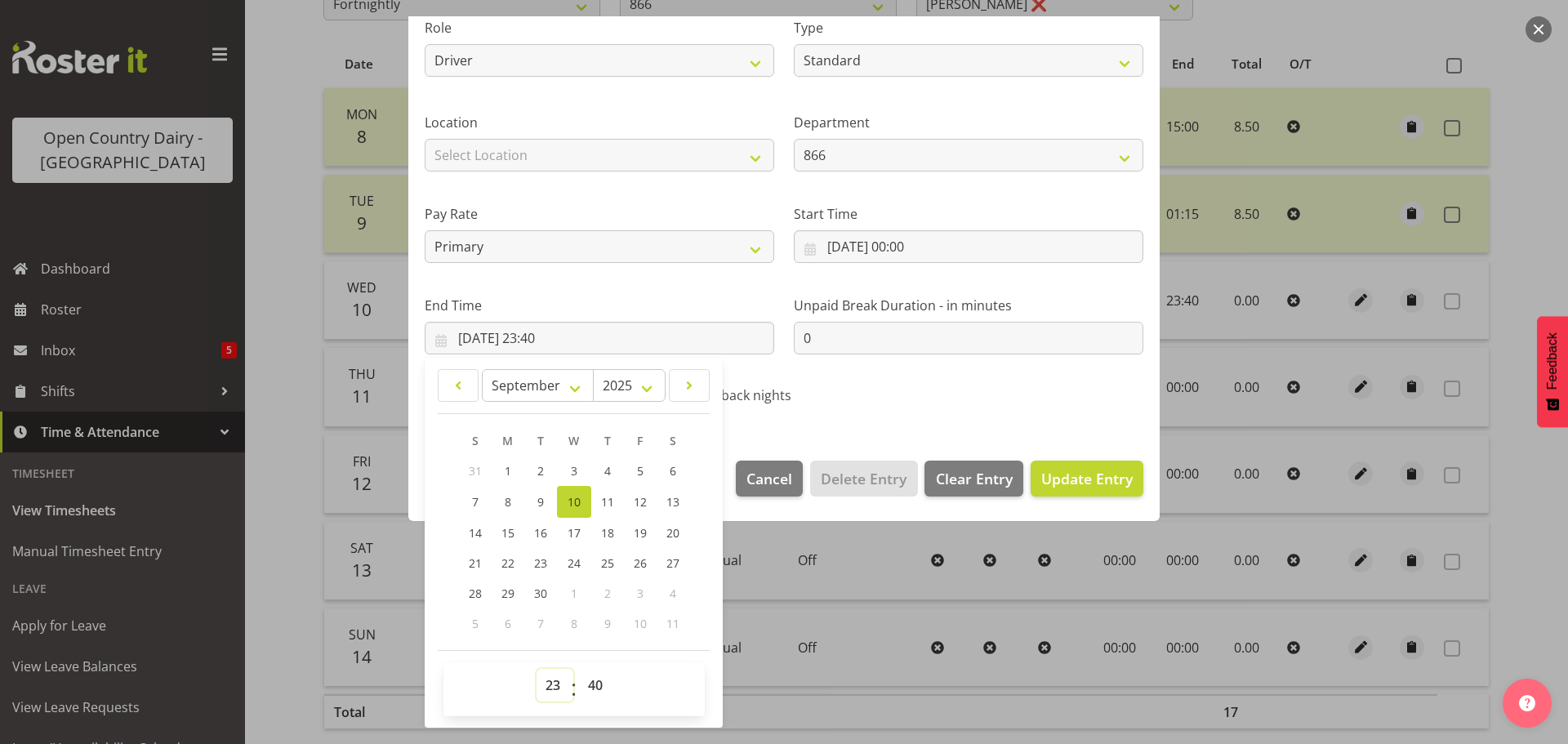
click at [550, 687] on select "00 01 02 03 04 05 06 07 08 09 10 11 12 13 14 15 16 17 18 19 20 21 22 23" at bounding box center [555, 685] width 36 height 33
select select "9"
click at [537, 668] on select "00 01 02 03 04 05 06 07 08 09 10 11 12 13 14 15 16 17 18 19 20 21 22 23" at bounding box center [555, 685] width 36 height 33
type input "[DATE] 09:40"
click at [591, 679] on select "00 01 02 03 04 05 06 07 08 09 10 11 12 13 14 15 16 17 18 19 20 21 22 23 24 25 2…" at bounding box center [597, 685] width 36 height 33
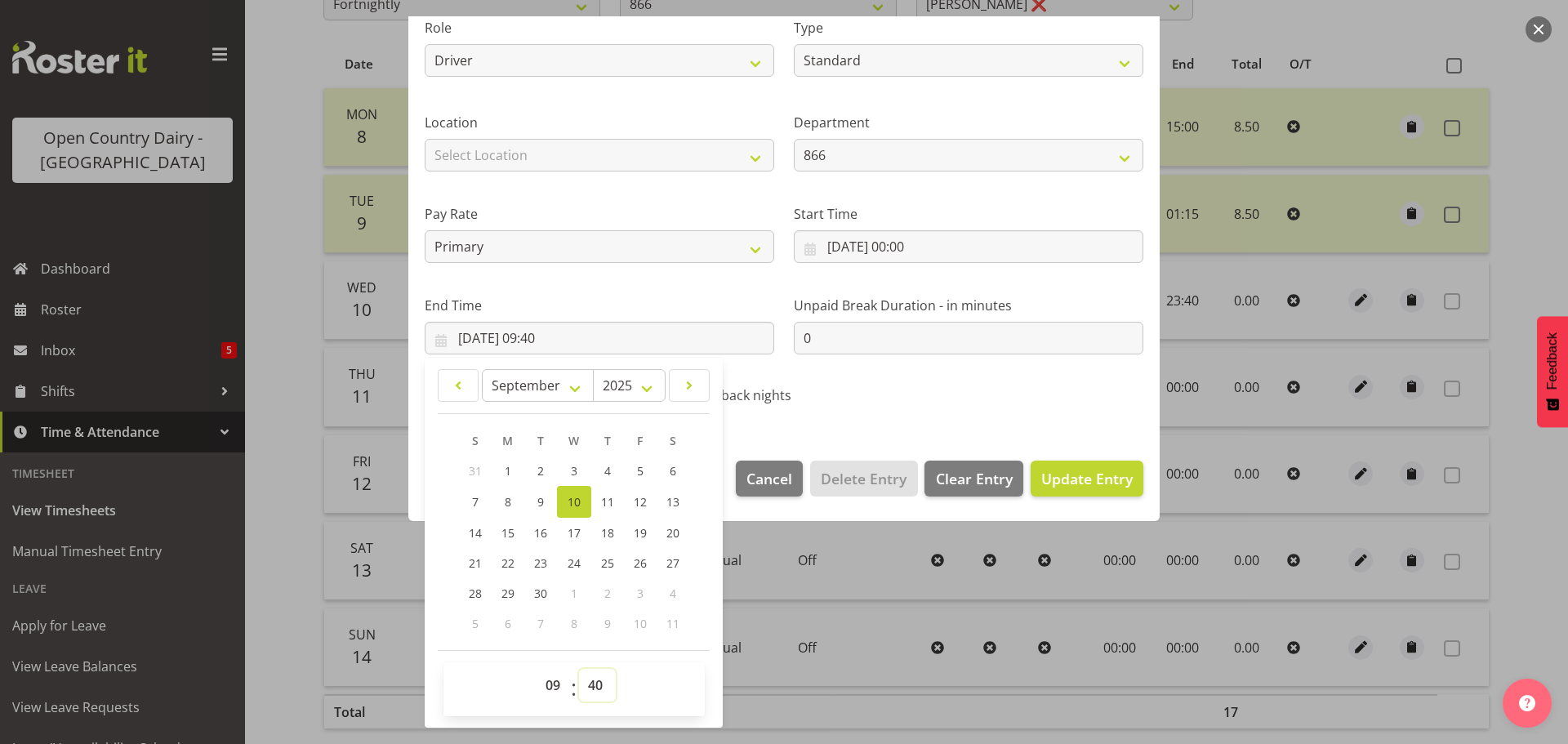
click at [586, 687] on select "00 01 02 03 04 05 06 07 08 09 10 11 12 13 14 15 16 17 18 19 20 21 22 23 24 25 2…" at bounding box center [597, 685] width 36 height 33
select select "19"
click at [579, 668] on select "00 01 02 03 04 05 06 07 08 09 10 11 12 13 14 15 16 17 18 19 20 21 22 23 24 25 2…" at bounding box center [597, 685] width 36 height 33
type input "[DATE] 09:19"
click at [1060, 475] on span "Update Entry" at bounding box center [1086, 478] width 91 height 20
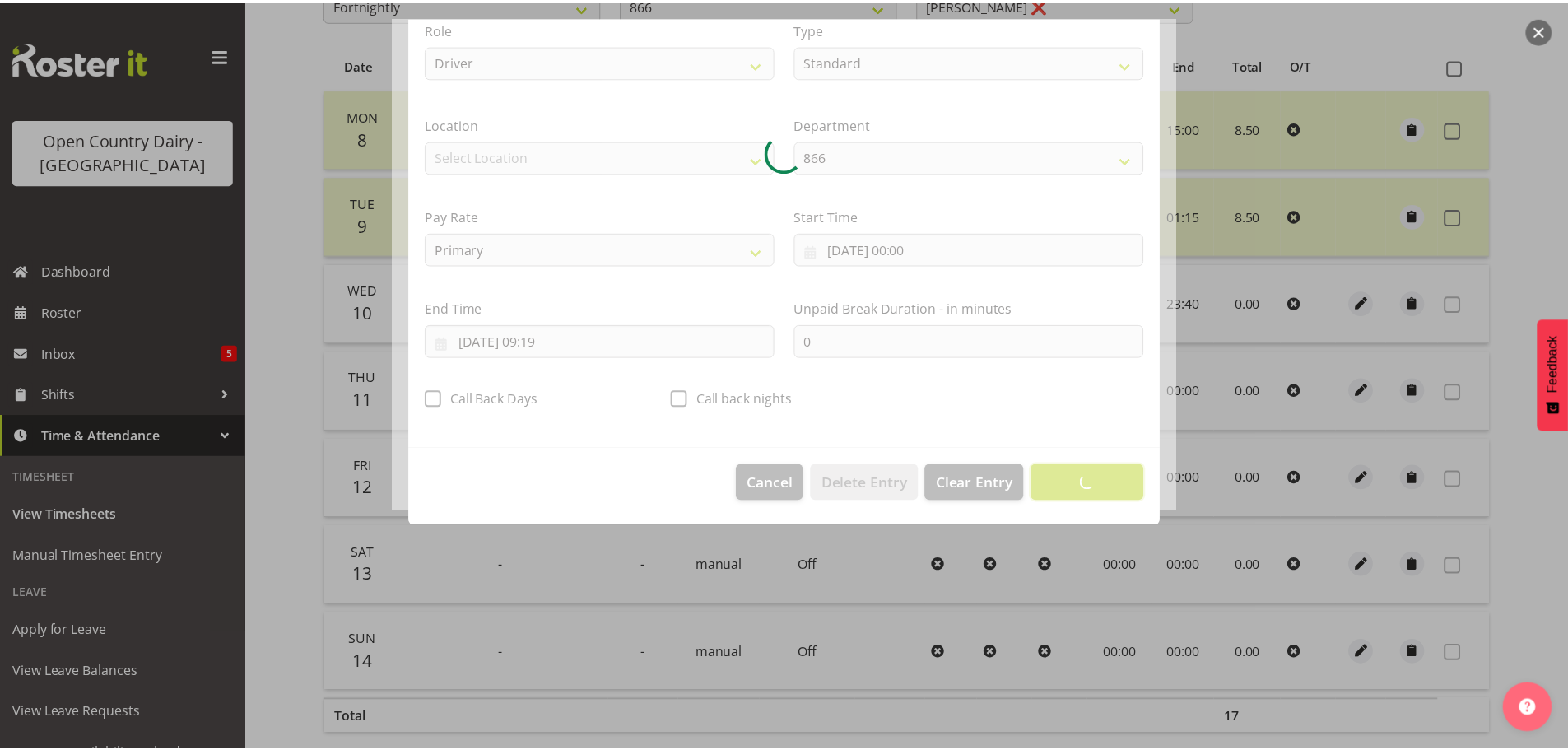
scroll to position [15, 0]
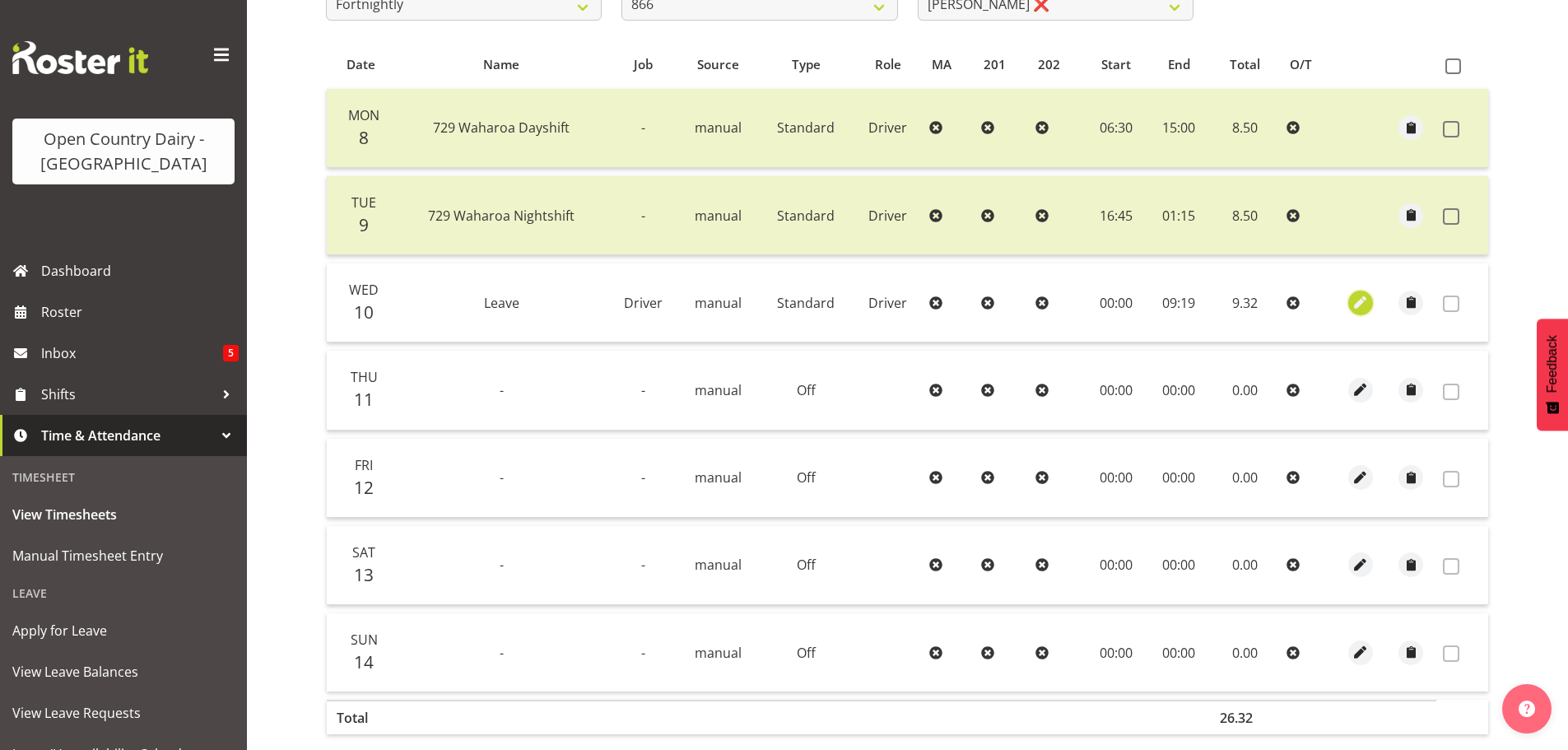
click at [1356, 301] on span "button" at bounding box center [1361, 303] width 19 height 19
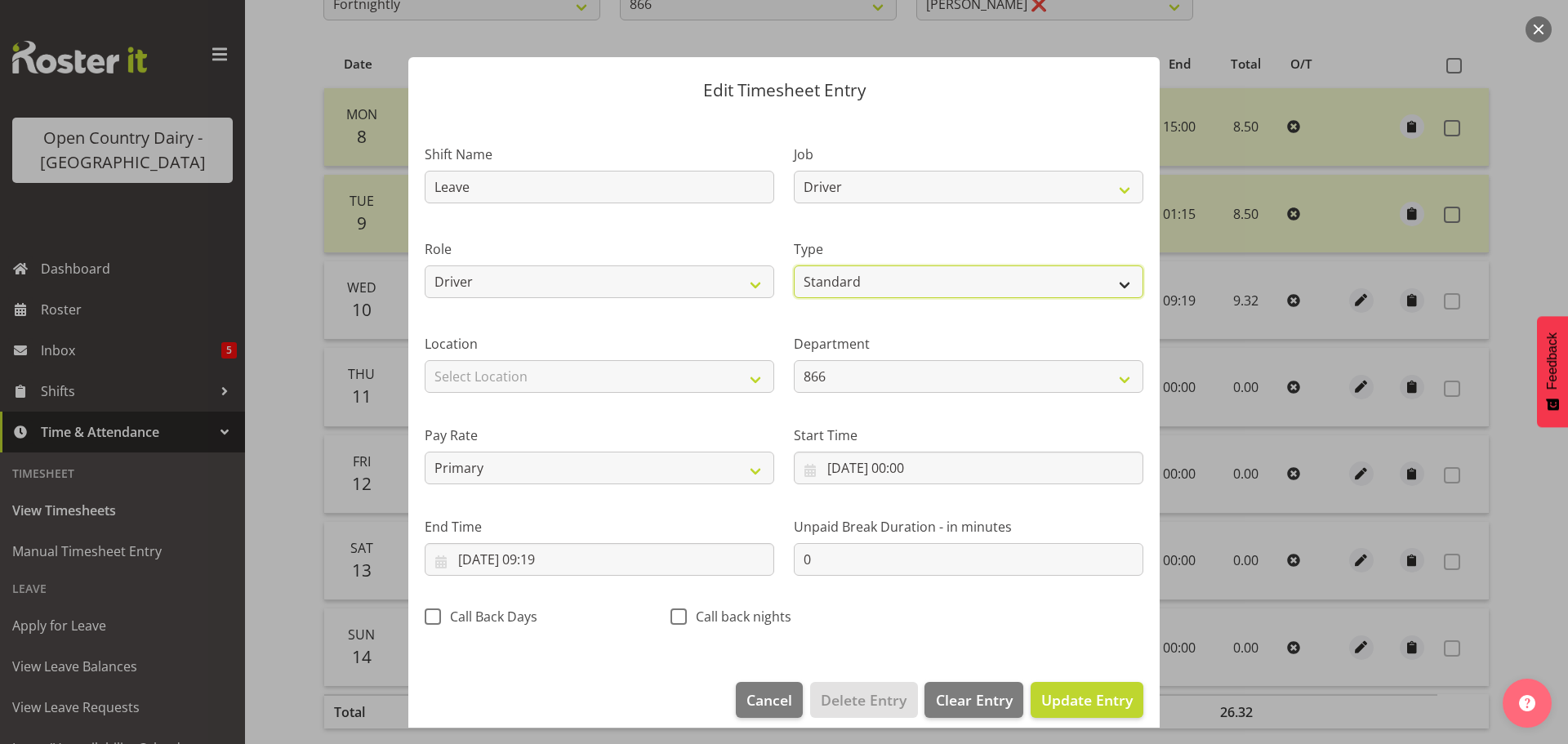
click at [880, 278] on select "Off Standard Public Holiday Public Holiday (Worked) Day In Lieu Annual Leave Si…" at bounding box center [968, 282] width 350 height 33
select select "Other"
click at [794, 266] on select "Off Standard Public Holiday Public Holiday (Worked) Day In Lieu Annual Leave Si…" at bounding box center [968, 282] width 350 height 33
click at [1068, 696] on span "Update Entry" at bounding box center [1086, 700] width 91 height 20
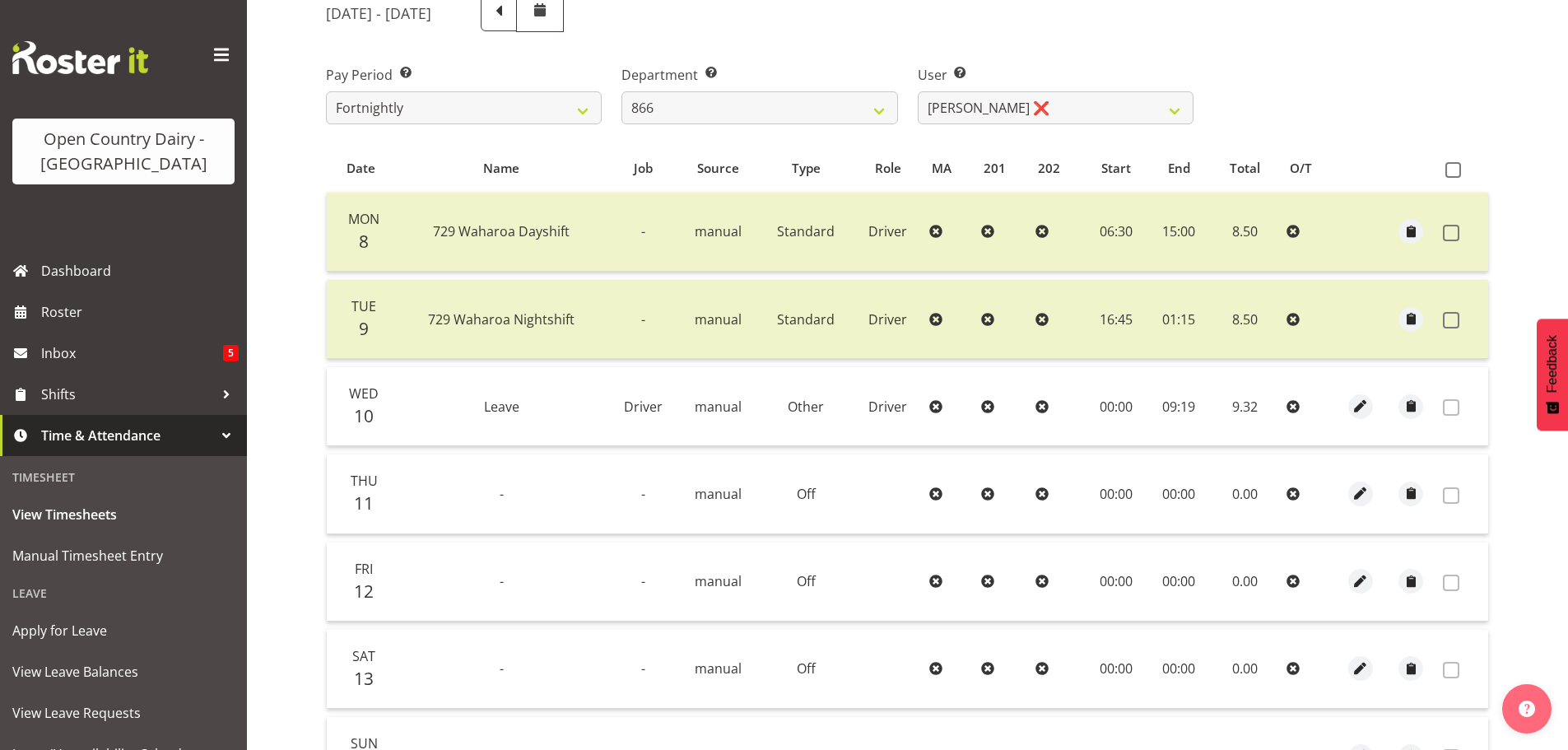
scroll to position [0, 0]
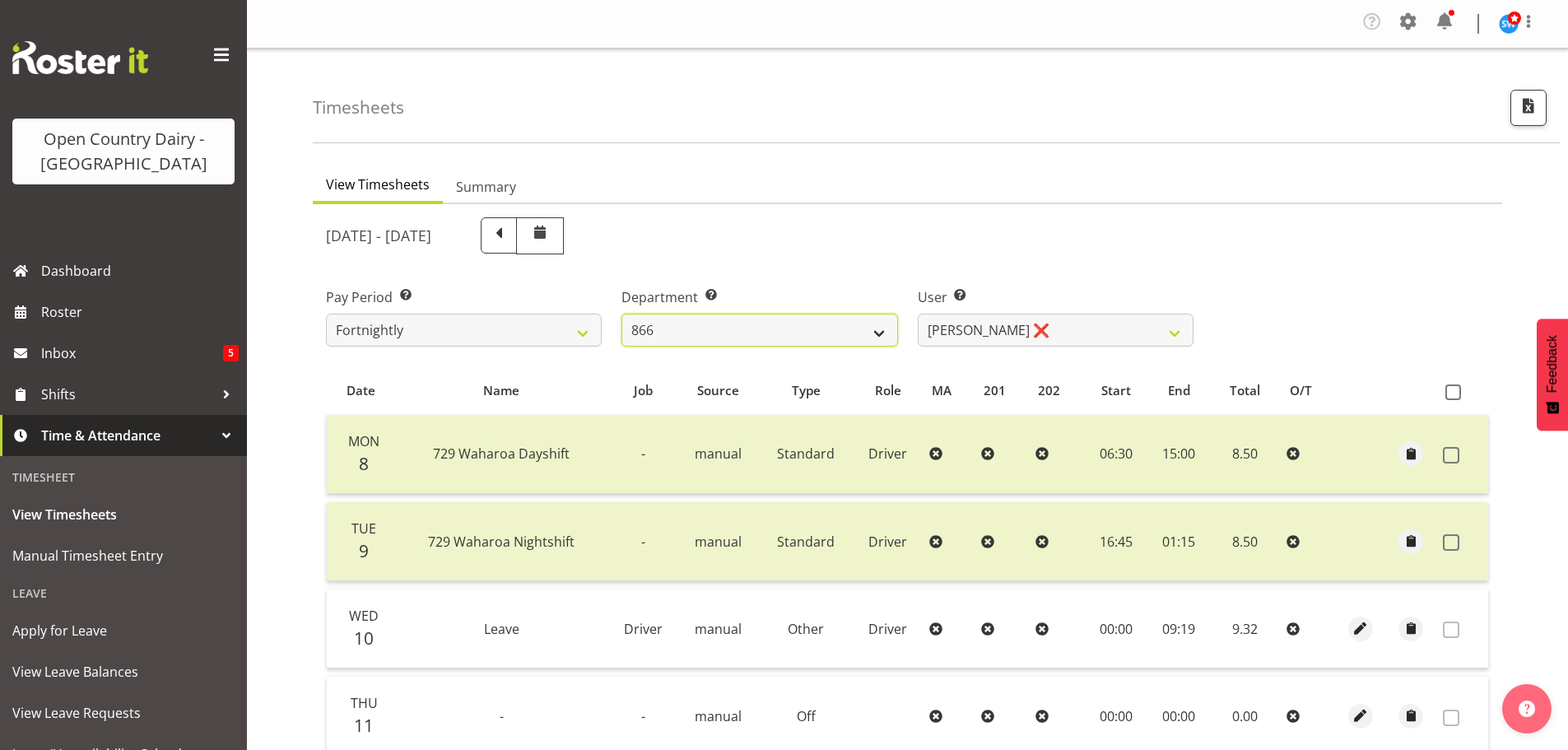
click at [709, 332] on select "701 702 703 704 705 706 707 708 709 710 711 712 713 714 715 716 717 718 719 720" at bounding box center [759, 330] width 276 height 33
select select "817"
click at [621, 313] on select "701 702 703 704 705 706 707 708 709 710 711 712 713 714 715 716 717 718 719 720" at bounding box center [759, 330] width 276 height 33
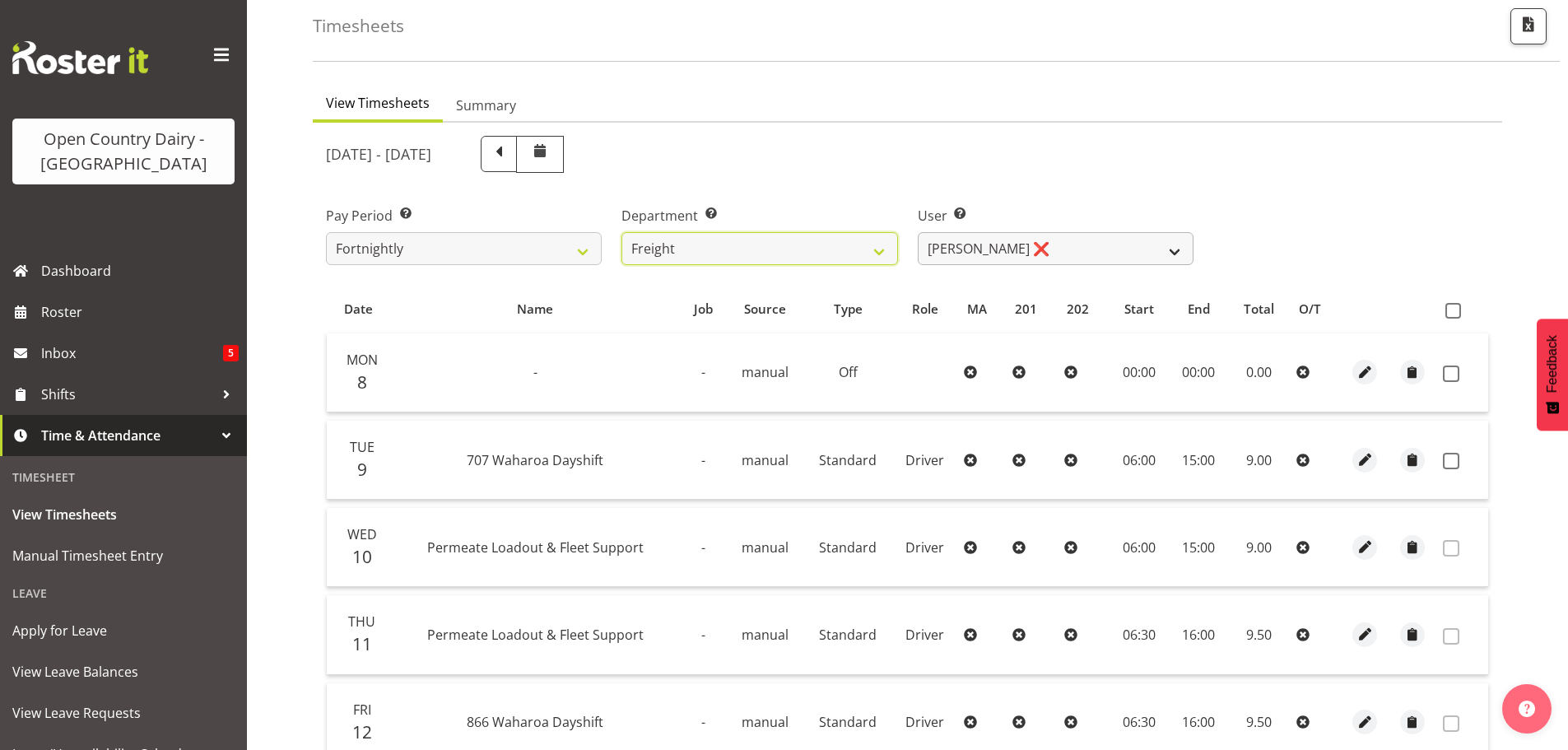
scroll to position [82, 0]
click at [1065, 257] on select "[PERSON_NAME] ❌ [PERSON_NAME] ❌" at bounding box center [1055, 248] width 276 height 33
select select "8193"
click at [918, 231] on select "[PERSON_NAME] ❌ [PERSON_NAME] ❌" at bounding box center [1055, 248] width 276 height 33
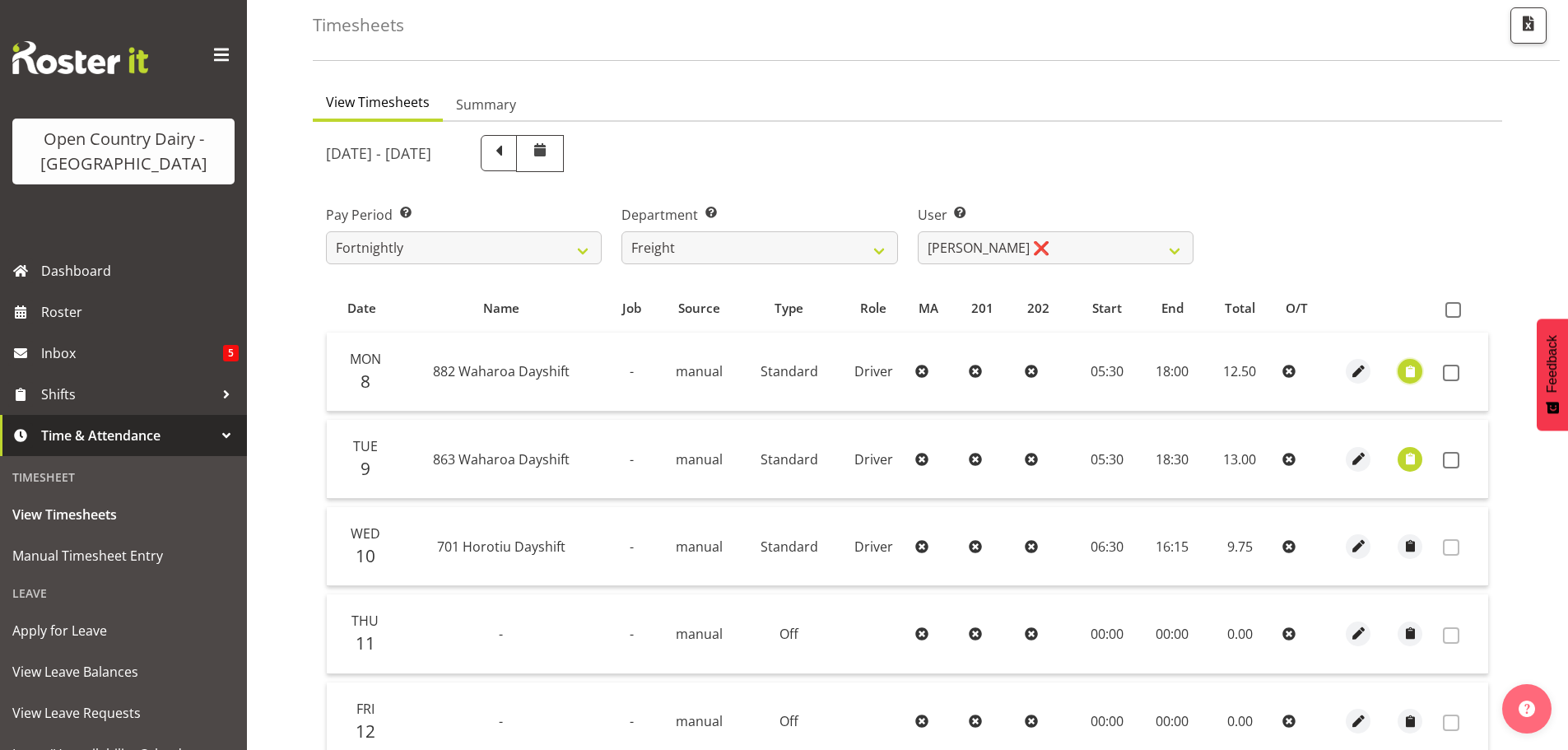
click at [1406, 370] on span "button" at bounding box center [1410, 372] width 19 height 19
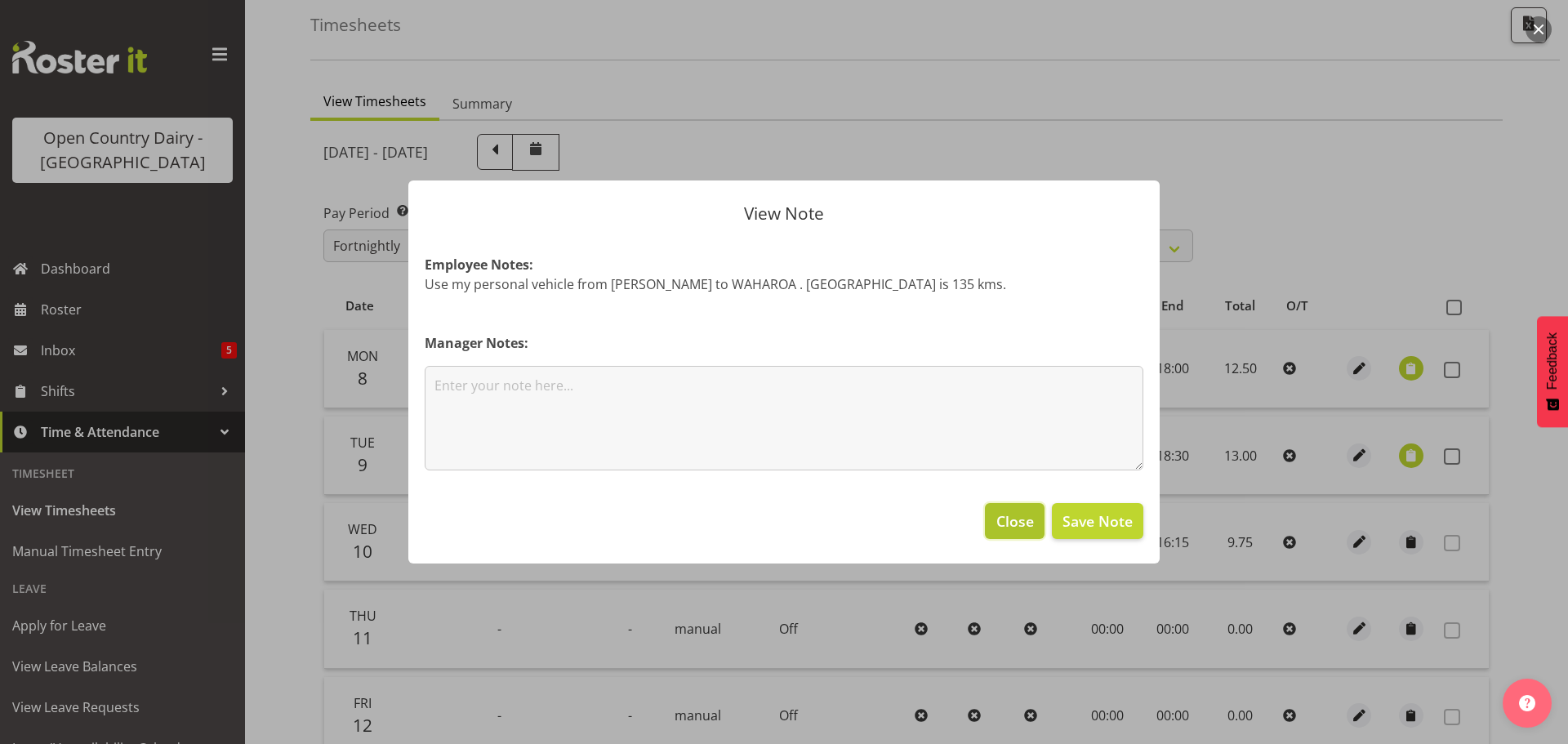
click at [1005, 521] on span "Close" at bounding box center [1015, 521] width 37 height 21
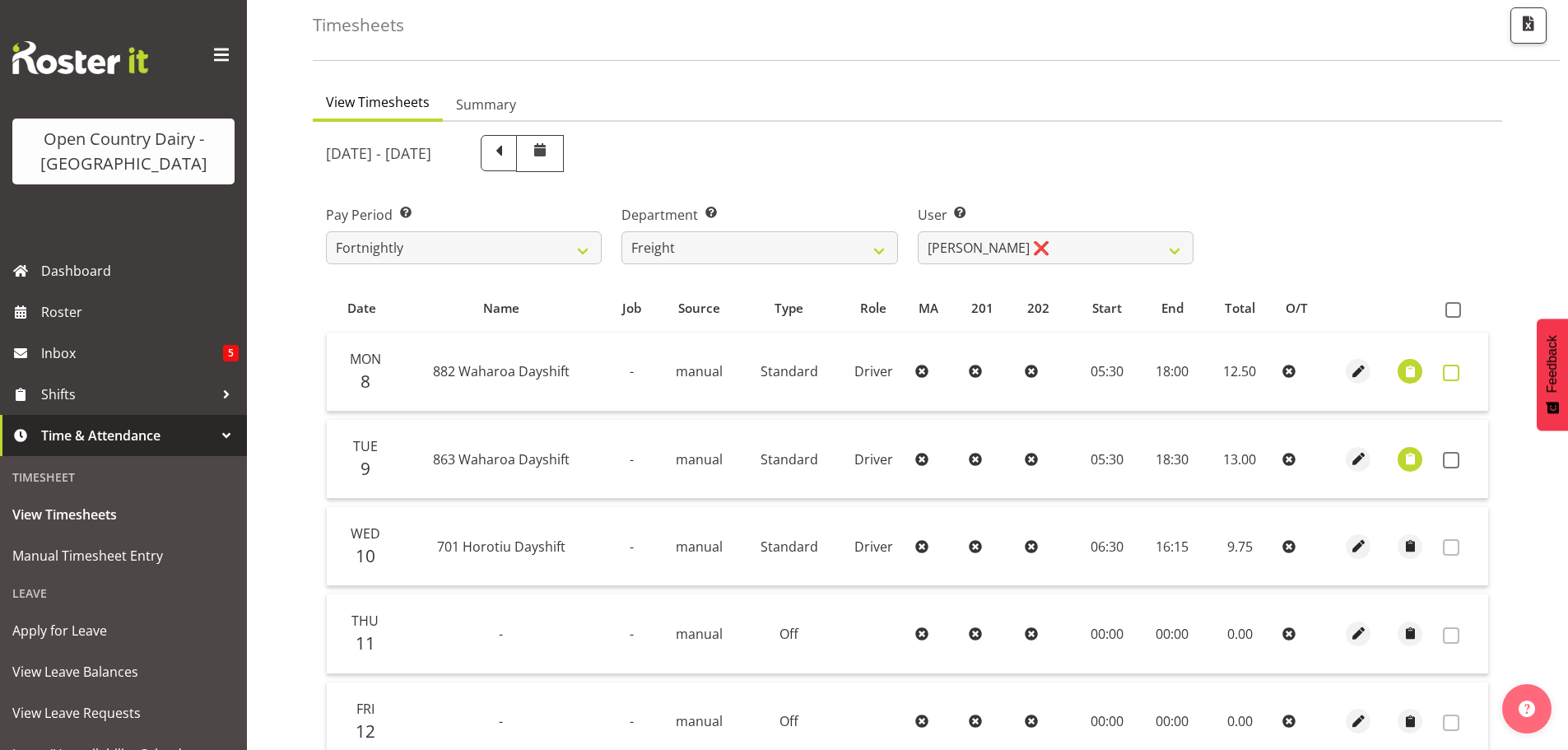
click at [1448, 370] on span at bounding box center [1451, 373] width 17 height 17
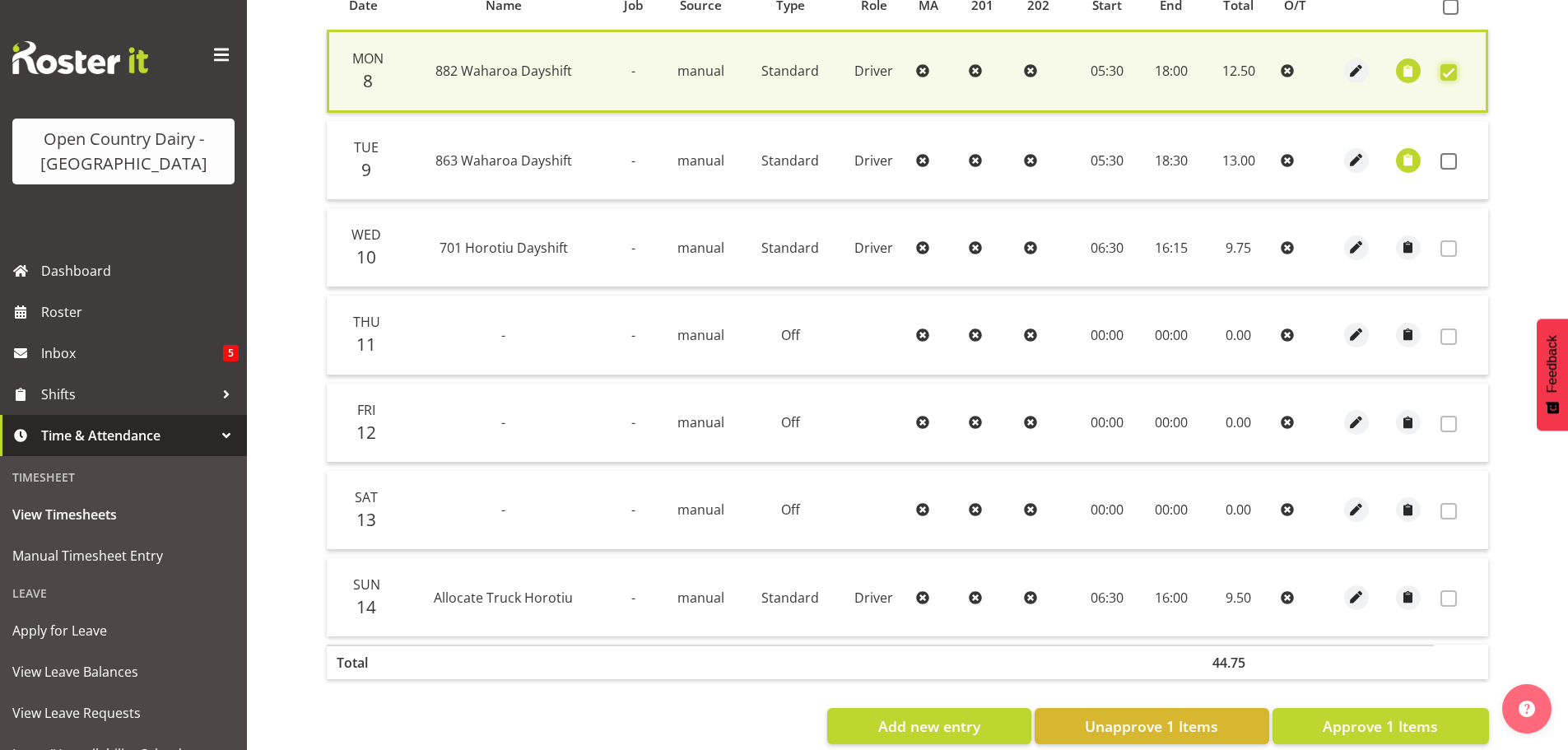
scroll to position [417, 0]
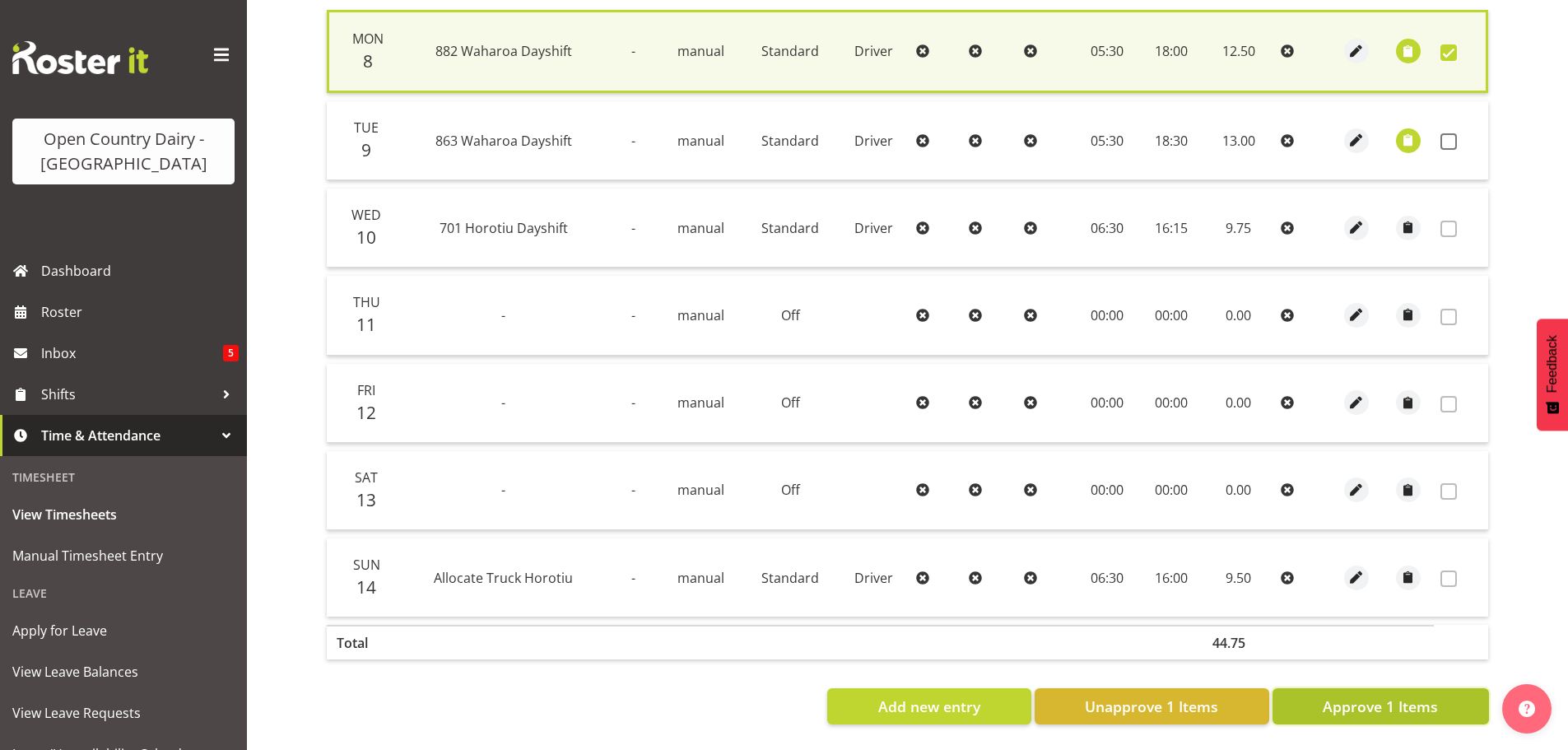
click at [1396, 699] on span "Approve 1 Items" at bounding box center [1381, 706] width 116 height 21
checkbox input "false"
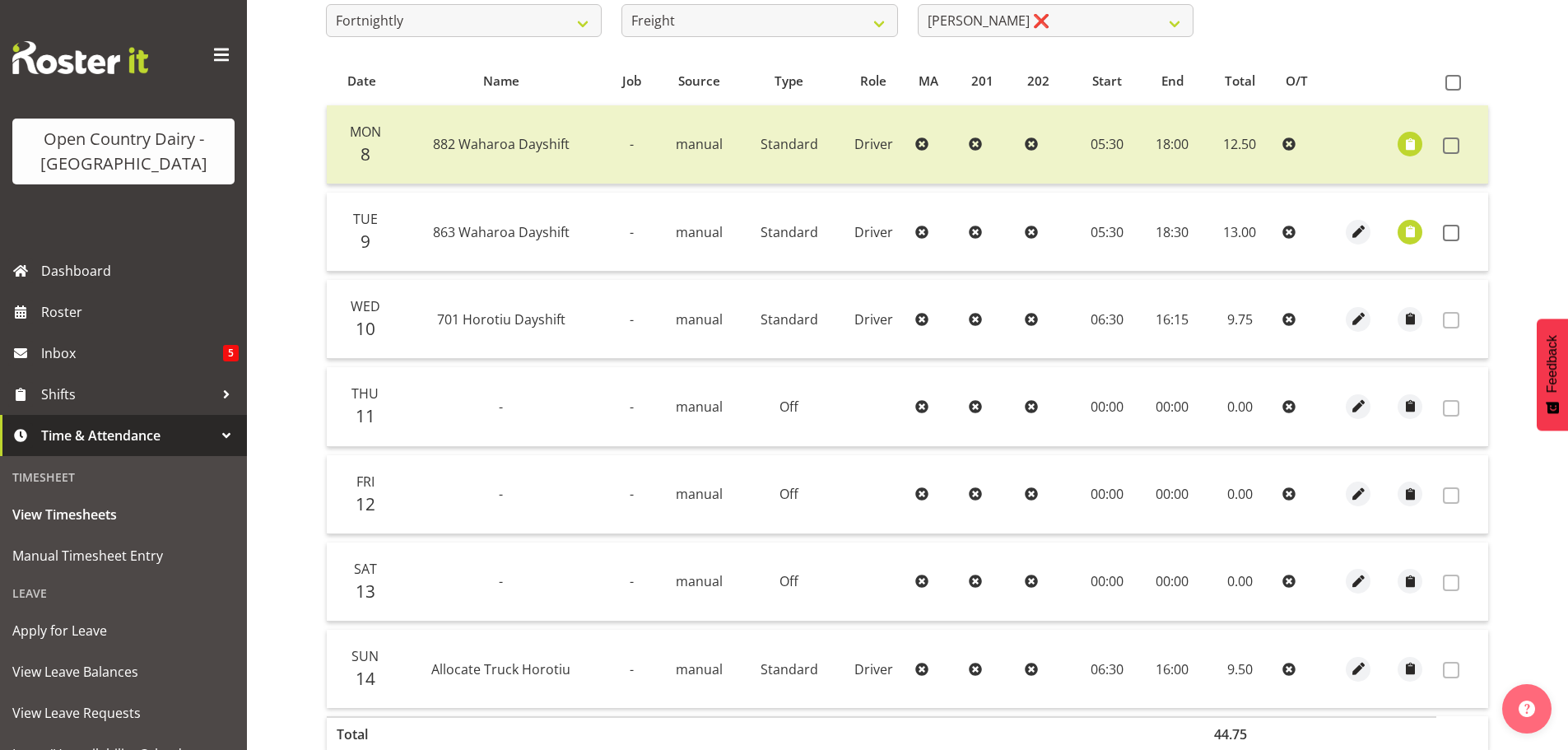
scroll to position [84, 0]
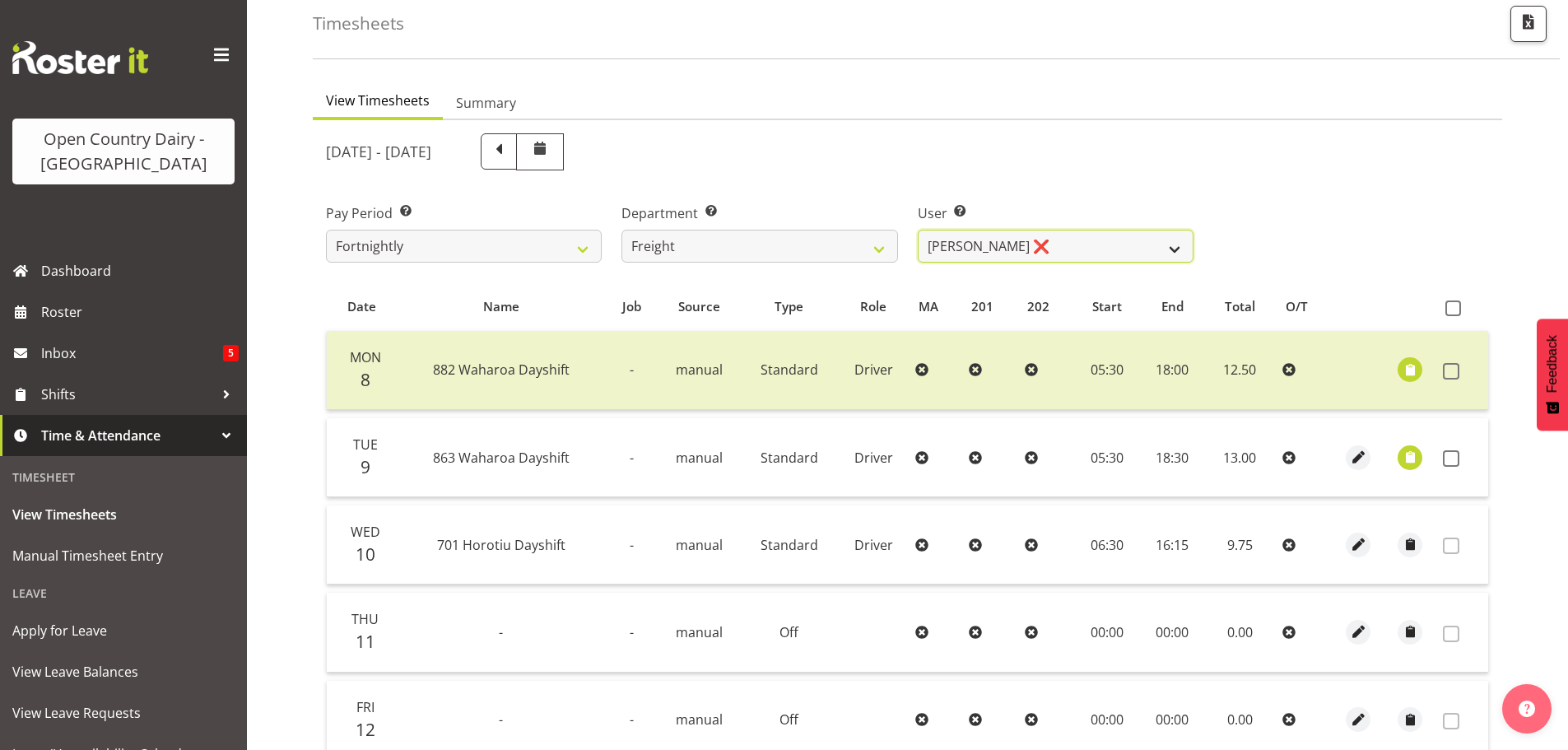
click at [1015, 242] on select "[PERSON_NAME] ❌ [PERSON_NAME] ❌" at bounding box center [1055, 246] width 276 height 33
click at [765, 247] on select "701 702 703 704 705 706 707 708 709 710 711 712 713 714 715 716 717 718 719 720" at bounding box center [759, 246] width 276 height 33
select select "733"
click at [621, 229] on select "701 702 703 704 705 706 707 708 709 710 711 712 713 714 715 716 717 718 719 720" at bounding box center [759, 246] width 276 height 33
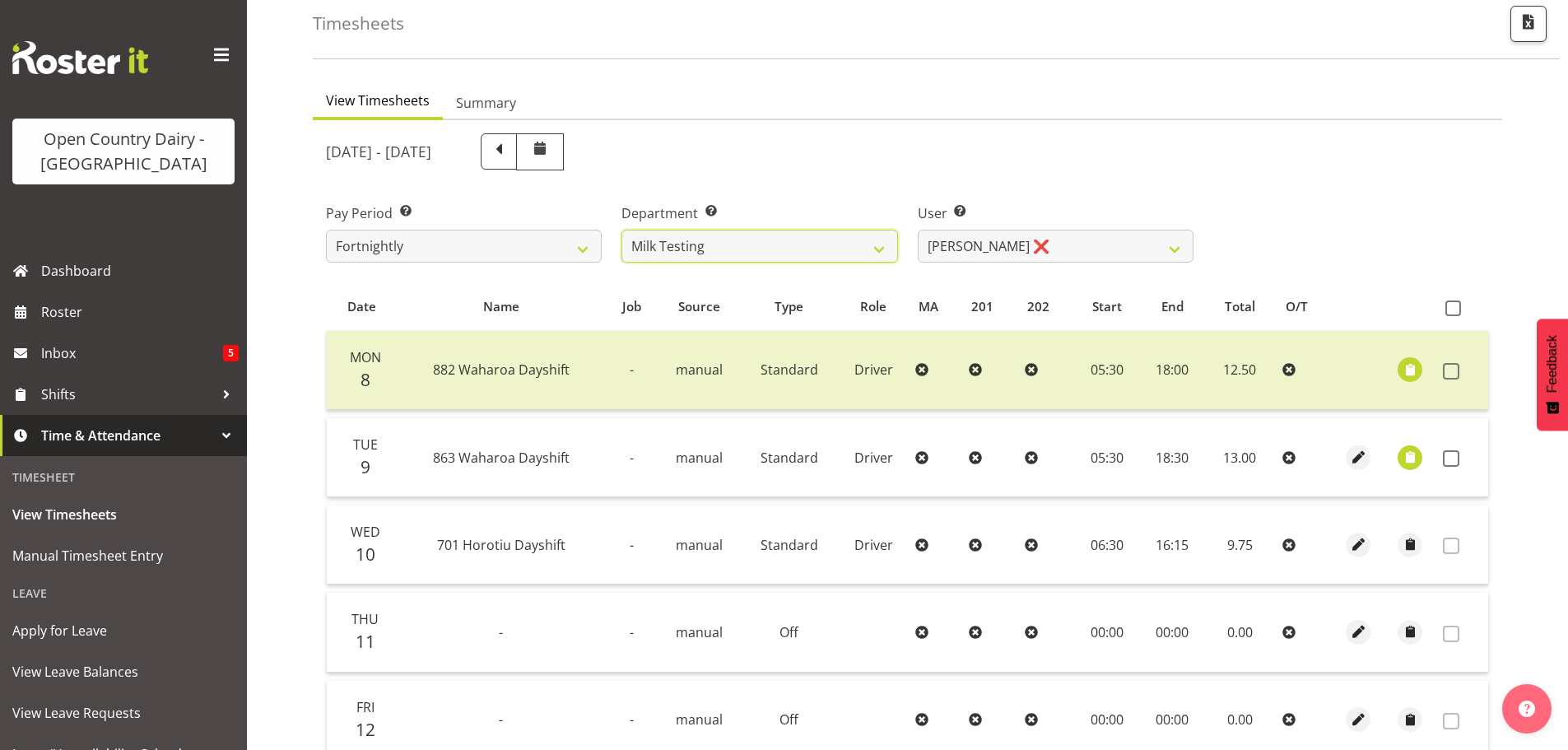
select select "7414"
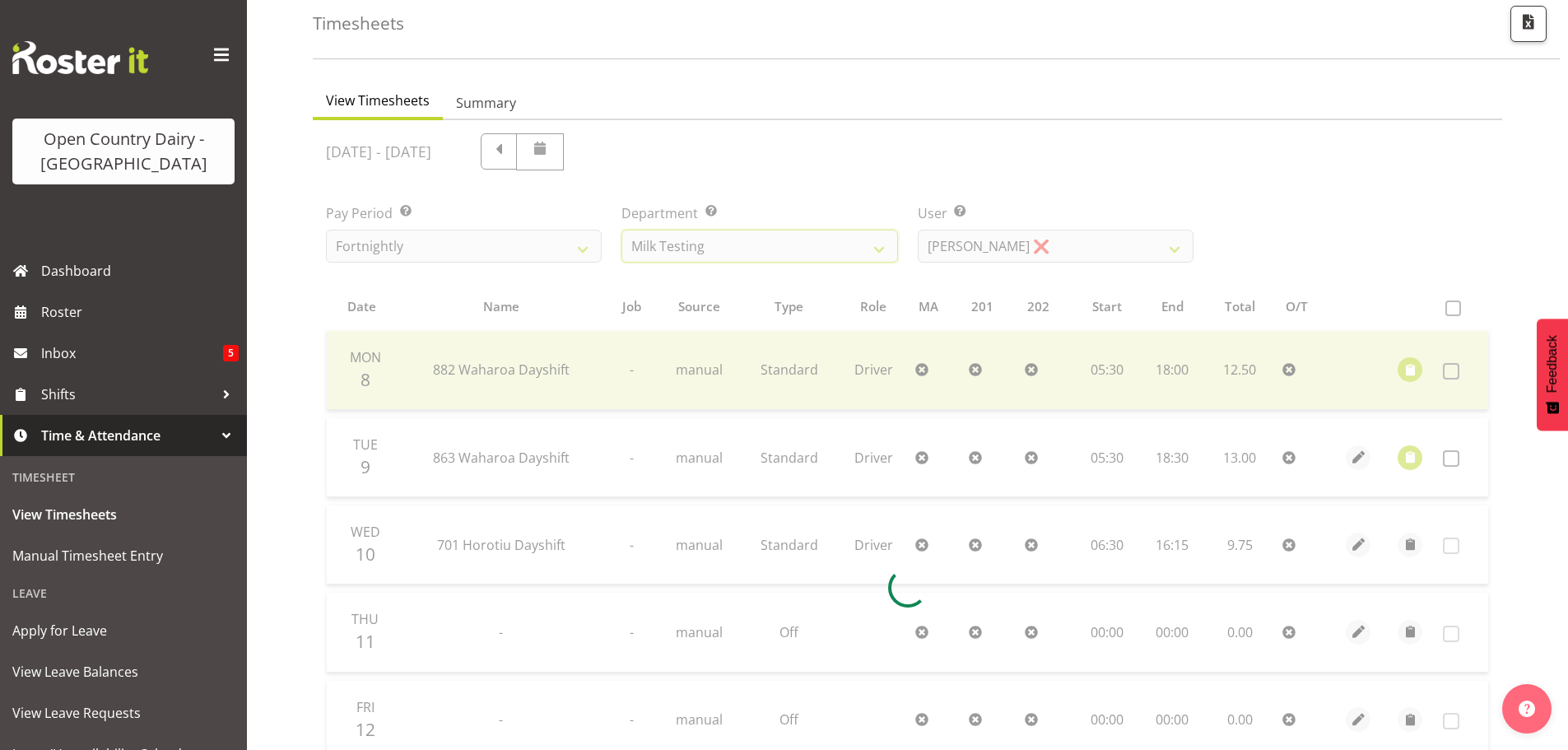
scroll to position [76, 0]
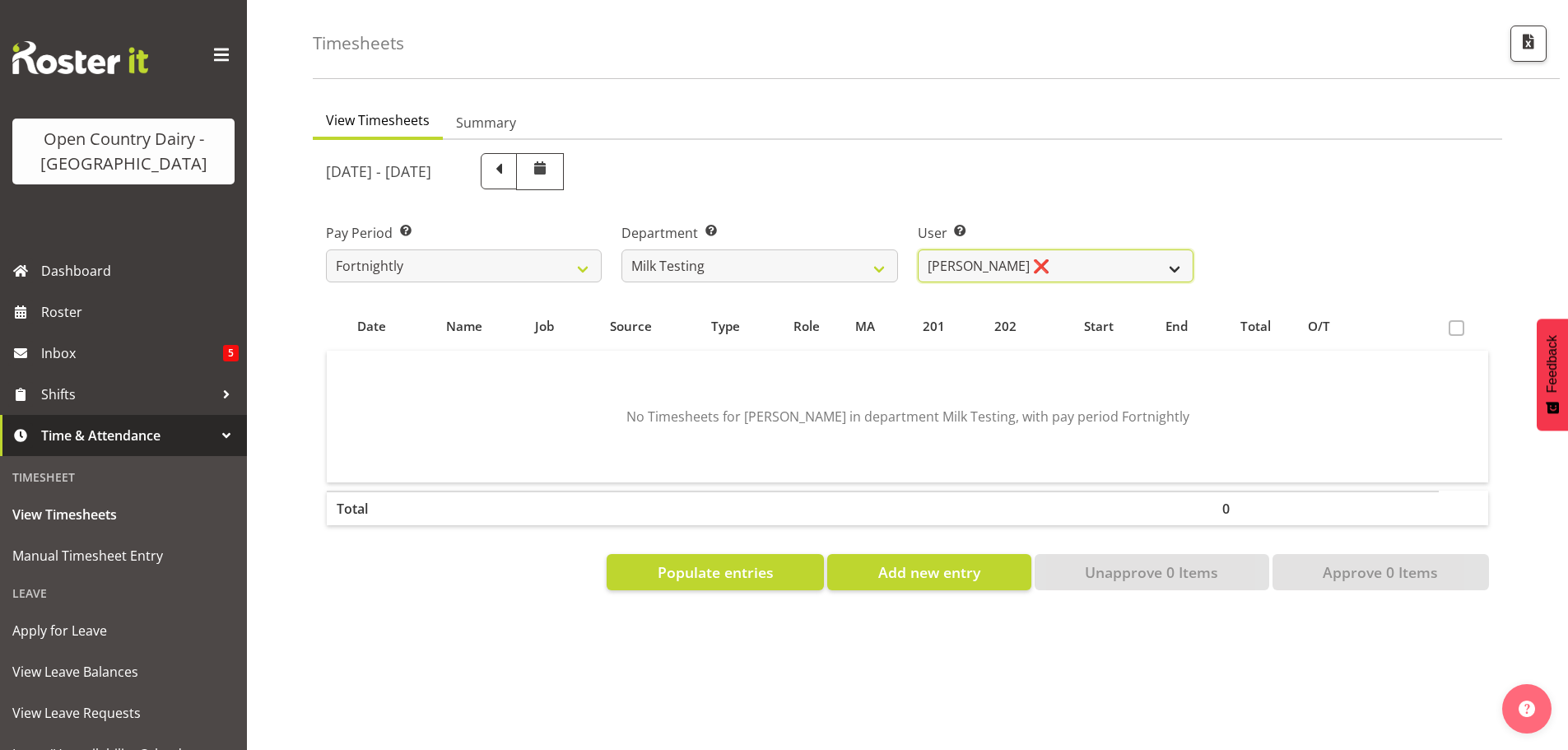
click at [1014, 260] on select "[PERSON_NAME] ❌ [PERSON_NAME] ❌ [PERSON_NAME] ❌ [PERSON_NAME] ❌ [PERSON_NAME] ❌…" at bounding box center [1055, 266] width 276 height 33
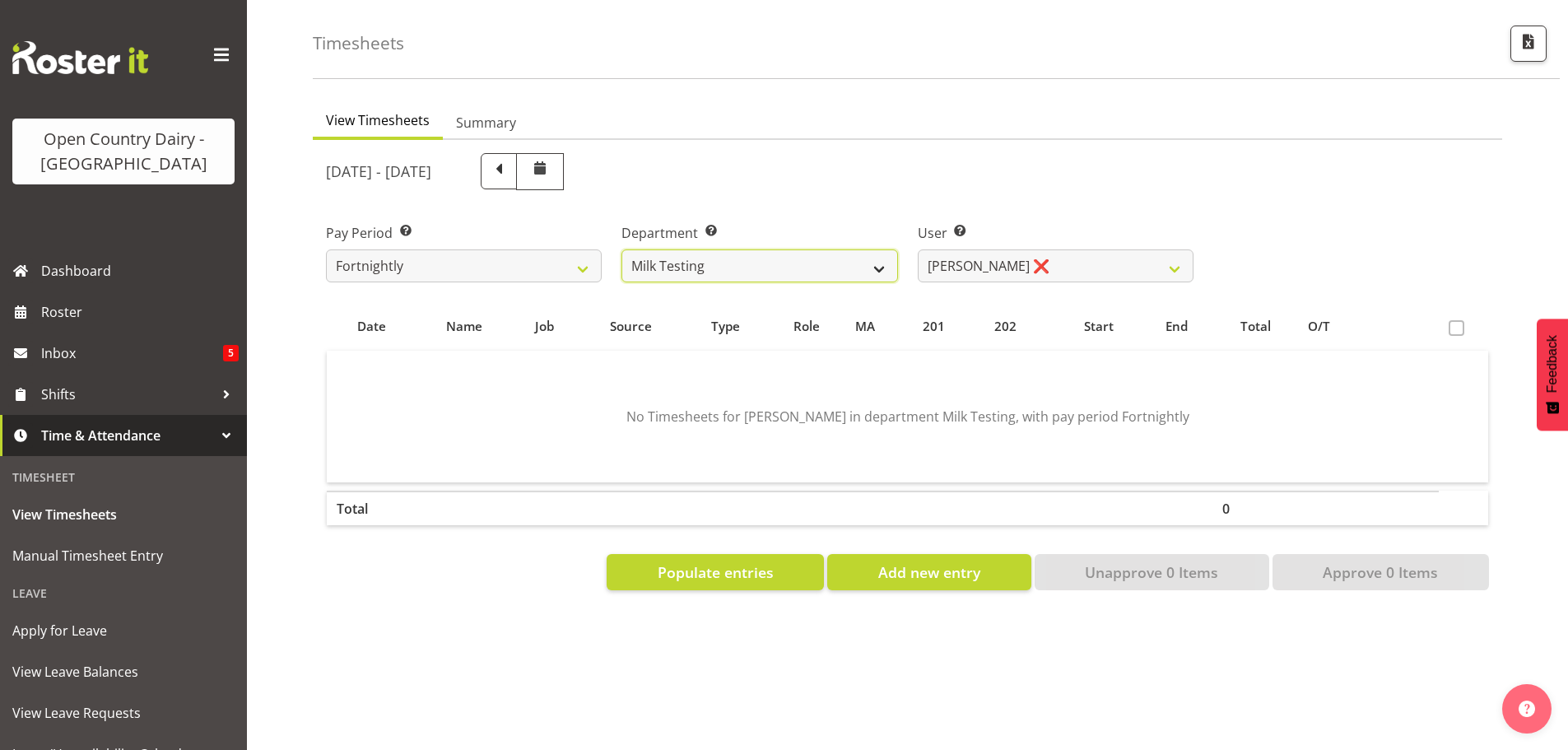
click at [701, 249] on select "701 702 703 704 705 706 707 708 709 710 711 712 713 714 715 716 717 718 719 720" at bounding box center [759, 266] width 276 height 33
select select "802"
click at [621, 249] on select "701 702 703 704 705 706 707 708 709 710 711 712 713 714 715 716 717 718 719 720" at bounding box center [759, 266] width 276 height 33
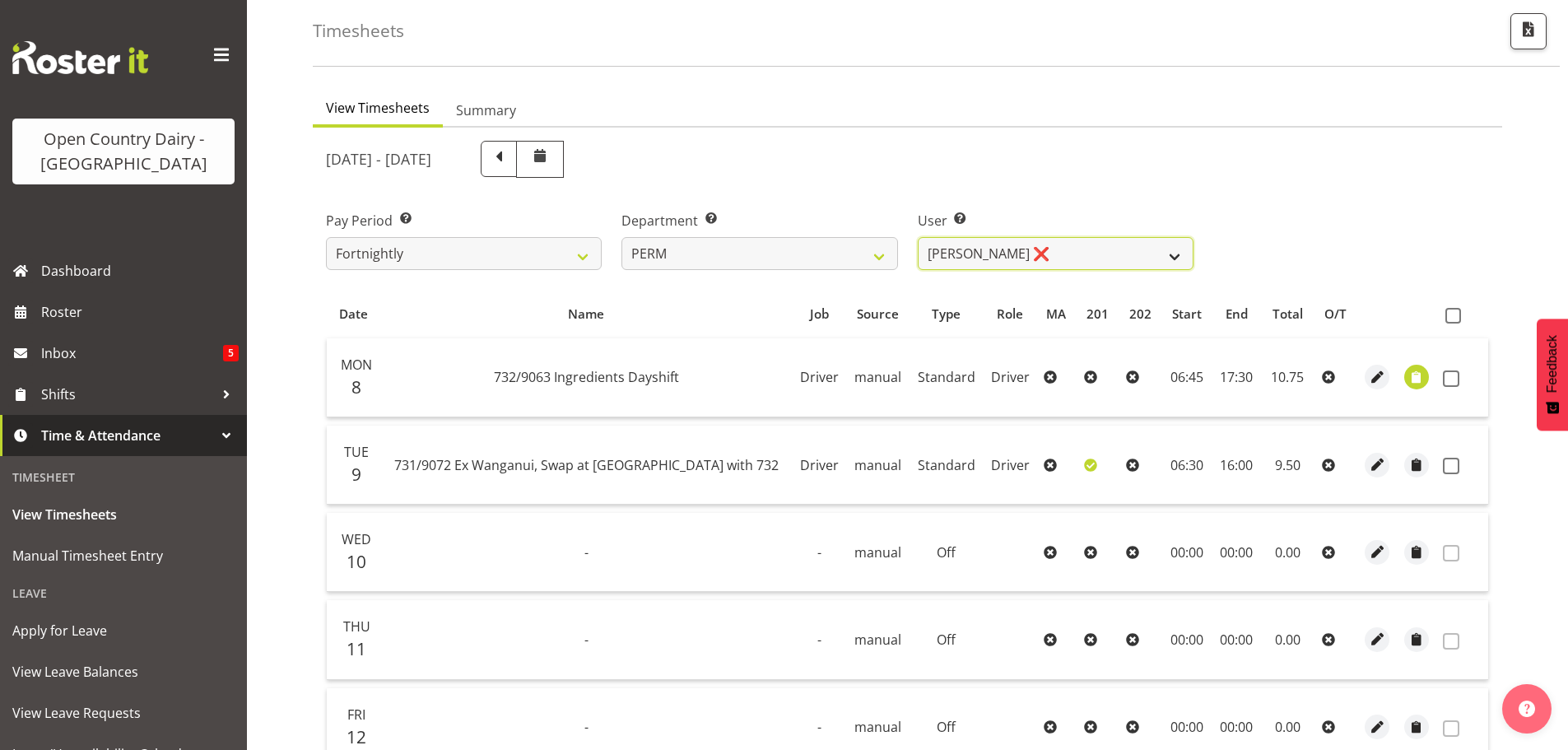
click at [1063, 254] on select "[PERSON_NAME] ❌ [PERSON_NAME] ❌ [PERSON_NAME] ❌ [PERSON_NAME] ❌ [PERSON_NAME] ❌…" at bounding box center [1055, 254] width 276 height 33
select select "9944"
click at [918, 237] on select "[PERSON_NAME] ❌ [PERSON_NAME] ❌ [PERSON_NAME] ❌ [PERSON_NAME] ❌ [PERSON_NAME] ❌…" at bounding box center [1055, 254] width 276 height 33
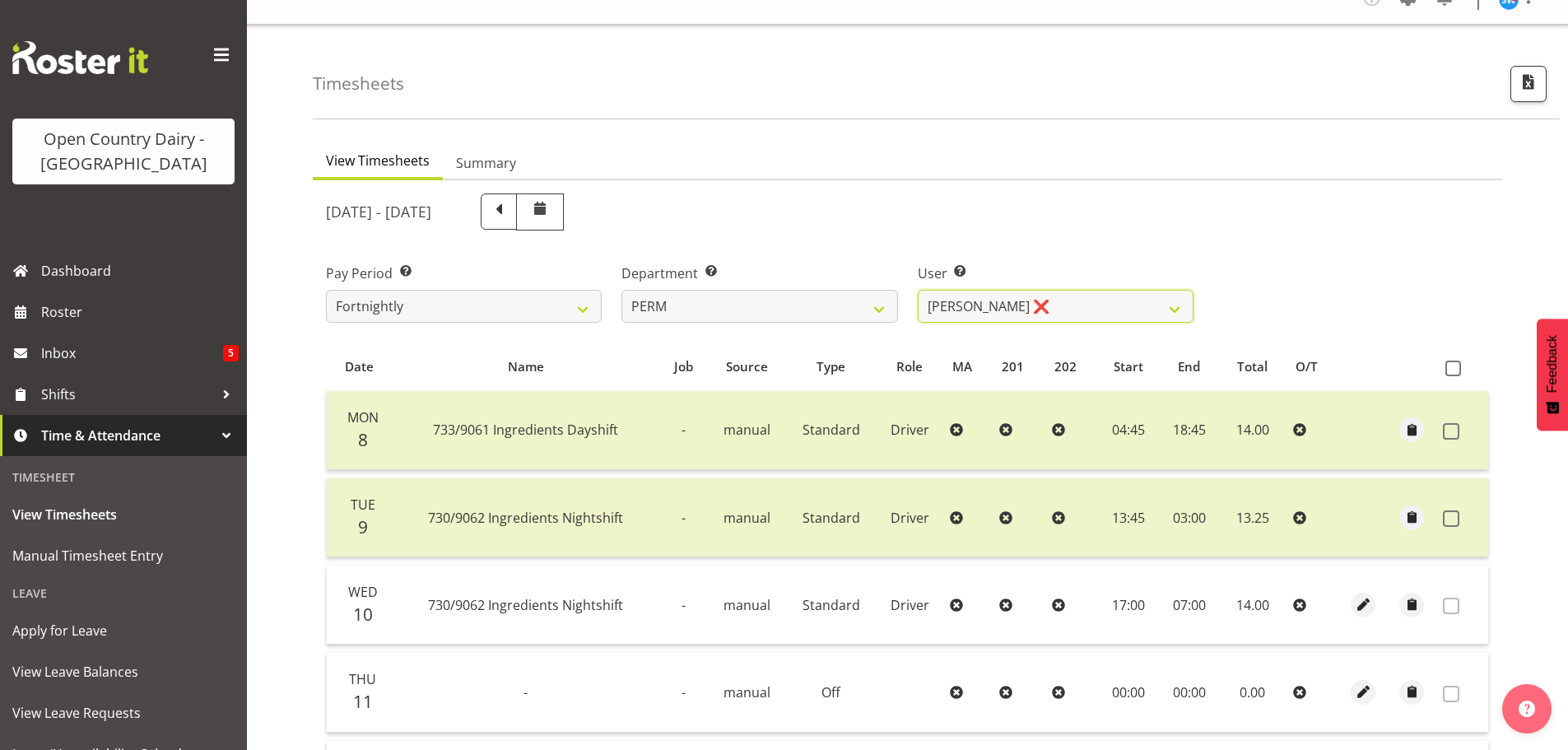
scroll to position [0, 0]
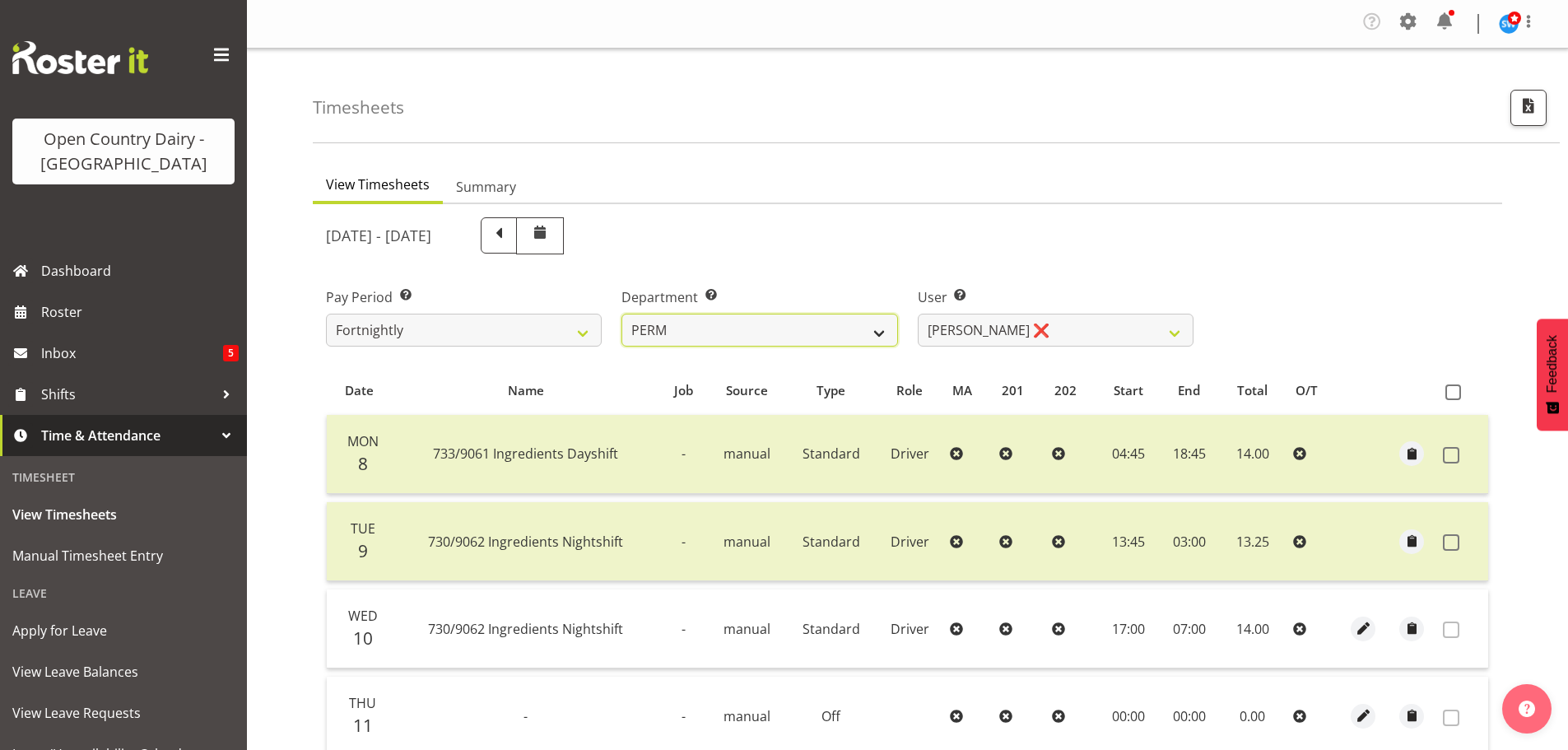
click at [800, 327] on select "701 702 703 704 705 706 707 708 709 710 711 712 713 714 715 716 717 718 719 720" at bounding box center [759, 330] width 276 height 33
select select "763"
click at [621, 313] on select "701 702 703 704 705 706 707 708 709 710 711 712 713 714 715 716 717 718 719 720" at bounding box center [759, 330] width 276 height 33
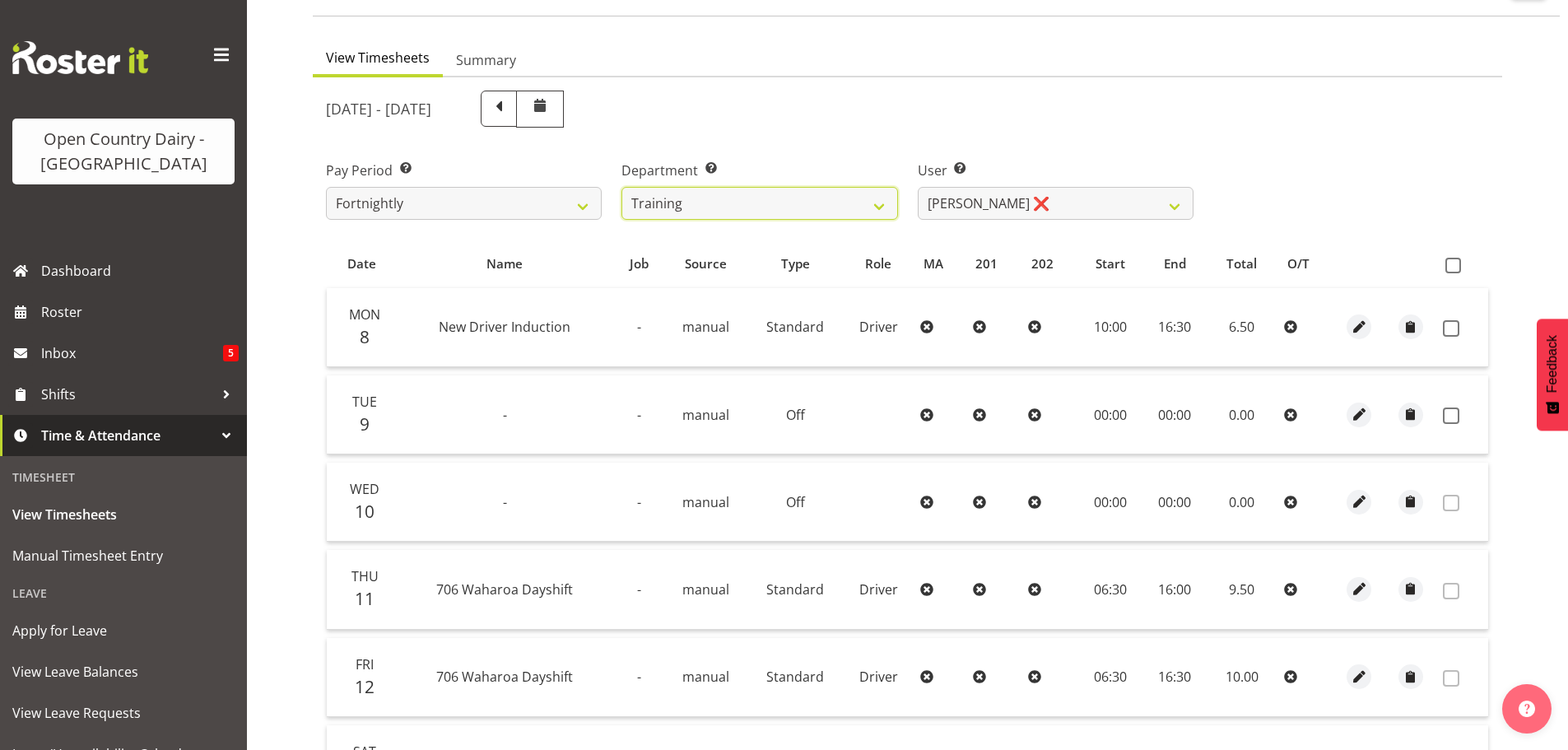
scroll to position [165, 0]
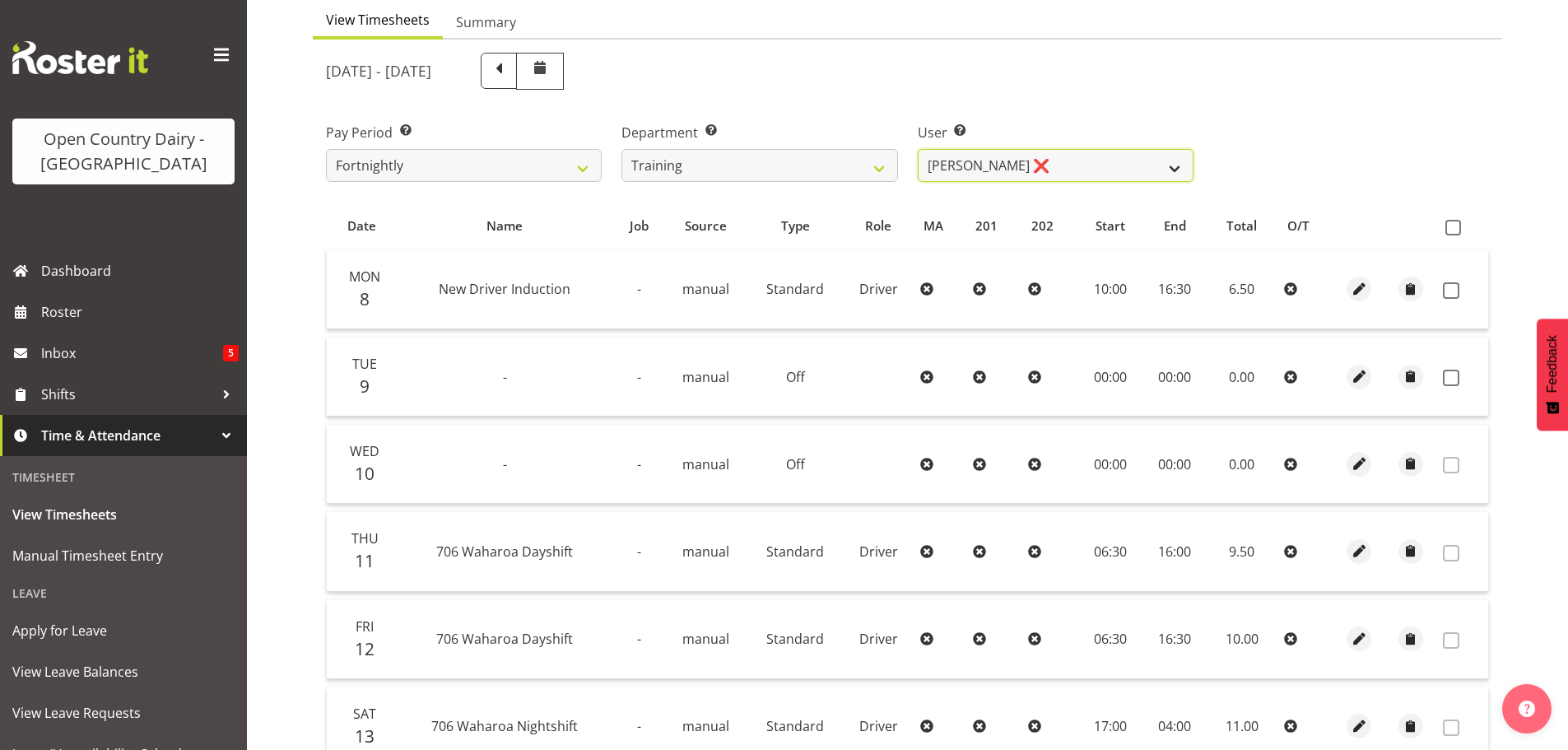
click at [1055, 165] on select "[PERSON_NAME] ❌ [PERSON_NAME] ❌ [PERSON_NAME] ❌ [PERSON_NAME] ❌ [PERSON_NAME] ❌…" at bounding box center [1055, 165] width 276 height 33
select select "11906"
click at [918, 149] on select "[PERSON_NAME] ❌ [PERSON_NAME] ❌ [PERSON_NAME] ❌ [PERSON_NAME] ❌ [PERSON_NAME] ❌…" at bounding box center [1055, 165] width 276 height 33
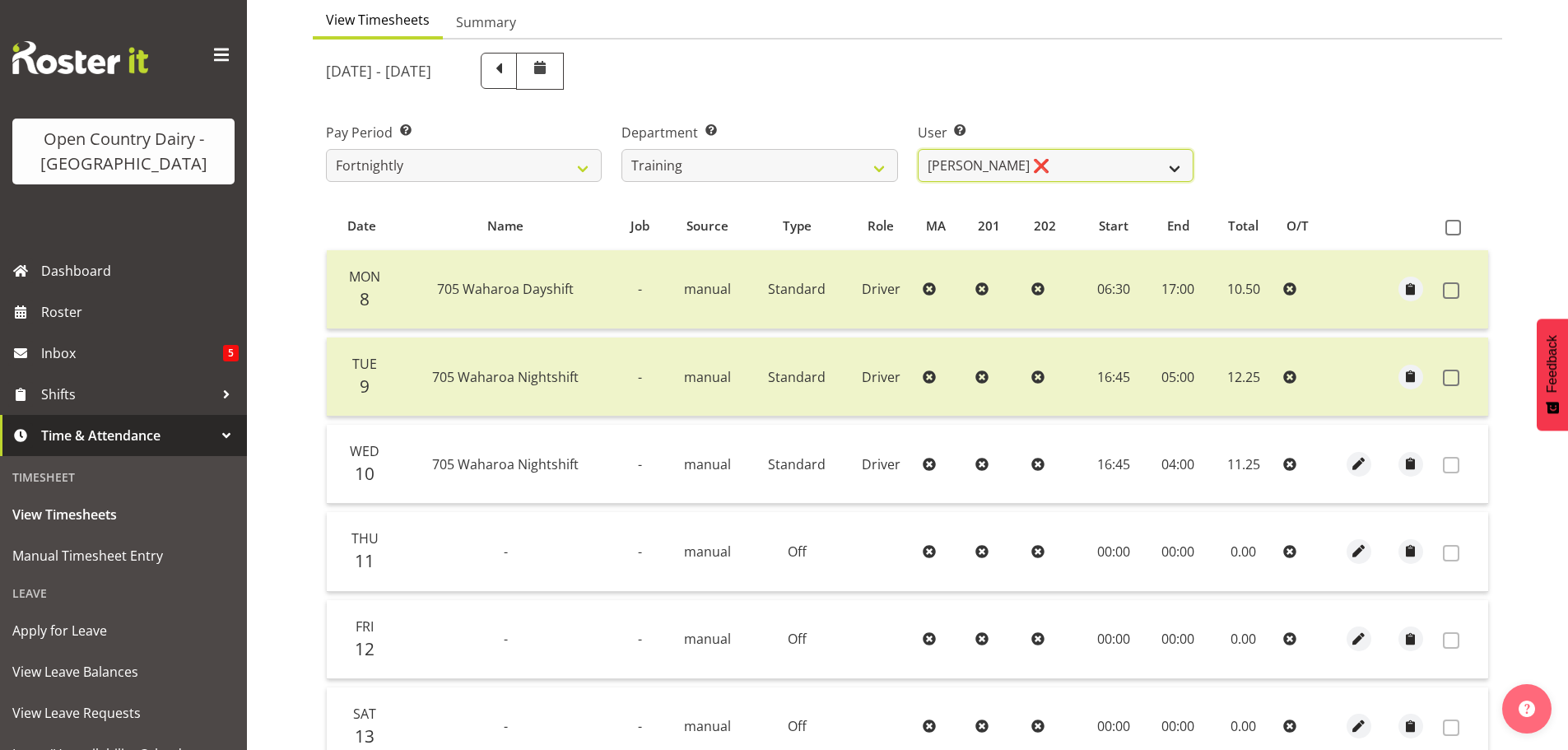
click at [1010, 165] on select "[PERSON_NAME] ❌ [PERSON_NAME] ❌ [PERSON_NAME] ❌ [PERSON_NAME] ❌ [PERSON_NAME] ❌…" at bounding box center [1055, 165] width 276 height 33
click at [785, 165] on select "701 702 703 704 705 706 707 708 709 710 711 712 713 714 715 716 717 718 719 720" at bounding box center [759, 165] width 276 height 33
select select "754"
click at [621, 149] on select "701 702 703 704 705 706 707 708 709 710 711 712 713 714 715 716 717 718 719 720" at bounding box center [759, 165] width 276 height 33
select select "8172"
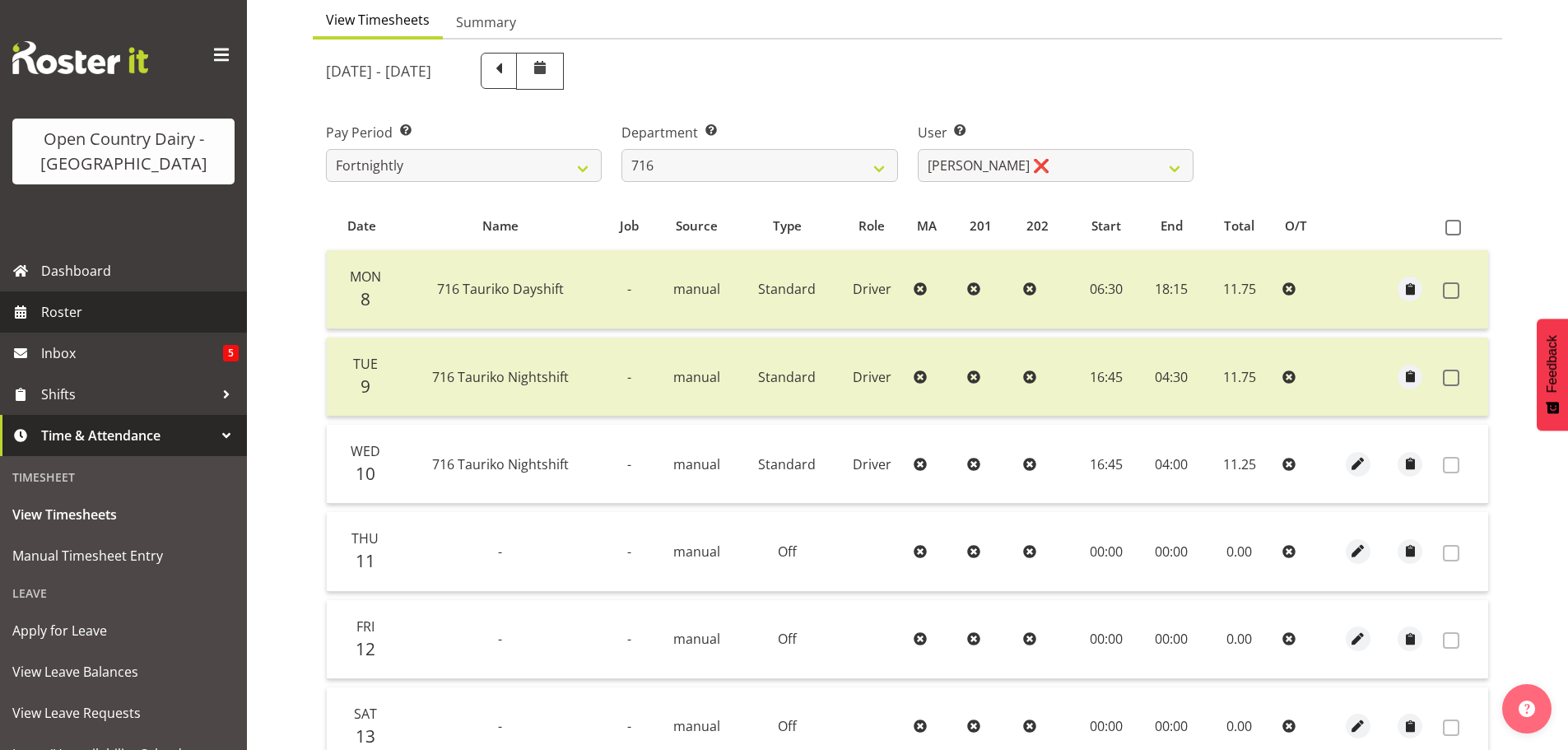
click at [76, 316] on span "Roster" at bounding box center [140, 312] width 198 height 25
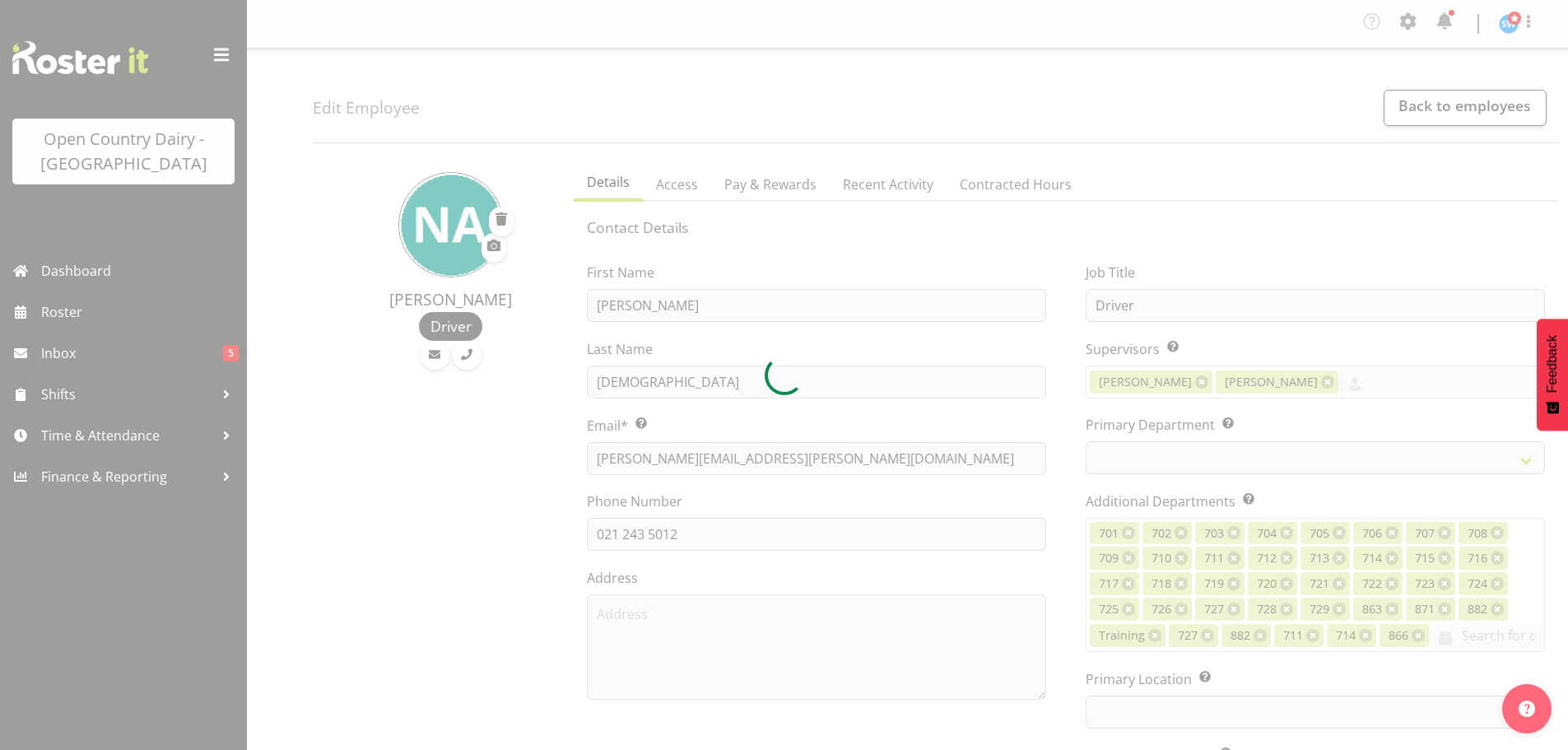
select select "TimelineWeek"
select select
select select "1054"
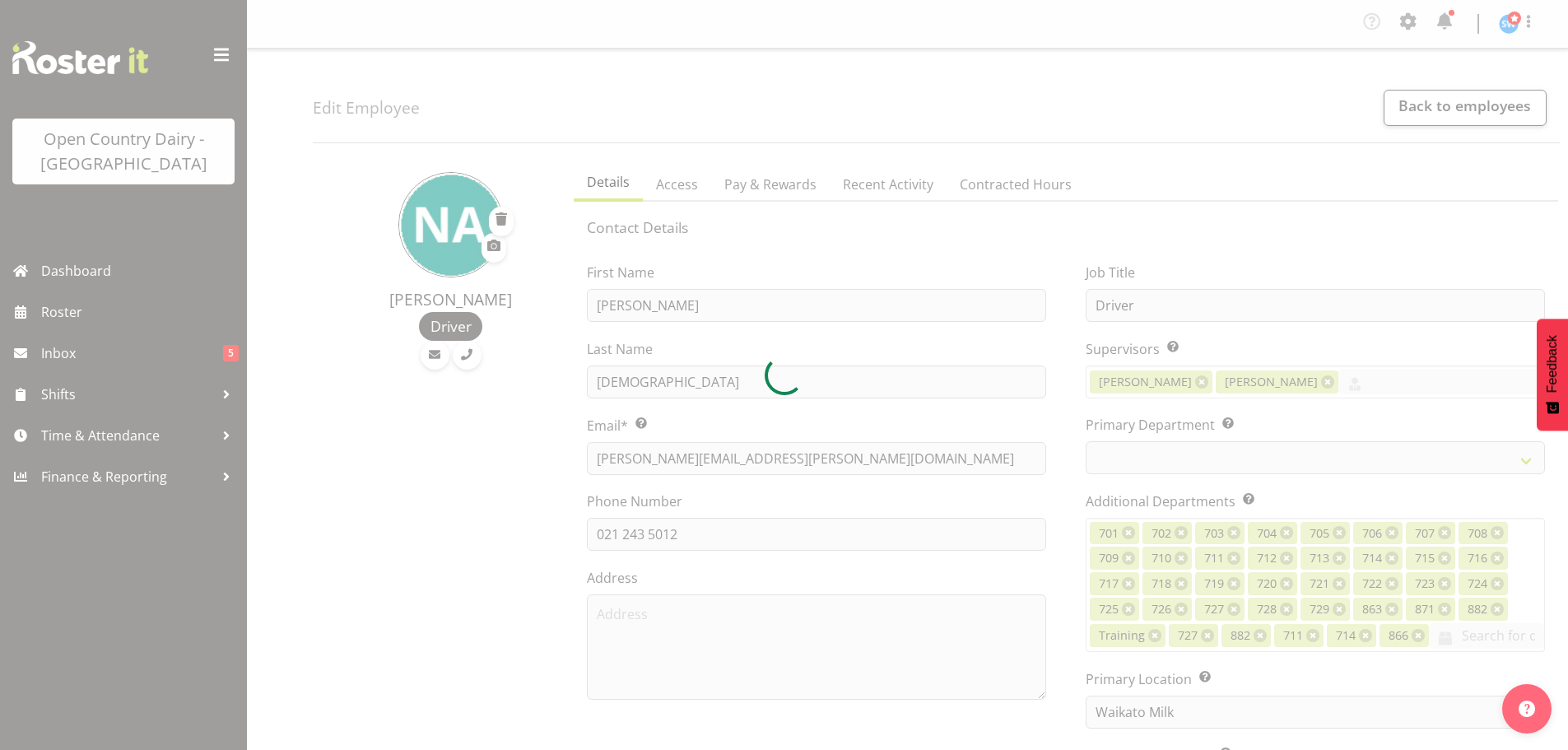
select select "898"
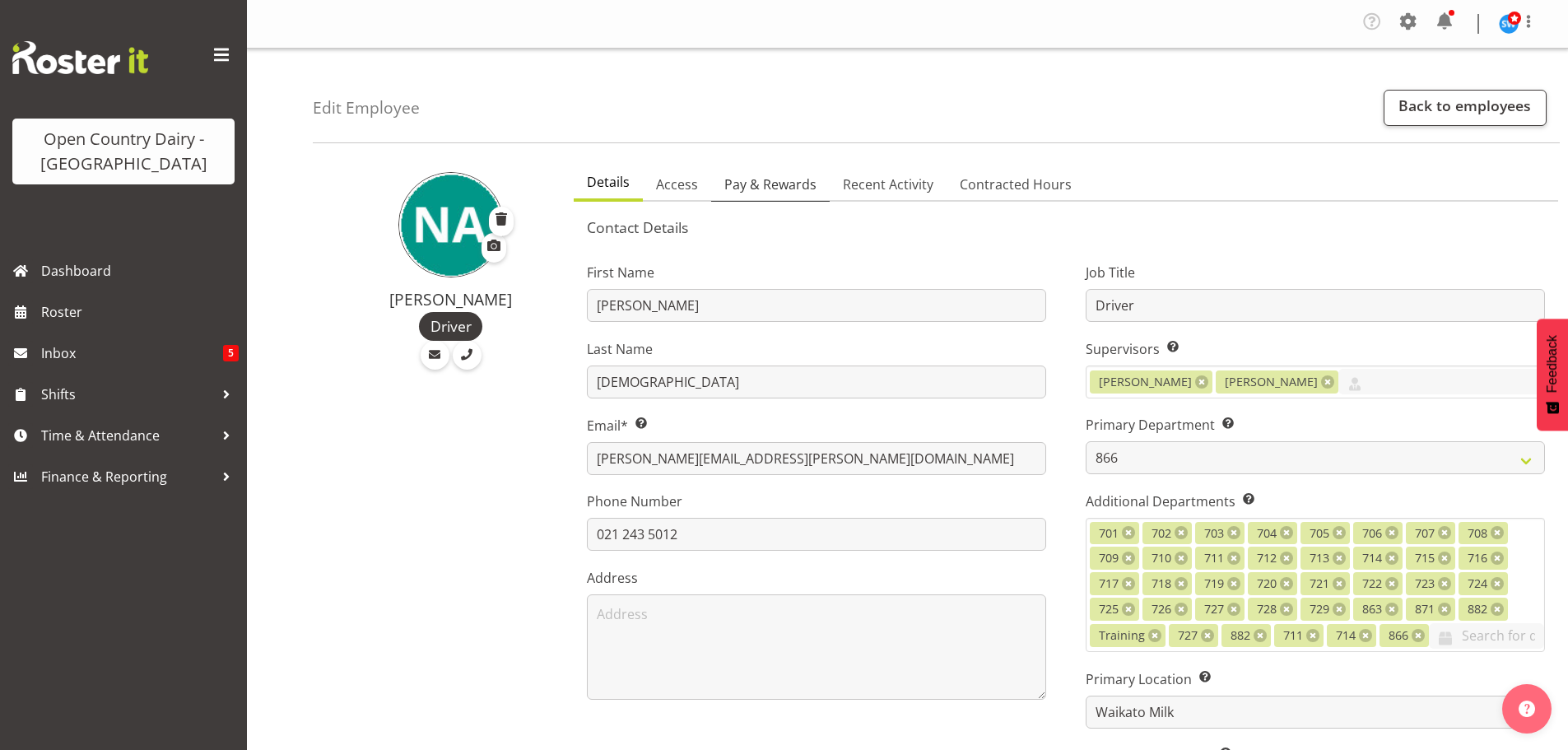
click at [757, 180] on span "Pay & Rewards" at bounding box center [770, 184] width 92 height 20
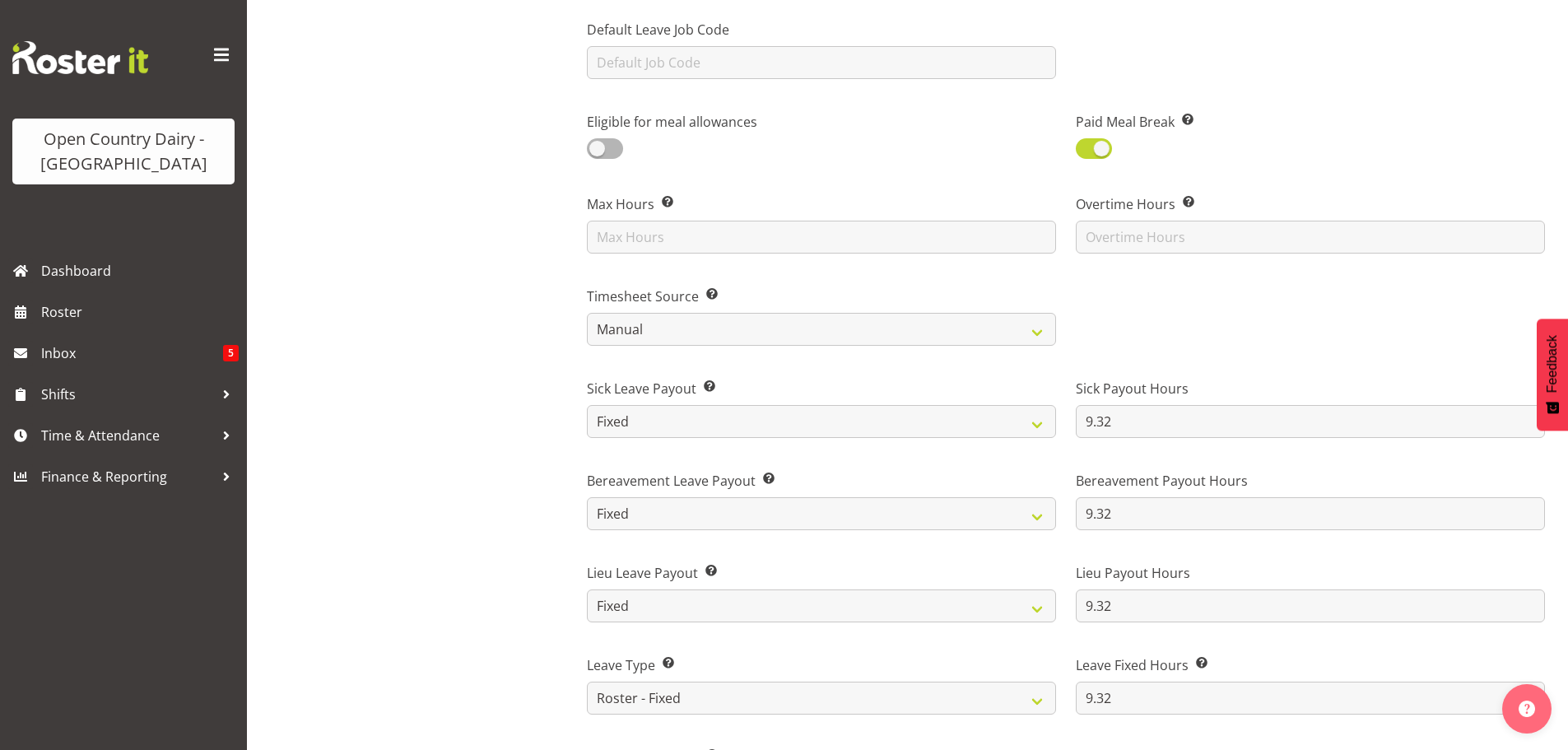
scroll to position [824, 0]
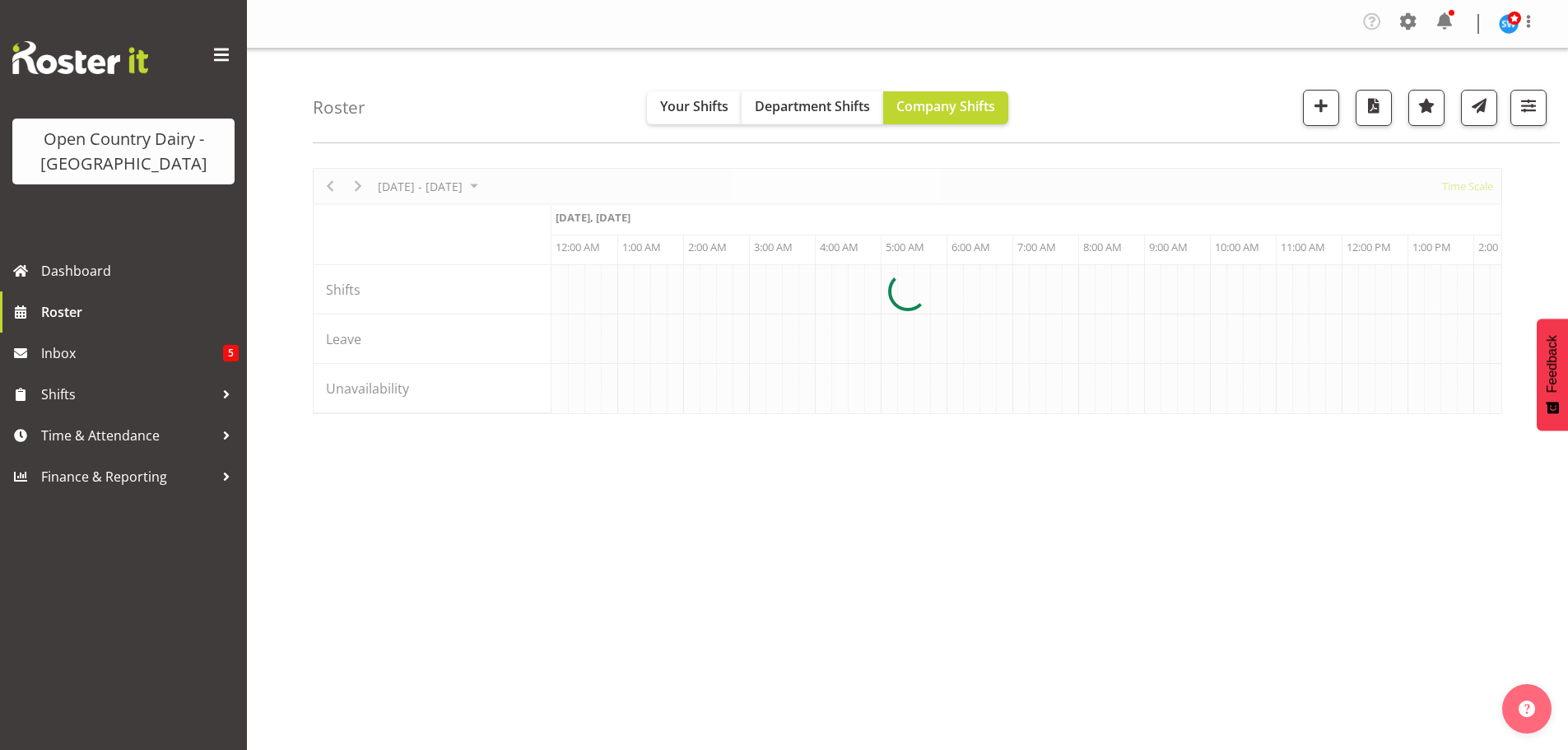
scroll to position [0, 3160]
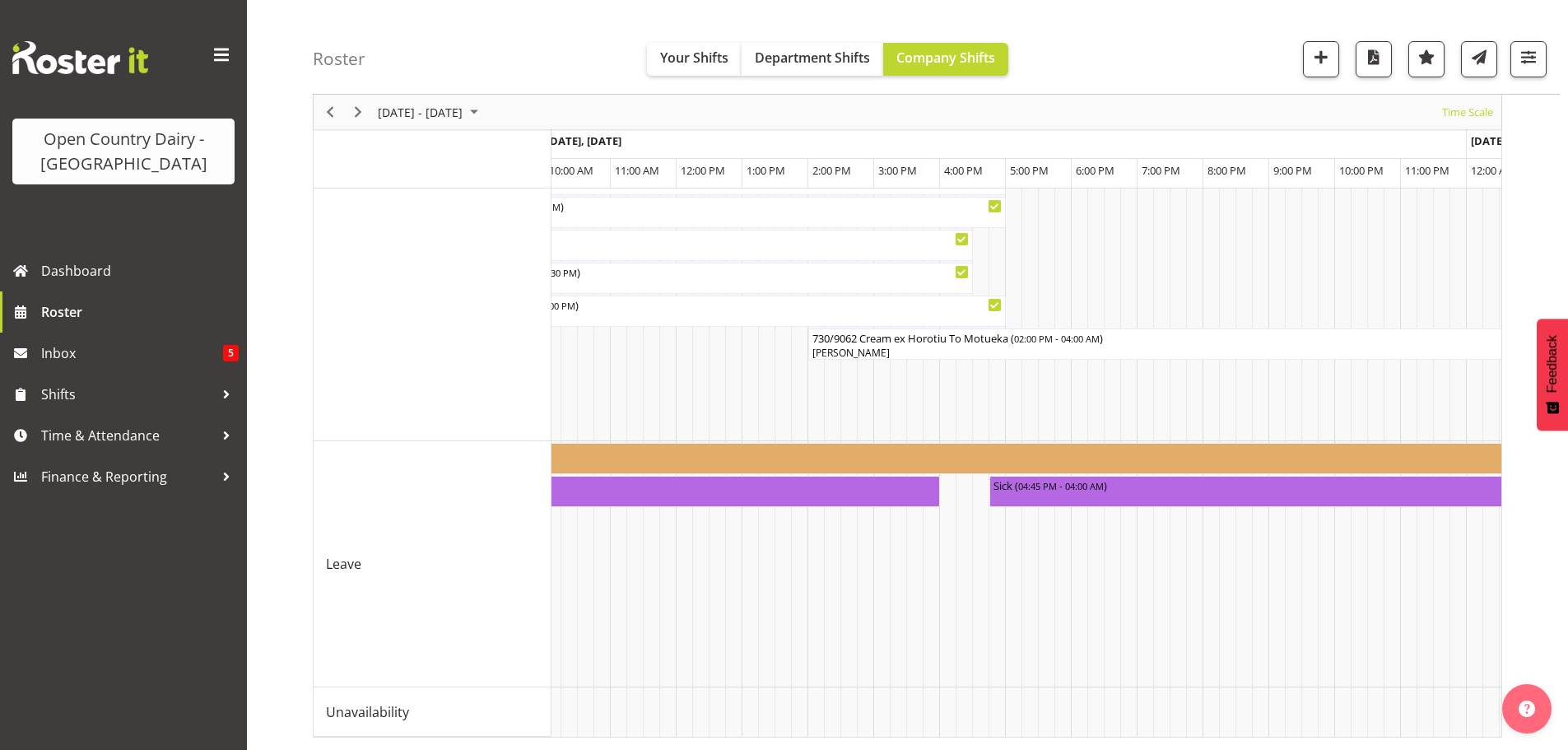
scroll to position [0, 5427]
